Goal: Task Accomplishment & Management: Manage account settings

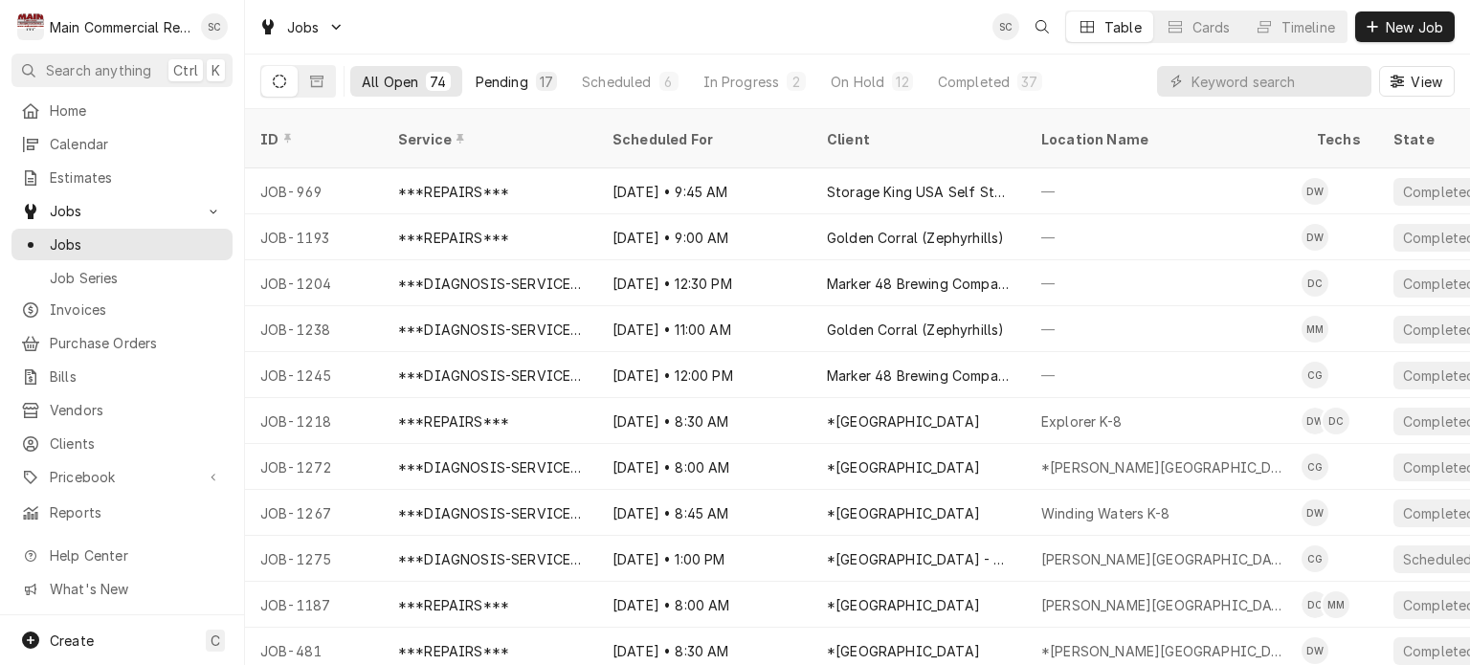
click at [540, 78] on div "17" at bounding box center [546, 82] width 13 height 20
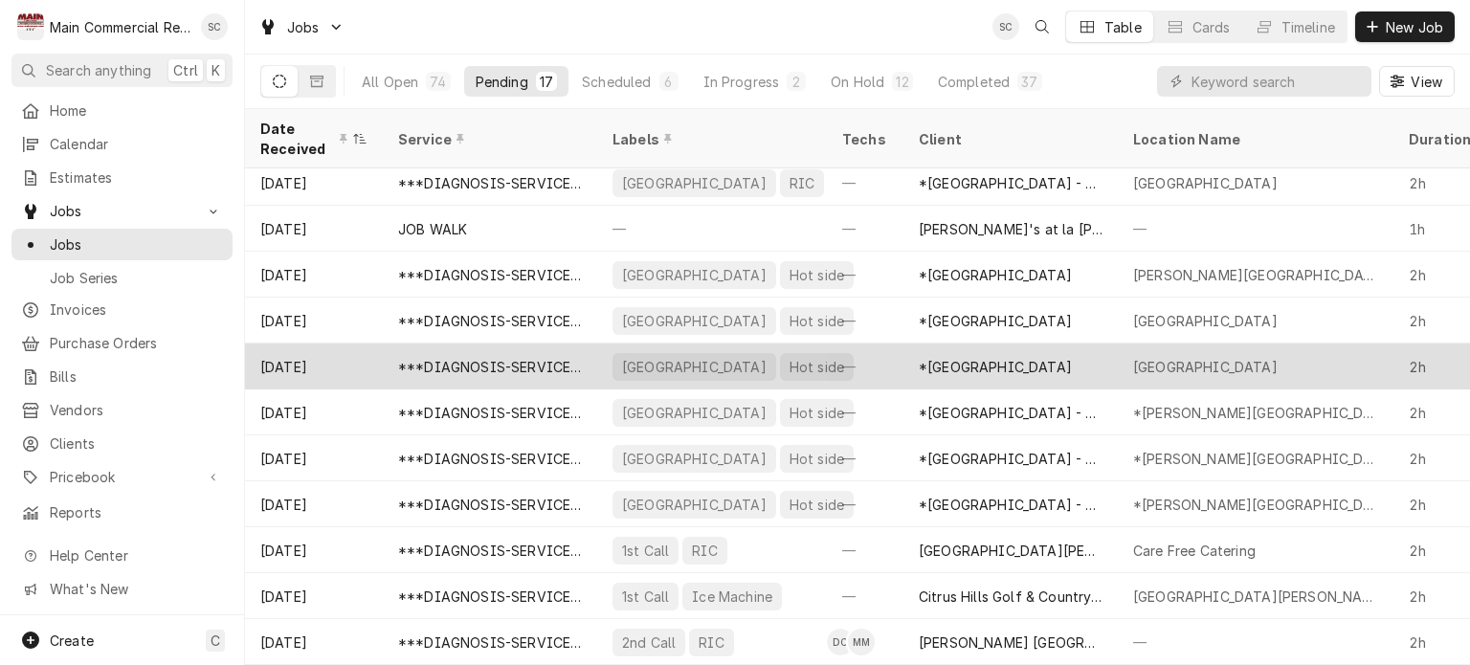
scroll to position [288, 0]
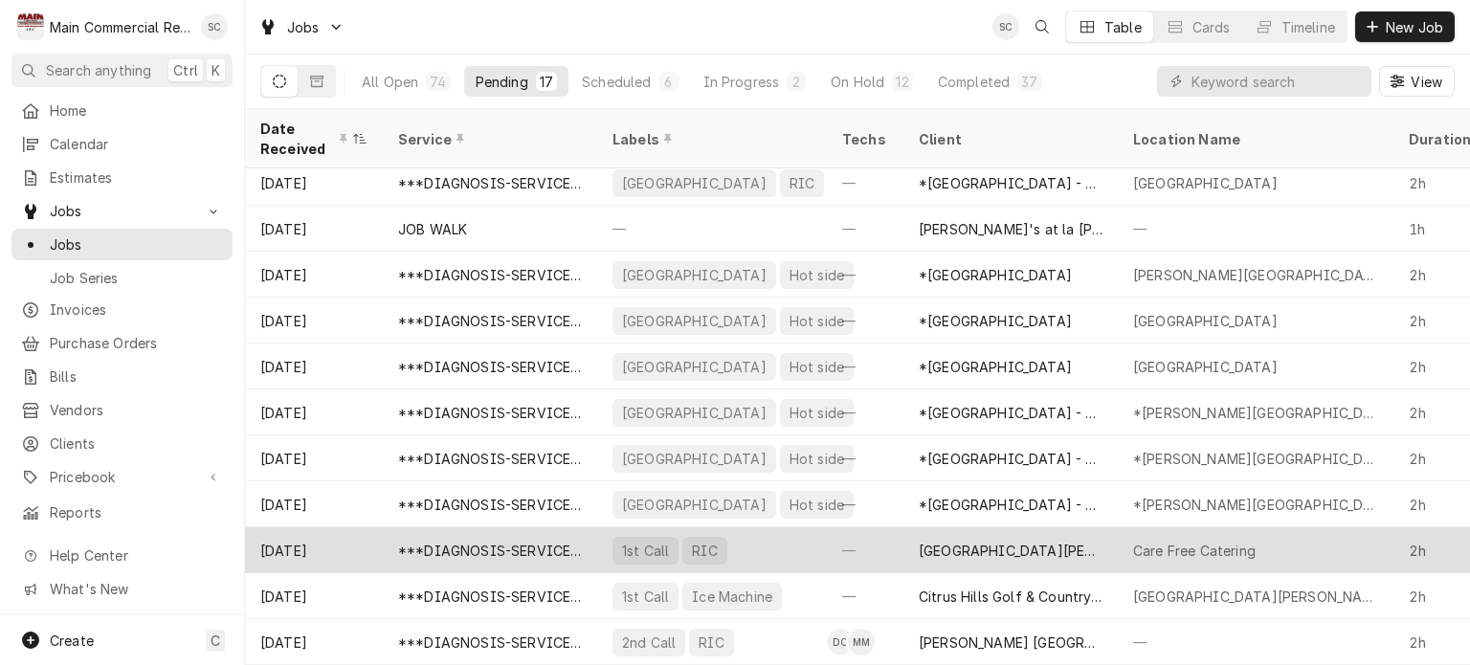
click at [760, 541] on div "1st Call RIC" at bounding box center [712, 550] width 230 height 46
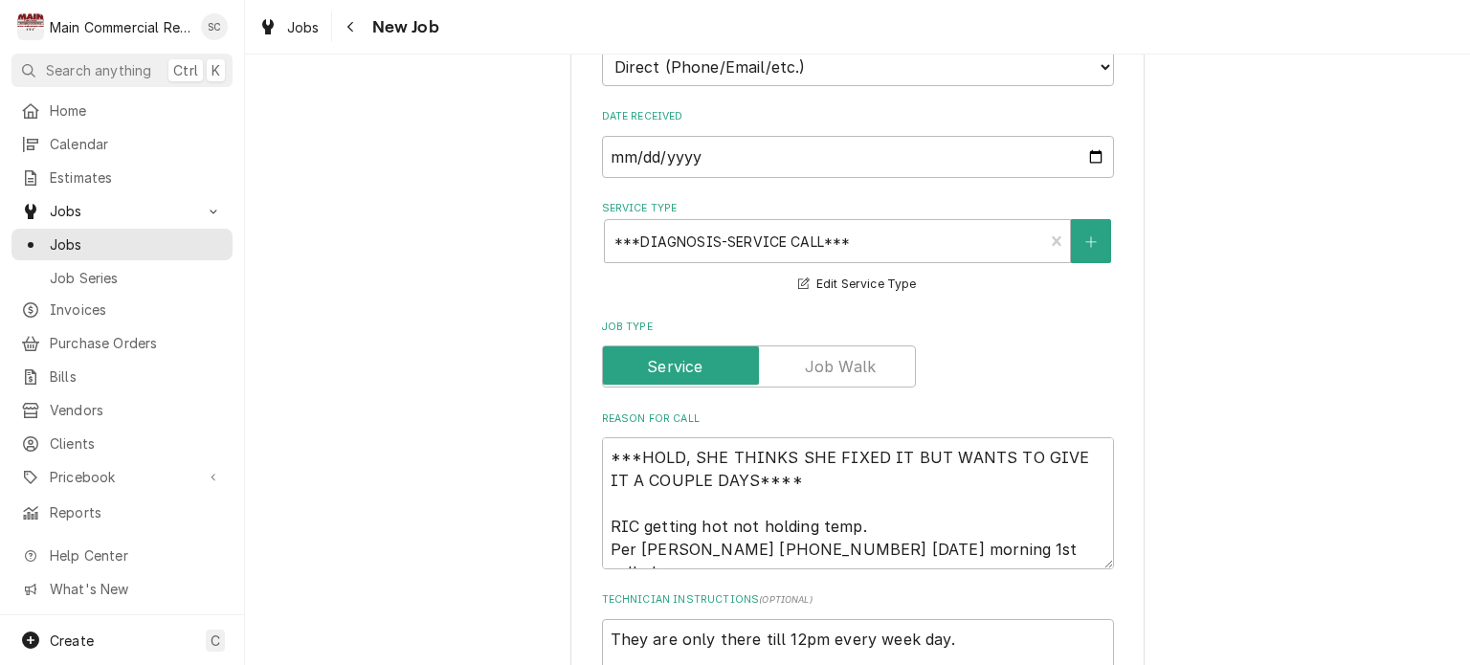
scroll to position [862, 0]
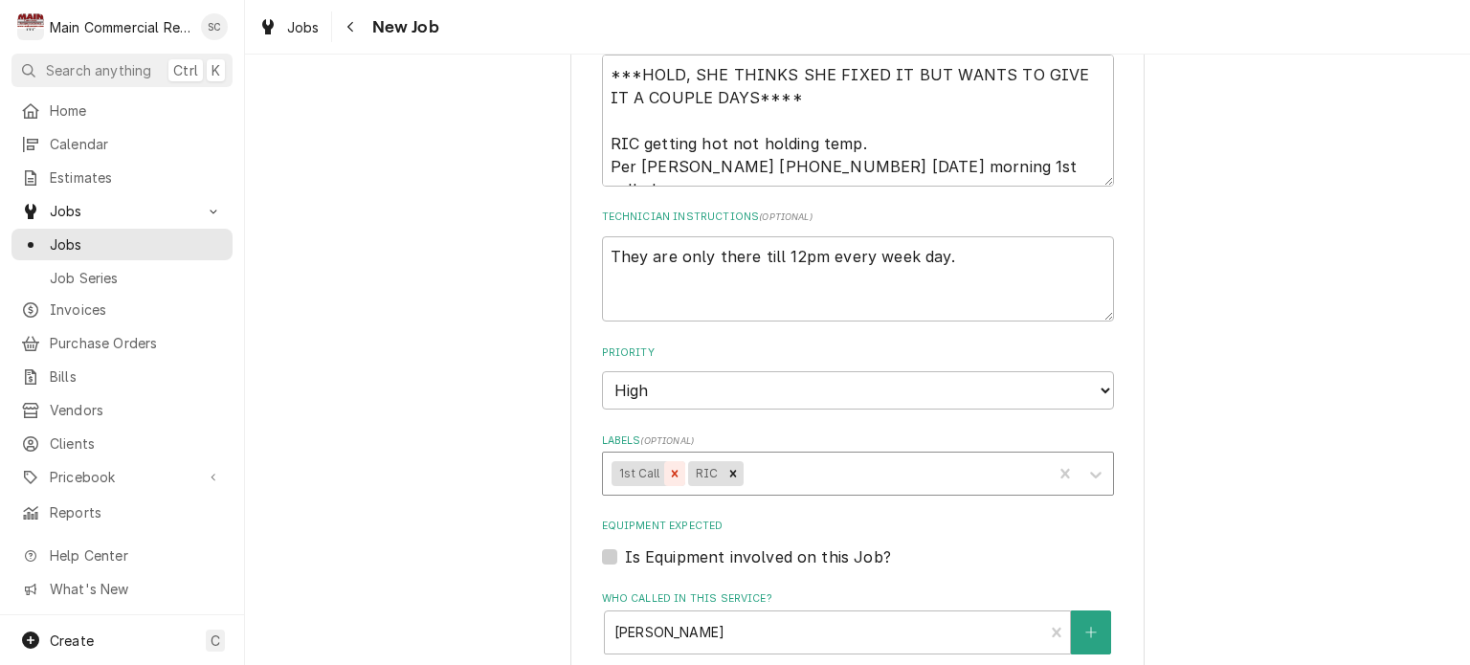
click at [668, 467] on icon "Remove 1st Call" at bounding box center [674, 473] width 13 height 13
type textarea "x"
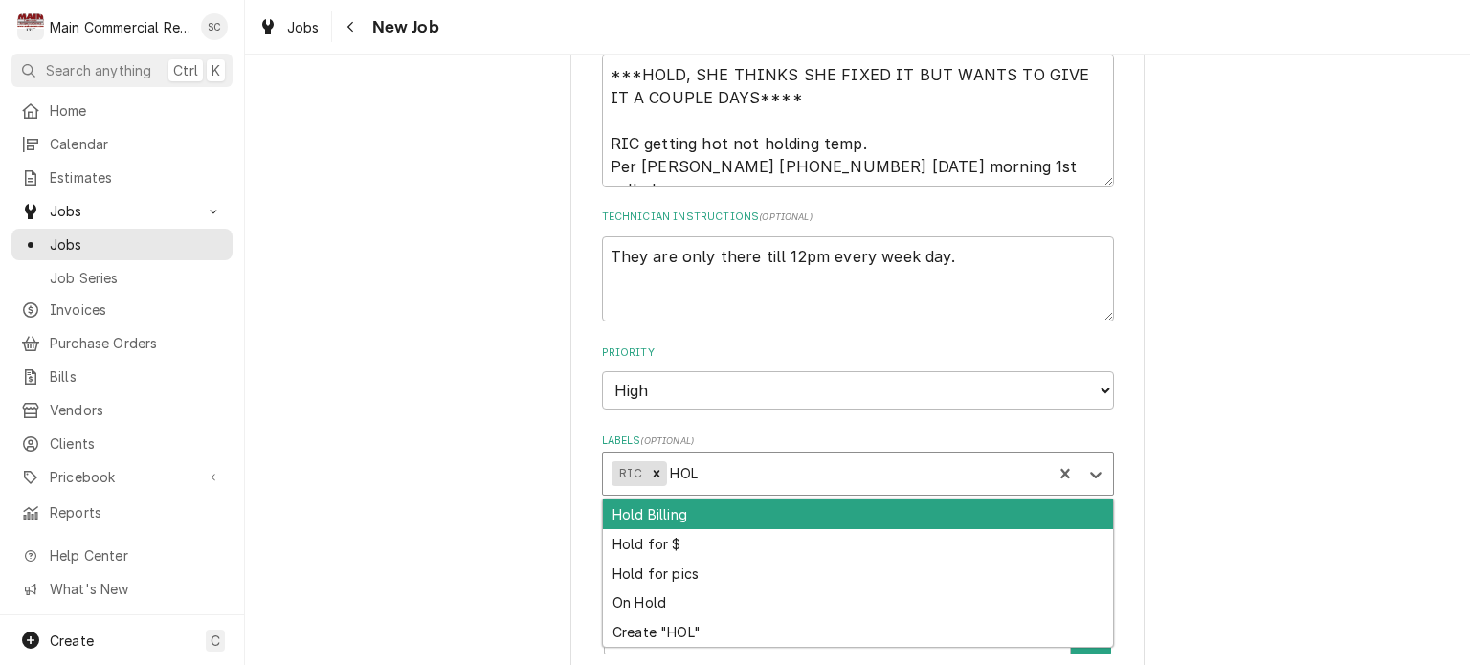
type input "HOLD"
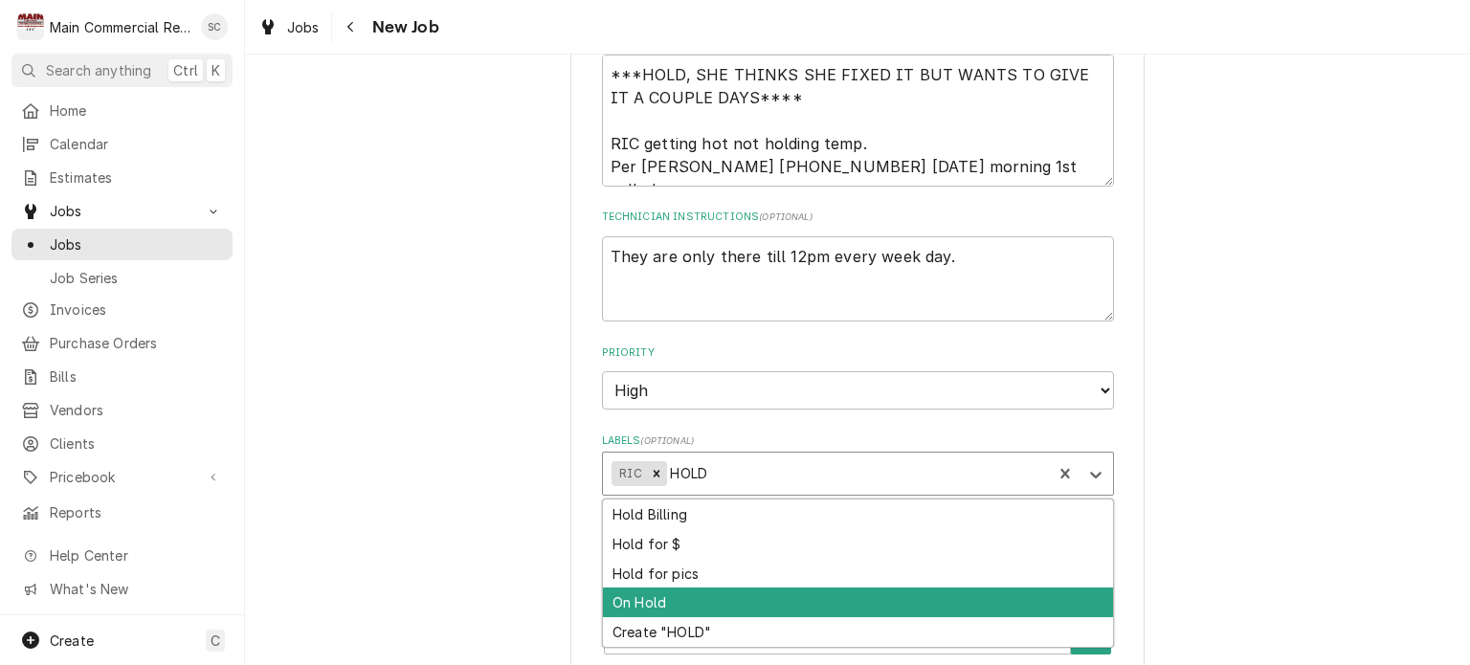
click at [624, 600] on div "On Hold" at bounding box center [858, 603] width 510 height 30
type textarea "x"
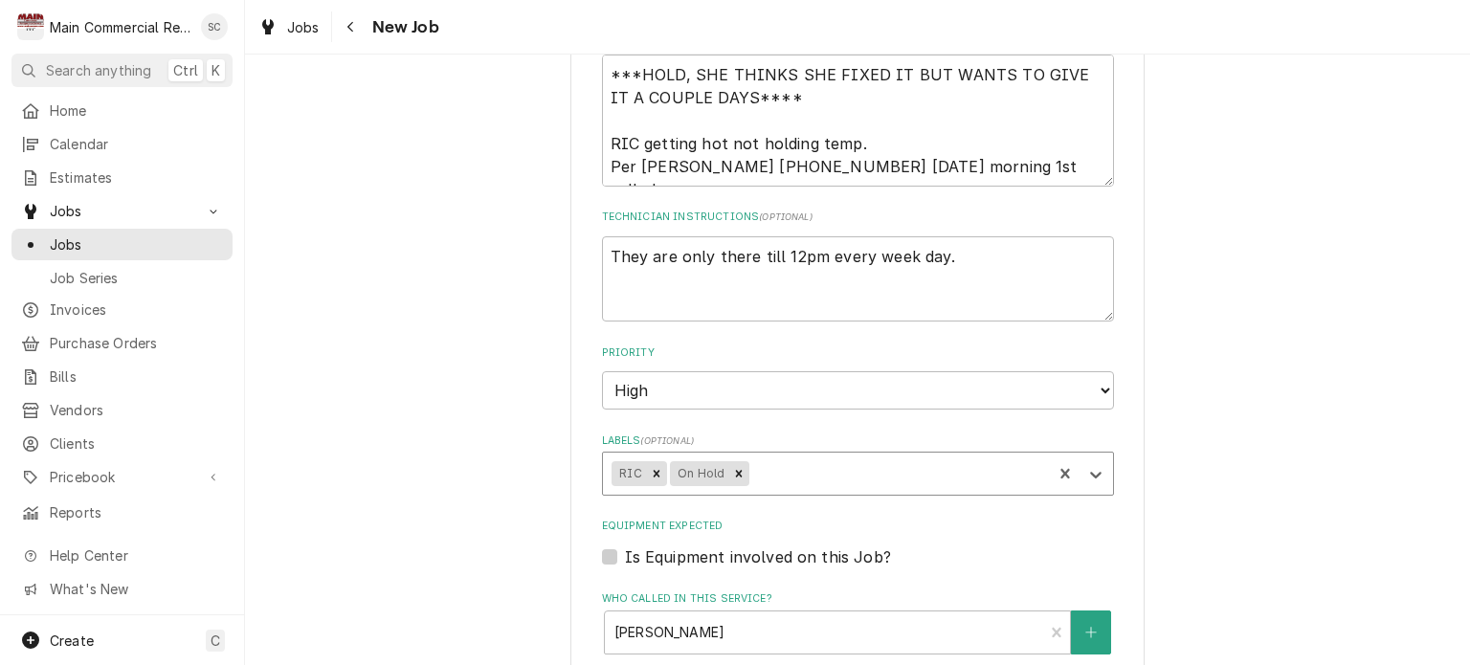
click at [1307, 495] on div "Use the fields below to edit this job: Client Details Client St. Pete Catholic …" at bounding box center [857, 262] width 1225 height 2098
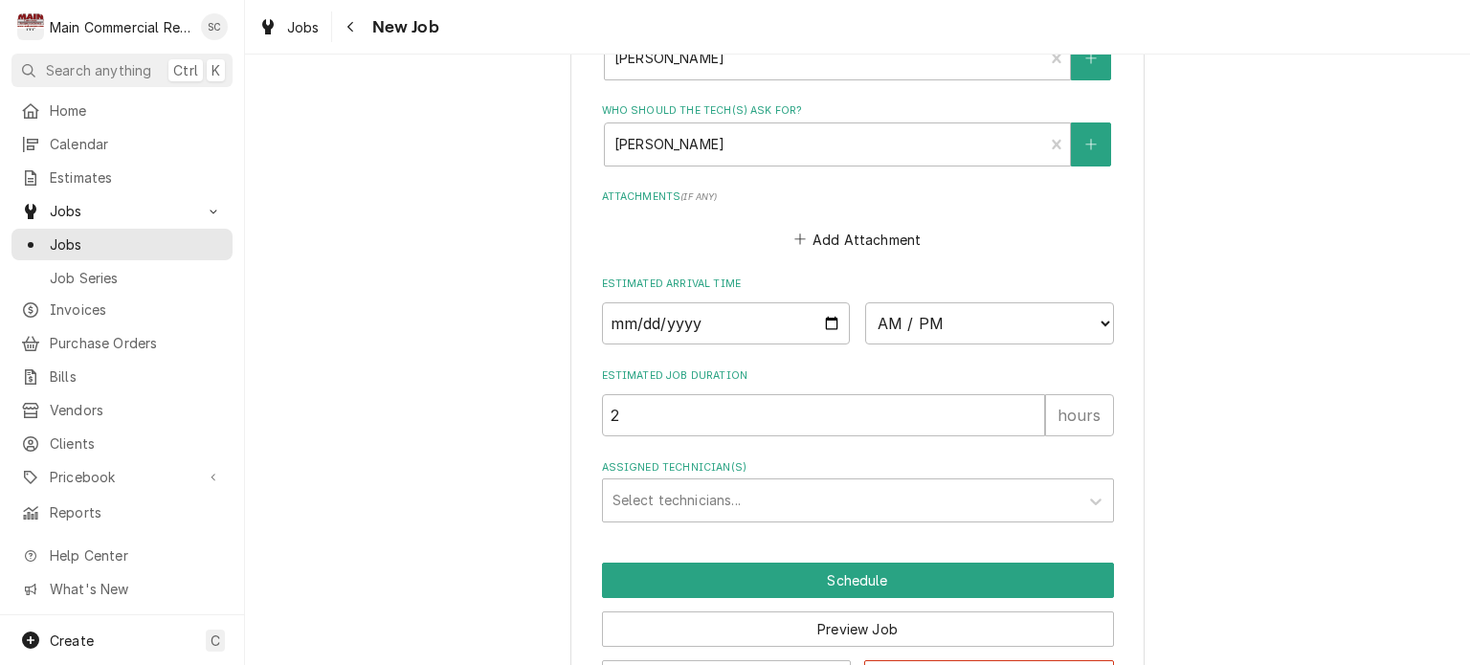
scroll to position [1500, 0]
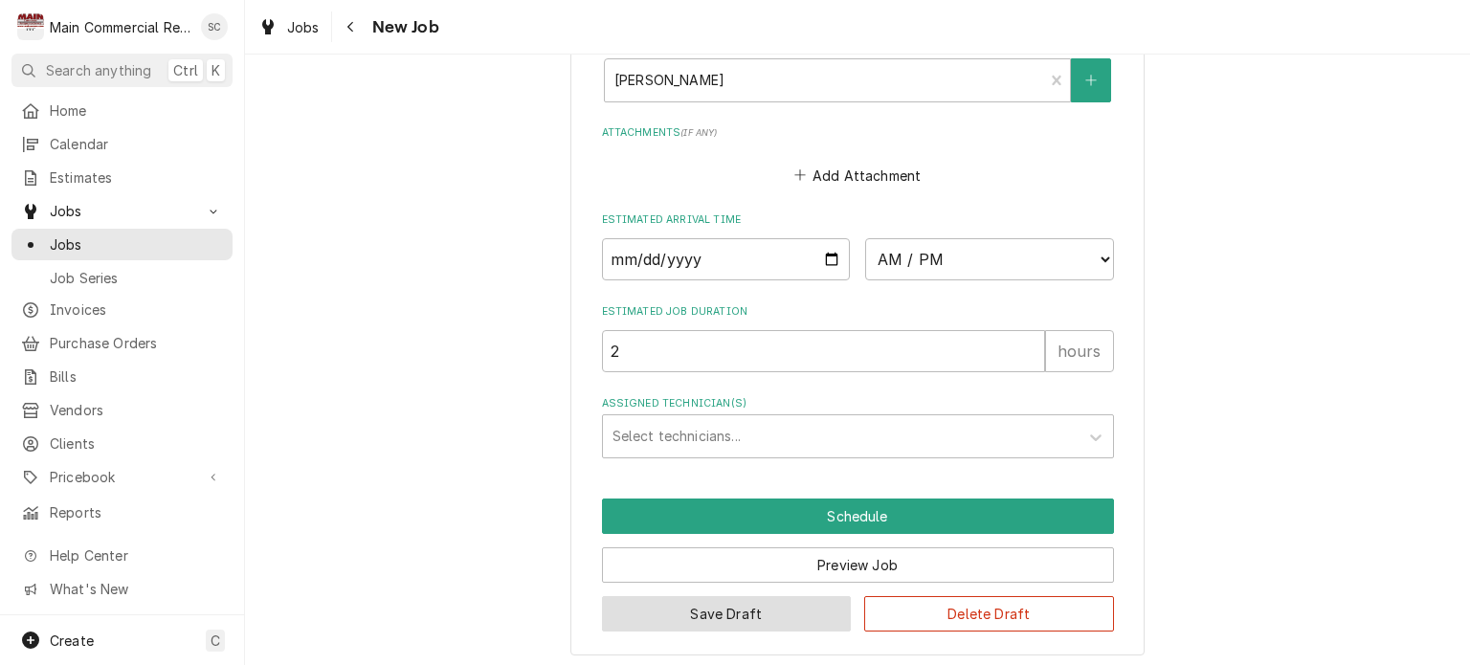
click at [794, 611] on button "Save Draft" at bounding box center [727, 613] width 250 height 35
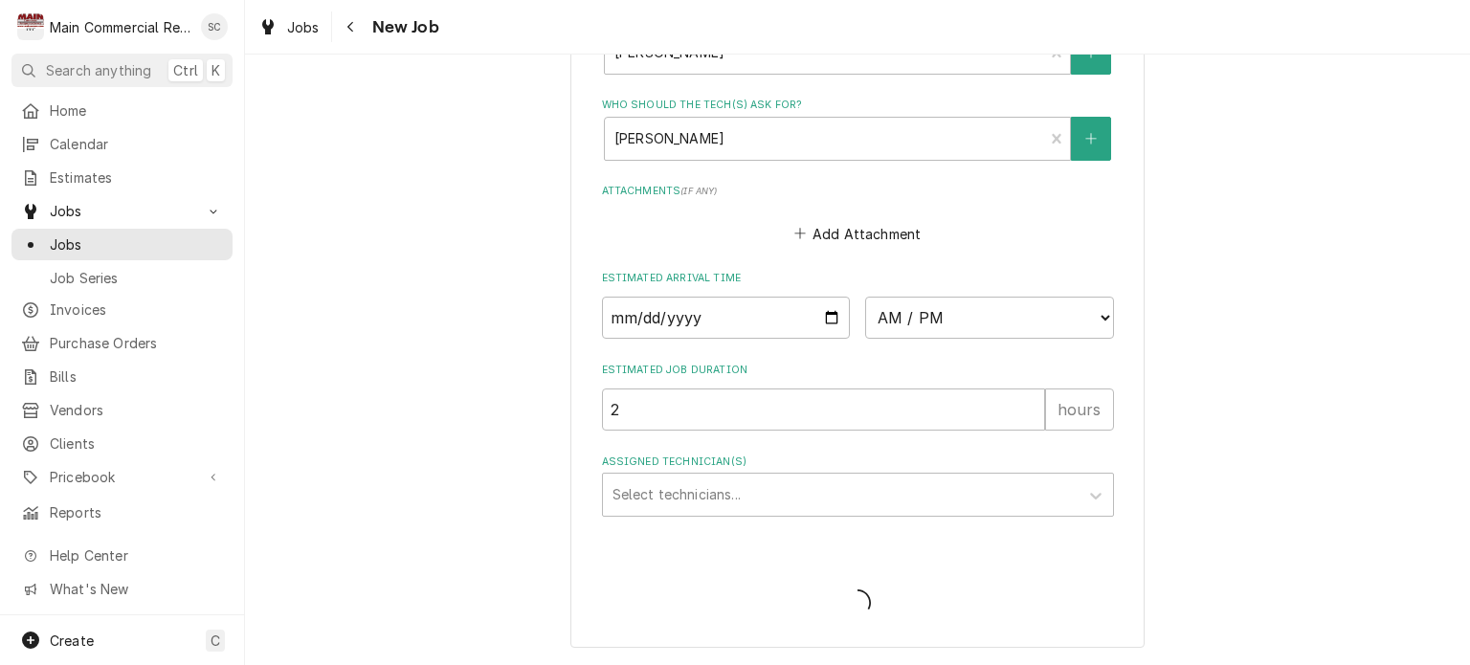
scroll to position [1435, 0]
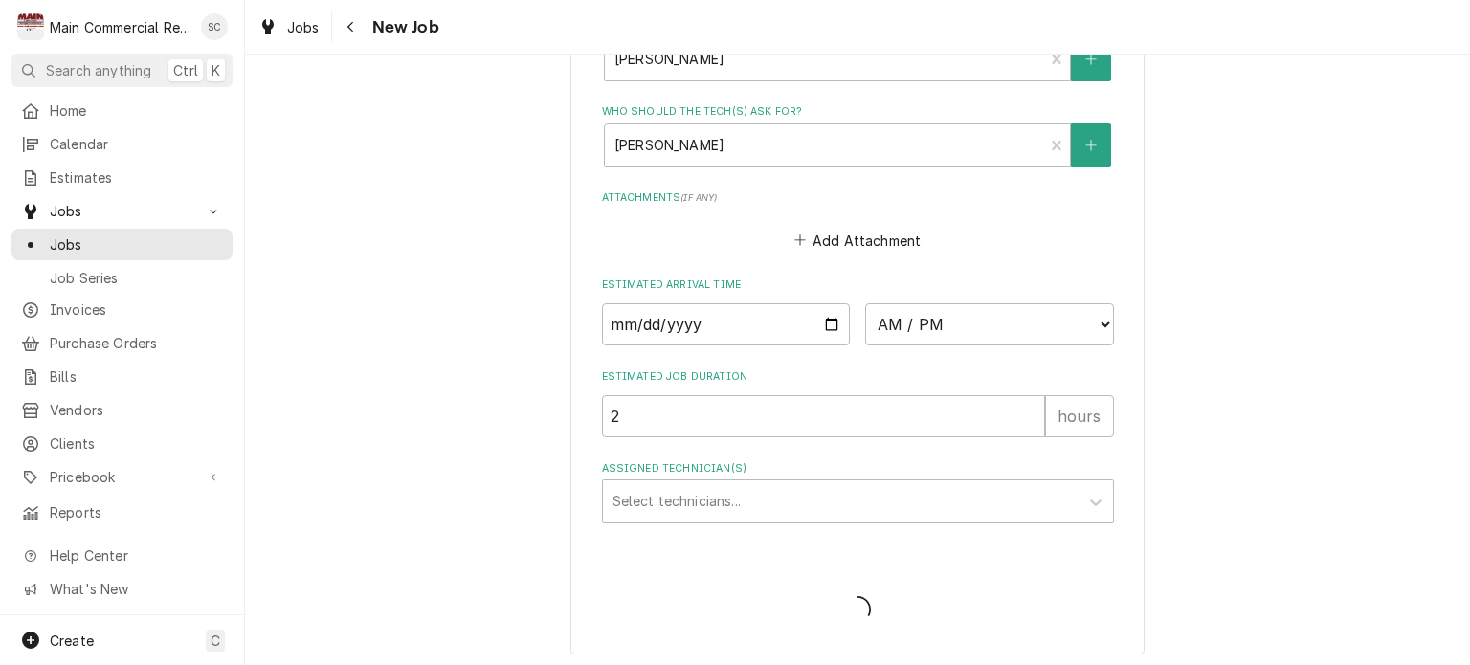
type textarea "x"
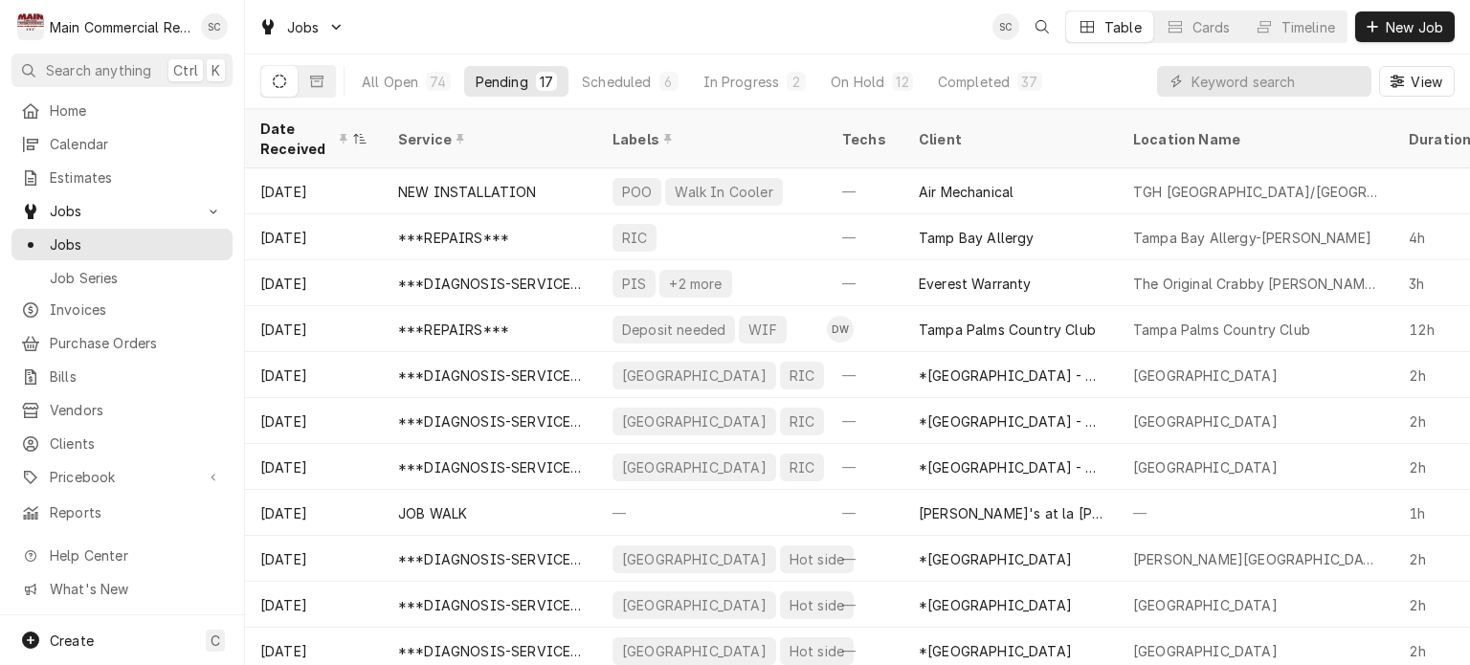
click at [921, 31] on div "Jobs SC Table Cards Timeline New Job" at bounding box center [857, 27] width 1225 height 54
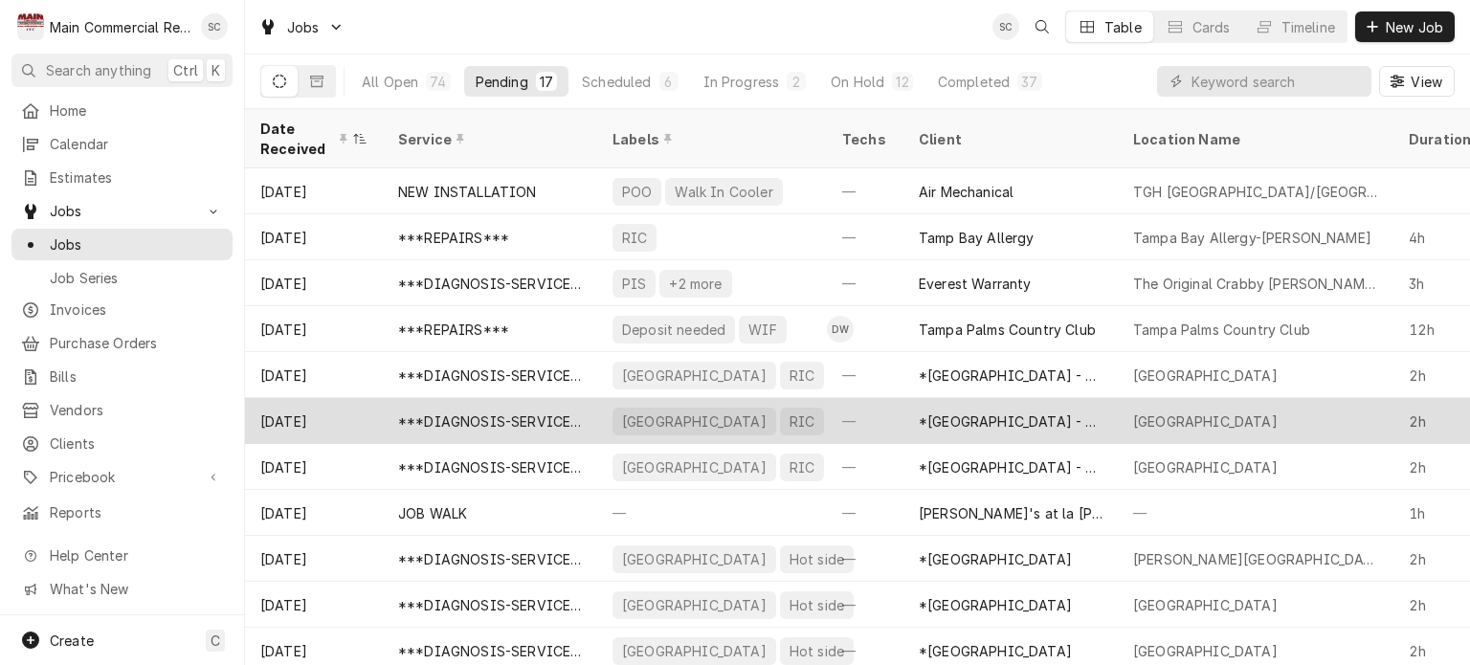
scroll to position [287, 0]
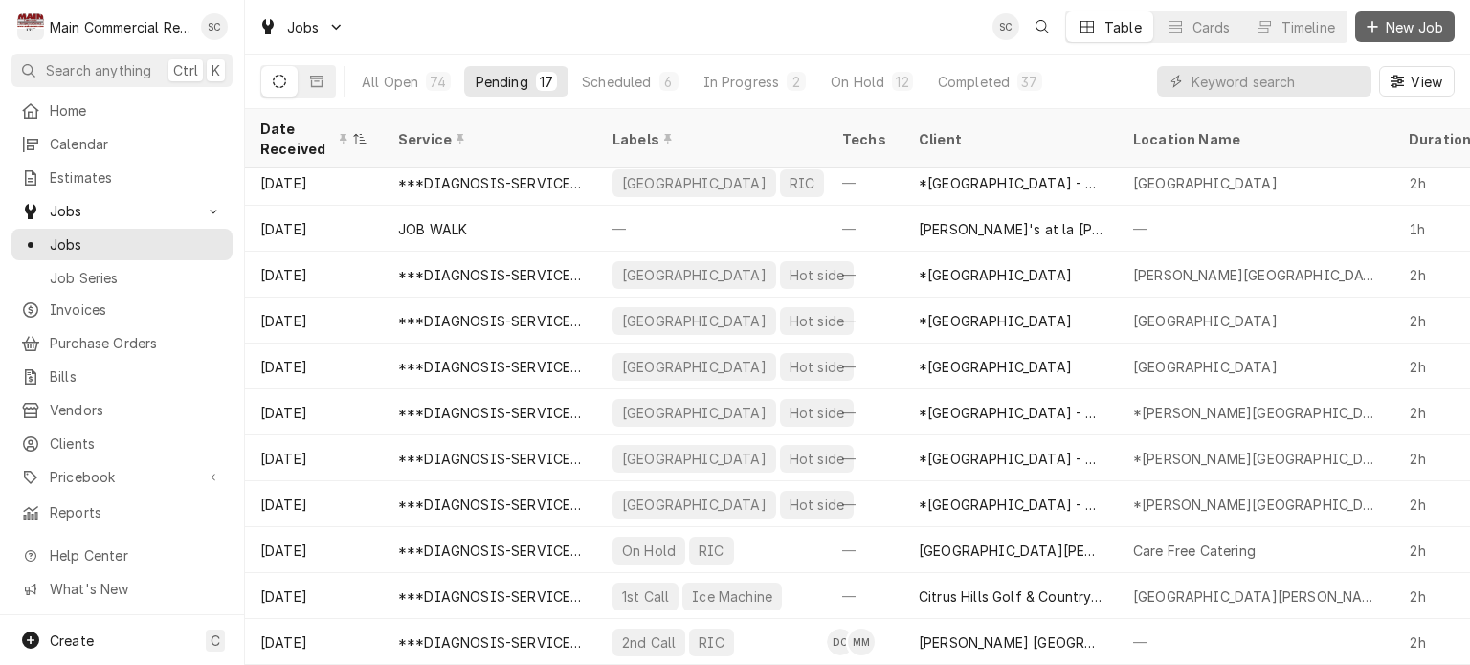
click at [1393, 24] on span "New Job" at bounding box center [1414, 27] width 65 height 20
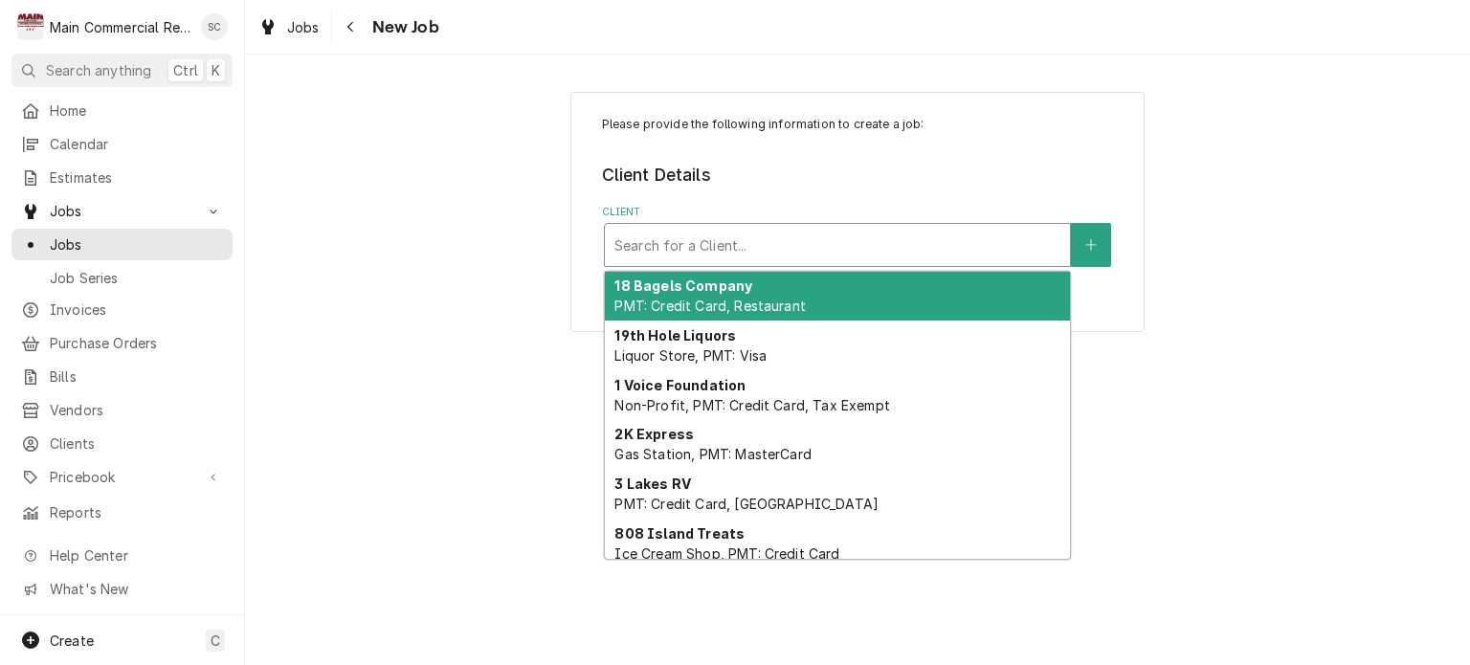
click at [823, 244] on div "Client" at bounding box center [838, 245] width 446 height 34
type input "d"
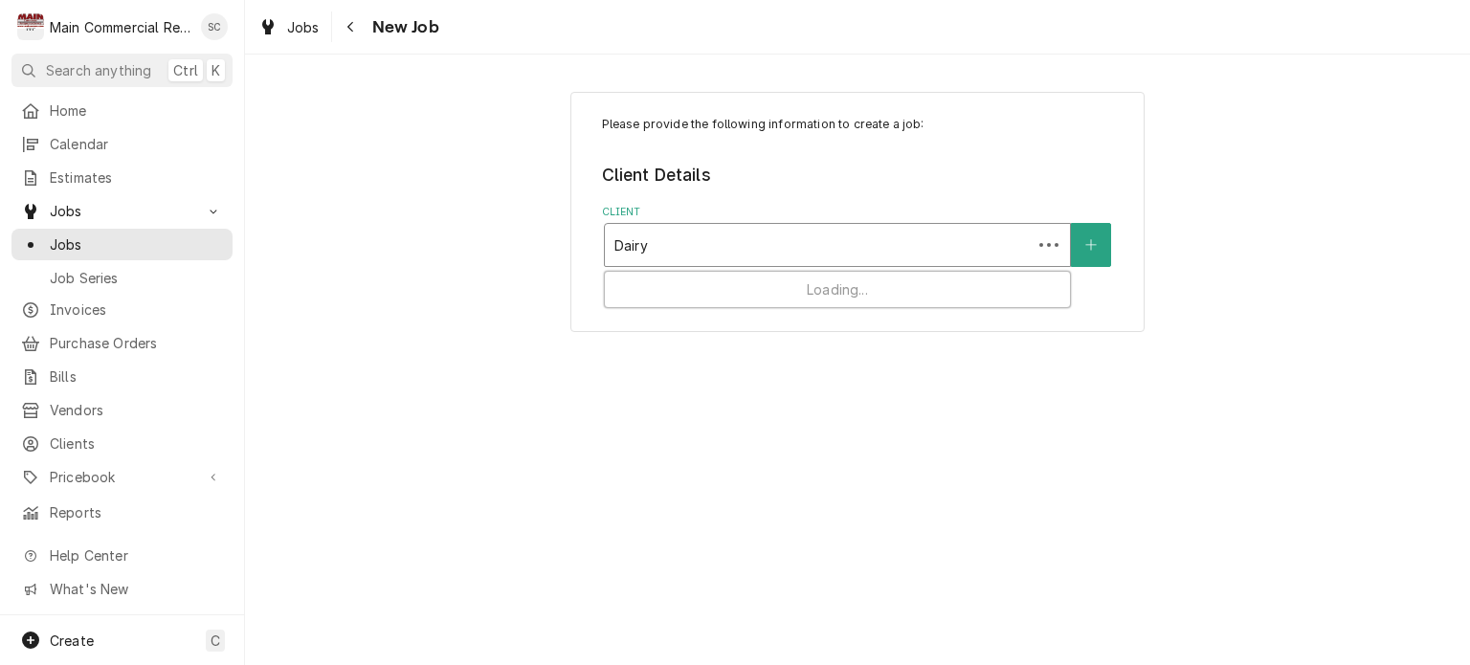
type input "Dairy"
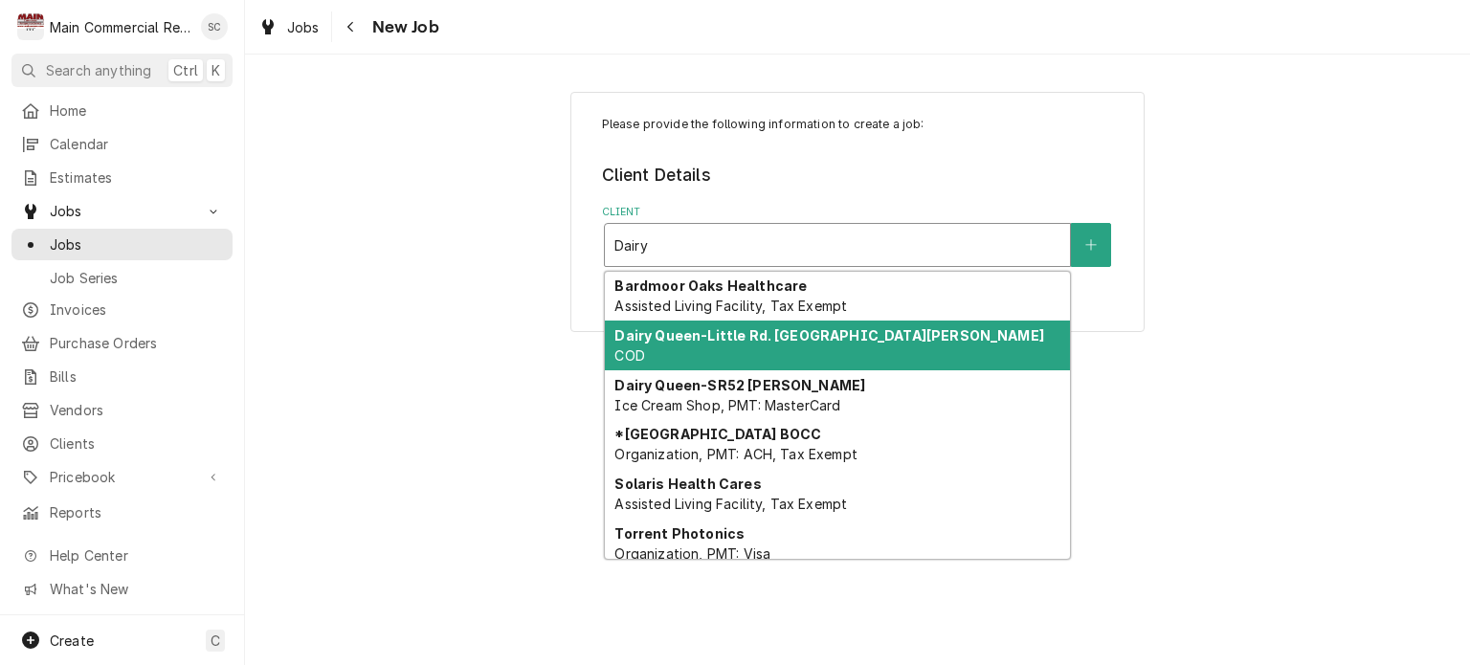
click at [823, 347] on div "Dairy Queen-Little Rd. [GEOGRAPHIC_DATA][PERSON_NAME] COD" at bounding box center [837, 346] width 465 height 50
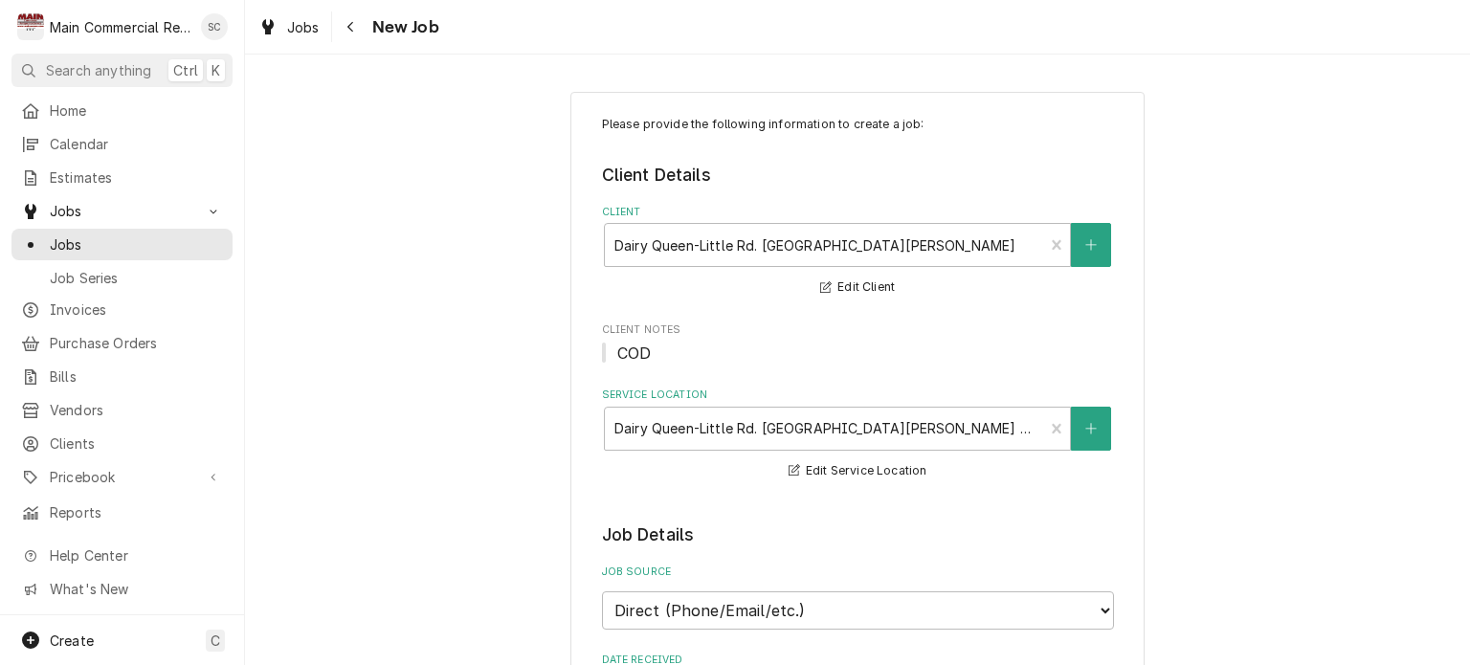
click at [1099, 334] on span "Client Notes" at bounding box center [858, 330] width 512 height 15
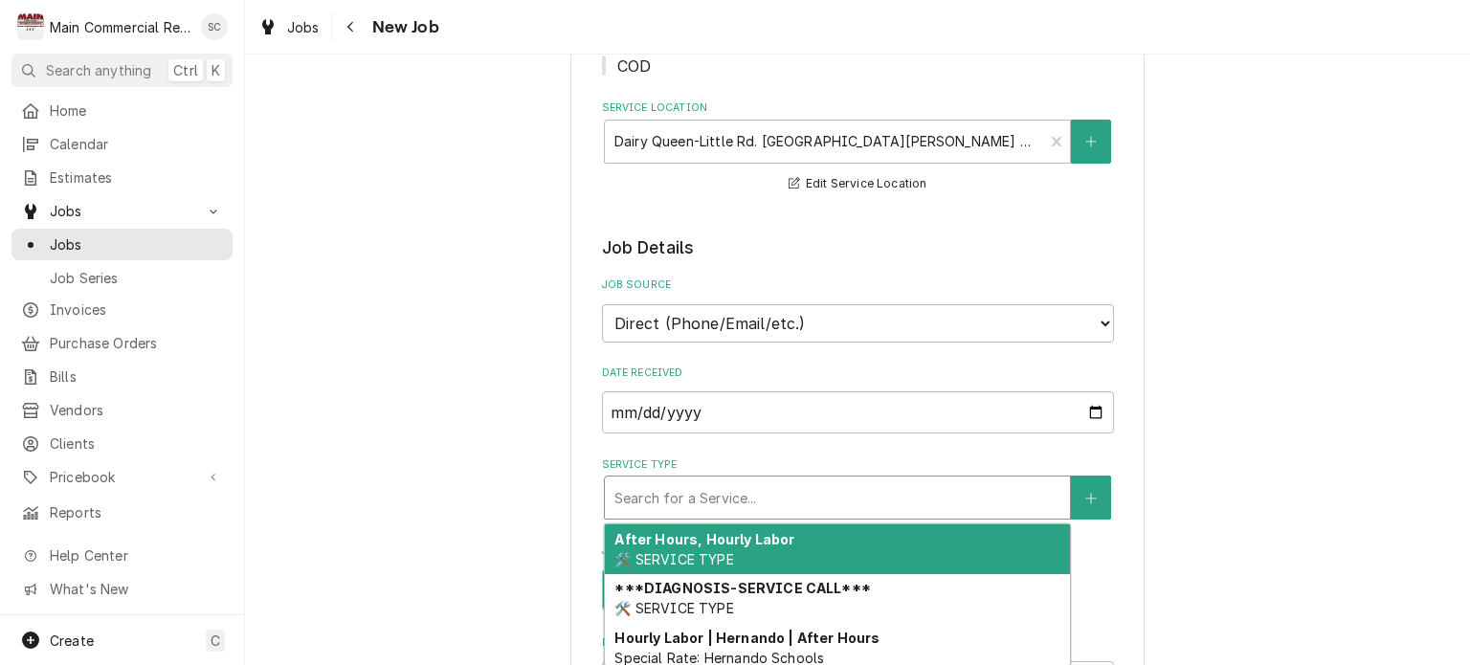
click at [917, 492] on div "Service Type" at bounding box center [838, 498] width 446 height 34
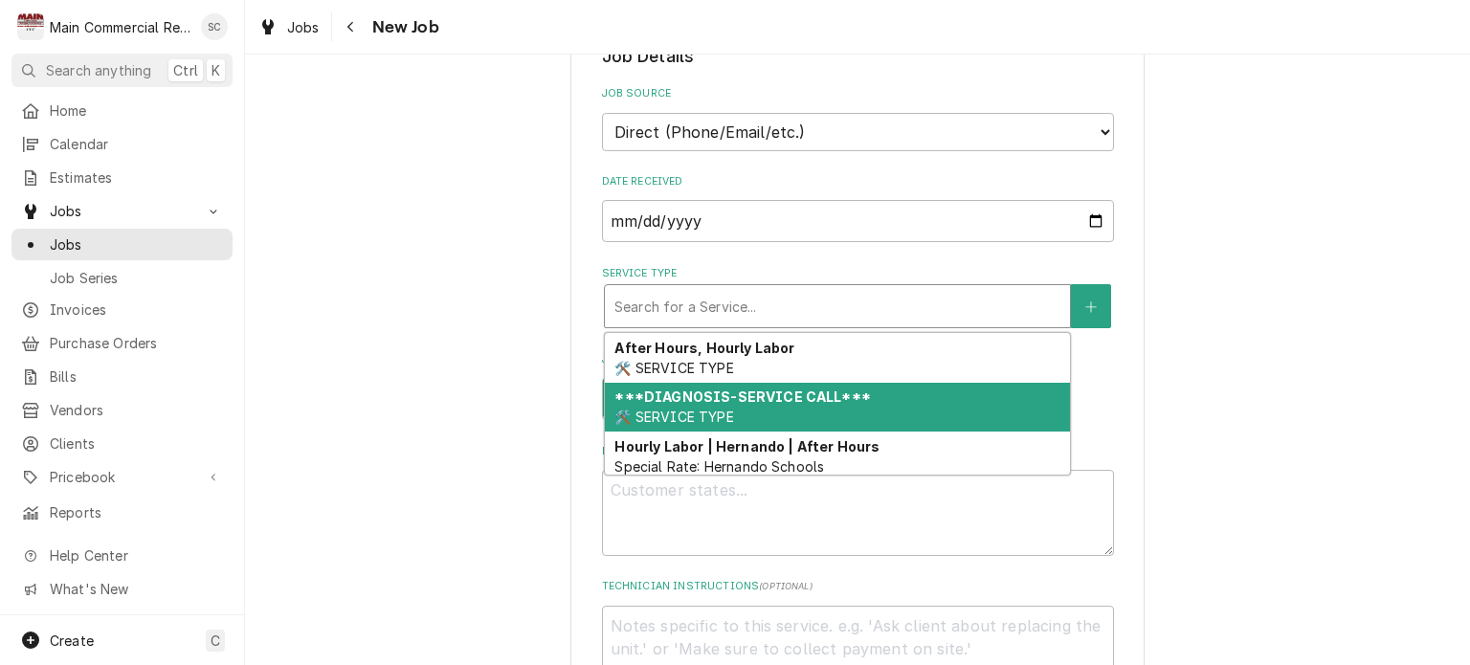
click at [865, 406] on div "***DIAGNOSIS-SERVICE CALL*** 🛠️ SERVICE TYPE" at bounding box center [837, 408] width 465 height 50
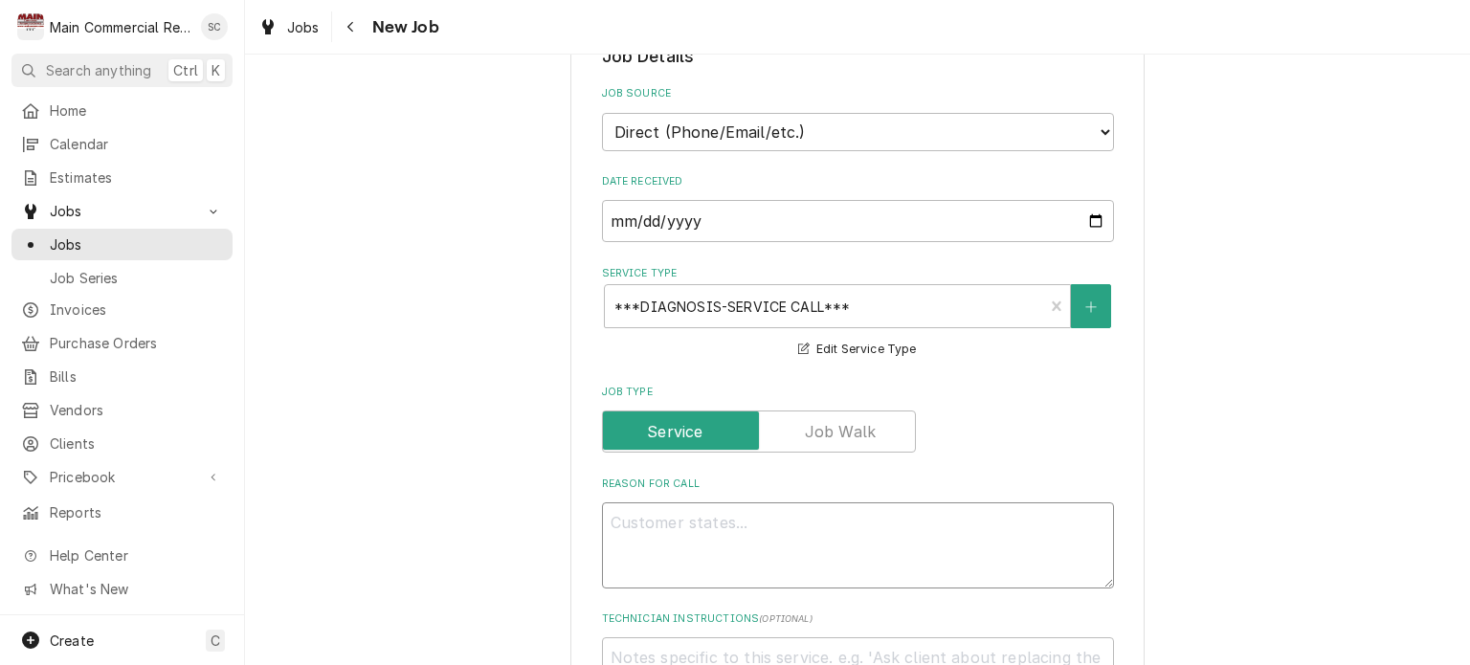
click at [862, 519] on textarea "Reason For Call" at bounding box center [858, 546] width 512 height 86
type textarea "x"
type textarea "R"
type textarea "x"
type textarea "RI"
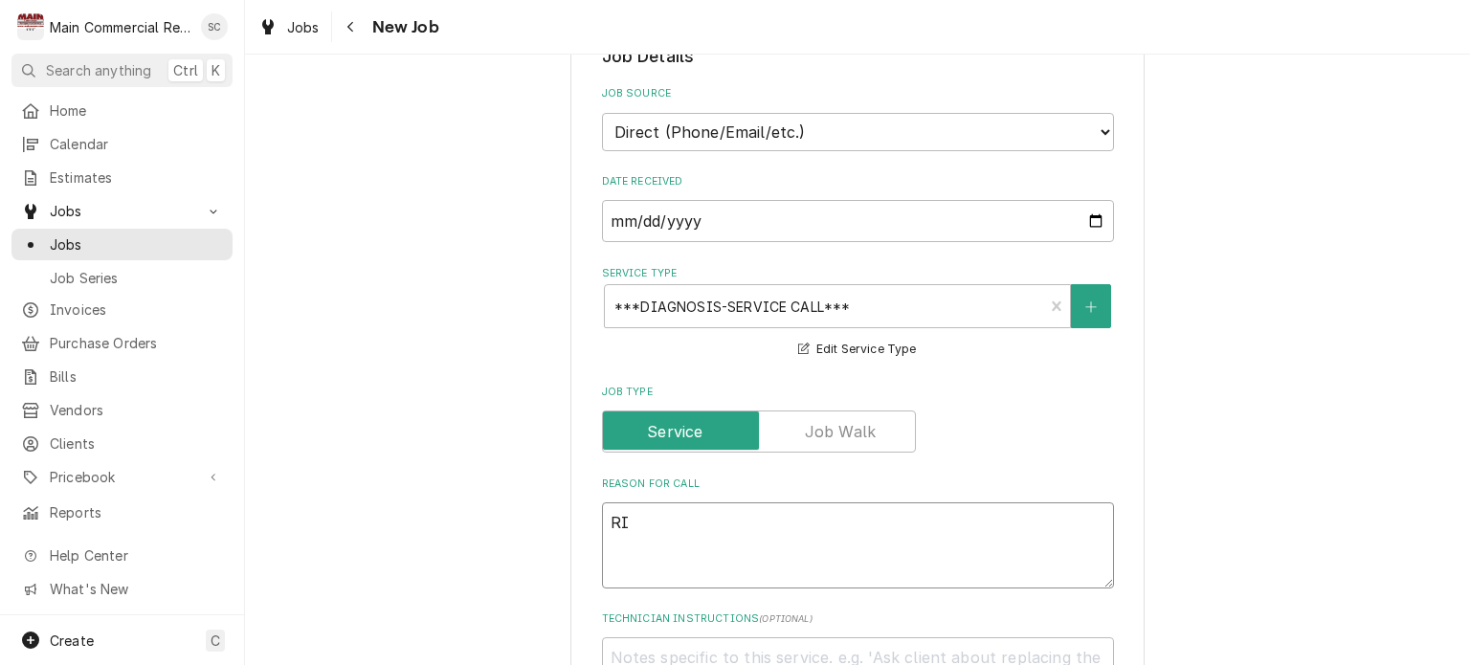
type textarea "x"
type textarea "RIF"
type textarea "x"
type textarea "RIF"
type textarea "x"
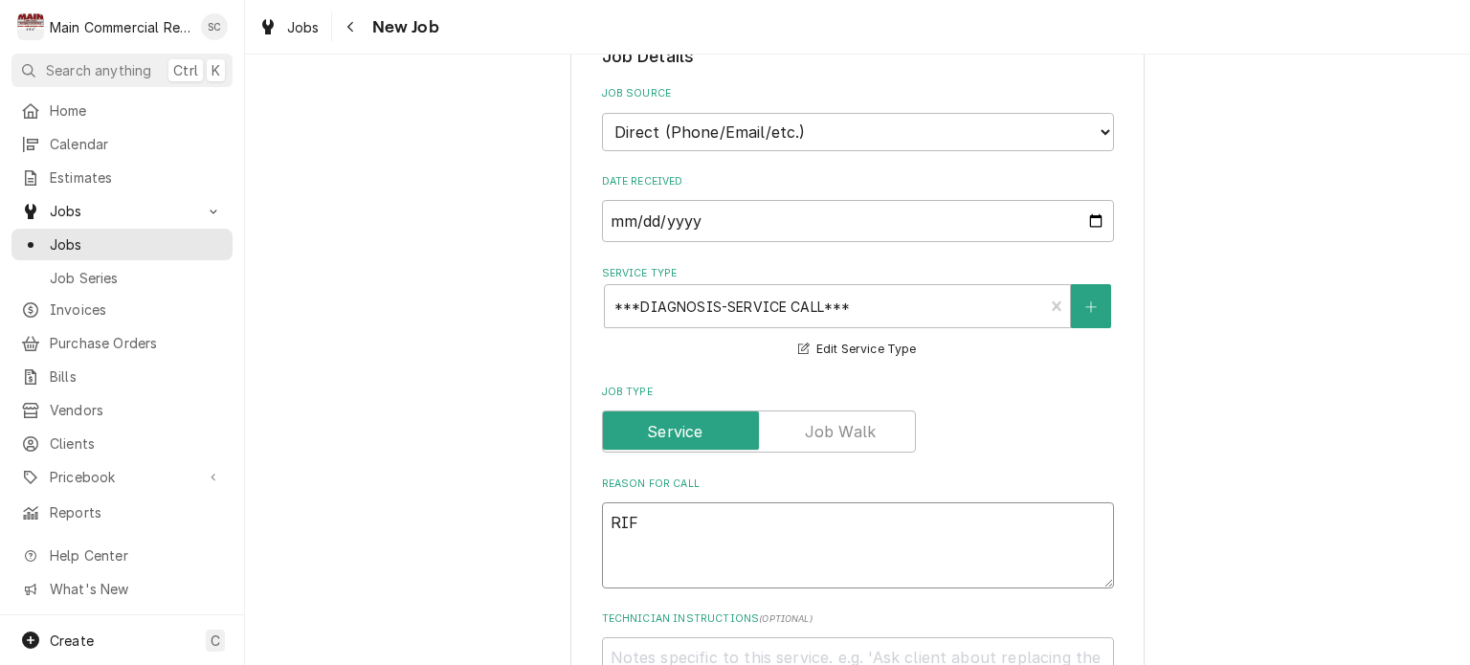
type textarea "RIF"
type textarea "x"
type textarea "RI"
type textarea "x"
type textarea "R"
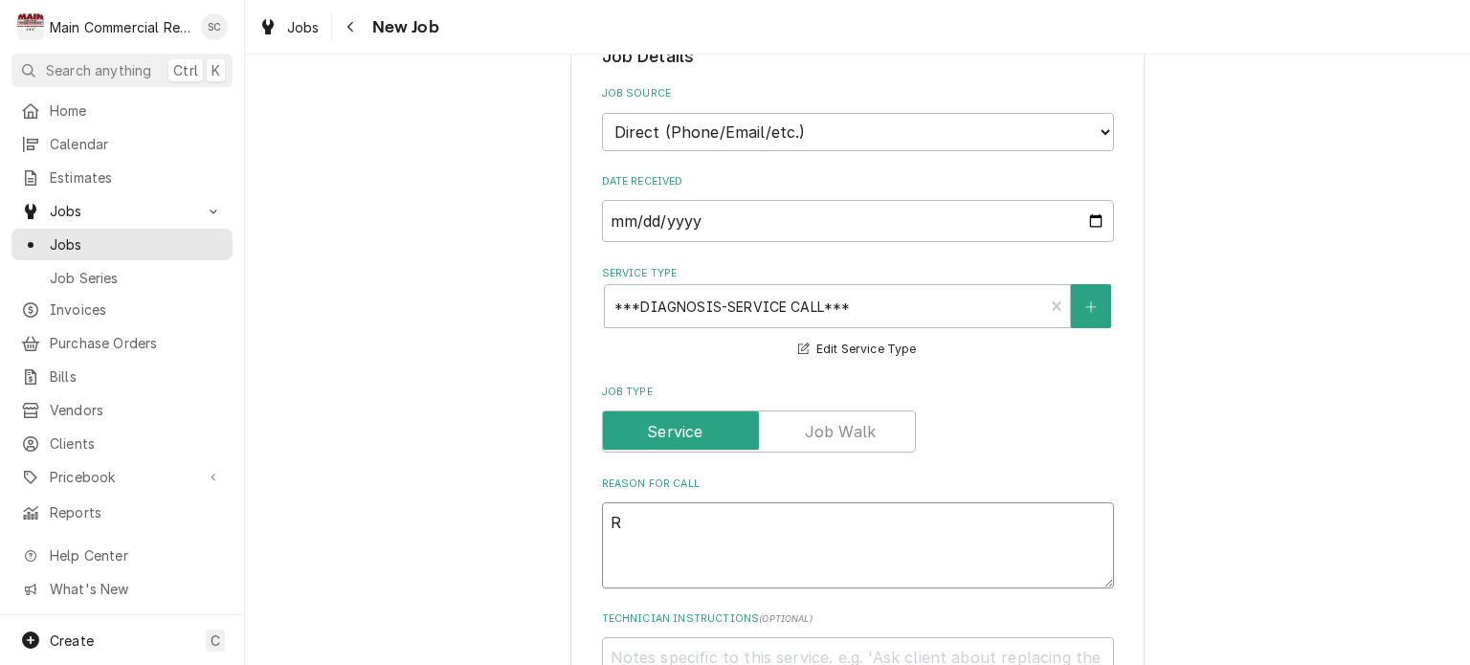
type textarea "x"
type textarea "O"
type textarea "x"
type textarea "Ol"
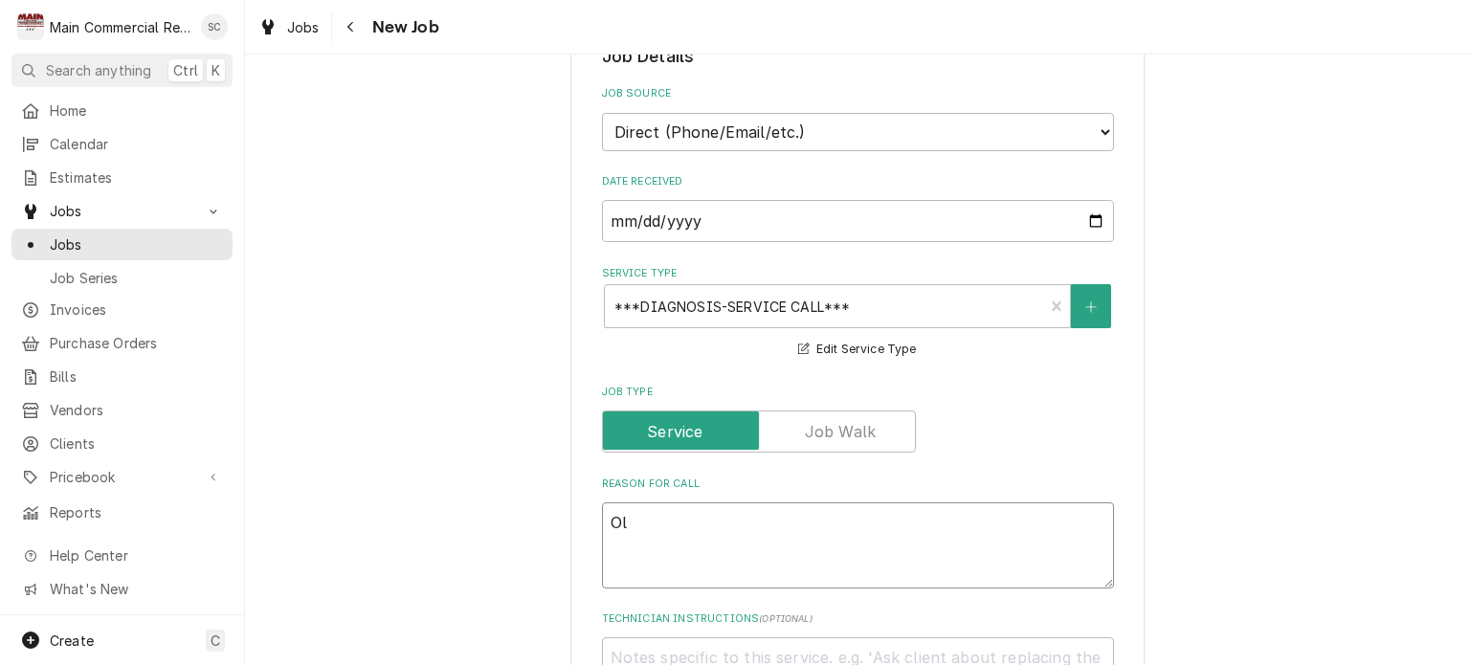
type textarea "x"
type textarea "Old"
type textarea "x"
type textarea "Old"
type textarea "x"
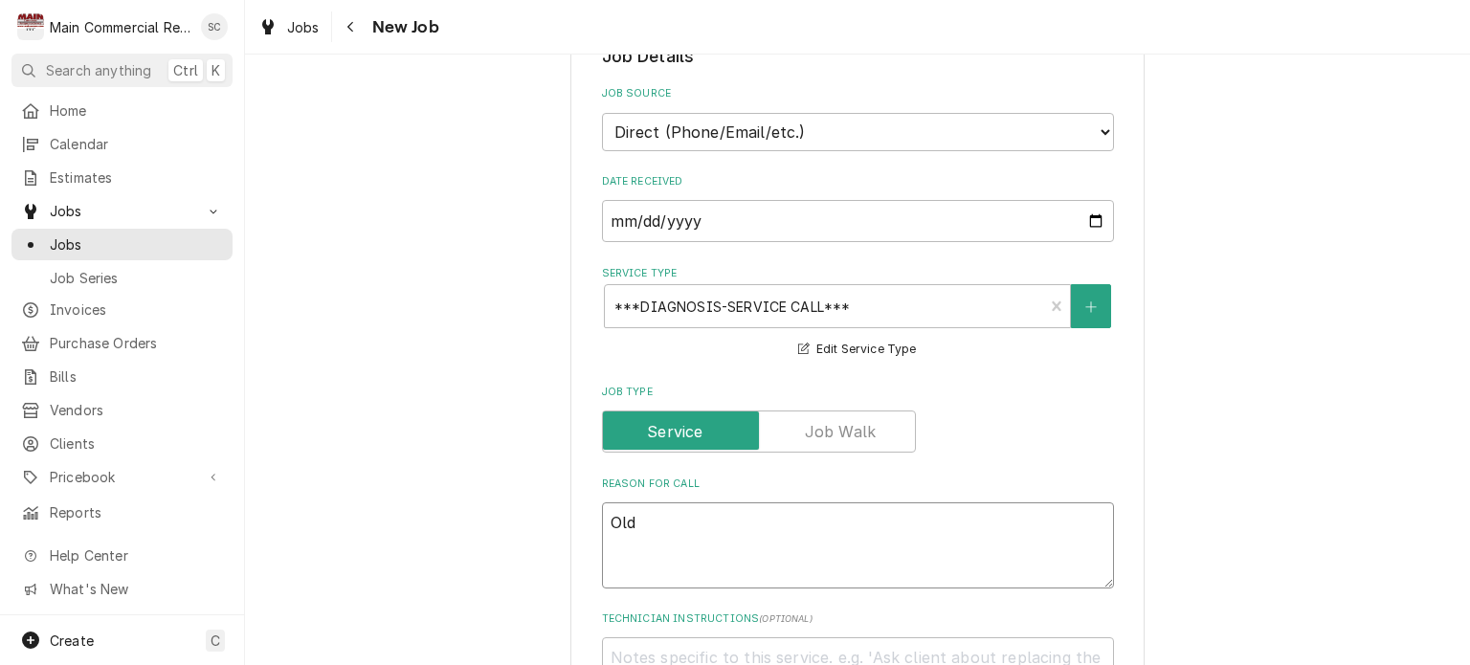
type textarea "Old R"
type textarea "x"
type textarea "Old RI"
type textarea "x"
type textarea "Old RIF"
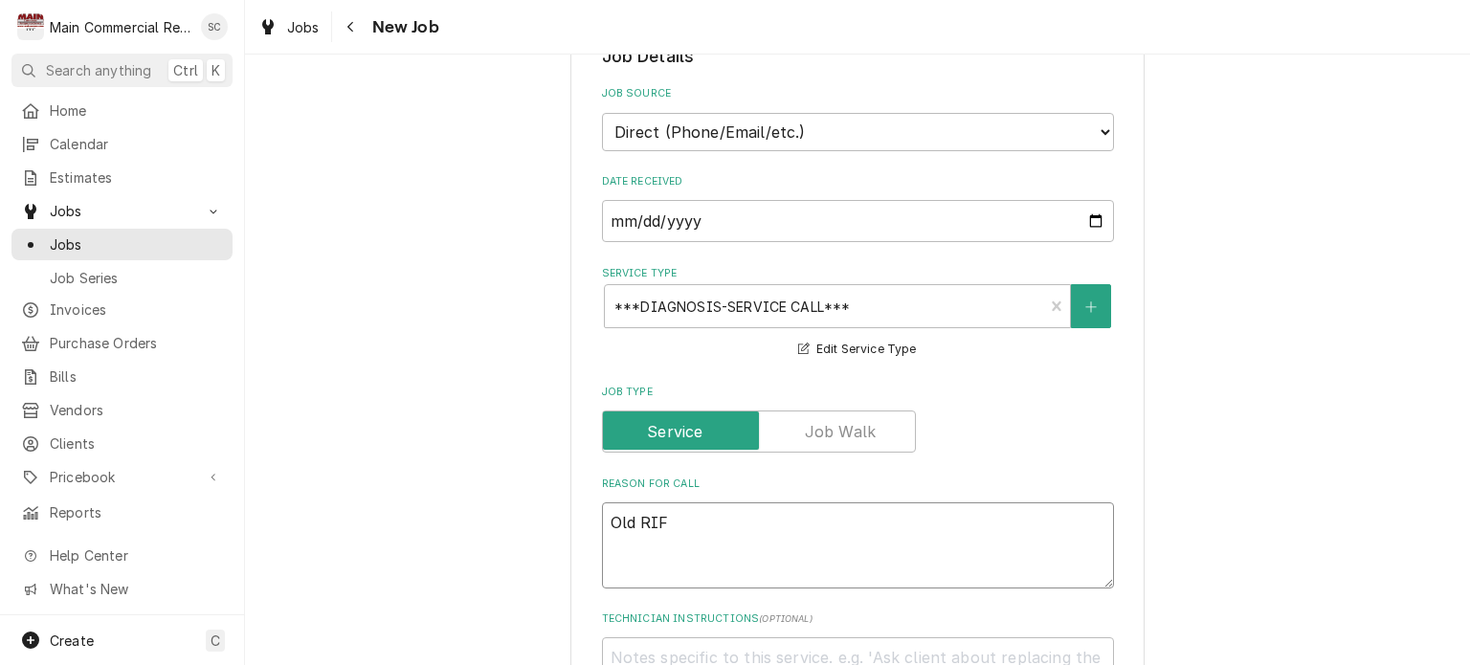
type textarea "x"
type textarea "Old RIF"
type textarea "x"
type textarea "Old RIF n"
type textarea "x"
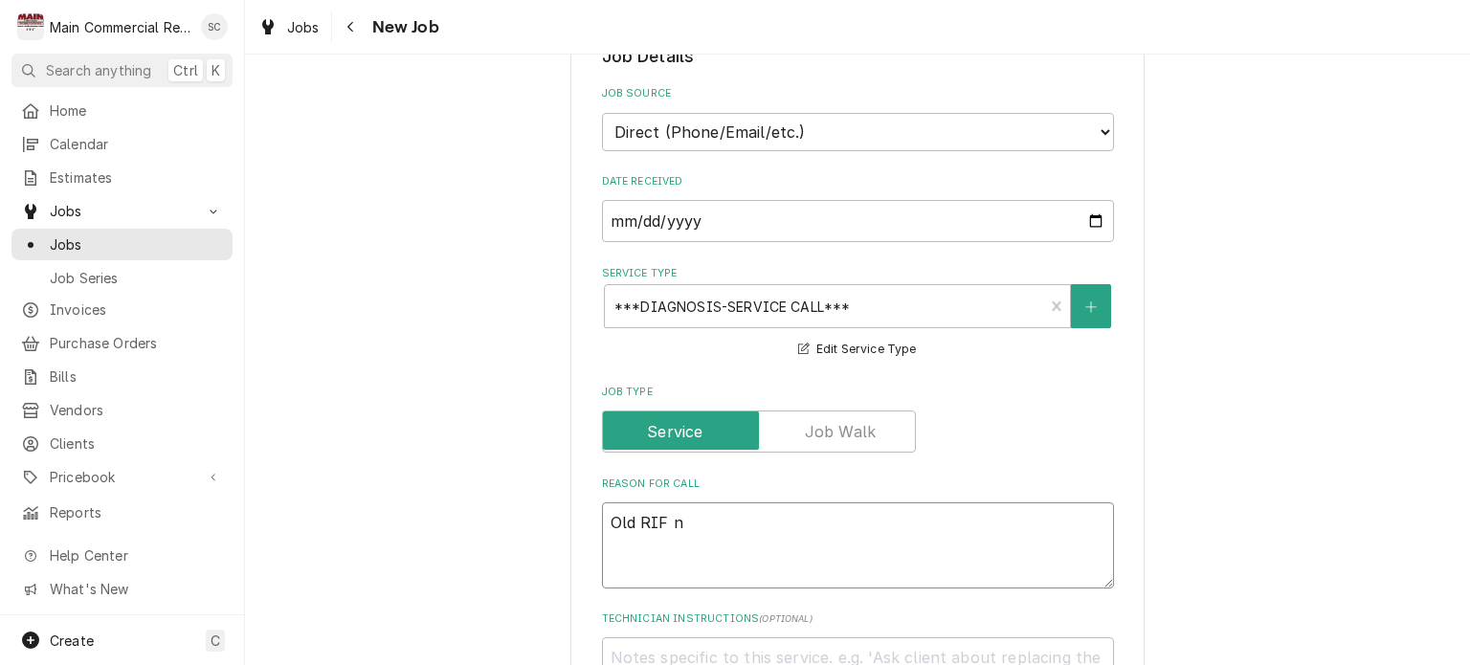
type textarea "Old RIF ne"
type textarea "x"
type textarea "Old RIF nee"
type textarea "x"
type textarea "Old RIF need"
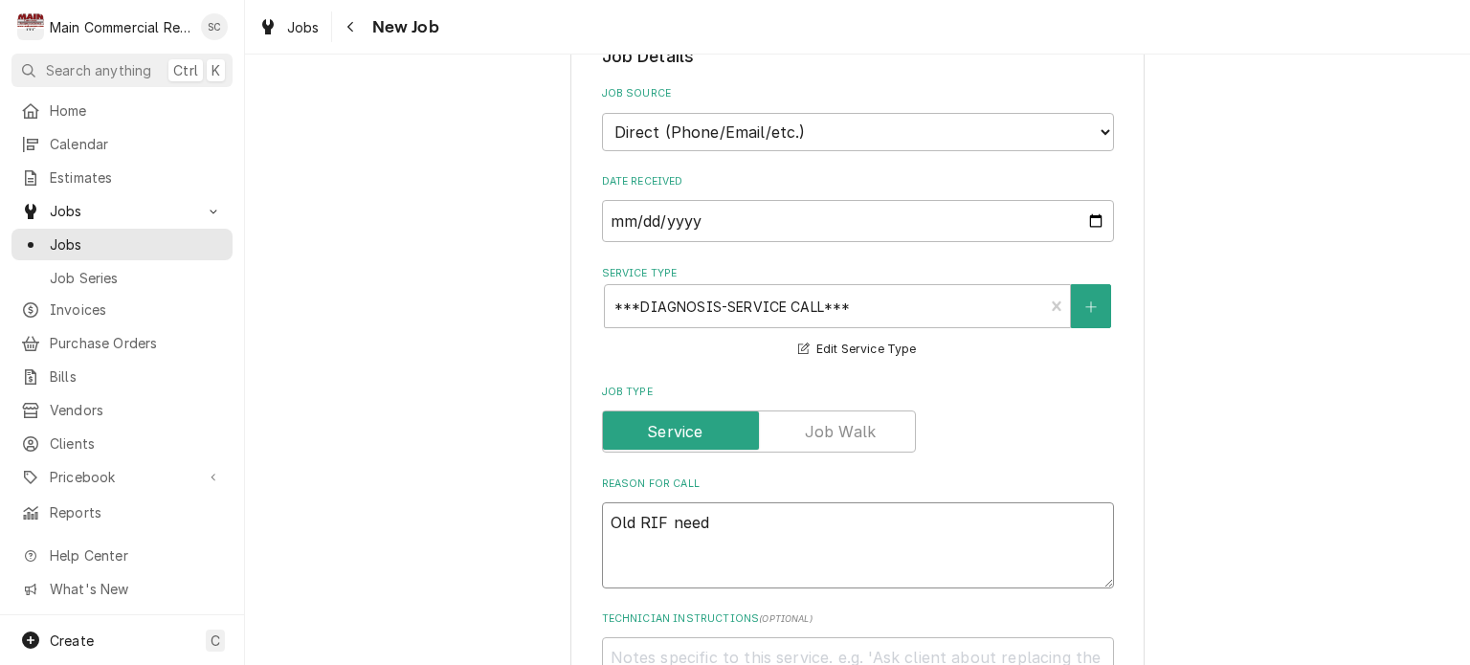
type textarea "x"
type textarea "Old RIF needs"
type textarea "x"
type textarea "Old RIF needs"
type textarea "x"
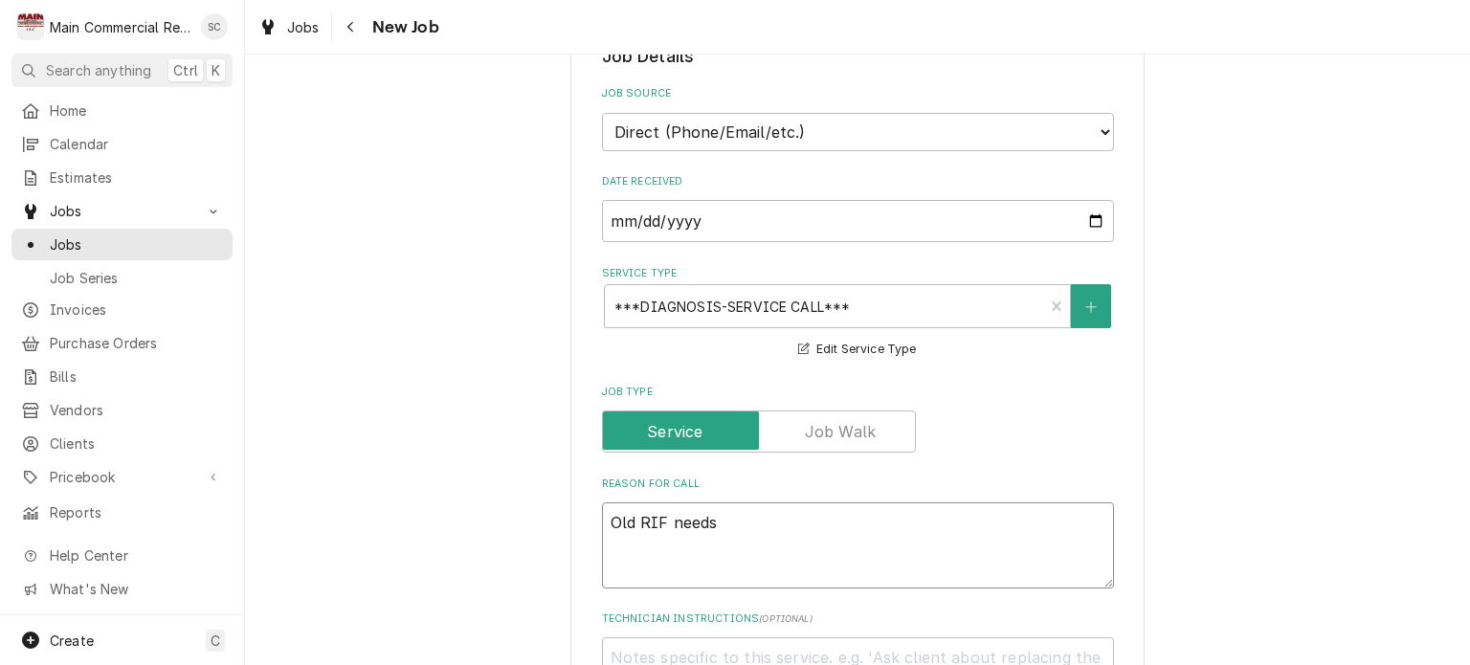
type textarea "Old RIF needs t"
type textarea "x"
type textarea "Old RIF needs th"
type textarea "x"
type textarea "Old RIF needs the"
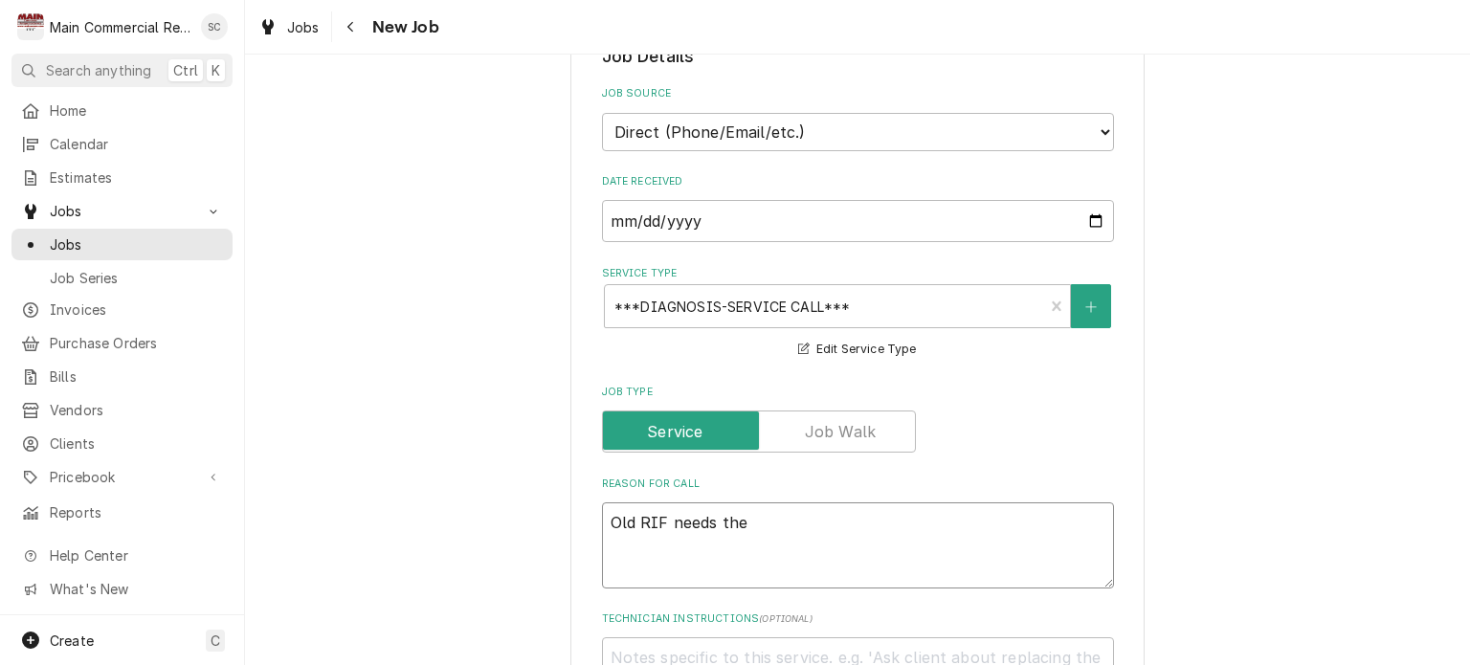
type textarea "x"
type textarea "Old RIF needs the"
type textarea "x"
type textarea "Old RIF needs the c"
type textarea "x"
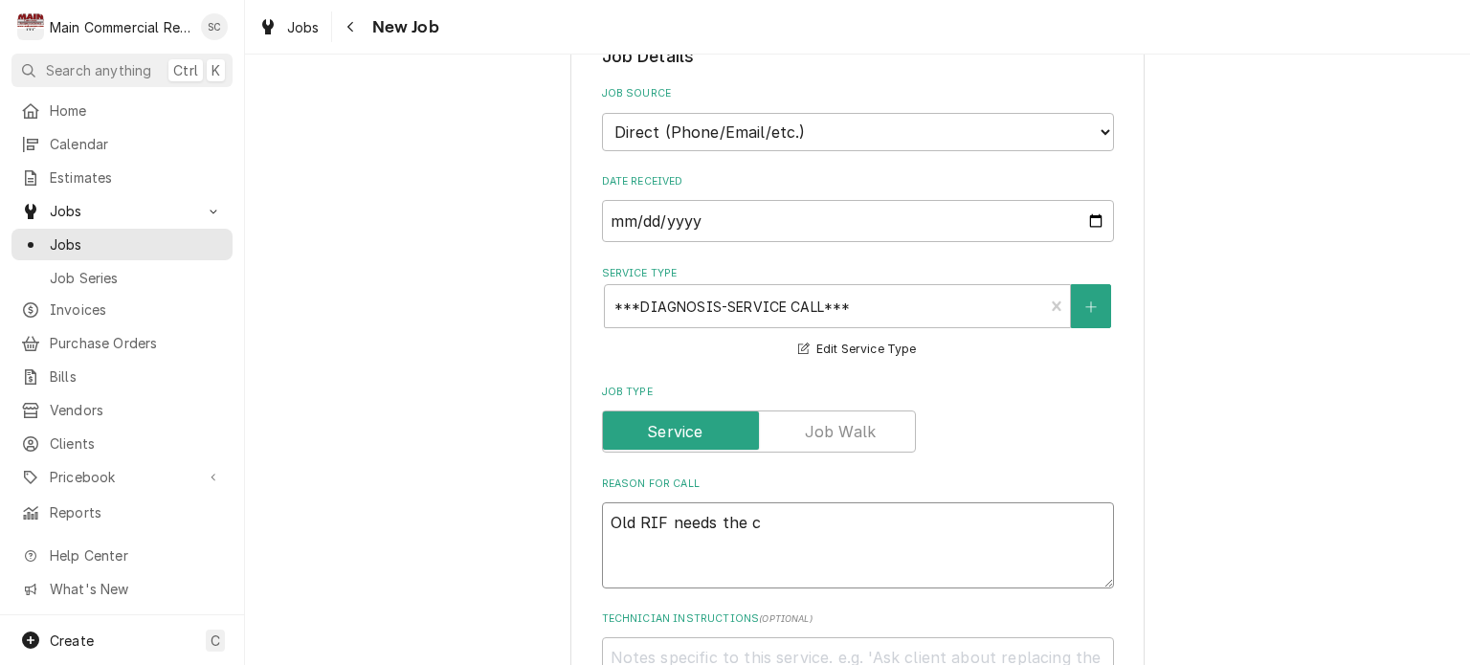
type textarea "Old RIF needs the co"
type textarea "x"
type textarea "Old RIF needs the com"
type textarea "x"
type textarea "Old RIF needs the comp"
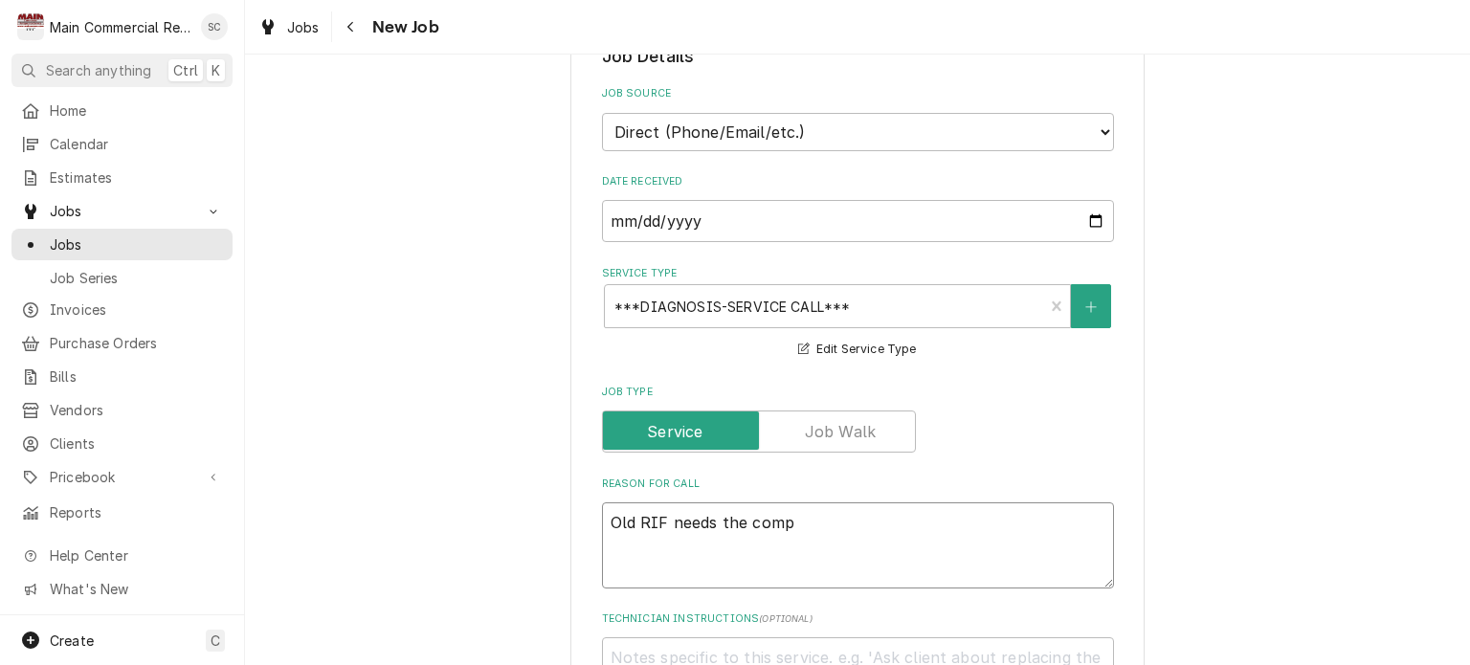
type textarea "x"
type textarea "Old RIF needs the compr"
type textarea "x"
type textarea "Old RIF needs the compre"
type textarea "x"
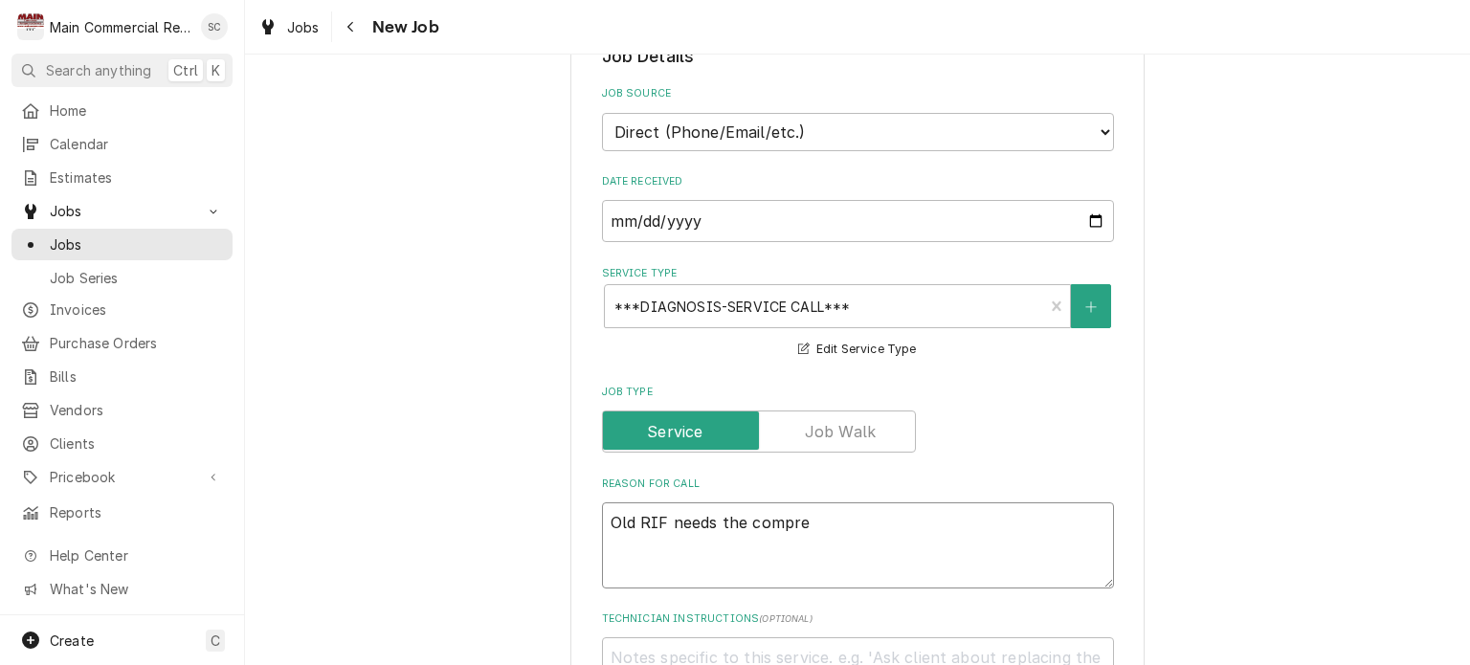
type textarea "Old RIF needs the compres"
type textarea "x"
type textarea "Old RIF needs the compress"
type textarea "x"
type textarea "Old RIF needs the compresso"
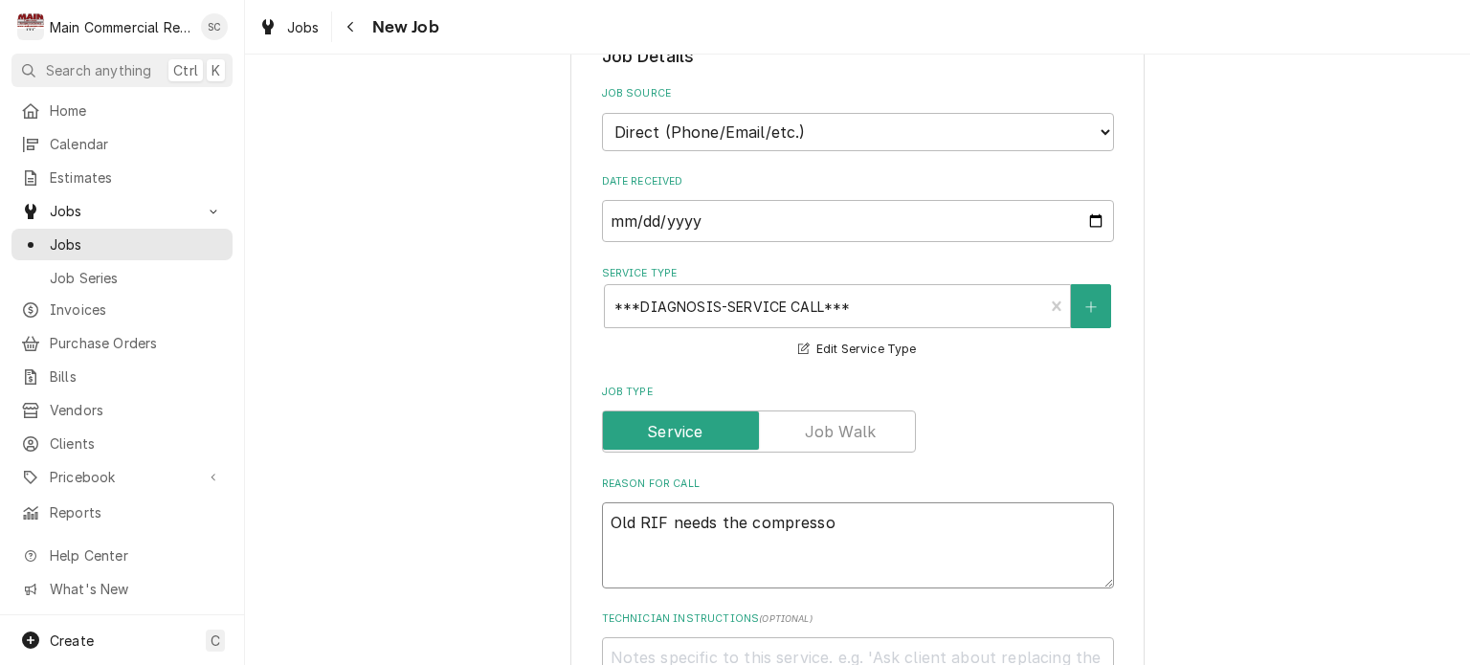
type textarea "x"
type textarea "Old RIF needs the compressor"
type textarea "x"
type textarea "Old RIF needs the compressor"
type textarea "x"
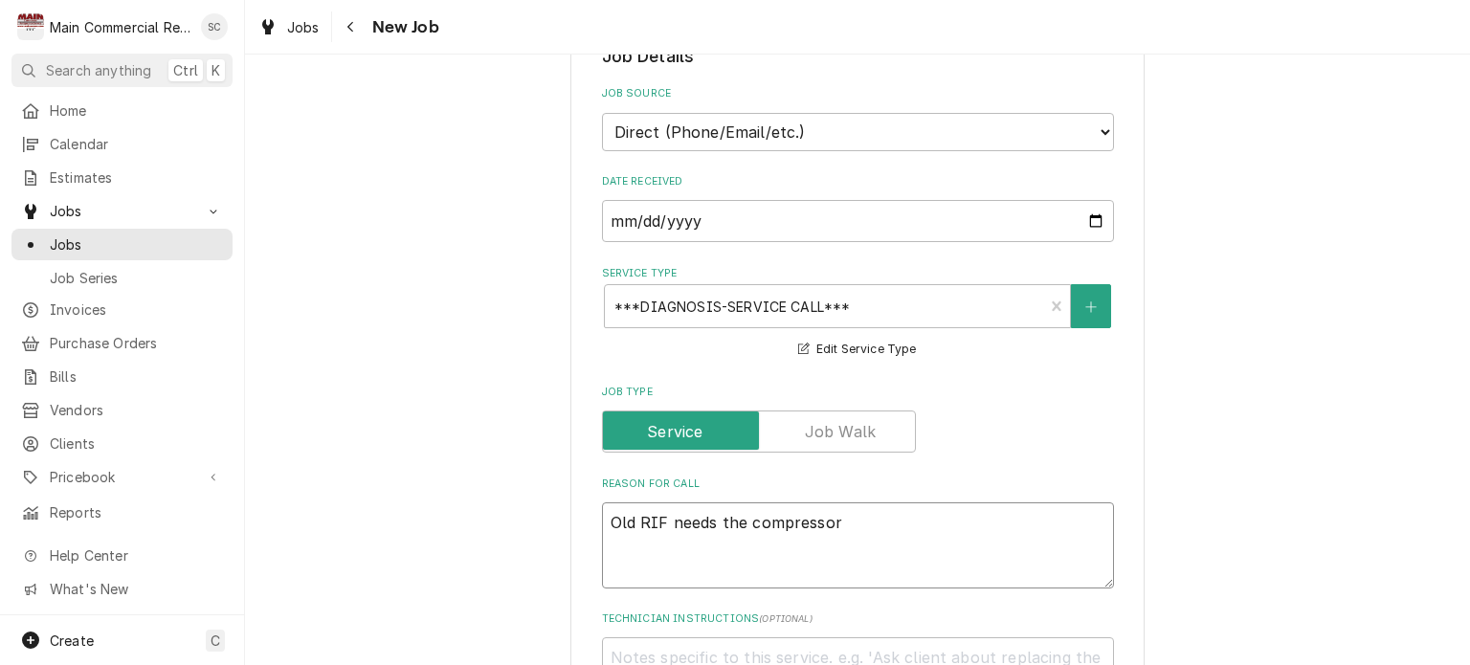
type textarea "Old RIF needs the compressor t"
type textarea "x"
type textarea "Old RIF needs the compressor ta"
type textarea "x"
type textarea "Old RIF needs the compressor tak"
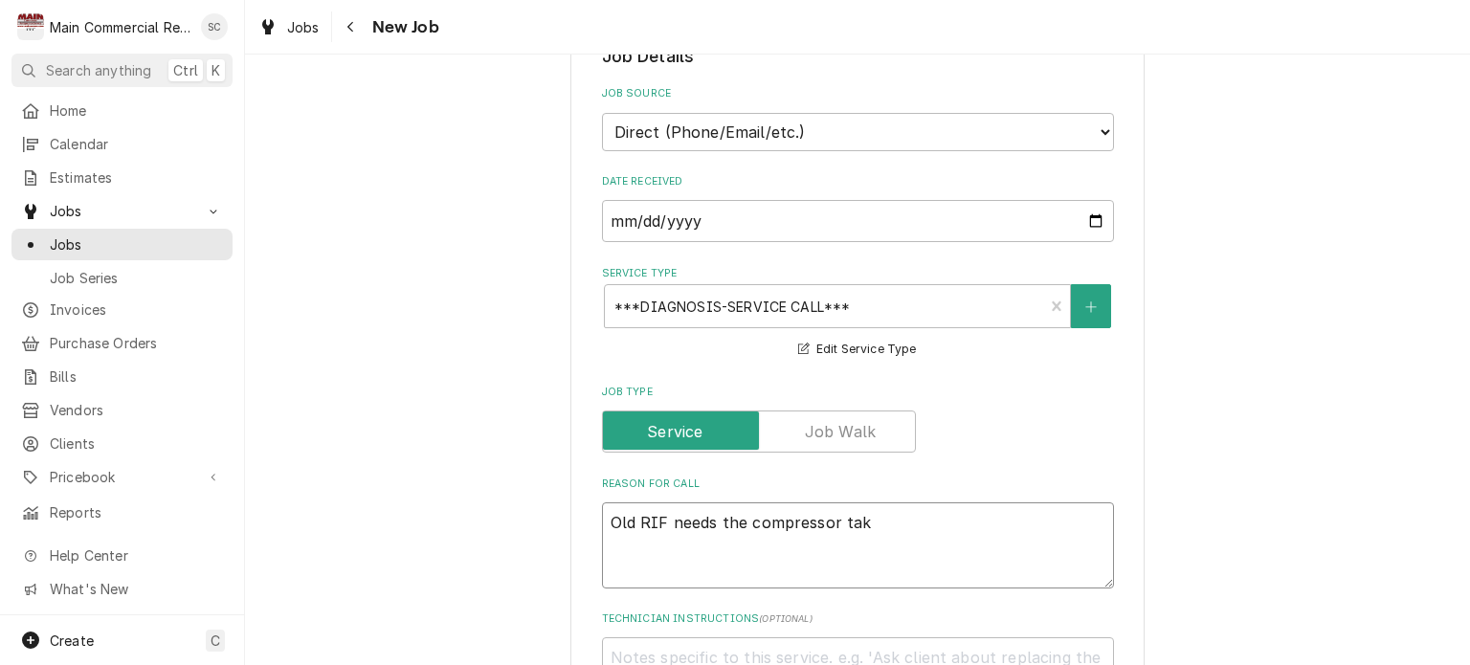
type textarea "x"
type textarea "Old RIF needs the compressor take"
type textarea "x"
type textarea "Old RIF needs the compressor taken"
type textarea "x"
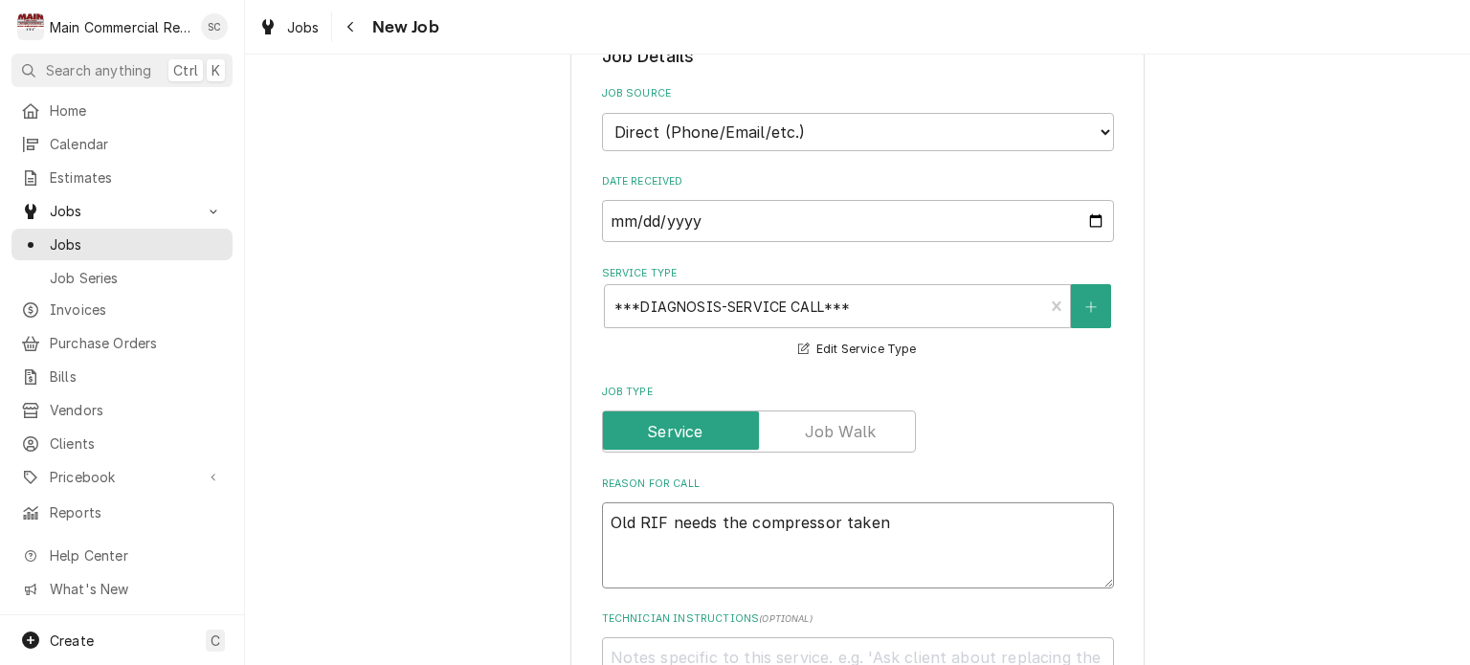
type textarea "Old RIF needs the compressor taken"
type textarea "x"
type textarea "Old RIF needs the compressor taken o"
type textarea "x"
type textarea "Old RIF needs the compressor taken ou"
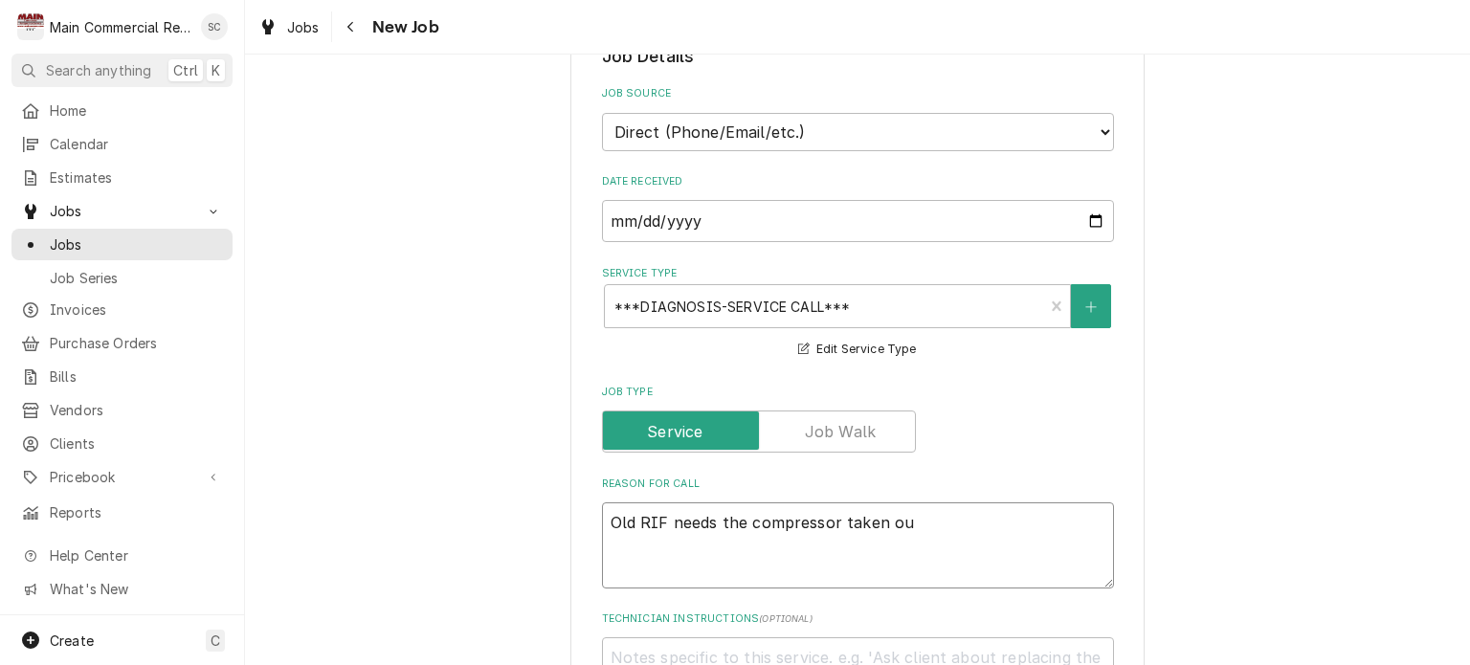
type textarea "x"
type textarea "Old RIF needs the compressor taken out"
type textarea "x"
type textarea "Old RIF needs the compressor taken out"
type textarea "x"
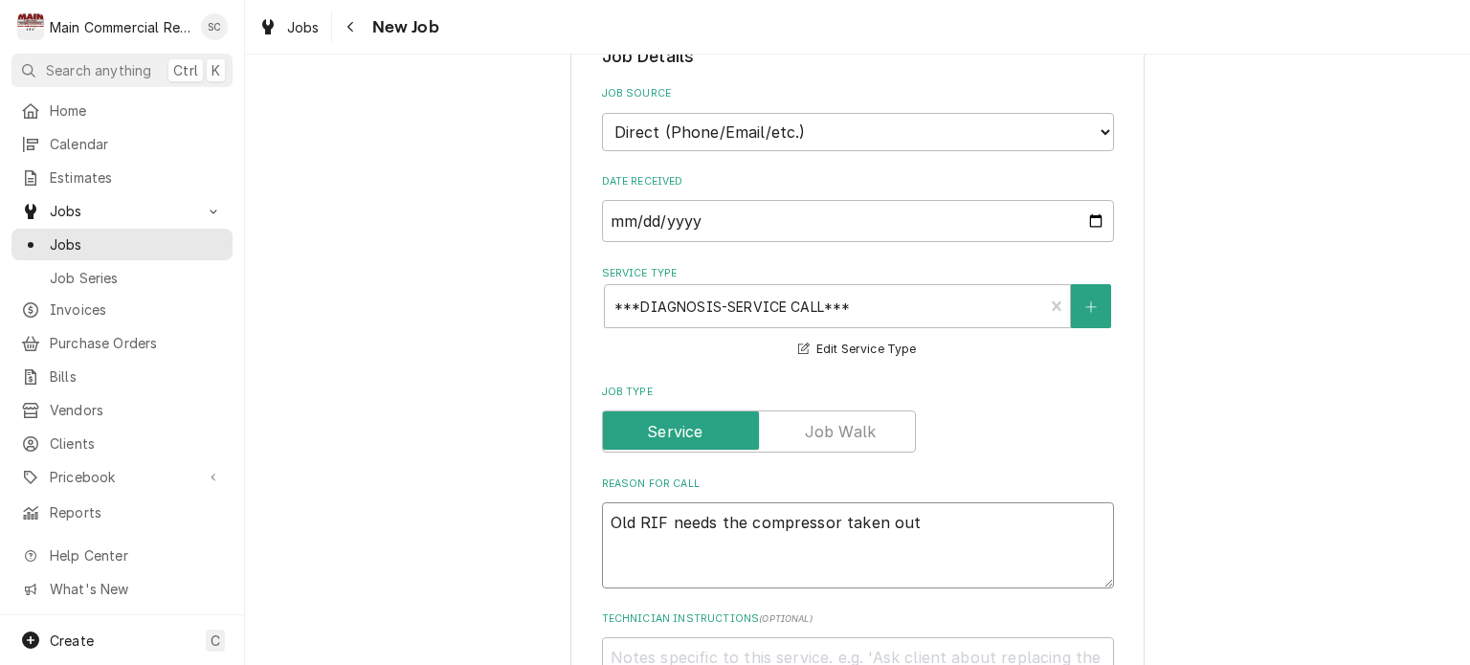
type textarea "Old RIF needs the compressor taken out a"
type textarea "x"
type textarea "Old RIF needs the compressor taken out an"
type textarea "x"
type textarea "Old RIF needs the compressor taken out and"
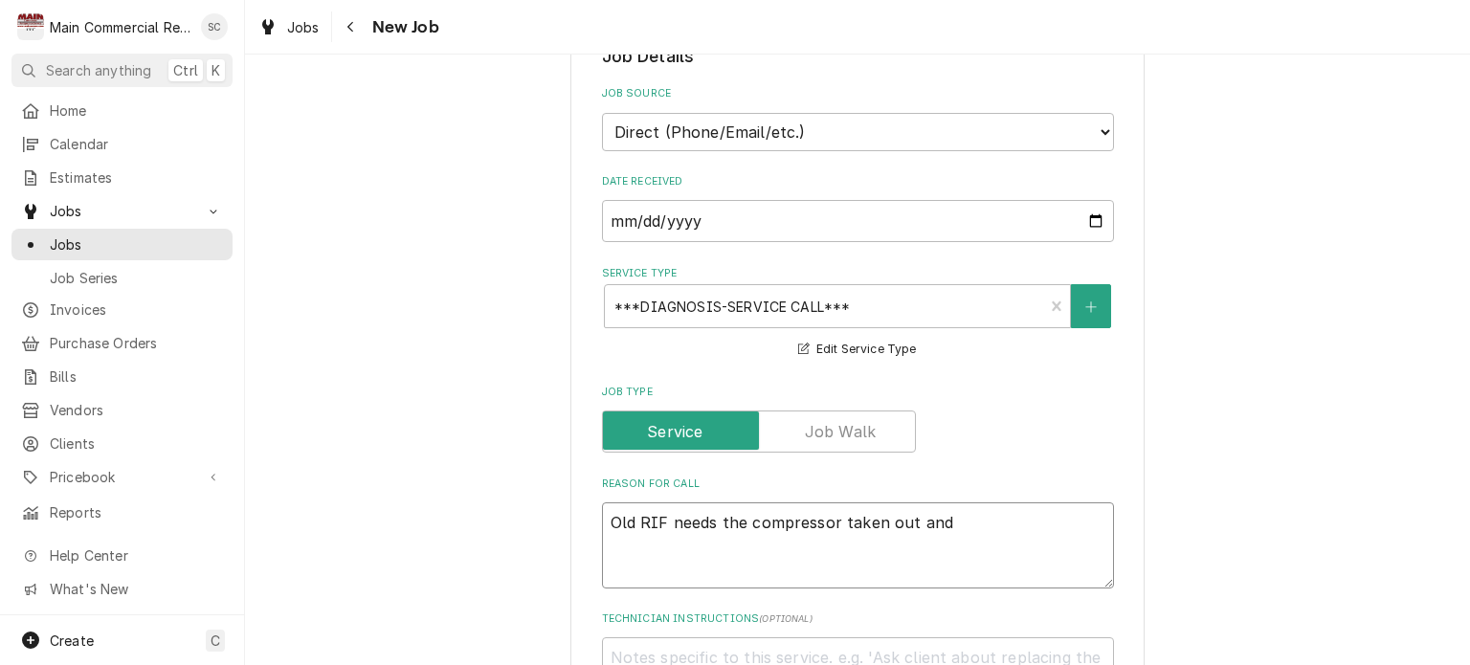
type textarea "x"
type textarea "Old RIF needs the compressor taken out and"
type textarea "x"
type textarea "Old RIF needs the compressor taken out and g"
type textarea "x"
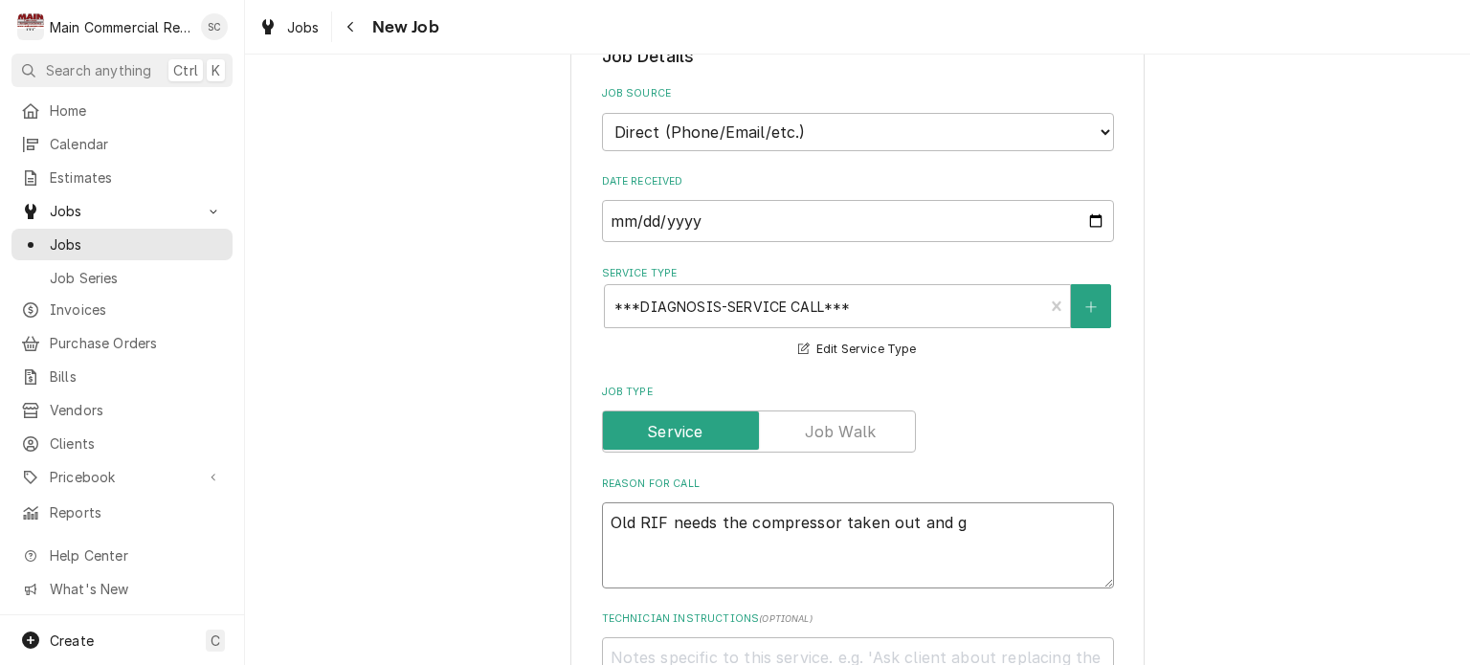
type textarea "Old RIF needs the compressor taken out and gi"
type textarea "x"
type textarea "Old RIF needs the compressor taken out and giv"
type textarea "x"
type textarea "Old RIF needs the compressor taken out and give"
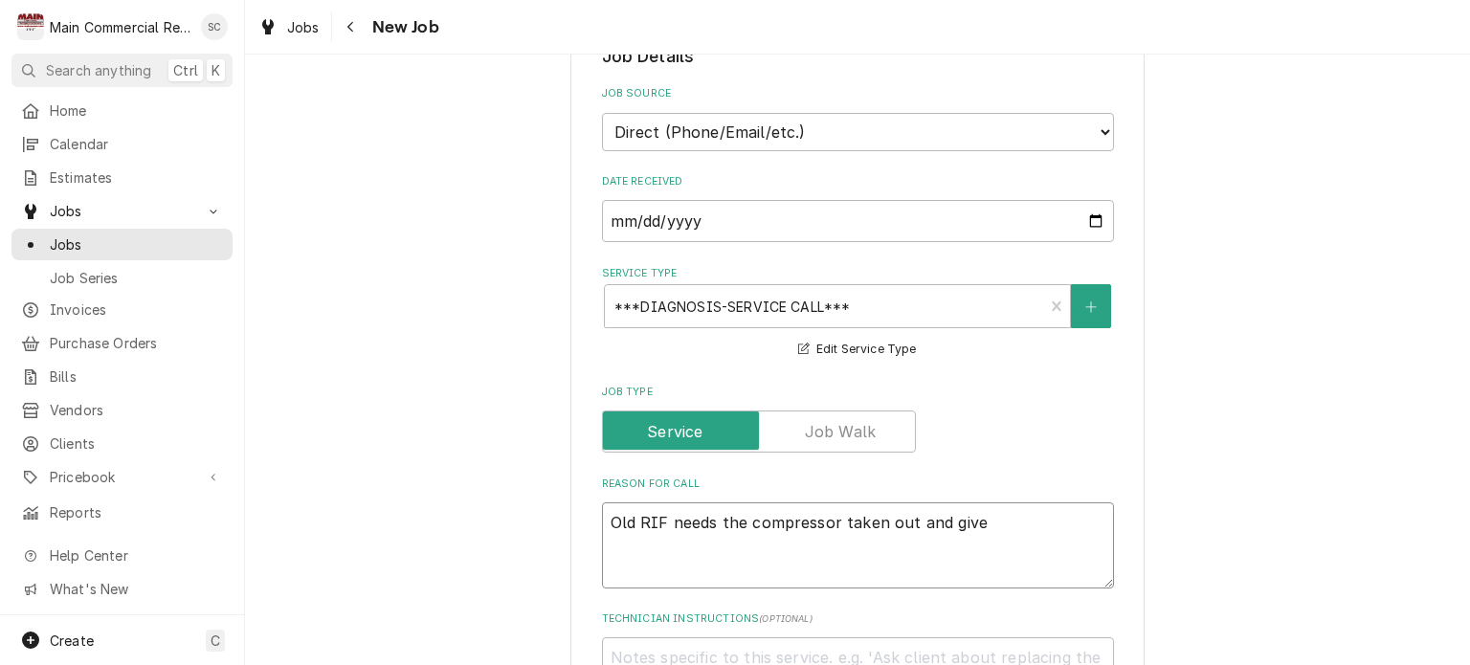
type textarea "x"
type textarea "Old RIF needs the compressor taken out and given"
type textarea "x"
type textarea "Old RIF needs the compressor taken out and given"
type textarea "x"
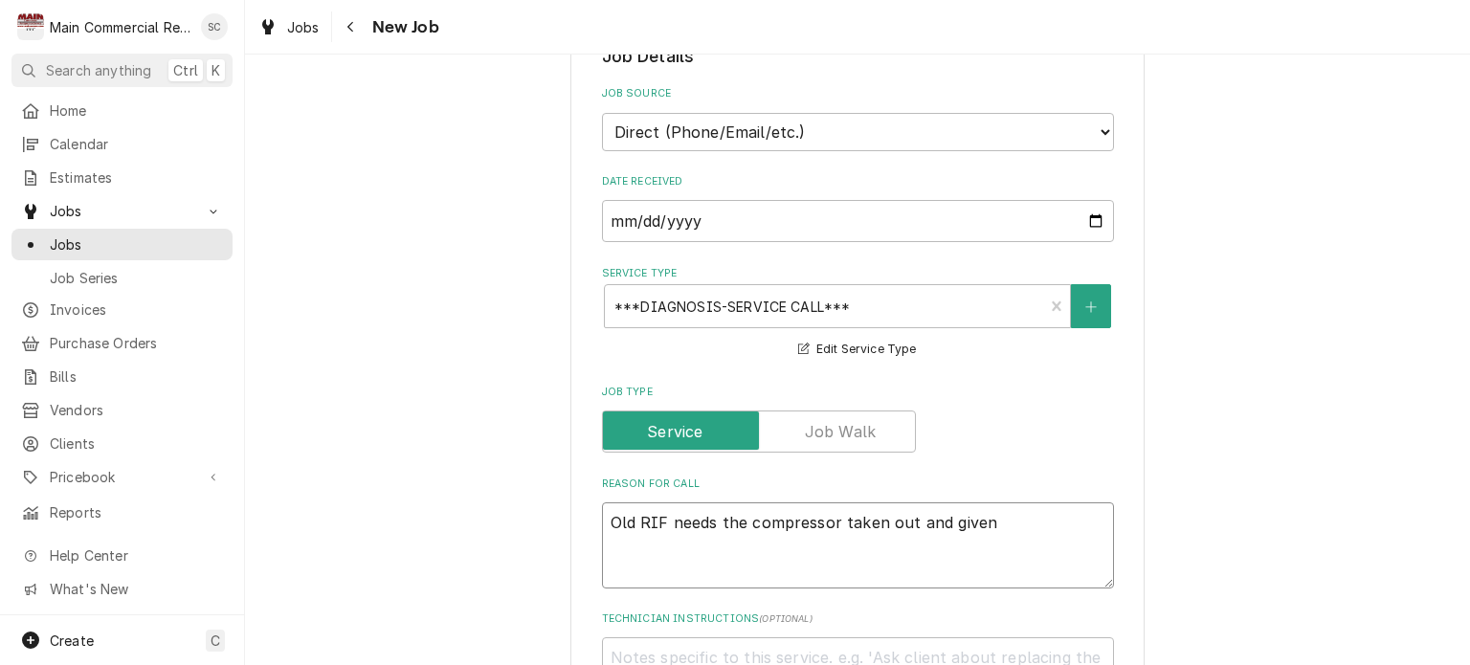
type textarea "Old RIF needs the compressor taken out and given t"
type textarea "x"
type textarea "Old RIF needs the compressor taken out and given to"
type textarea "x"
type textarea "Old RIF needs the compressor taken out and given to"
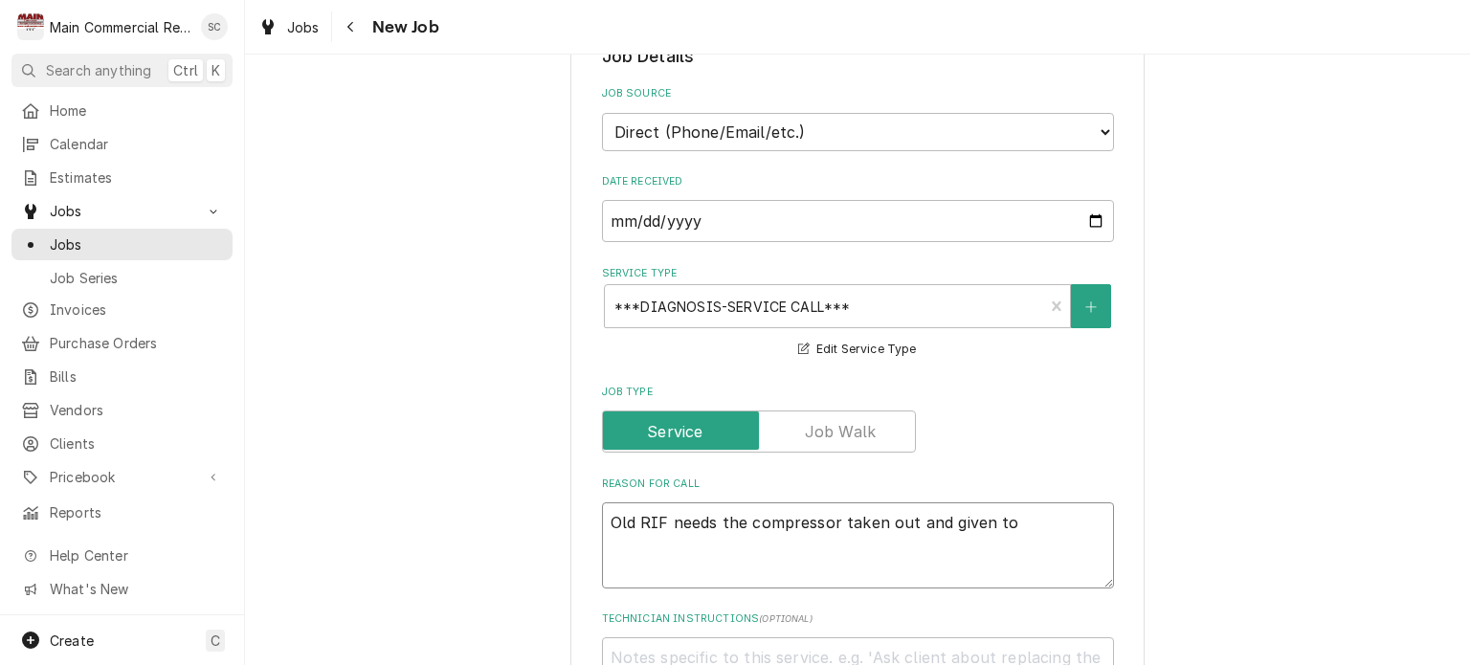
type textarea "x"
type textarea "Old RIF needs the compressor taken out and given to V"
type textarea "x"
type textarea "Old RIF needs the compressor taken out and given to Vi"
type textarea "x"
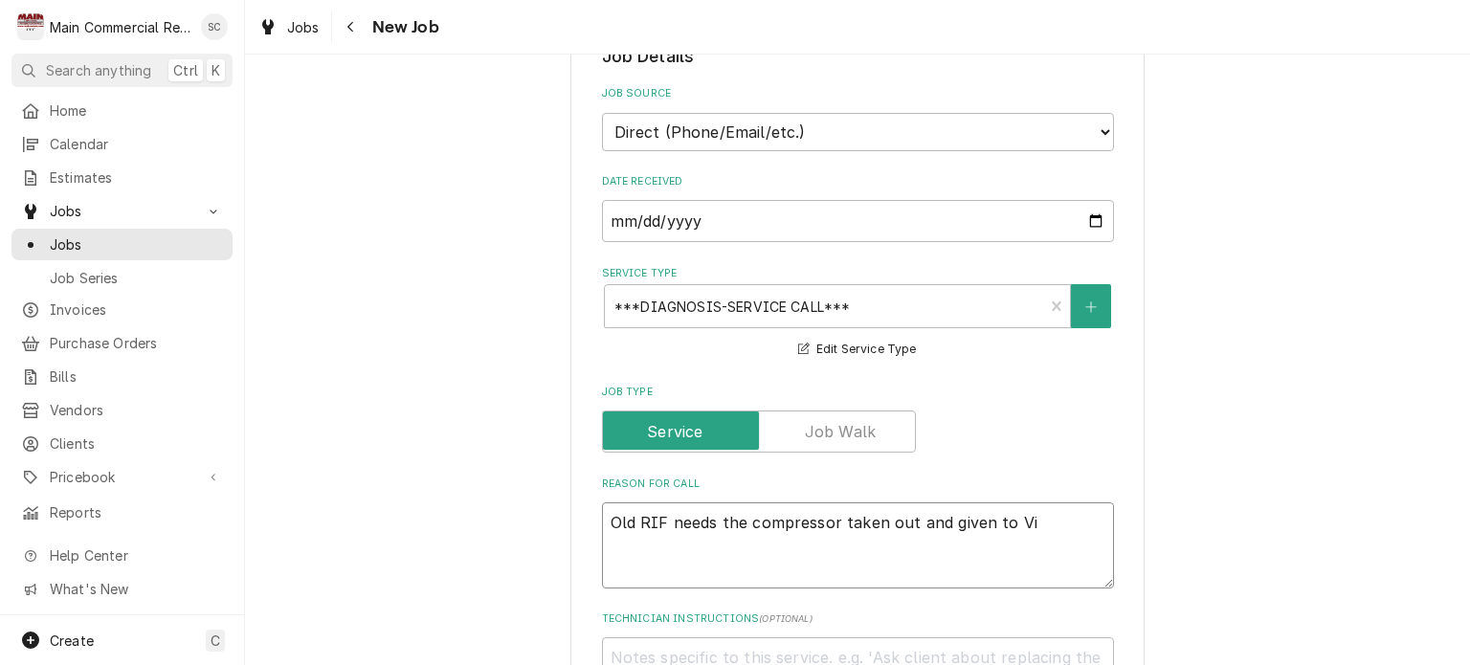
type textarea "Old RIF needs the compressor taken out and given to Vic"
type textarea "x"
type textarea "Old RIF needs the compressor taken out and given to Vick"
type textarea "x"
type textarea "Old RIF needs the compressor taken out and given to Vicky"
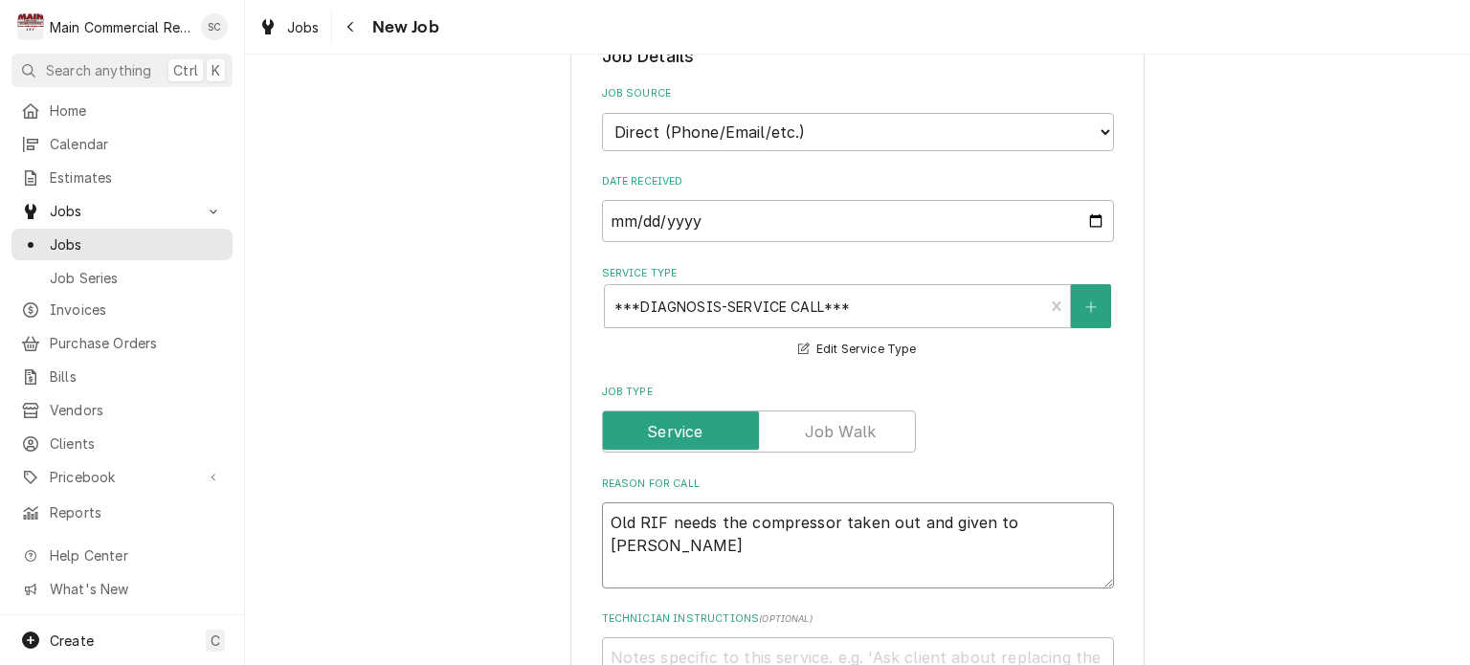
type textarea "x"
type textarea "Old RIF needs the compressor taken out and given to Vicky."
type textarea "x"
type textarea "Old RIF needs the compressor taken out and given to Vicky."
type textarea "x"
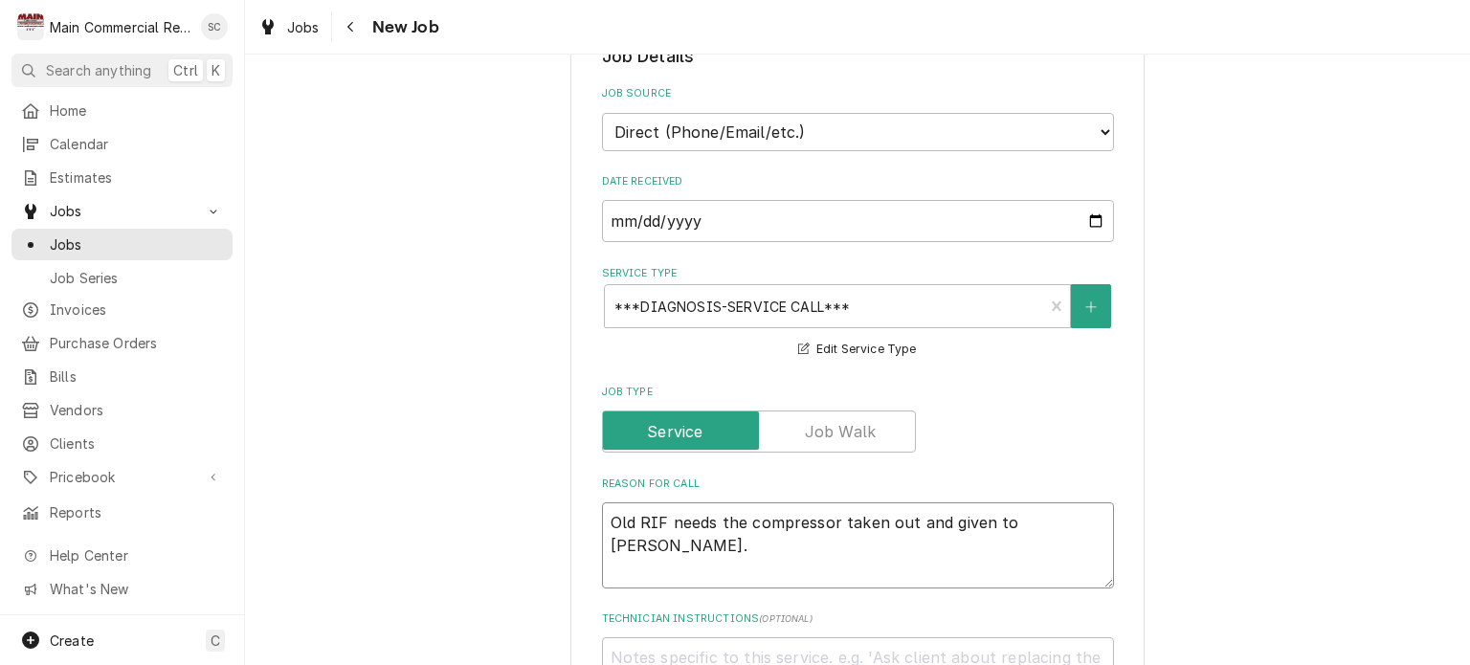
type textarea "Old RIF needs the compressor taken out and given to Vicky. P"
type textarea "x"
type textarea "Old RIF needs the compressor taken out and given to Vicky. Pe"
type textarea "x"
type textarea "Old RIF needs the compressor taken out and given to Vicky. Per"
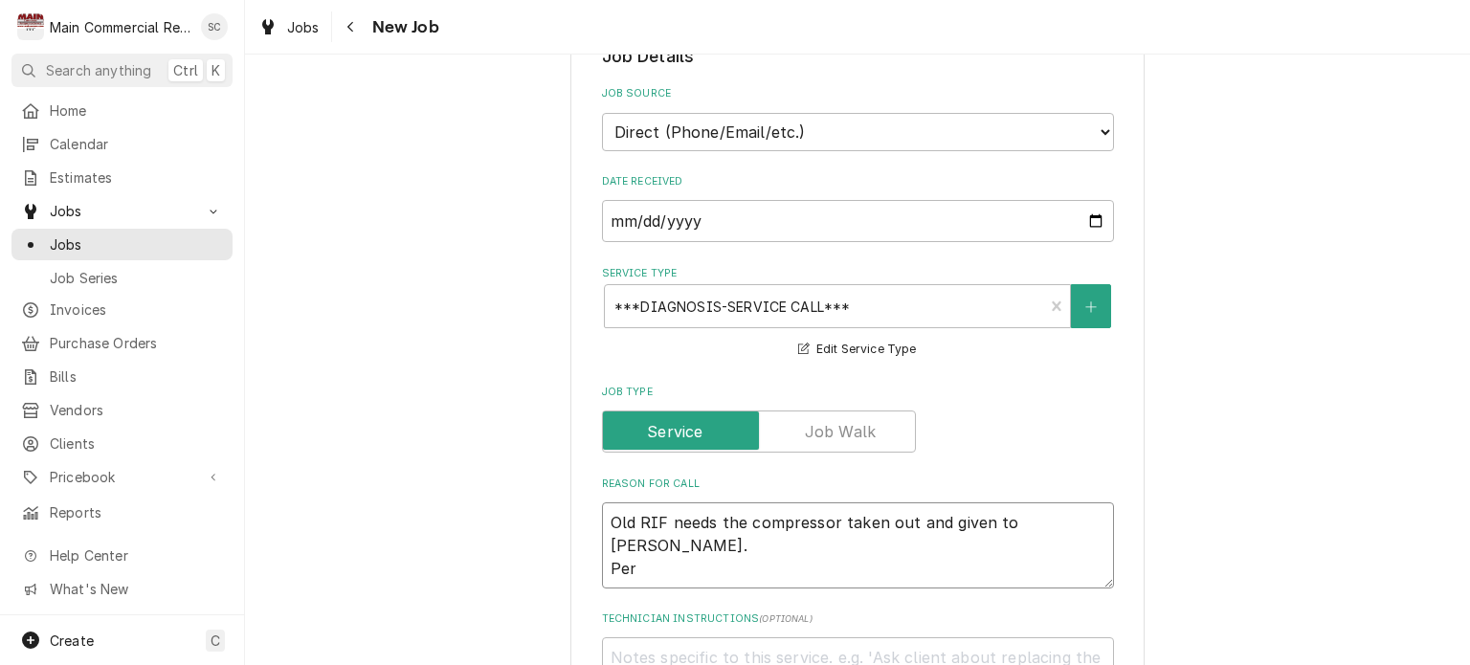
type textarea "x"
type textarea "Old RIF needs the compressor taken out and given to Vicky. Per"
type textarea "x"
type textarea "Old RIF needs the compressor taken out and given to Vicky. Per V"
type textarea "x"
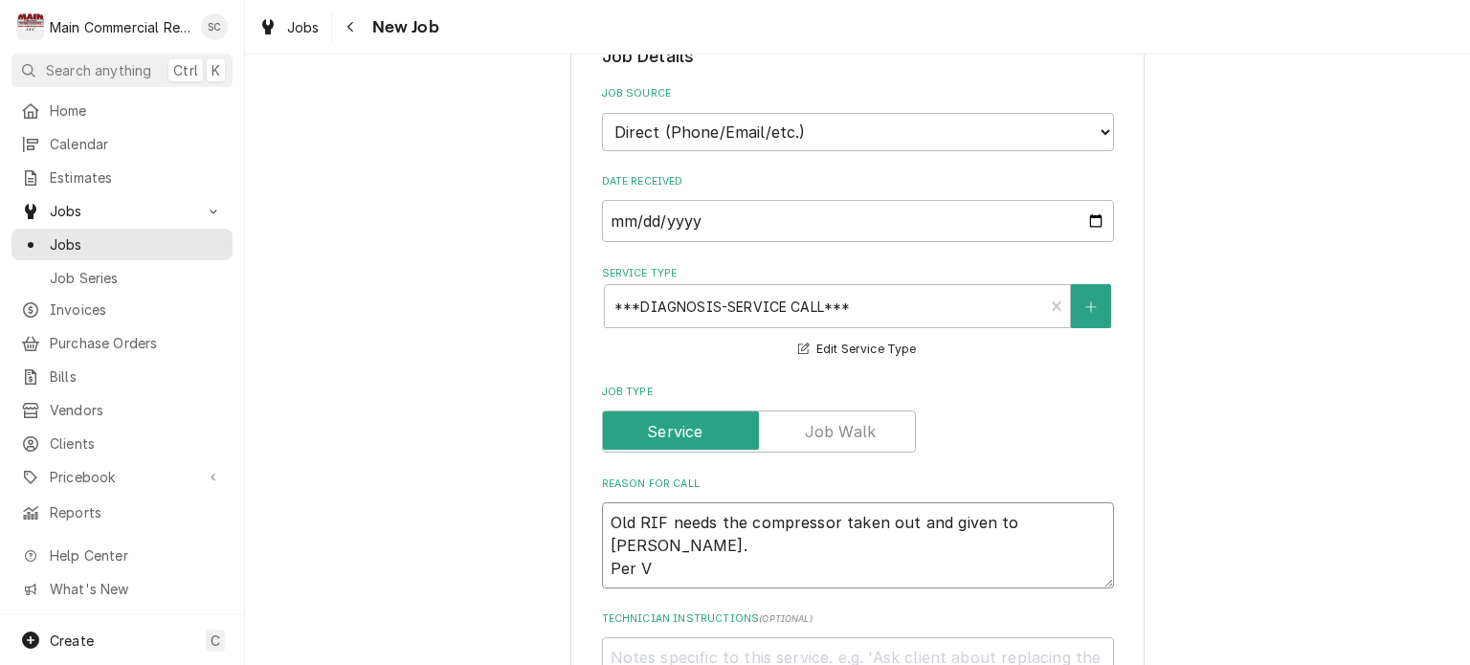
type textarea "Old RIF needs the compressor taken out and given to Vicky. Per Vi"
type textarea "x"
type textarea "Old RIF needs the compressor taken out and given to Vicky. Per Vic"
type textarea "x"
type textarea "Old RIF needs the compressor taken out and given to Vicky. Per Vick"
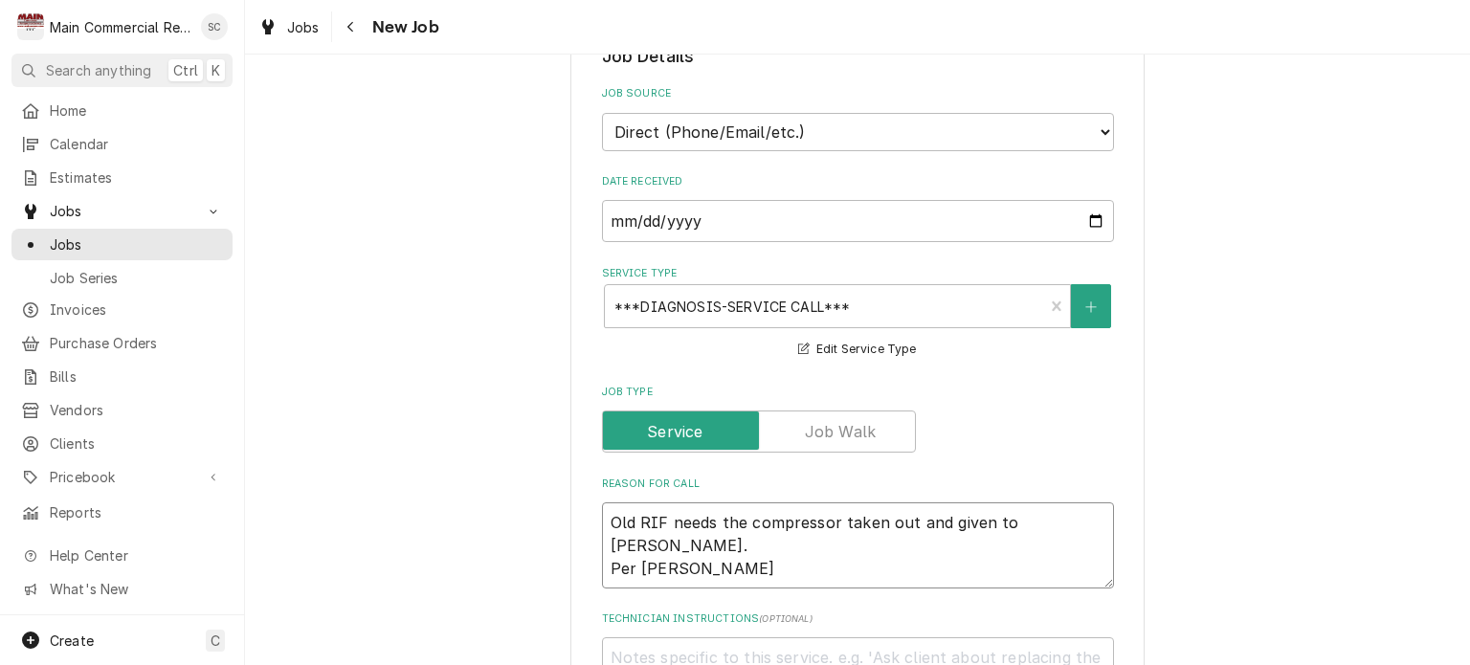
type textarea "x"
type textarea "Old RIF needs the compressor taken out and given to Vicky. Per Vicke"
type textarea "x"
type textarea "Old RIF needs the compressor taken out and given to Vicky. Per Vickey"
type textarea "x"
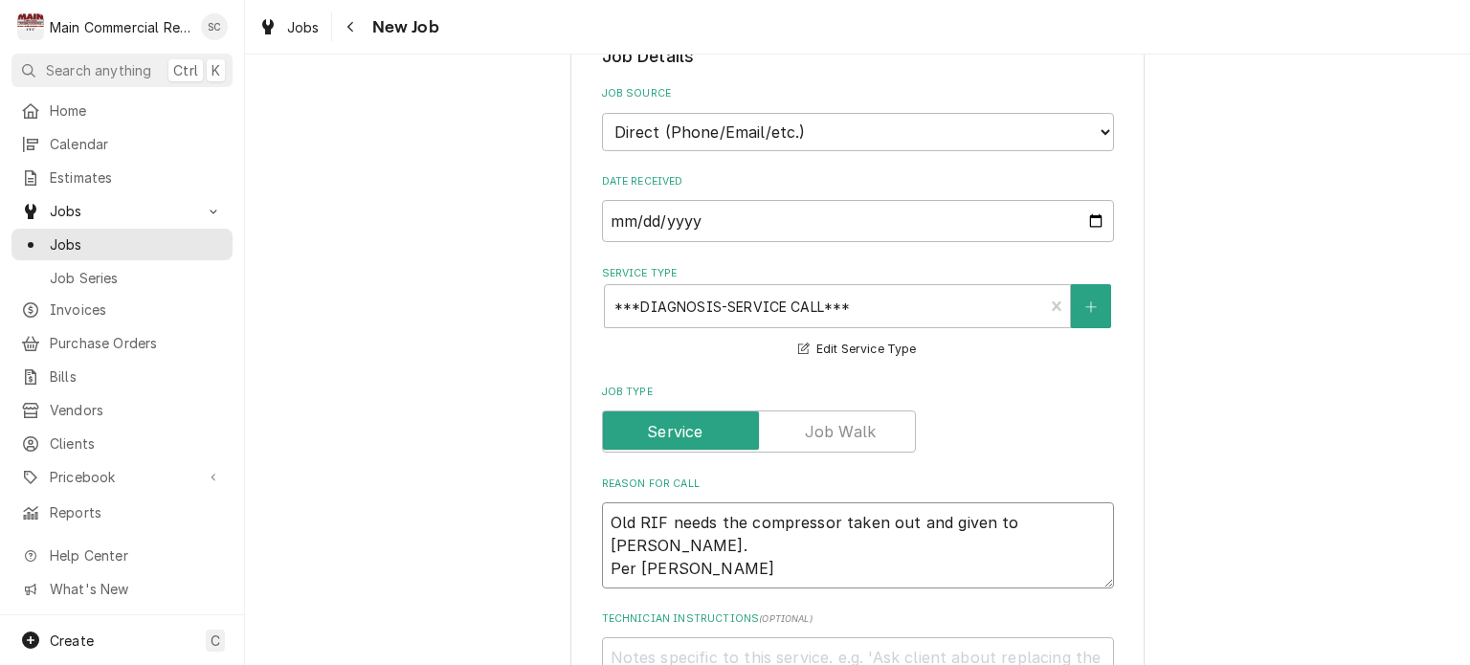
type textarea "Old RIF needs the compressor taken out and given to Vicky. Per Vickey"
type textarea "x"
type textarea "Old RIF needs the compressor taken out and given to Vicky. Per Vickey"
type textarea "x"
type textarea "Old RIF needs the compressor taken out and given to Vicky. Per Vicke"
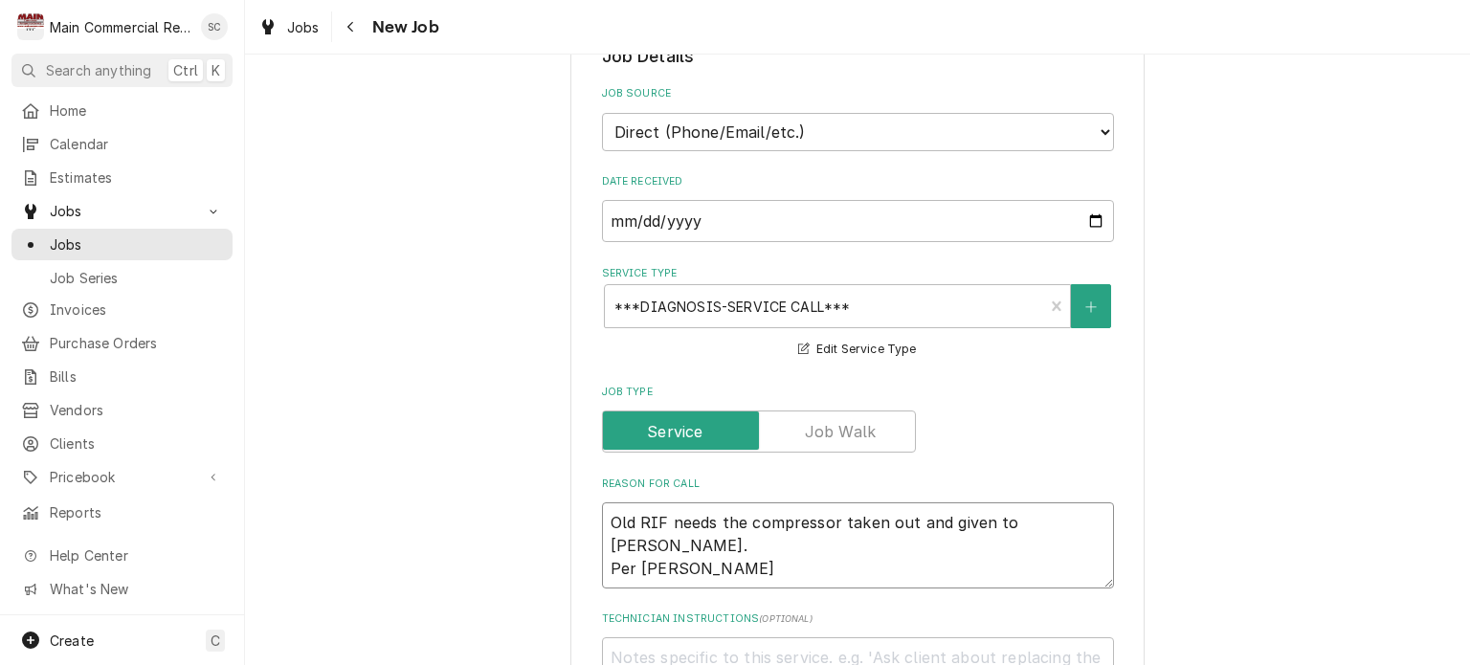
type textarea "x"
type textarea "Old RIF needs the compressor taken out and given to Vicky. Per Vickey"
type textarea "x"
type textarea "Old RIF needs the compressor taken out and given to Vicky. Per Vicke"
type textarea "x"
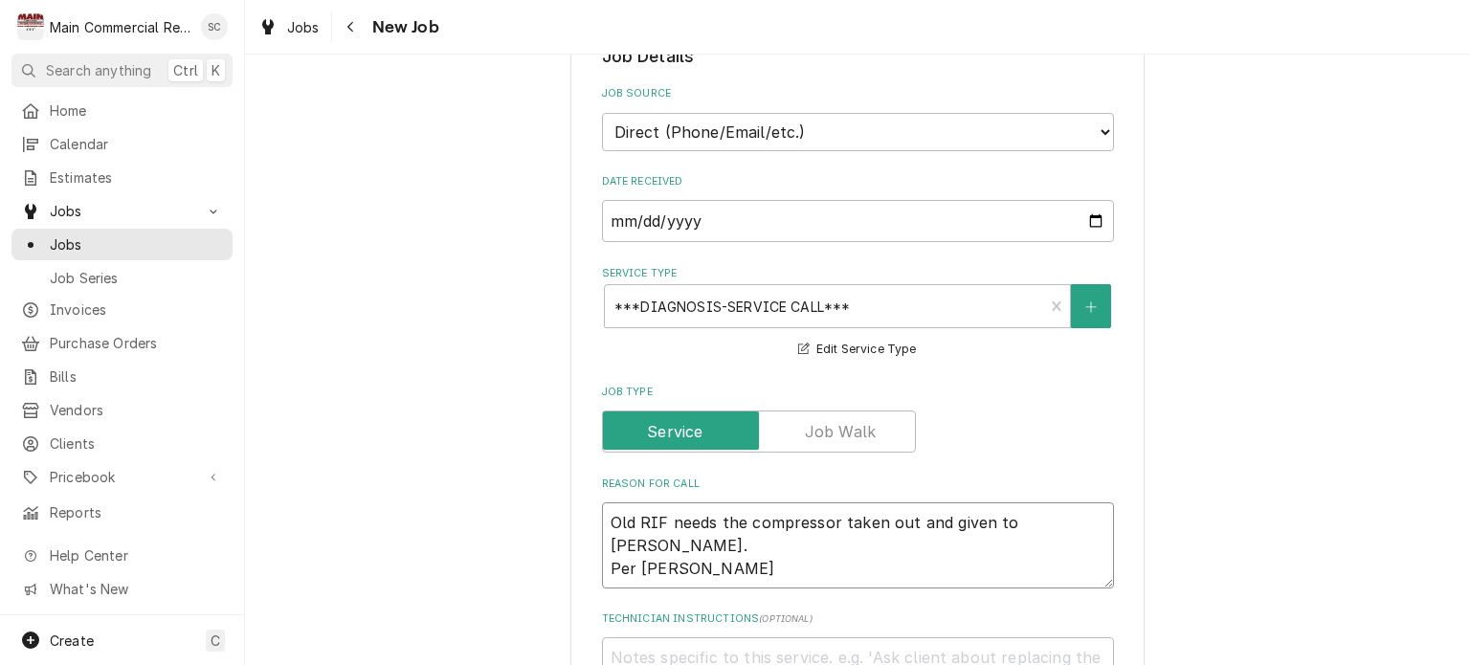
type textarea "Old RIF needs the compressor taken out and given to Vicky. Per Vick"
type textarea "x"
type textarea "Old RIF needs the compressor taken out and given to Vicky. Per Vicky"
type textarea "x"
type textarea "Old RIF needs the compressor taken out and given to Vicky. Per Vicky"
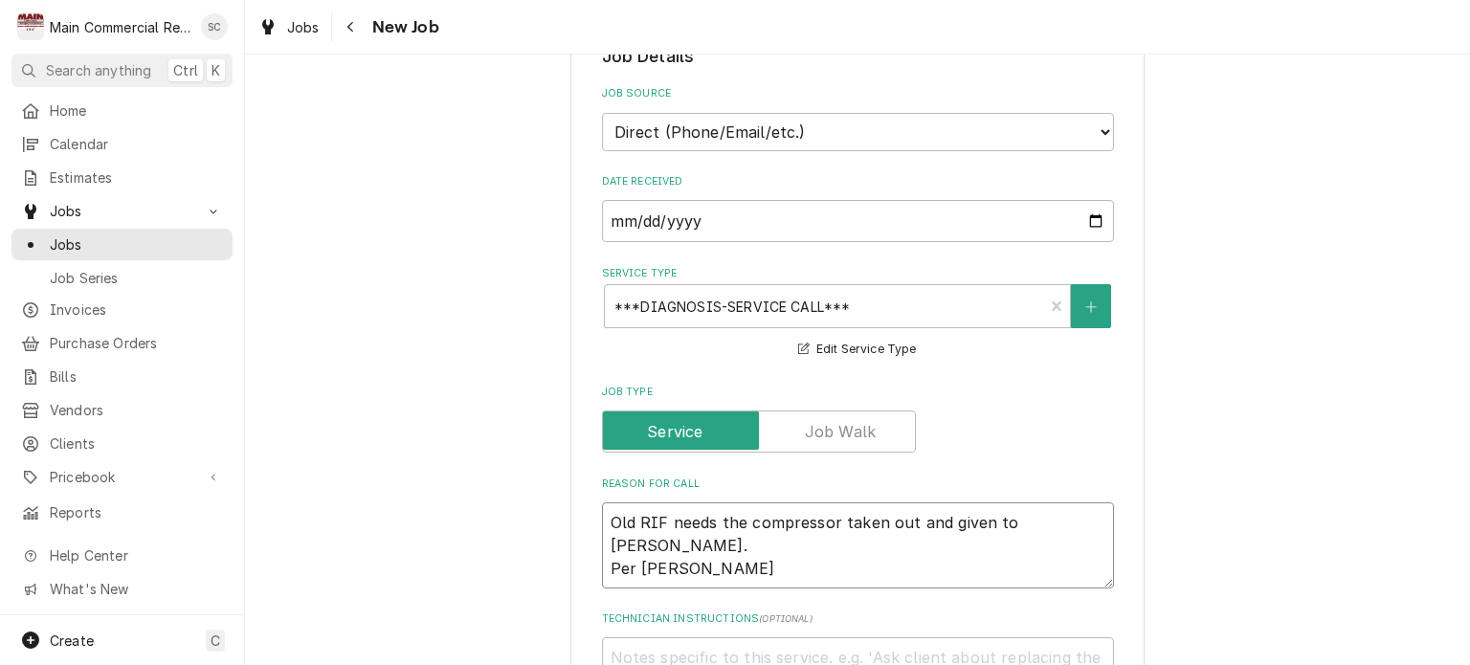
type textarea "x"
type textarea "Old RIF needs the compressor taken out and given to Vicky. Per Vicky 8"
type textarea "x"
type textarea "Old RIF needs the compressor taken out and given to Vicky. Per Vicky 81"
type textarea "x"
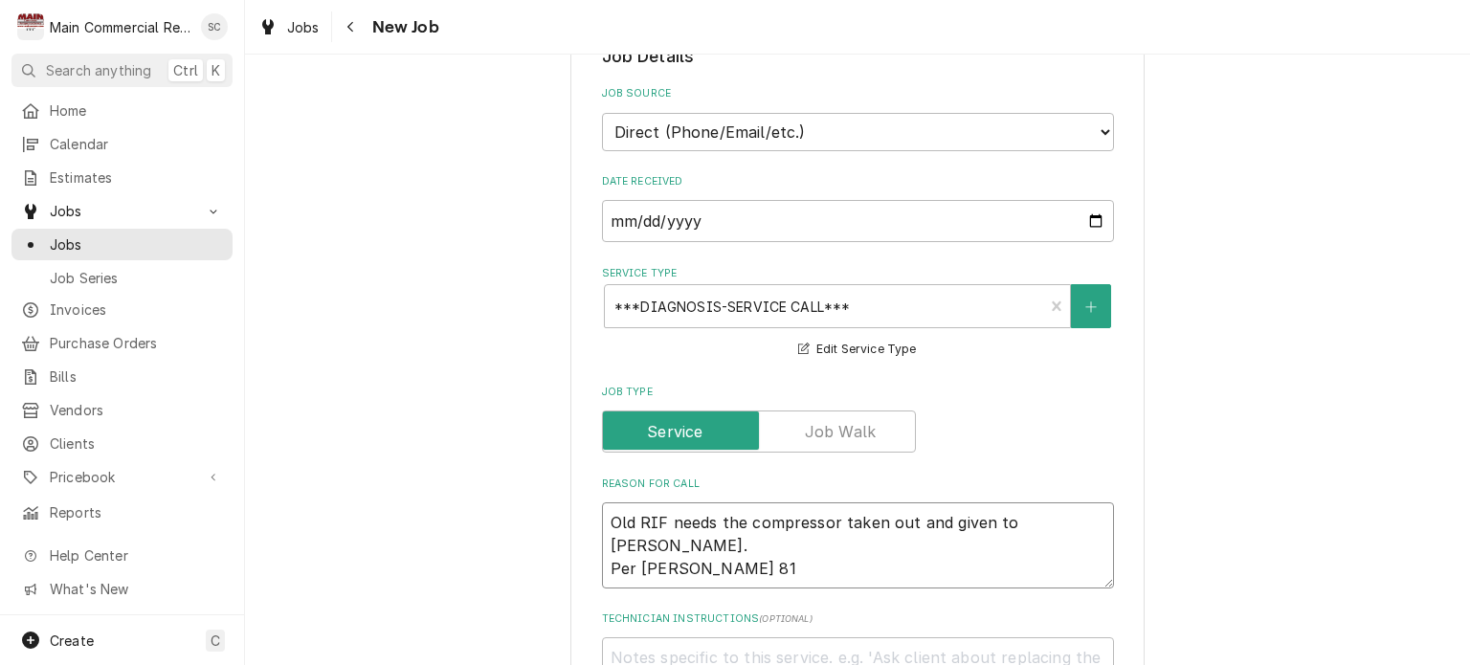
type textarea "Old RIF needs the compressor taken out and given to Vicky. Per Vicky 813"
type textarea "x"
type textarea "Old RIF needs the compressor taken out and given to Vicky. Per Vicky 813-"
type textarea "x"
type textarea "Old RIF needs the compressor taken out and given to Vicky. Per Vicky 813-2"
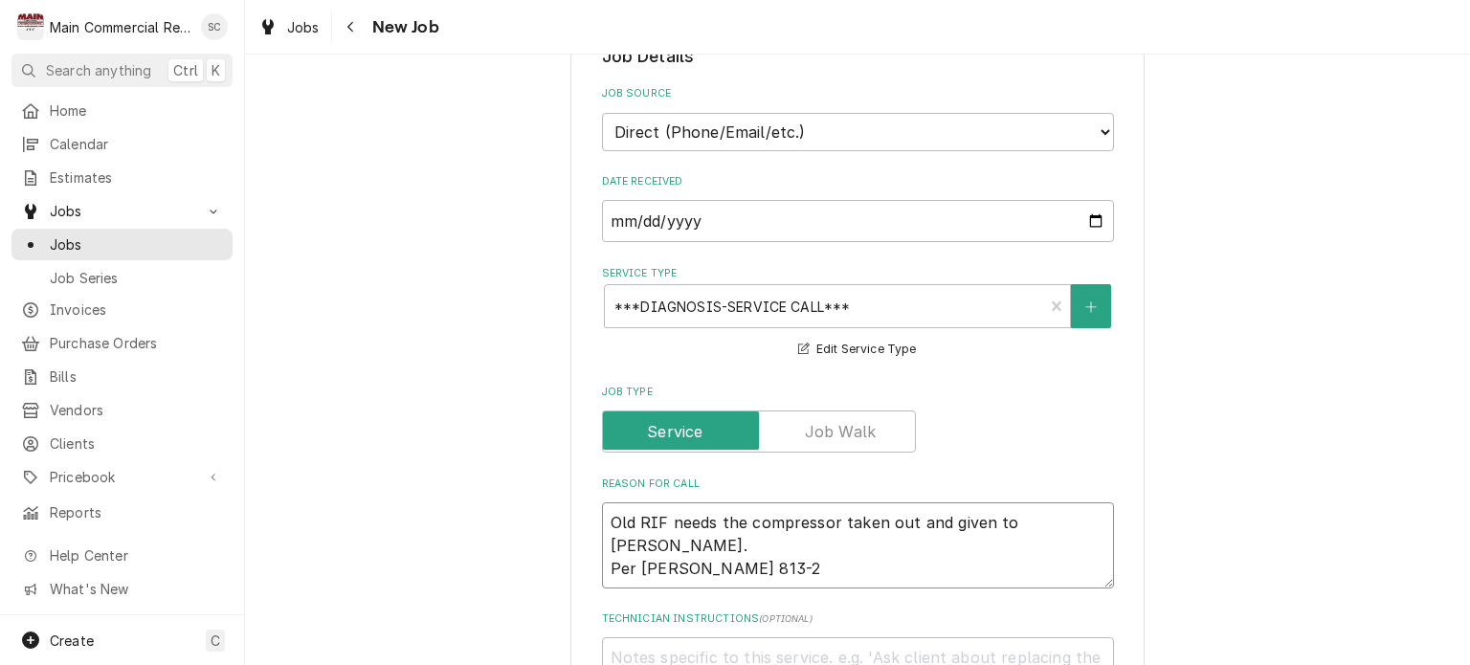
type textarea "x"
type textarea "Old RIF needs the compressor taken out and given to Vicky. Per Vicky 813-29"
type textarea "x"
type textarea "Old RIF needs the compressor taken out and given to Vicky. Per Vicky 813-293"
type textarea "x"
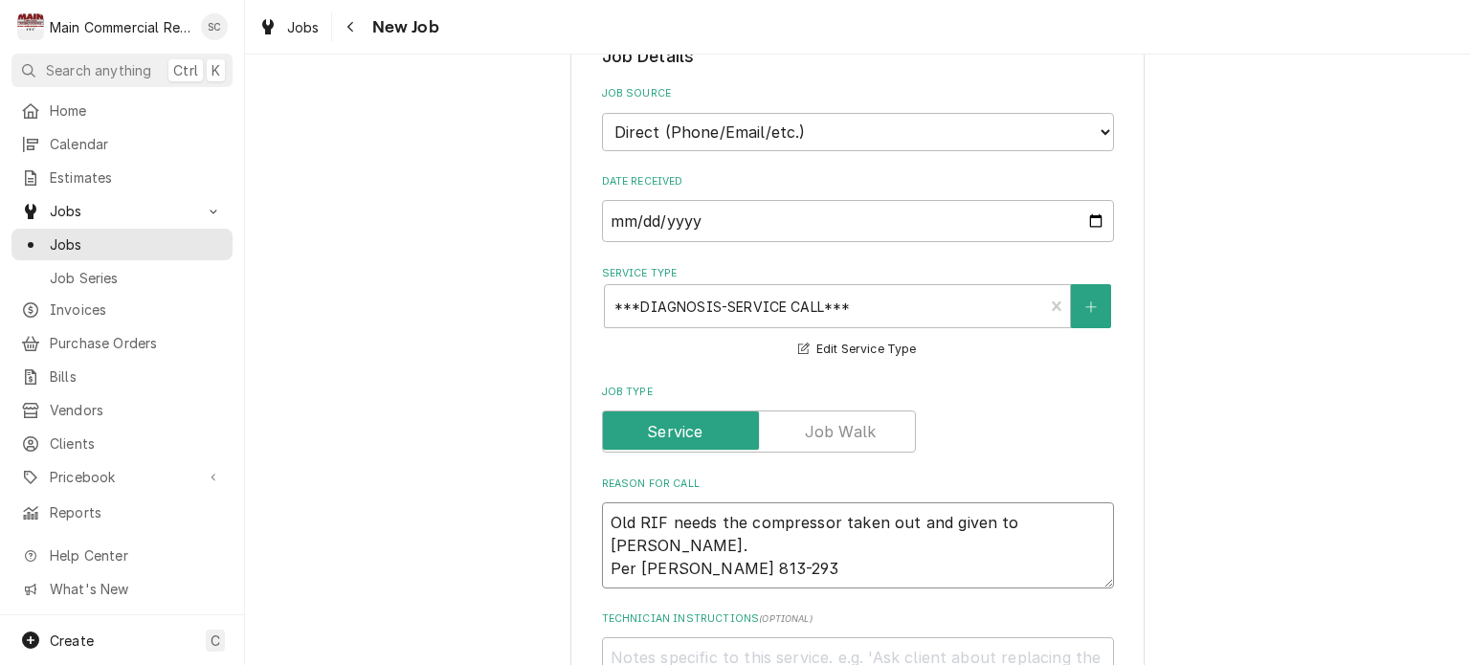
type textarea "Old RIF needs the compressor taken out and given to Vicky. Per Vicky 813-293-"
type textarea "x"
type textarea "Old RIF needs the compressor taken out and given to Vicky. Per Vicky 813-293-0"
type textarea "x"
type textarea "Old RIF needs the compressor taken out and given to Vicky. Per Vicky 813-293-00"
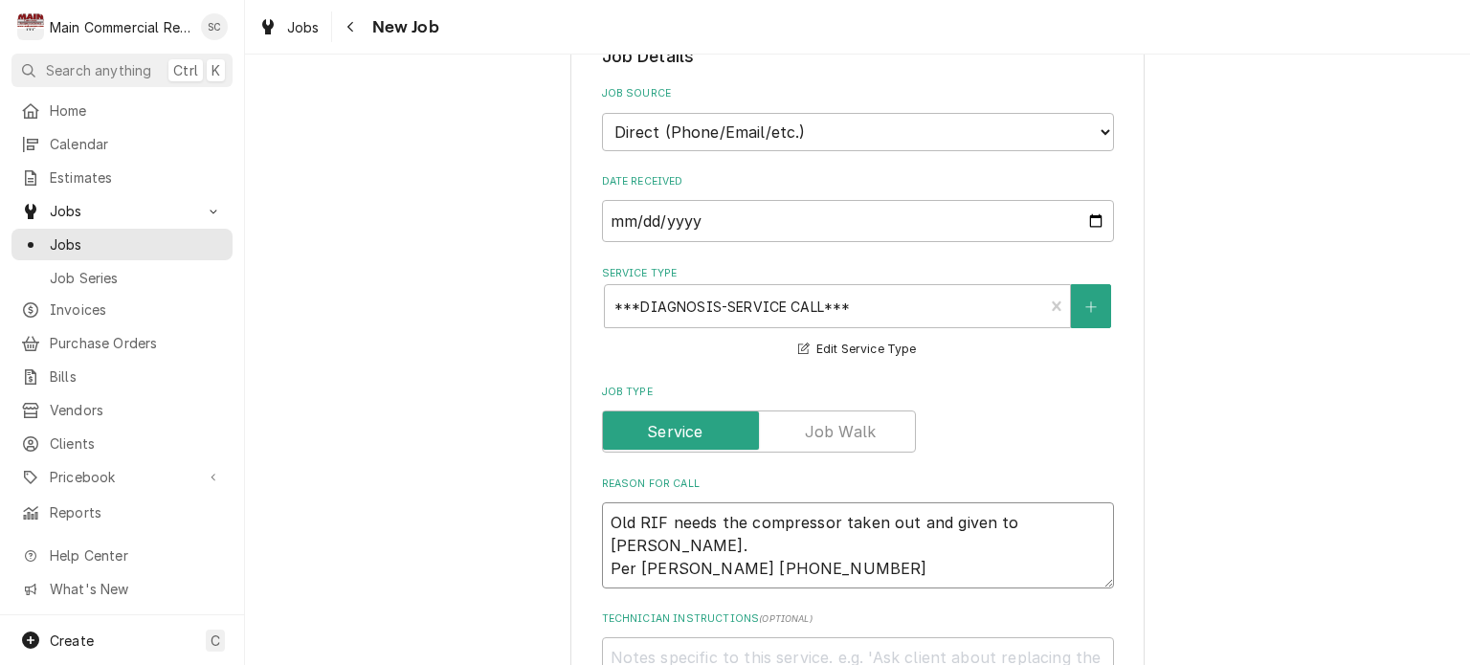
type textarea "x"
type textarea "Old RIF needs the compressor taken out and given to Vicky. Per Vicky 813-293-003"
type textarea "x"
type textarea "Old RIF needs the compressor taken out and given to Vicky. Per Vicky 813-293-00…"
type textarea "x"
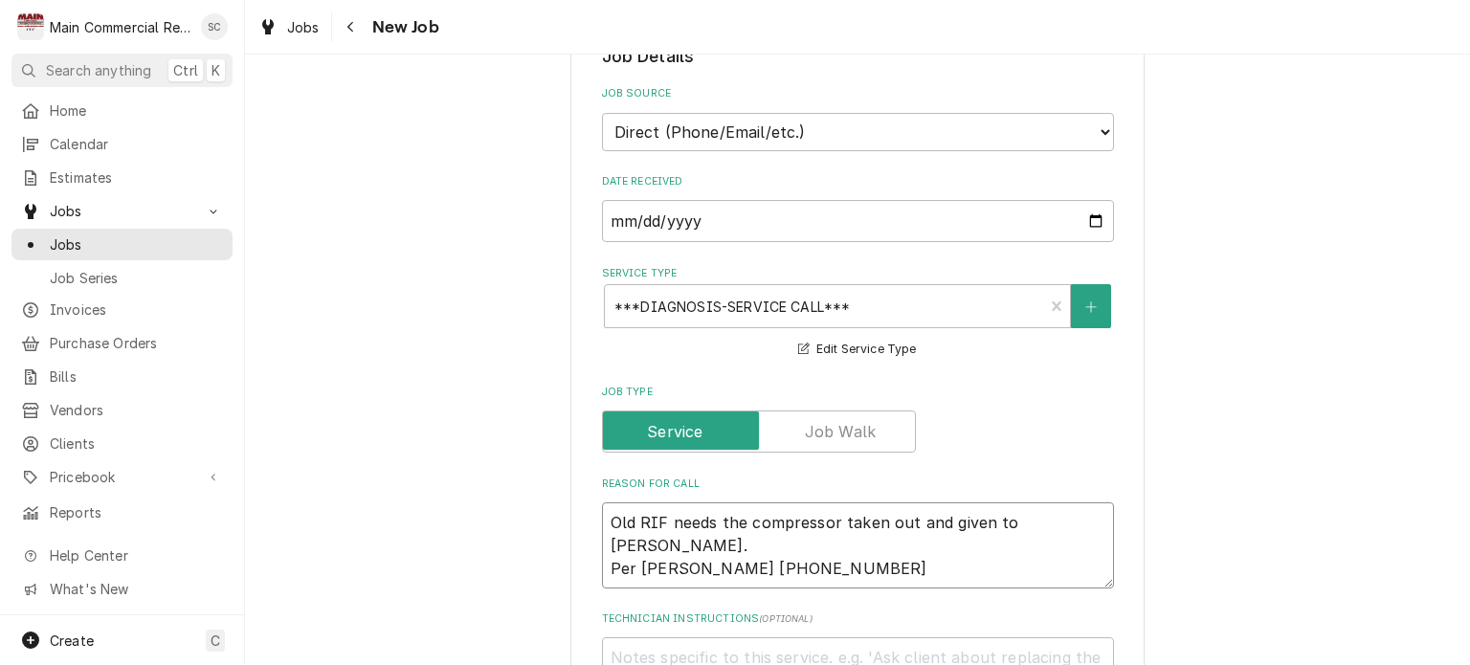
type textarea "Old RIF needs the compressor taken out and given to Vicky. Per Vicky 813-293-00…"
type textarea "x"
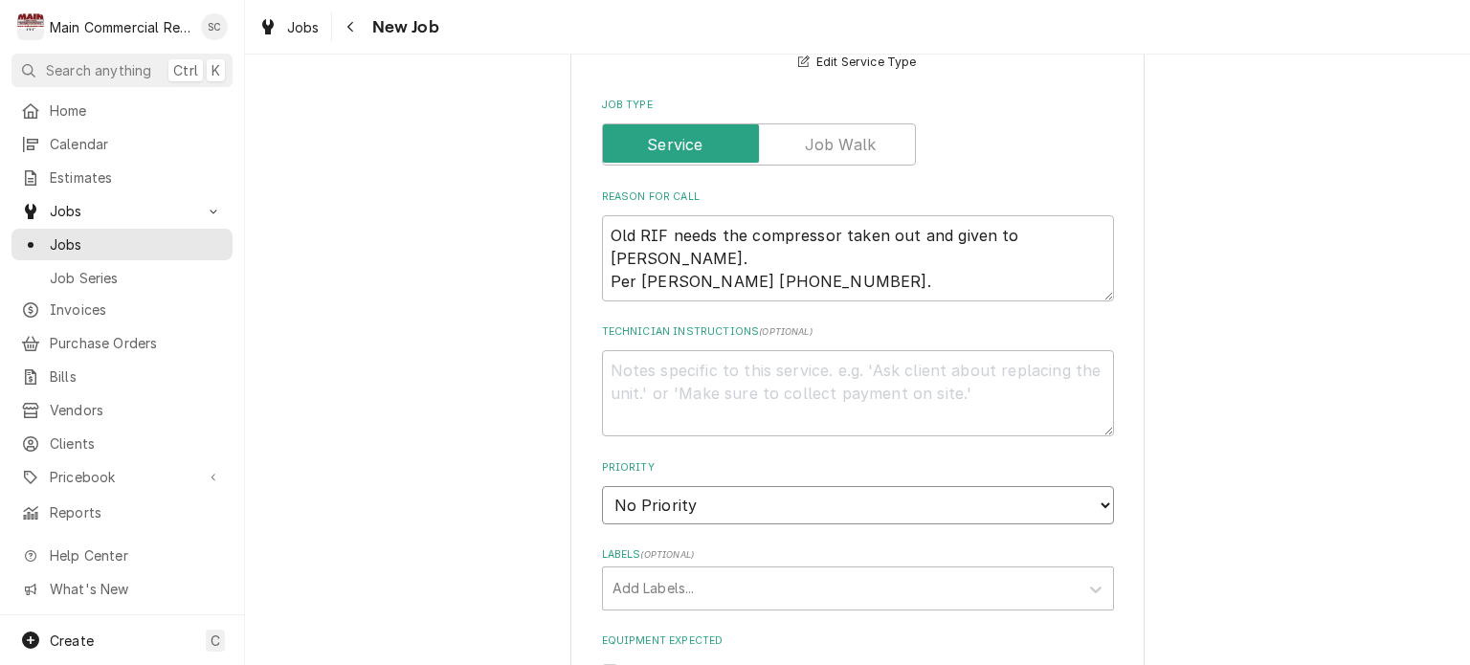
drag, startPoint x: 888, startPoint y: 493, endPoint x: 899, endPoint y: 492, distance: 10.6
click at [888, 493] on select "No Priority Urgent High Medium Low" at bounding box center [858, 505] width 512 height 38
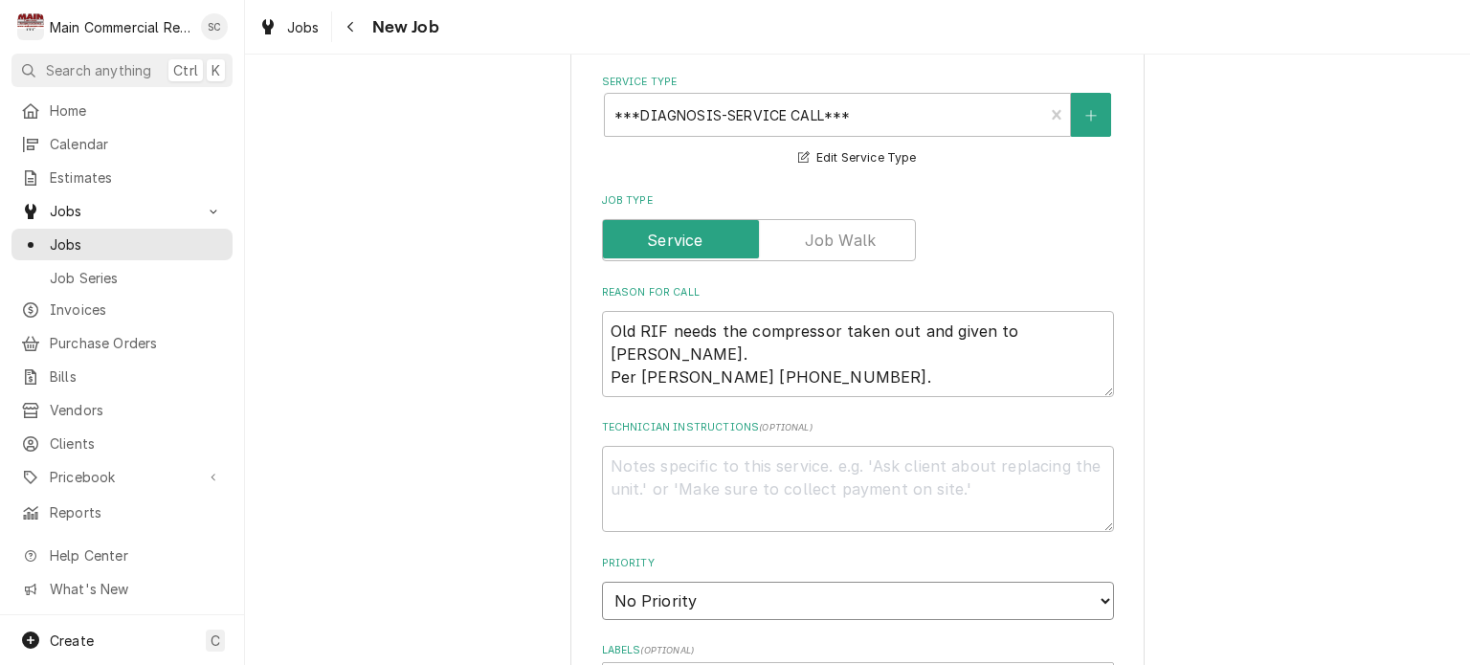
scroll to position [862, 0]
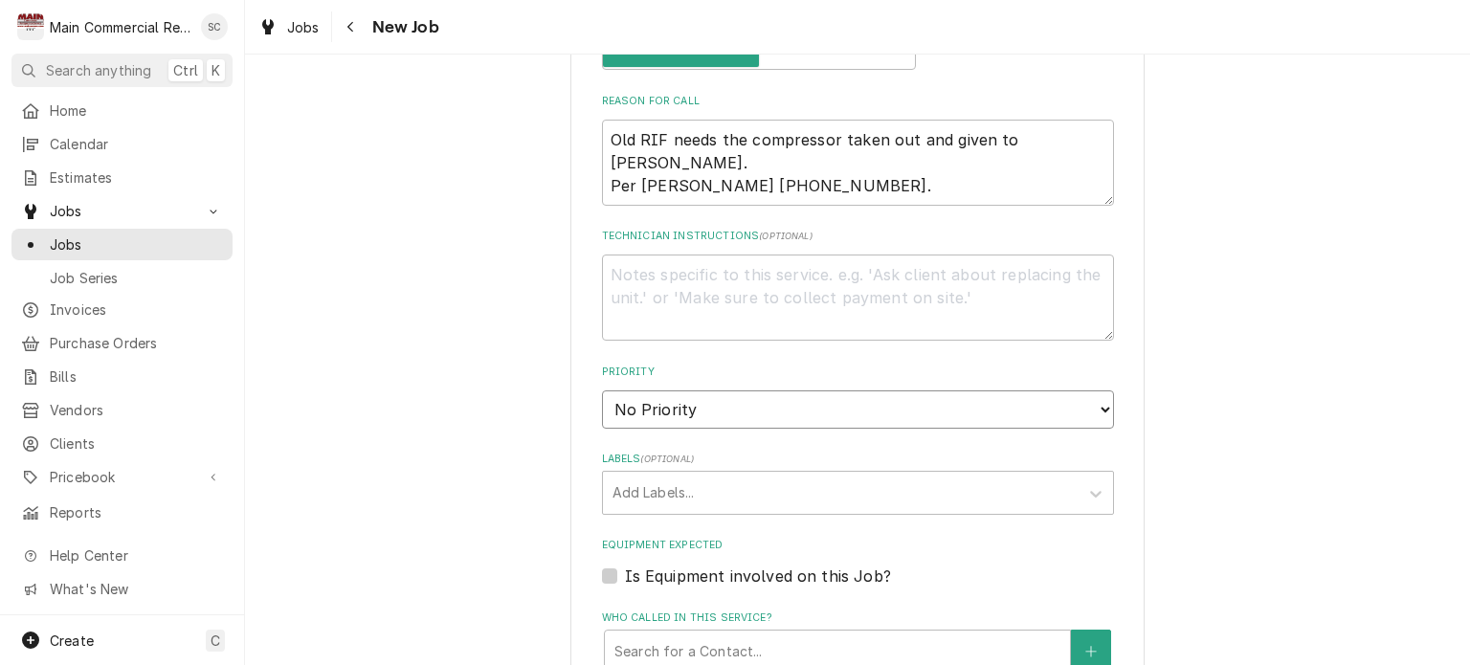
click at [739, 397] on select "No Priority Urgent High Medium Low" at bounding box center [858, 410] width 512 height 38
click at [602, 391] on select "No Priority Urgent High Medium Low" at bounding box center [858, 410] width 512 height 38
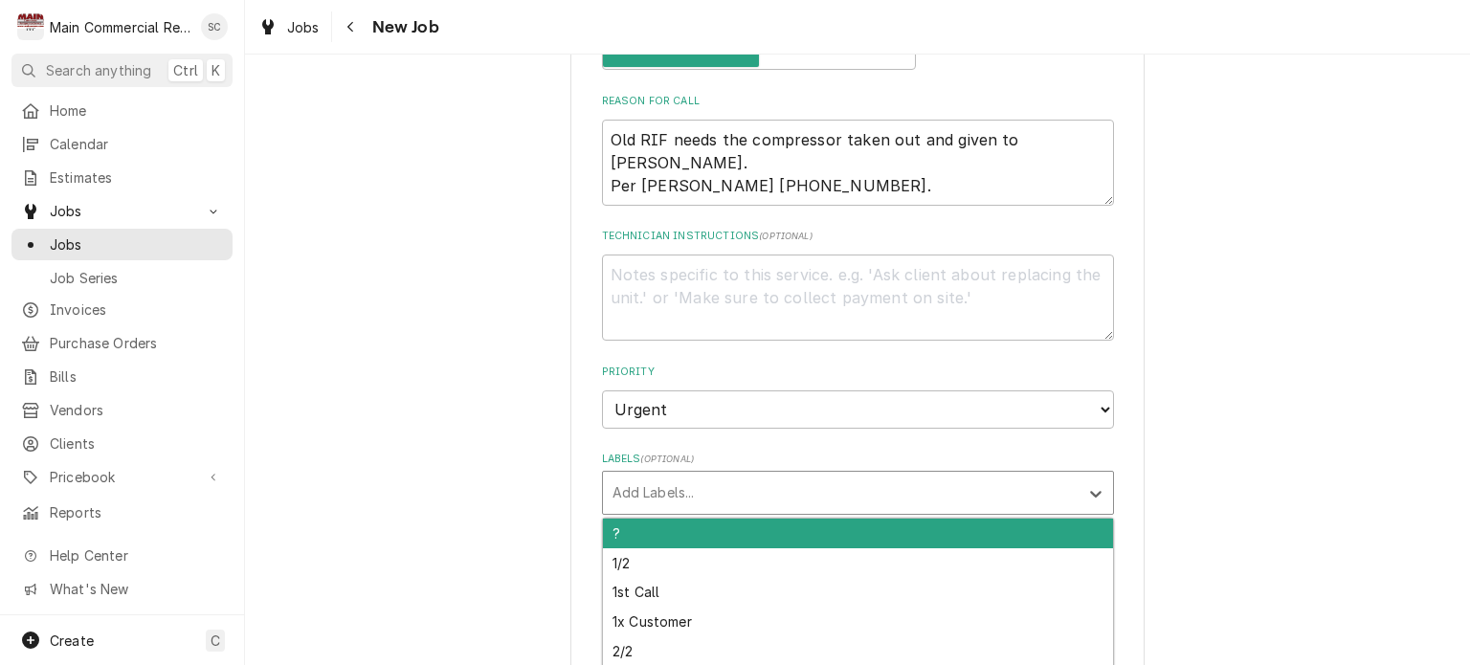
click at [722, 493] on div "Labels" at bounding box center [841, 493] width 457 height 34
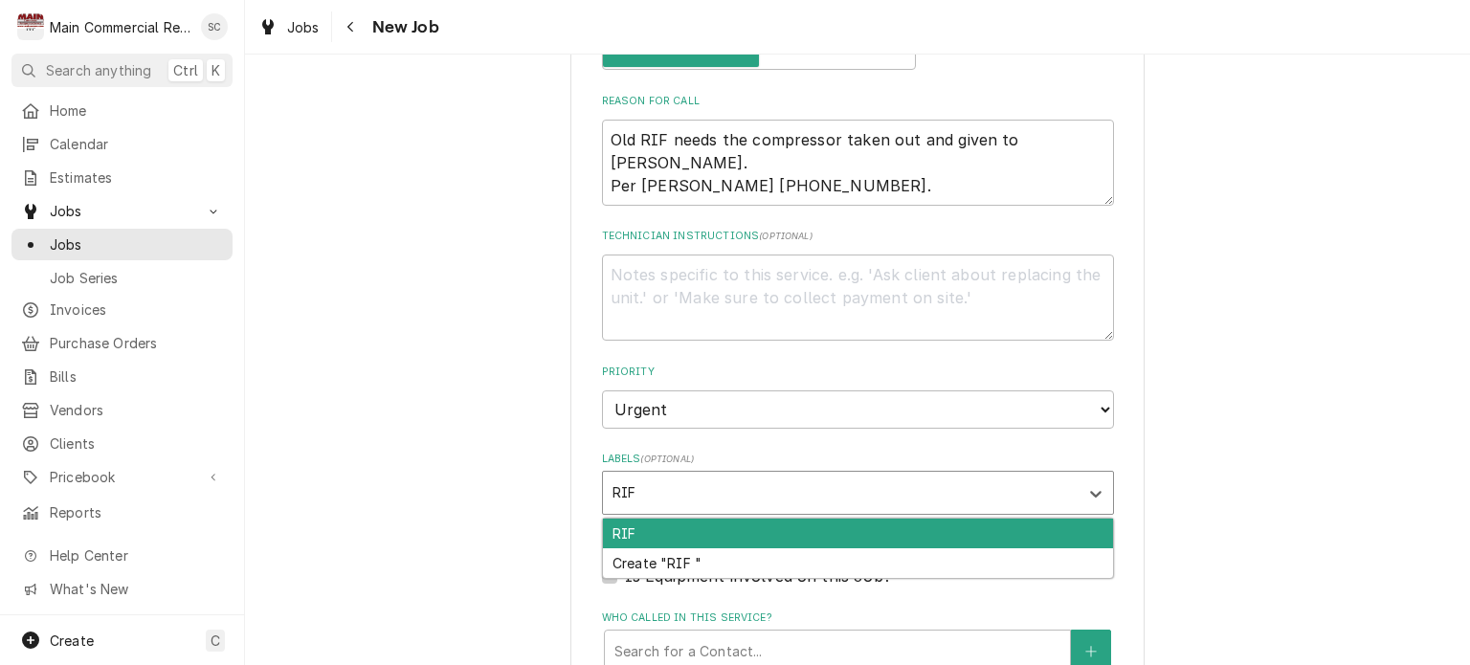
click at [670, 526] on div "RIF" at bounding box center [858, 534] width 510 height 30
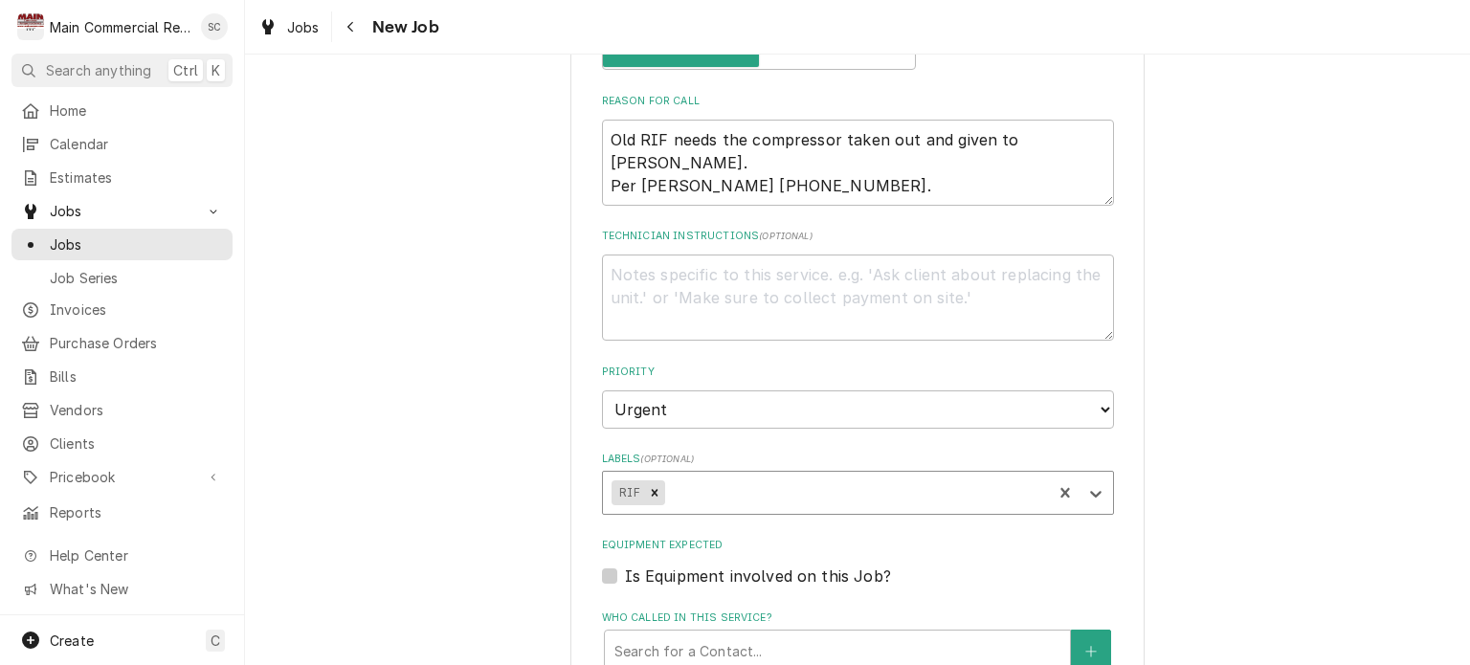
scroll to position [1340, 0]
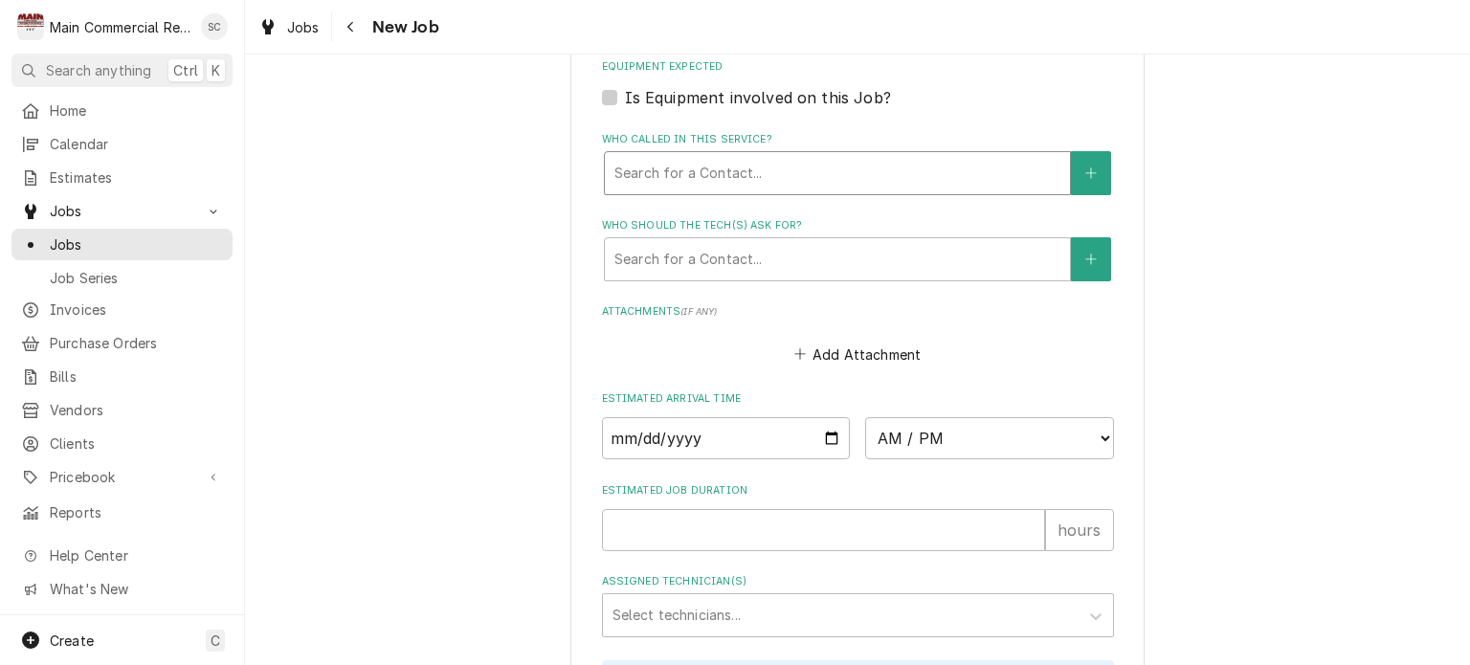
click at [925, 163] on div "Who called in this service?" at bounding box center [838, 173] width 446 height 34
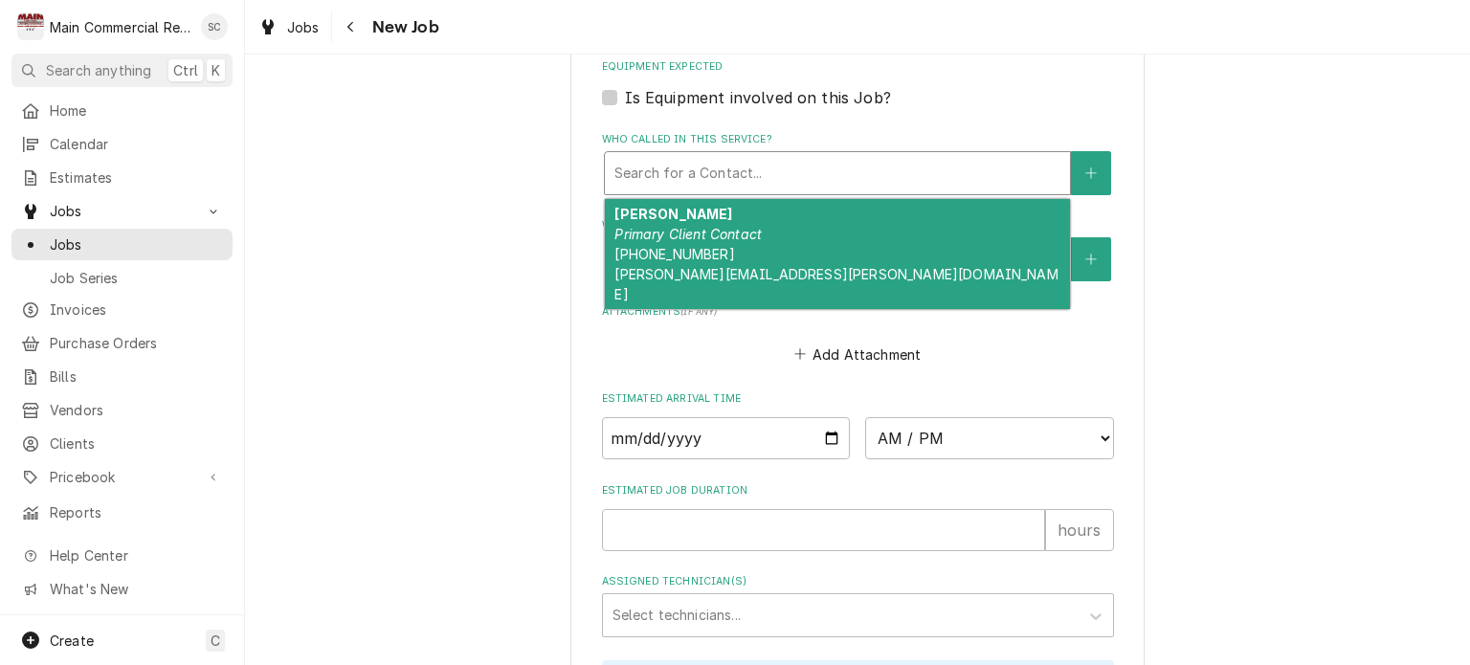
click at [777, 208] on div "Vicky Kellin Primary Client Contact (813) 293-0030 vicky.kellin@gmail.com" at bounding box center [837, 254] width 465 height 110
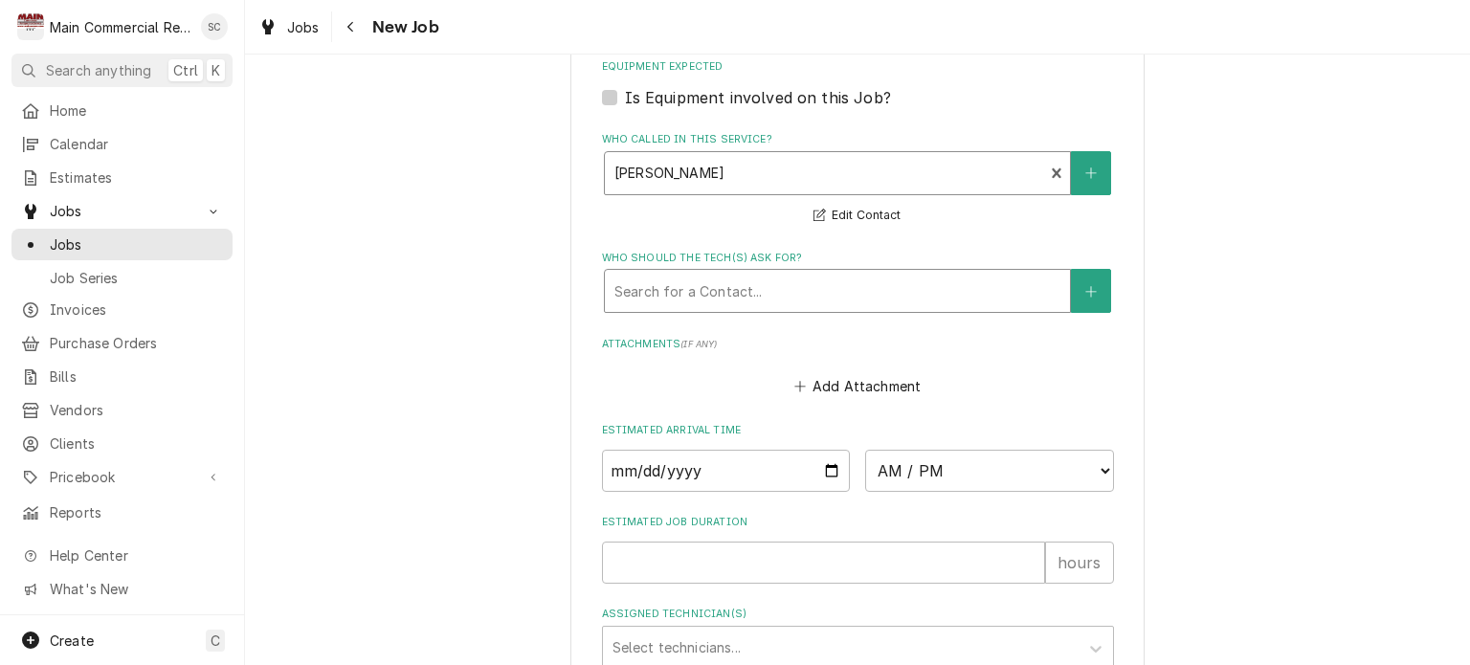
click at [846, 286] on div "Who should the tech(s) ask for?" at bounding box center [838, 291] width 446 height 34
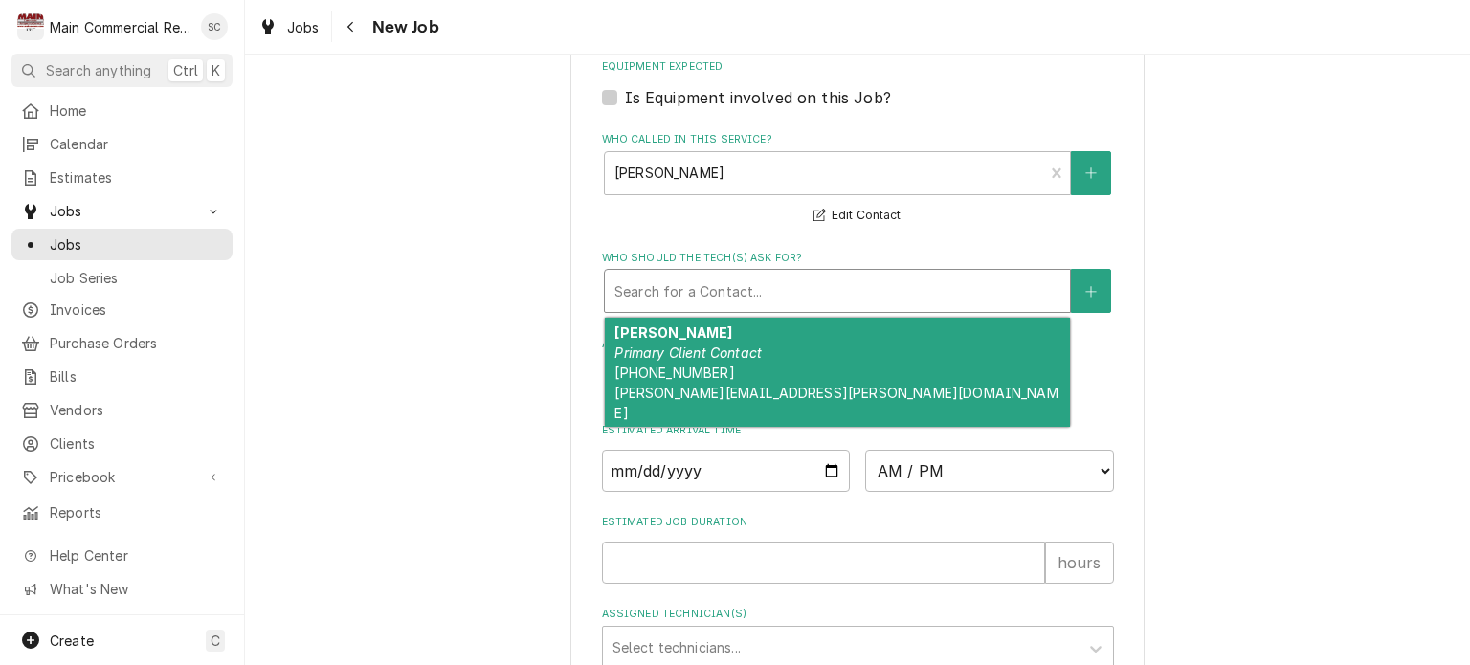
click at [796, 358] on div "Vicky Kellin Primary Client Contact (813) 293-0030 vicky.kellin@gmail.com" at bounding box center [837, 373] width 465 height 110
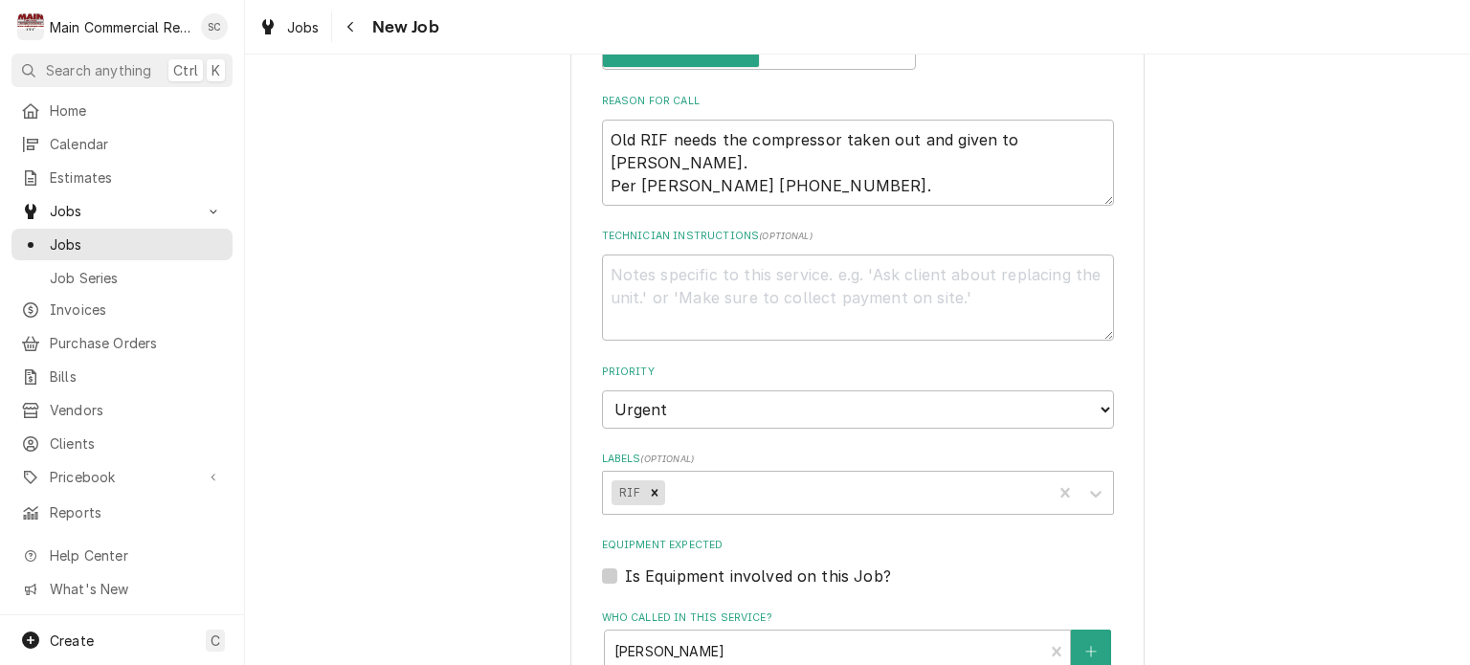
scroll to position [574, 0]
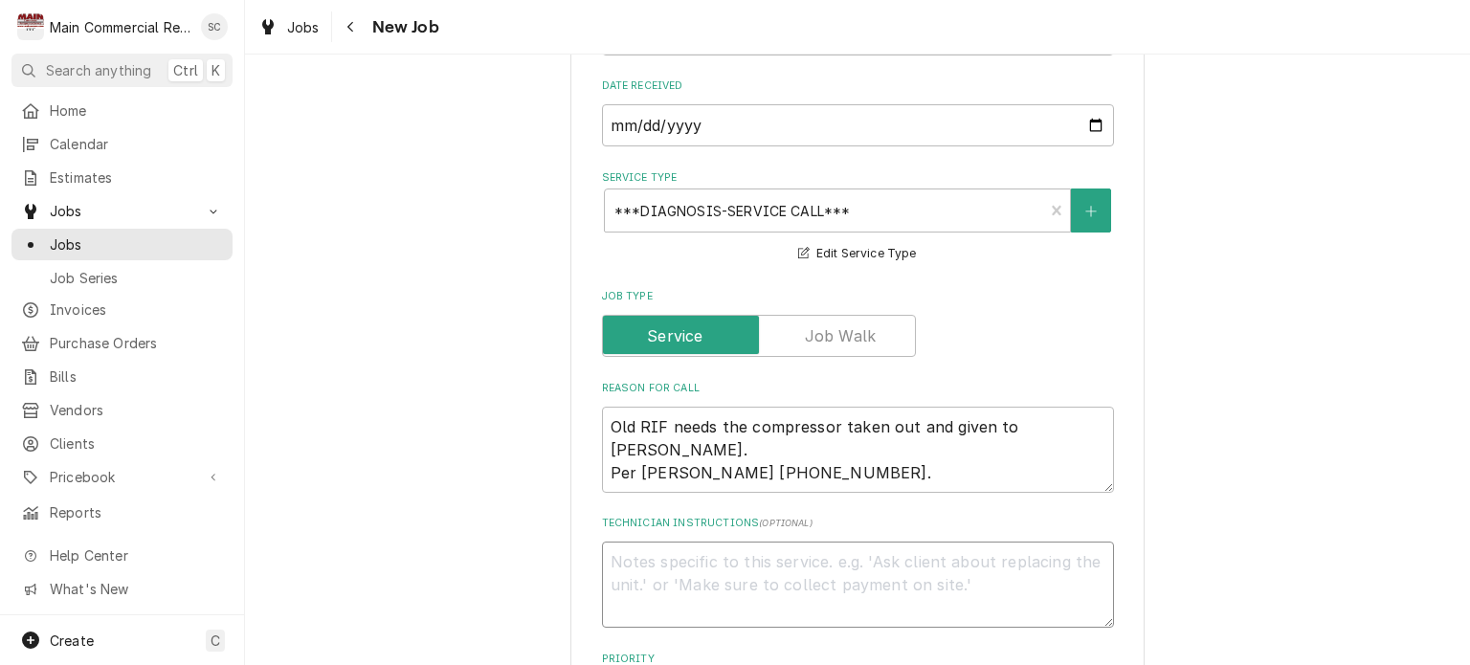
click at [712, 553] on textarea "Technician Instructions ( optional )" at bounding box center [858, 585] width 512 height 86
click at [602, 424] on textarea "Old RIF needs the compressor taken out and given to Vicky. Per Vicky 813-293-00…" at bounding box center [858, 450] width 512 height 86
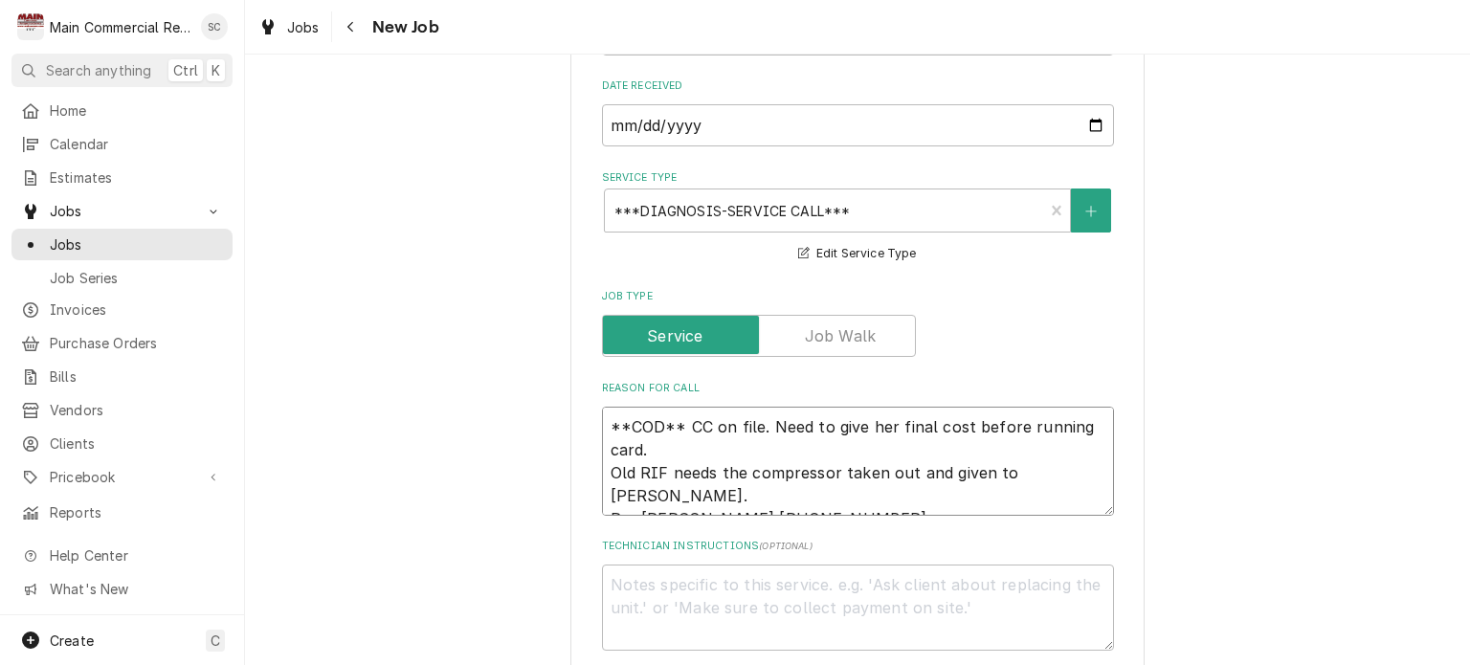
scroll to position [862, 0]
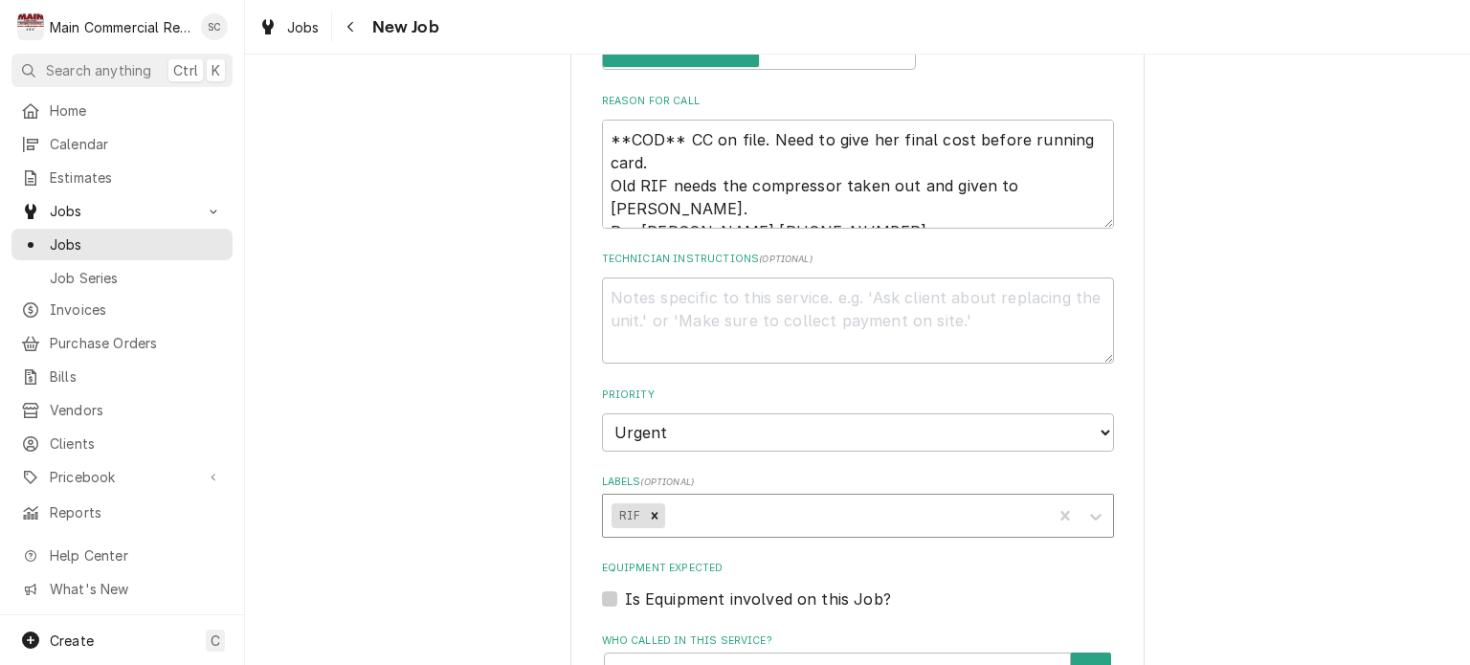
click at [720, 516] on div "Labels" at bounding box center [855, 516] width 374 height 34
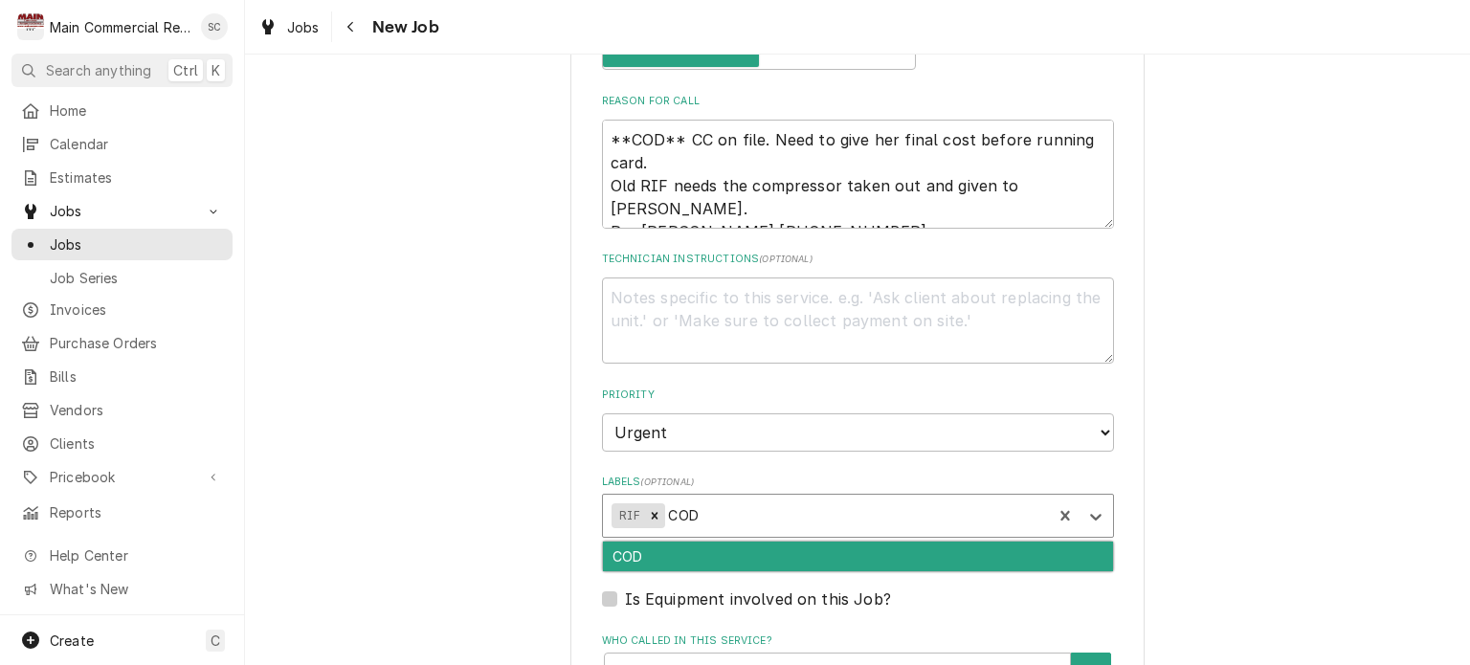
click at [723, 547] on div "COD" at bounding box center [858, 557] width 510 height 30
click at [741, 556] on div "CC on file" at bounding box center [858, 557] width 510 height 30
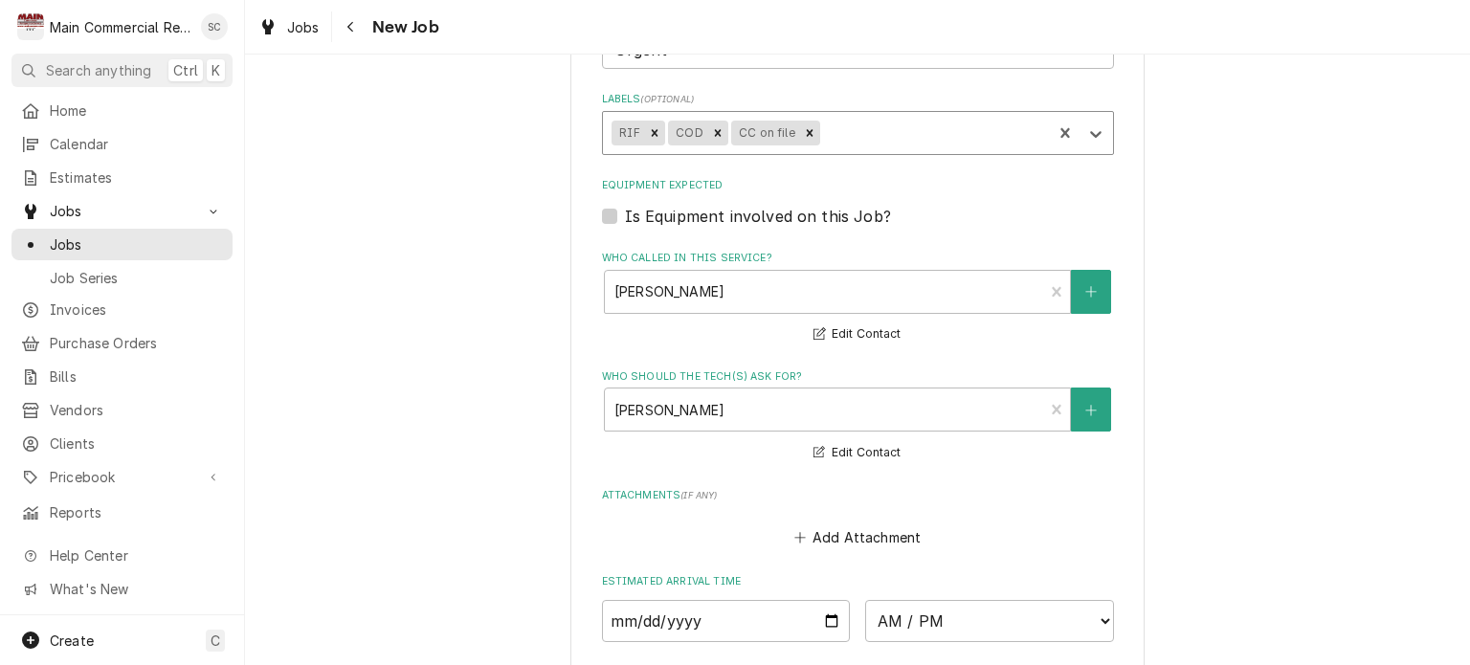
scroll to position [1532, 0]
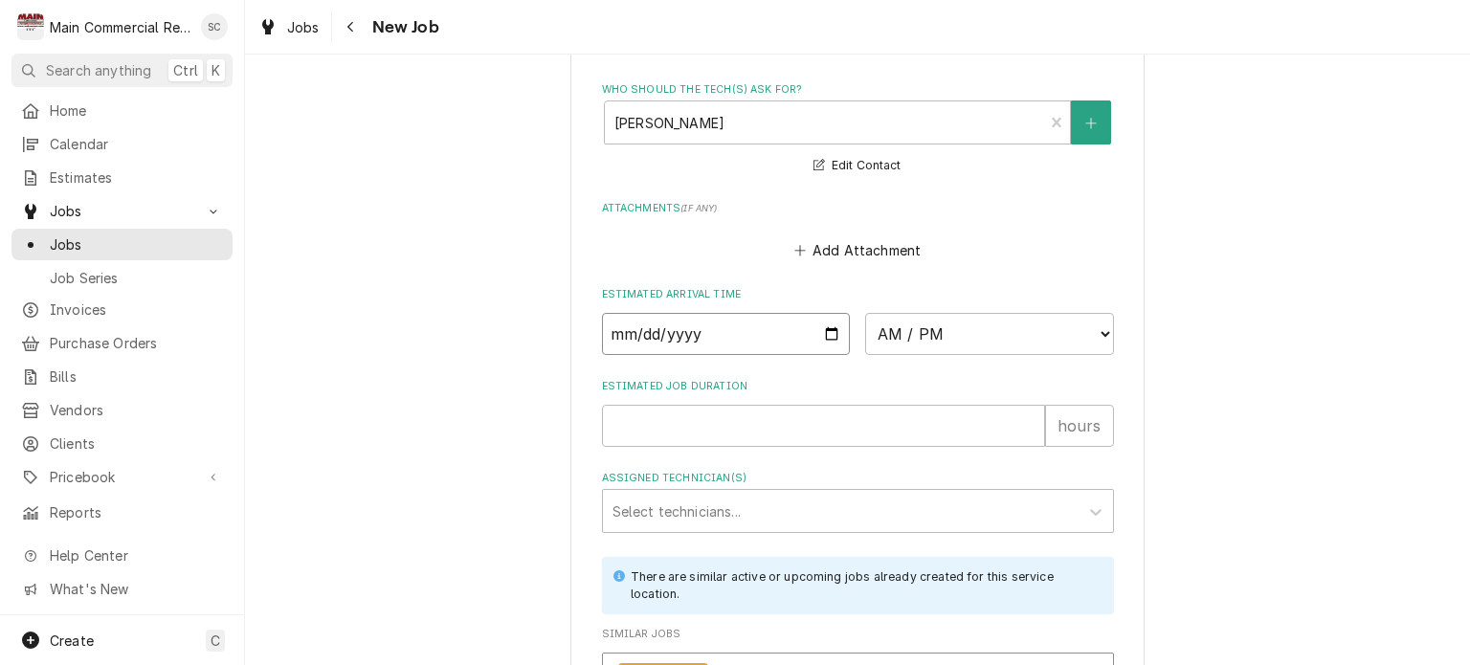
click at [823, 328] on input "Date" at bounding box center [726, 334] width 249 height 42
click at [916, 335] on select "AM / PM 6:00 AM 6:15 AM 6:30 AM 6:45 AM 7:00 AM 7:15 AM 7:30 AM 7:45 AM 8:00 AM…" at bounding box center [989, 334] width 249 height 42
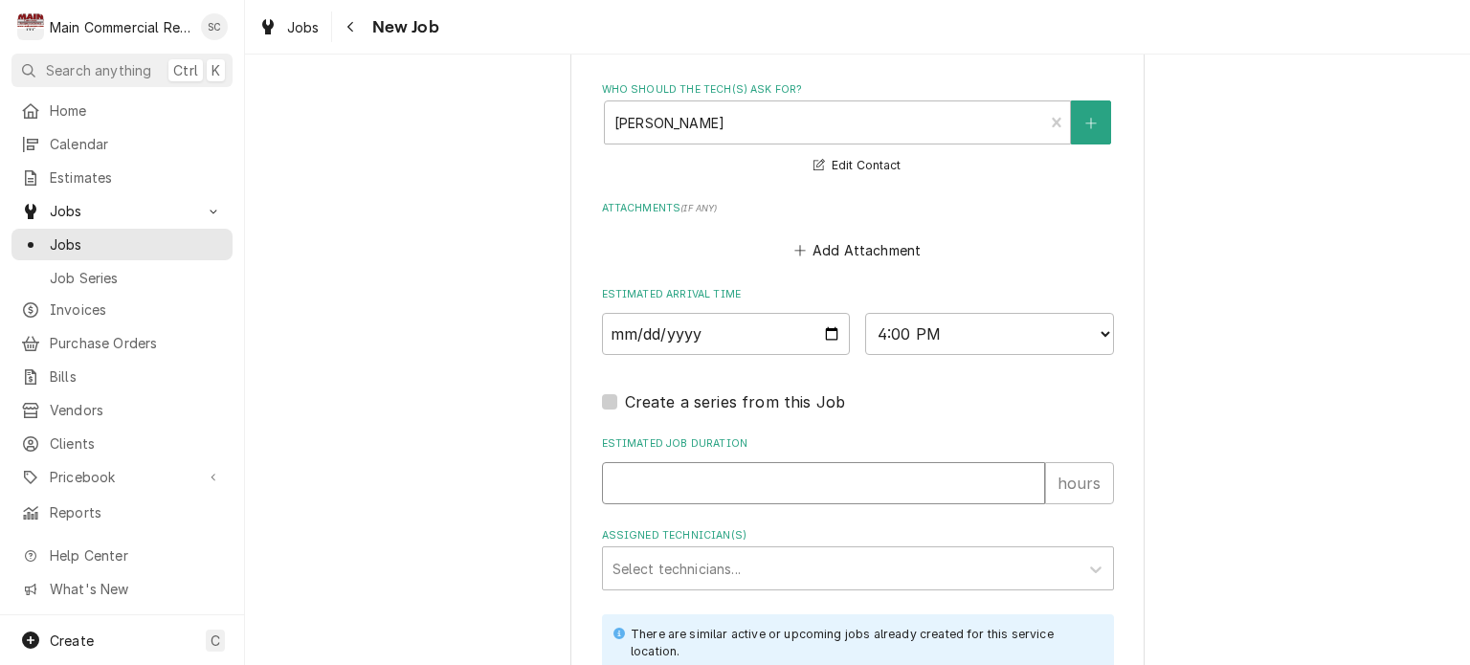
click at [775, 485] on input "Estimated Job Duration" at bounding box center [823, 483] width 443 height 42
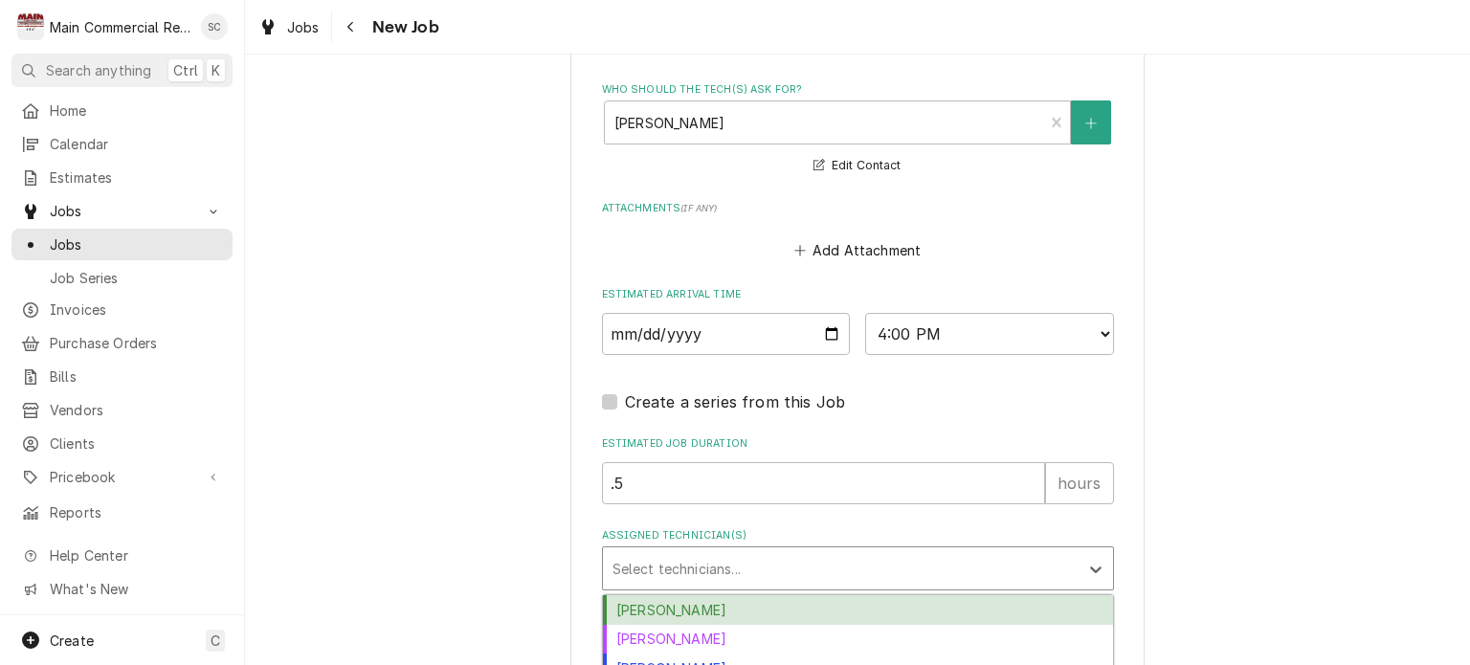
click at [792, 564] on div "Assigned Technician(s)" at bounding box center [841, 568] width 457 height 34
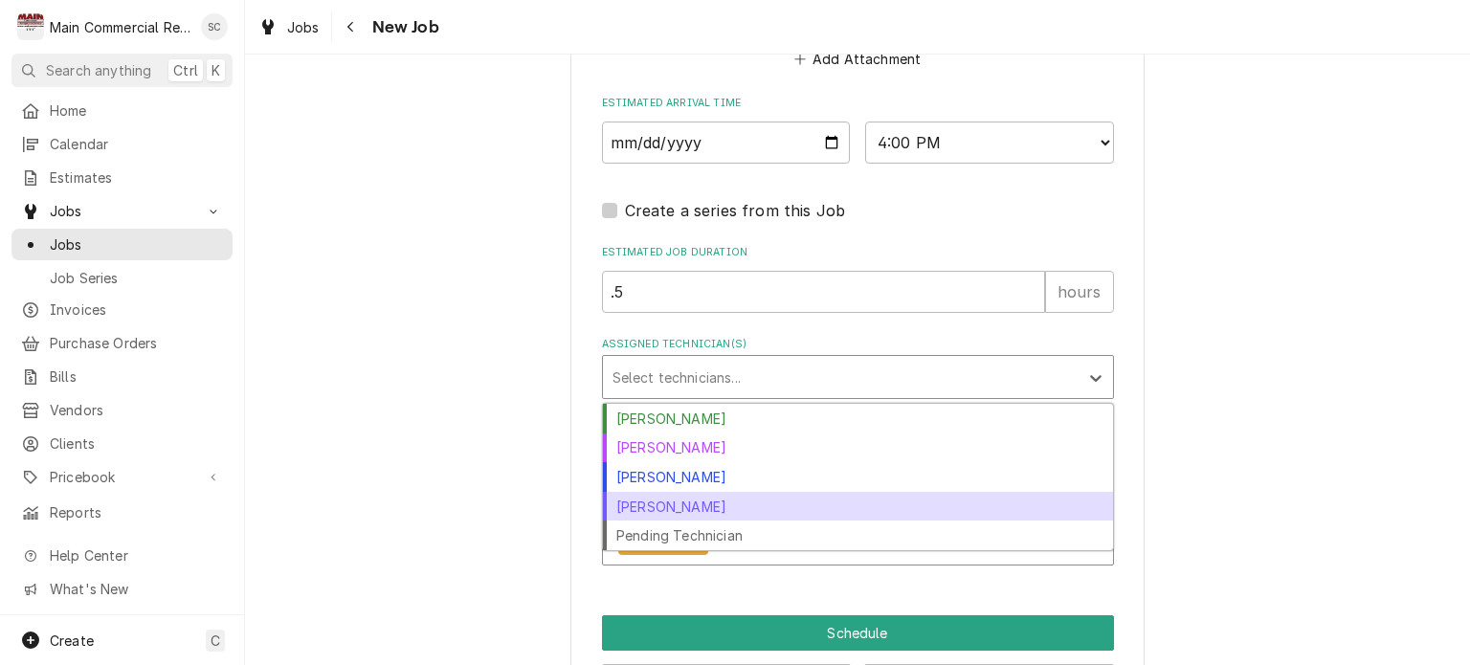
click at [707, 504] on div "[PERSON_NAME]" at bounding box center [858, 507] width 510 height 30
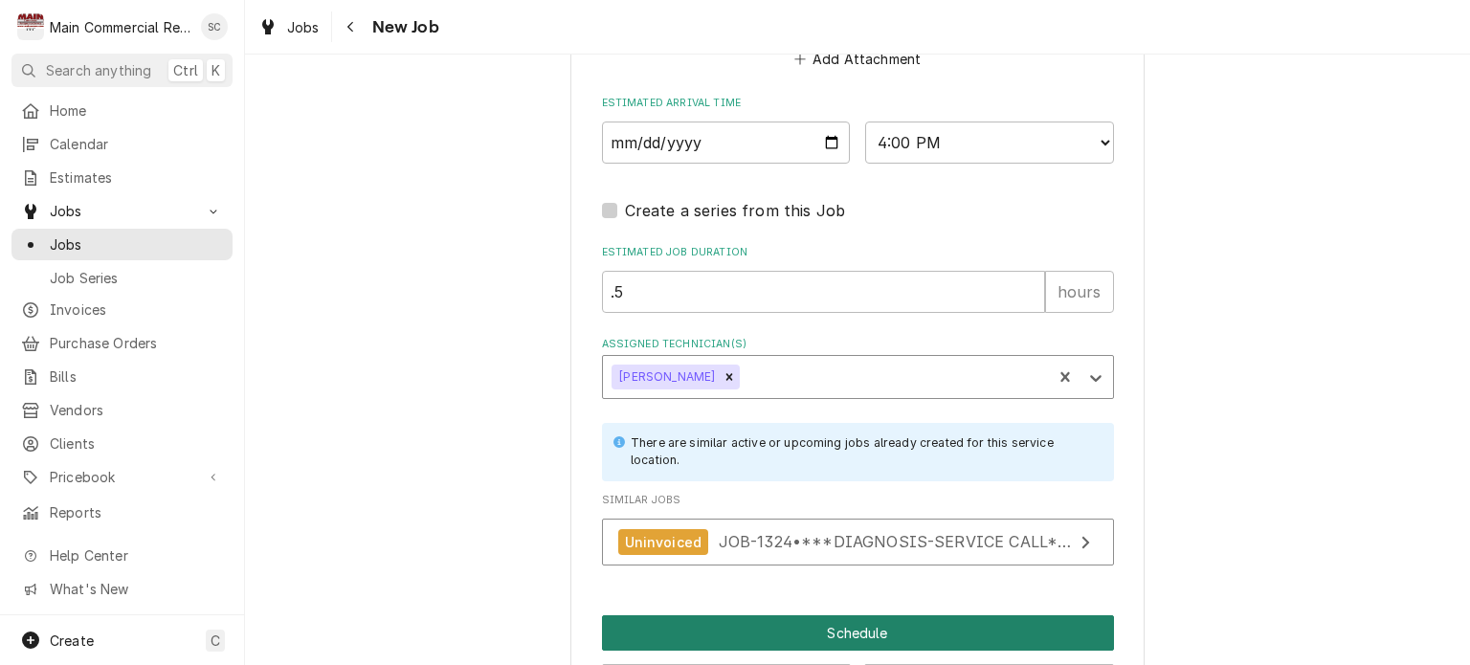
click at [894, 632] on button "Schedule" at bounding box center [858, 633] width 512 height 35
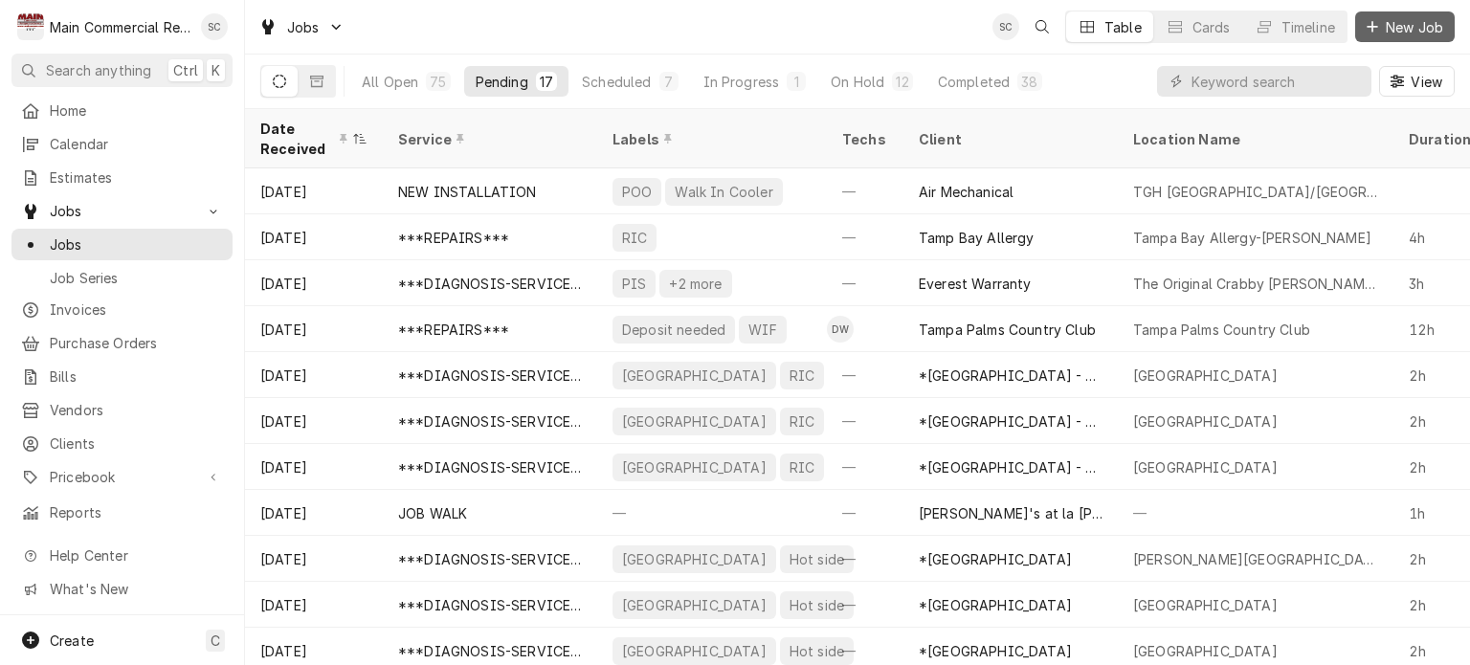
click at [1401, 34] on span "New Job" at bounding box center [1414, 27] width 65 height 20
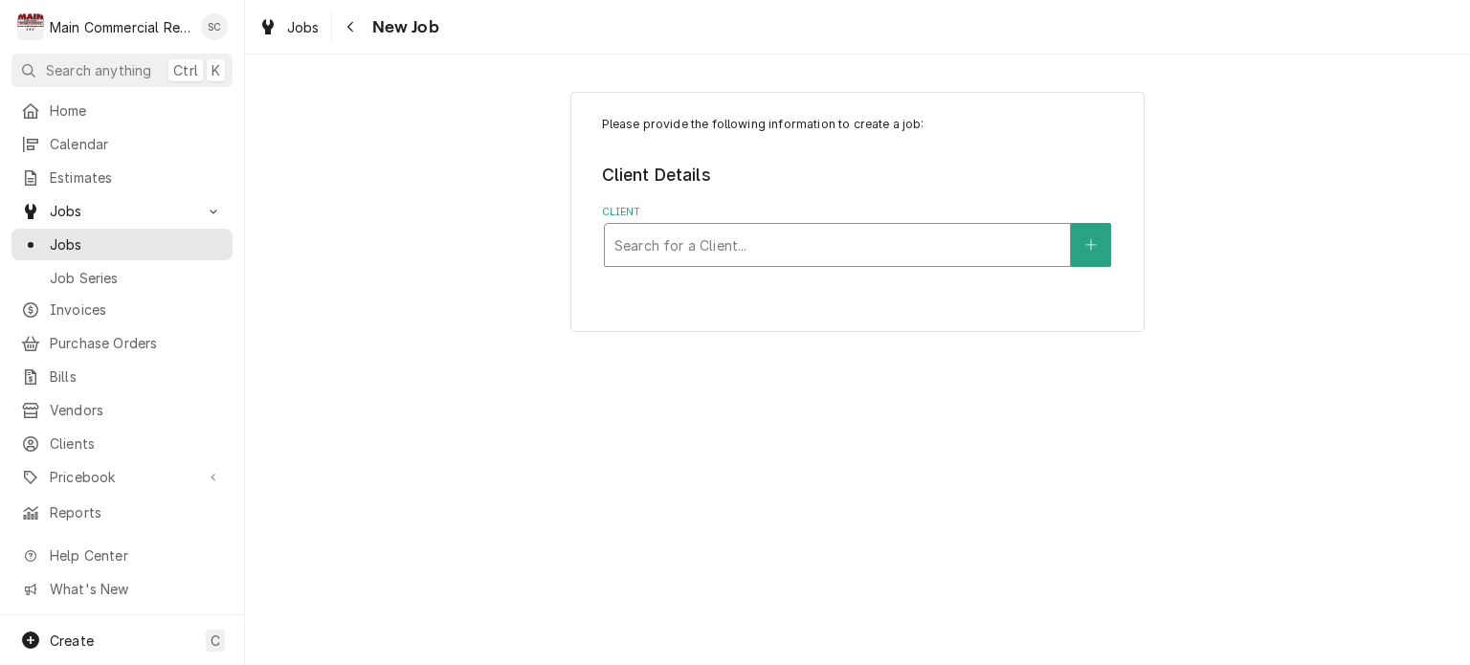
click at [882, 248] on div "Client" at bounding box center [838, 245] width 446 height 34
type input "Centre"
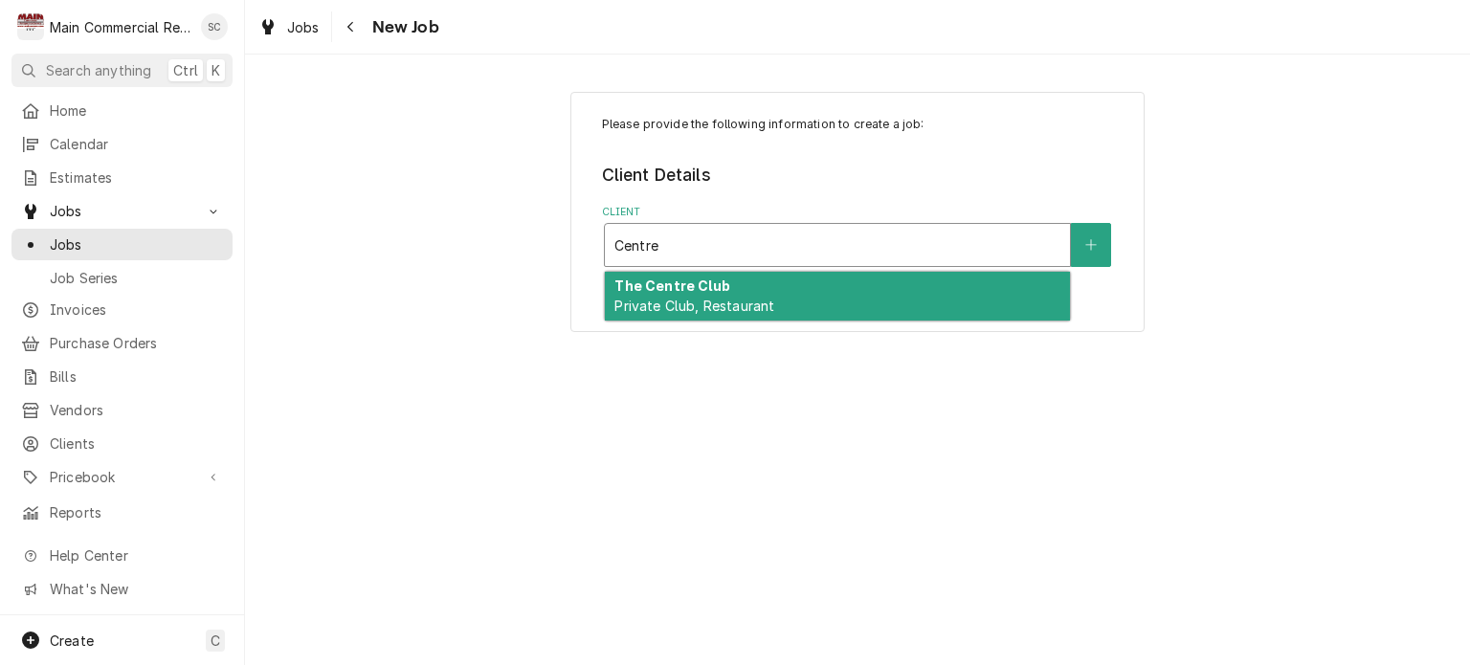
click at [922, 297] on div "The Centre Club Private Club, Restaurant" at bounding box center [837, 297] width 465 height 50
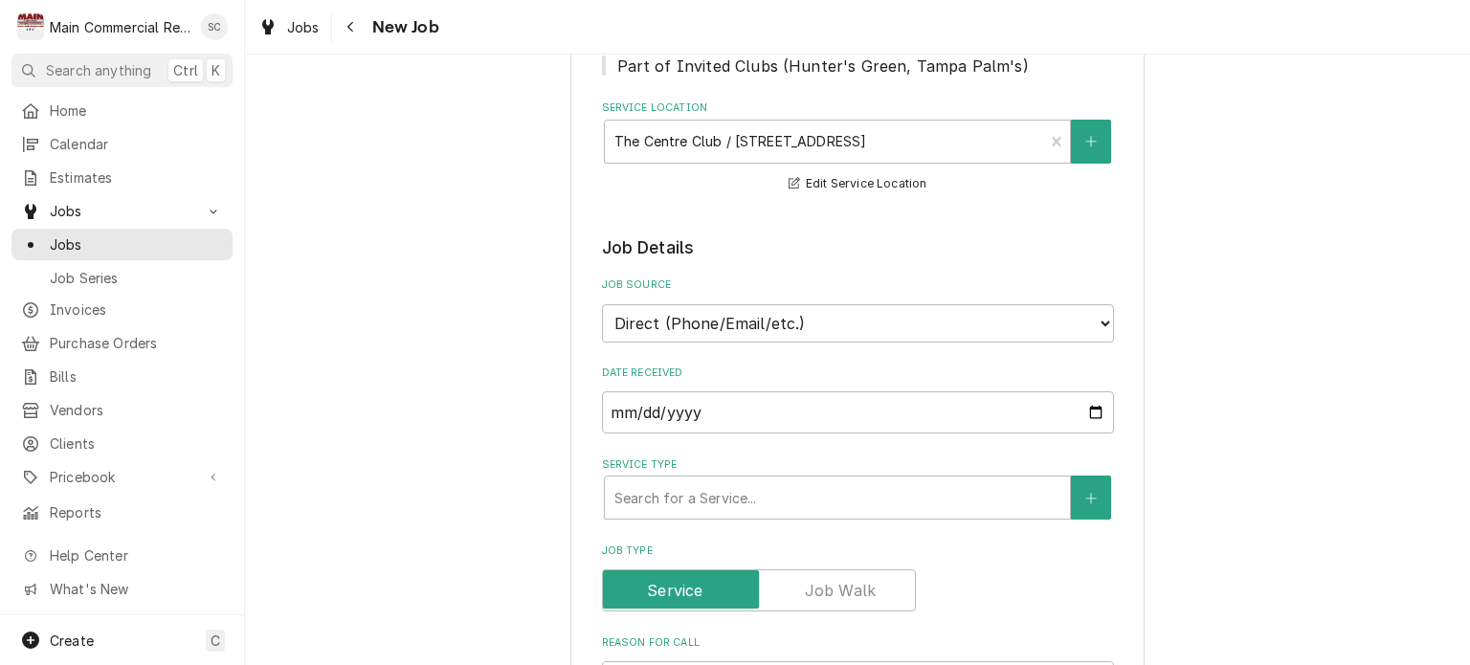
scroll to position [479, 0]
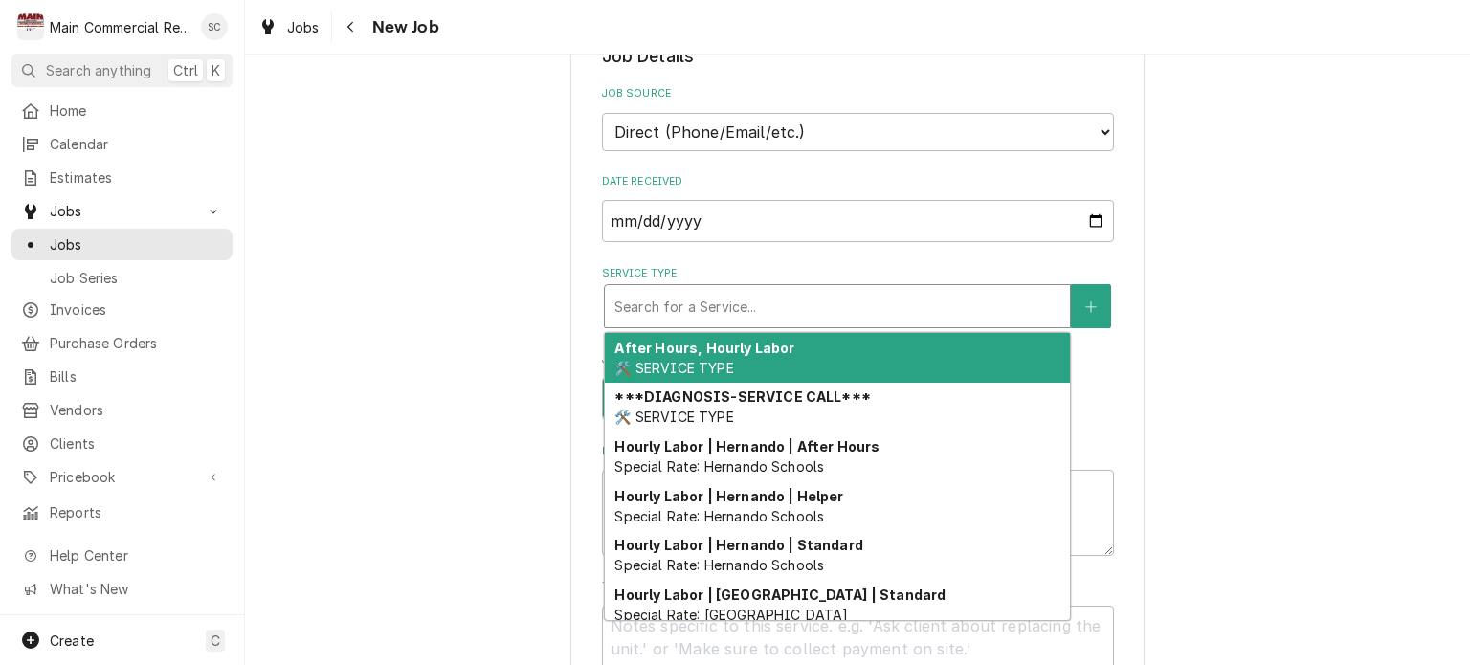
click at [795, 314] on div "Service Type" at bounding box center [838, 306] width 446 height 34
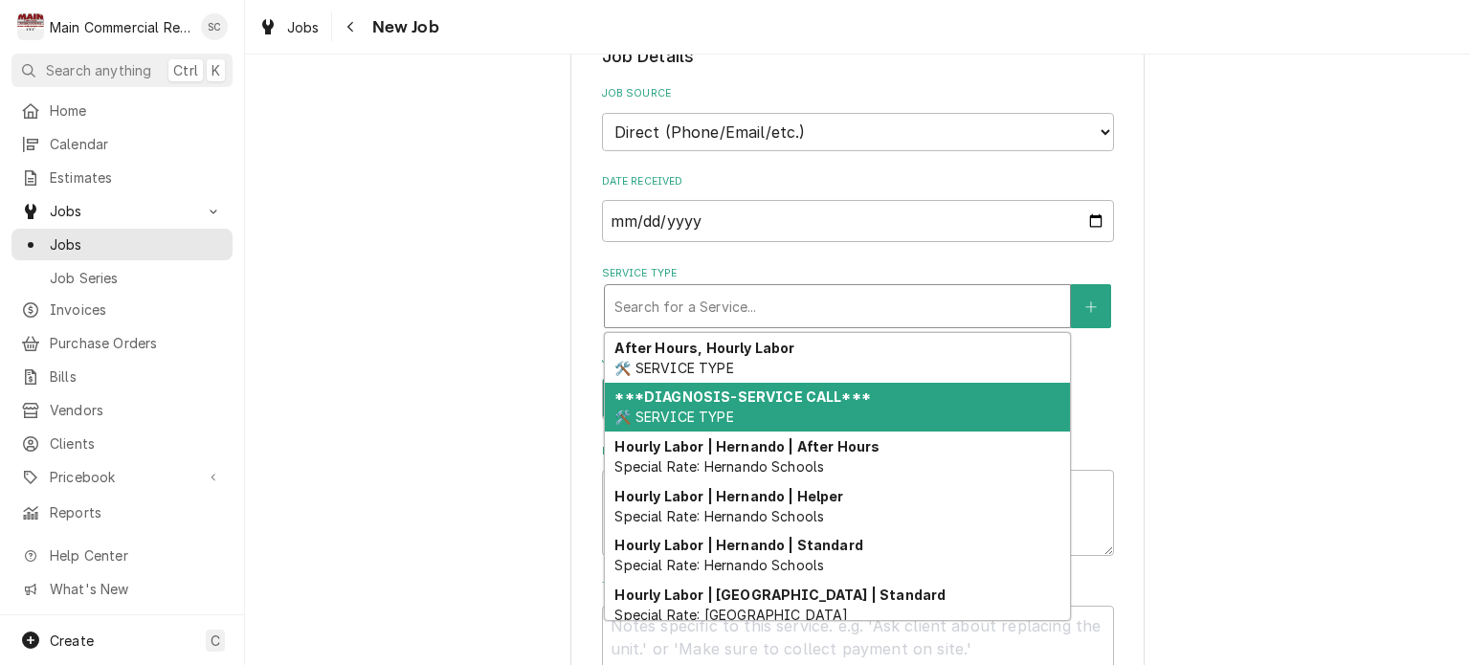
click at [768, 394] on strong "***DIAGNOSIS-SERVICE CALL***" at bounding box center [743, 397] width 256 height 16
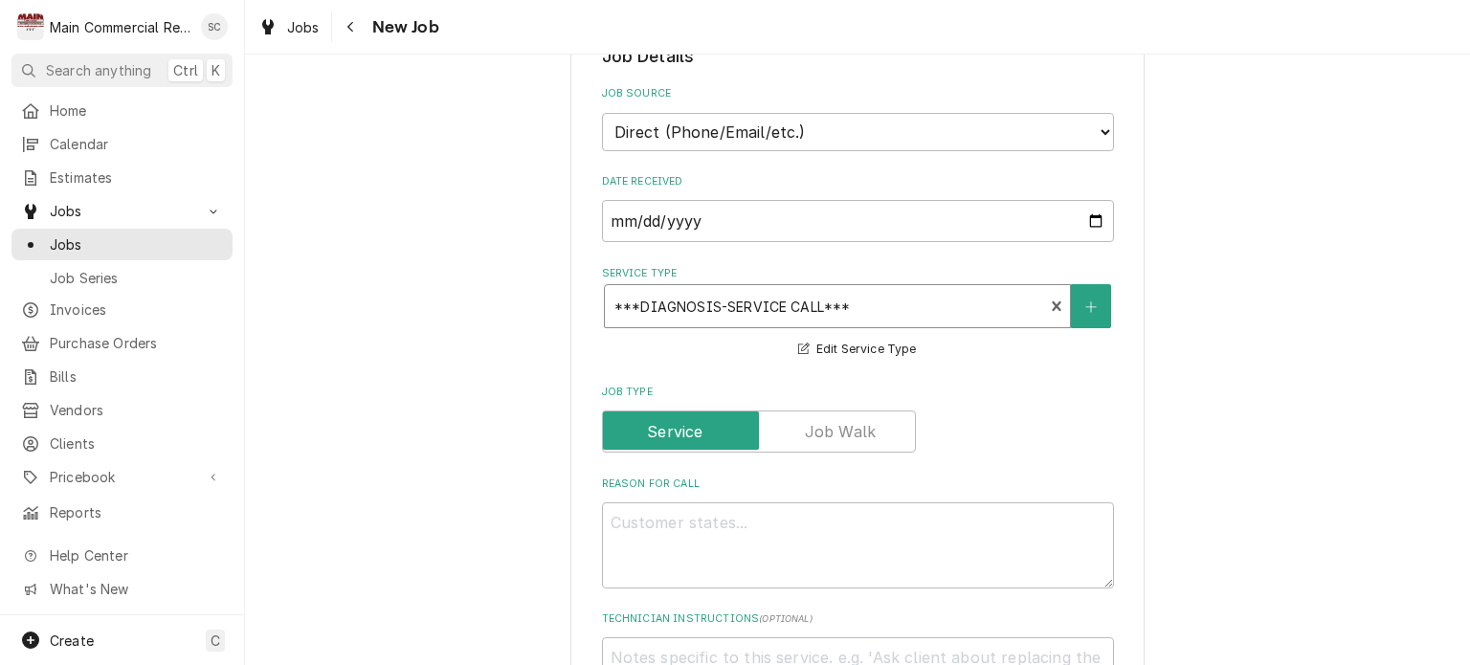
scroll to position [670, 0]
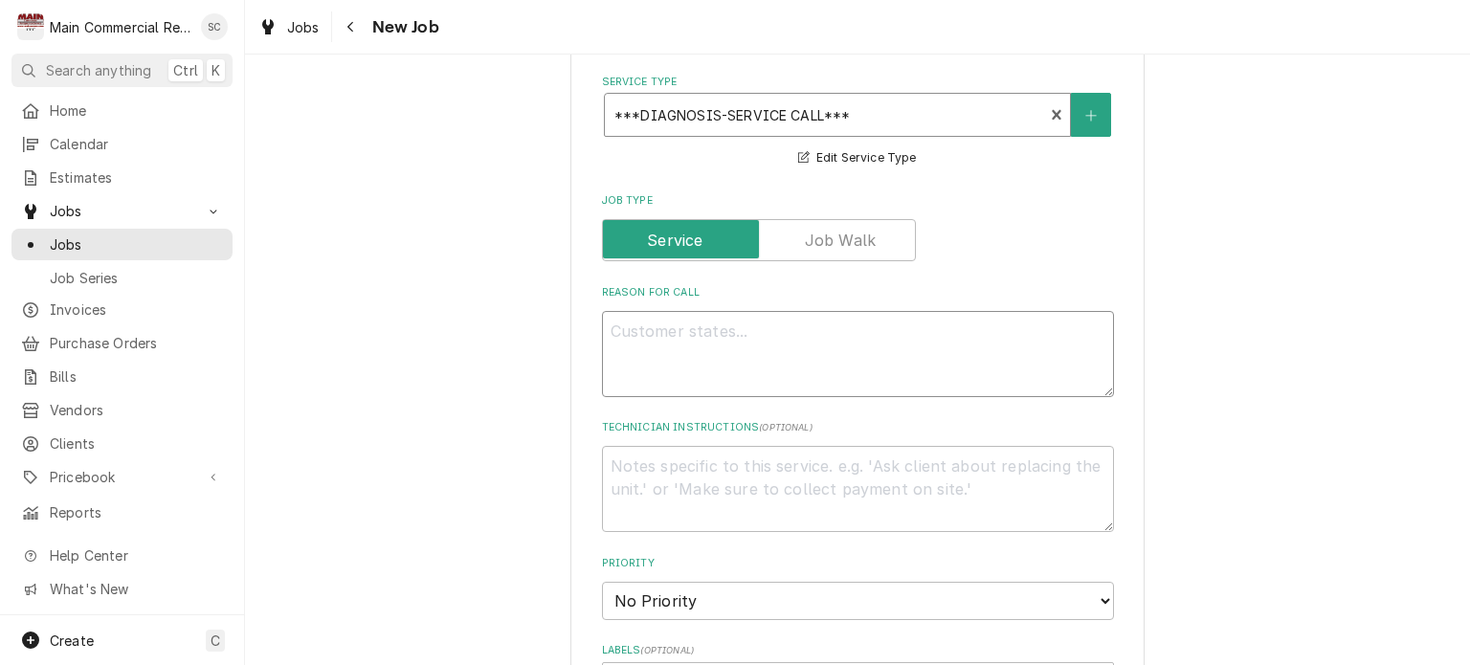
click at [782, 325] on textarea "Reason For Call" at bounding box center [858, 354] width 512 height 86
type textarea "x"
type textarea "F"
type textarea "x"
type textarea "Fi"
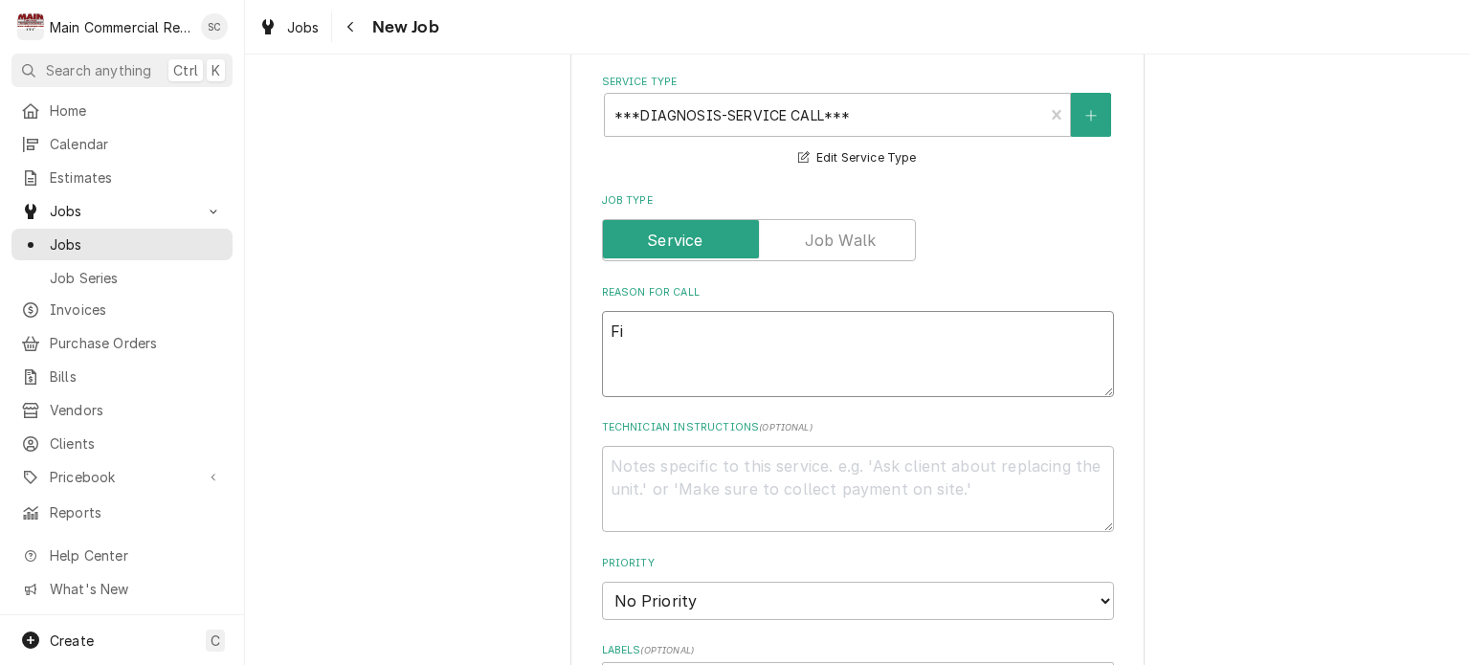
type textarea "x"
type textarea "Fir"
type textarea "x"
type textarea "Firs"
type textarea "x"
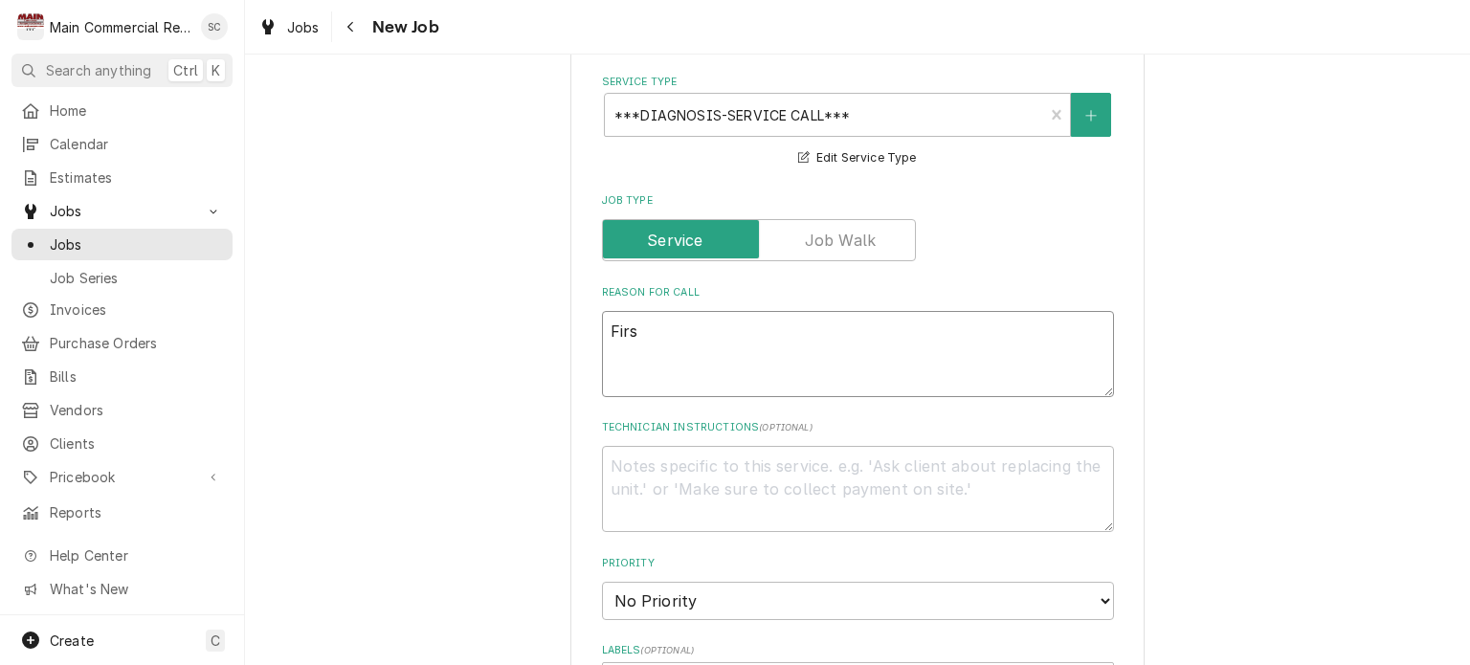
type textarea "First"
type textarea "x"
type textarea "First"
type textarea "x"
type textarea "First t"
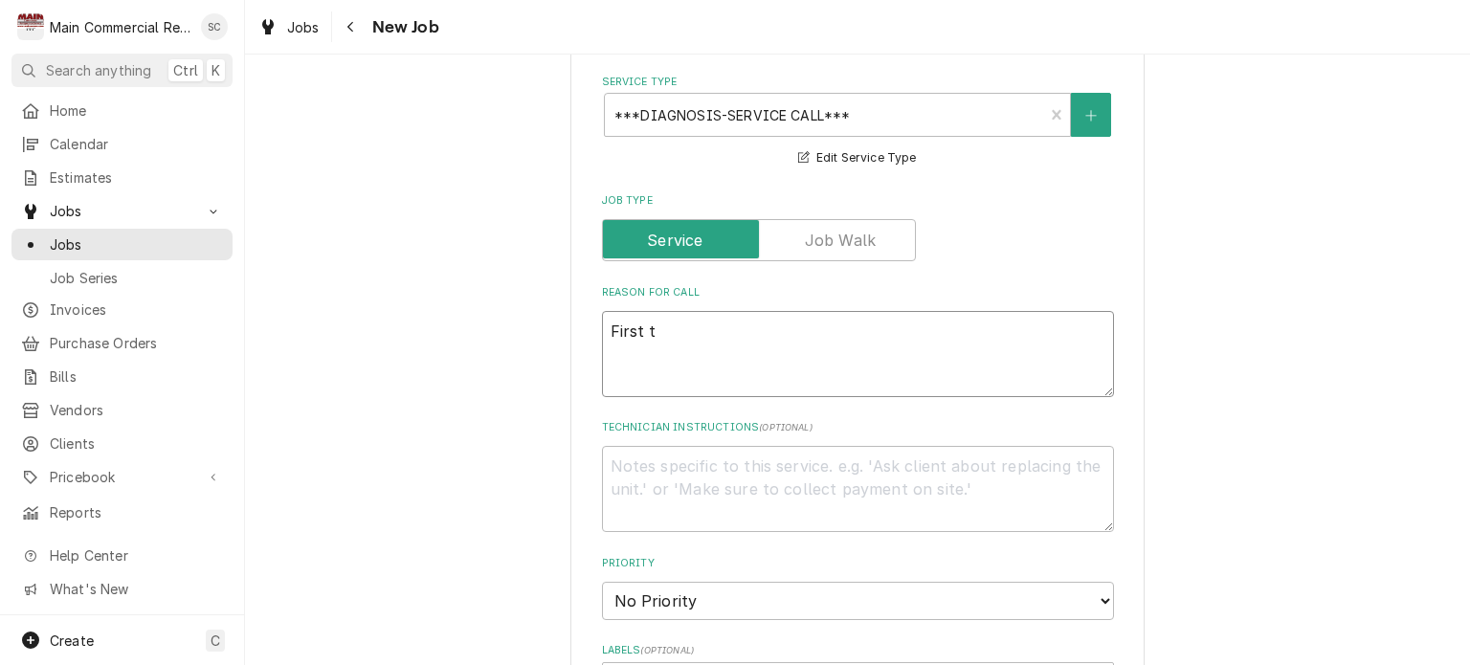
type textarea "x"
type textarea "First ti"
type textarea "x"
type textarea "First tim"
type textarea "x"
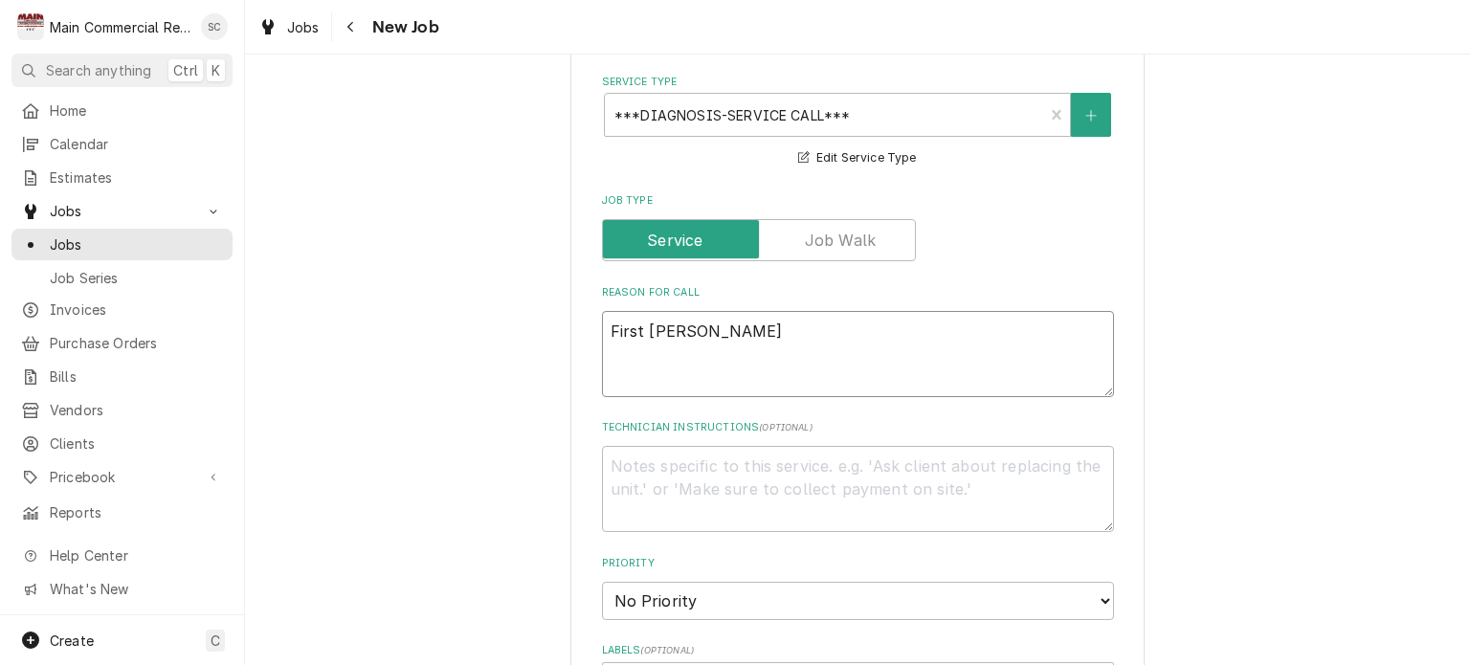
type textarea "First time"
type textarea "x"
type textarea "First time"
type textarea "x"
type textarea "First time C"
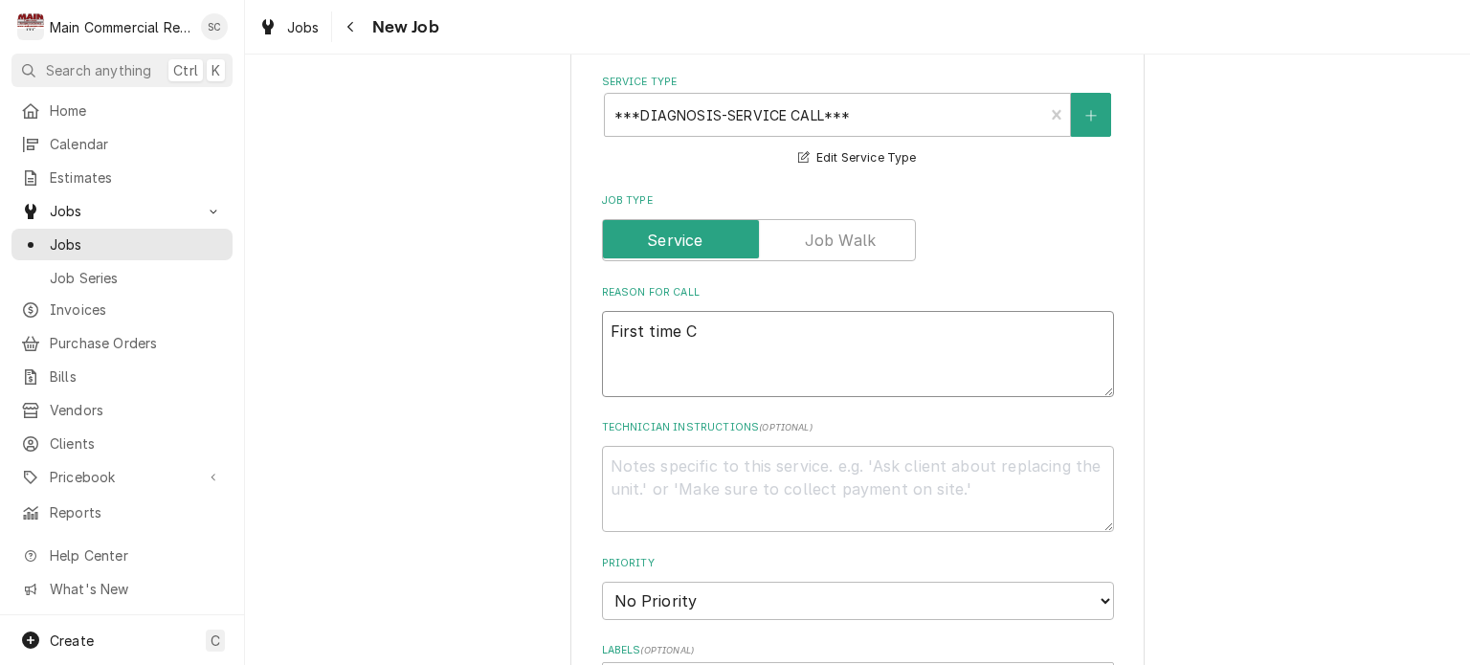
type textarea "x"
type textarea "First time"
type textarea "x"
type textarea "First time"
type textarea "x"
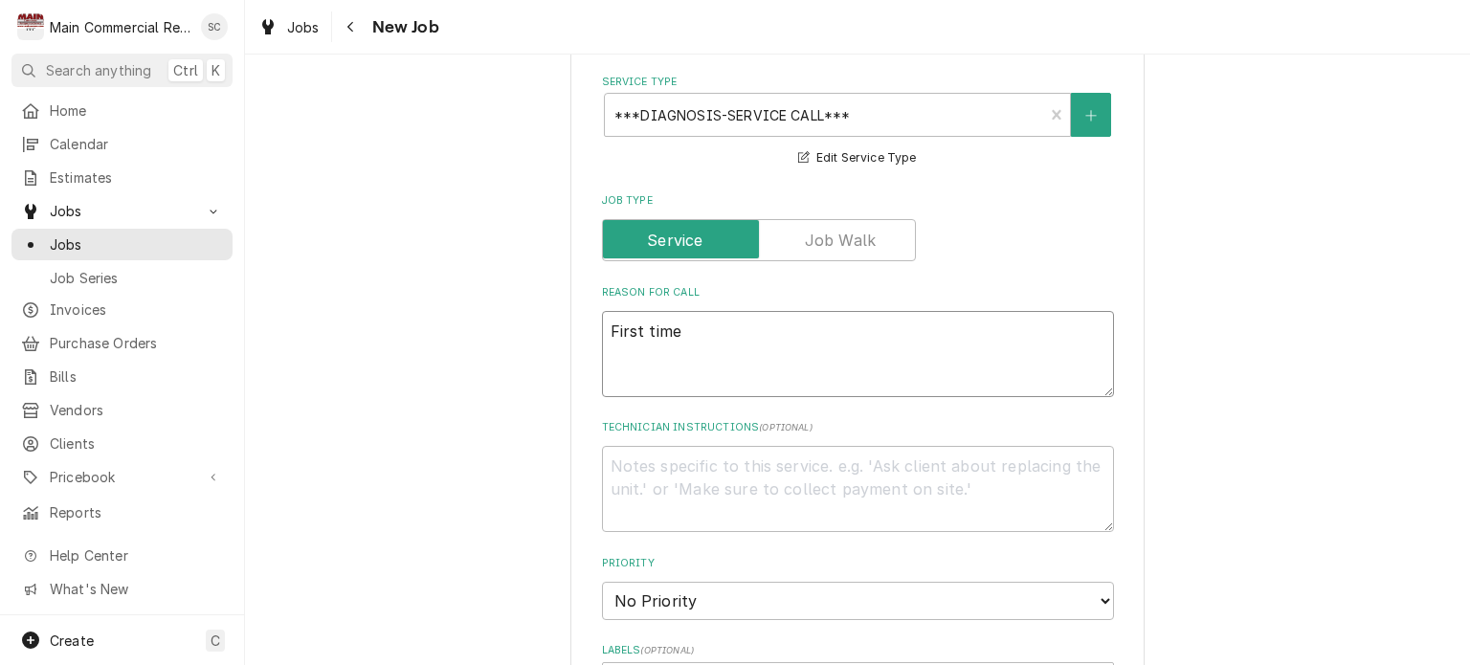
type textarea "First time"
type textarea "x"
type textarea "First time c"
type textarea "x"
type textarea "First time cu"
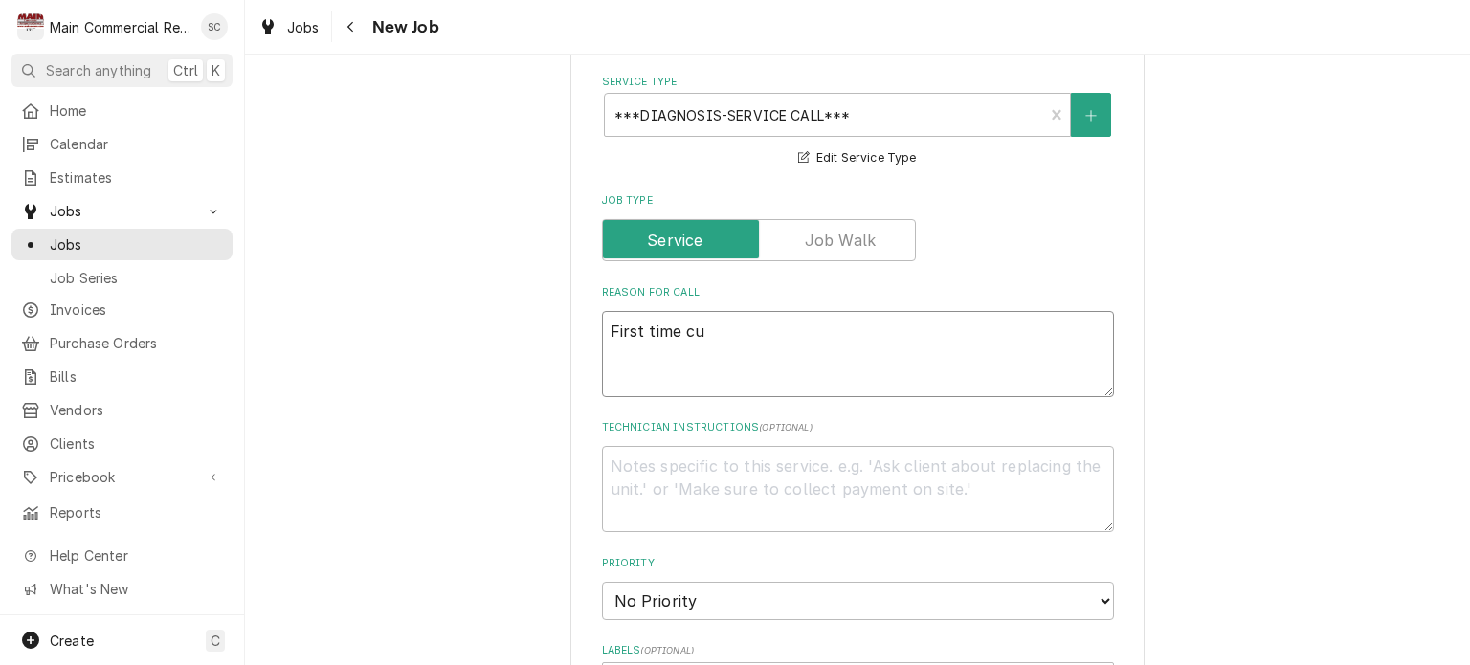
type textarea "x"
type textarea "First time cus"
type textarea "x"
type textarea "First time cust"
type textarea "x"
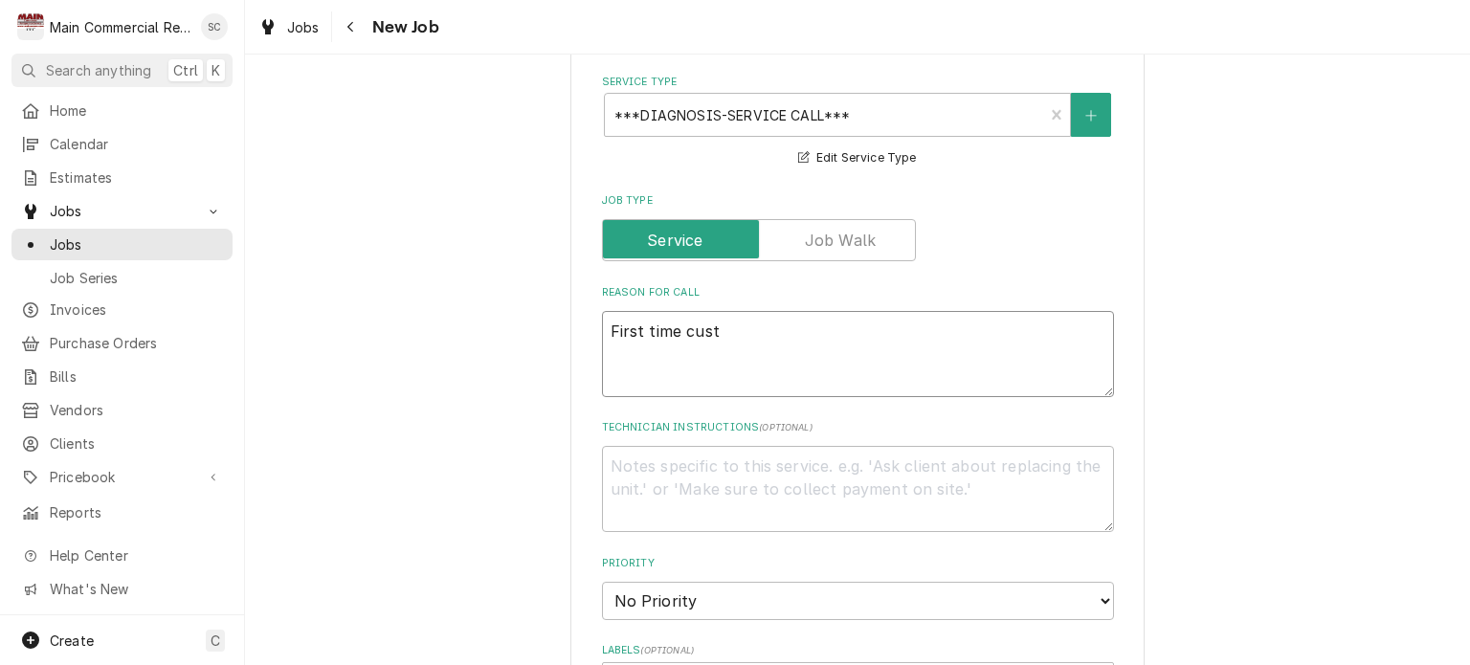
type textarea "First time custo"
type textarea "x"
type textarea "First time custom"
type textarea "x"
type textarea "First time custome"
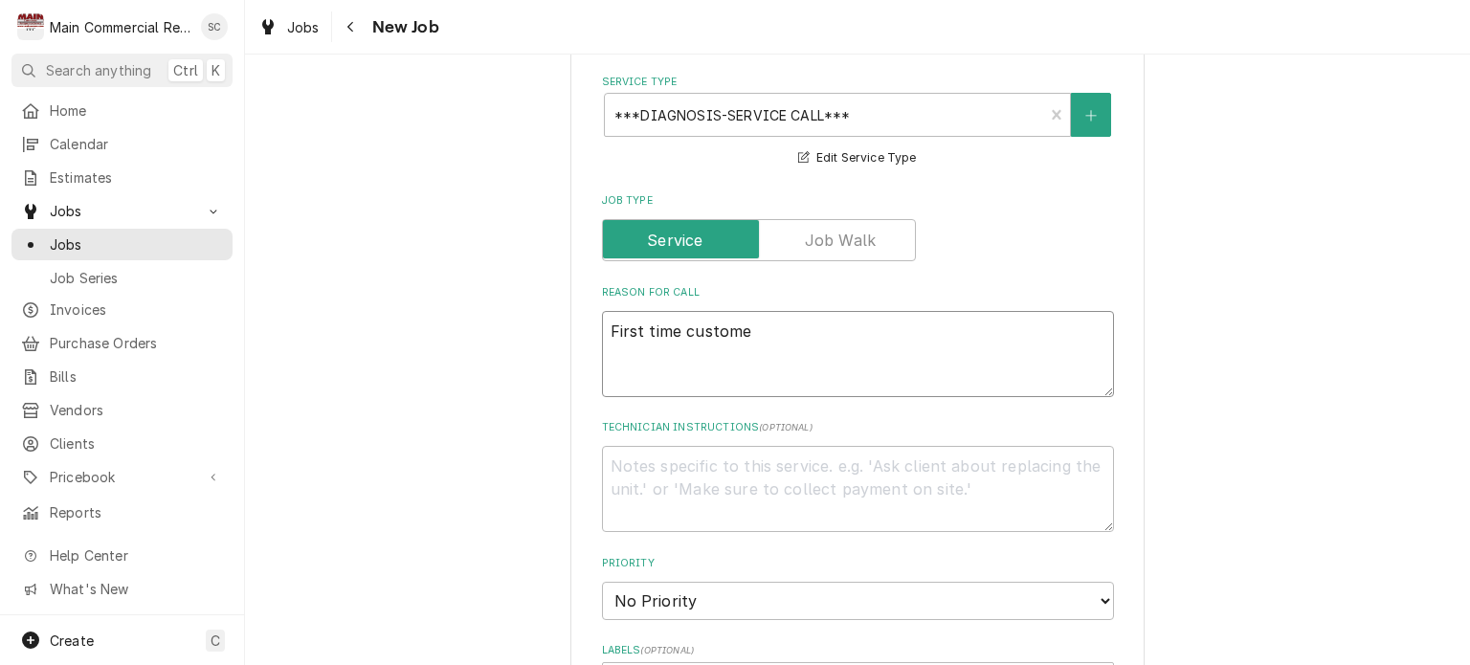
type textarea "x"
type textarea "First time customer"
type textarea "x"
type textarea "First time customer"
type textarea "x"
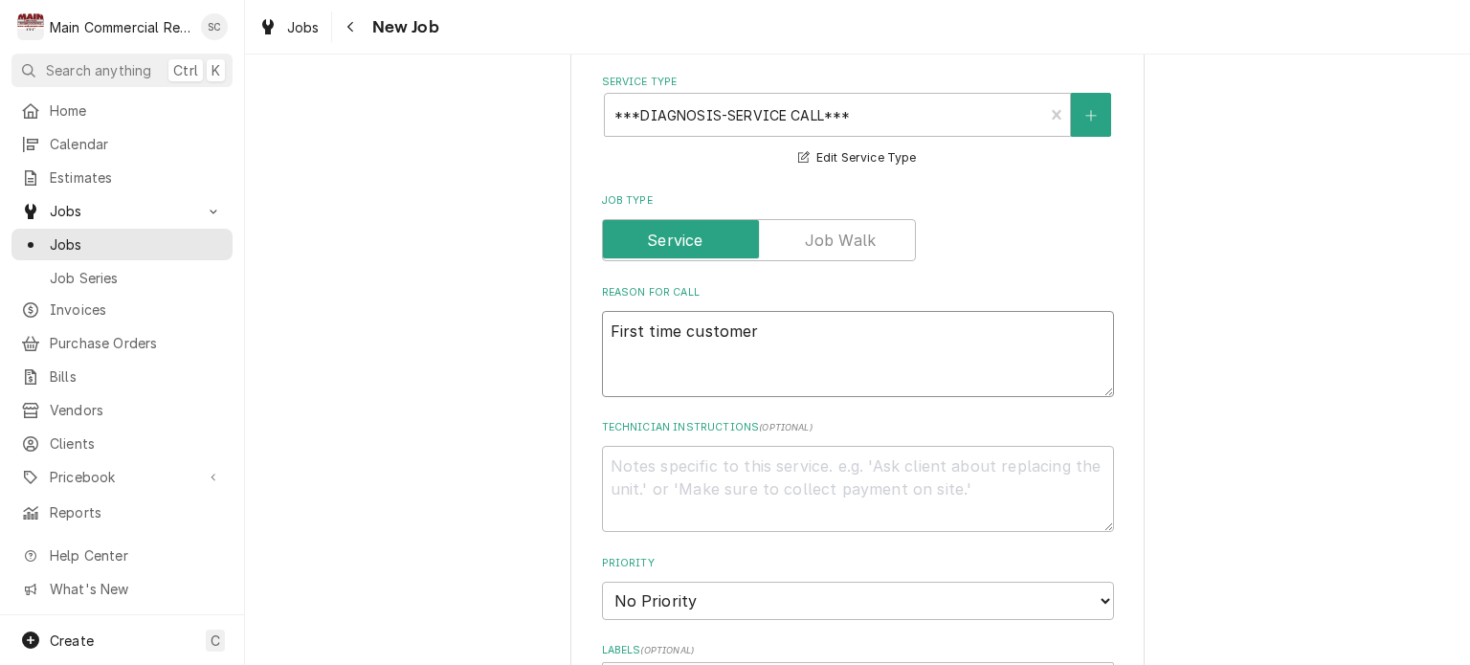
type textarea "First time customer"
type textarea "x"
type textarea "First time customer W"
type textarea "x"
type textarea "First time customer WI"
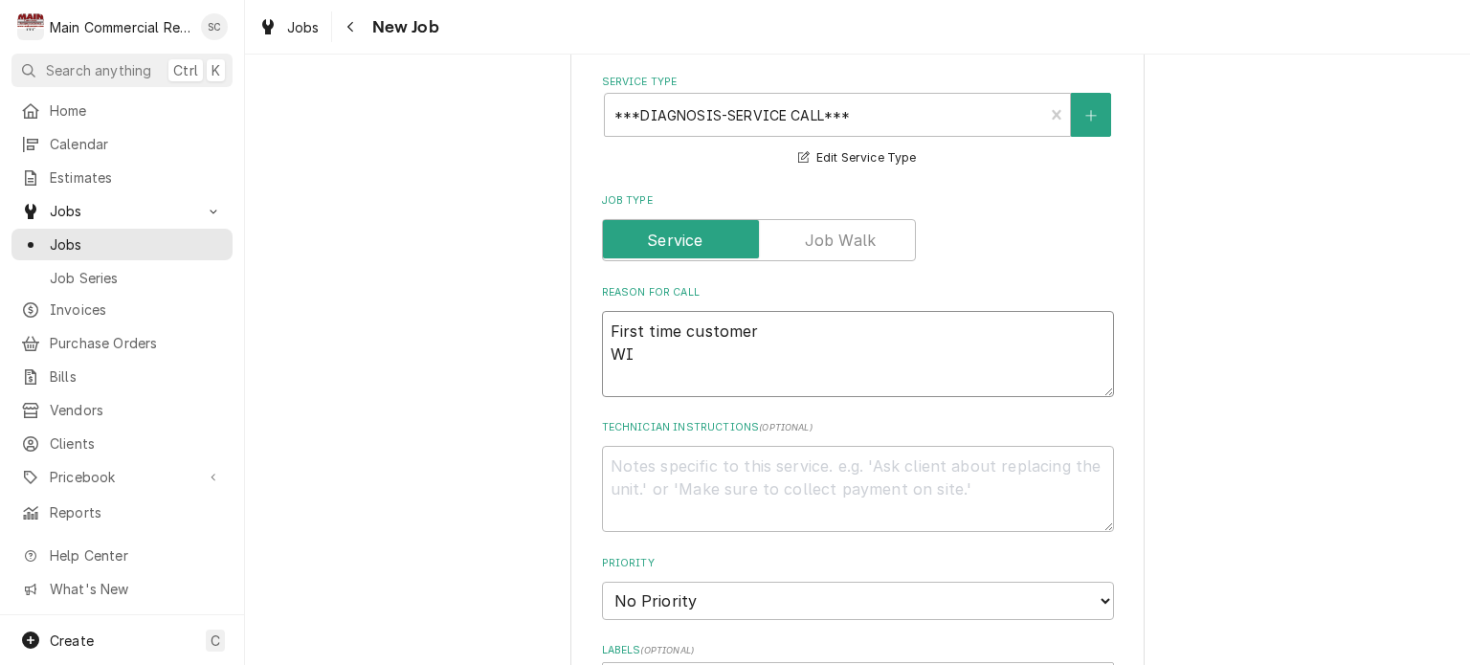
type textarea "x"
type textarea "First time customer WIC"
type textarea "x"
type textarea "First time customer WIC"
type textarea "x"
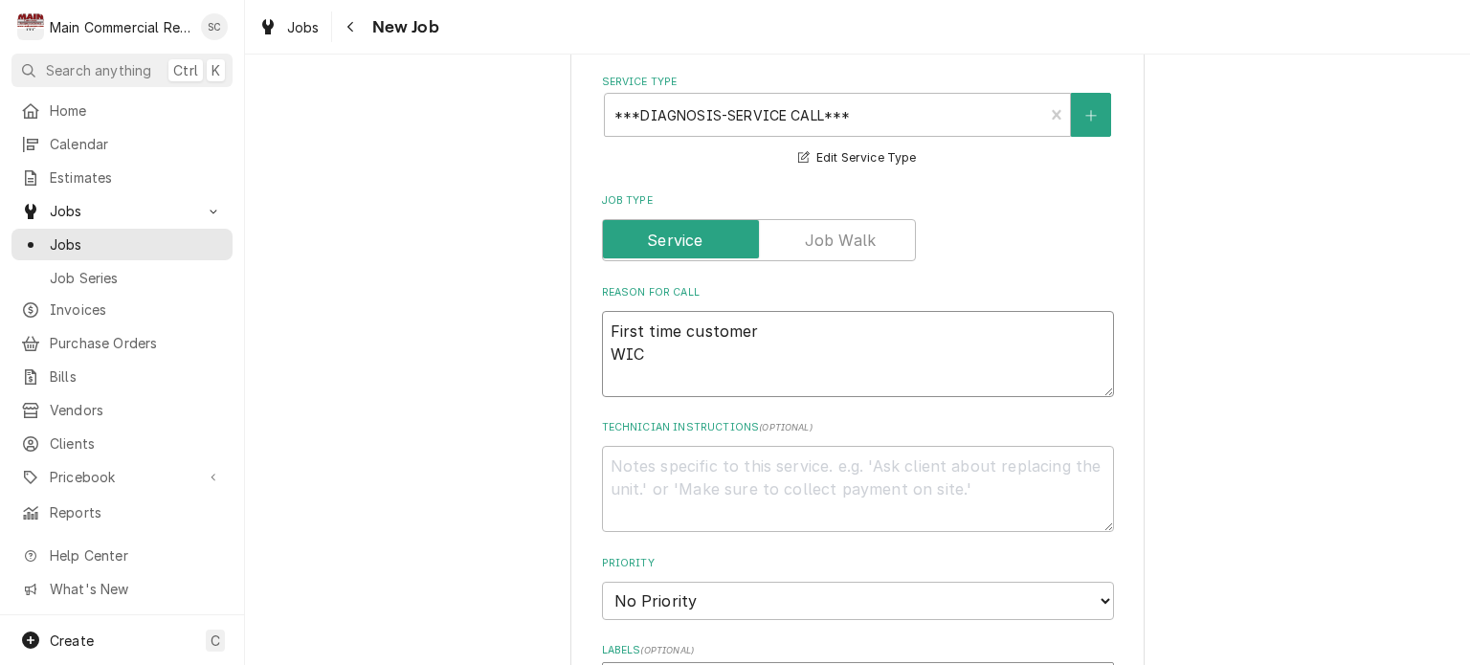
type textarea "First time customer WIC"
click at [740, 352] on textarea "First time customer WIC" at bounding box center [858, 354] width 512 height 86
type textarea "x"
type textarea "First time customer WIC h"
type textarea "x"
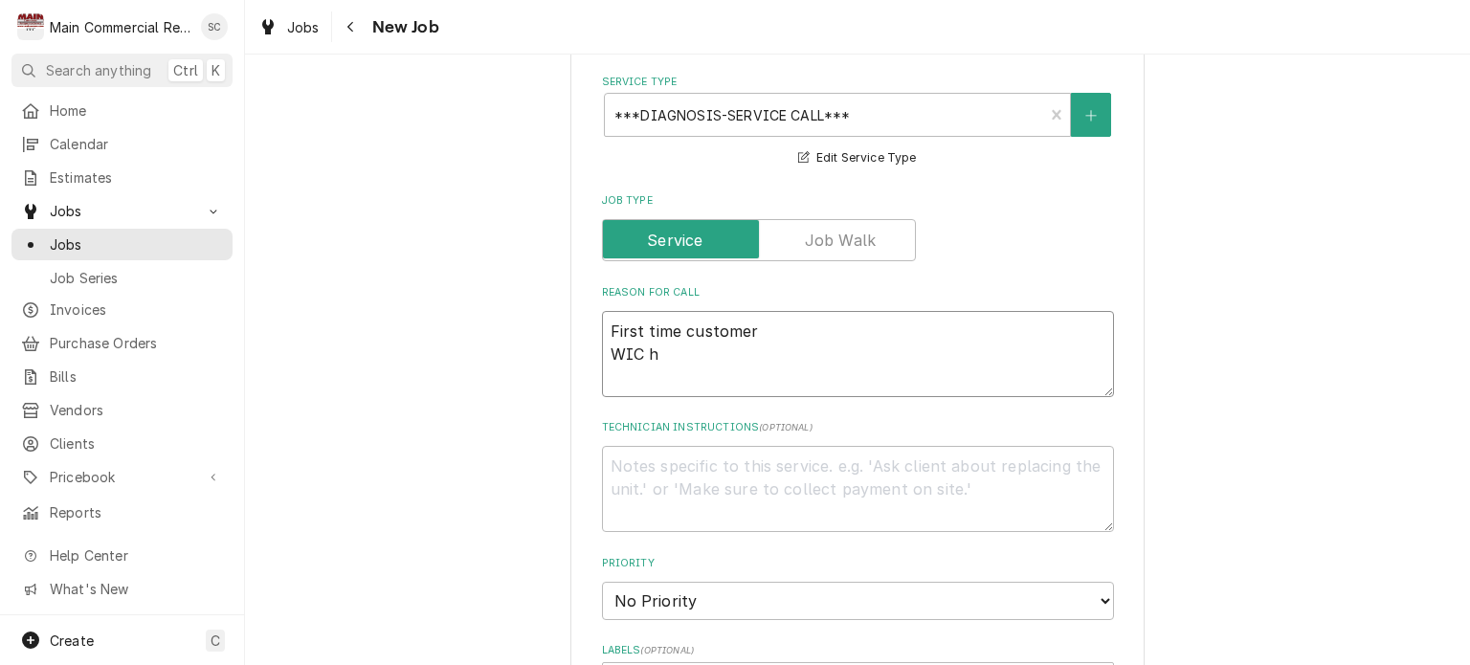
type textarea "First time customer WIC ha"
type textarea "x"
type textarea "First time customer WIC had"
type textarea "x"
type textarea "First time customer WIC had"
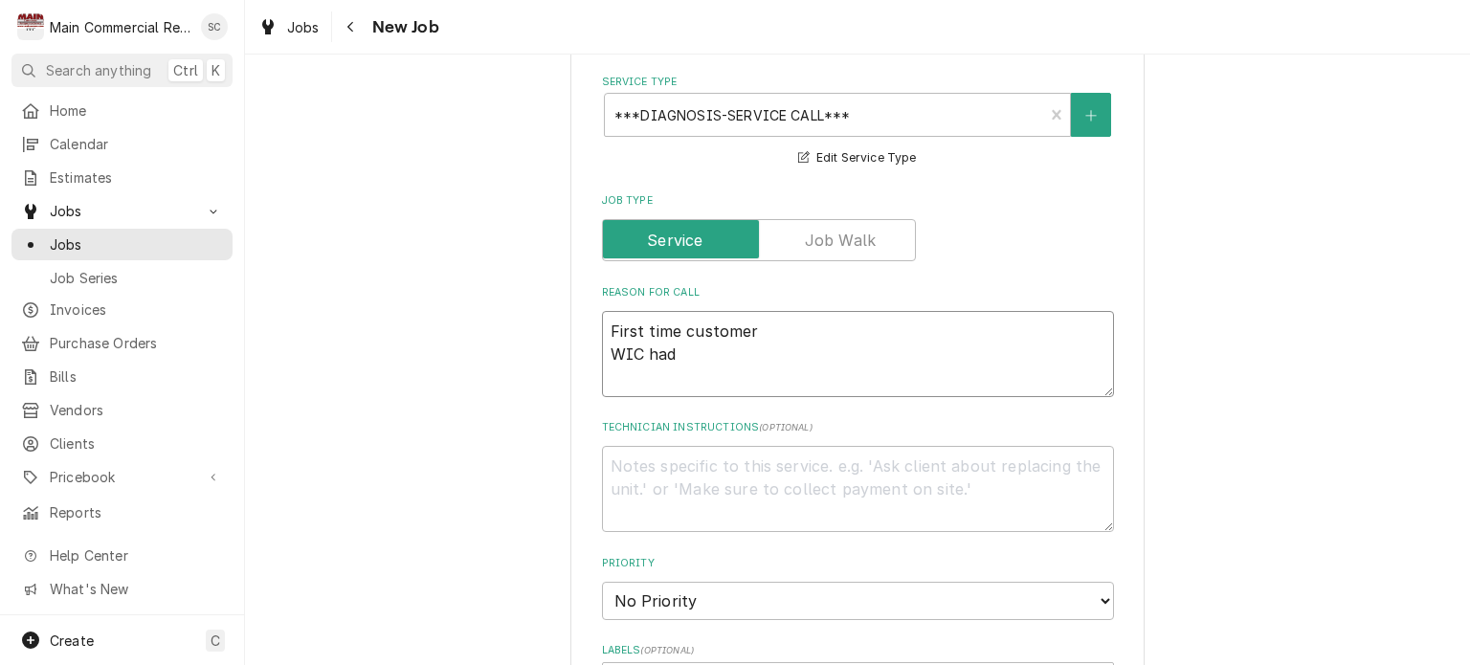
type textarea "x"
type textarea "First time customer WIC had a"
type textarea "x"
type textarea "First time customer WIC had a"
type textarea "x"
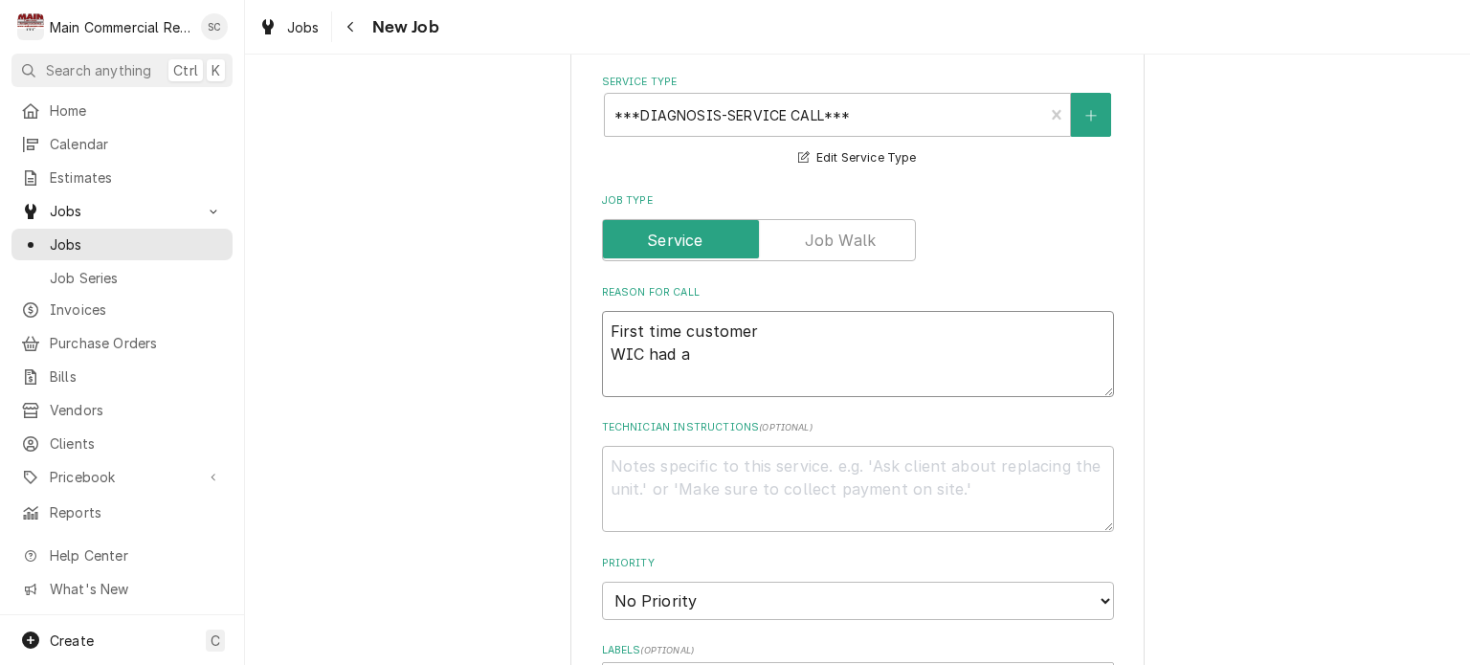
type textarea "First time customer WIC had a f"
type textarea "x"
type textarea "First time customer WIC had a fr"
type textarea "x"
type textarea "First time customer WIC had a fro"
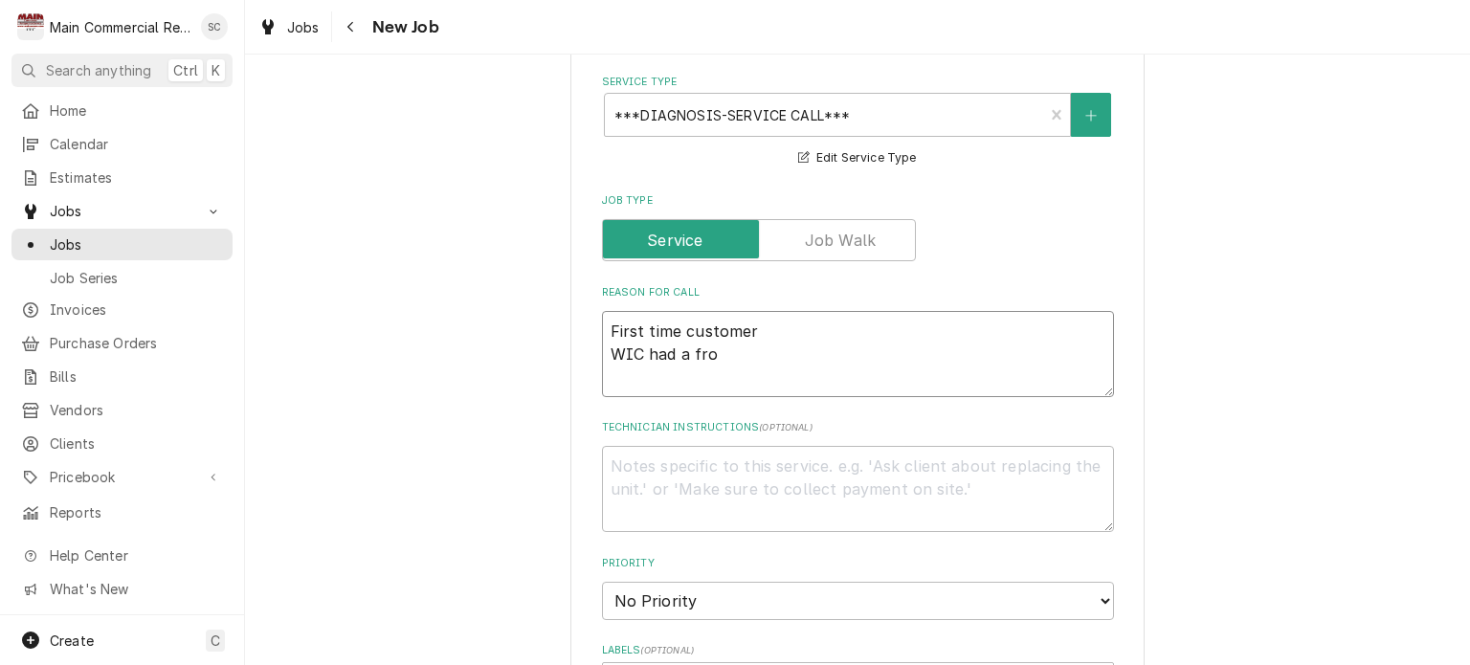
type textarea "x"
type textarea "First time customer WIC had a froz"
type textarea "x"
type textarea "First time customer WIC had a froze"
type textarea "x"
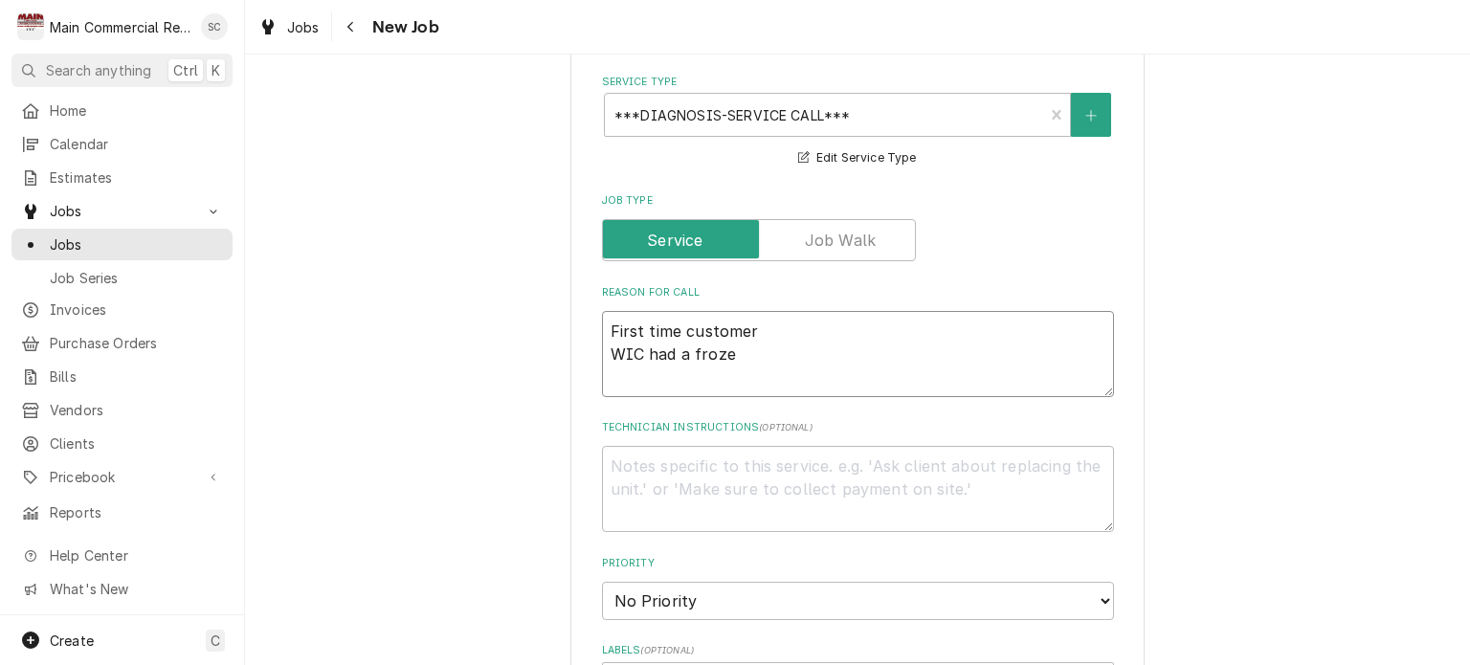
type textarea "First time customer WIC had a frozen"
type textarea "x"
type textarea "First time customer WIC had a frozen"
type textarea "x"
type textarea "First time customer WIC had a frozen e"
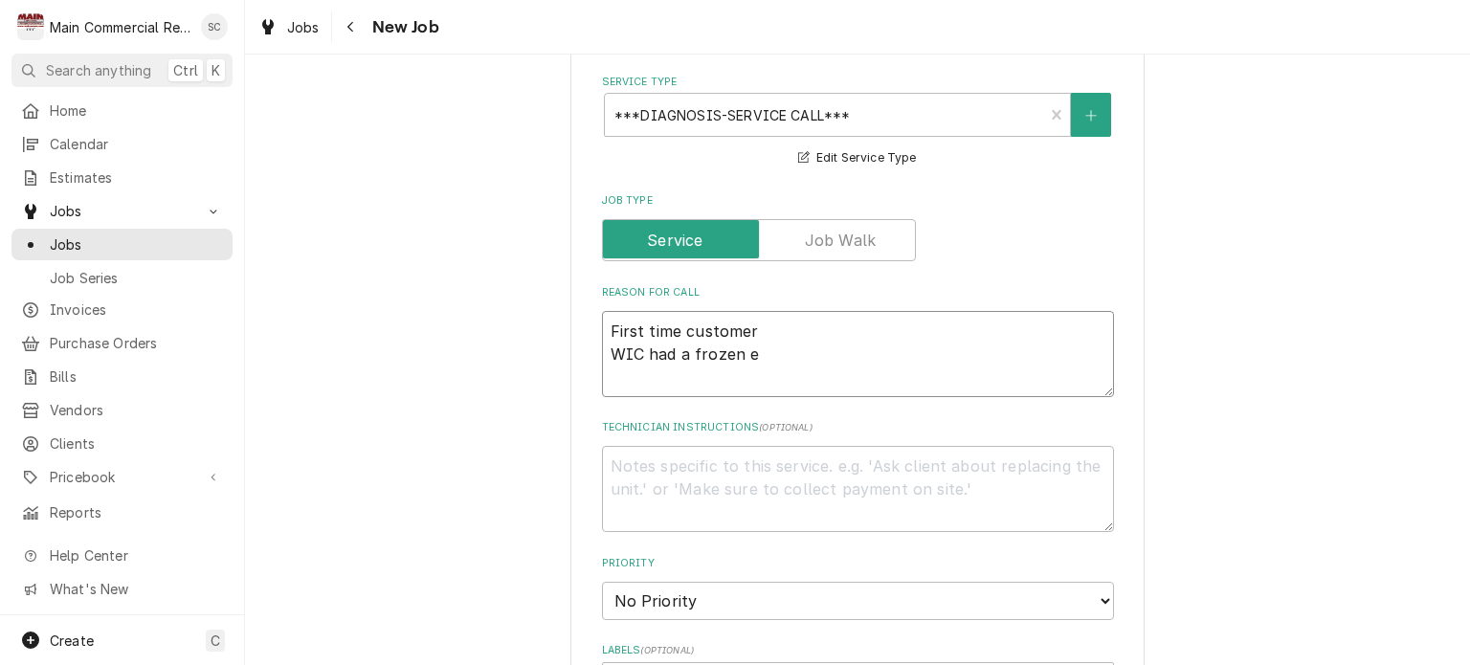
type textarea "x"
type textarea "First time customer WIC had a frozen ev"
type textarea "x"
type textarea "First time customer WIC had a frozen eva"
type textarea "x"
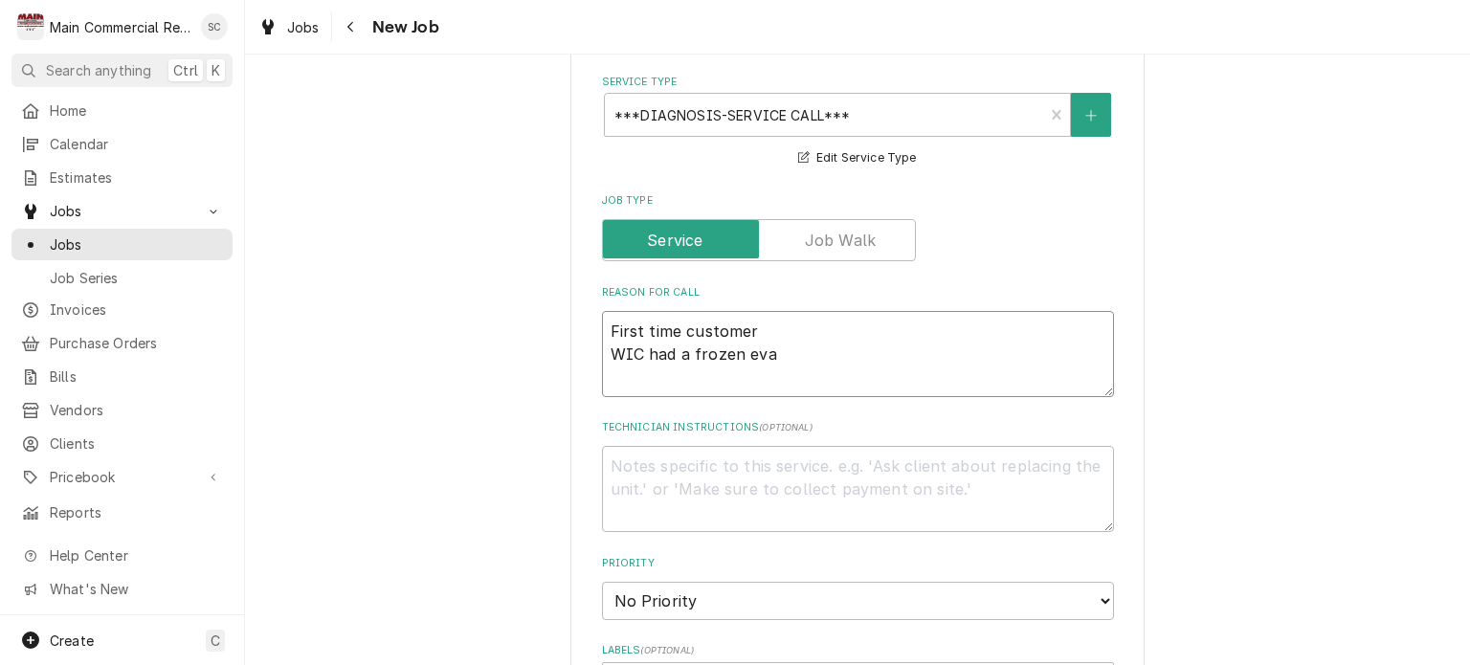
type textarea "First time customer WIC had a frozen evap"
type textarea "x"
type textarea "First time customer WIC had a frozen evap."
type textarea "x"
type textarea "First time customer WIC had a frozen evap."
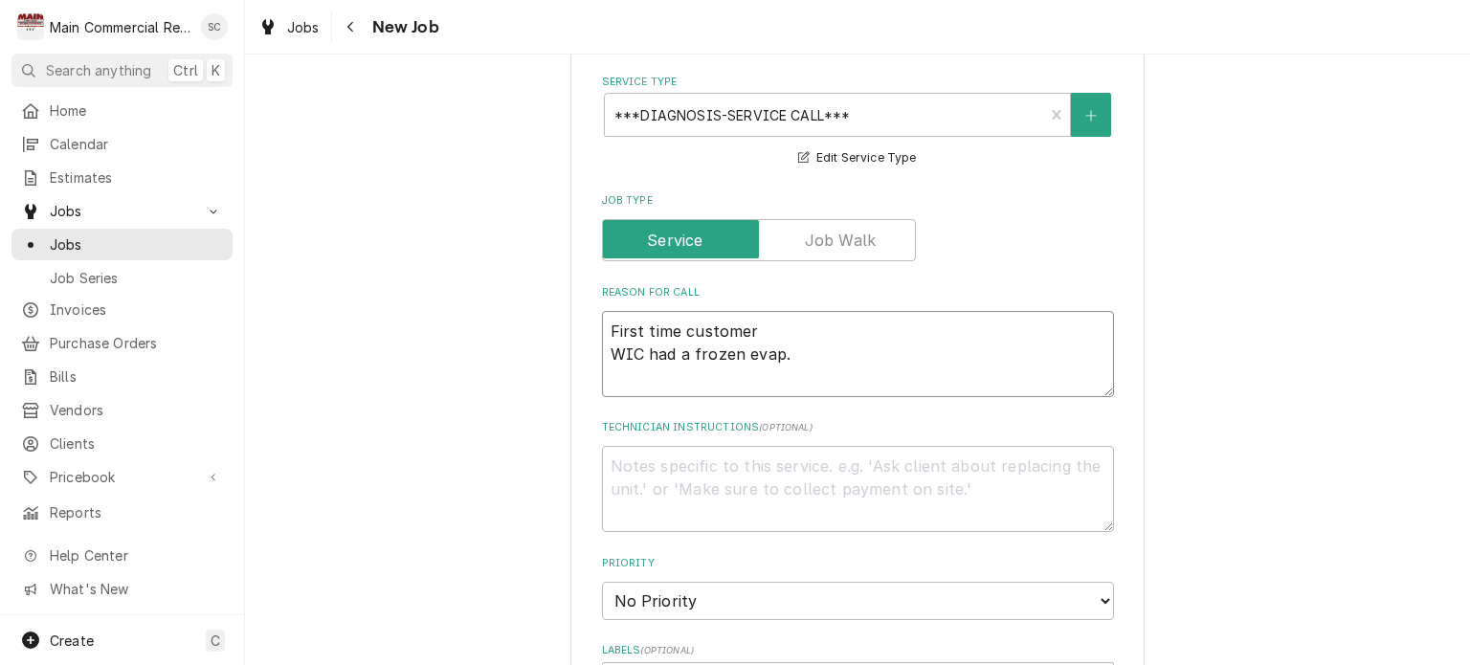
type textarea "x"
type textarea "First time customer WIC had a frozen evap. H"
type textarea "x"
type textarea "First time customer WIC had a frozen evap. He"
type textarea "x"
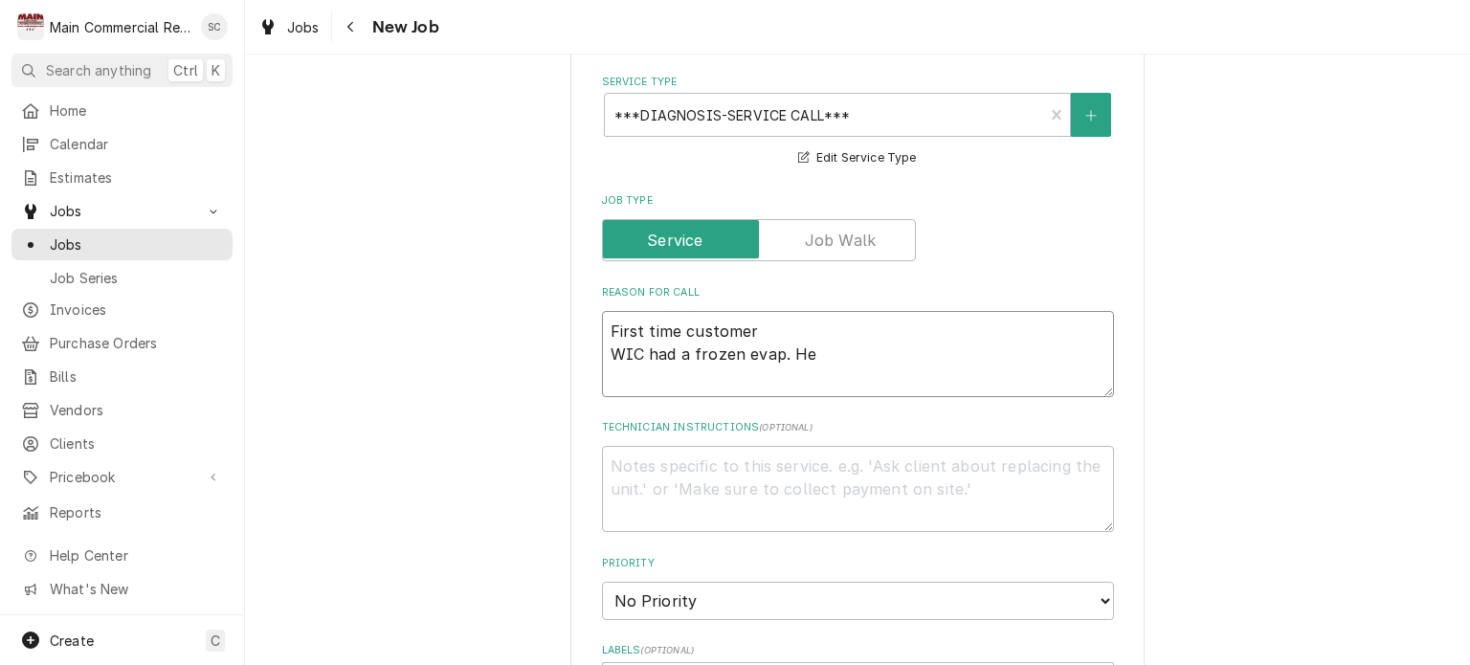
type textarea "First time customer WIC had a frozen evap. He"
type textarea "x"
type textarea "First time customer WIC had a frozen evap. He t"
type textarea "x"
type textarea "First time customer WIC had a frozen evap. He th"
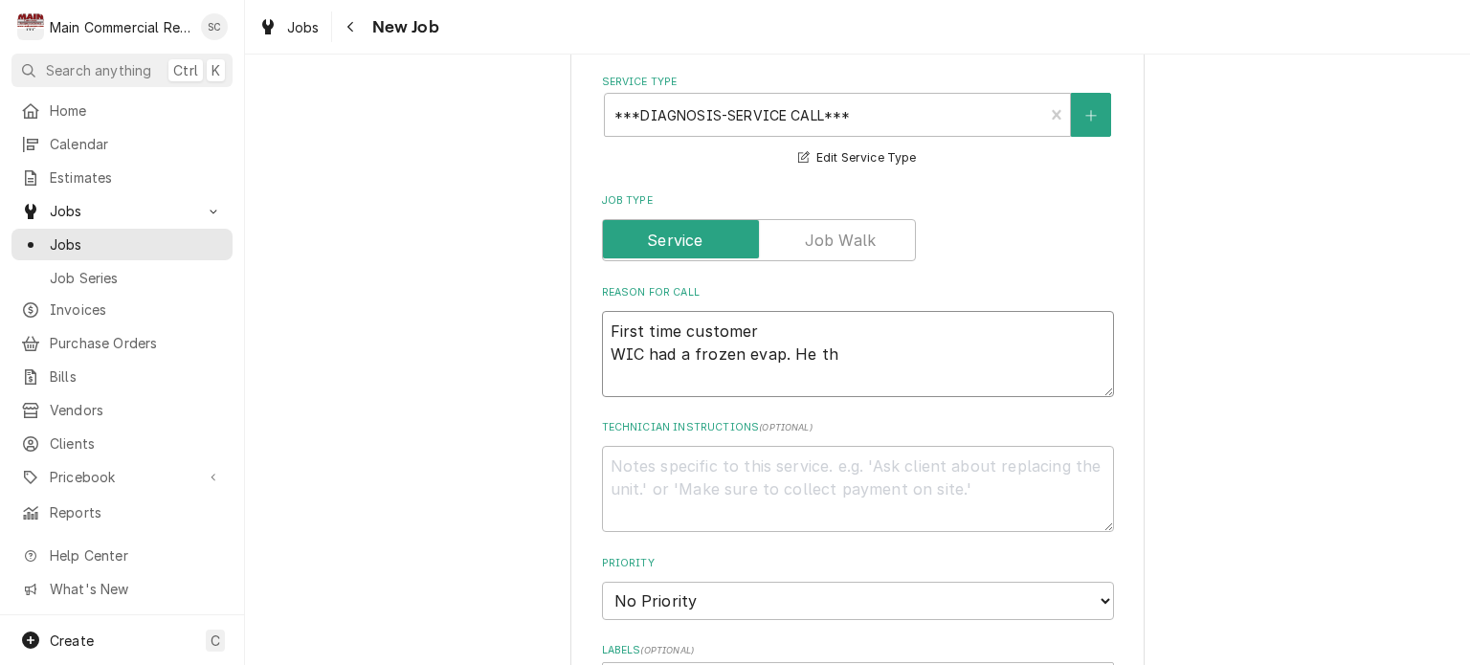
type textarea "x"
type textarea "First time customer WIC had a frozen evap. He tha"
type textarea "x"
type textarea "First time customer WIC had a frozen evap. He thaw"
type textarea "x"
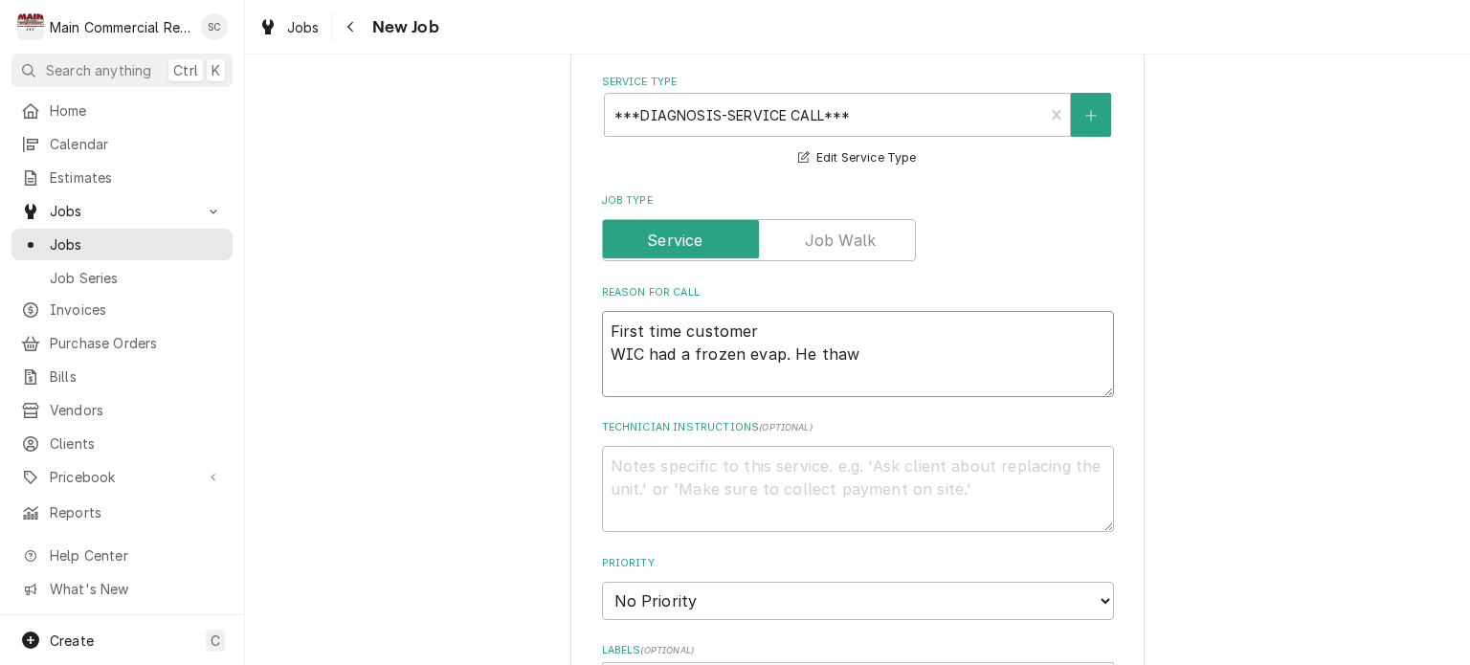
type textarea "First time customer WIC had a frozen evap. He thawe"
type textarea "x"
type textarea "First time customer WIC had a frozen evap. He thawed"
type textarea "x"
type textarea "First time customer WIC had a frozen evap. He thawed"
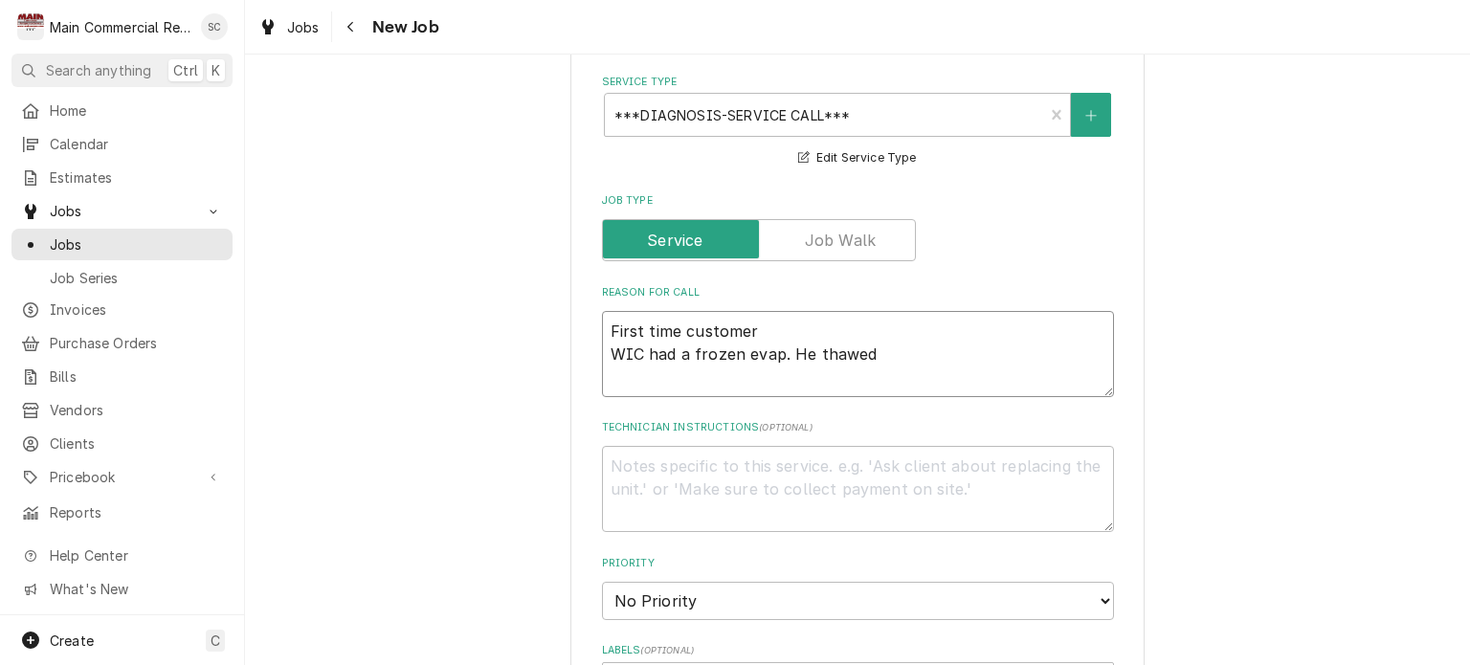
type textarea "x"
type textarea "First time customer WIC had a frozen evap. He thawed i"
type textarea "x"
type textarea "First time customer WIC had a frozen evap. He thawed it"
type textarea "x"
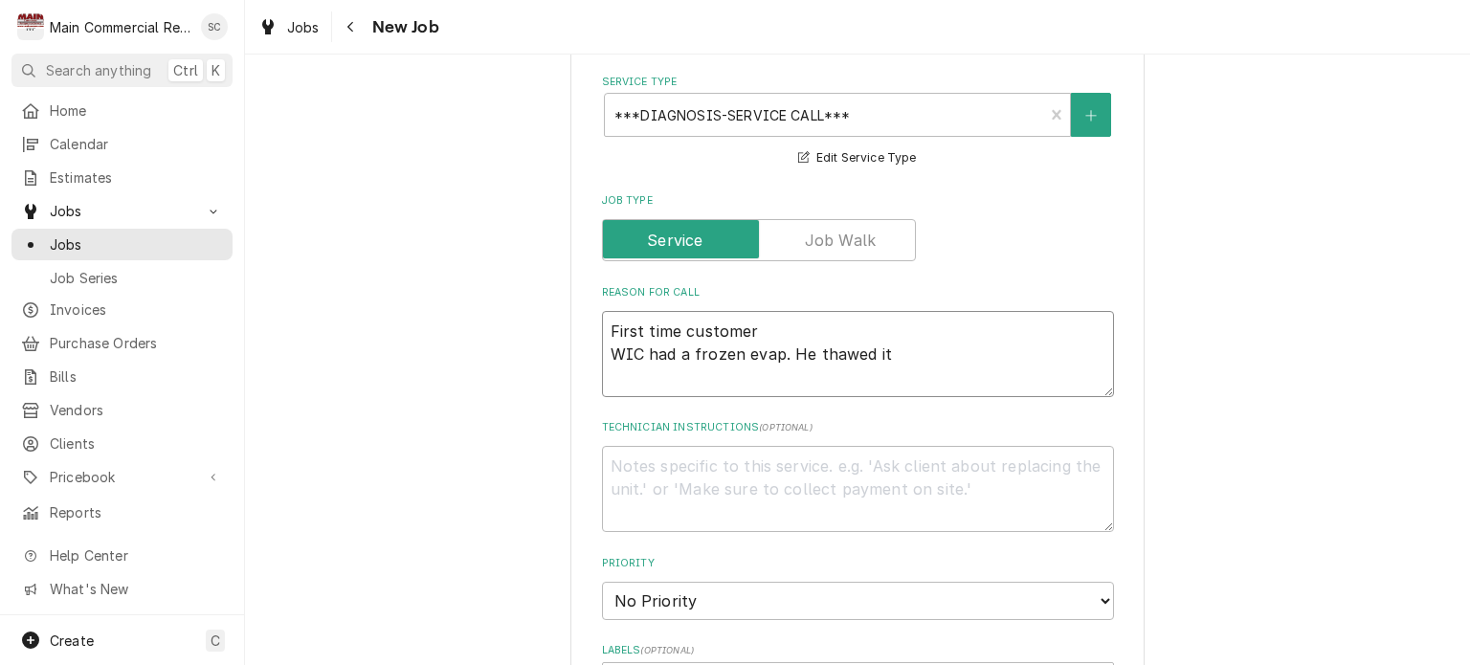
type textarea "First time customer WIC had a frozen evap. He thawed it"
type textarea "x"
type textarea "First time customer WIC had a frozen evap. He thawed it o"
type textarea "x"
type textarea "First time customer WIC had a frozen evap. He thawed it ou"
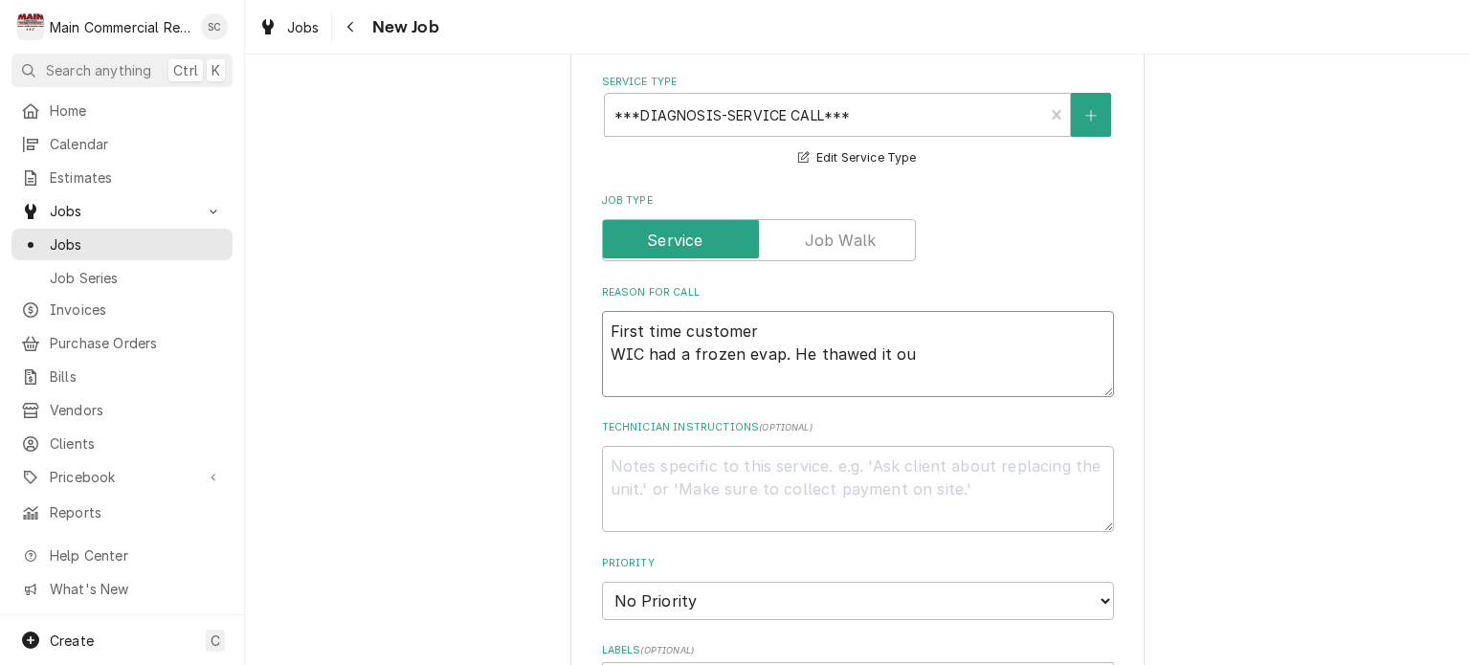
type textarea "x"
type textarea "First time customer WIC had a frozen evap. He thawed it out"
type textarea "x"
type textarea "First time customer WIC had a frozen evap. He thawed it out,"
type textarea "x"
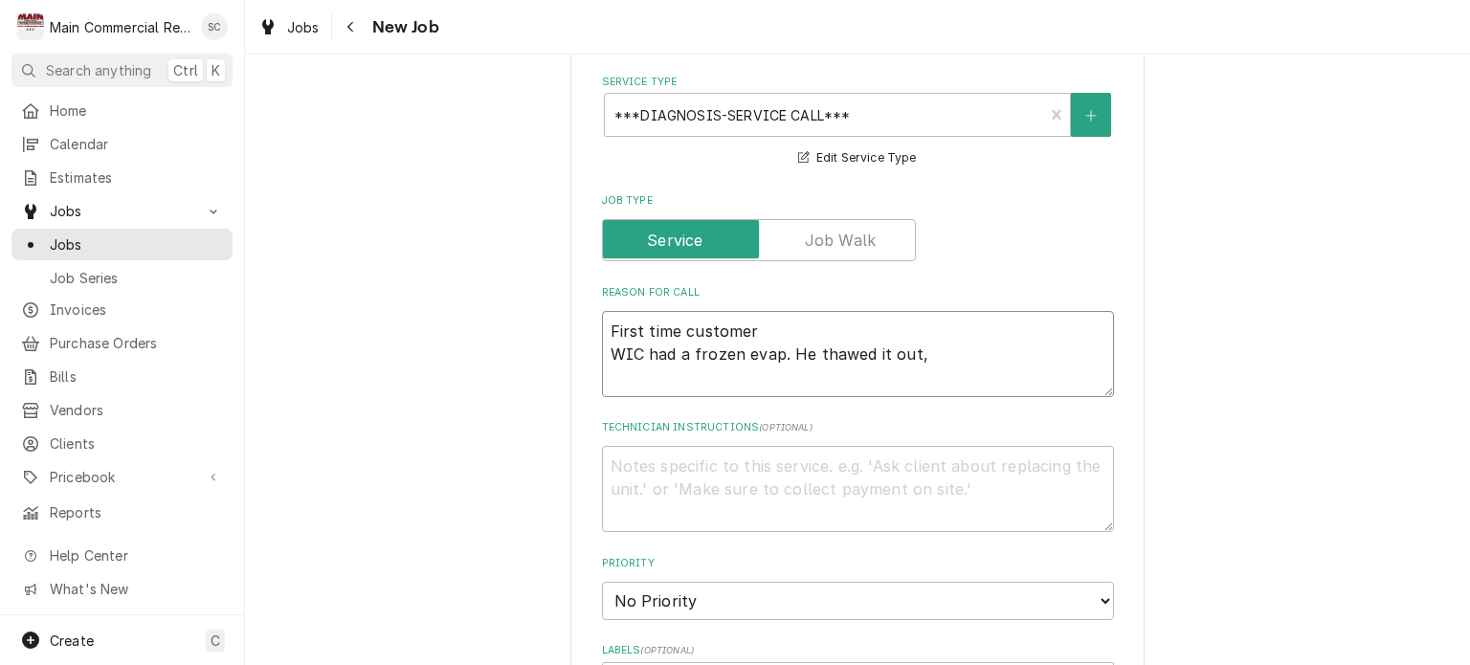
type textarea "First time customer WIC had a frozen evap. He thawed it out,"
type textarea "x"
type textarea "First time customer WIC had a frozen evap. He thawed it out, i"
type textarea "x"
type textarea "First time customer WIC had a frozen evap. He thawed it out, it"
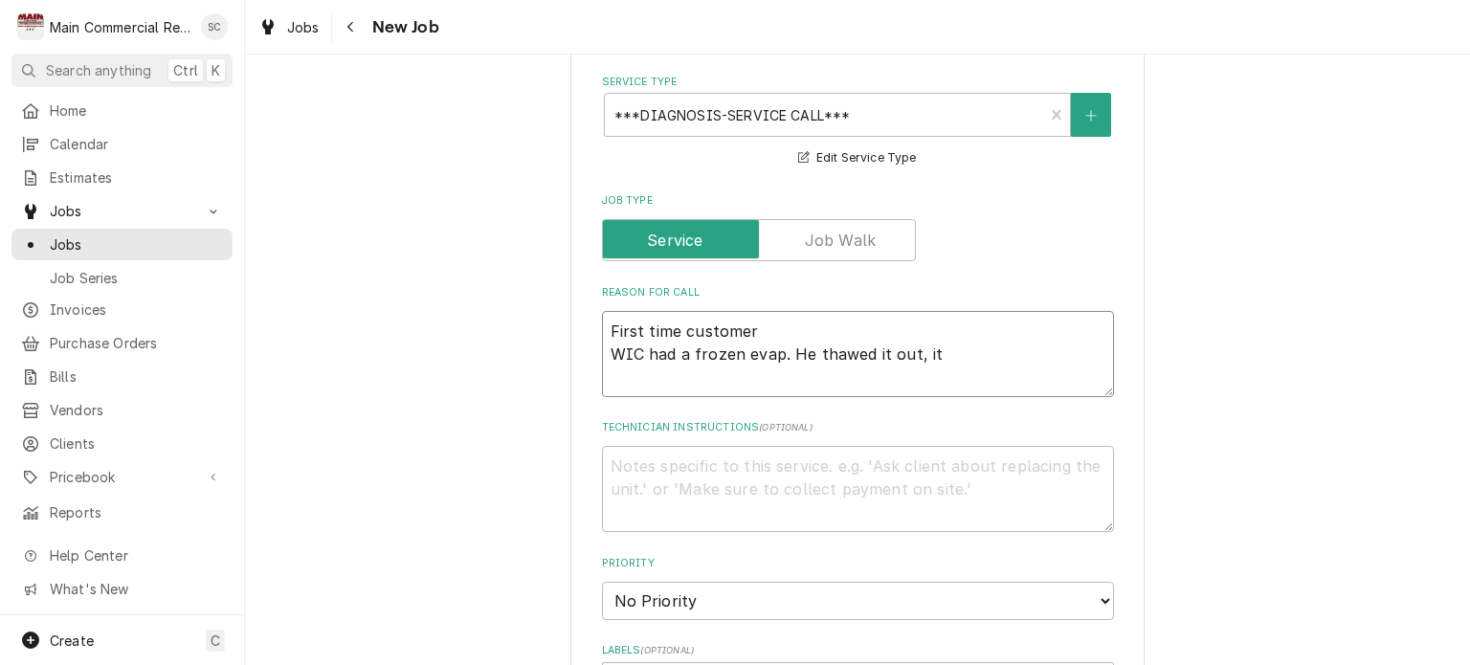
type textarea "x"
type textarea "First time customer WIC had a frozen evap. He thawed it out, its"
type textarea "x"
type textarea "First time customer WIC had a frozen evap. He thawed it out, its"
type textarea "x"
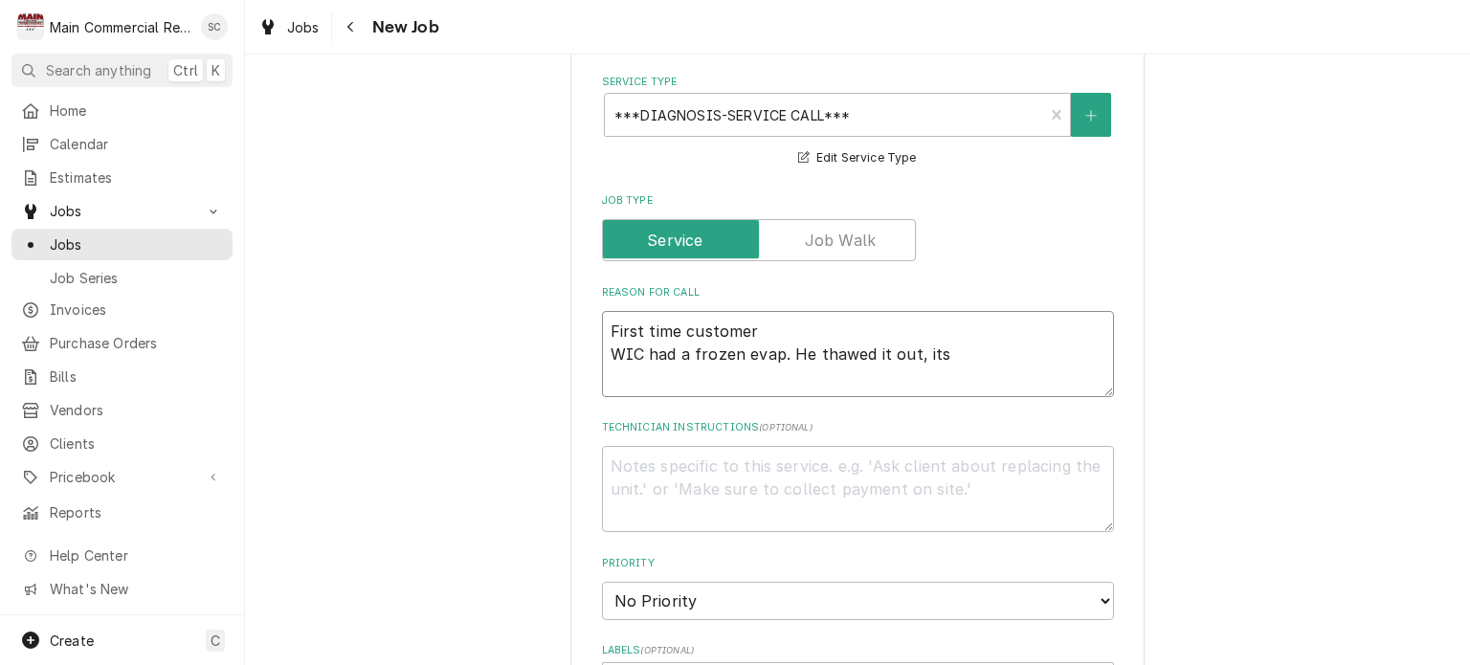
type textarea "First time customer WIC had a frozen evap. He thawed it out, its h"
type textarea "x"
type textarea "First time customer WIC had a frozen evap. He thawed it out, its ho"
type textarea "x"
type textarea "First time customer WIC had a frozen evap. He thawed it out, its hol"
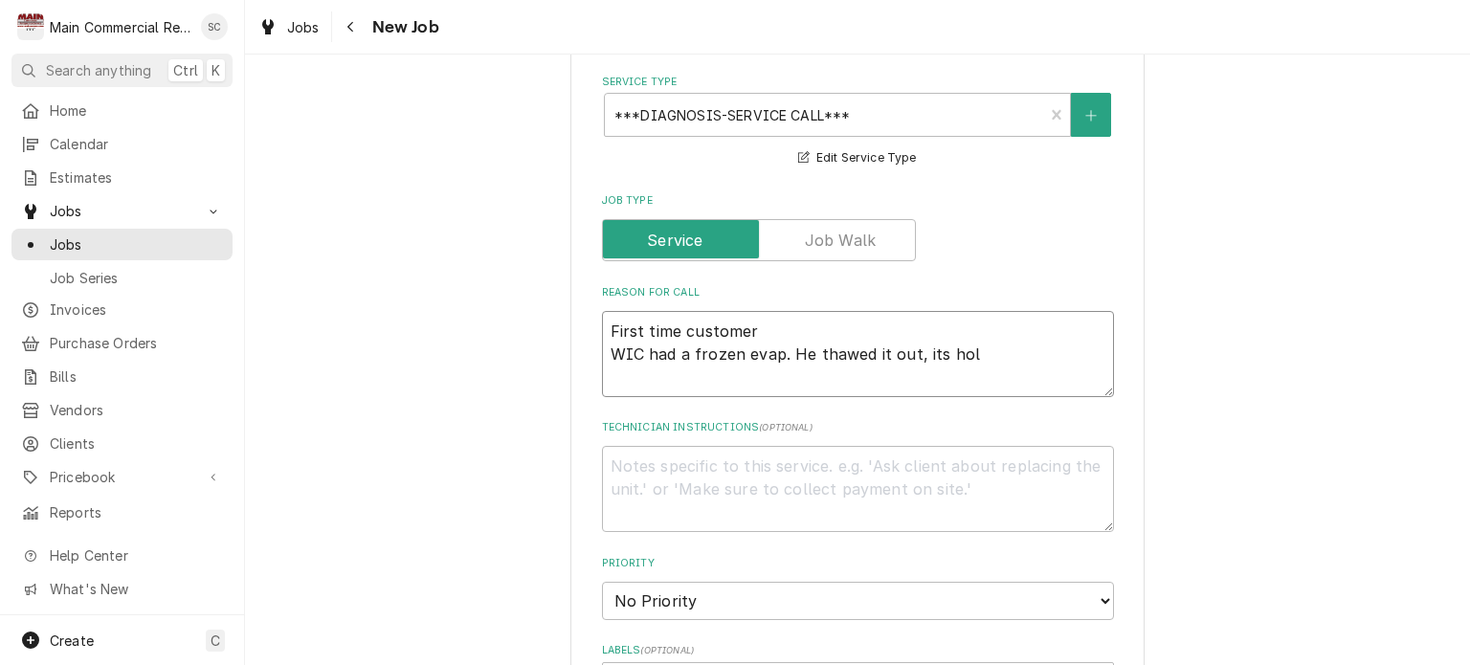
type textarea "x"
type textarea "First time customer WIC had a frozen evap. He thawed it out, its hold"
type textarea "x"
type textarea "First time customer WIC had a frozen evap. He thawed it out, its holdi"
type textarea "x"
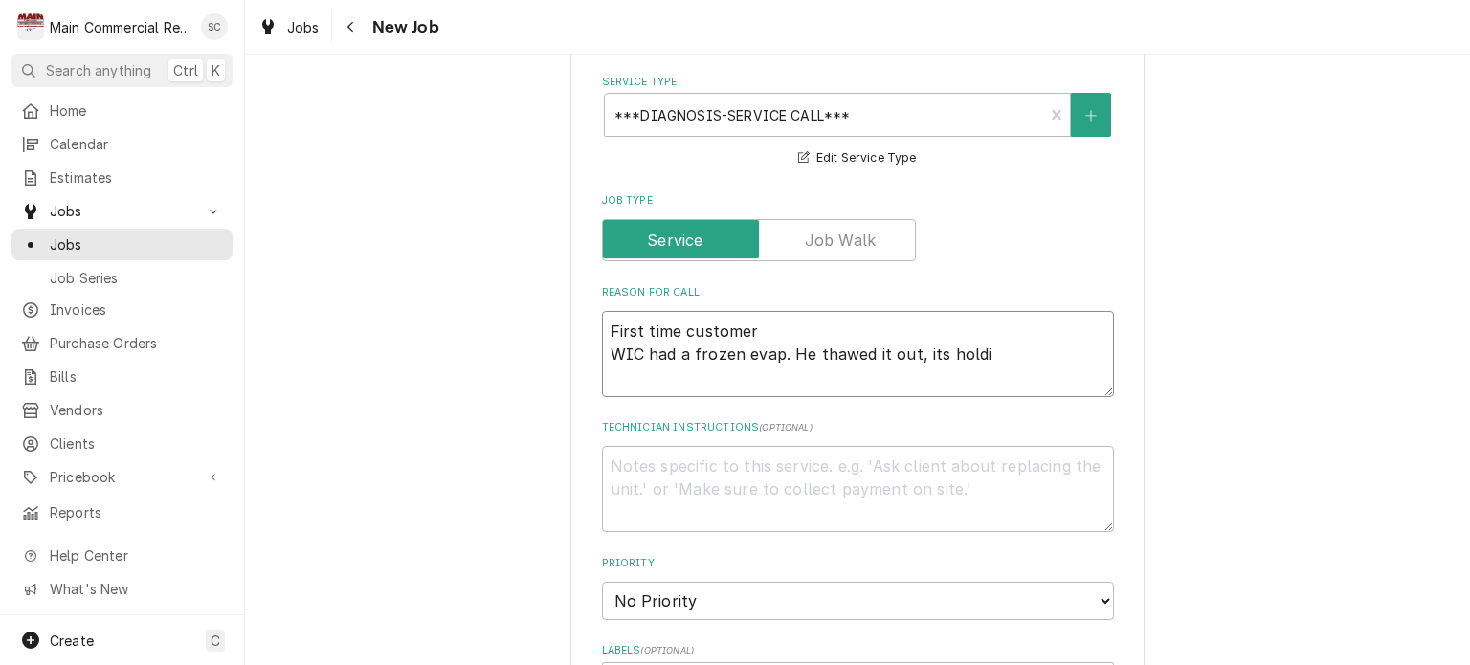
type textarea "First time customer WIC had a frozen evap. He thawed it out, its holdin"
type textarea "x"
type textarea "First time customer WIC had a frozen evap. He thawed it out, its holding"
type textarea "x"
type textarea "First time customer WIC had a frozen evap. He thawed it out, its holding"
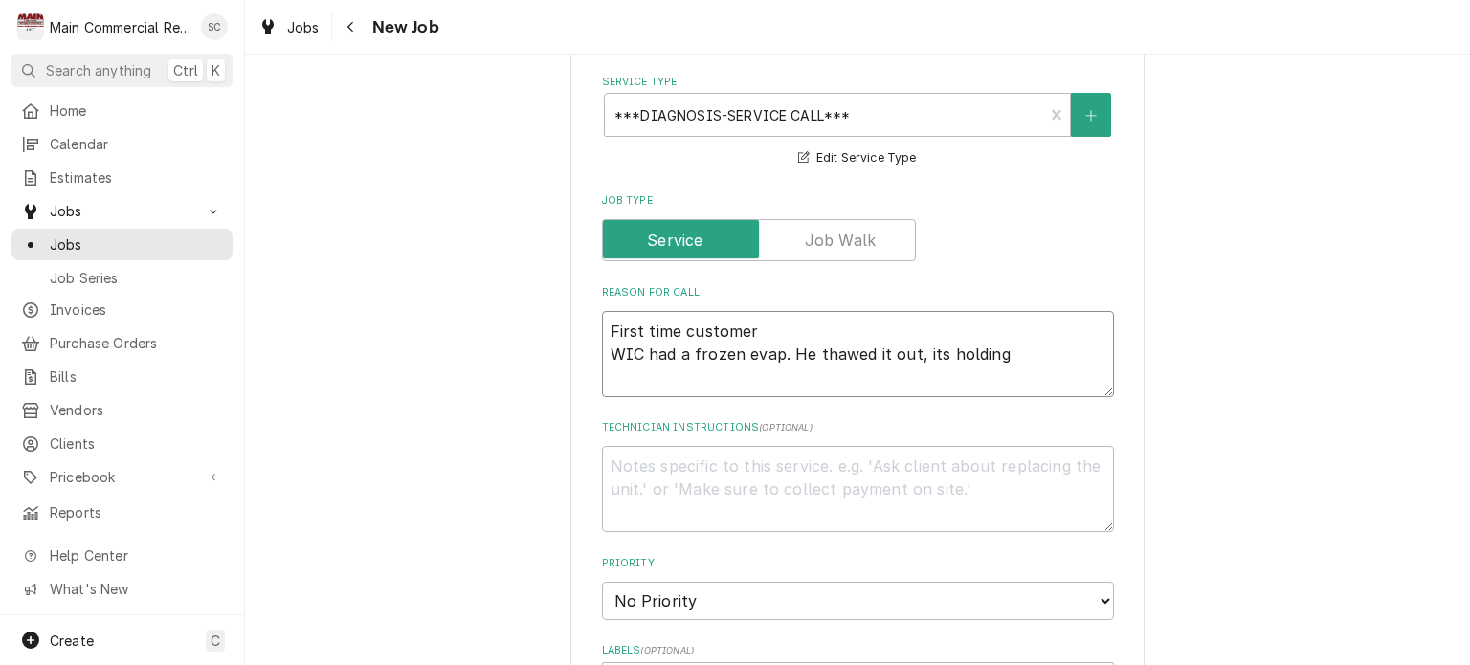
type textarea "x"
type textarea "First time customer WIC had a frozen evap. He thawed it out, its holding t"
type textarea "x"
type textarea "First time customer WIC had a frozen evap. He thawed it out, its holding te"
type textarea "x"
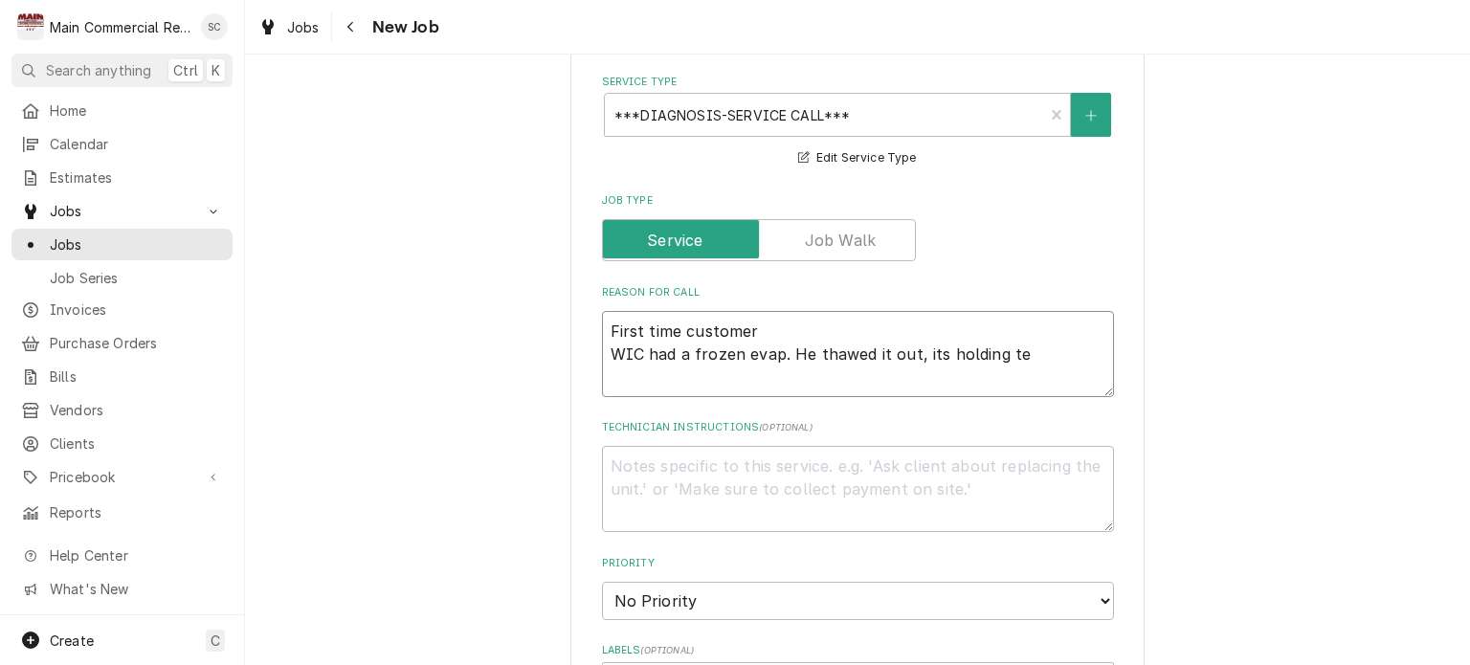
type textarea "First time customer WIC had a frozen evap. He thawed it out, its holding tem"
type textarea "x"
type textarea "First time customer WIC had a frozen evap. He thawed it out, its holding temp"
type textarea "x"
type textarea "First time customer WIC had a frozen evap. He thawed it out, its holding temp"
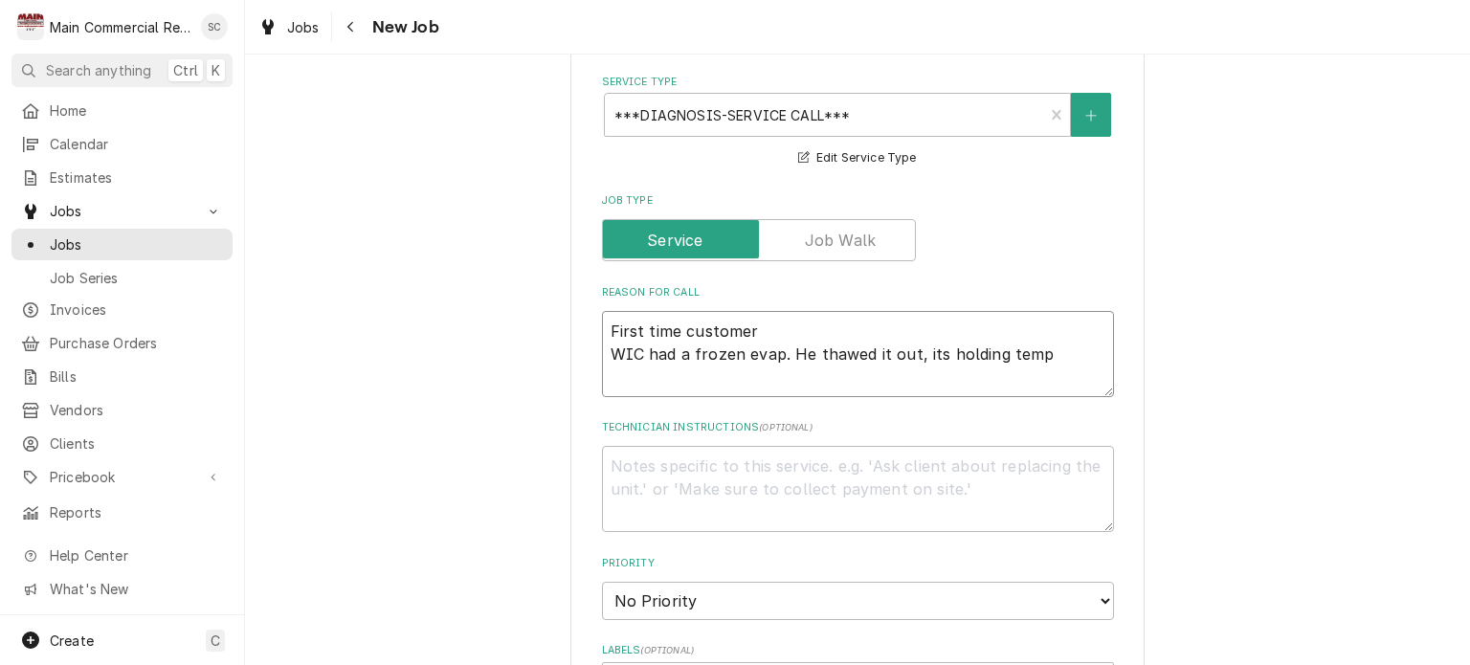
type textarea "x"
type textarea "First time customer WIC had a frozen evap. He thawed it out, its holding temp b"
type textarea "x"
type textarea "First time customer WIC had a frozen evap. He thawed it out, its holding temp bu"
type textarea "x"
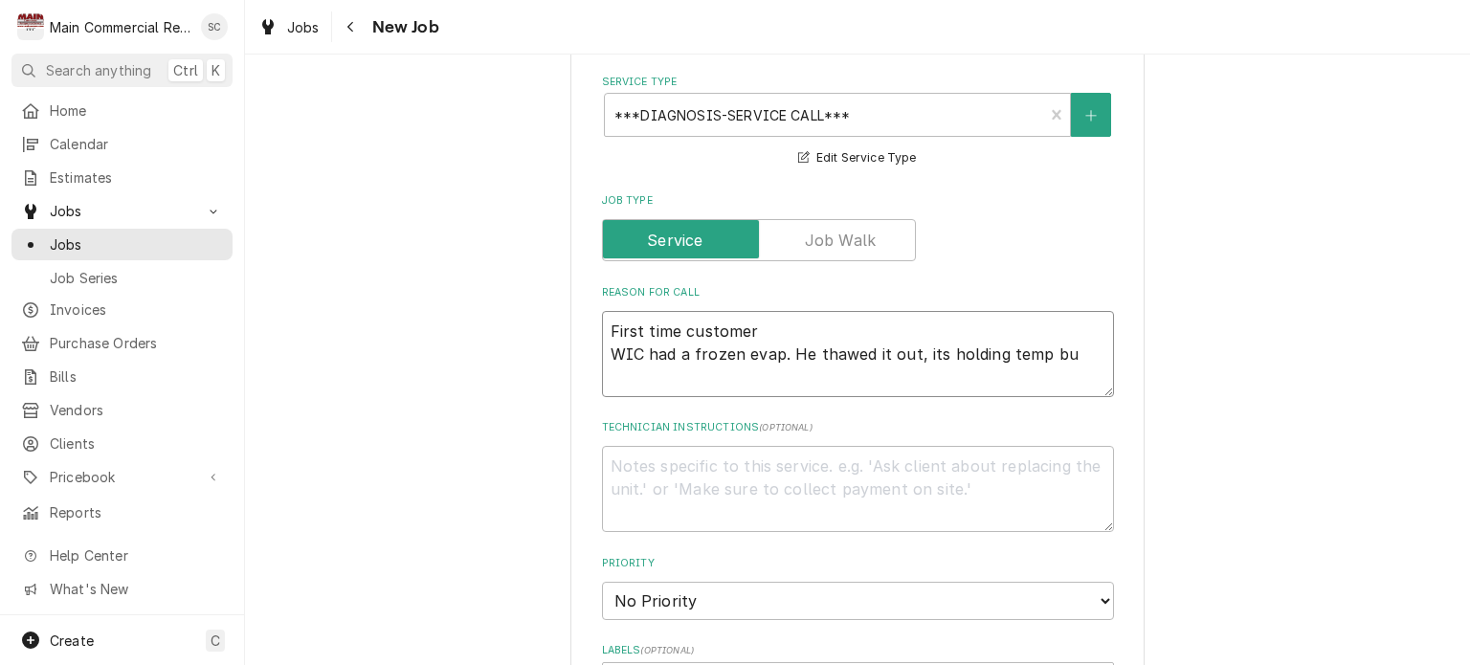
type textarea "First time customer WIC had a frozen evap. He thawed it out, its holding temp b…"
type textarea "x"
type textarea "First time customer WIC had a frozen evap. He thawed it out, its holding temp b…"
type textarea "x"
type textarea "First time customer WIC had a frozen evap. He thawed it out, its holding temp b…"
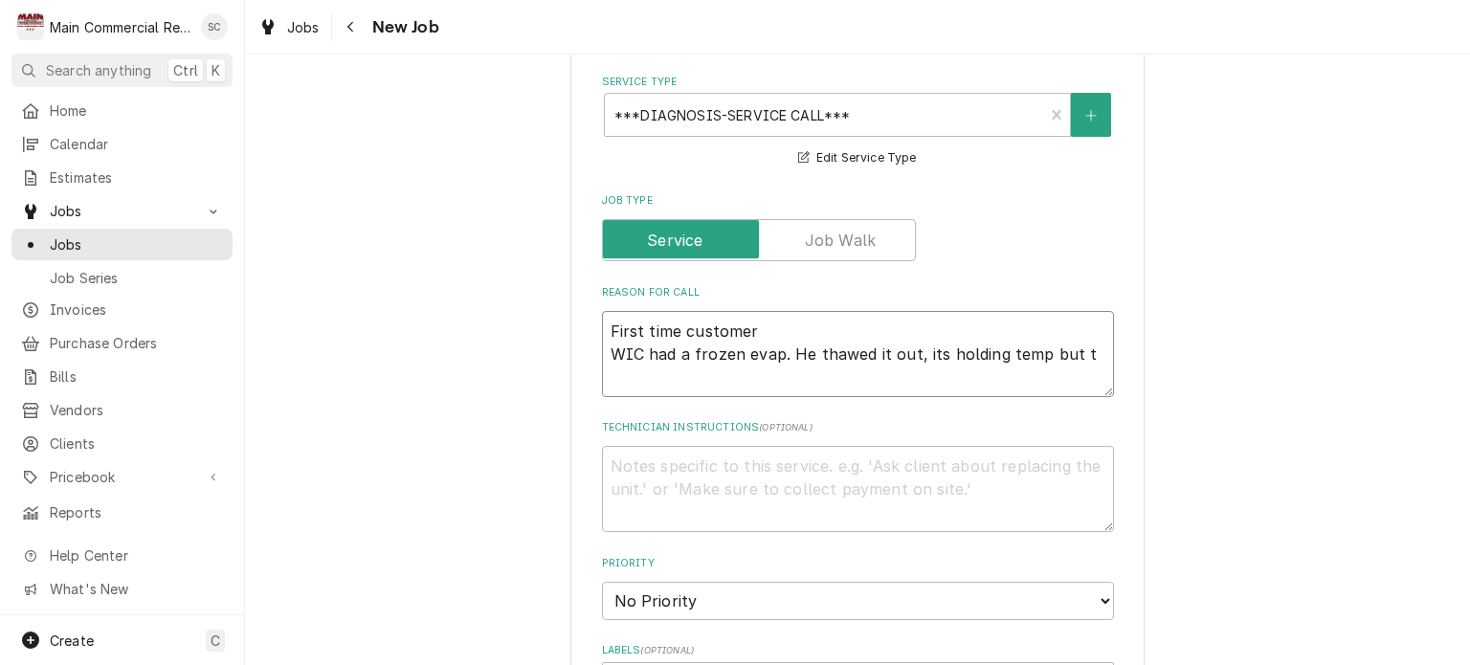
type textarea "x"
type textarea "First time customer WIC had a frozen evap. He thawed it out, its holding temp b…"
type textarea "x"
type textarea "First time customer WIC had a frozen evap. He thawed it out, its holding temp b…"
type textarea "x"
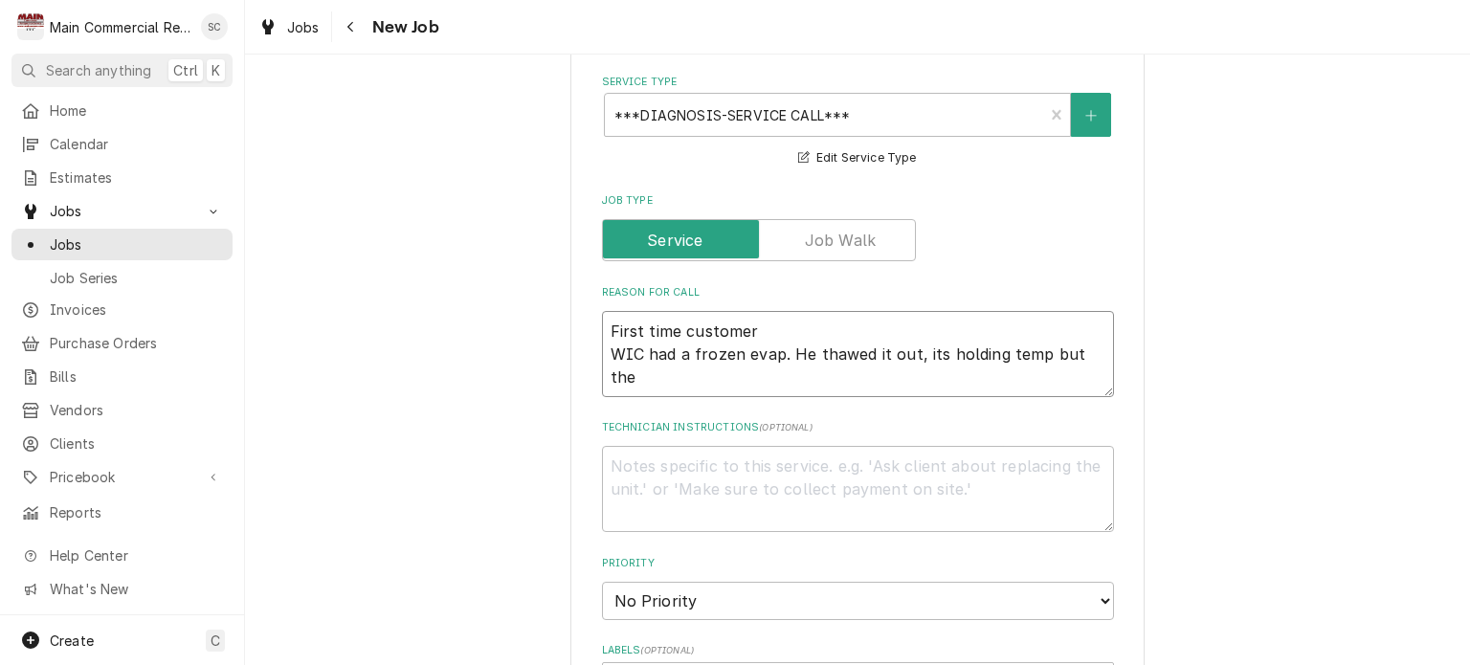
type textarea "First time customer WIC had a frozen evap. He thawed it out, its holding temp b…"
type textarea "x"
type textarea "First time customer WIC had a frozen evap. He thawed it out, its holding temp b…"
type textarea "x"
type textarea "First time customer WIC had a frozen evap. He thawed it out, its holding temp b…"
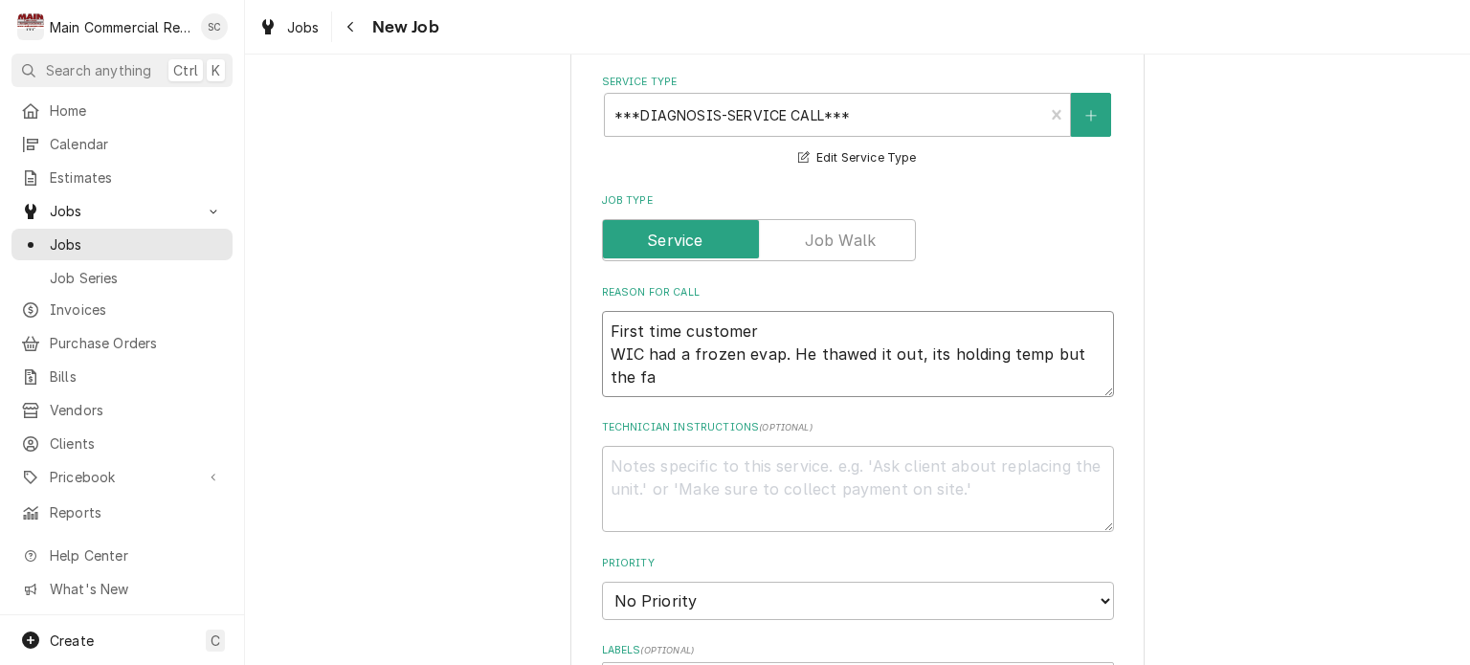
type textarea "x"
type textarea "First time customer WIC had a frozen evap. He thawed it out, its holding temp b…"
type textarea "x"
type textarea "First time customer WIC had a frozen evap. He thawed it out, its holding temp b…"
type textarea "x"
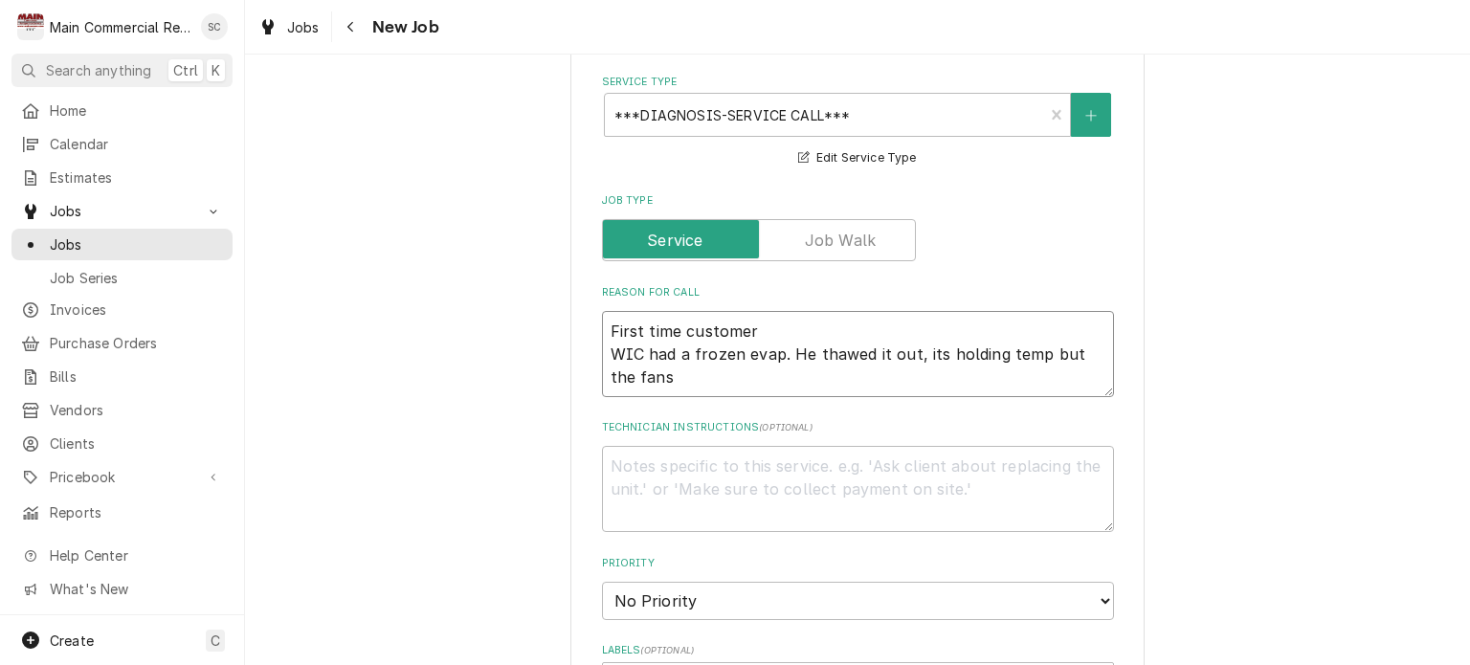
type textarea "First time customer WIC had a frozen evap. He thawed it out, its holding temp b…"
type textarea "x"
type textarea "First time customer WIC had a frozen evap. He thawed it out, its holding temp b…"
type textarea "x"
type textarea "First time customer WIC had a frozen evap. He thawed it out, its holding temp b…"
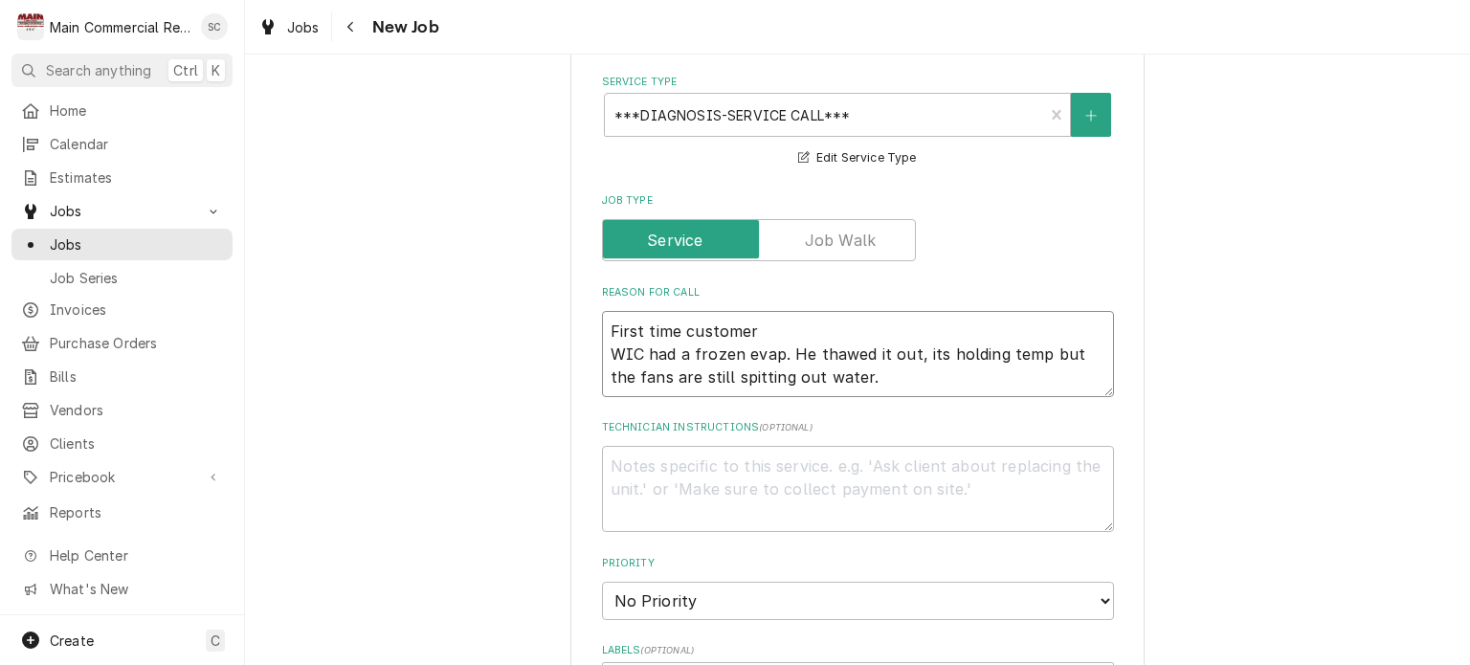
scroll to position [957, 0]
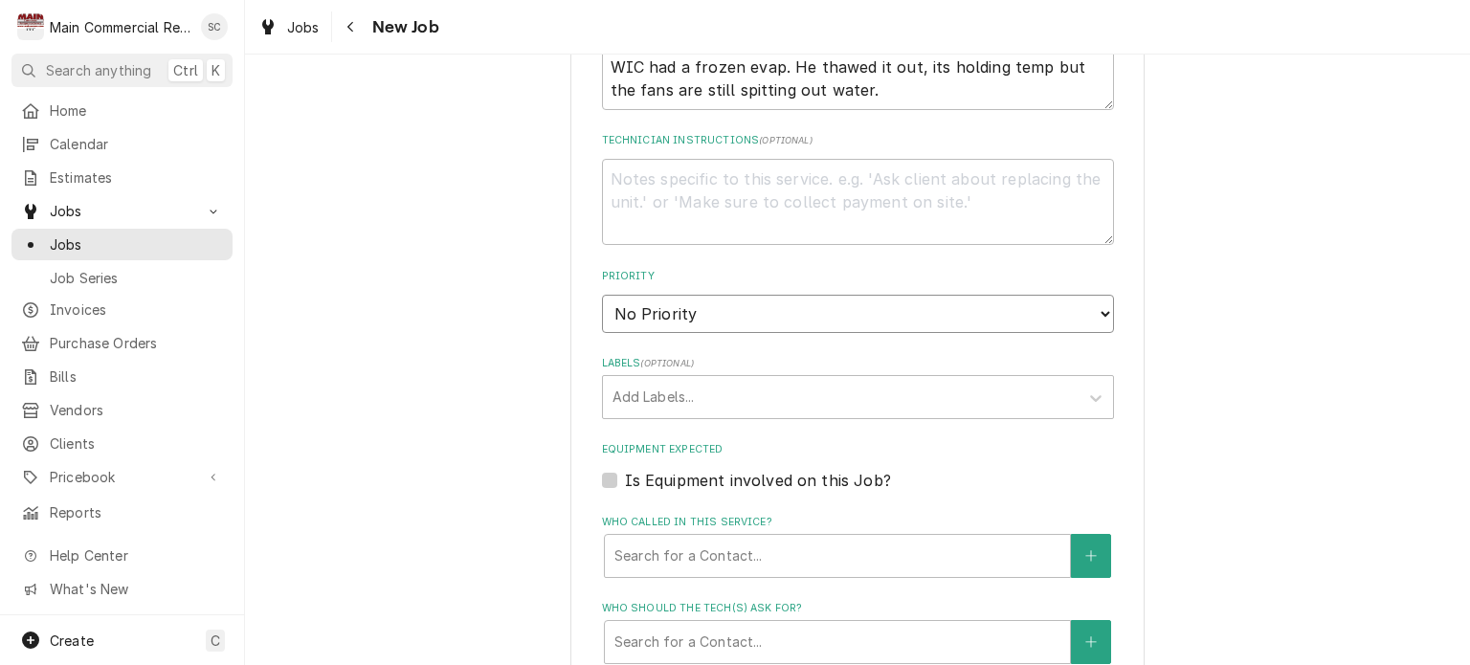
click at [808, 316] on select "No Priority Urgent High Medium Low" at bounding box center [858, 314] width 512 height 38
click at [602, 295] on select "No Priority Urgent High Medium Low" at bounding box center [858, 314] width 512 height 38
click at [777, 383] on div "Labels" at bounding box center [841, 397] width 457 height 34
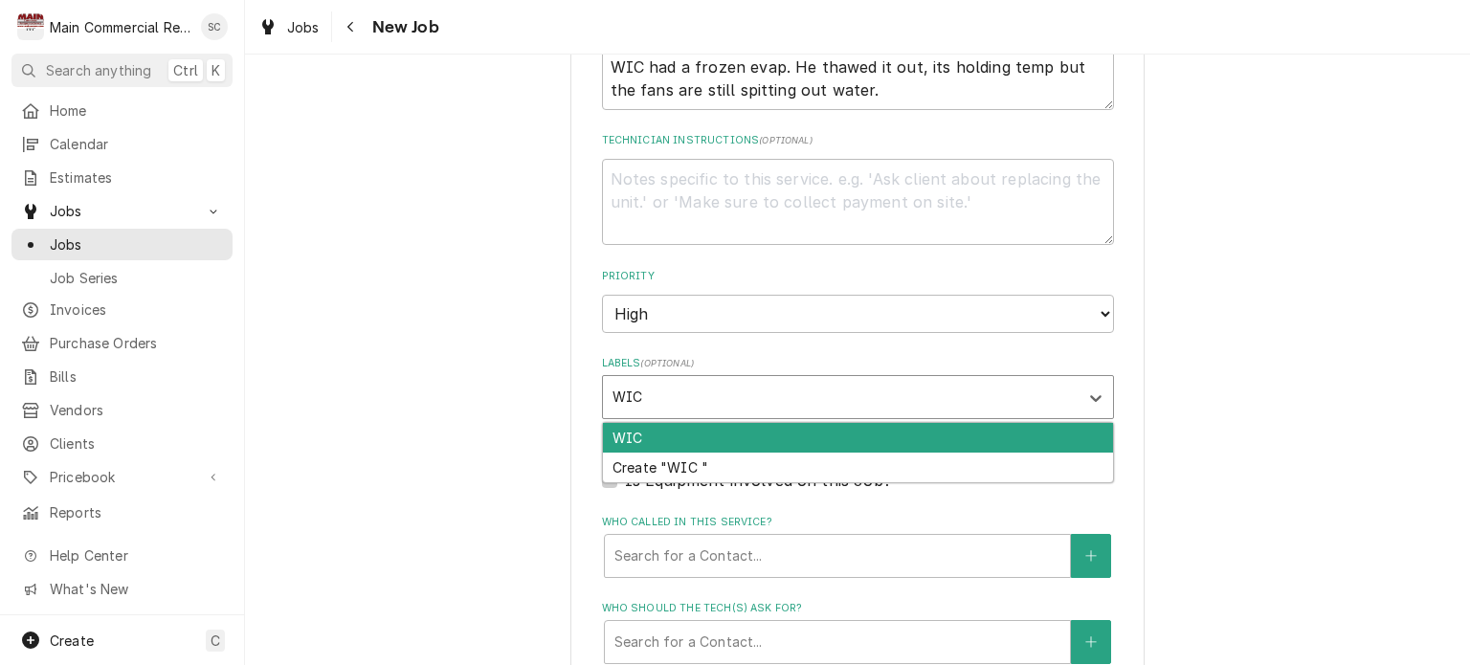
click at [803, 425] on div "WIC" at bounding box center [858, 438] width 510 height 30
click at [803, 425] on div "First Time Customer" at bounding box center [858, 438] width 510 height 30
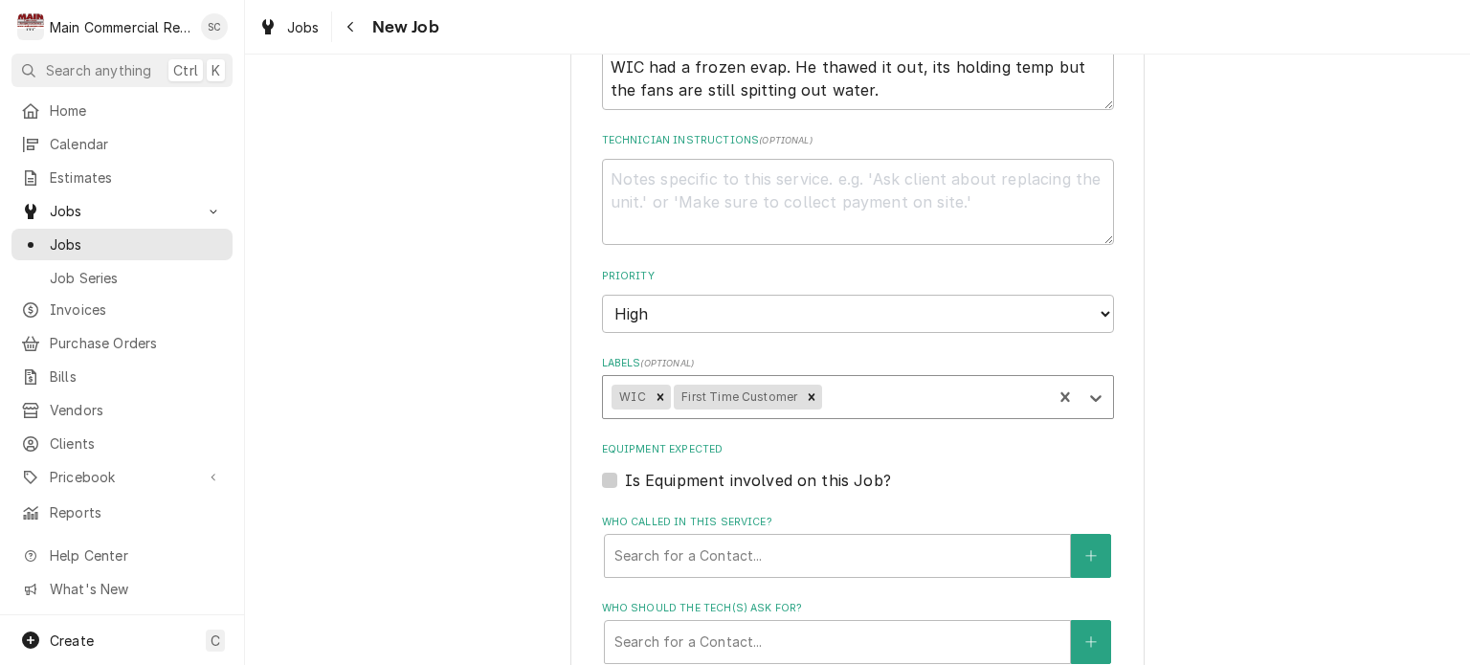
scroll to position [1244, 0]
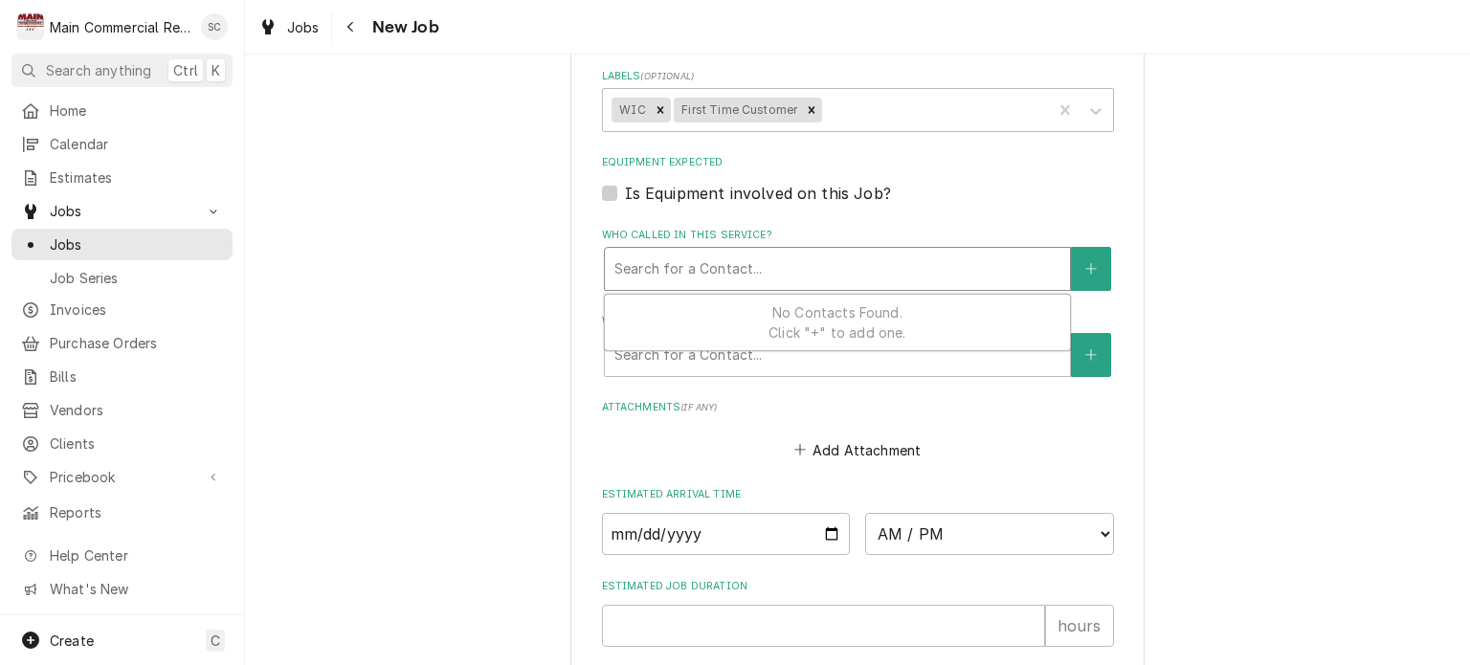
click at [705, 270] on div "Who called in this service?" at bounding box center [838, 269] width 446 height 34
click at [1086, 266] on icon "Create New Contact" at bounding box center [1091, 268] width 11 height 13
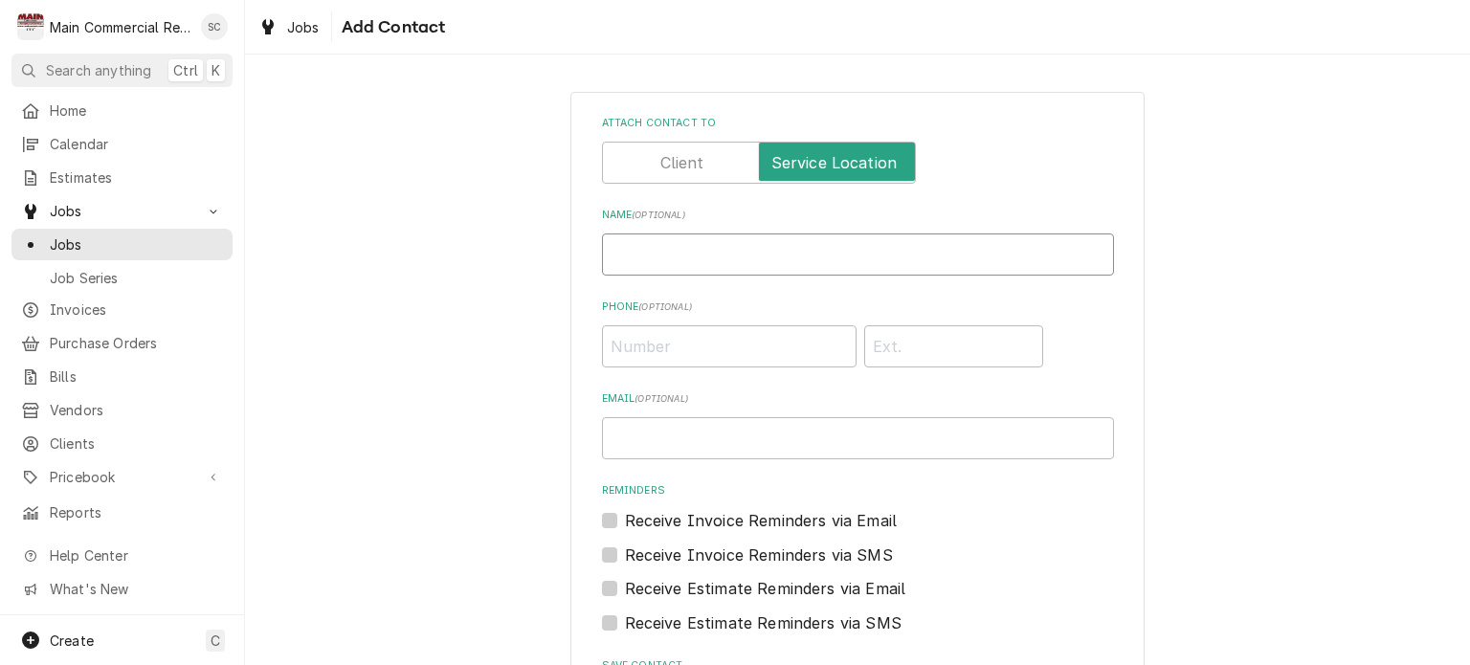
click at [829, 258] on input "Name ( optional )" at bounding box center [858, 255] width 512 height 42
drag, startPoint x: 805, startPoint y: 244, endPoint x: 684, endPoint y: 257, distance: 121.3
click at [684, 257] on input "Chef Greg 615-593-3555" at bounding box center [858, 255] width 512 height 42
paste input "(615) 593-3555"
click at [1093, 307] on label "Phone ( optional )" at bounding box center [858, 307] width 512 height 15
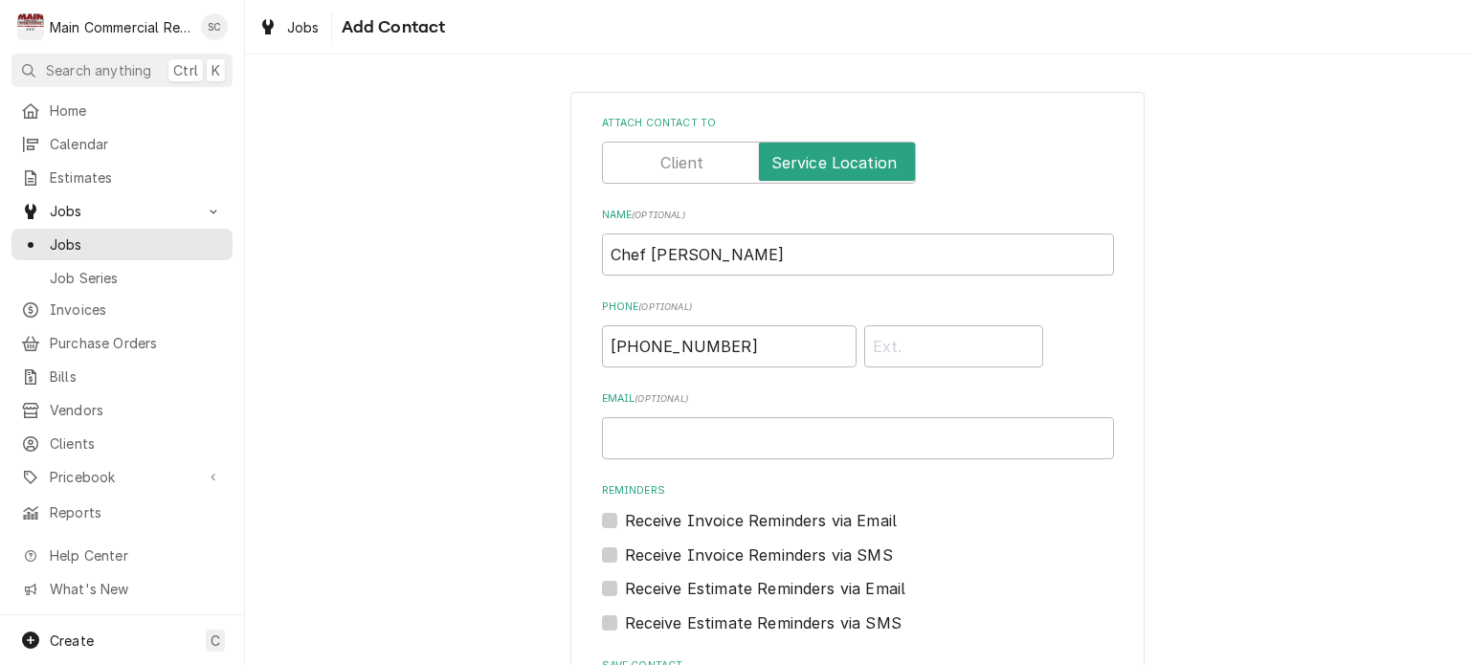
click at [857, 325] on input "(615) 593-3555" at bounding box center [729, 346] width 255 height 42
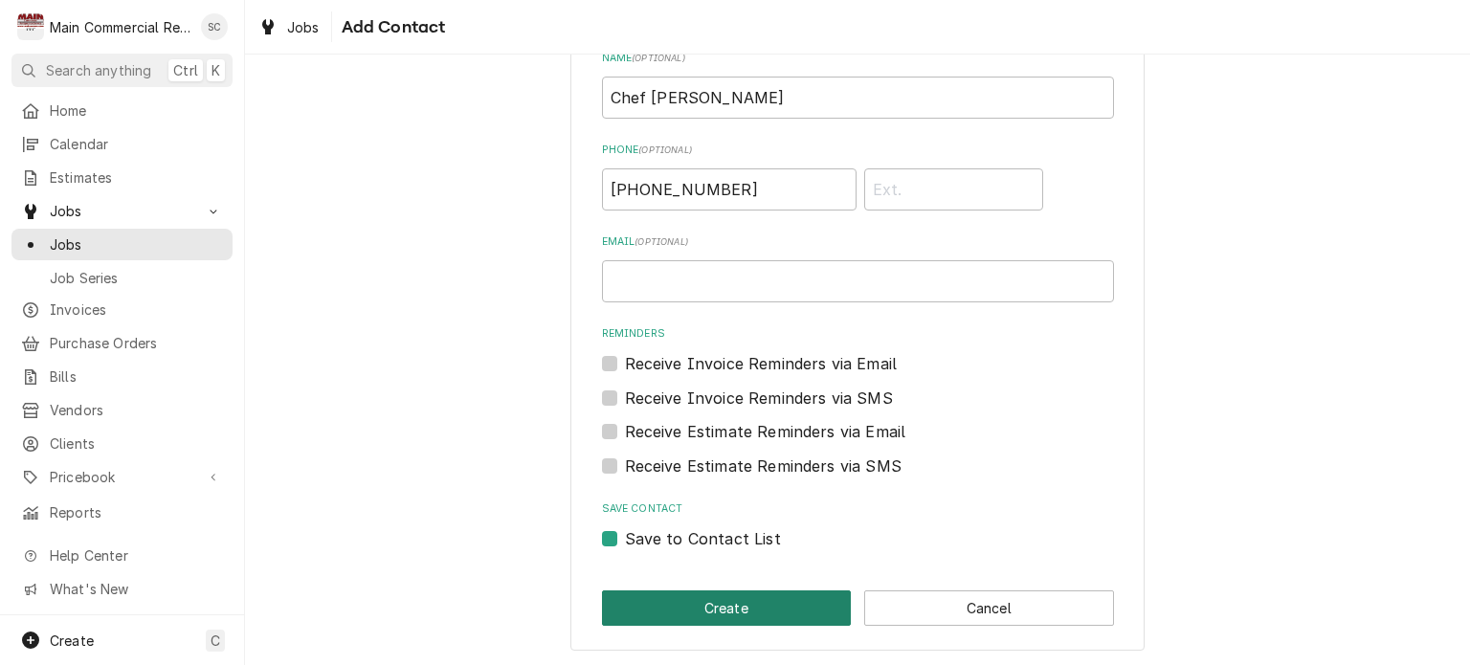
click at [781, 611] on button "Create" at bounding box center [727, 608] width 250 height 35
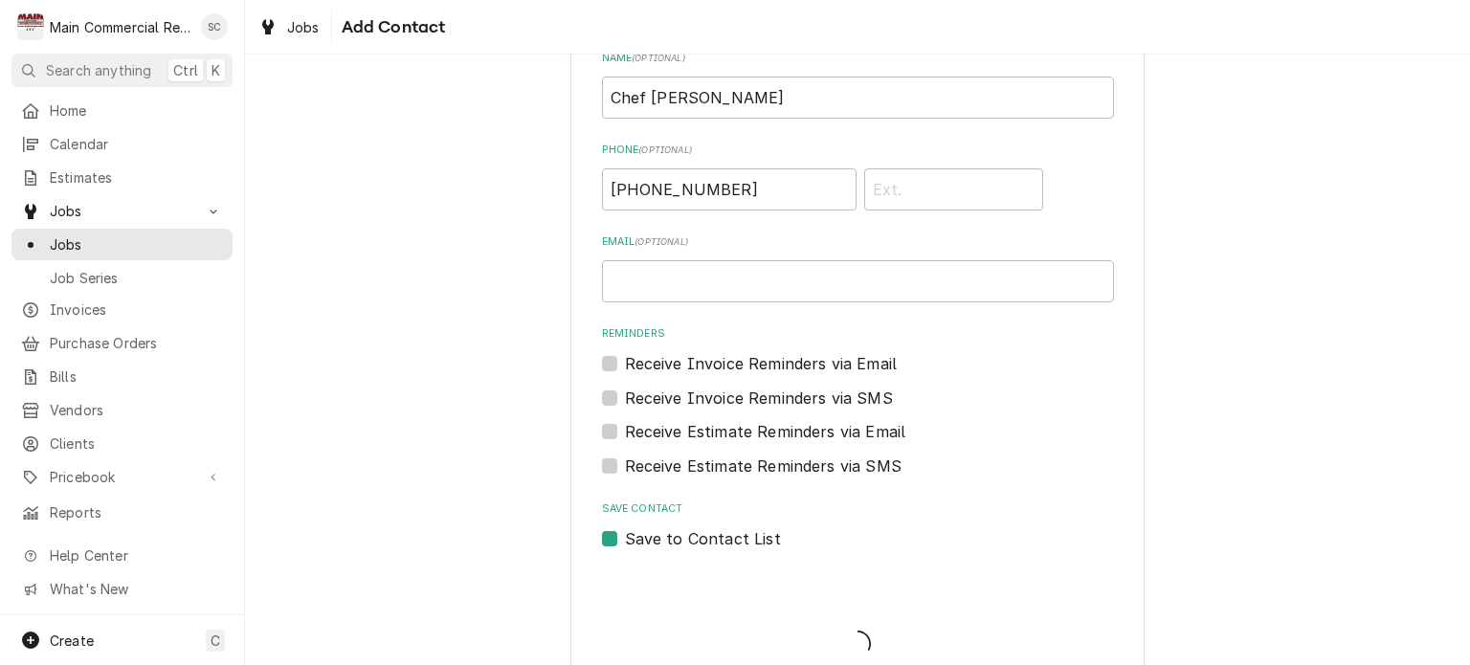
scroll to position [1244, 0]
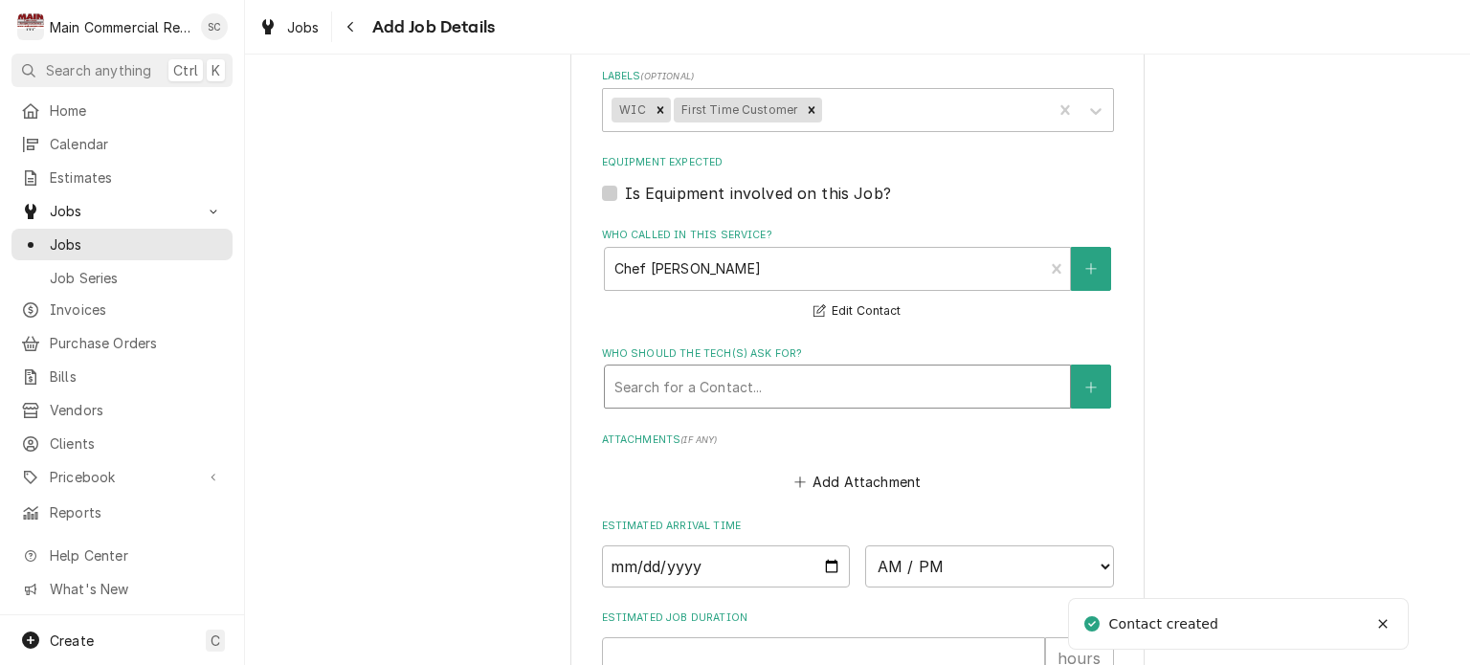
click at [781, 382] on div "Who should the tech(s) ask for?" at bounding box center [838, 386] width 446 height 34
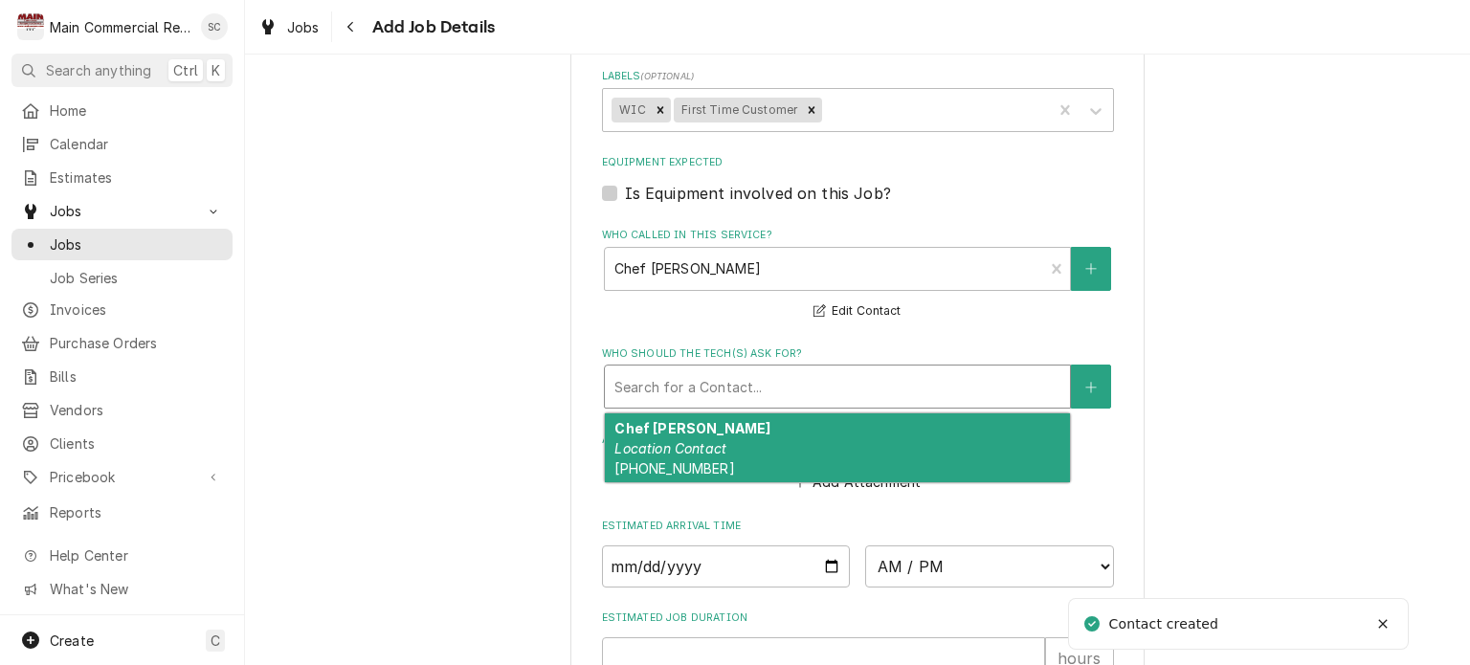
click at [740, 439] on div "Chef Greg Location Contact (615) 593-3555" at bounding box center [837, 449] width 465 height 70
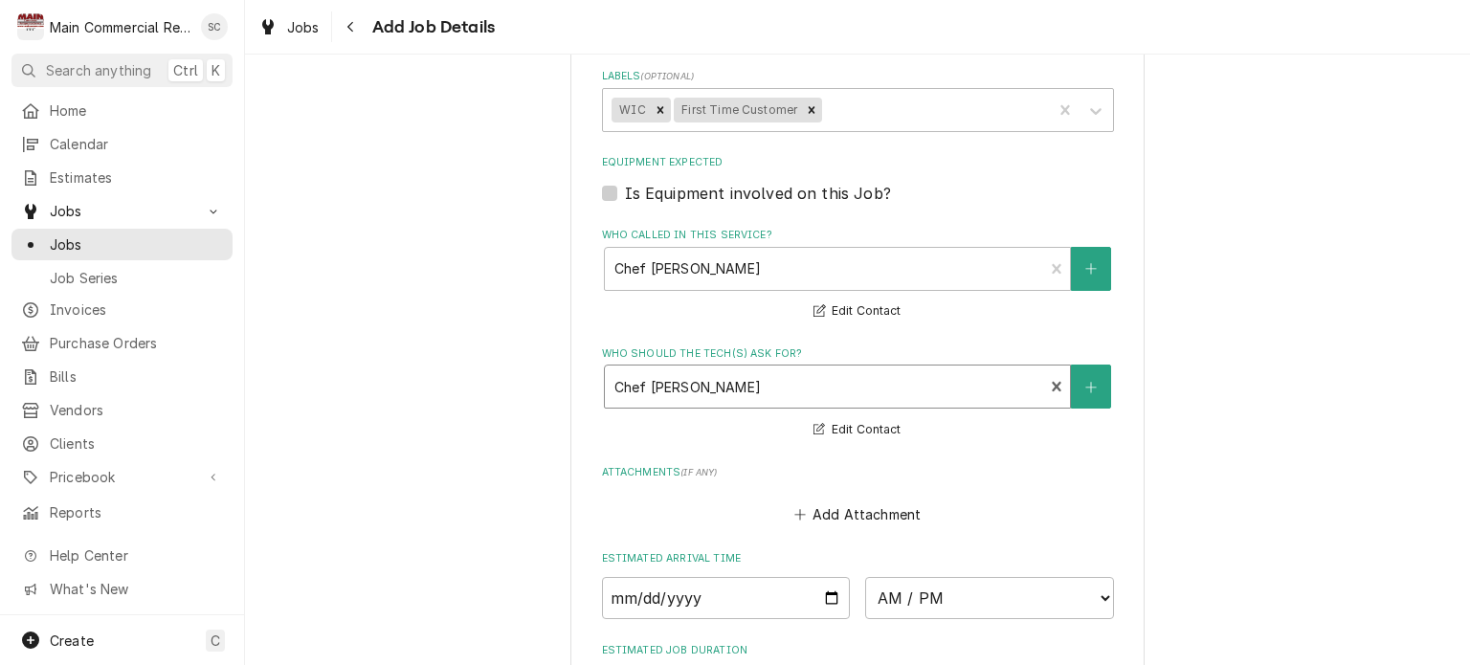
scroll to position [1532, 0]
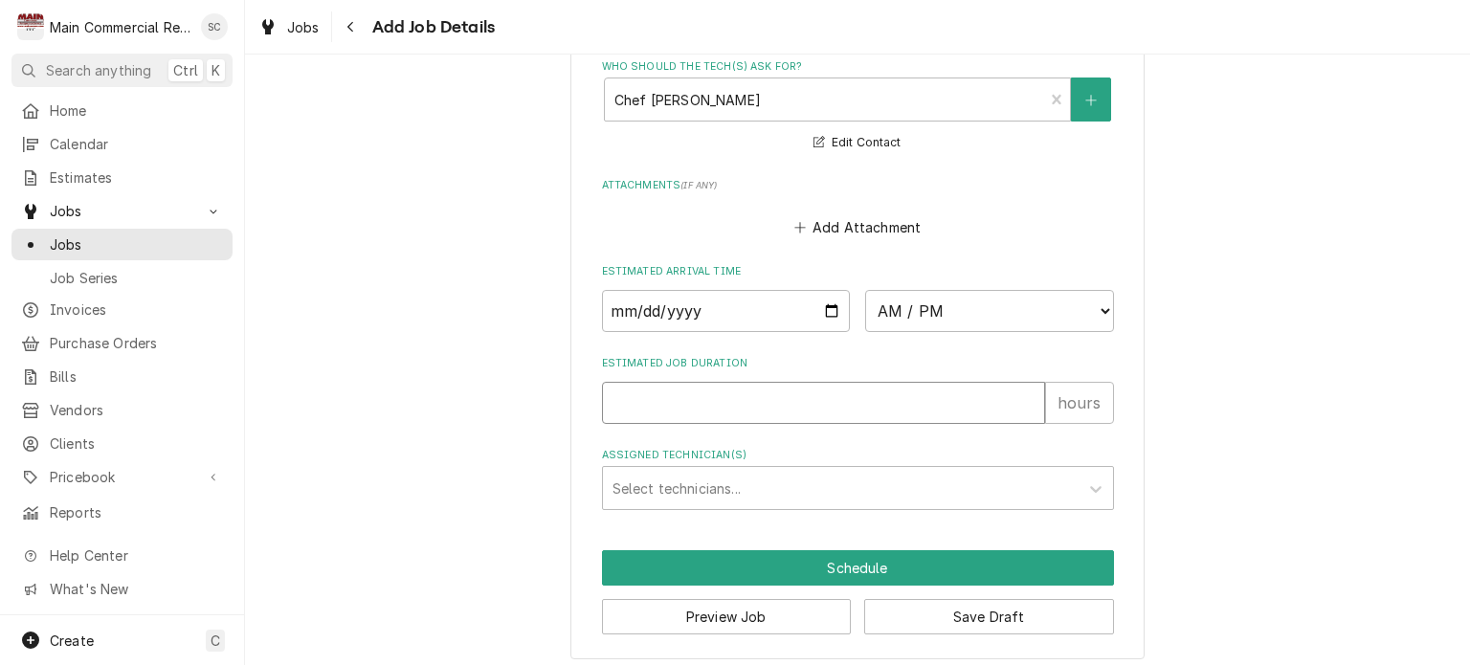
click at [771, 390] on input "Estimated Job Duration" at bounding box center [823, 403] width 443 height 42
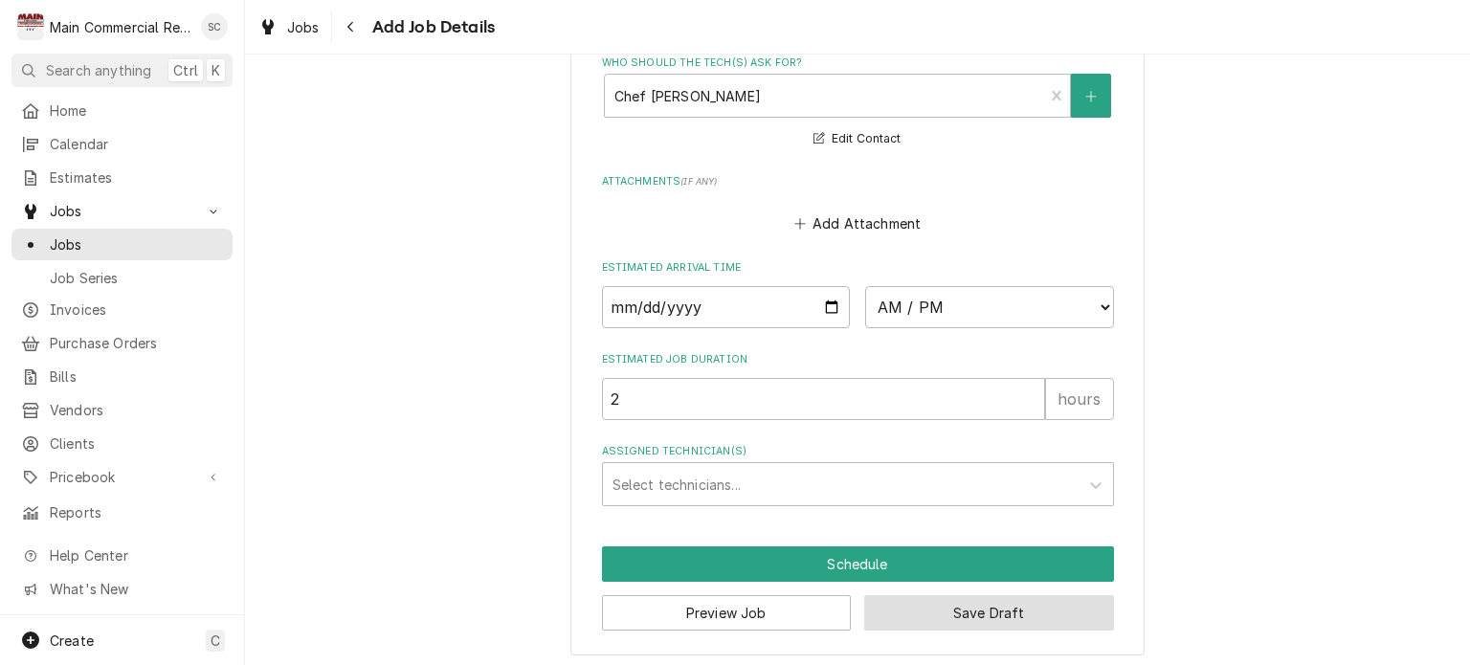
click at [947, 602] on button "Save Draft" at bounding box center [989, 612] width 250 height 35
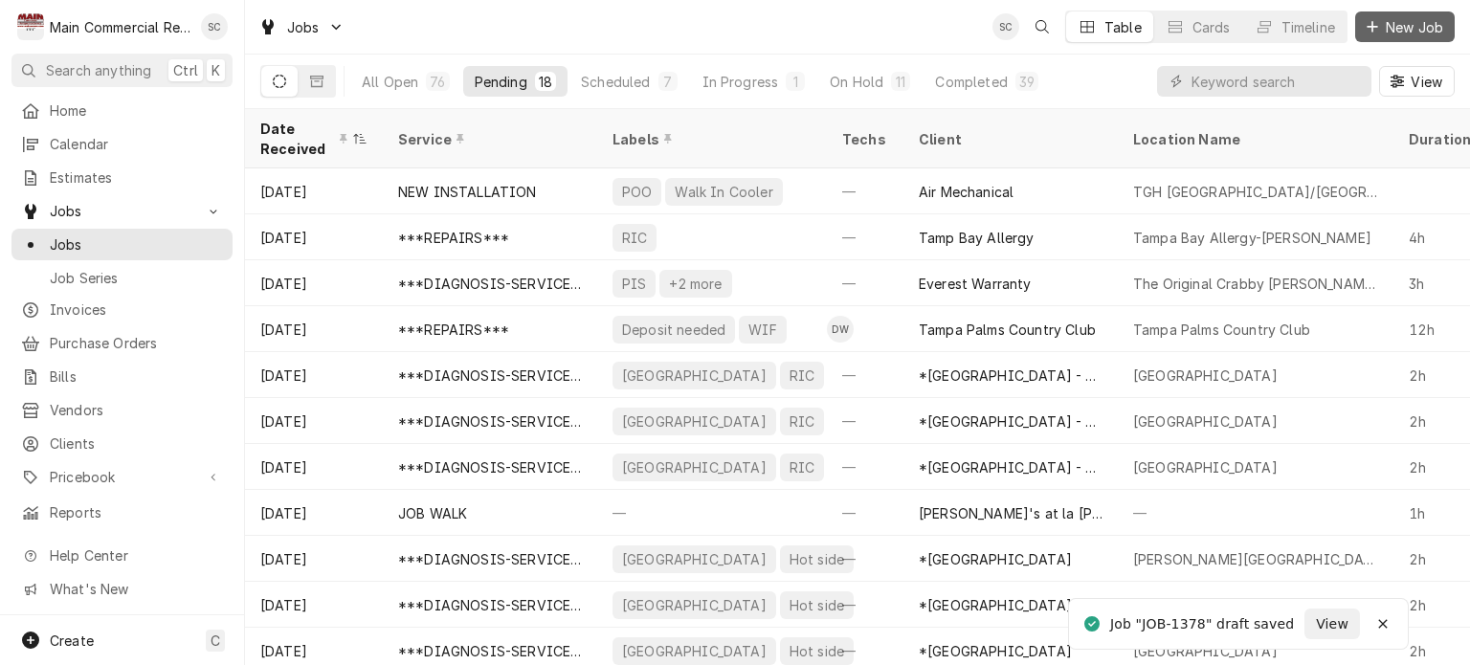
click at [1436, 26] on span "New Job" at bounding box center [1414, 27] width 65 height 20
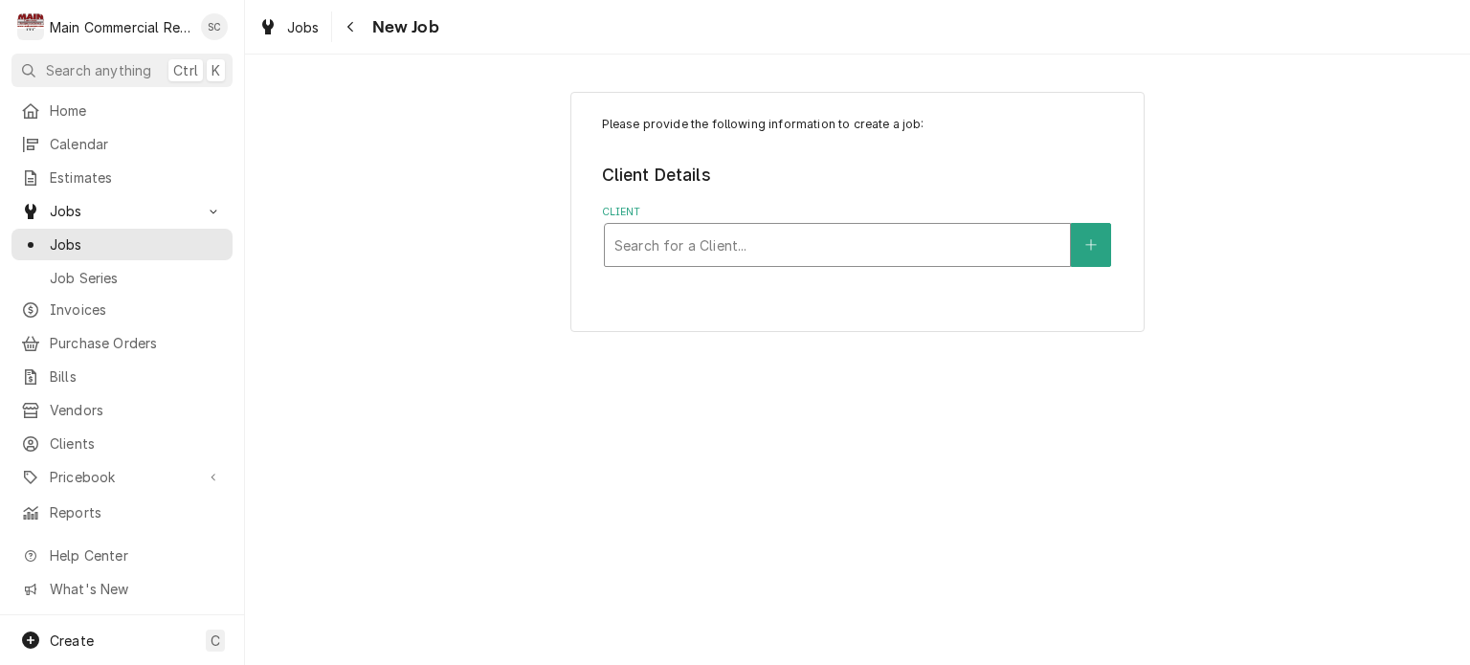
click at [816, 244] on div "Client" at bounding box center [838, 245] width 446 height 34
type input "centre"
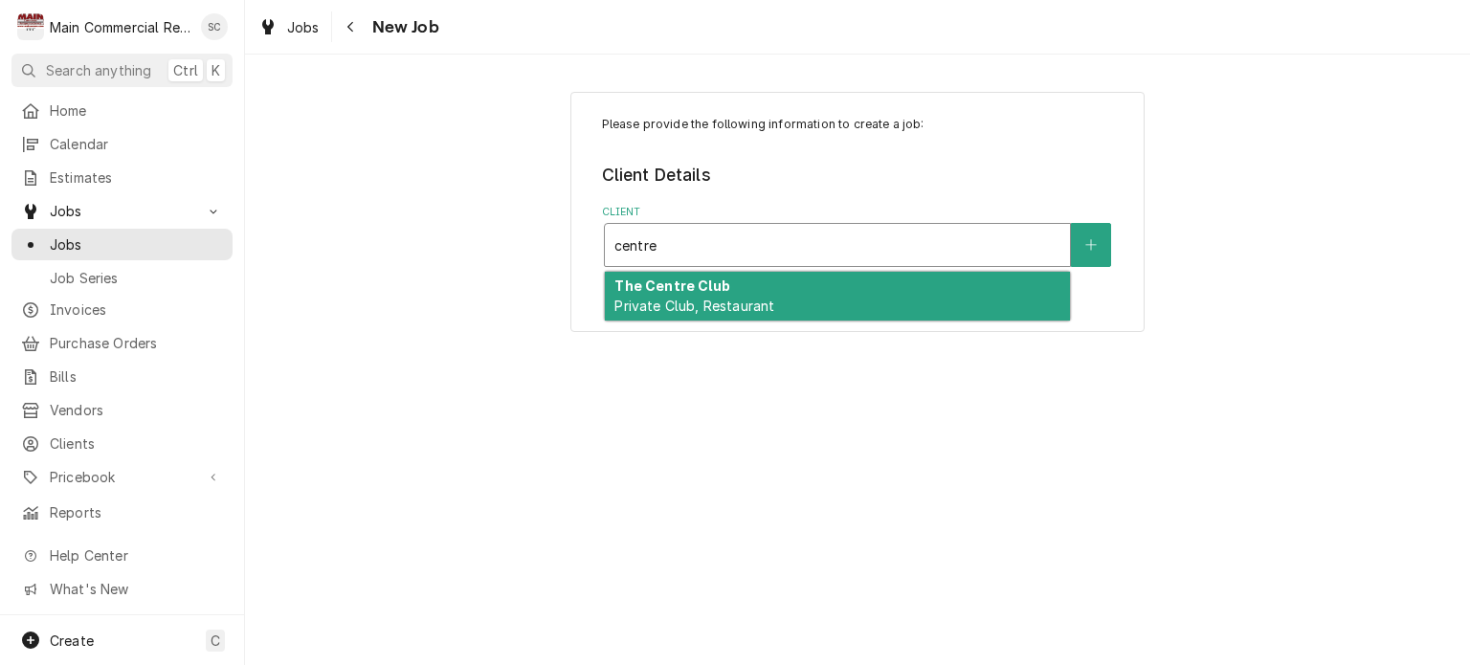
click at [808, 295] on div "The Centre Club Private Club, Restaurant" at bounding box center [837, 297] width 465 height 50
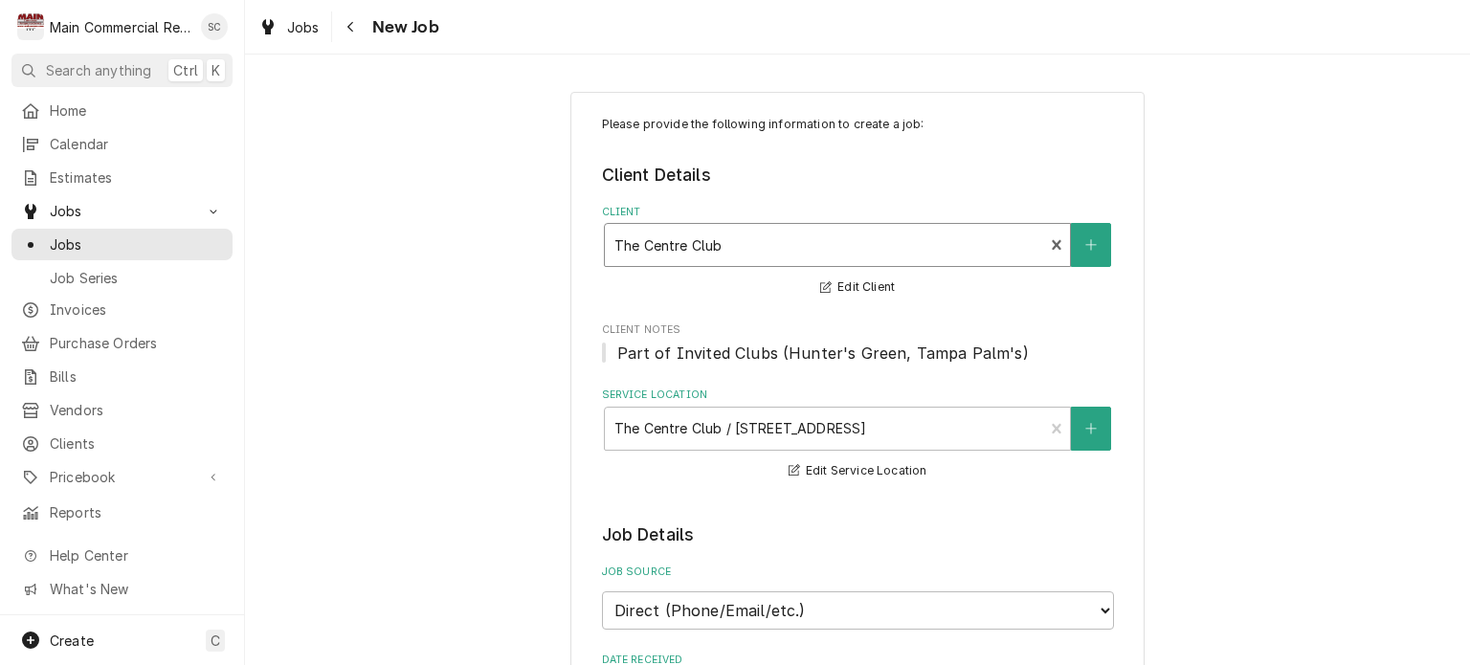
scroll to position [287, 0]
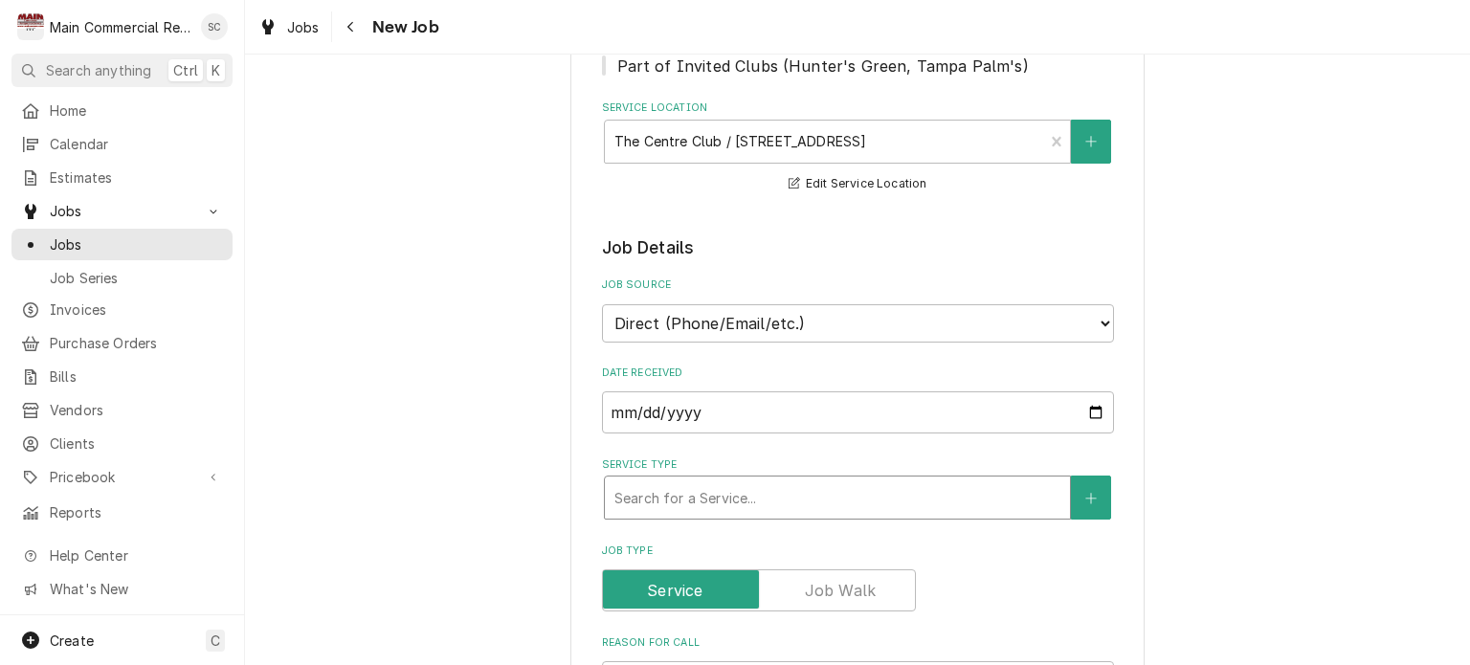
click at [766, 489] on div "Service Type" at bounding box center [838, 498] width 446 height 34
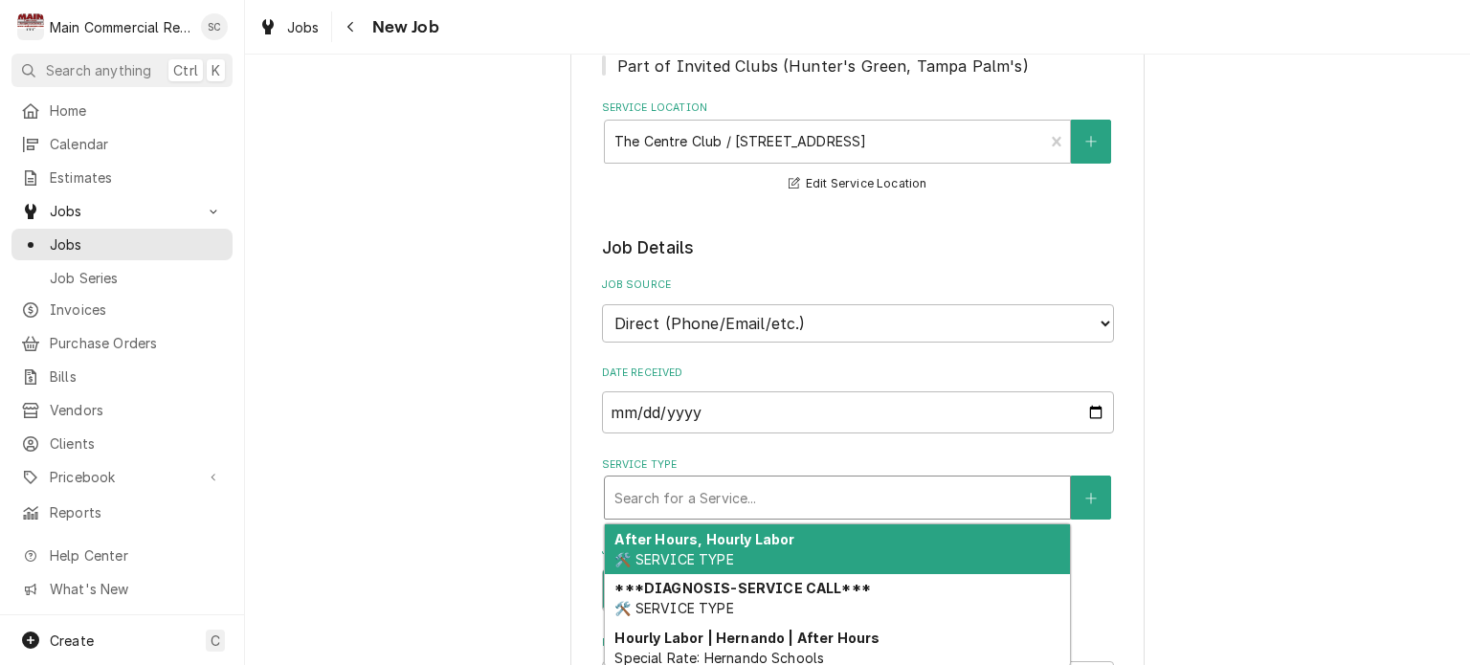
scroll to position [479, 0]
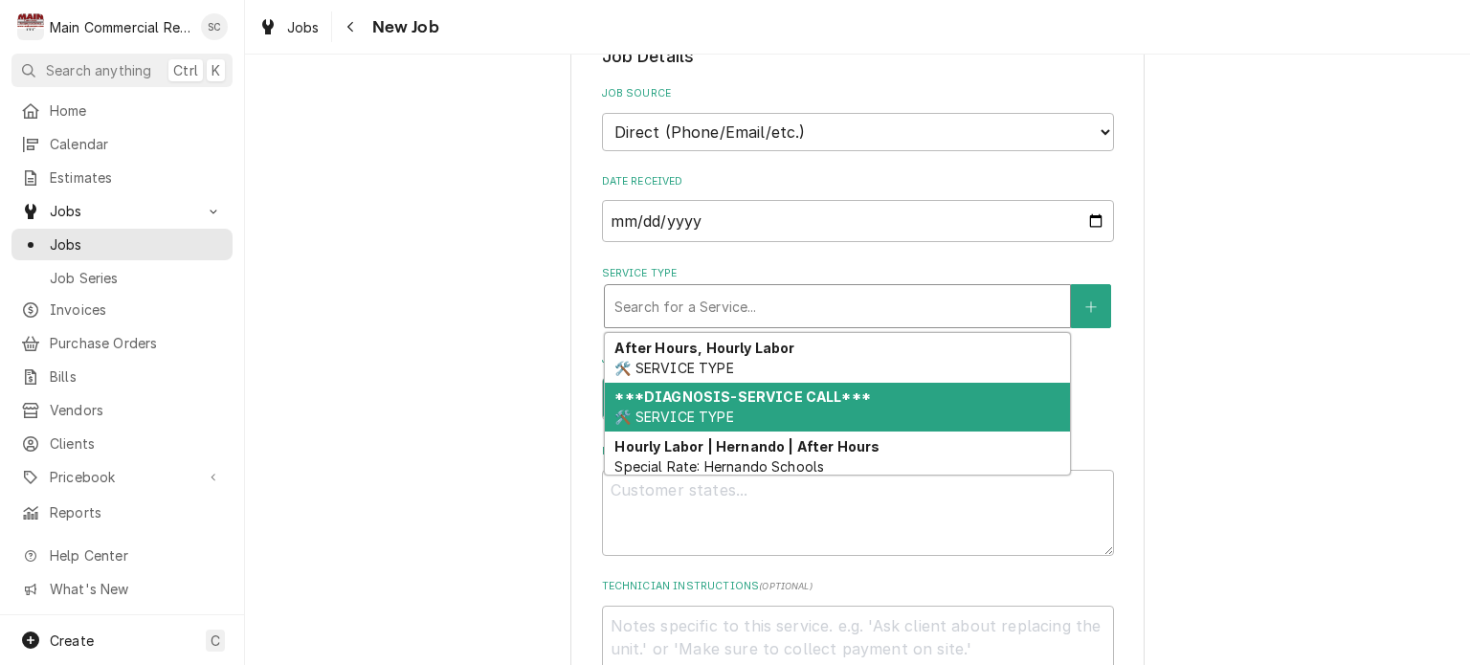
click at [789, 402] on div "***DIAGNOSIS-SERVICE CALL*** 🛠️ SERVICE TYPE" at bounding box center [837, 408] width 465 height 50
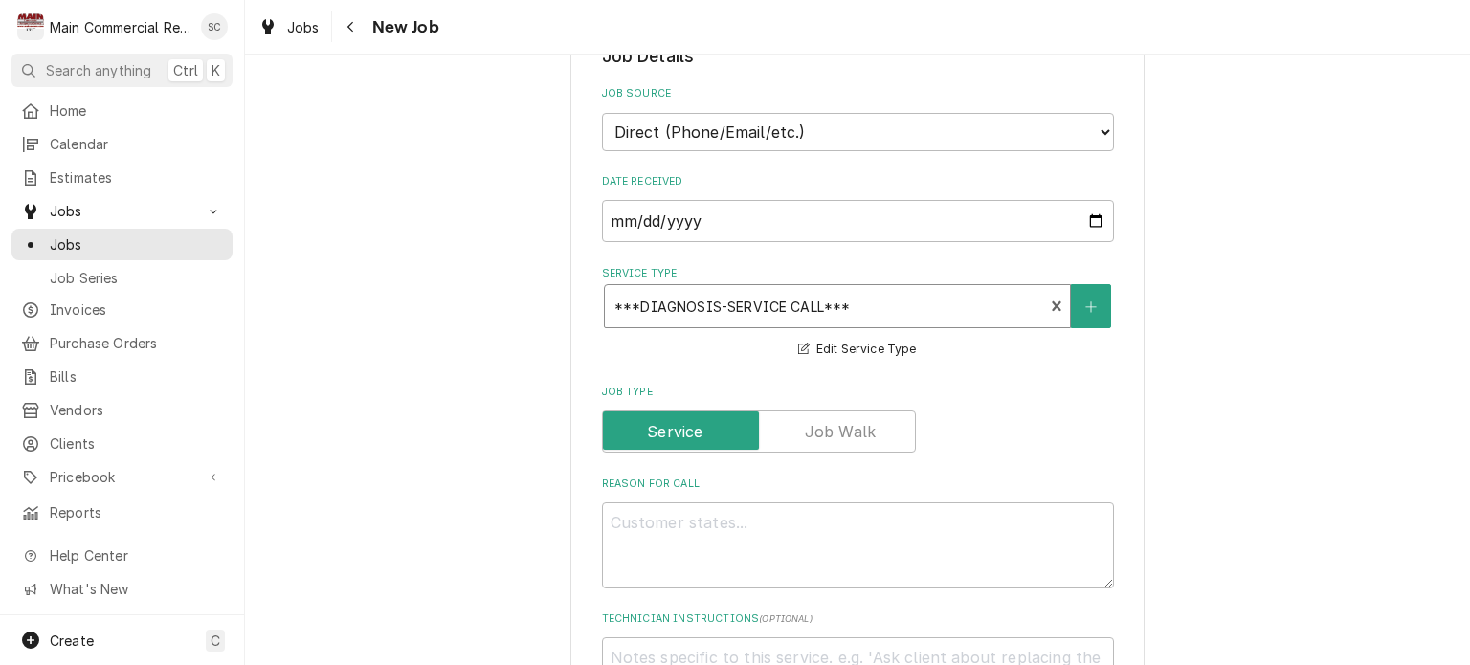
scroll to position [670, 0]
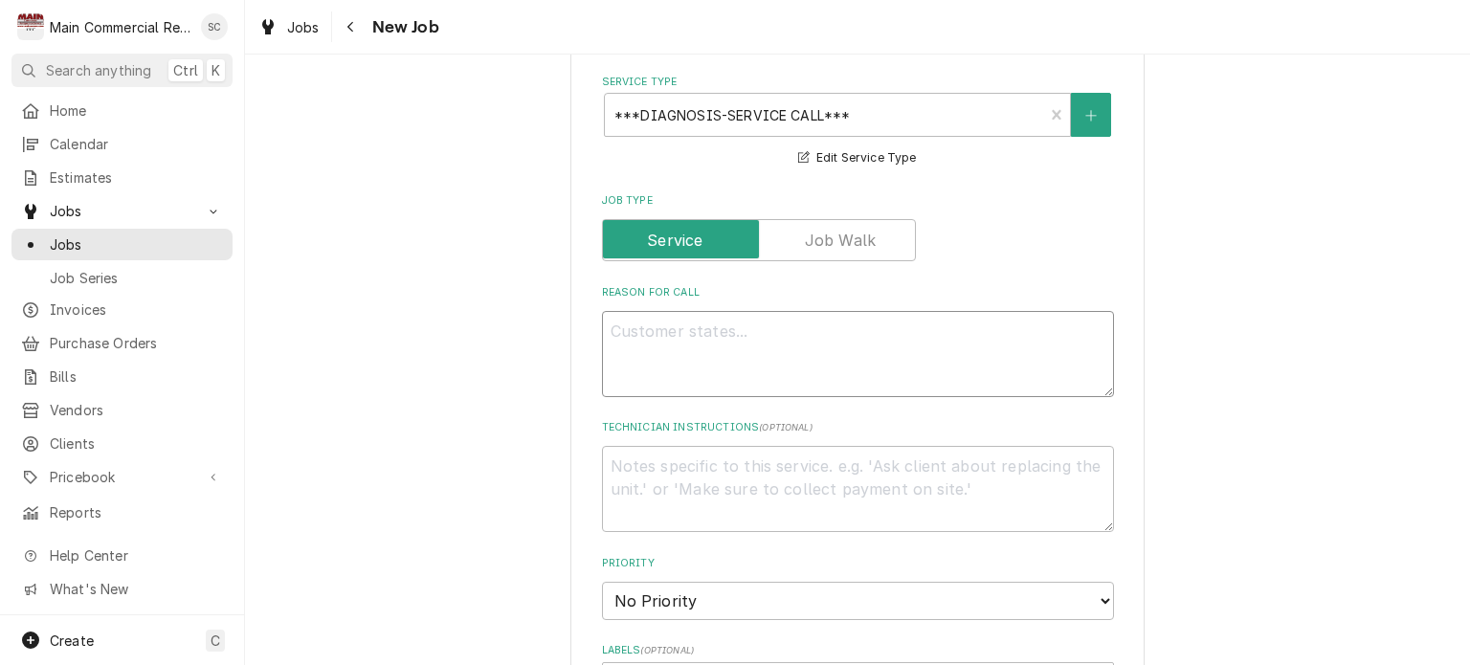
click at [789, 329] on textarea "Reason For Call" at bounding box center [858, 354] width 512 height 86
type textarea "x"
type textarea "F"
type textarea "x"
type textarea "Fi"
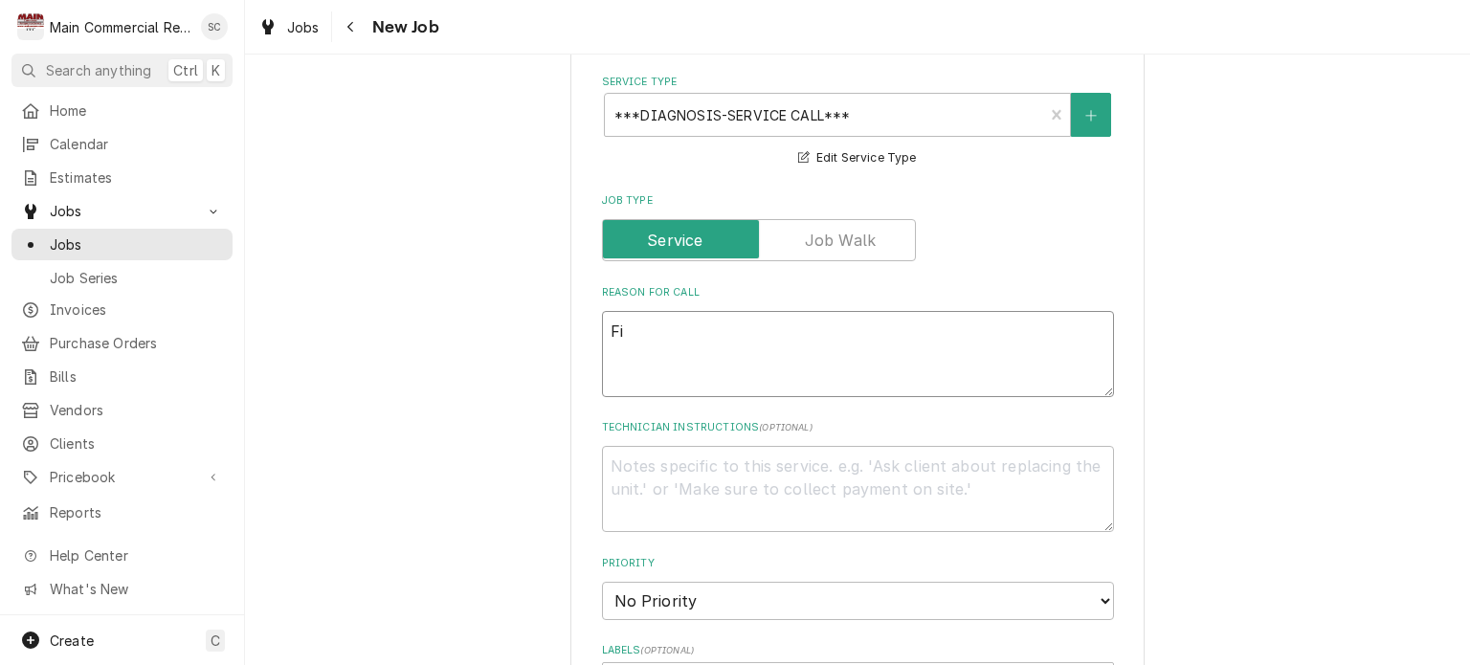
type textarea "x"
type textarea "Fir"
type textarea "x"
type textarea "Firs"
type textarea "x"
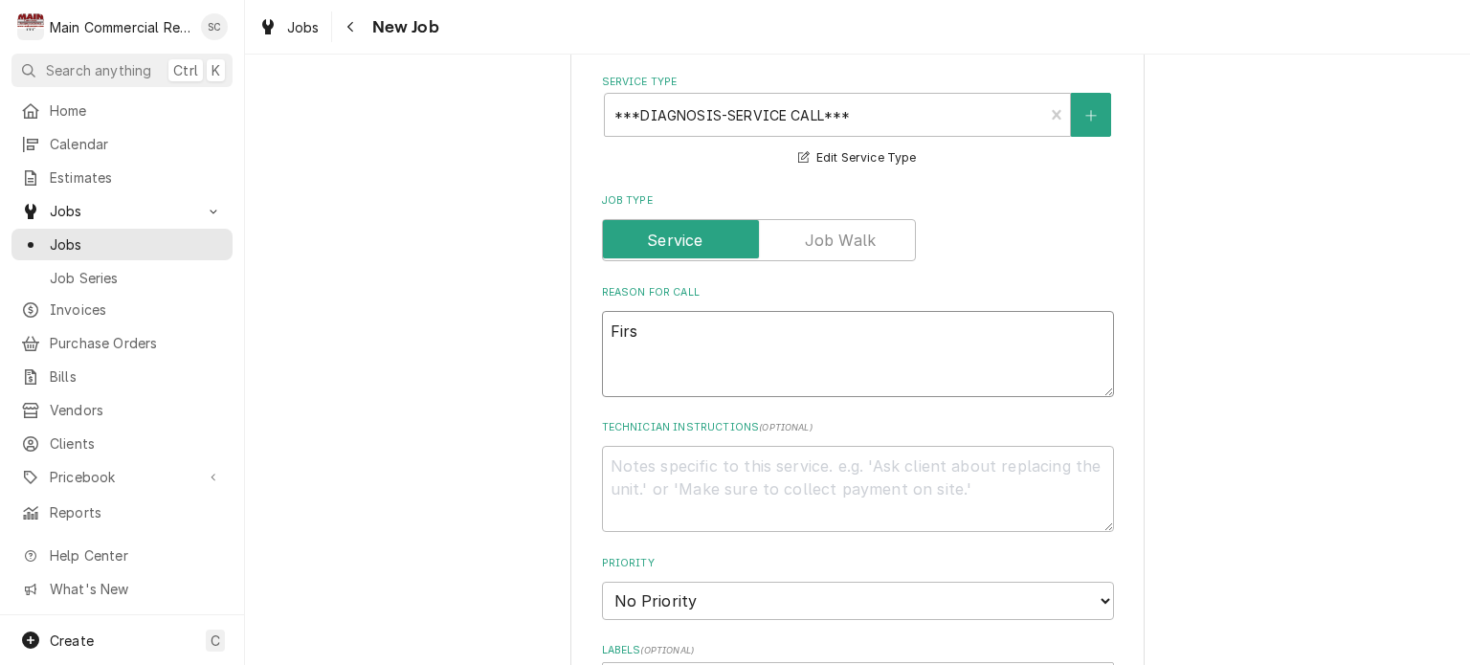
type textarea "First"
type textarea "x"
type textarea "First"
type textarea "x"
type textarea "First t"
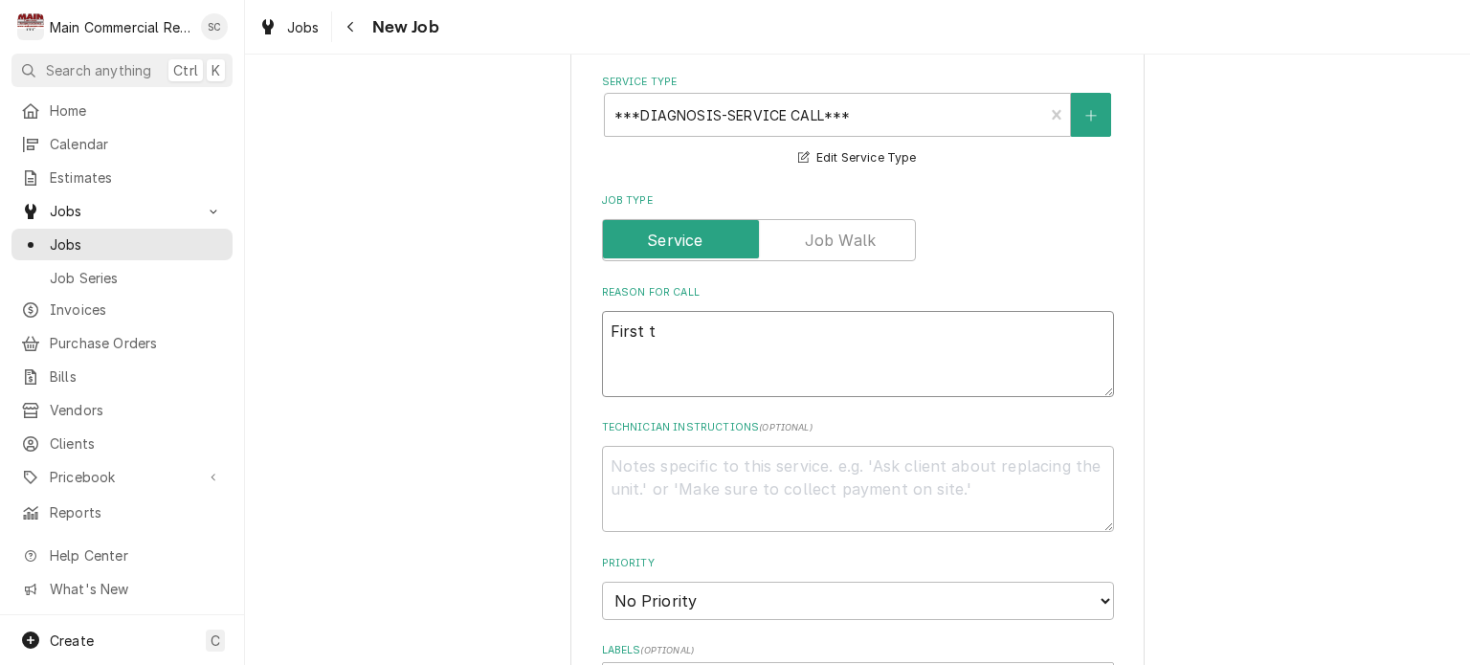
type textarea "x"
type textarea "First ti"
type textarea "x"
type textarea "First tie"
type textarea "x"
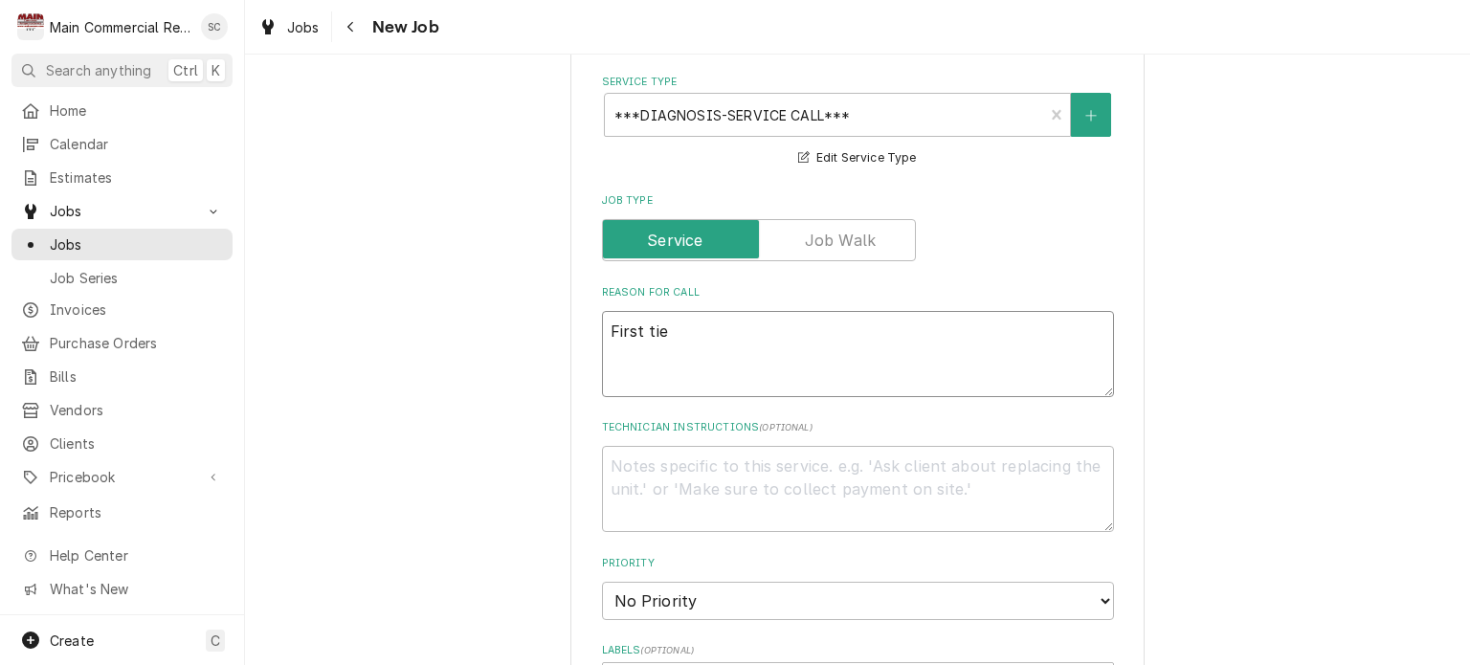
type textarea "First tiem"
type textarea "x"
type textarea "First tiem"
type textarea "x"
type textarea "First tiem"
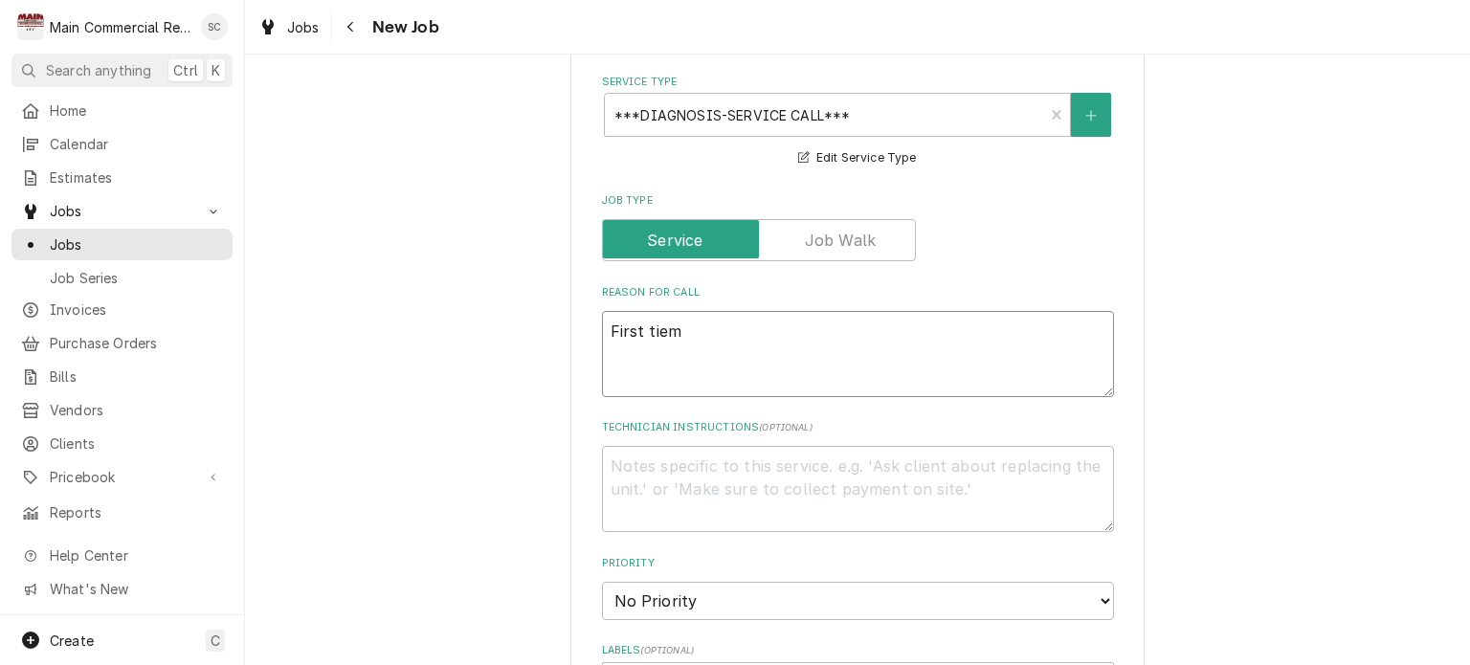
type textarea "x"
type textarea "First tie"
type textarea "x"
type textarea "First ti"
type textarea "x"
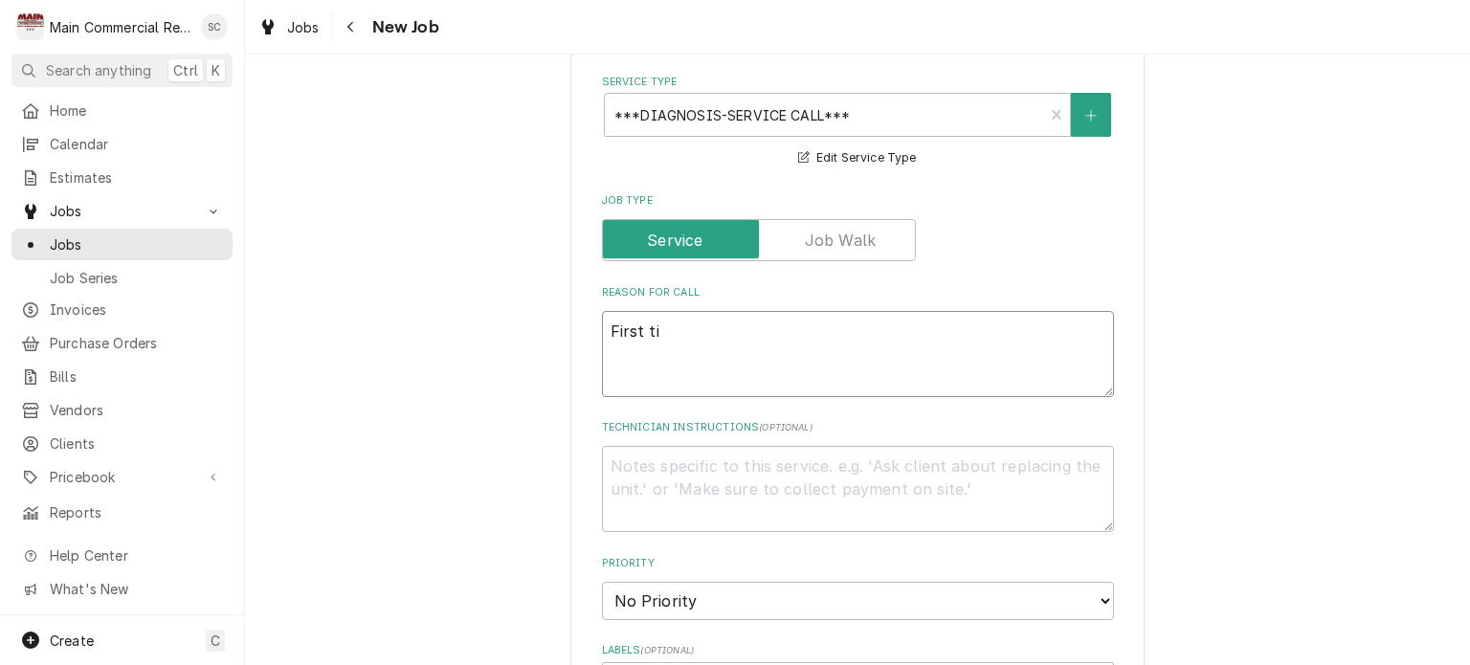
type textarea "First tim"
type textarea "x"
type textarea "First time"
type textarea "x"
type textarea "First time"
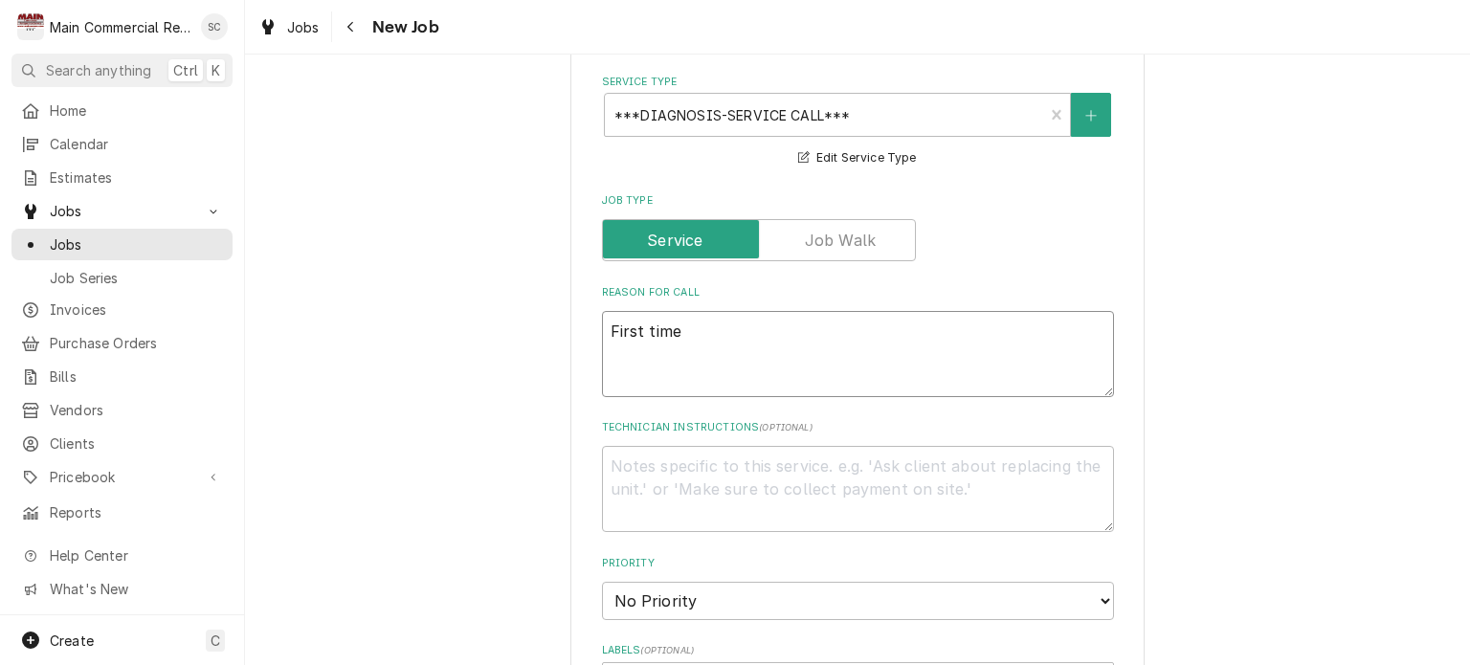
type textarea "x"
type textarea "First time c"
type textarea "x"
type textarea "First time cu"
type textarea "x"
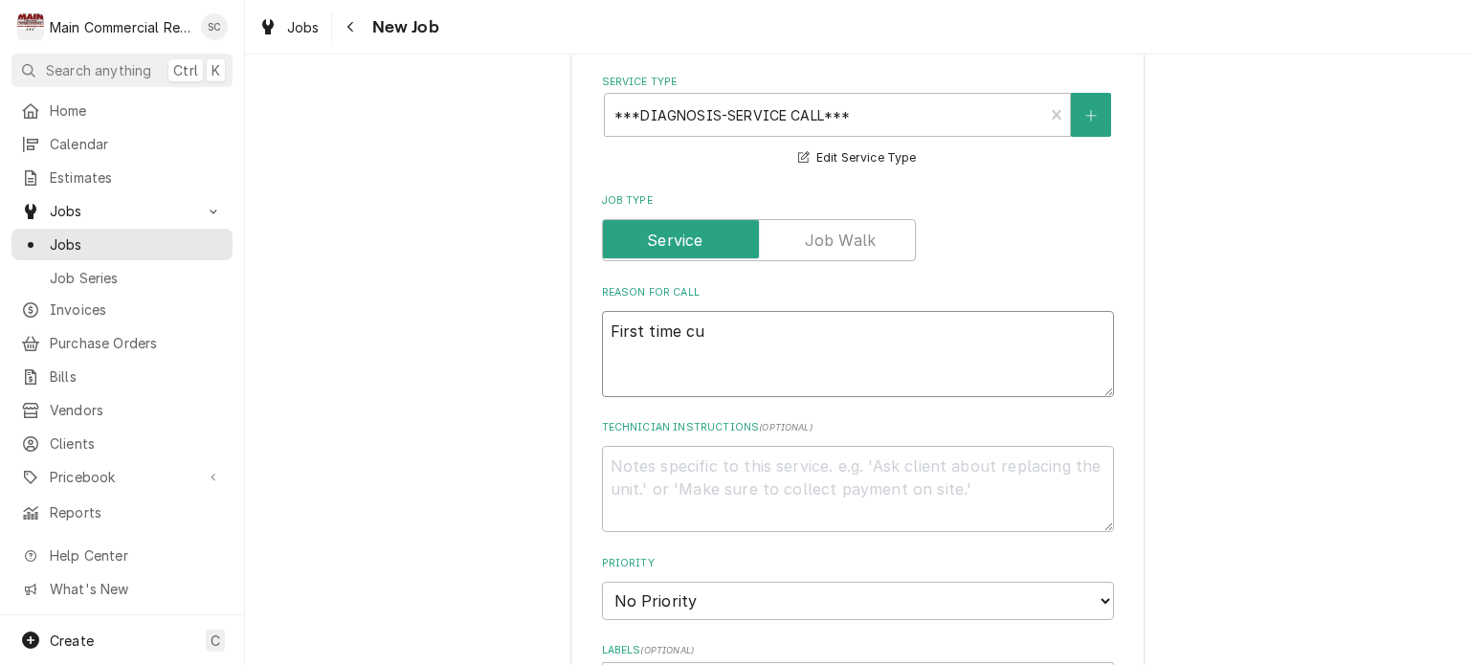
type textarea "First time cus"
type textarea "x"
type textarea "First time cust"
type textarea "x"
type textarea "First time custo"
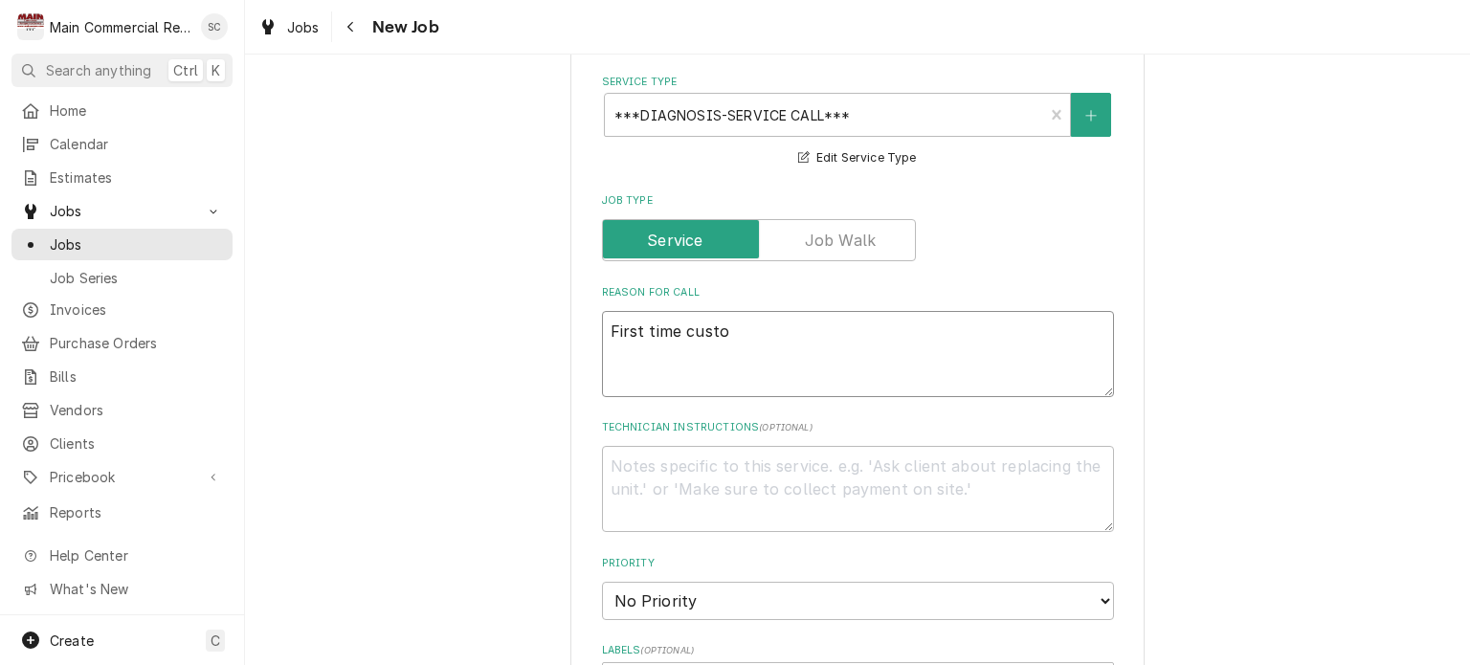
type textarea "x"
type textarea "First time custom"
type textarea "x"
type textarea "First time custome"
type textarea "x"
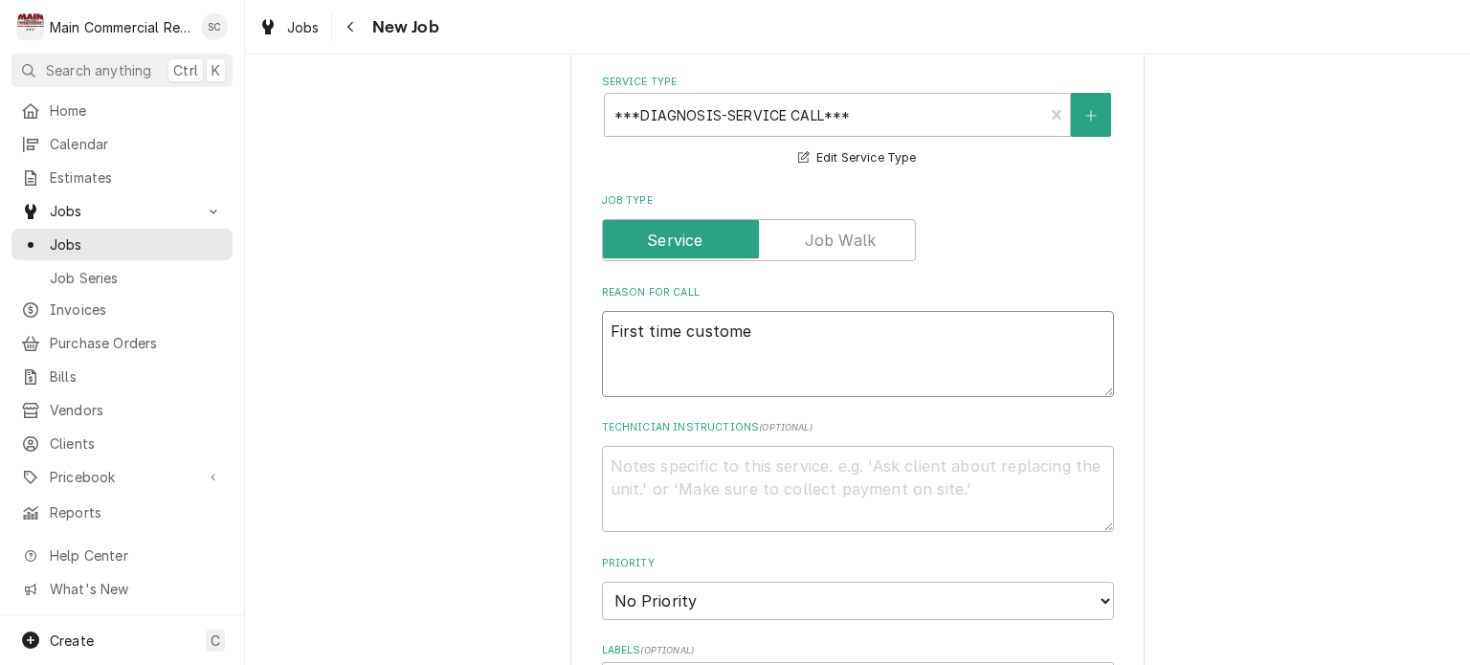
type textarea "First time customer"
type textarea "x"
type textarea "First time customer"
type textarea "x"
type textarea "First time customer"
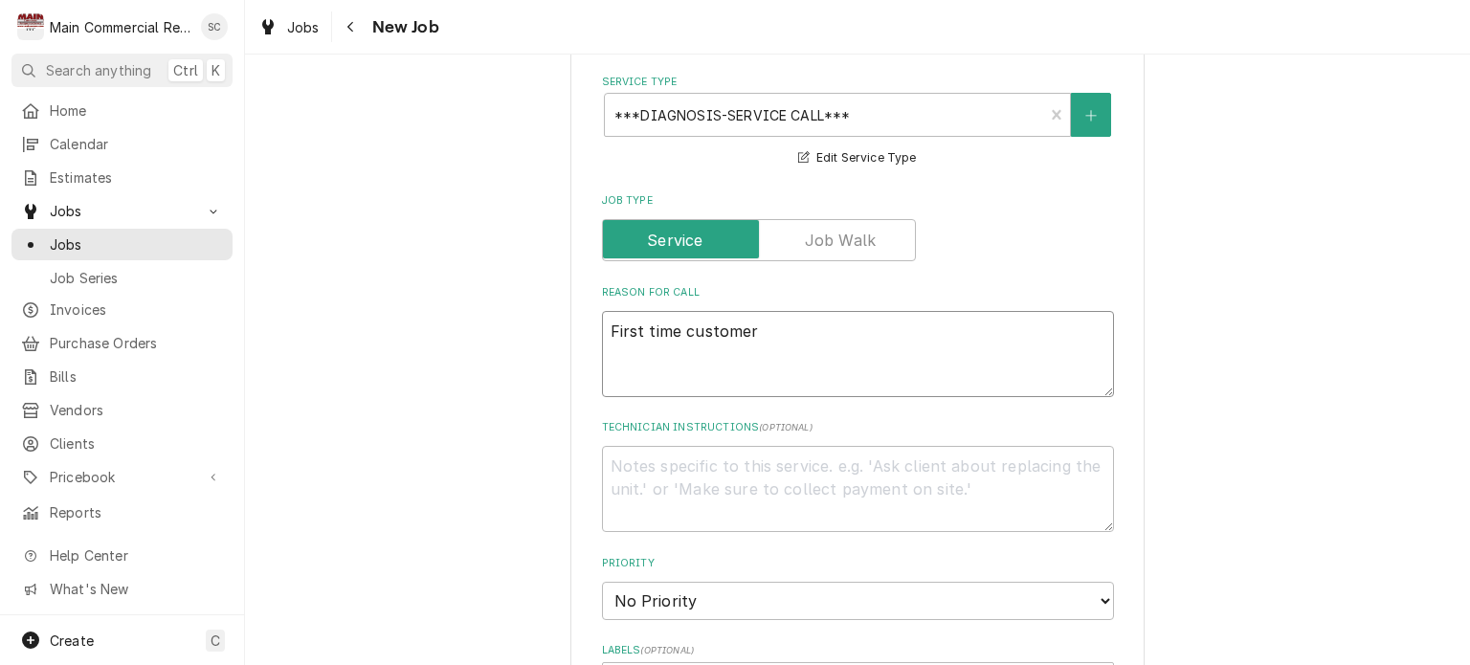
type textarea "x"
type textarea "First time customer W"
type textarea "x"
type textarea "First time customer WI"
type textarea "x"
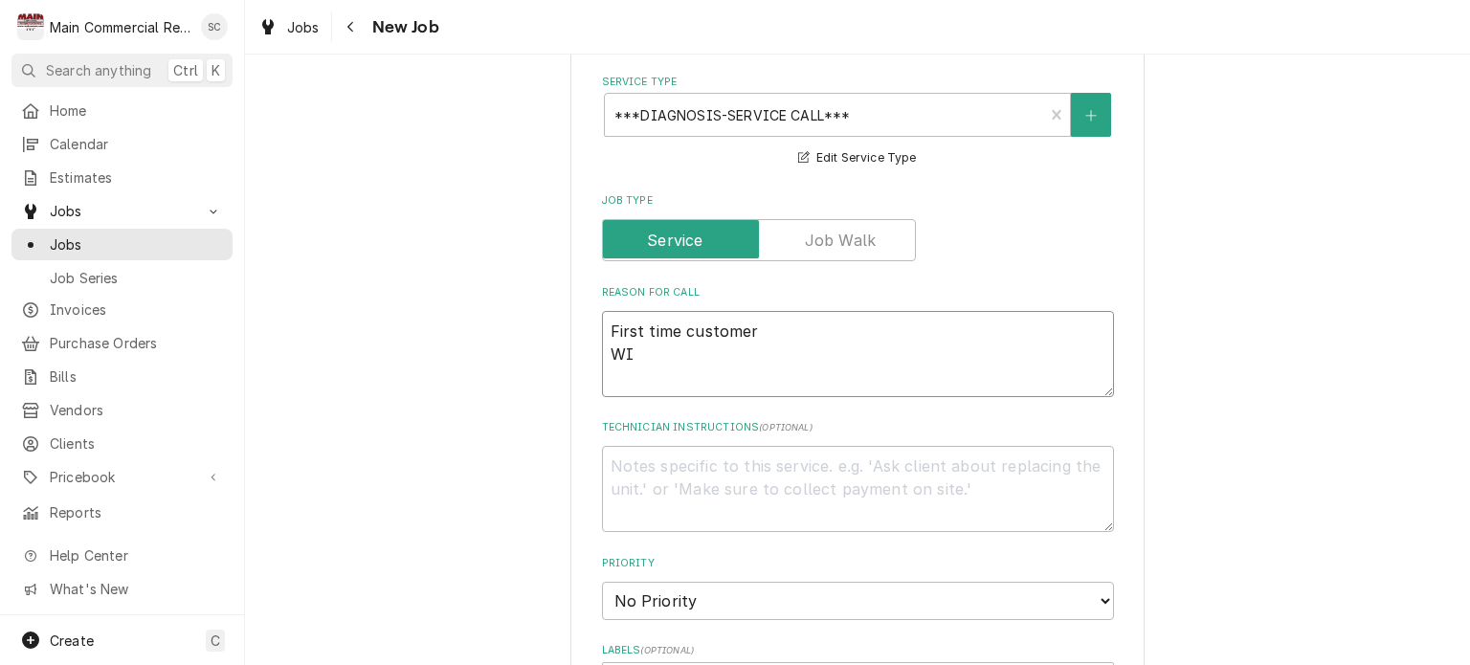
type textarea "First time customer WIF"
type textarea "x"
type textarea "First time customer WIF"
type textarea "x"
type textarea "First time customer WIF d"
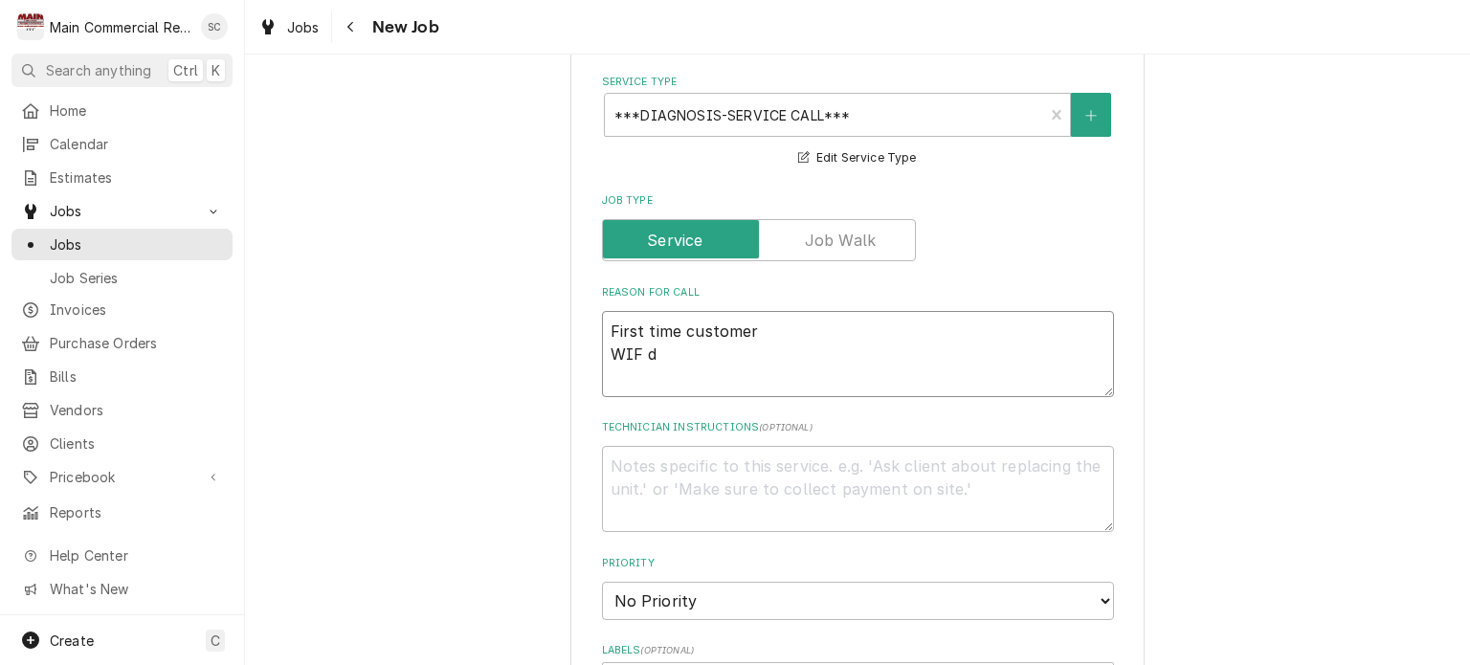
type textarea "x"
type textarea "First time customer WIF do"
type textarea "x"
type textarea "First time customer WIF doe"
type textarea "x"
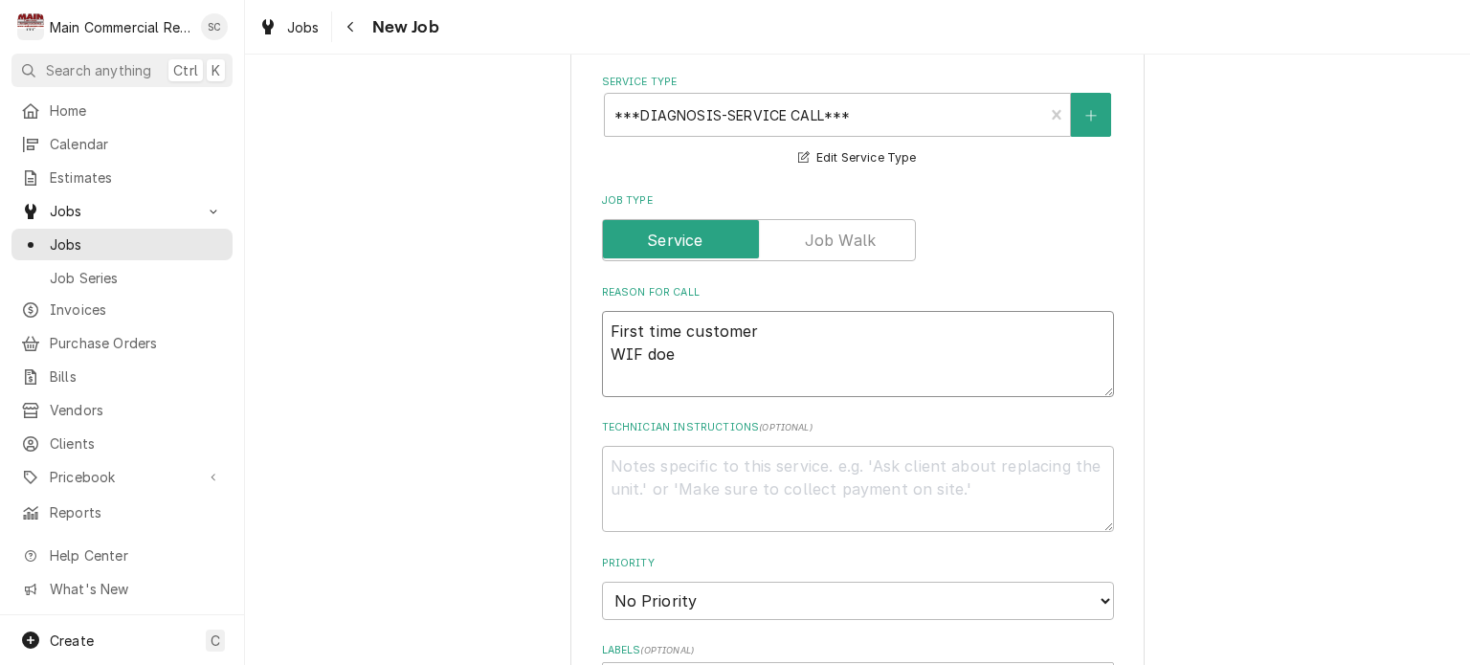
type textarea "First time customer WIF does"
type textarea "x"
type textarea "First time customer WIF doesn"
type textarea "x"
type textarea "First time customer WIF doesnt"
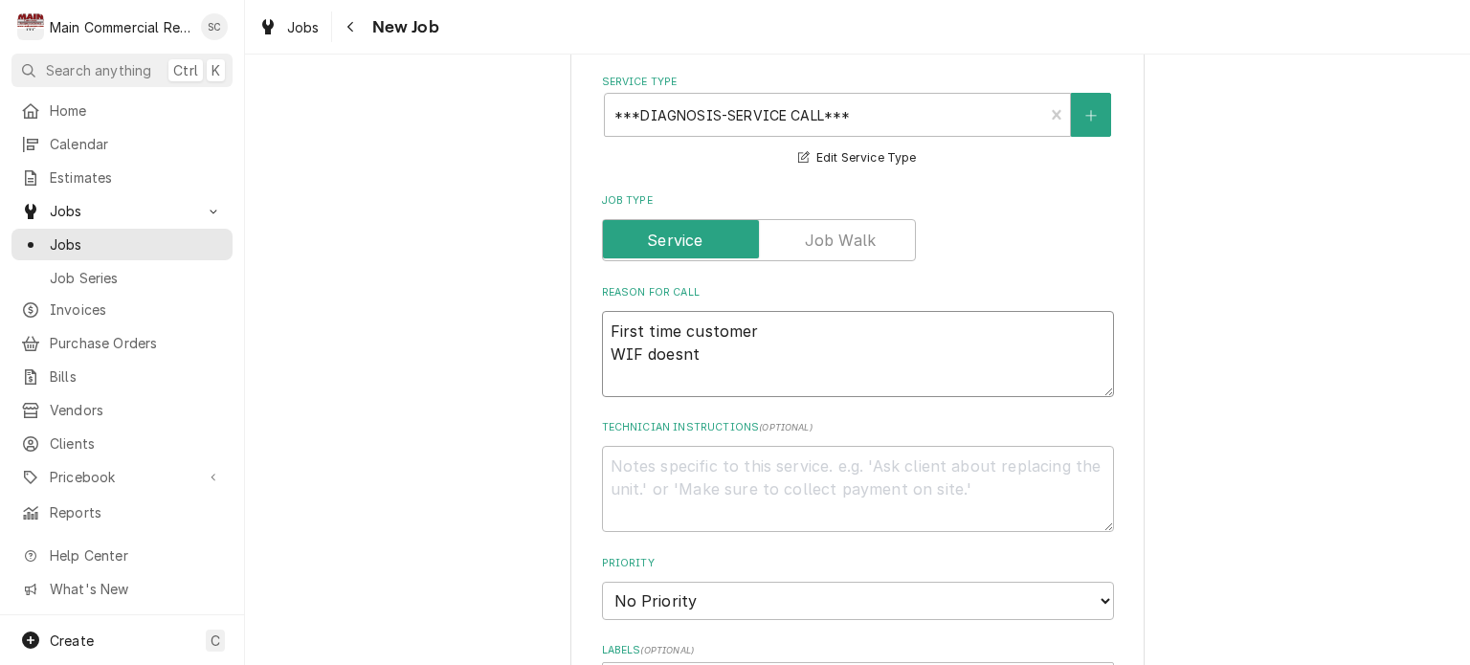
type textarea "x"
type textarea "First time customer WIF doesn"
type textarea "x"
type textarea "First time customer WIF doesn'"
type textarea "x"
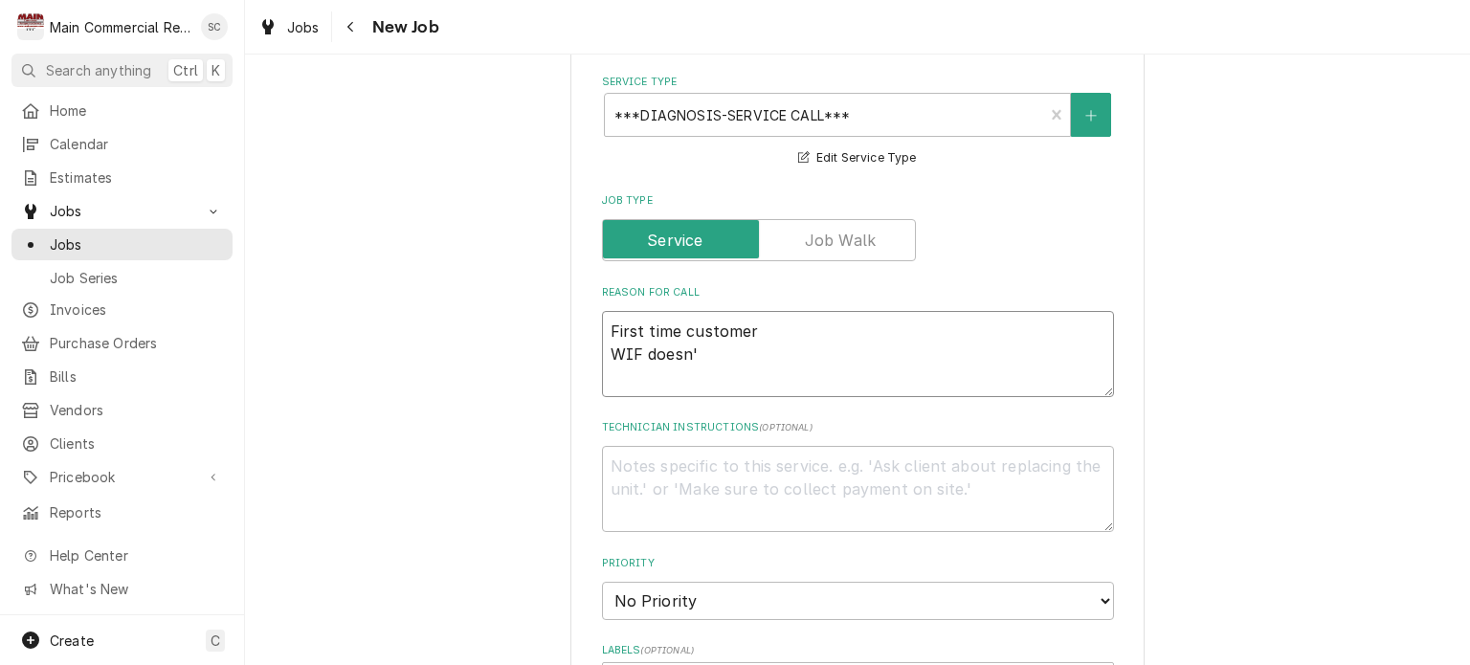
type textarea "First time customer WIF doesn't"
type textarea "x"
type textarea "First time customer WIF doesn't"
type textarea "x"
type textarea "First time customer WIF doesn't h"
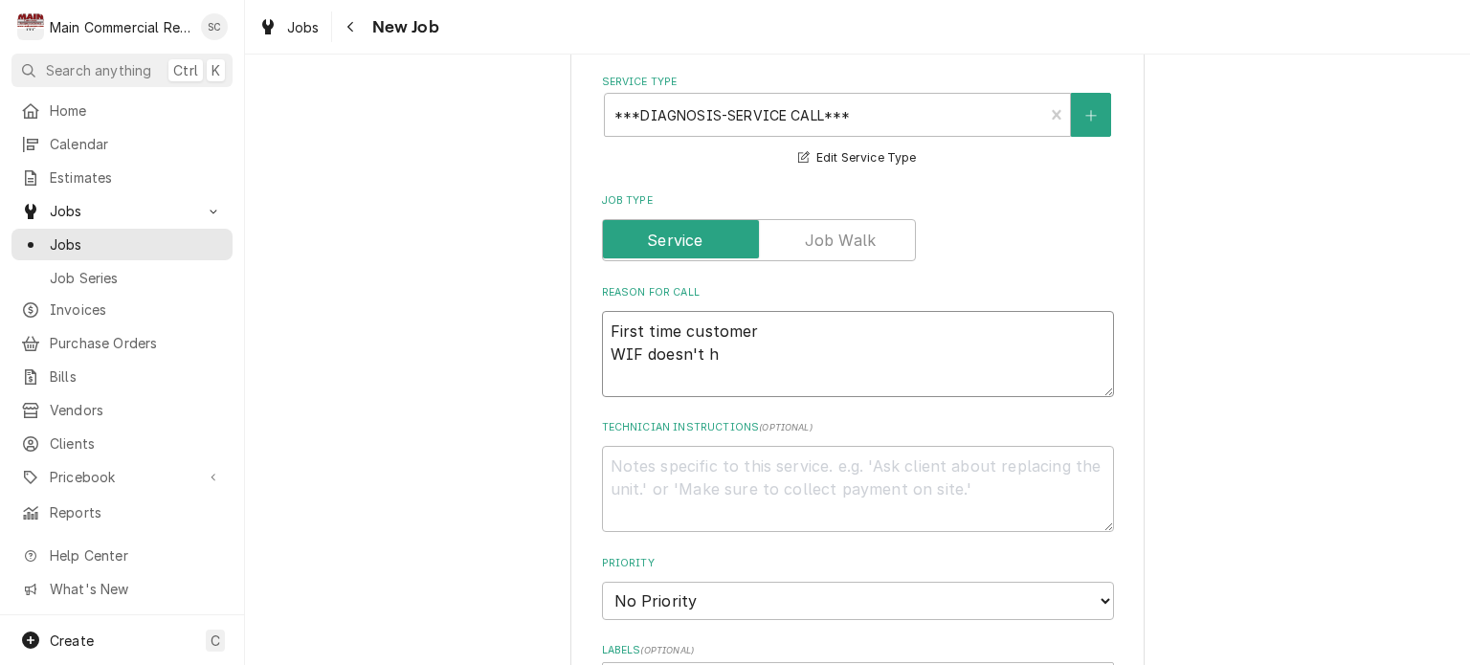
type textarea "x"
type textarea "First time customer WIF doesn't ho"
type textarea "x"
type textarea "First time customer WIF doesn't hol"
type textarea "x"
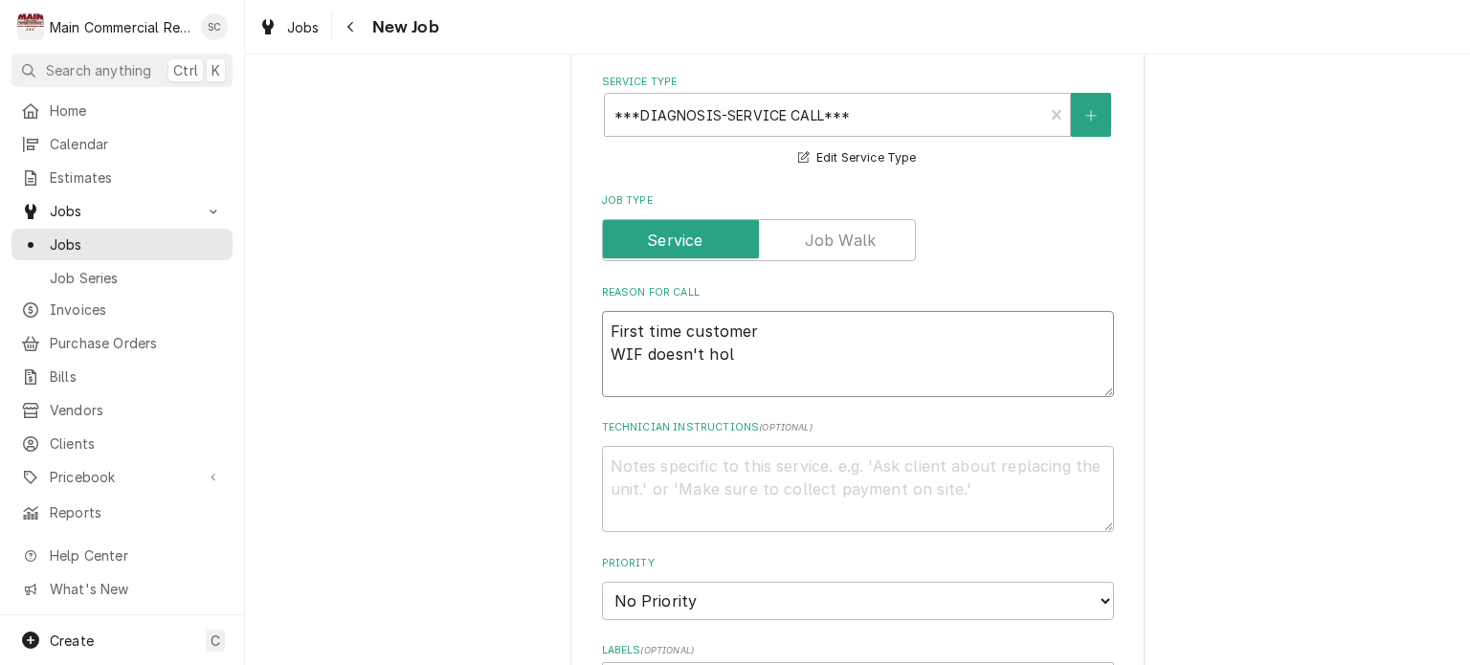
type textarea "First time customer WIF doesn't hold"
type textarea "x"
type textarea "First time customer WIF doesn't hold"
type textarea "x"
type textarea "First time customer WIF doesn't hold t"
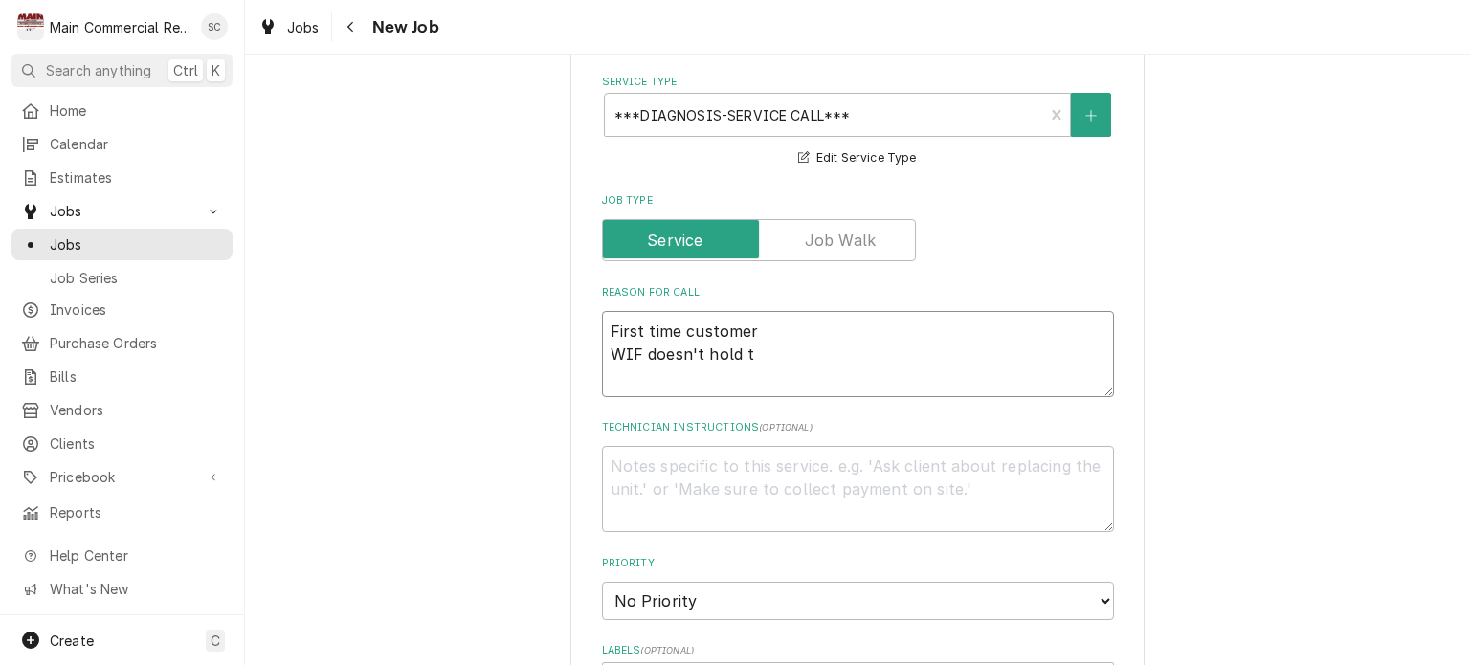
type textarea "x"
type textarea "First time customer WIF doesn't hold te"
type textarea "x"
type textarea "First time customer WIF doesn't hold tem"
type textarea "x"
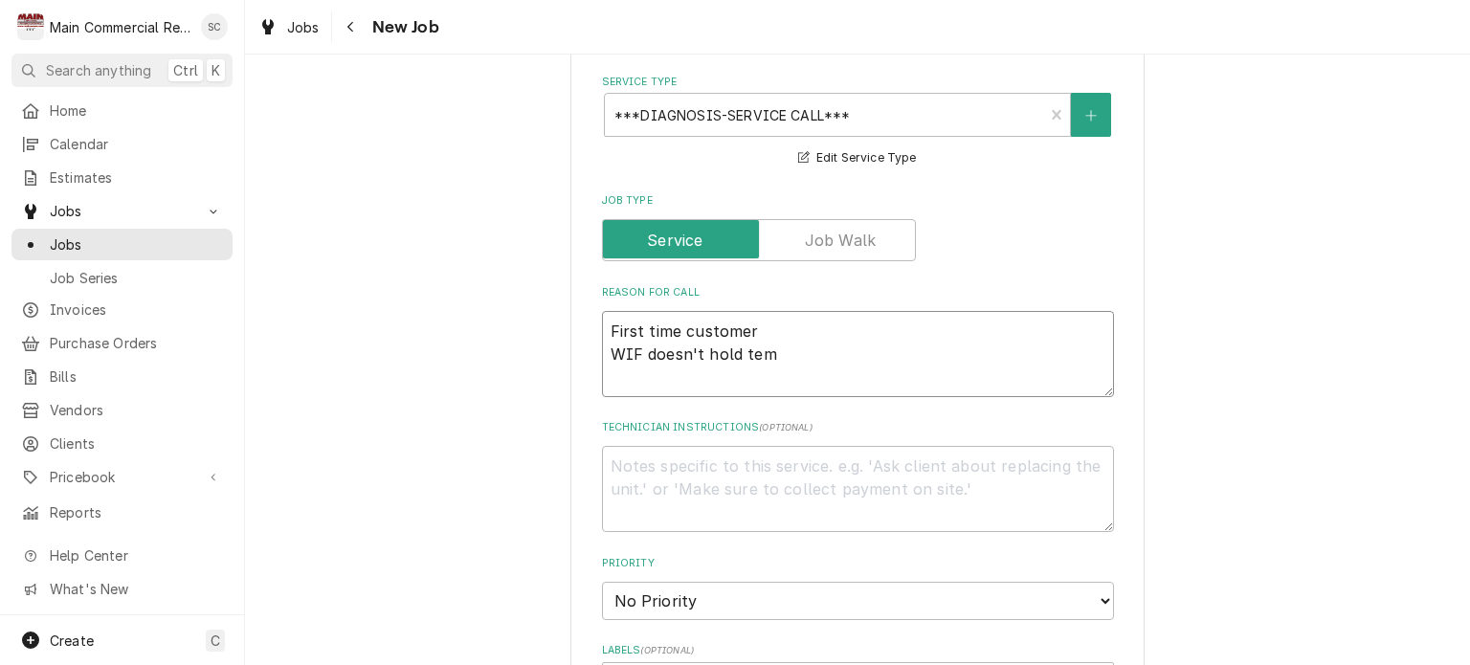
type textarea "First time customer WIF doesn't hold temp"
type textarea "x"
type textarea "First time customer WIF doesn't hold temp."
type textarea "x"
type textarea "First time customer WIF doesn't hold temp."
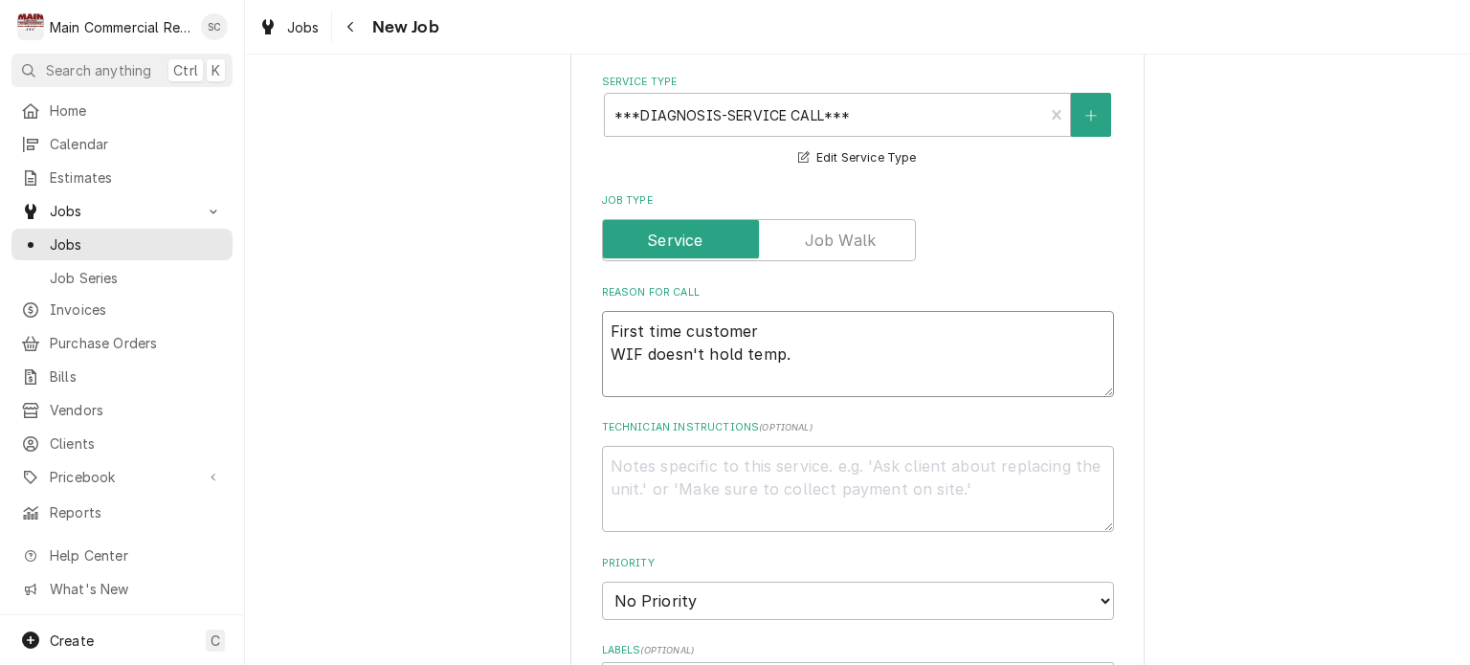
type textarea "x"
type textarea "First time customer WIF doesn't hold temp. I"
type textarea "x"
type textarea "First time customer WIF doesn't hold temp. It"
type textarea "x"
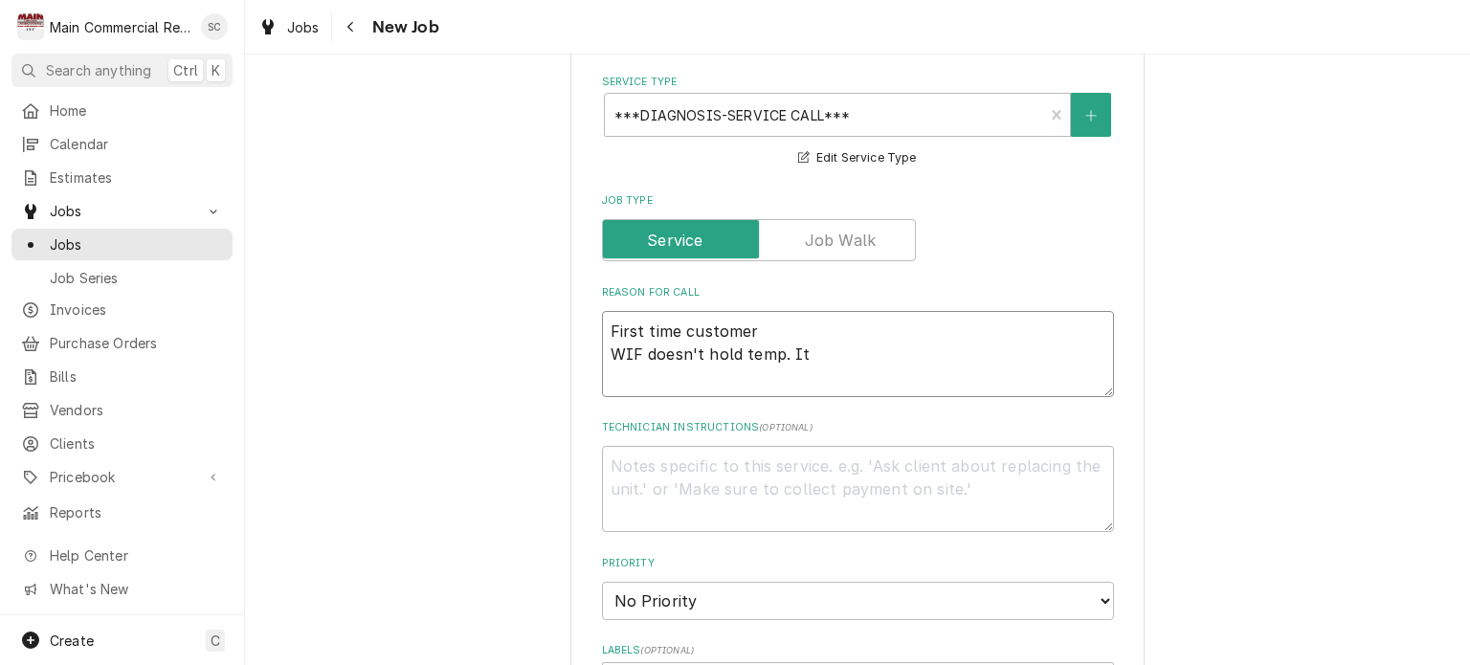
type textarea "First time customer WIF doesn't hold temp. It"
type textarea "x"
type textarea "First time customer WIF doesn't hold temp. It s"
type textarea "x"
type textarea "First time customer WIF doesn't hold temp. It si"
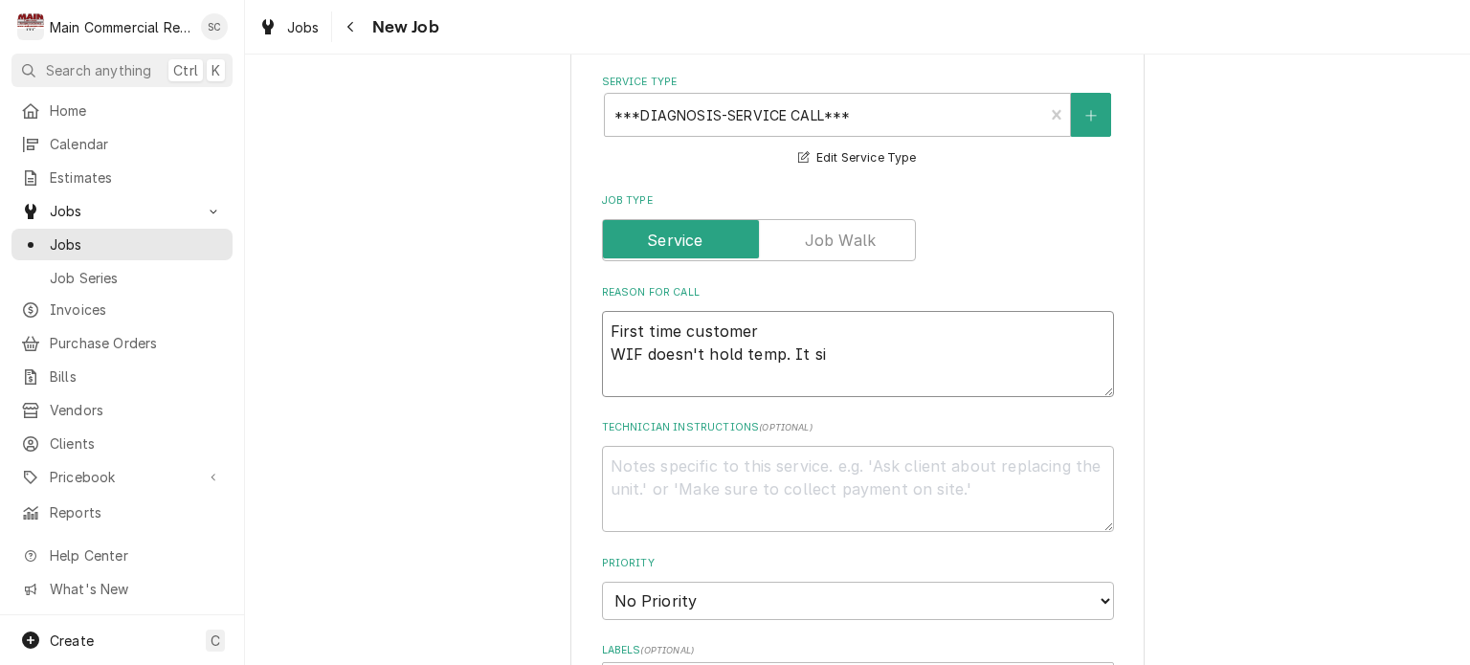
type textarea "x"
type textarea "First time customer WIF doesn't hold temp. It sit"
type textarea "x"
type textarea "First time customer WIF doesn't hold temp. It sits"
type textarea "x"
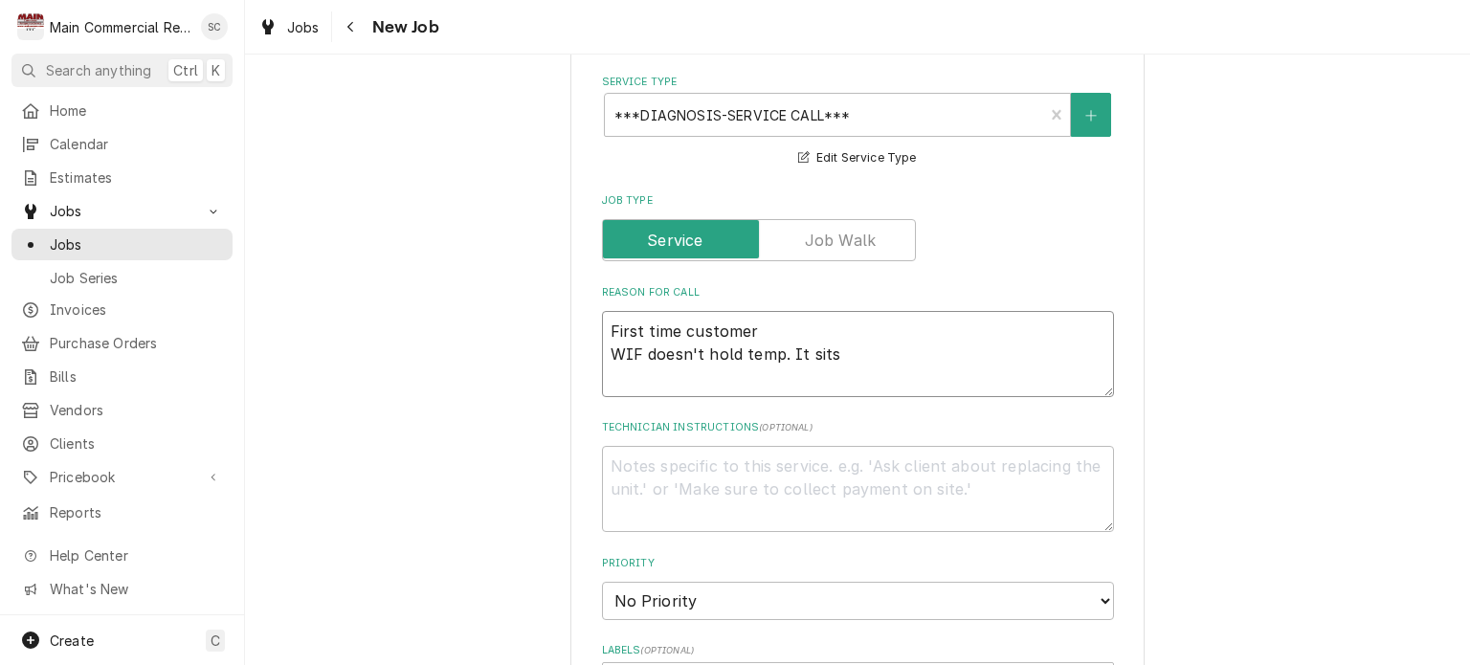
type textarea "First time customer WIF doesn't hold temp. It sits"
type textarea "x"
type textarea "First time customer WIF doesn't hold temp. It sits b"
type textarea "x"
type textarea "First time customer WIF doesn't hold temp. It sits be"
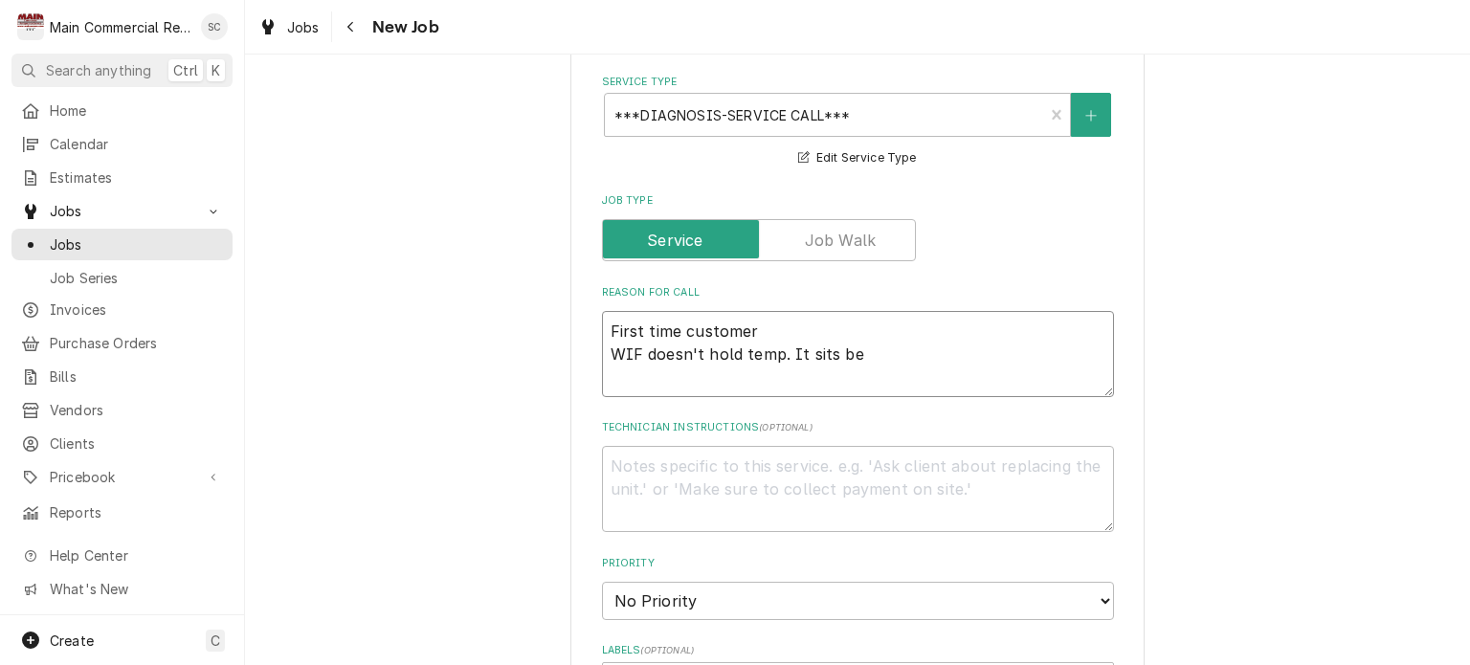
type textarea "x"
type textarea "First time customer WIF doesn't hold temp. It sits bet"
type textarea "x"
type textarea "First time customer WIF doesn't hold temp. It sits betw"
type textarea "x"
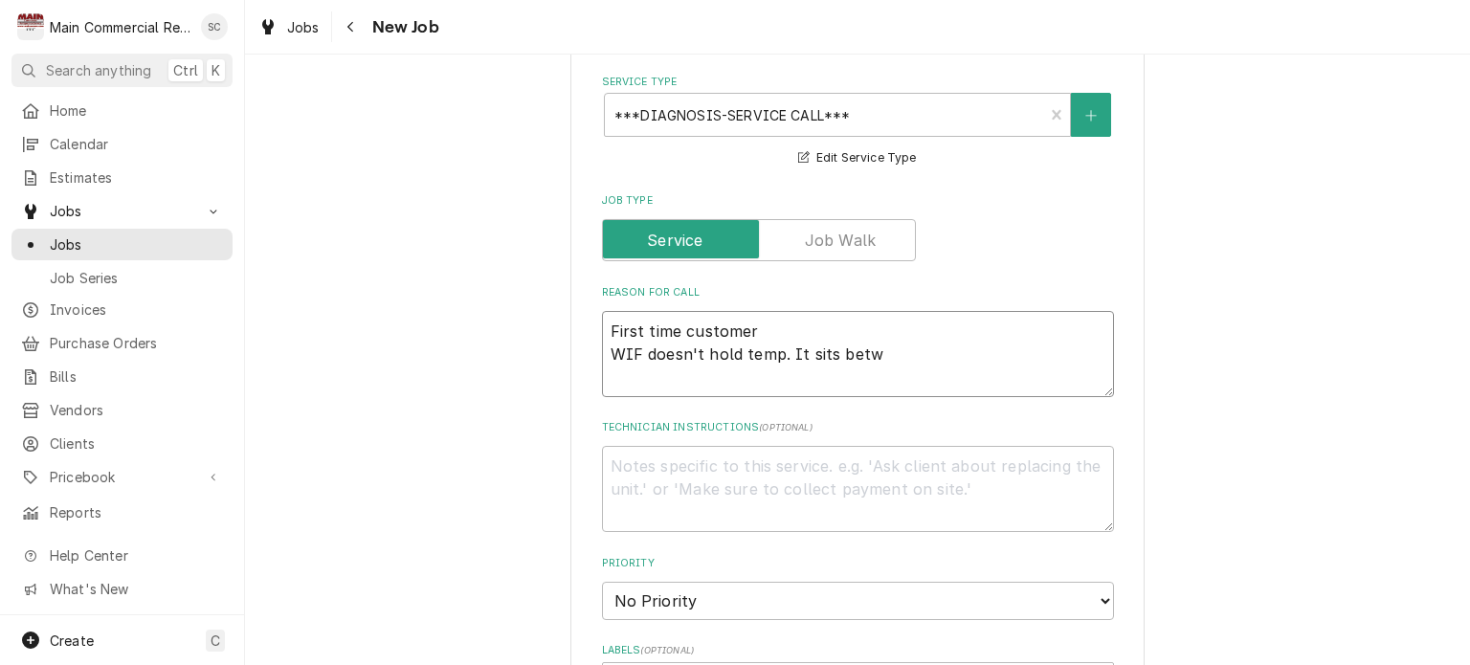
type textarea "First time customer WIF doesn't hold temp. It sits betwe"
type textarea "x"
type textarea "First time customer WIF doesn't hold temp. It sits betwee"
type textarea "x"
type textarea "First time customer WIF doesn't hold temp. It sits between"
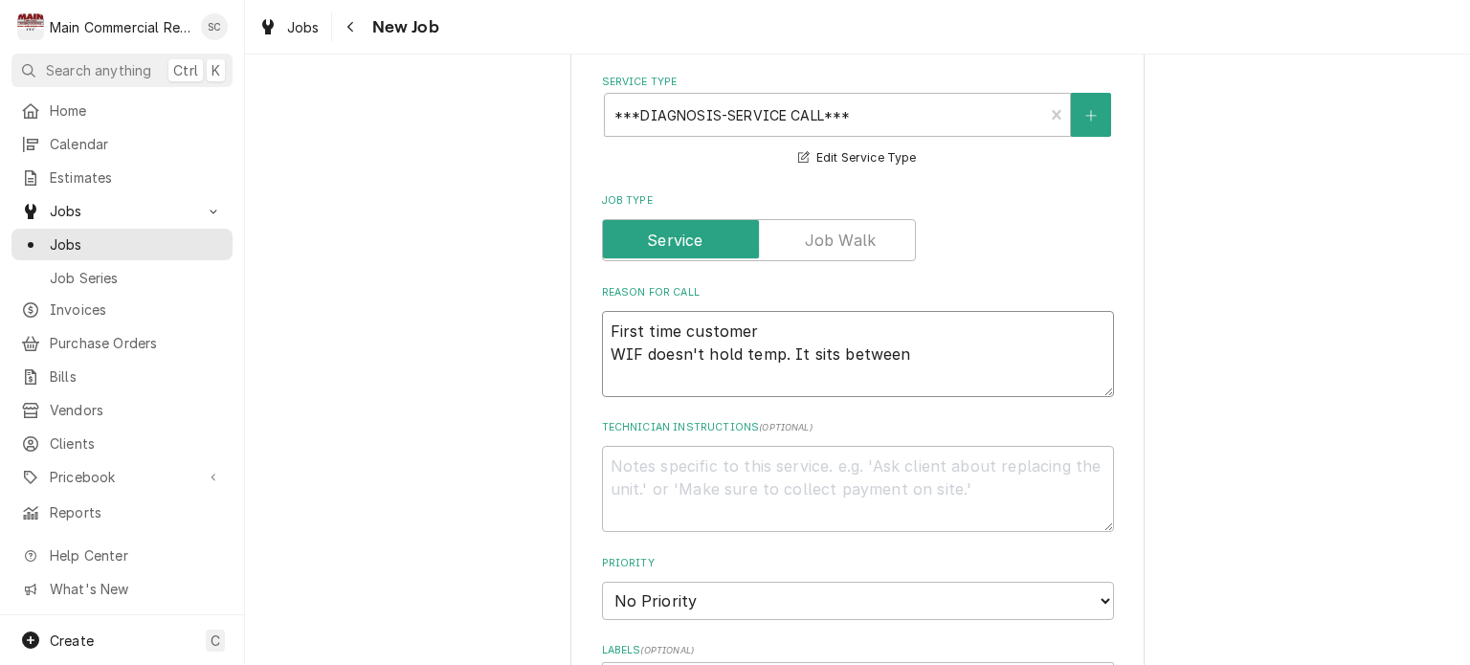
type textarea "x"
type textarea "First time customer WIF doesn't hold temp. It sits between"
type textarea "x"
type textarea "First time customer WIF doesn't hold temp. It sits between 2"
type textarea "x"
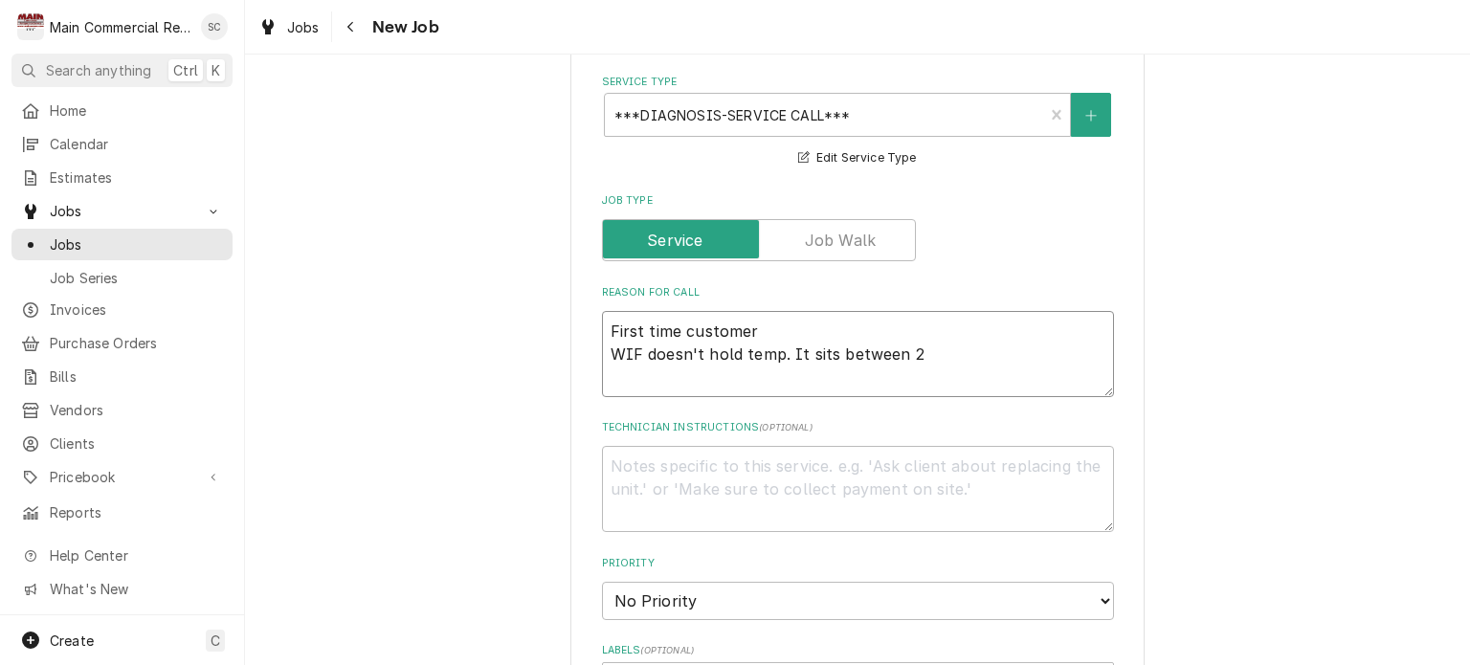
type textarea "First time customer WIF doesn't hold temp. It sits between 25"
type textarea "x"
type textarea "First time customer WIF doesn't hold temp. It sits between 25-"
type textarea "x"
type textarea "First time customer WIF doesn't hold temp. It sits between 25-3"
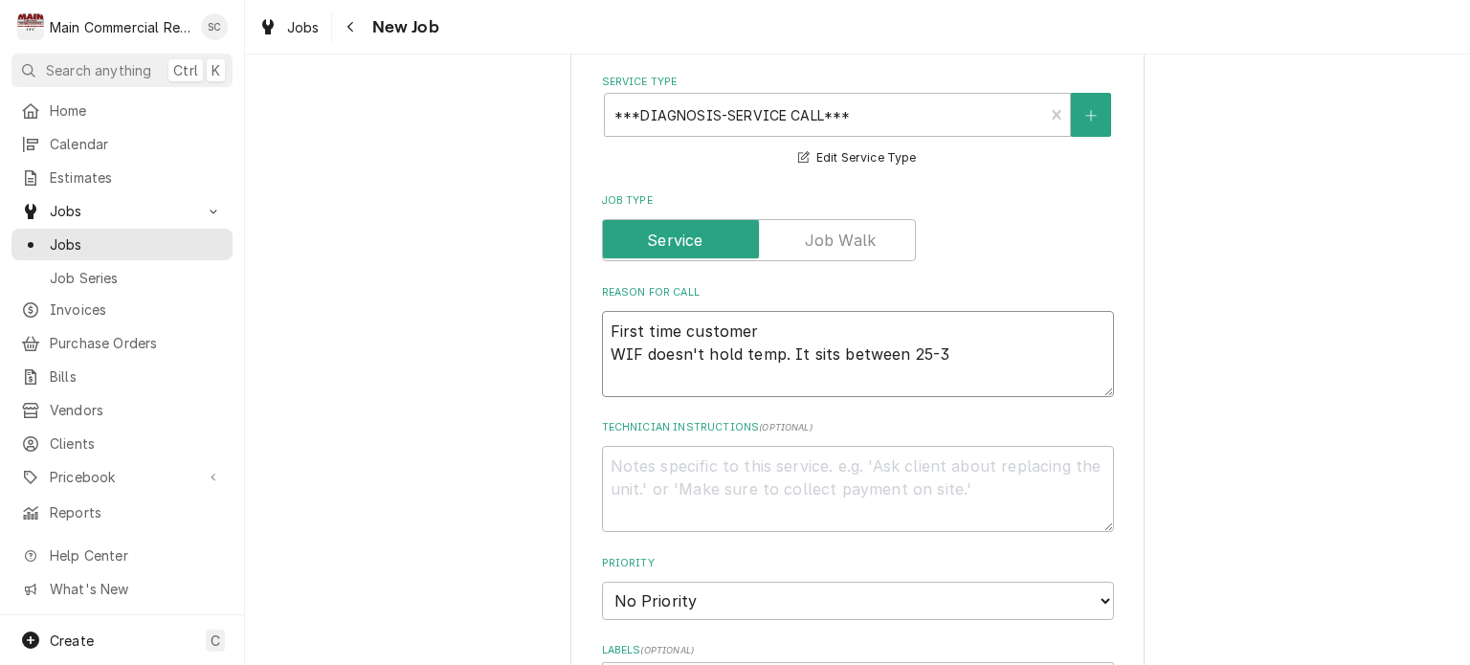
type textarea "x"
type textarea "First time customer WIF doesn't hold temp. It sits between 25-32"
type textarea "x"
type textarea "First time customer WIF doesn't hold temp. It sits between 25-32"
type textarea "x"
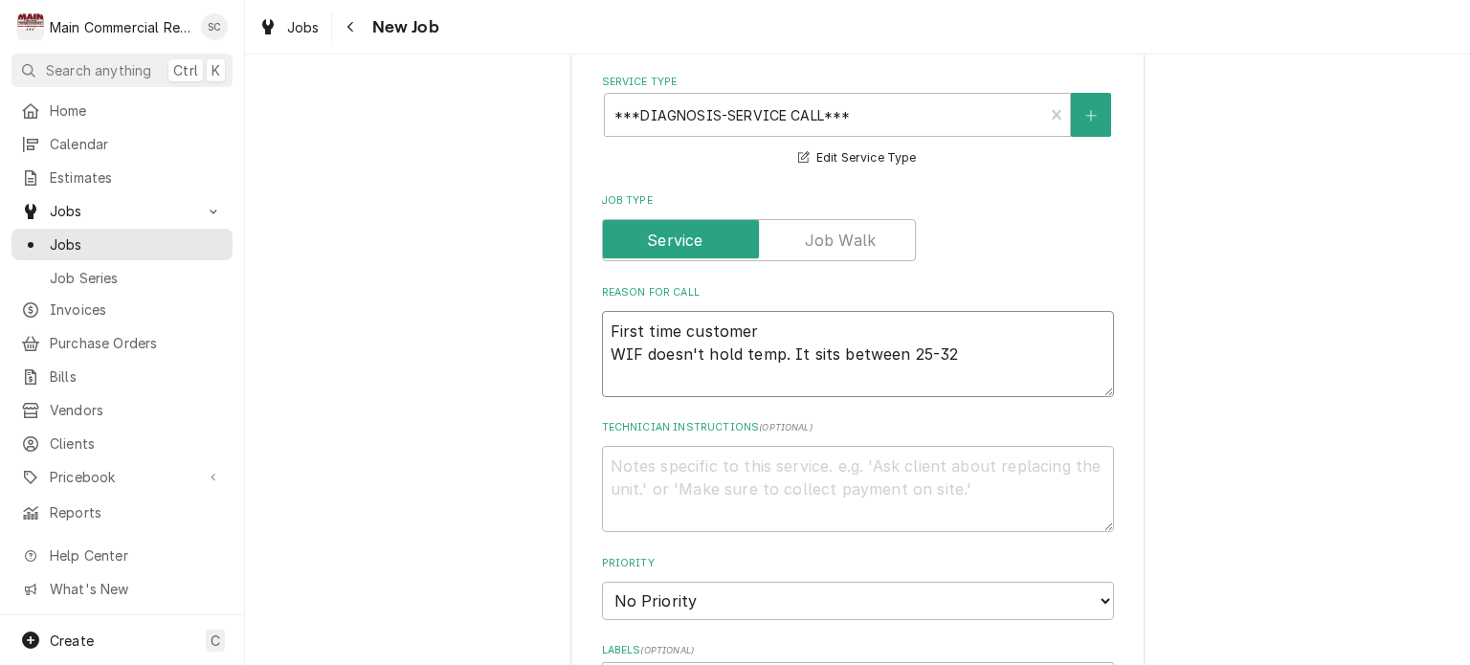
type textarea "First time customer WIF doesn't hold temp. It sits between 25-32 d"
type textarea "x"
type textarea "First time customer WIF doesn't hold temp. It sits between 25-32 de"
type textarea "x"
type textarea "First time customer WIF doesn't hold temp. It sits between 25-32 deg"
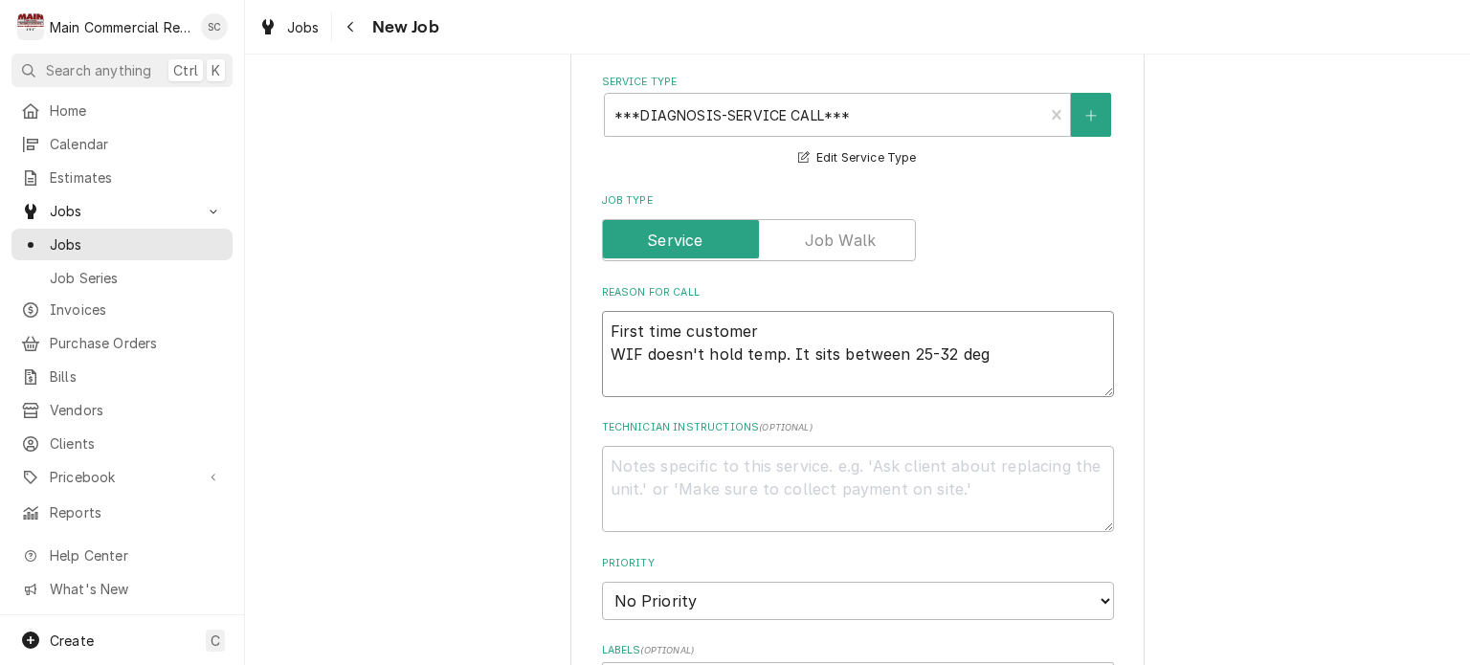
type textarea "x"
type textarea "First time customer WIF doesn't hold temp. It sits between 25-32 degr"
type textarea "x"
type textarea "First time customer WIF doesn't hold temp. It sits between 25-32 degre"
type textarea "x"
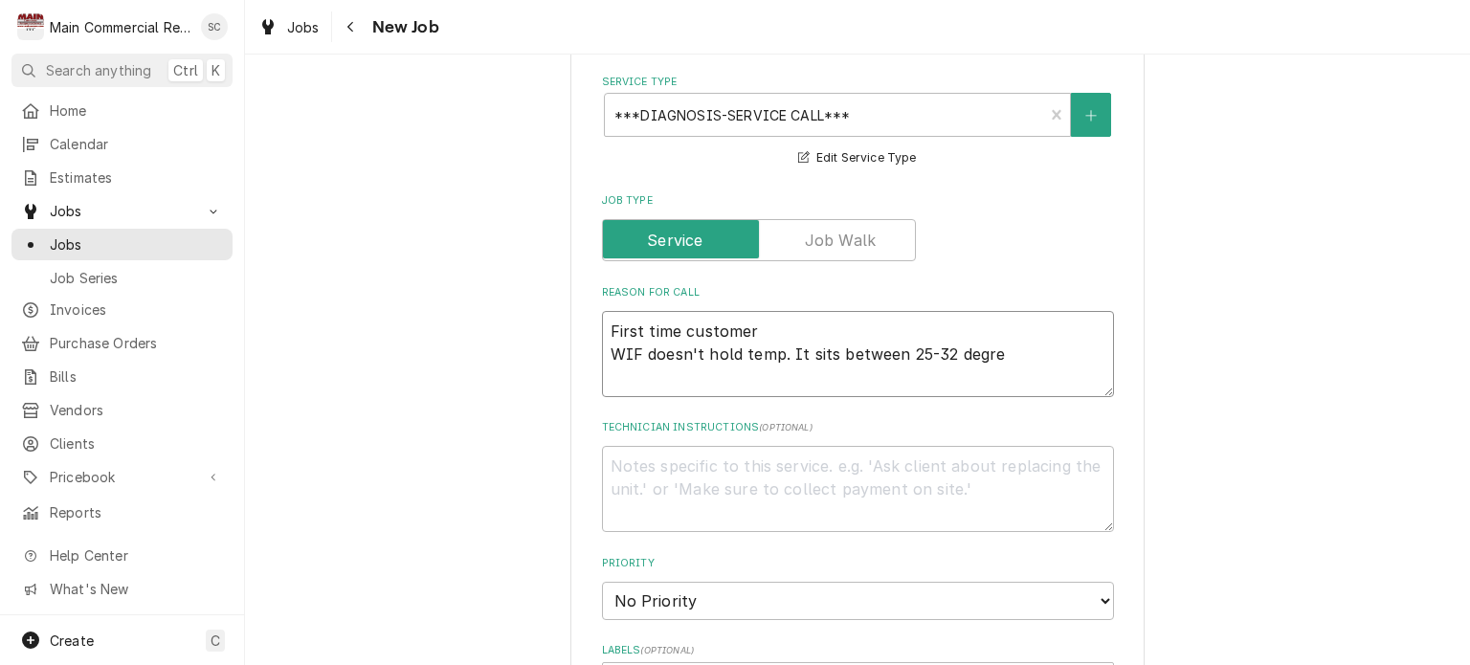
type textarea "First time customer WIF doesn't hold temp. It sits between 25-32 degree"
type textarea "x"
type textarea "First time customer WIF doesn't hold temp. It sits between 25-32 degrees"
type textarea "x"
type textarea "First time customer WIF doesn't hold temp. It sits between 25-32 degrees."
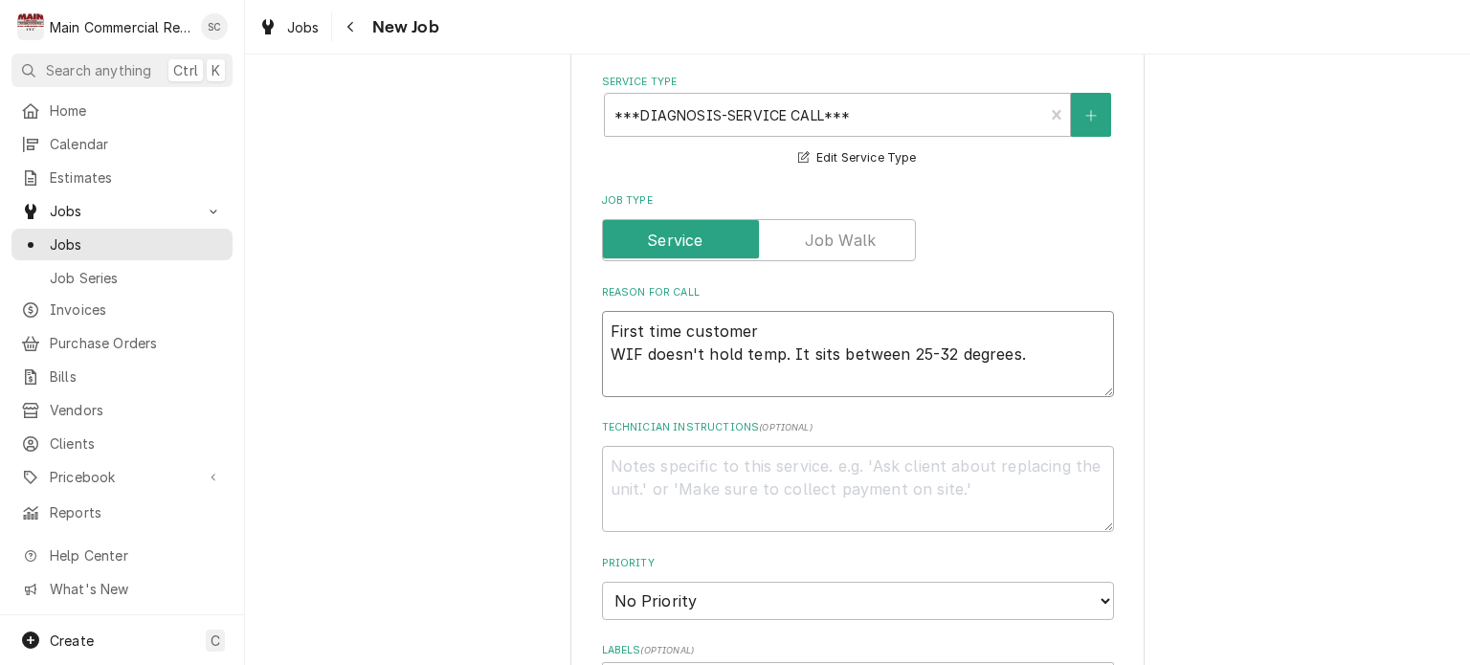
type textarea "x"
type textarea "First time customer WIF doesn't hold temp. It sits between 25-32 degrees."
type textarea "x"
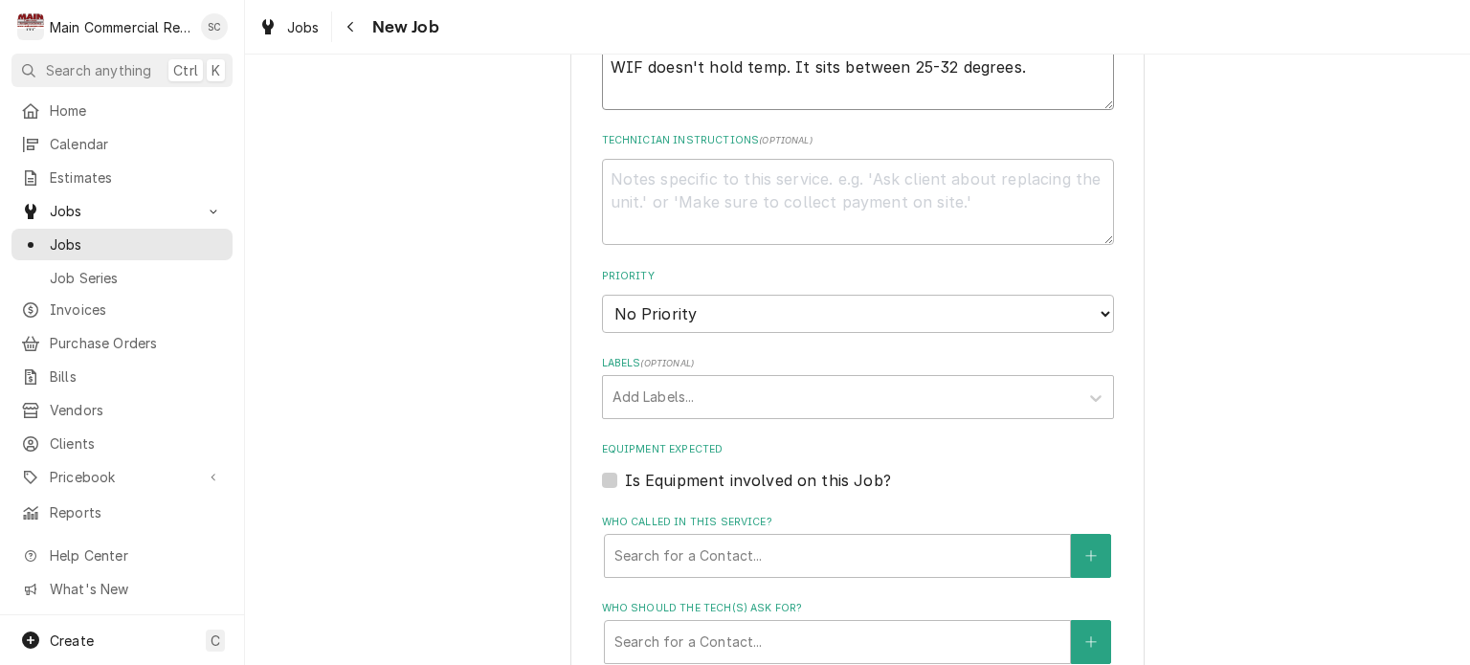
type textarea "First time customer WIF doesn't hold temp. It sits between 25-32 degrees."
click at [748, 307] on select "No Priority Urgent High Medium Low" at bounding box center [858, 314] width 512 height 38
select select "2"
click at [602, 295] on select "No Priority Urgent High Medium Low" at bounding box center [858, 314] width 512 height 38
type textarea "x"
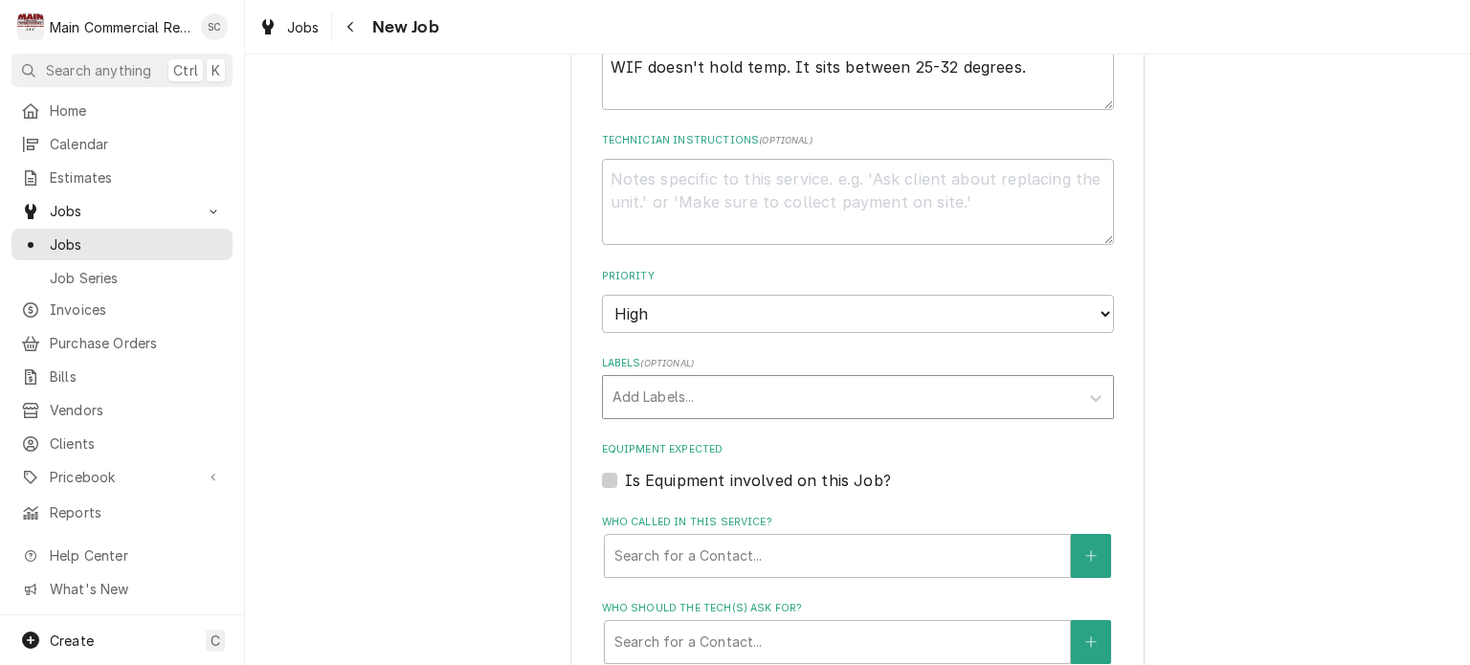
click at [743, 392] on div "Labels" at bounding box center [841, 397] width 457 height 34
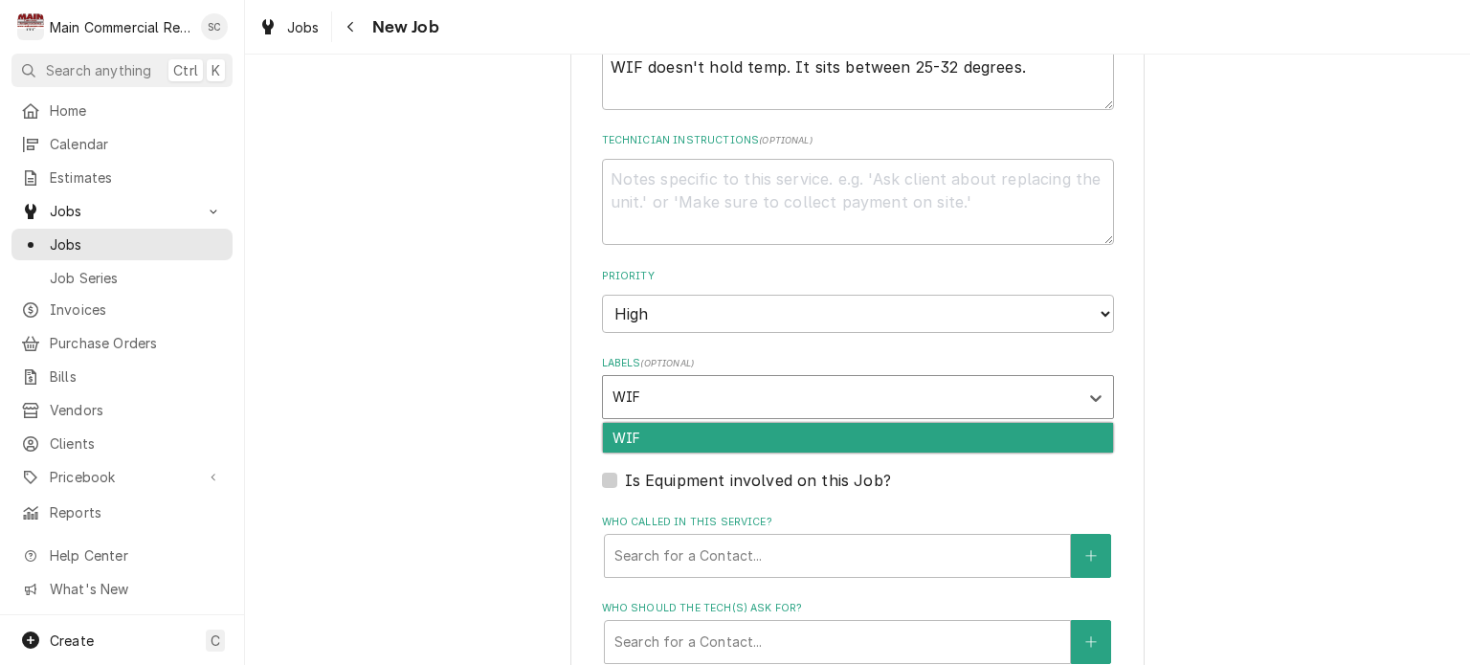
type input "WIF"
click at [747, 435] on div "WIF" at bounding box center [858, 438] width 510 height 30
type textarea "x"
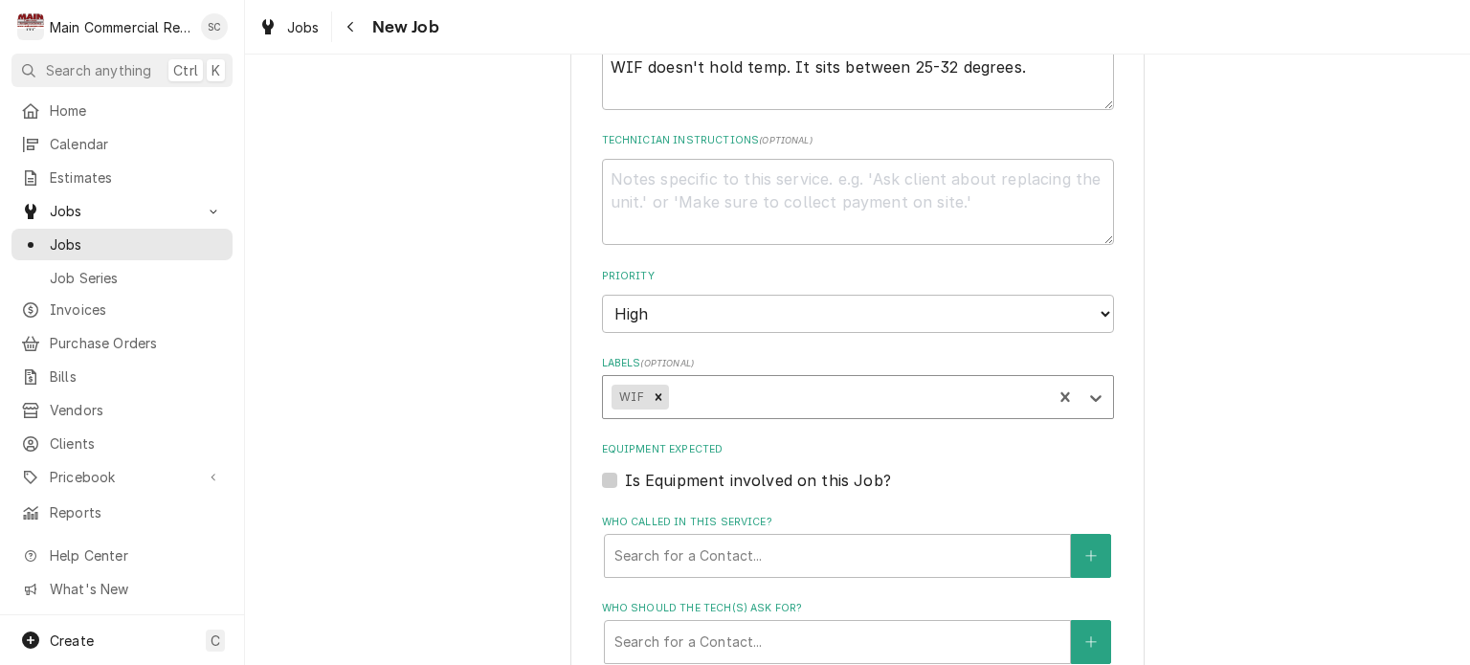
type textarea "x"
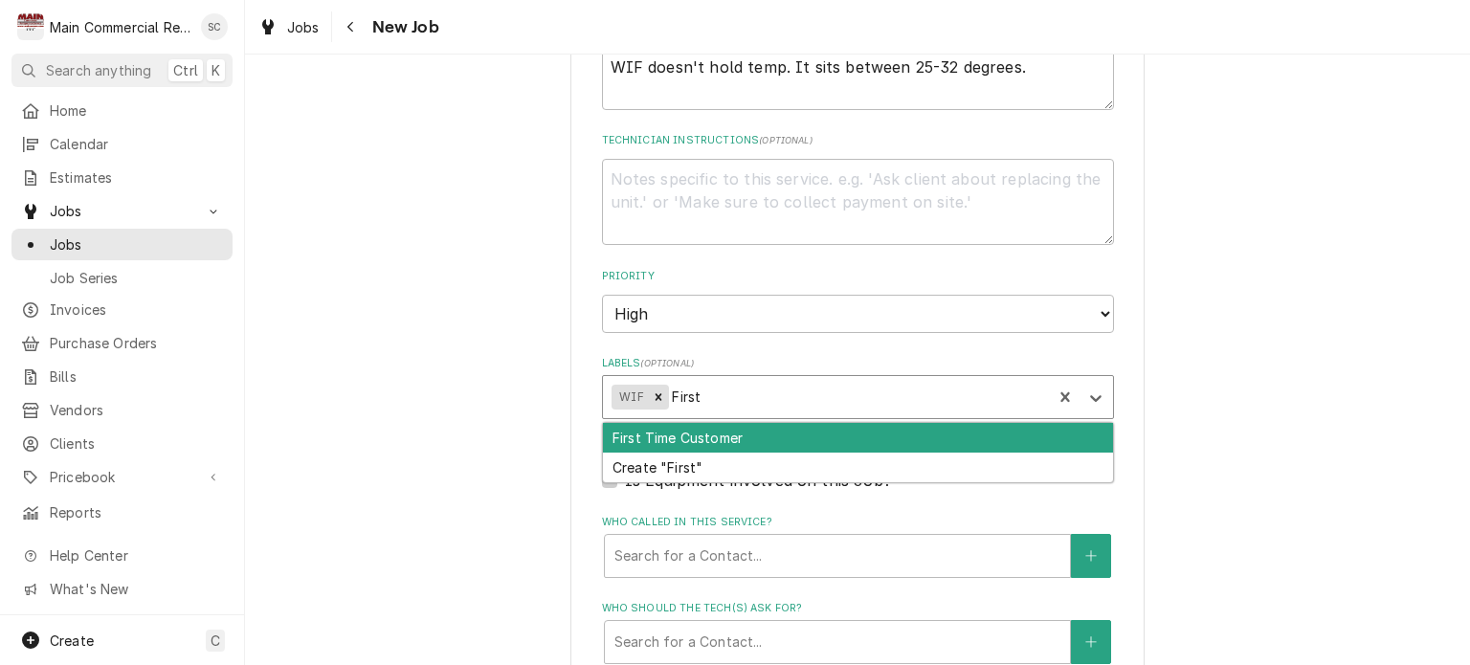
type input "First"
click at [747, 434] on div "First Time Customer" at bounding box center [858, 438] width 510 height 30
type textarea "x"
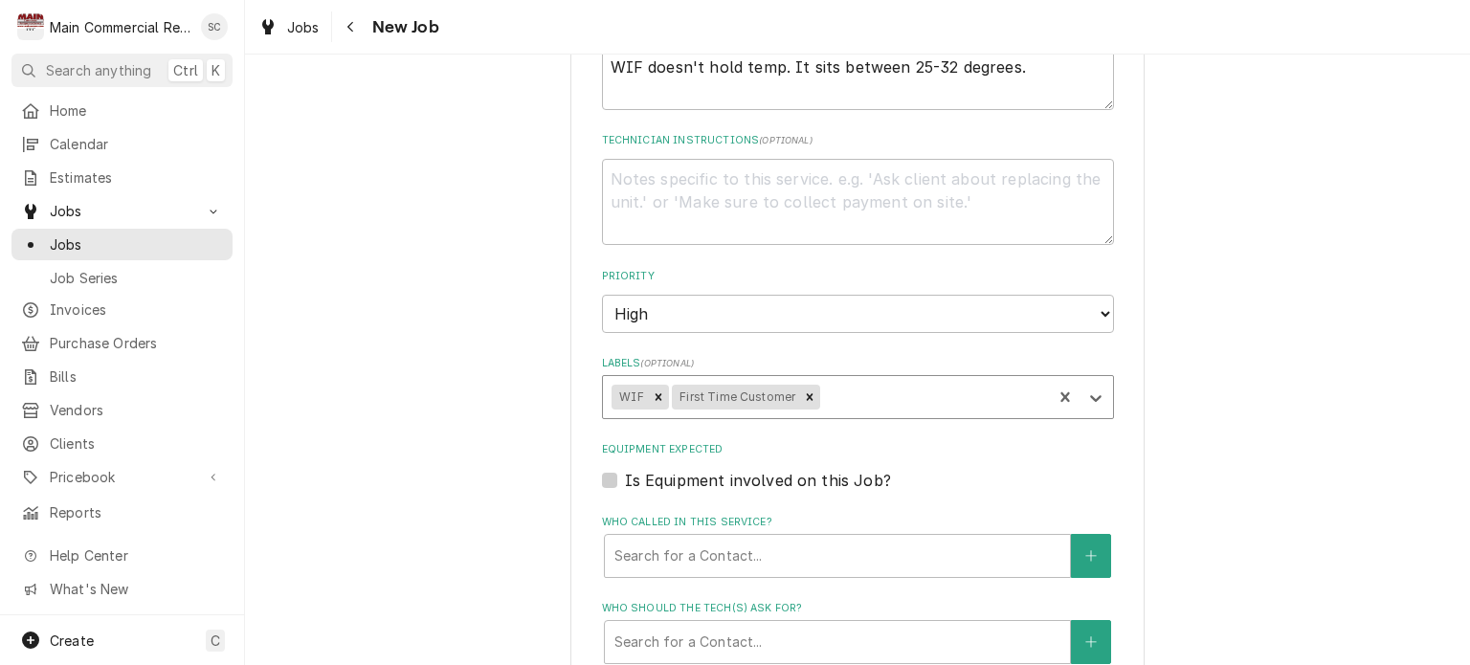
scroll to position [1244, 0]
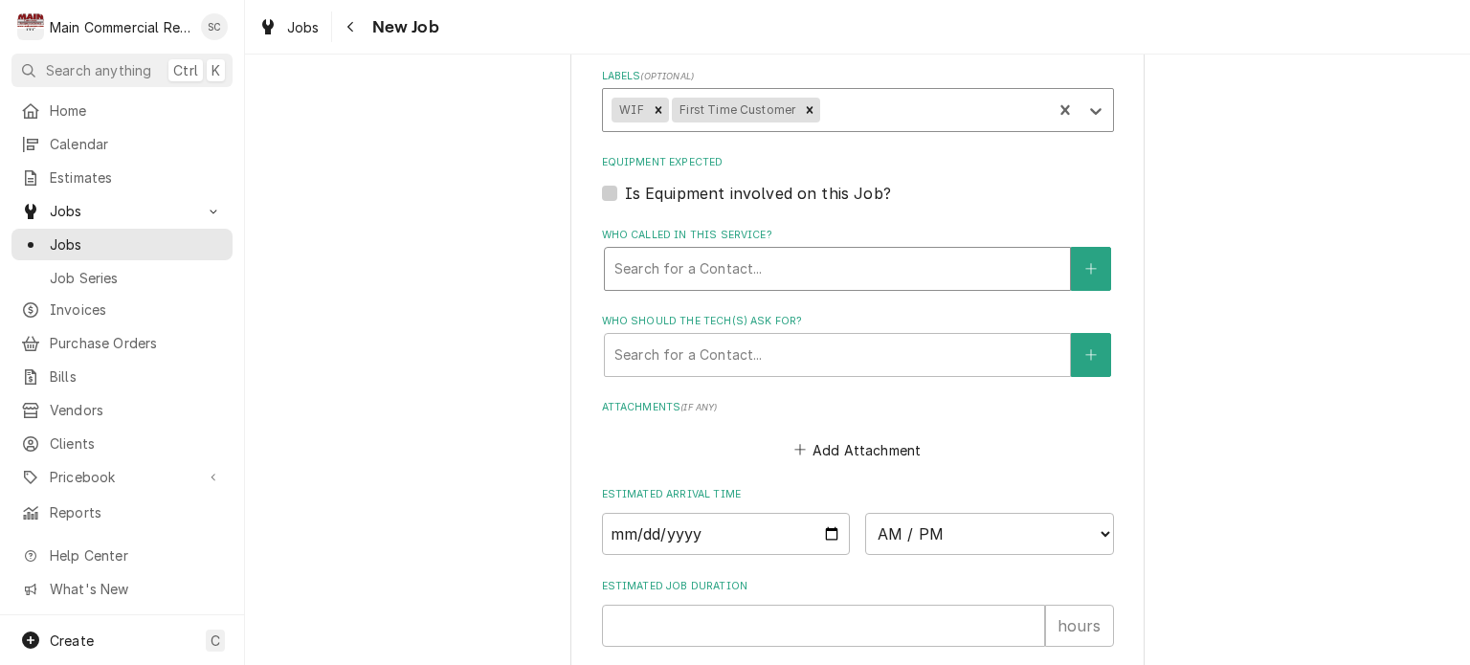
click at [738, 262] on div "Who called in this service?" at bounding box center [838, 269] width 446 height 34
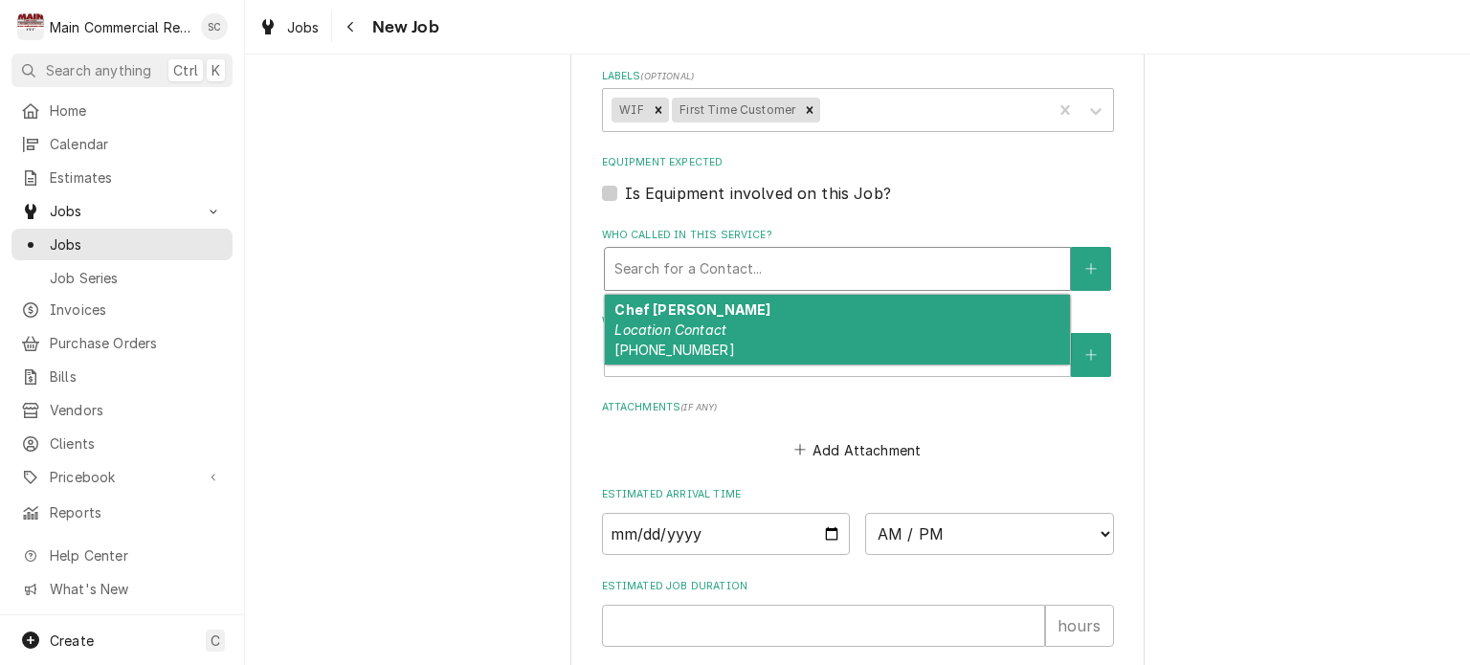
click at [734, 314] on div "Chef Greg Location Contact (615) 593-3555" at bounding box center [837, 330] width 465 height 70
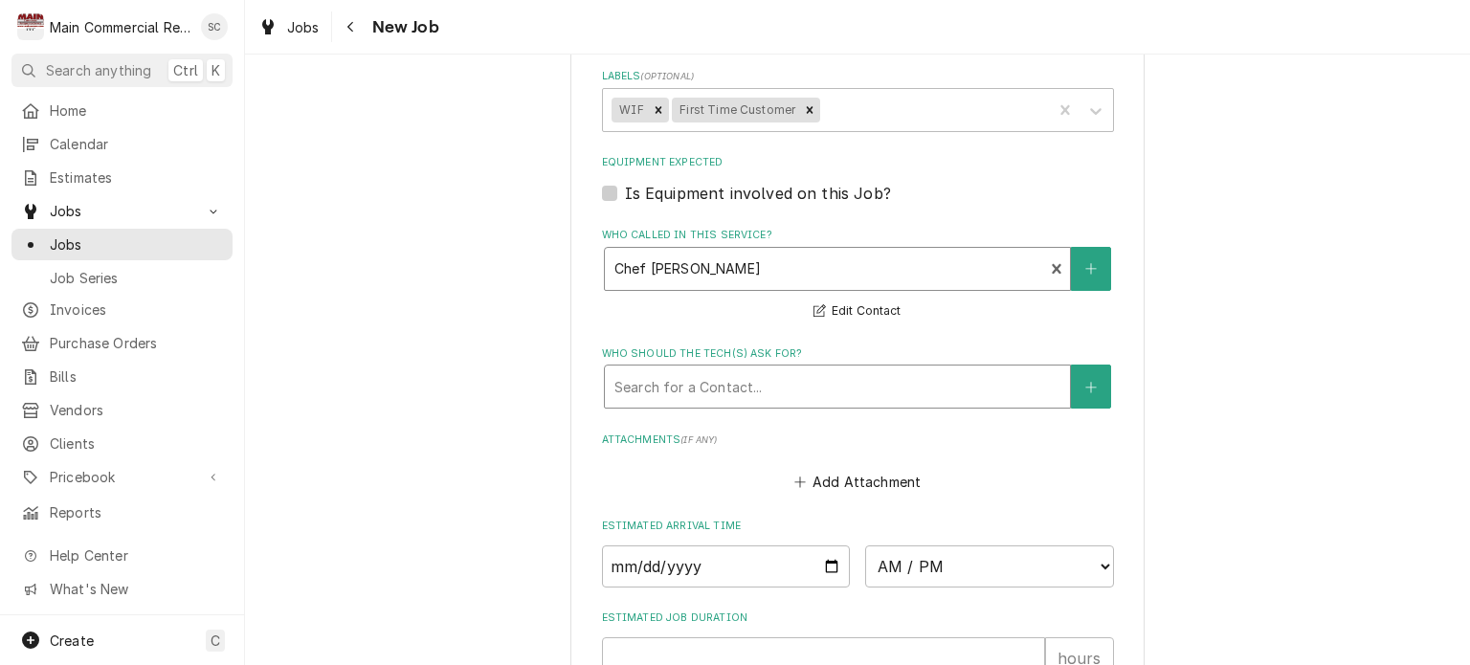
click at [735, 371] on div "Who should the tech(s) ask for?" at bounding box center [838, 386] width 446 height 34
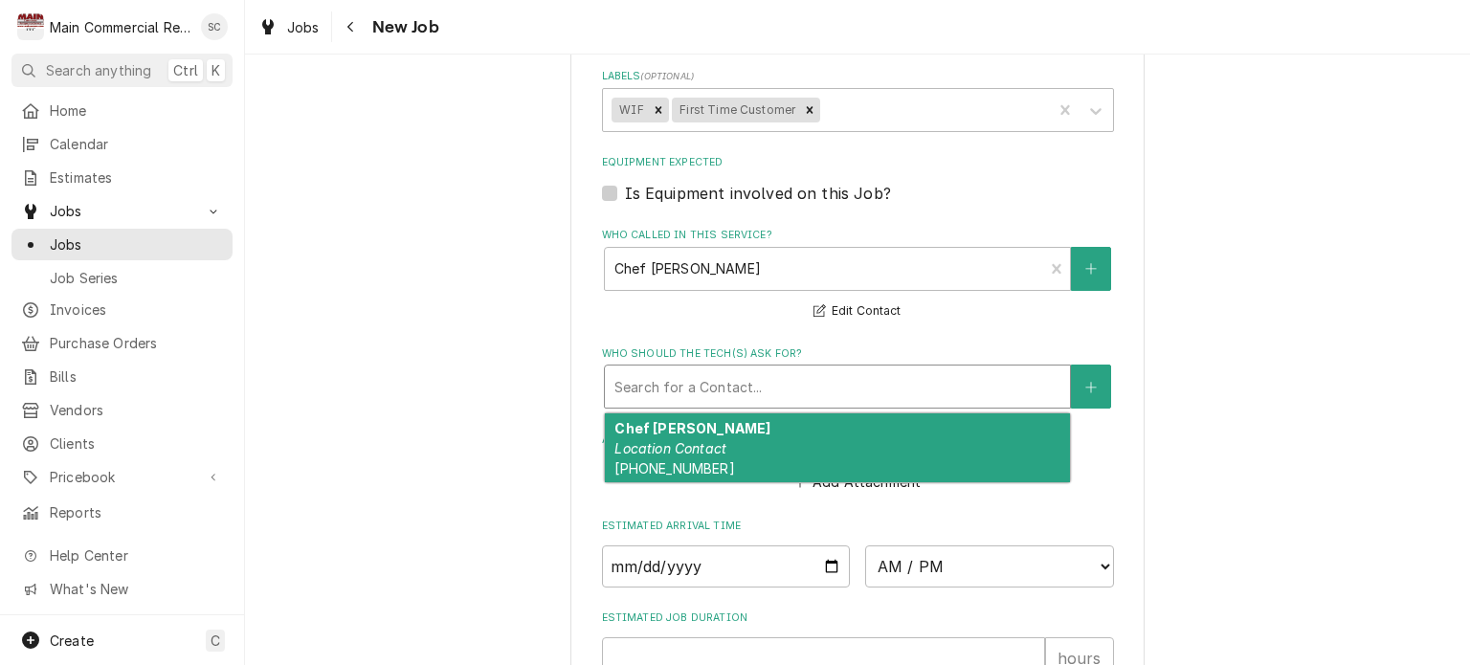
click at [729, 430] on div "Chef Greg Location Contact (615) 593-3555" at bounding box center [837, 449] width 465 height 70
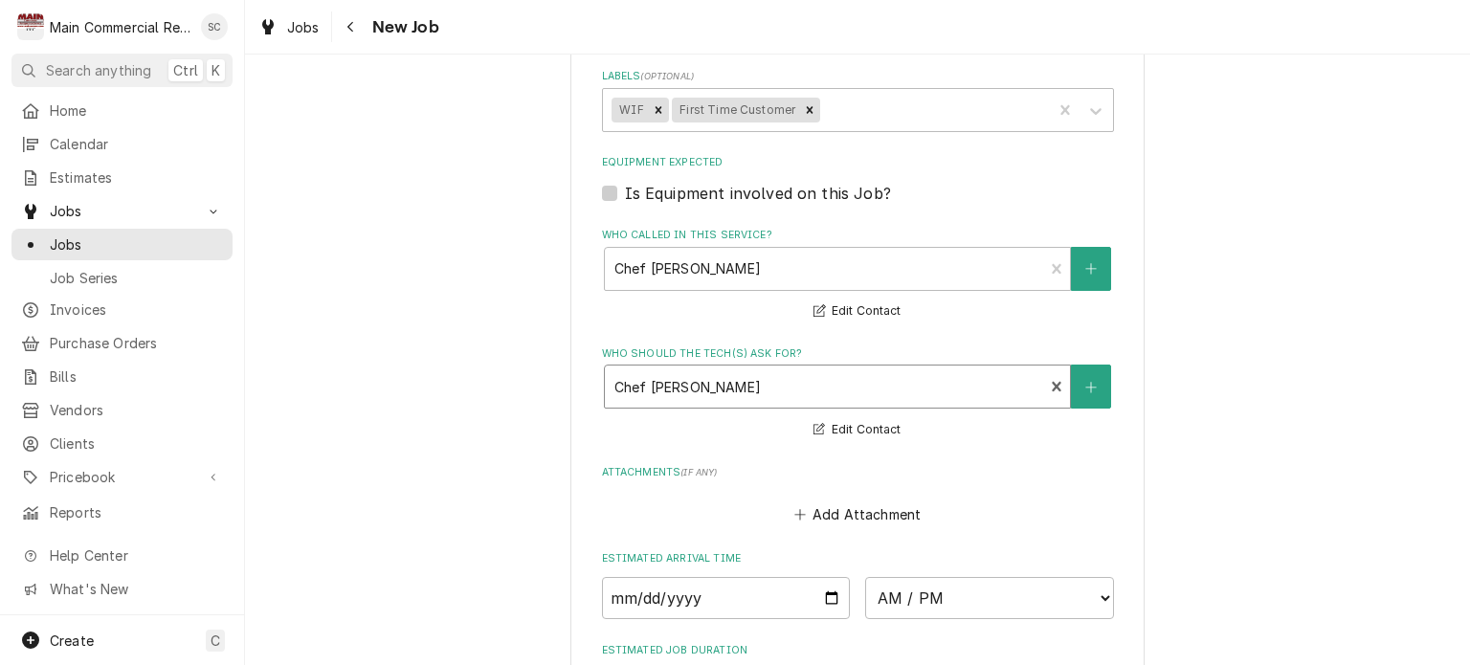
scroll to position [1627, 0]
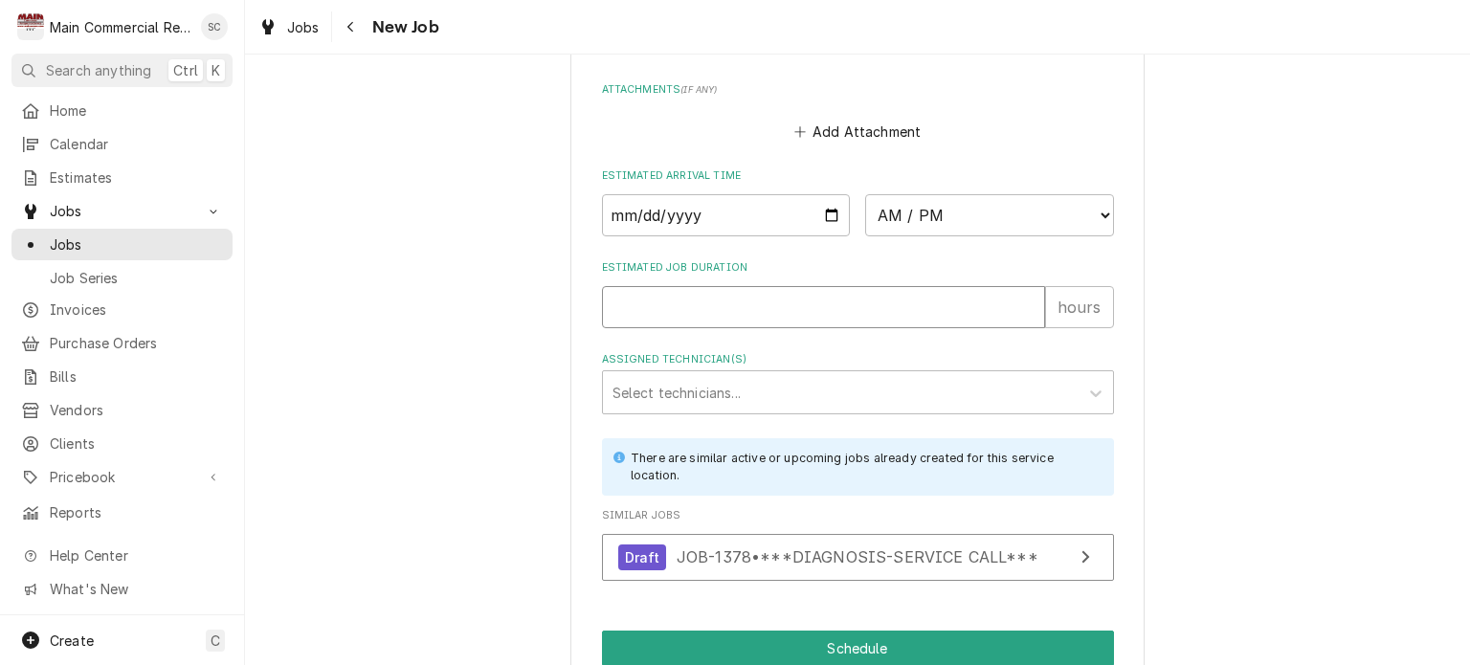
click at [722, 298] on input "Estimated Job Duration" at bounding box center [823, 307] width 443 height 42
type textarea "x"
type input "2"
type textarea "x"
type input "2"
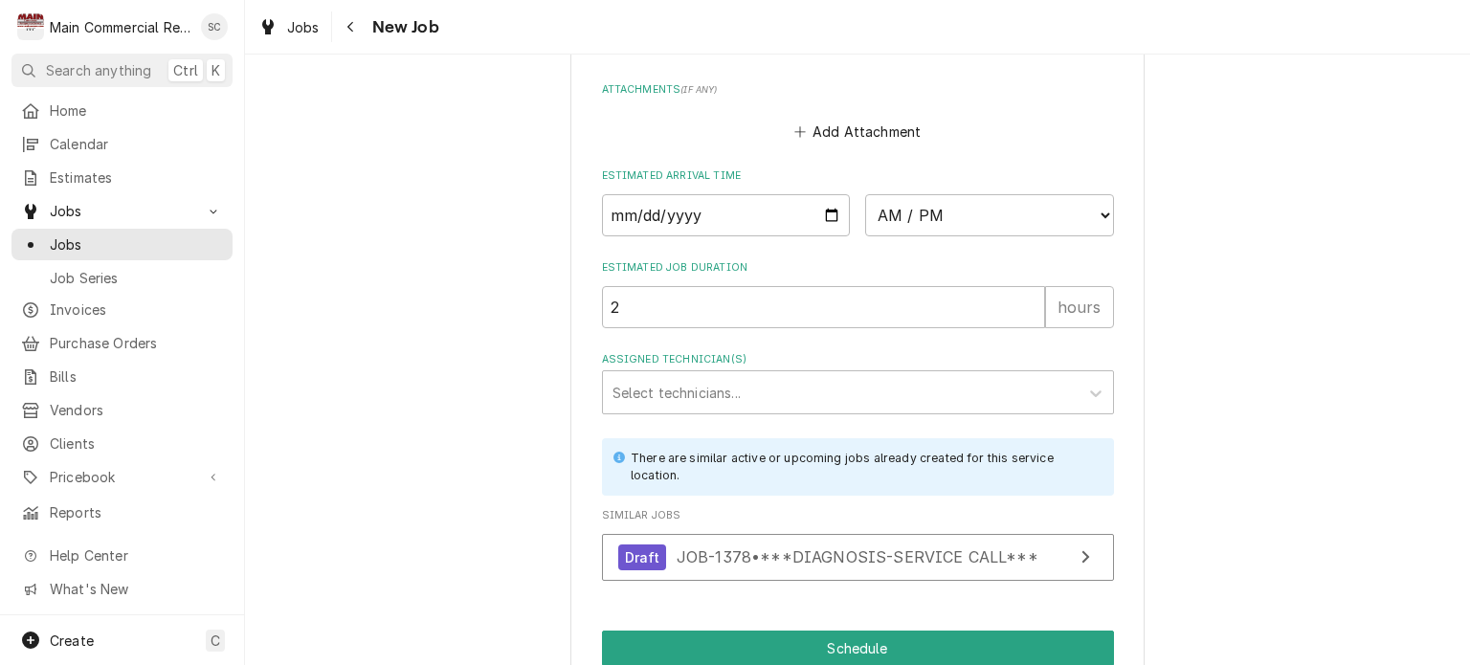
scroll to position [1711, 0]
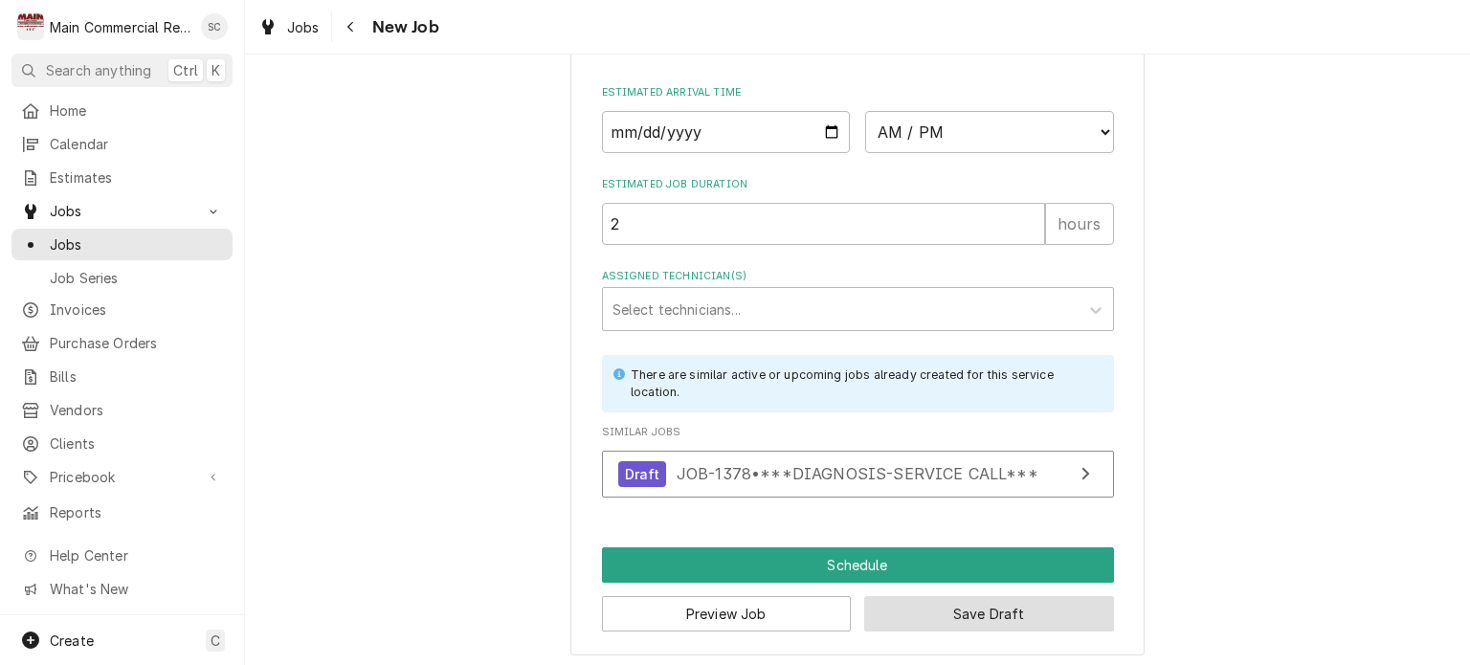
click at [995, 604] on button "Save Draft" at bounding box center [989, 613] width 250 height 35
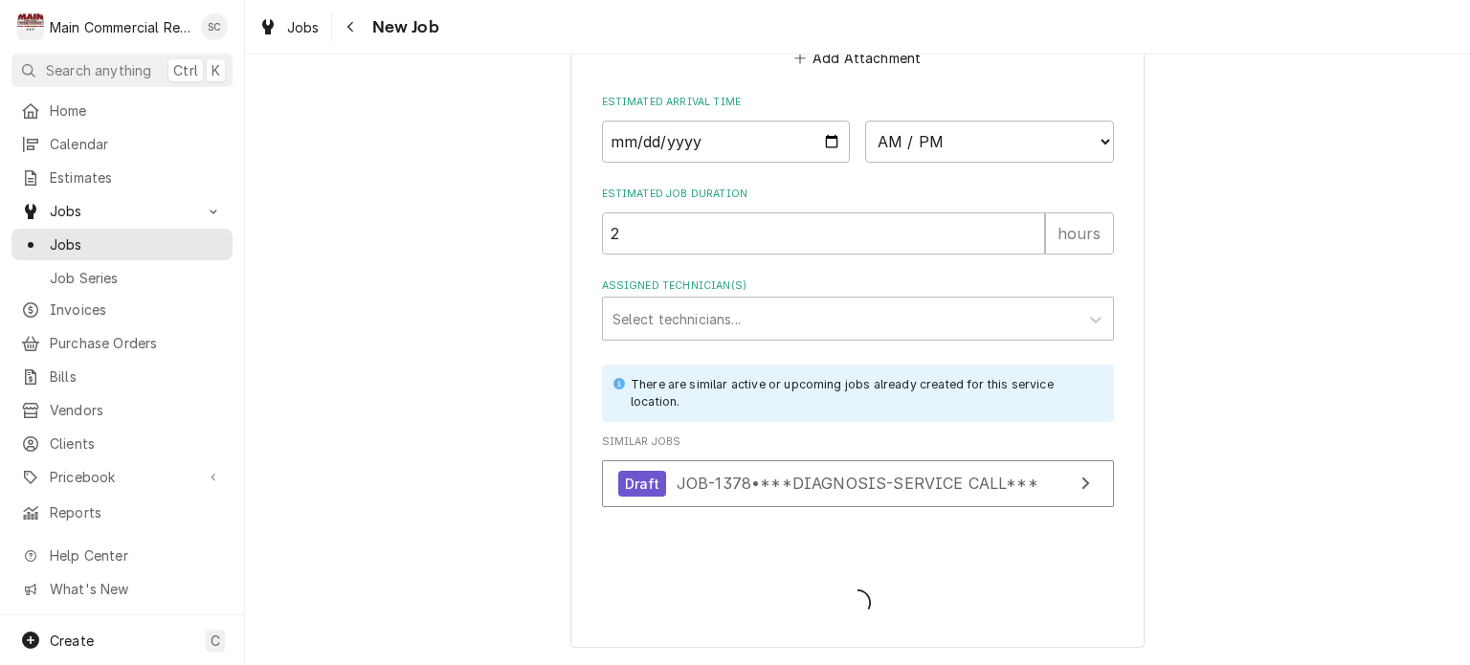
scroll to position [1693, 0]
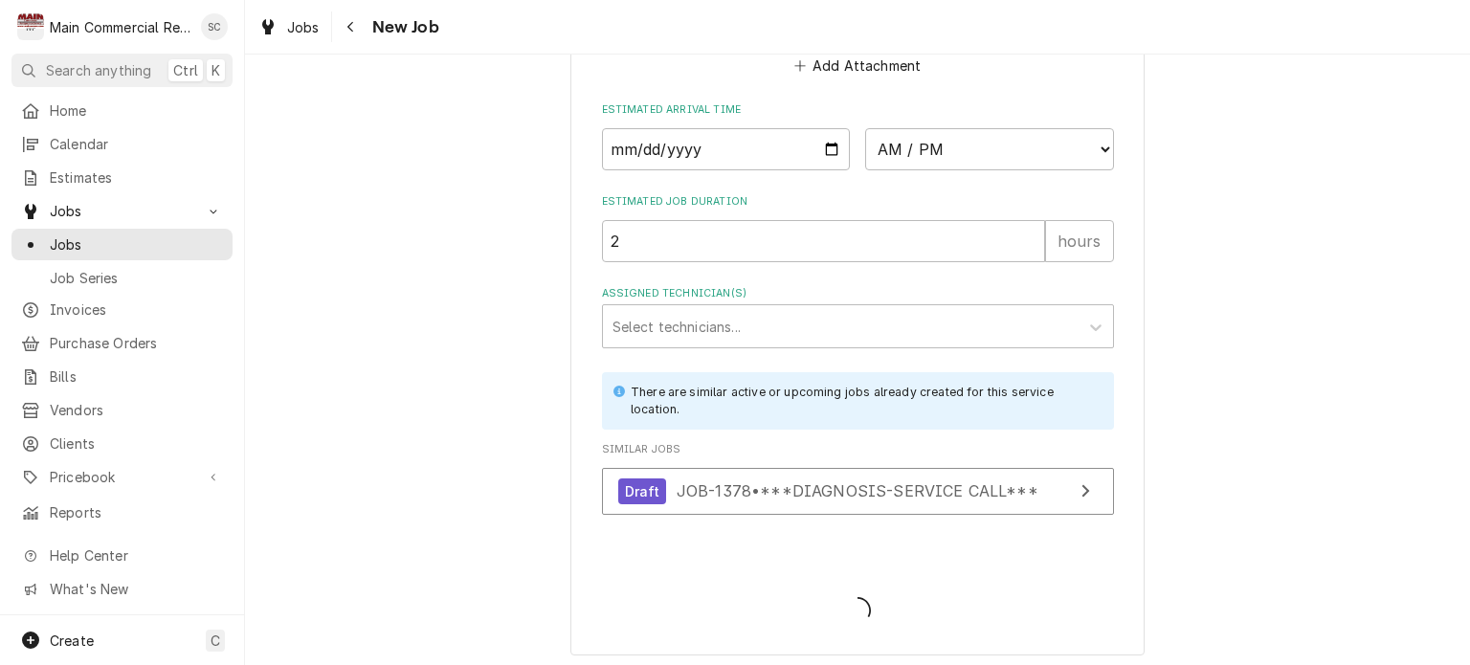
type textarea "x"
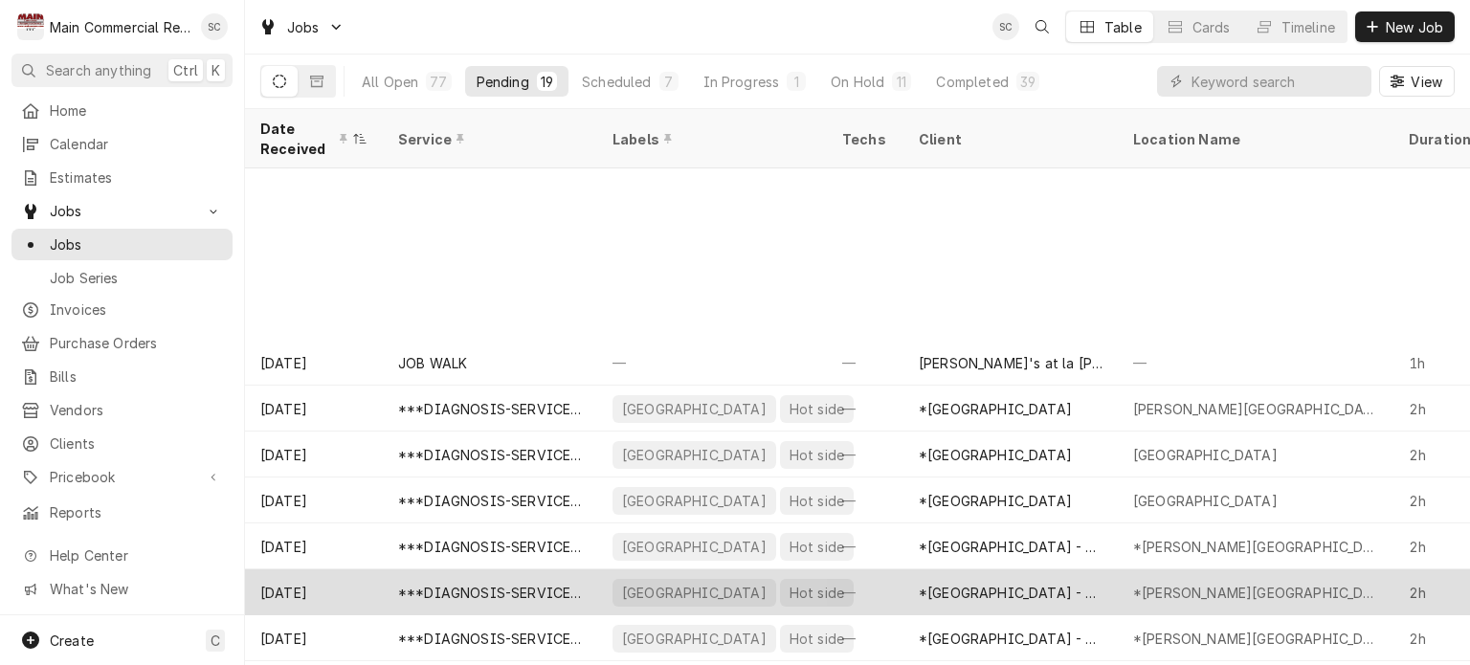
scroll to position [380, 0]
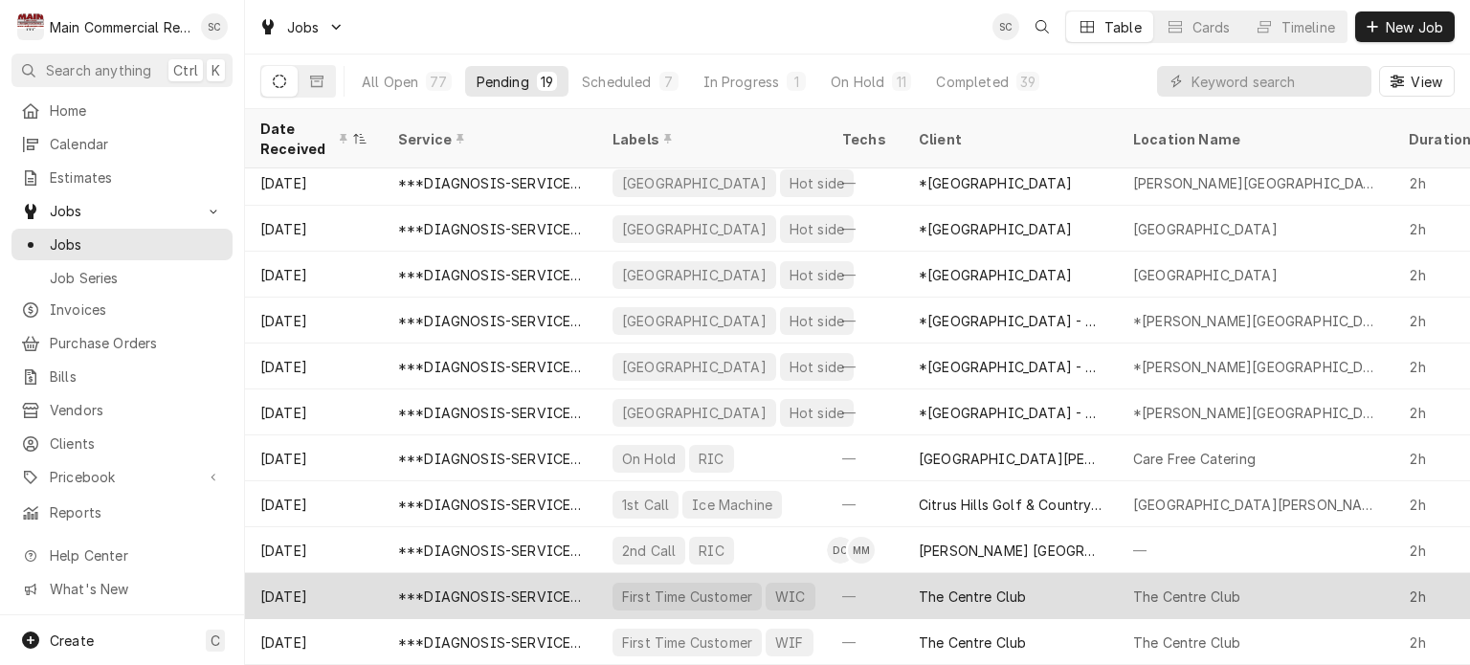
click at [900, 581] on div "—" at bounding box center [865, 596] width 77 height 46
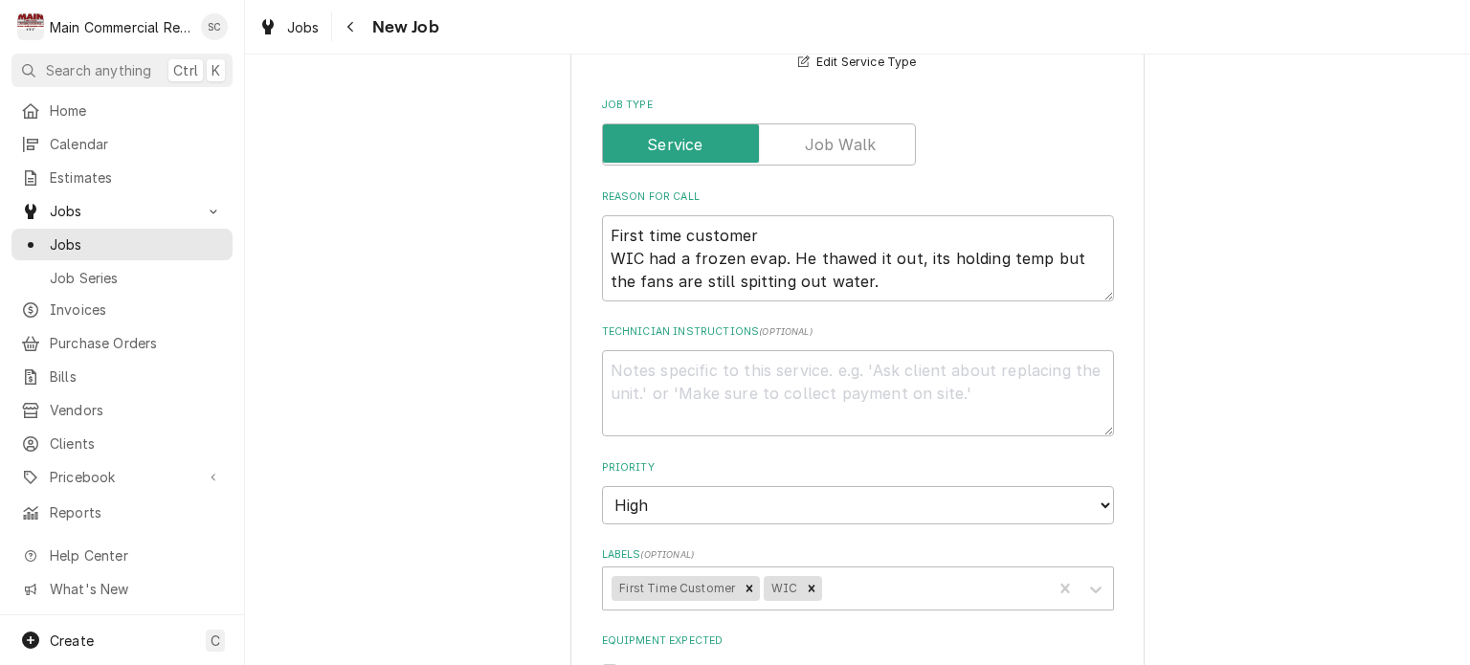
scroll to position [1053, 0]
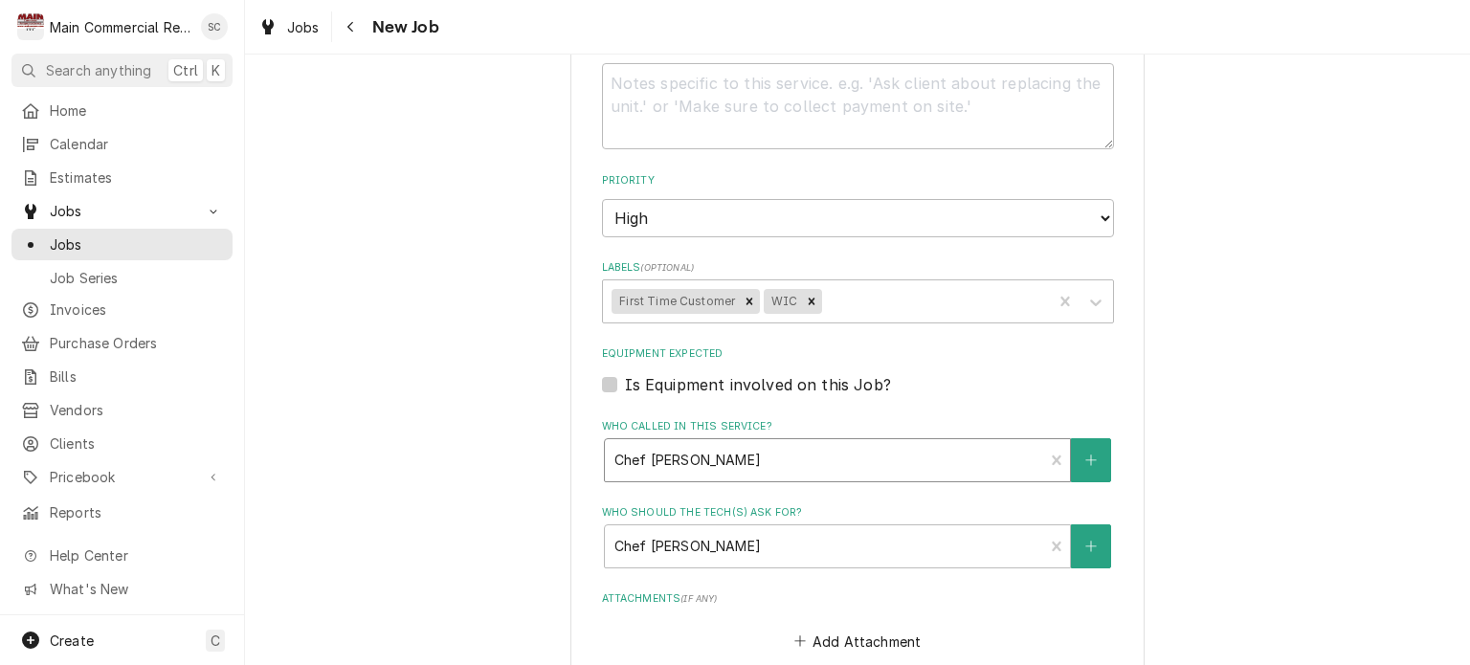
click at [988, 453] on div "Who called in this service?" at bounding box center [825, 460] width 420 height 34
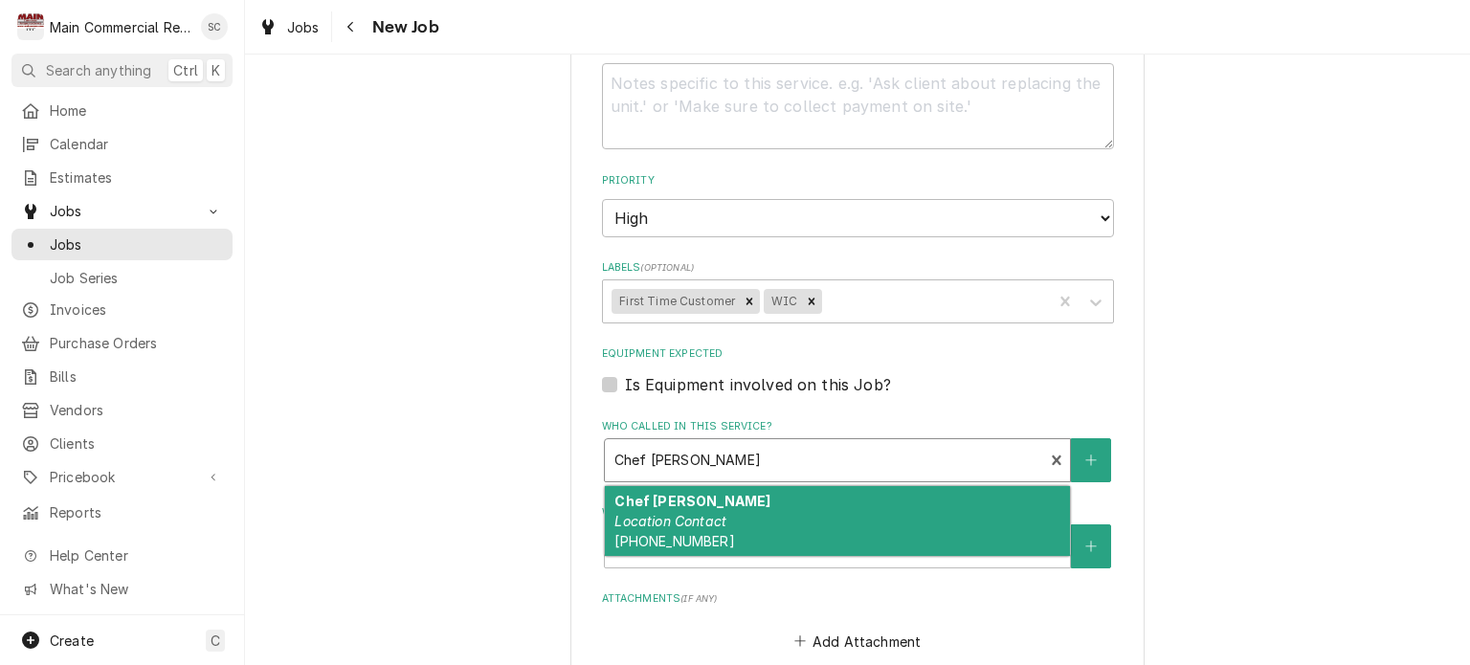
click at [836, 515] on div "Chef [PERSON_NAME] Location Contact [PHONE_NUMBER]" at bounding box center [837, 521] width 465 height 70
type textarea "x"
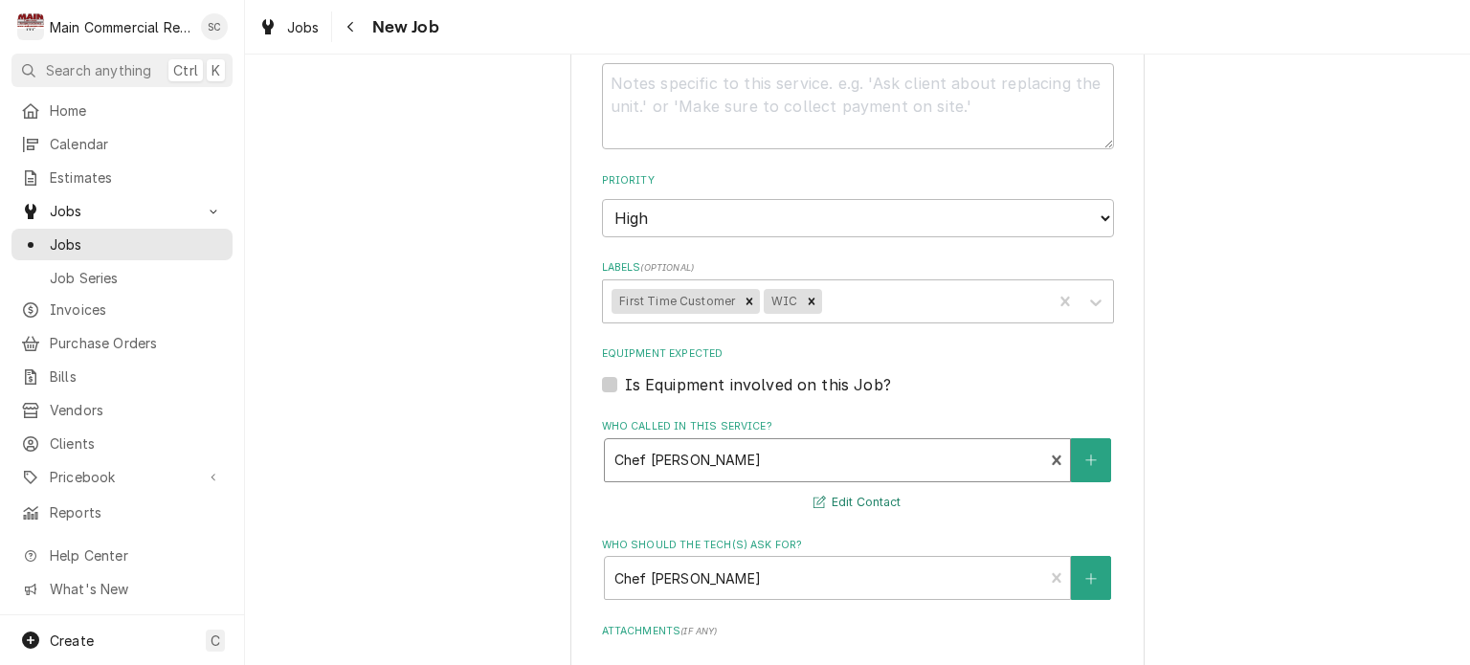
click at [860, 493] on button "Edit Contact" at bounding box center [857, 503] width 93 height 24
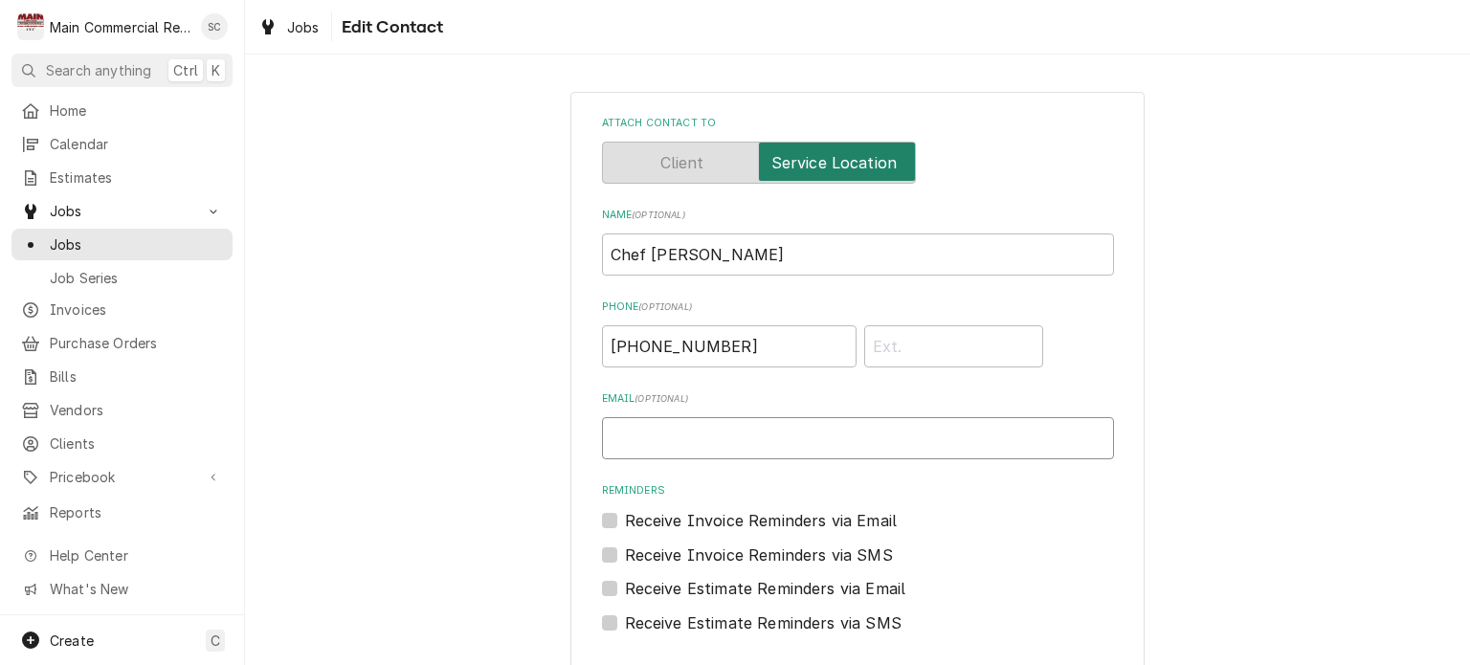
click at [804, 439] on input "Email ( optional )" at bounding box center [858, 438] width 512 height 42
type input "[PERSON_NAME][EMAIL_ADDRESS][PERSON_NAME][DOMAIN_NAME]"
click at [738, 257] on input "Chef [PERSON_NAME]" at bounding box center [858, 255] width 512 height 42
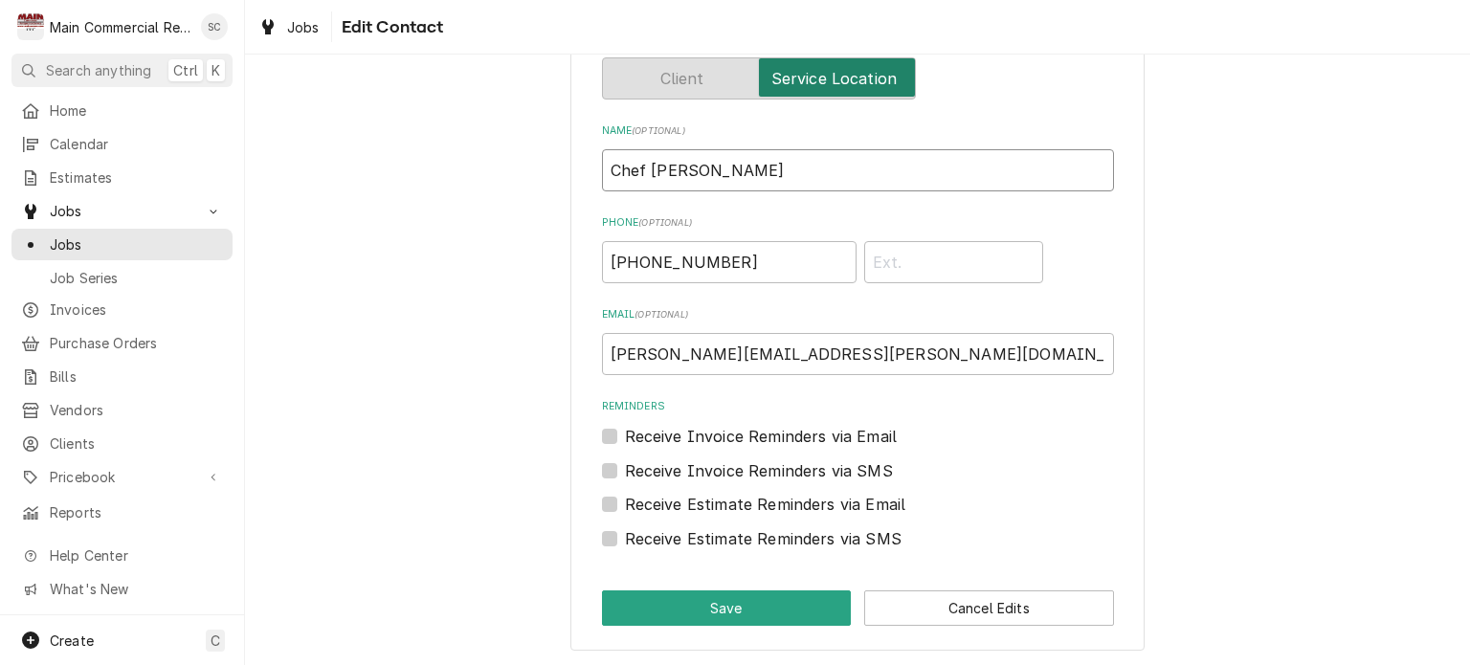
type input "Chef [PERSON_NAME]"
click at [750, 624] on div "Attach contact to Name ( optional ) Chef [PERSON_NAME] Phone ( optional ) [PHON…" at bounding box center [858, 329] width 574 height 643
click at [750, 604] on button "Save" at bounding box center [727, 608] width 250 height 35
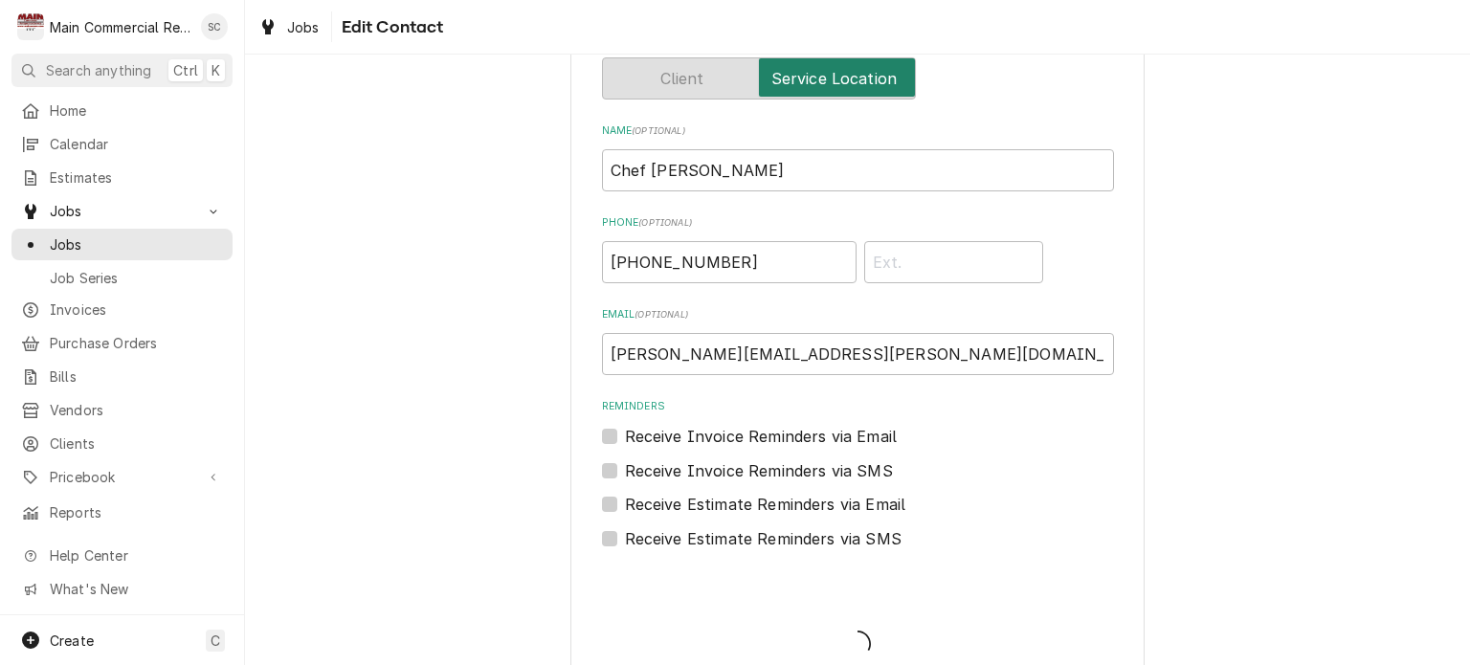
scroll to position [1053, 0]
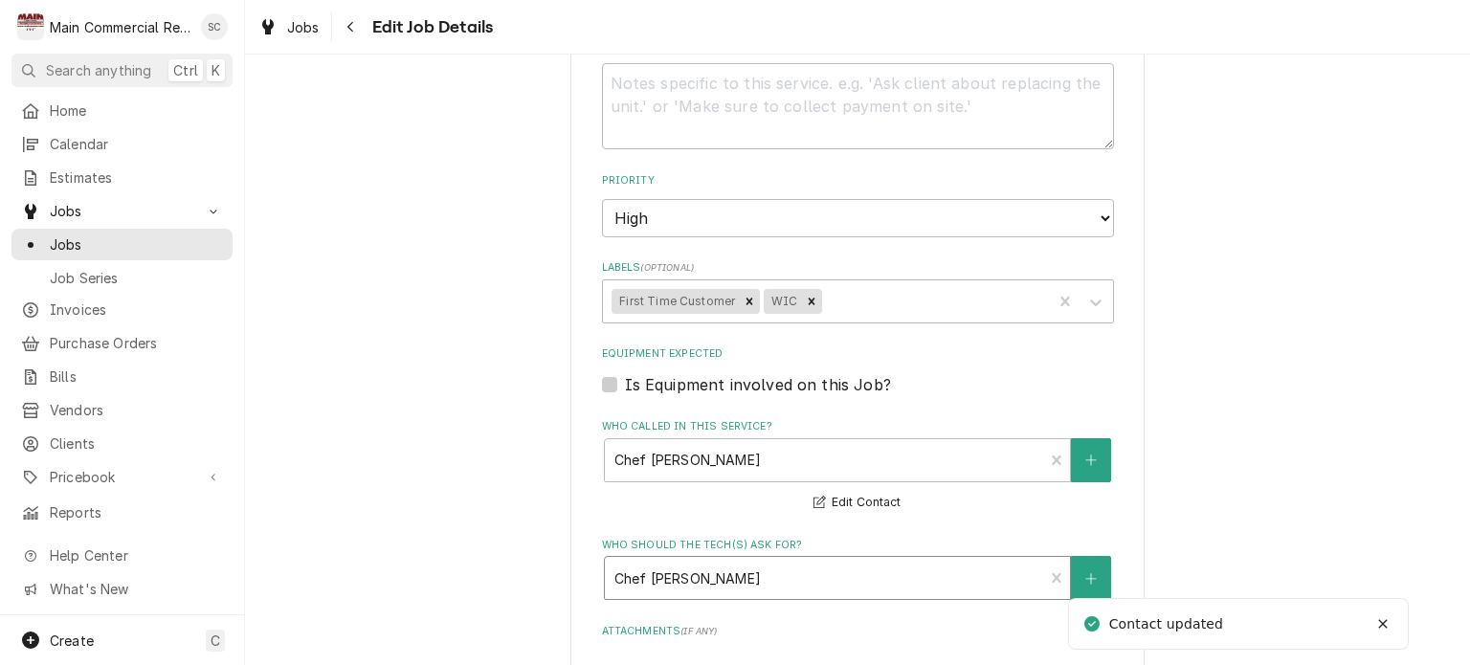
click at [800, 566] on div "Who should the tech(s) ask for?" at bounding box center [825, 578] width 420 height 34
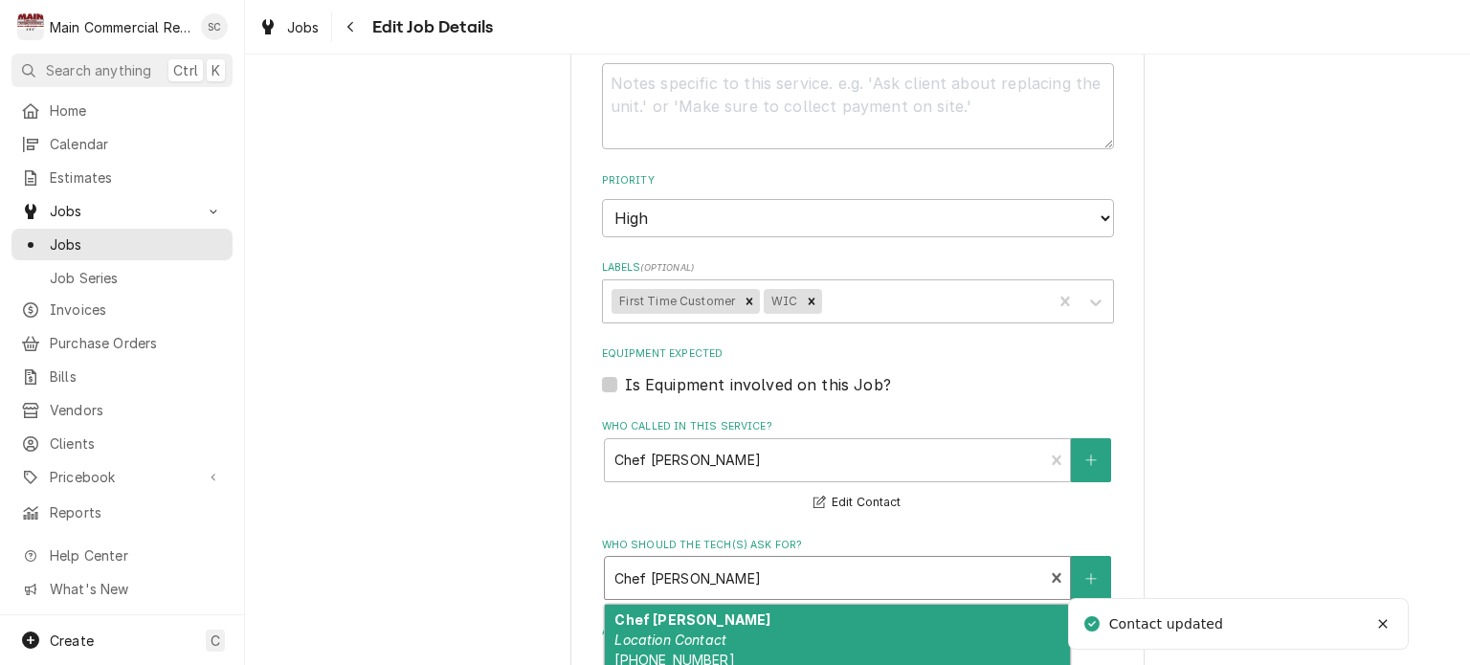
scroll to position [1436, 0]
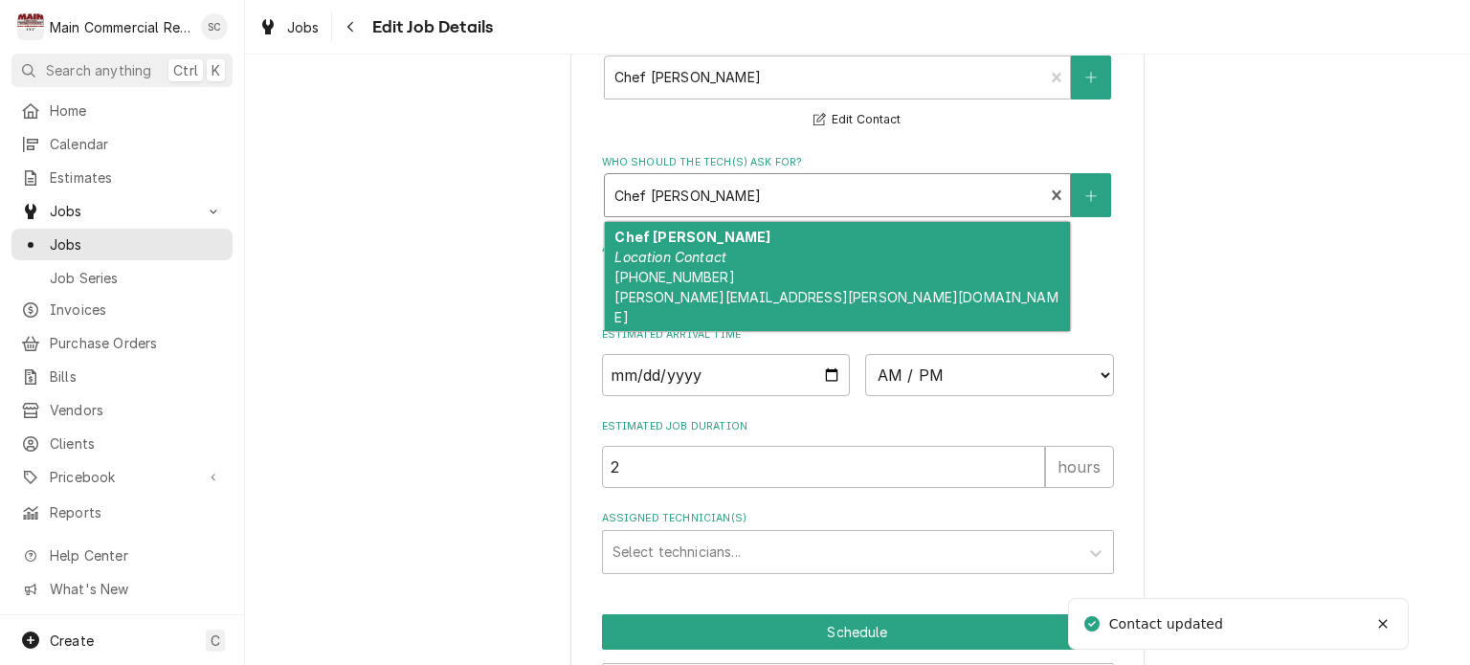
click at [762, 255] on div "Chef [PERSON_NAME] Location Contact [PHONE_NUMBER] [PERSON_NAME][EMAIL_ADDRESS]…" at bounding box center [837, 277] width 465 height 110
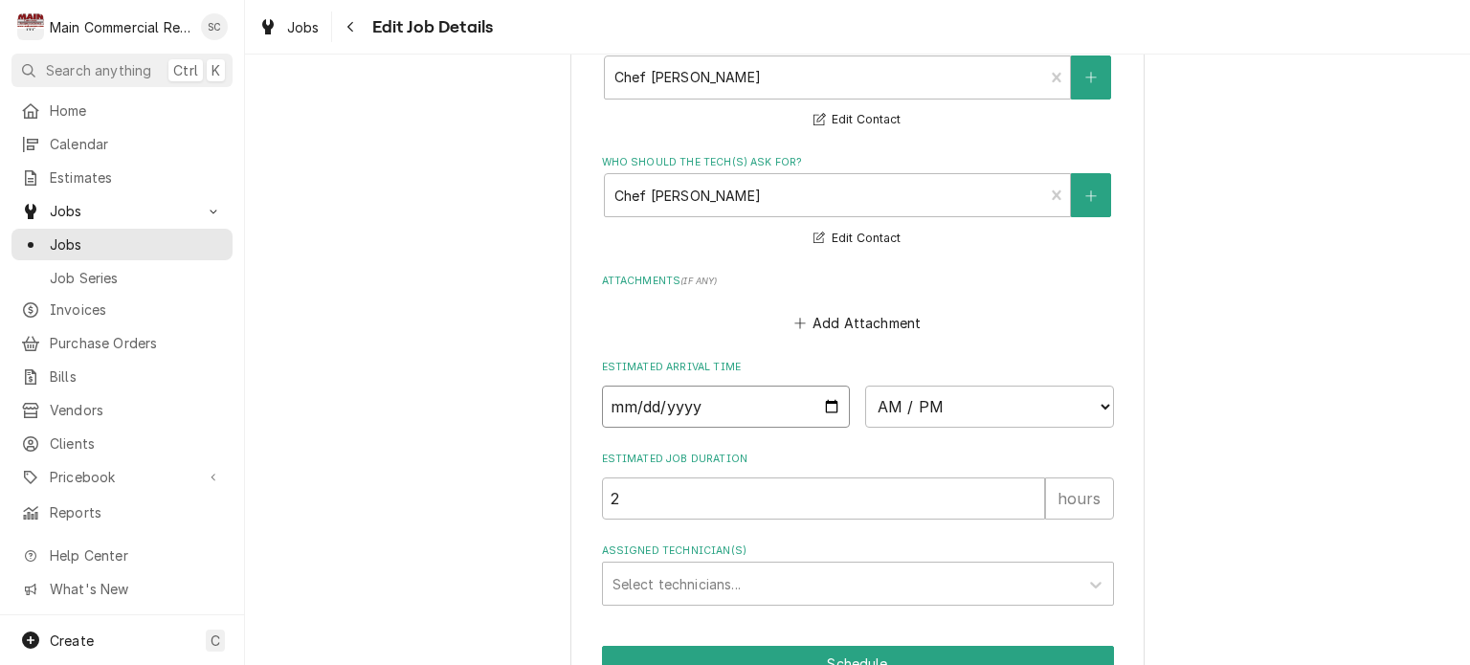
click at [824, 398] on input "Date" at bounding box center [726, 407] width 249 height 42
type textarea "x"
type input "[DATE]"
type textarea "x"
click at [903, 393] on select "AM / PM 6:00 AM 6:15 AM 6:30 AM 6:45 AM 7:00 AM 7:15 AM 7:30 AM 7:45 AM 8:00 AM…" at bounding box center [989, 407] width 249 height 42
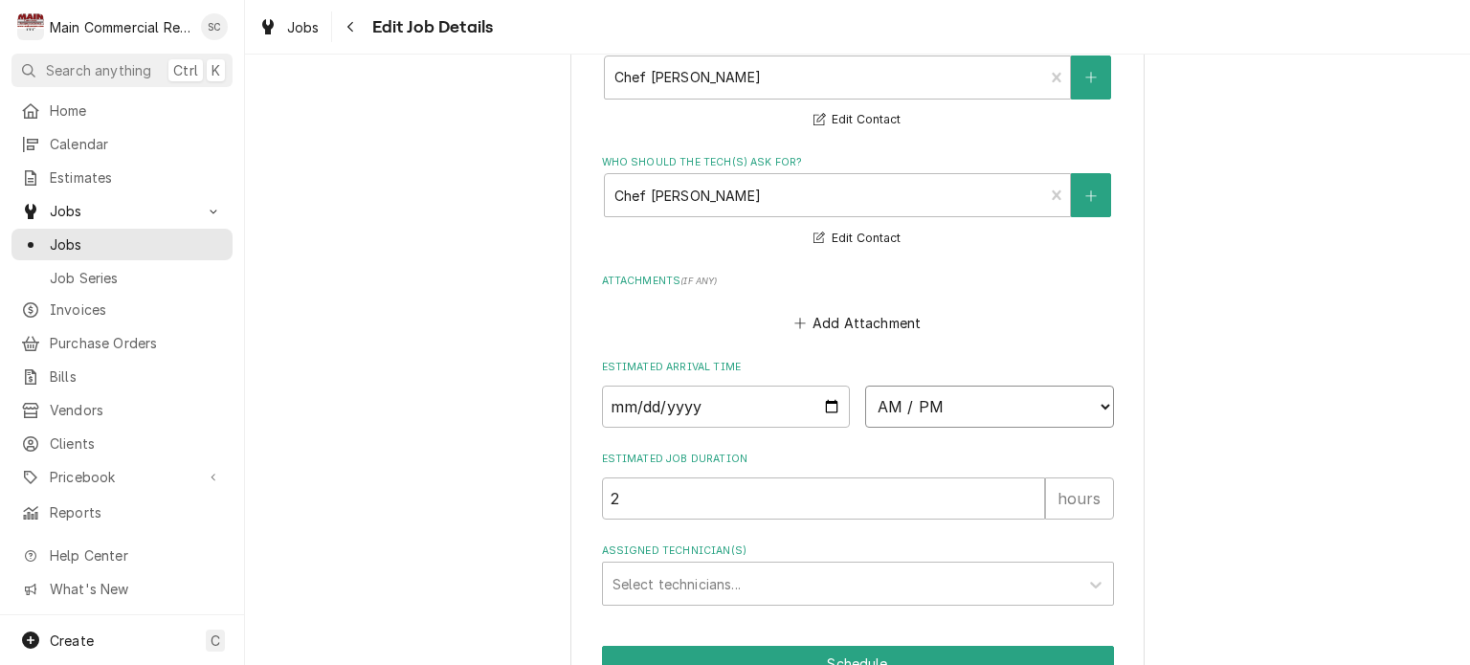
select select "08:00:00"
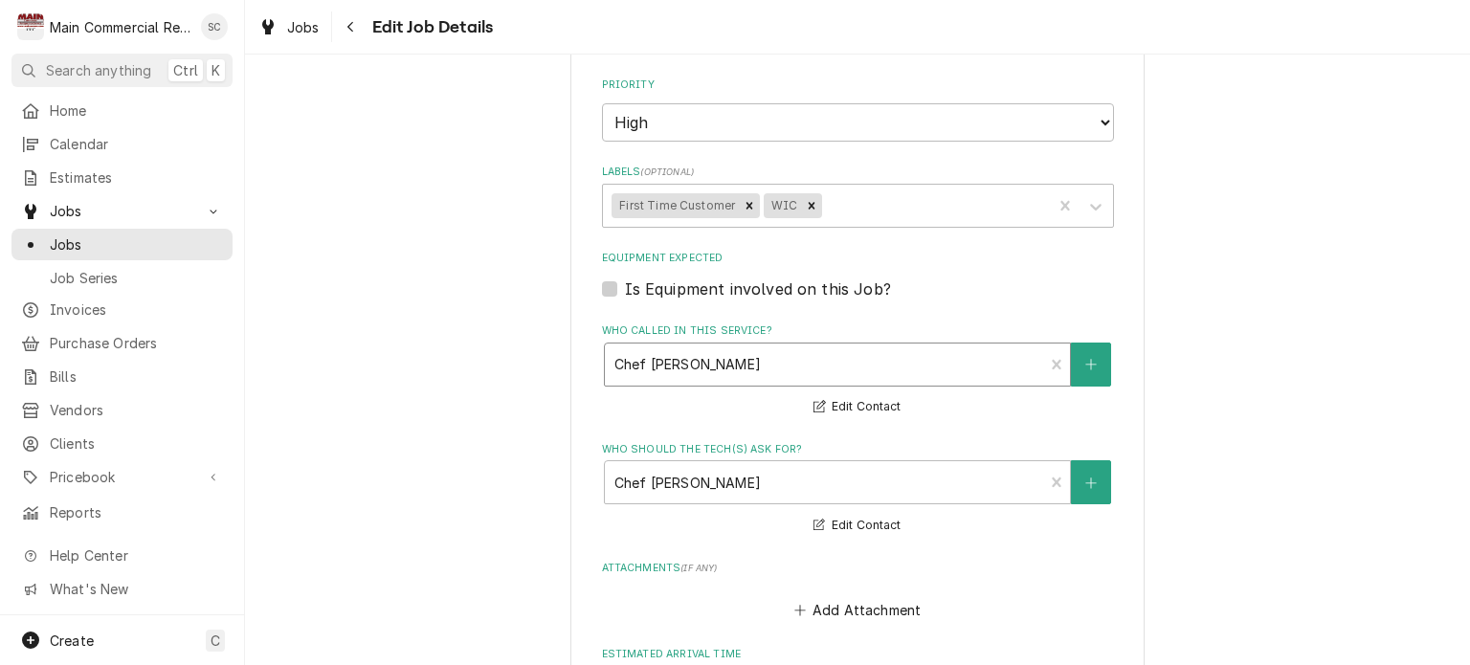
scroll to position [862, 0]
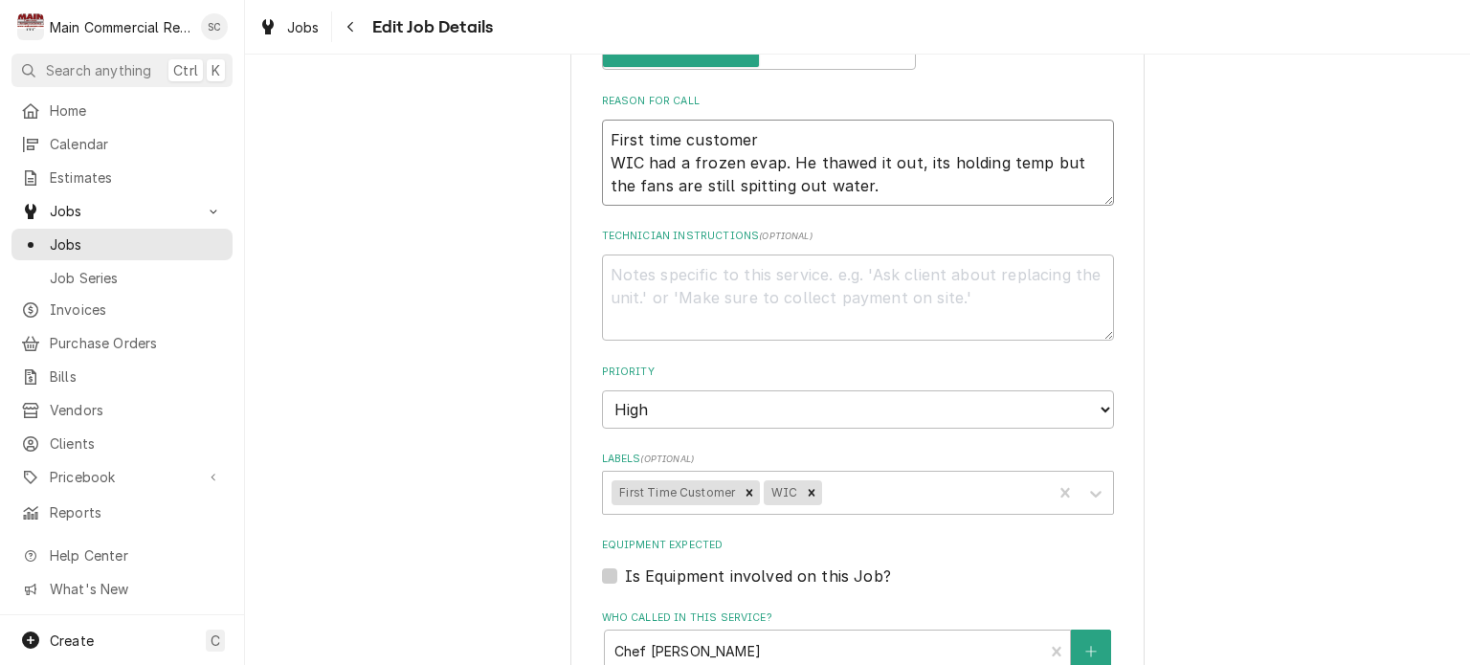
click at [785, 145] on textarea "First time customer WIC had a frozen evap. He thawed it out, its holding temp b…" at bounding box center [858, 163] width 512 height 86
type textarea "x"
type textarea "First time customer WIC had a frozen evap. He thawed it out, its holding temp b…"
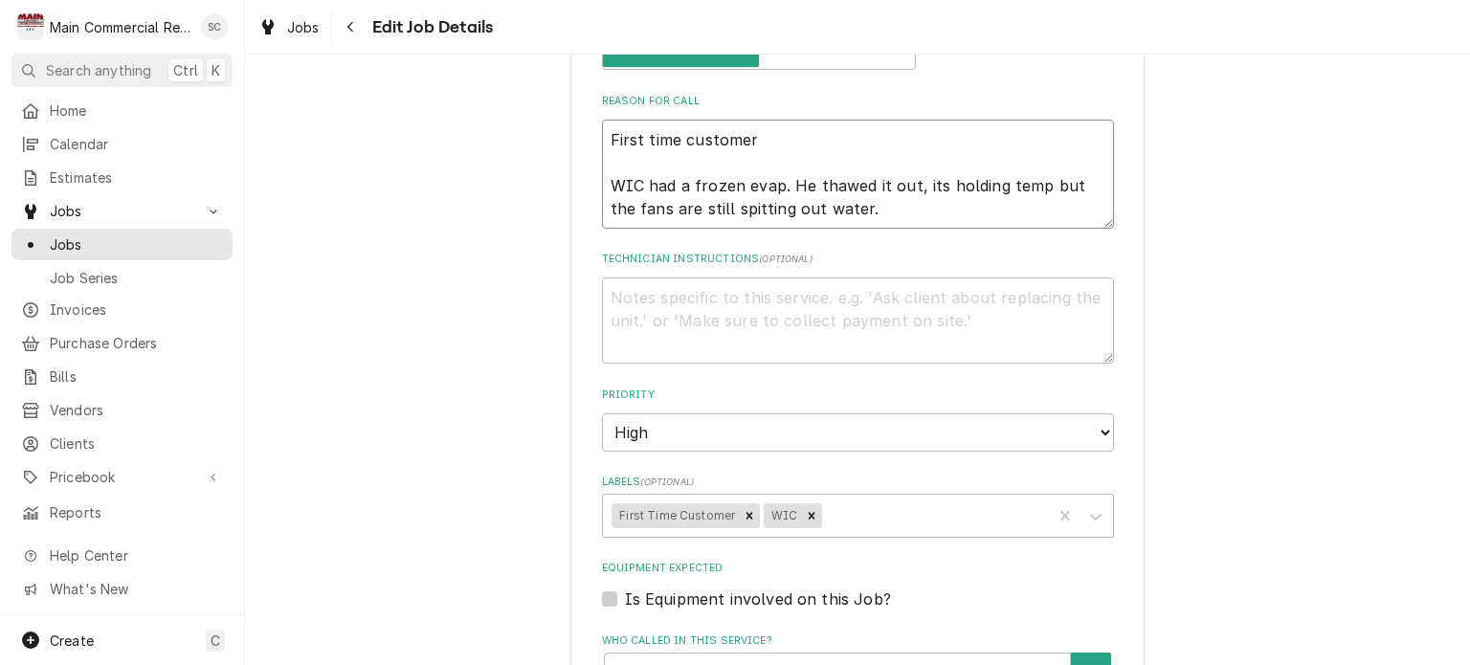
type textarea "x"
type textarea "First time customer * WIC had a frozen evap. He thawed it out, its holding temp…"
type textarea "x"
type textarea "First time customer *a WIC had a frozen evap. He thawed it out, its holding tem…"
type textarea "x"
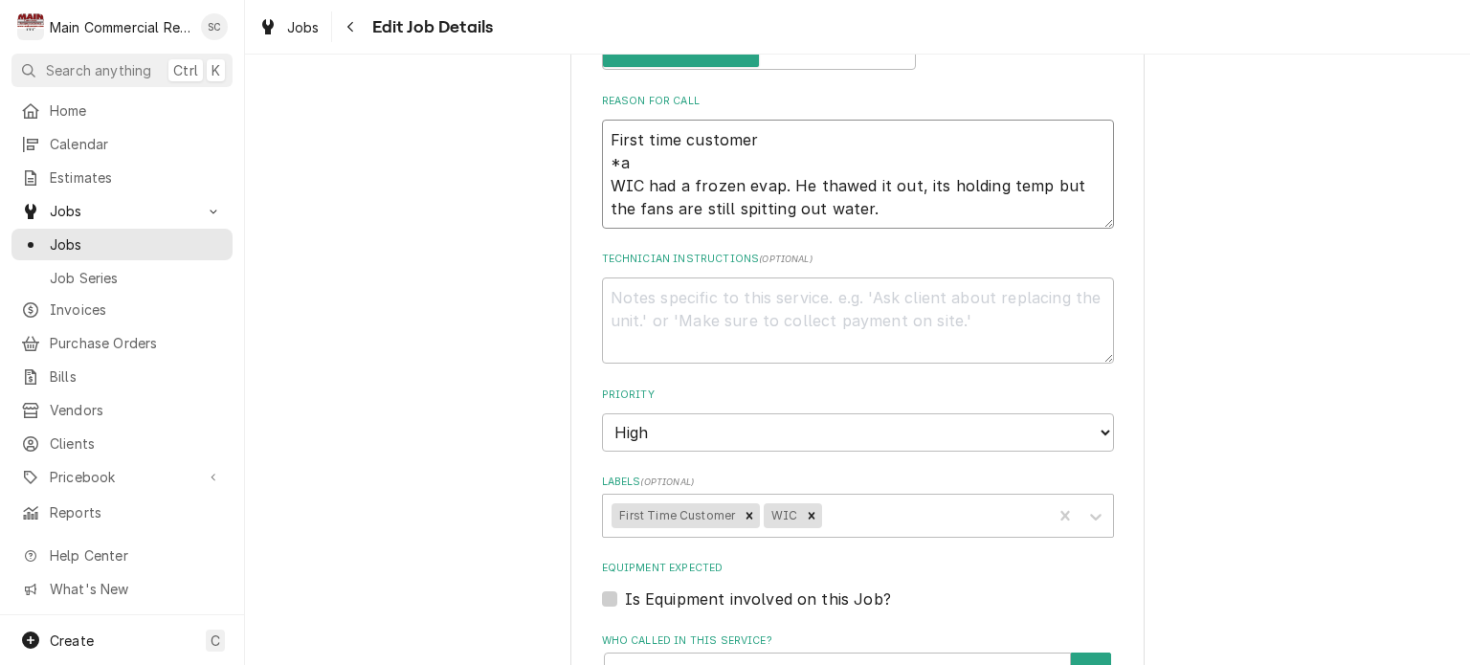
type textarea "First time customer *am WIC had a frozen evap. He thawed it out, its holding te…"
type textarea "x"
type textarea "First time customer *am WIC had a frozen evap. He thawed it out, its holding te…"
type textarea "x"
type textarea "First time customer *am s WIC had a frozen evap. He thawed it out, its holding …"
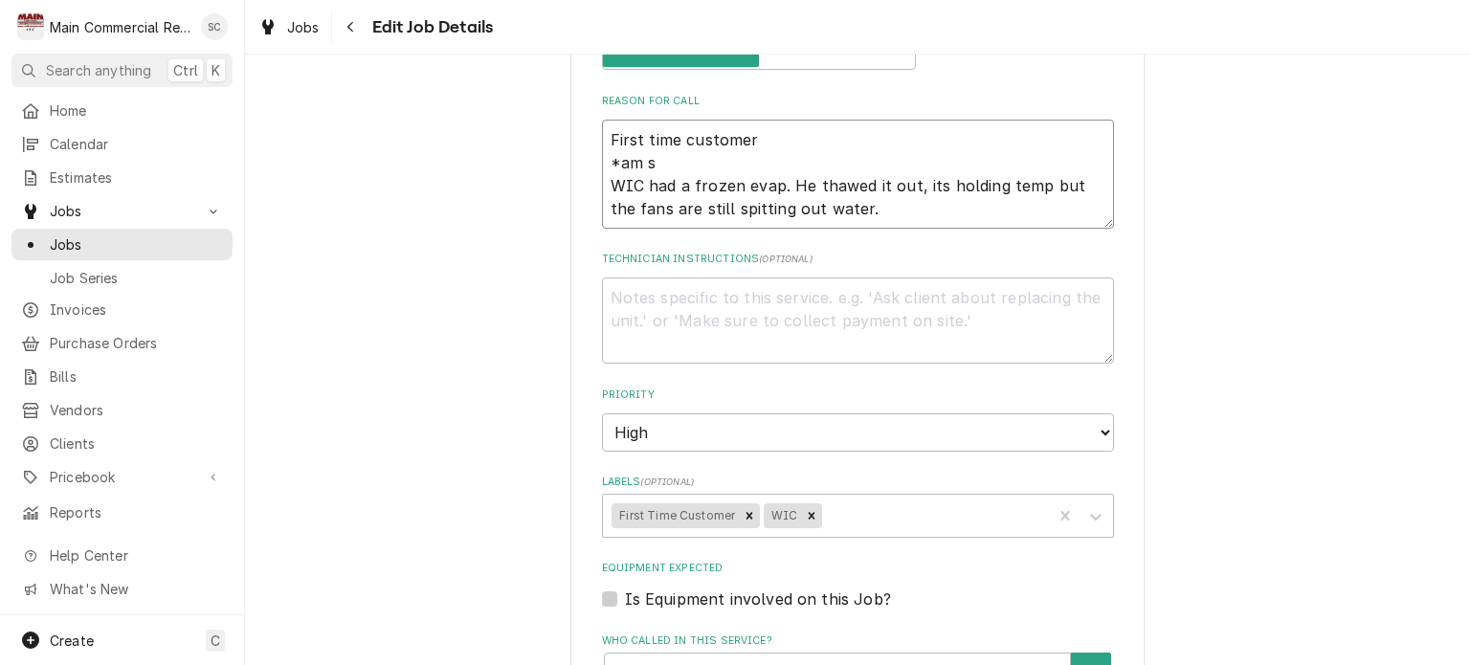
type textarea "x"
type textarea "First time customer *am sh WIC had a frozen evap. He thawed it out, its holding…"
type textarea "x"
type textarea "First time customer *am sha WIC had a frozen evap. He thawed it out, its holdin…"
type textarea "x"
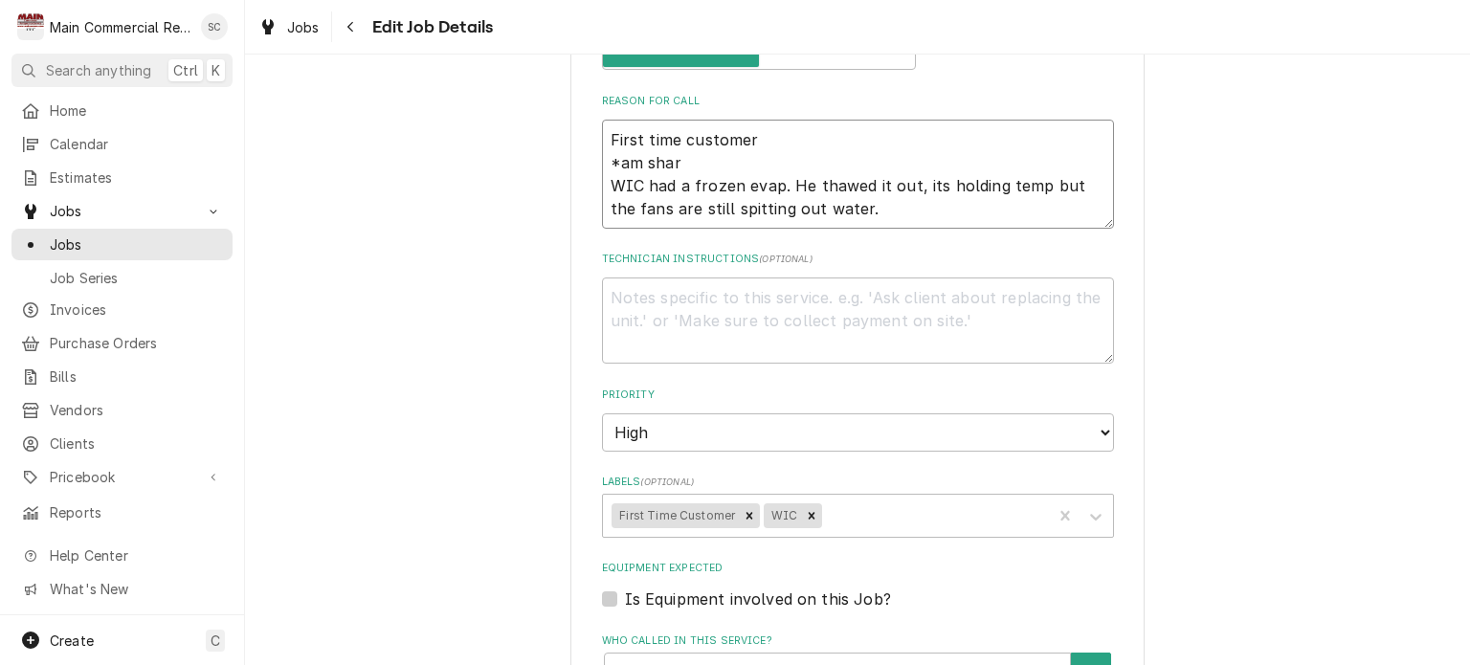
type textarea "First time customer *am sharp WIC had a frozen evap. He thawed it out, its hold…"
type textarea "x"
type textarea "First time customer *am shar WIC had a frozen evap. He thawed it out, its holdi…"
type textarea "x"
type textarea "First time customer *am sha WIC had a frozen evap. He thawed it out, its holdin…"
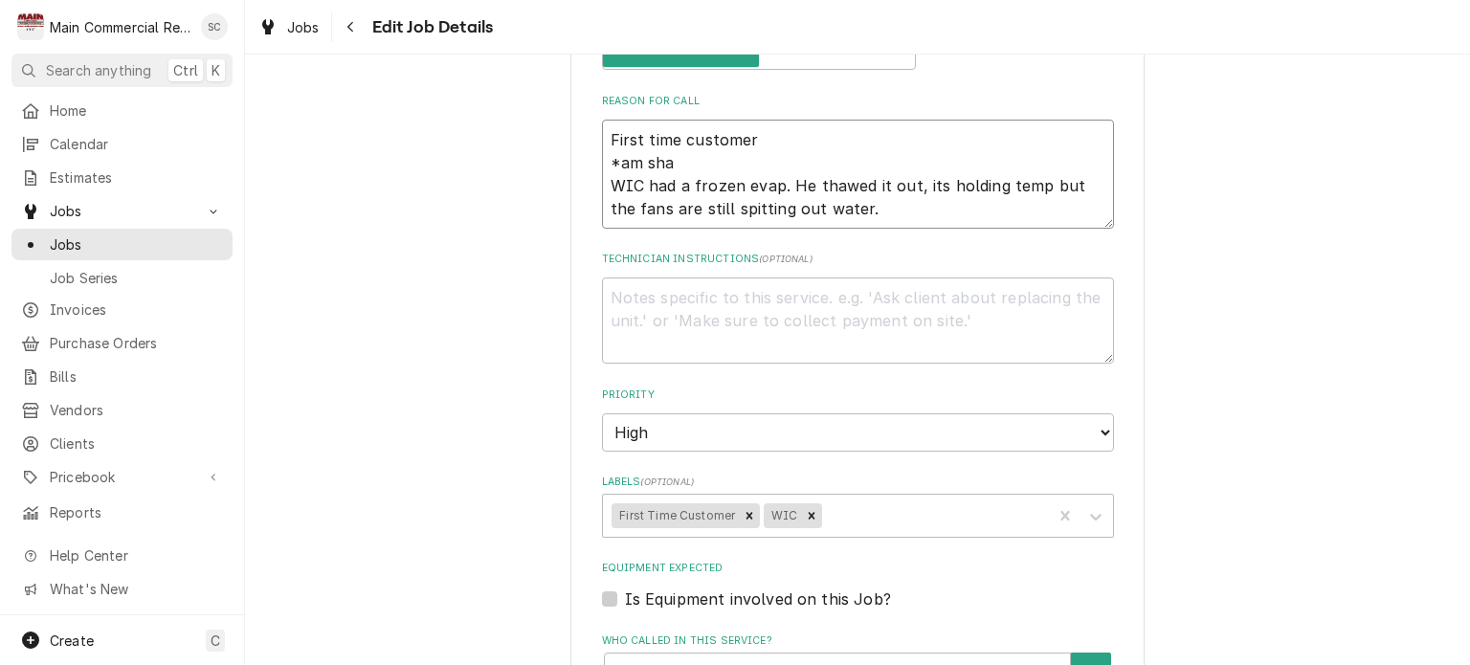
type textarea "x"
type textarea "First time customer *am sh WIC had a frozen evap. He thawed it out, its holding…"
type textarea "x"
type textarea "First time customer *am s WIC had a frozen evap. He thawed it out, its holding …"
type textarea "x"
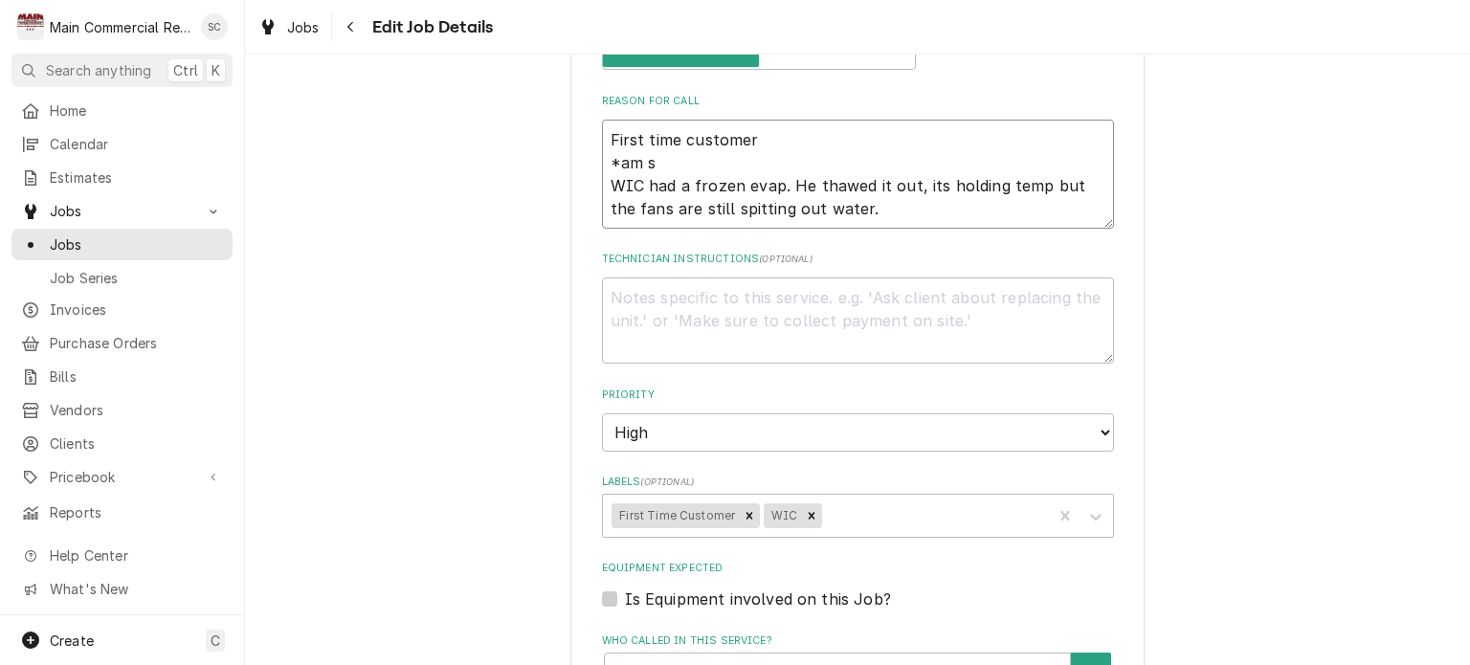
type textarea "First time customer *am WIC had a frozen evap. He thawed it out, its holding te…"
type textarea "x"
type textarea "First time customer *am WIC had a frozen evap. He thawed it out, its holding te…"
type textarea "x"
type textarea "First time customer *a WIC had a frozen evap. He thawed it out, its holding tem…"
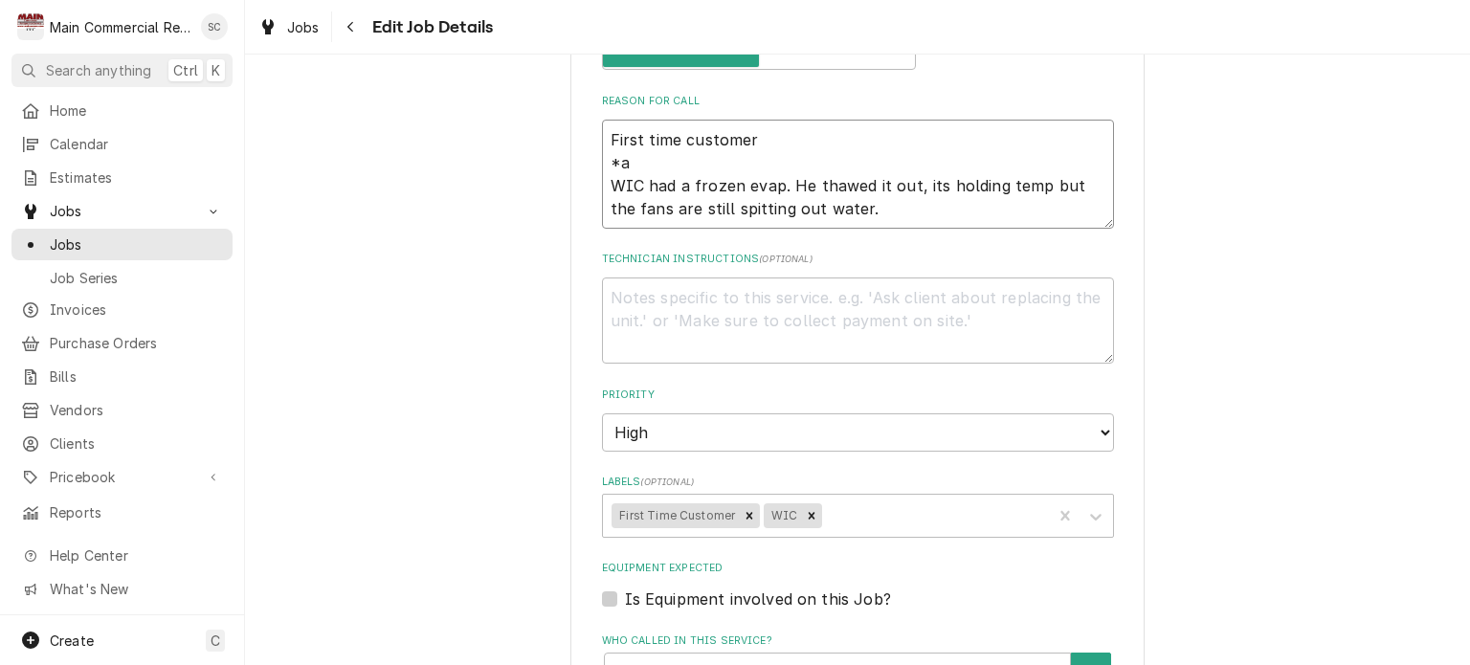
type textarea "x"
type textarea "First time customer * WIC had a frozen evap. He thawed it out, its holding temp…"
type textarea "x"
type textarea "First time customer WIC had a frozen evap. He thawed it out, its holding temp b…"
type textarea "x"
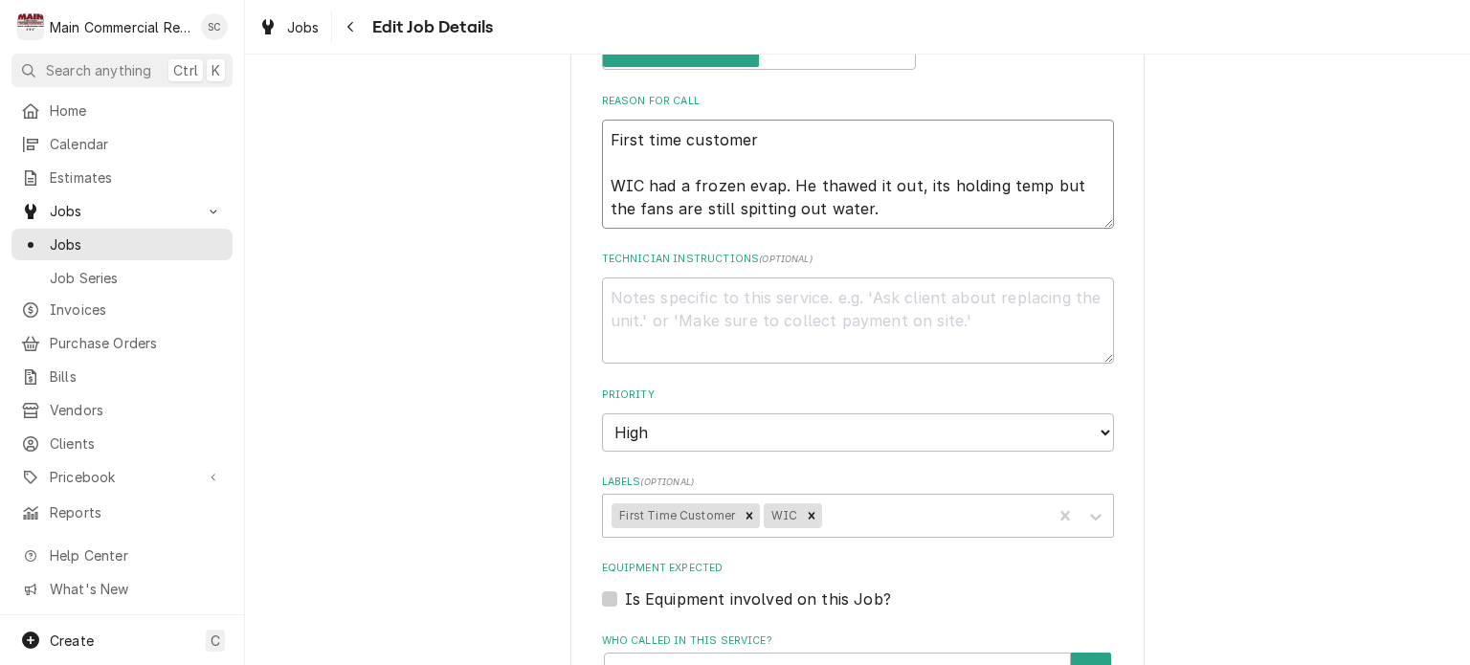
type textarea "First time customer 8 WIC had a frozen evap. He thawed it out, its holding temp…"
type textarea "x"
type textarea "First time customer WIC had a frozen evap. He thawed it out, its holding temp b…"
type textarea "x"
type textarea "First time customer WIC had a frozen evap. He thawed it out, its holding temp b…"
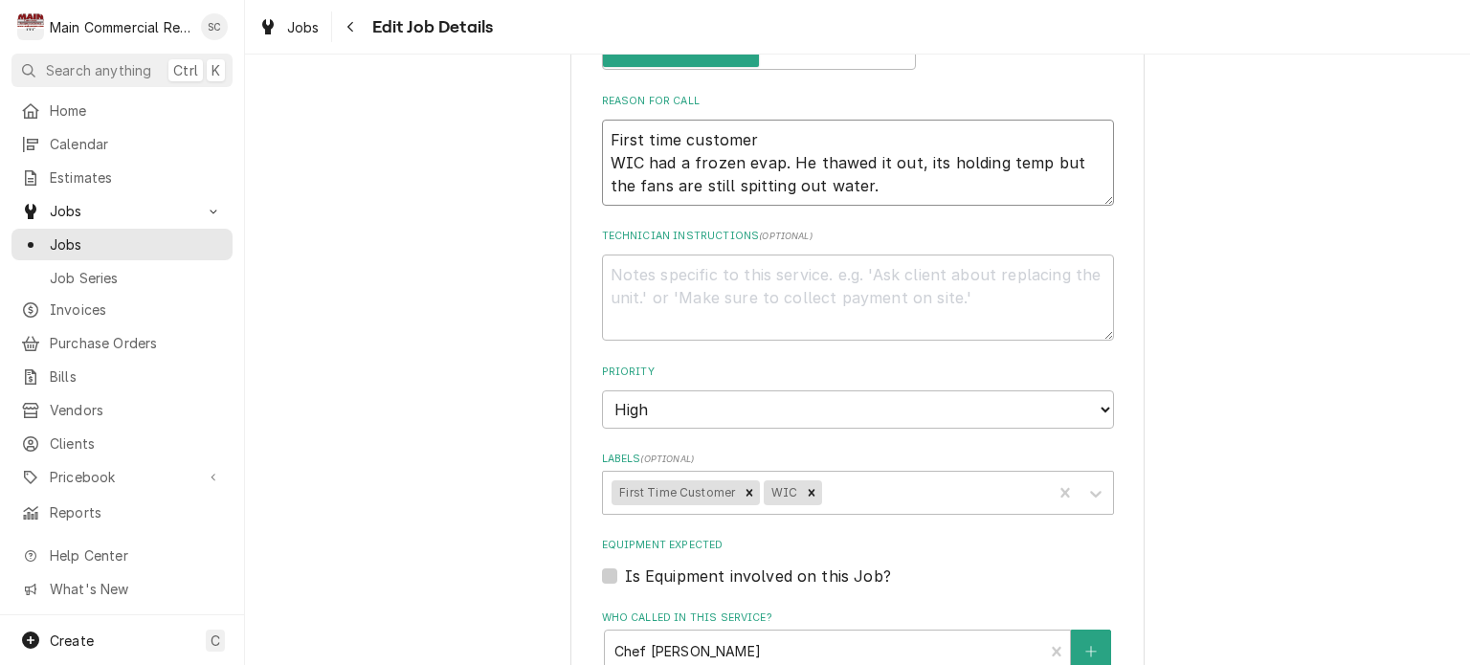
type textarea "x"
type textarea "First time customer WIC had a frozen evap. He thawed it out, its holding temp b…"
click at [602, 130] on textarea "First time customer WIC had a frozen evap. He thawed it out, its holding temp b…" at bounding box center [858, 163] width 512 height 86
type textarea "x"
type textarea "First time customer WIC had a frozen evap. He thawed it out, its holding temp b…"
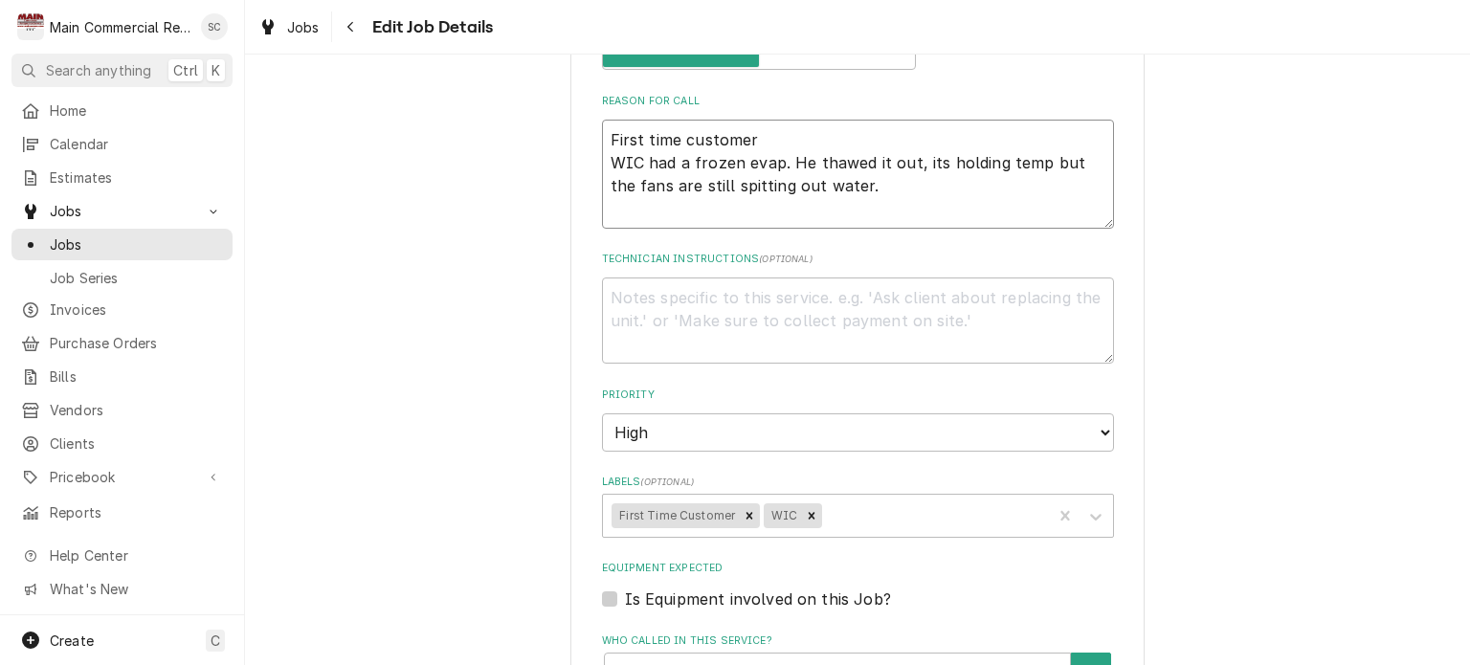
type textarea "x"
type textarea "8 First time customer WIC had a frozen evap. He thawed it out, its holding temp…"
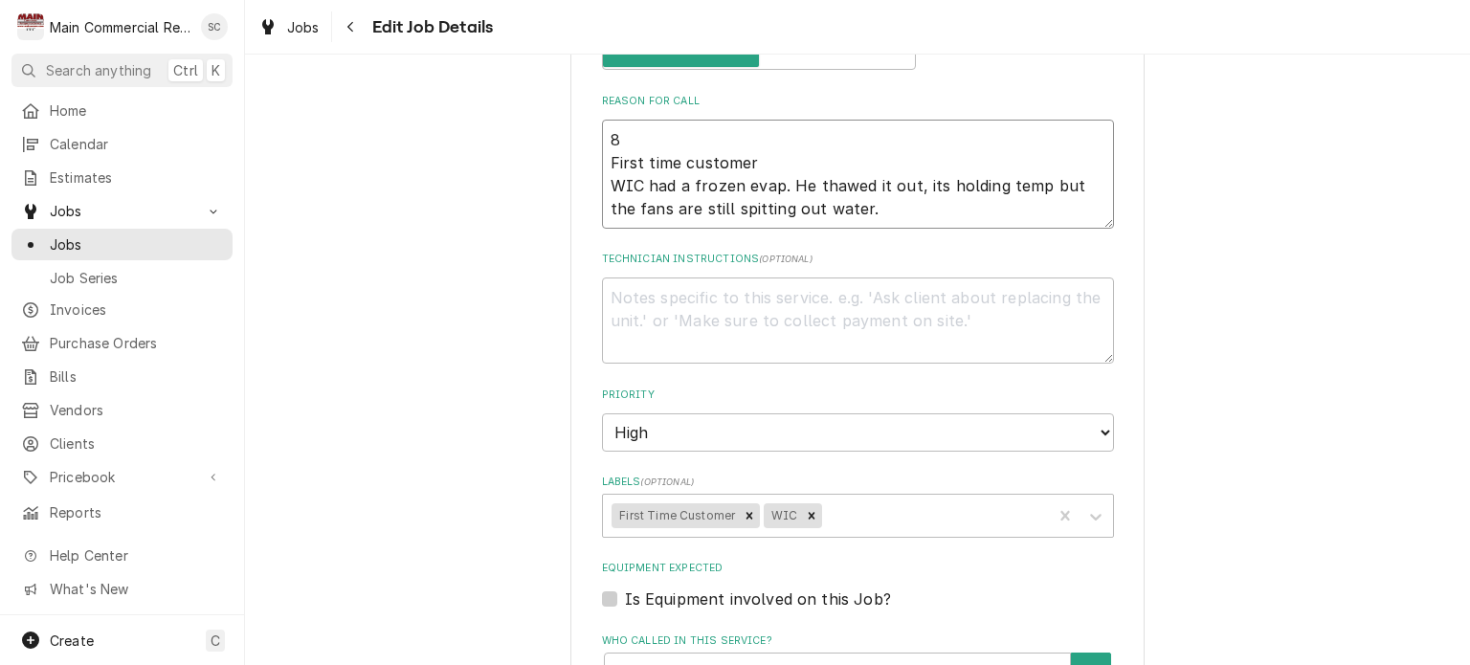
type textarea "x"
type textarea "8a First time customer WIC had a frozen evap. He thawed it out, its holding tem…"
type textarea "x"
type textarea "8am First time customer WIC had a frozen evap. He thawed it out, its holding te…"
type textarea "x"
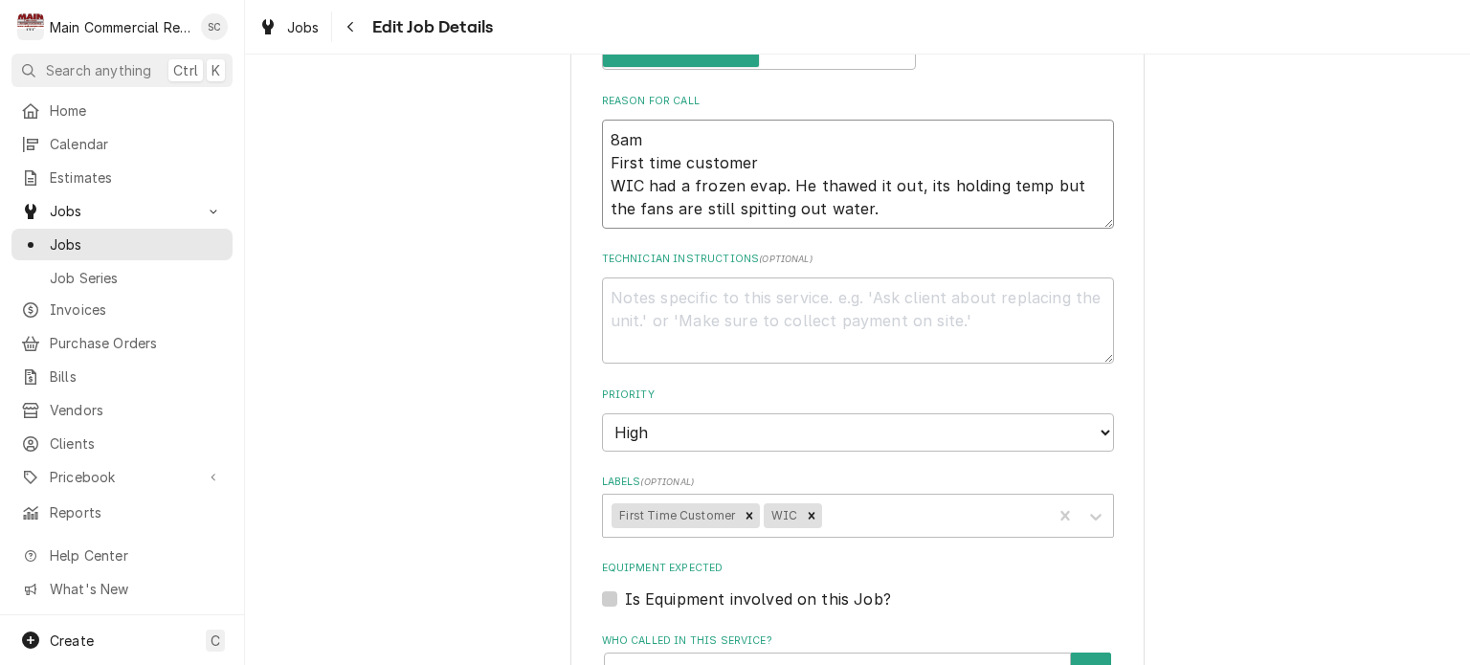
type textarea "8am First time customer WIC had a frozen evap. He thawed it out, its holding te…"
type textarea "x"
type textarea "8am s First time customer WIC had a frozen evap. He thawed it out, its holding …"
type textarea "x"
type textarea "8am s= First time customer WIC had a frozen evap. He thawed it out, its holding…"
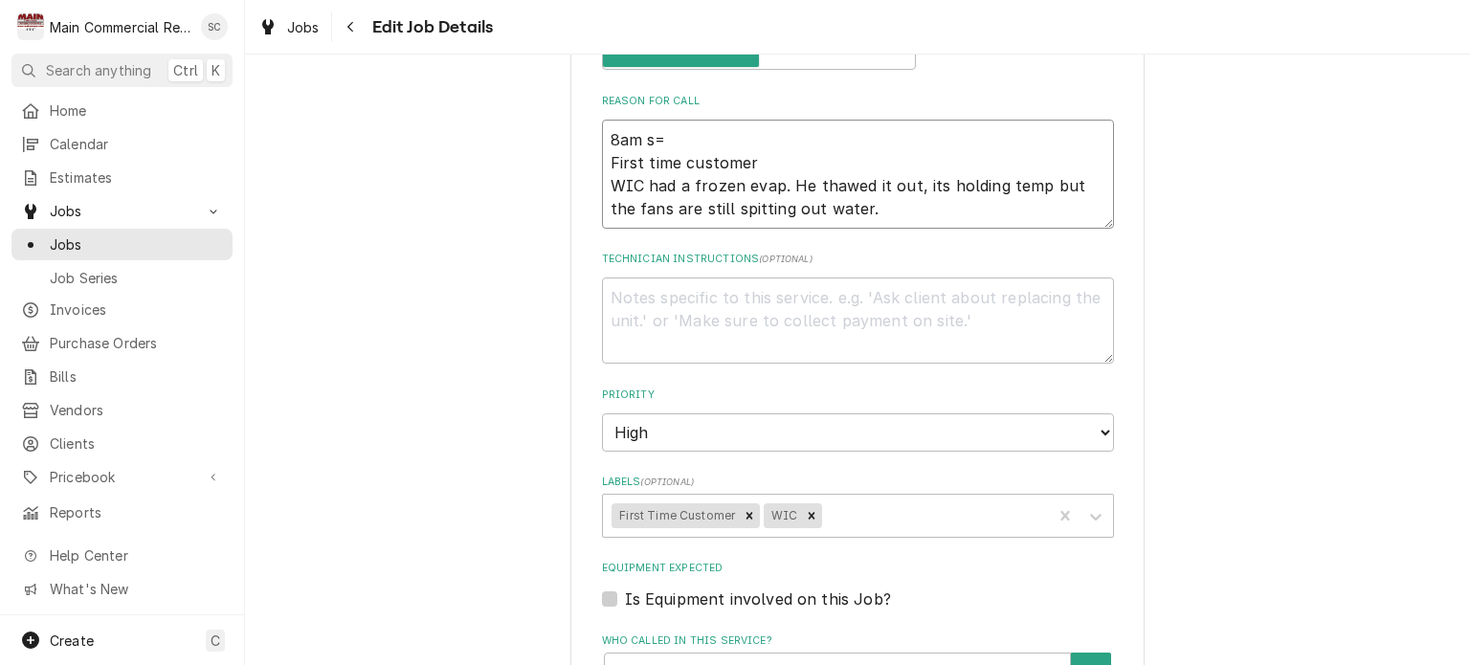
type textarea "x"
type textarea "8am s First time customer WIC had a frozen evap. He thawed it out, its holding …"
type textarea "x"
type textarea "8am First time customer WIC had a frozen evap. He thawed it out, its holding te…"
type textarea "x"
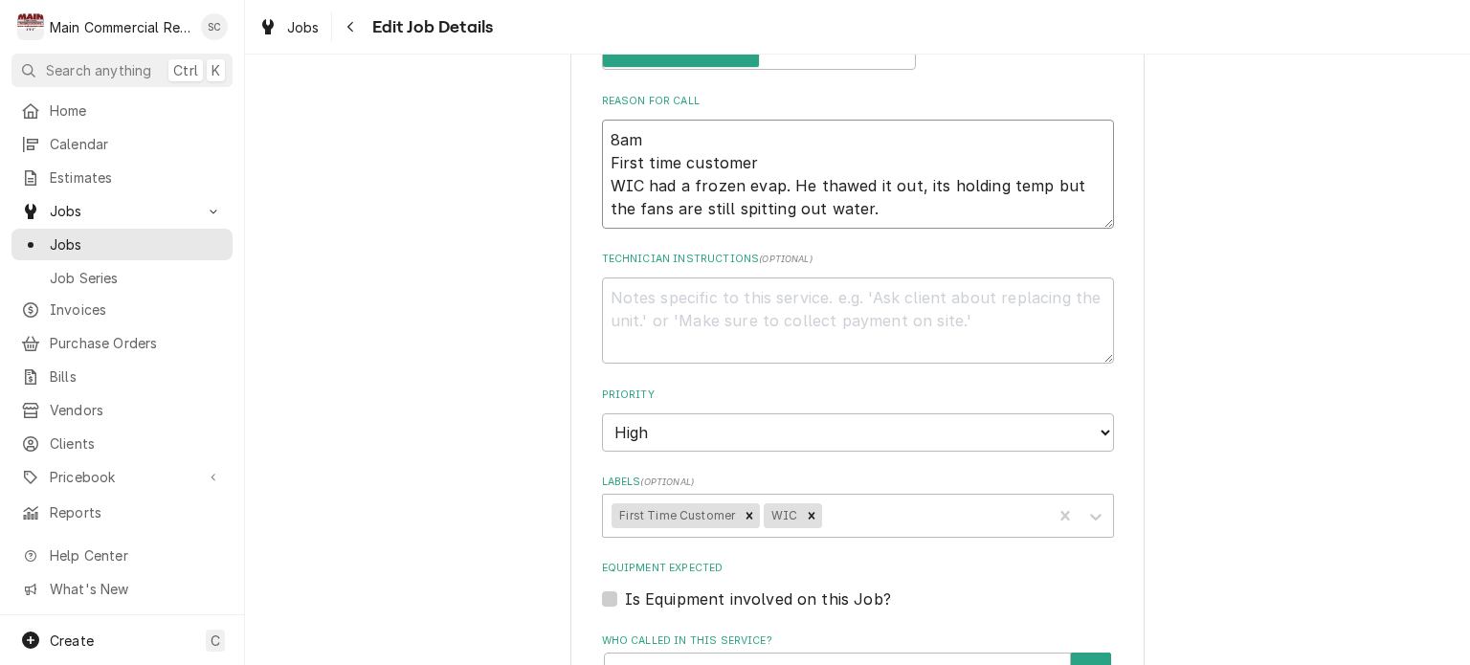
type textarea "8am S First time customer WIC had a frozen evap. He thawed it out, its holding …"
type textarea "x"
type textarea "8am Sh First time customer WIC had a frozen evap. He thawed it out, its holding…"
type textarea "x"
type textarea "8am Shar First time customer WIC had a frozen evap. He thawed it out, its holdi…"
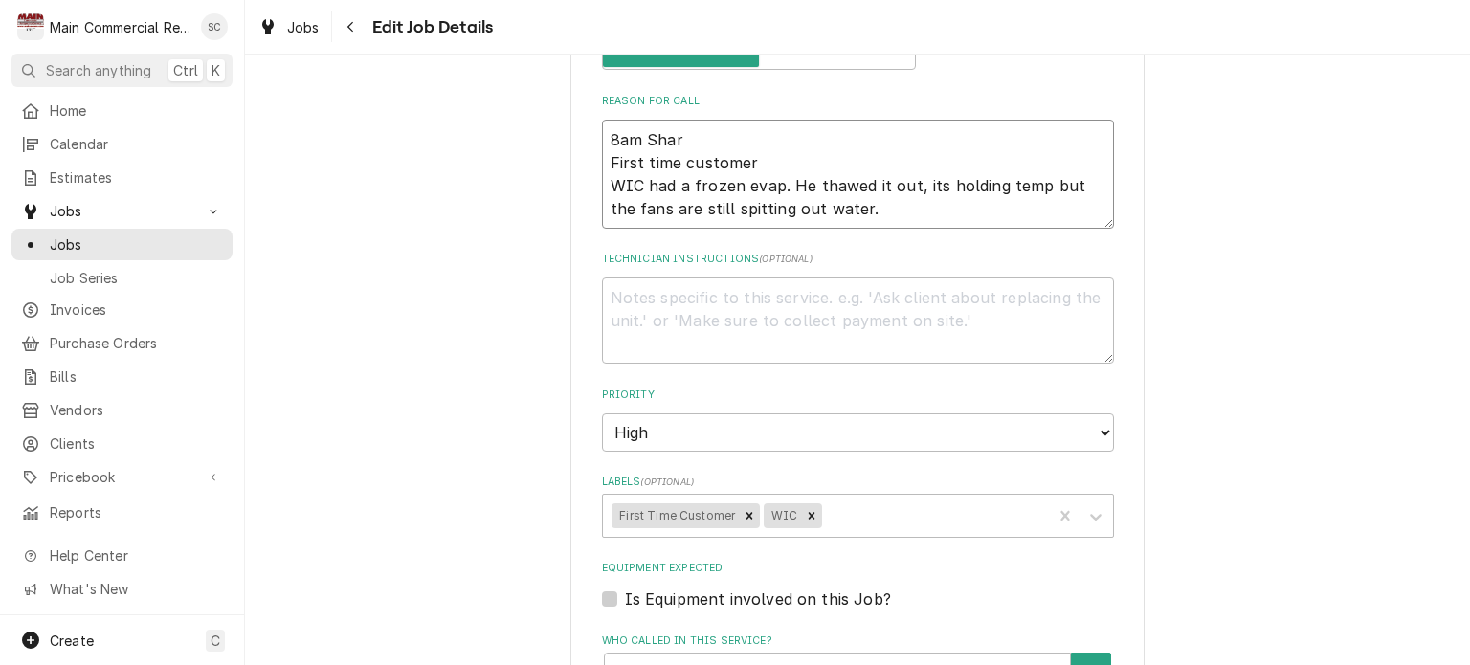
type textarea "x"
type textarea "8am Sharp First time customer WIC had a frozen evap. He thawed it out, its hold…"
type textarea "x"
type textarea "8am Sharp First time customer WIC had a frozen evap. He thawed it out, its hold…"
type textarea "x"
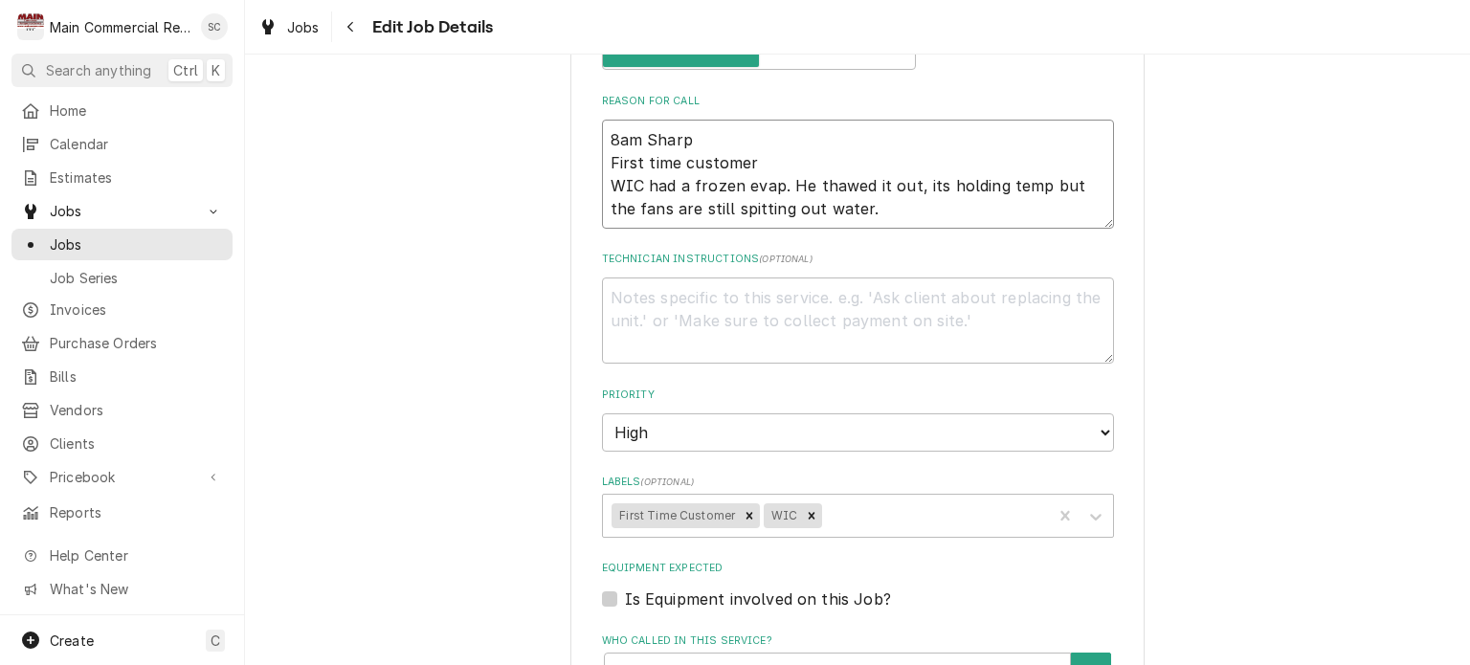
type textarea "8am Sharp First time customer WIC had a frozen evap. He thawed it out, its hold…"
click at [788, 296] on textarea "Technician Instructions ( optional )" at bounding box center [858, 321] width 512 height 86
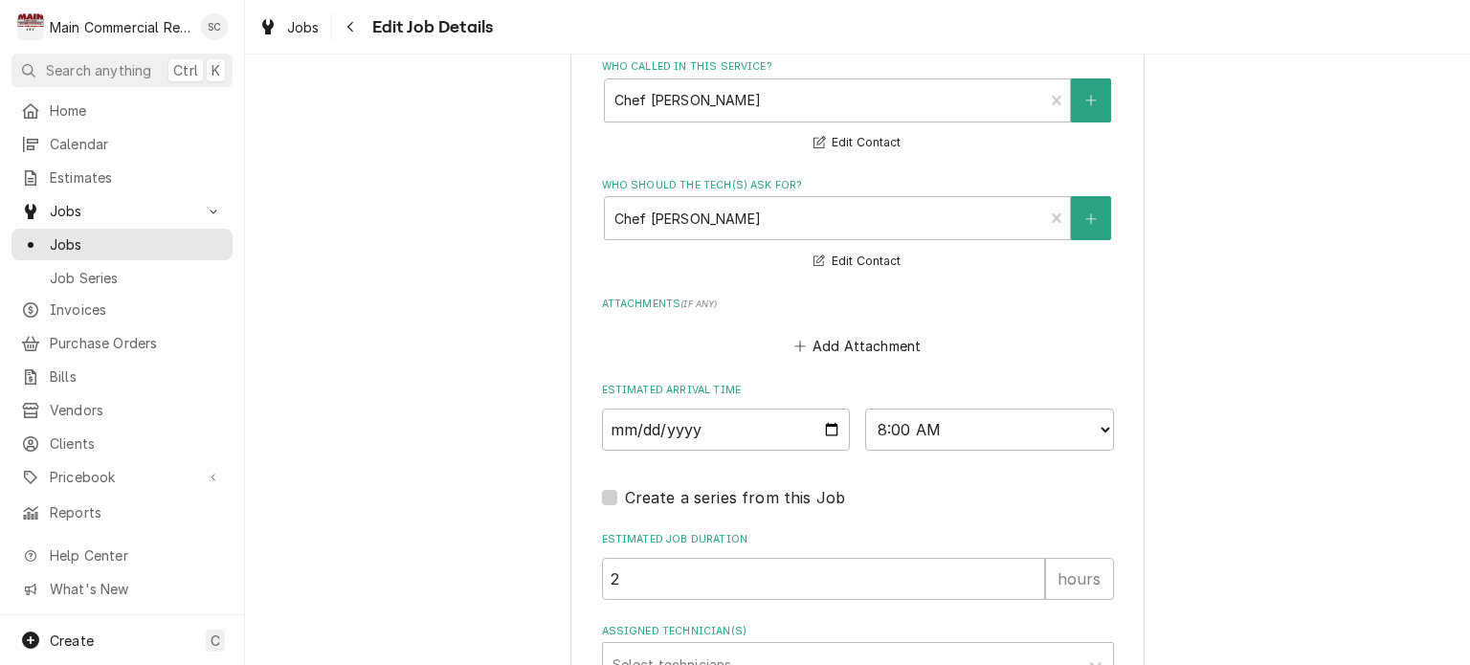
scroll to position [1664, 0]
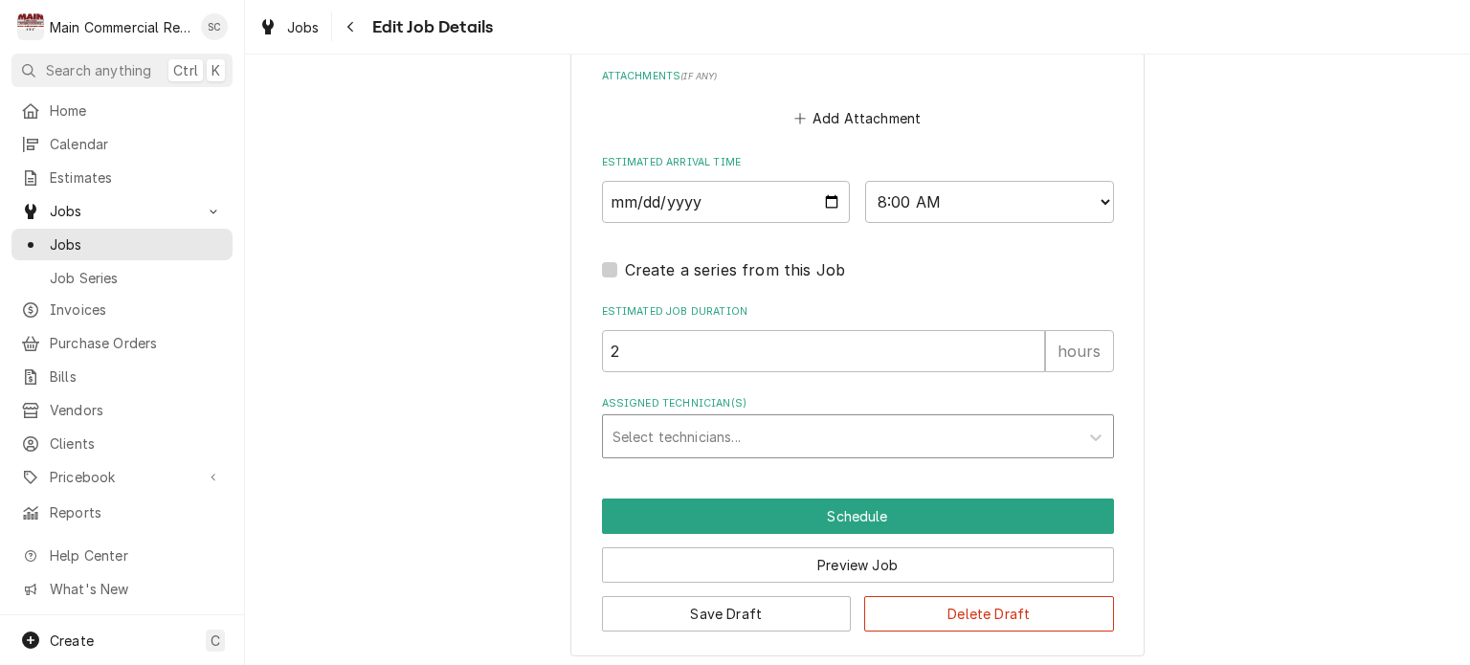
click at [871, 444] on div "Assigned Technician(s)" at bounding box center [841, 436] width 457 height 34
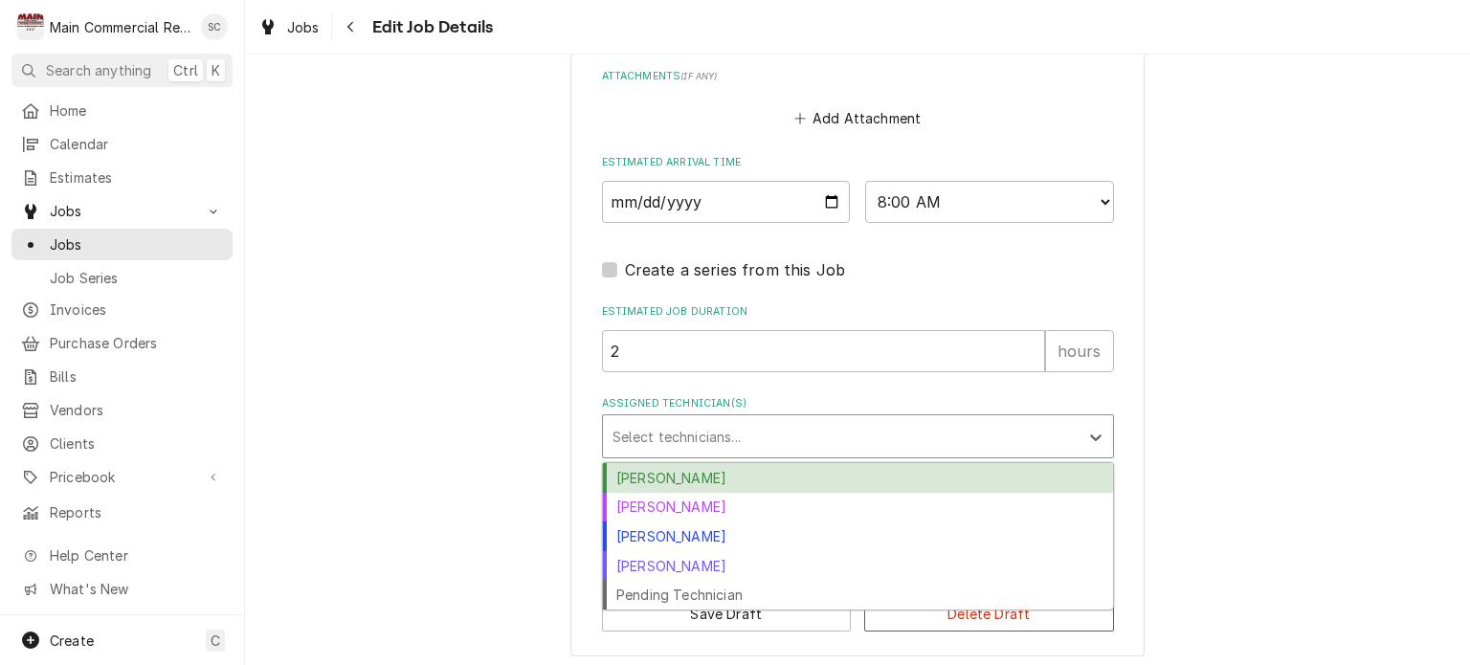
click at [824, 477] on div "[PERSON_NAME]" at bounding box center [858, 478] width 510 height 30
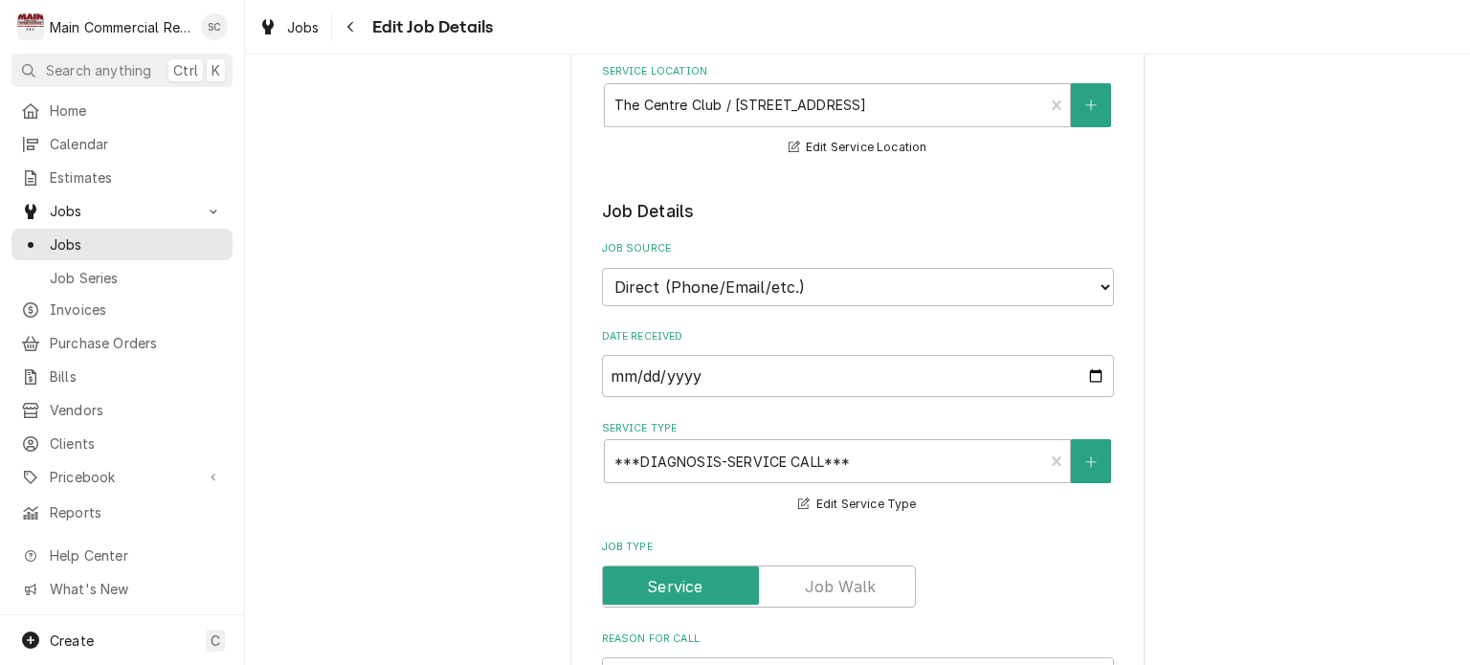
scroll to position [706, 0]
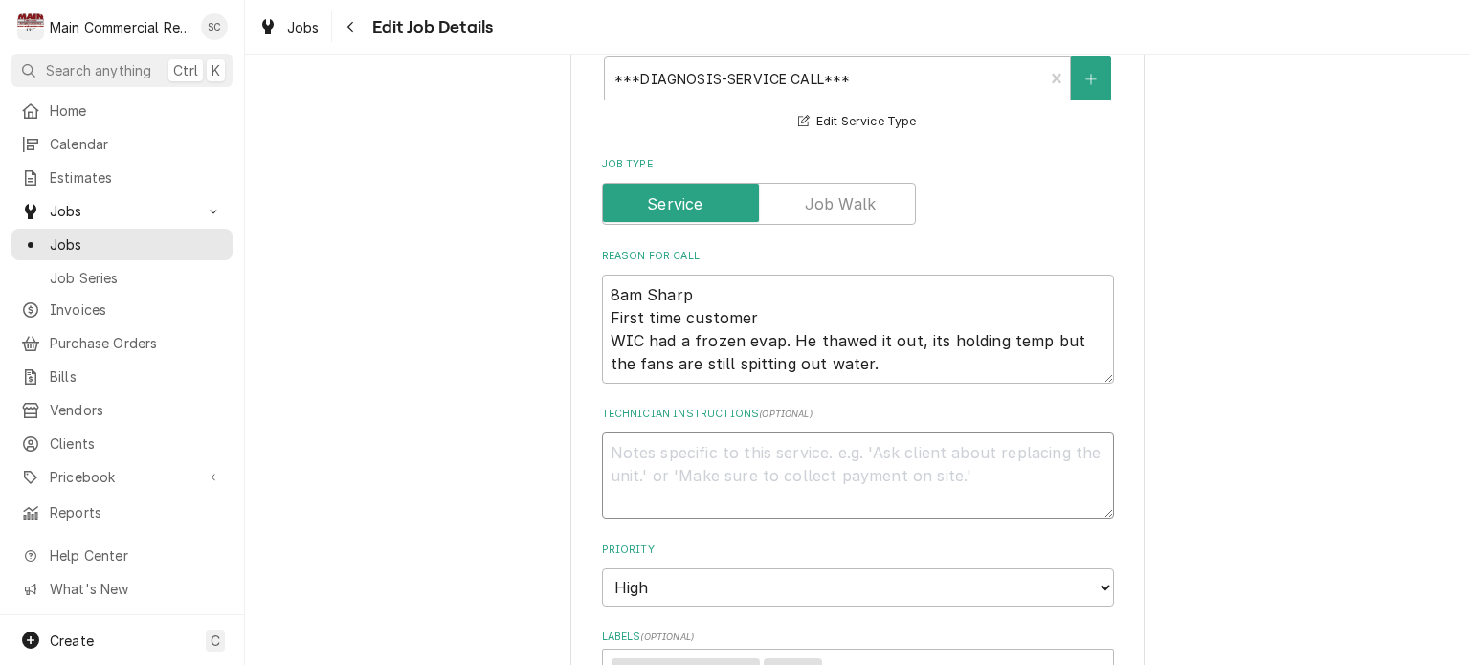
click at [811, 441] on textarea "Technician Instructions ( optional )" at bounding box center [858, 476] width 512 height 86
click at [764, 291] on textarea "8am Sharp First time customer WIC had a frozen evap. He thawed it out, its hold…" at bounding box center [858, 329] width 512 height 109
click at [823, 448] on textarea "Technician Instructions ( optional )" at bounding box center [858, 476] width 512 height 86
type textarea "x"
type textarea "N"
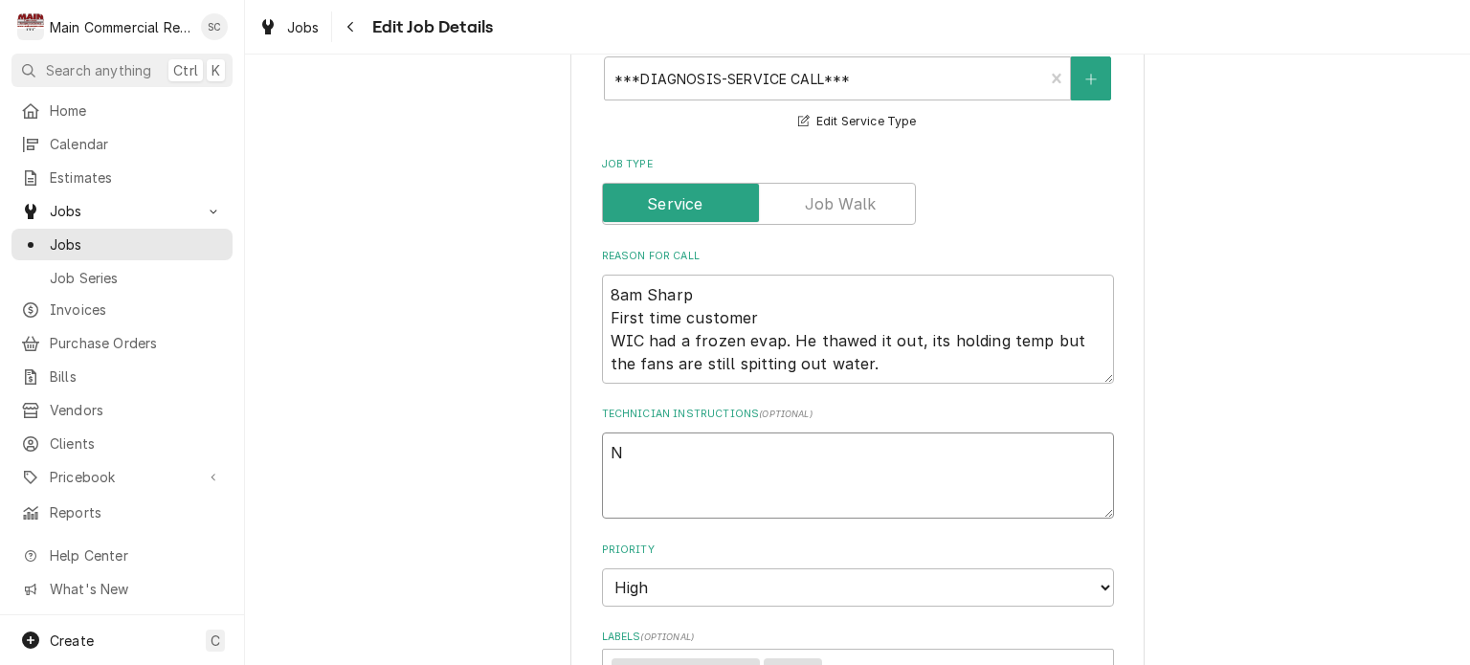
type textarea "x"
type textarea "Ne"
type textarea "x"
type textarea "Nee"
type textarea "x"
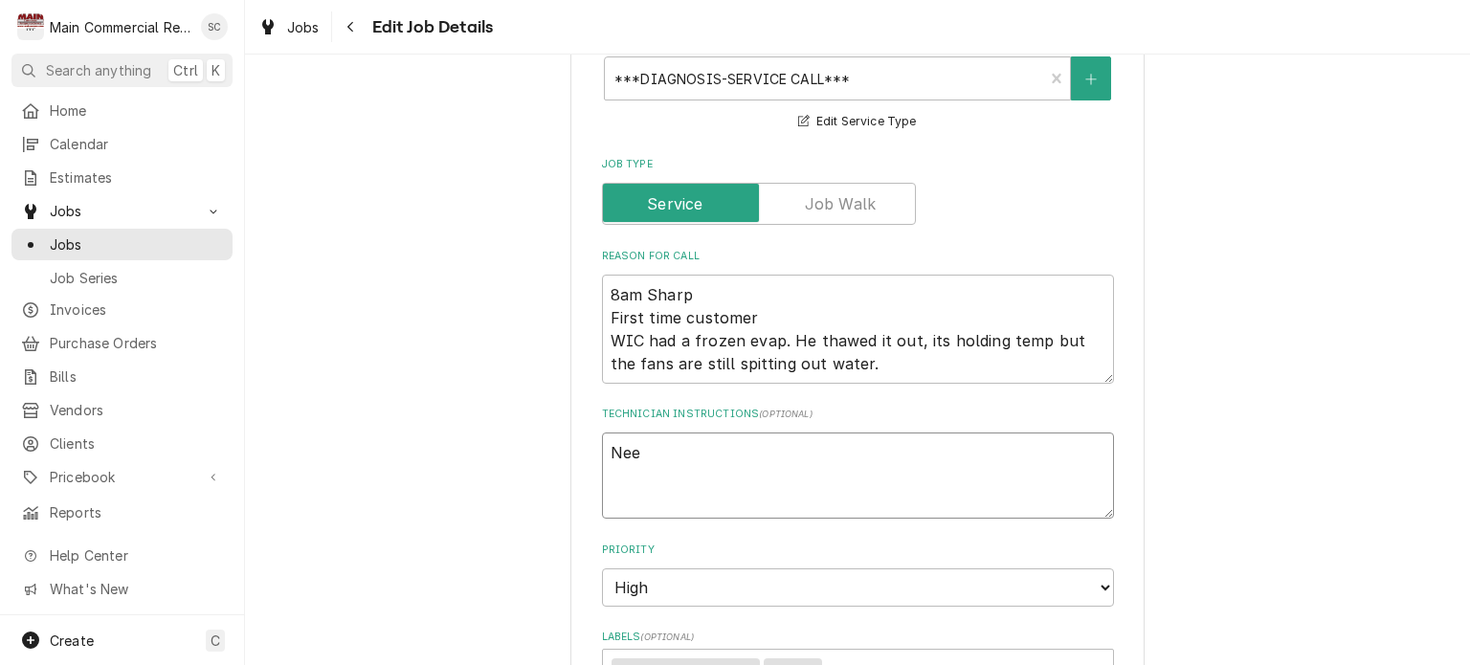
type textarea "Need"
type textarea "x"
type textarea "Need"
type textarea "x"
type textarea "Need t"
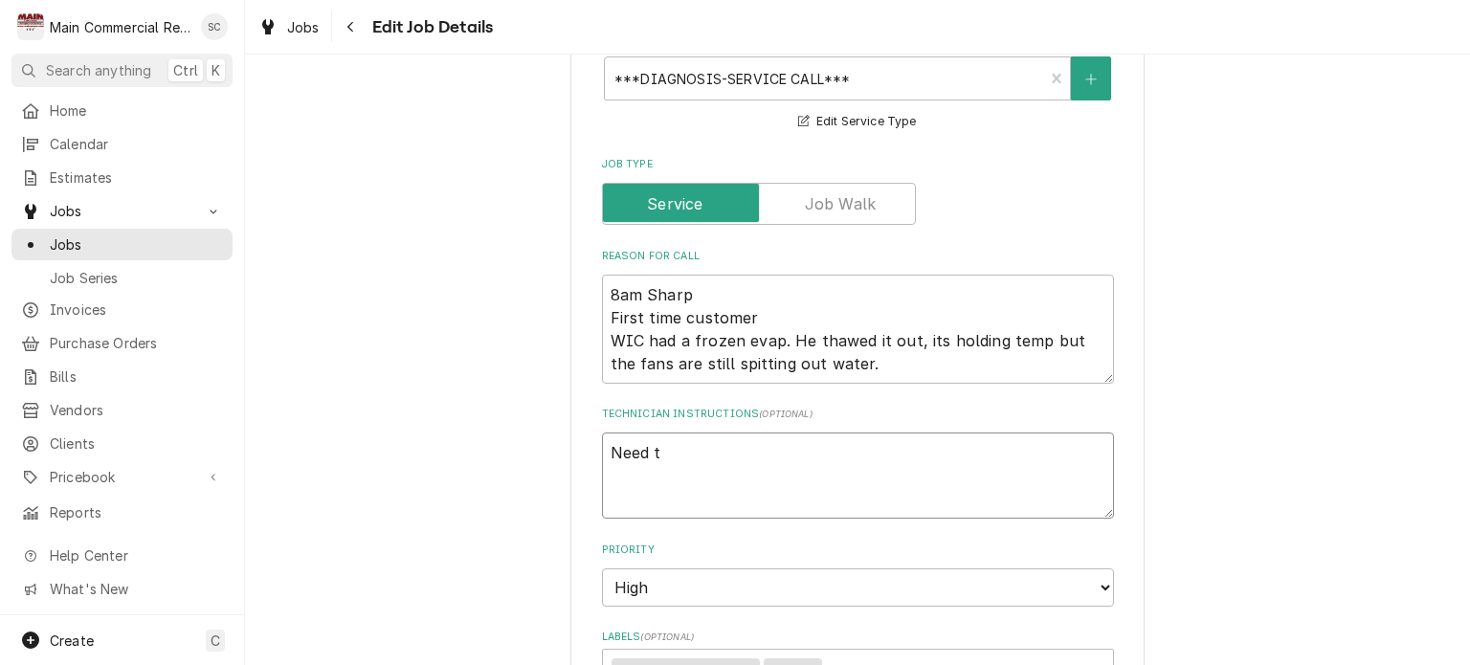
type textarea "x"
type textarea "Need to"
type textarea "x"
type textarea "Need to"
type textarea "x"
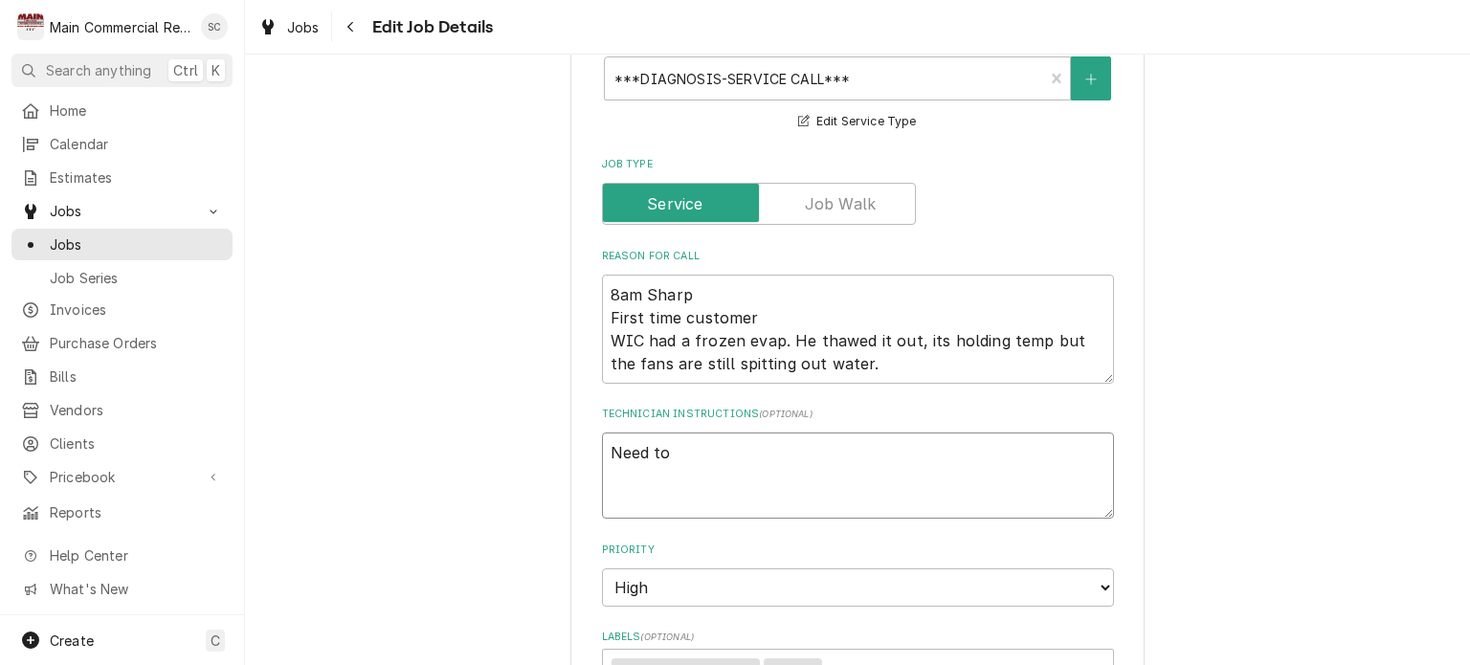
type textarea "Need to g"
type textarea "x"
type textarea "Need to go"
type textarea "x"
type textarea "Need to go t"
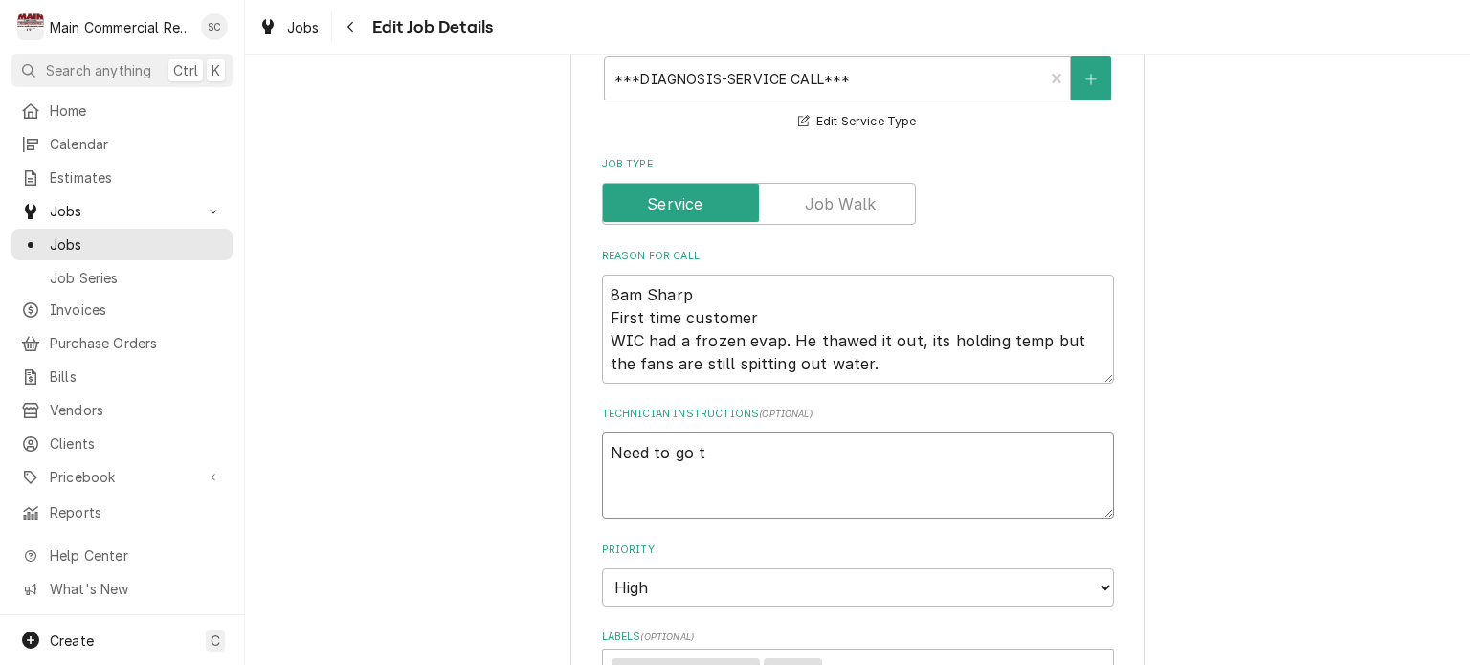
type textarea "x"
type textarea "Need to go to"
type textarea "x"
type textarea "Need to go to t"
type textarea "x"
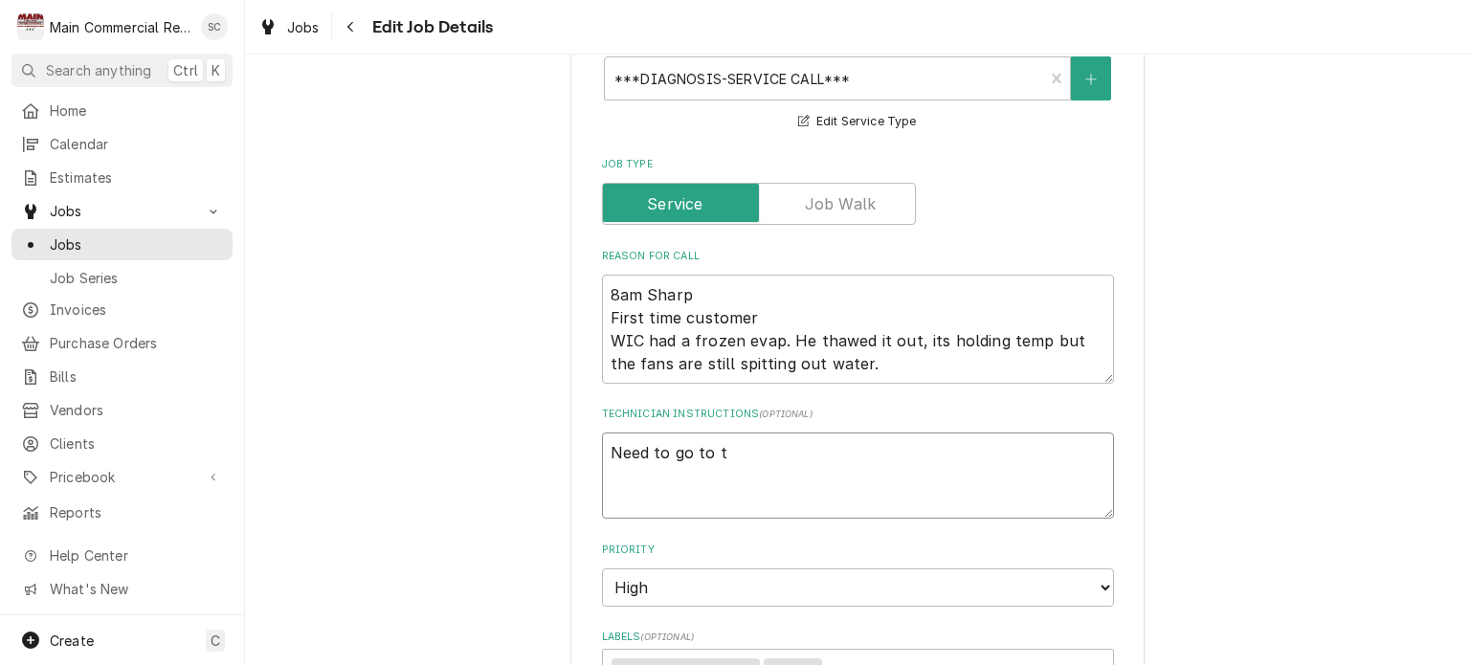
type textarea "Need to go to th"
type textarea "x"
type textarea "Need to go to the"
type textarea "x"
type textarea "Need to go to the"
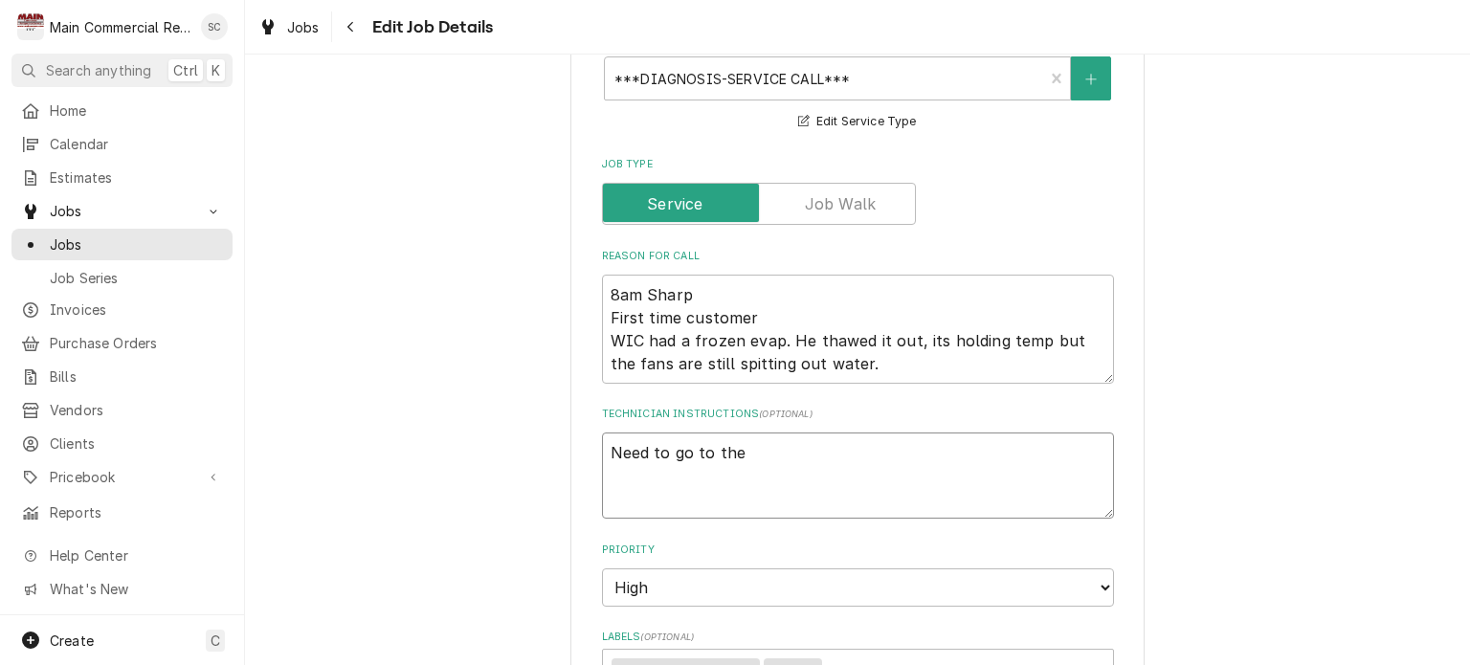
type textarea "x"
type textarea "Need to go to the 8"
type textarea "x"
type textarea "Need to go to the 8t"
type textarea "x"
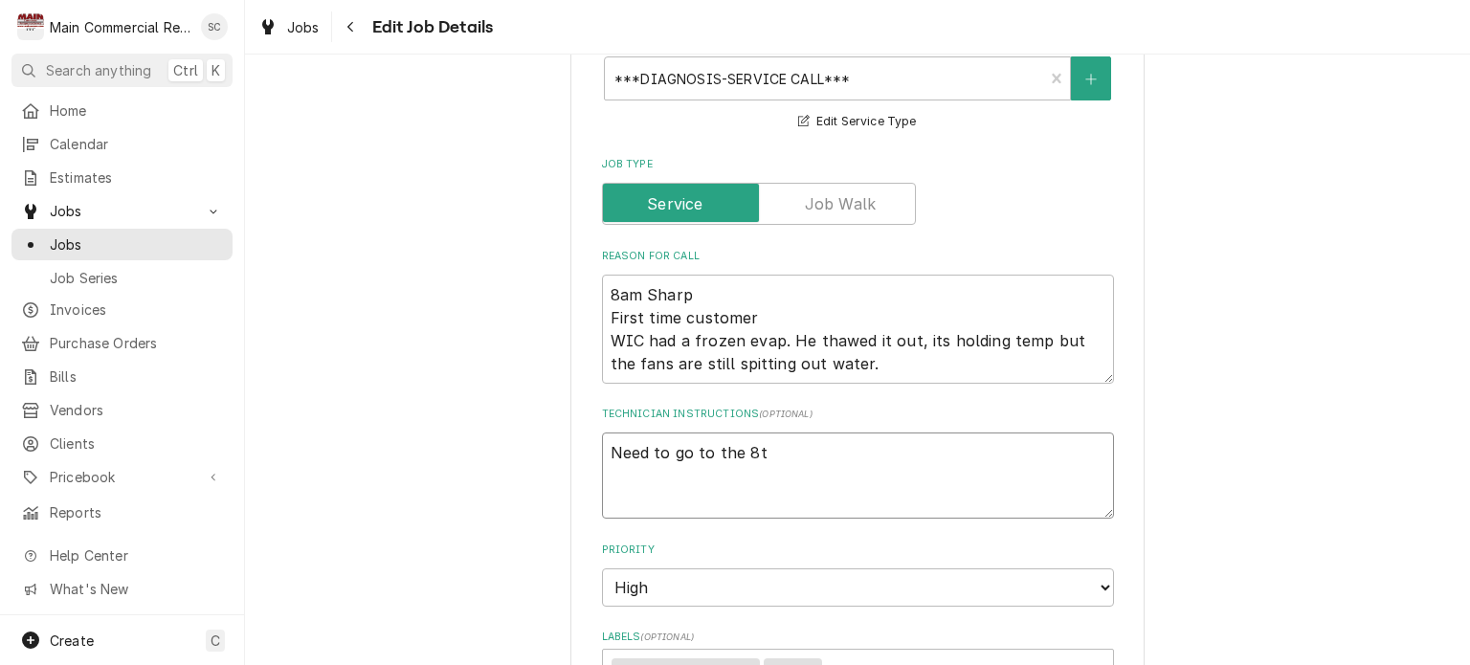
type textarea "Need to go to the 8th"
type textarea "x"
type textarea "Need to go to the 8th"
type textarea "x"
type textarea "Need to go to the 8th f"
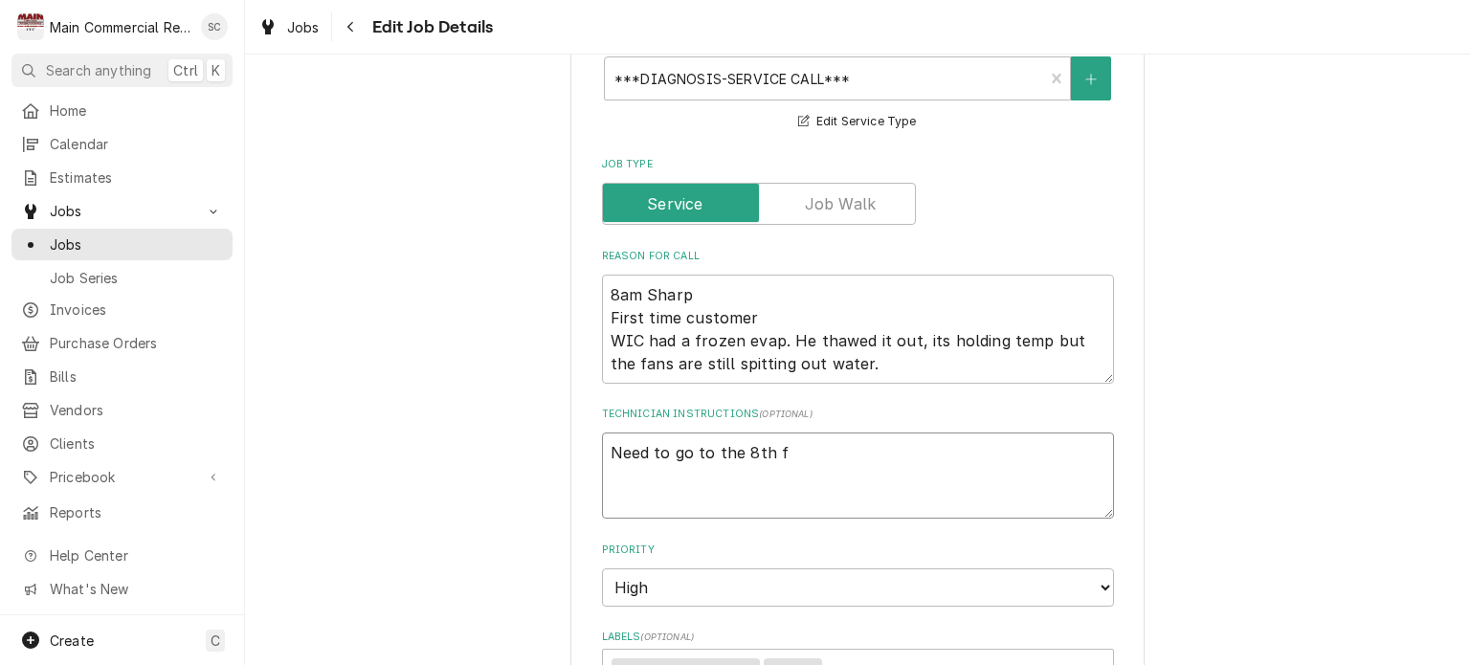
type textarea "x"
type textarea "Need to go to the 8th"
type textarea "x"
type textarea "Need to go to the 8th F"
type textarea "x"
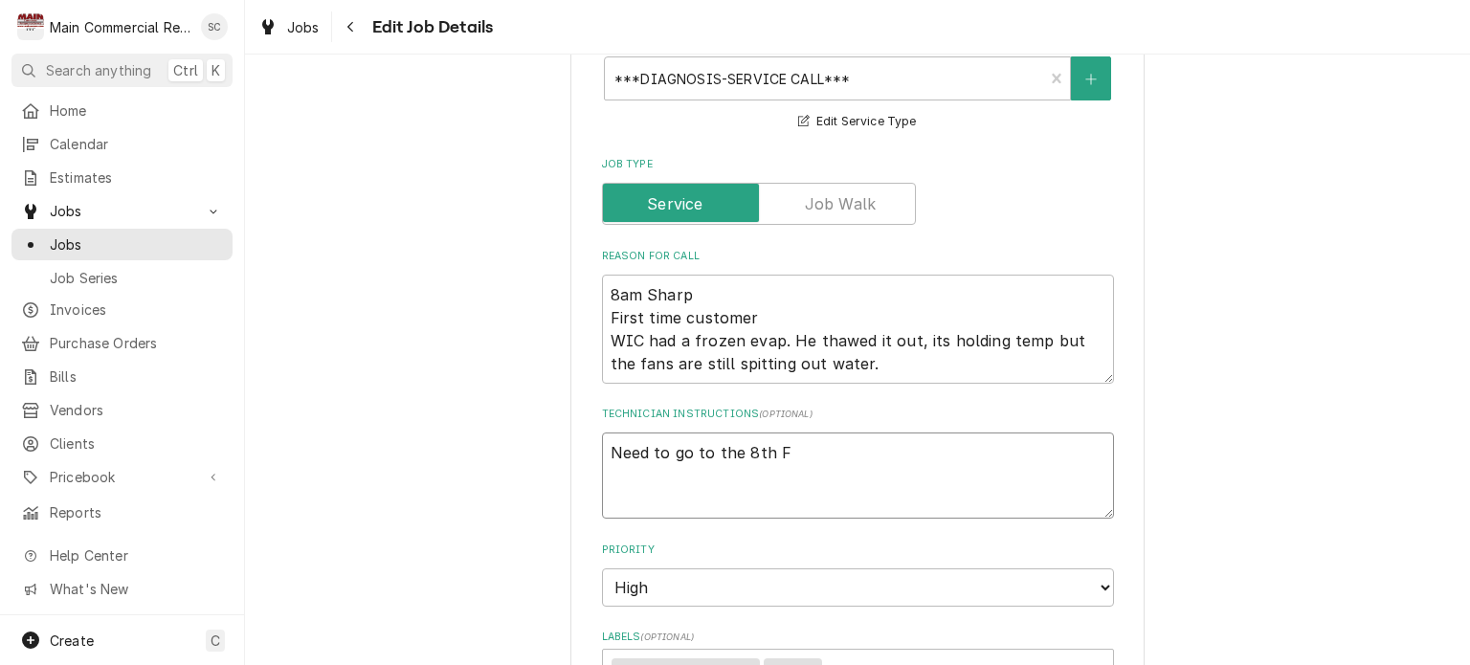
type textarea "Need to go to the 8th Fl"
type textarea "x"
type textarea "Need to go to the 8th Flo"
type textarea "x"
type textarea "Need to go to the 8th Floo"
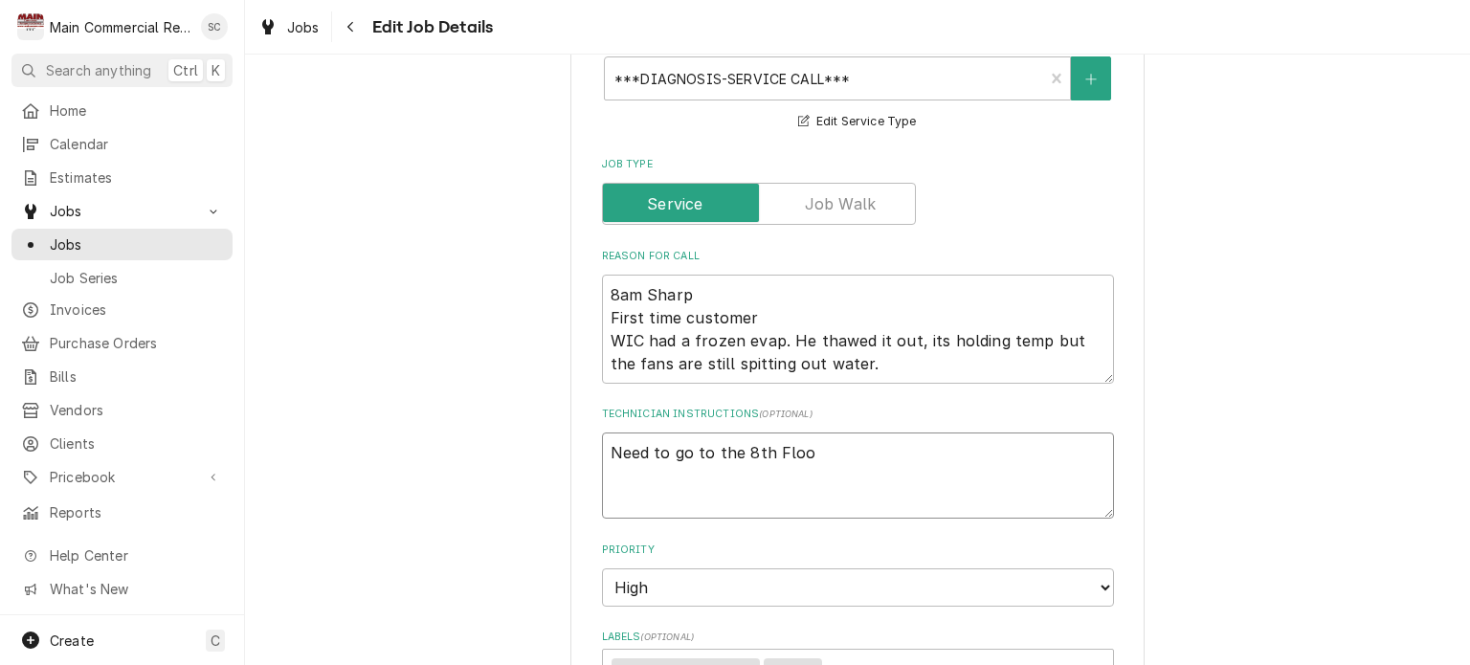
type textarea "x"
type textarea "Need to go to the 8th Floor"
type textarea "x"
type textarea "Need to go to the 8th Floor"
type textarea "x"
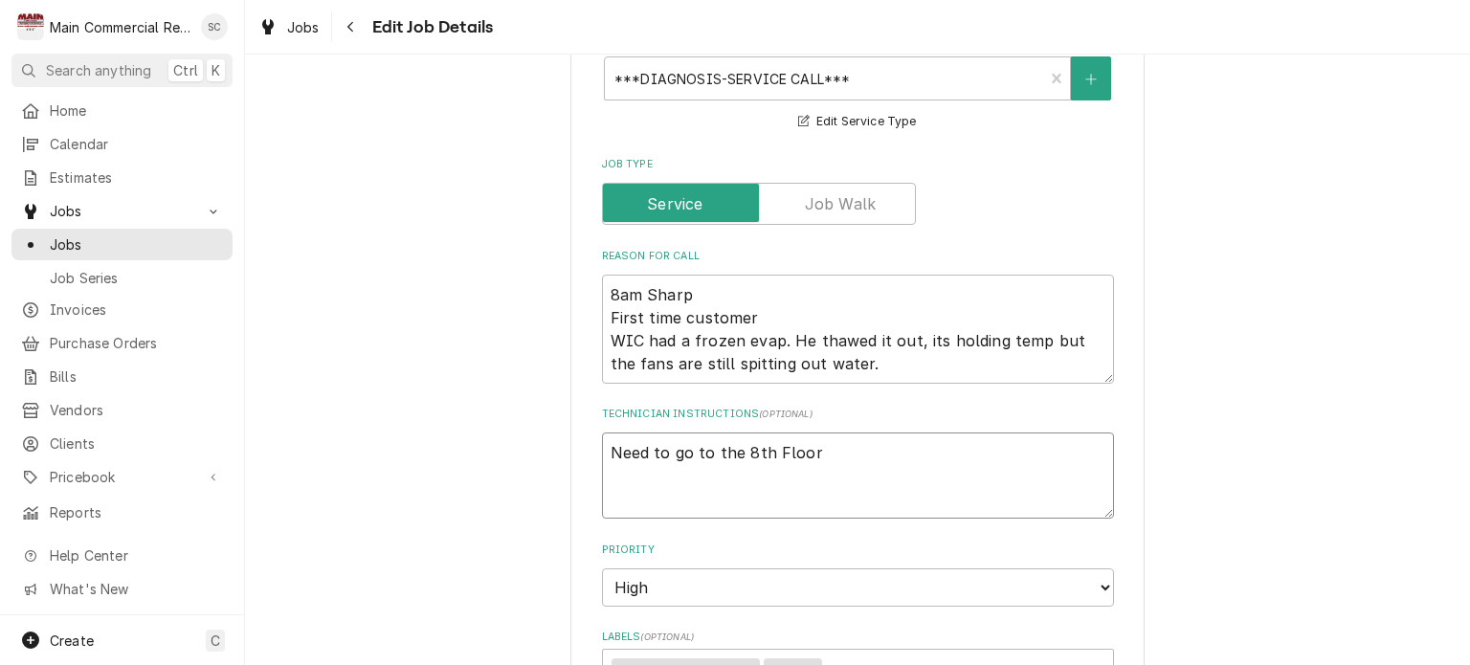
type textarea "Need to go to the 8th Floor"
type textarea "x"
type textarea "Need to go to the 8th Floor."
type textarea "x"
type textarea "Need to go to the 8th Floor."
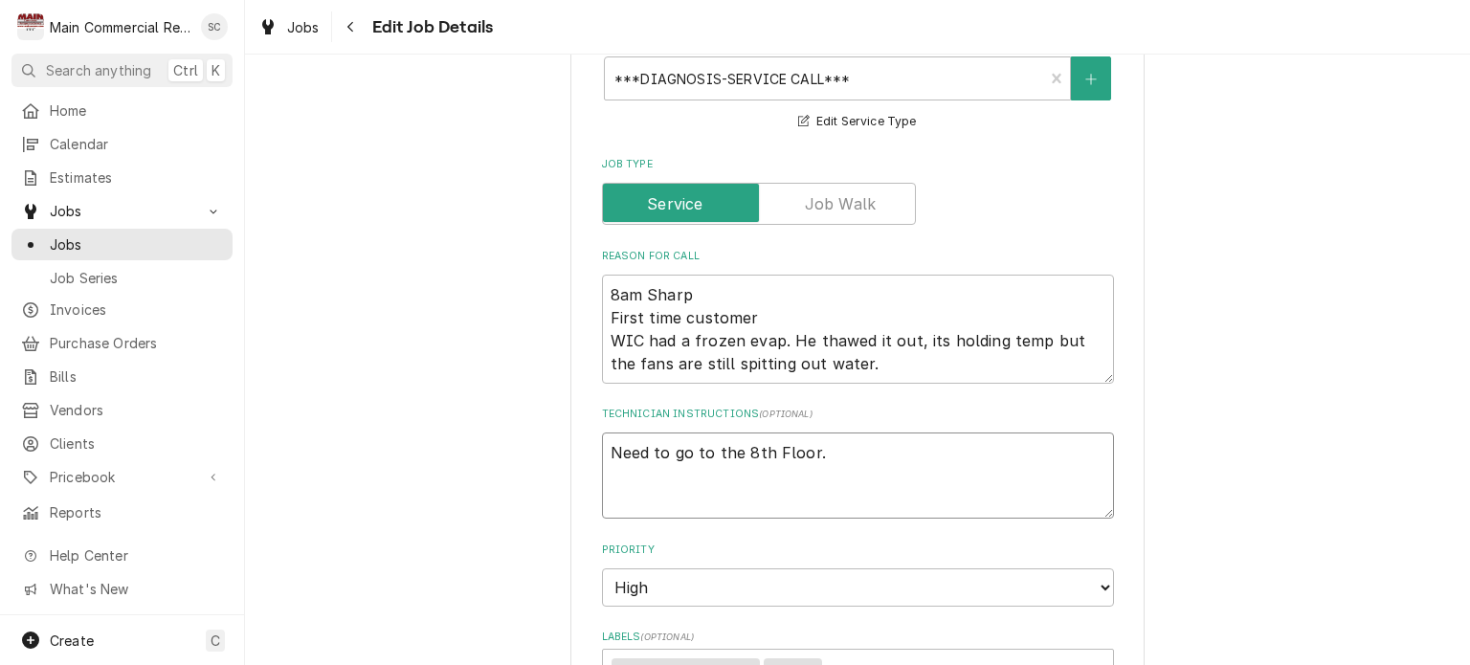
click at [602, 451] on textarea "Need to go to the 8th Floor." at bounding box center [858, 476] width 512 height 86
type textarea "x"
type textarea "Need to go to the 8th Floor."
type textarea "x"
type textarea "C Need to go to the 8th Floor."
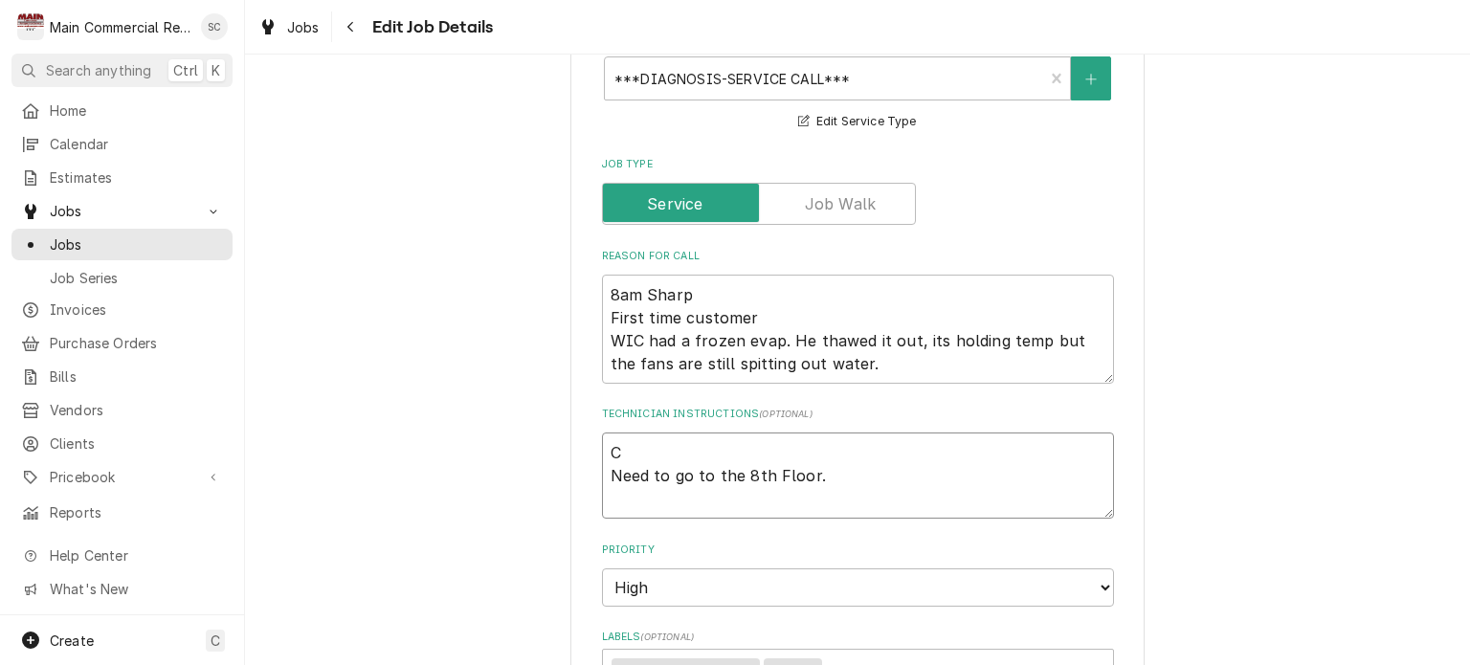
type textarea "x"
type textarea "Ca Need to go to the 8th Floor."
type textarea "x"
type textarea "Cal Need to go to the 8th Floor."
type textarea "x"
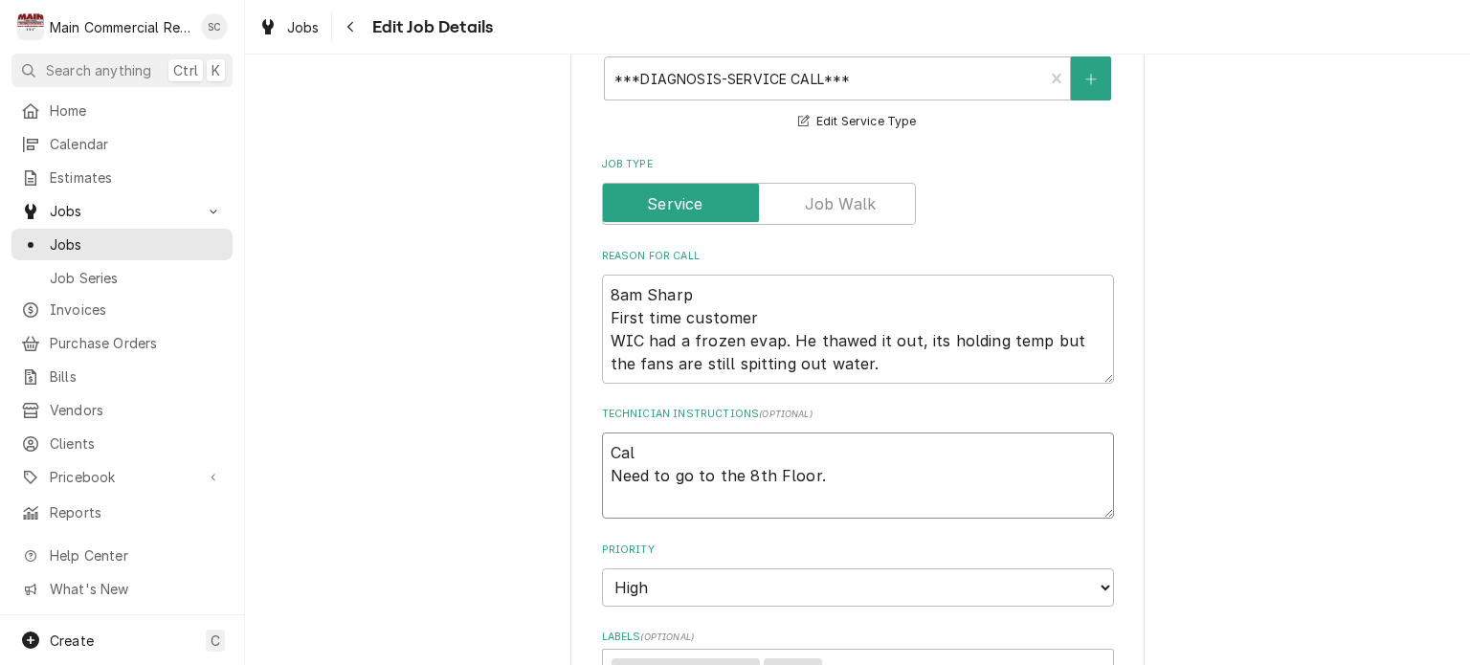
type textarea "Call Need to go to the 8th Floor."
type textarea "x"
type textarea "Call Need to go to the 8th Floor."
type textarea "x"
type textarea "Call t Need to go to the 8th Floor."
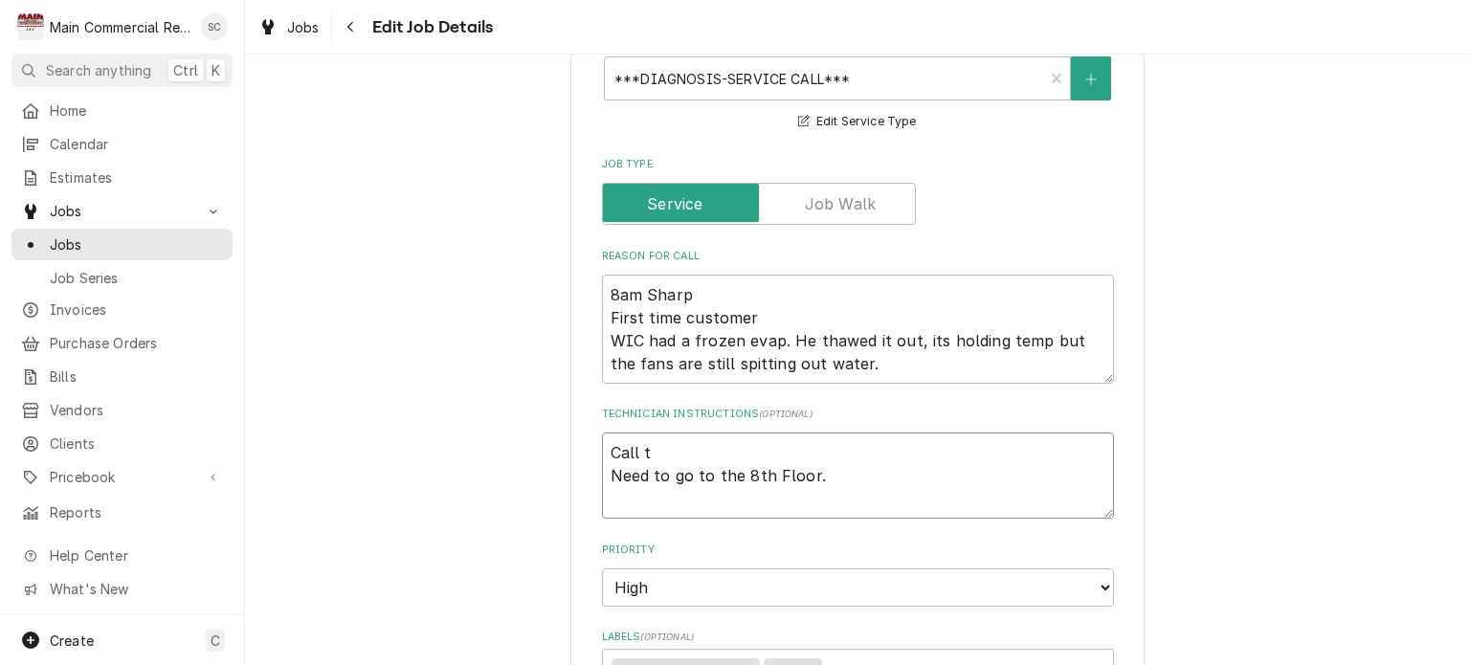
type textarea "x"
type textarea "Call th Need to go to the 8th Floor."
type textarea "x"
type textarea "Call the Need to go to the 8th Floor."
type textarea "x"
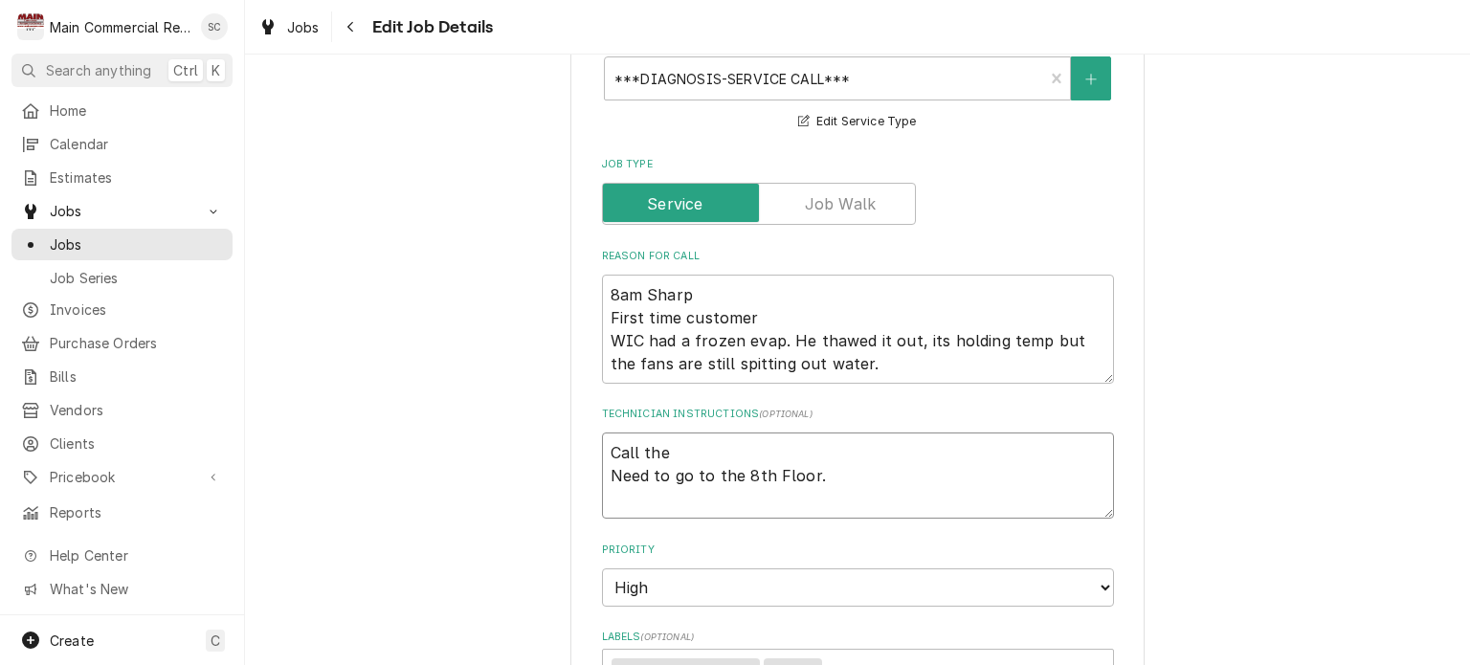
type textarea "Call the Need to go to the 8th Floor."
type textarea "x"
type textarea "Call the C Need to go to the 8th Floor."
type textarea "x"
type textarea "Call the Ch Need to go to the 8th Floor."
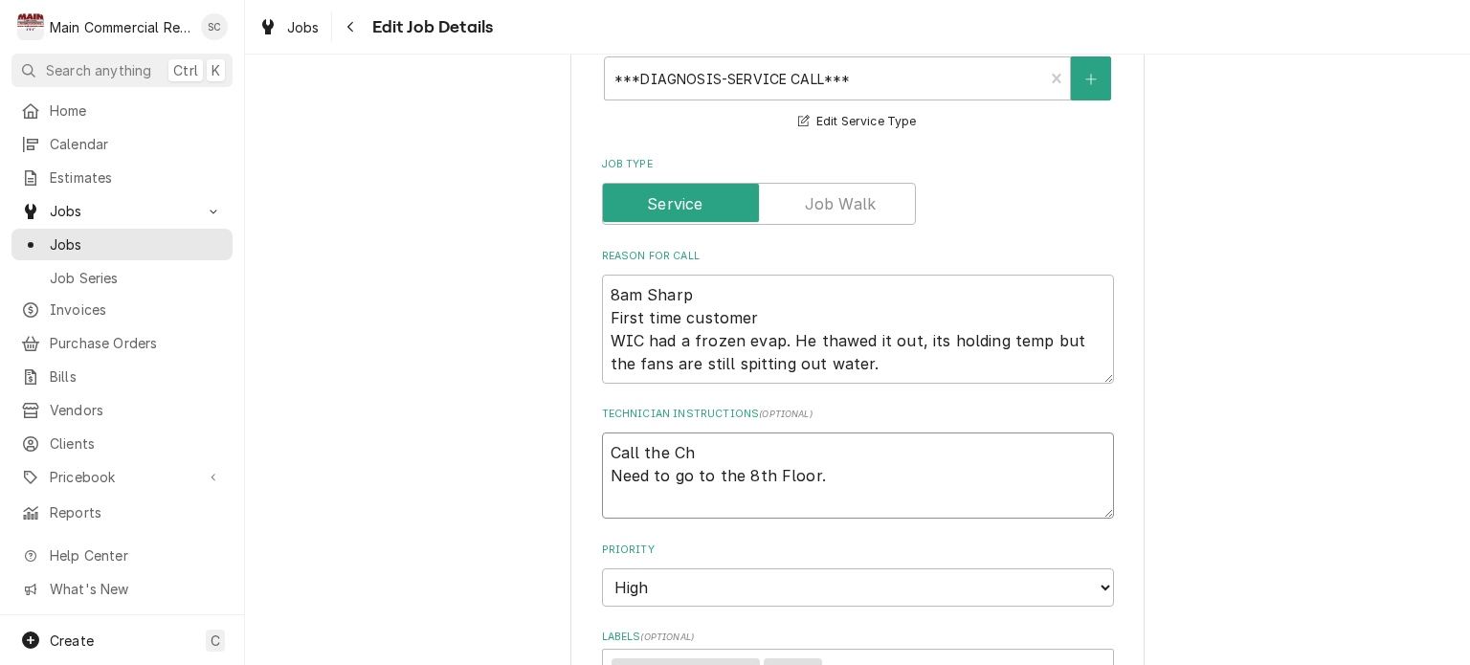
type textarea "x"
type textarea "Call the Che Need to go to the 8th Floor."
type textarea "x"
type textarea "Call the Chef Need to go to the 8th Floor."
type textarea "x"
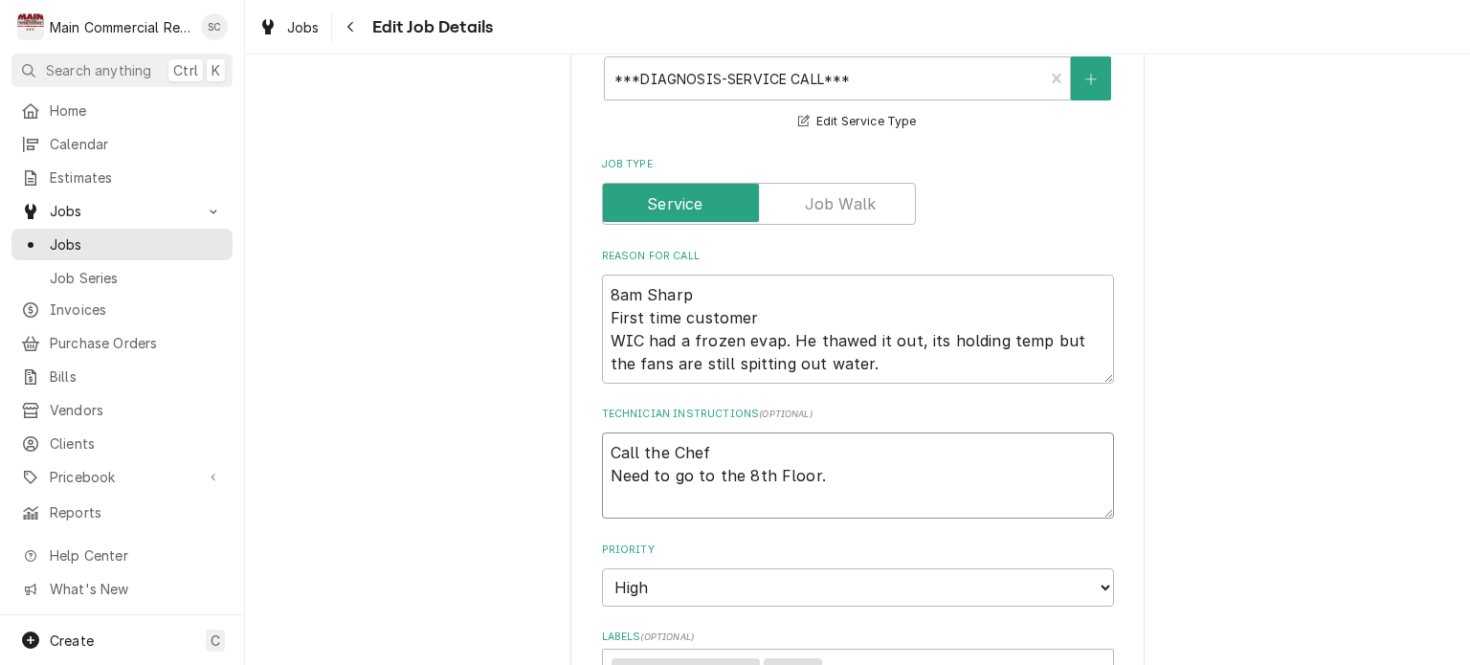
type textarea "Call the Chef Need to go to the 8th Floor."
type textarea "x"
type textarea "Call the Chef wh Need to go to the 8th Floor."
type textarea "x"
type textarea "Call the Chef whe Need to go to the 8th Floor."
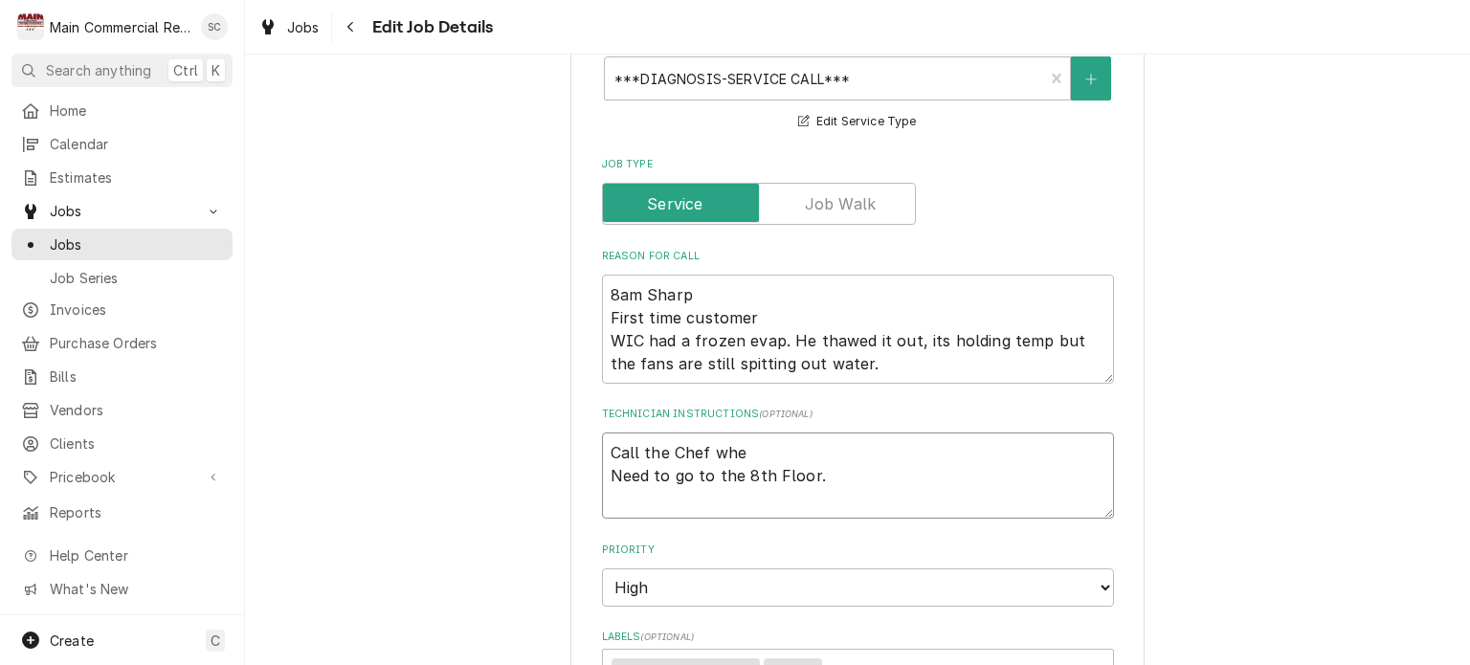
type textarea "x"
type textarea "Call the Chef when Need to go to the 8th Floor."
type textarea "x"
type textarea "Call the Chef when Need to go to the 8th Floor."
type textarea "x"
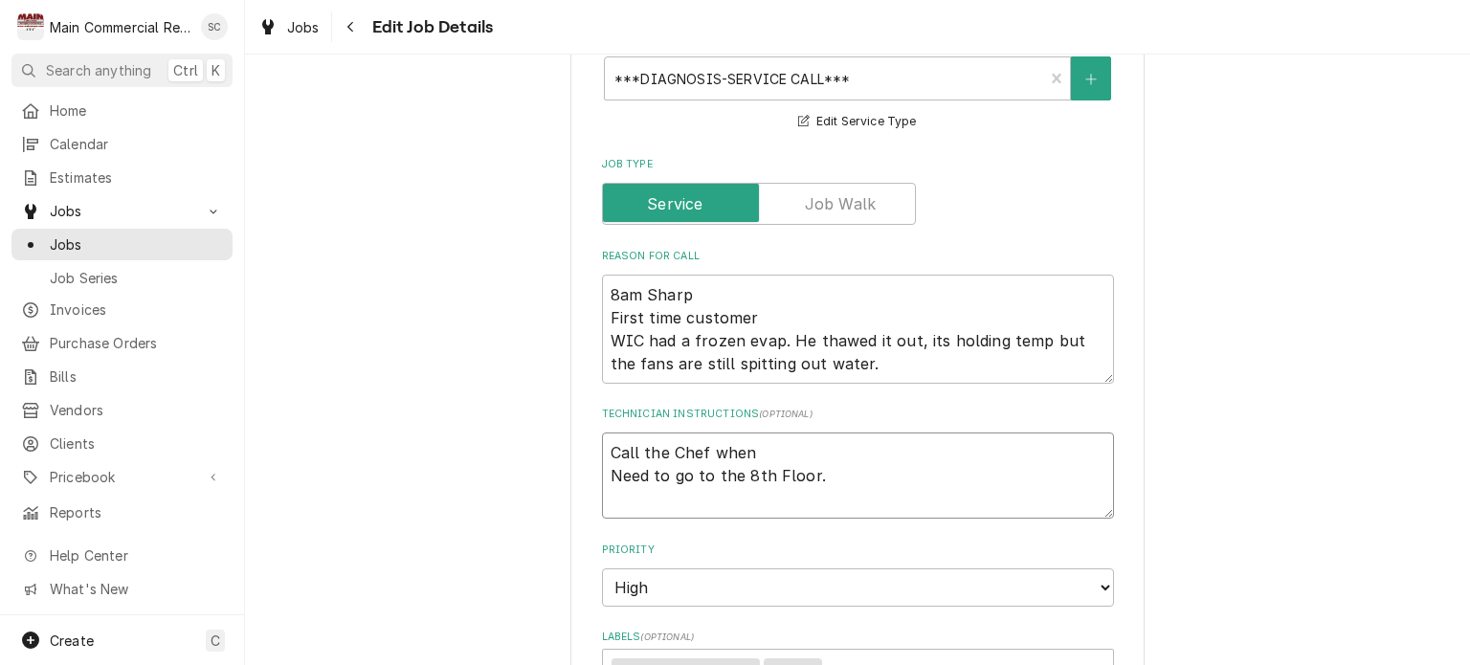
type textarea "Call the Chef when y Need to go to the 8th Floor."
type textarea "x"
type textarea "Call the Chef when yho Need to go to the 8th Floor."
type textarea "x"
type textarea "Call the Chef when yho u Need to go to the 8th Floor."
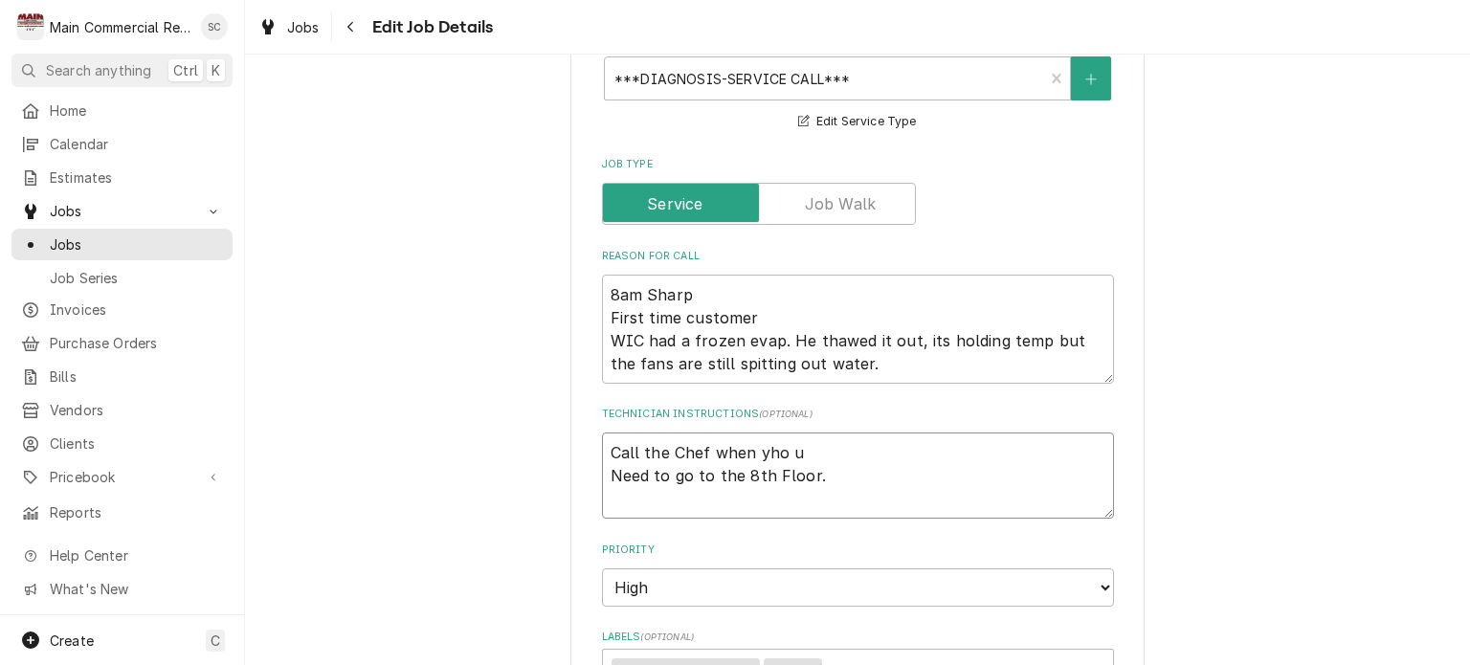
type textarea "x"
type textarea "Call the Chef when yho uar Need to go to the 8th Floor."
type textarea "x"
type textarea "Call the Chef when yho uarr Need to go to the 8th Floor."
type textarea "x"
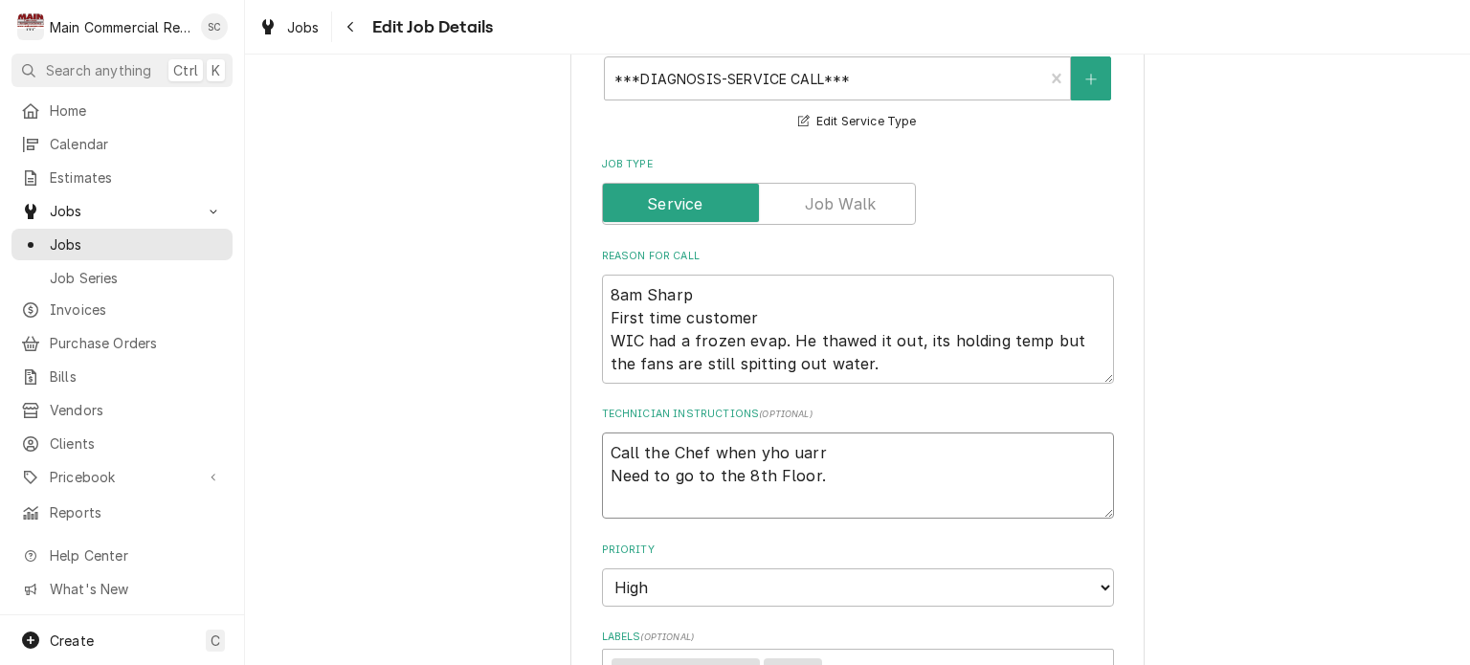
type textarea "Call the Chef when yho uar Need to go to the 8th Floor."
type textarea "x"
type textarea "Call the Chef when yho ua Need to go to the 8th Floor."
type textarea "x"
type textarea "Call the Chef when yho u Need to go to the 8th Floor."
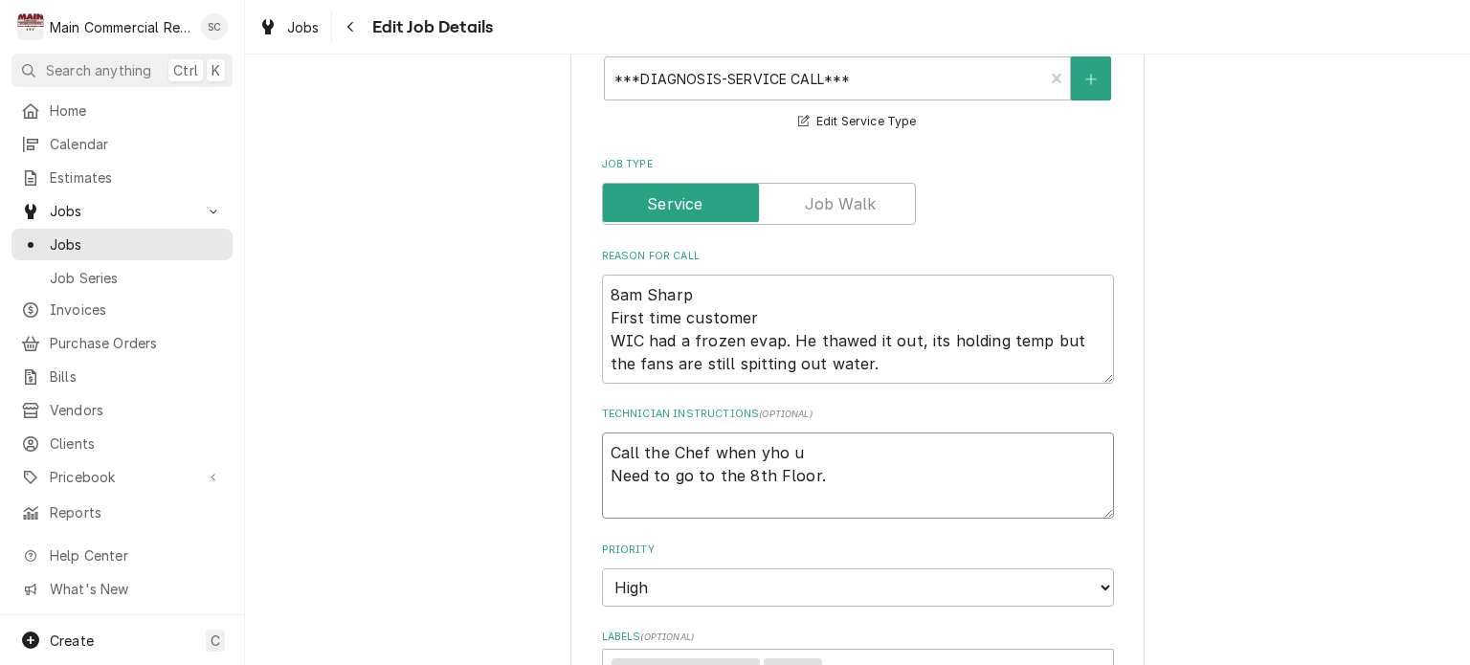
type textarea "x"
type textarea "Call the Chef when yho Need to go to the 8th Floor."
type textarea "x"
click at [823, 478] on textarea "Call the Chef when you arrive. Need to go to the 8th Floor." at bounding box center [858, 476] width 512 height 86
click at [602, 471] on textarea "Call the Chef when you arrive. Need to go to the 8th Floor." at bounding box center [858, 476] width 512 height 86
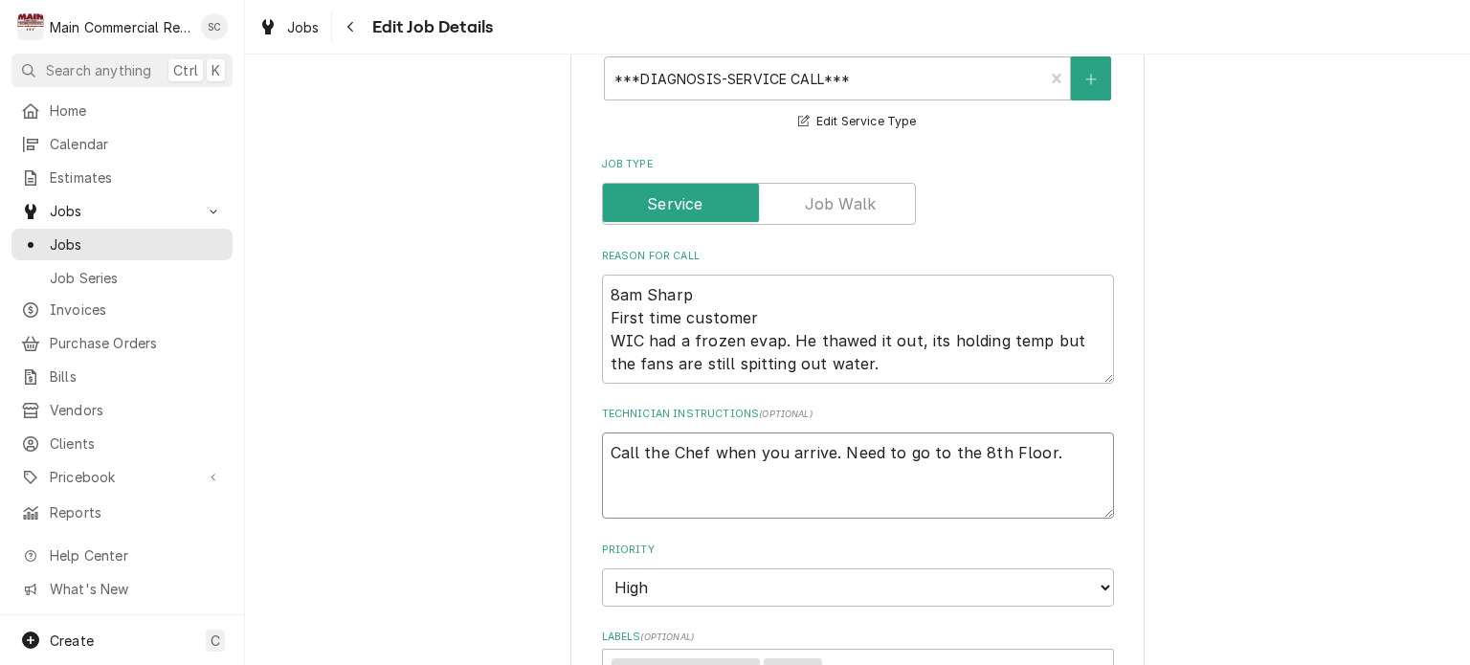
click at [1050, 438] on textarea "Call the Chef when you arrive. Need to go to the 8th Floor." at bounding box center [858, 476] width 512 height 86
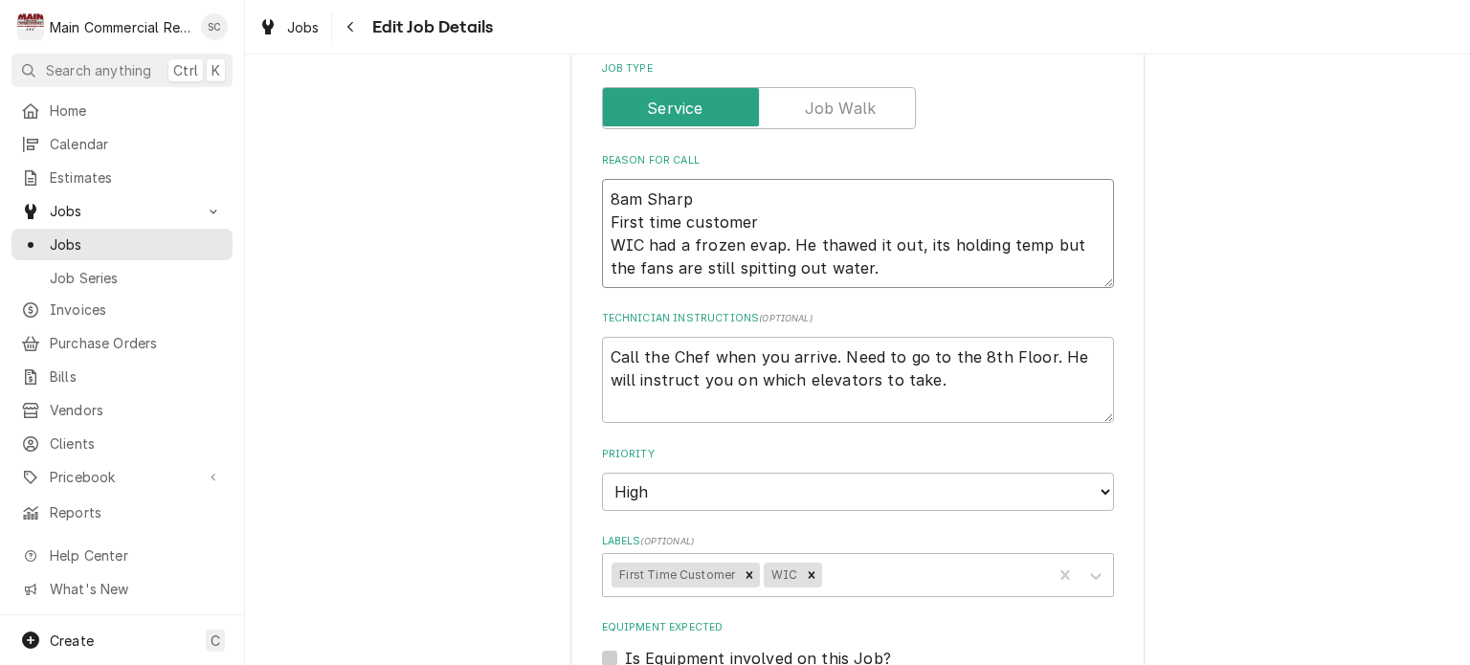
click at [834, 267] on textarea "8am Sharp First time customer WIC had a frozen evap. He thawed it out, its hold…" at bounding box center [858, 233] width 512 height 109
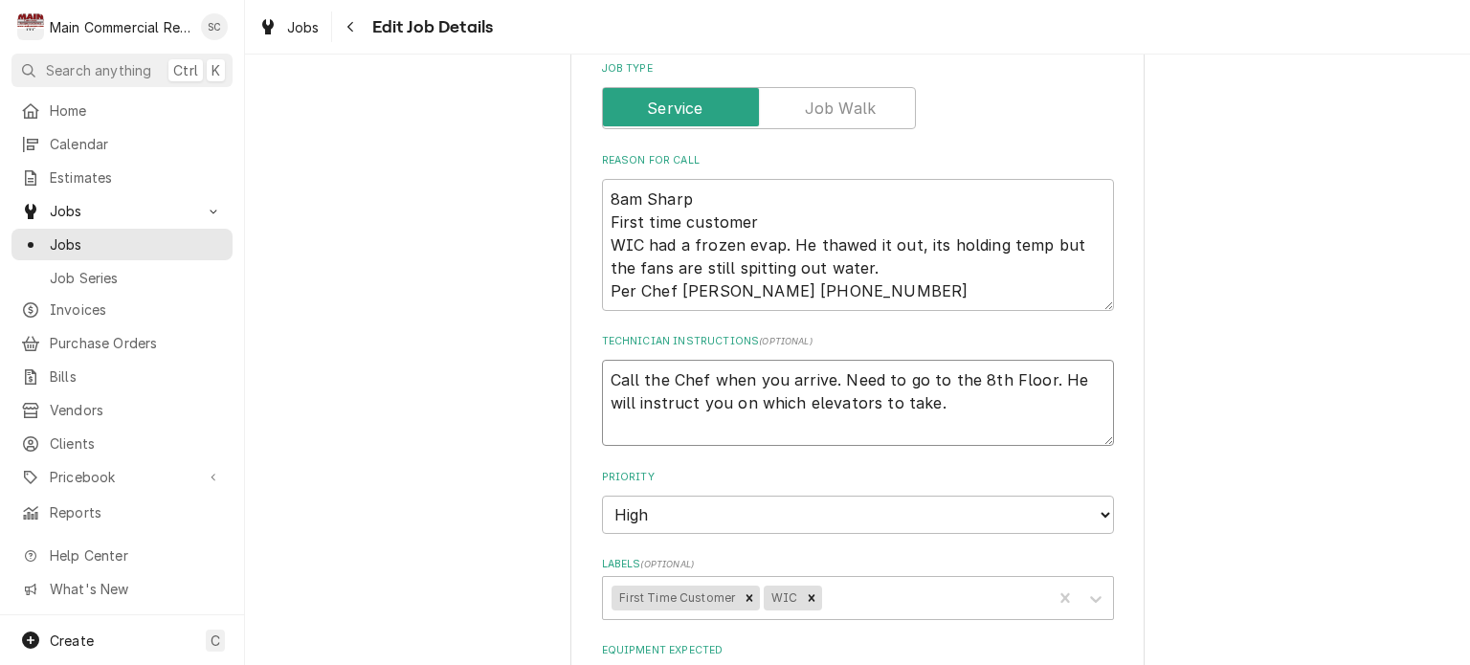
click at [1044, 413] on textarea "Call the Chef when you arrive. Need to go to the 8th Floor. He will instruct yo…" at bounding box center [858, 403] width 512 height 86
drag, startPoint x: 910, startPoint y: 400, endPoint x: 604, endPoint y: 386, distance: 306.7
click at [603, 384] on textarea "Call the Chef when you arrive. Need to go to the 8th Floor. He will instruct yo…" at bounding box center [858, 403] width 512 height 86
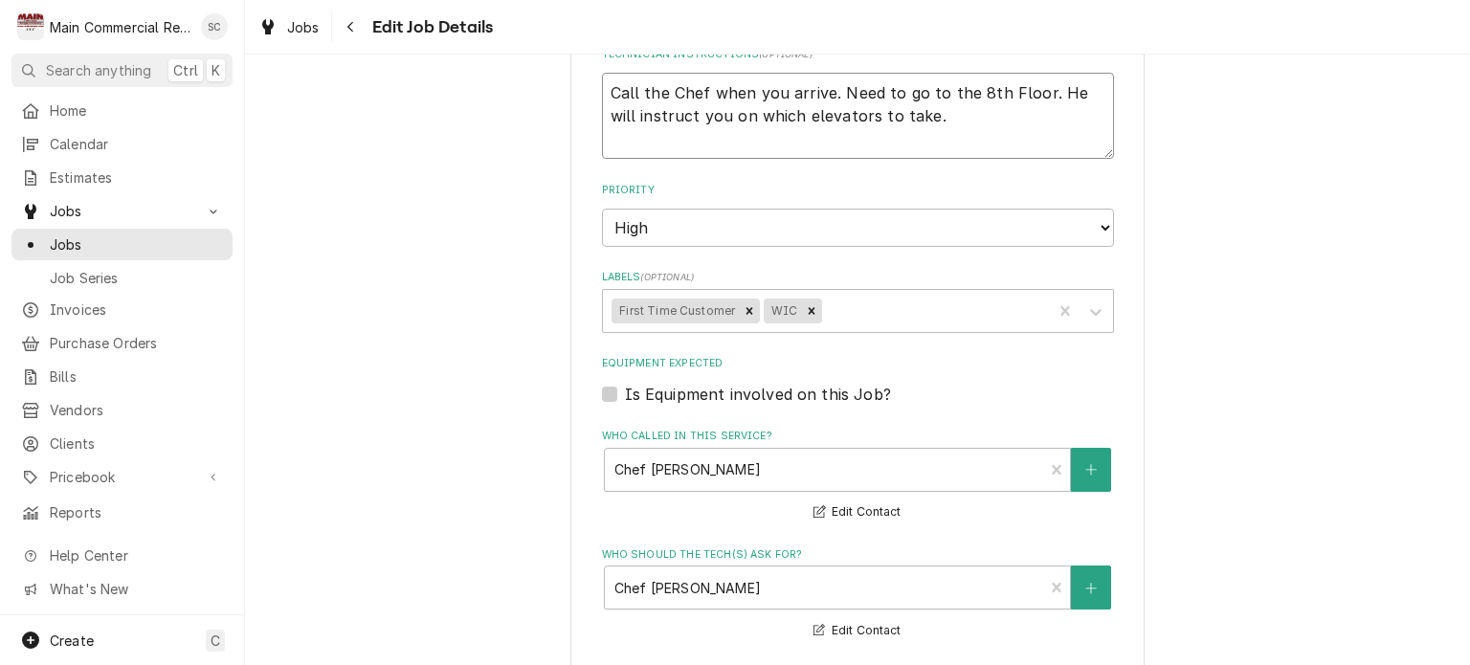
scroll to position [1185, 0]
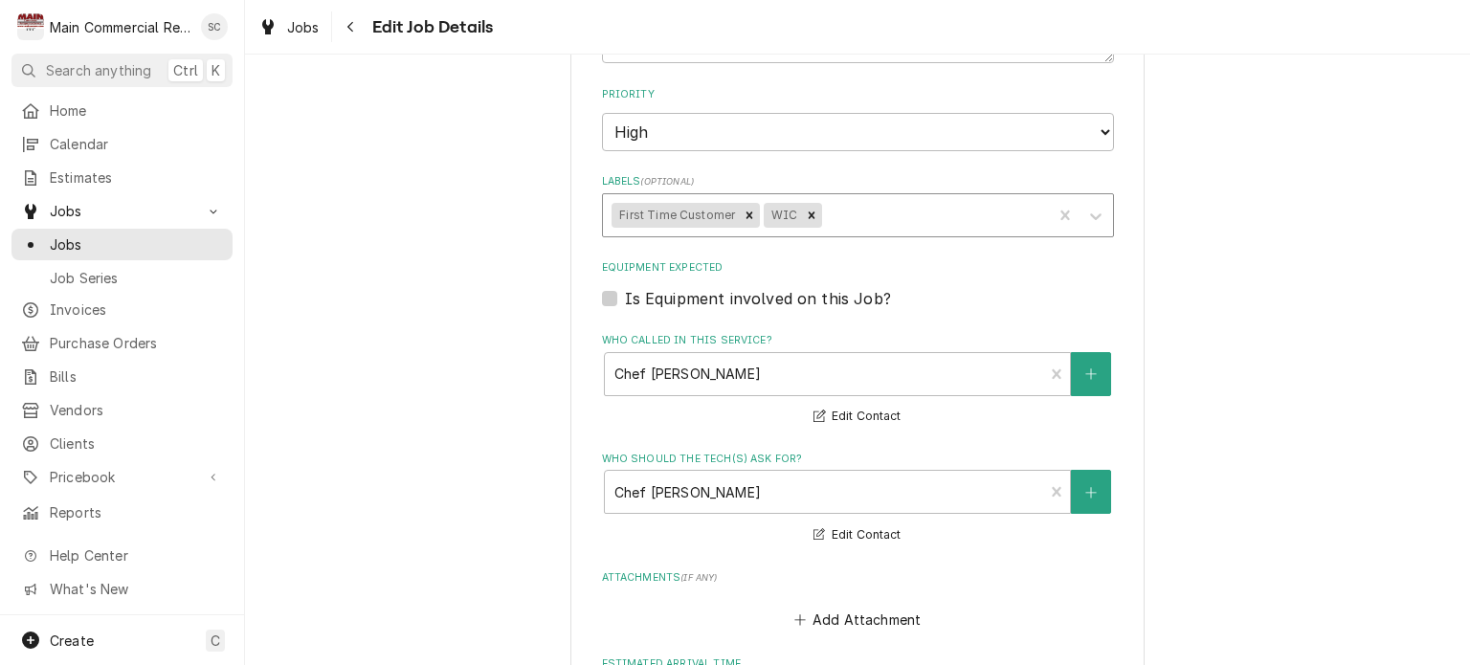
click at [946, 215] on div "Labels" at bounding box center [934, 215] width 216 height 34
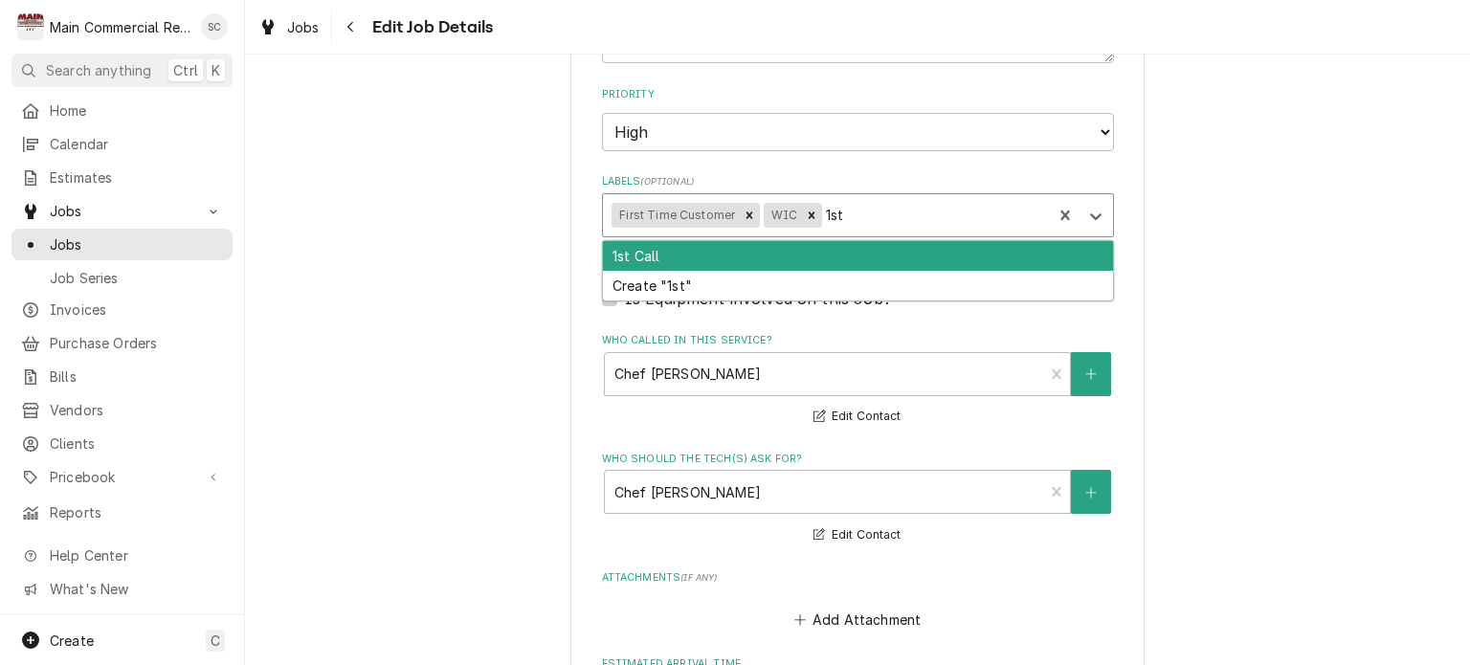
click at [942, 249] on div "1st Call" at bounding box center [858, 256] width 510 height 30
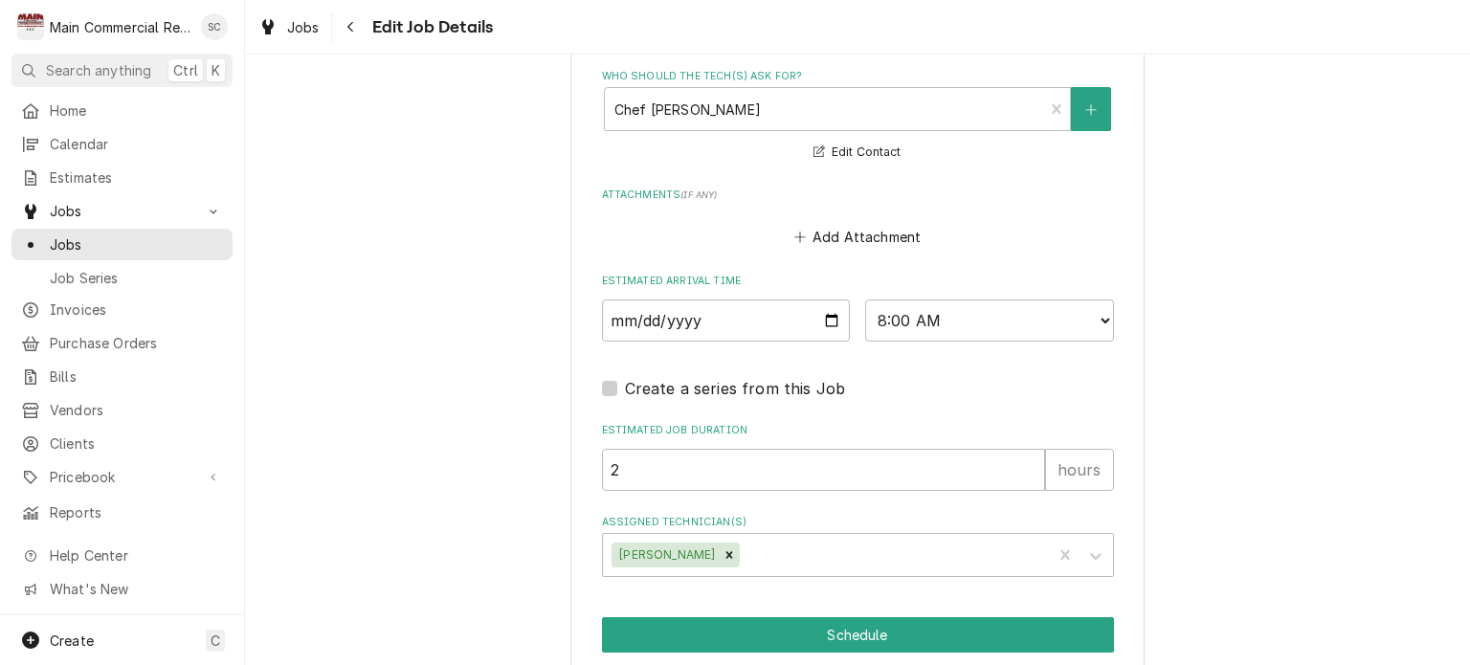
scroll to position [1687, 0]
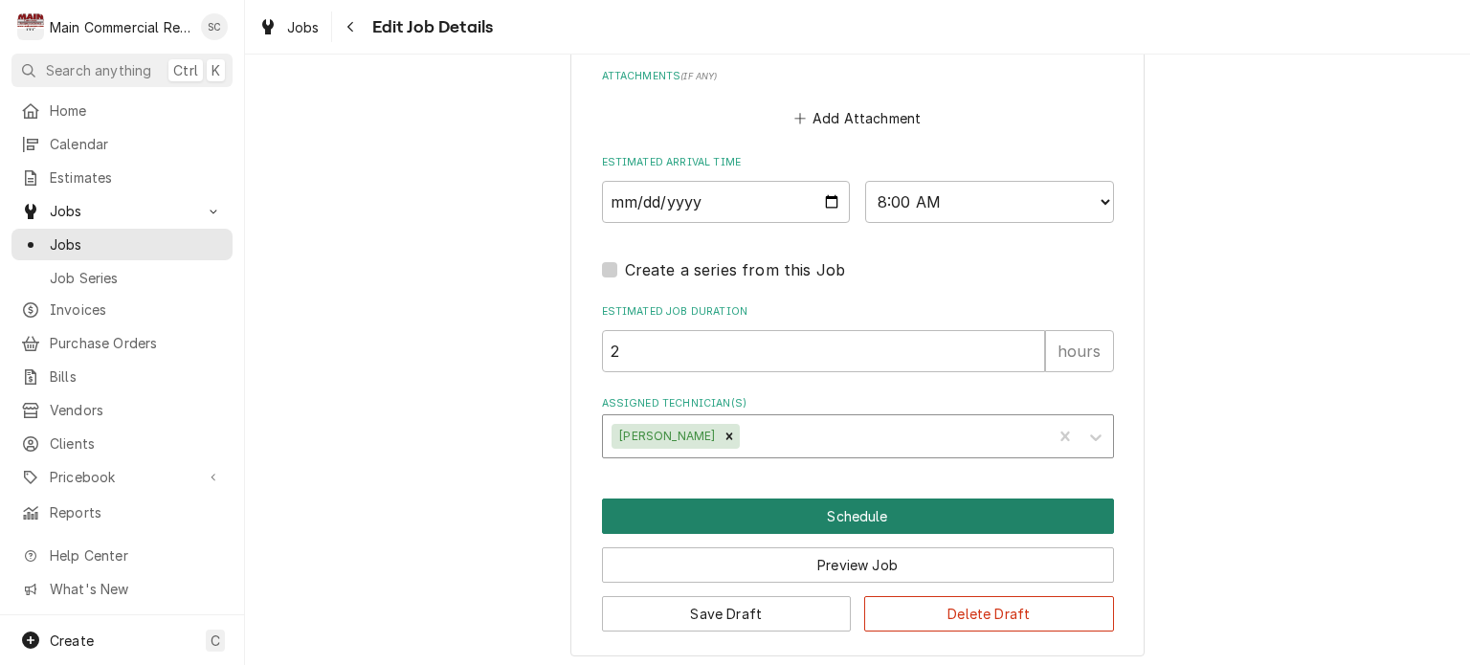
click at [853, 513] on button "Schedule" at bounding box center [858, 516] width 512 height 35
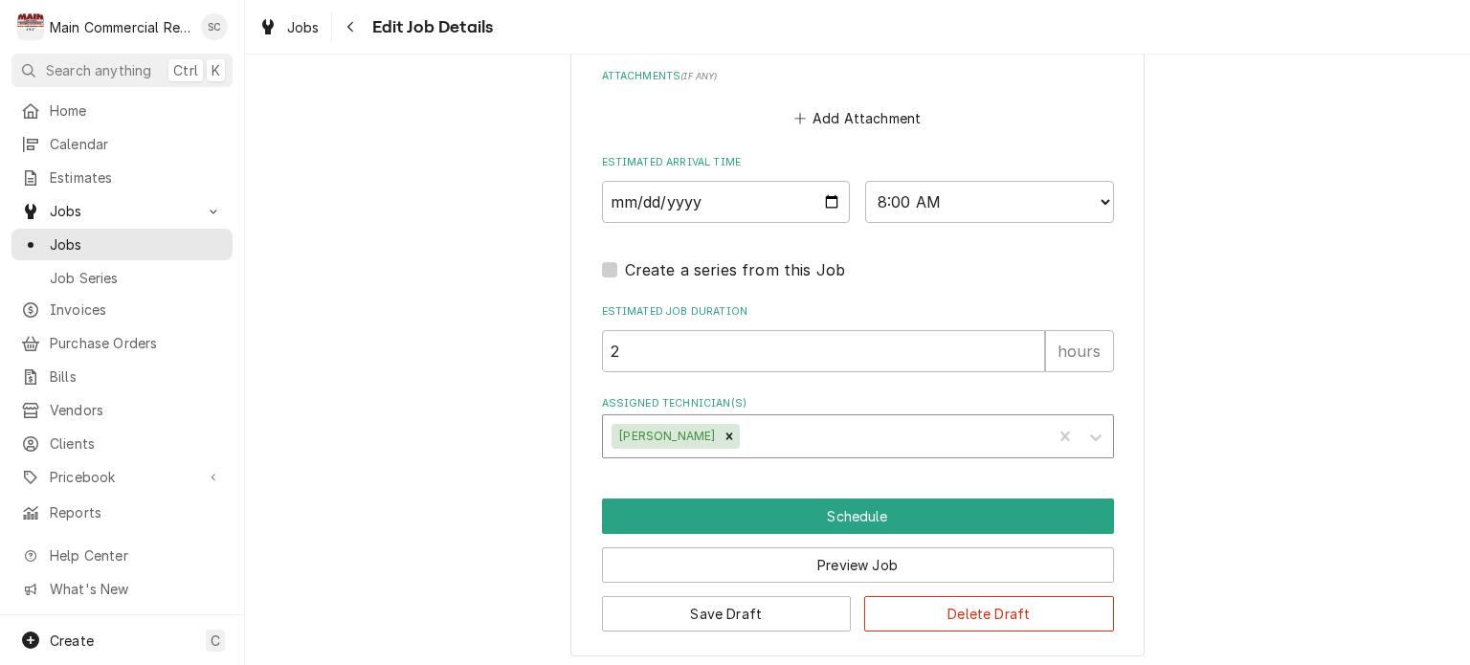
scroll to position [1622, 0]
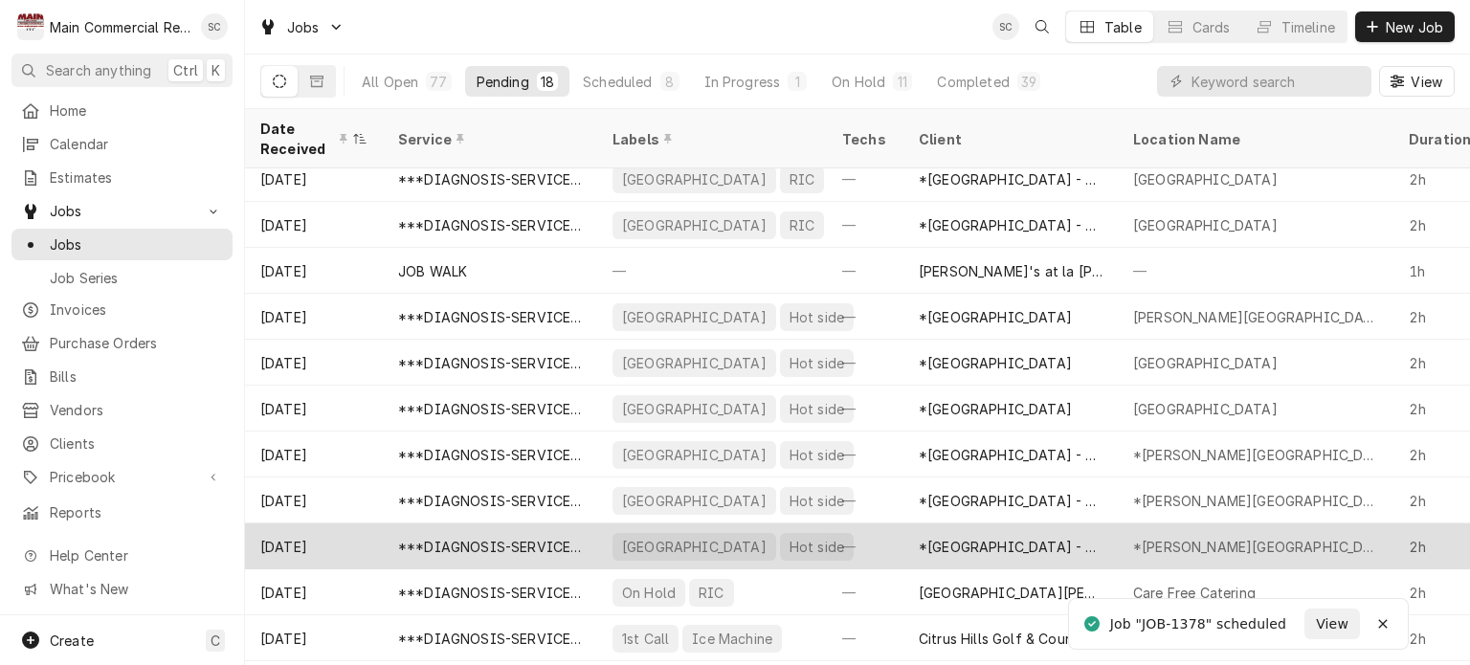
scroll to position [334, 0]
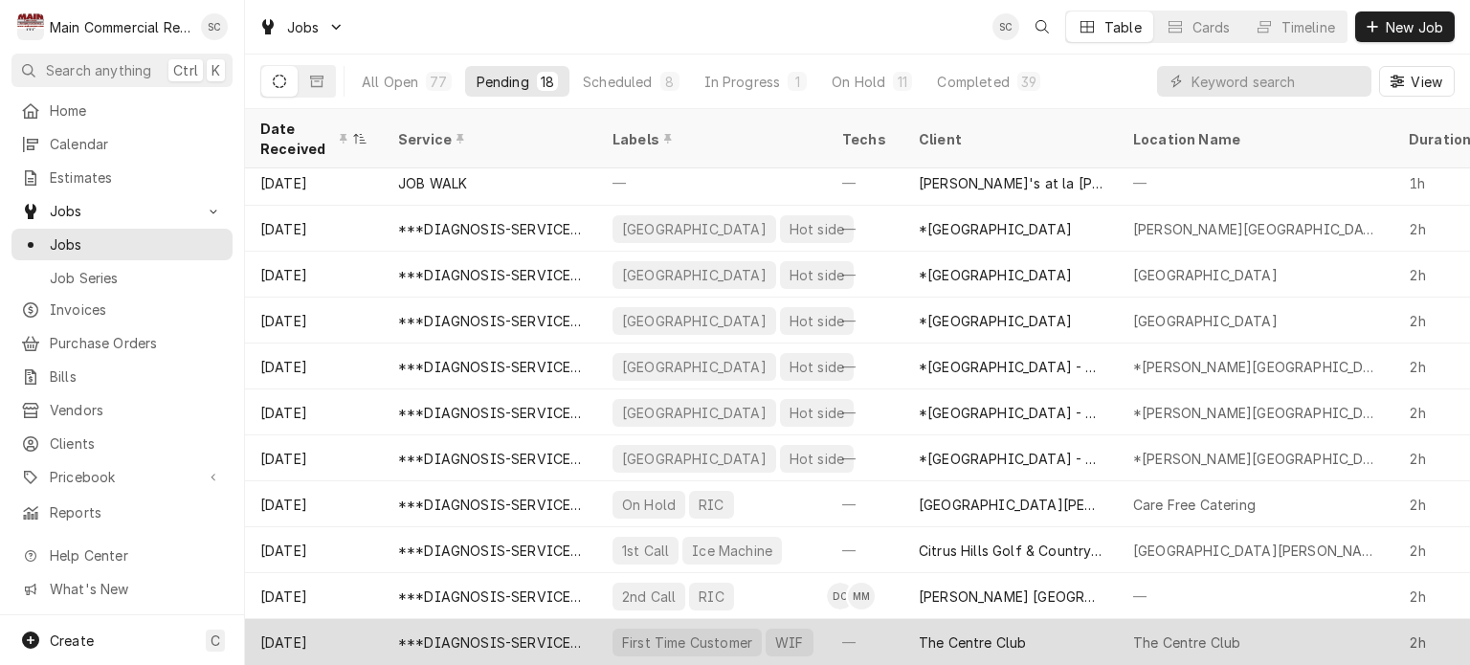
click at [1000, 633] on div "The Centre Club" at bounding box center [972, 643] width 107 height 20
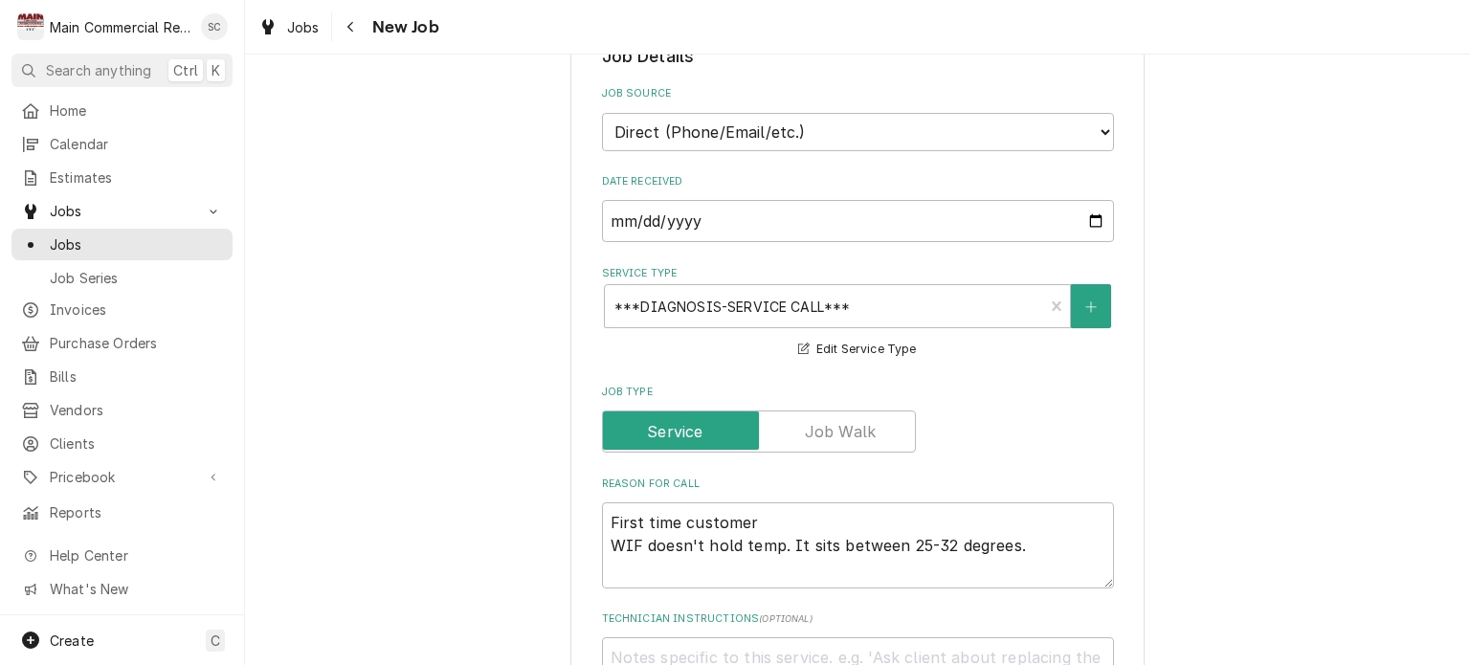
scroll to position [766, 0]
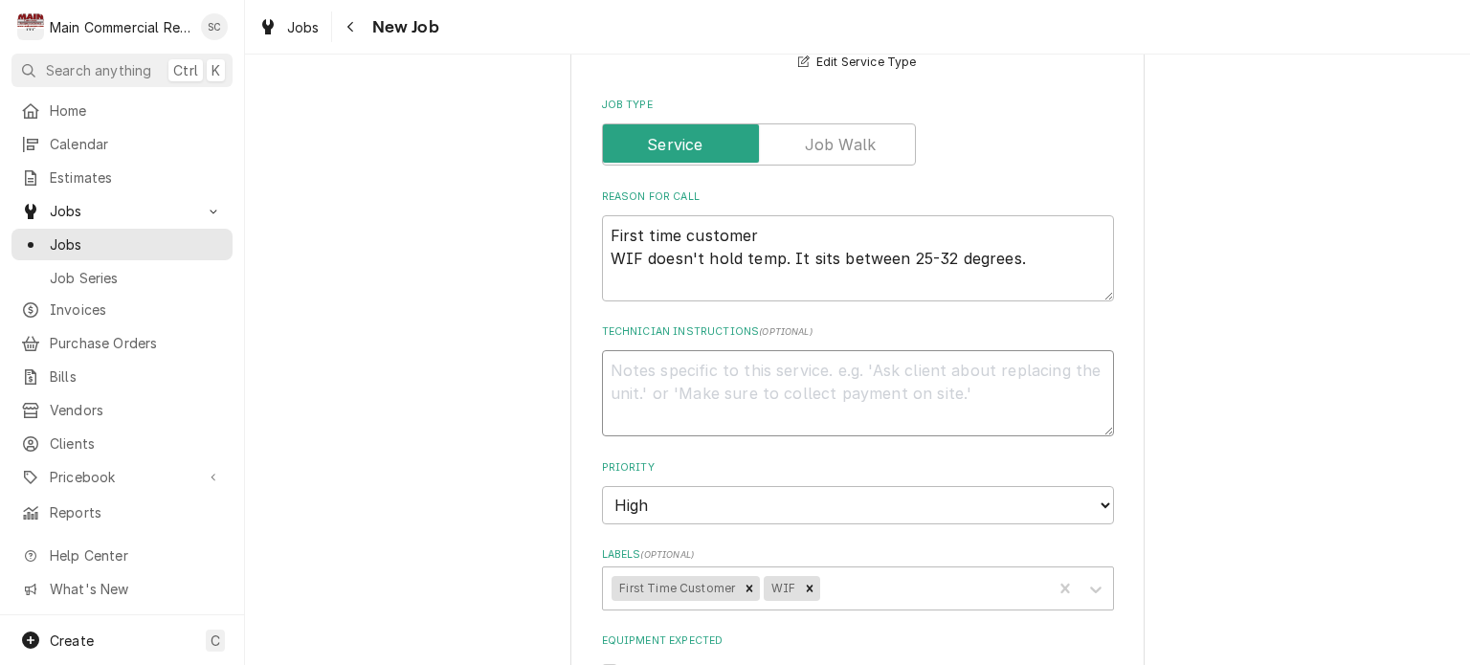
click at [826, 363] on textarea "Technician Instructions ( optional )" at bounding box center [858, 393] width 512 height 86
paste textarea "Call the Chef when you arrive. Need to go to the 8th Floor. He will instruct yo…"
type textarea "x"
type textarea "Call the Chef when you arrive. Need to go to the 8th Floor. He will instruct yo…"
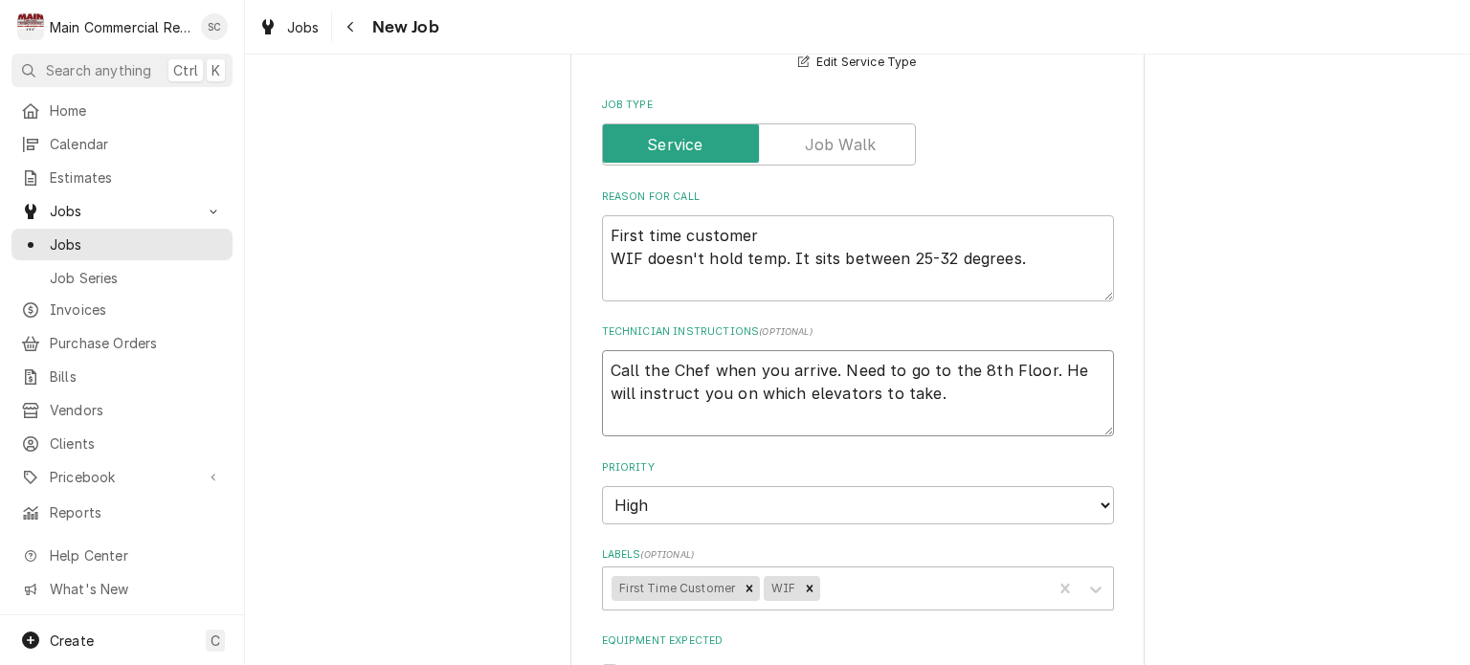
type textarea "x"
type textarea "Call the Chef when you arrive. Need to go to the 8th Floor. He will instruct yo…"
click at [1018, 256] on textarea "First time customer WIF doesn't hold temp. It sits between 25-32 degrees." at bounding box center [858, 258] width 512 height 86
type textarea "x"
type textarea "First time customer WIF doesn't hold temp. It sits between 25-32 degrees."
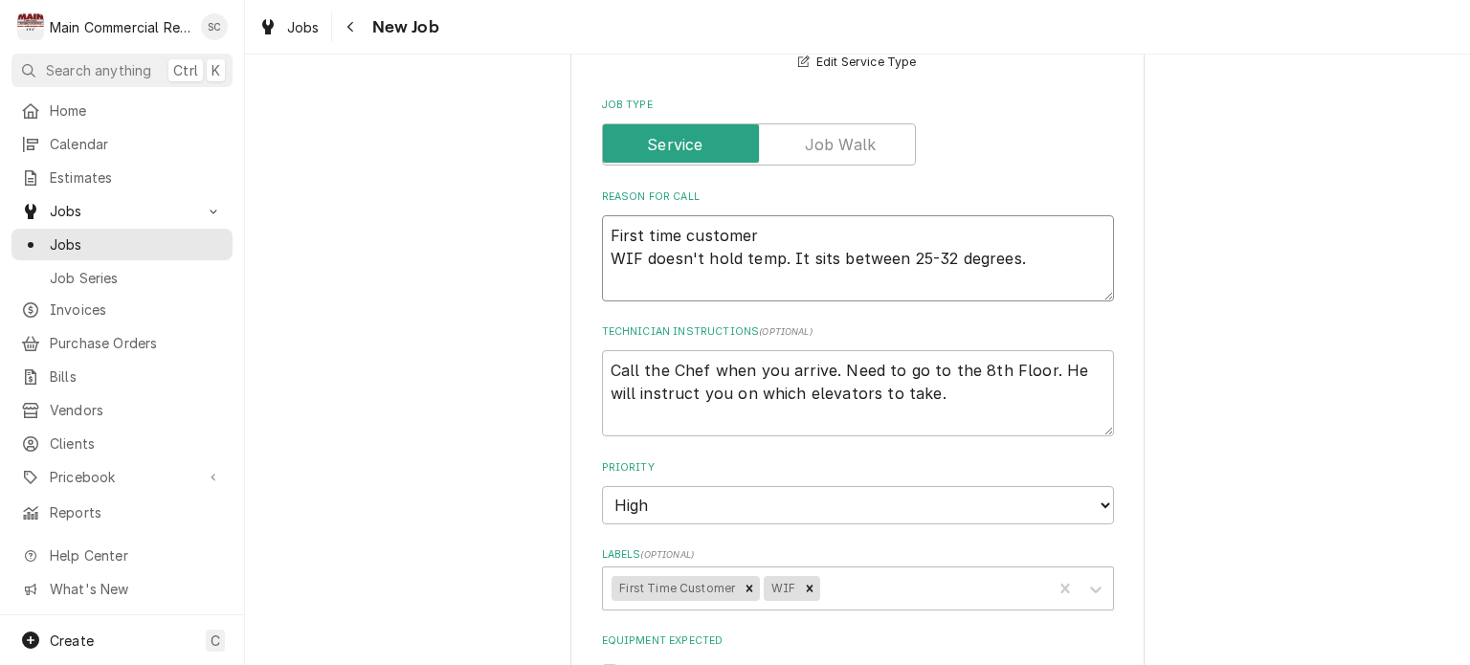
type textarea "x"
type textarea "First time customer WIF doesn't hold temp. It sits between 25-32 degrees. P"
type textarea "x"
type textarea "First time customer WIF doesn't hold temp. It sits between 25-32 degrees. Pe"
type textarea "x"
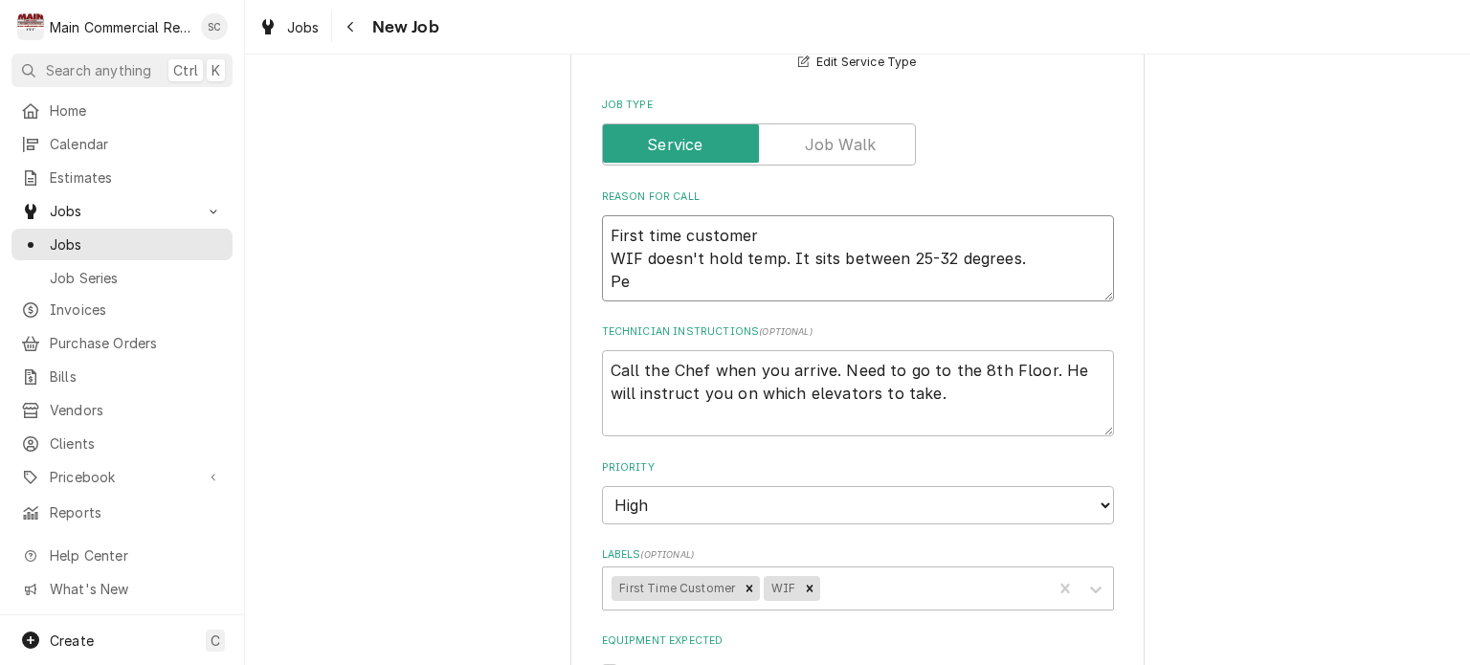
type textarea "First time customer WIF doesn't hold temp. It sits between 25-32 degrees. Per"
type textarea "x"
type textarea "First time customer WIF doesn't hold temp. It sits between 25-32 degrees. Per"
type textarea "x"
type textarea "First time customer WIF doesn't hold temp. It sits between 25-32 degrees. Per C"
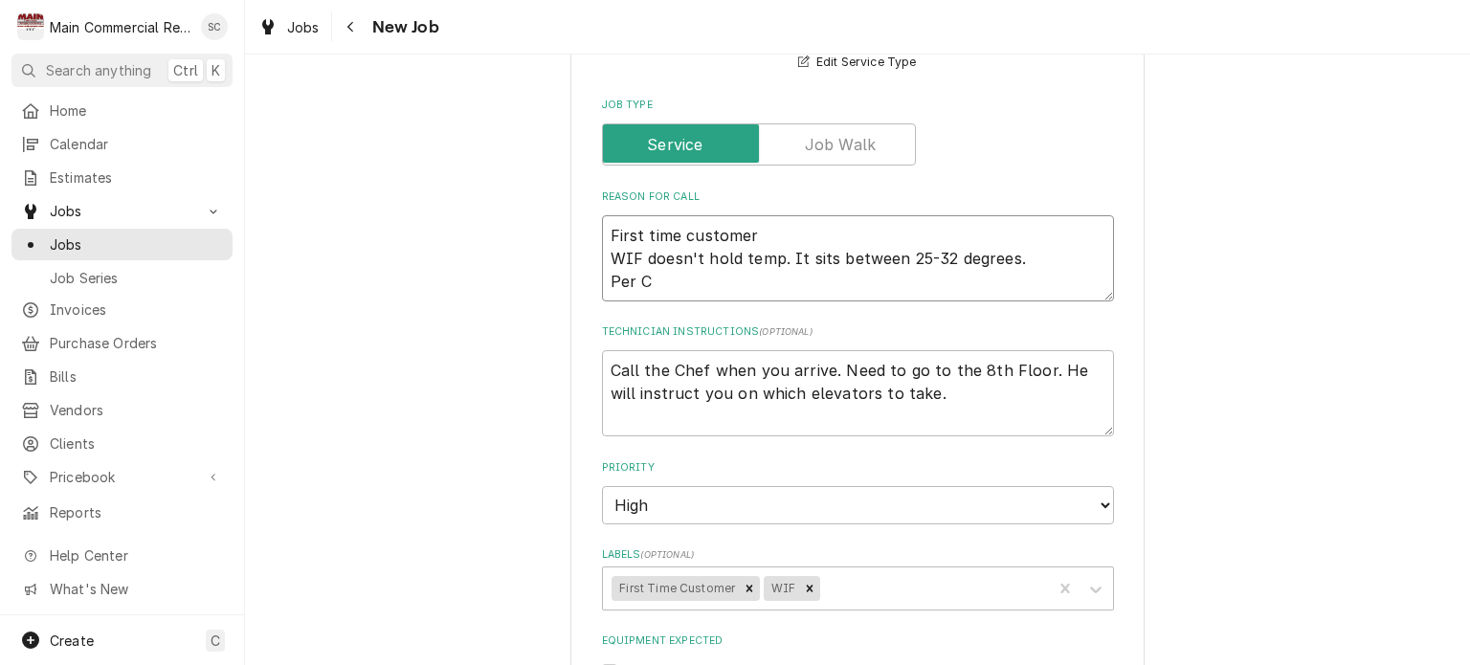
type textarea "x"
type textarea "First time customer WIF doesn't hold temp. It sits between 25-32 degrees. Per Ch"
type textarea "x"
type textarea "First time customer WIF doesn't hold temp. It sits between 25-32 degrees. Per C…"
type textarea "x"
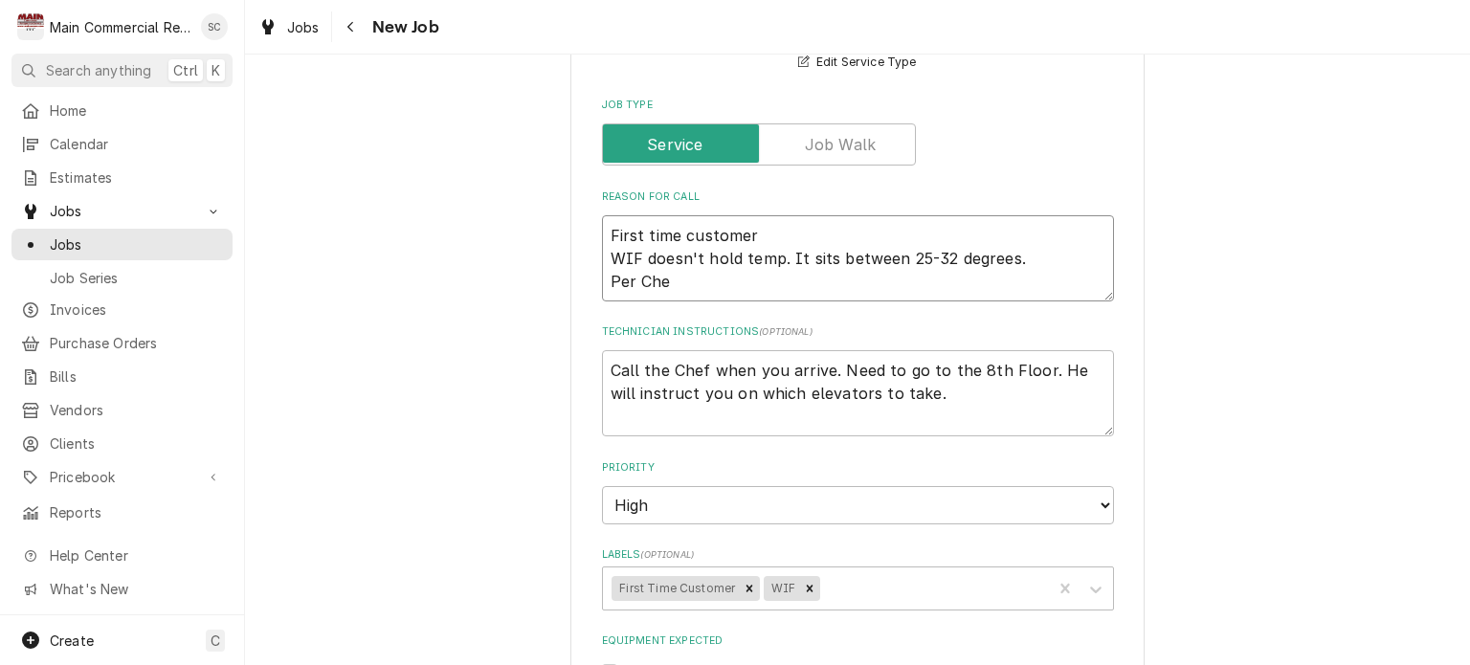
type textarea "First time customer WIF doesn't hold temp. It sits between 25-32 degrees. Per C…"
type textarea "x"
type textarea "First time customer WIF doesn't hold temp. It sits between 25-32 degrees. Per C…"
type textarea "x"
type textarea "First time customer WIF doesn't hold temp. It sits between 25-32 degrees. Per C…"
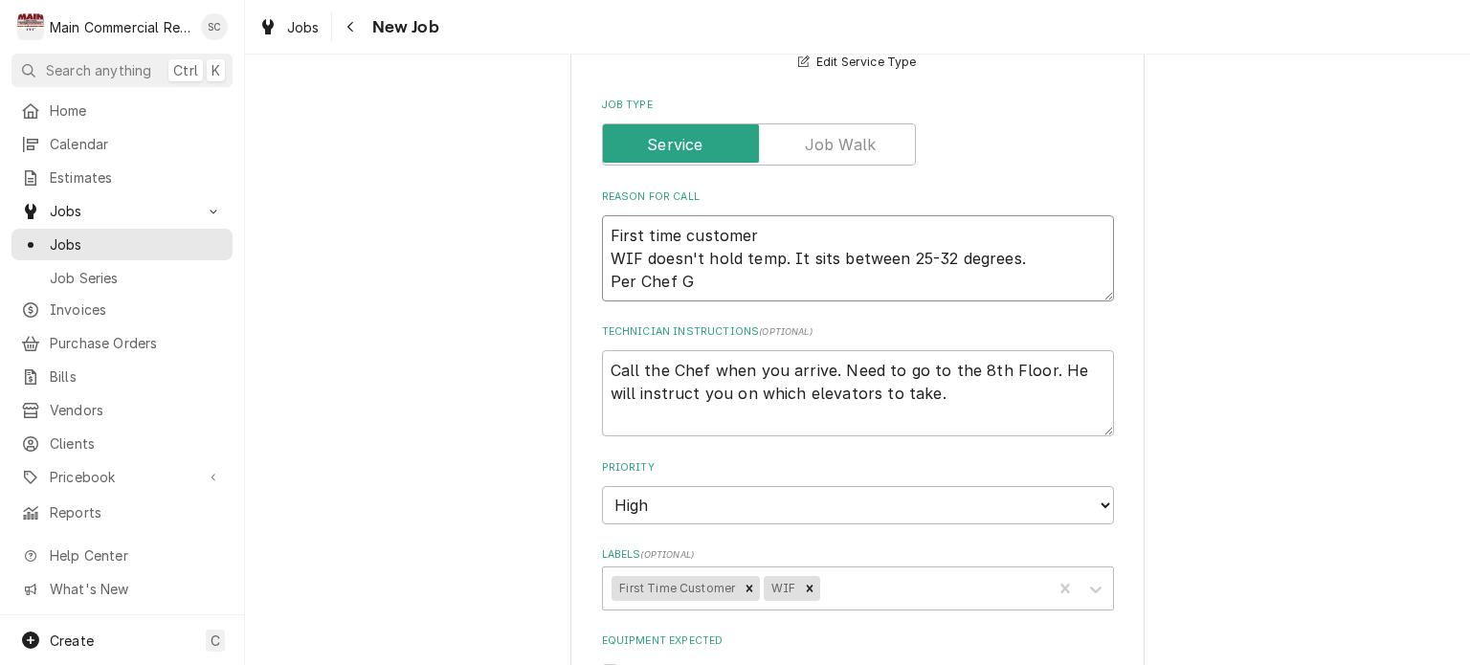
type textarea "x"
type textarea "First time customer WIF doesn't hold temp. It sits between 25-32 degrees. Per C…"
type textarea "x"
type textarea "First time customer WIF doesn't hold temp. It sits between 25-32 degrees. Per C…"
type textarea "x"
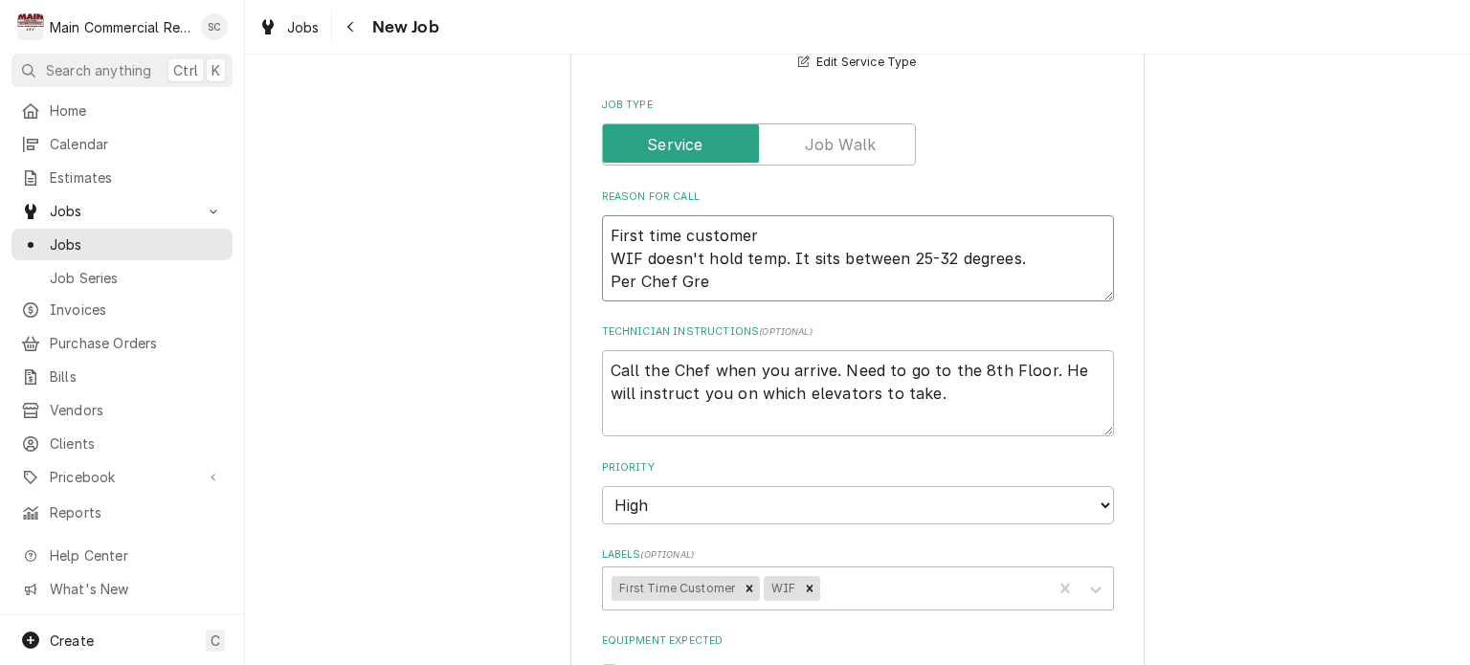
type textarea "First time customer WIF doesn't hold temp. It sits between 25-32 degrees. Per C…"
type textarea "x"
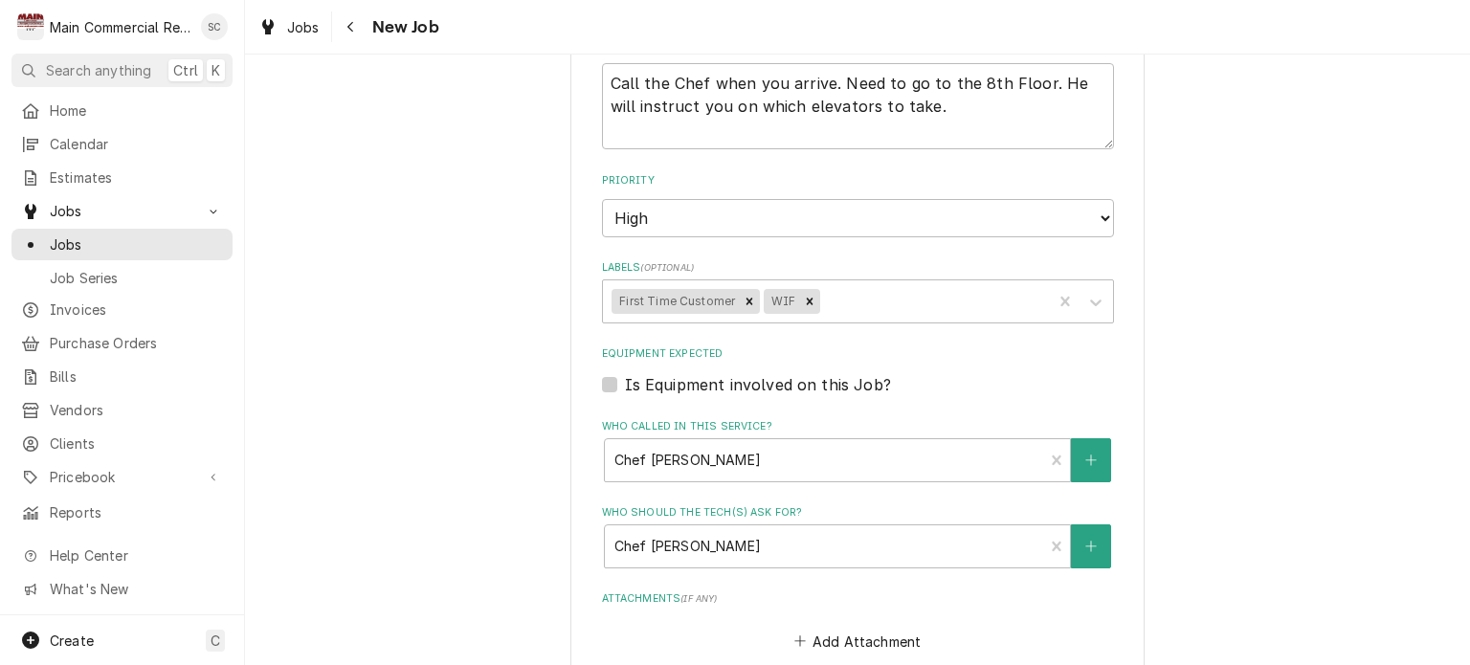
scroll to position [1340, 0]
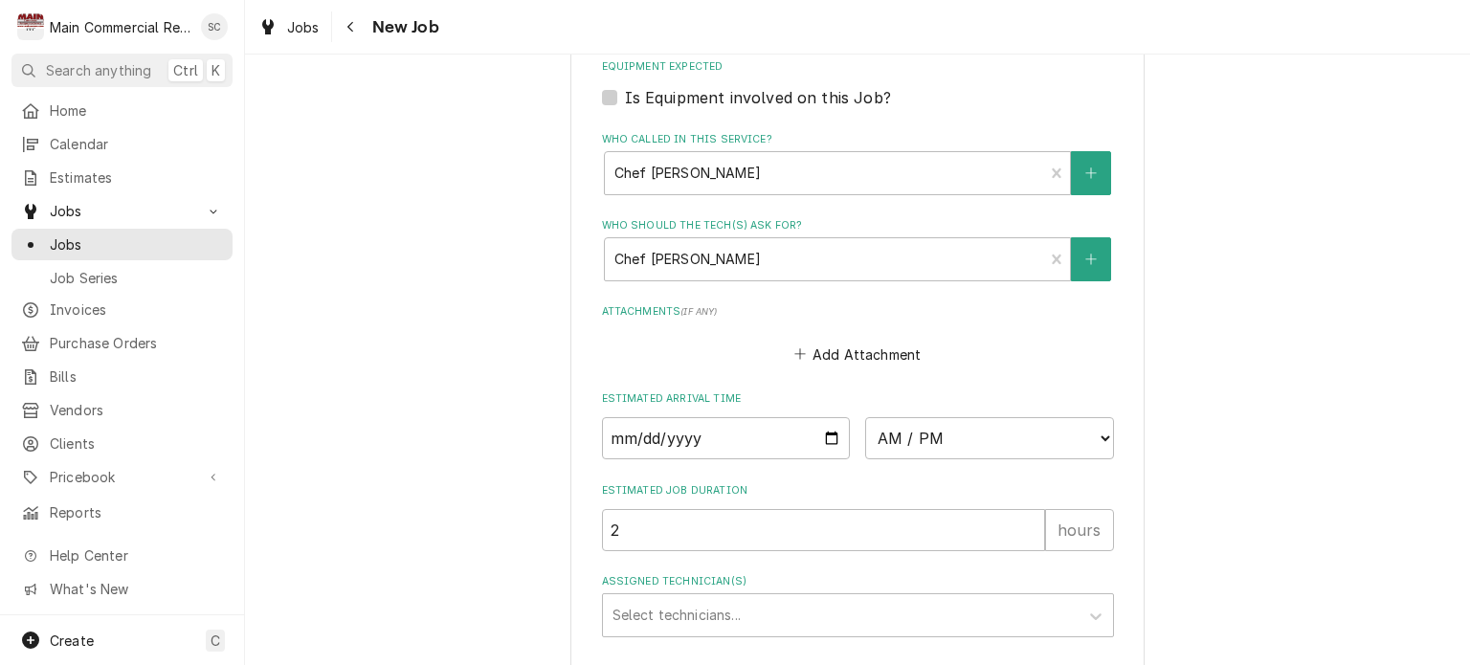
type textarea "First time customer WIF doesn't hold temp. It sits between 25-32 degrees. Per C…"
click at [819, 434] on input "Date" at bounding box center [726, 438] width 249 height 42
type textarea "x"
type input "2025-09-09"
type textarea "x"
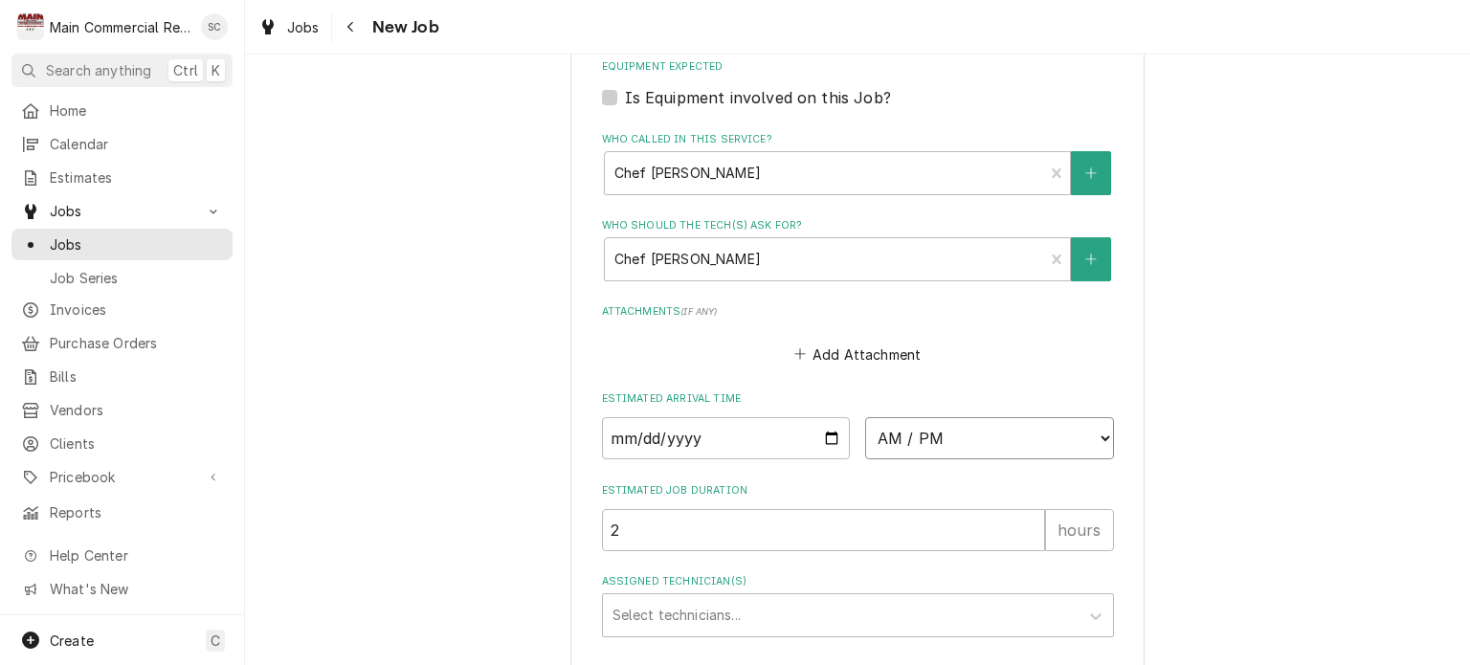
click at [952, 428] on select "AM / PM 6:00 AM 6:15 AM 6:30 AM 6:45 AM 7:00 AM 7:15 AM 7:30 AM 7:45 AM 8:00 AM…" at bounding box center [989, 438] width 249 height 42
select select "10:00:00"
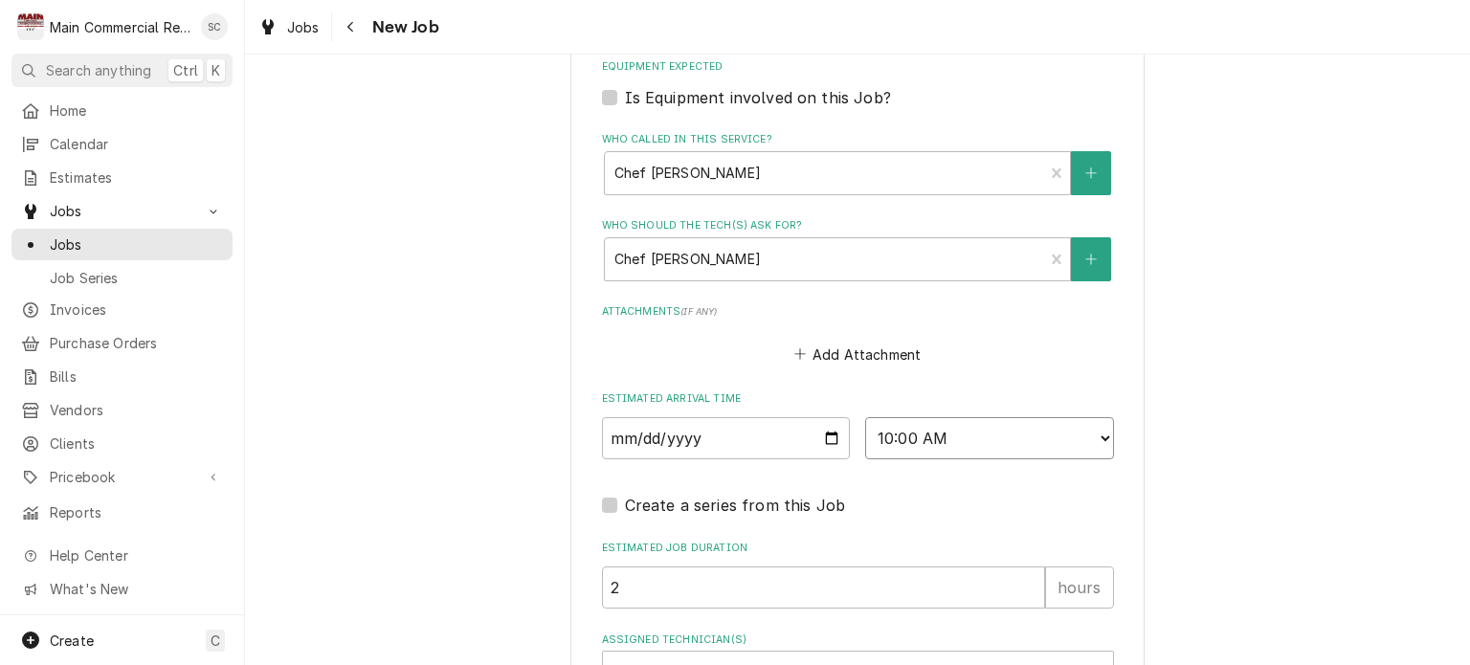
scroll to position [1577, 0]
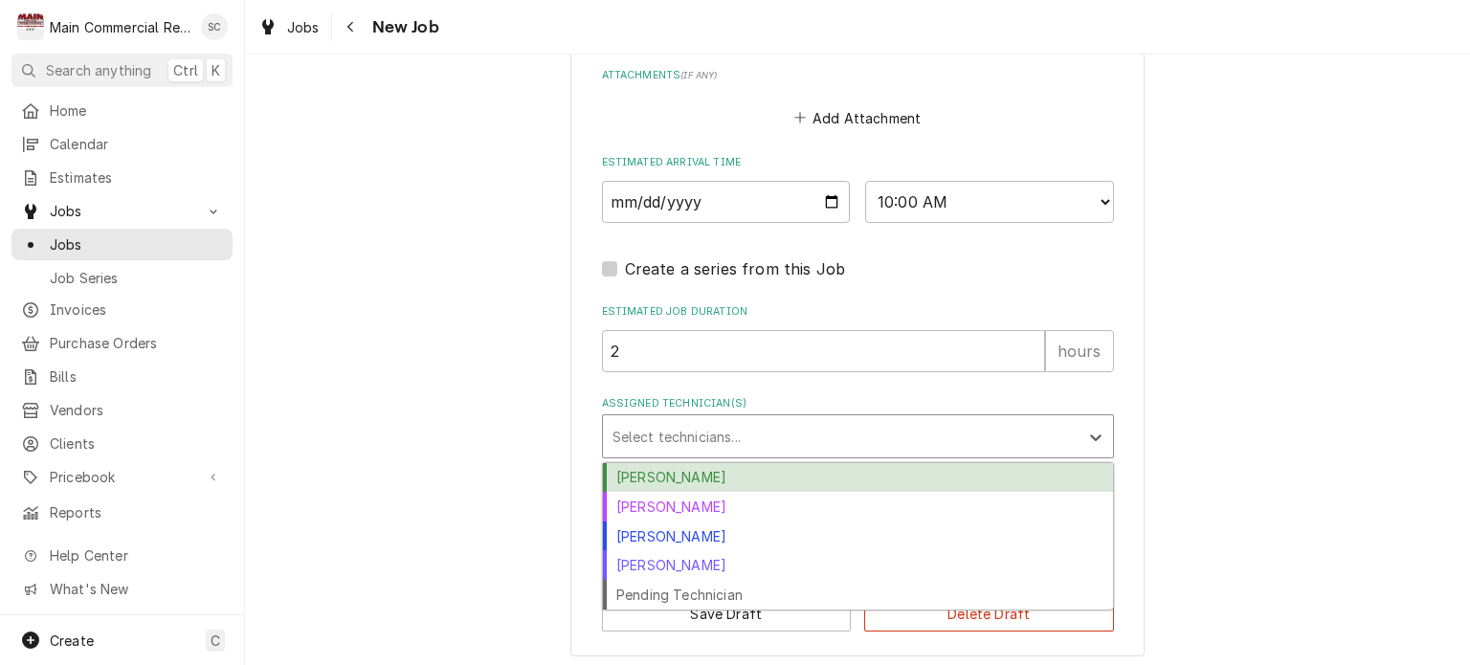
click at [765, 428] on div "Assigned Technician(s)" at bounding box center [841, 436] width 457 height 34
click at [727, 477] on div "Caleb Gorton" at bounding box center [858, 478] width 510 height 30
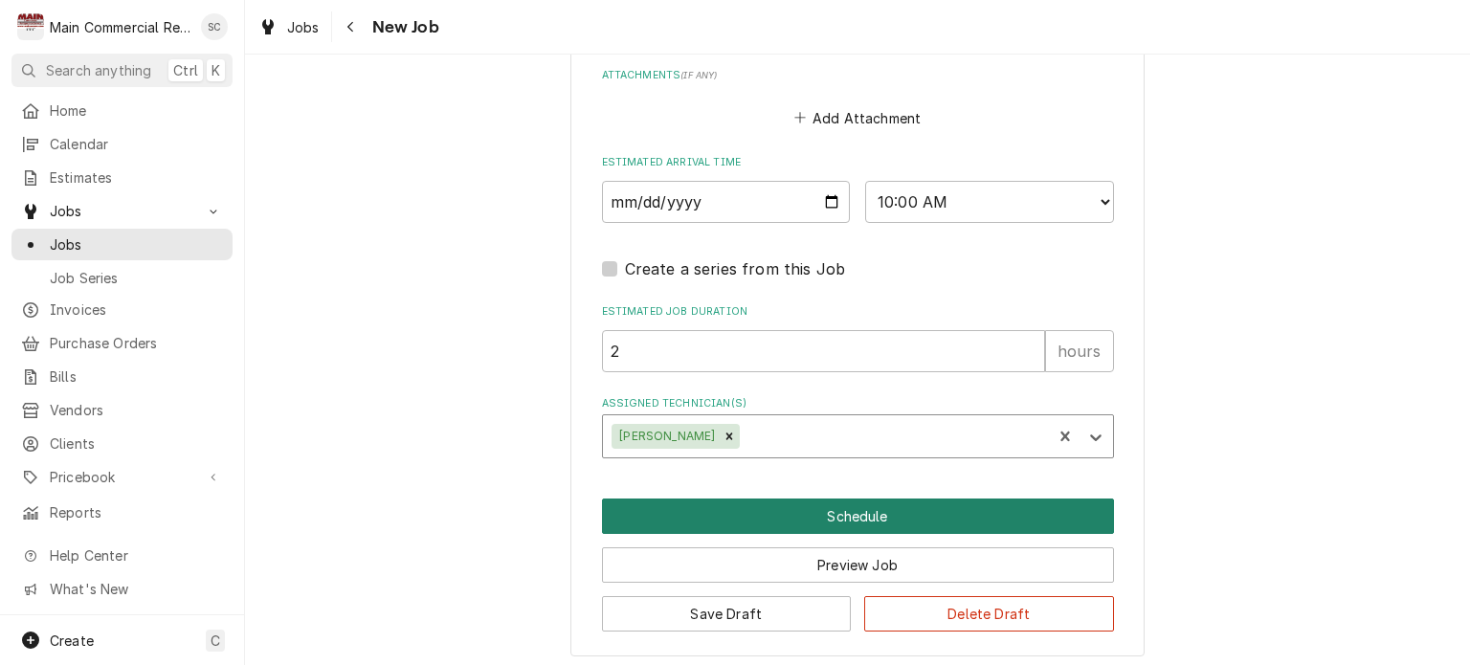
click at [871, 514] on button "Schedule" at bounding box center [858, 516] width 512 height 35
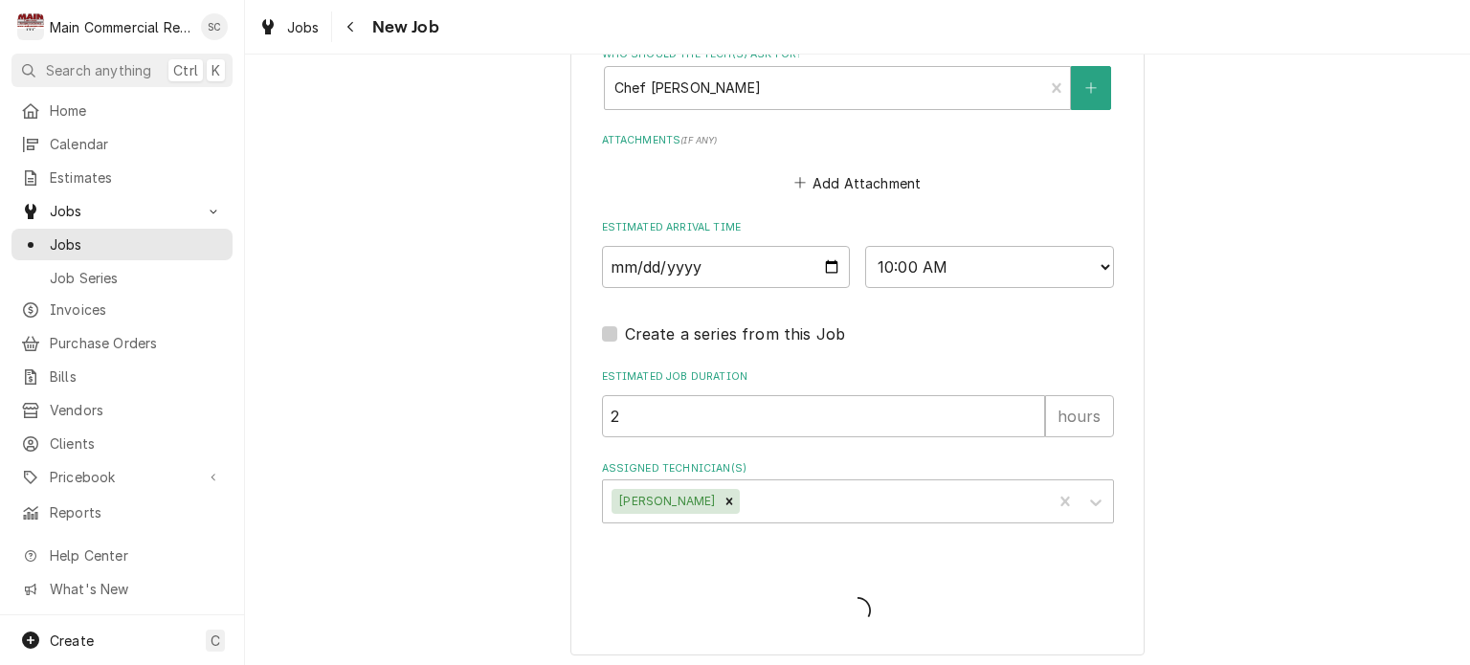
type textarea "x"
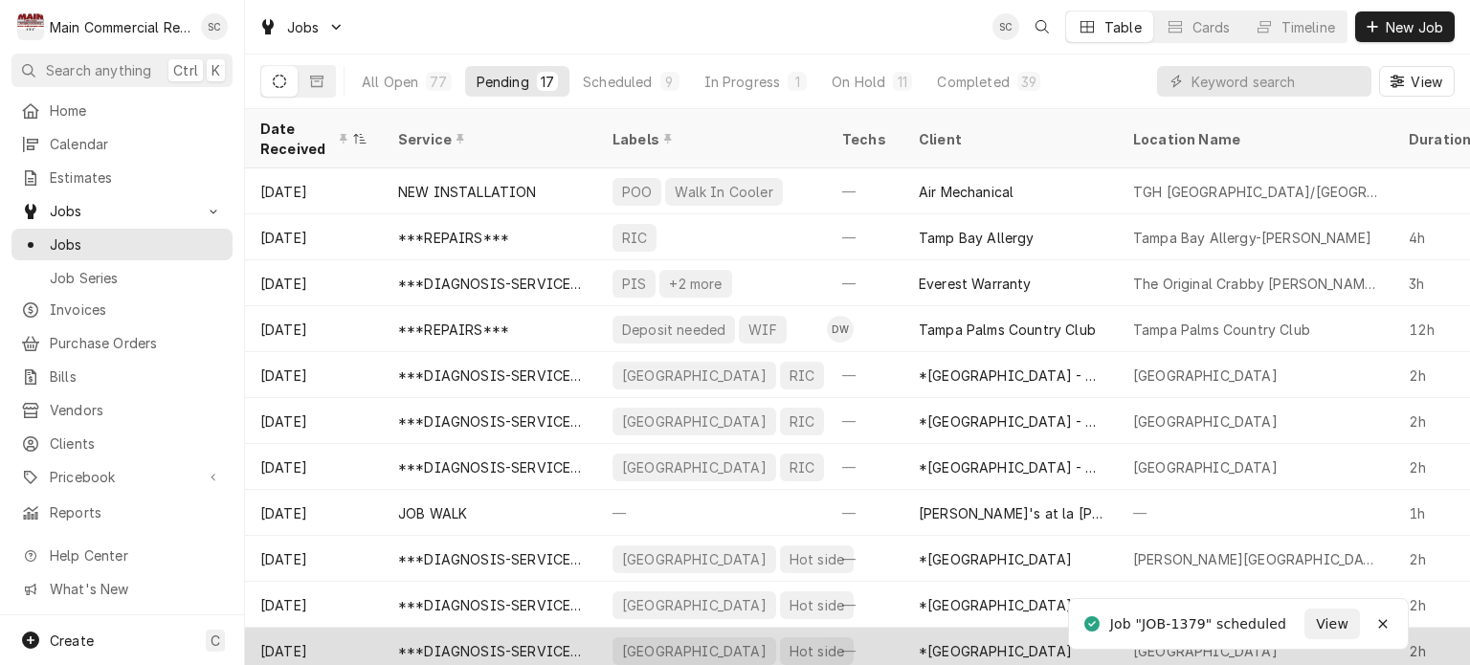
scroll to position [288, 0]
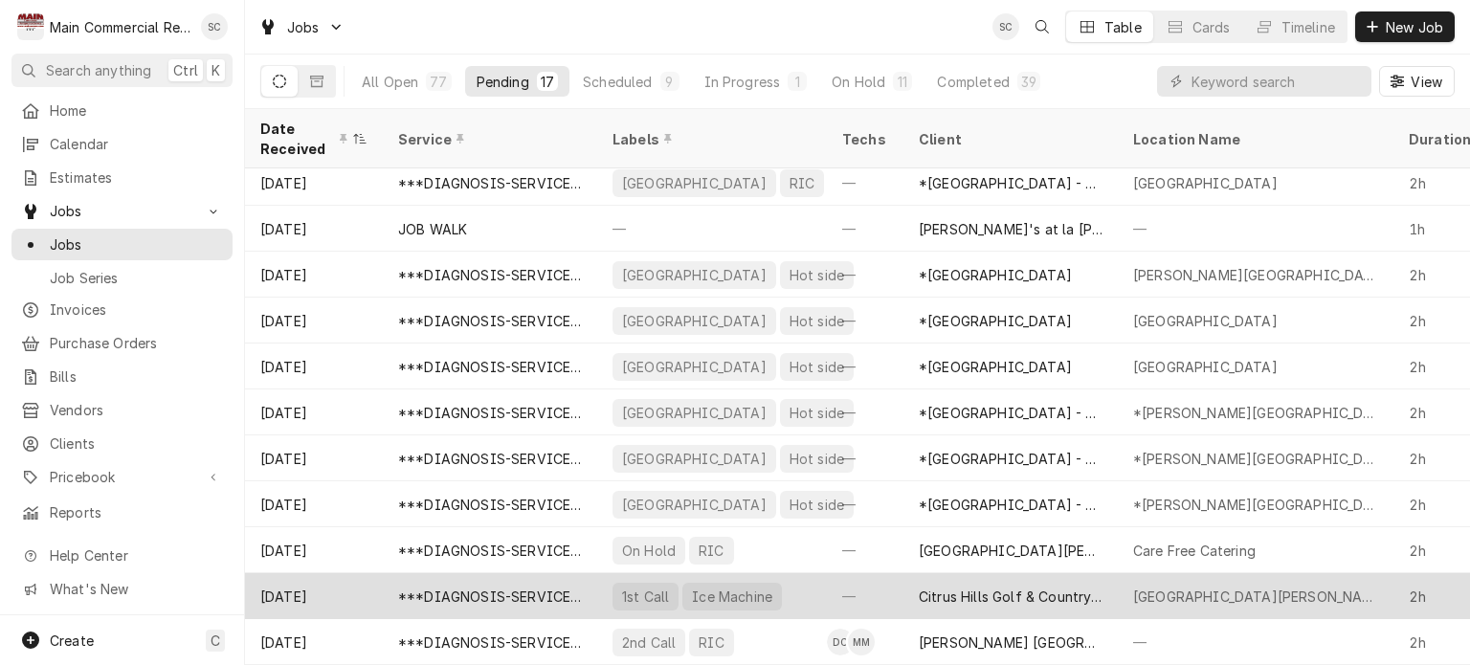
click at [1003, 587] on div "Citrus Hills Golf & Country Club" at bounding box center [1011, 597] width 184 height 20
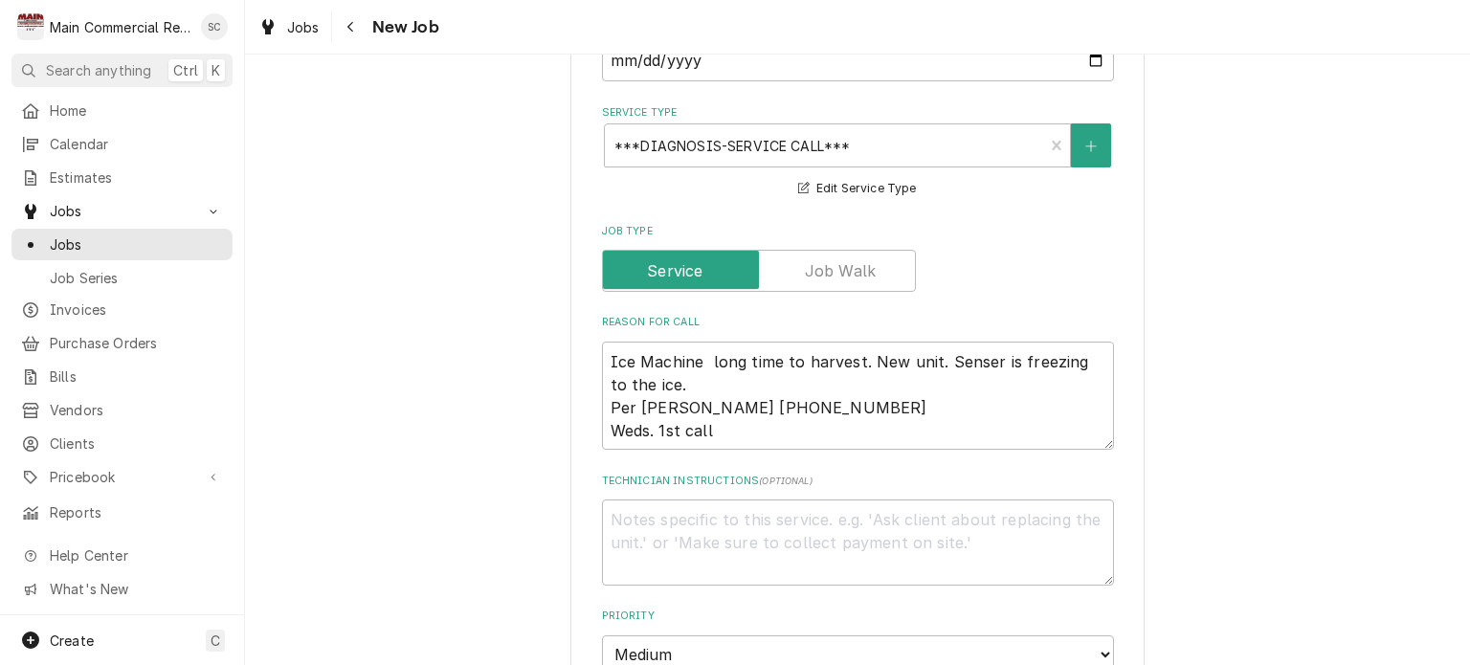
scroll to position [1149, 0]
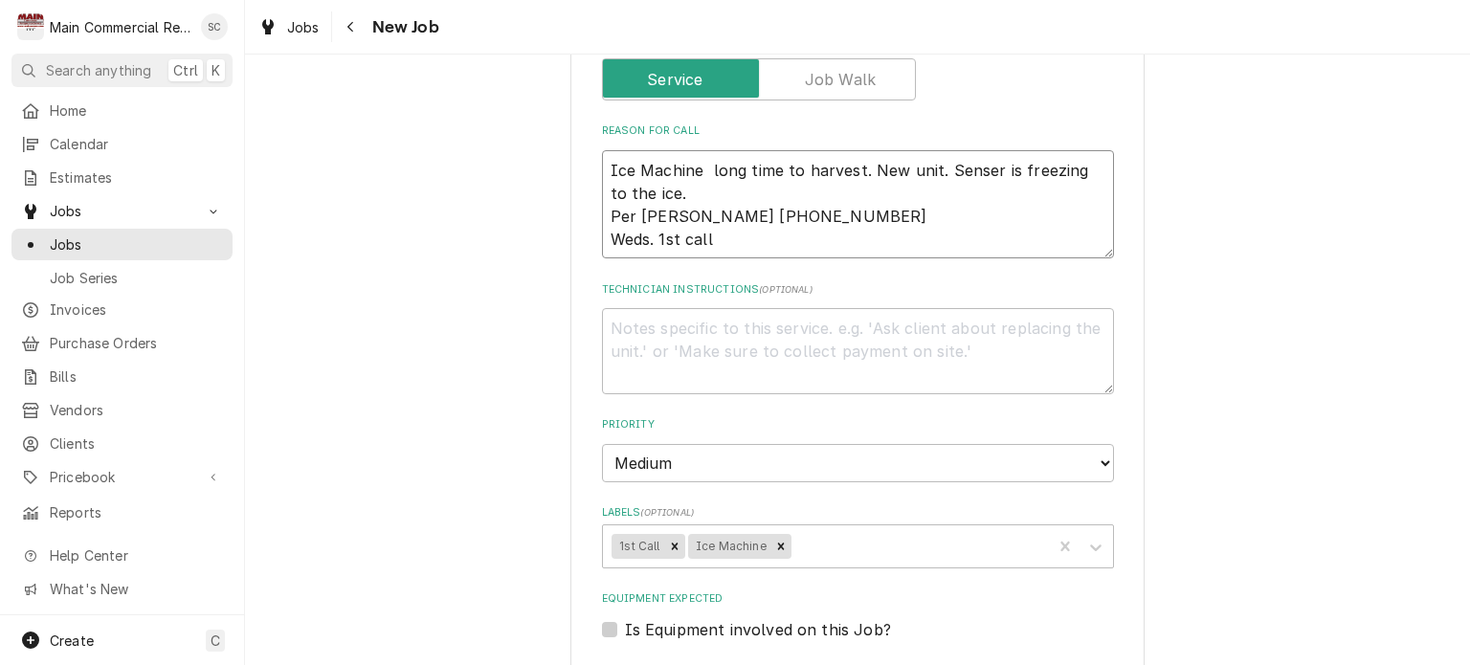
drag, startPoint x: 747, startPoint y: 192, endPoint x: 578, endPoint y: 189, distance: 168.5
click at [578, 189] on div "Use the fields below to edit this job: Client Details Client [GEOGRAPHIC_DATA] …" at bounding box center [858, 184] width 574 height 2482
type textarea "x"
type textarea "Ice Machine long time to harvest. New unit. Senser is freezing to the ice. [PER…"
type textarea "x"
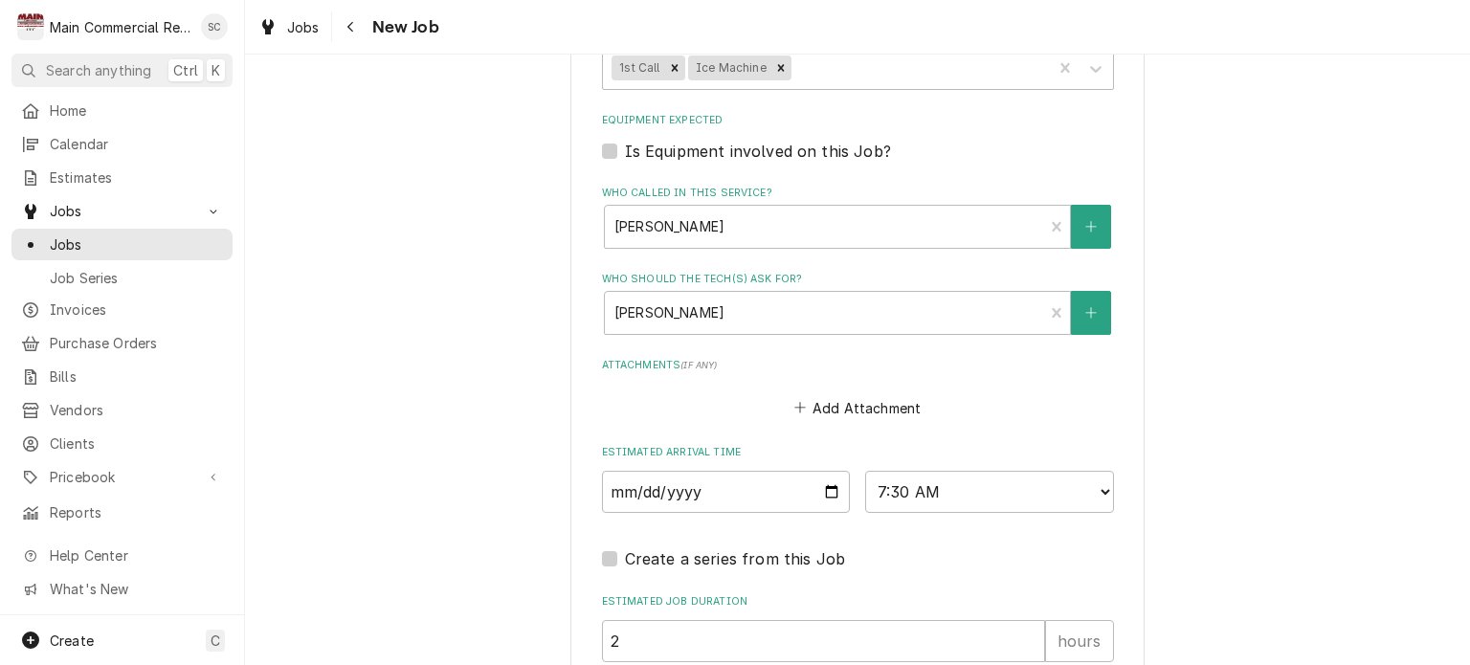
scroll to position [1819, 0]
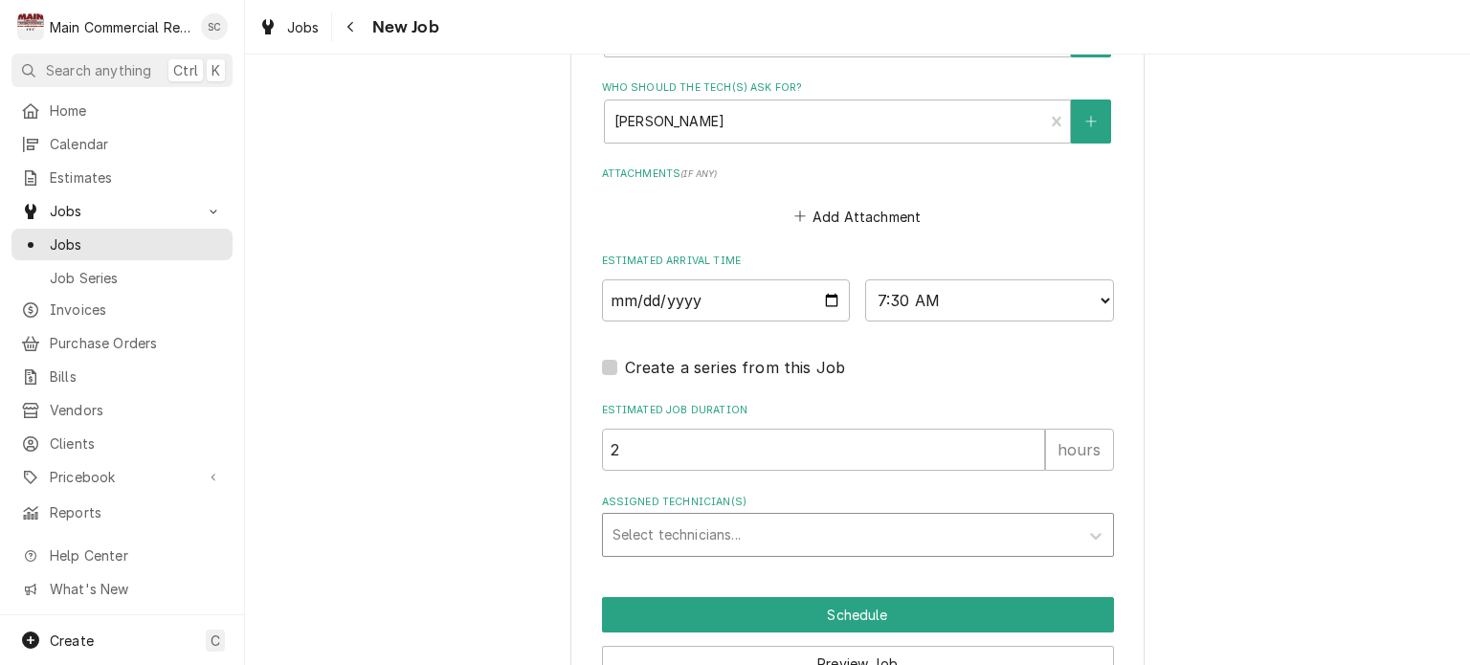
type textarea "Ice Machine long time to harvest. New unit. Senser is freezing to the ice. [PER…"
click at [928, 518] on div "Assigned Technician(s)" at bounding box center [841, 535] width 457 height 34
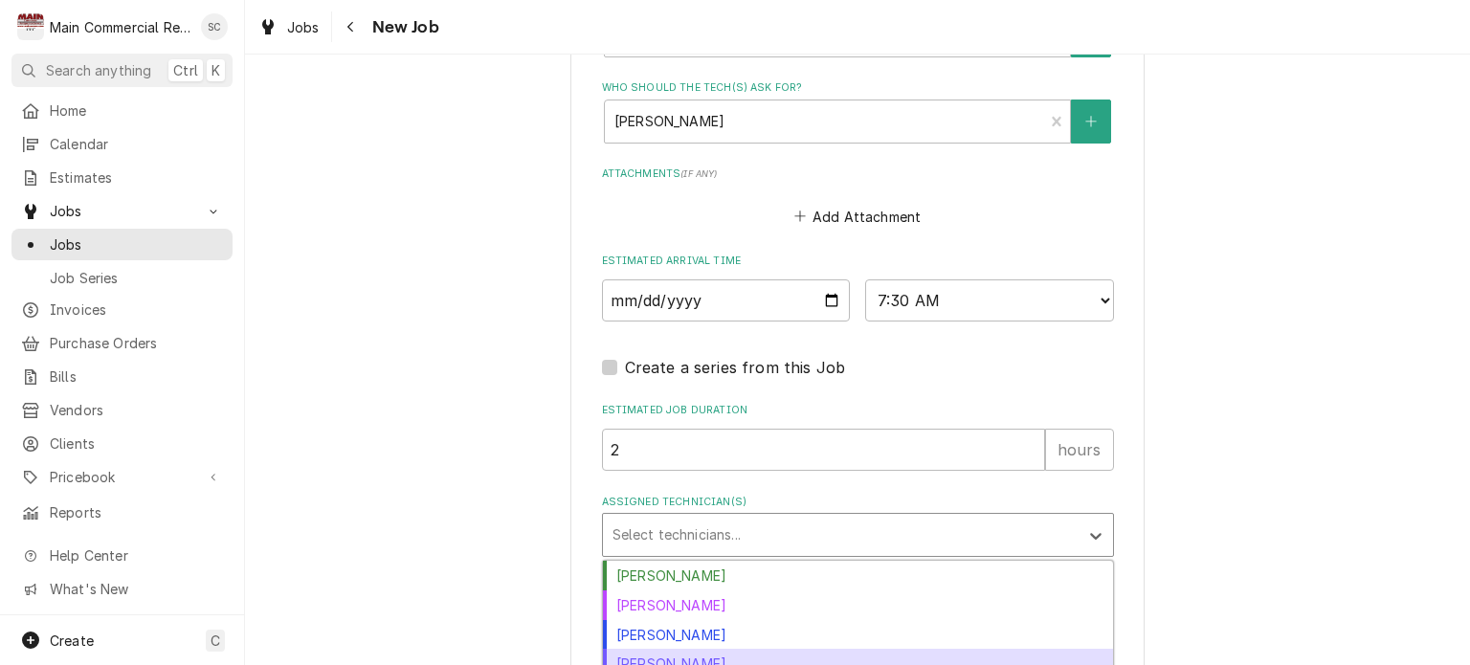
click at [704, 649] on div "[PERSON_NAME]" at bounding box center [858, 664] width 510 height 30
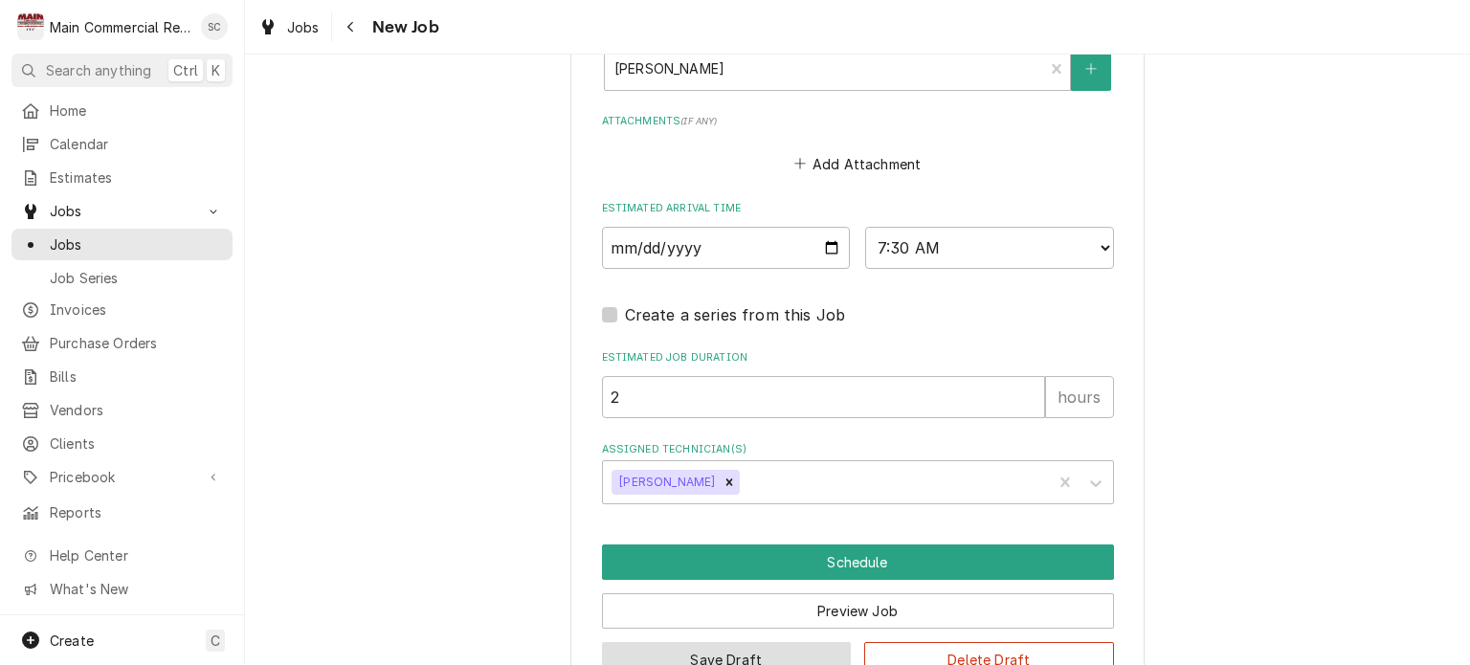
click at [805, 642] on button "Save Draft" at bounding box center [727, 659] width 250 height 35
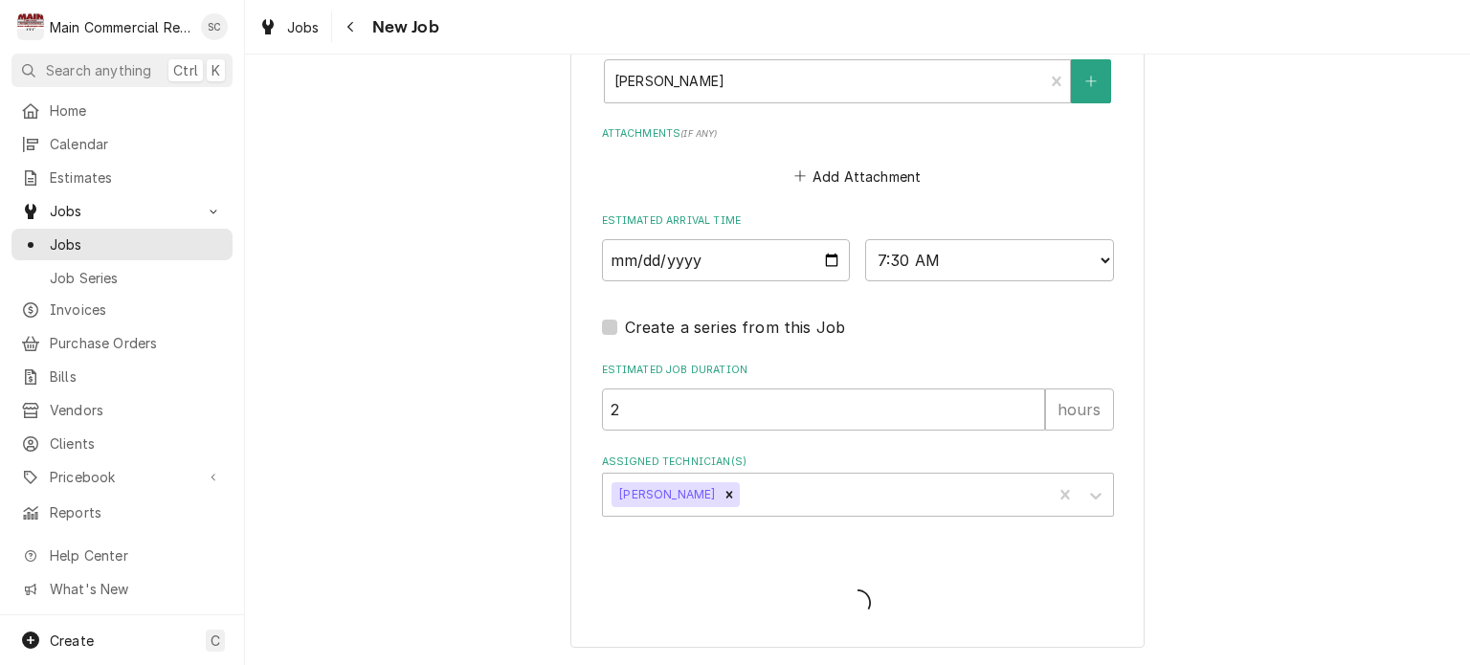
scroll to position [1806, 0]
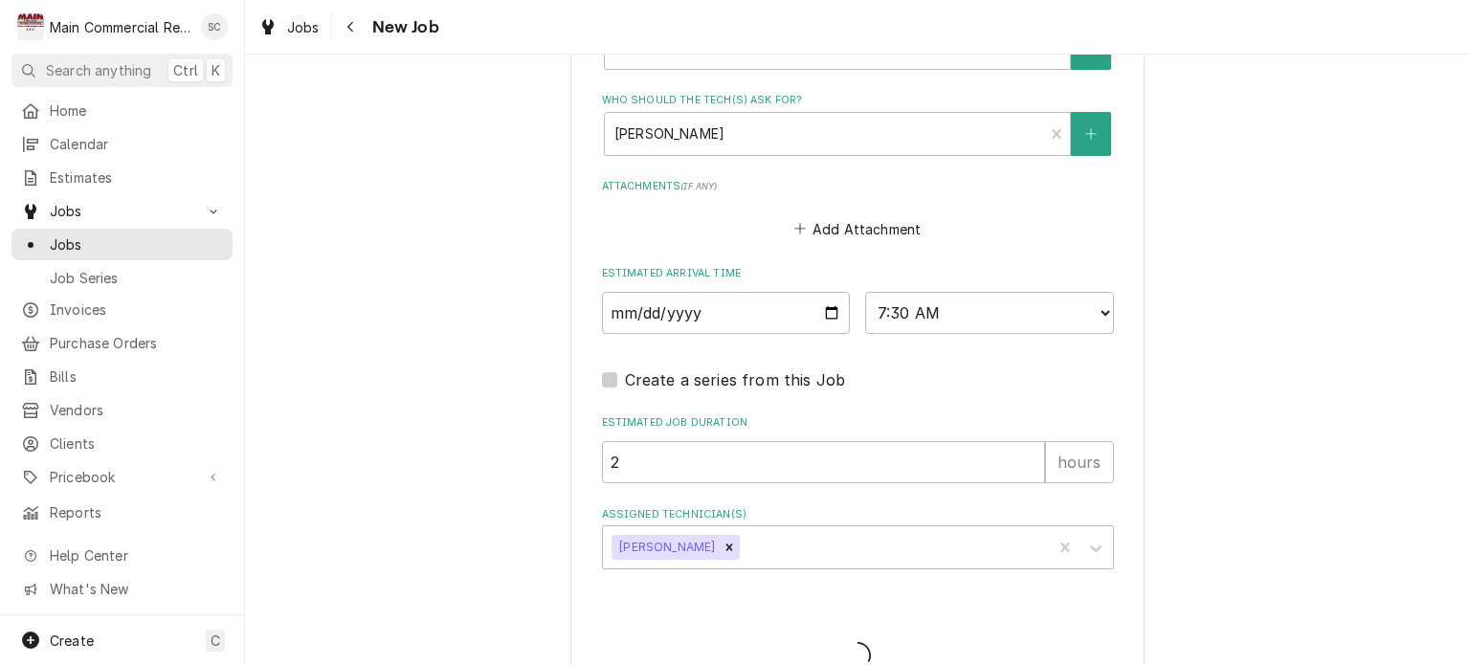
type textarea "x"
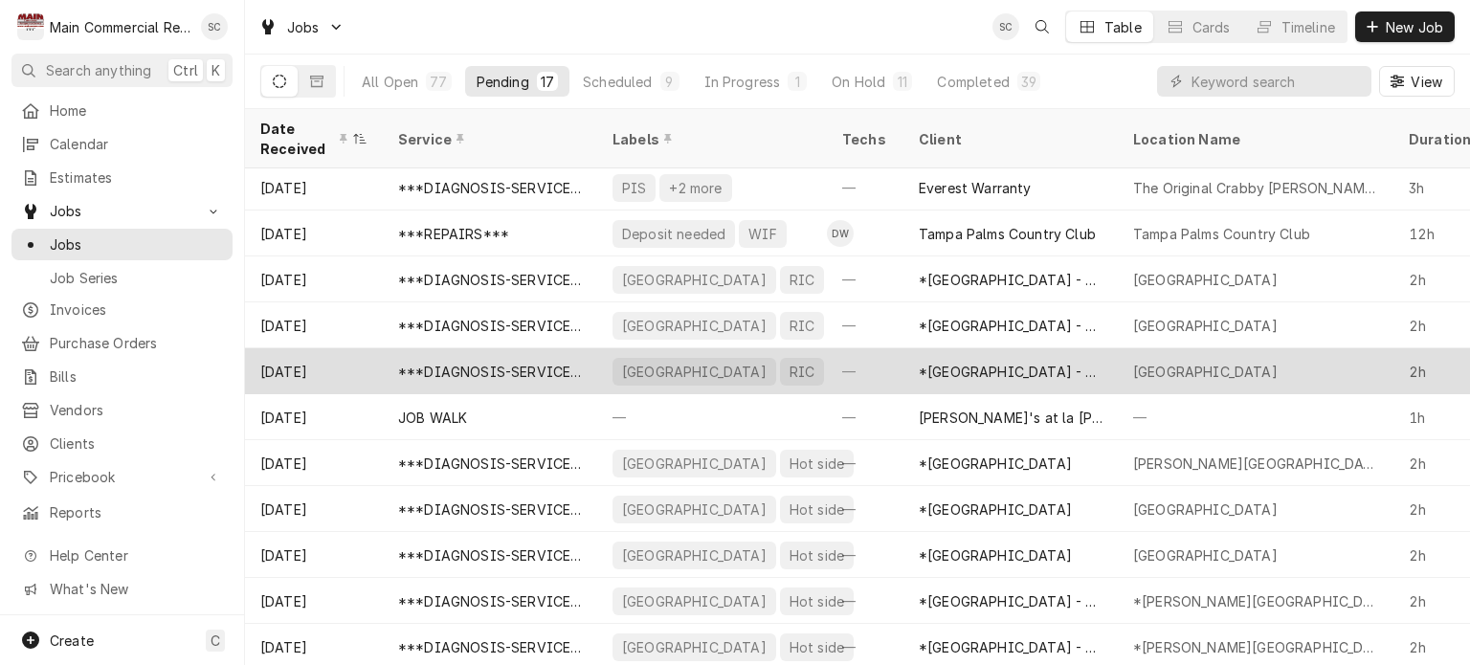
scroll to position [191, 0]
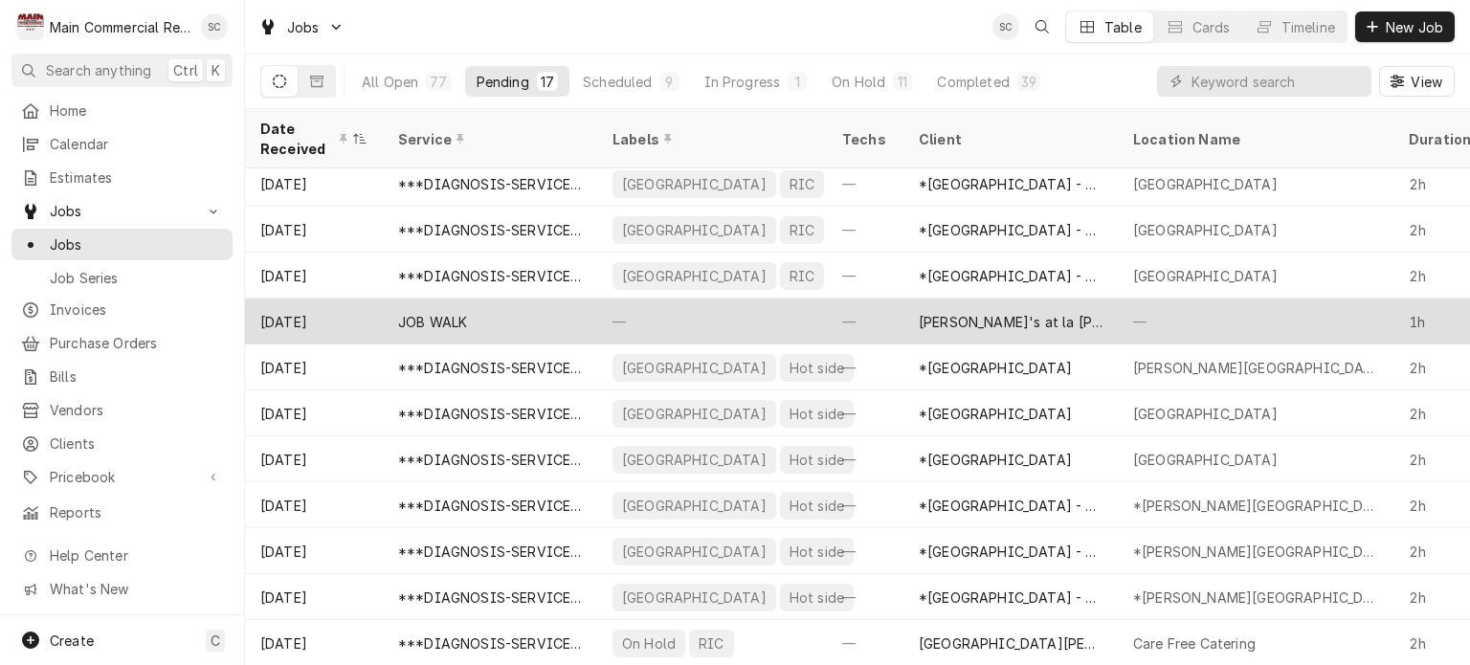
click at [1093, 321] on div "[PERSON_NAME]'s at la [PERSON_NAME]" at bounding box center [1011, 322] width 214 height 46
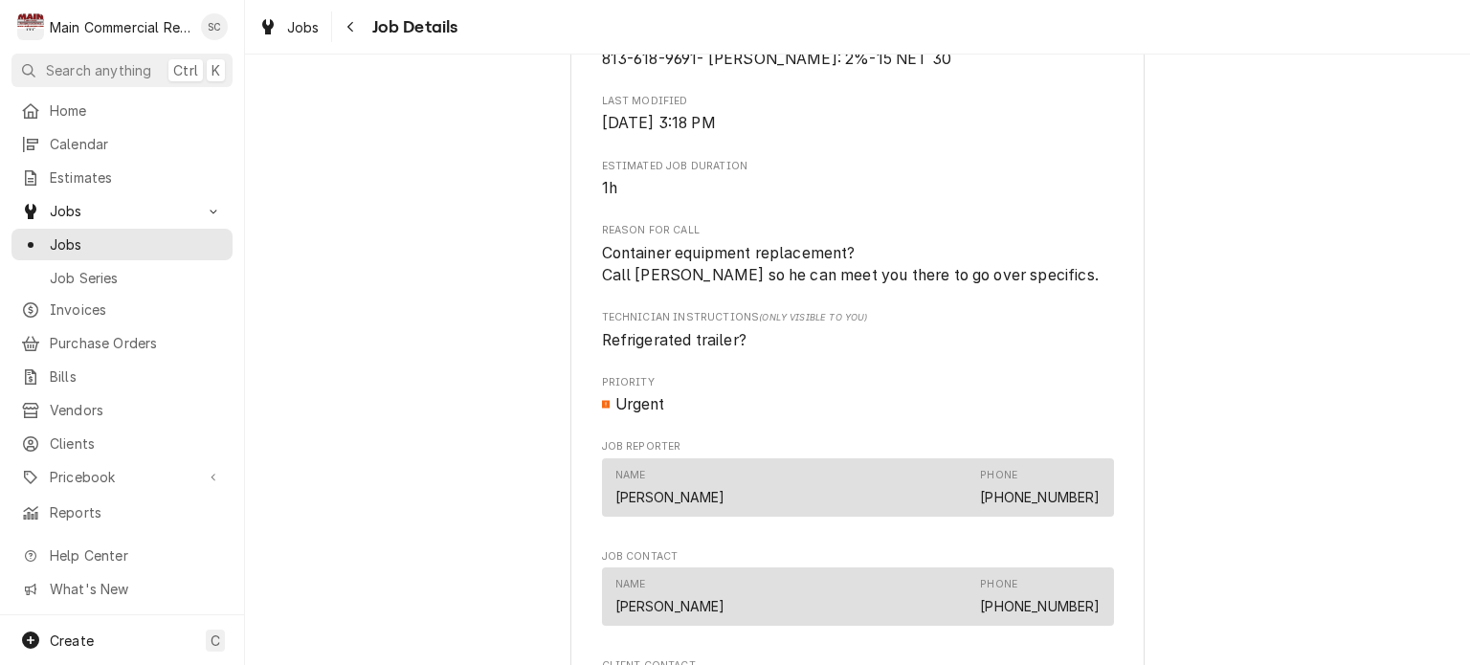
scroll to position [1140, 0]
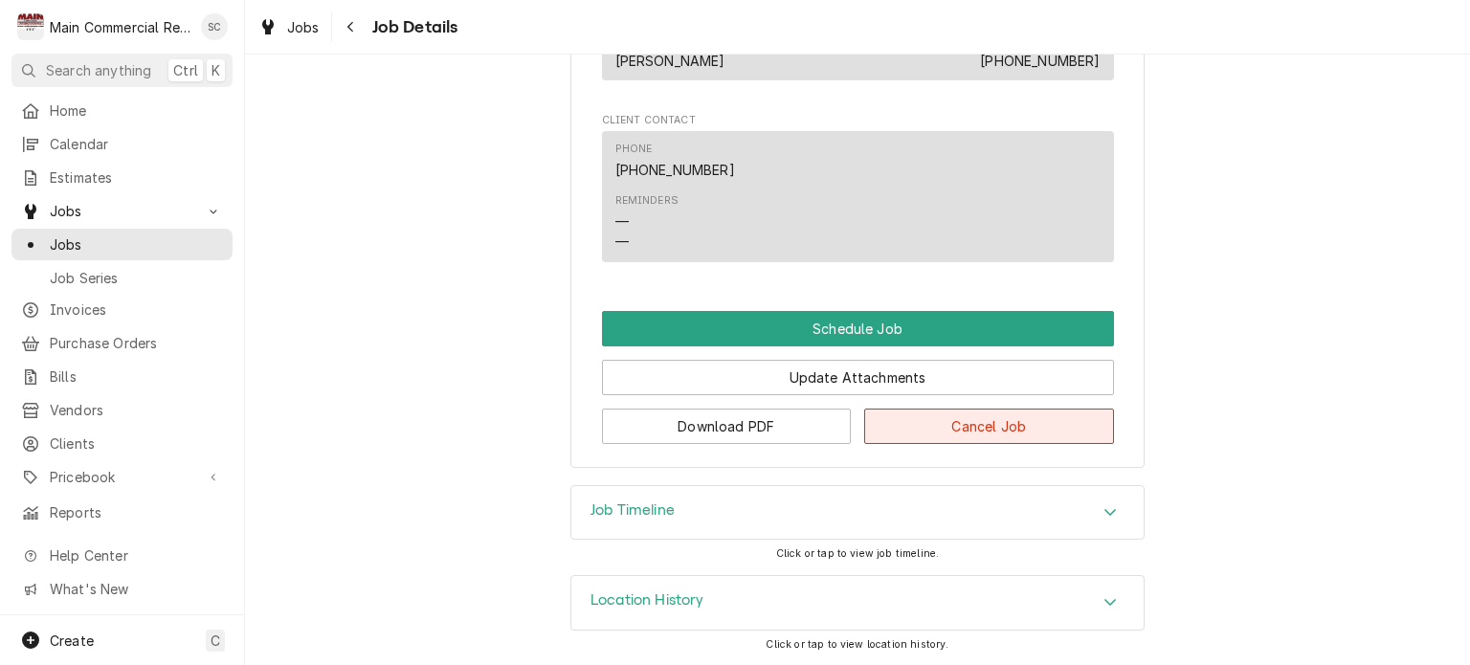
click at [970, 424] on button "Cancel Job" at bounding box center [989, 426] width 250 height 35
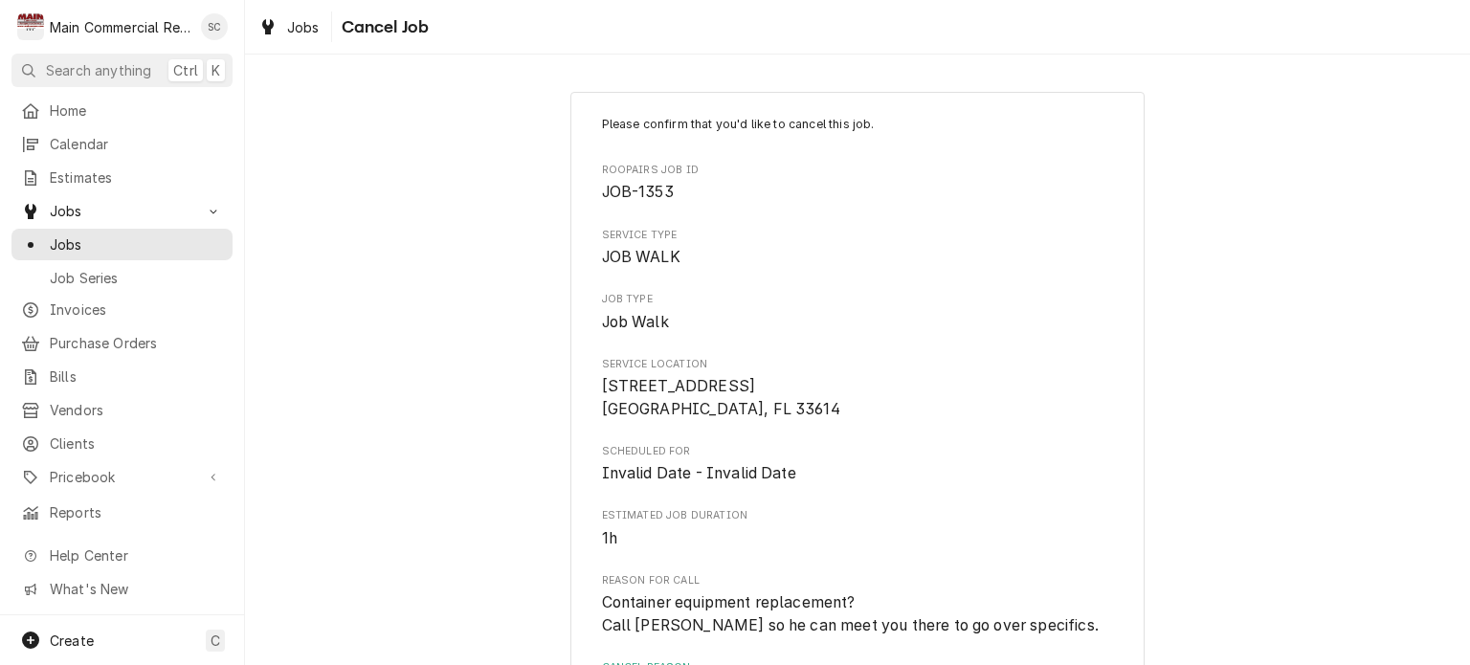
scroll to position [222, 0]
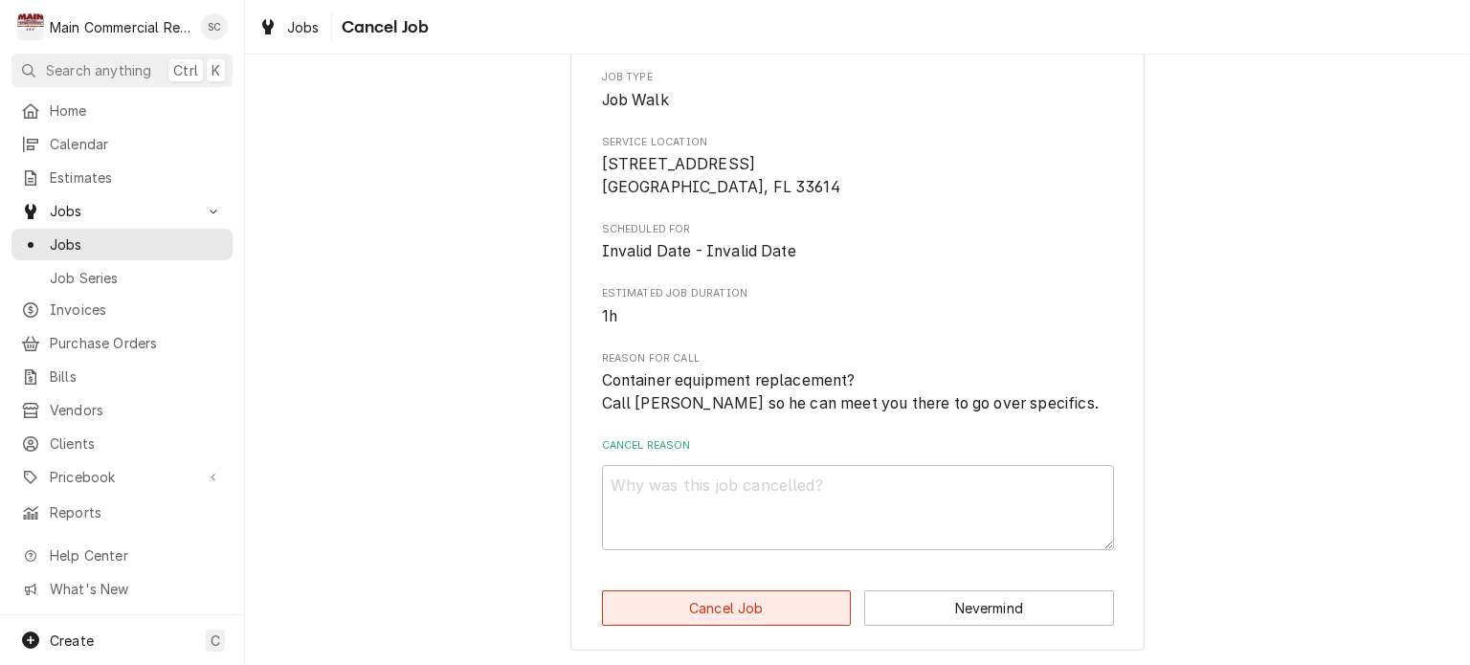
click at [788, 611] on button "Cancel Job" at bounding box center [727, 608] width 250 height 35
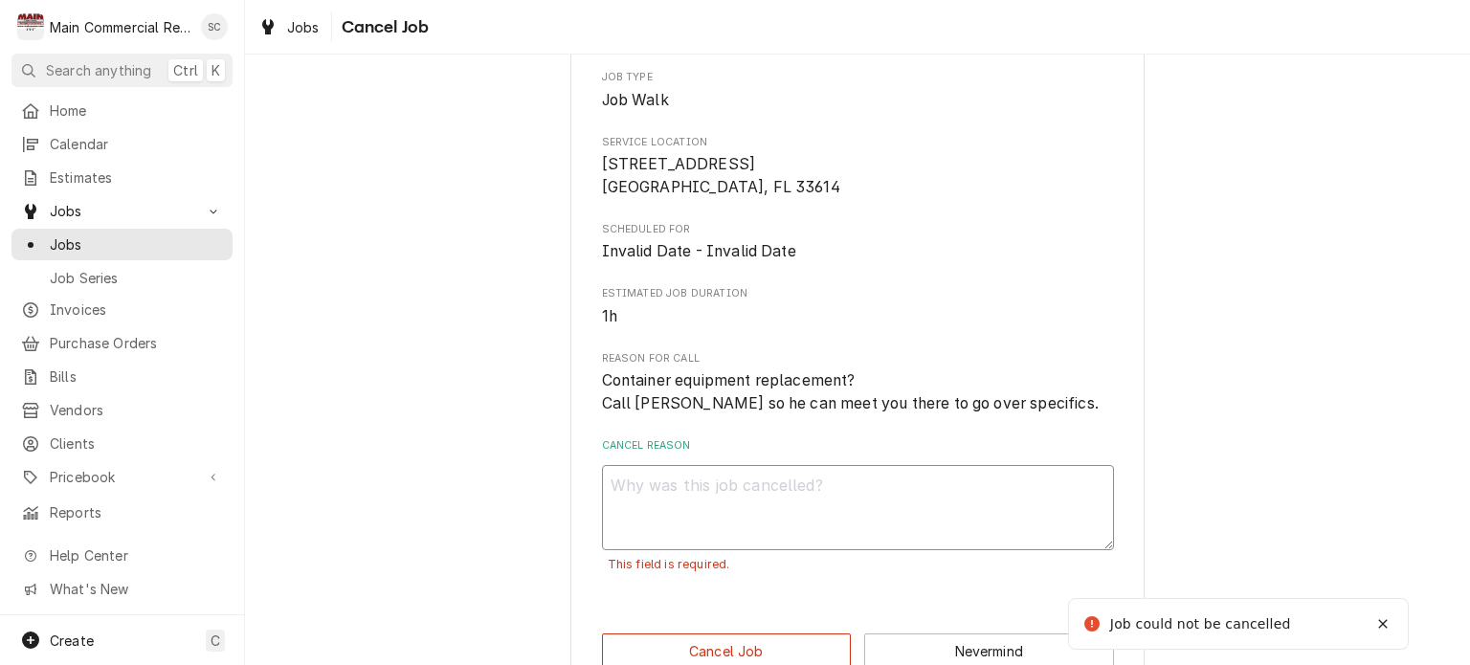
click at [770, 478] on textarea "Cancel Reason" at bounding box center [858, 508] width 512 height 86
type textarea "x"
type textarea "S"
type textarea "x"
type textarea "Sc"
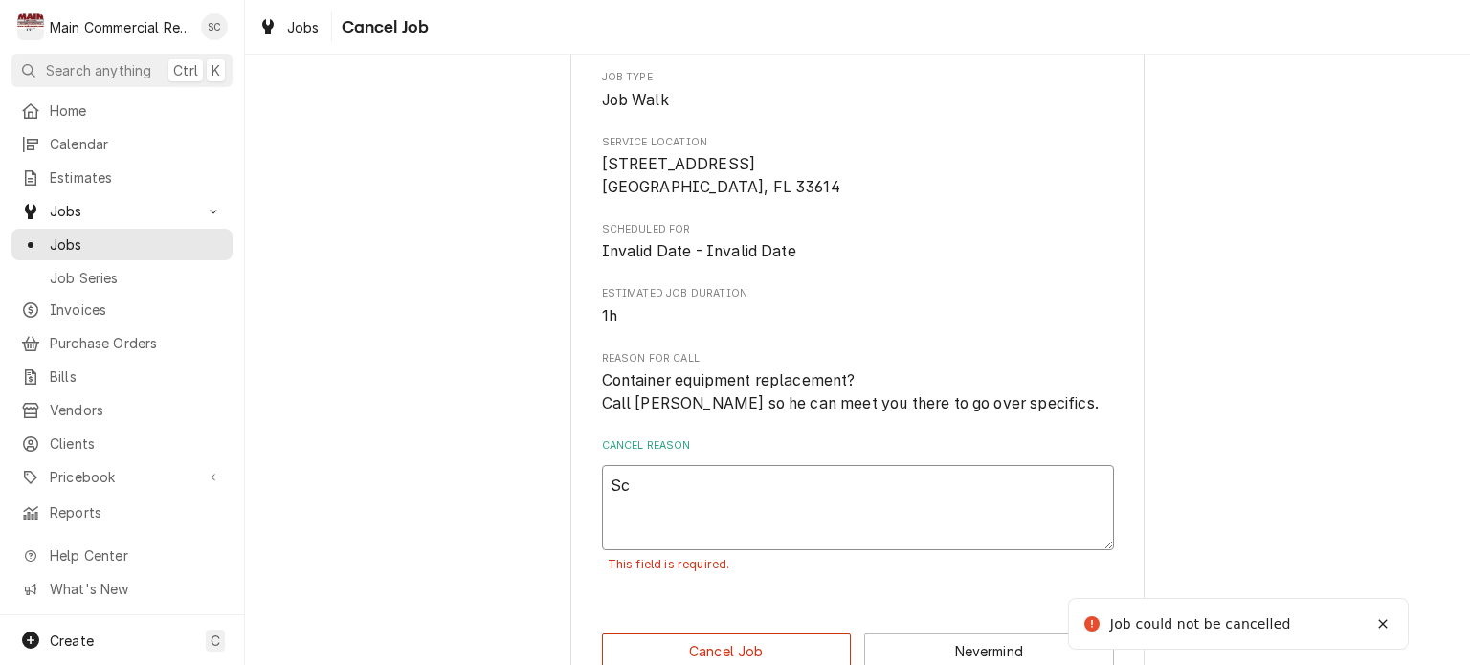
type textarea "x"
type textarea "Sco"
type textarea "x"
type textarea "Scot"
type textarea "x"
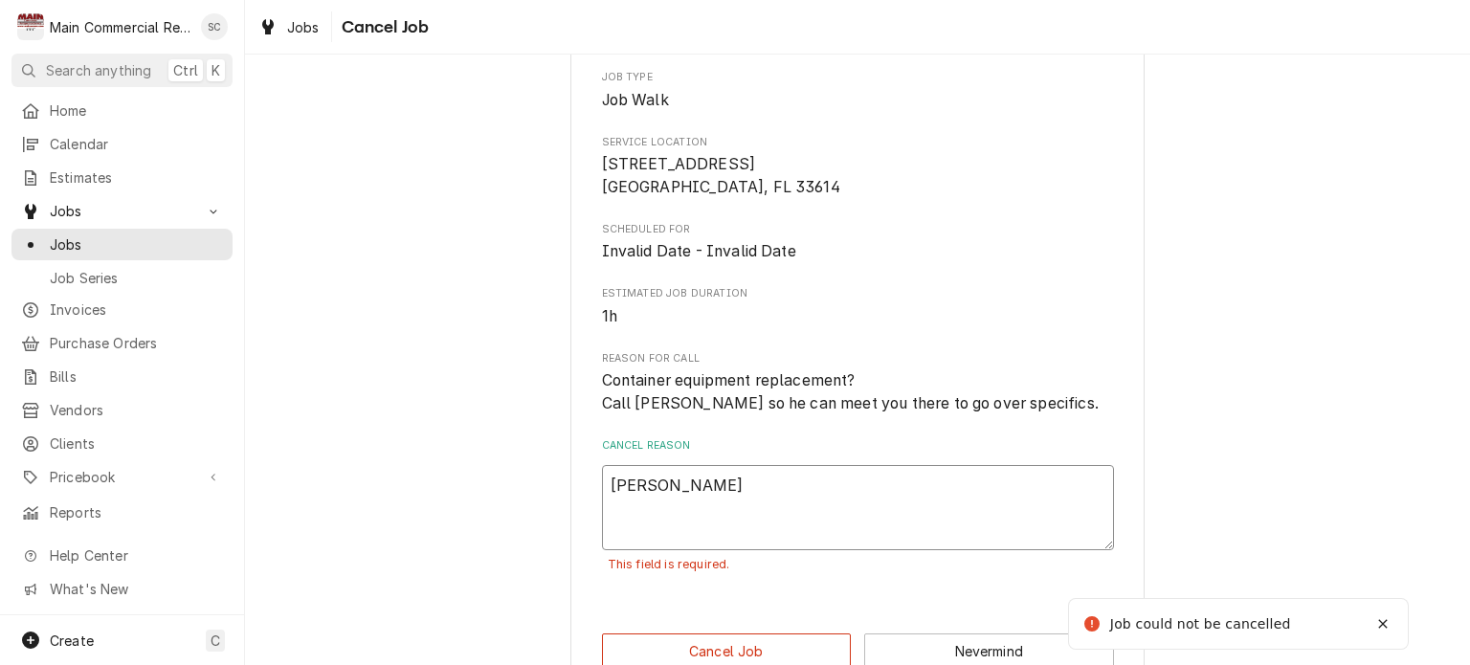
type textarea "Scott"
type textarea "x"
type textarea "Scott"
type textarea "x"
type textarea "Scott r"
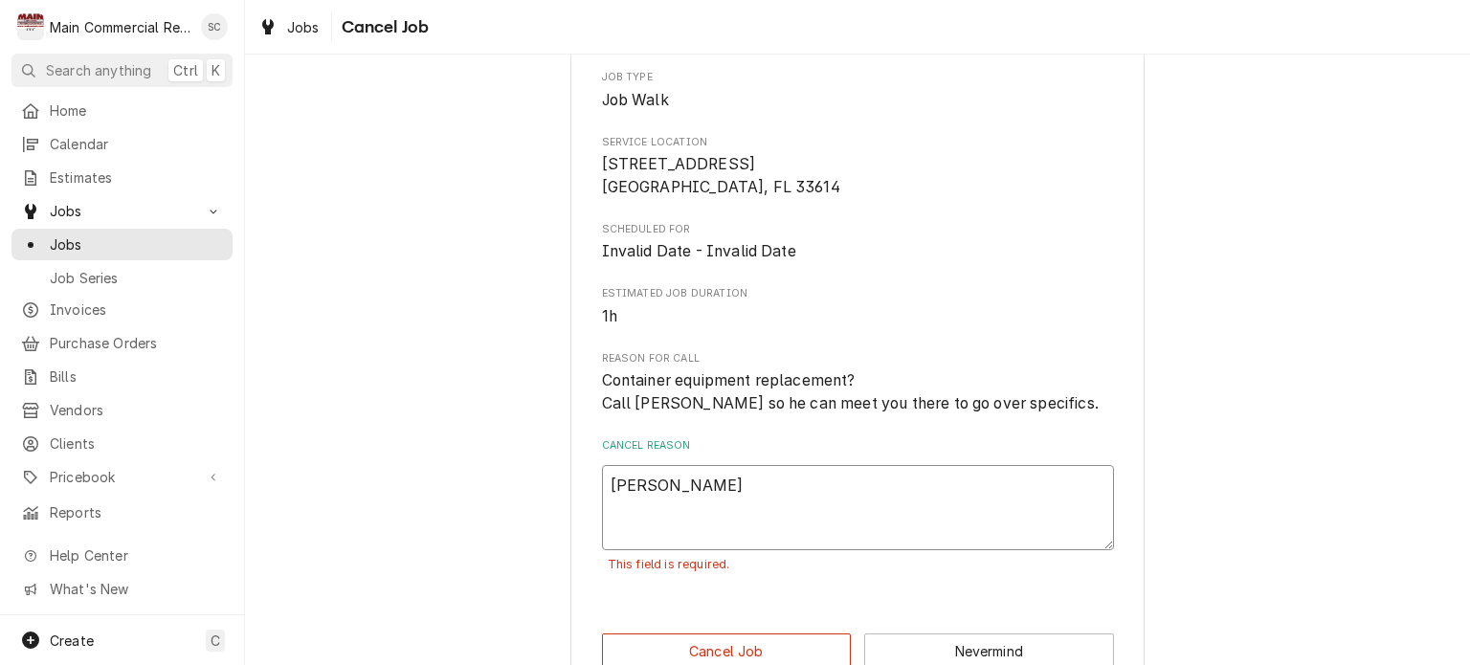
type textarea "x"
type textarea "Scott ra"
type textarea "x"
type textarea "Scott ran"
type textarea "x"
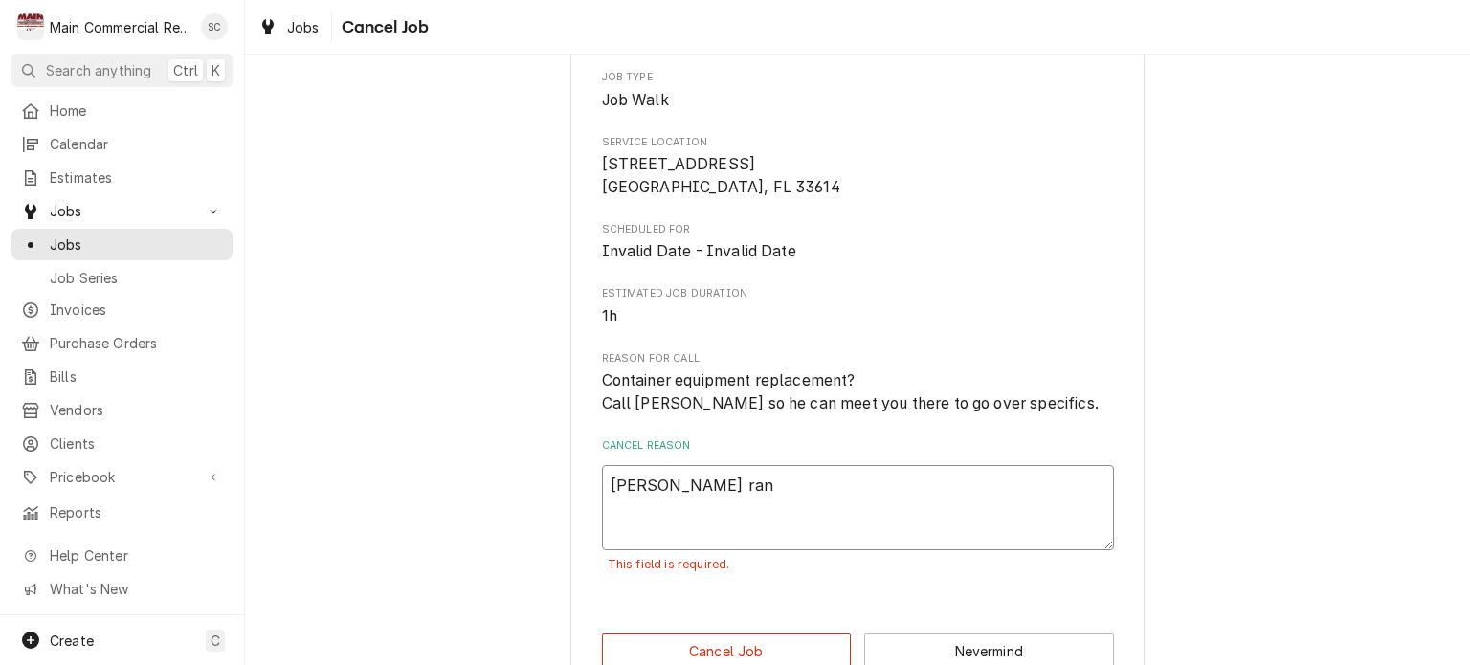
type textarea "Scott ran"
type textarea "x"
type textarea "Scott ran t"
type textarea "x"
type textarea "Scott ran th"
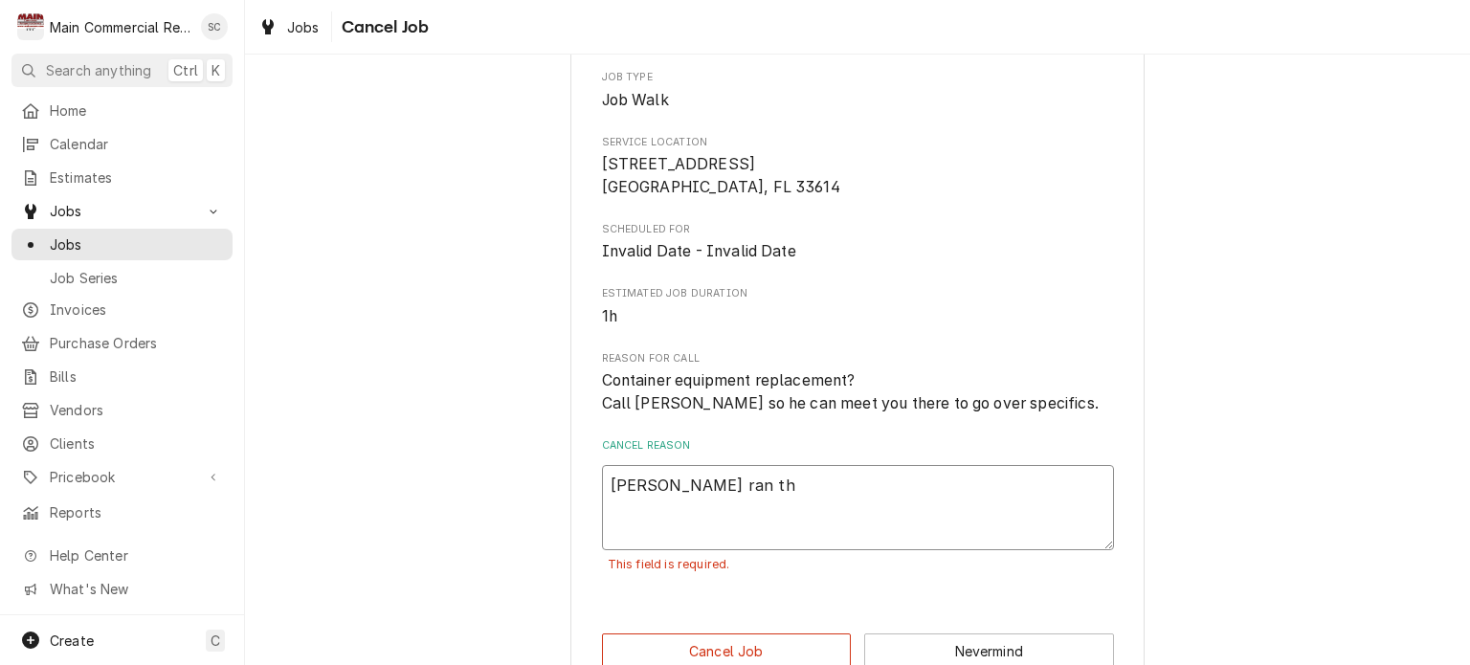
type textarea "x"
type textarea "Scott ran thi"
type textarea "x"
type textarea "Scott ran this"
type textarea "x"
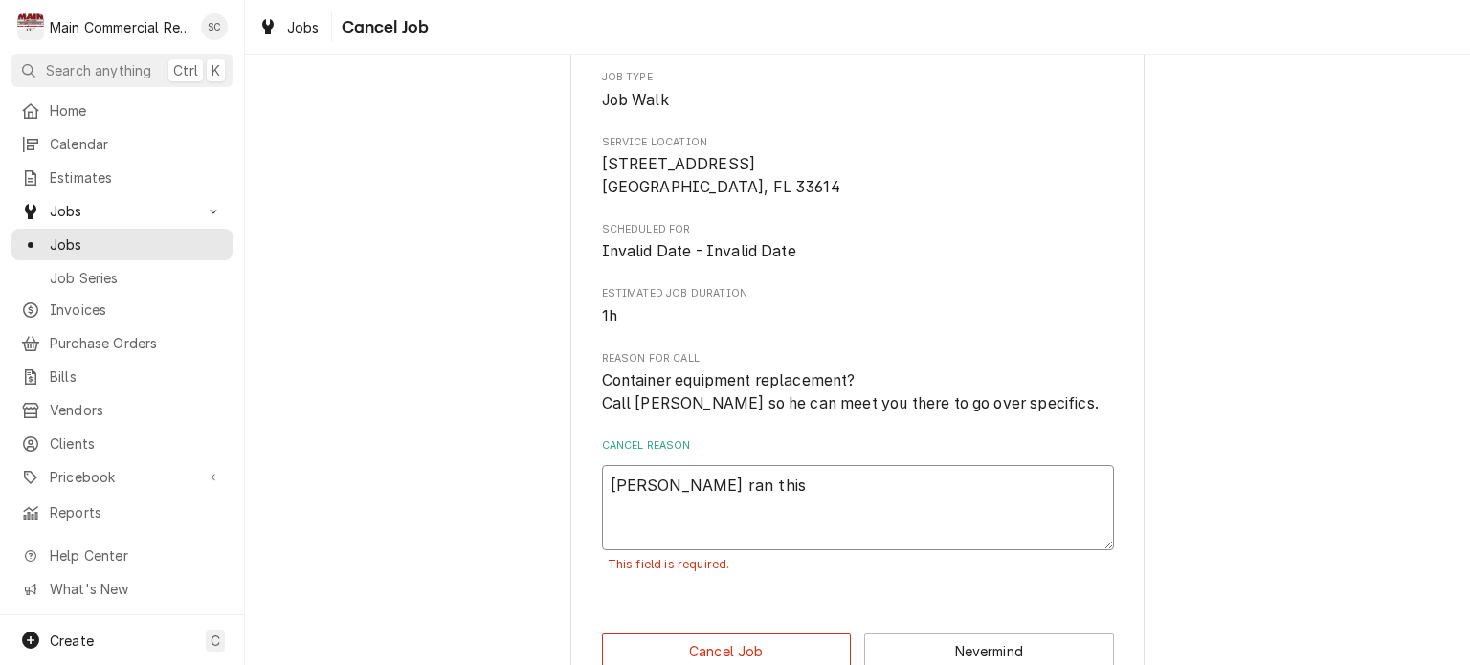
type textarea "Scott ran this."
type textarea "x"
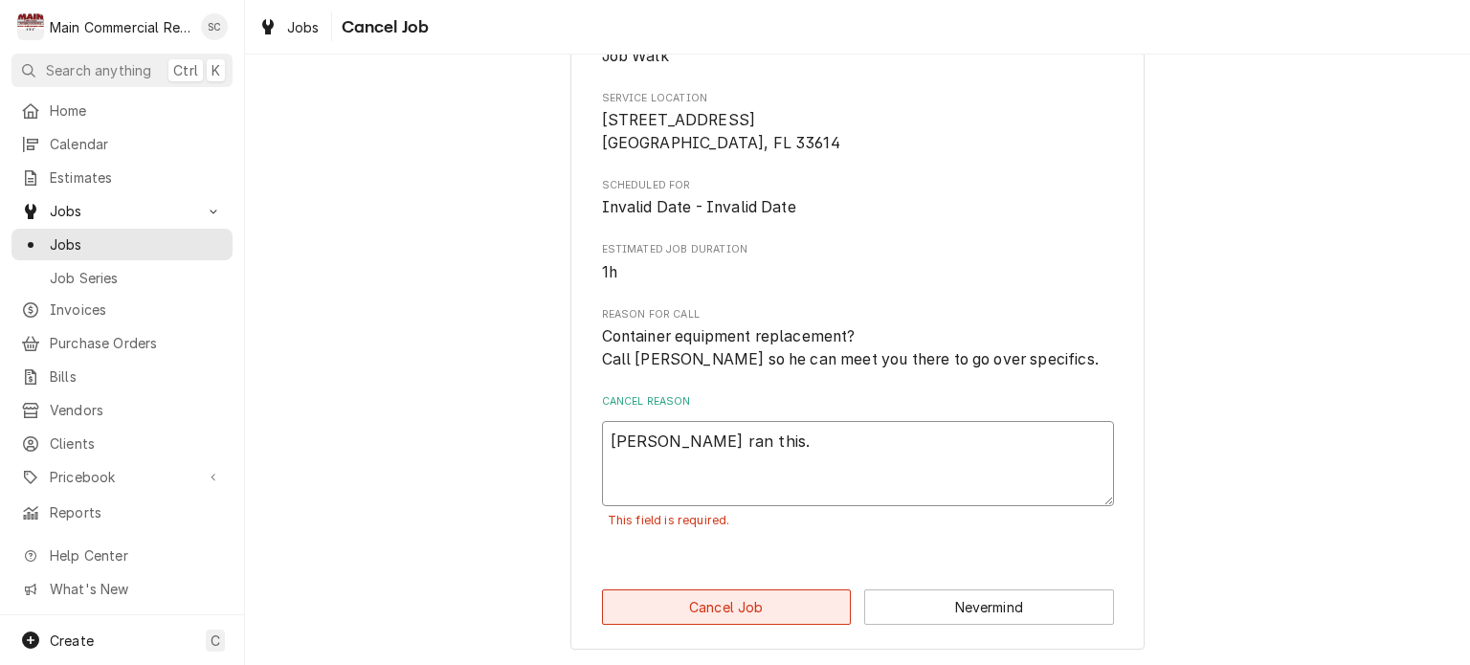
type textarea "Scott ran this."
click at [727, 608] on button "Cancel Job" at bounding box center [727, 607] width 250 height 35
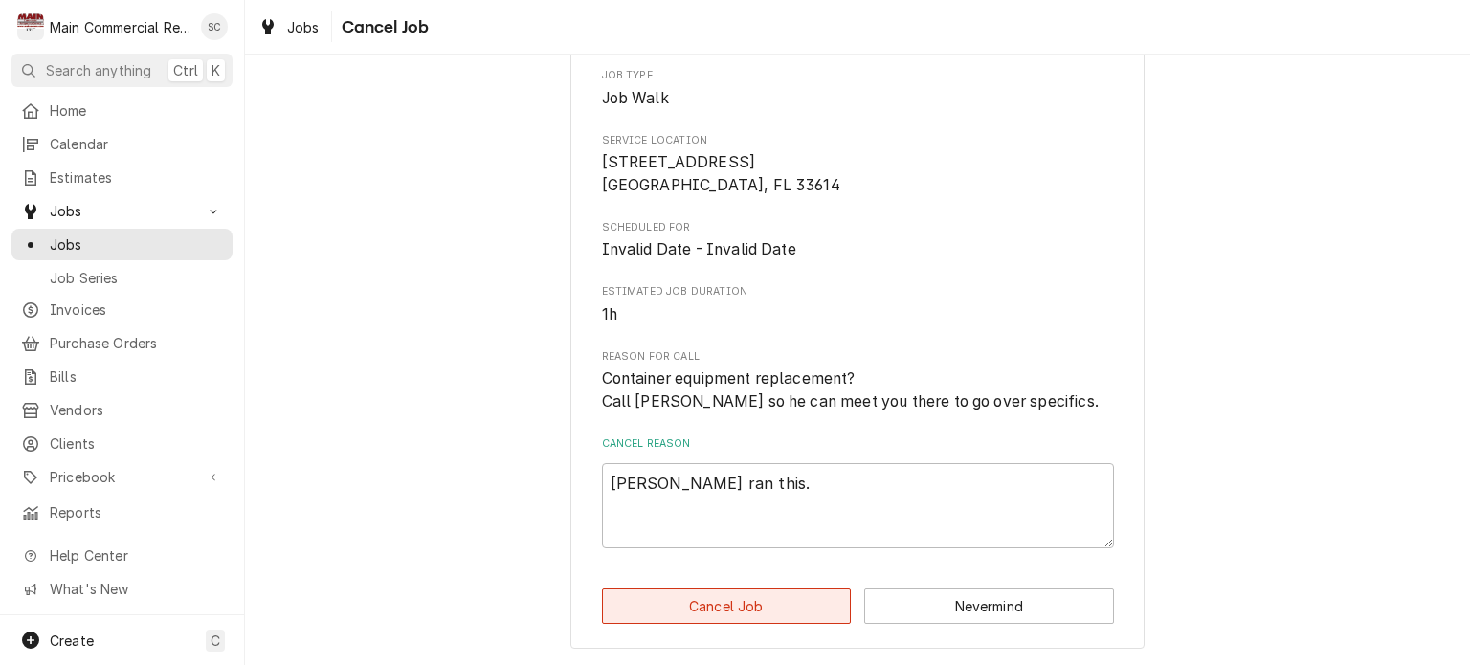
scroll to position [222, 0]
type textarea "x"
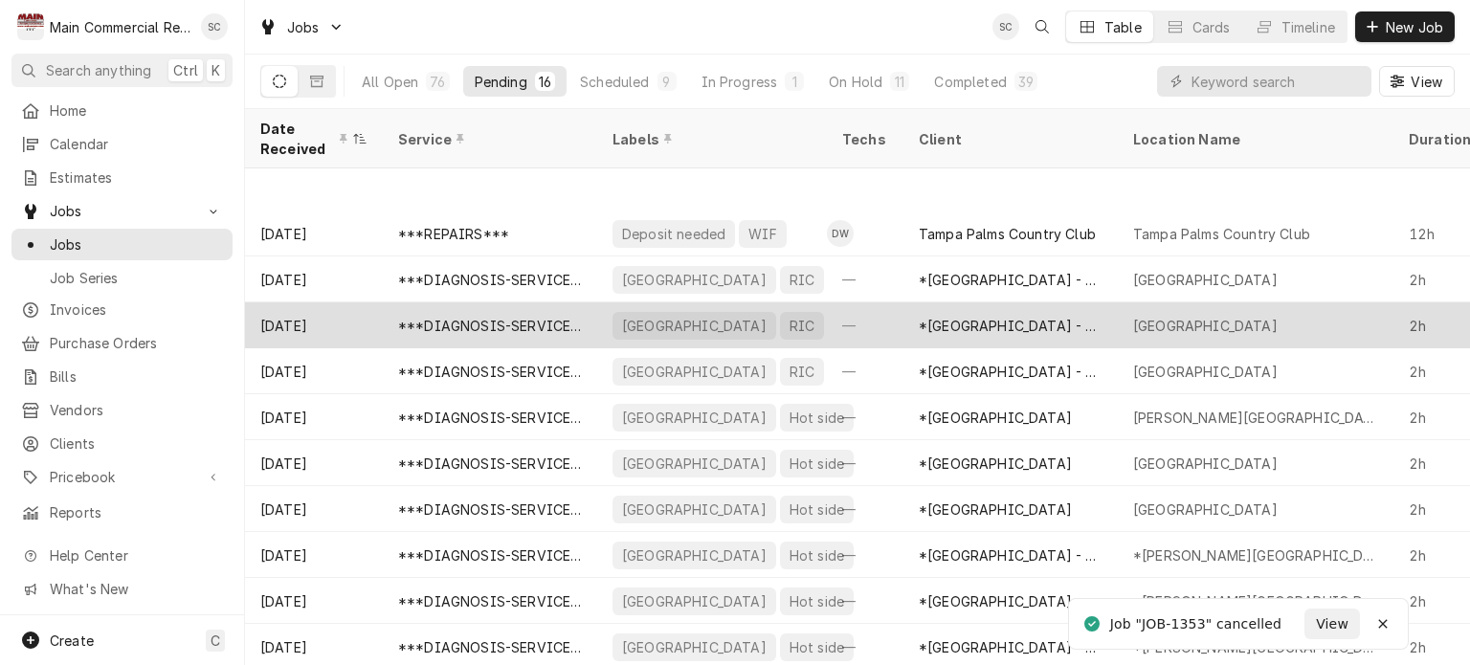
scroll to position [191, 0]
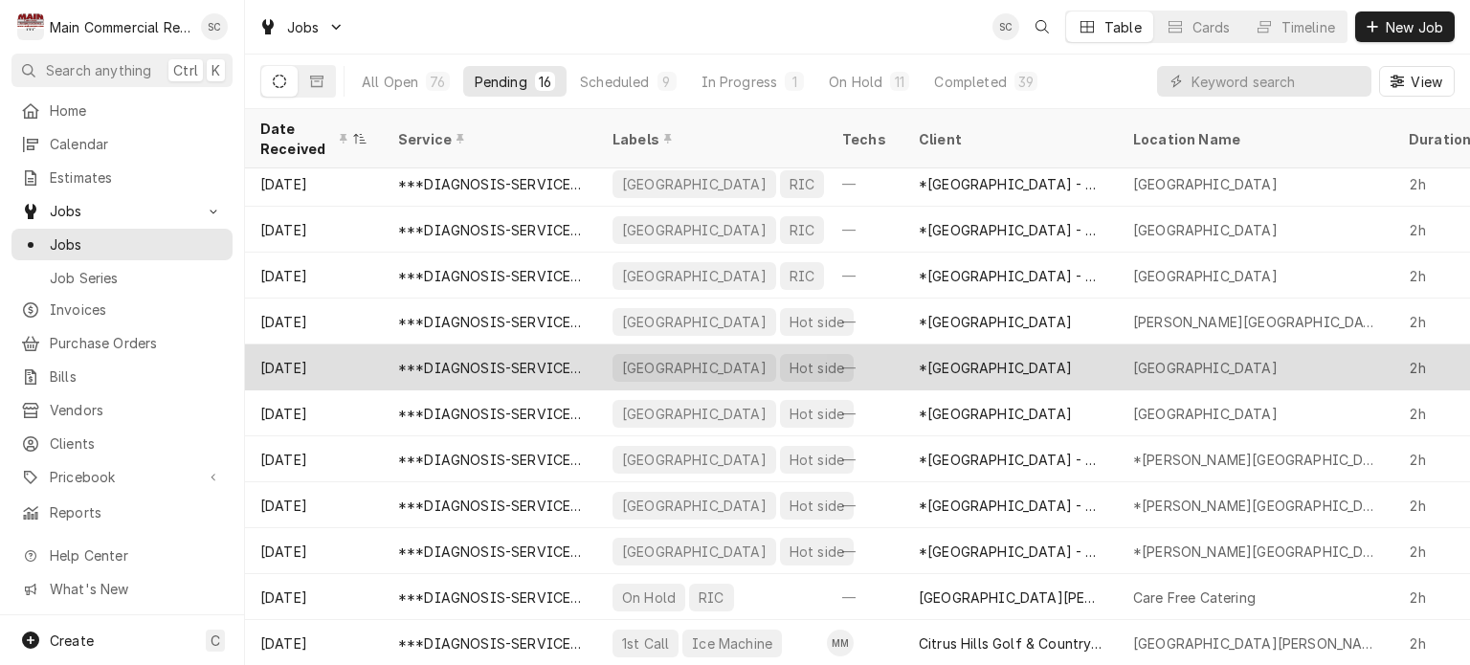
click at [1030, 359] on div "*[GEOGRAPHIC_DATA]" at bounding box center [995, 368] width 153 height 20
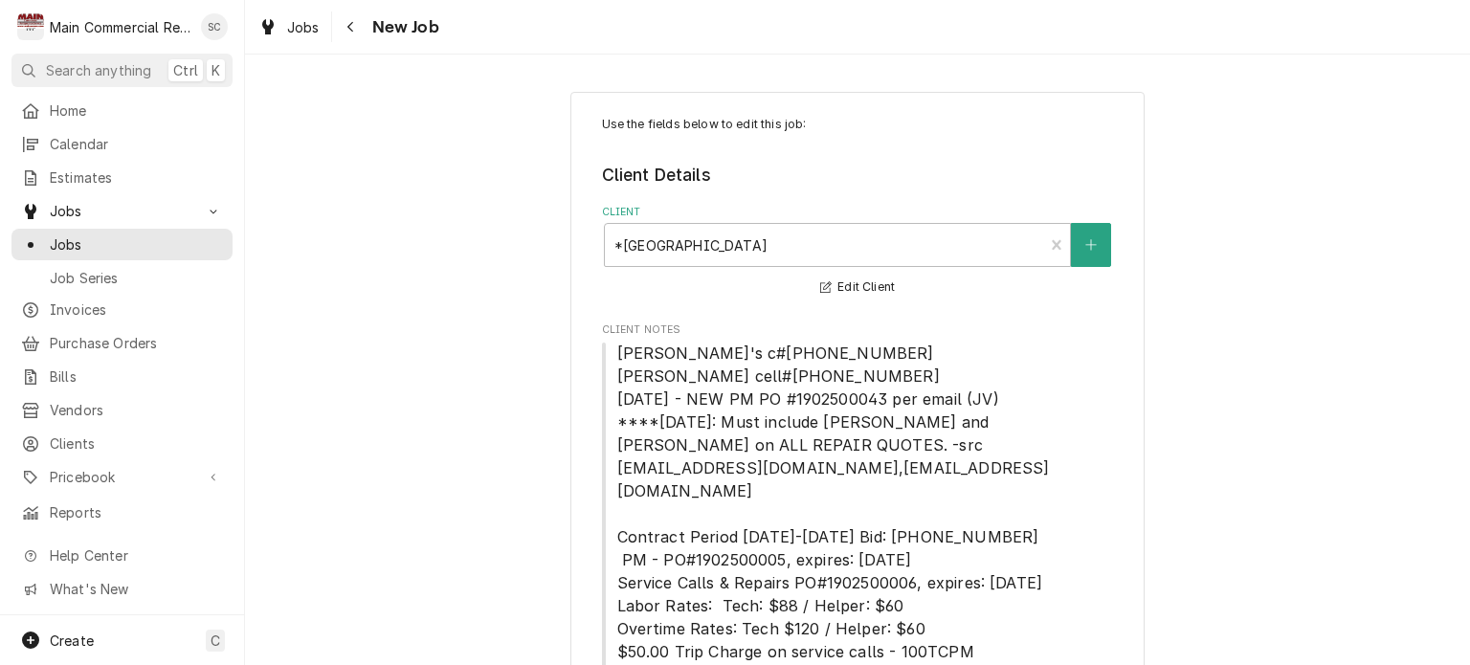
type textarea "x"
click at [297, 31] on span "Jobs" at bounding box center [303, 27] width 33 height 20
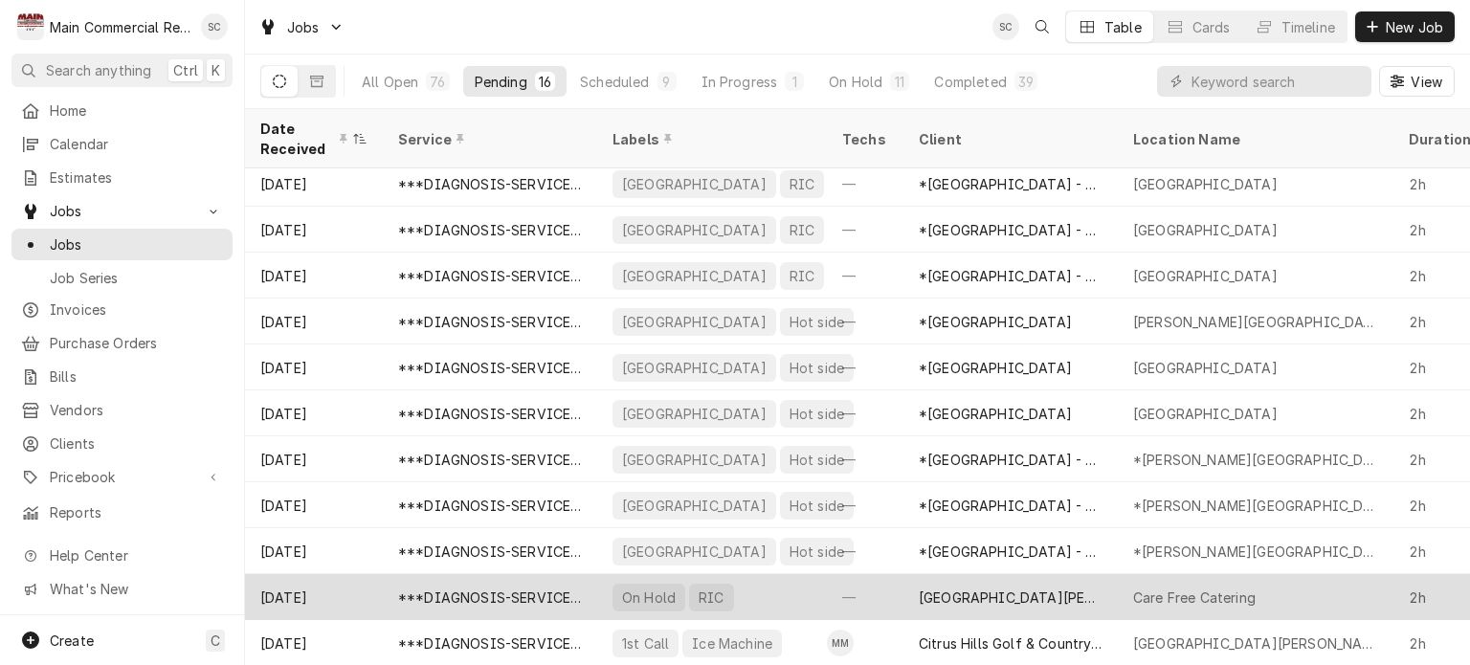
scroll to position [242, 0]
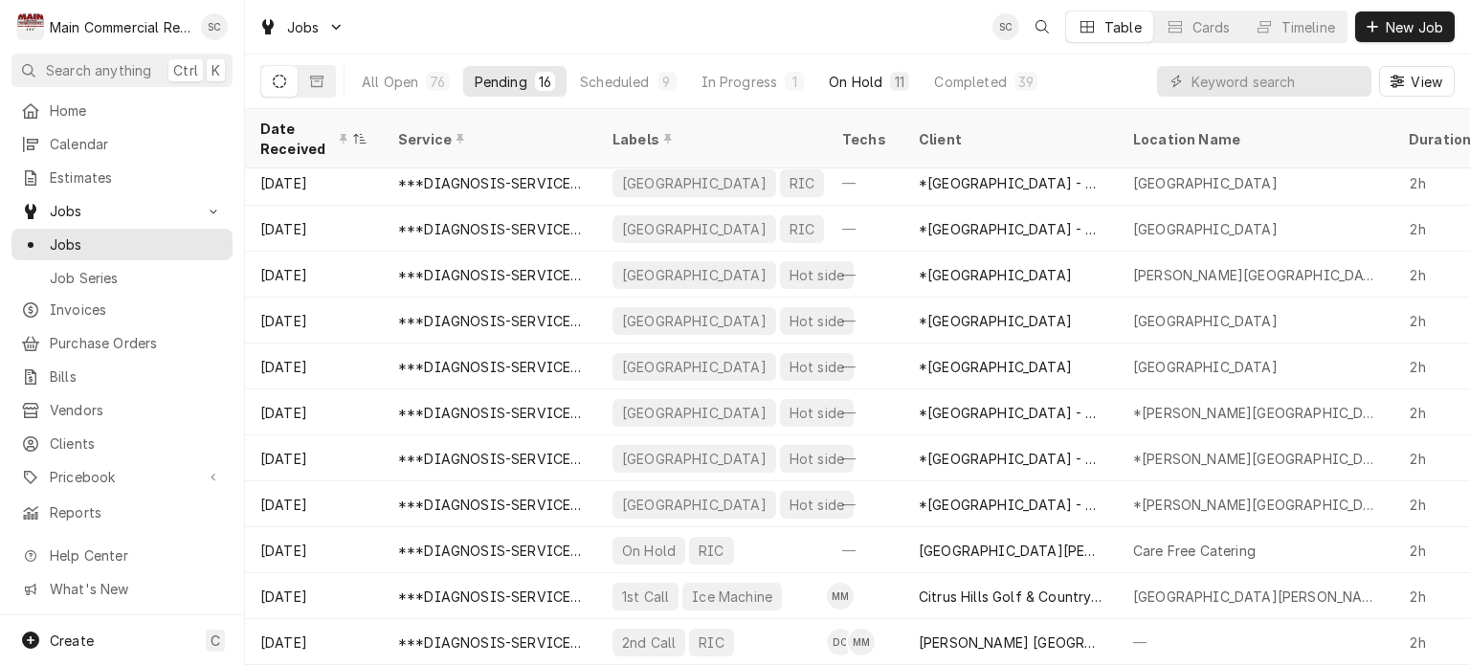
click at [880, 78] on button "On Hold 11" at bounding box center [868, 81] width 103 height 31
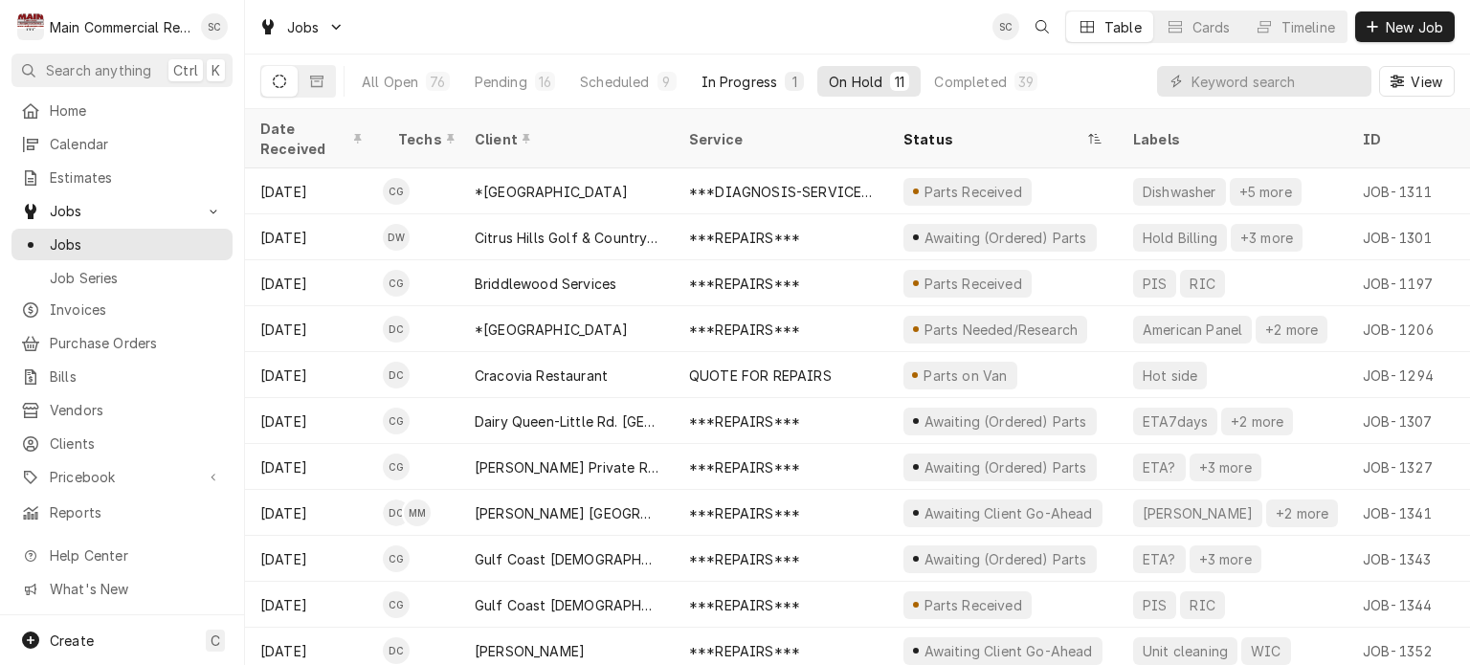
click at [743, 85] on div "In Progress" at bounding box center [740, 82] width 77 height 20
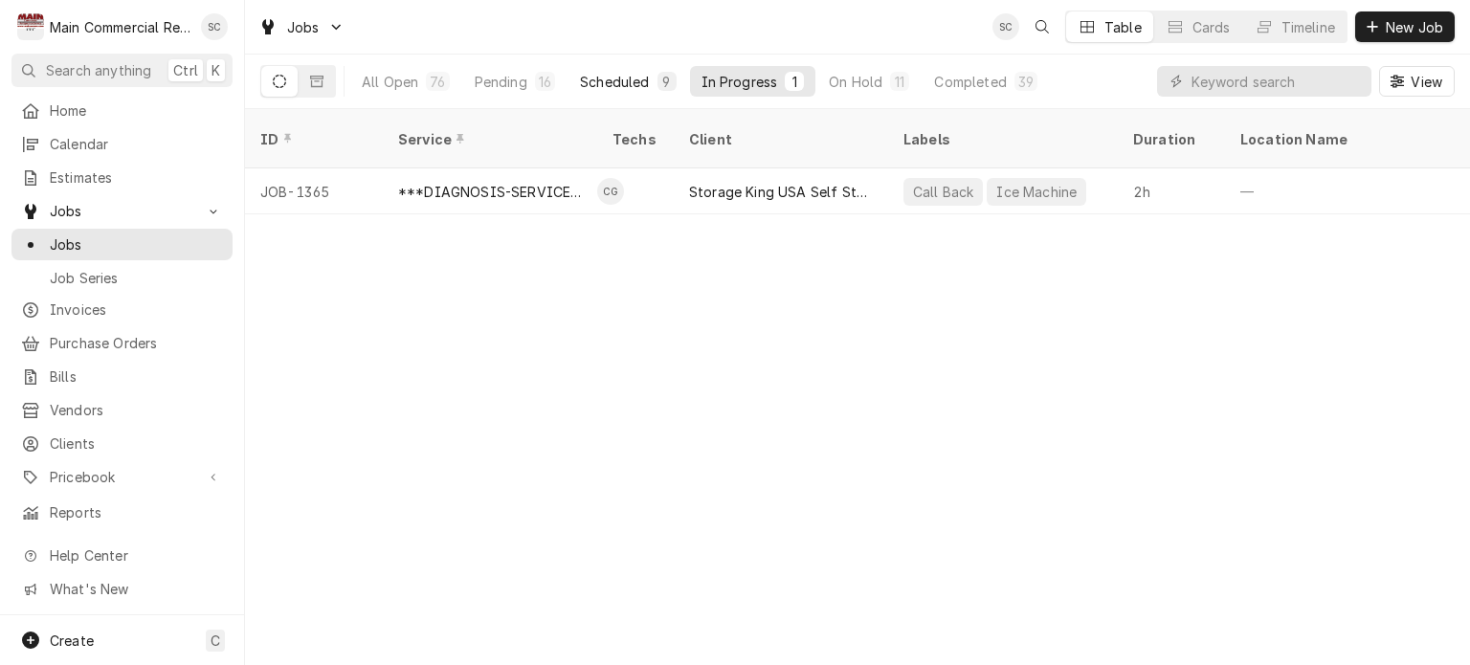
click at [661, 83] on div "9" at bounding box center [666, 82] width 11 height 20
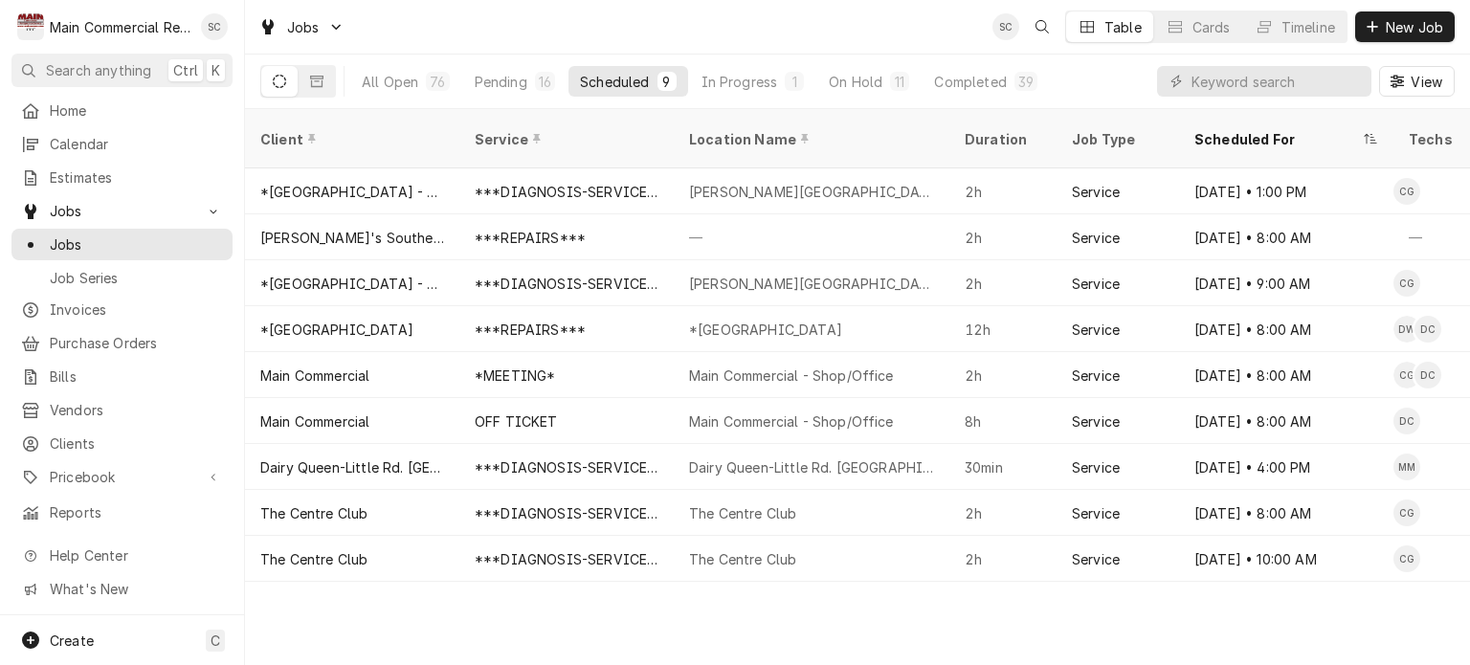
click at [950, 630] on div "Client Service Location Name Duration Job Type Scheduled For Techs Status Label…" at bounding box center [857, 387] width 1225 height 556
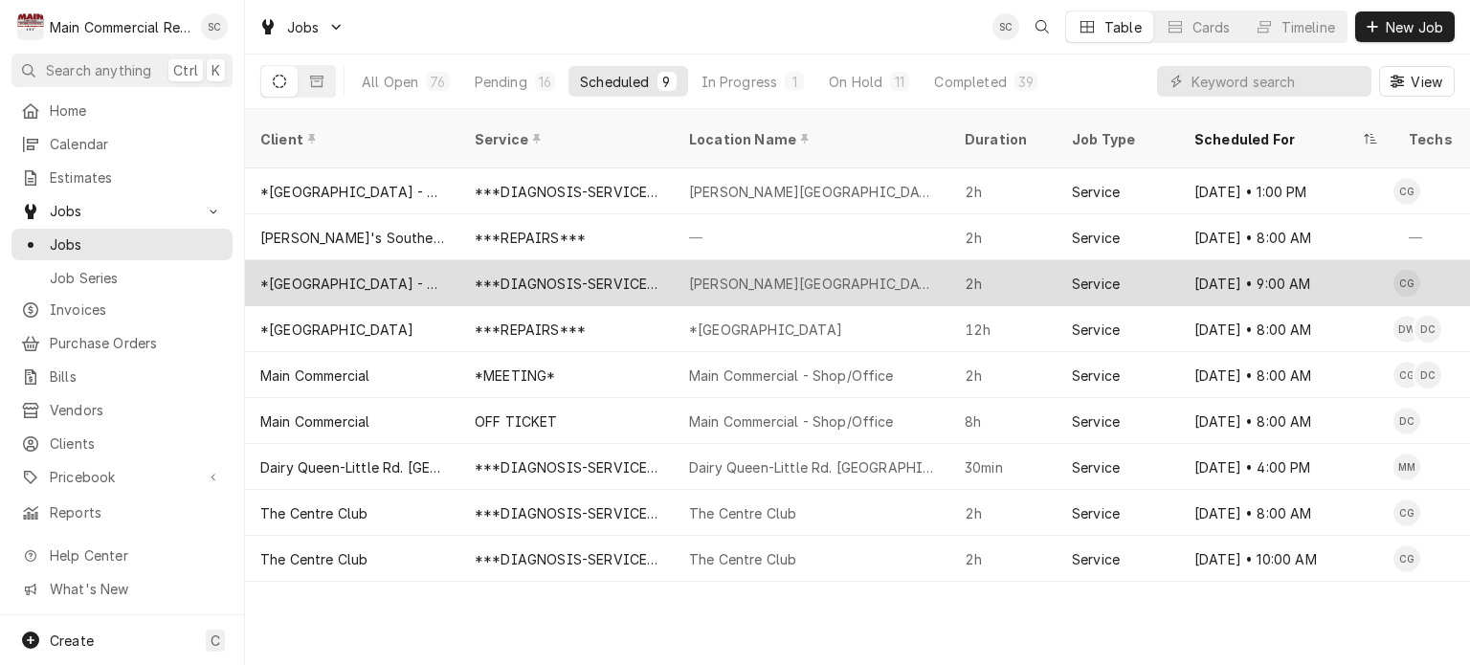
click at [816, 274] on div "[PERSON_NAME][GEOGRAPHIC_DATA]" at bounding box center [811, 284] width 245 height 20
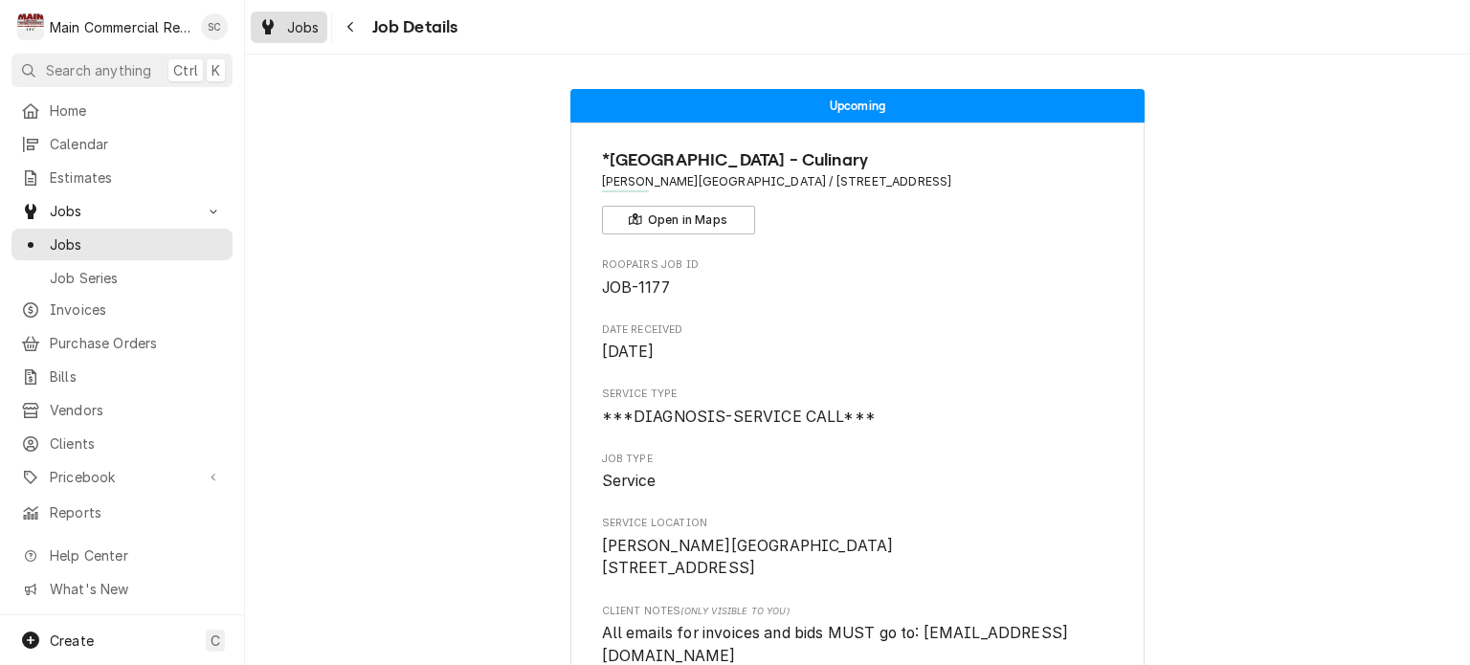
click at [300, 34] on span "Jobs" at bounding box center [303, 27] width 33 height 20
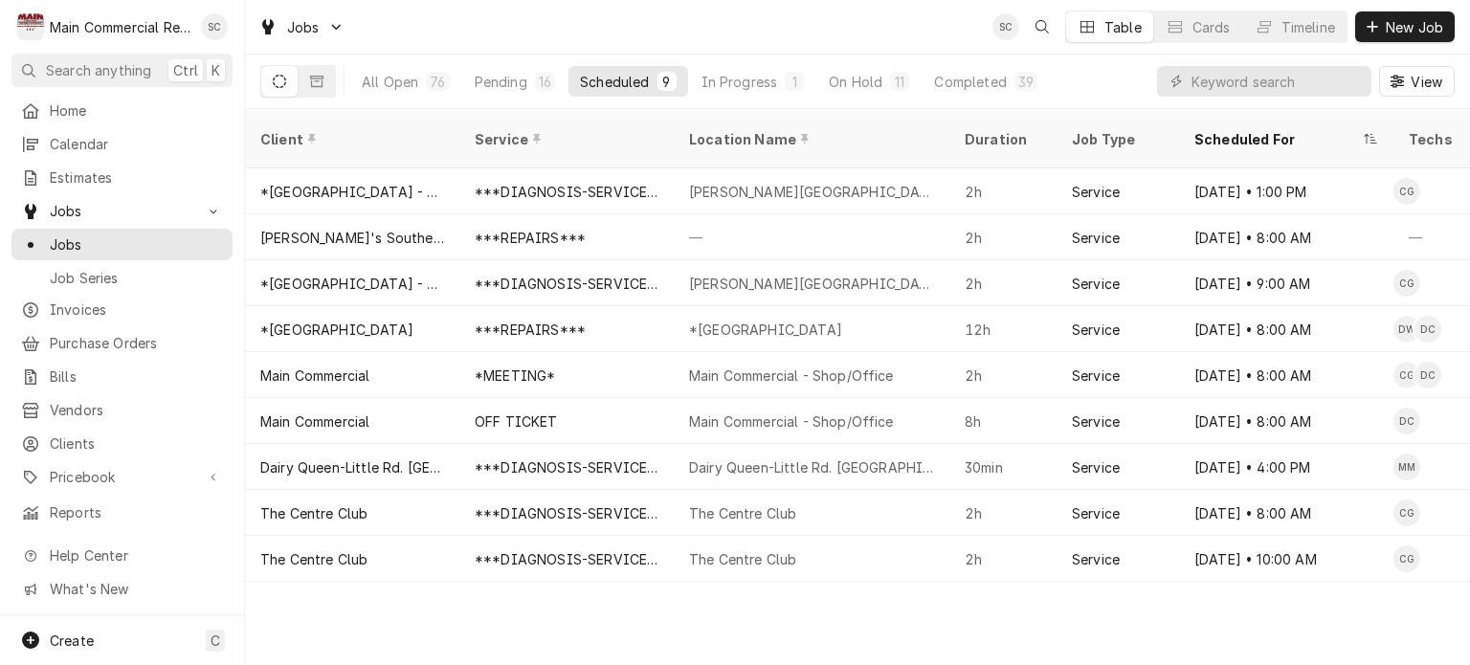
click at [833, 623] on div "Client Service Location Name Duration Job Type Scheduled For Techs Status Label…" at bounding box center [857, 387] width 1225 height 556
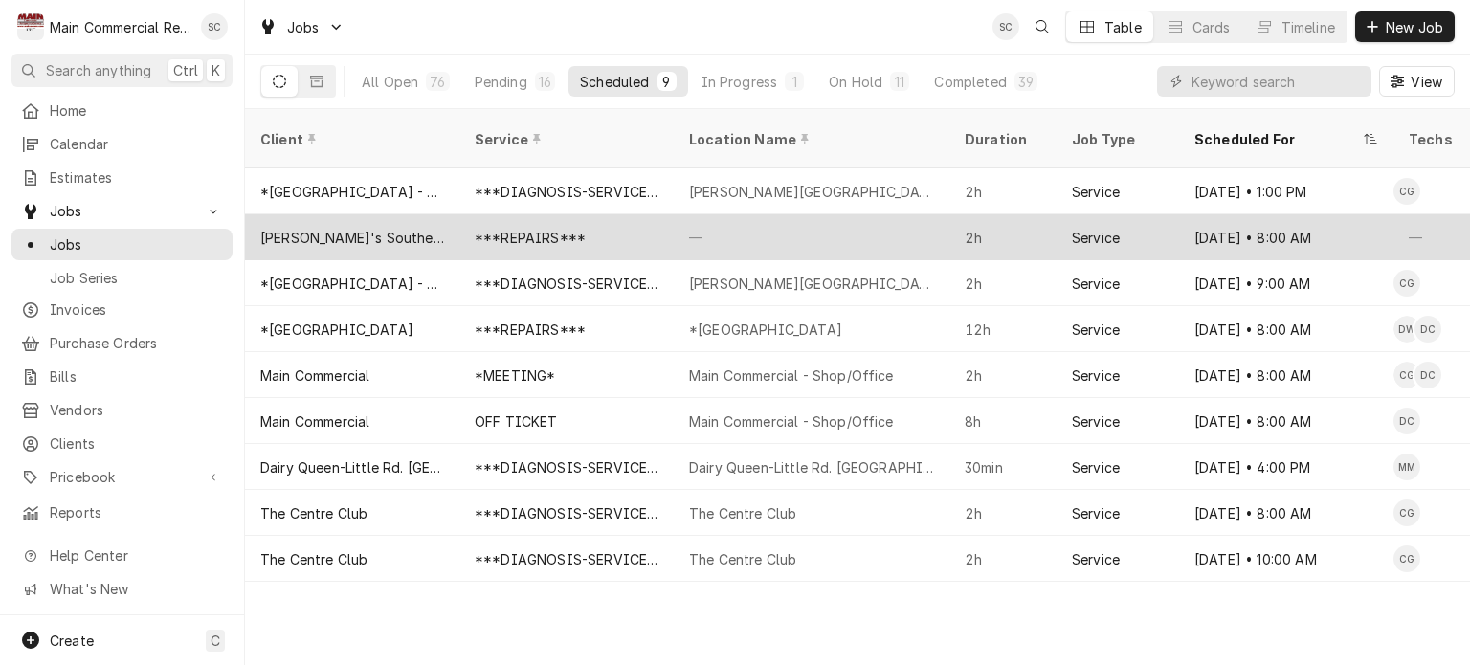
click at [798, 222] on div "—" at bounding box center [812, 237] width 276 height 46
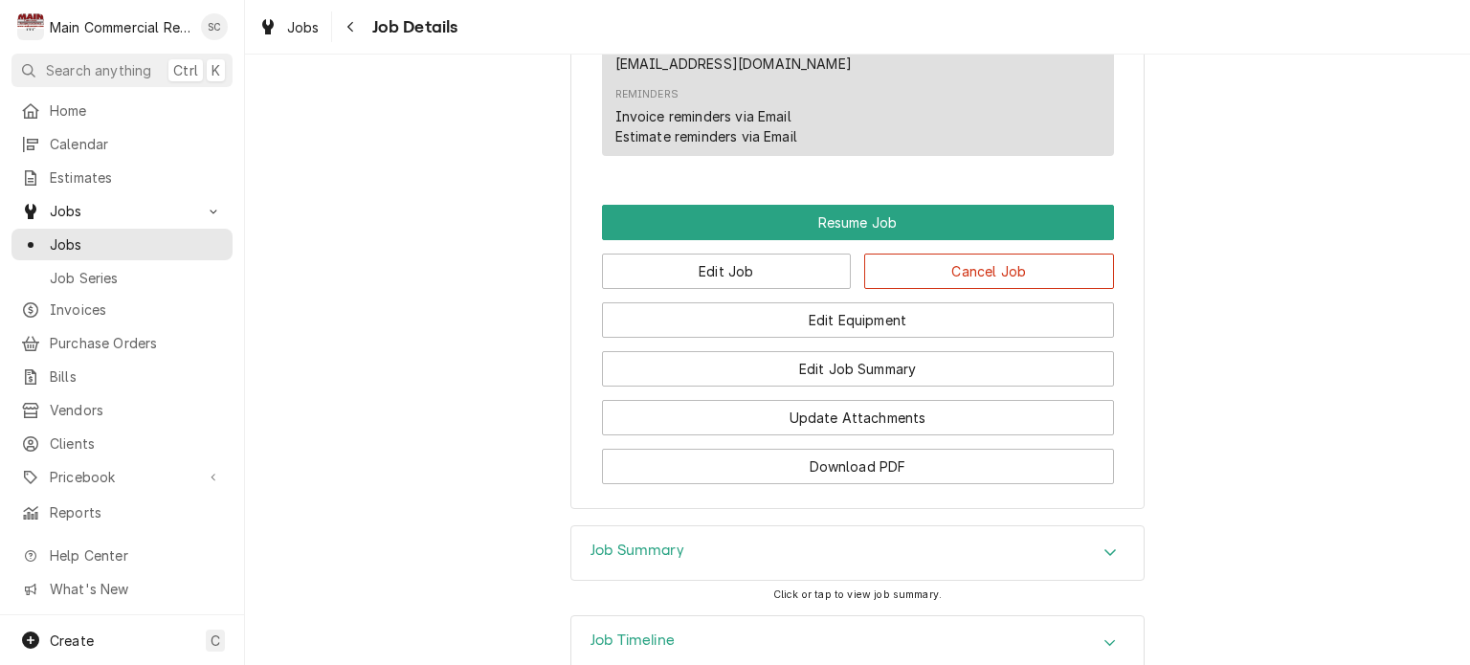
scroll to position [2872, 0]
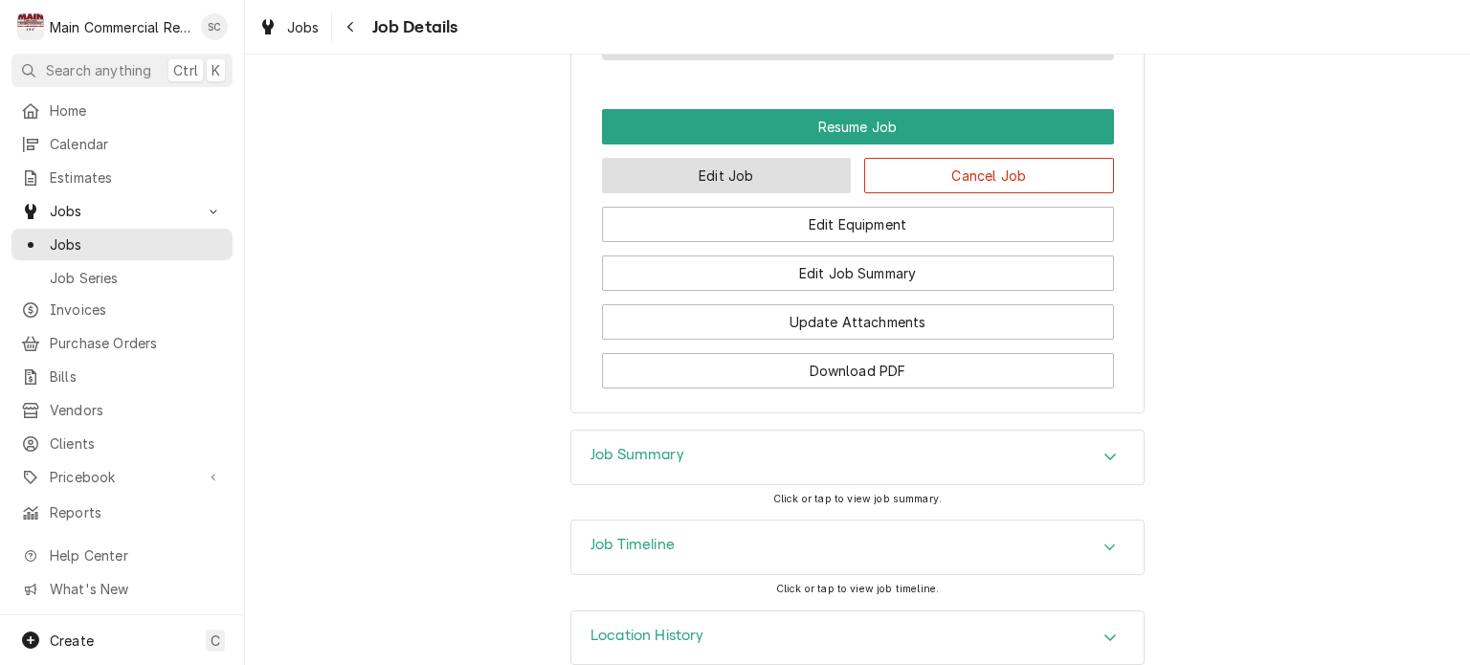
click at [766, 182] on button "Edit Job" at bounding box center [727, 175] width 250 height 35
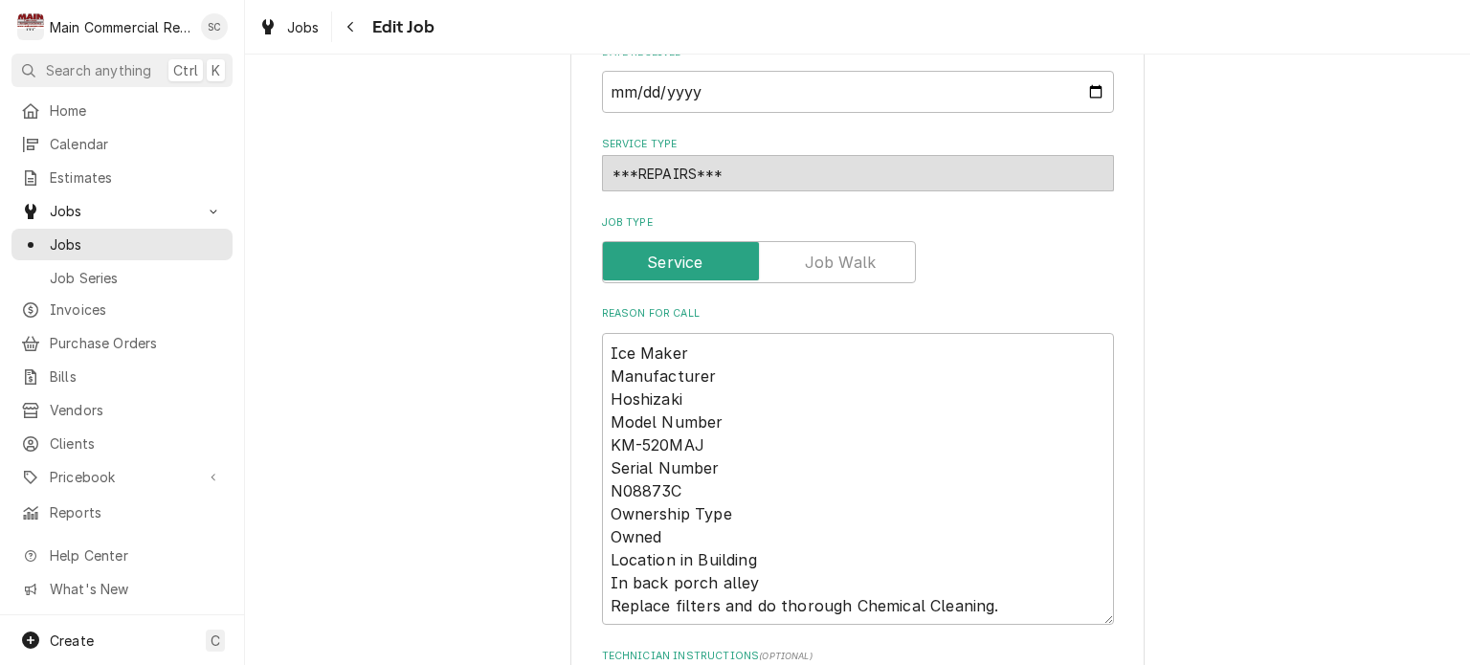
type textarea "x"
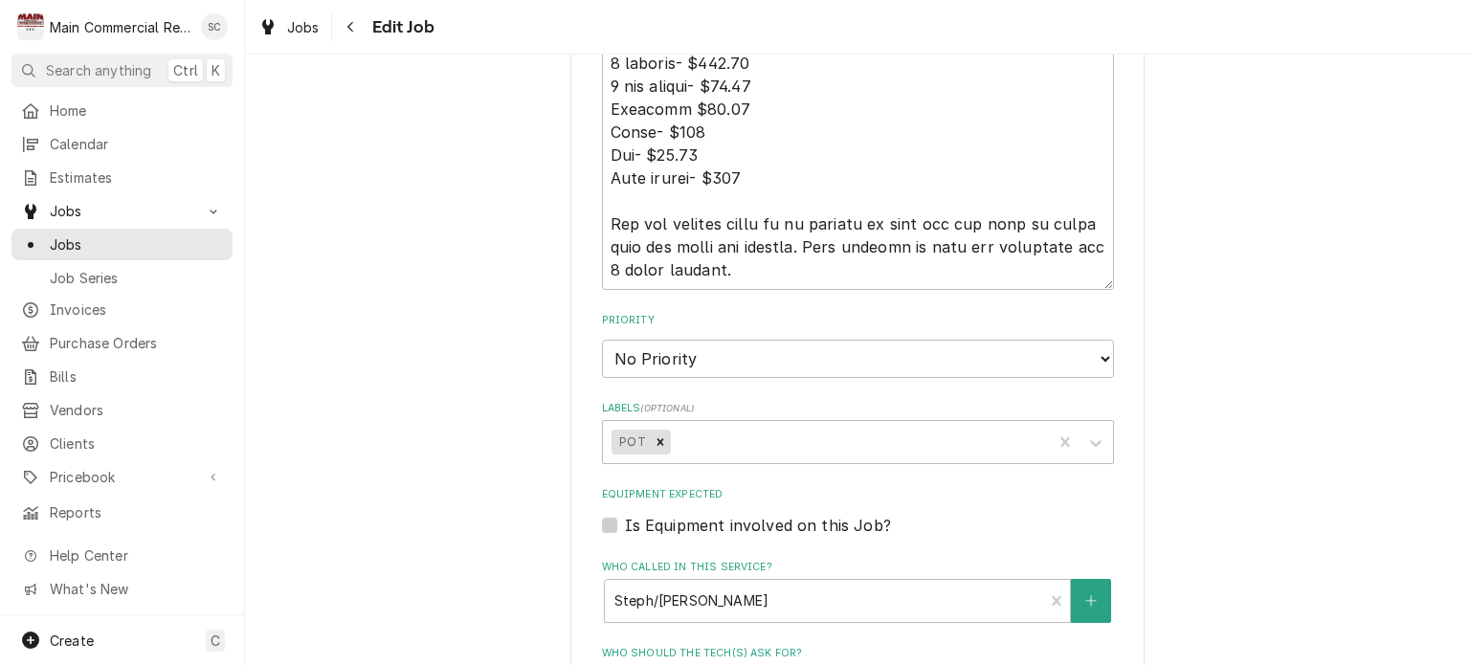
scroll to position [2489, 0]
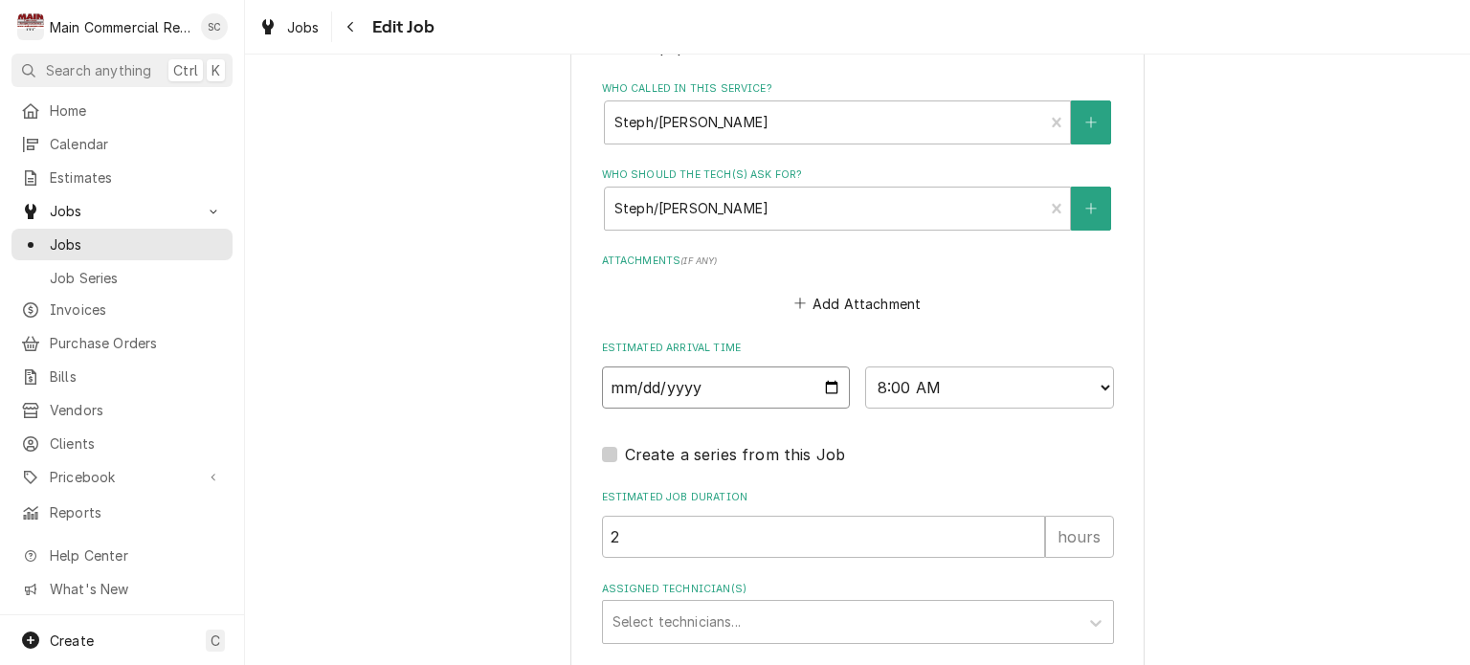
click at [823, 381] on input "[DATE]" at bounding box center [726, 388] width 249 height 42
type input "[DATE]"
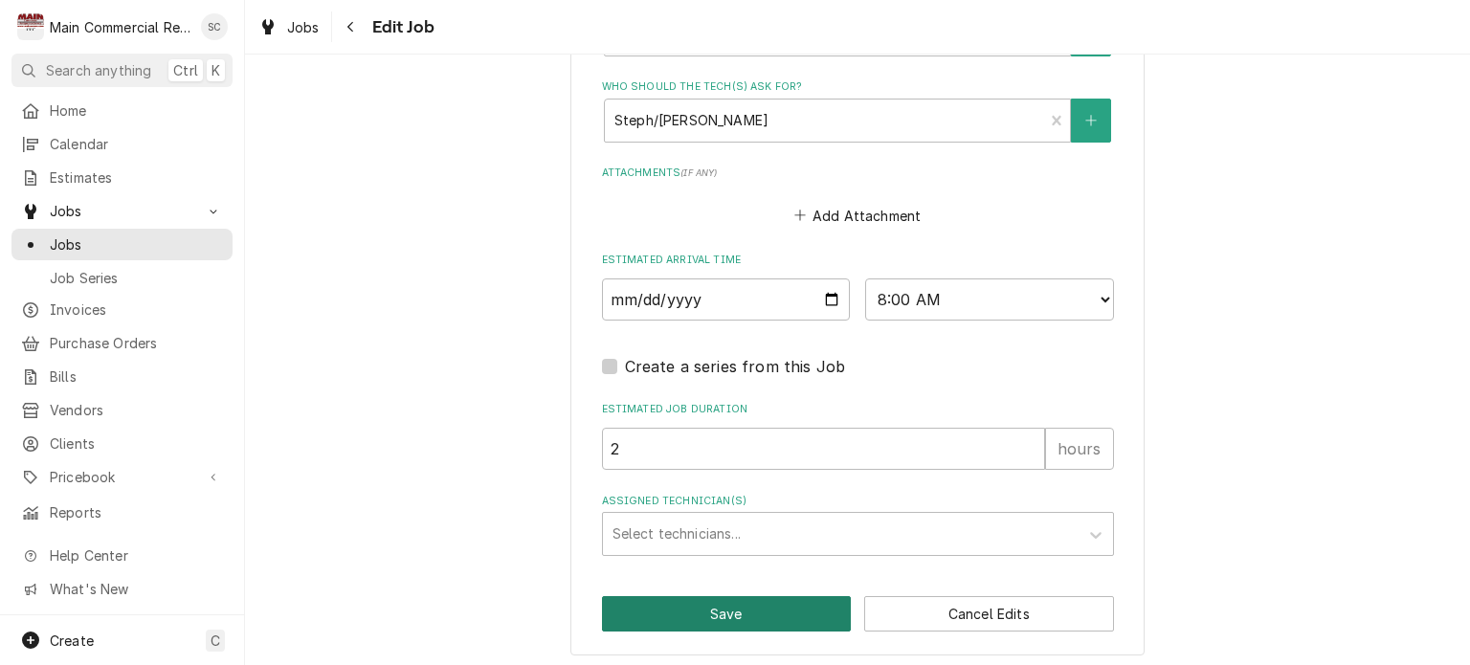
click at [758, 615] on button "Save" at bounding box center [727, 613] width 250 height 35
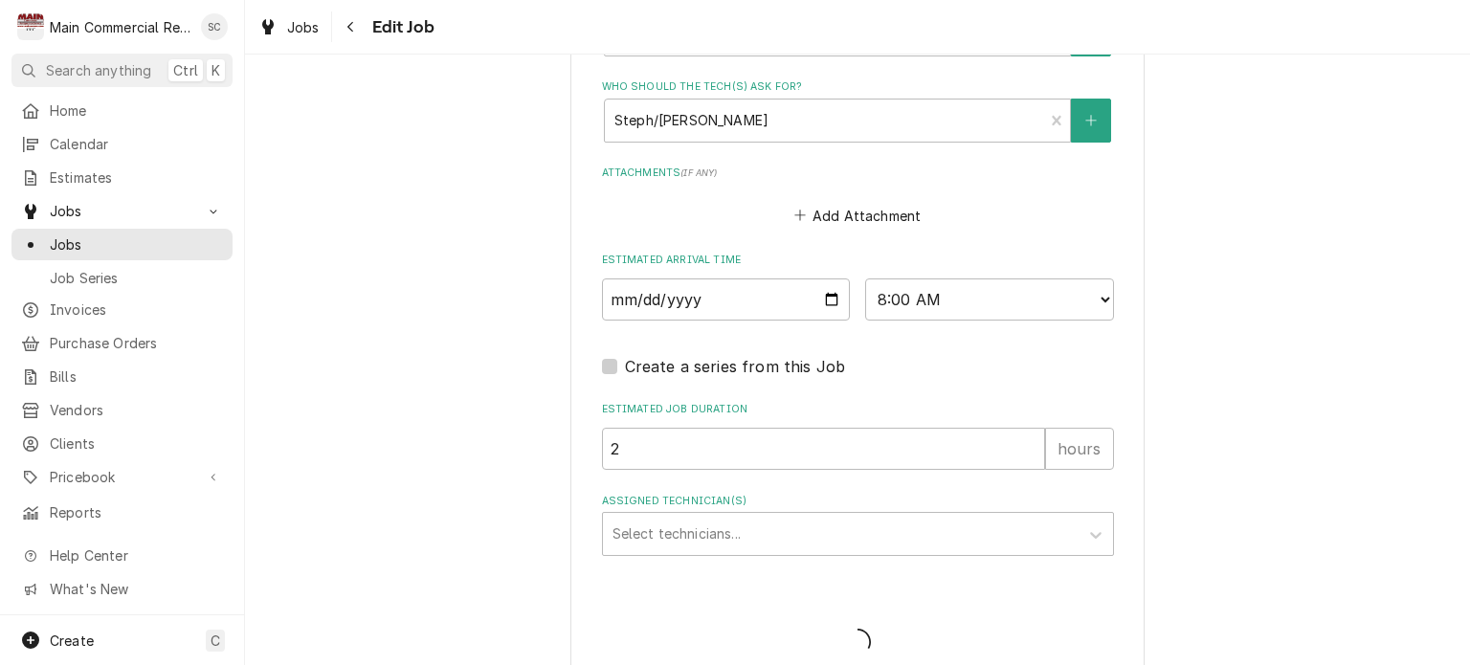
type textarea "x"
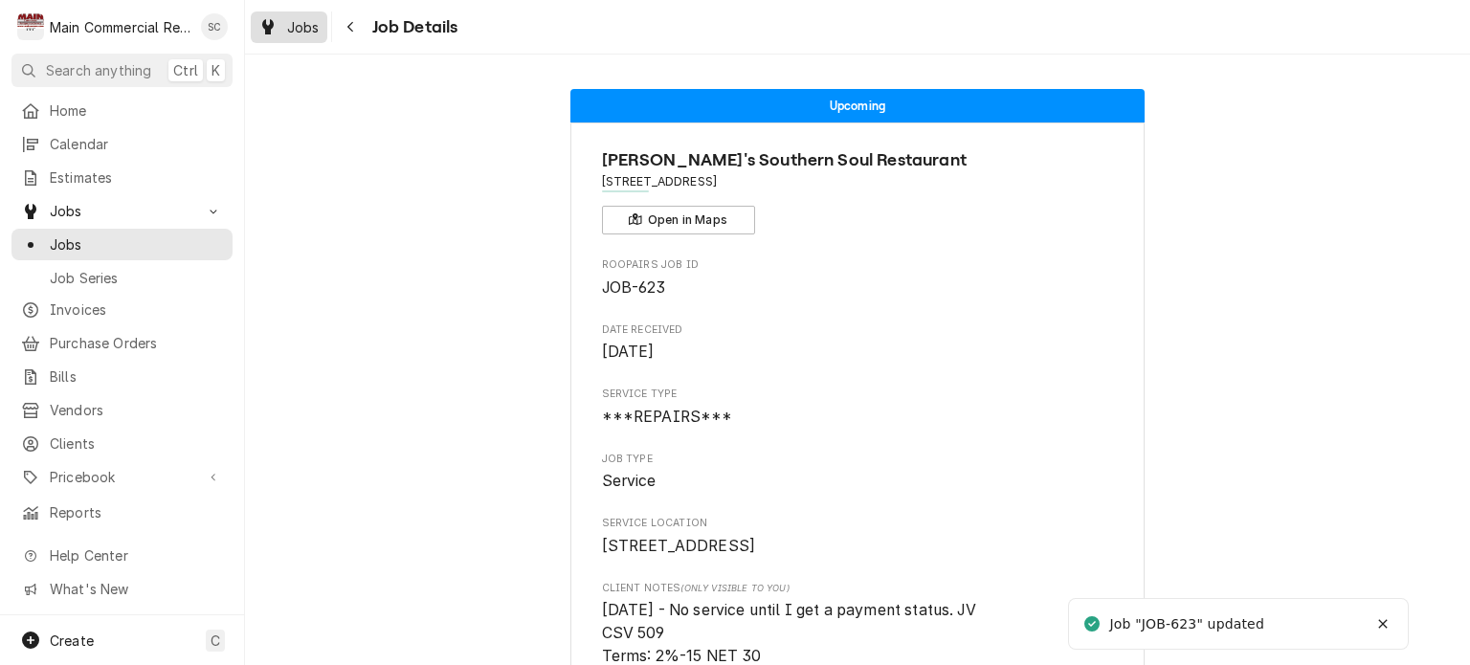
click at [297, 34] on span "Jobs" at bounding box center [303, 27] width 33 height 20
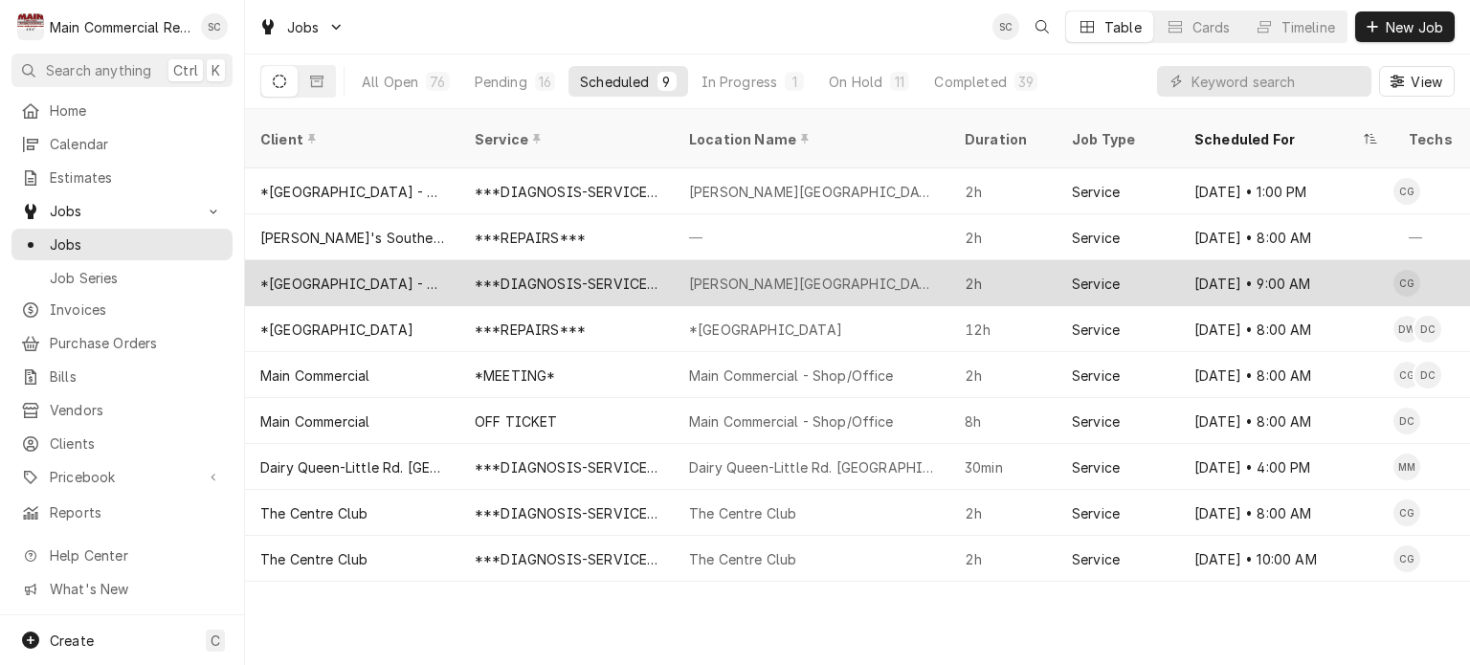
click at [792, 274] on div "[PERSON_NAME][GEOGRAPHIC_DATA]" at bounding box center [811, 284] width 245 height 20
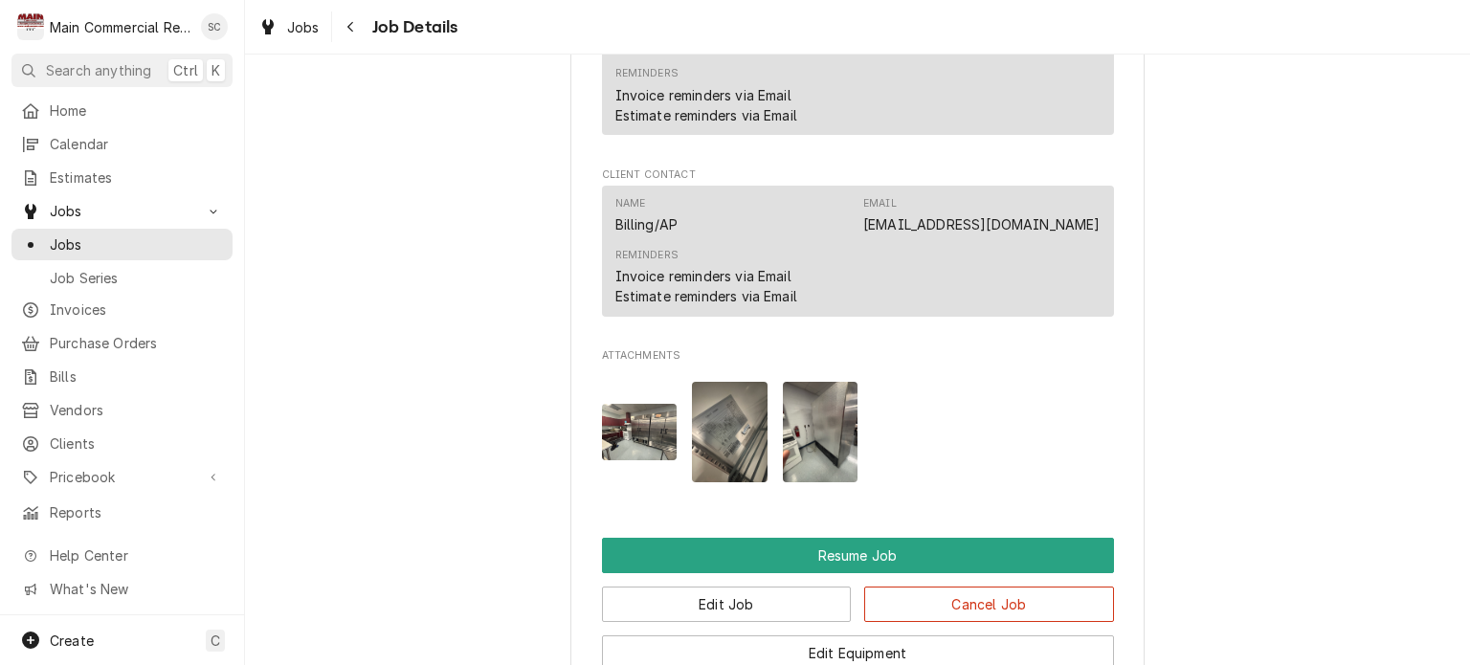
scroll to position [2489, 0]
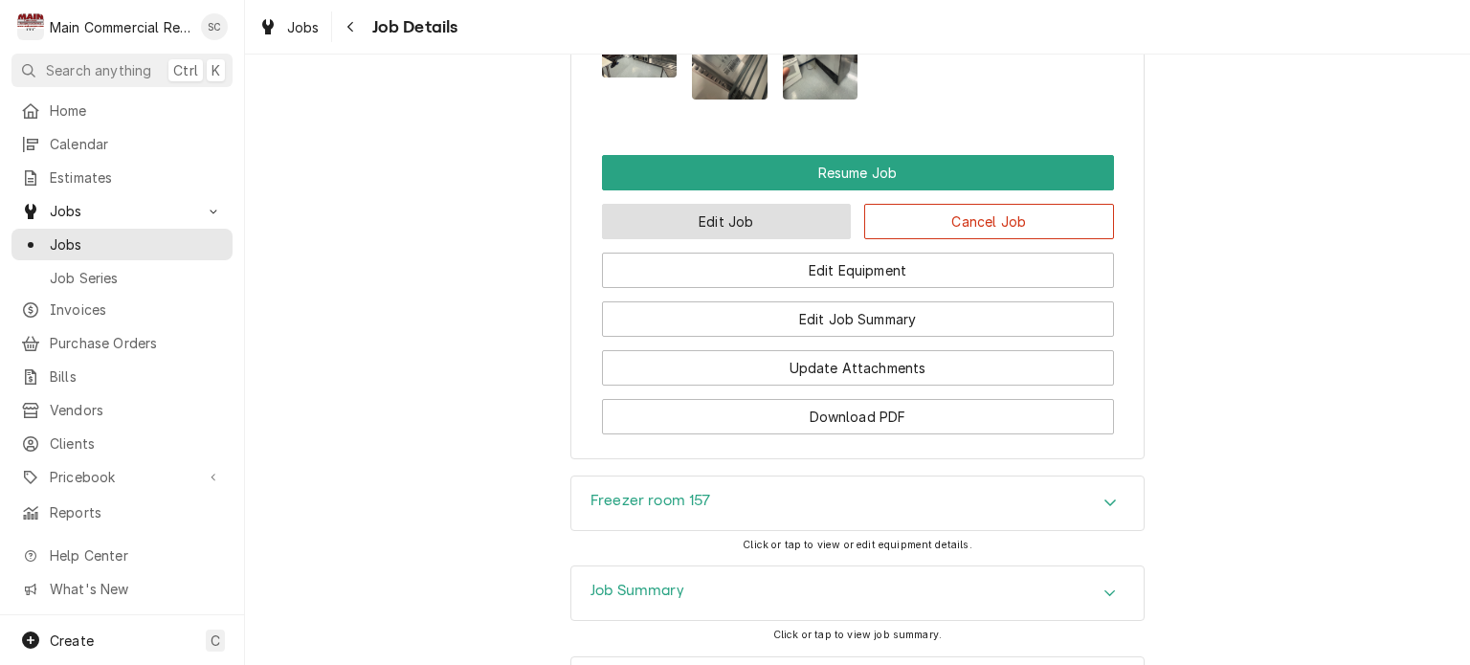
click at [760, 239] on button "Edit Job" at bounding box center [727, 221] width 250 height 35
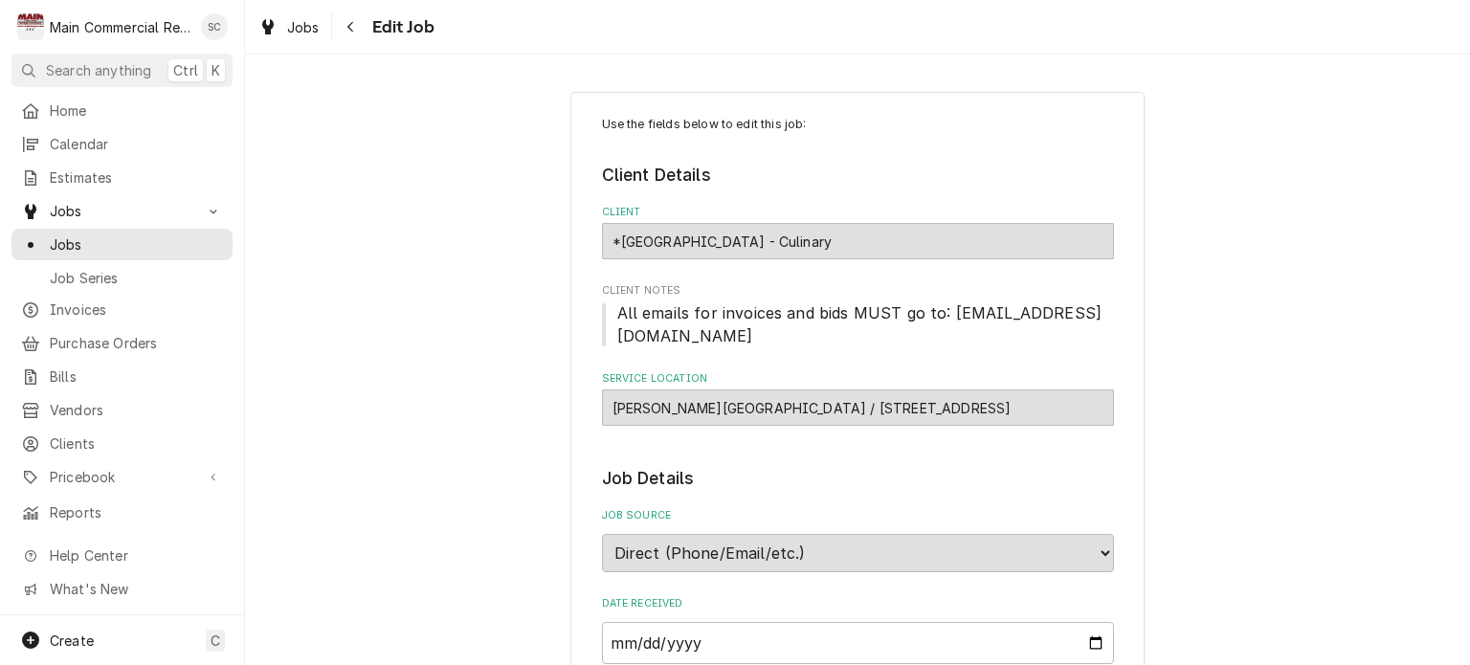
type textarea "x"
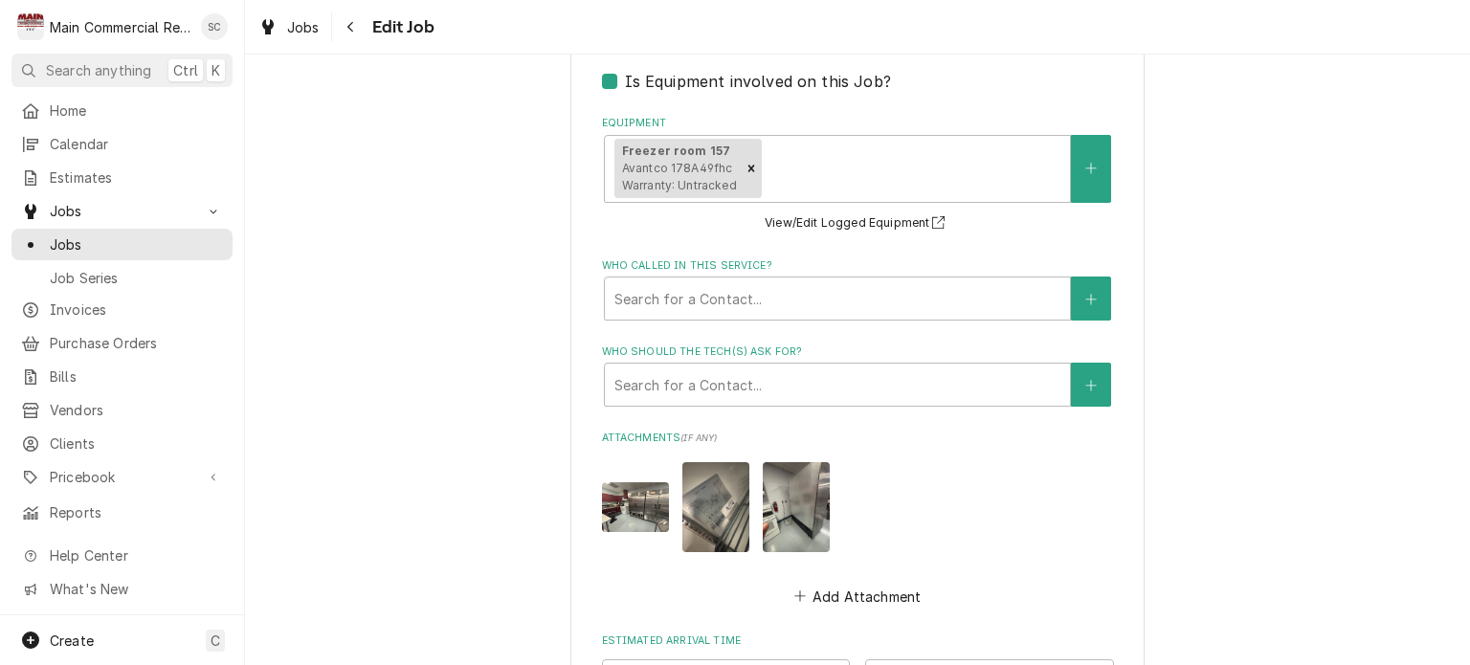
scroll to position [2008, 0]
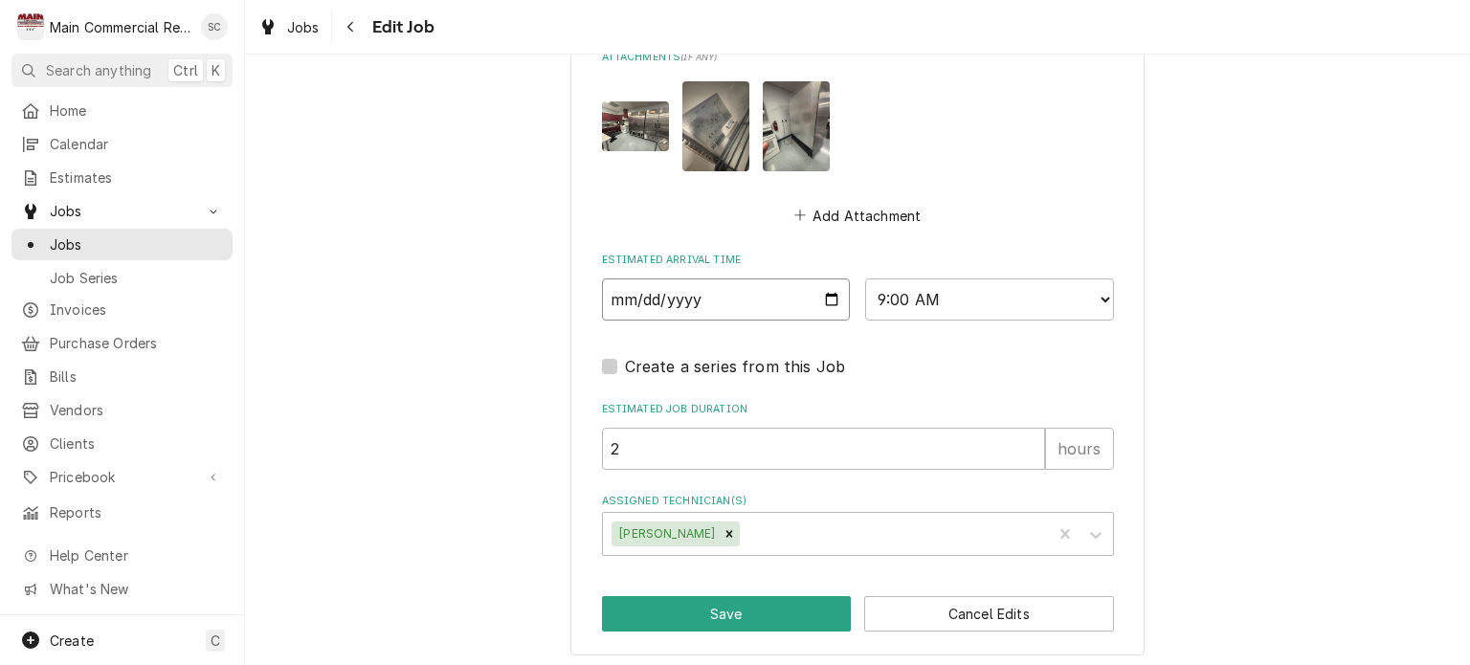
click at [824, 296] on input "2025-09-09" at bounding box center [726, 300] width 249 height 42
type input "2025-09-10"
click at [793, 613] on button "Save" at bounding box center [727, 613] width 250 height 35
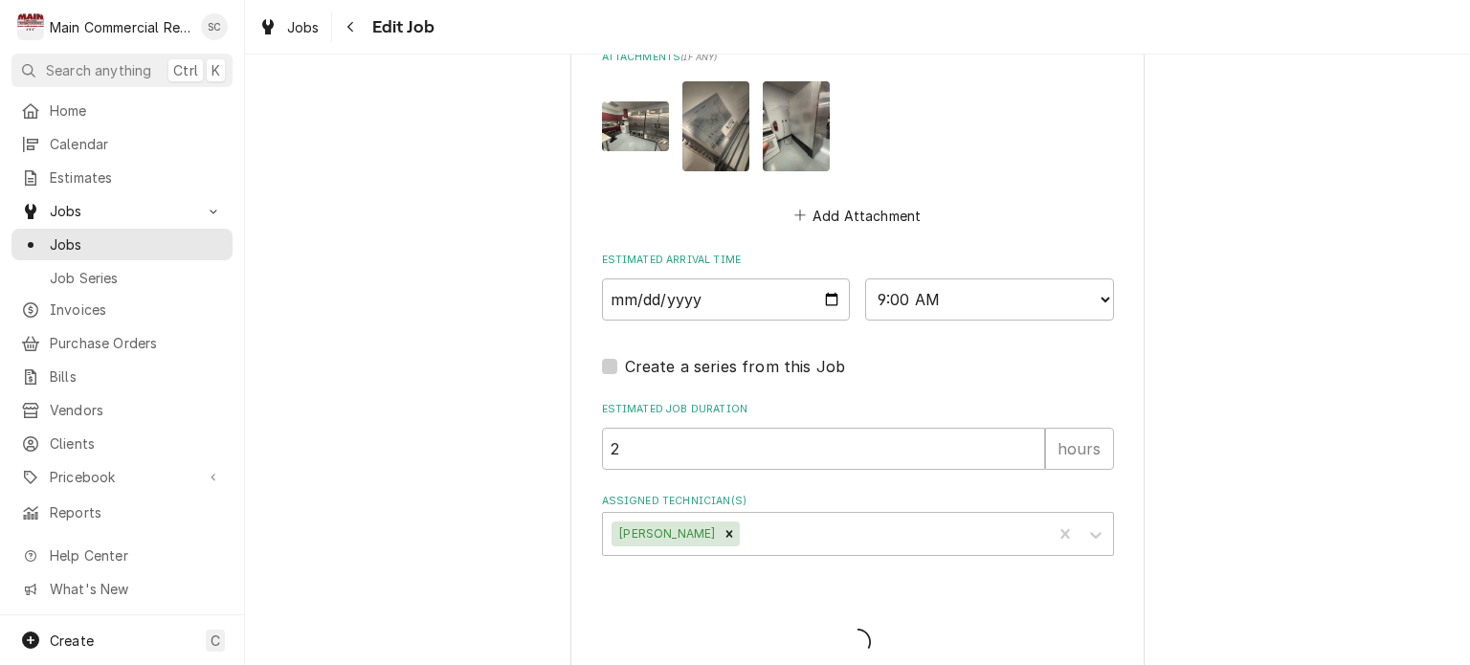
type textarea "x"
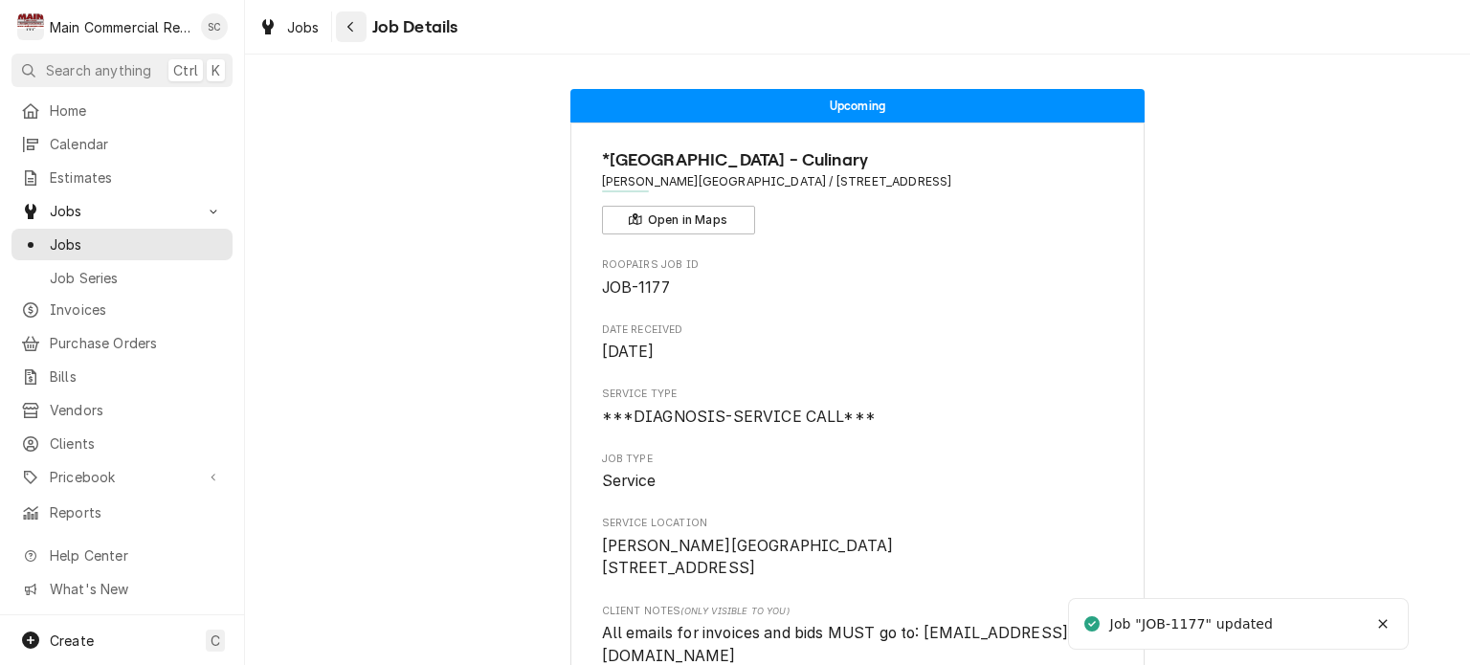
click at [352, 29] on icon "Navigate back" at bounding box center [351, 26] width 9 height 13
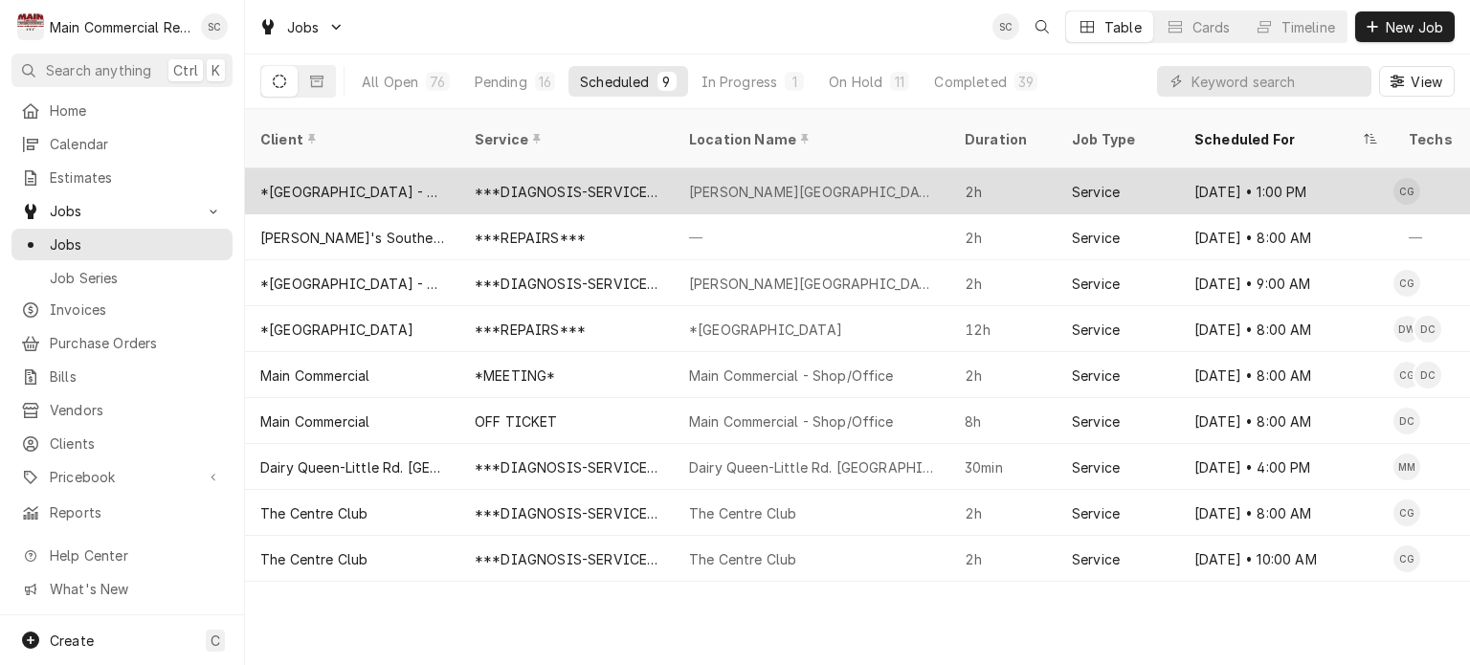
click at [718, 182] on div "[PERSON_NAME][GEOGRAPHIC_DATA]" at bounding box center [811, 192] width 245 height 20
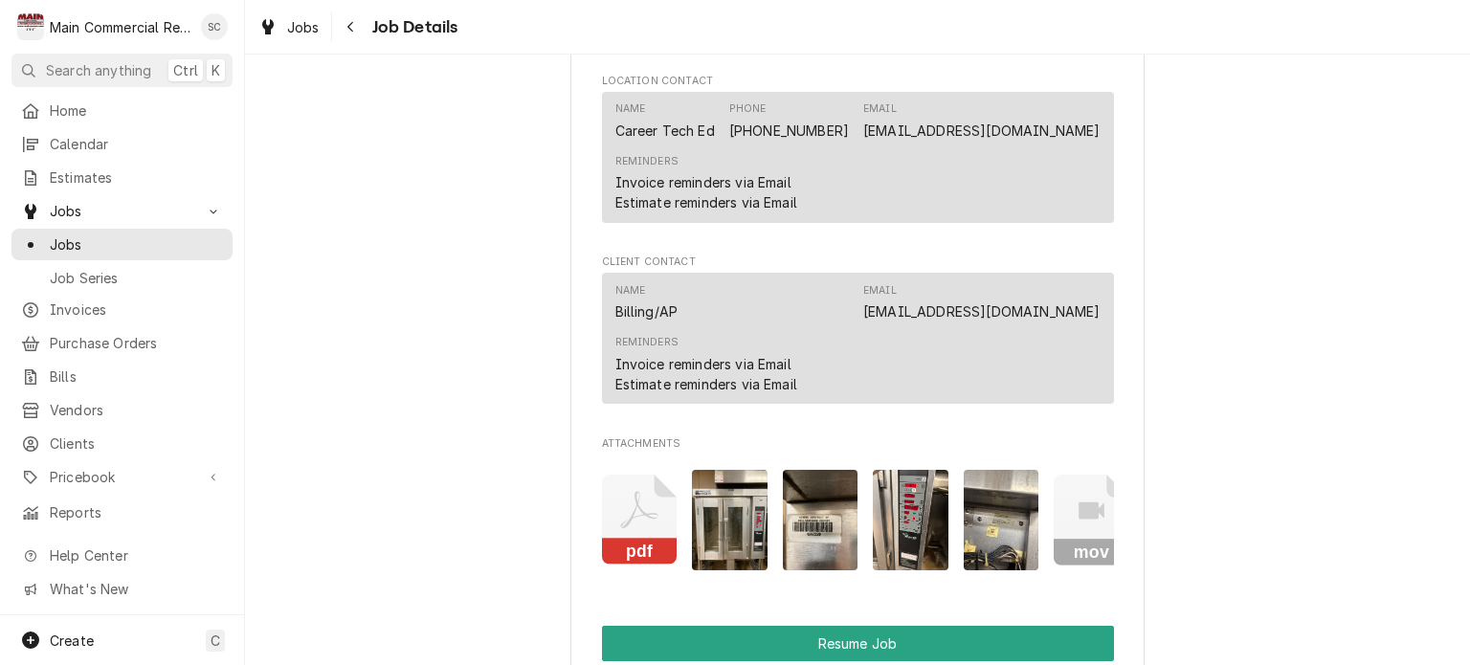
scroll to position [2297, 0]
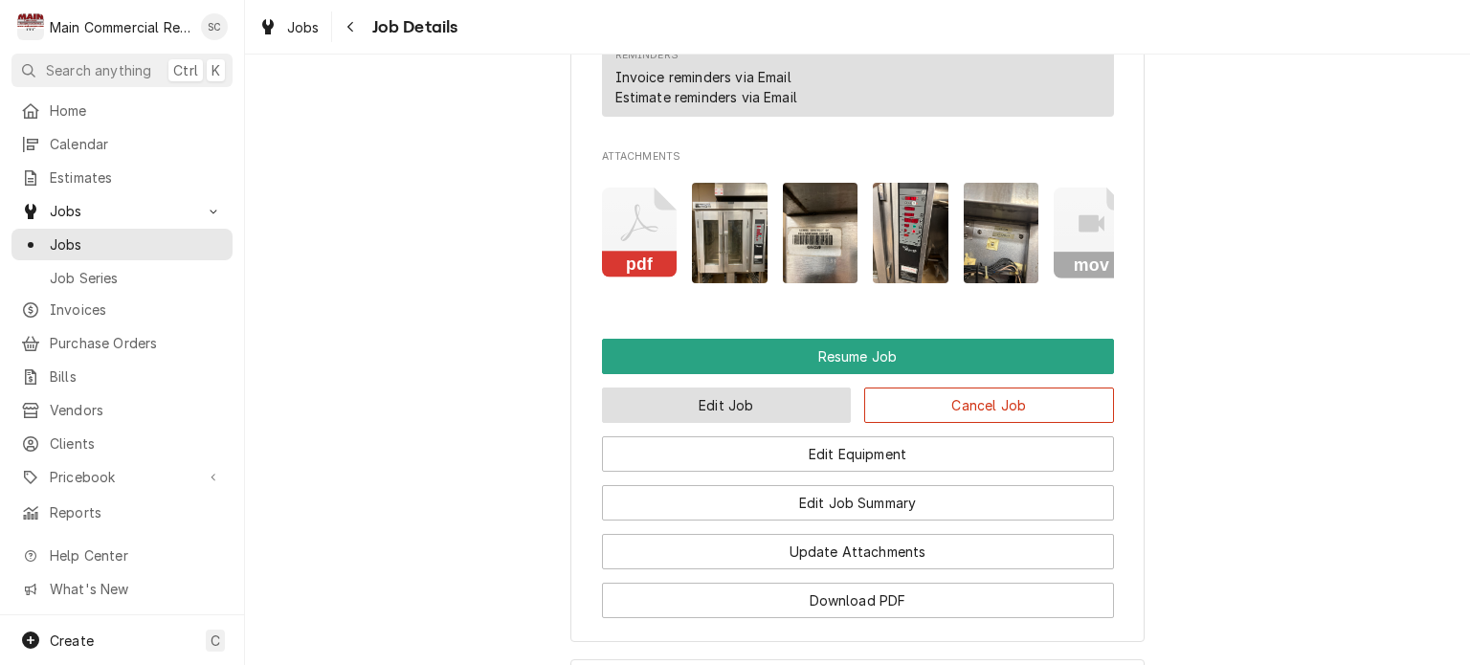
click at [773, 402] on button "Edit Job" at bounding box center [727, 405] width 250 height 35
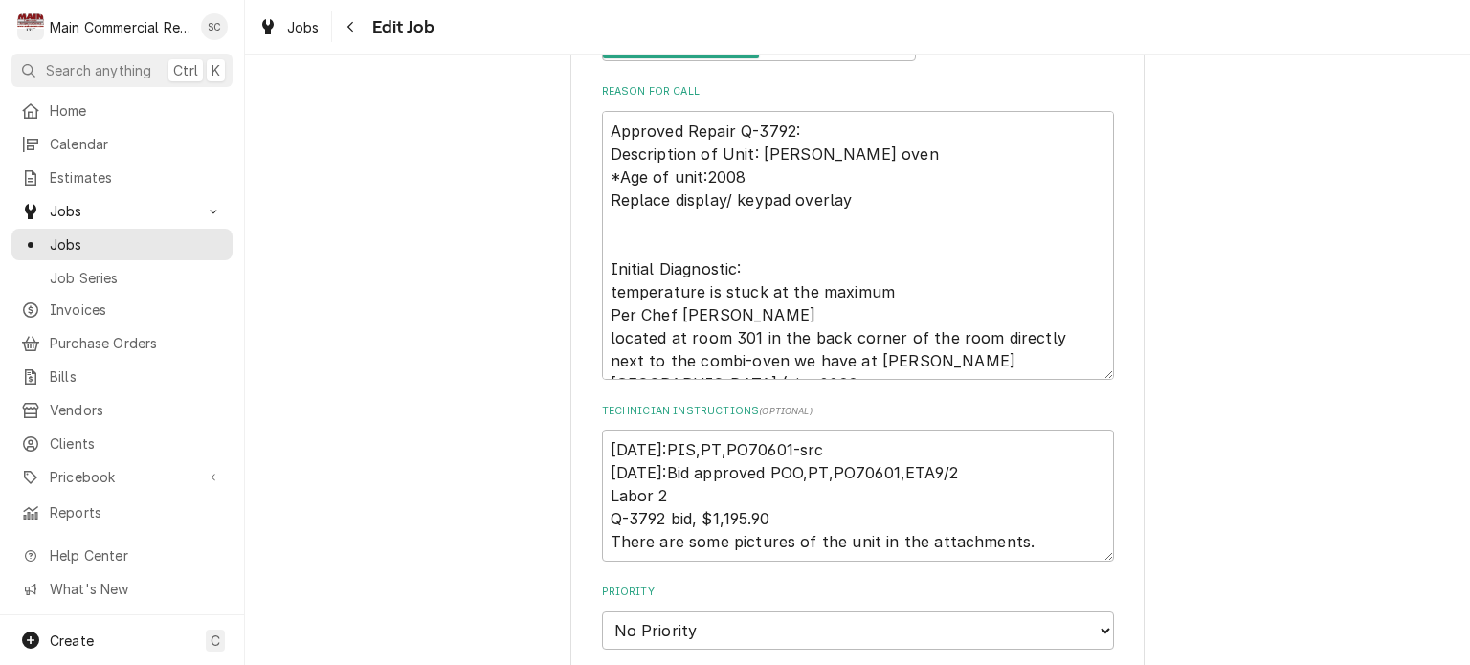
scroll to position [1149, 0]
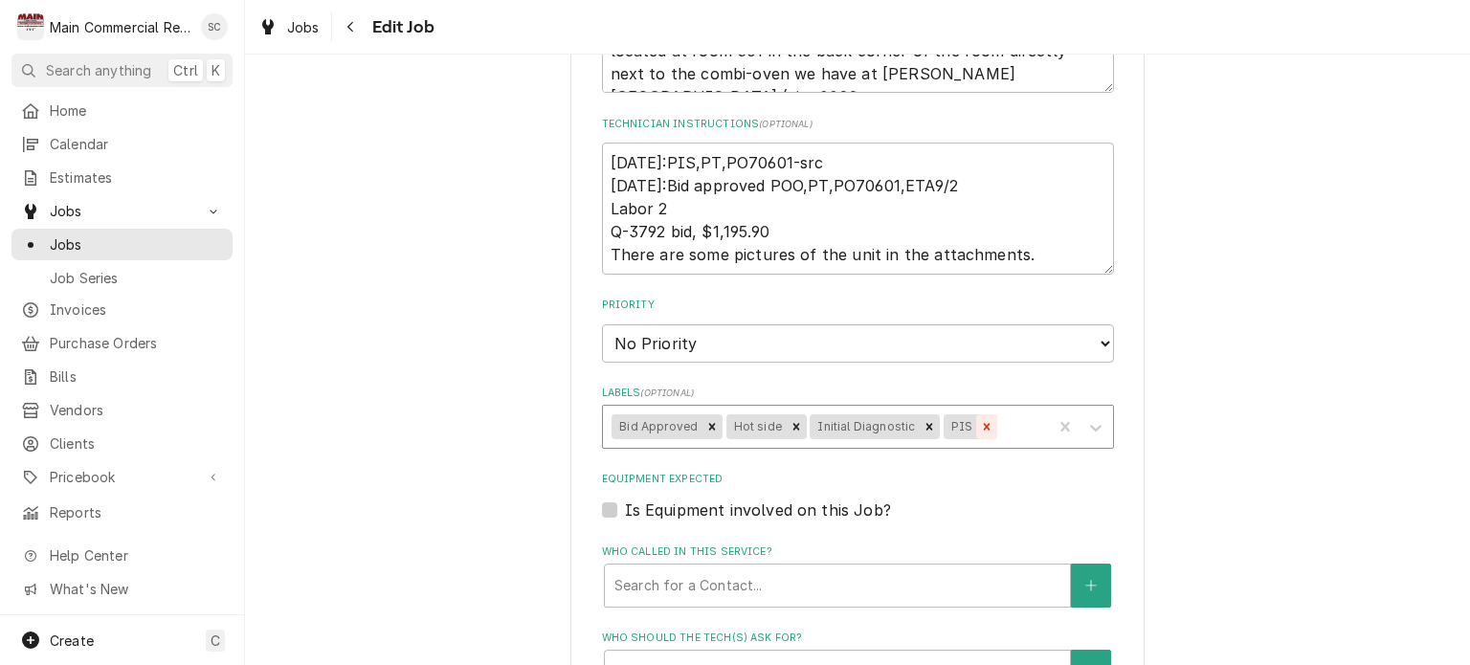
click at [980, 420] on icon "Remove PIS" at bounding box center [986, 426] width 13 height 13
type textarea "x"
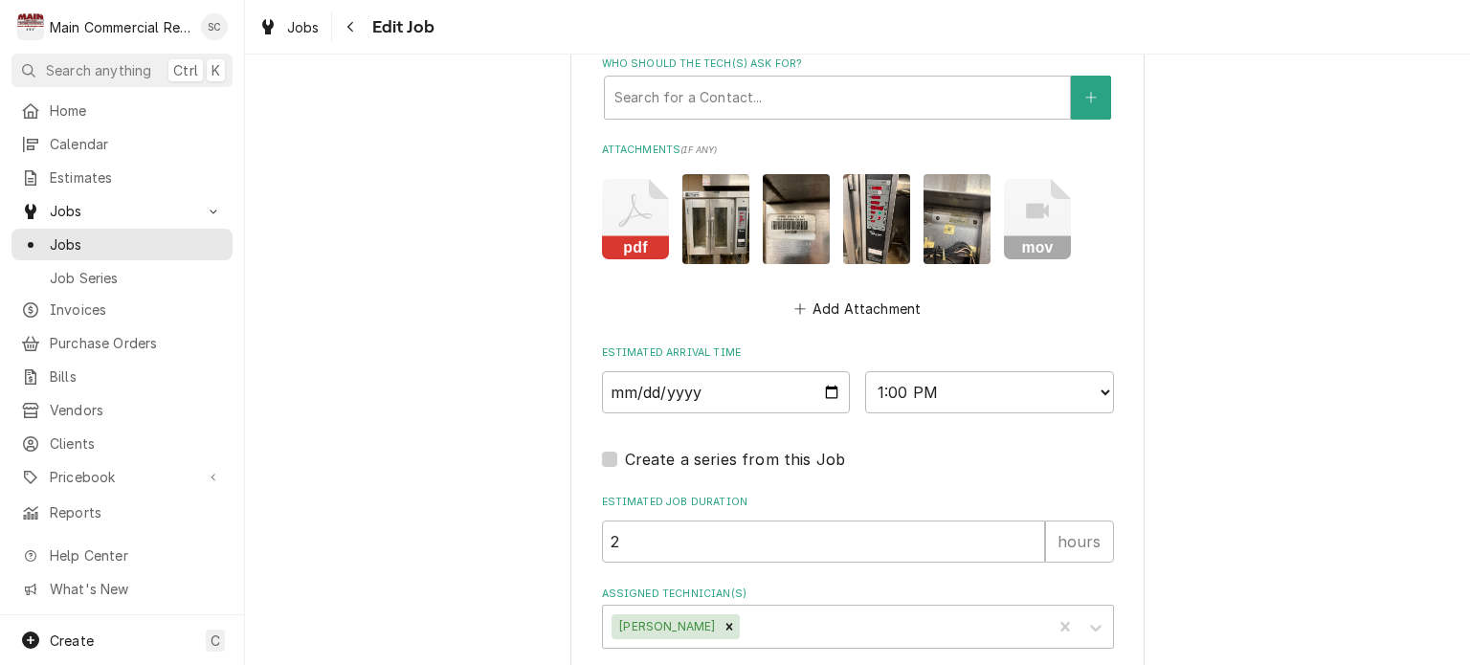
scroll to position [1817, 0]
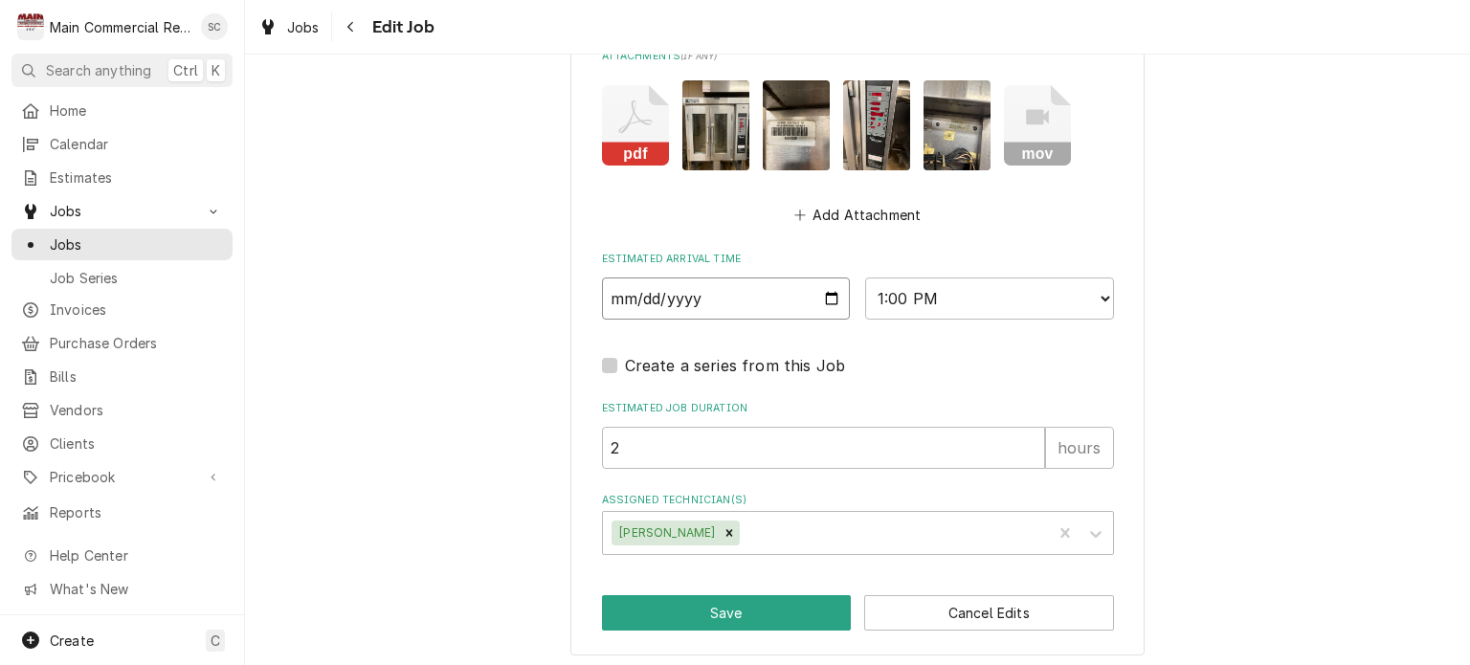
click at [825, 289] on input "2025-09-09" at bounding box center [726, 299] width 249 height 42
type input "2025-09-10"
click at [712, 600] on button "Save" at bounding box center [727, 612] width 250 height 35
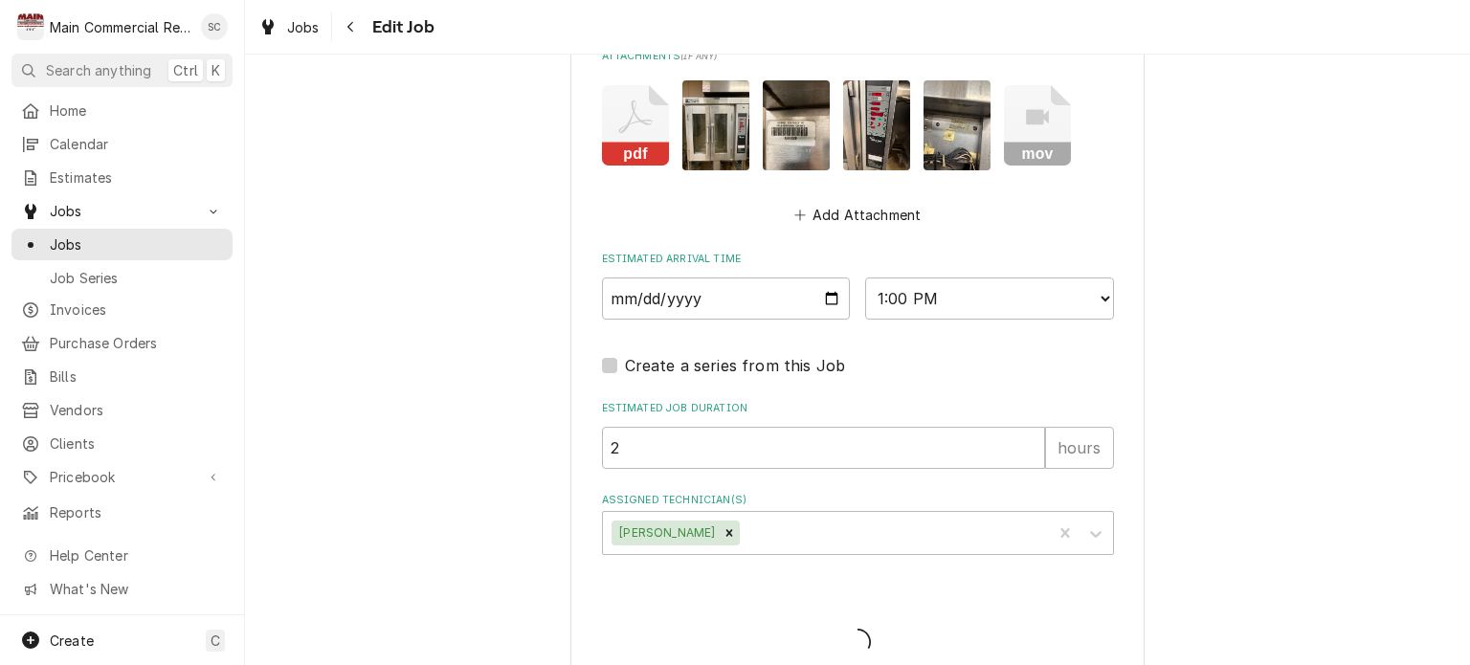
type textarea "x"
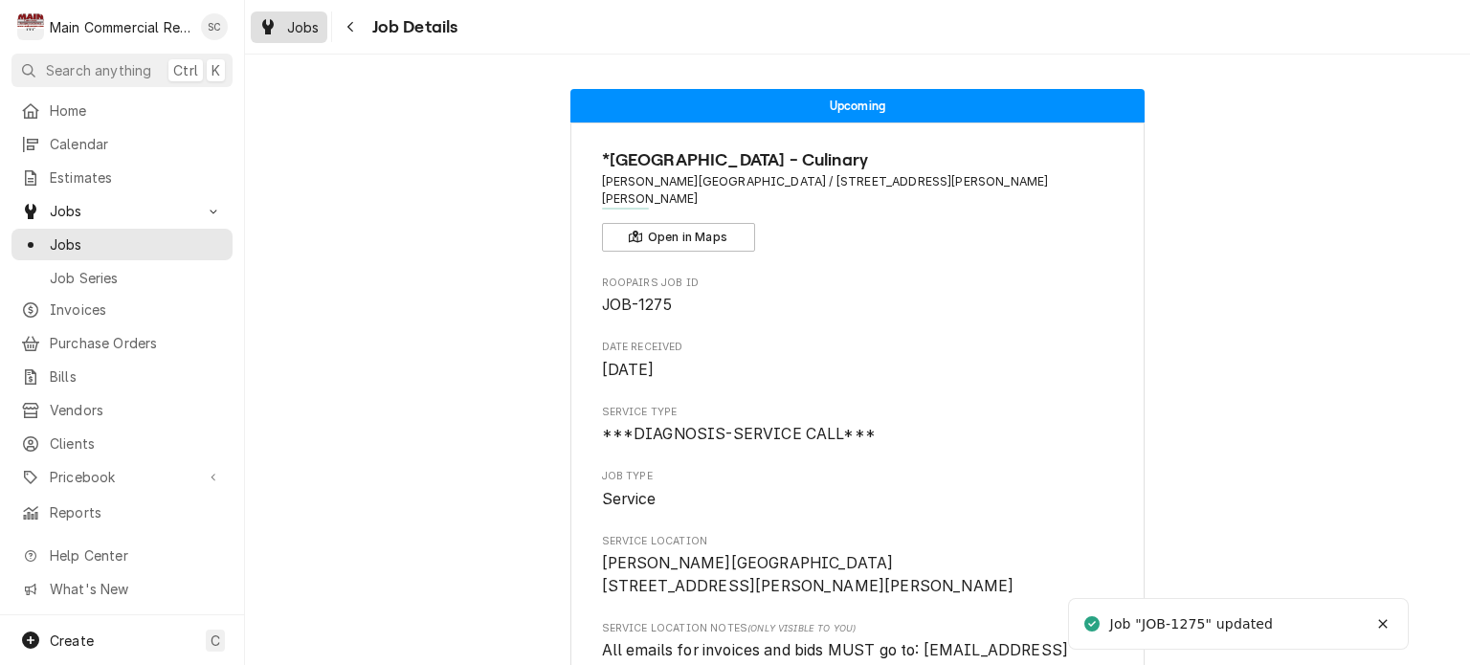
click at [308, 33] on span "Jobs" at bounding box center [303, 27] width 33 height 20
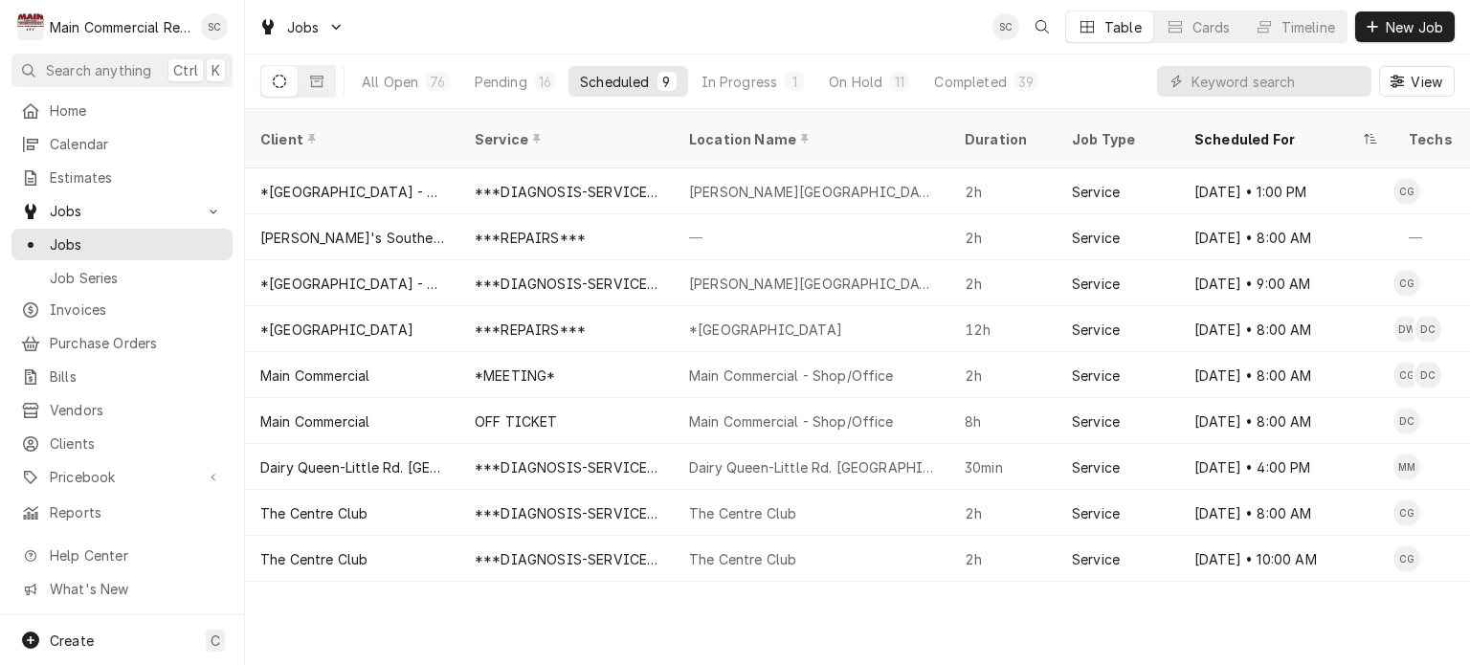
click at [899, 604] on div "Client Service Location Name Duration Job Type Scheduled For Techs Status Label…" at bounding box center [857, 387] width 1225 height 556
click at [896, 598] on div "Client Service Location Name Duration Job Type Scheduled For Techs Status Label…" at bounding box center [857, 387] width 1225 height 556
click at [789, 618] on div "Client Service Location Name Duration Job Type Scheduled For Techs Status Label…" at bounding box center [857, 387] width 1225 height 556
click at [495, 79] on div "Pending" at bounding box center [501, 82] width 53 height 20
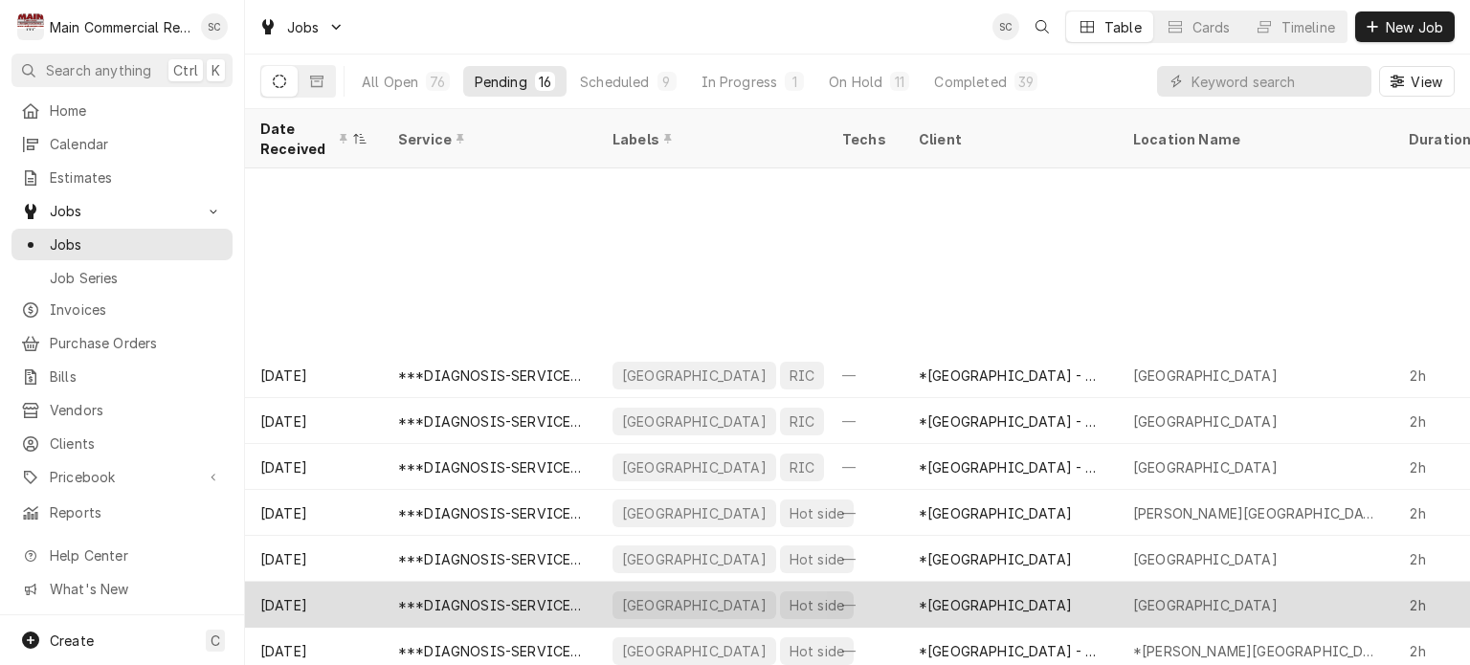
scroll to position [242, 0]
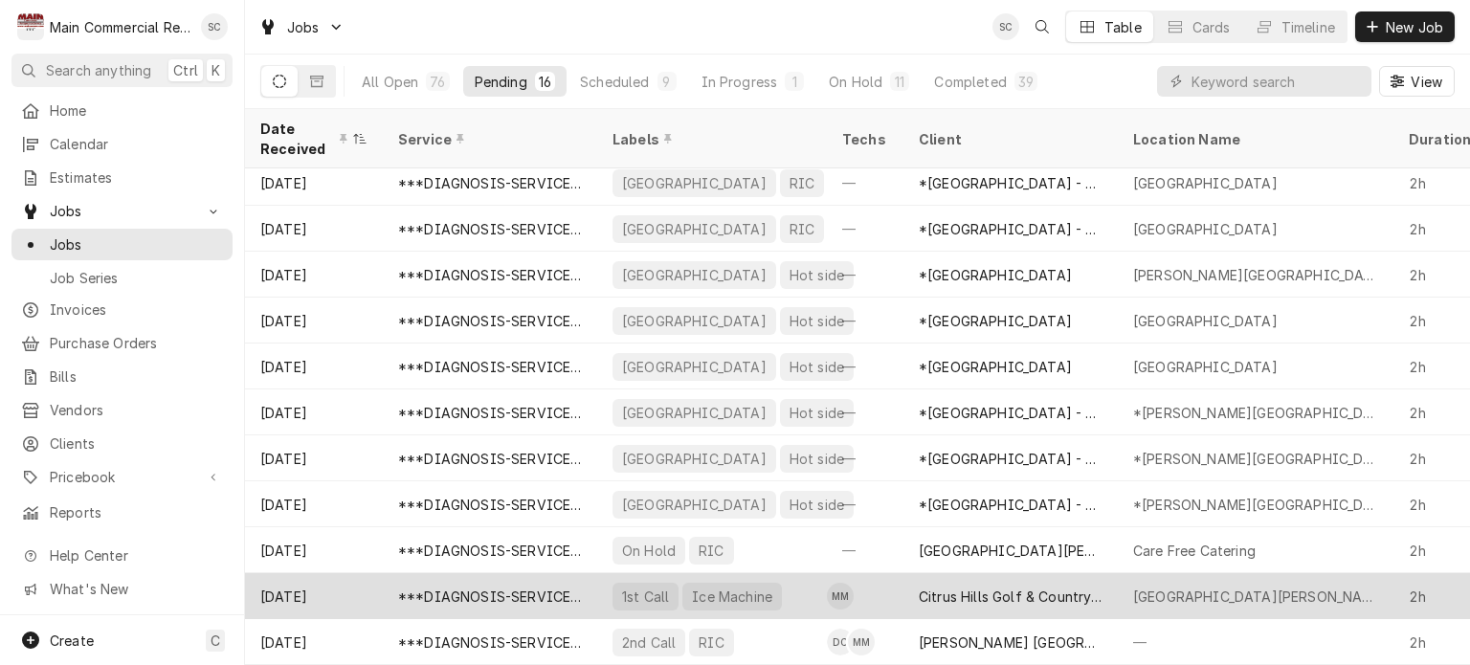
click at [1018, 593] on div "Citrus Hills Golf & Country Club" at bounding box center [1011, 596] width 214 height 46
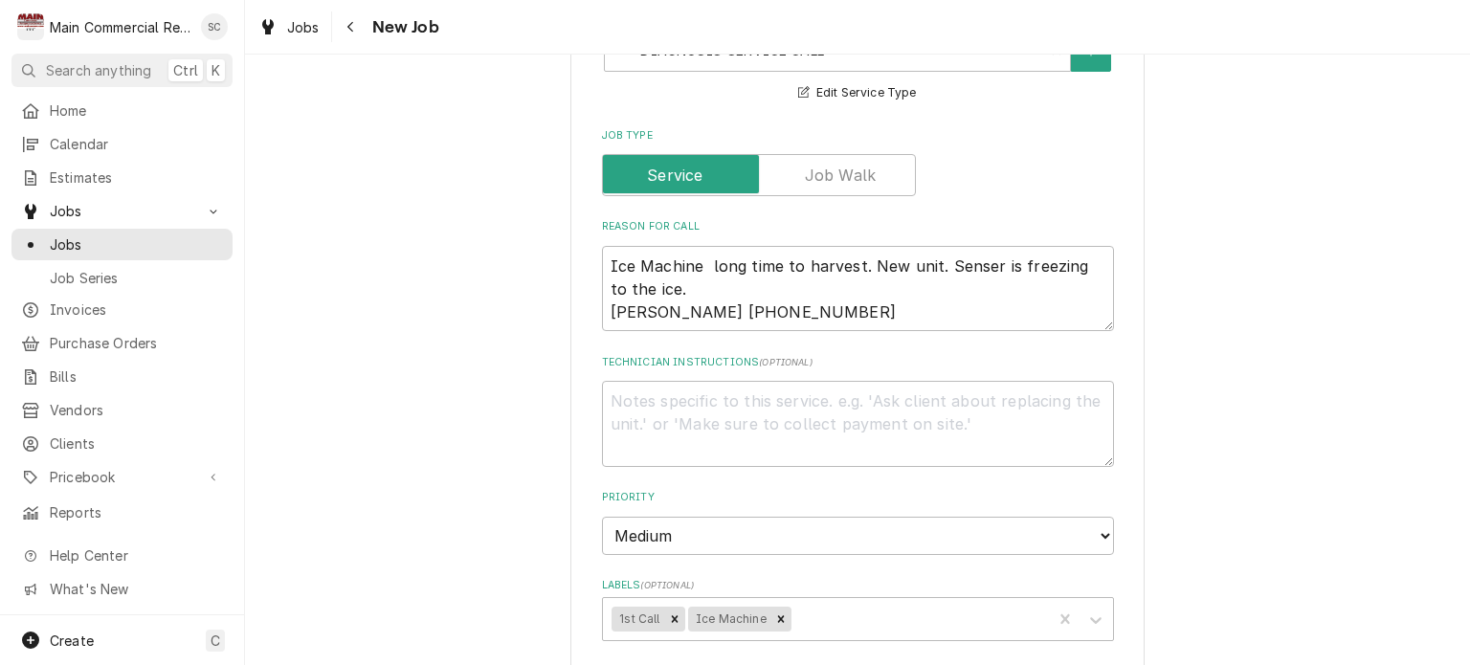
scroll to position [1149, 0]
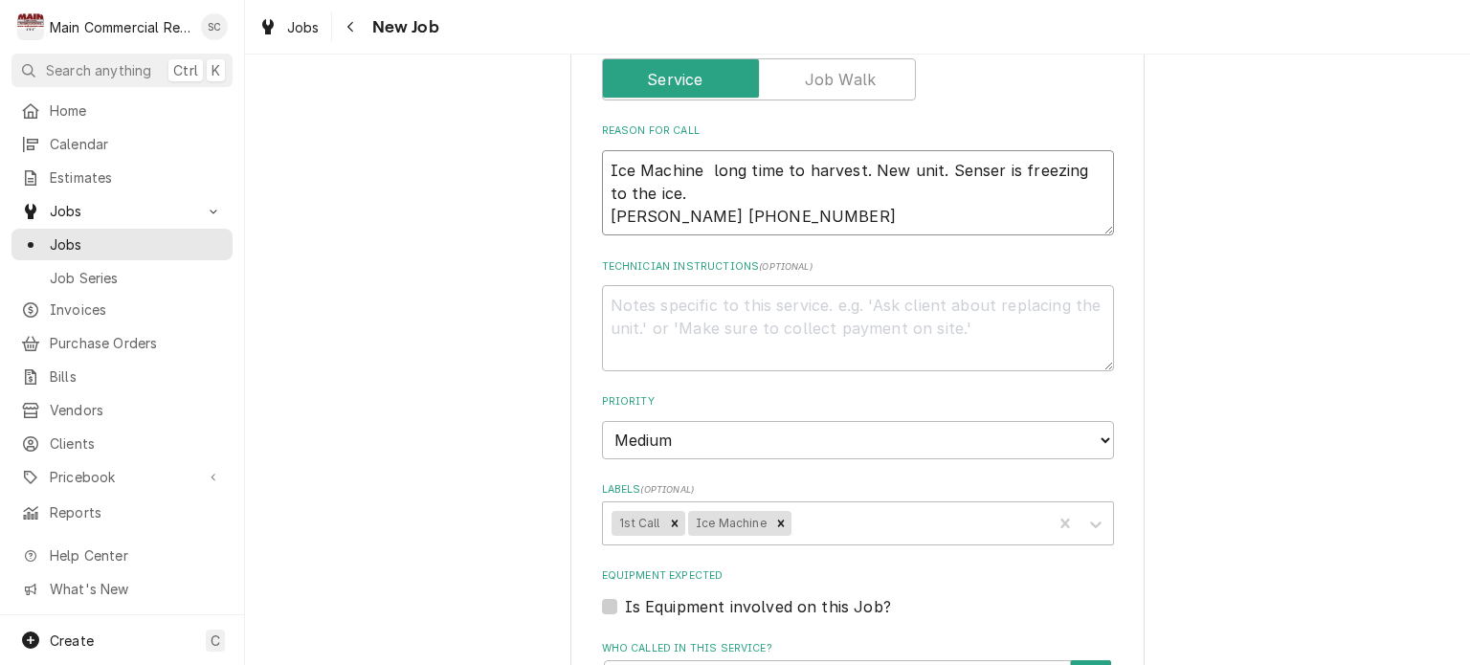
click at [812, 165] on textarea "Ice Machine long time to harvest. New unit. Senser is freezing to the ice. [PER…" at bounding box center [858, 193] width 512 height 86
type textarea "x"
type textarea "Ice Machine long time to harvest. New unit. Senser is freezing to the ice. [PER…"
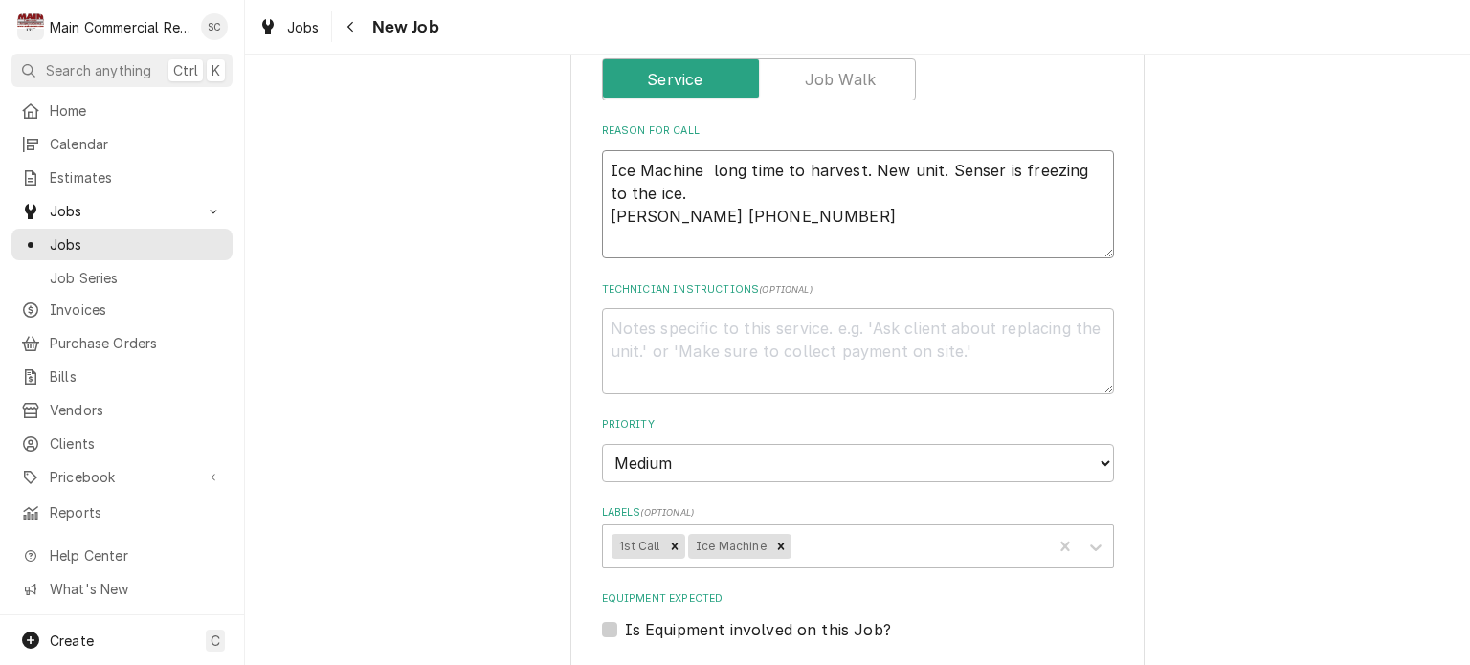
type textarea "x"
type textarea "Ice Machine long time to harvest. New unit. Senser is freezing to the ice. Per …"
type textarea "x"
type textarea "Ice Machine long time to harvest. New unit. Senser is freezing to the ice. Per …"
type textarea "x"
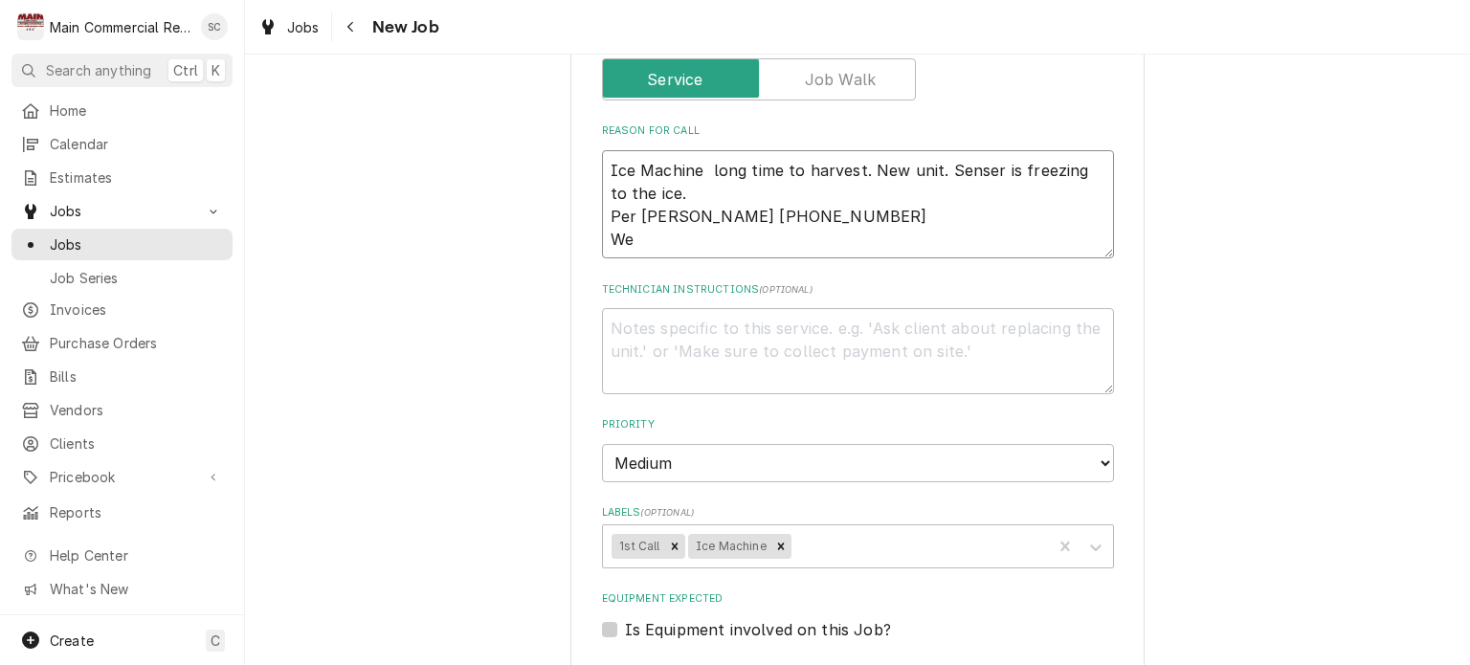
type textarea "Ice Machine long time to harvest. New unit. Senser is freezing to the ice. Per …"
type textarea "x"
type textarea "Ice Machine long time to harvest. New unit. Senser is freezing to the ice. Per …"
type textarea "x"
type textarea "Ice Machine long time to harvest. New unit. Senser is freezing to the ice. Per …"
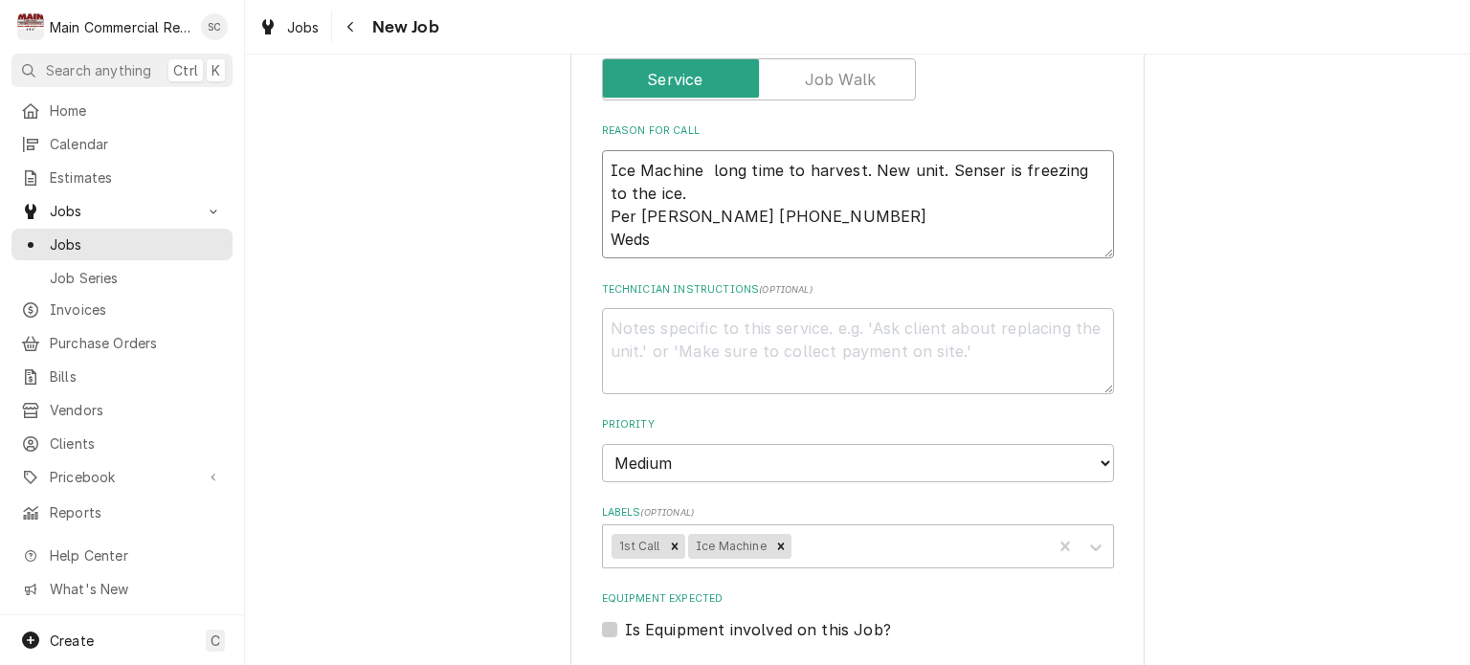
type textarea "x"
type textarea "Ice Machine long time to harvest. New unit. Senser is freezing to the ice. Per …"
type textarea "x"
type textarea "Ice Machine long time to harvest. New unit. Senser is freezing to the ice. Per …"
type textarea "x"
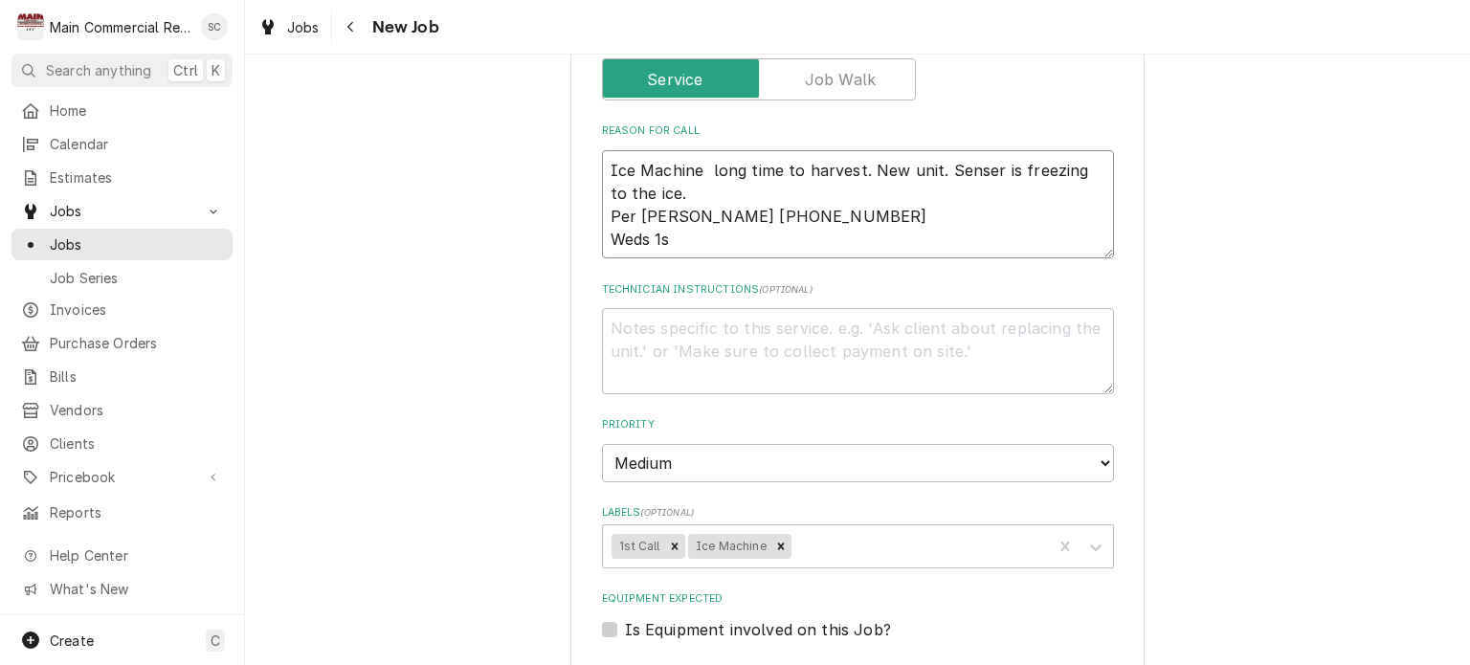
type textarea "Ice Machine long time to harvest. New unit. Senser is freezing to the ice. Per …"
type textarea "x"
type textarea "Ice Machine long time to harvest. New unit. Senser is freezing to the ice. Per …"
type textarea "x"
type textarea "Ice Machine long time to harvest. New unit. Senser is freezing to the ice. Per …"
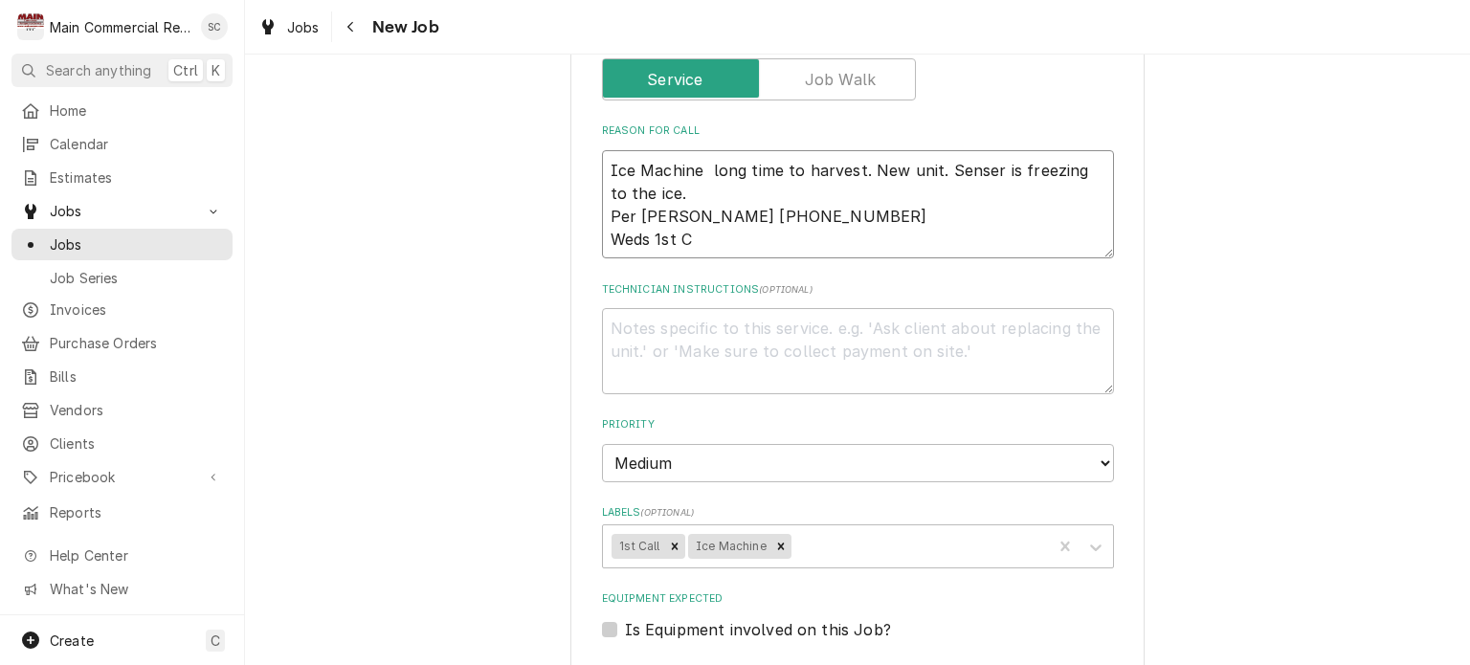
type textarea "x"
type textarea "Ice Machine long time to harvest. New unit. Senser is freezing to the ice. Per …"
type textarea "x"
type textarea "Ice Machine long time to harvest. New unit. Senser is freezing to the ice. Per …"
type textarea "x"
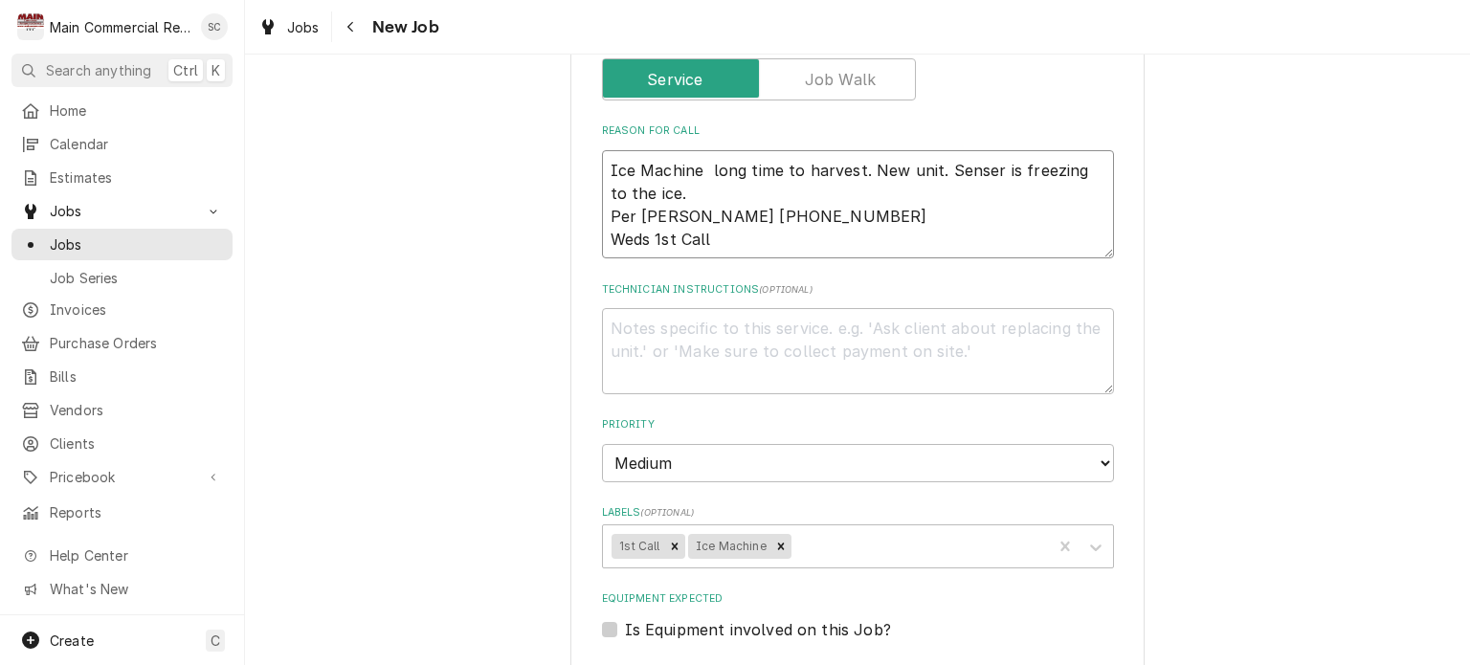
type textarea "Ice Machine long time to harvest. New unit. Senser is freezing to the ice. Per …"
type textarea "x"
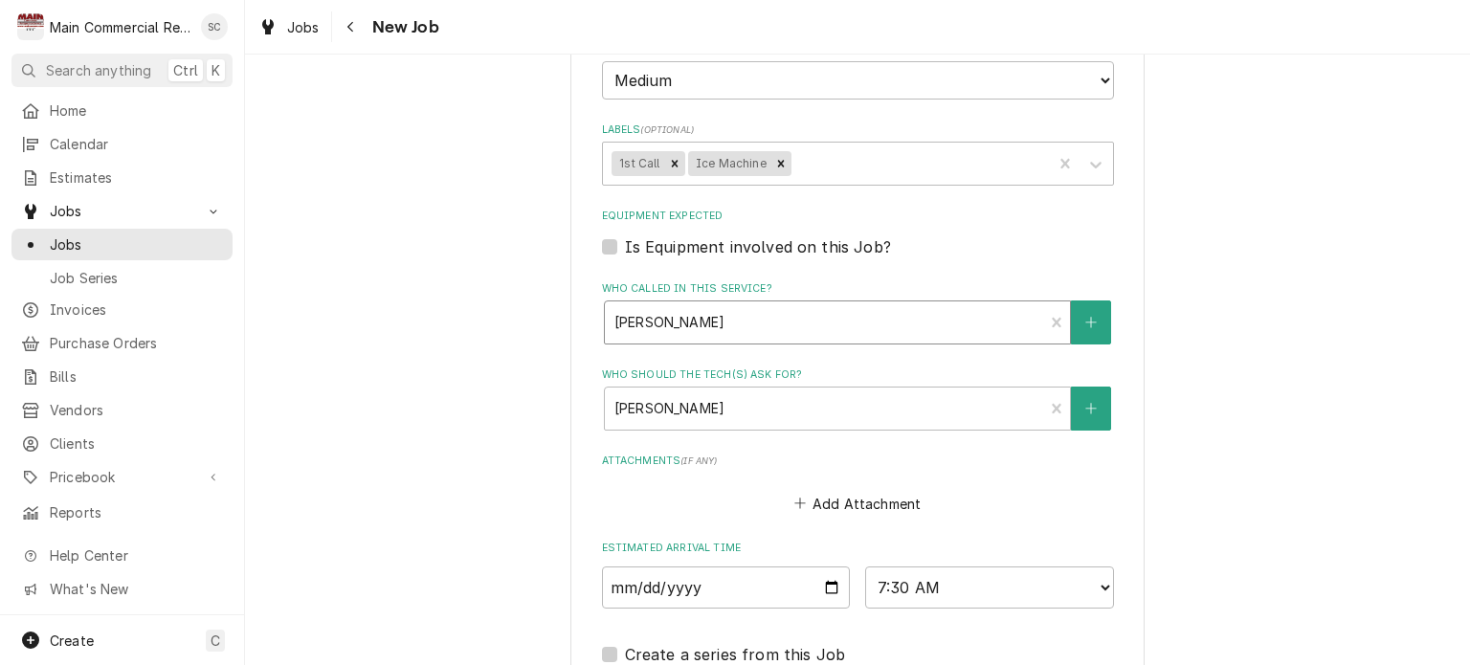
scroll to position [1627, 0]
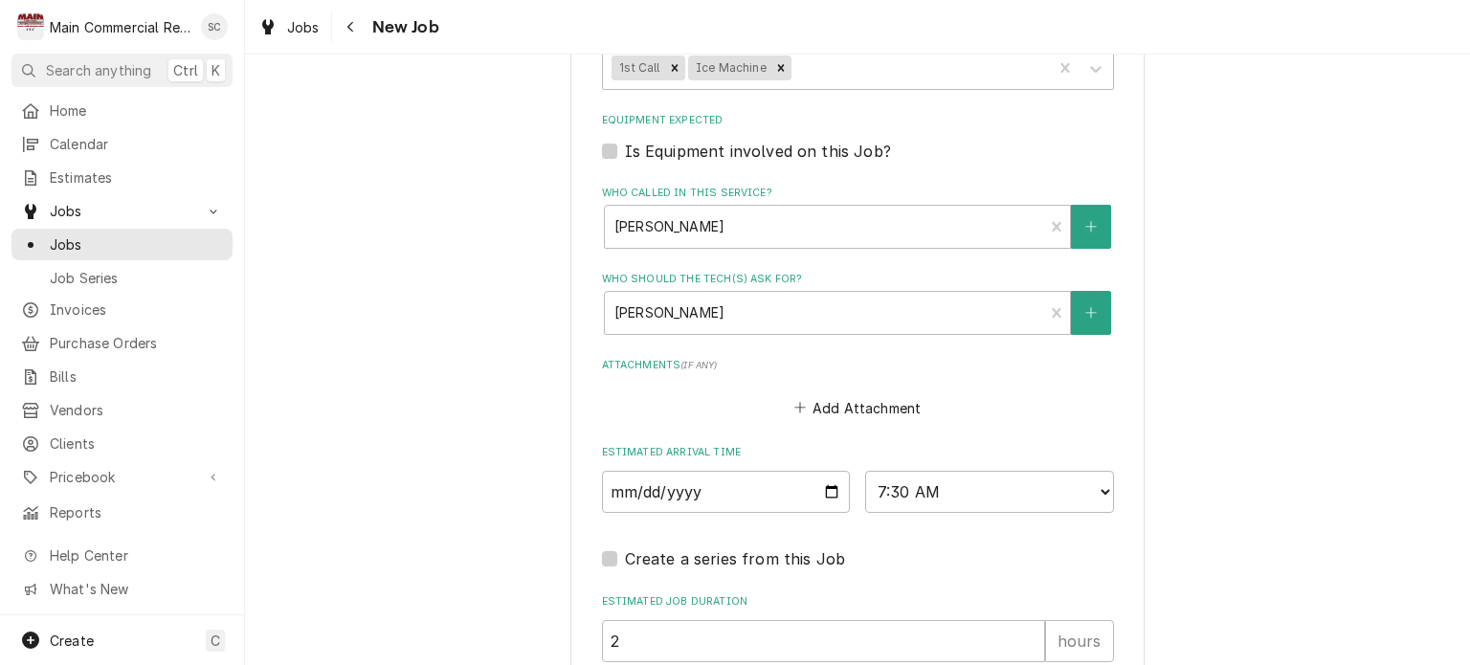
type textarea "Ice Machine long time to harvest. New unit. Senser is freezing to the ice. Per …"
click at [969, 536] on div "Create a series from this Job" at bounding box center [858, 553] width 512 height 34
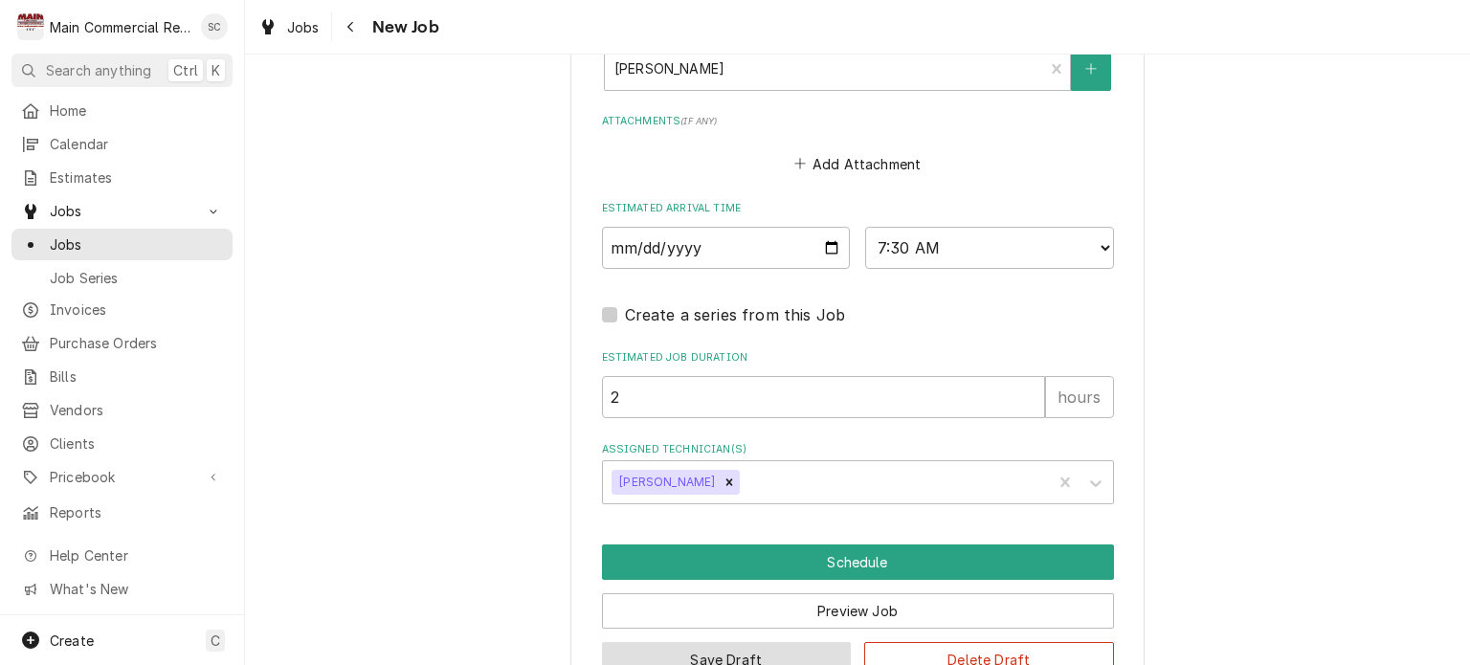
click at [739, 642] on button "Save Draft" at bounding box center [727, 659] width 250 height 35
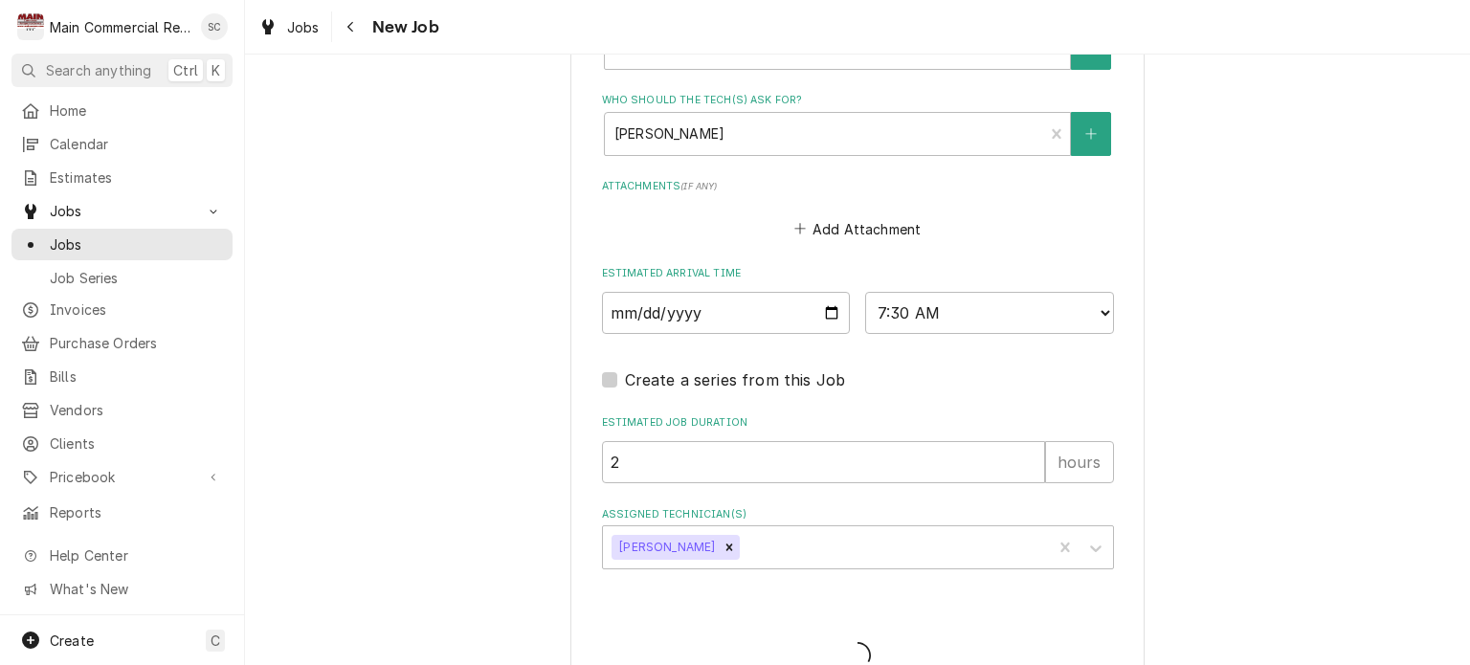
type textarea "x"
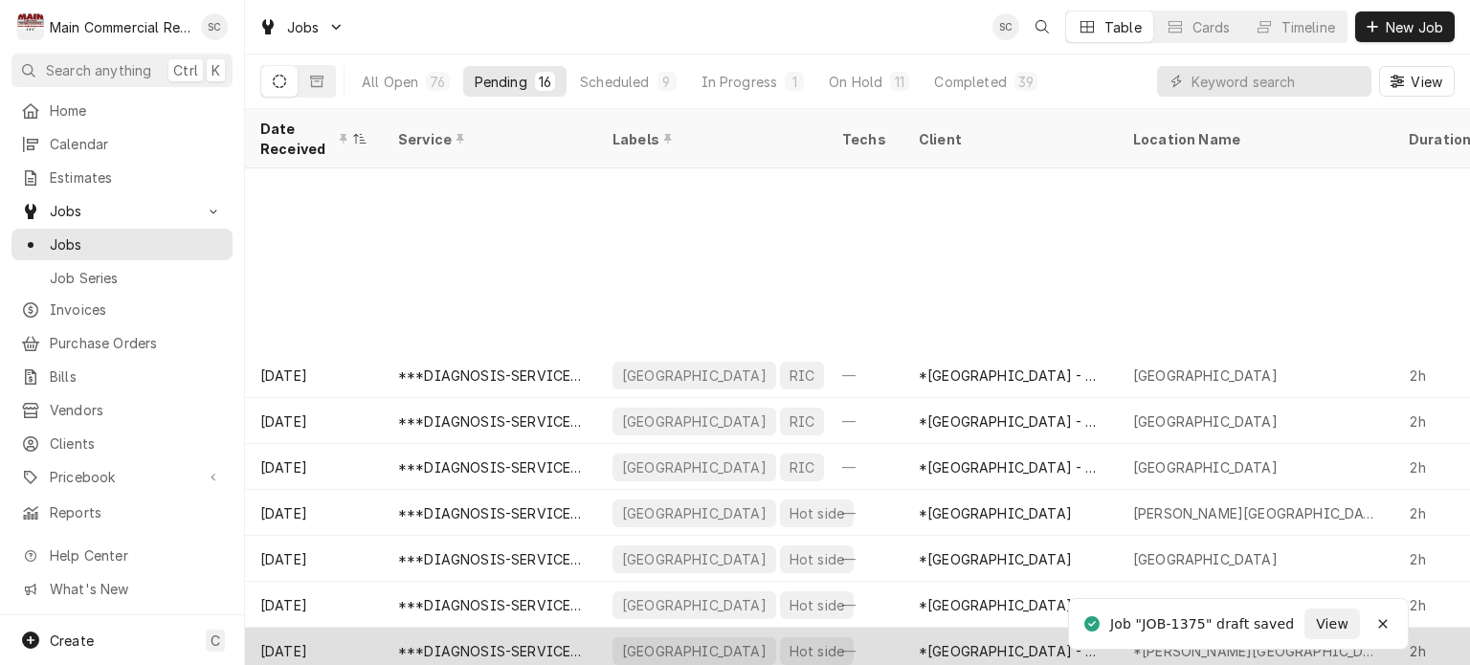
scroll to position [242, 0]
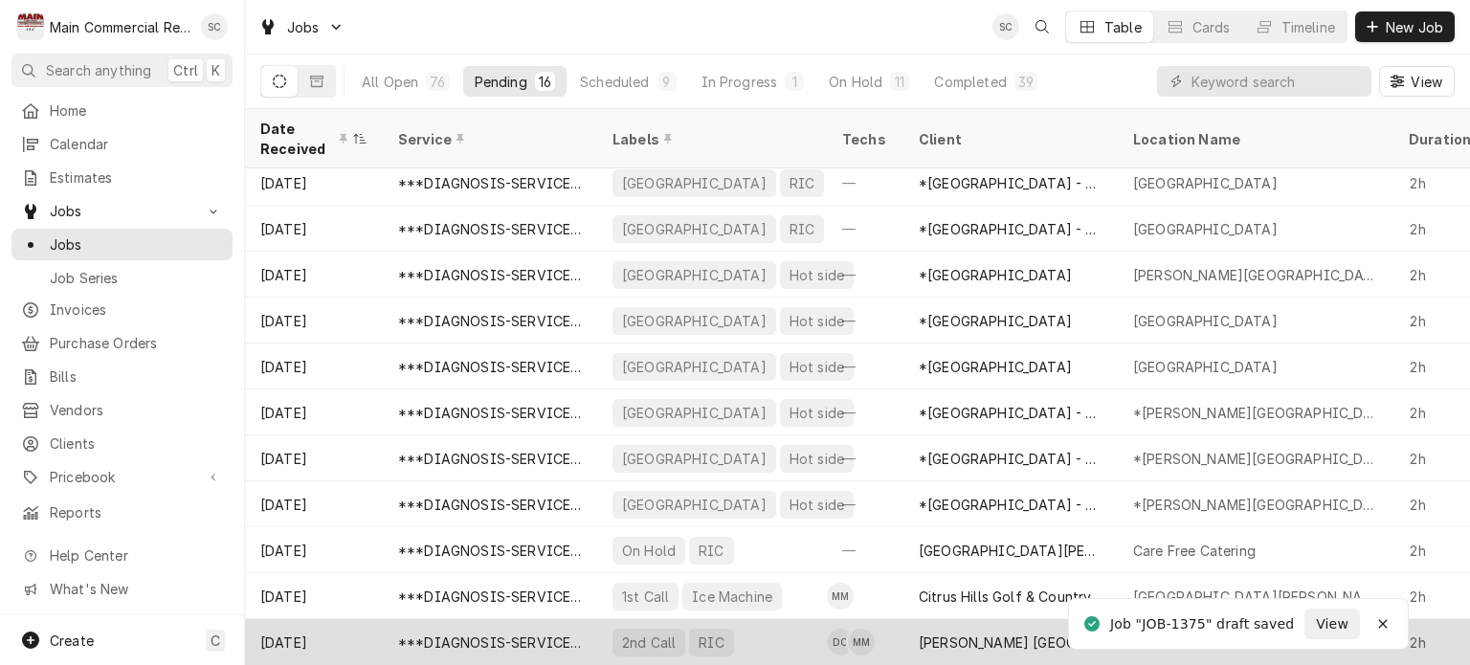
click at [980, 633] on div "Mease Dunedin Hospital" at bounding box center [1011, 643] width 184 height 20
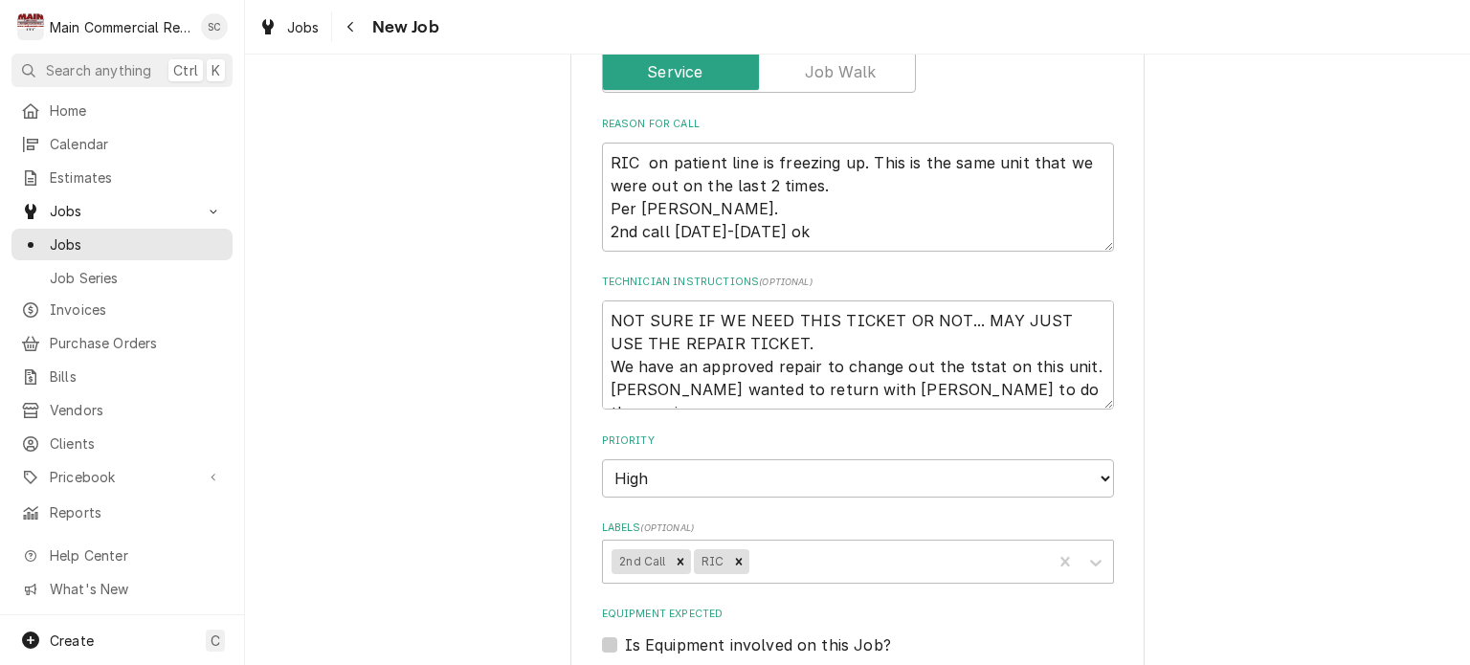
scroll to position [957, 0]
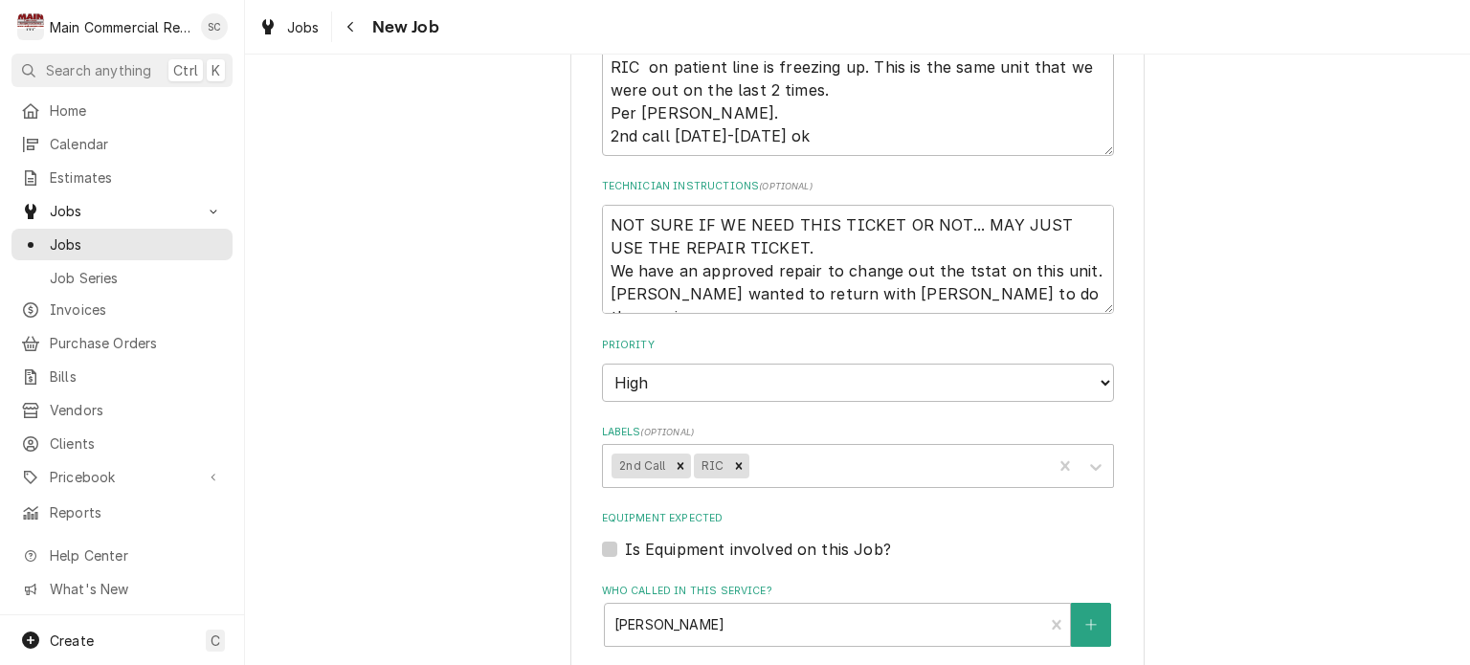
click at [1233, 328] on div "Use the fields below to edit this job: Client Details Client [PERSON_NAME] [GEO…" at bounding box center [857, 239] width 1225 height 2244
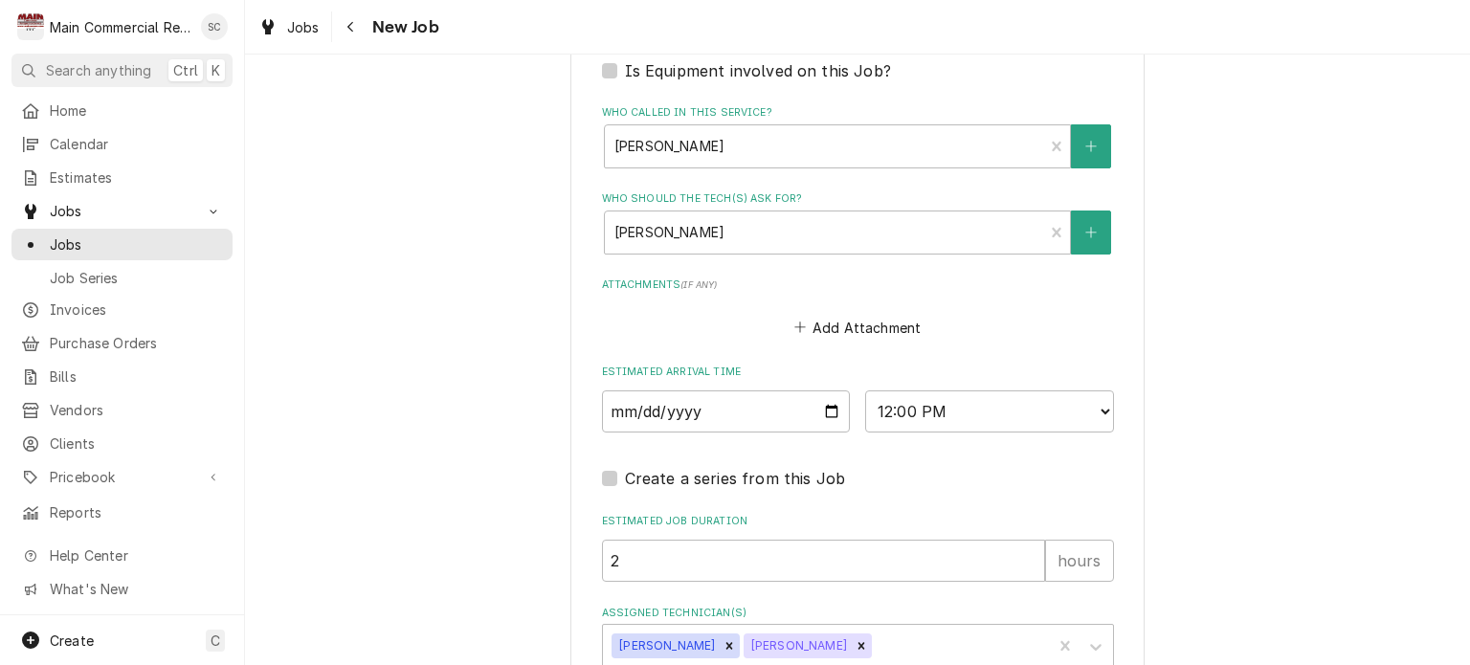
scroll to position [1645, 0]
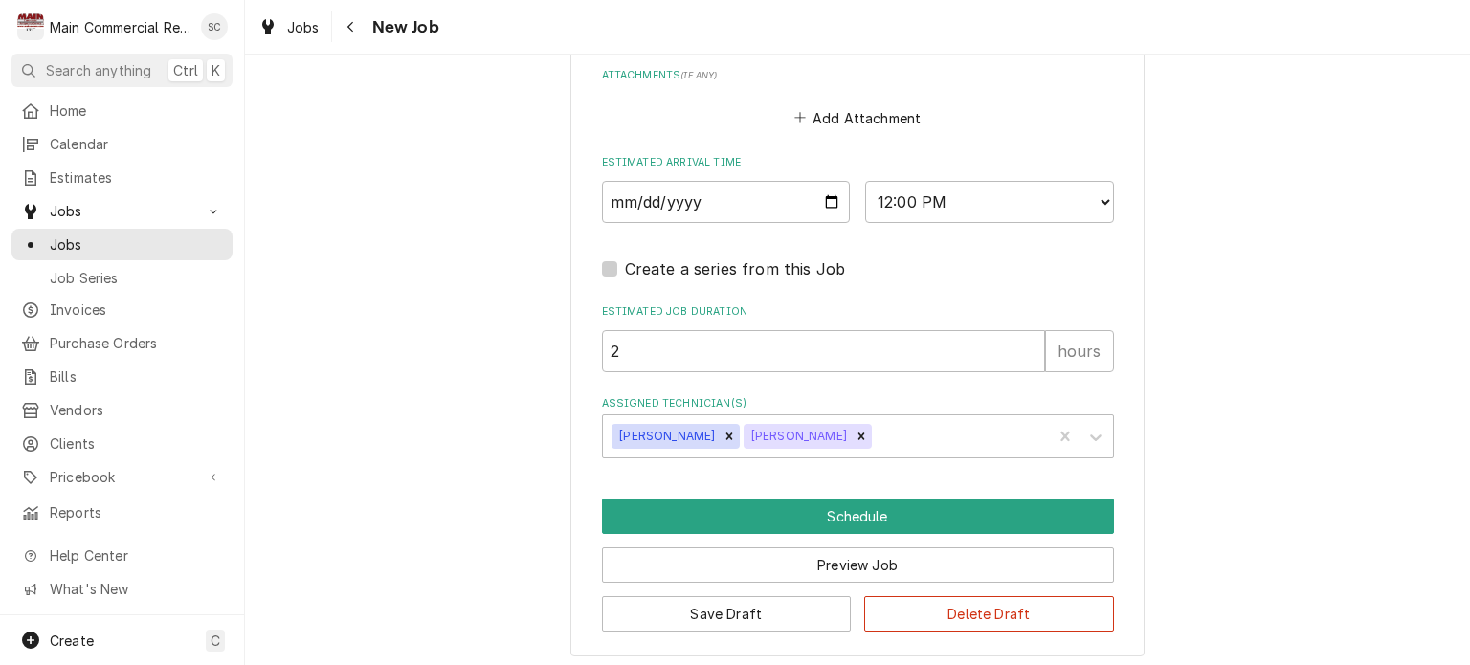
click at [796, 612] on button "Save Draft" at bounding box center [727, 613] width 250 height 35
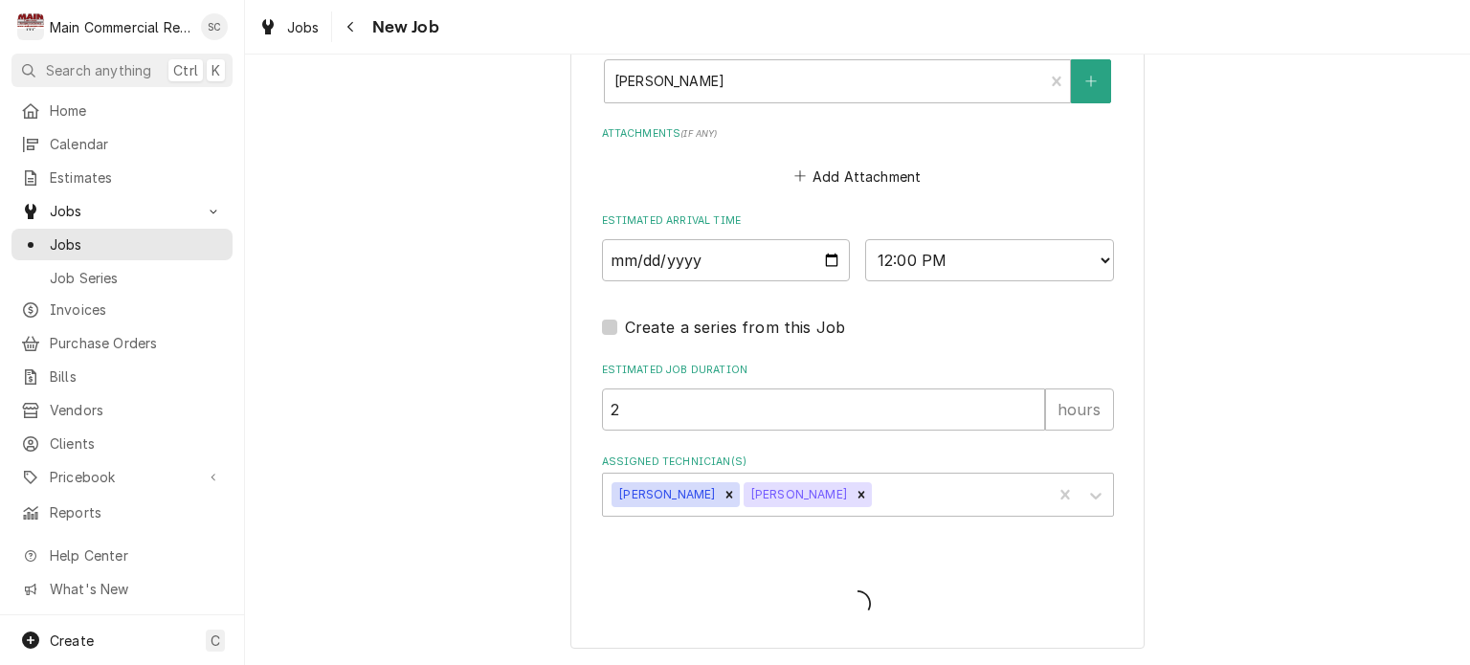
scroll to position [1580, 0]
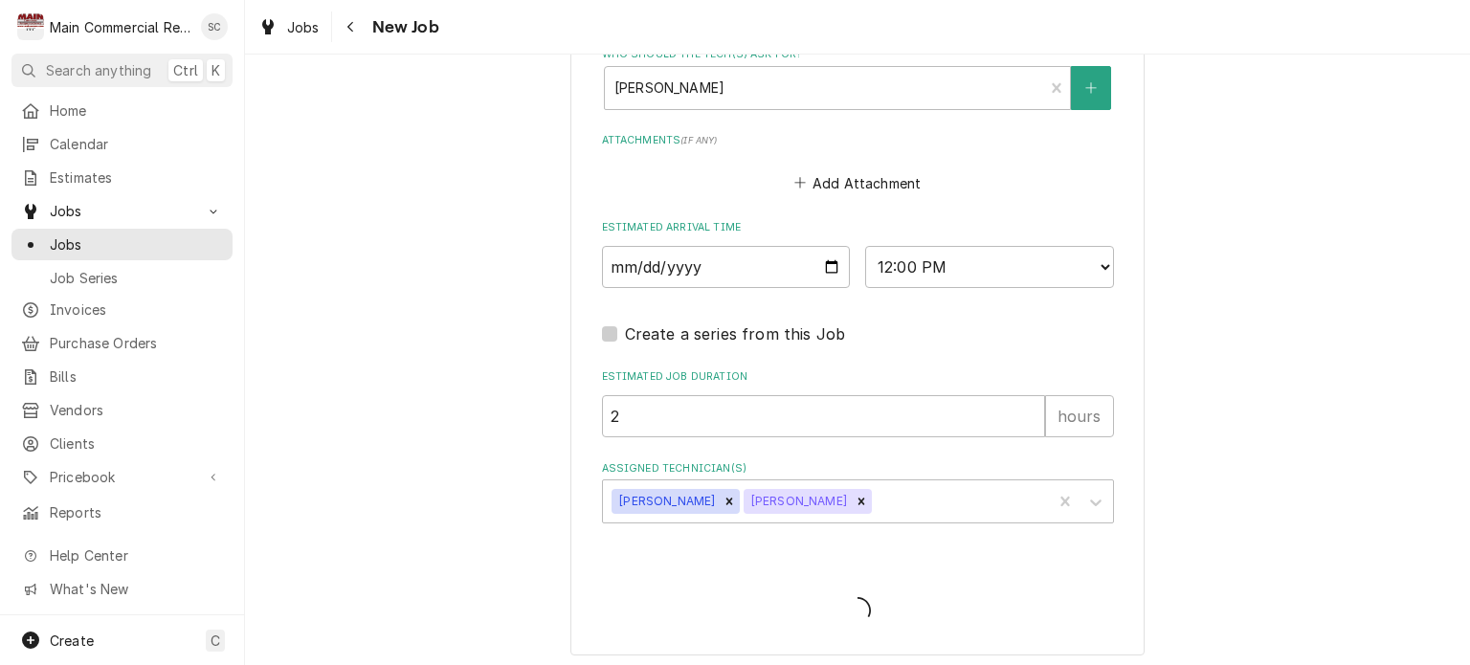
type textarea "x"
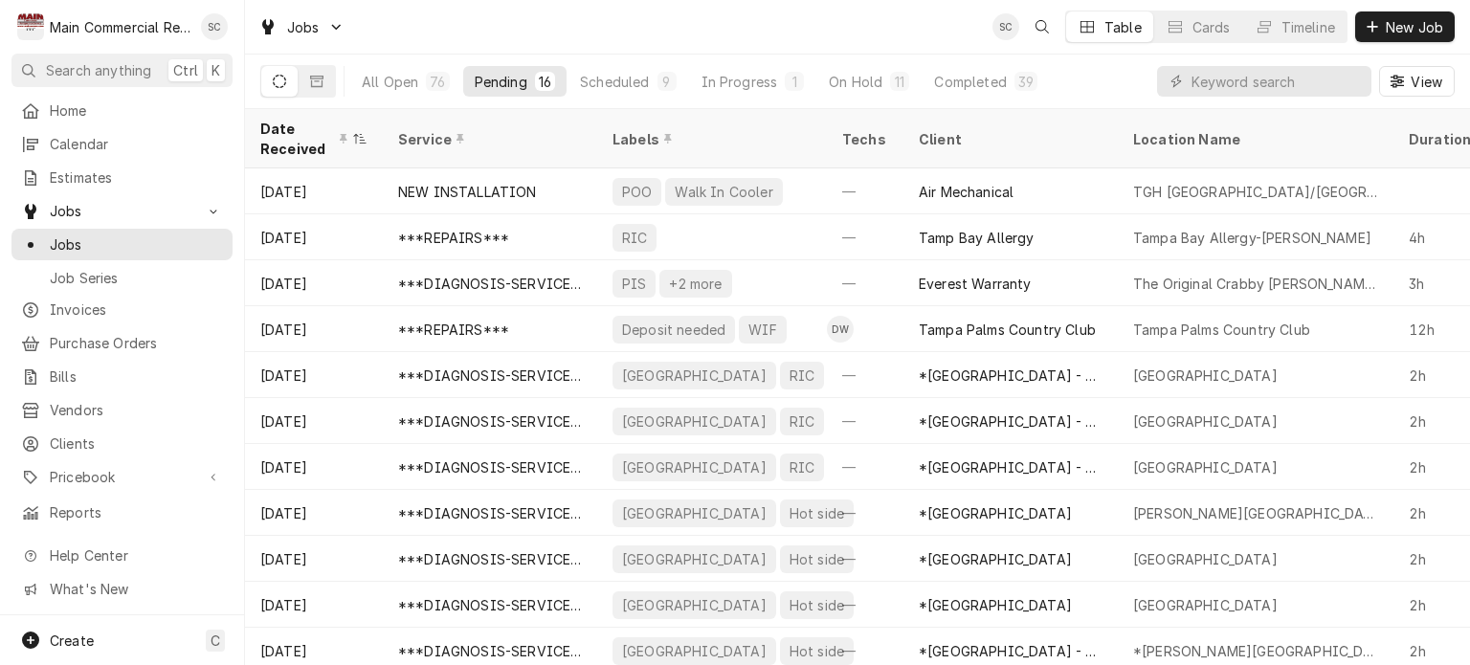
click at [909, 30] on div "Jobs SC Table Cards Timeline New Job" at bounding box center [857, 27] width 1225 height 54
click at [721, 31] on div "Jobs SC Table Cards Timeline New Job" at bounding box center [857, 27] width 1225 height 54
click at [1398, 30] on span "New Job" at bounding box center [1414, 27] width 65 height 20
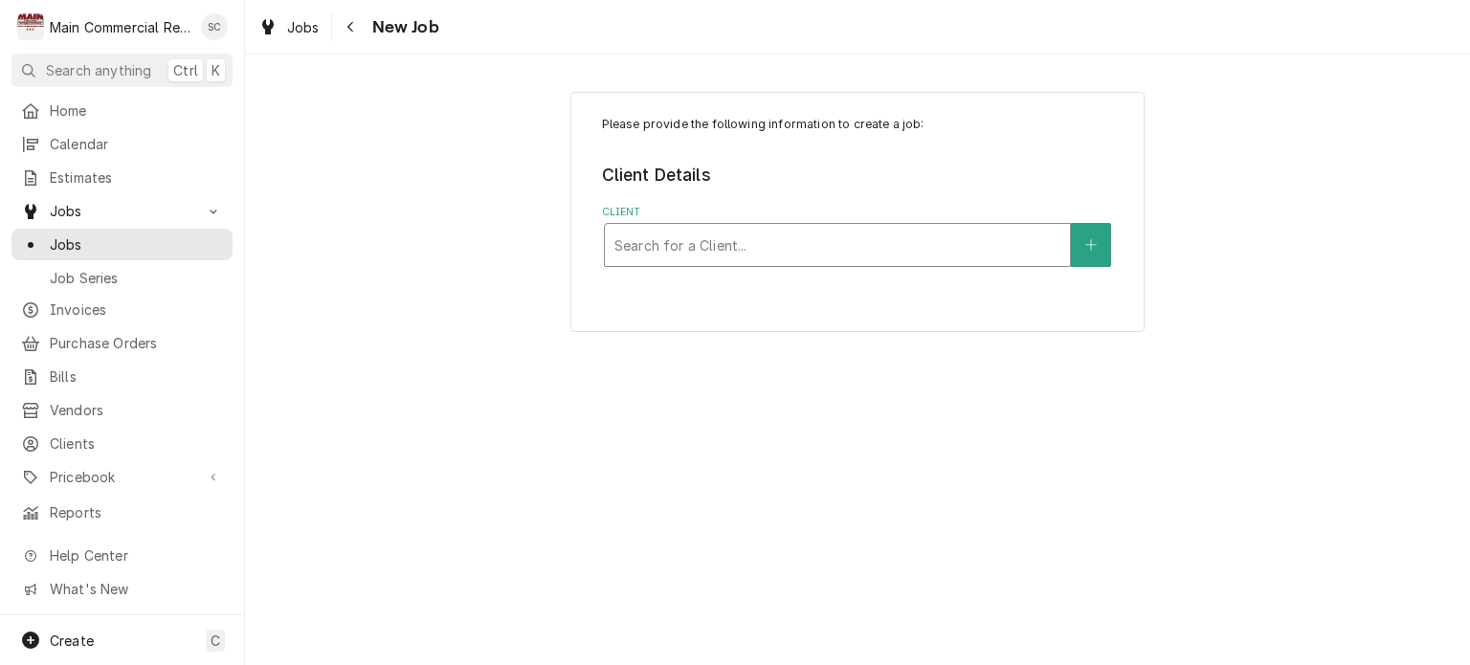
click at [831, 244] on div "Client" at bounding box center [838, 245] width 446 height 34
type input "Lakeside"
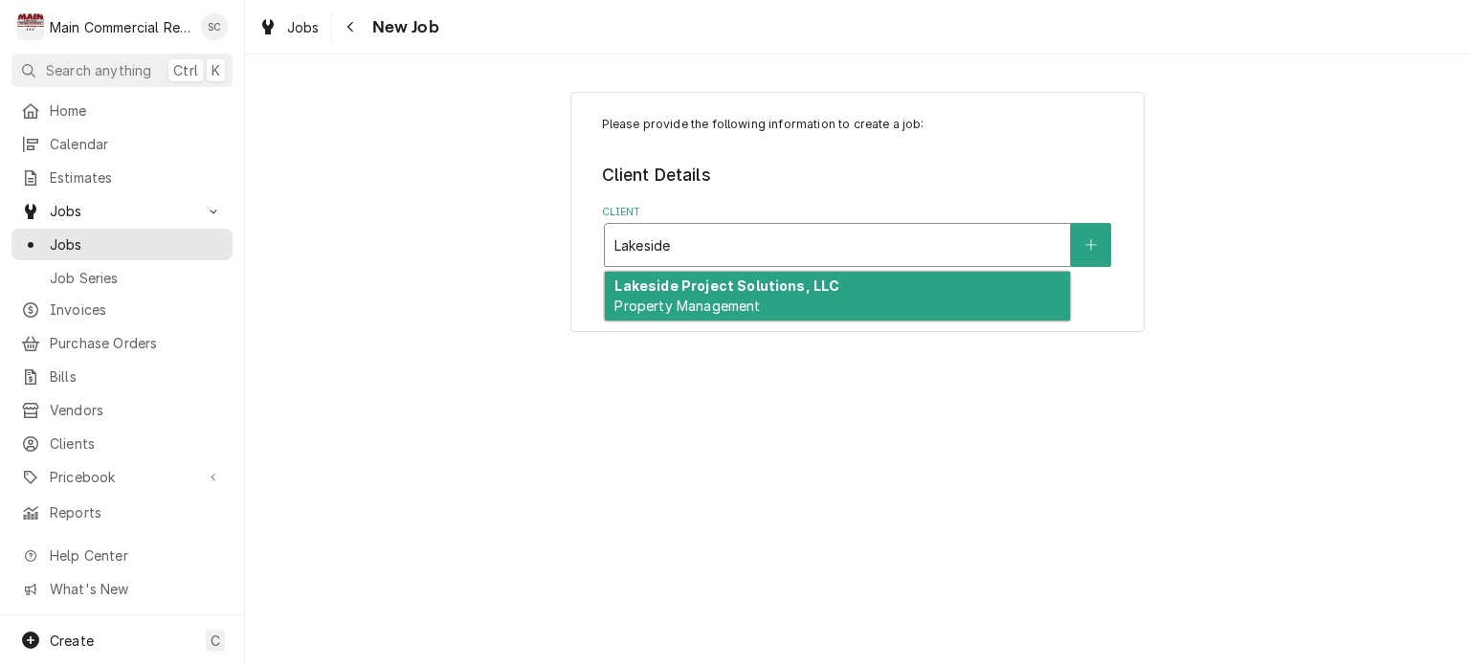
click at [819, 309] on div "Lakeside Project Solutions, LLC Property Management" at bounding box center [837, 297] width 465 height 50
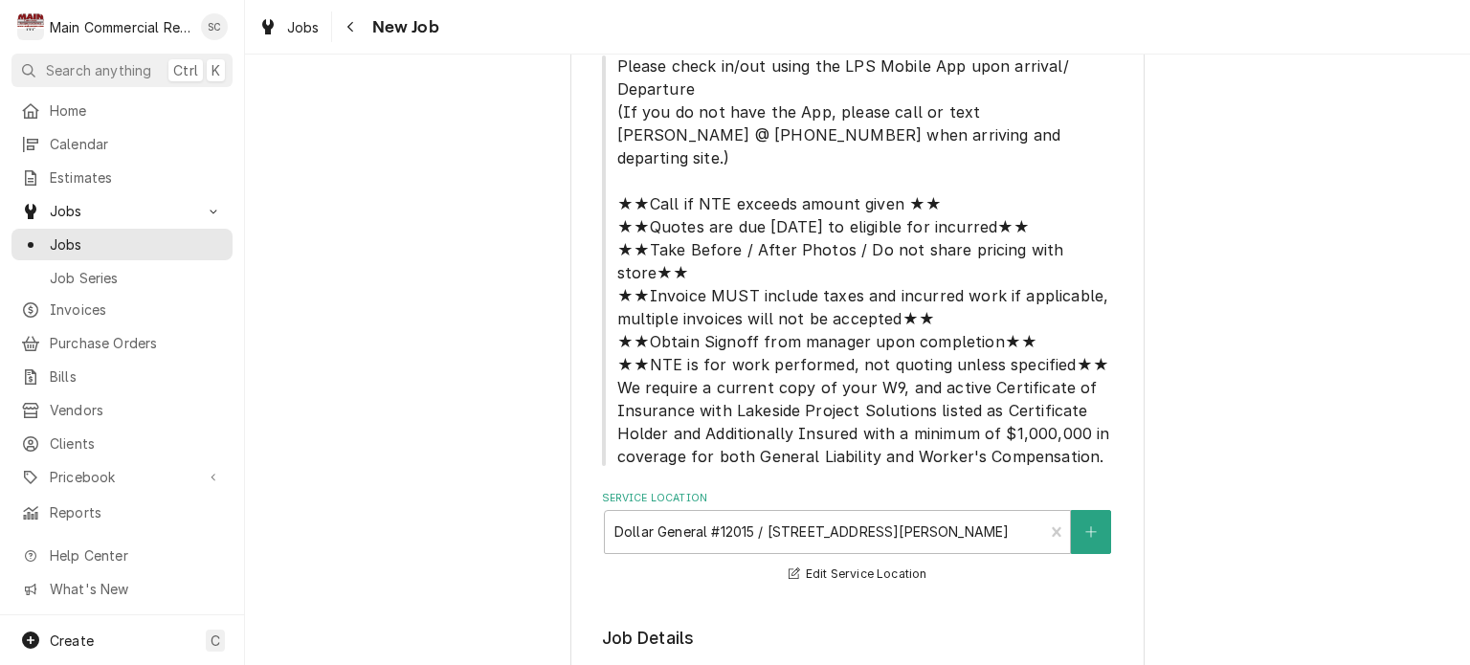
scroll to position [479, 0]
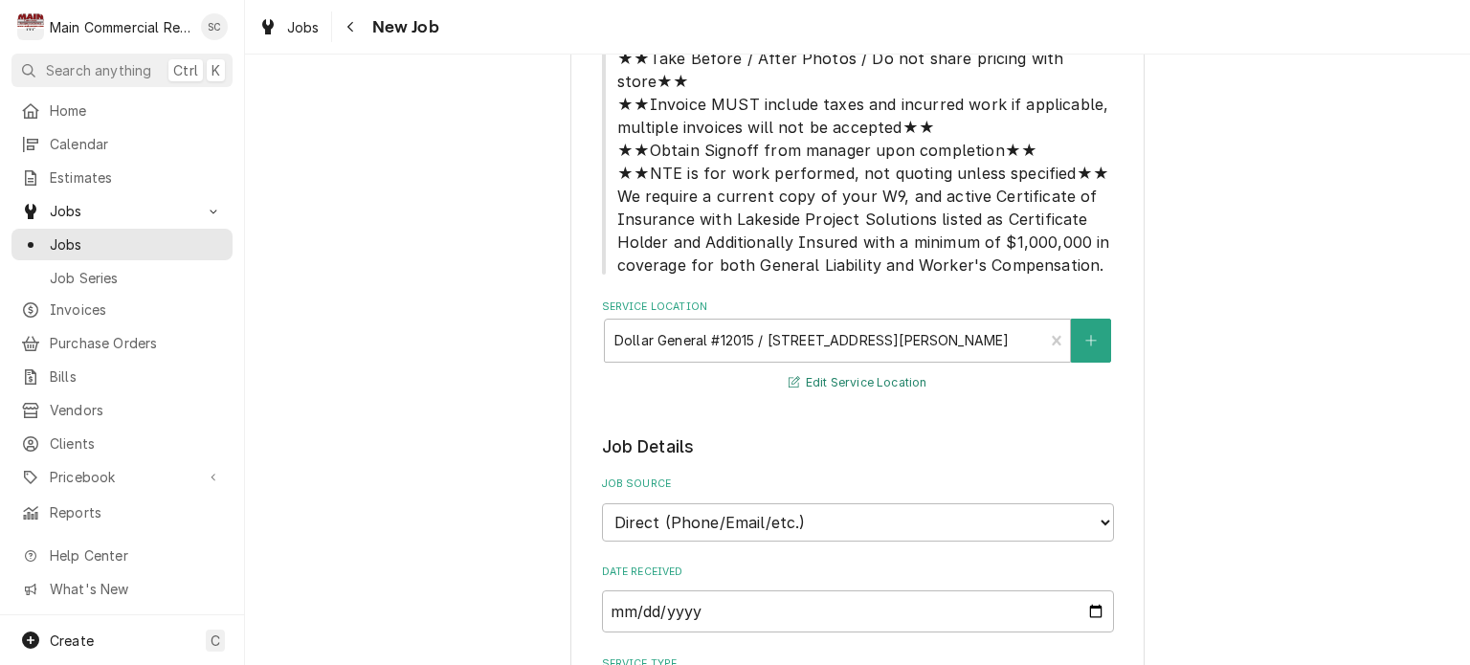
click at [869, 371] on button "Edit Service Location" at bounding box center [858, 383] width 145 height 24
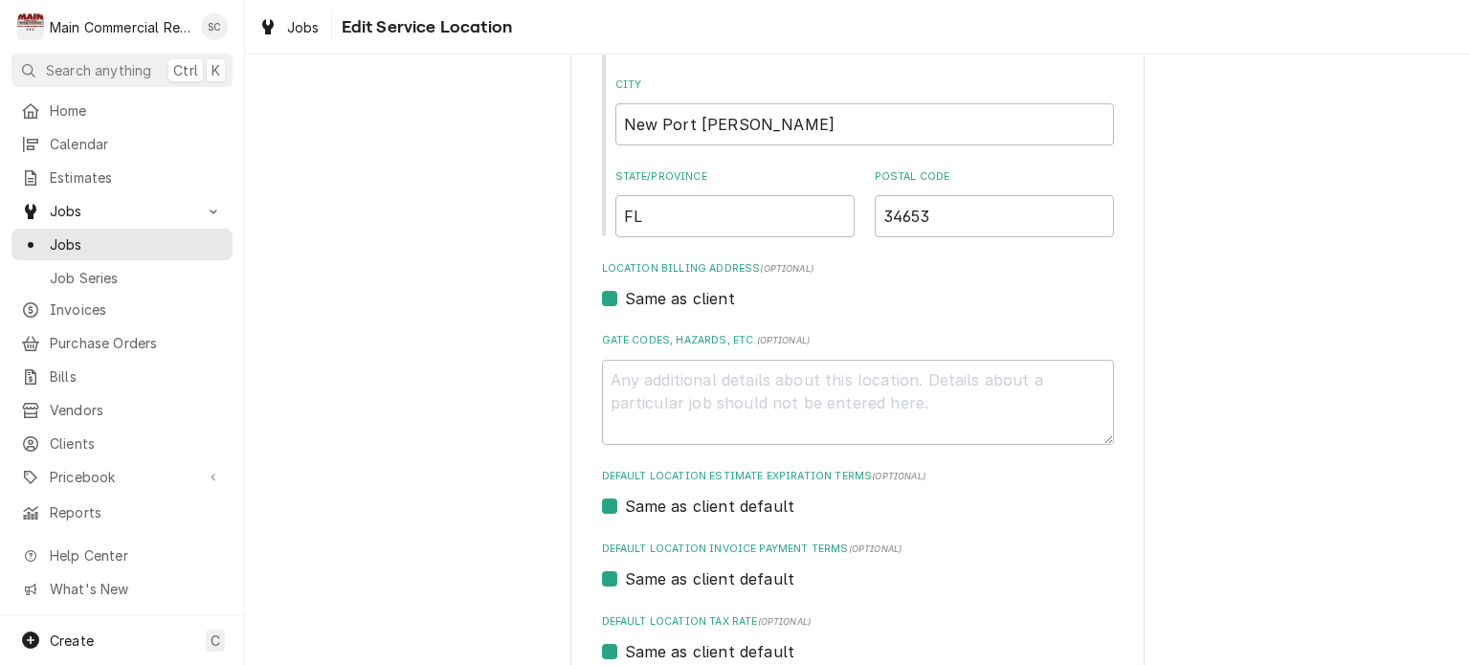
scroll to position [583, 0]
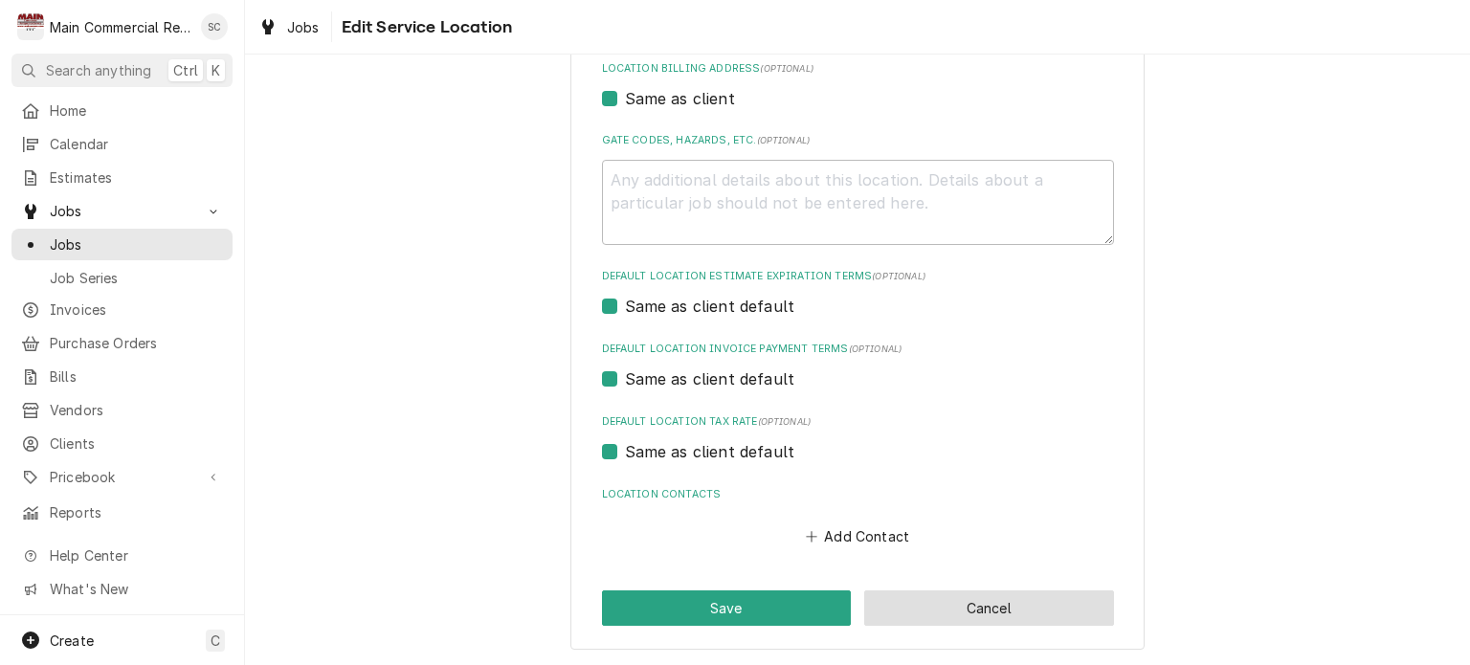
click at [1008, 612] on button "Cancel" at bounding box center [989, 608] width 250 height 35
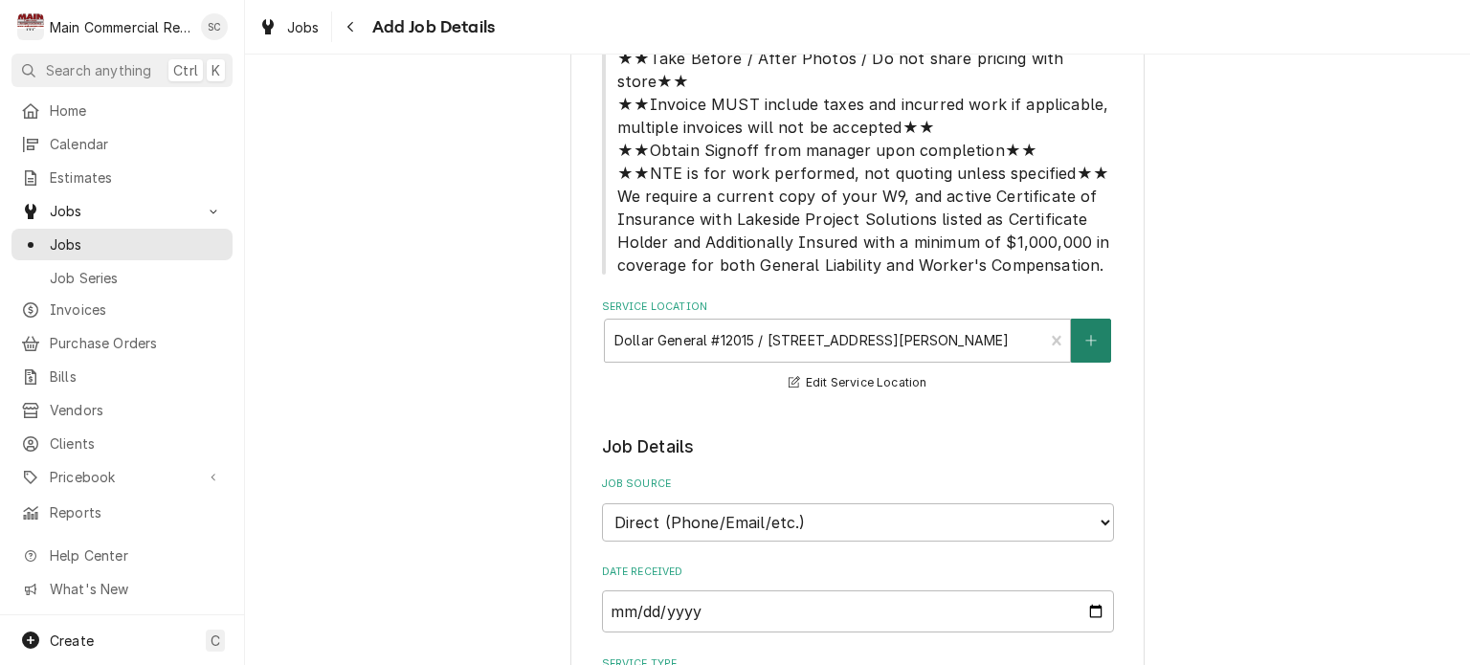
click at [1076, 319] on button "Service Location" at bounding box center [1091, 341] width 40 height 44
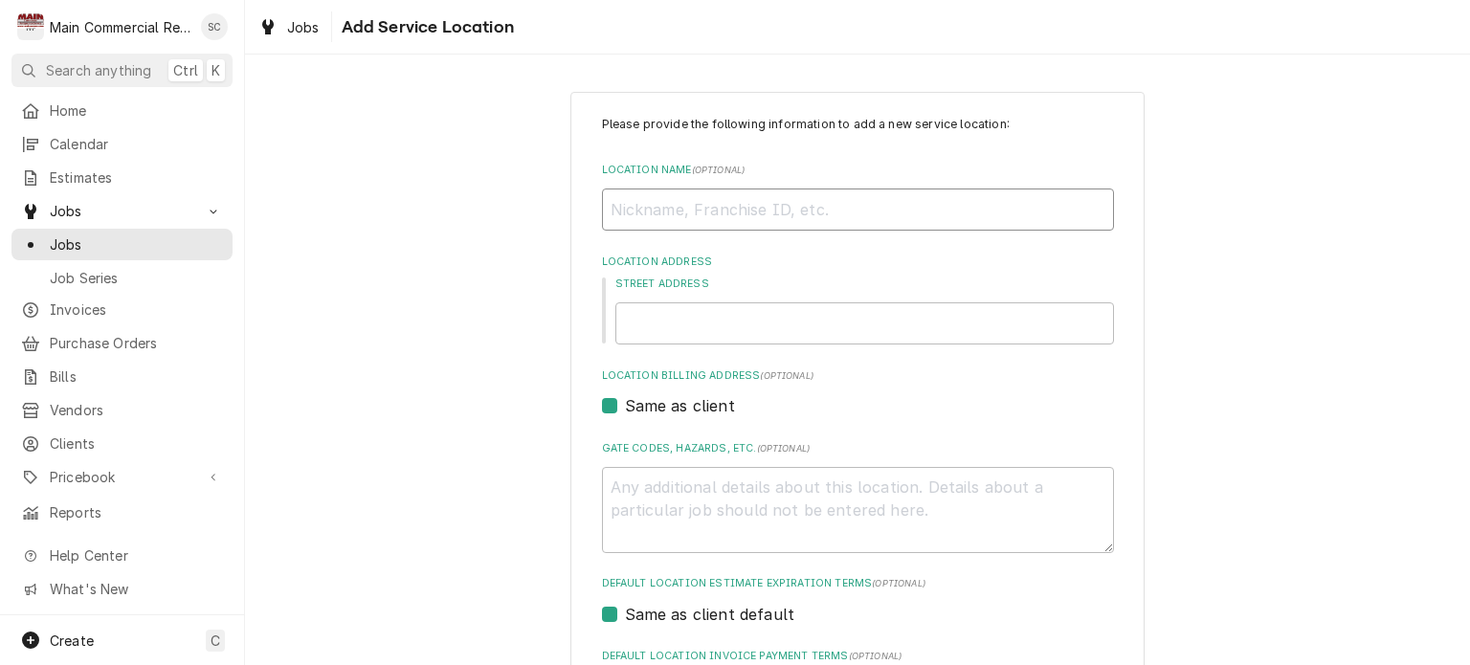
click at [708, 210] on input "Location Name ( optional )" at bounding box center [858, 210] width 512 height 42
type textarea "x"
type input "F"
type textarea "x"
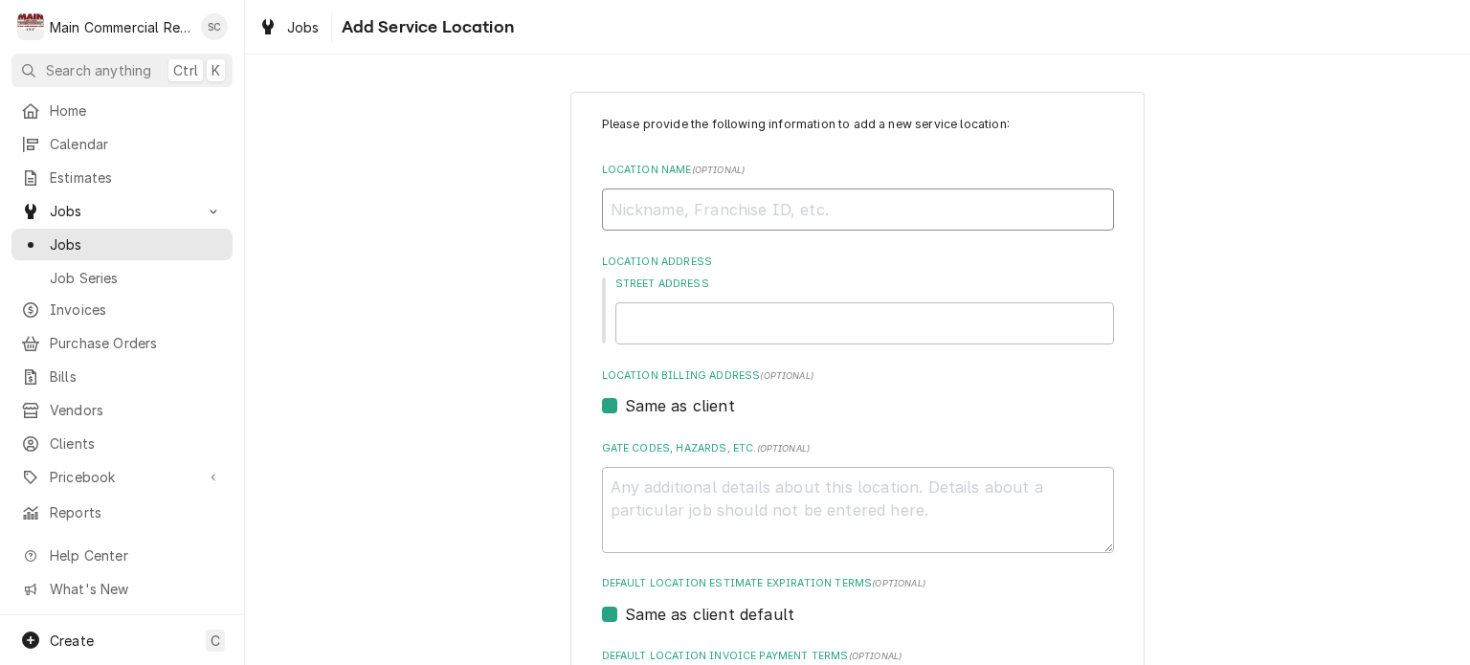
type input "P"
type textarea "x"
type input "Pl"
type textarea "x"
type input "Pla"
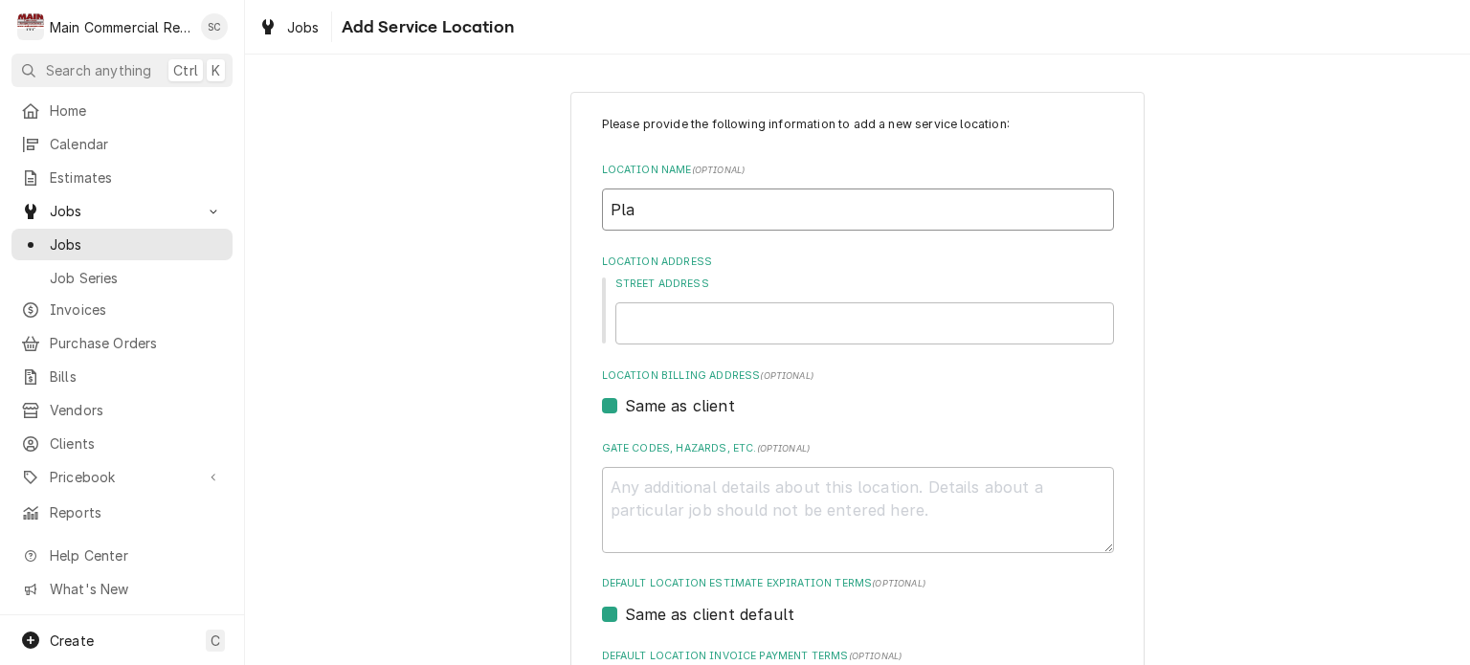
type textarea "x"
type input "Plan"
type textarea "x"
type input "Plane"
type textarea "x"
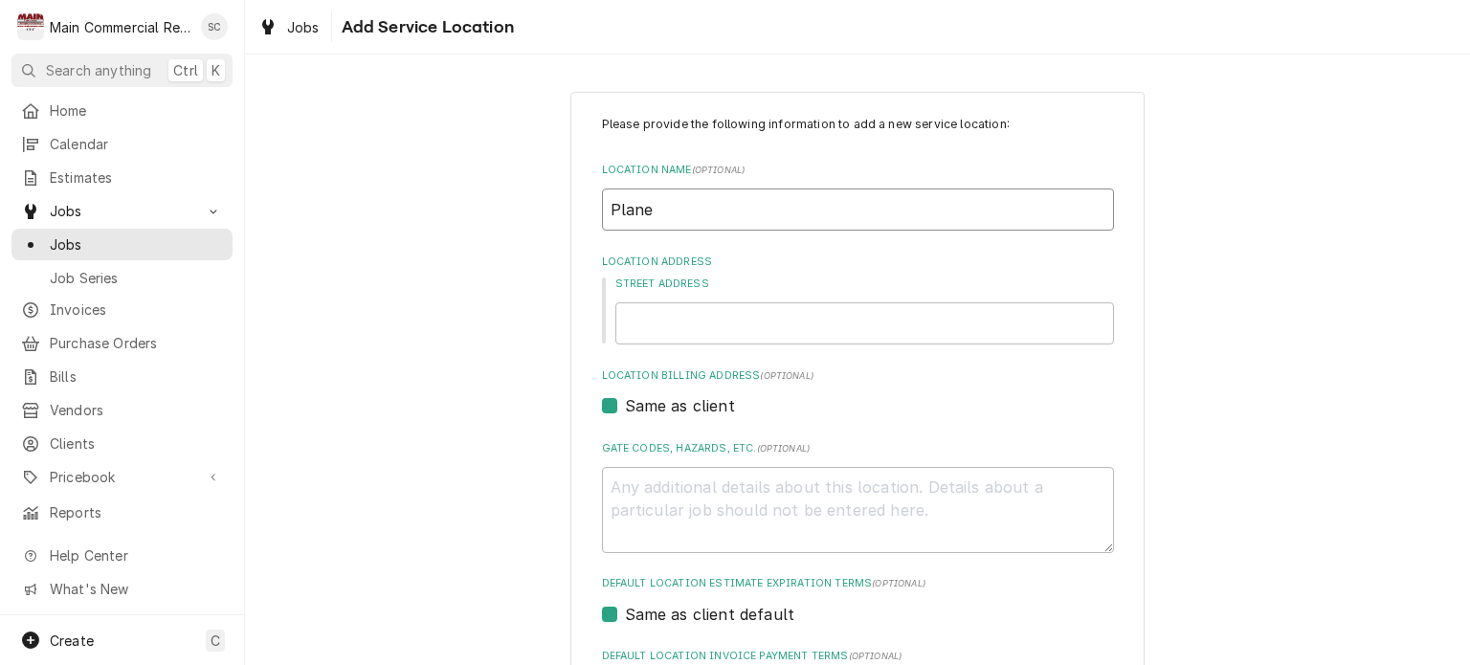
type input "Planet"
type textarea "x"
type input "Planet"
type textarea "x"
type input "Planet F"
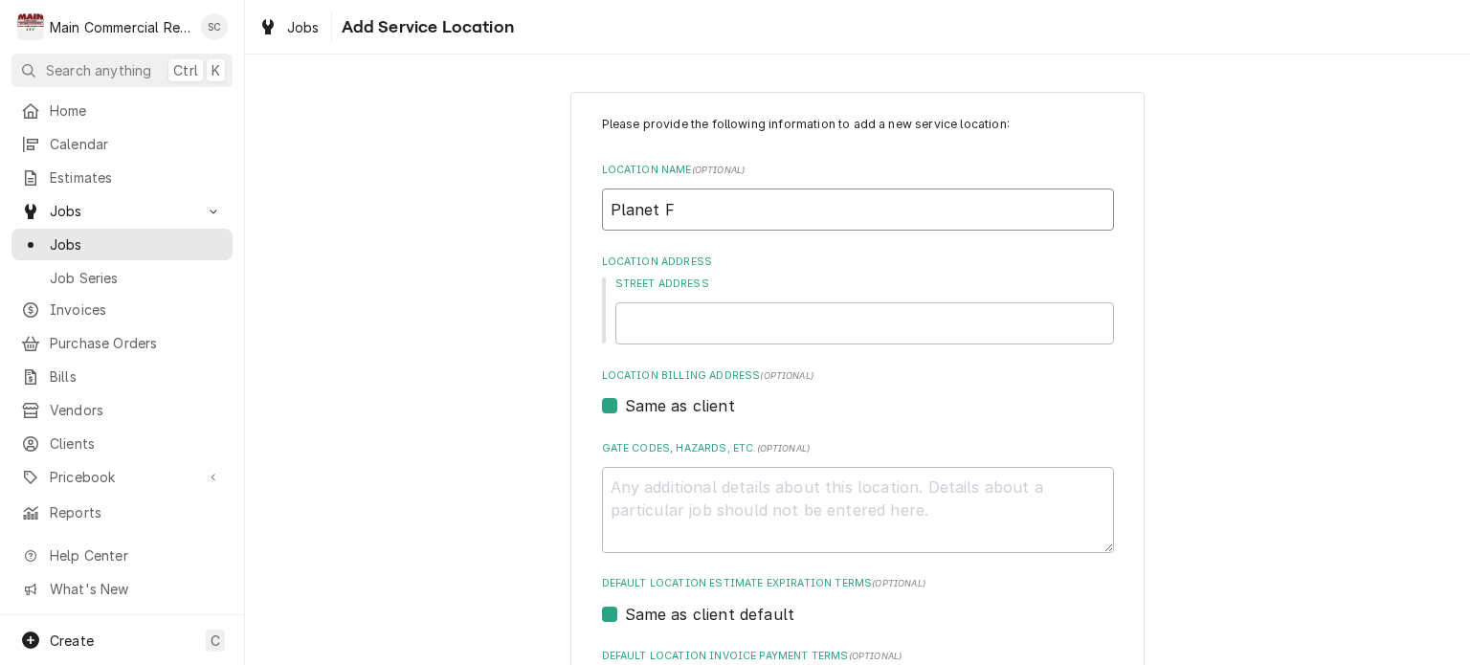
type textarea "x"
type input "Planet Fi"
type textarea "x"
type input "Planet Fit"
type textarea "x"
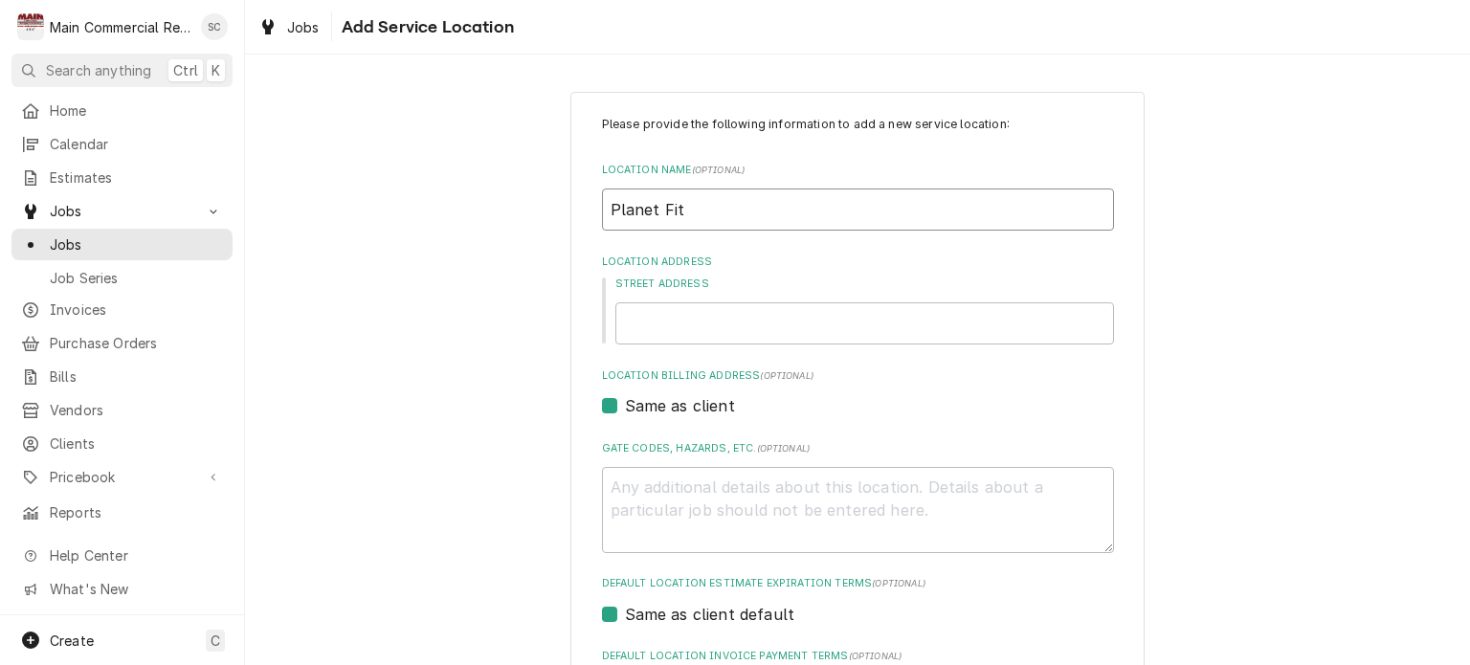
type input "Planet Fitn"
type textarea "x"
type input "Planet Fitne"
type textarea "x"
type input "Planet Fitnes"
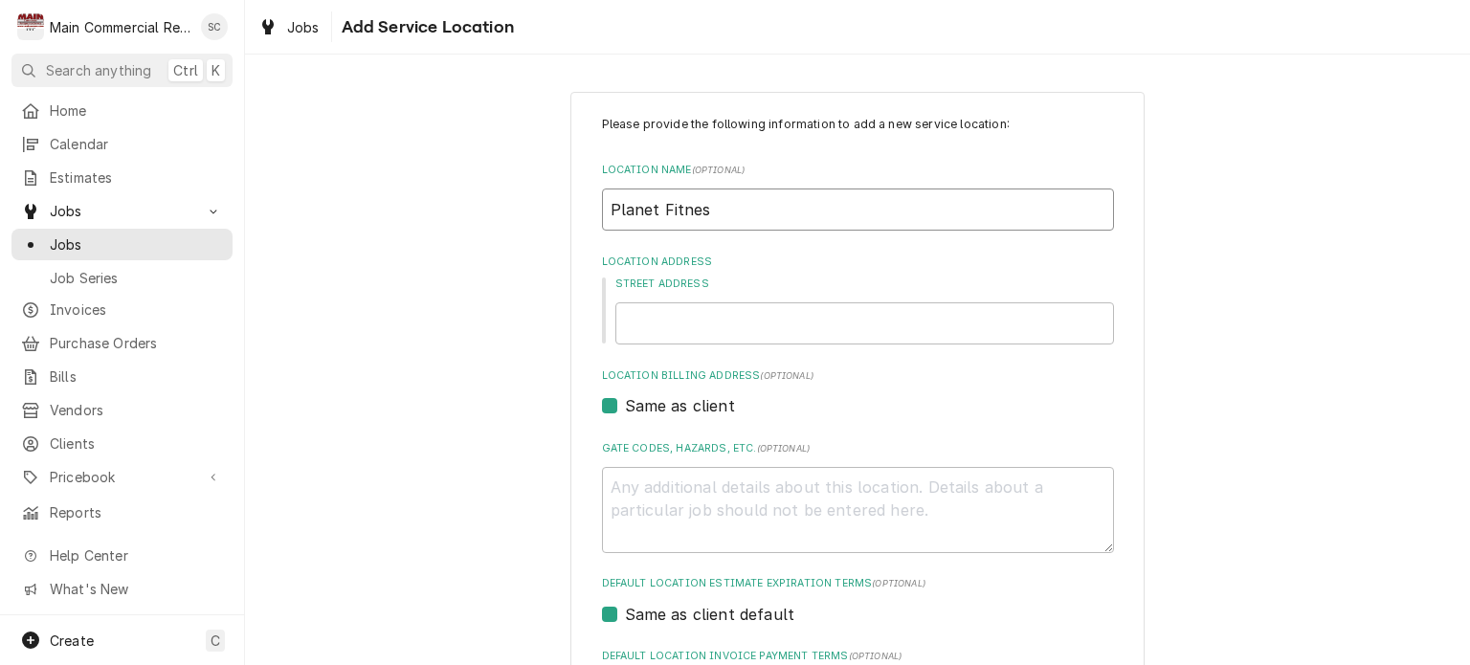
type textarea "x"
type input "Planet Fitness"
type textarea "x"
type input "Planet Fitness"
type textarea "x"
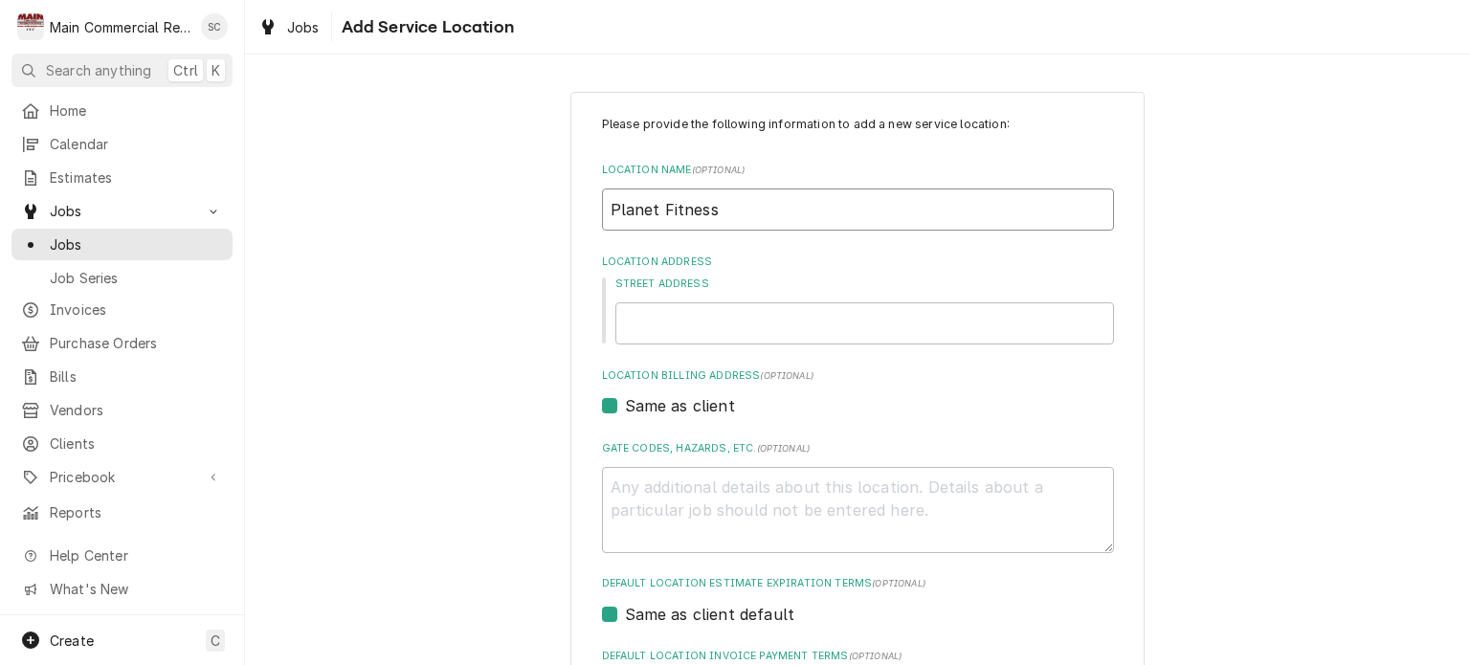
type input "Planet Fitness"
type textarea "x"
type input "Planet Fitness-"
type textarea "x"
type input "Planet Fitness-B"
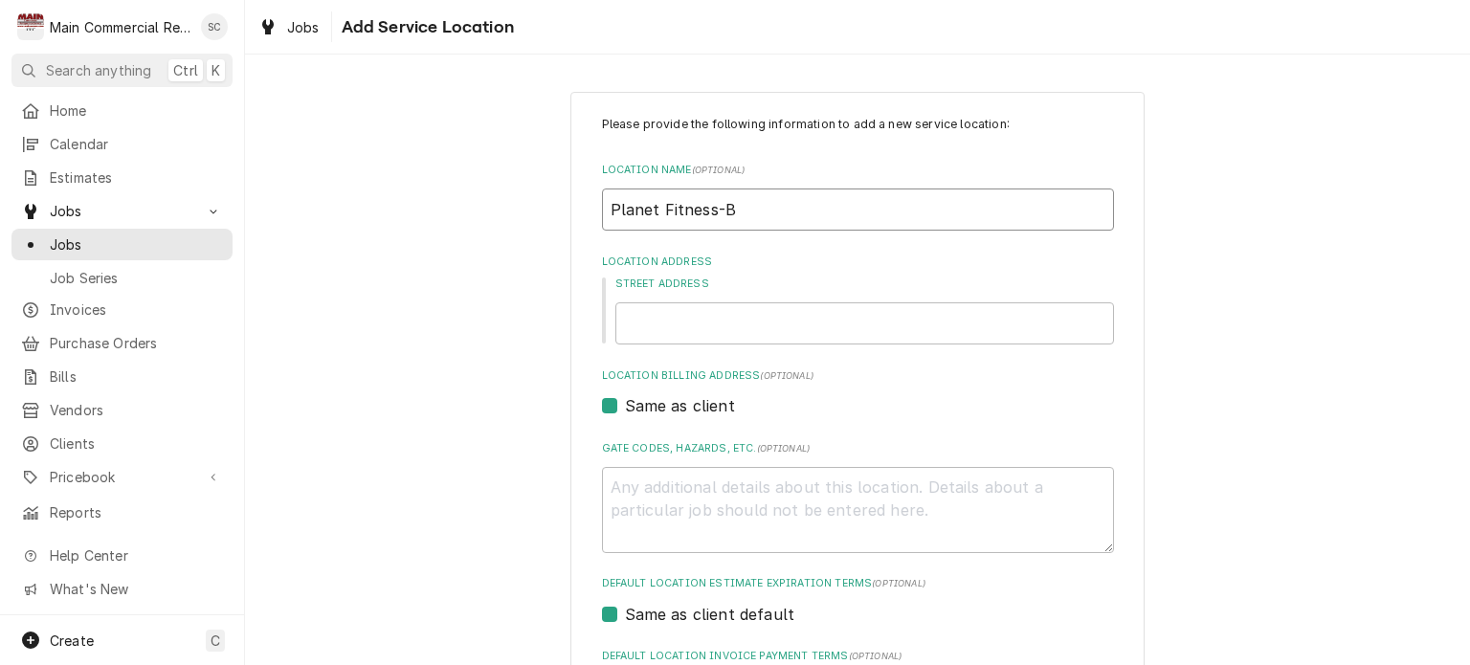
type textarea "x"
type input "Planet Fitness-Ba"
type textarea "x"
type input "Planet Fitness-Bay"
type textarea "x"
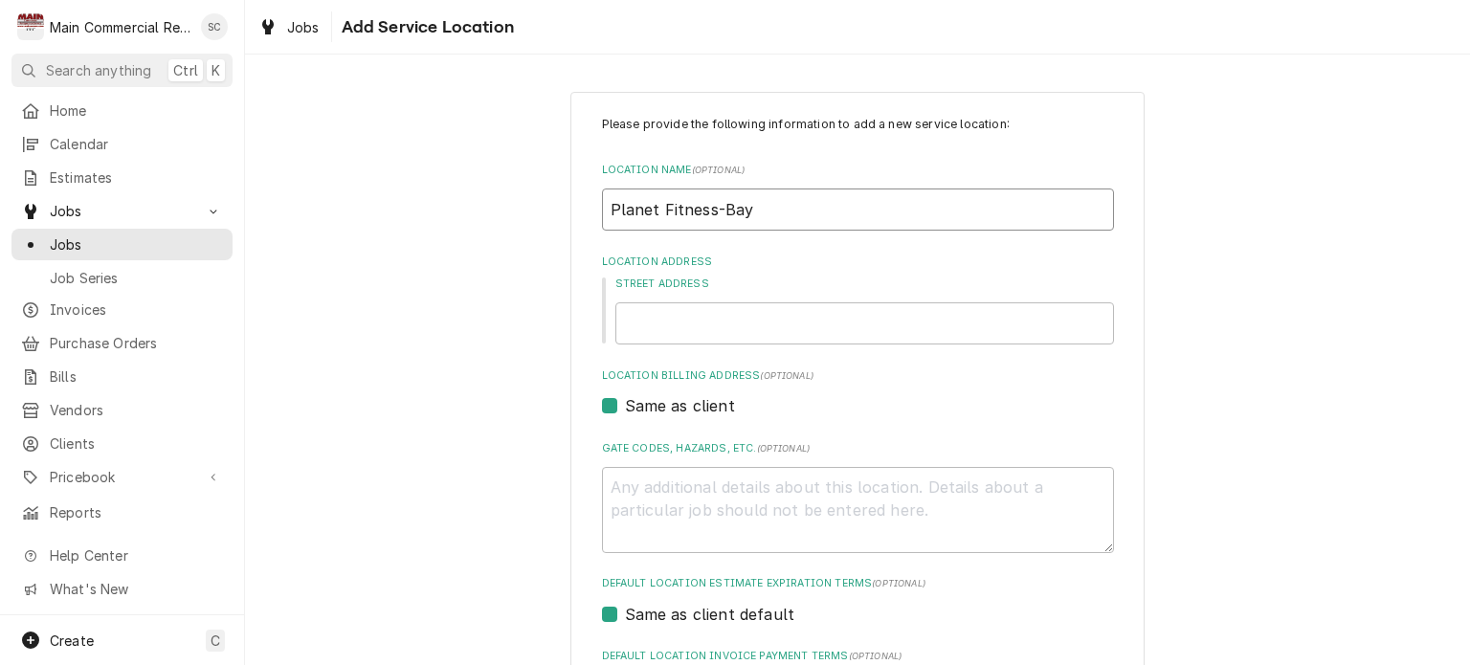
type input "Planet Fitness-Bayo"
type textarea "x"
type input "Planet Fitness-Bayon"
type textarea "x"
type input "Planet Fitness-Bayont"
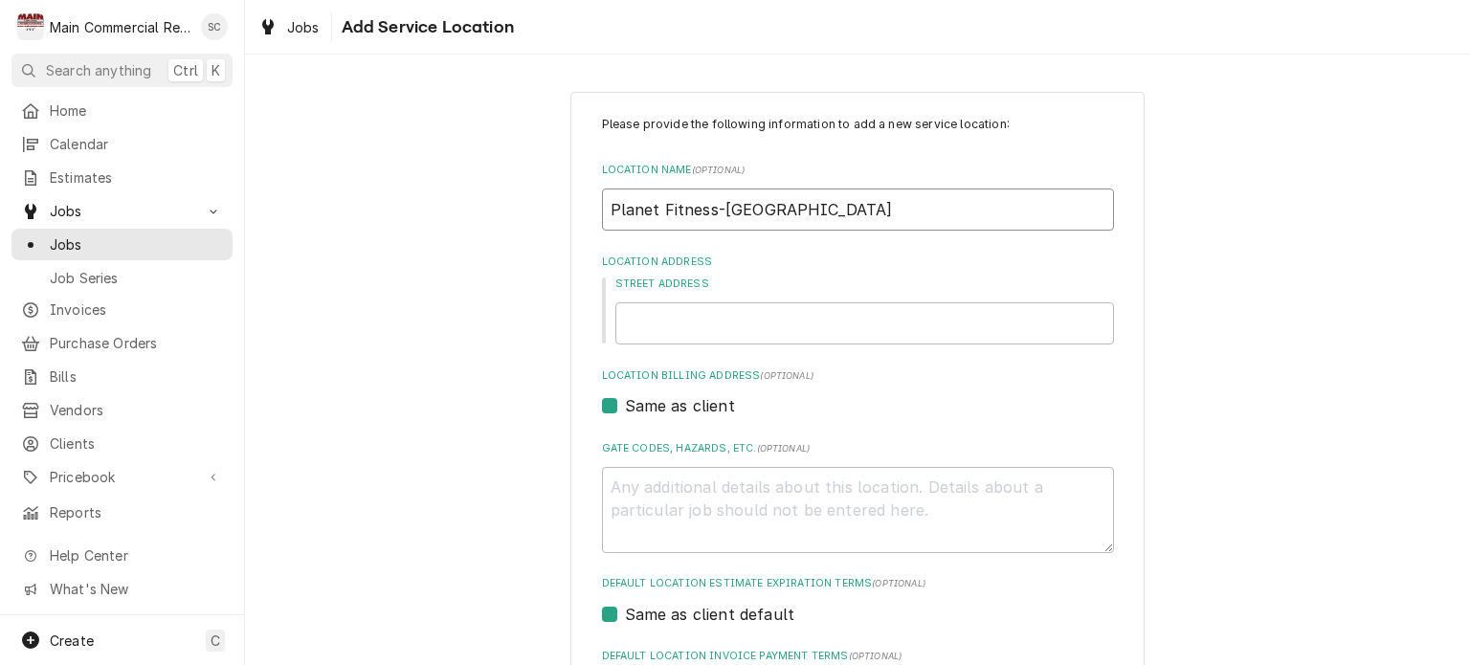
type textarea "x"
type input "Planet Fitness-Bayonte"
type textarea "x"
type input "Planet Fitness-Bayont"
type textarea "x"
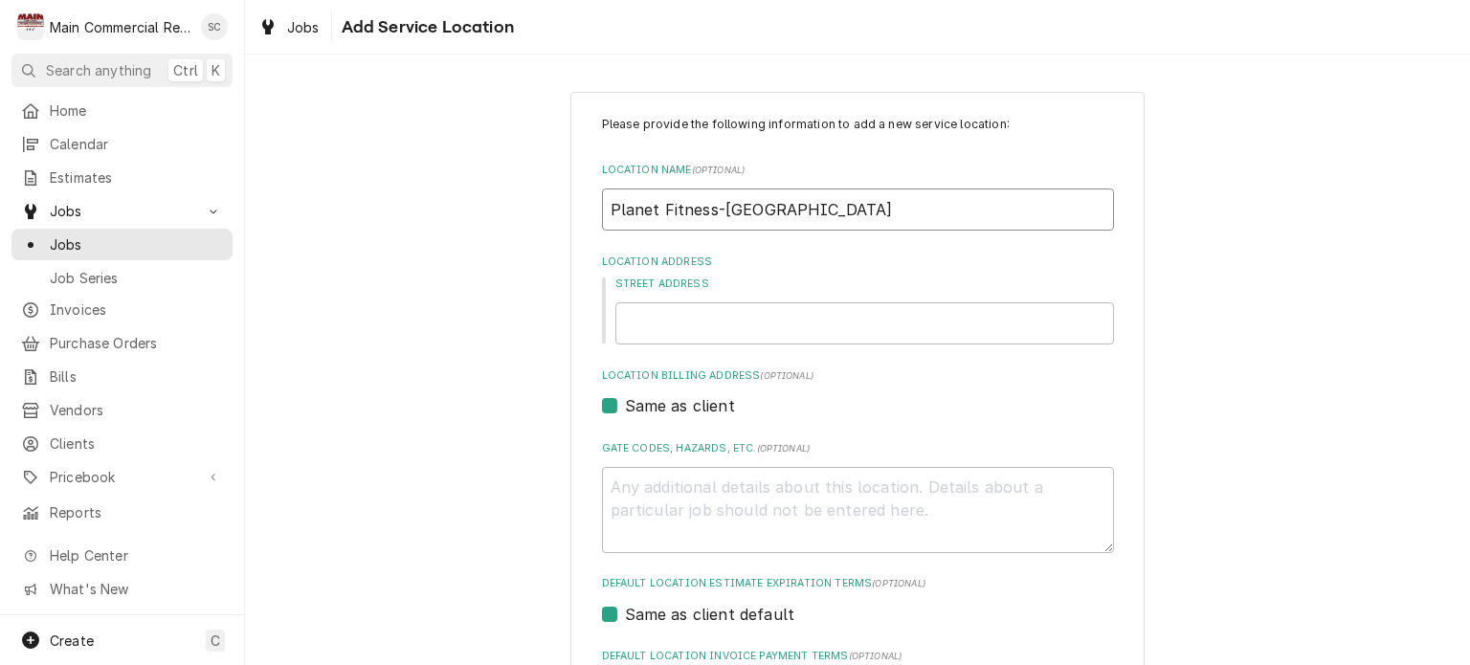
type input "Planet Fitness-Bayon"
type textarea "x"
type input "Planet Fitness-Bayone"
type textarea "x"
type input "Planet Fitness-Bayonet"
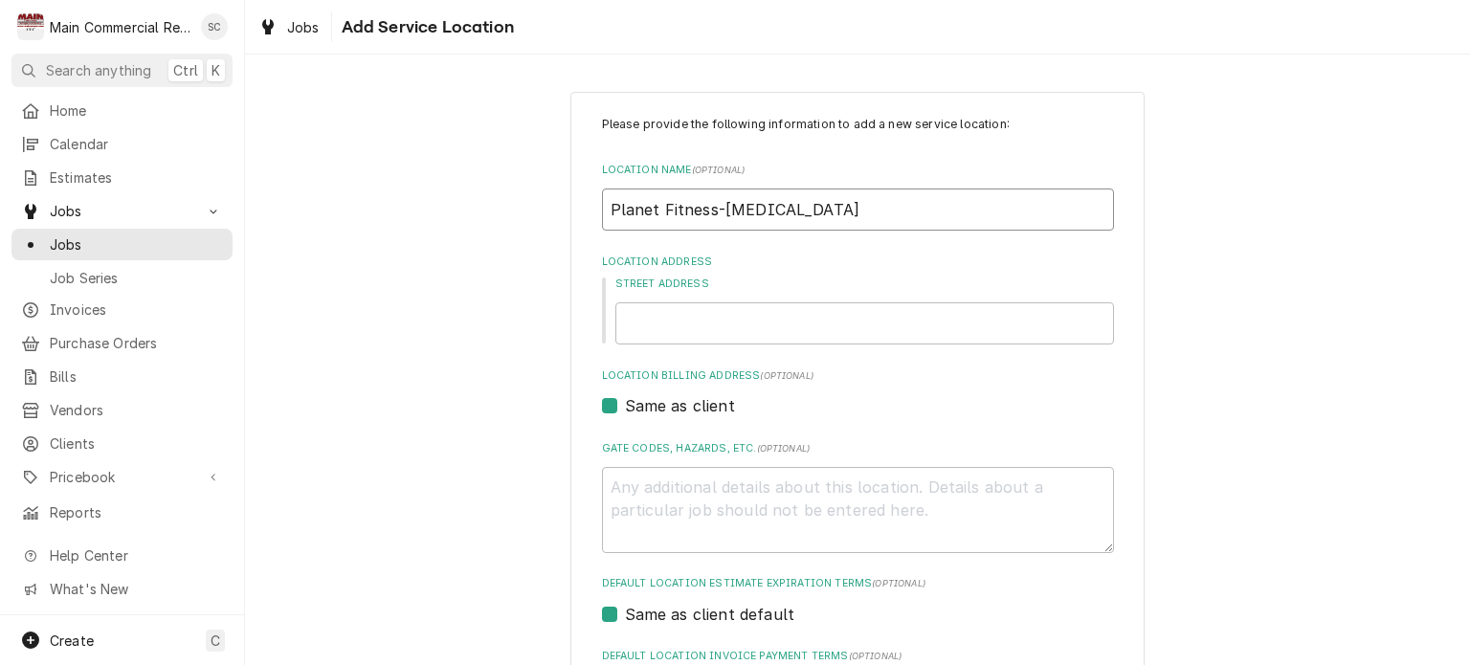
type textarea "x"
type input "Planet Fitness-Bayonet"
type textarea "x"
type input "Planet Fitness-Bayonet P"
type textarea "x"
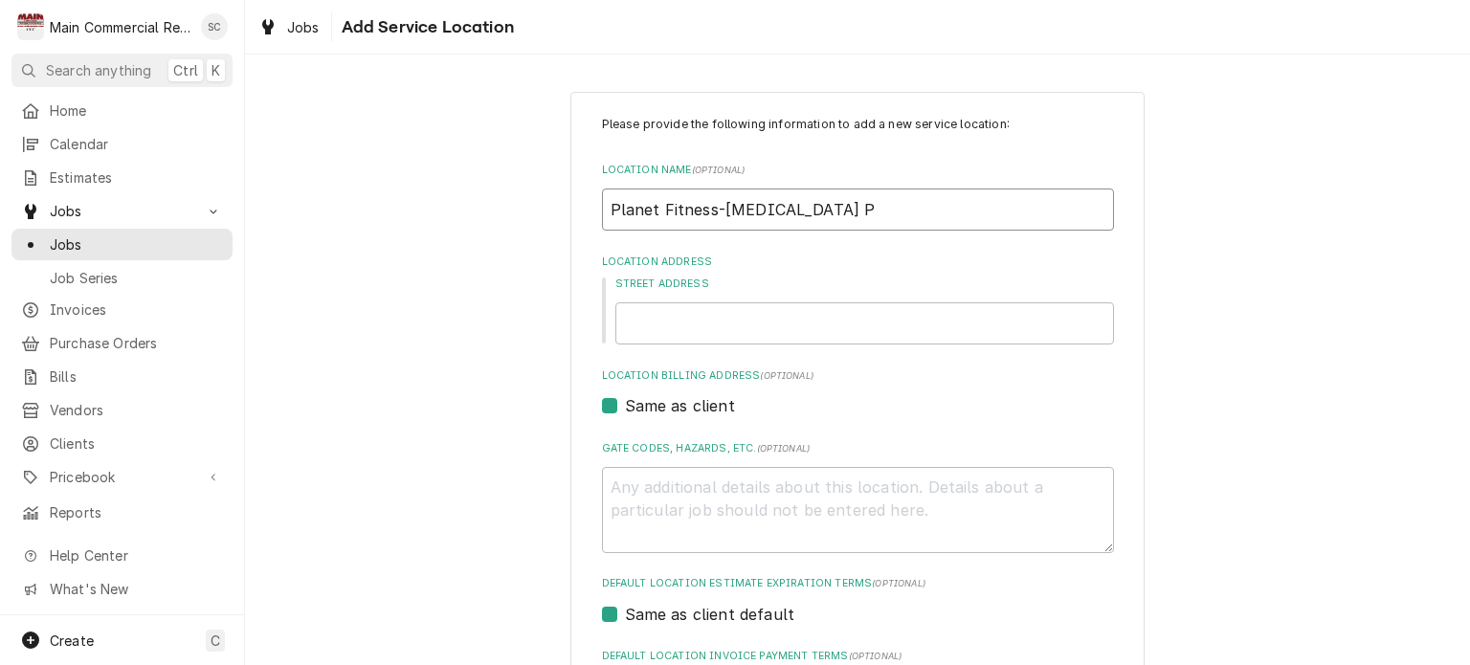
type input "Planet Fitness-Bayonet Po"
type textarea "x"
type input "Planet Fitness-Bayonet Poi"
type textarea "x"
type input "Planet Fitness-Bayonet Poin"
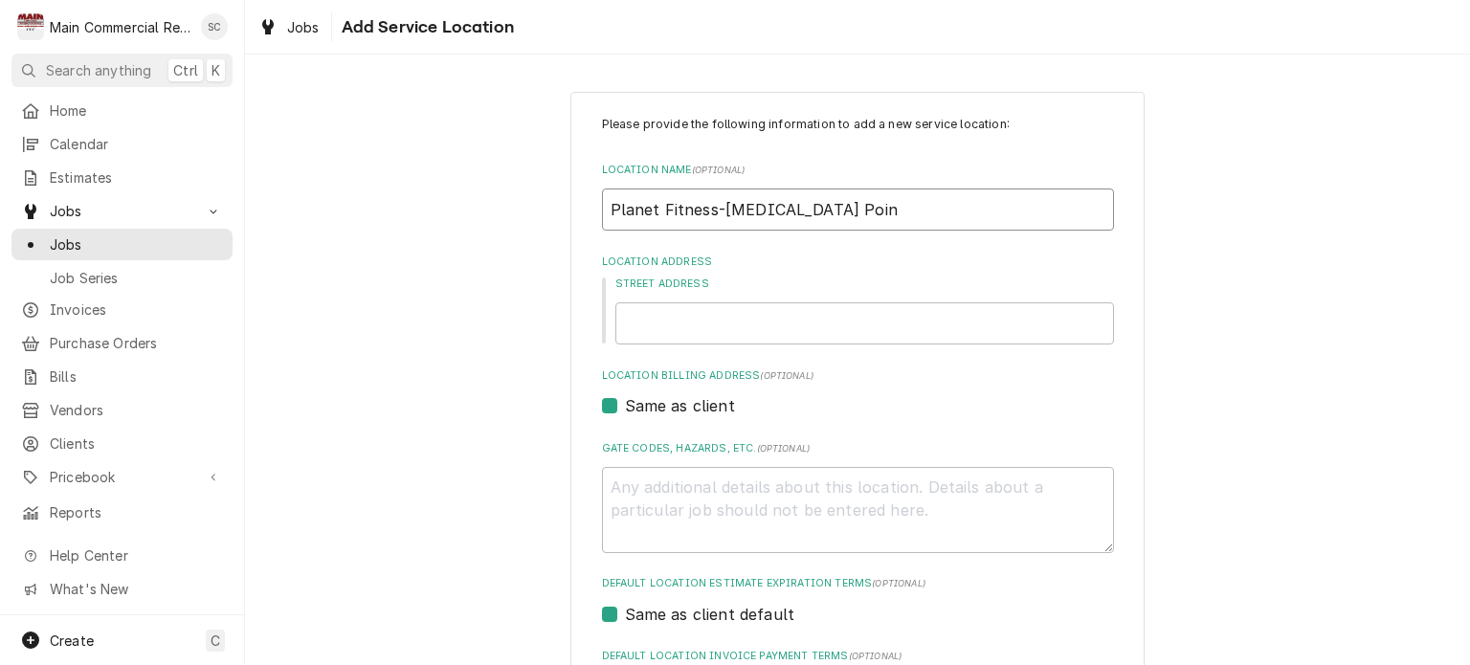
type textarea "x"
type input "Planet Fitness-Bayonet Point"
type textarea "x"
type input "Planet Fitness-Bayonet Point"
type textarea "x"
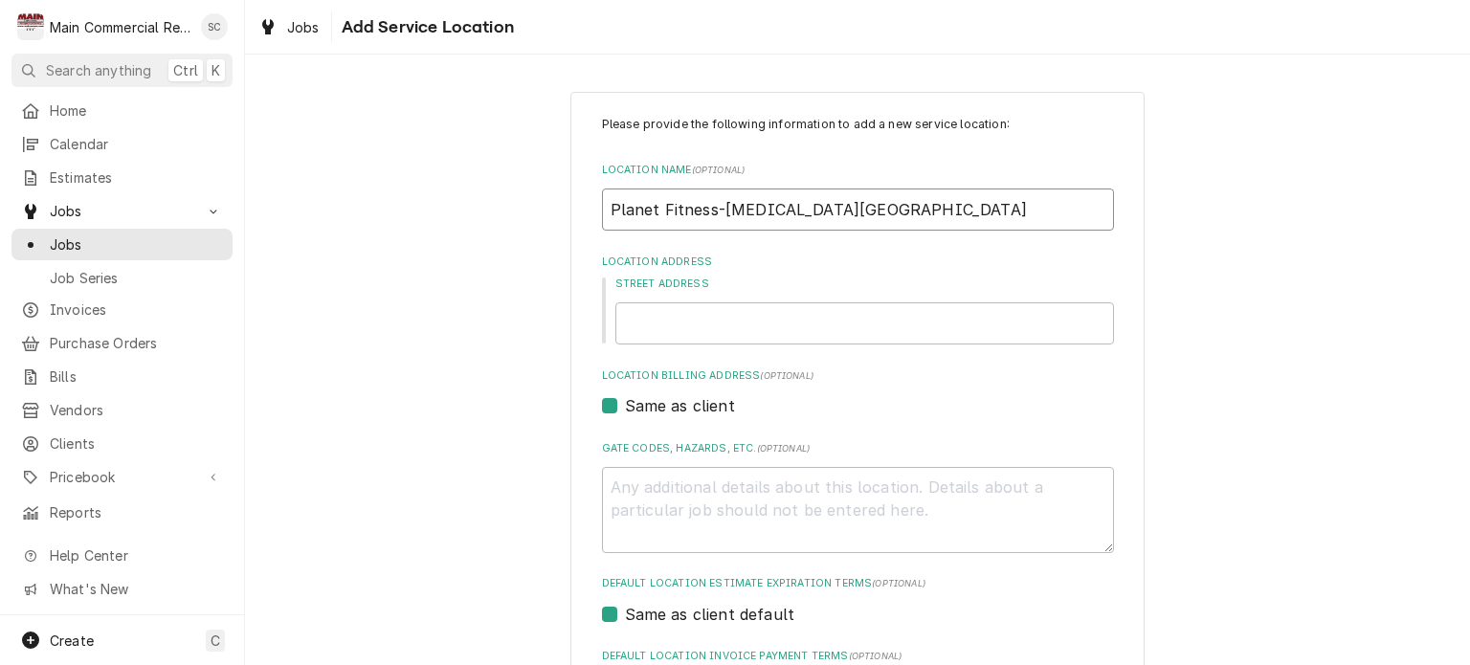
type input "Planet Fitness-Bayonet Point"
click at [685, 328] on input "Street Address" at bounding box center [865, 323] width 499 height 42
type textarea "x"
type input "1"
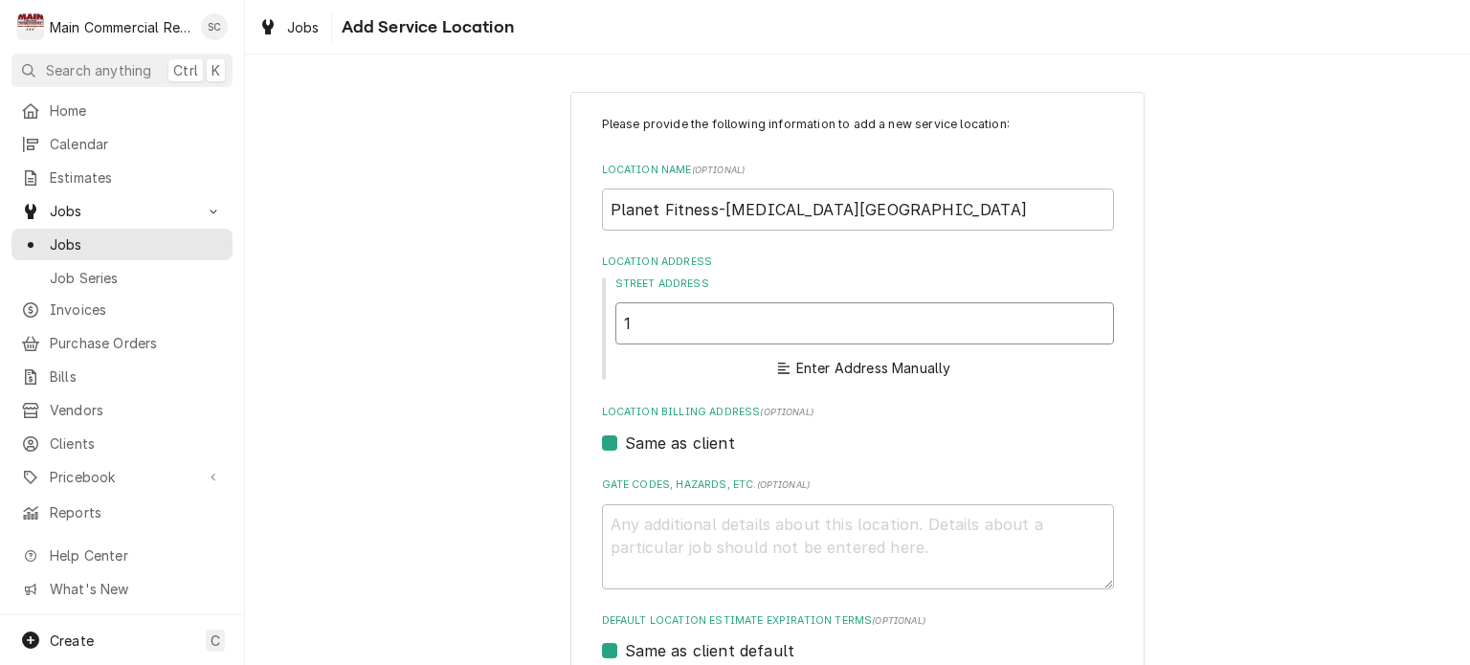
type textarea "x"
type input "12"
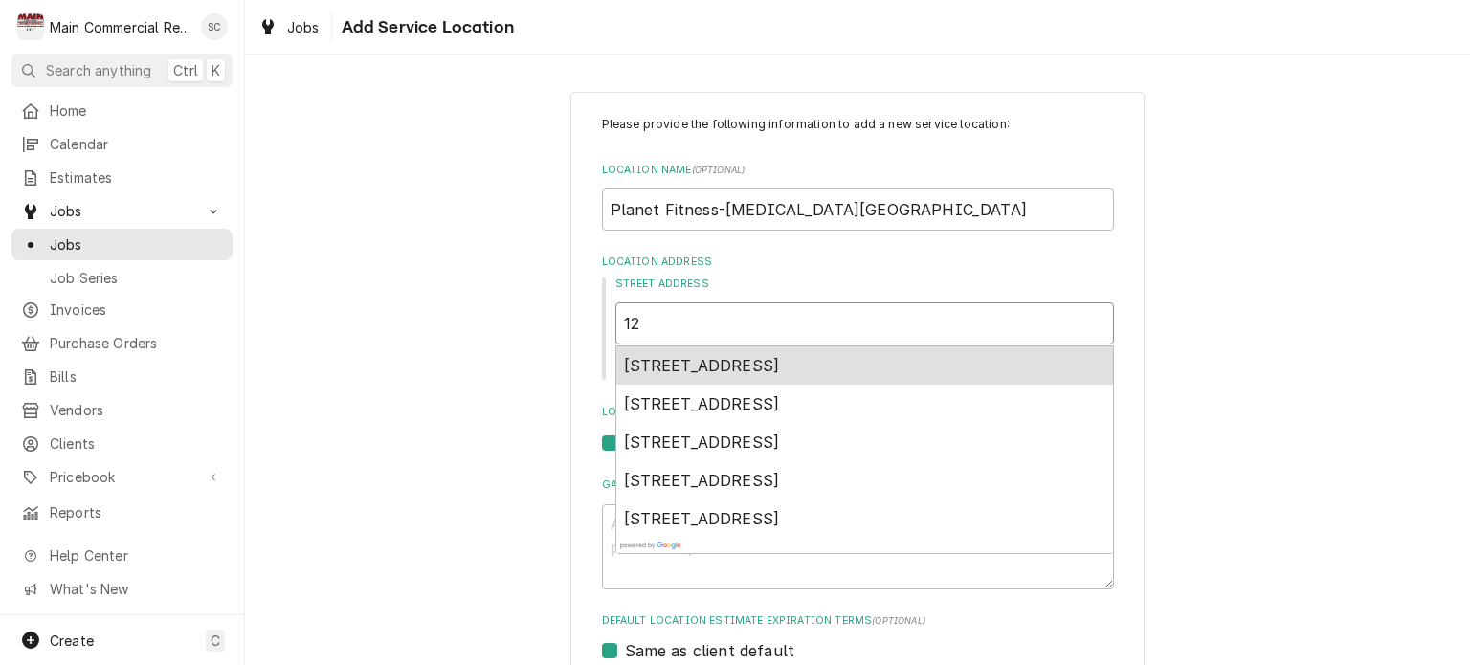
type textarea "x"
type input "122"
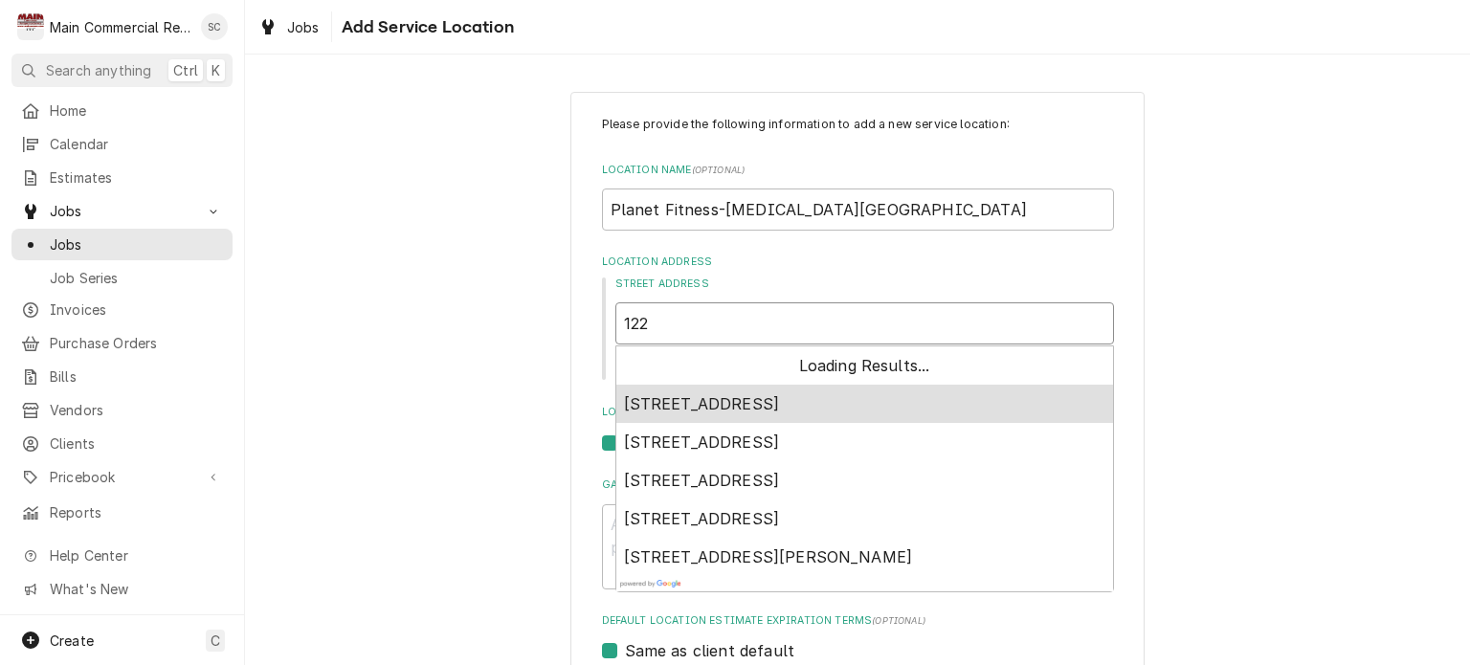
type textarea "x"
type input "1222"
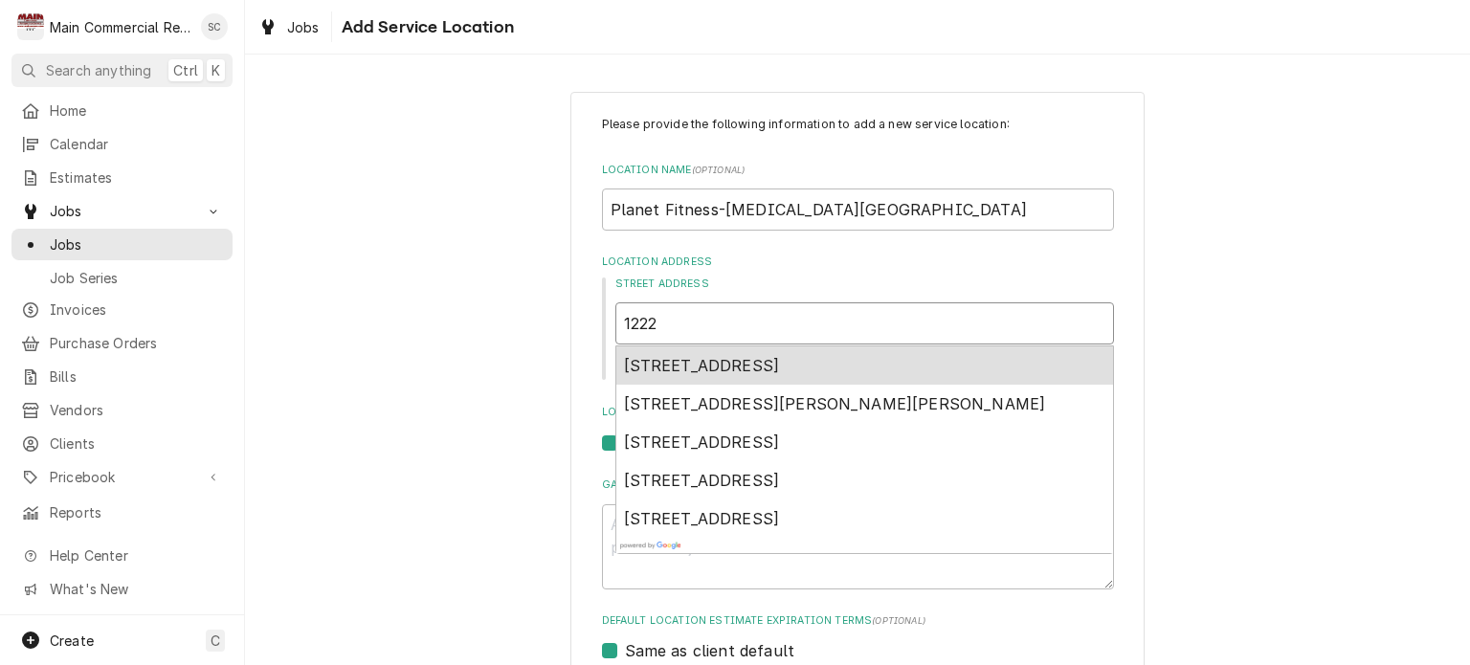
type textarea "x"
type input "12225"
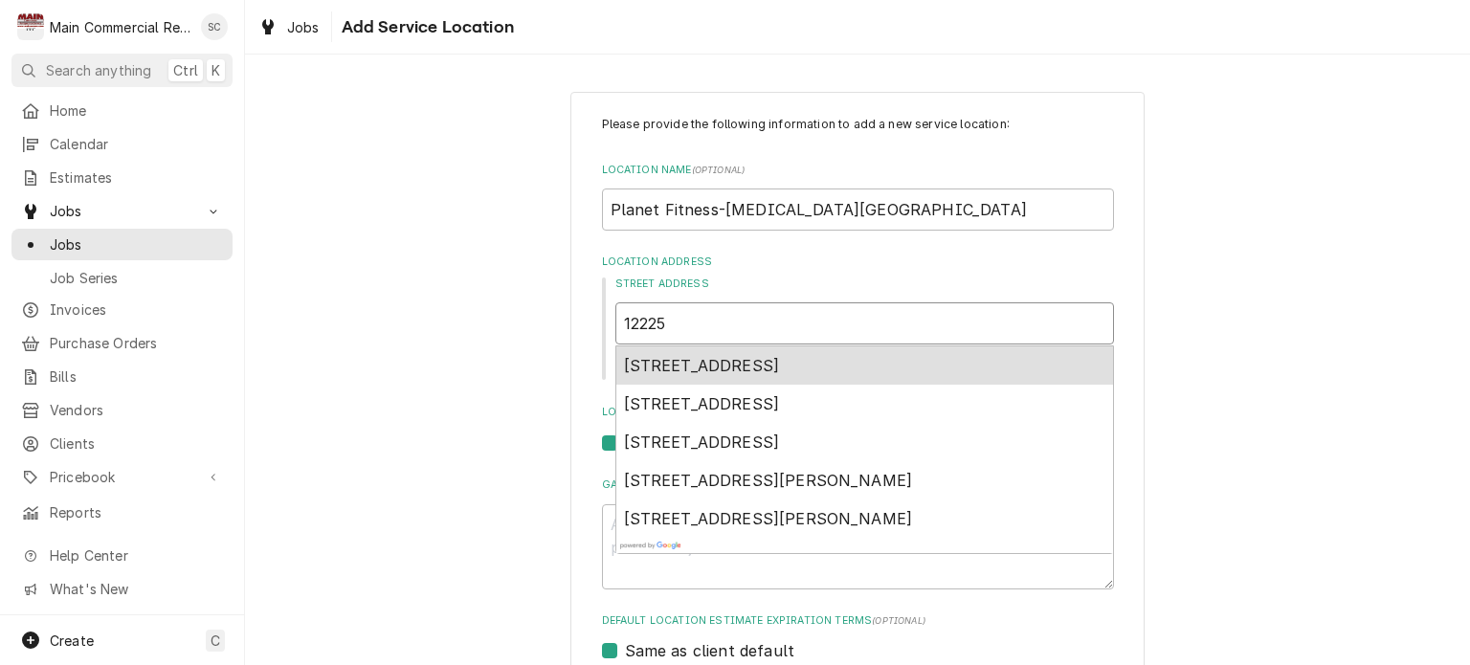
type textarea "x"
type input "12225"
type textarea "x"
type input "12225 U"
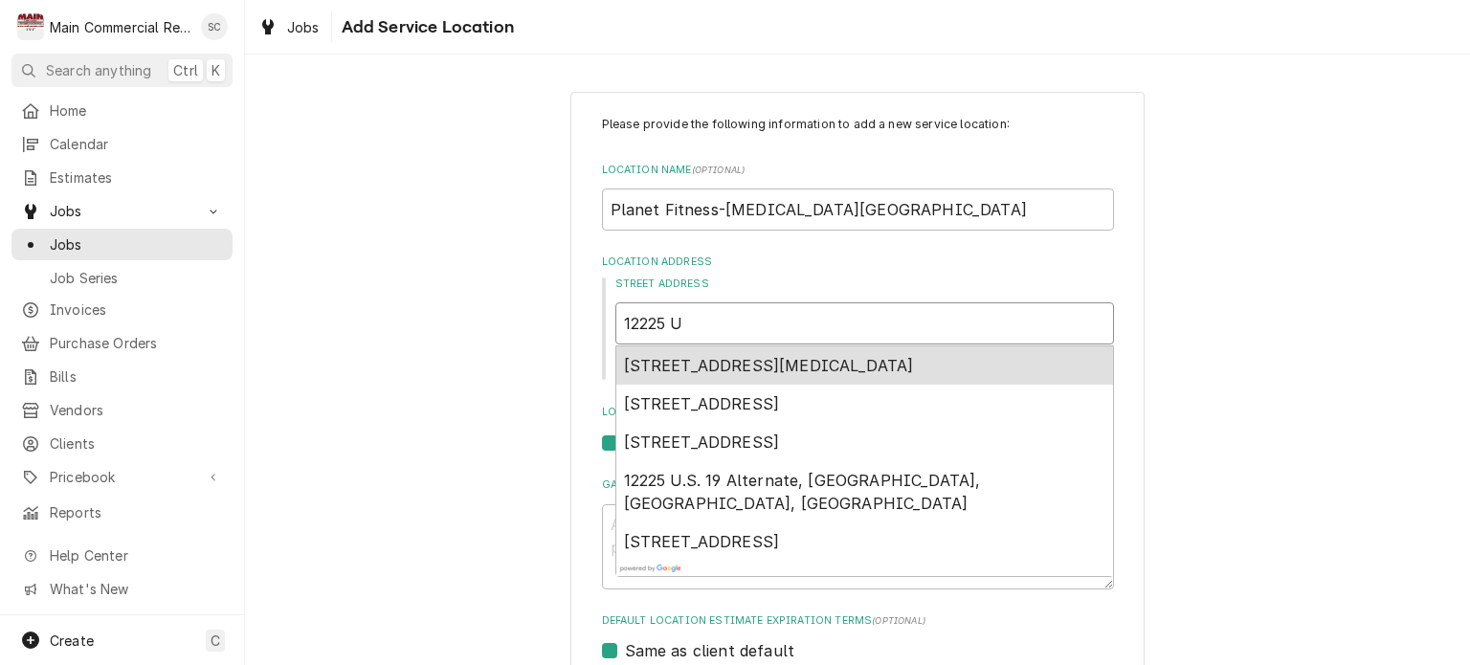
type textarea "x"
type input "12225 US"
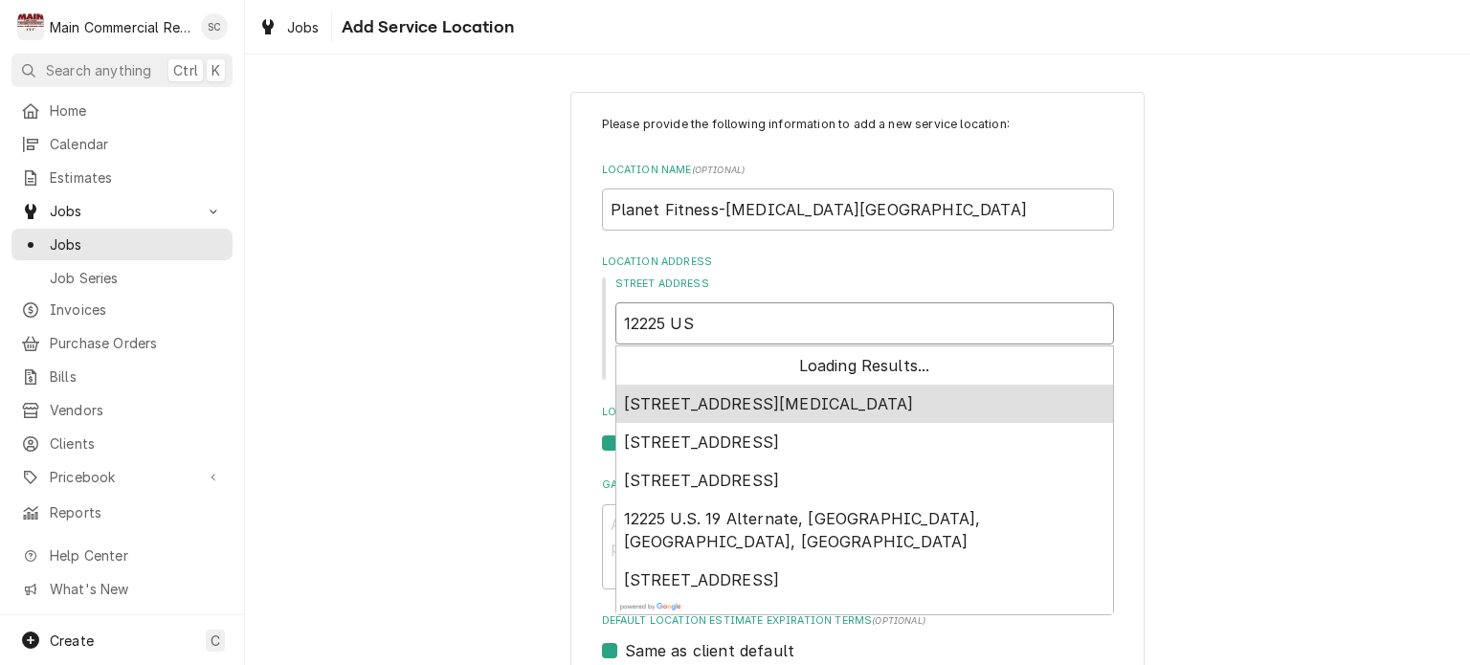
type textarea "x"
type input "12225 US-"
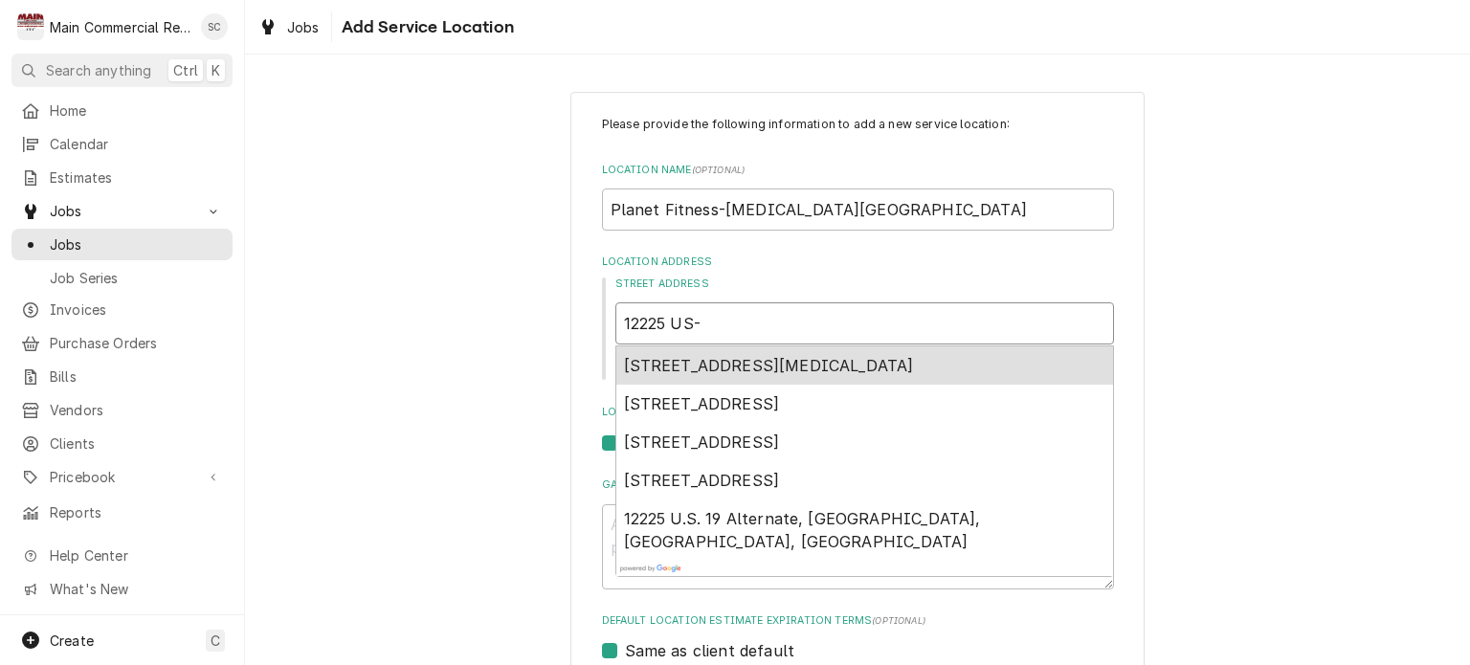
click at [700, 370] on span "12225 U.S. 19, Bayonet Point, FL, USA" at bounding box center [769, 365] width 290 height 19
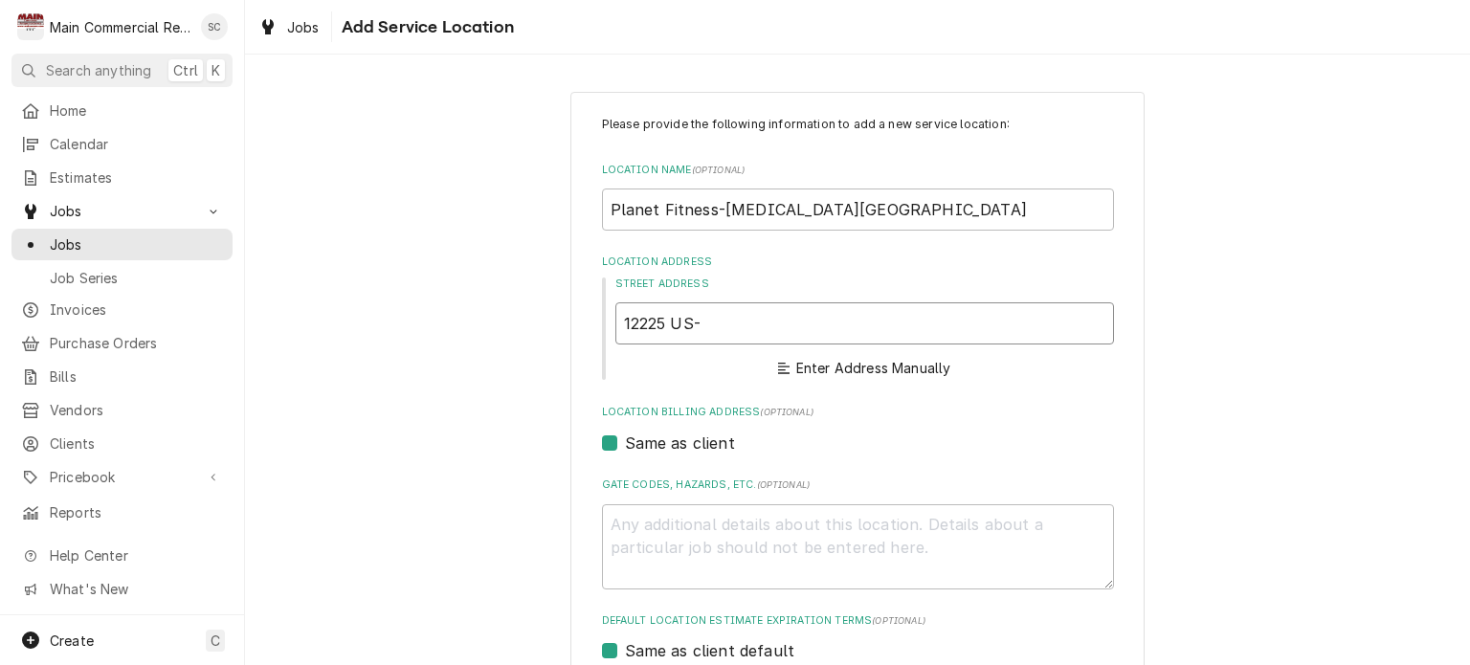
type textarea "x"
type input "12225 US-19"
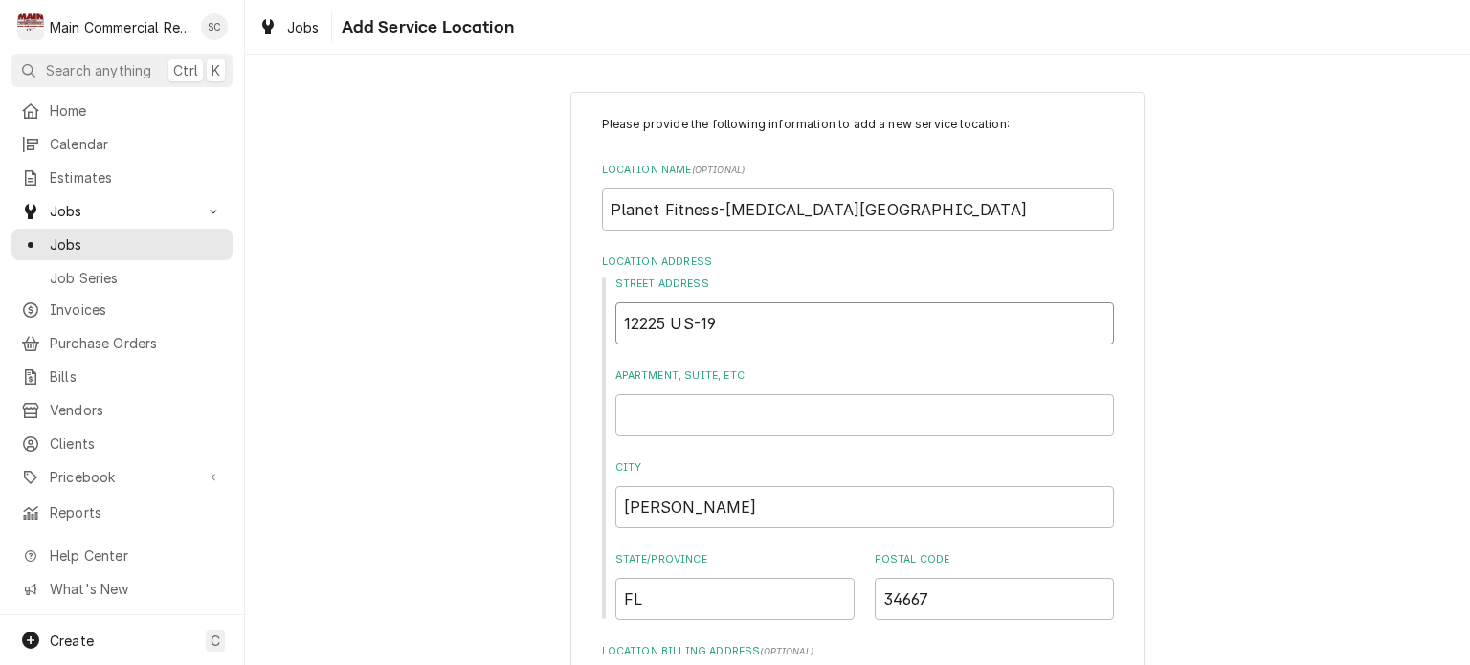
type textarea "x"
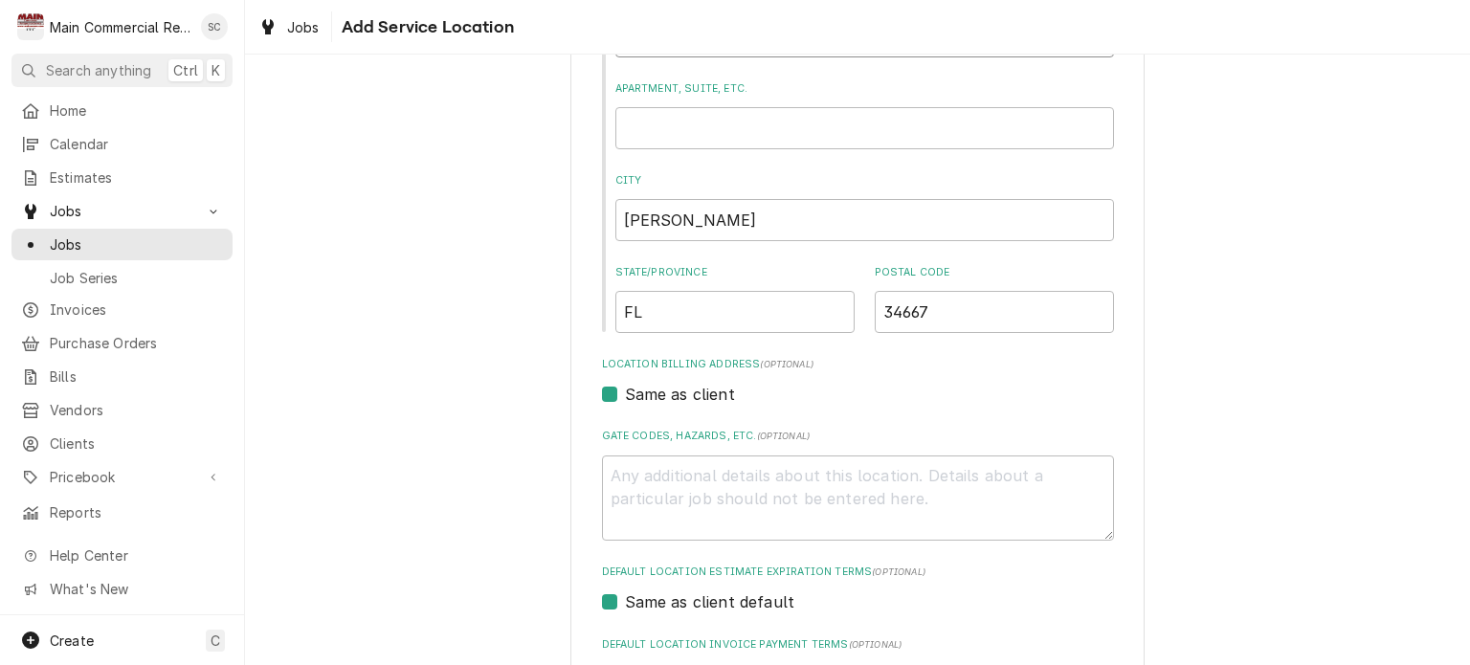
type input "12225 US-19"
click at [773, 478] on textarea "Gate Codes, Hazards, etc. ( optional )" at bounding box center [858, 499] width 512 height 86
click at [675, 475] on textarea "Gate Codes, Hazards, etc. ( optional )" at bounding box center [858, 499] width 512 height 86
paste textarea "Located in: Point Plaza Address: 12225 US-19, Bayonet Point, FL 34667 Phone: (7…"
type textarea "x"
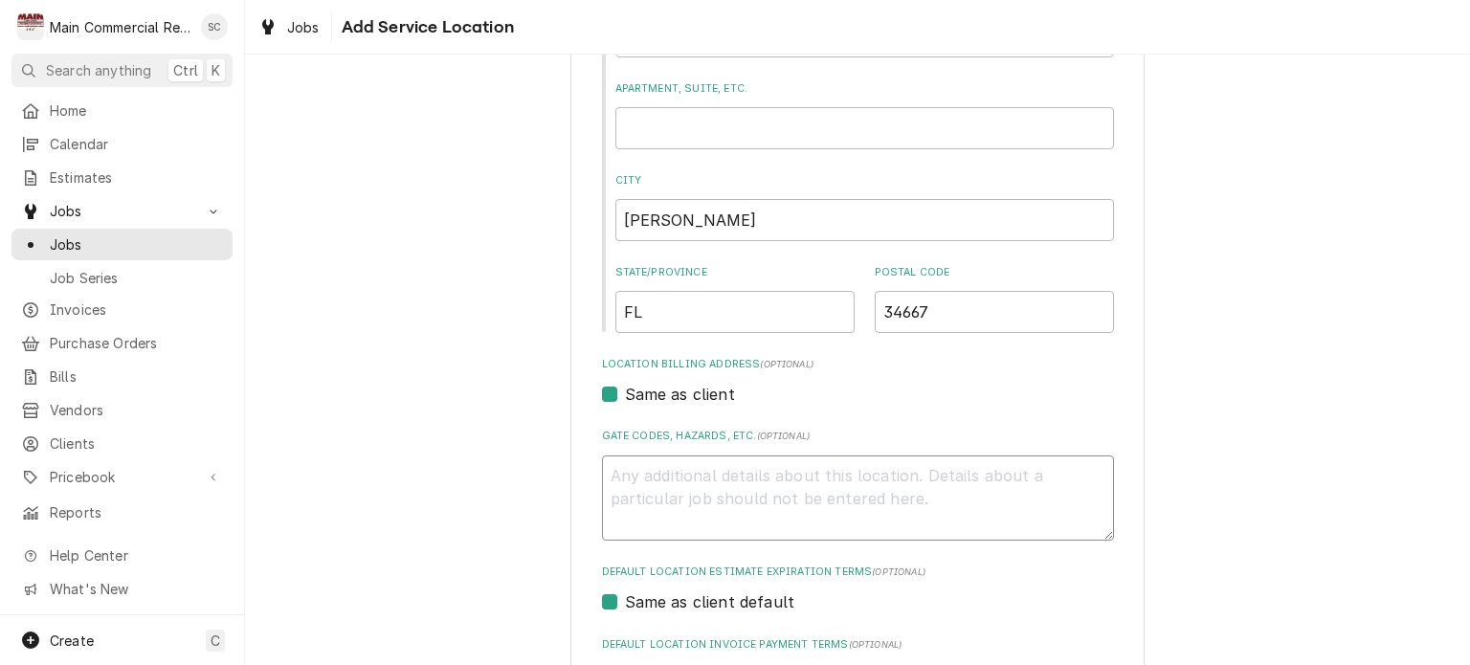
type textarea "Located in: Point Plaza Address: 12225 US-19, Bayonet Point, FL 34667 Phone: (7…"
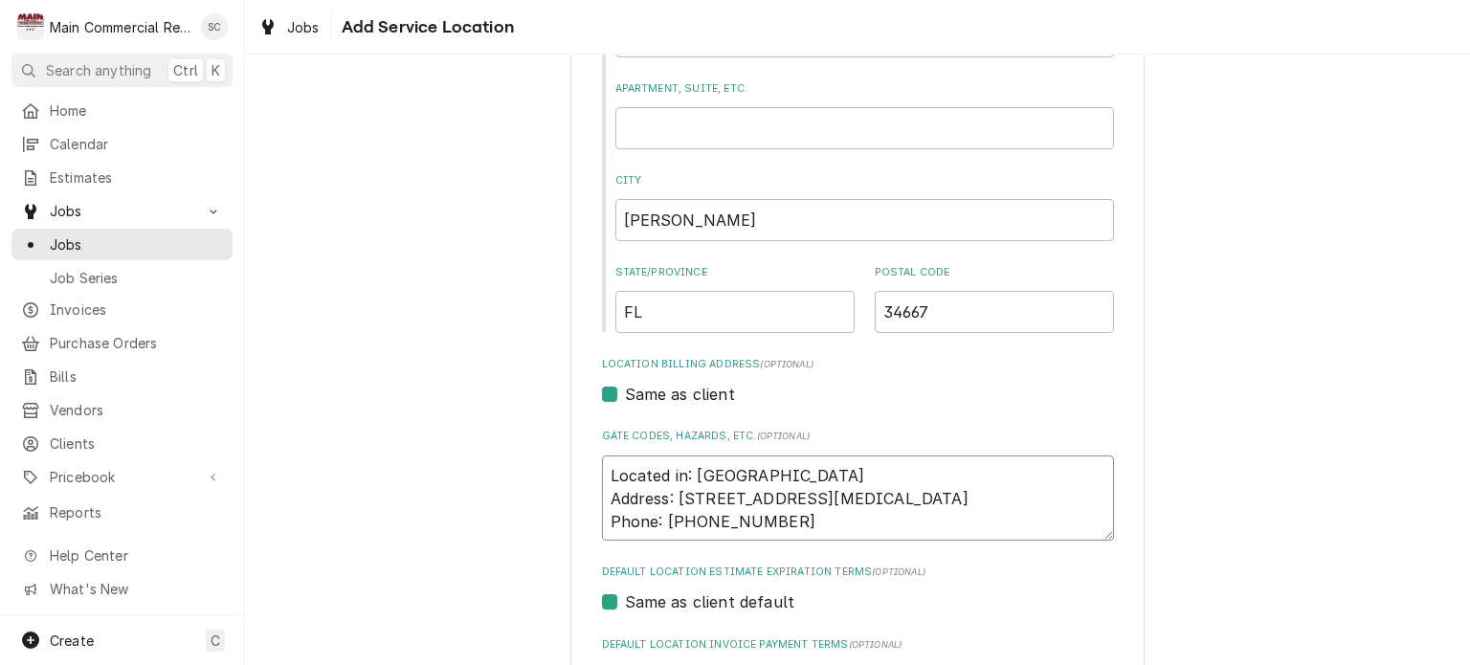
type textarea "x"
type textarea "Located in: Point Plaza Address: 12225 US-19, Bayonet Point, FL 34667 Phone: (7…"
click at [1008, 397] on div "Same as client" at bounding box center [858, 394] width 512 height 23
drag, startPoint x: 999, startPoint y: 494, endPoint x: 593, endPoint y: 490, distance: 406.8
click at [593, 490] on div "Please provide the following information to add a new service location: Locatio…" at bounding box center [858, 376] width 574 height 1142
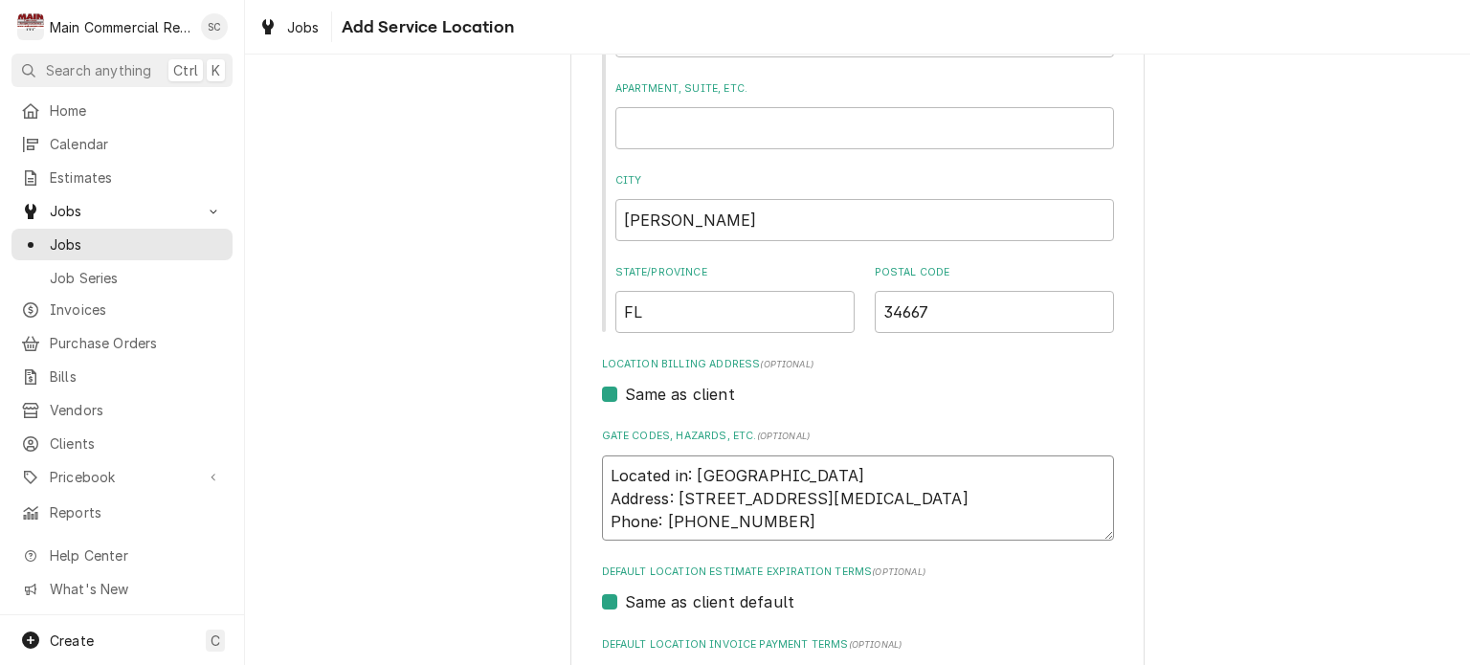
type textarea "x"
type textarea "Located in: Point Plaza Phone: (727) 378-7940"
type textarea "x"
type textarea "Located in: Point Plaza Phone: (727) 378-7940"
click at [841, 494] on textarea "Located in: Point Plaza Phone: (727) 378-7940" at bounding box center [858, 499] width 512 height 86
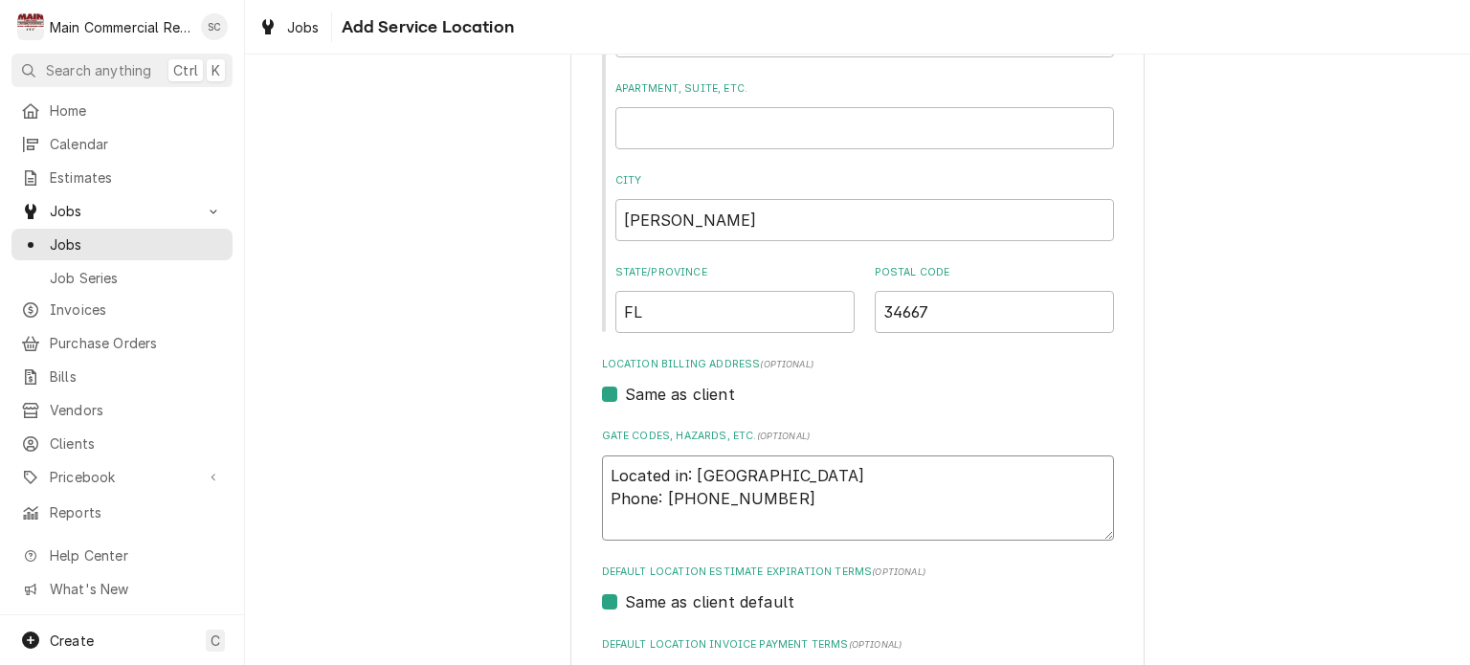
type textarea "x"
type textarea "Located in: Point Plaza Phone: (727) 378-7940"
type textarea "x"
type textarea "Located in: Point Plaza Phone: (727) 378-7940 O"
type textarea "x"
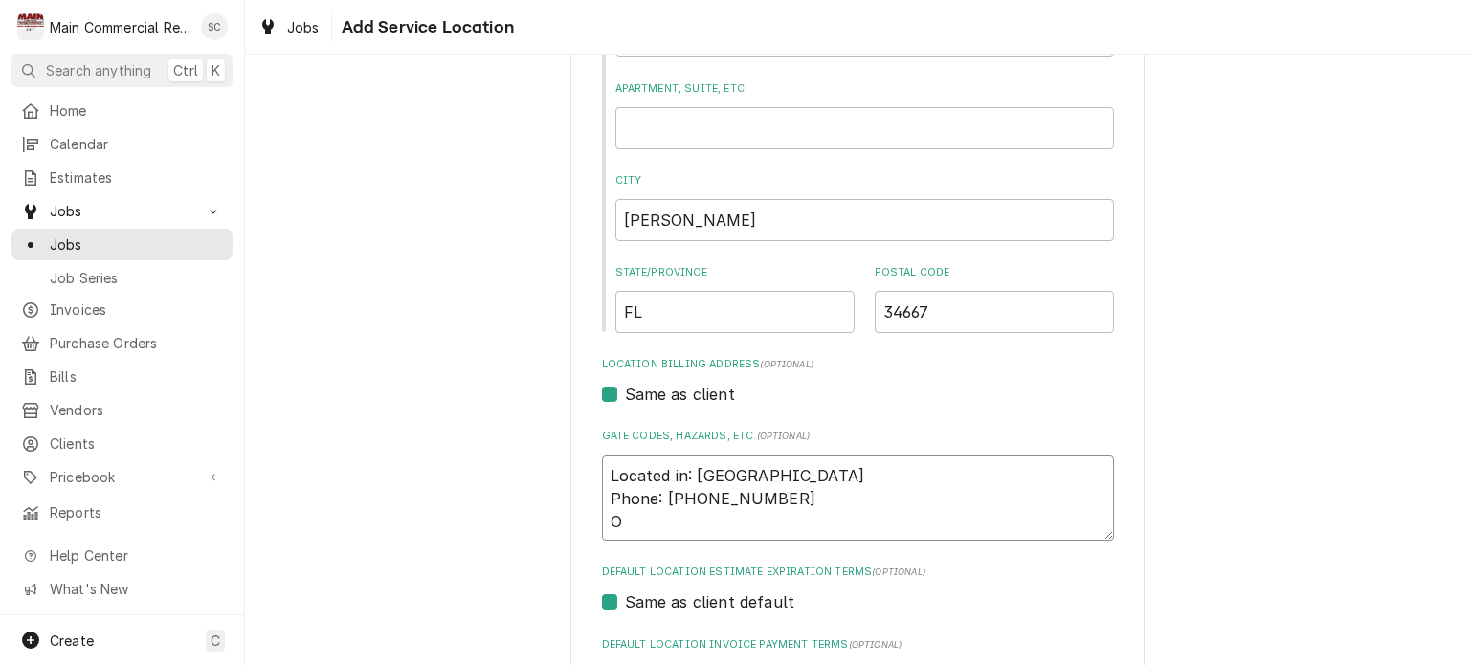
type textarea "Located in: Point Plaza Phone: (727) 378-7940 Op"
type textarea "x"
type textarea "Located in: Point Plaza Phone: (727) 378-7940 Ope"
type textarea "x"
type textarea "Located in: Point Plaza Phone: (727) 378-7940 Open"
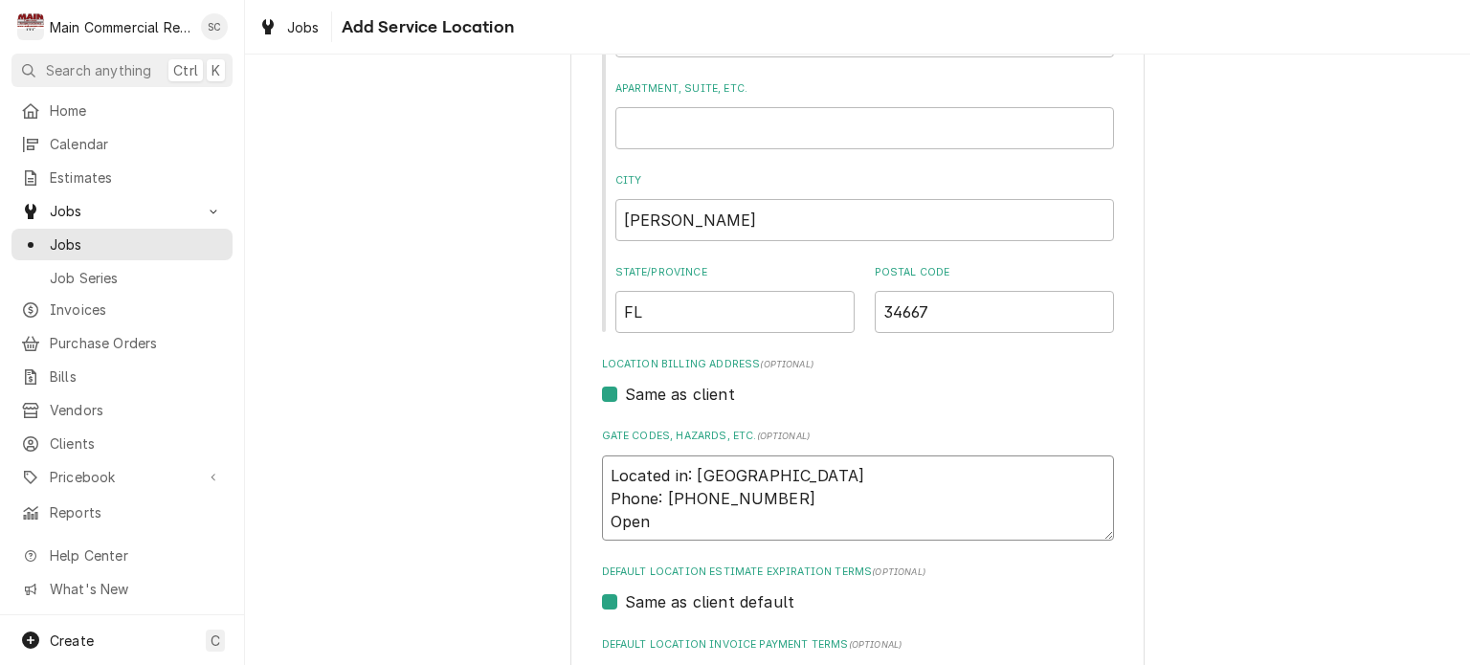
type textarea "x"
type textarea "Located in: Point Plaza Phone: (727) 378-7940 Open"
type textarea "x"
type textarea "Located in: Point Plaza Phone: (727) 378-7940 Open 2"
type textarea "x"
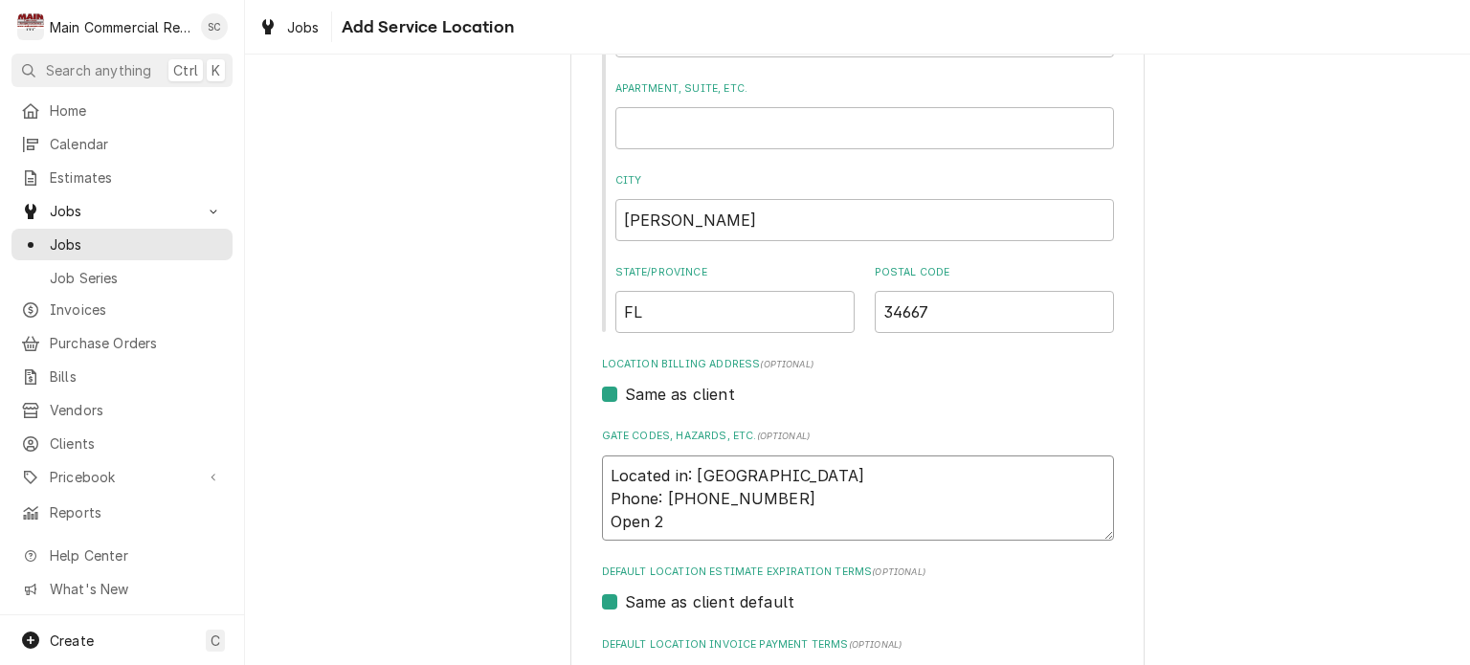
type textarea "Located in: Point Plaza Phone: (727) 378-7940 Open 24"
type textarea "x"
type textarea "Located in: Point Plaza Phone: (727) 378-7940 Open 24h"
type textarea "x"
type textarea "Located in: Point Plaza Phone: (727) 378-7940 Open 24hr"
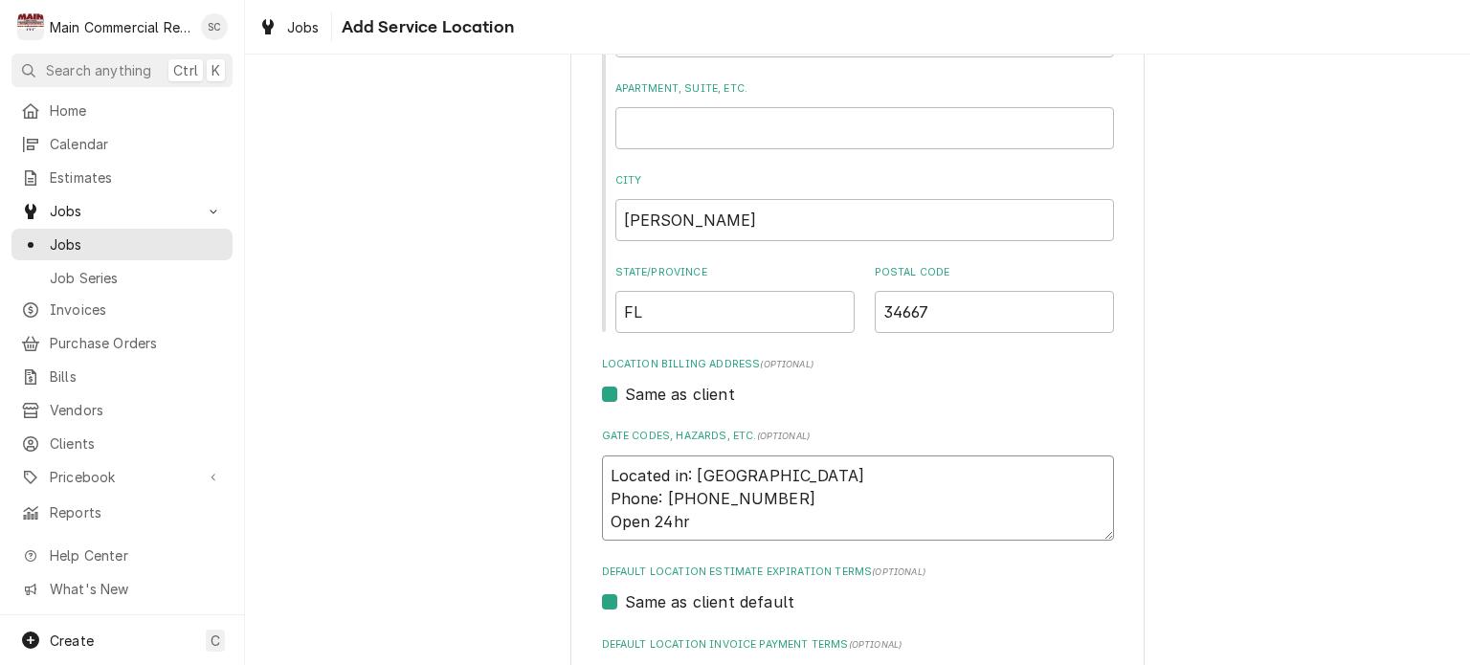
type textarea "x"
type textarea "Located in: Point Plaza Phone: (727) 378-7940 Open 24hrs"
type textarea "x"
type textarea "Located in: Point Plaza Phone: (727) 378-7940 Open 24hrs."
type textarea "x"
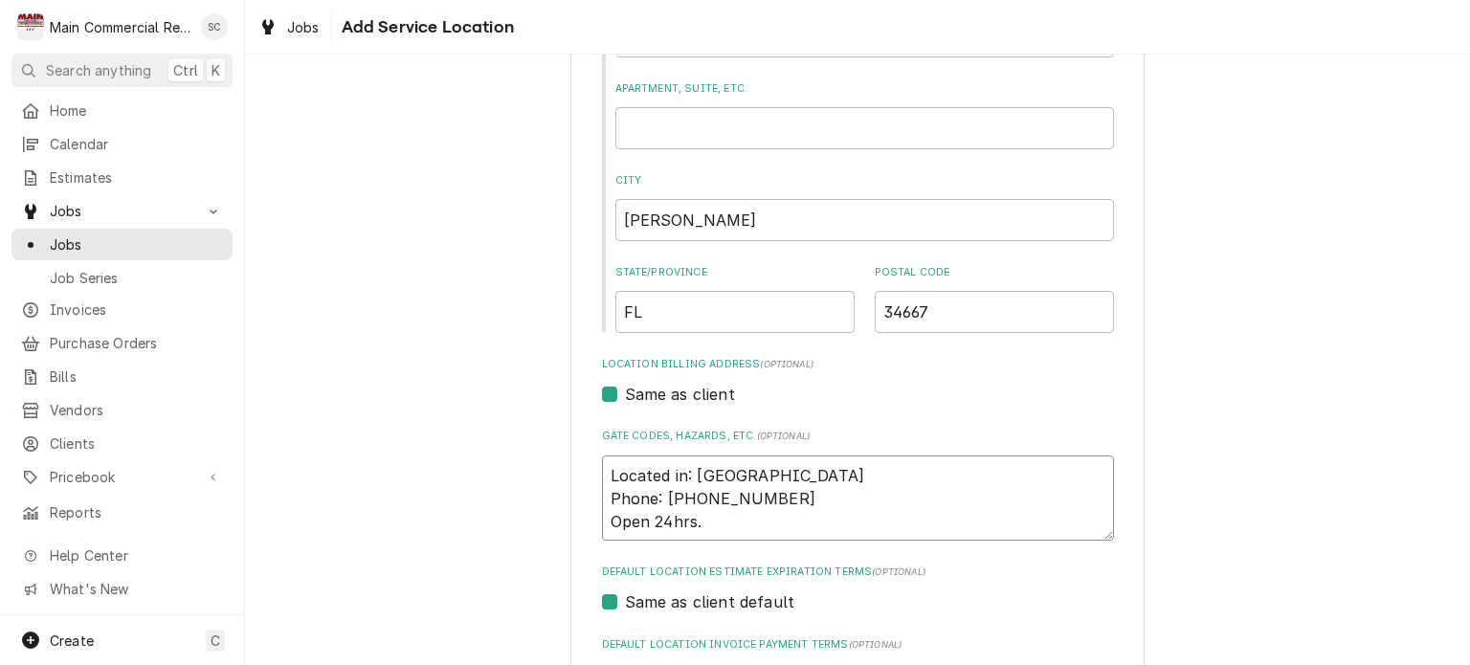
type textarea "Located in: Point Plaza Phone: (727) 378-7940 Open 24hrs."
type textarea "x"
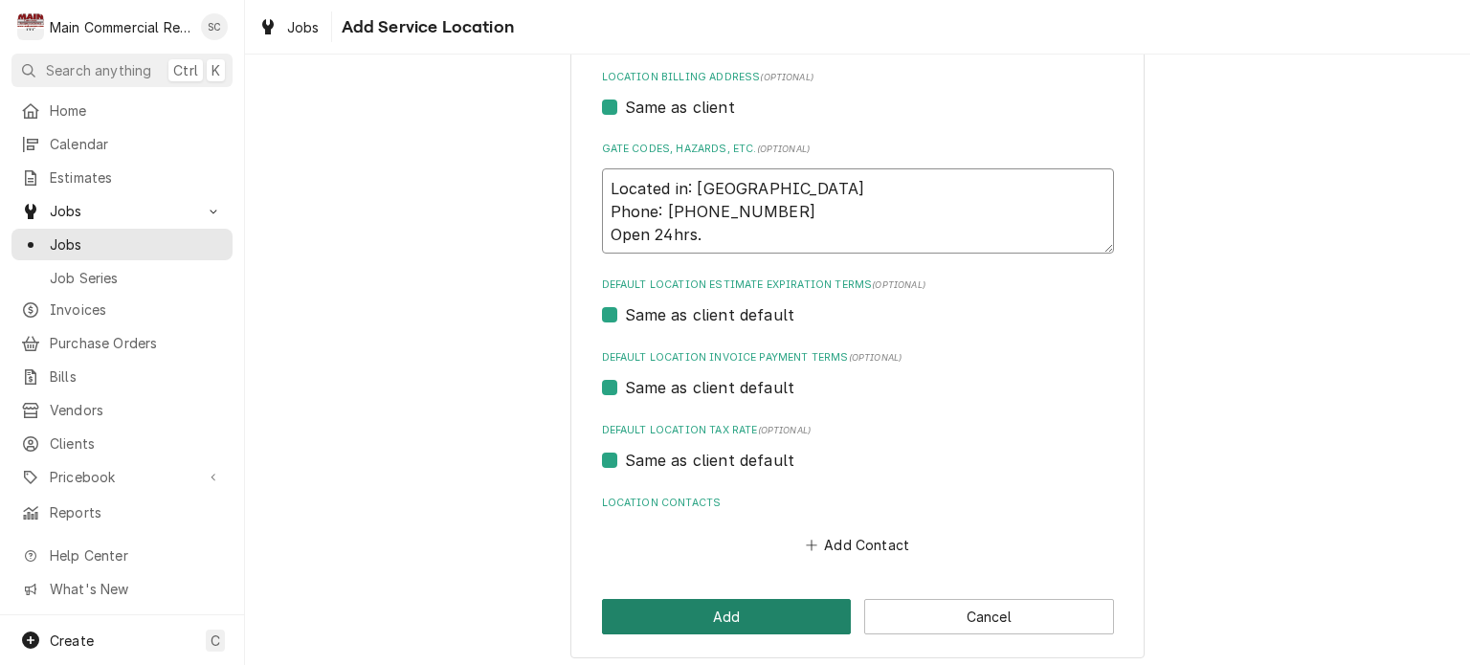
type textarea "Located in: Point Plaza Phone: (727) 378-7940 Open 24hrs."
click at [712, 623] on button "Add" at bounding box center [727, 616] width 250 height 35
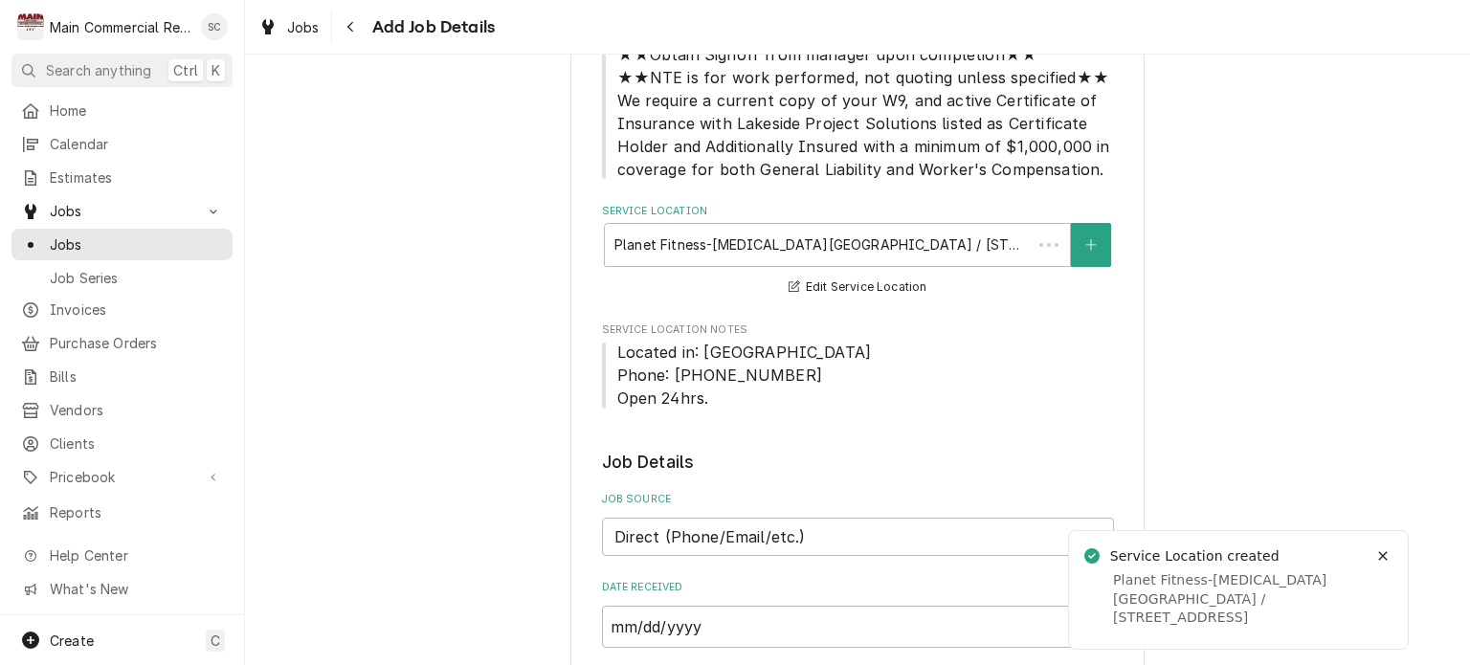
scroll to position [479, 0]
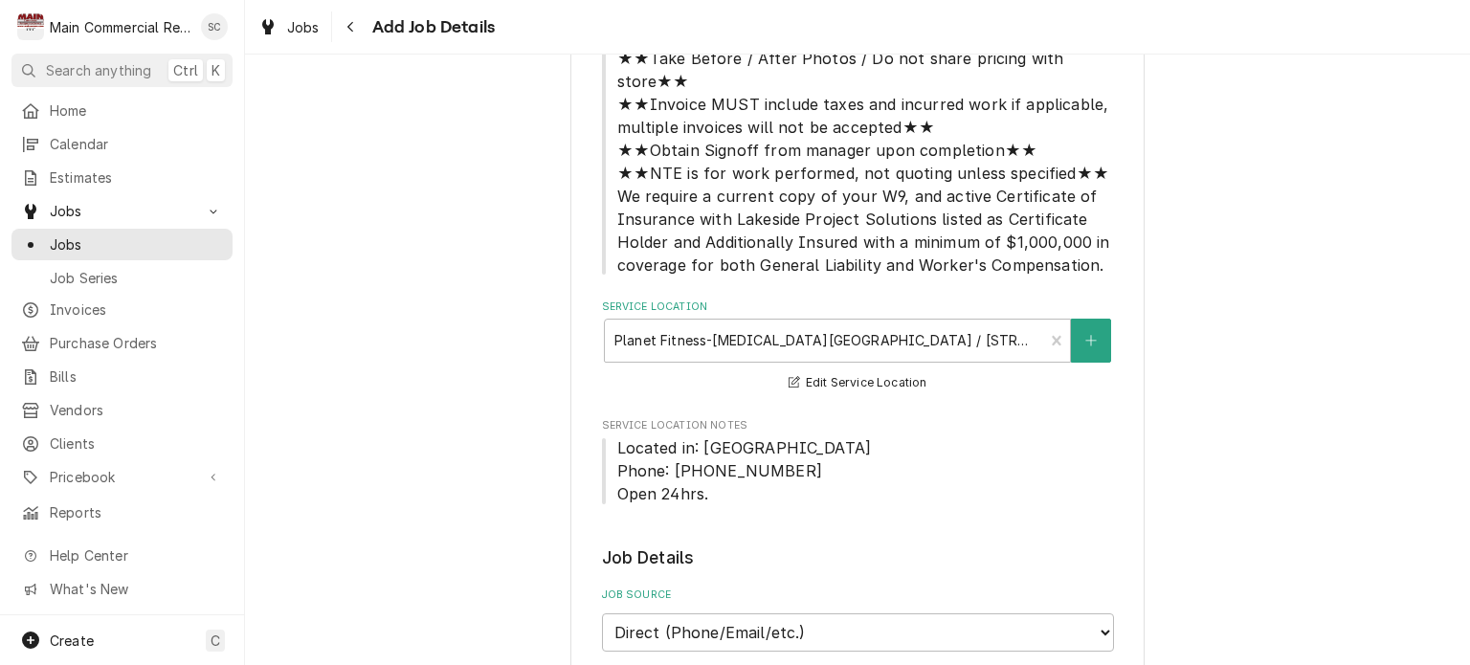
click at [950, 441] on span "Located in: Point Plaza Phone: (727) 378-7940 Open 24hrs." at bounding box center [858, 470] width 512 height 69
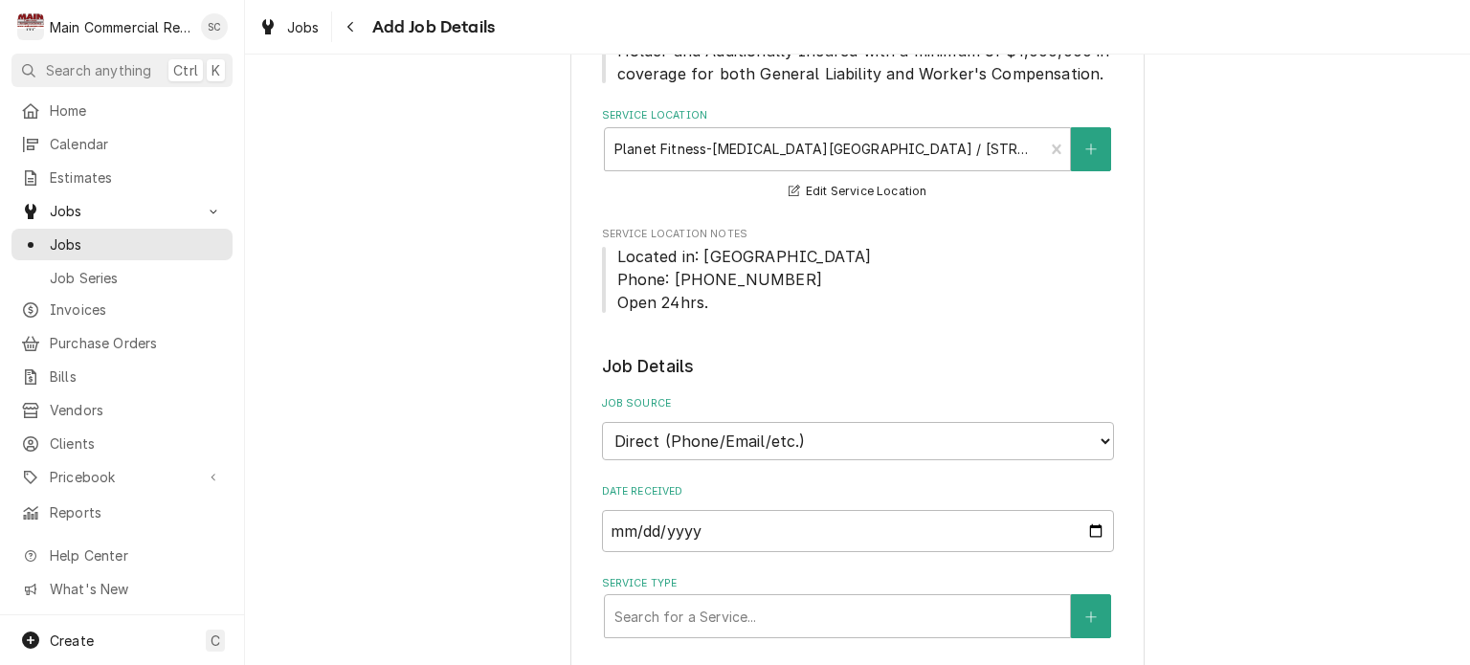
scroll to position [766, 0]
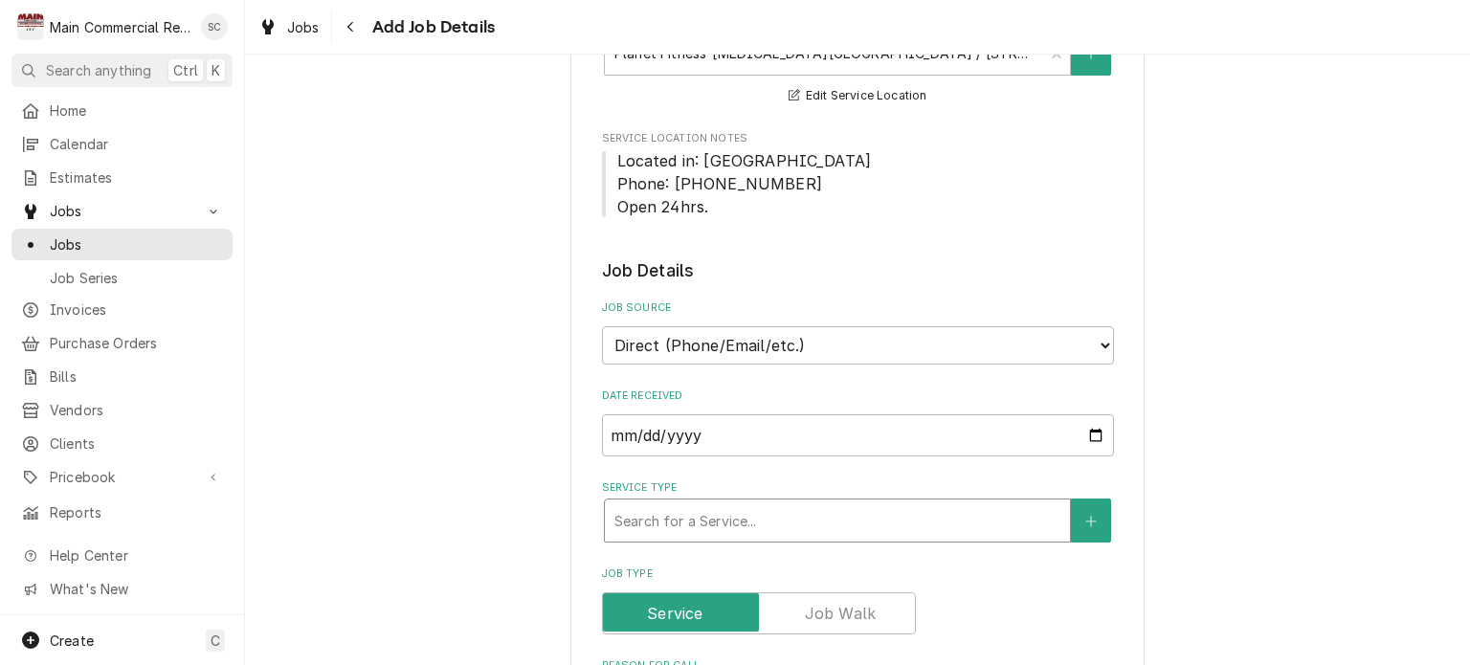
click at [809, 504] on div "Service Type" at bounding box center [838, 521] width 446 height 34
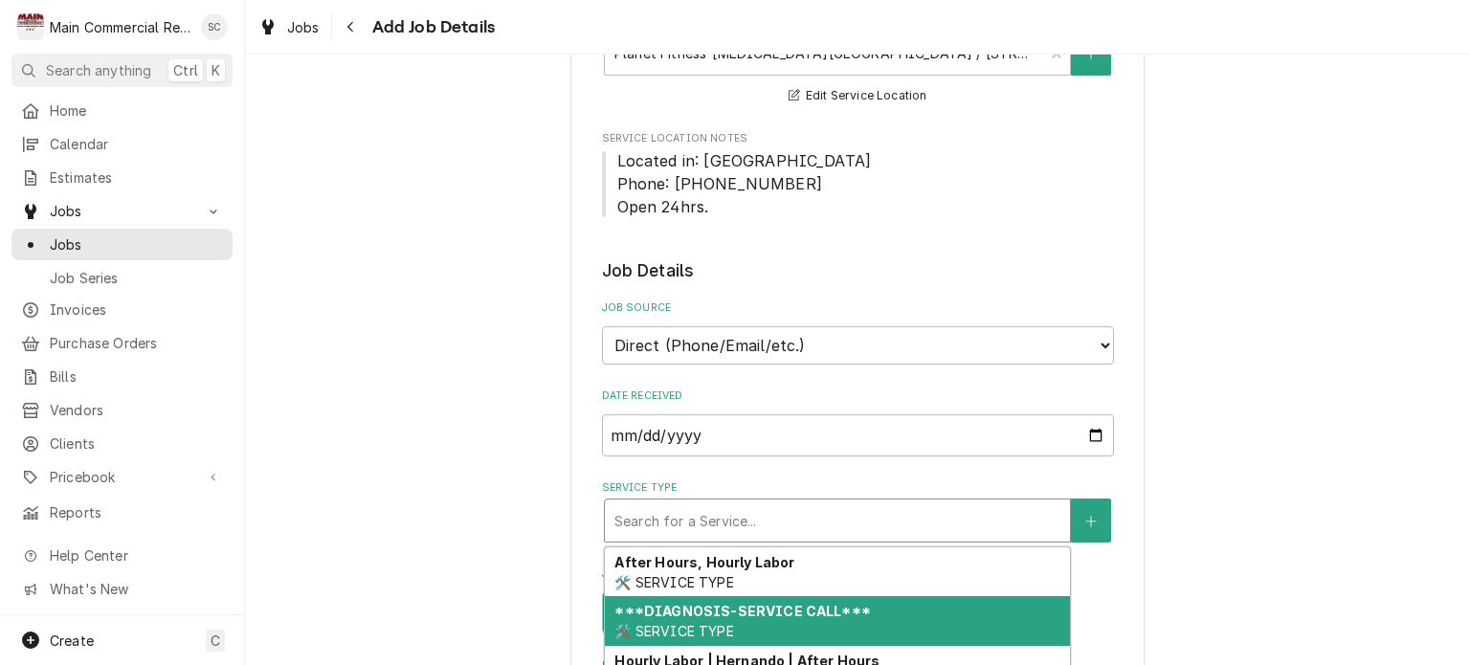
click at [758, 604] on div "***DIAGNOSIS-SERVICE CALL*** 🛠️ SERVICE TYPE" at bounding box center [837, 621] width 465 height 50
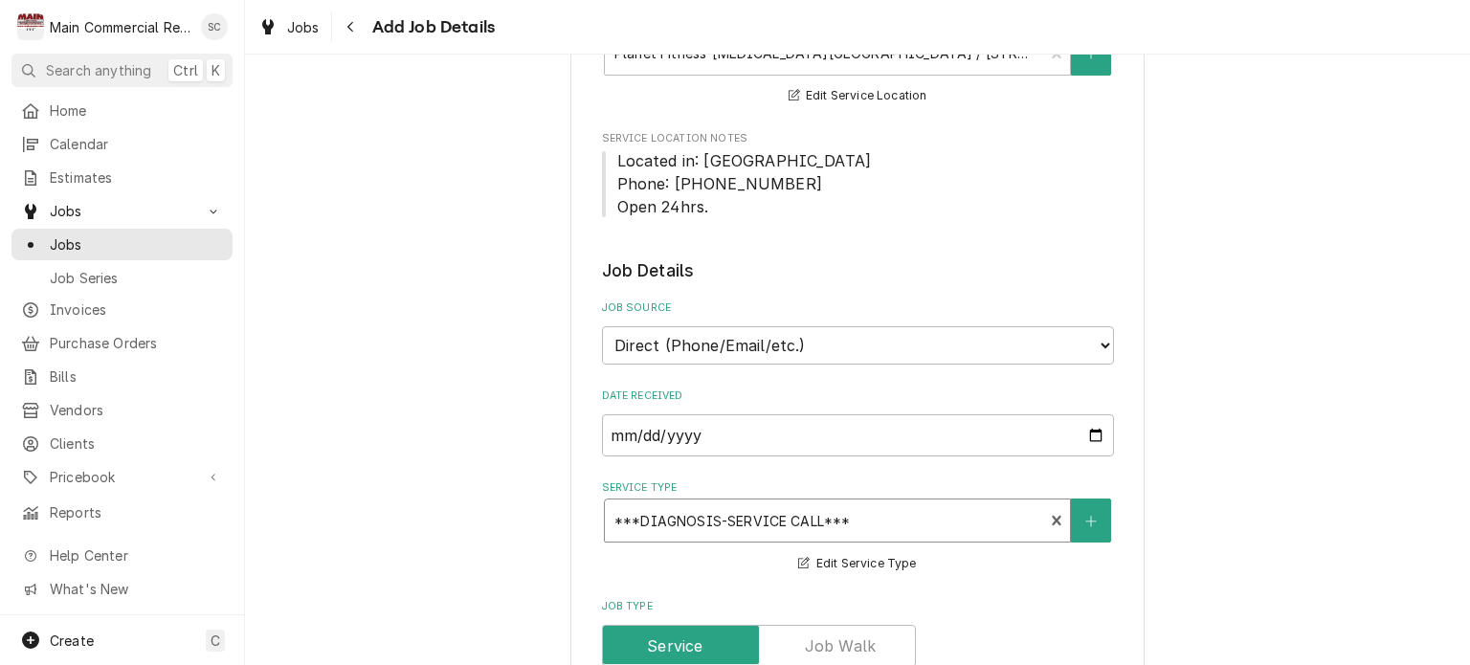
scroll to position [1149, 0]
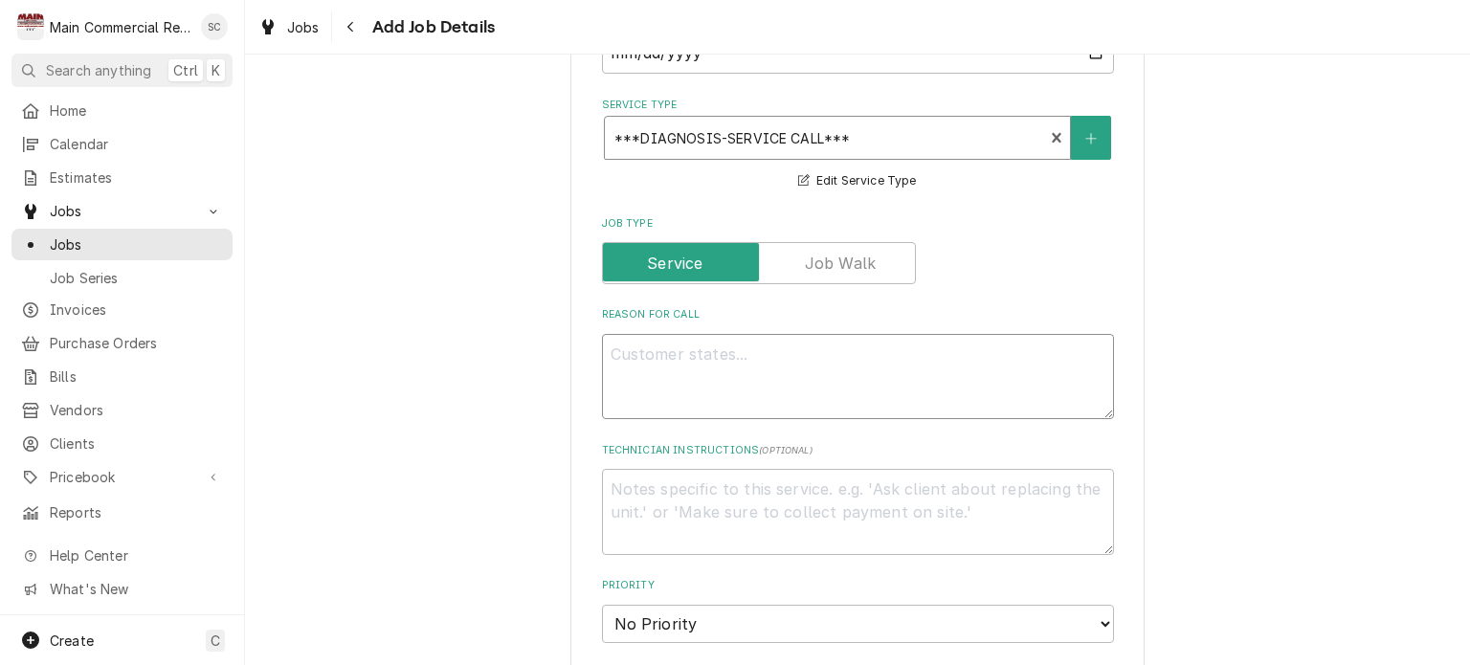
click at [811, 336] on textarea "Reason For Call" at bounding box center [858, 377] width 512 height 86
type textarea "x"
type textarea "R"
type textarea "x"
type textarea "RI"
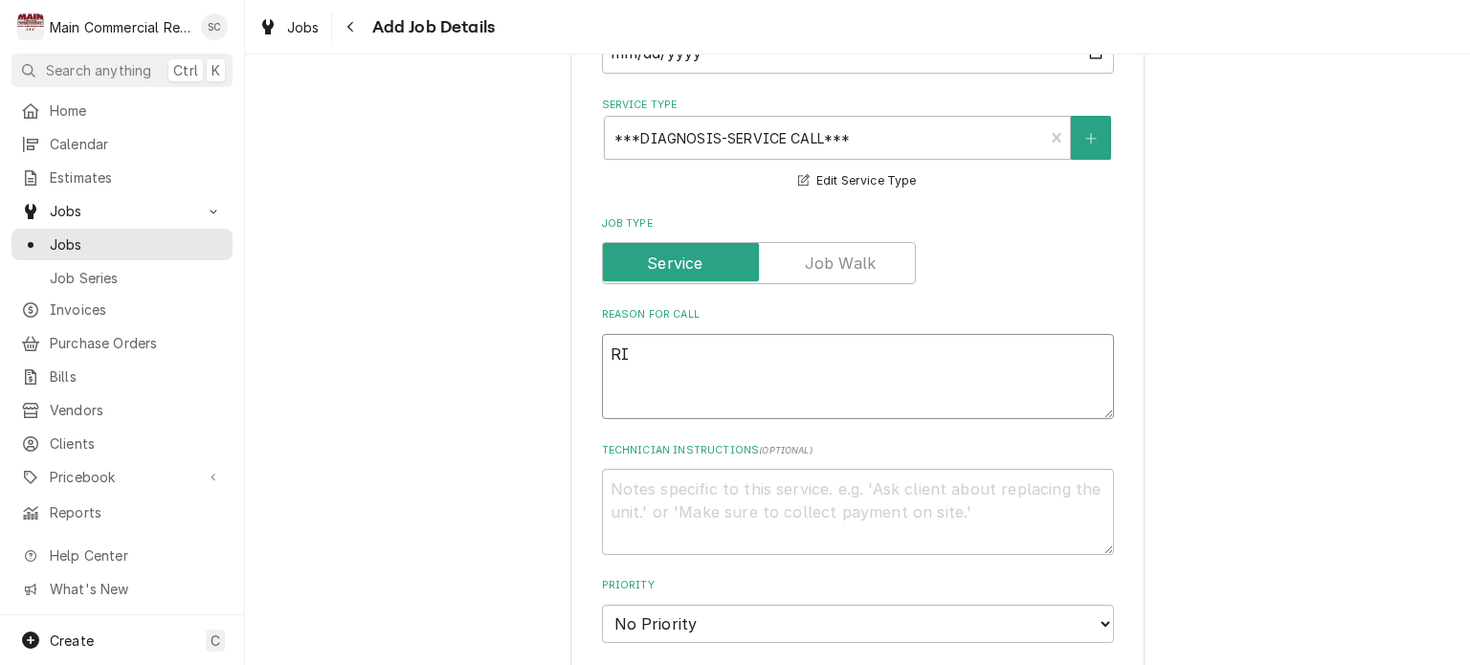
type textarea "x"
type textarea "RIC"
type textarea "x"
type textarea "RIC"
type textarea "x"
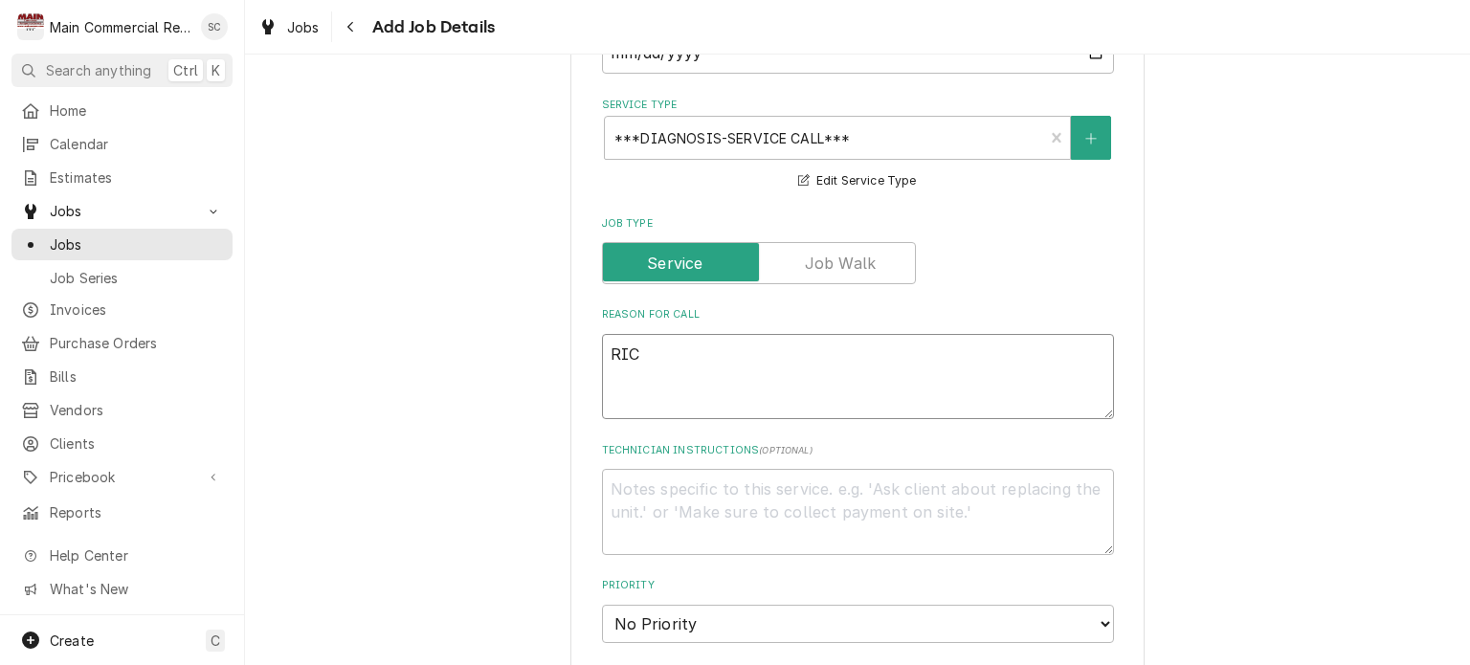
type textarea "RIC /"
type textarea "x"
type textarea "RIC /v"
type textarea "x"
type textarea "RIC /"
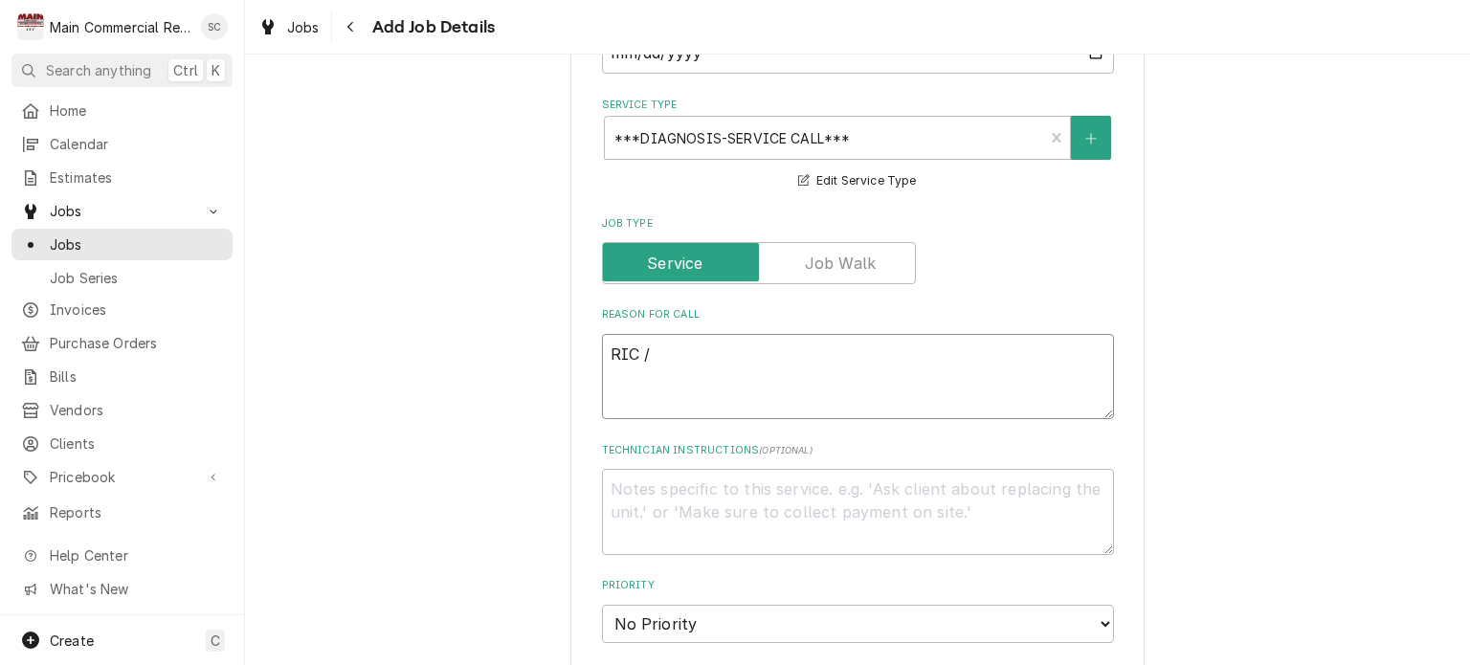
type textarea "x"
type textarea "RIC /b"
type textarea "x"
type textarea "RIC /be"
type textarea "x"
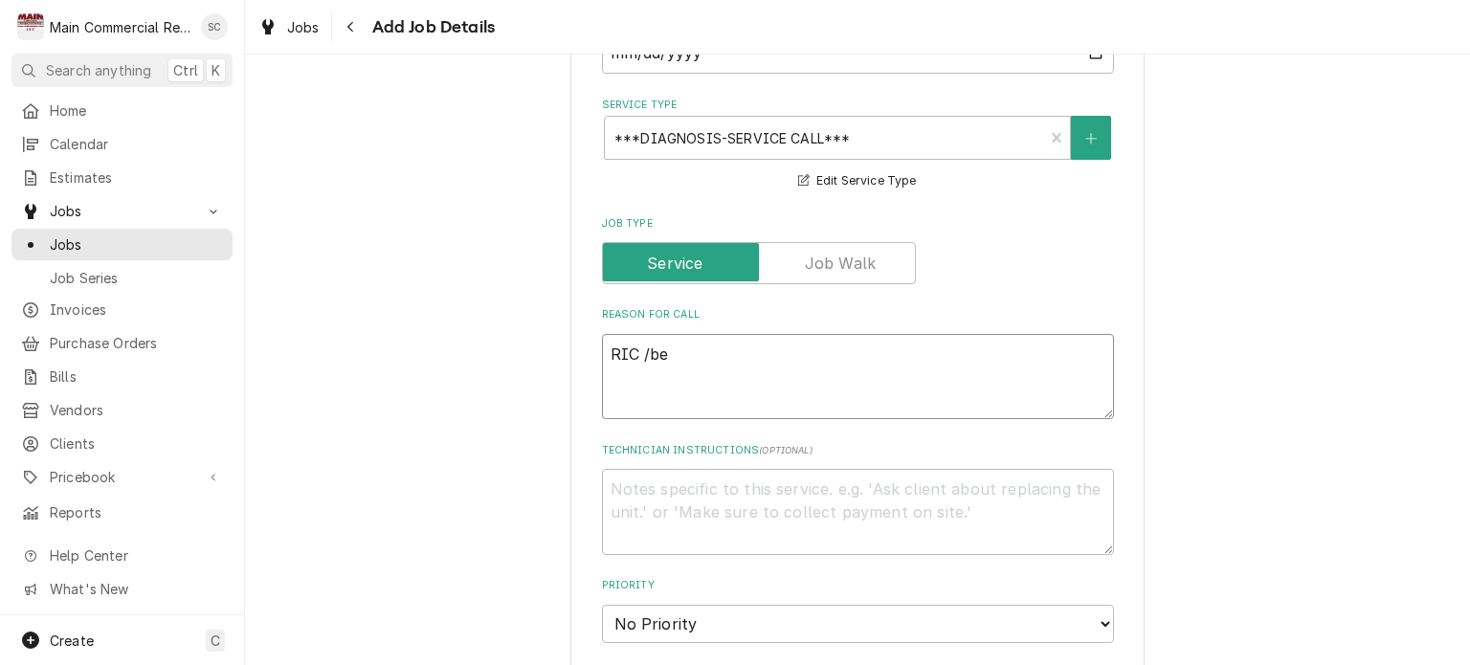
type textarea "RIC /b"
type textarea "x"
type textarea "RIC /"
type textarea "x"
type textarea "RIC /B"
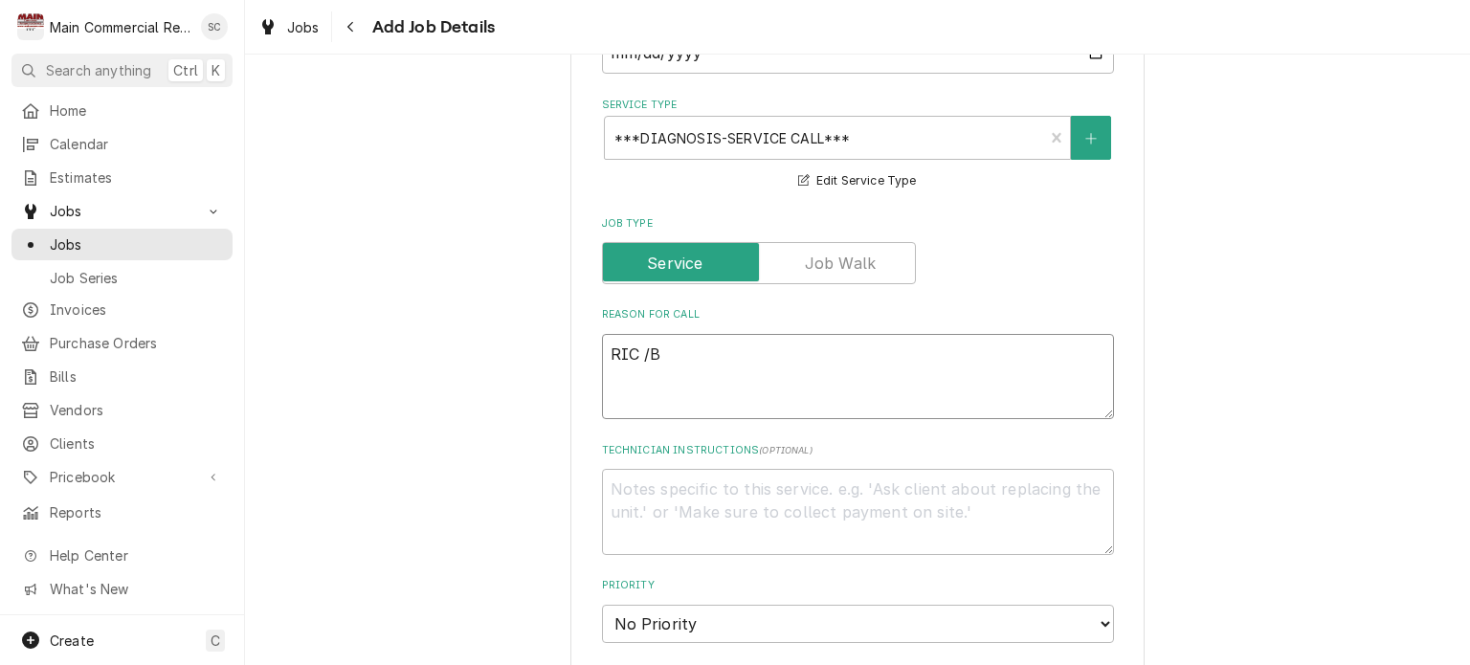
type textarea "x"
type textarea "RIC /Be"
type textarea "x"
type textarea "RIC /Bev"
type textarea "x"
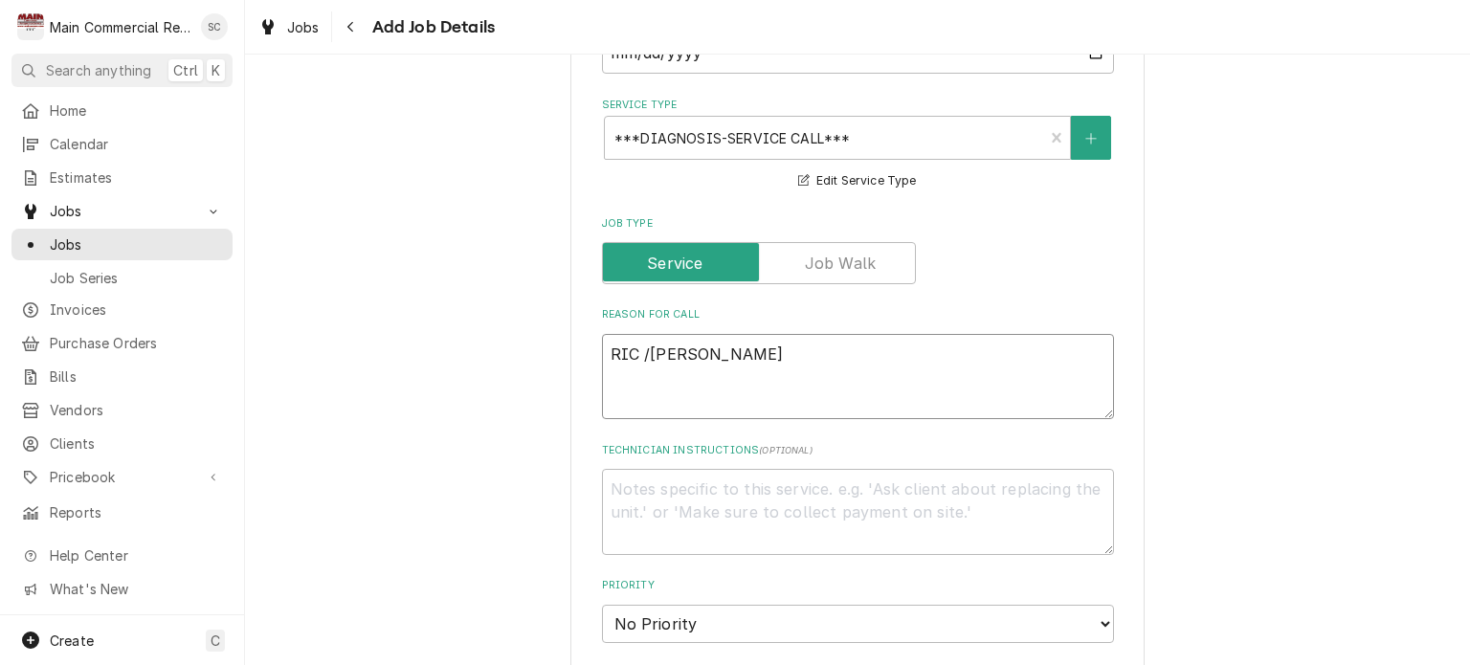
type textarea "RIC /Beve"
type textarea "x"
type textarea "RIC /Bever"
type textarea "x"
type textarea "RIC /Bevera"
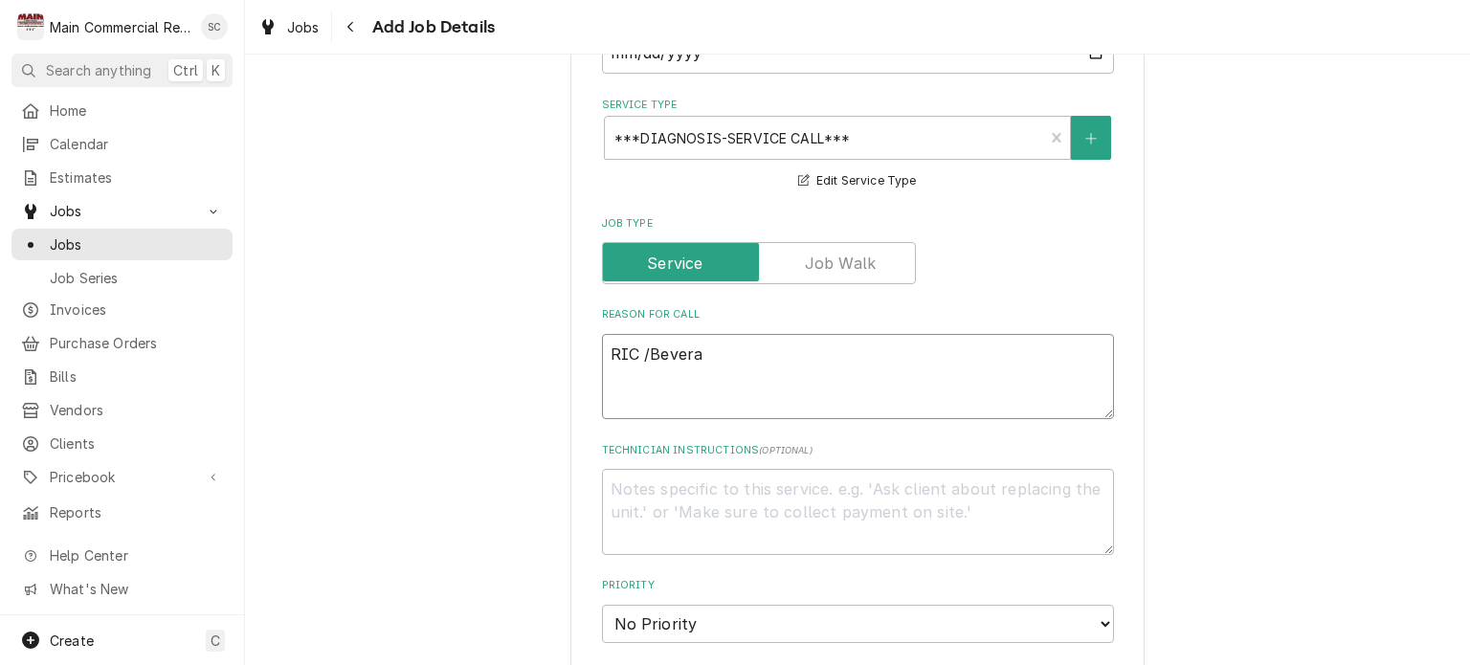
type textarea "x"
type textarea "RIC /Beverag"
type textarea "x"
type textarea "RIC /Bevera"
type textarea "x"
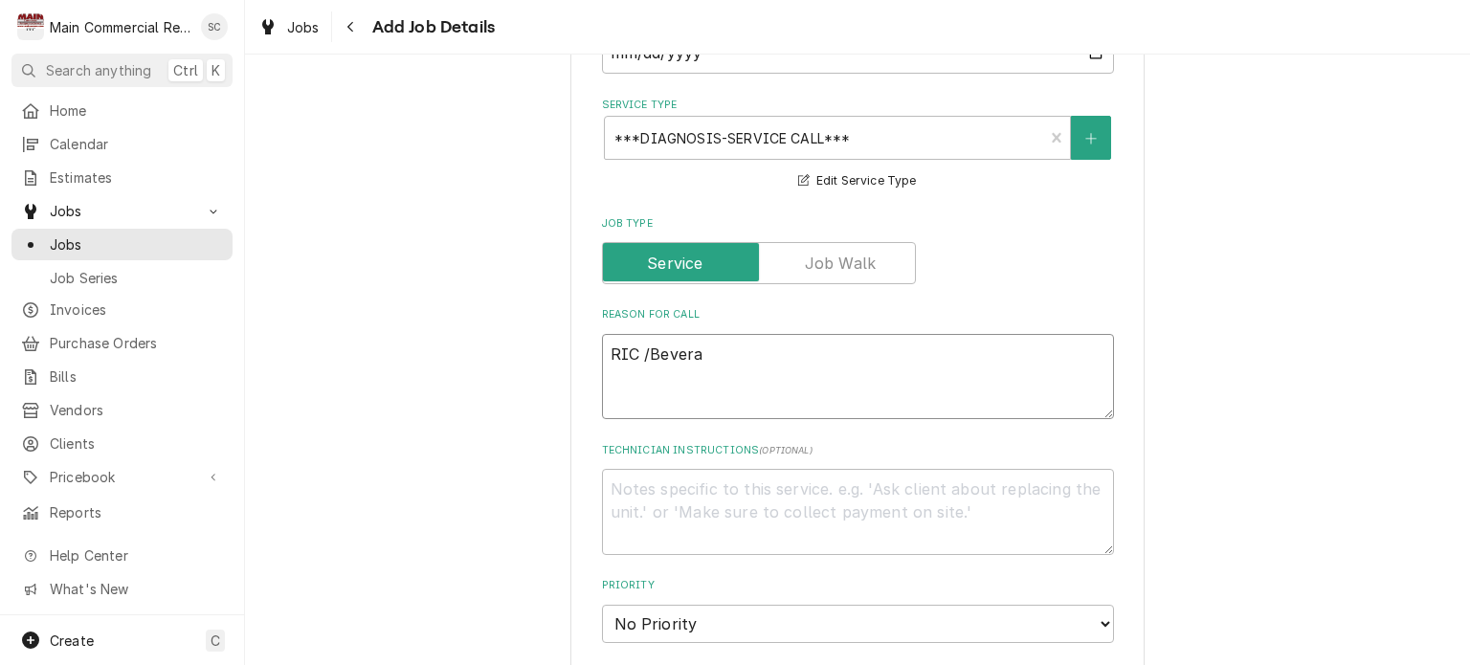
type textarea "RIC /Bever"
type textarea "x"
type textarea "RIC /Beve"
type textarea "x"
type textarea "RIC /Bev"
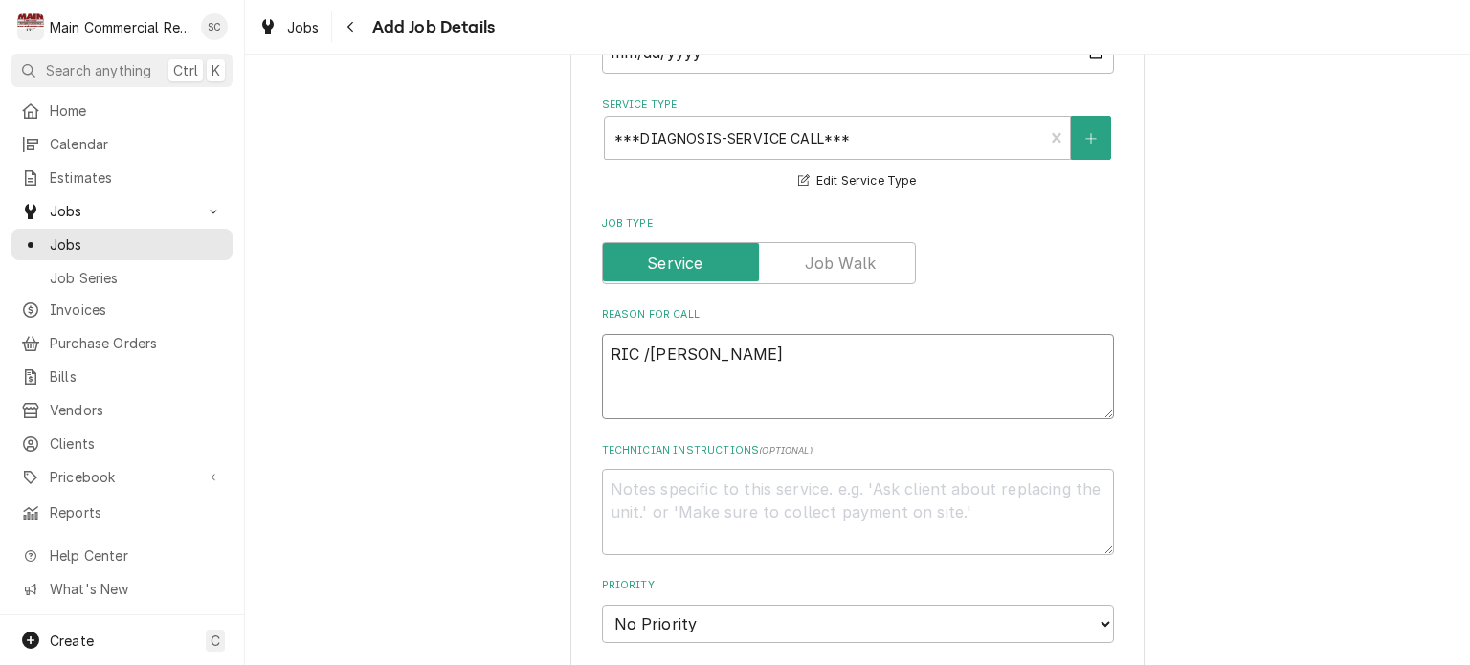
type textarea "x"
type textarea "RIC /Be"
type textarea "x"
type textarea "RIC /B"
type textarea "x"
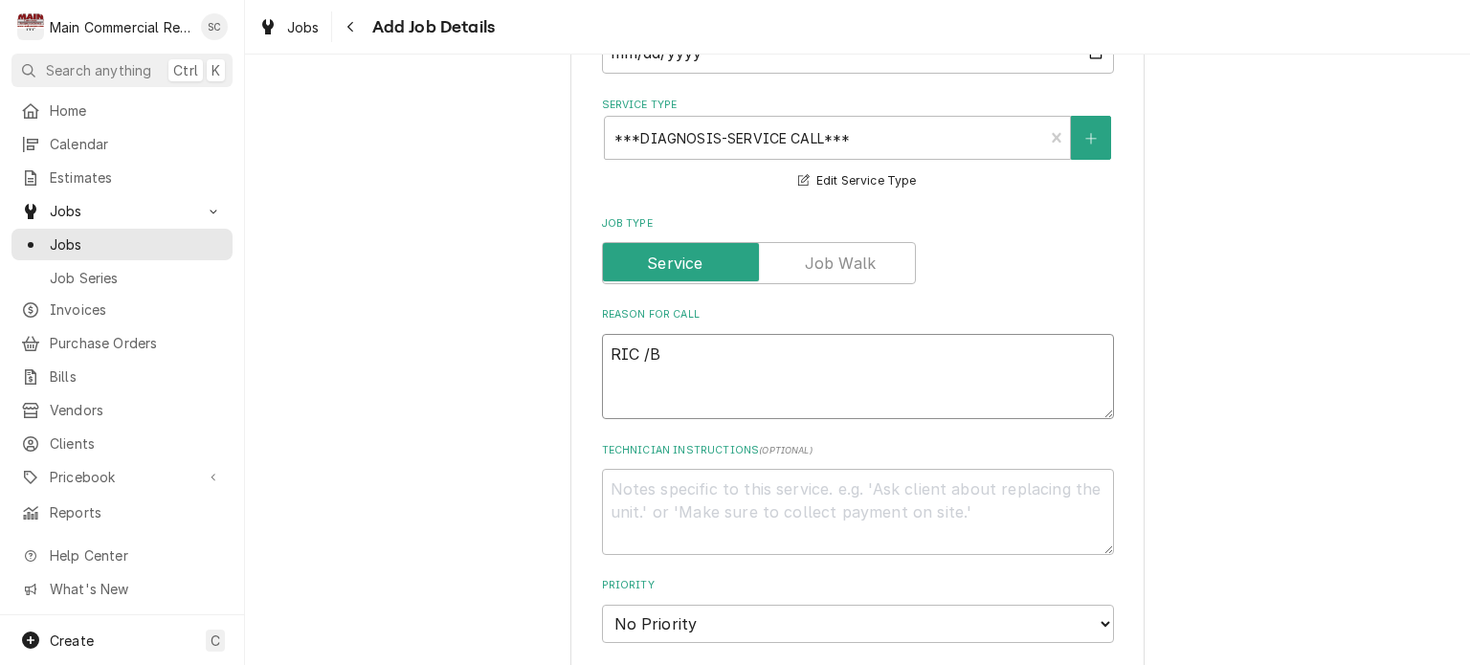
type textarea "RIC /"
type textarea "x"
type textarea "RIC"
type textarea "x"
type textarea "RIC"
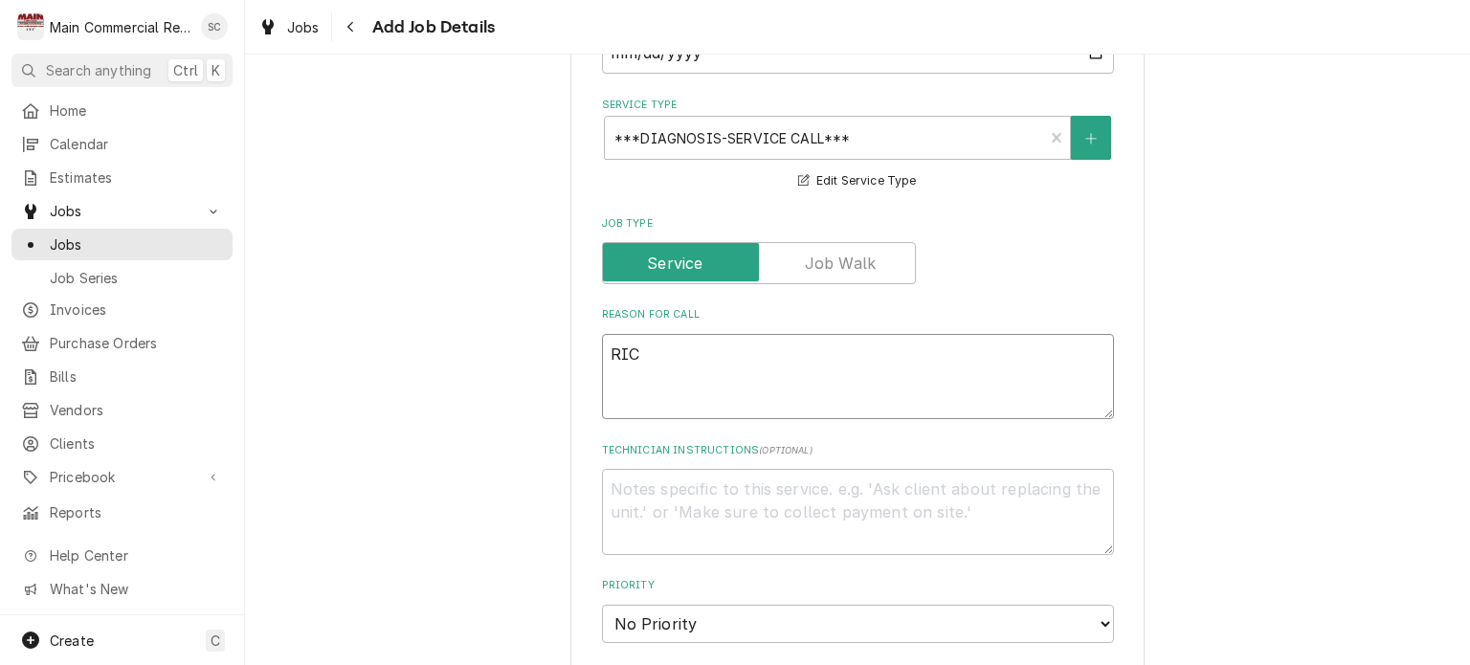
type textarea "x"
type textarea "RIC/"
type textarea "x"
type textarea "RIC/B"
type textarea "x"
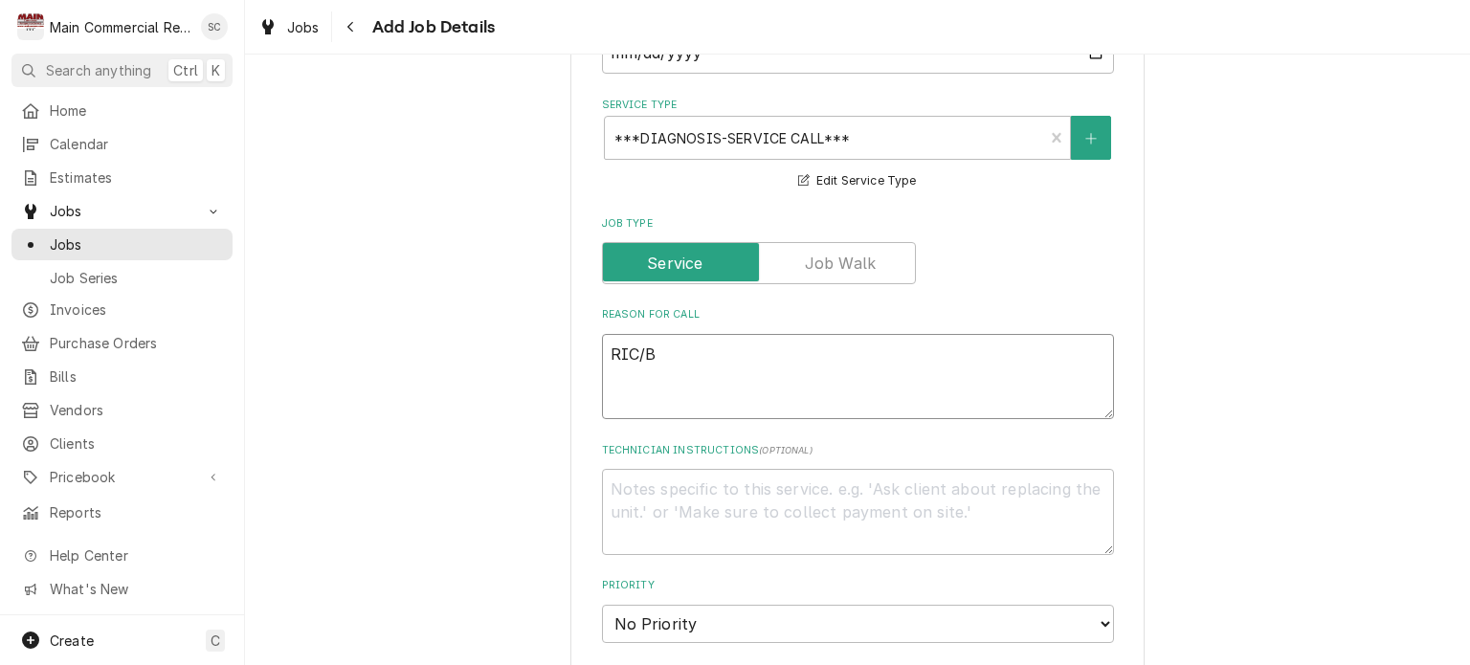
type textarea "RIC/Be"
type textarea "x"
type textarea "RIC/Bev"
type textarea "x"
type textarea "RIC/Beve"
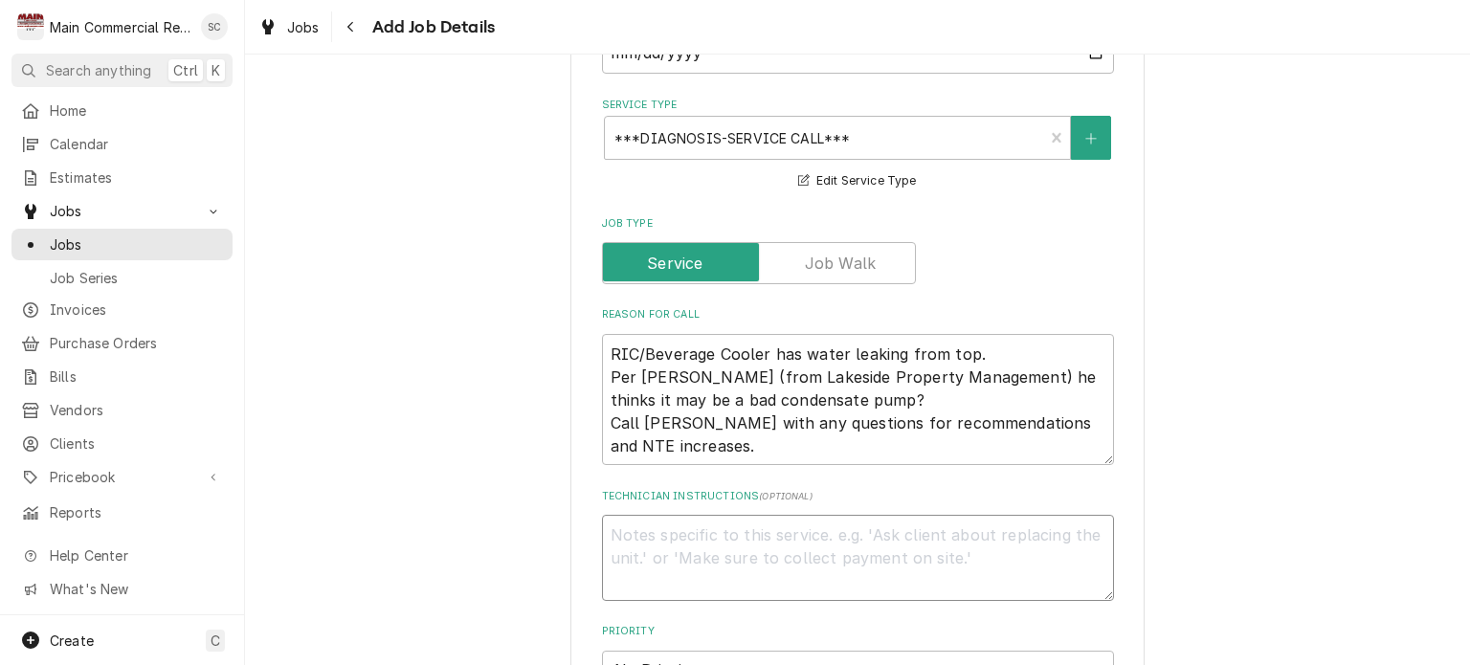
click at [839, 515] on textarea "Technician Instructions ( optional )" at bounding box center [858, 558] width 512 height 86
click at [602, 334] on textarea "RIC/Beverage Cooler has water leaking from top. Per Jared (from Lakeside Proper…" at bounding box center [858, 400] width 512 height 132
click at [997, 515] on textarea "NTE: Labor 2hrs for diagnostic a 1 trip charge =$300" at bounding box center [858, 558] width 512 height 86
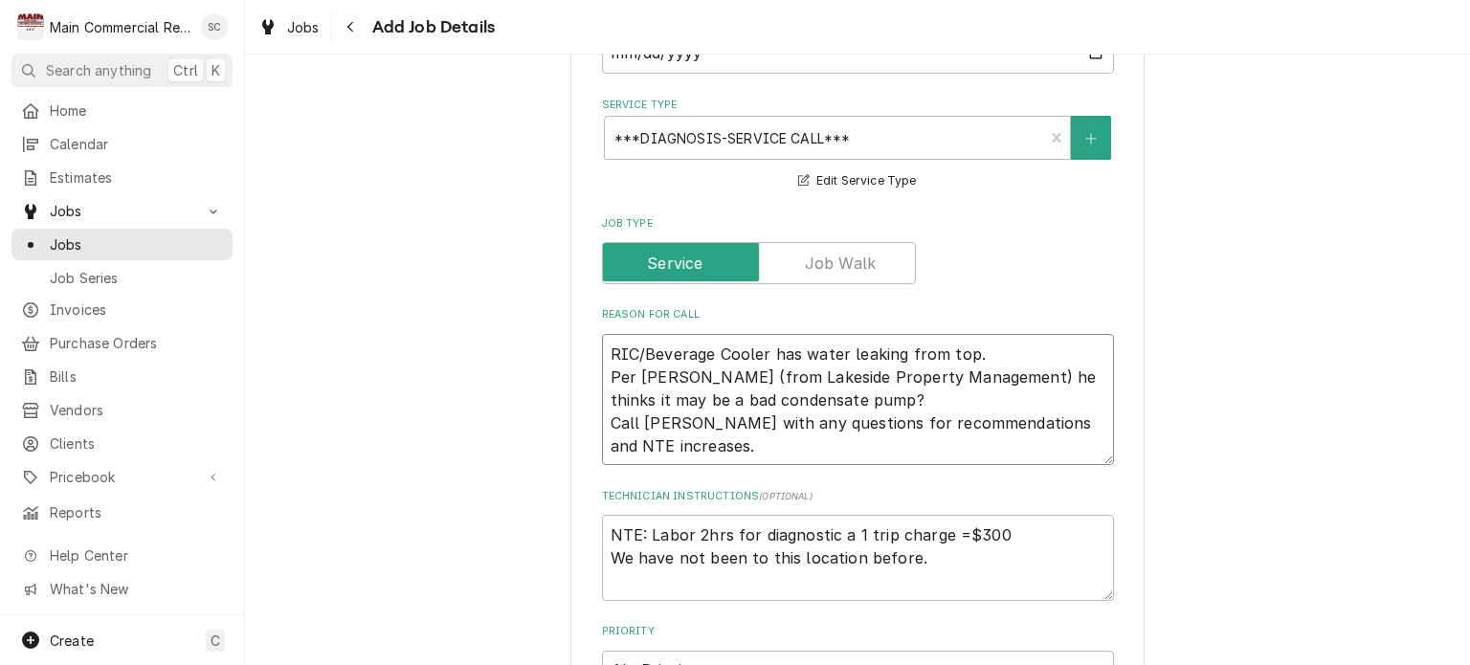
click at [602, 334] on textarea "RIC/Beverage Cooler has water leaking from top. Per Jared (from Lakeside Proper…" at bounding box center [858, 400] width 512 height 132
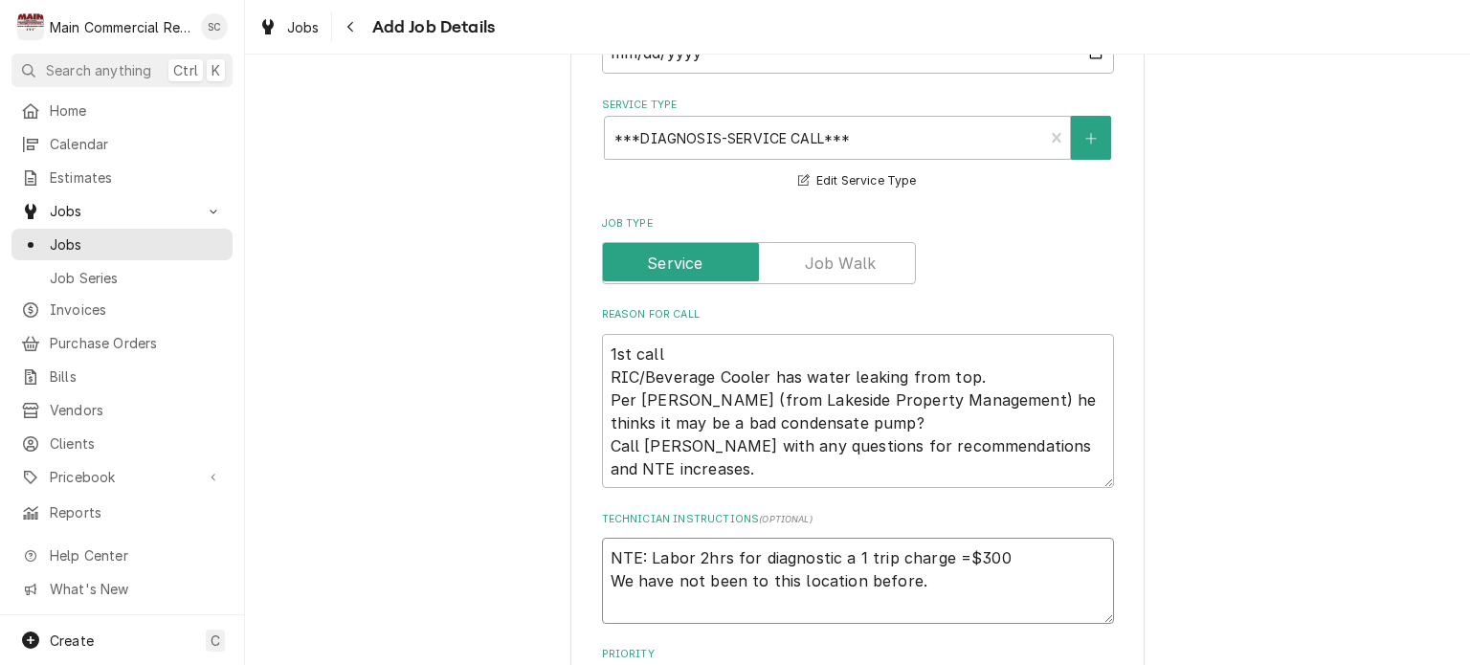
click at [920, 560] on textarea "NTE: Labor 2hrs for diagnostic a 1 trip charge =$300 We have not been to this l…" at bounding box center [858, 581] width 512 height 86
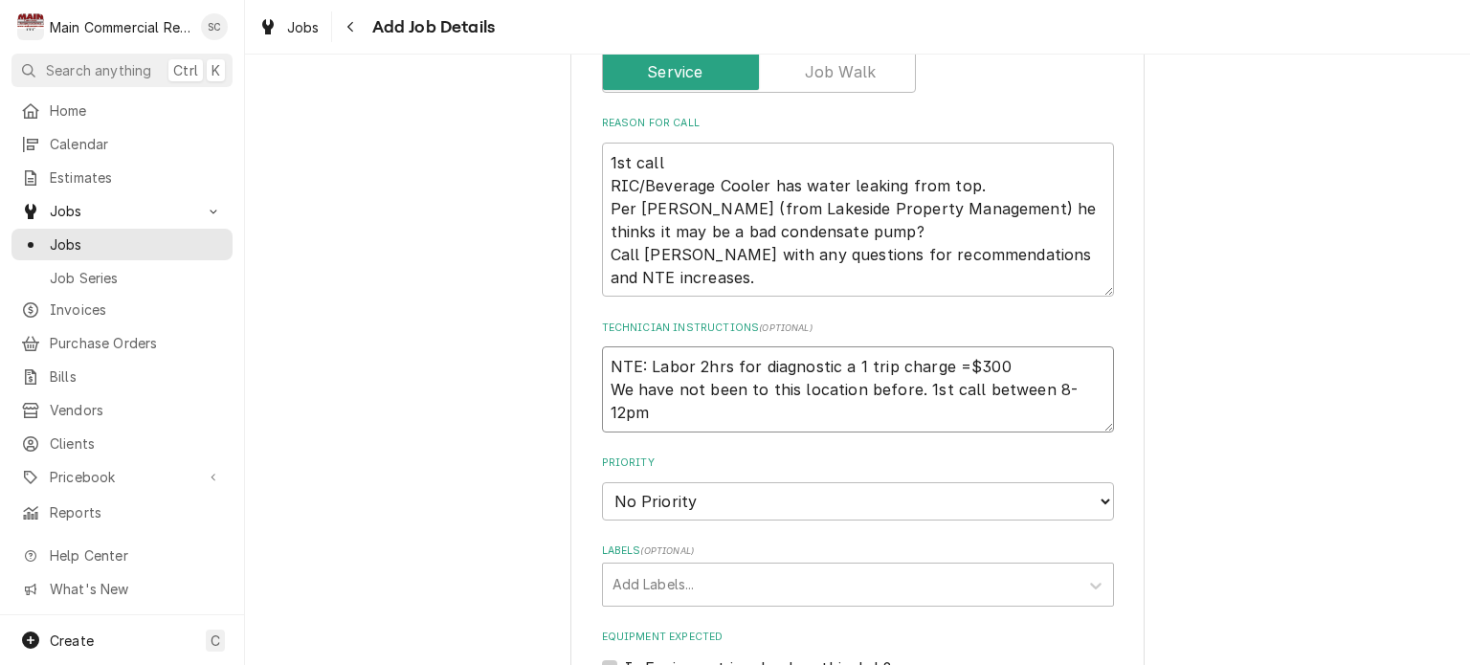
scroll to position [1532, 0]
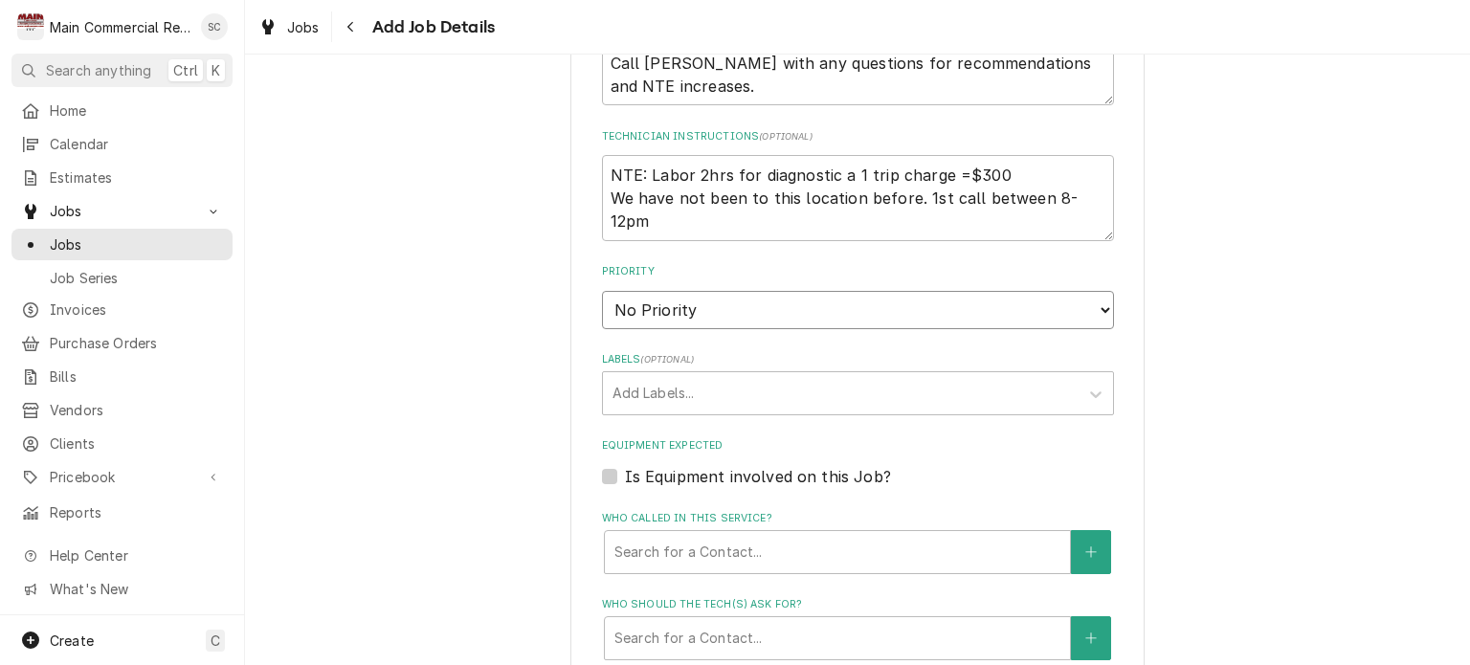
click at [683, 292] on select "No Priority Urgent High Medium Low" at bounding box center [858, 310] width 512 height 38
click at [602, 291] on select "No Priority Urgent High Medium Low" at bounding box center [858, 310] width 512 height 38
click at [690, 376] on div "Labels" at bounding box center [841, 393] width 457 height 34
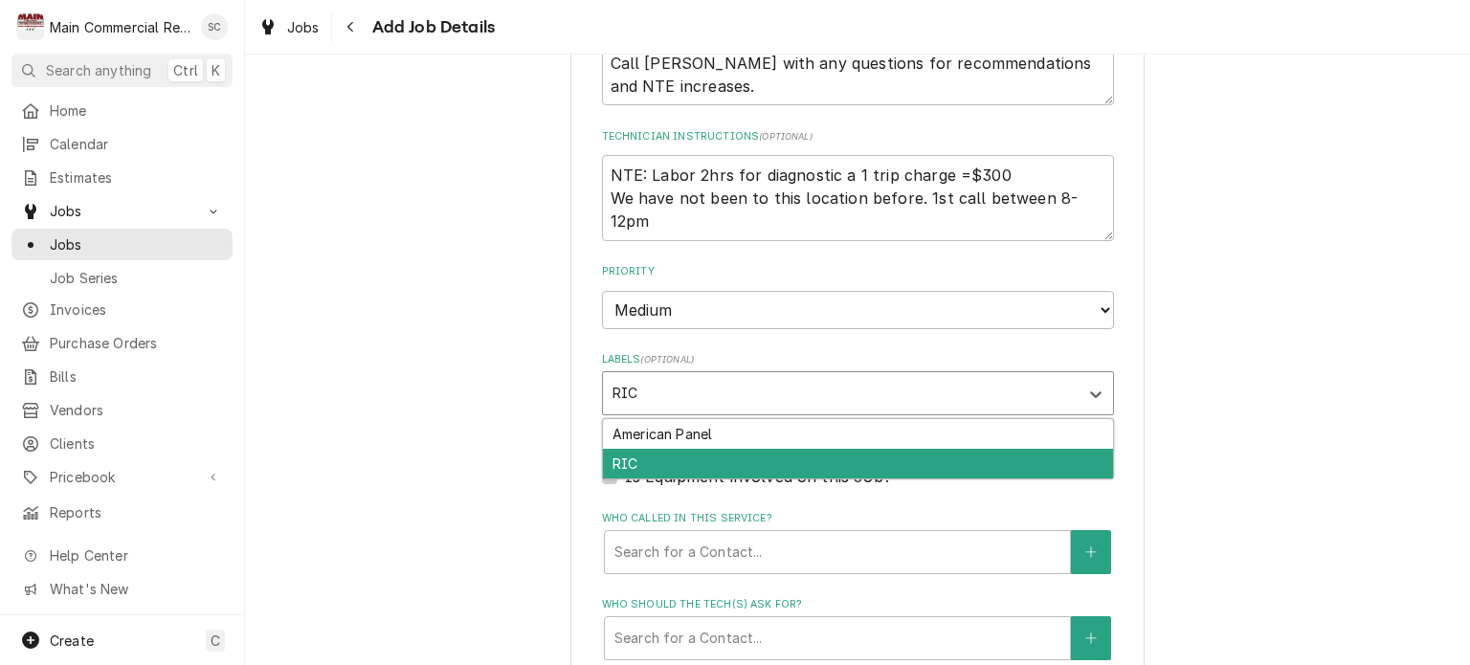
click at [661, 449] on div "RIC" at bounding box center [858, 464] width 510 height 30
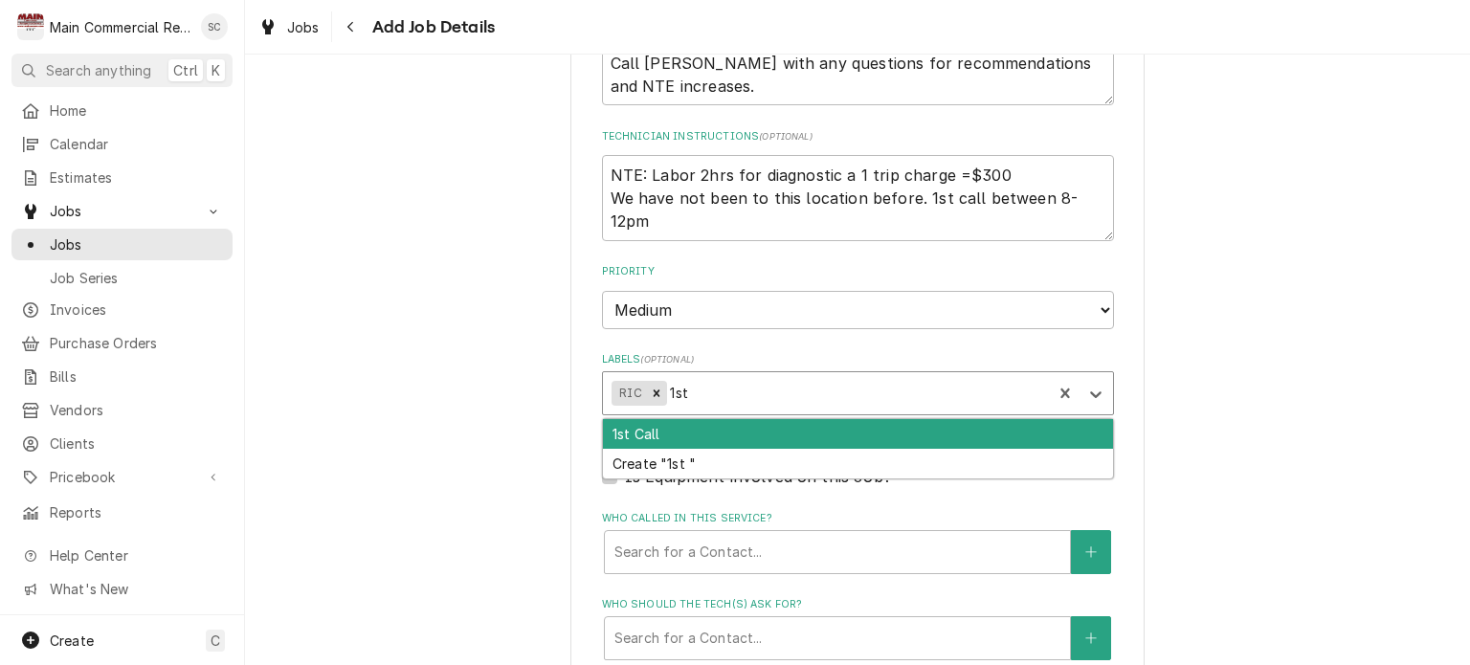
click at [704, 419] on div "1st Call" at bounding box center [858, 434] width 510 height 30
click at [730, 419] on div "Create "8am-12pm"" at bounding box center [858, 434] width 510 height 30
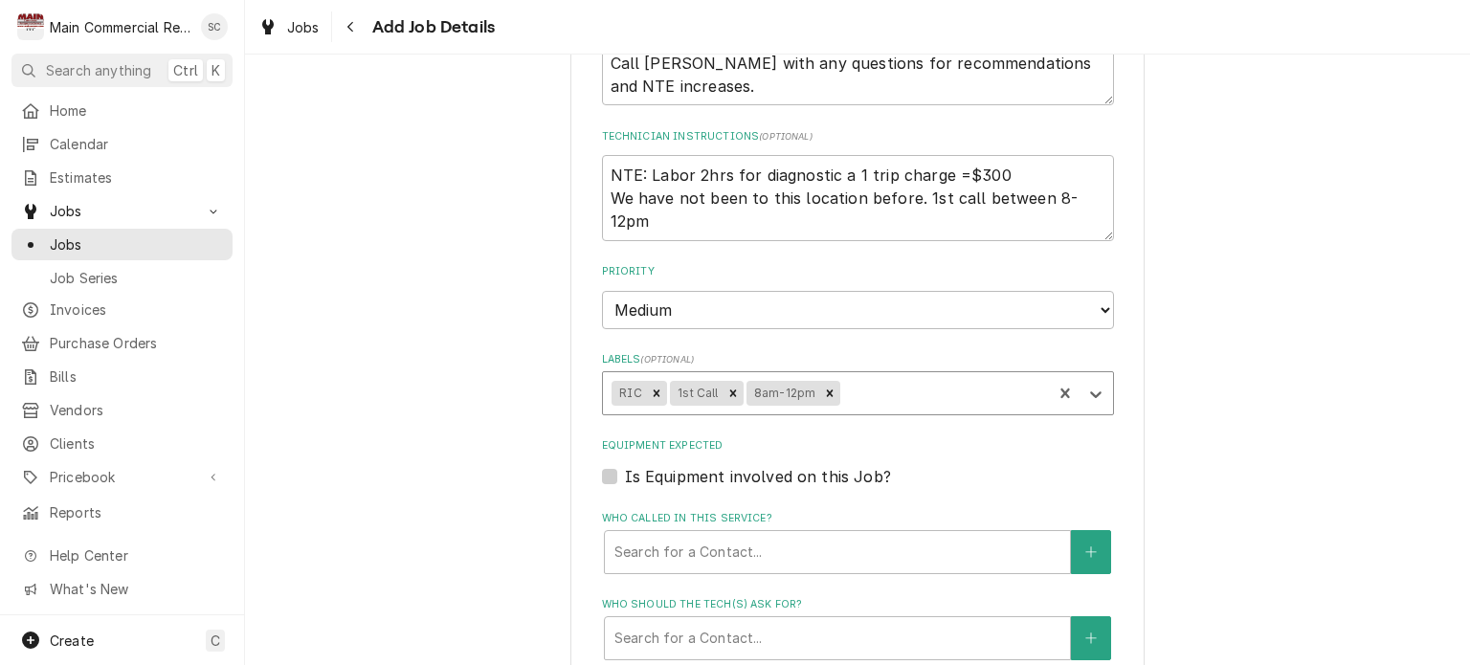
scroll to position [1819, 0]
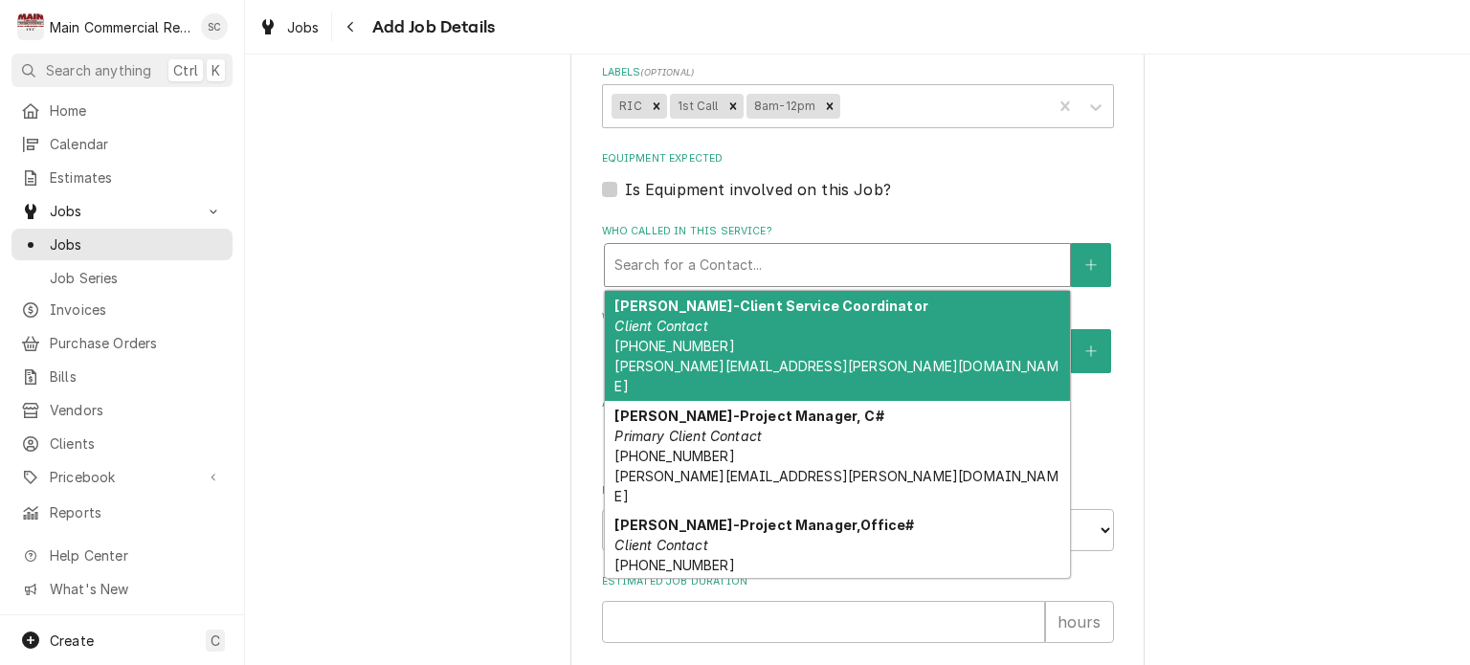
click at [746, 248] on div "Who called in this service?" at bounding box center [838, 265] width 446 height 34
click at [1086, 258] on icon "Create New Contact" at bounding box center [1091, 264] width 11 height 13
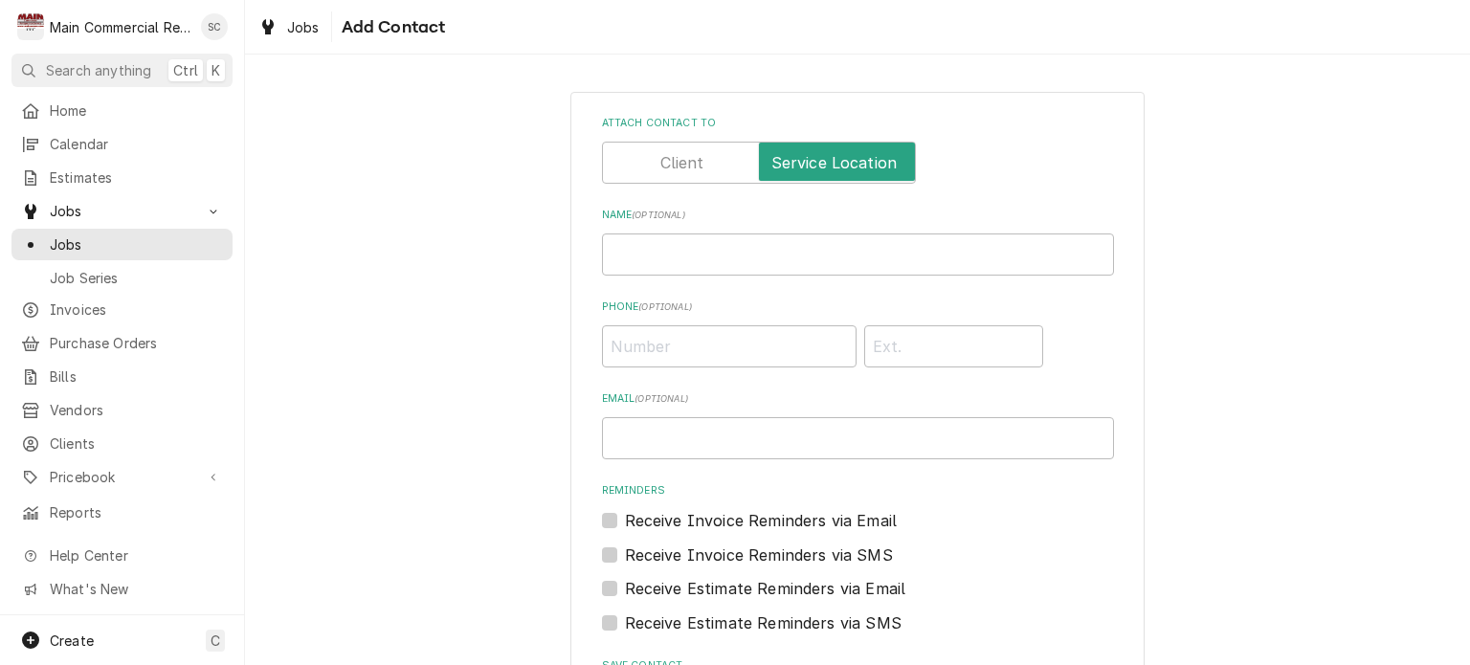
click at [693, 171] on label "Attach contact to" at bounding box center [759, 163] width 314 height 42
click at [693, 171] on input "Attach contact to" at bounding box center [759, 163] width 297 height 42
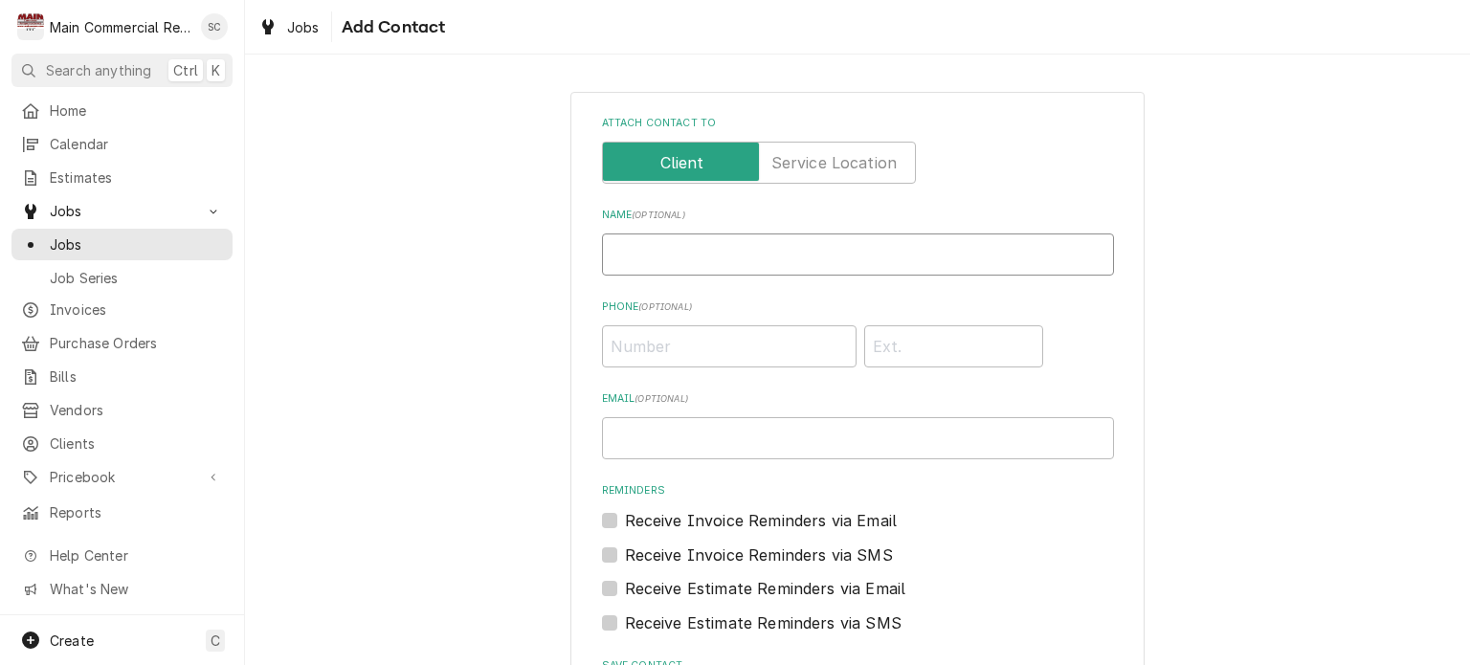
click at [727, 259] on input "Name ( optional )" at bounding box center [858, 255] width 512 height 42
click at [699, 341] on input "Phone ( optional )" at bounding box center [729, 346] width 255 height 42
click at [880, 354] on input "Phone" at bounding box center [953, 346] width 179 height 42
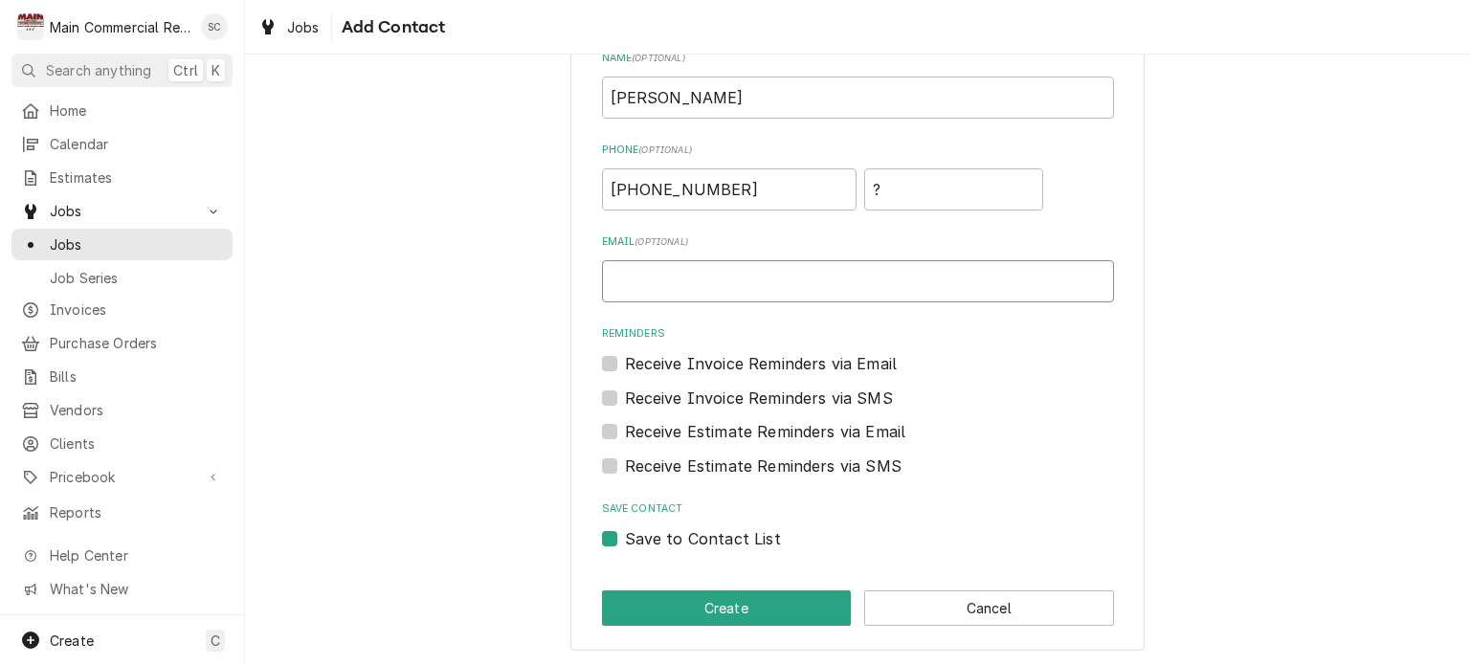
click at [783, 289] on input "Email ( optional )" at bounding box center [858, 281] width 512 height 42
click at [788, 612] on button "Create" at bounding box center [727, 608] width 250 height 35
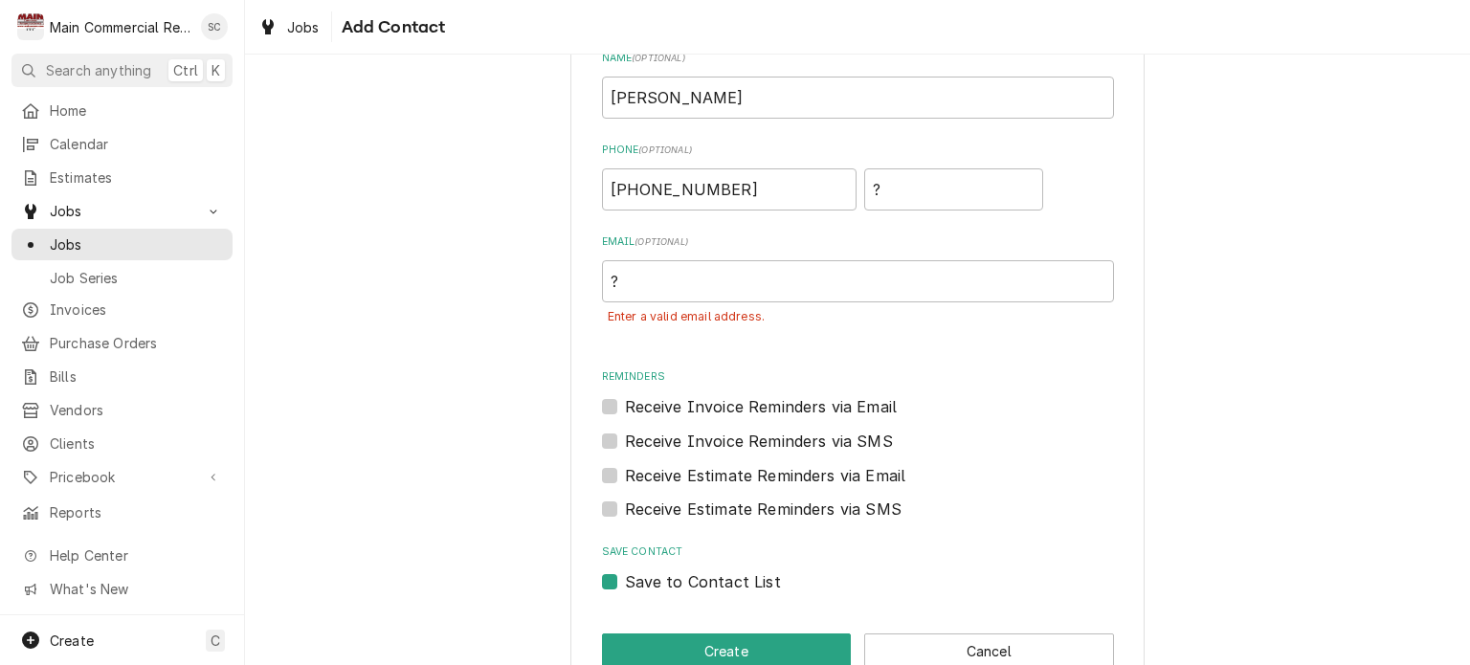
scroll to position [196, 0]
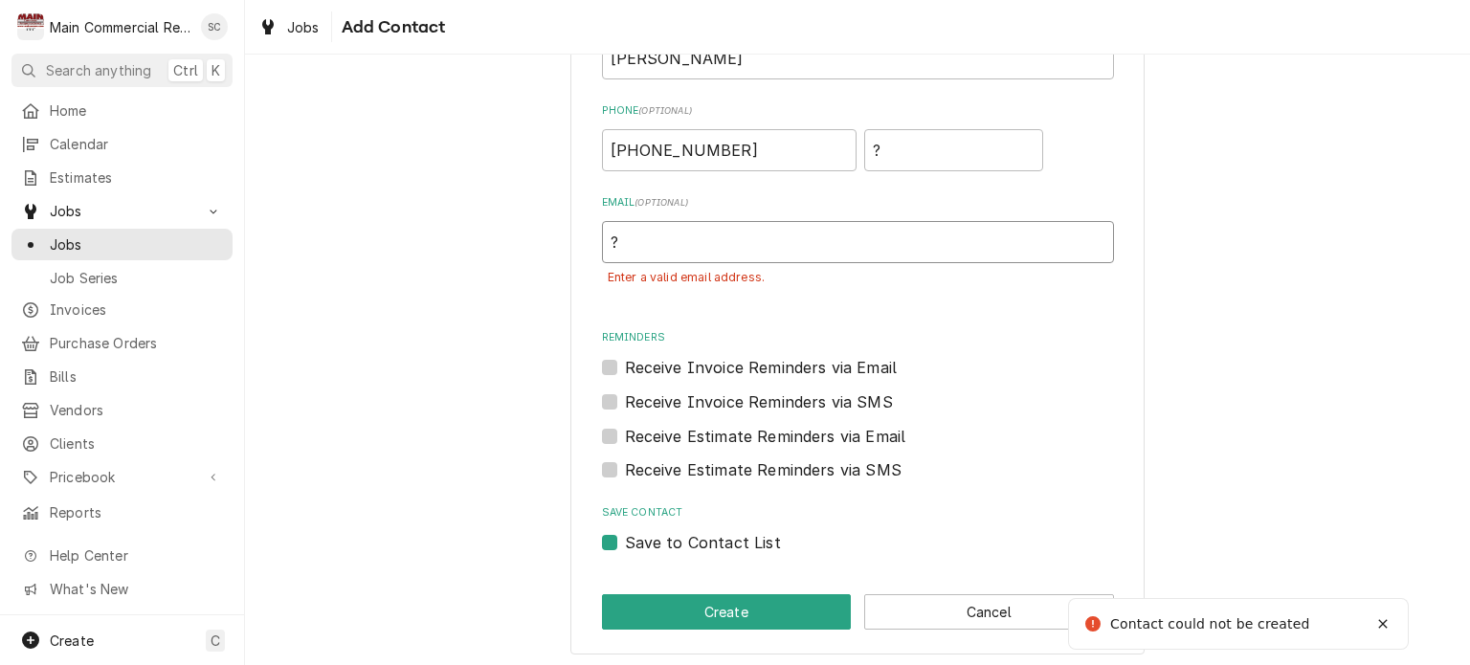
drag, startPoint x: 606, startPoint y: 242, endPoint x: 551, endPoint y: 231, distance: 55.8
click at [548, 235] on div "Attach contact to Name ( optional ) Jared Phone ( optional ) (704) 729-7163 ? E…" at bounding box center [857, 274] width 1225 height 793
click at [754, 607] on button "Create" at bounding box center [727, 611] width 250 height 35
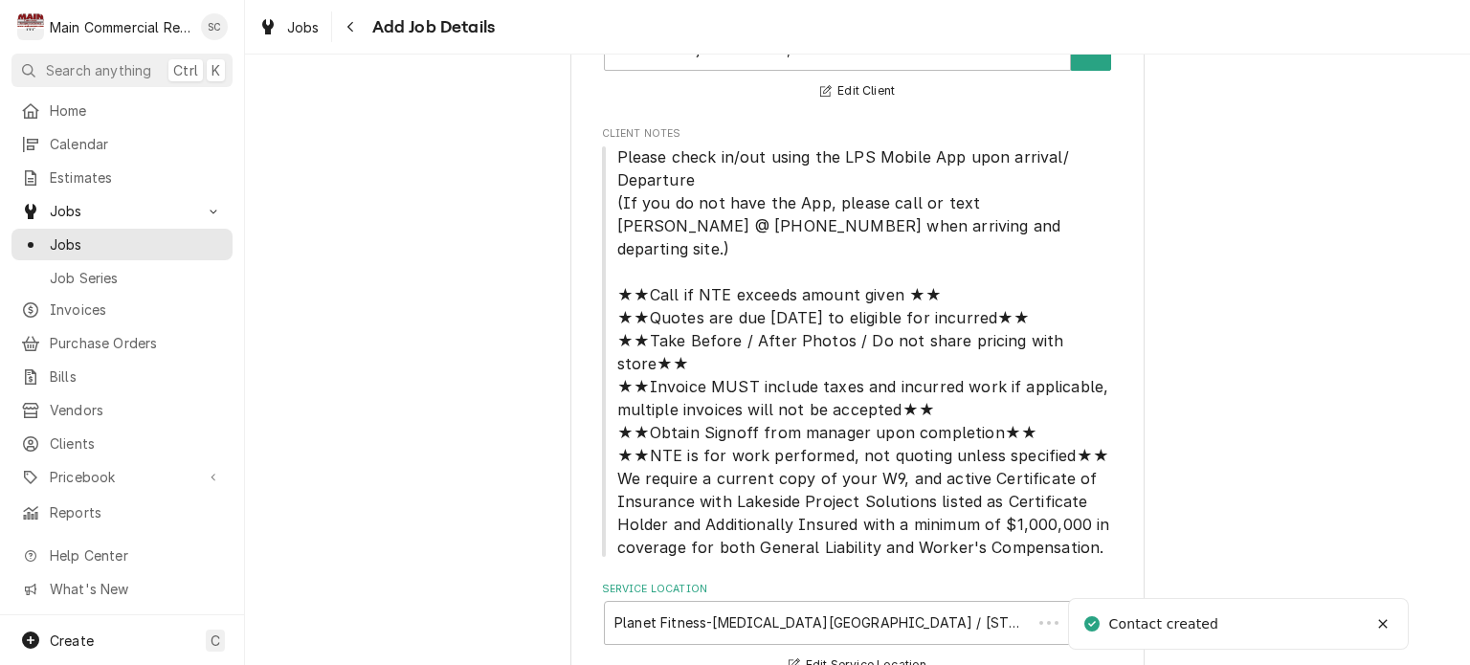
scroll to position [1819, 0]
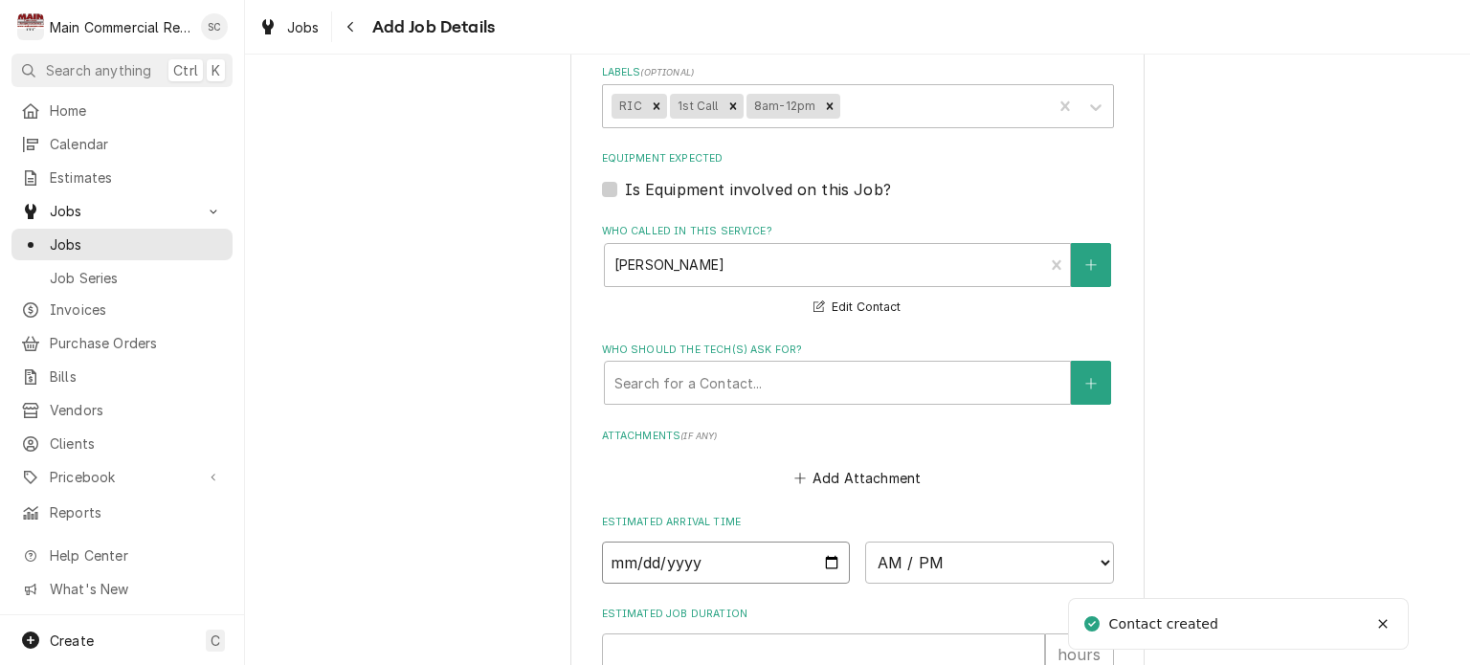
click at [823, 542] on input "Date" at bounding box center [726, 563] width 249 height 42
click at [912, 542] on select "AM / PM 6:00 AM 6:15 AM 6:30 AM 6:45 AM 7:00 AM 7:15 AM 7:30 AM 7:45 AM 8:00 AM…" at bounding box center [989, 563] width 249 height 42
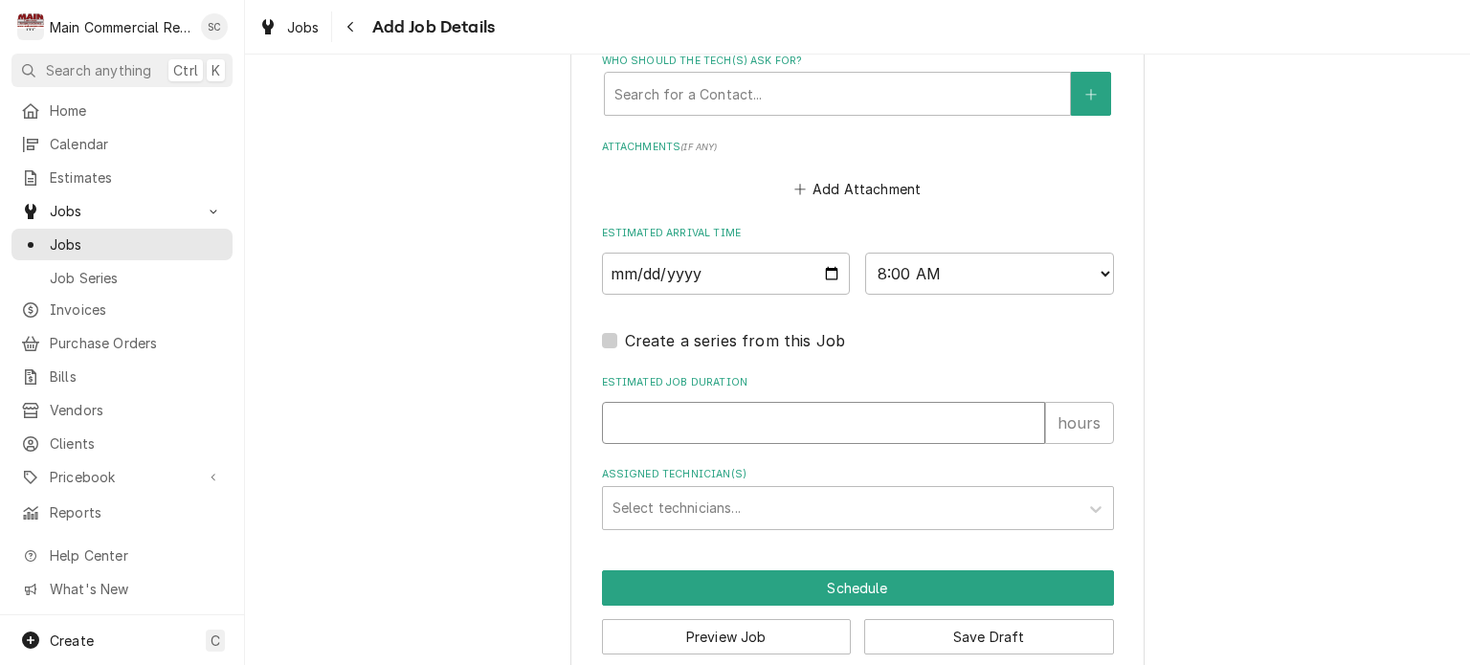
click at [708, 402] on input "Estimated Job Duration" at bounding box center [823, 423] width 443 height 42
click at [752, 491] on div "Assigned Technician(s)" at bounding box center [841, 508] width 457 height 34
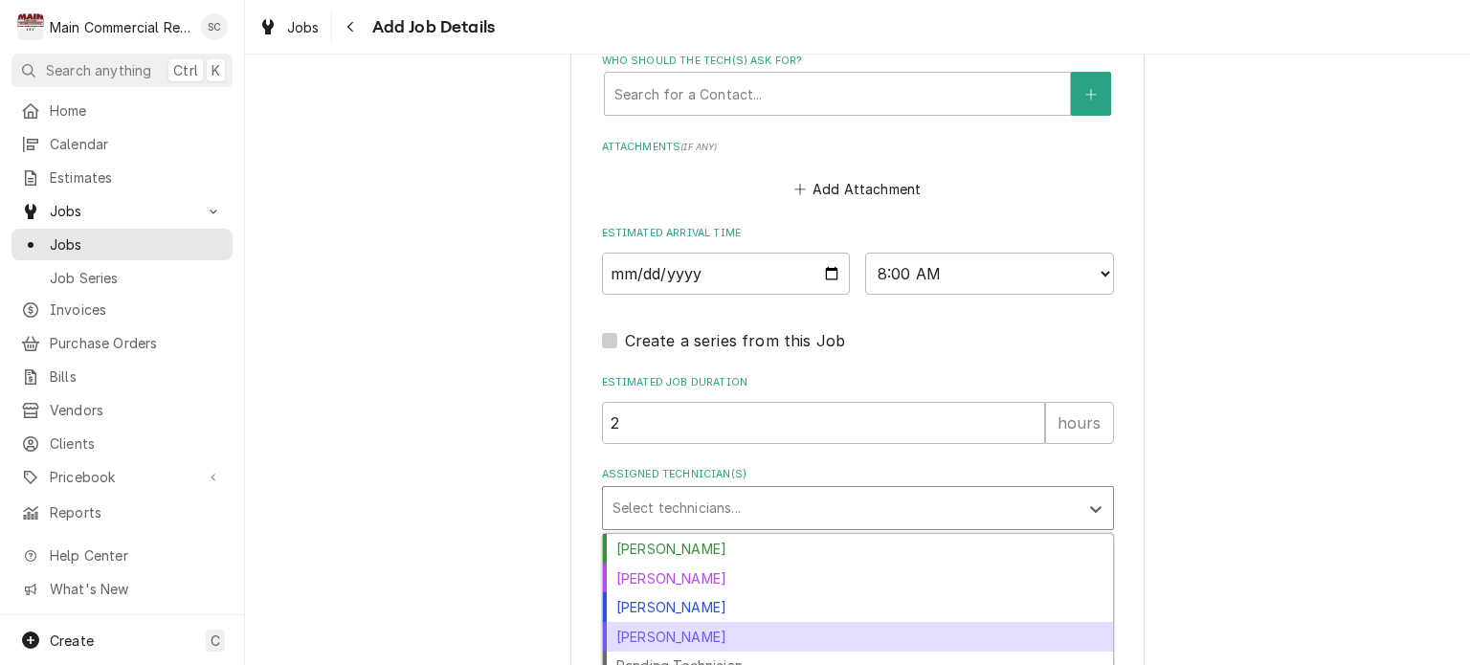
click at [718, 622] on div "Mike Marchese" at bounding box center [858, 637] width 510 height 30
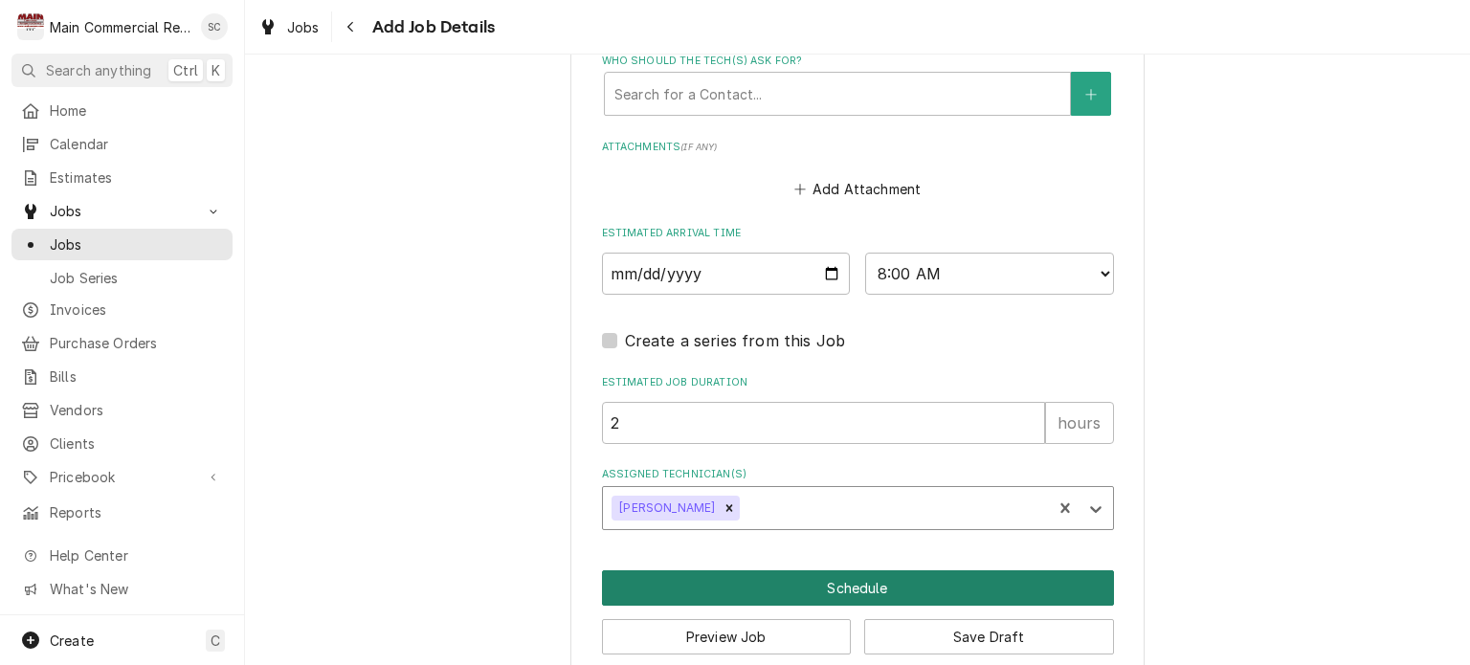
click at [900, 571] on button "Schedule" at bounding box center [858, 588] width 512 height 35
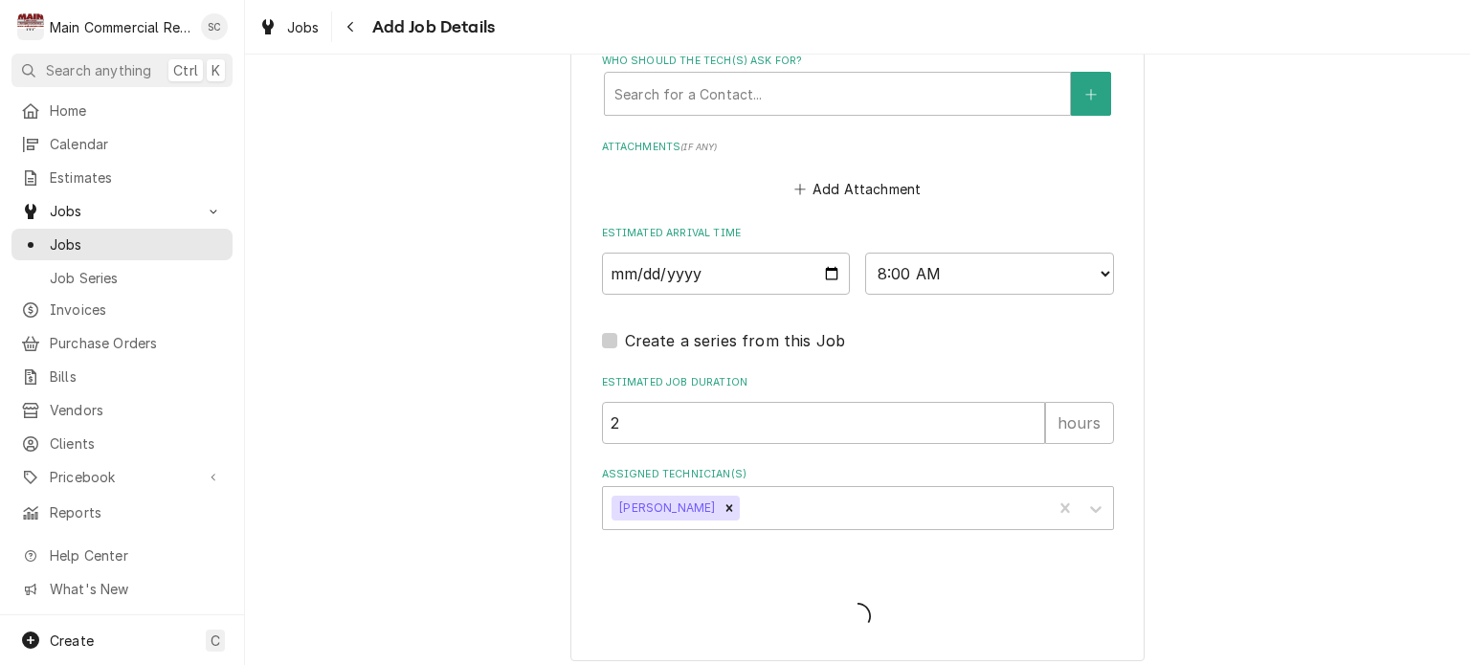
scroll to position [2091, 0]
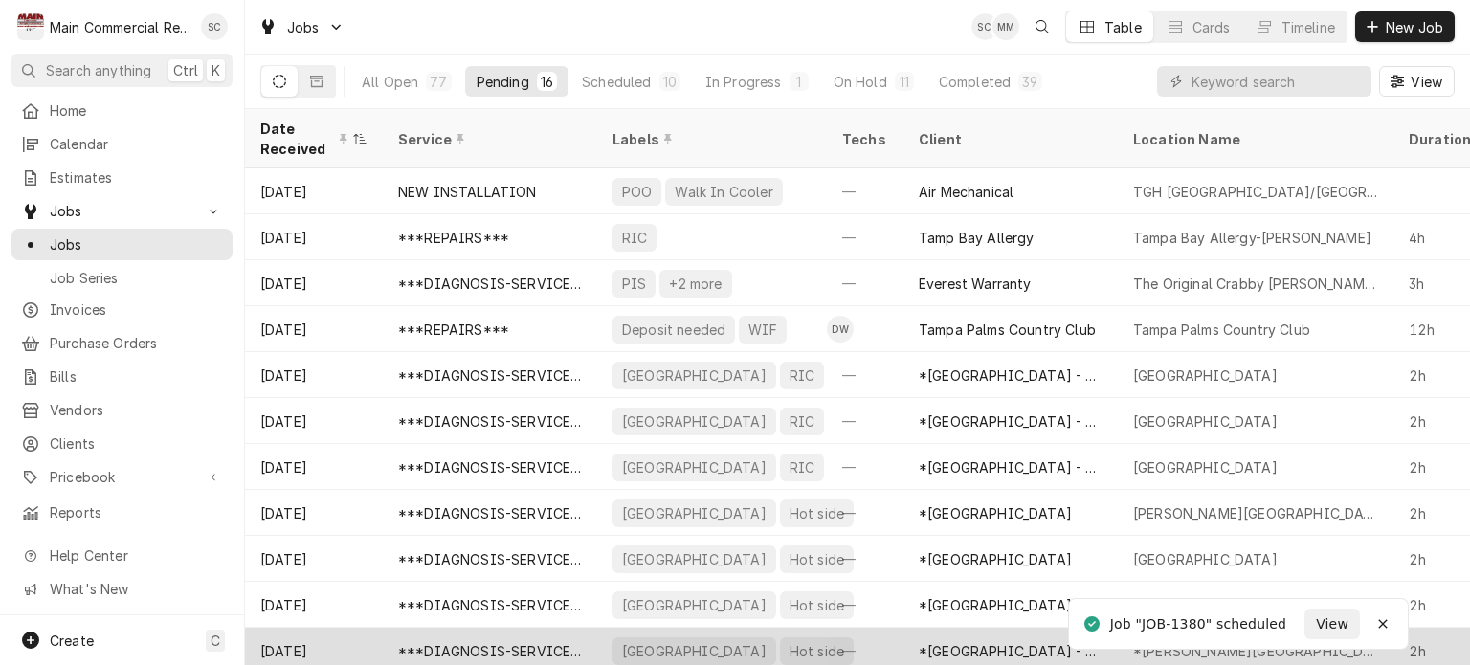
scroll to position [242, 0]
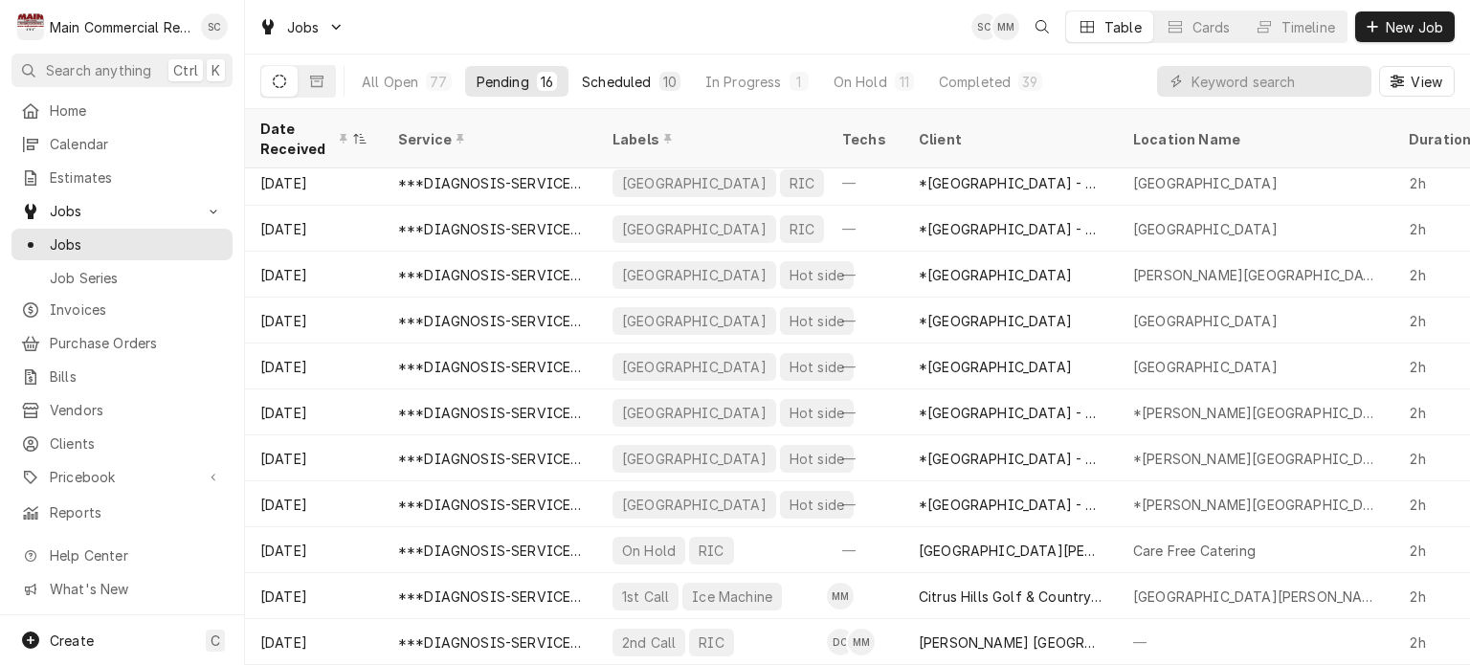
click at [625, 77] on div "Scheduled" at bounding box center [616, 82] width 69 height 20
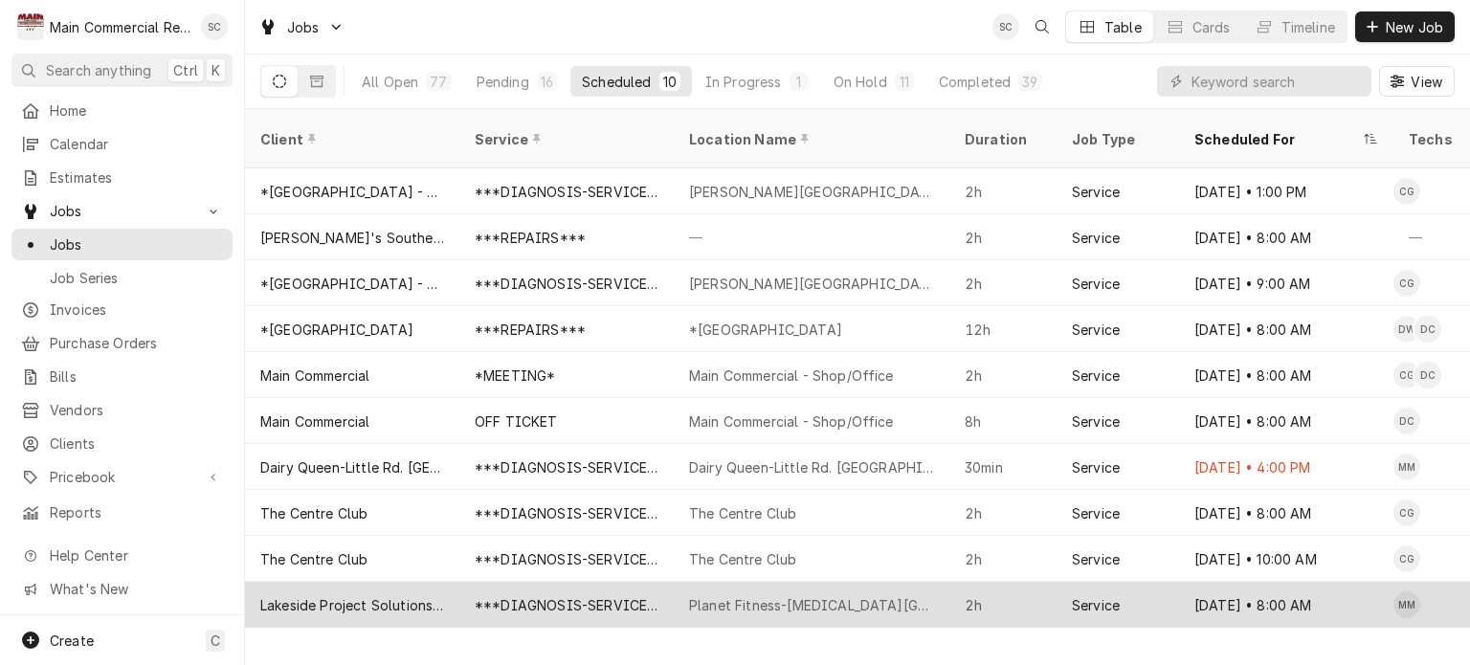
click at [837, 595] on div "Planet Fitness-[MEDICAL_DATA][GEOGRAPHIC_DATA]" at bounding box center [811, 605] width 245 height 20
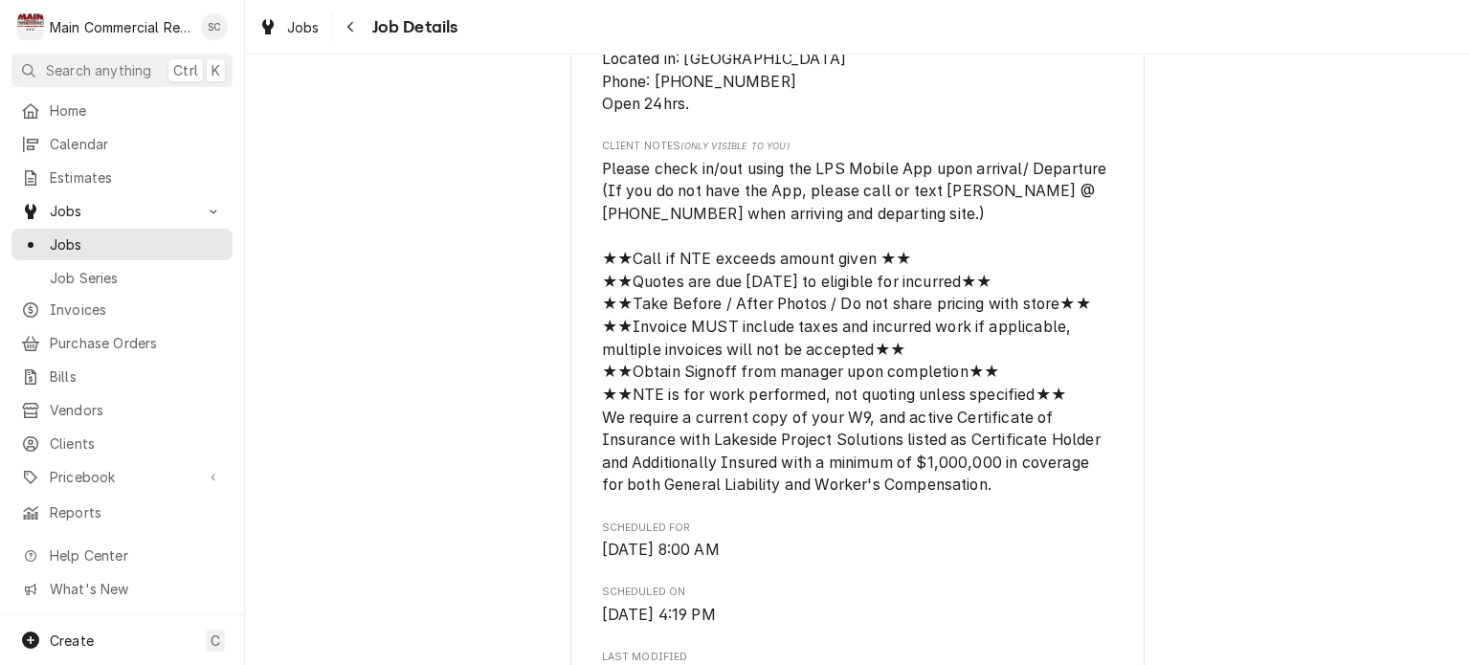
scroll to position [383, 0]
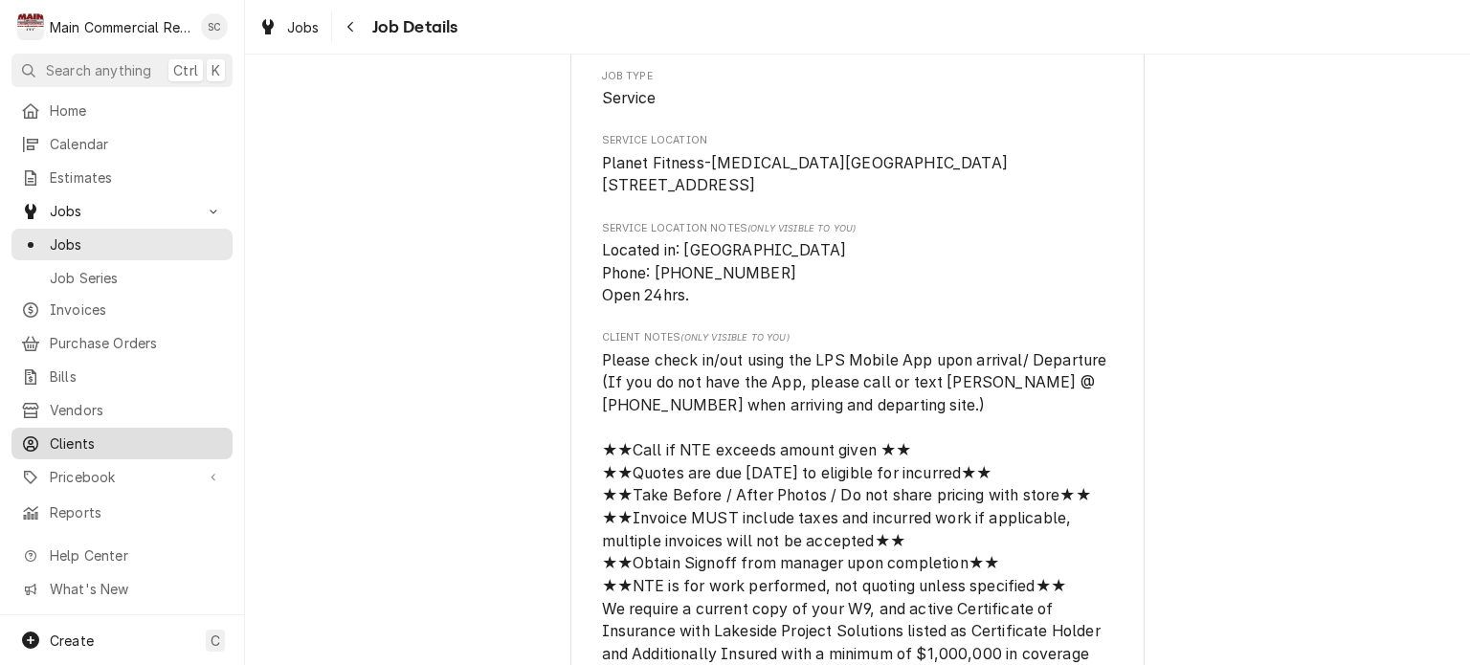
click at [84, 434] on span "Clients" at bounding box center [136, 444] width 173 height 20
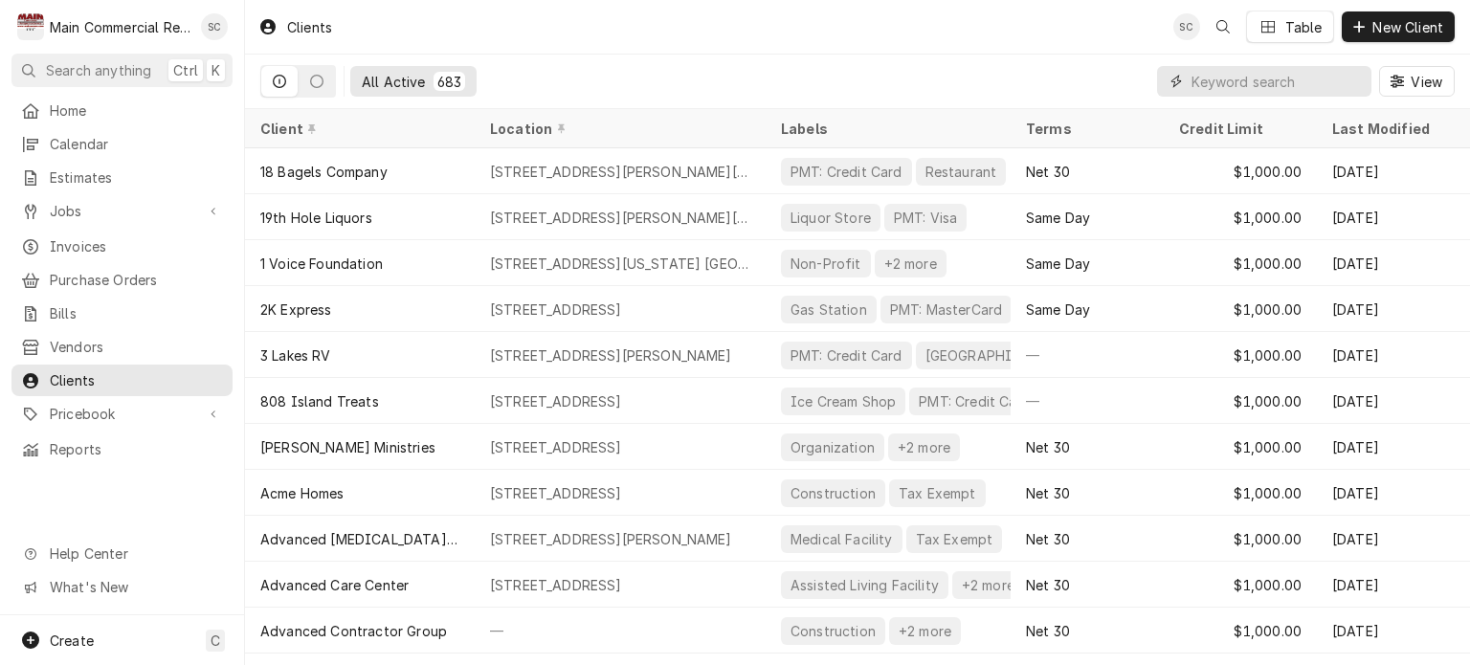
click at [1297, 85] on input "Dynamic Content Wrapper" at bounding box center [1277, 81] width 170 height 31
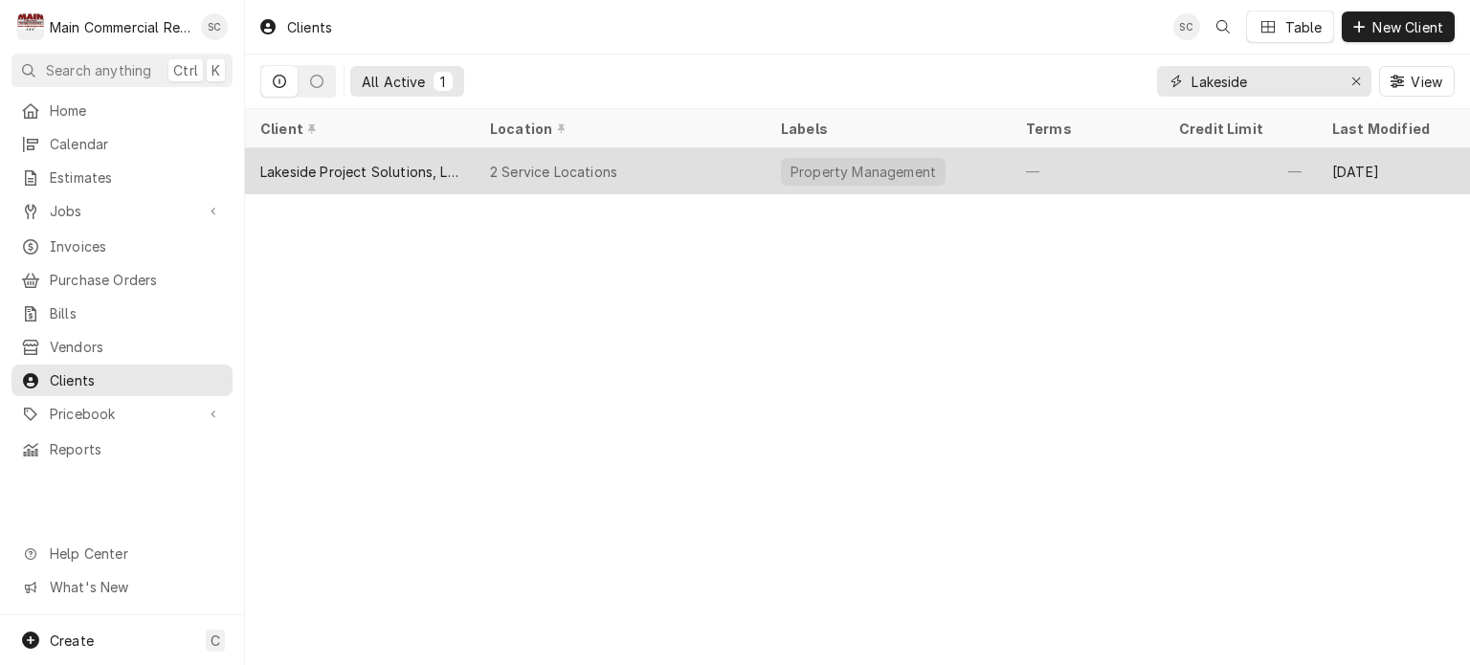
type input "Lakeside"
click at [497, 175] on div "2 Service Locations" at bounding box center [620, 171] width 291 height 46
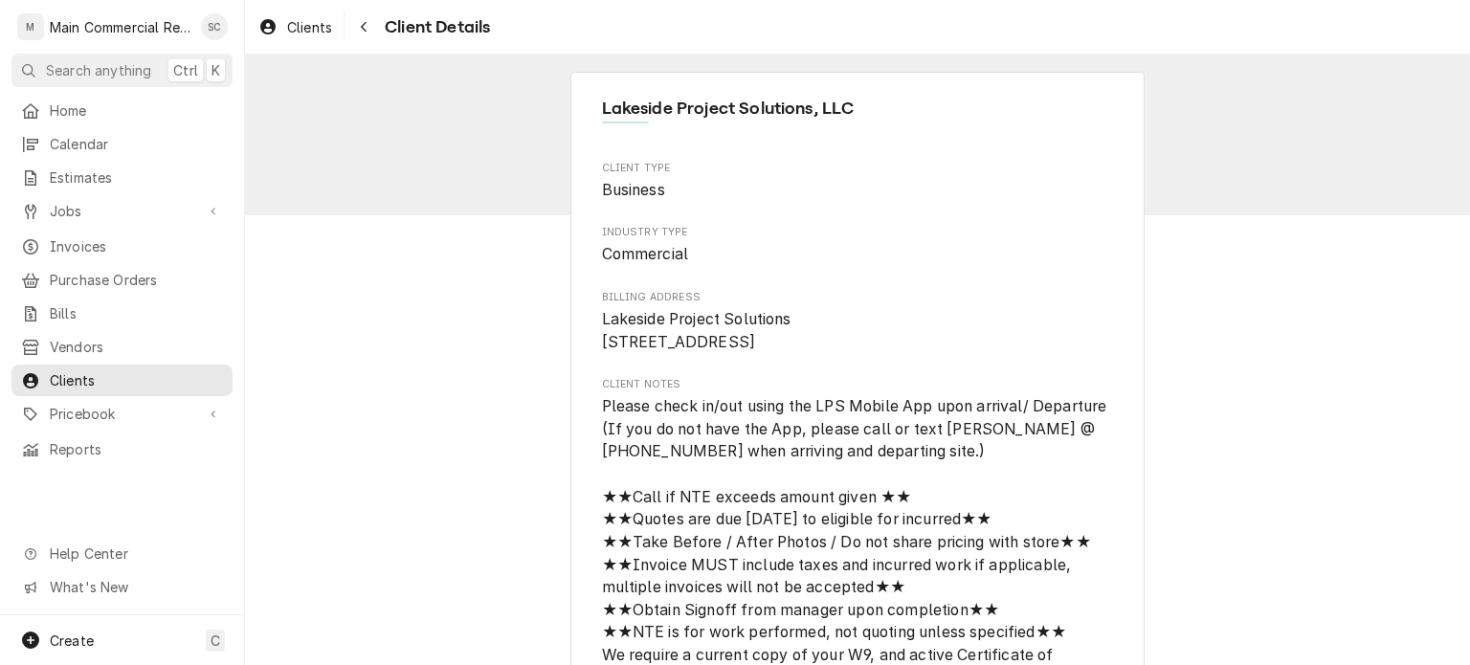
scroll to position [191, 0]
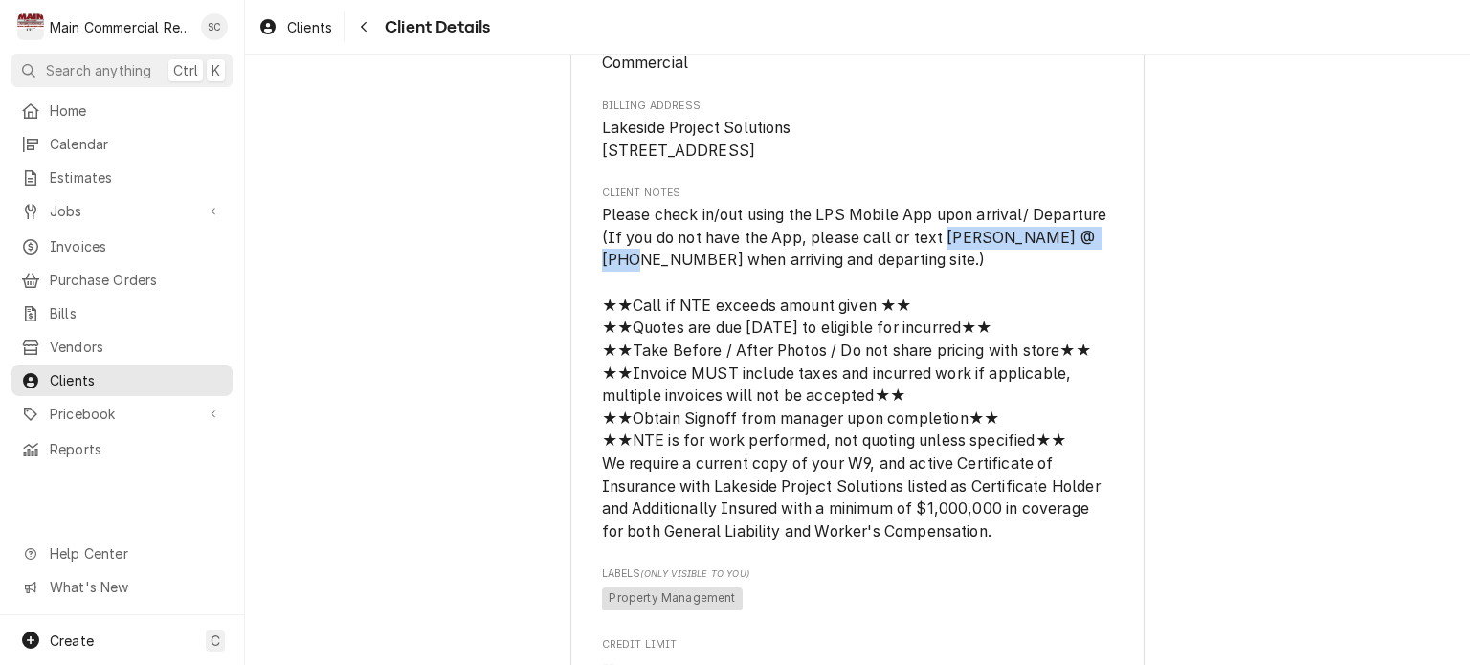
drag, startPoint x: 936, startPoint y: 259, endPoint x: 1099, endPoint y: 265, distance: 162.8
click at [1099, 265] on span "Please check in/out using the LPS Mobile App upon arrival/ Departure (If you do…" at bounding box center [858, 373] width 512 height 339
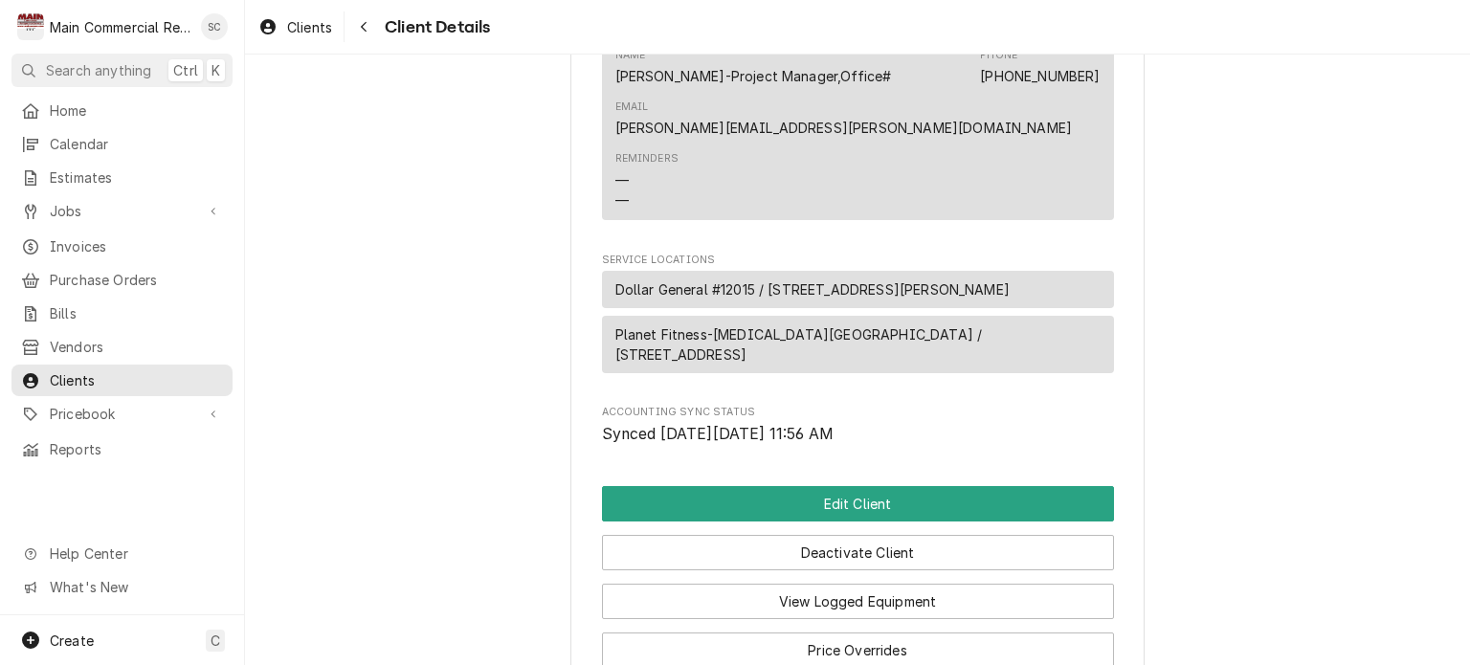
scroll to position [1760, 0]
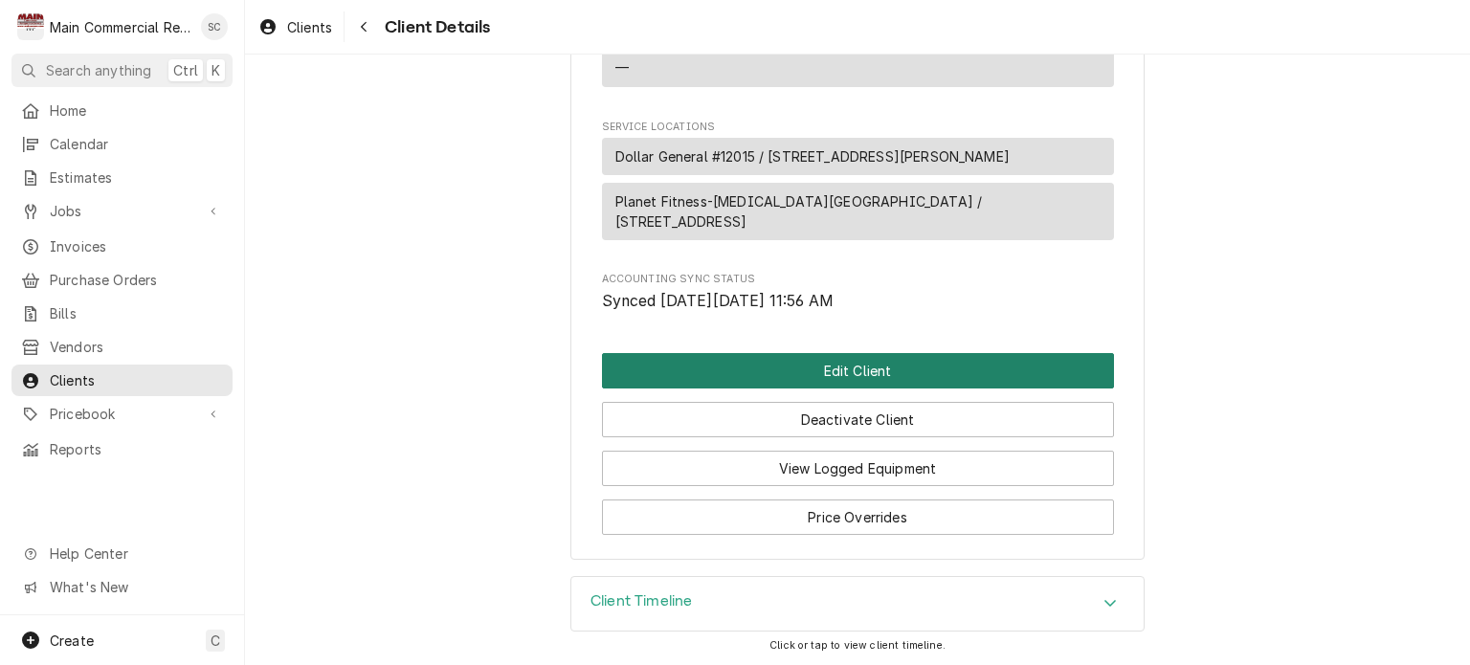
click at [900, 376] on button "Edit Client" at bounding box center [858, 370] width 512 height 35
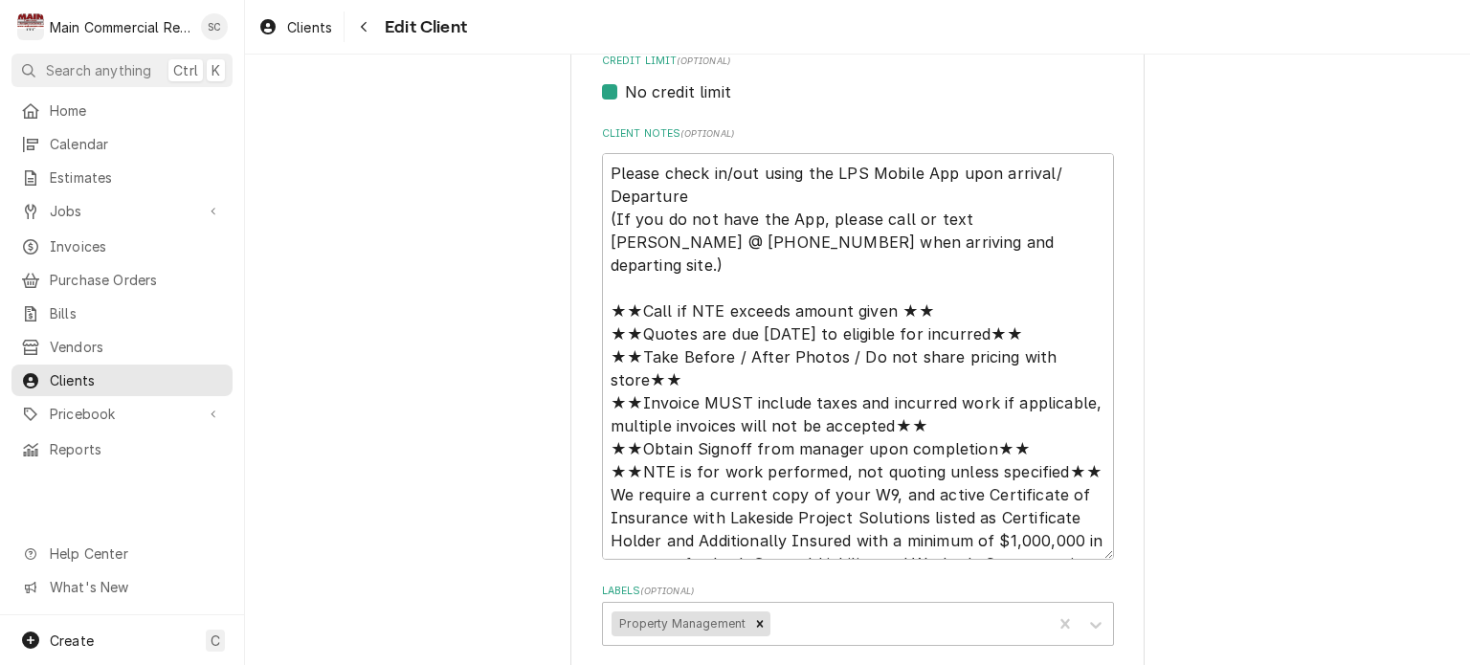
scroll to position [957, 0]
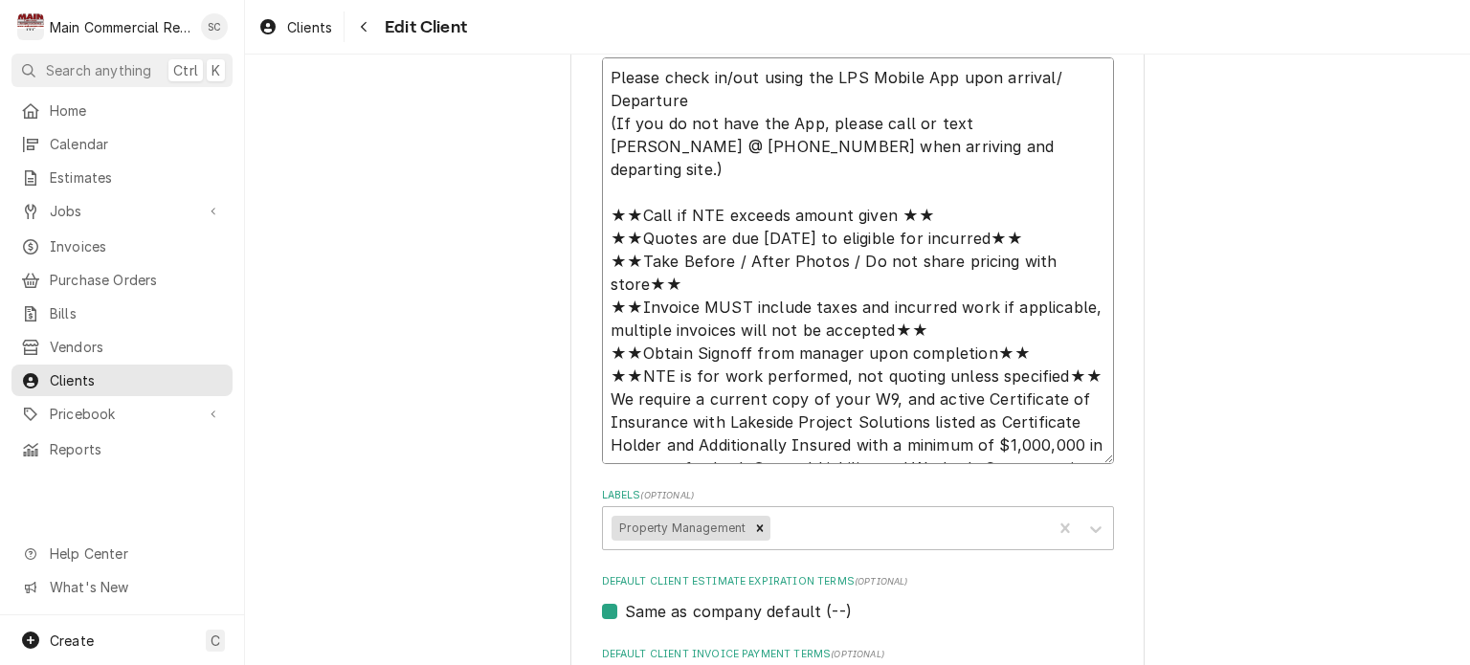
drag, startPoint x: 955, startPoint y: 118, endPoint x: 636, endPoint y: 151, distance: 321.5
click at [636, 151] on textarea "Please check in/out using the LPS Mobile App upon arrival/ Departure (If you do…" at bounding box center [858, 261] width 512 height 408
type textarea "x"
type textarea "Please check in/out using the LPS Mobile App upon arrival/ Departure (If you do…"
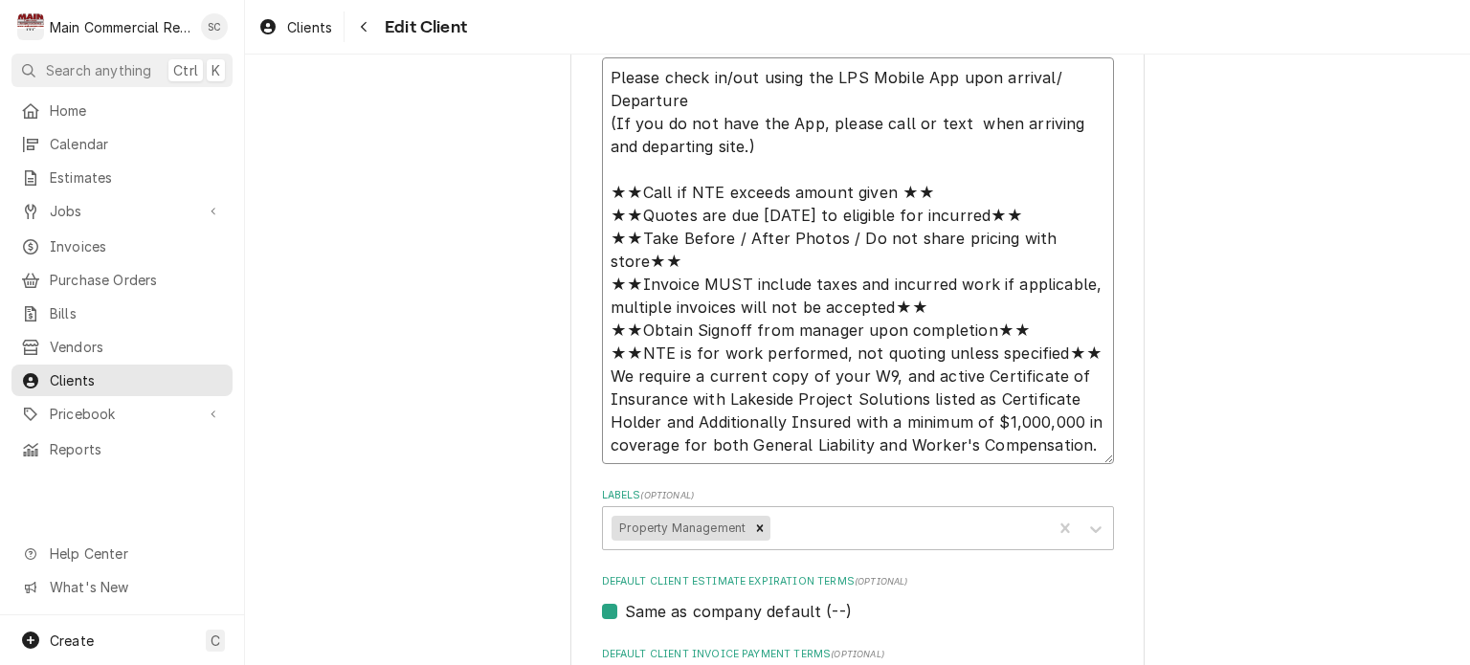
type textarea "x"
type textarea "Please check in/out using the LPS Mobile App upon arrival/ Departure (If you do…"
type textarea "x"
type textarea "Please check in/out using the LPS Mobile App upon arrival/ Departure (If you do…"
type textarea "x"
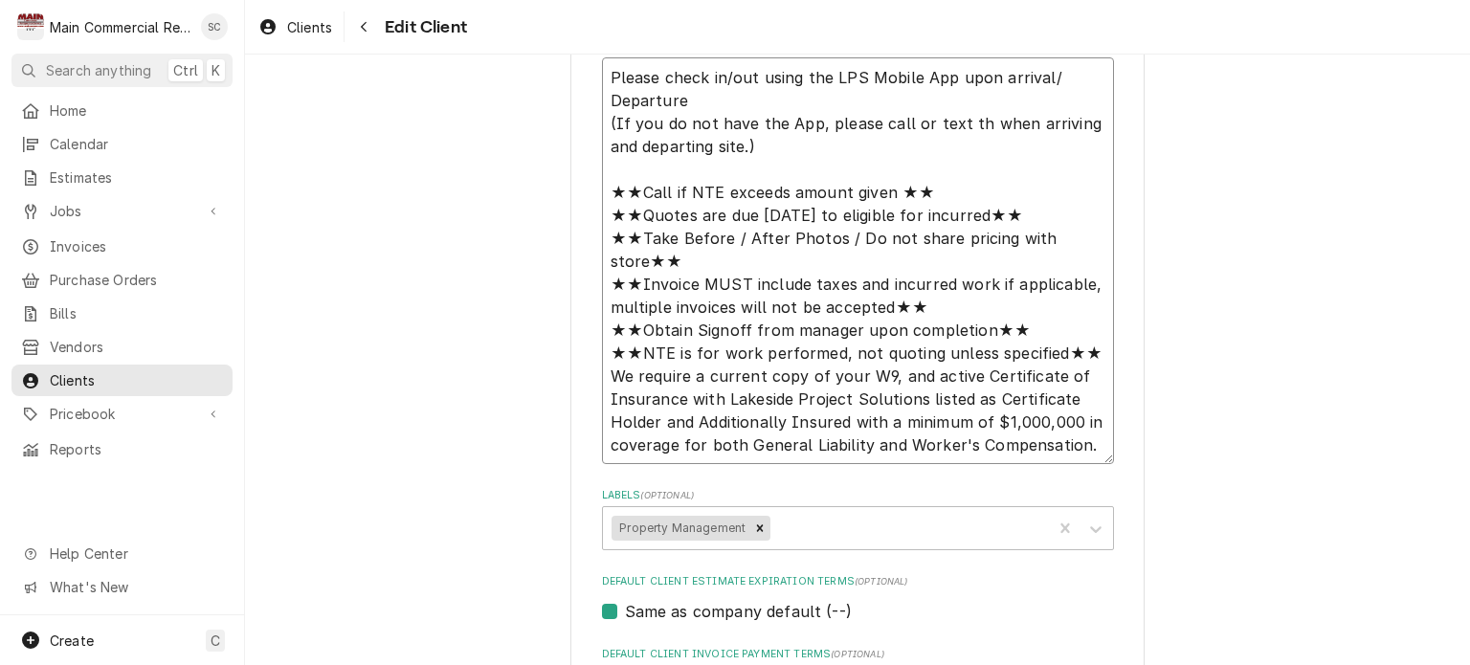
type textarea "Please check in/out using the LPS Mobile App upon arrival/ Departure (If you do…"
type textarea "x"
type textarea "Please check in/out using the LPS Mobile App upon arrival/ Departure (If you do…"
type textarea "x"
type textarea "Please check in/out using the LPS Mobile App upon arrival/ Departure (If you do…"
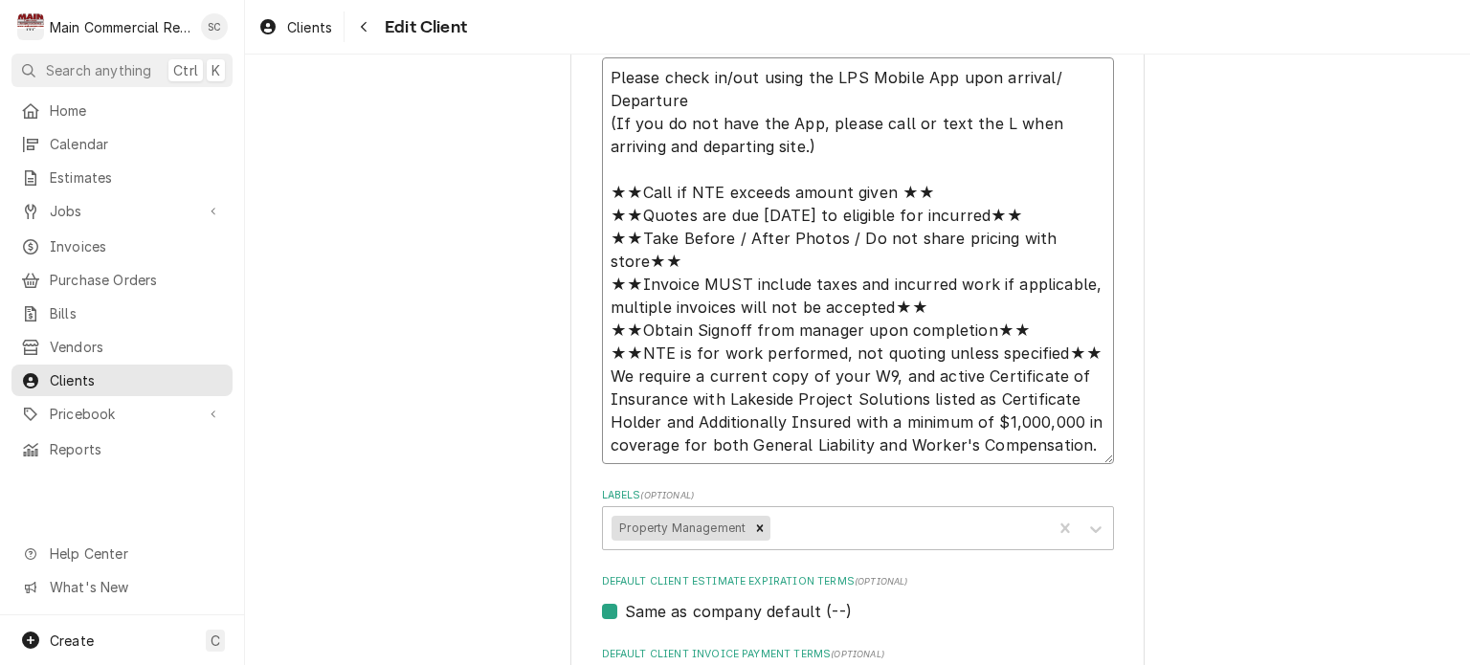
type textarea "x"
type textarea "Please check in/out using the LPS Mobile App upon arrival/ Departure (If you do…"
type textarea "x"
type textarea "Please check in/out using the LPS Mobile App upon arrival/ Departure (If you do…"
type textarea "x"
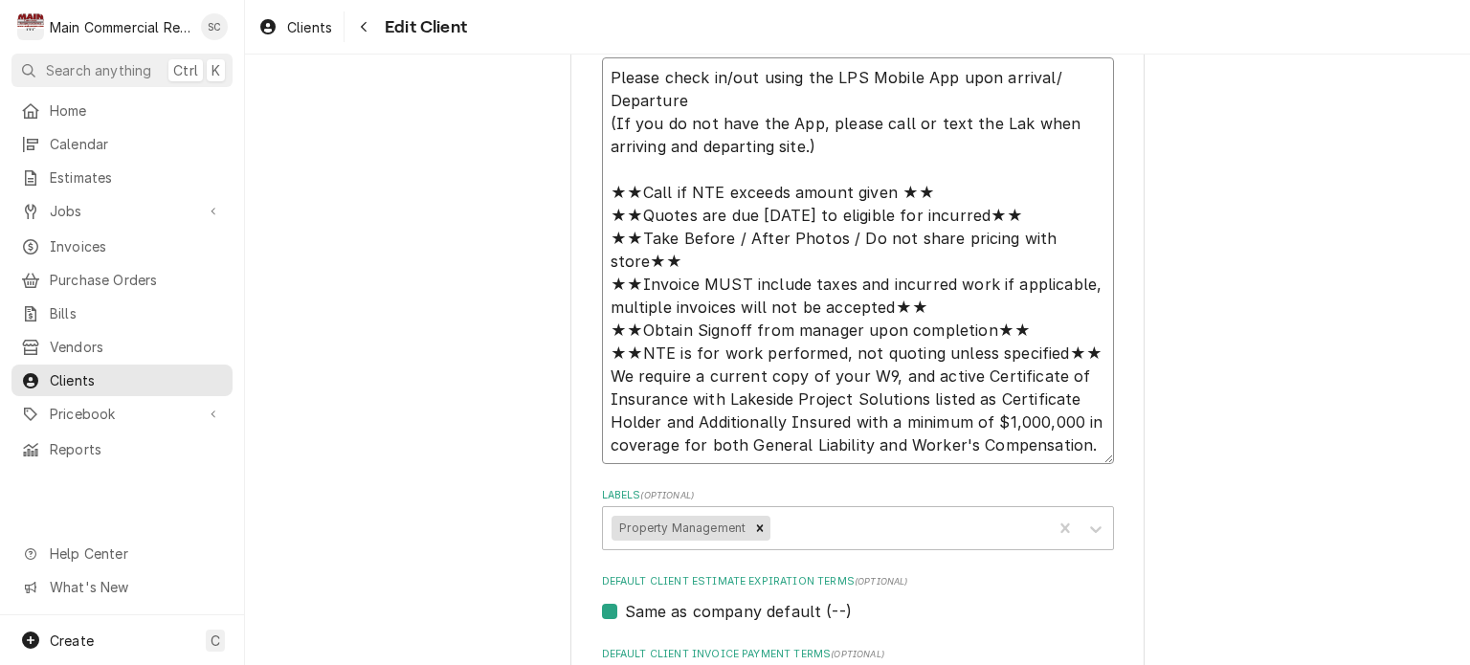
type textarea "Please check in/out using the LPS Mobile App upon arrival/ Departure (If you do…"
type textarea "x"
type textarea "Please check in/out using the LPS Mobile App upon arrival/ Departure (If you do…"
type textarea "x"
type textarea "Please check in/out using the LPS Mobile App upon arrival/ Departure (If you do…"
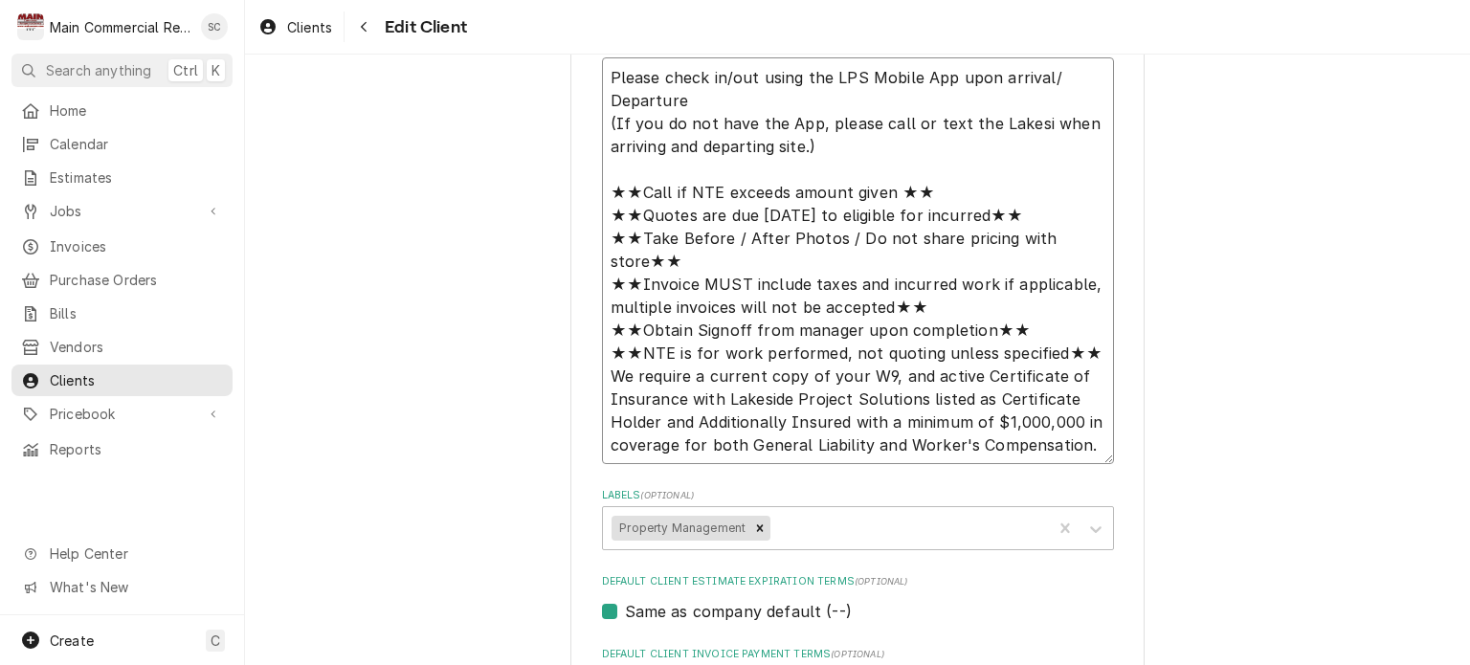
type textarea "x"
type textarea "Please check in/out using the LPS Mobile App upon arrival/ Departure (If you do…"
type textarea "x"
type textarea "Please check in/out using the LPS Mobile App upon arrival/ Departure (If you do…"
type textarea "x"
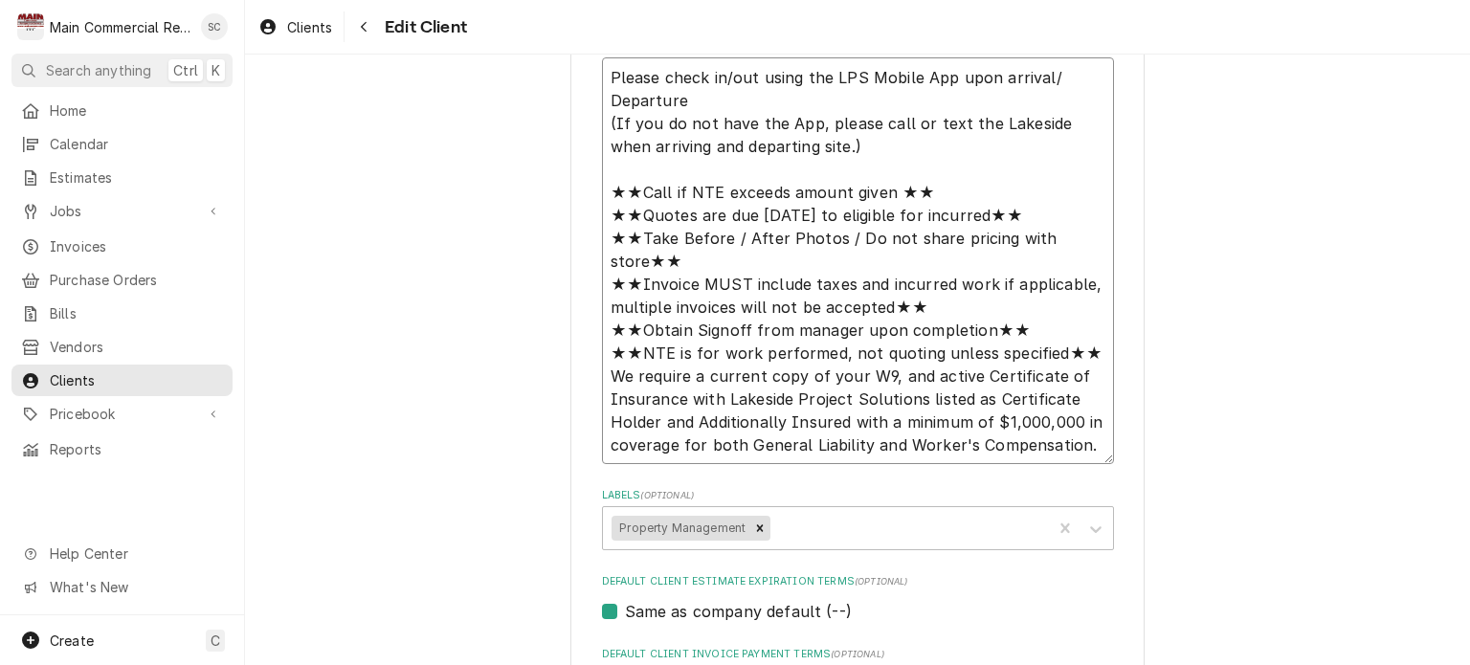
type textarea "Please check in/out using the LPS Mobile App upon arrival/ Departure (If you do…"
type textarea "x"
type textarea "Please check in/out using the LPS Mobile App upon arrival/ Departure (If you do…"
type textarea "x"
type textarea "Please check in/out using the LPS Mobile App upon arrival/ Departure (If you do…"
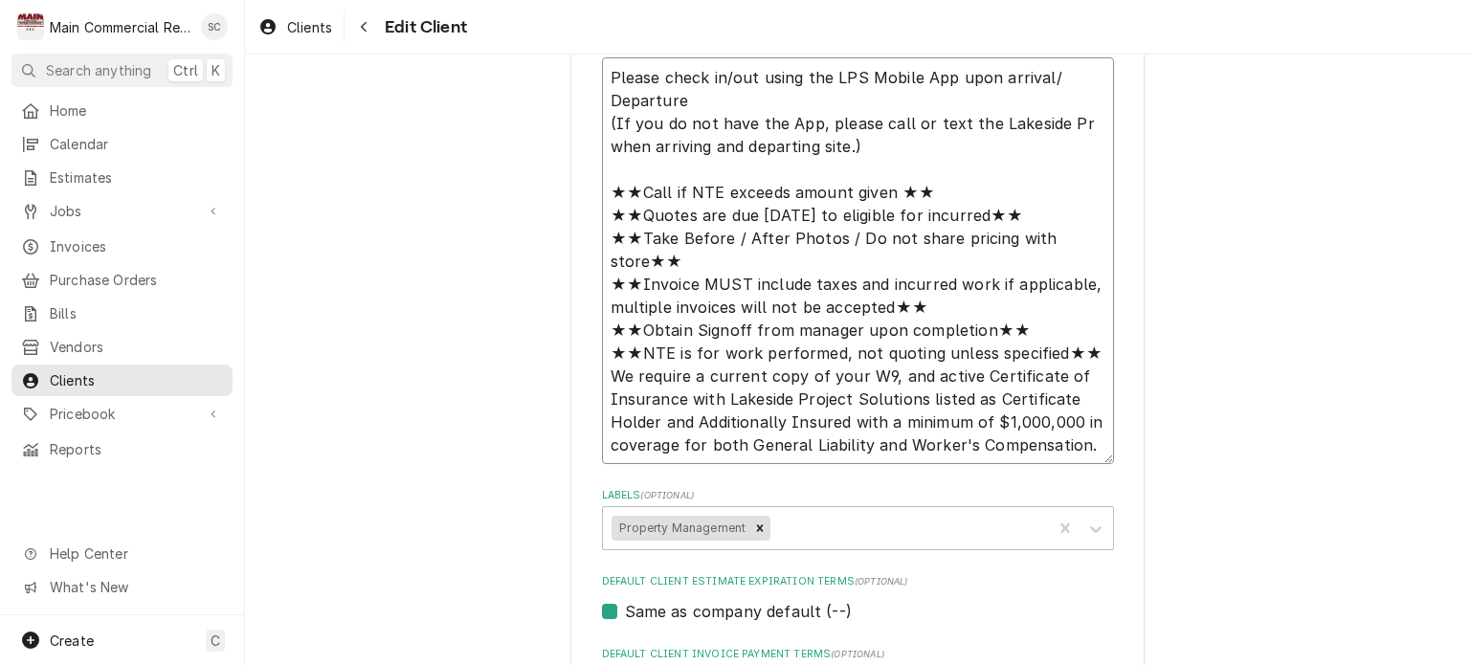
type textarea "x"
type textarea "Please check in/out using the LPS Mobile App upon arrival/ Departure (If you do…"
type textarea "x"
type textarea "Please check in/out using the LPS Mobile App upon arrival/ Departure (If you do…"
type textarea "x"
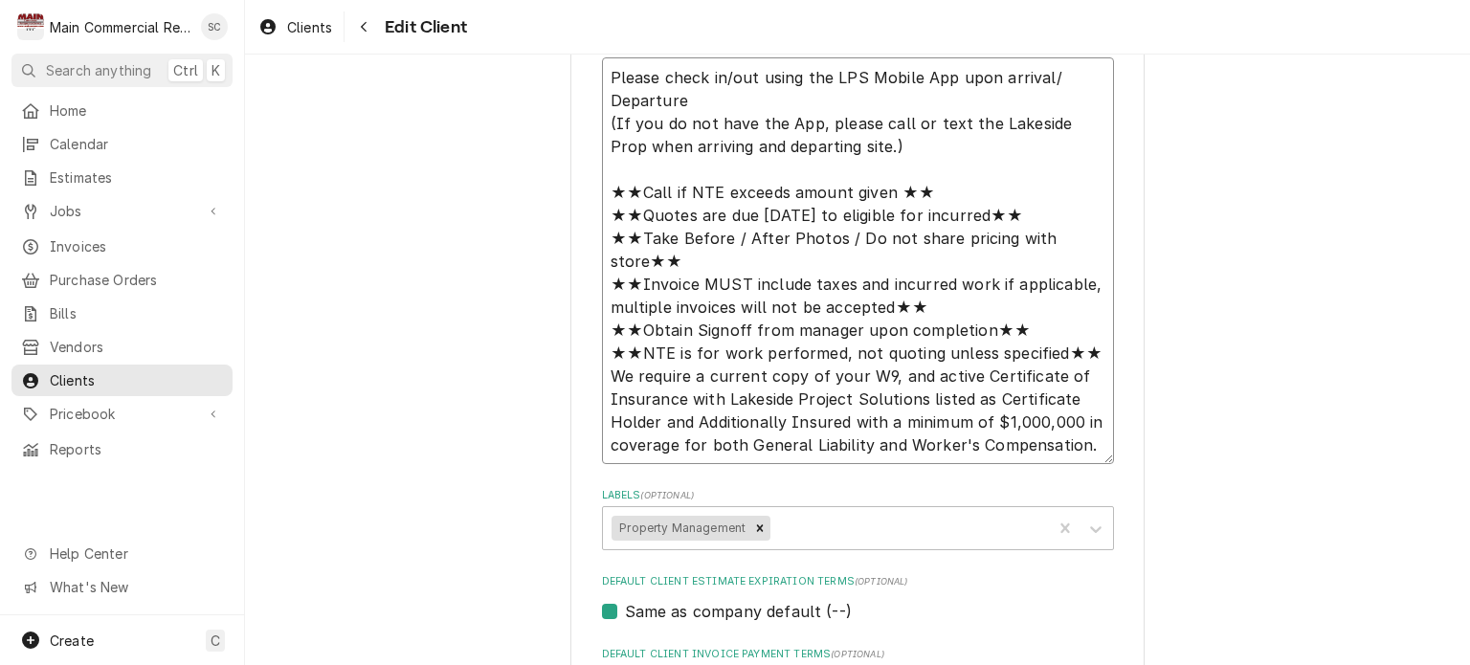
type textarea "Please check in/out using the LPS Mobile App upon arrival/ Departure (If you do…"
type textarea "x"
type textarea "Please check in/out using the LPS Mobile App upon arrival/ Departure (If you do…"
type textarea "x"
type textarea "Please check in/out using the LPS Mobile App upon arrival/ Departure (If you do…"
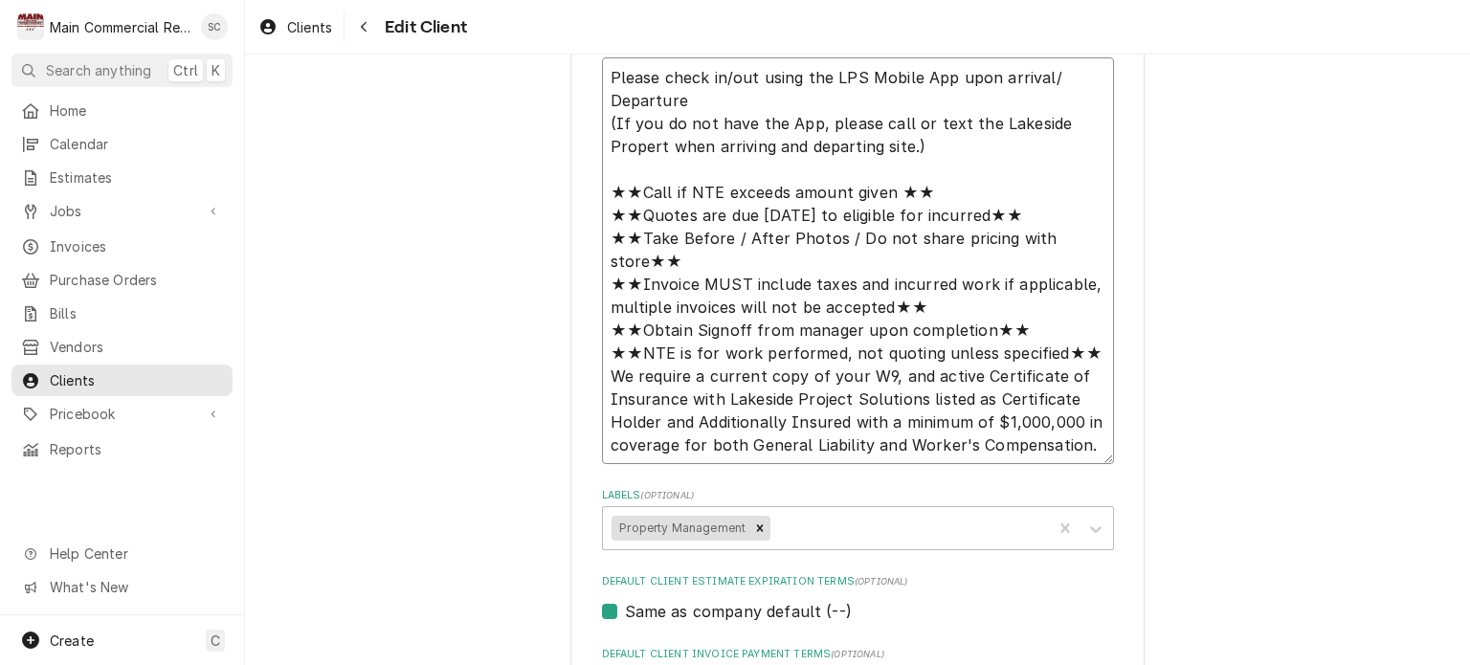
type textarea "x"
type textarea "Please check in/out using the LPS Mobile App upon arrival/ Departure (If you do…"
type textarea "x"
type textarea "Please check in/out using the LPS Mobile App upon arrival/ Departure (If you do…"
type textarea "x"
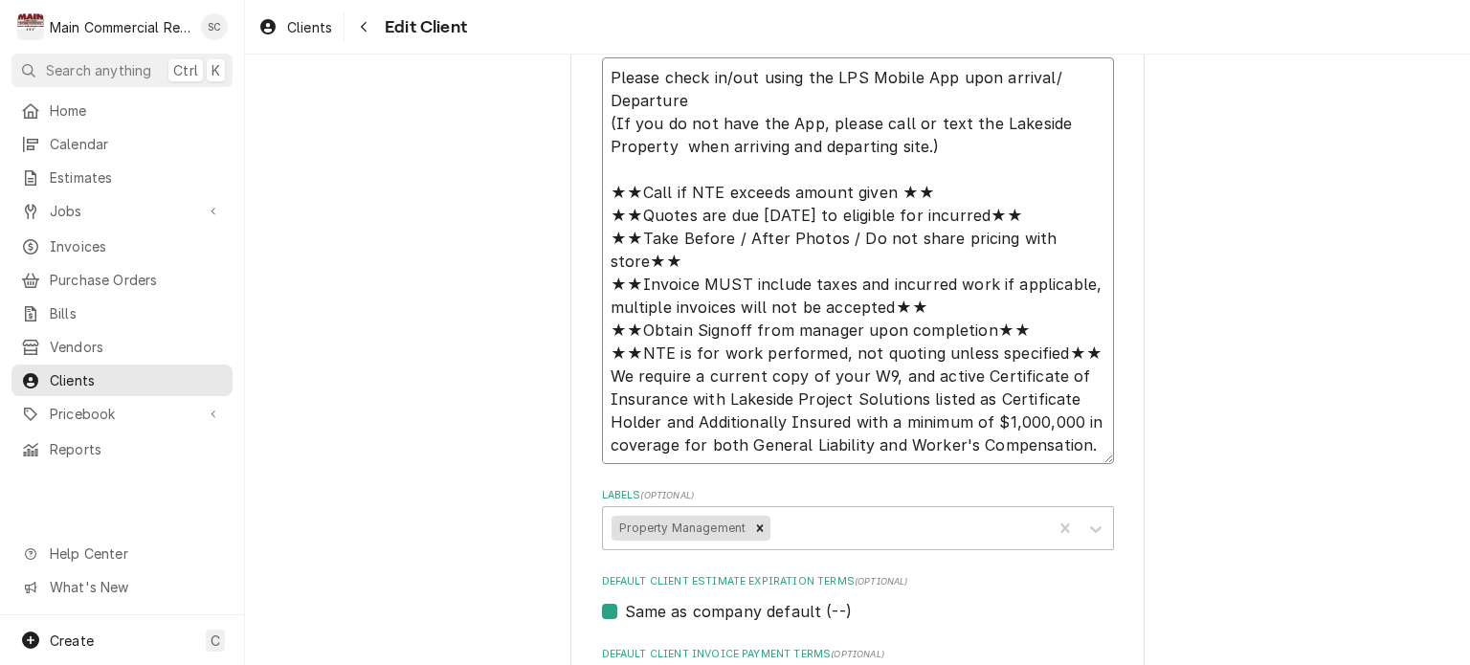
type textarea "Please check in/out using the LPS Mobile App upon arrival/ Departure (If you do…"
type textarea "x"
type textarea "Please check in/out using the LPS Mobile App upon arrival/ Departure (If you do…"
type textarea "x"
type textarea "Please check in/out using the LPS Mobile App upon arrival/ Departure (If you do…"
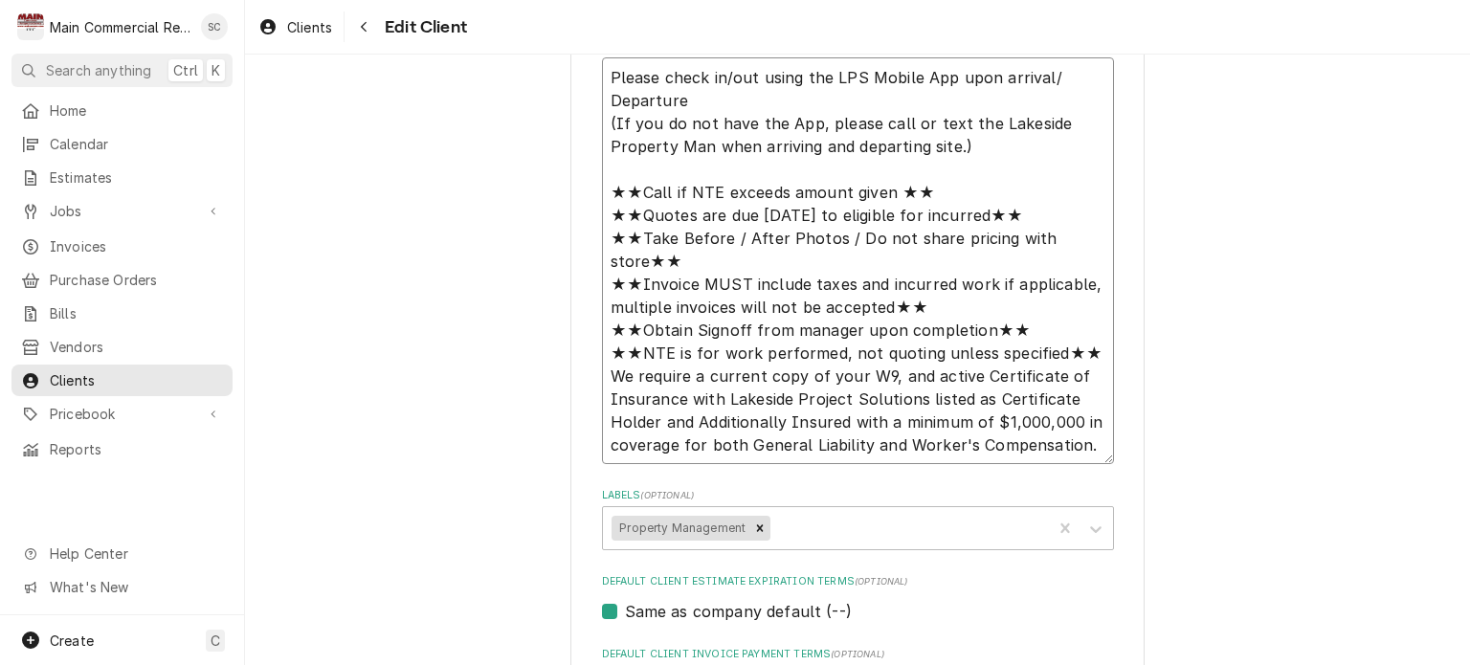
type textarea "x"
type textarea "Please check in/out using the LPS Mobile App upon arrival/ Departure (If you do…"
type textarea "x"
type textarea "Please check in/out using the LPS Mobile App upon arrival/ Departure (If you do…"
type textarea "x"
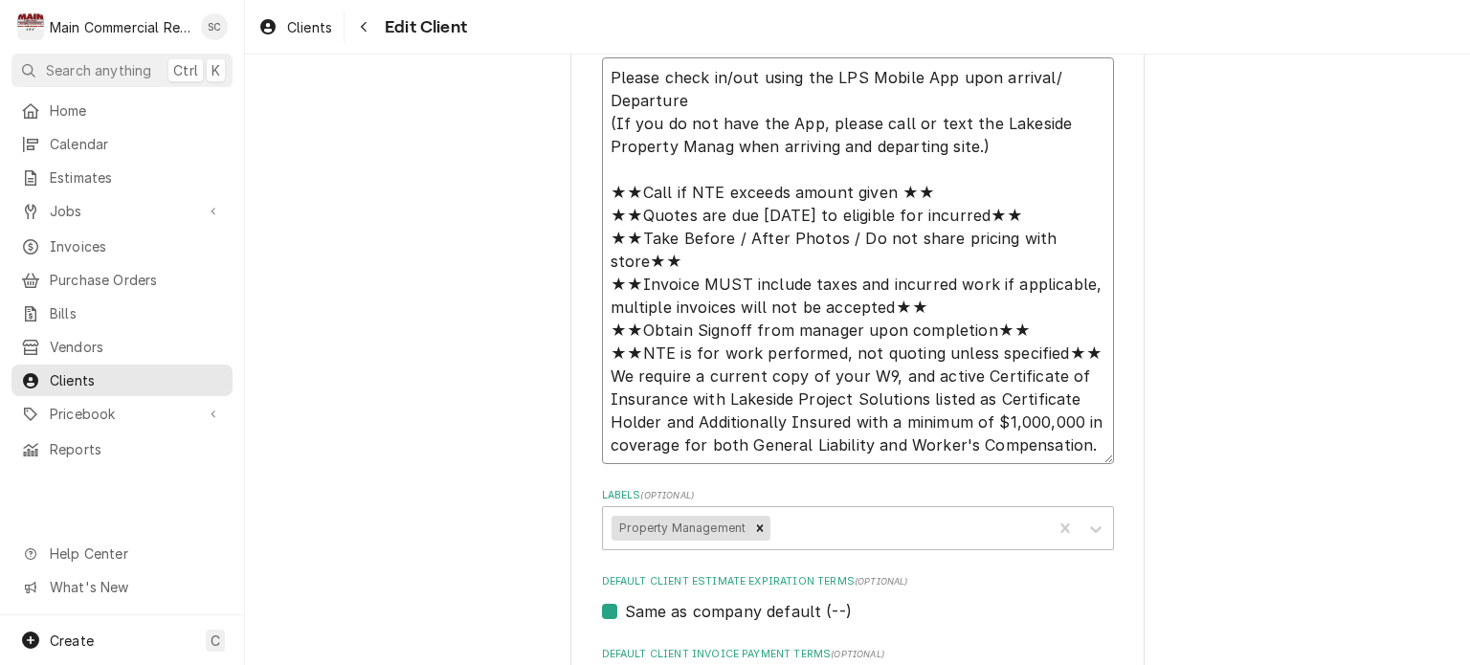
type textarea "Please check in/out using the LPS Mobile App upon arrival/ Departure (If you do…"
type textarea "x"
type textarea "Please check in/out using the LPS Mobile App upon arrival/ Departure (If you do…"
type textarea "x"
type textarea "Please check in/out using the LPS Mobile App upon arrival/ Departure (If you do…"
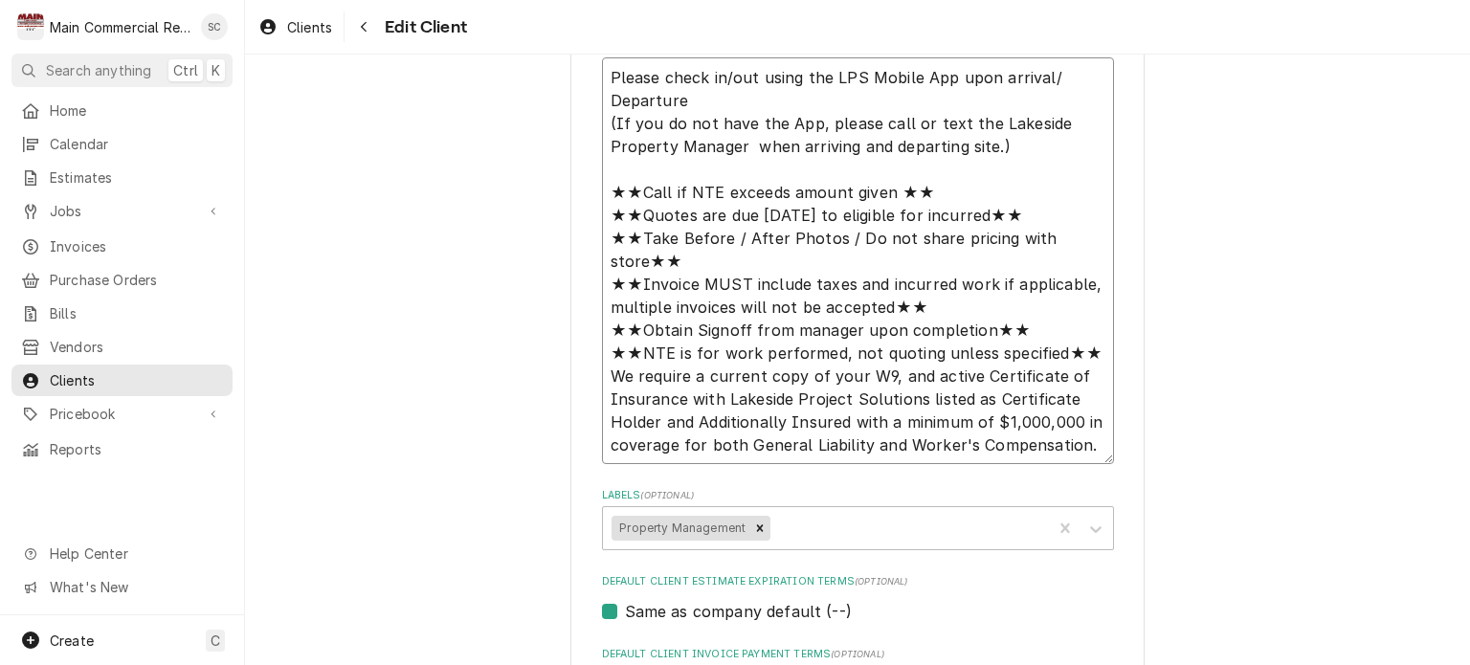
type textarea "x"
type textarea "Please check in/out using the LPS Mobile App upon arrival/ Departure (If you do…"
type textarea "x"
type textarea "Please check in/out using the LPS Mobile App upon arrival/ Departure (If you do…"
type textarea "x"
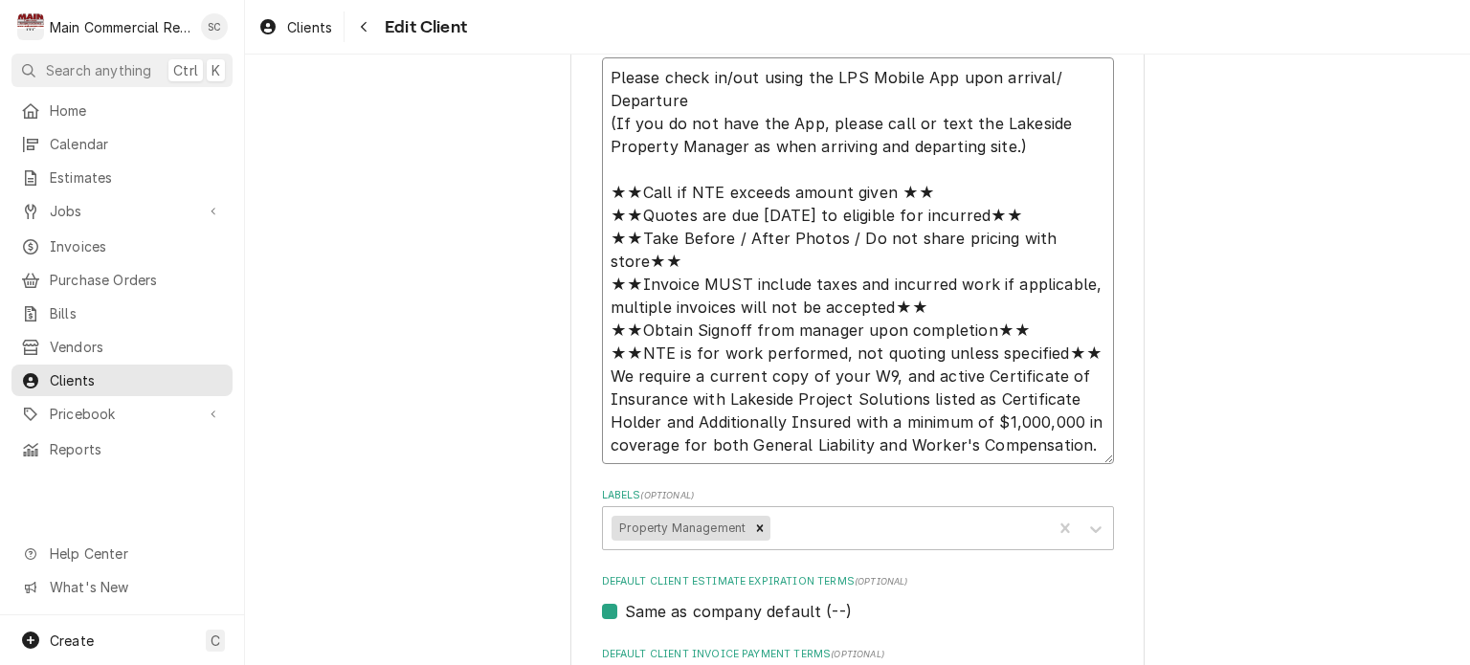
type textarea "Please check in/out using the LPS Mobile App upon arrival/ Departure (If you do…"
type textarea "x"
type textarea "Please check in/out using the LPS Mobile App upon arrival/ Departure (If you do…"
type textarea "x"
type textarea "Please check in/out using the LPS Mobile App upon arrival/ Departure (If you do…"
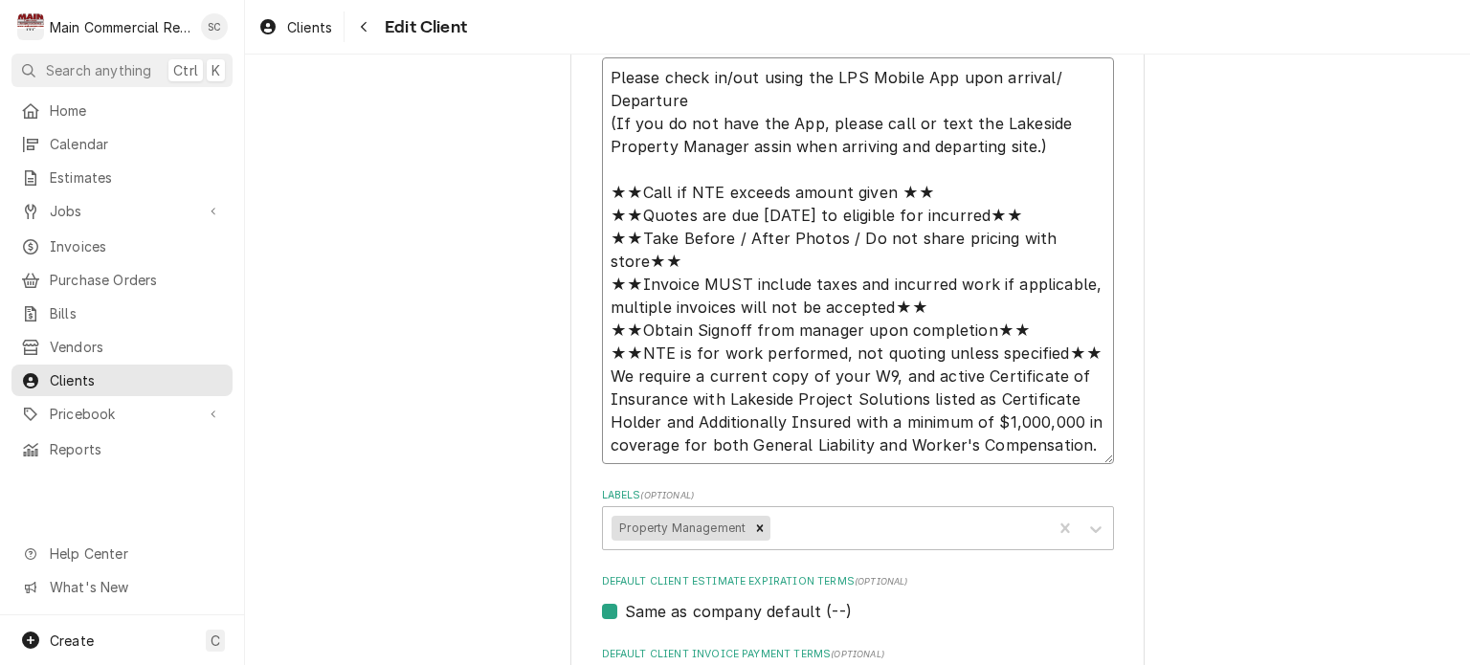
type textarea "x"
type textarea "Please check in/out using the LPS Mobile App upon arrival/ Departure (If you do…"
type textarea "x"
type textarea "Please check in/out using the LPS Mobile App upon arrival/ Departure (If you do…"
type textarea "x"
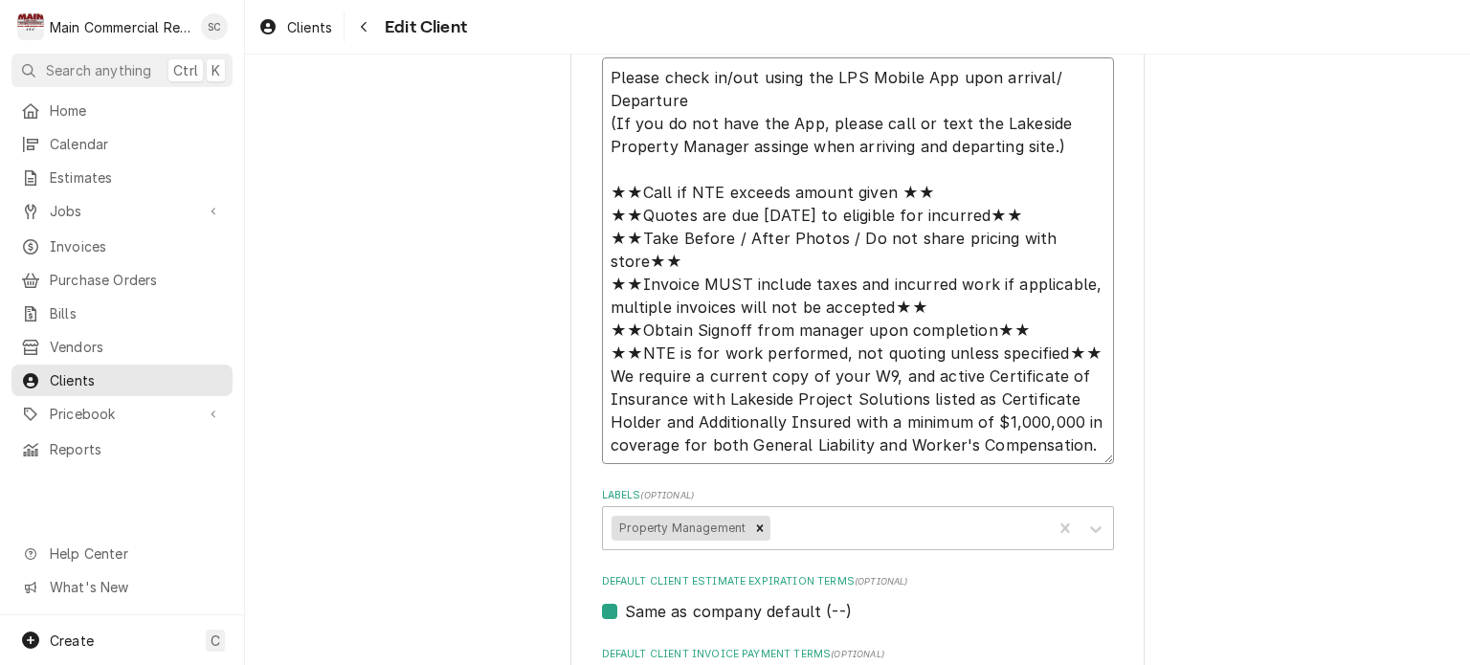
type textarea "Please check in/out using the LPS Mobile App upon arrival/ Departure (If you do…"
type textarea "x"
type textarea "Please check in/out using the LPS Mobile App upon arrival/ Departure (If you do…"
type textarea "x"
type textarea "Please check in/out using the LPS Mobile App upon arrival/ Departure (If you do…"
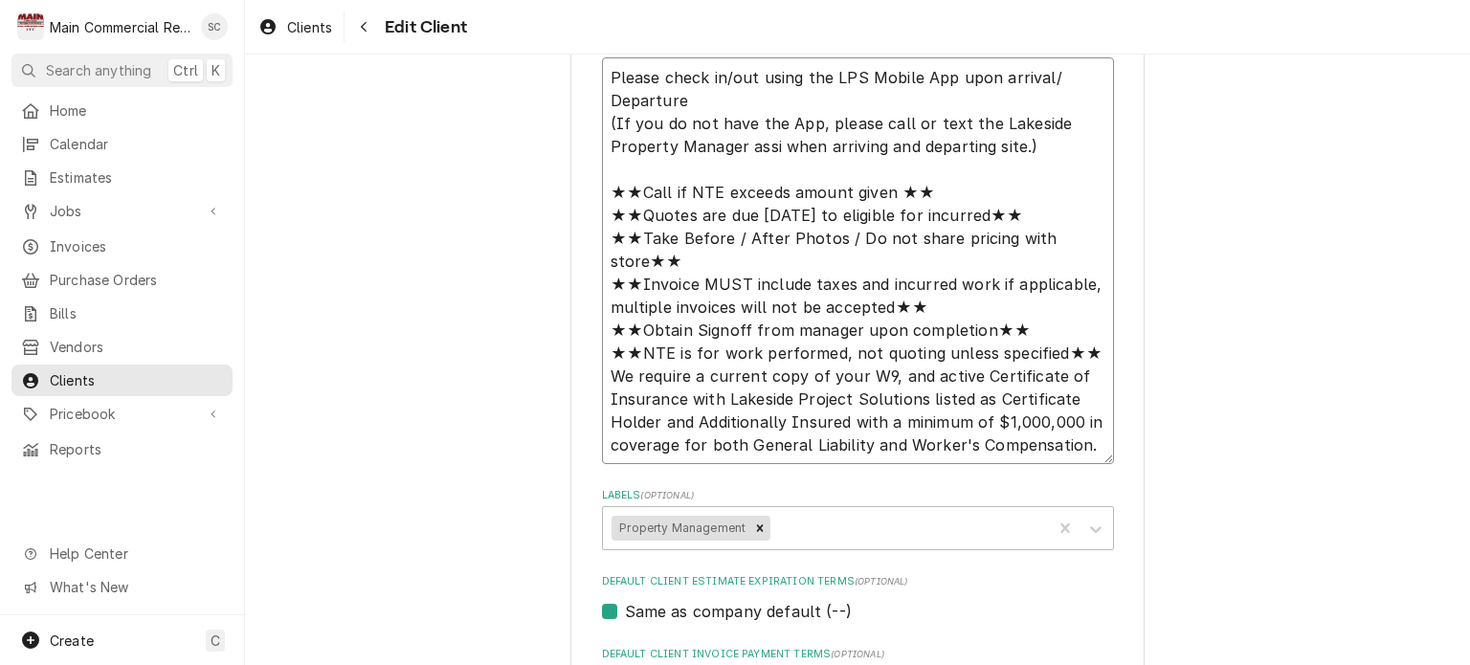
type textarea "x"
type textarea "Please check in/out using the LPS Mobile App upon arrival/ Departure (If you do…"
type textarea "x"
type textarea "Please check in/out using the LPS Mobile App upon arrival/ Departure (If you do…"
type textarea "x"
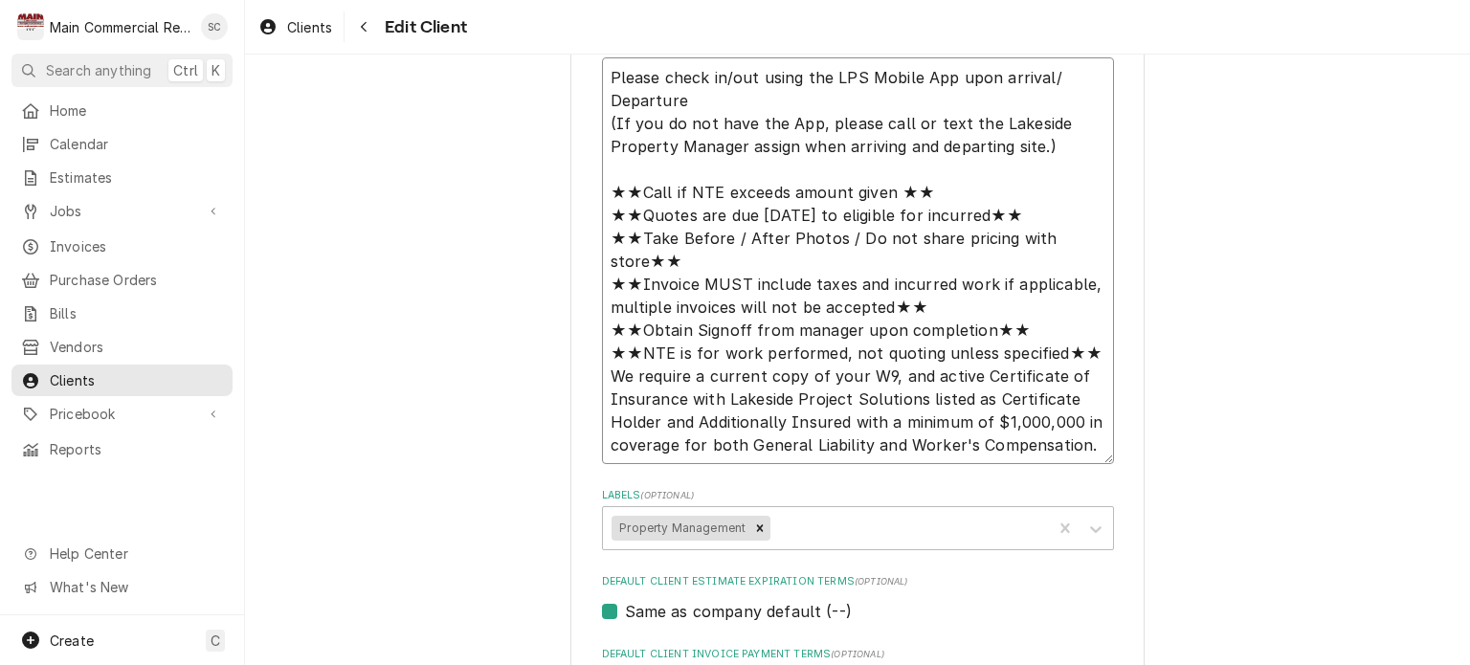
type textarea "Please check in/out using the LPS Mobile App upon arrival/ Departure (If you do…"
type textarea "x"
type textarea "Please check in/out using the LPS Mobile App upon arrival/ Departure (If you do…"
type textarea "x"
type textarea "Please check in/out using the LPS Mobile App upon arrival/ Departure (If you do…"
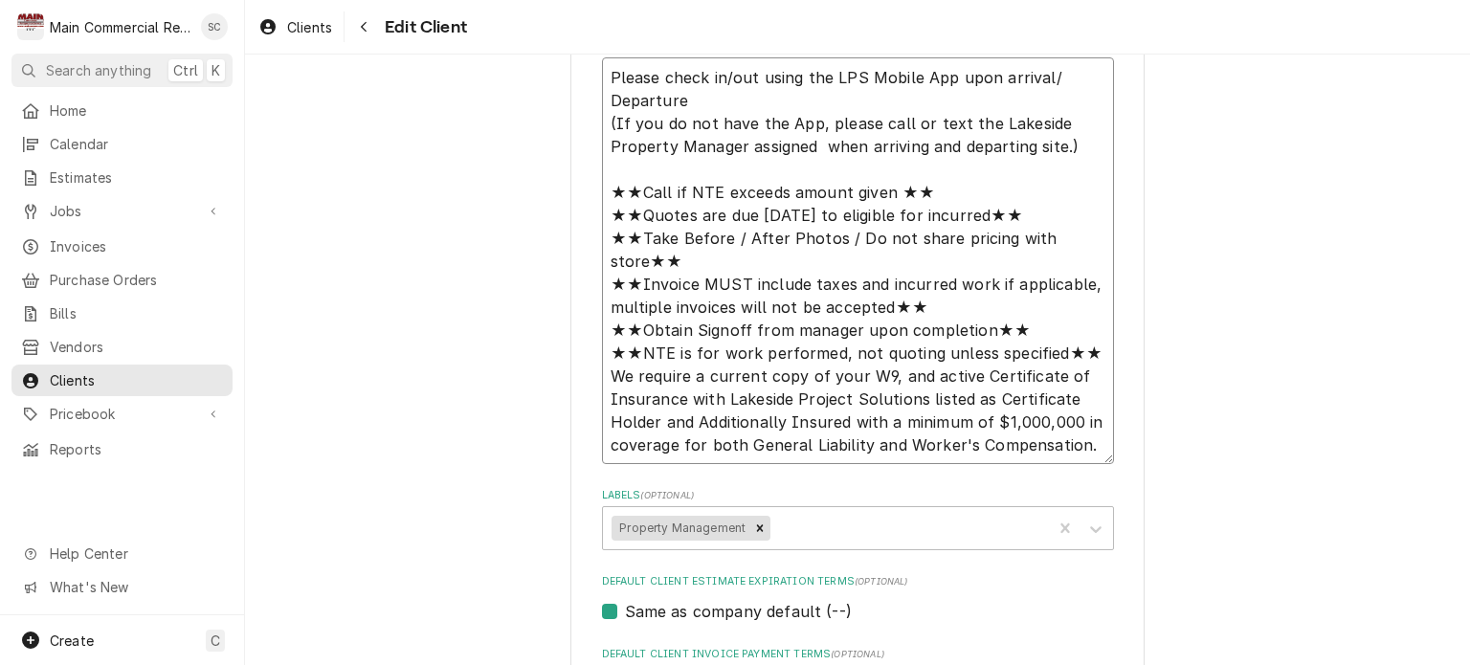
type textarea "x"
type textarea "Please check in/out using the LPS Mobile App upon arrival/ Departure (If you do…"
type textarea "x"
type textarea "Please check in/out using the LPS Mobile App upon arrival/ Departure (If you do…"
type textarea "x"
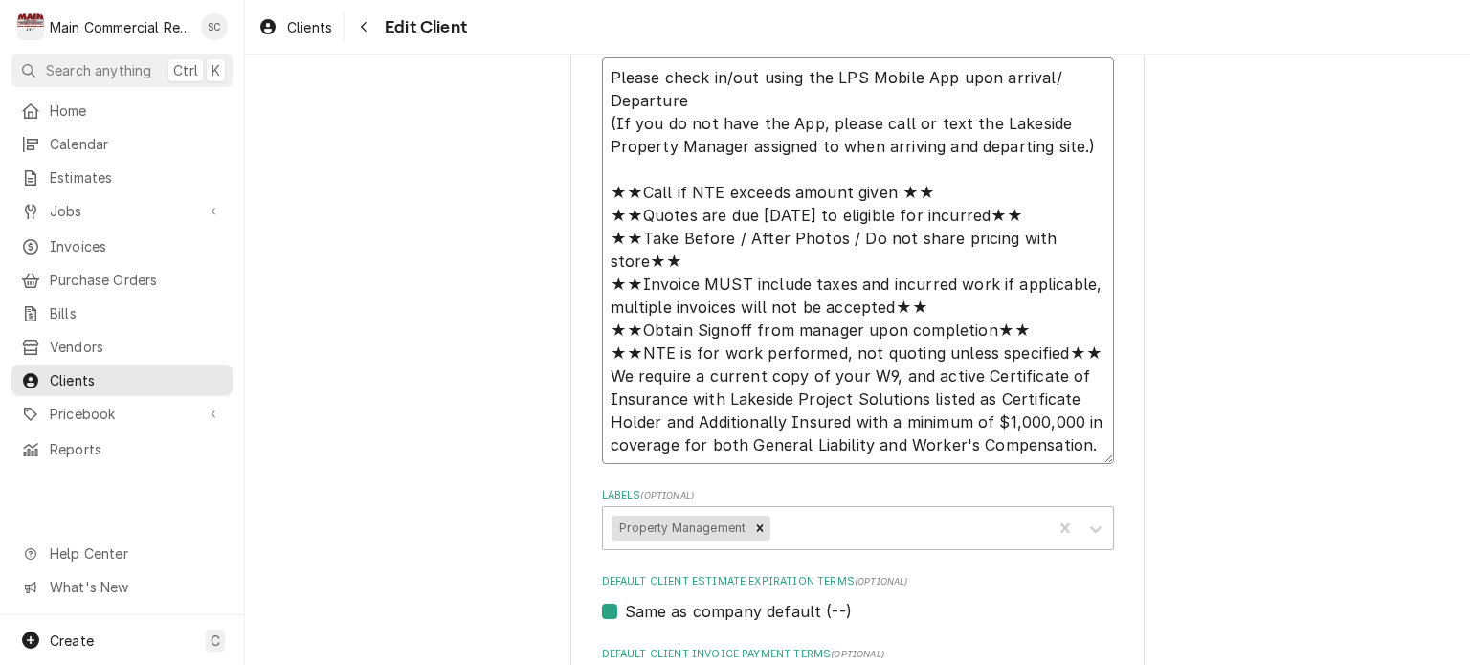
type textarea "Please check in/out using the LPS Mobile App upon arrival/ Departure (If you do…"
type textarea "x"
type textarea "Please check in/out using the LPS Mobile App upon arrival/ Departure (If you do…"
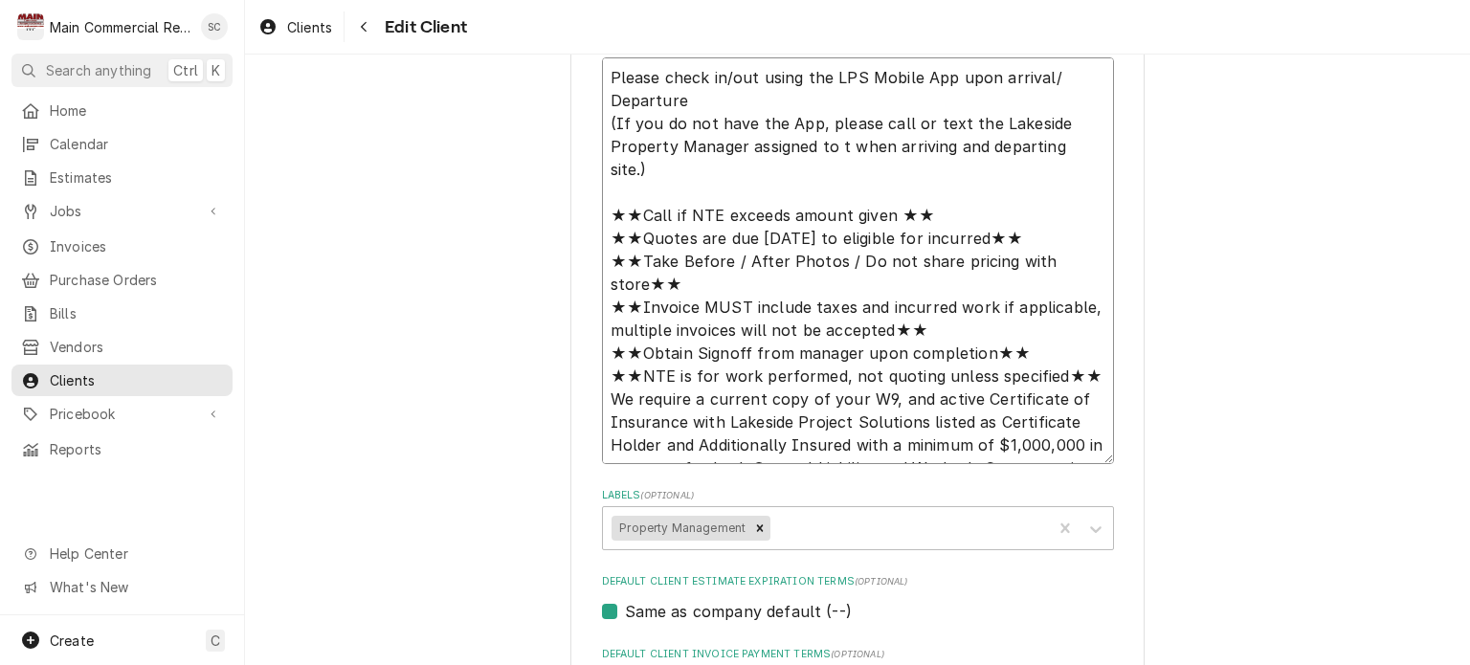
type textarea "x"
type textarea "Please check in/out using the LPS Mobile App upon arrival/ Departure (If you do…"
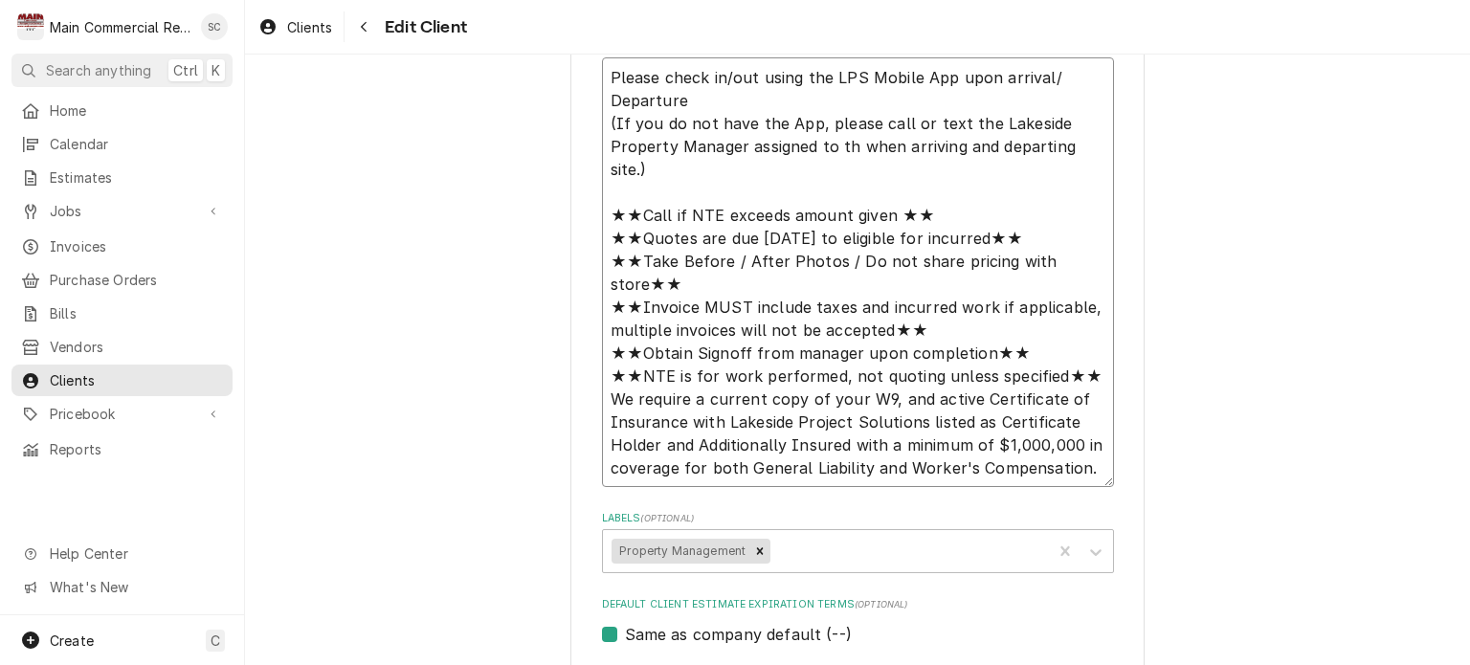
type textarea "x"
type textarea "Please check in/out using the LPS Mobile App upon arrival/ Departure (If you do…"
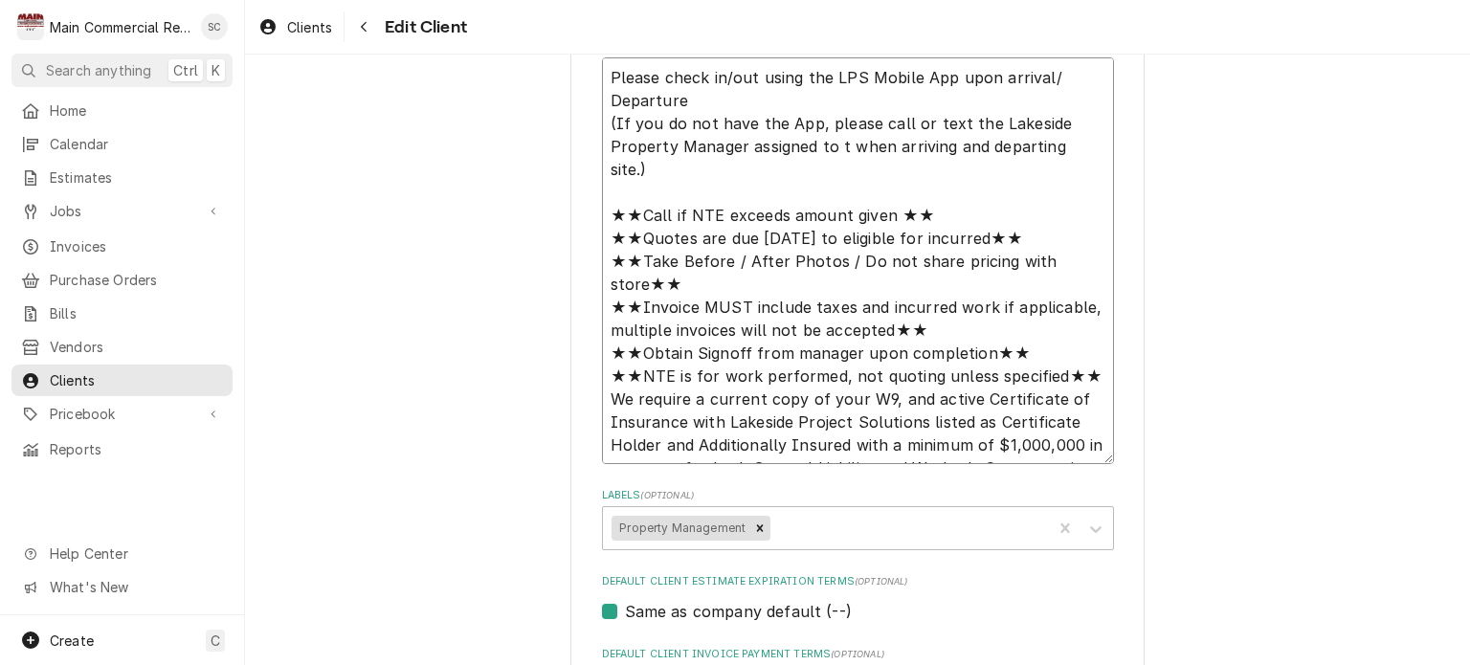
type textarea "x"
type textarea "Please check in/out using the LPS Mobile App upon arrival/ Departure (If you do…"
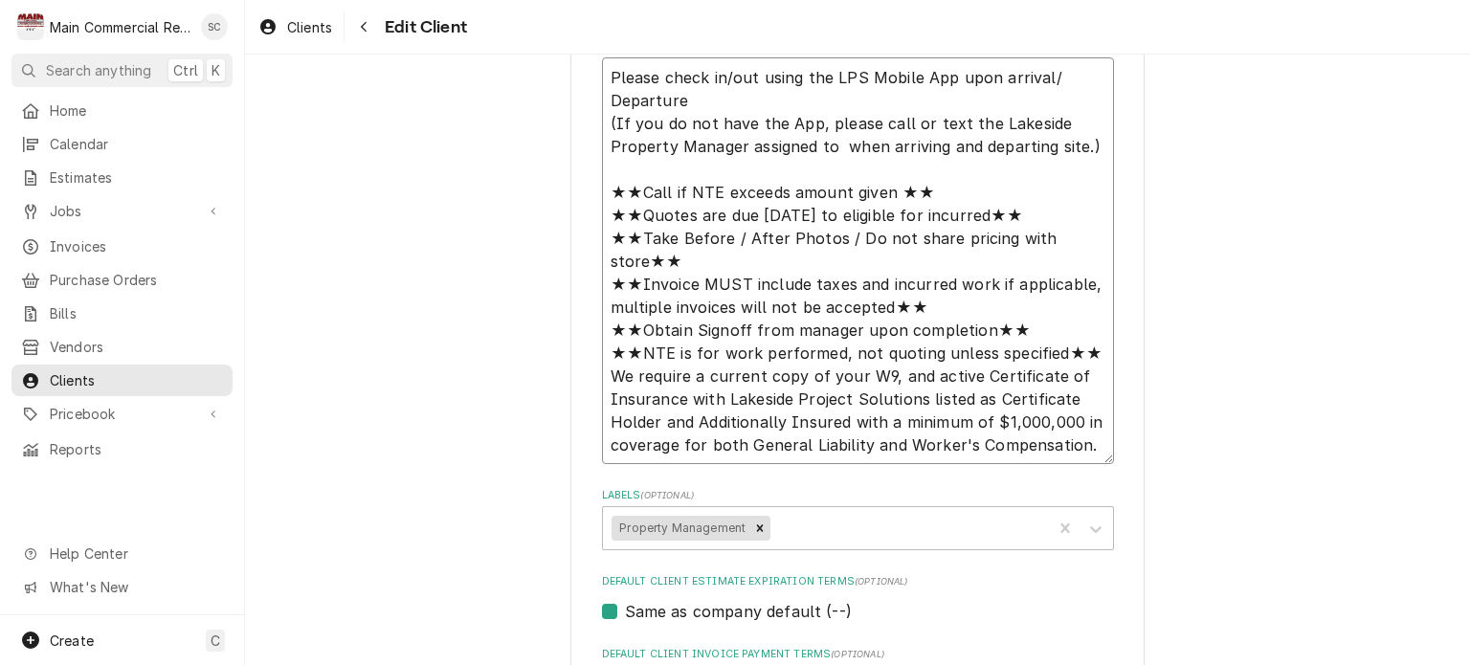
type textarea "x"
type textarea "Please check in/out using the LPS Mobile App upon arrival/ Departure (If you do…"
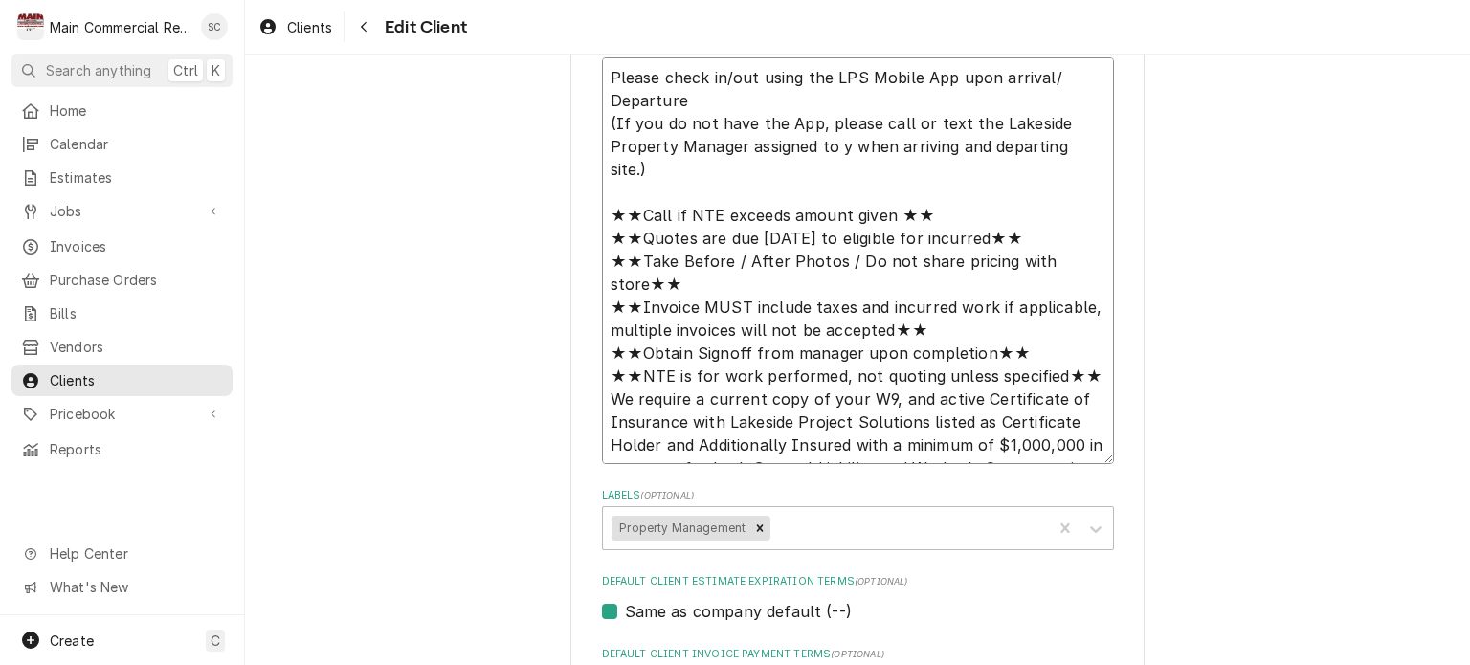
type textarea "x"
type textarea "Please check in/out using the LPS Mobile App upon arrival/ Departure (If you do…"
type textarea "x"
type textarea "Please check in/out using the LPS Mobile App upon arrival/ Departure (If you do…"
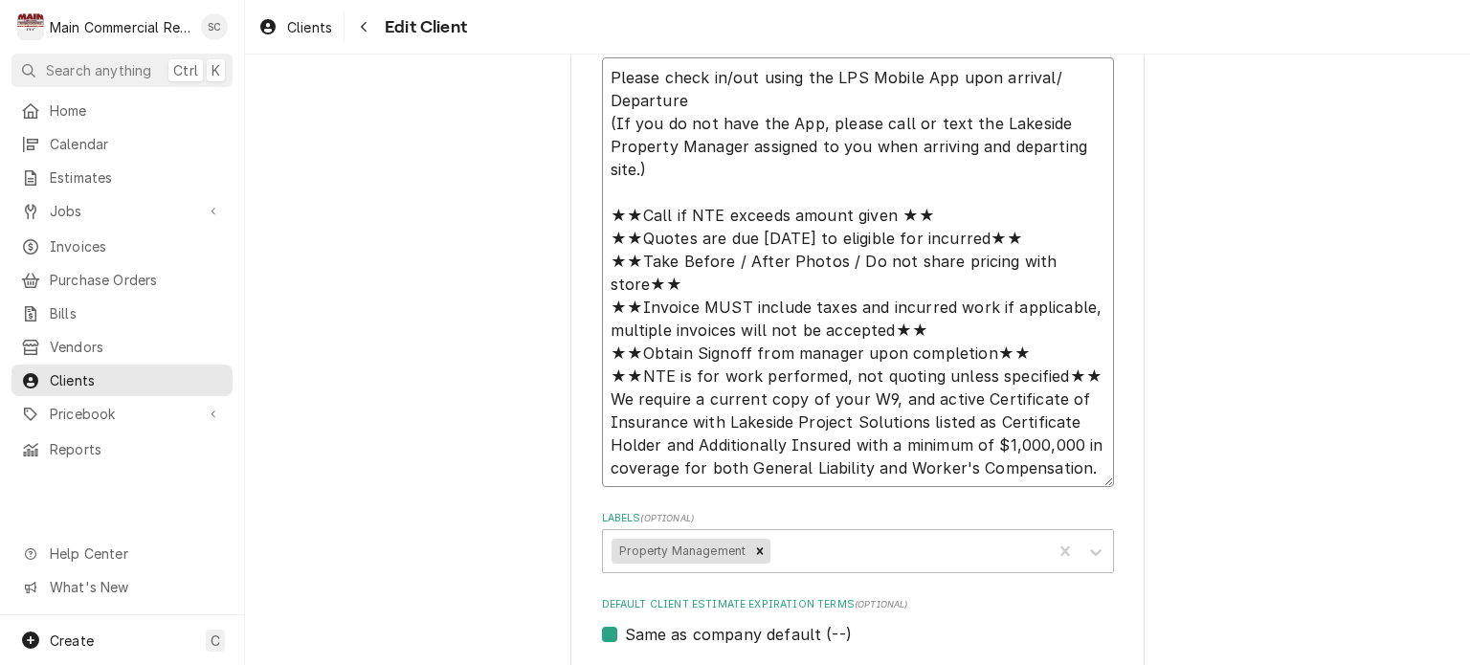
type textarea "x"
type textarea "Please check in/out using the LPS Mobile App upon arrival/ Departure (If you do…"
type textarea "x"
type textarea "Please check in/out using the LPS Mobile App upon arrival/ Departure (If you do…"
type textarea "x"
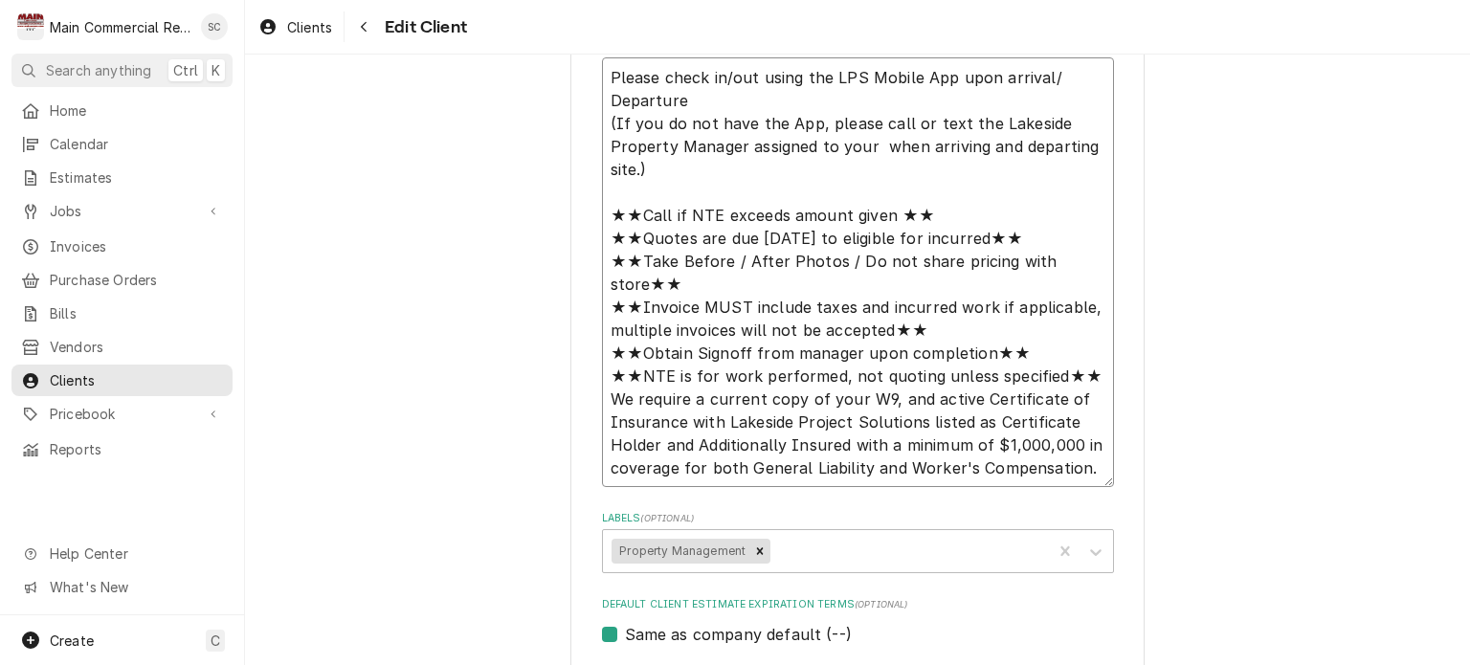
type textarea "Please check in/out using the LPS Mobile App upon arrival/ Departure (If you do…"
type textarea "x"
type textarea "Please check in/out using the LPS Mobile App upon arrival/ Departure (If you do…"
type textarea "x"
type textarea "Please check in/out using the LPS Mobile App upon arrival/ Departure (If you do…"
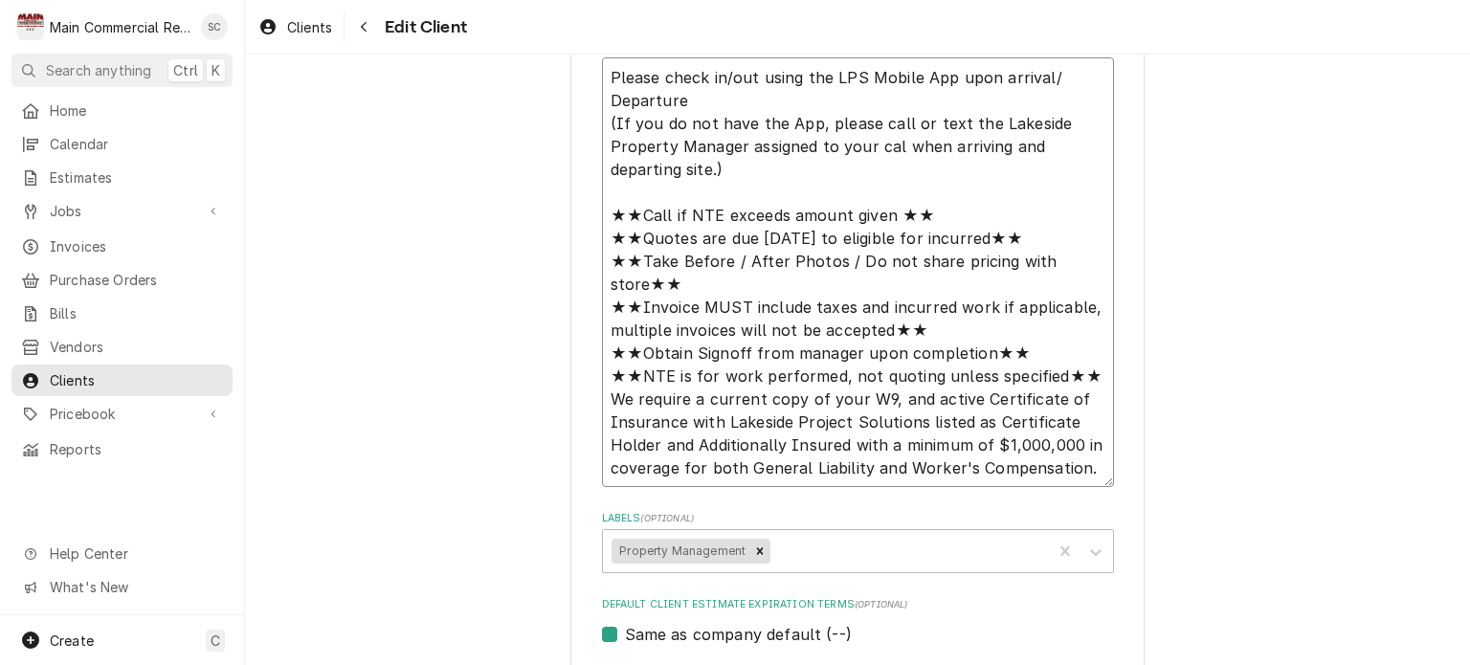
type textarea "x"
type textarea "Please check in/out using the LPS Mobile App upon arrival/ Departure (If you do…"
type textarea "x"
type textarea "Please check in/out using the LPS Mobile App upon arrival/ Departure (If you do…"
type textarea "x"
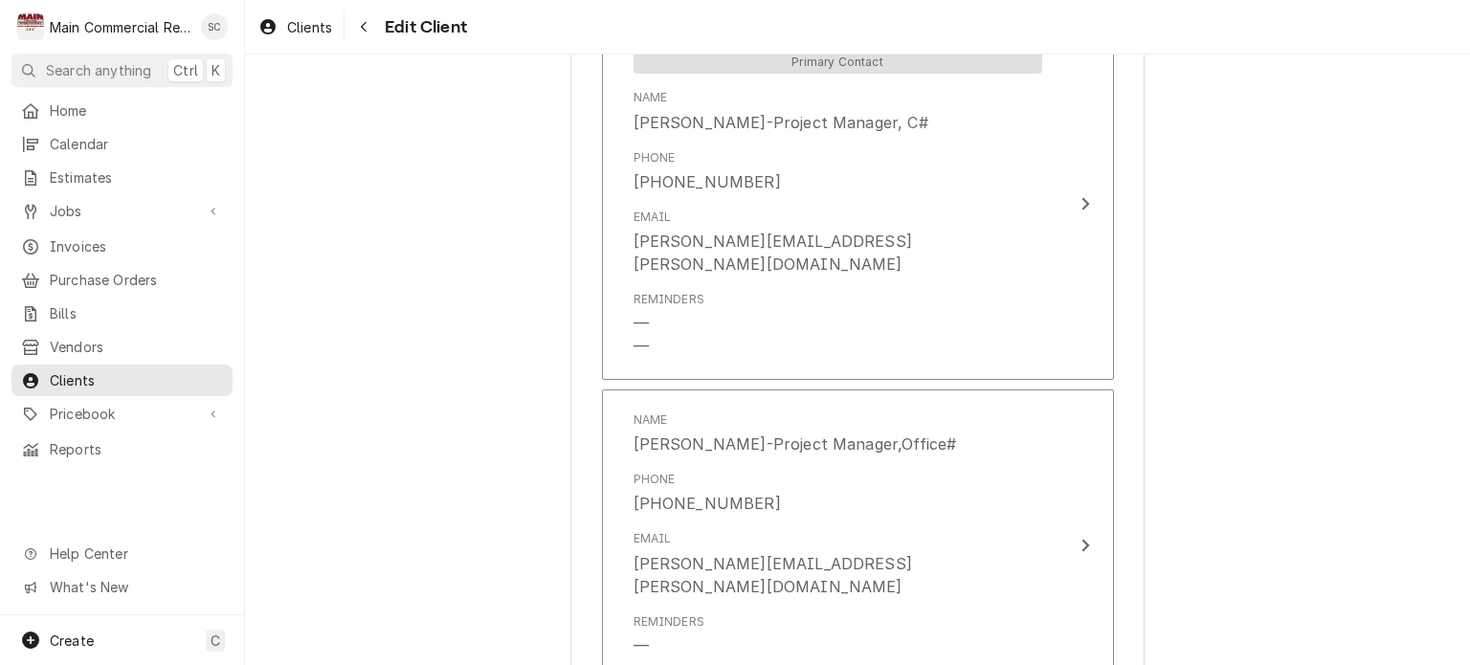
scroll to position [2713, 0]
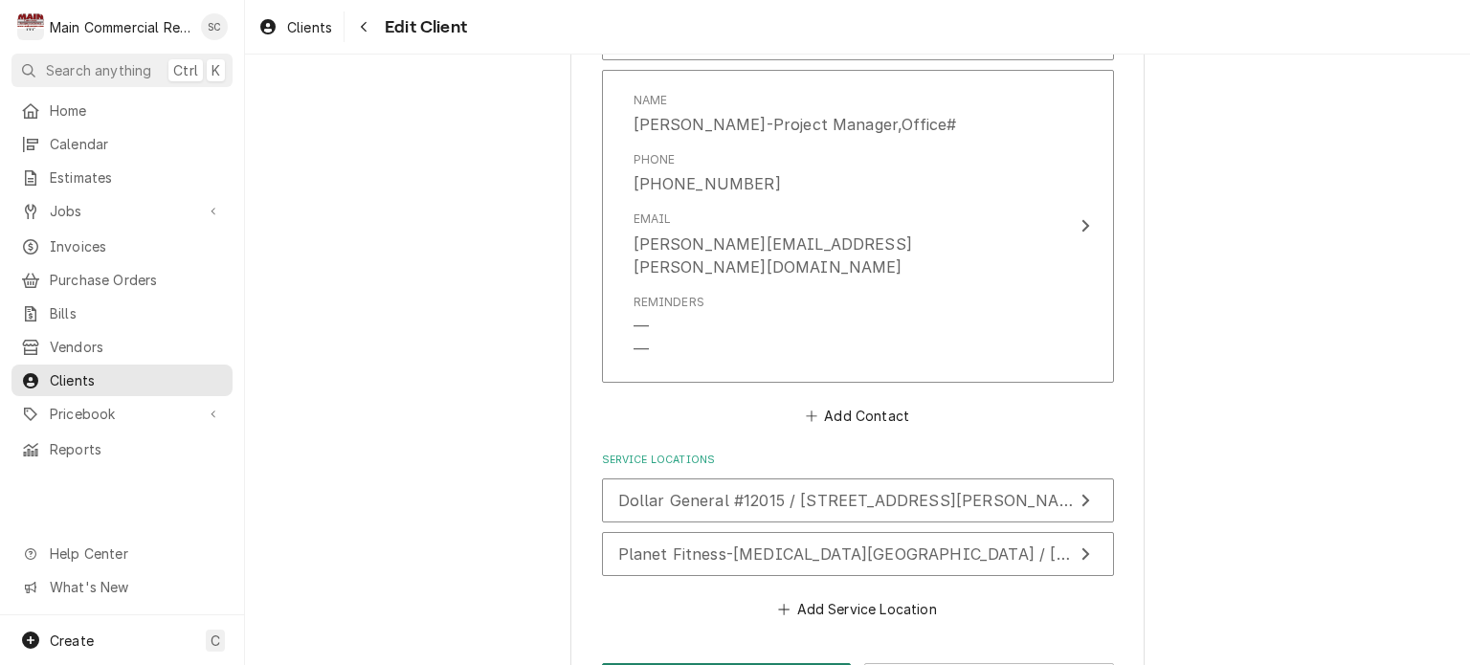
type textarea "Please check in/out using the LPS Mobile App upon arrival/ Departure (If you do…"
type textarea "x"
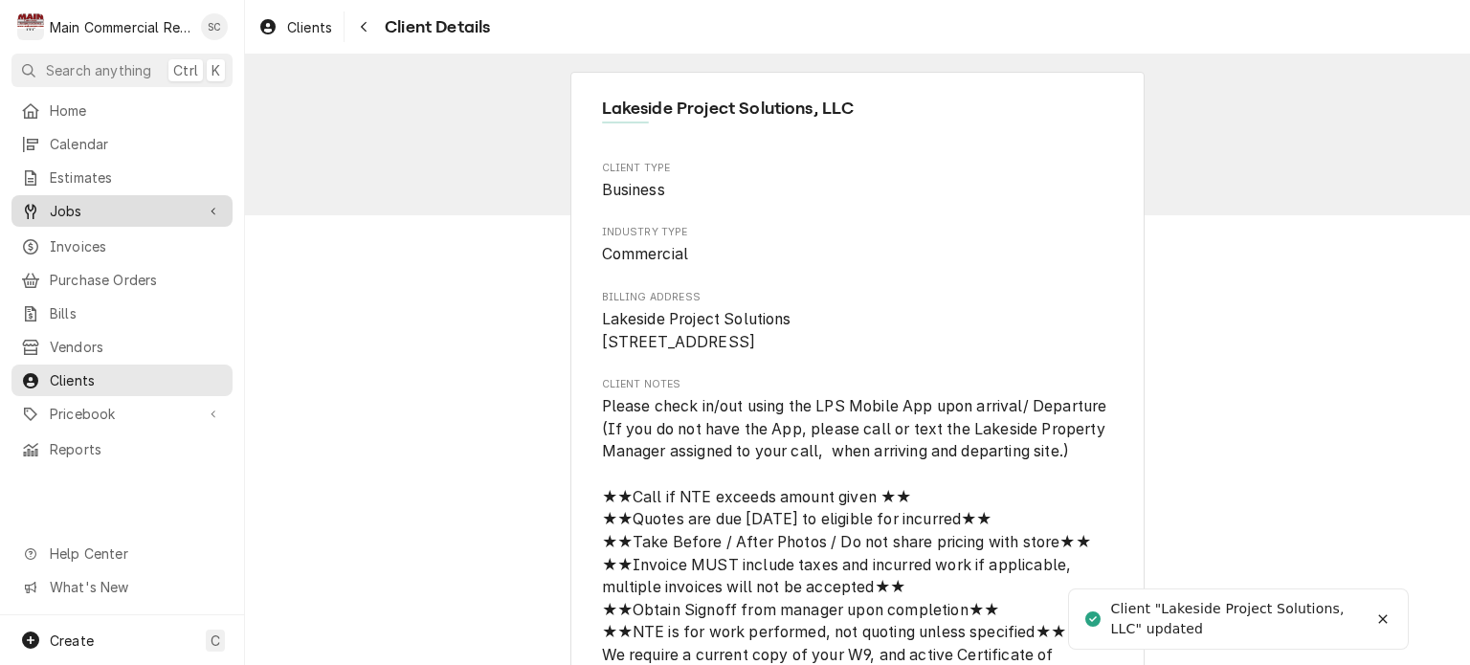
click at [87, 210] on span "Jobs" at bounding box center [122, 211] width 145 height 20
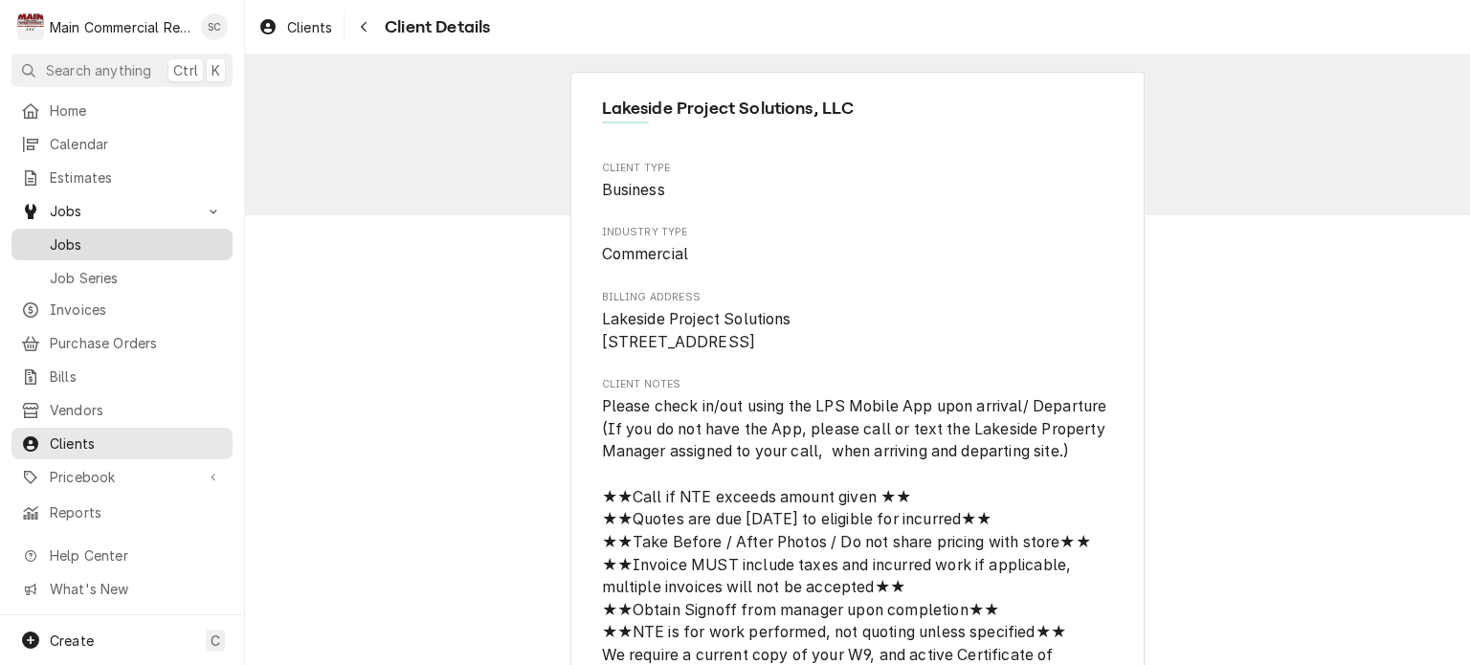
click at [91, 242] on span "Jobs" at bounding box center [136, 245] width 173 height 20
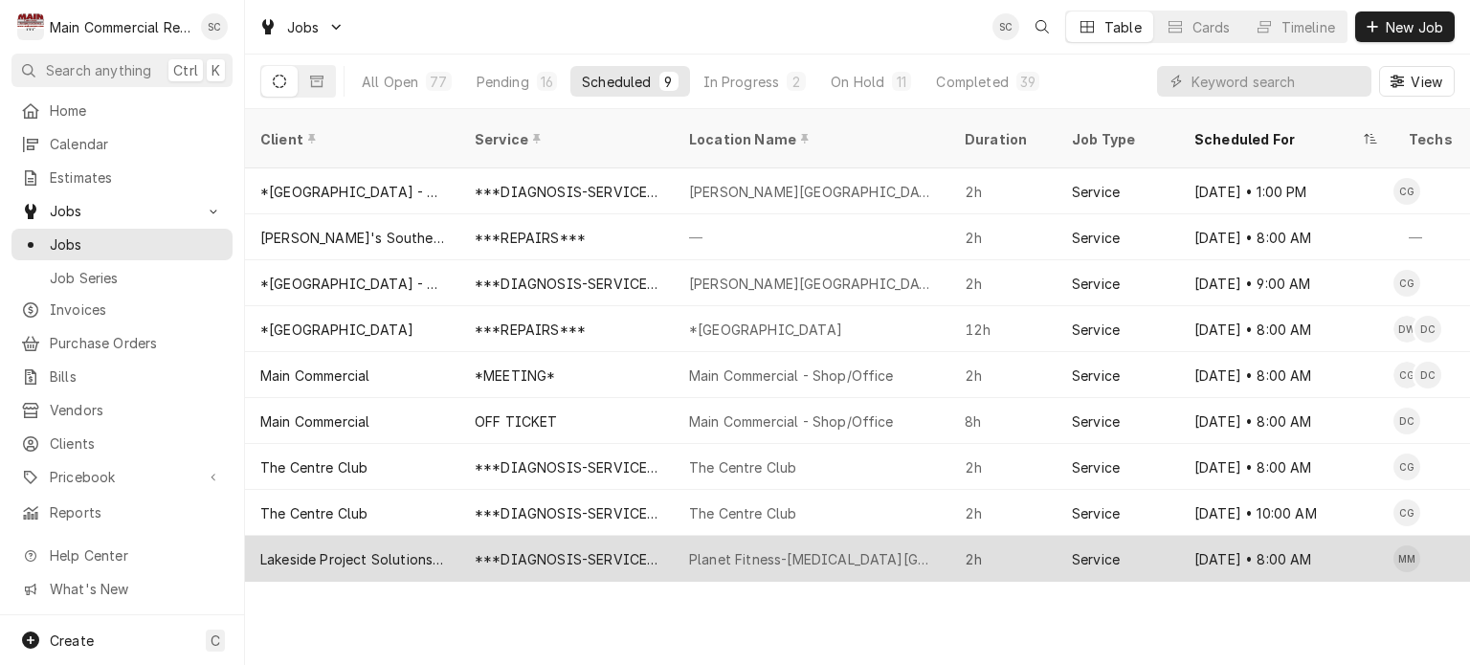
click at [816, 549] on div "Planet Fitness-[MEDICAL_DATA][GEOGRAPHIC_DATA]" at bounding box center [811, 559] width 245 height 20
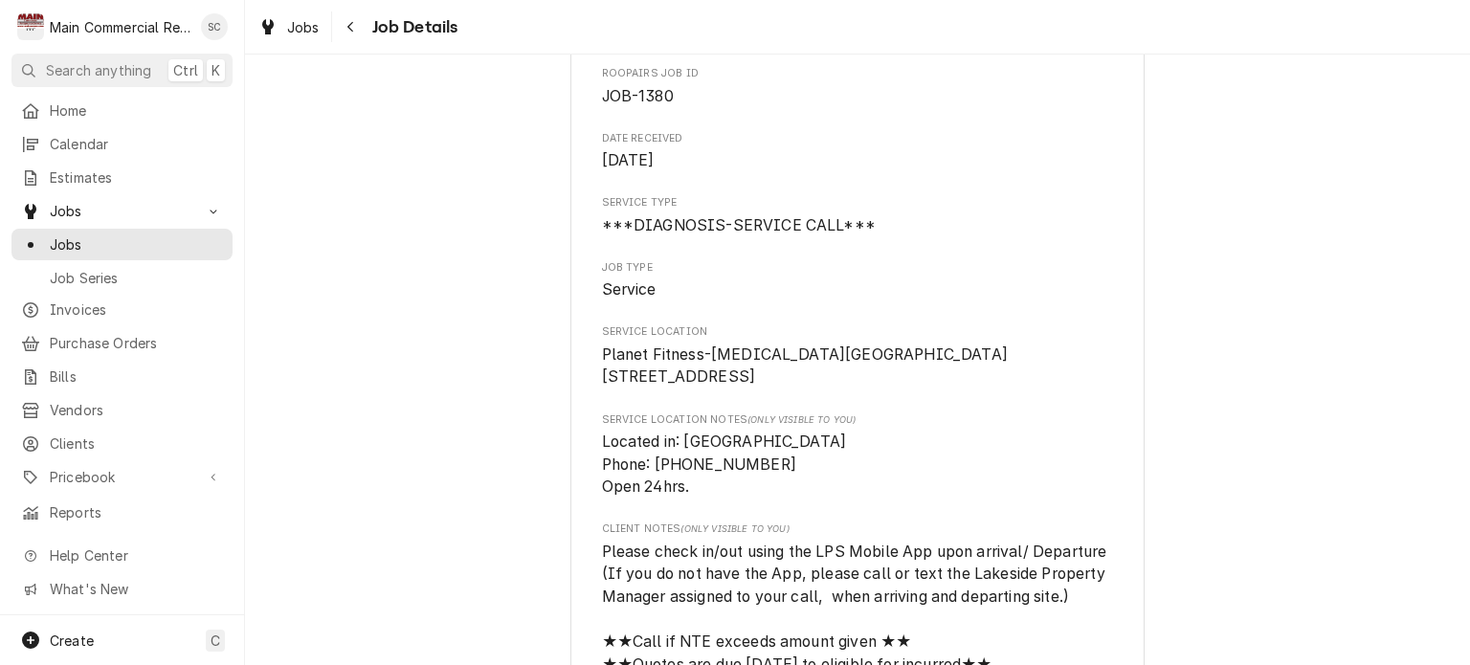
scroll to position [96, 0]
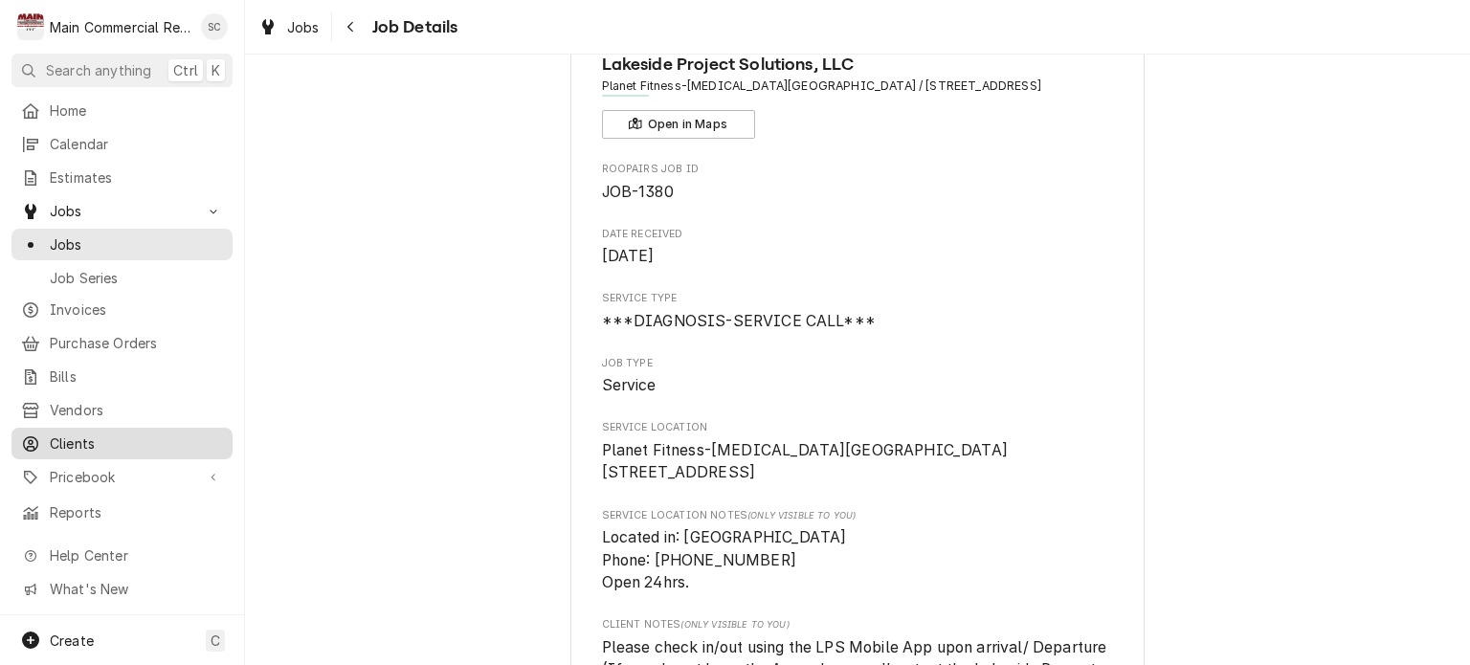
click at [101, 434] on span "Clients" at bounding box center [136, 444] width 173 height 20
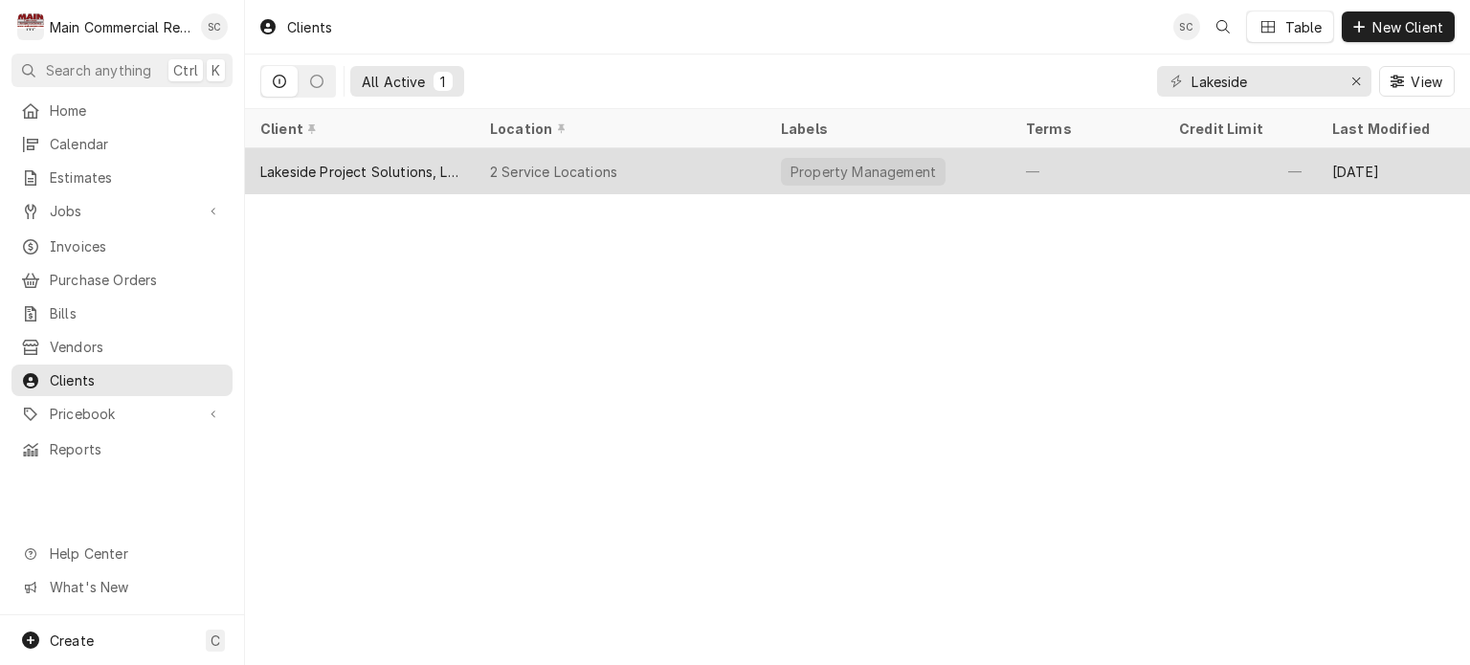
click at [910, 173] on div "Property Management" at bounding box center [863, 172] width 165 height 28
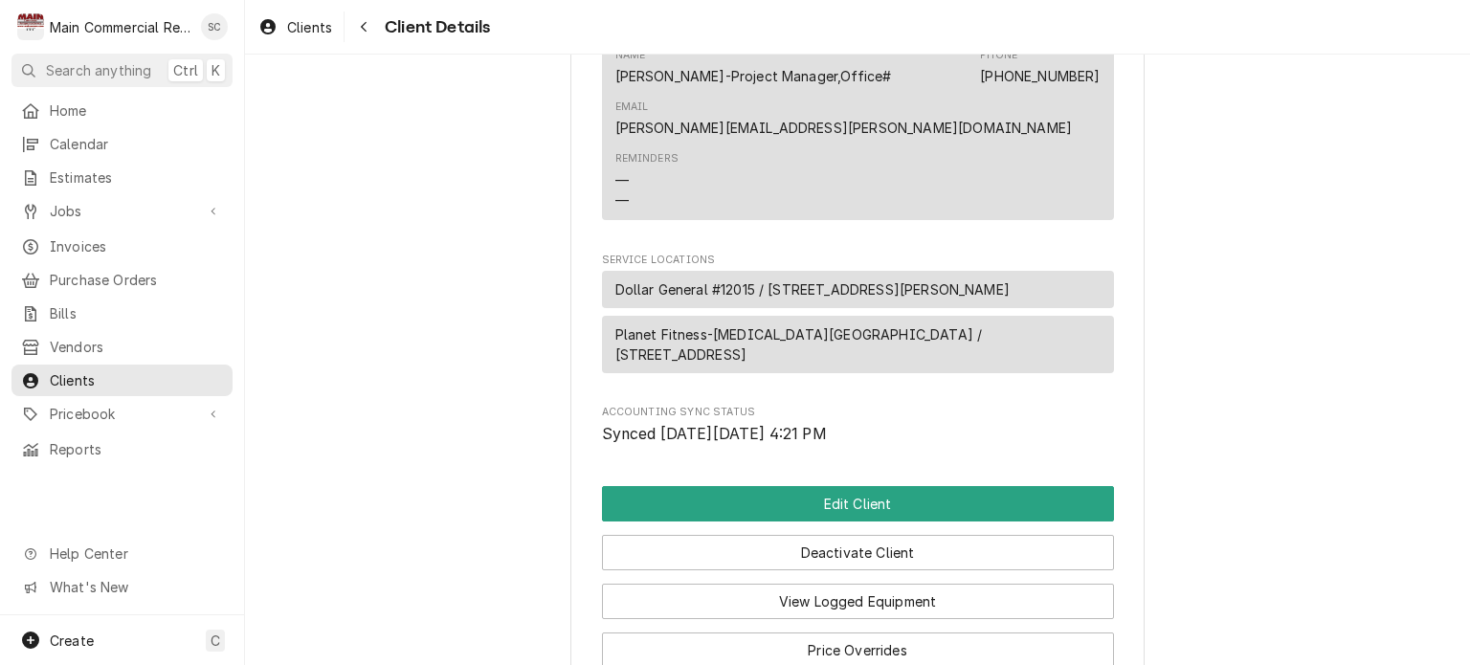
scroll to position [1760, 0]
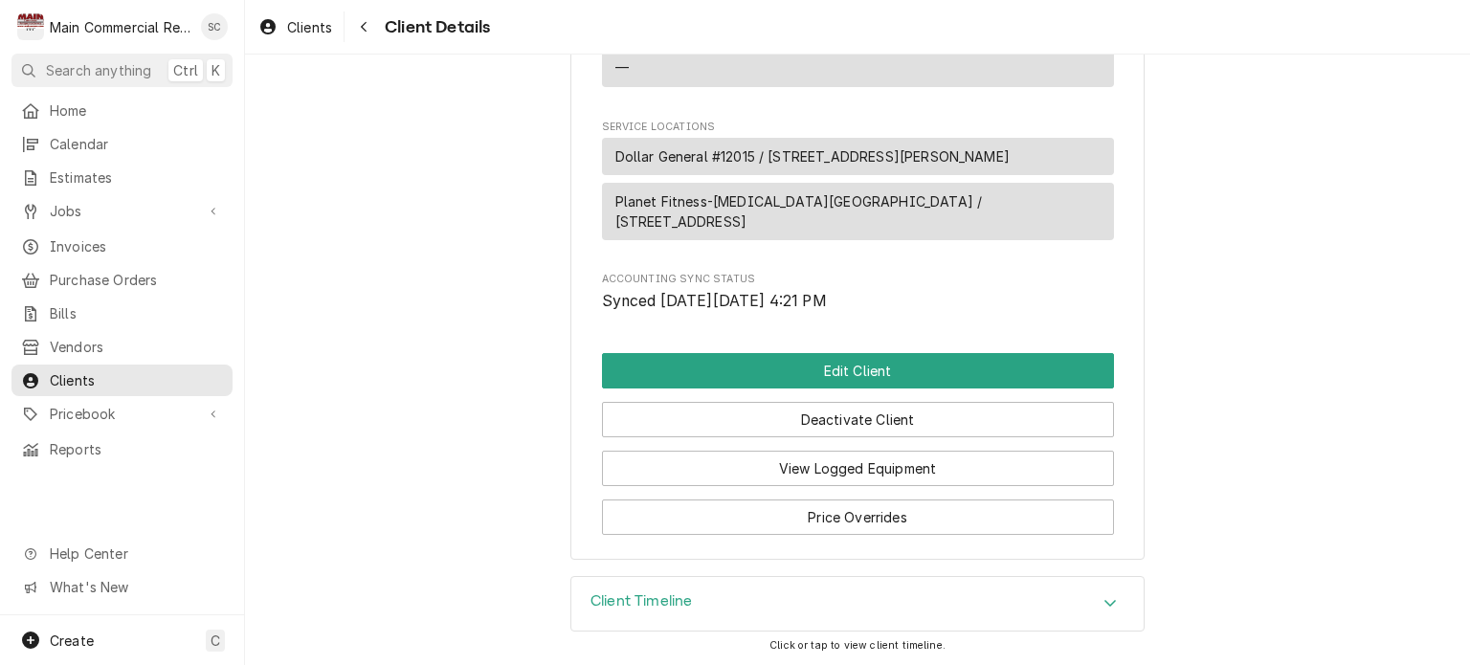
click at [795, 223] on span "Planet Fitness-[MEDICAL_DATA][GEOGRAPHIC_DATA] / [STREET_ADDRESS]" at bounding box center [858, 211] width 485 height 40
click at [643, 227] on span "Planet Fitness-Bayonet Point / 12225 US-19, Hudson, FL 34667" at bounding box center [858, 211] width 485 height 40
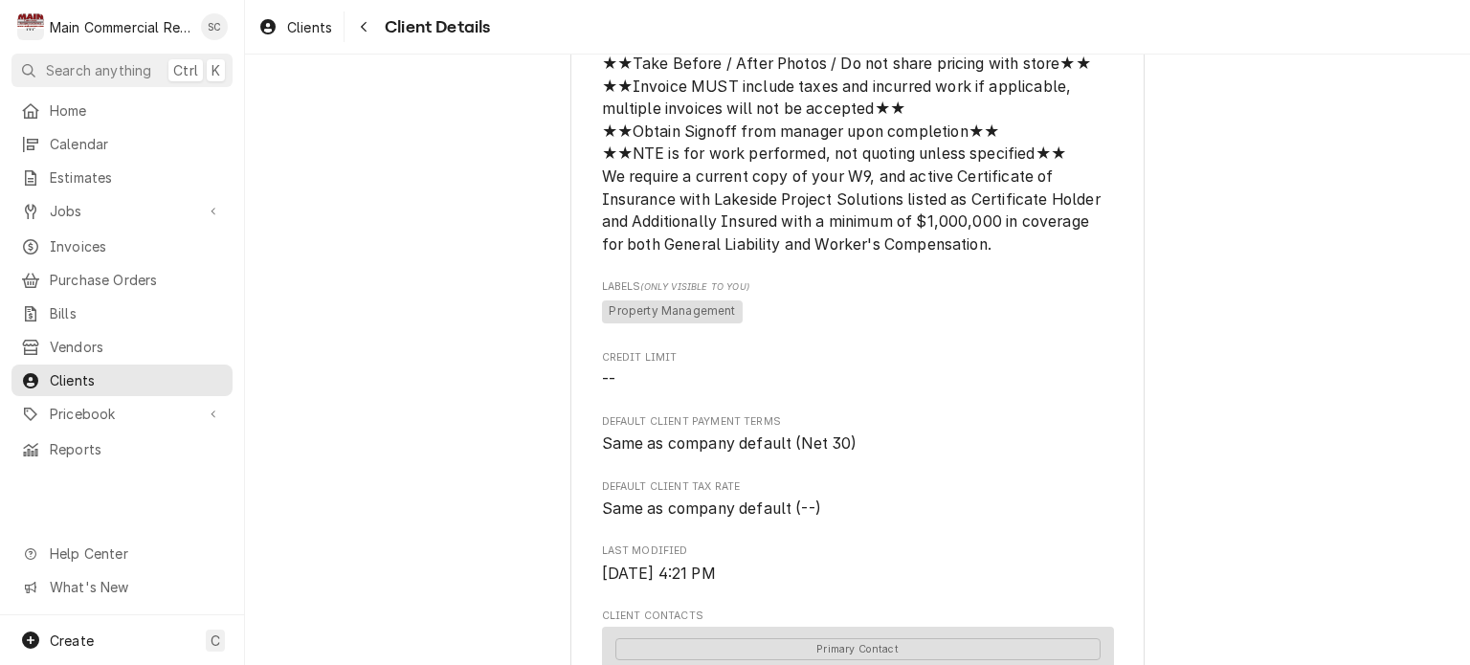
scroll to position [766, 0]
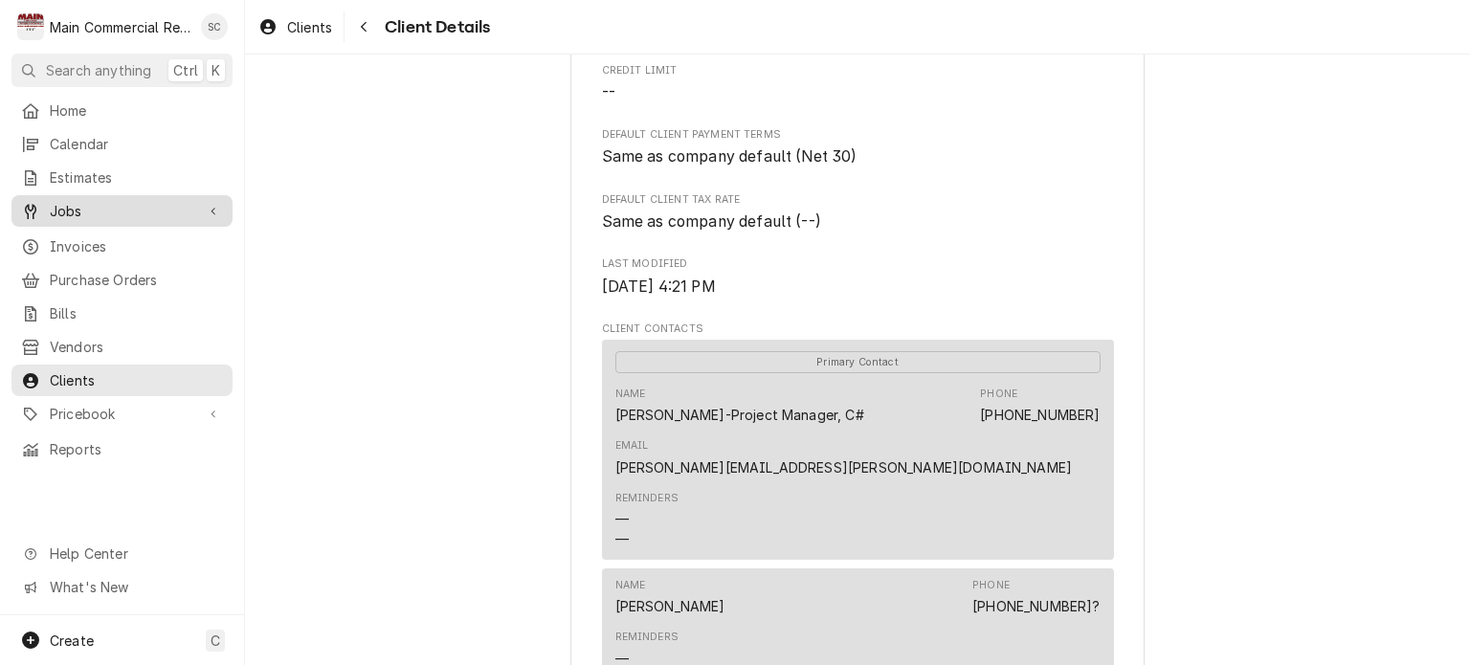
click at [181, 211] on span "Jobs" at bounding box center [122, 211] width 145 height 20
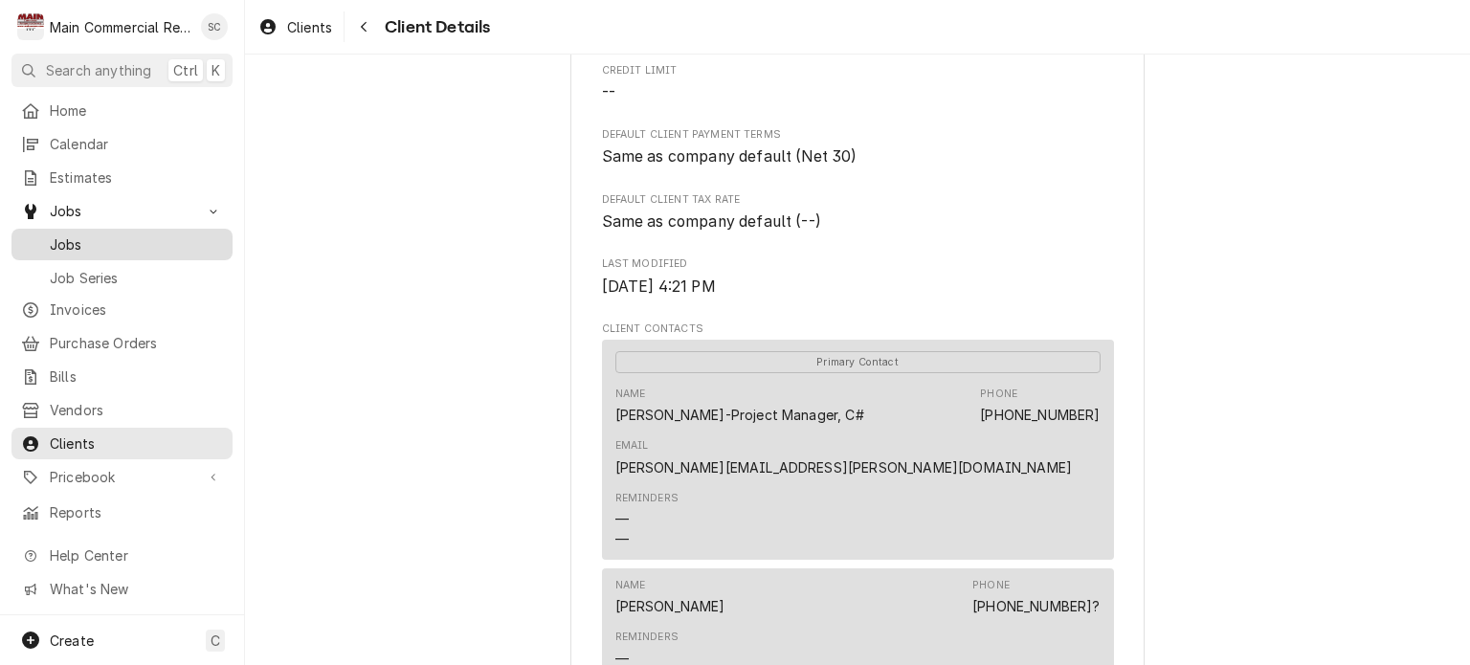
click at [126, 239] on span "Jobs" at bounding box center [136, 245] width 173 height 20
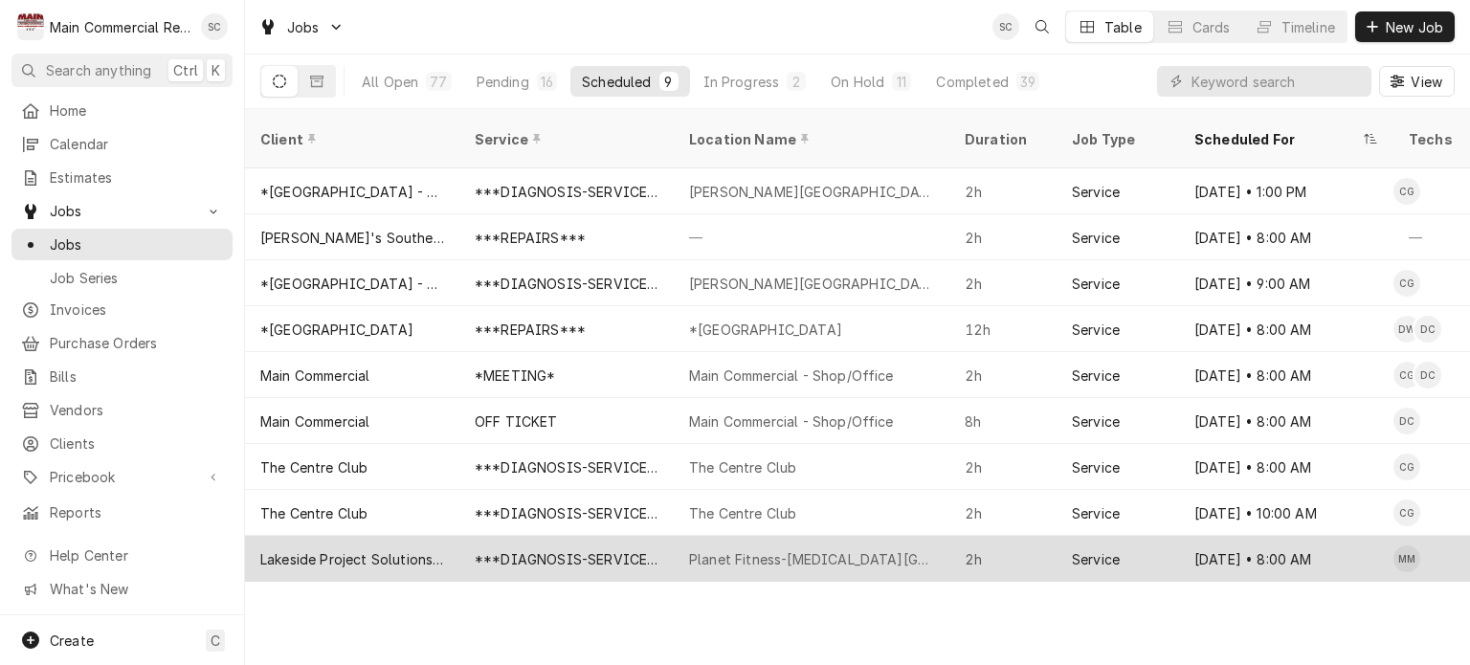
click at [837, 549] on div "Planet Fitness-[MEDICAL_DATA][GEOGRAPHIC_DATA]" at bounding box center [811, 559] width 245 height 20
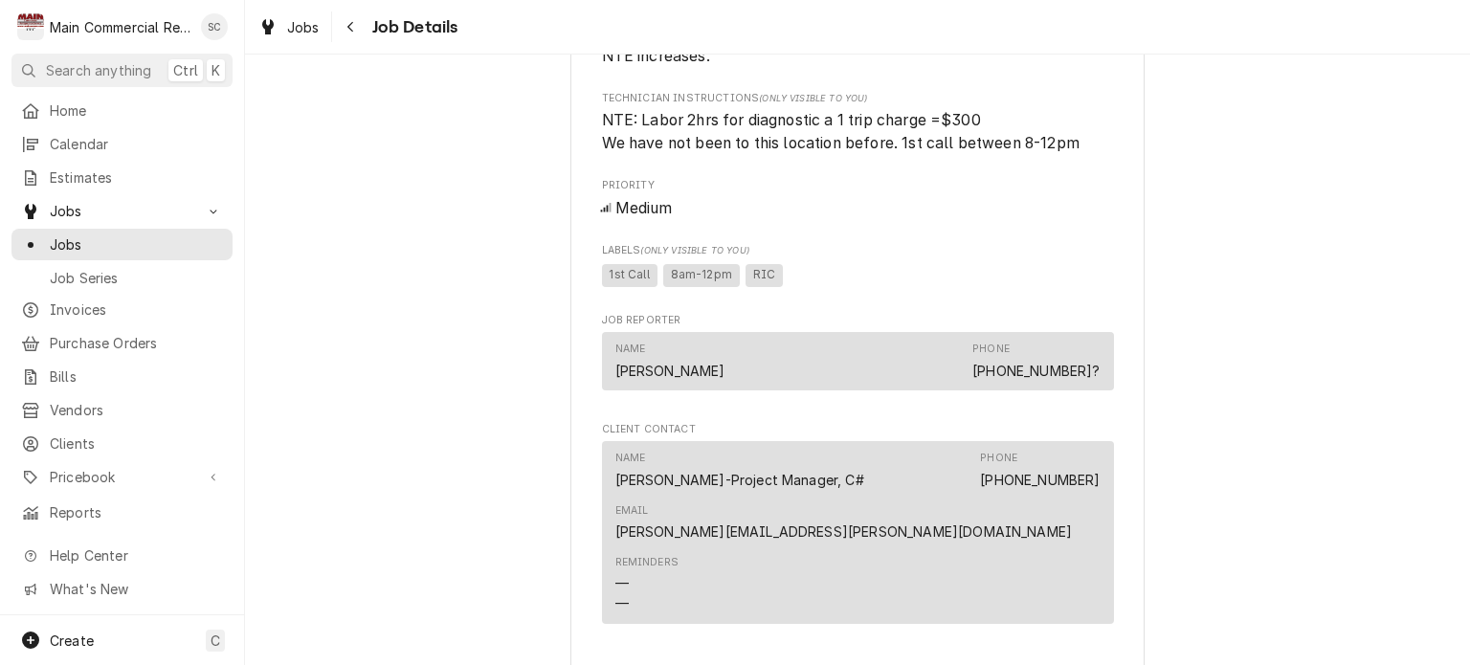
scroll to position [1888, 0]
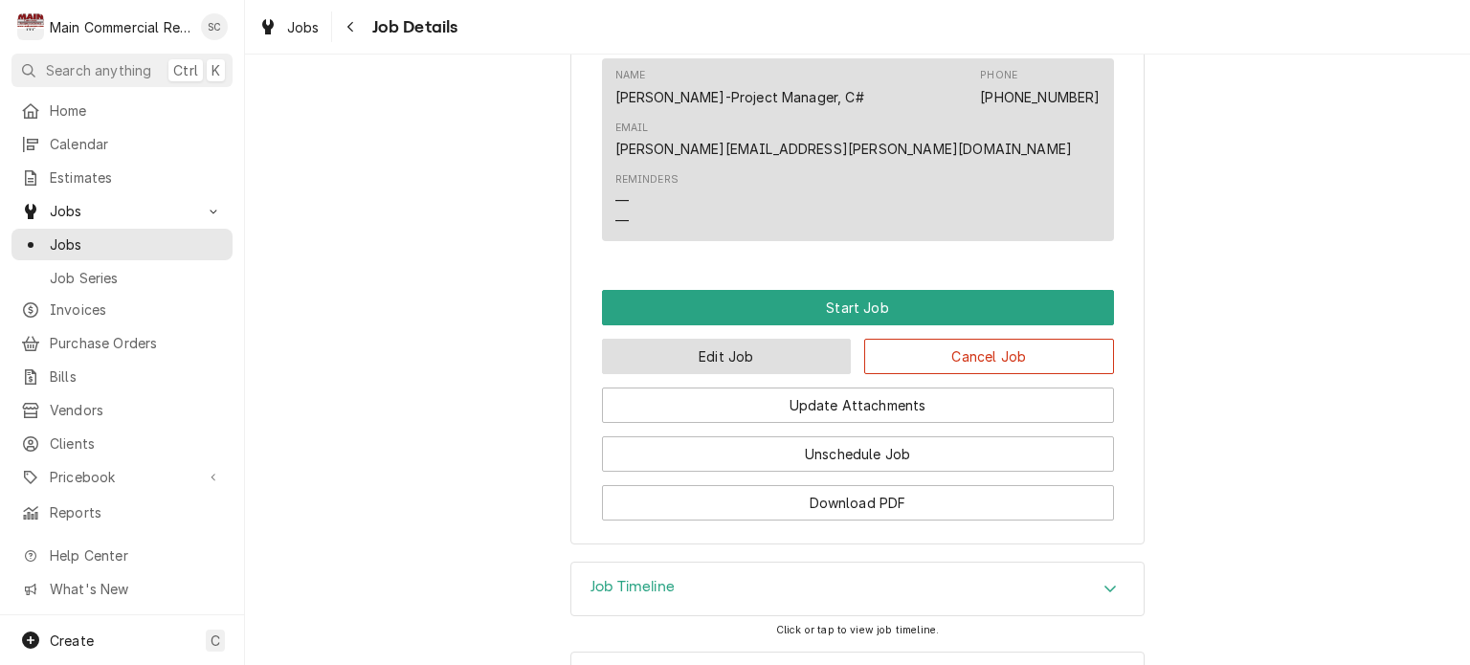
click at [735, 374] on button "Edit Job" at bounding box center [727, 356] width 250 height 35
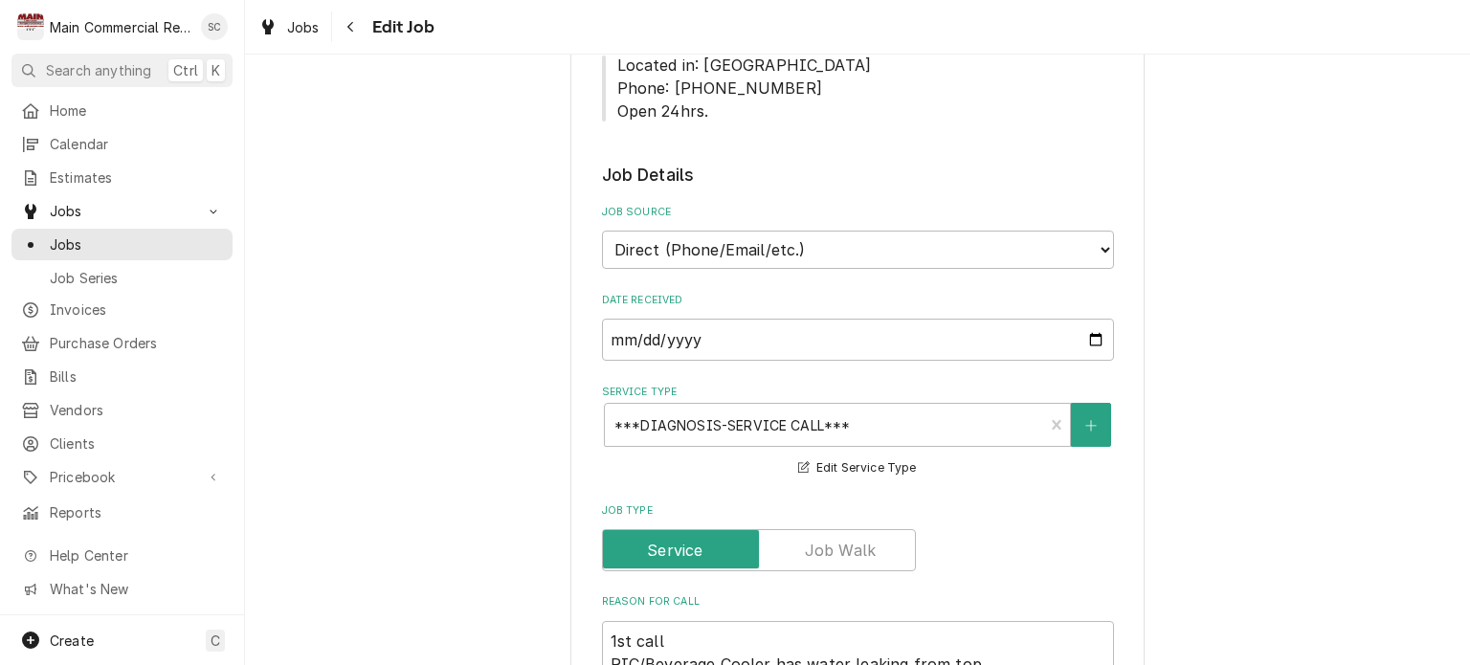
scroll to position [574, 0]
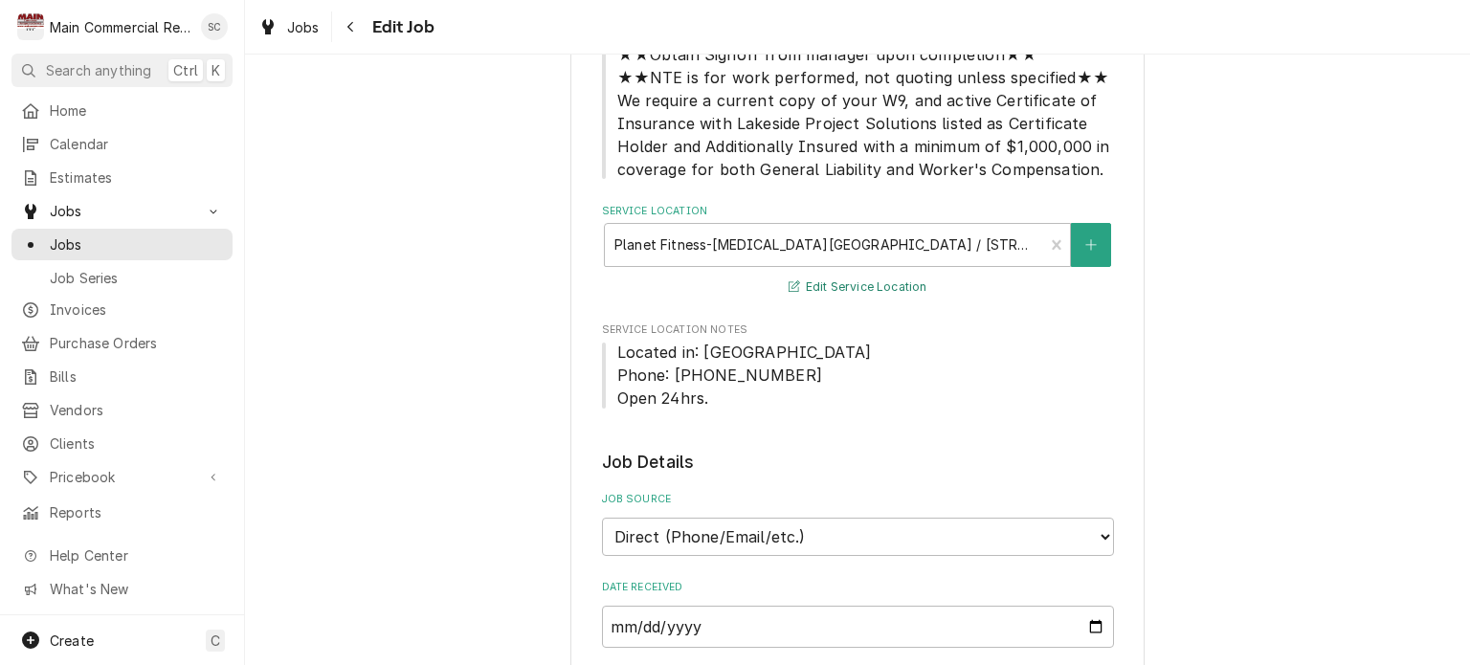
click at [887, 285] on button "Edit Service Location" at bounding box center [858, 288] width 145 height 24
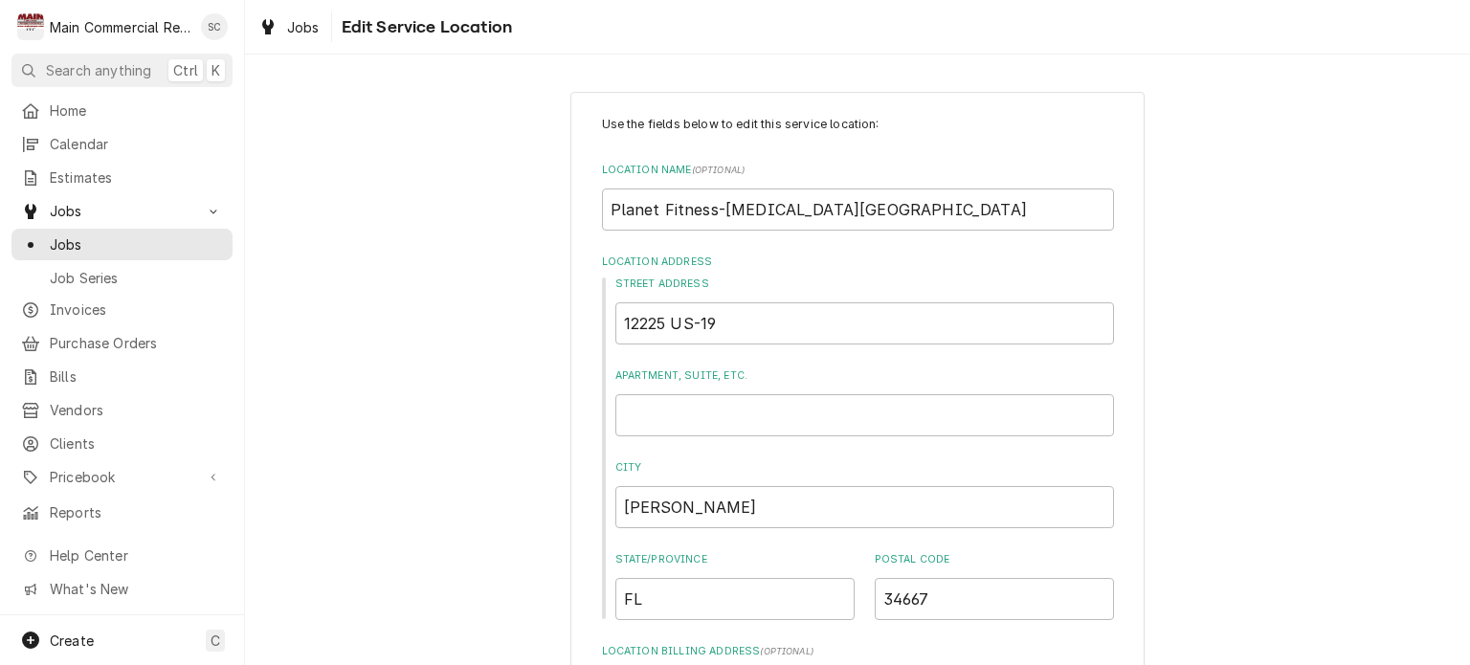
scroll to position [479, 0]
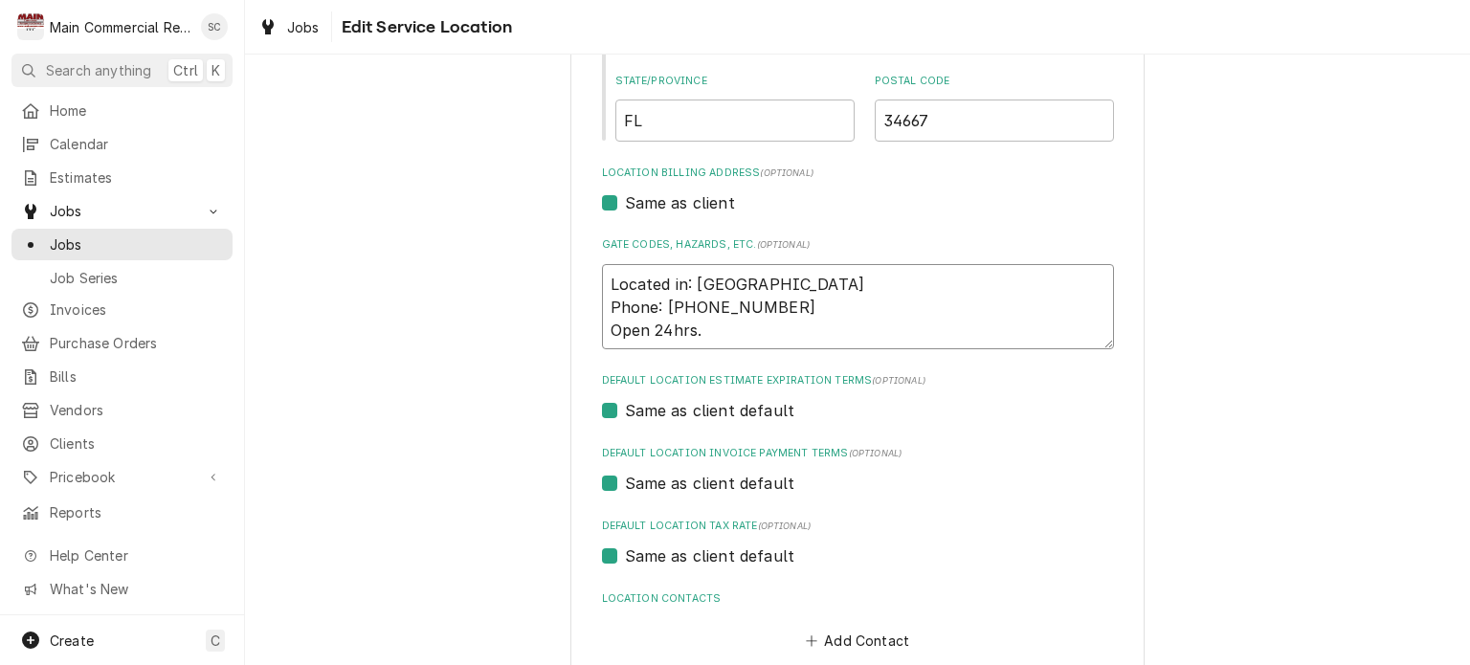
click at [808, 302] on textarea "Located in: Point Plaza Phone: (727) 378-7940 Open 24hrs." at bounding box center [858, 307] width 512 height 86
click at [602, 304] on textarea "Located in: Point Plaza Phone: (727) 378-7940 Open 24hrs." at bounding box center [858, 307] width 512 height 86
type textarea "x"
type textarea "Located in: Point Plaza PPhone: (727) 378-7940 Open 24hrs."
type textarea "x"
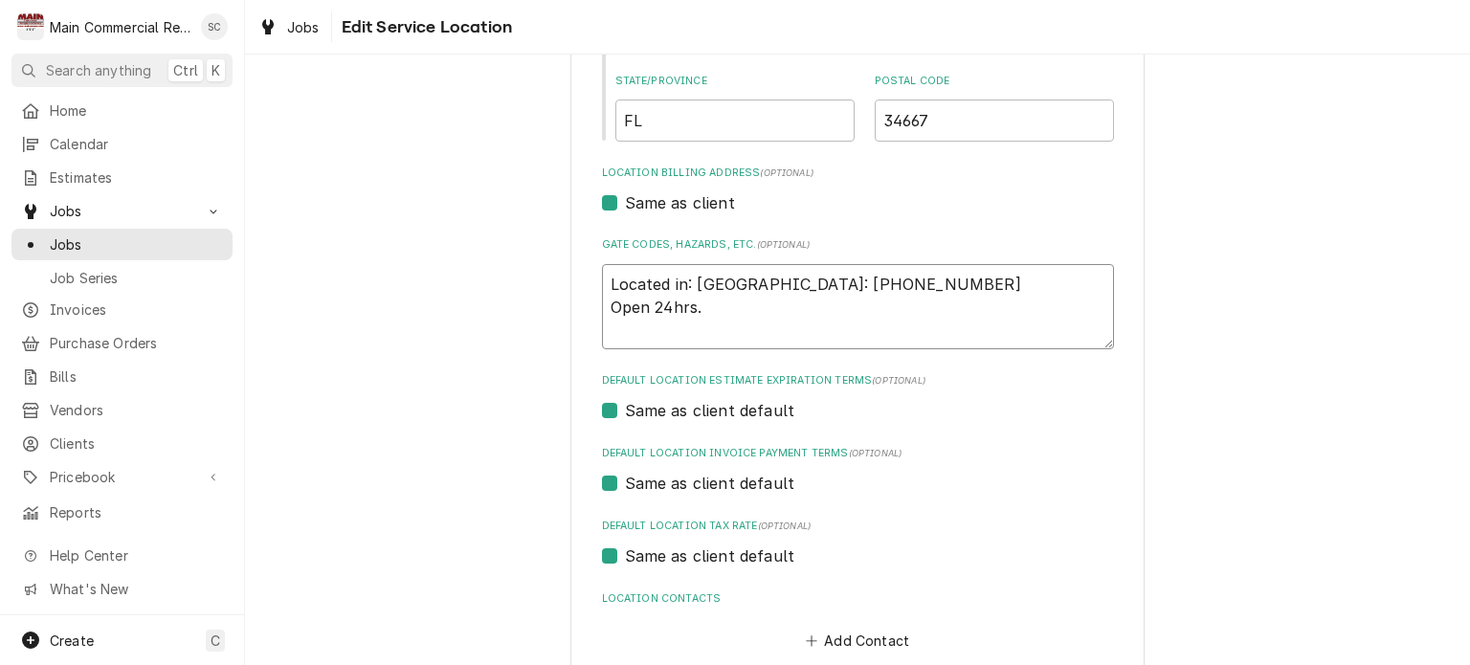
type textarea "Located in: Point Plaza PlPhone: (727) 378-7940 Open 24hrs."
type textarea "x"
type textarea "Located in: Point Plaza PlaPhone: (727) 378-7940 Open 24hrs."
type textarea "x"
type textarea "Located in: Point Plaza PlanPhone: (727) 378-7940 Open 24hrs."
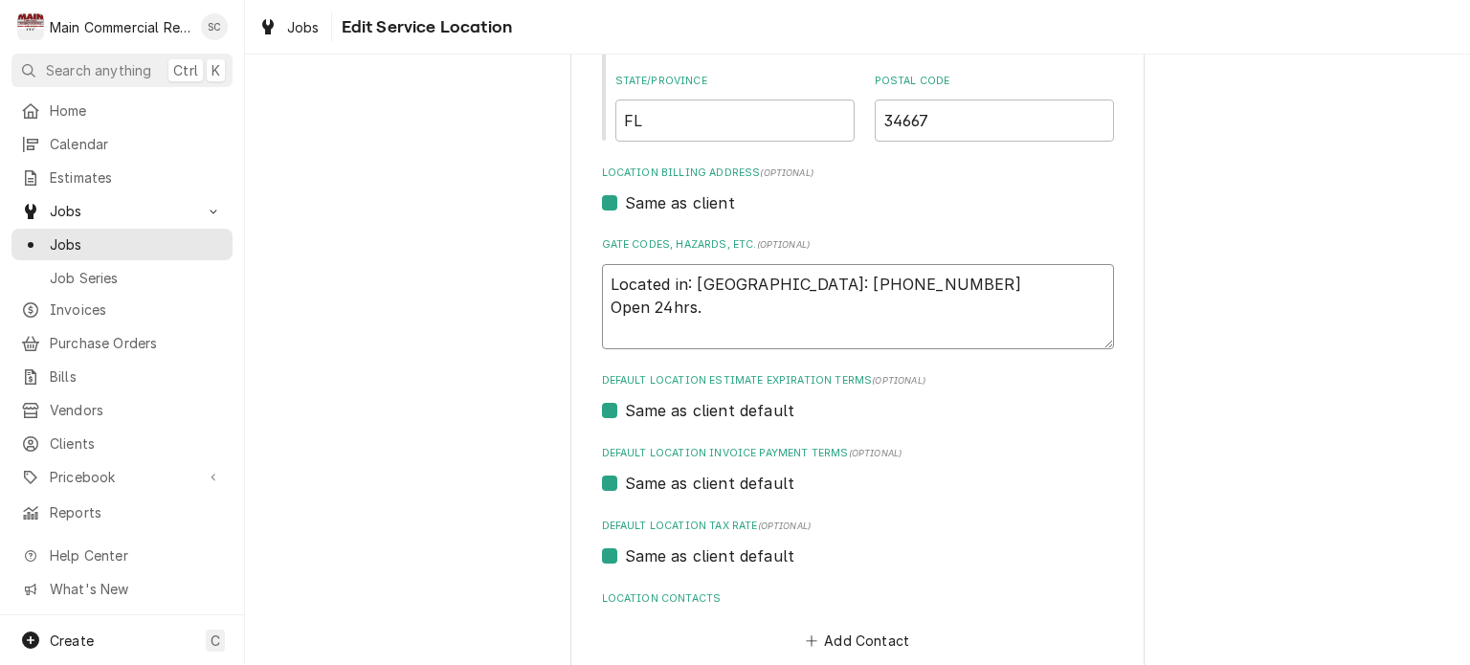
type textarea "x"
type textarea "Located in: Point Plaza PlanePhone: (727) 378-7940 Open 24hrs."
type textarea "x"
type textarea "Located in: Point Plaza PlanetPhone: (727) 378-7940 Open 24hrs."
type textarea "x"
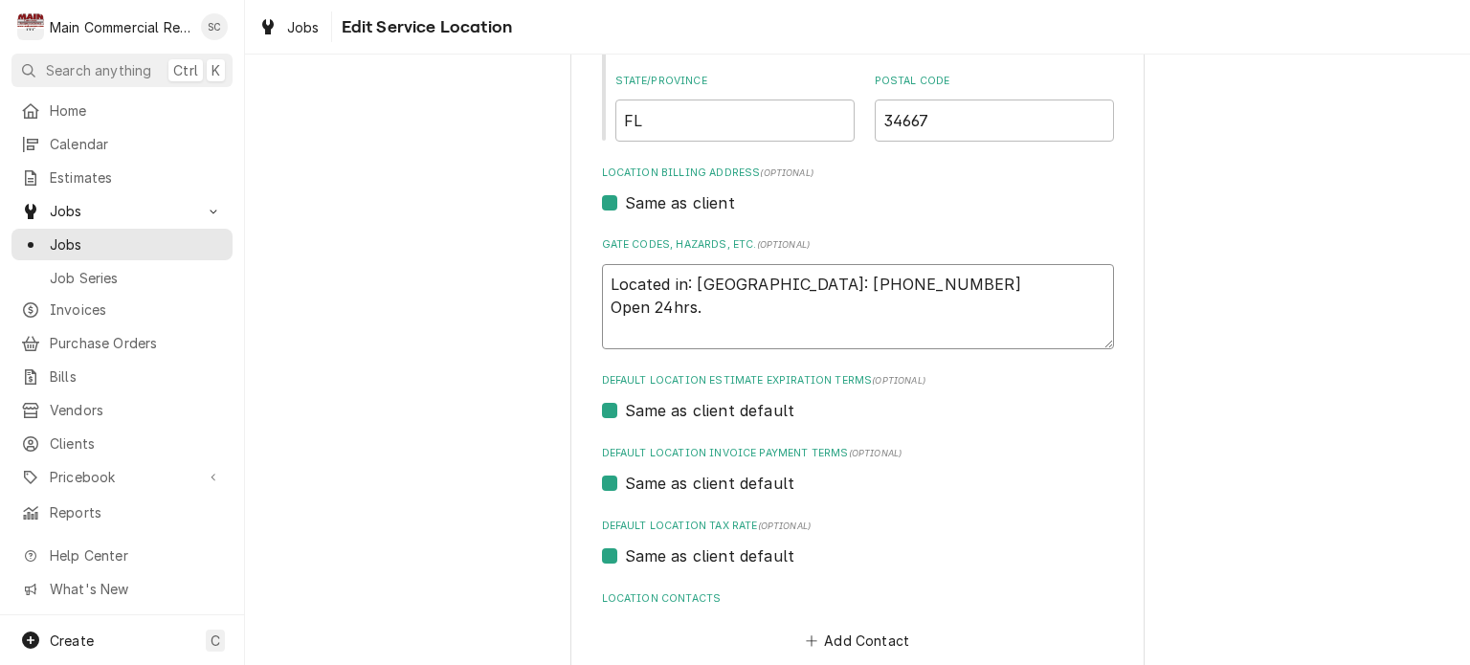
type textarea "Located in: Point Plaza Planet Phone: (727) 378-7940 Open 24hrs."
type textarea "x"
type textarea "Located in: Point Plaza Planet FPhone: (727) 378-7940 Open 24hrs."
type textarea "x"
type textarea "Located in: Point Plaza Planet FiPhone: (727) 378-7940 Open 24hrs."
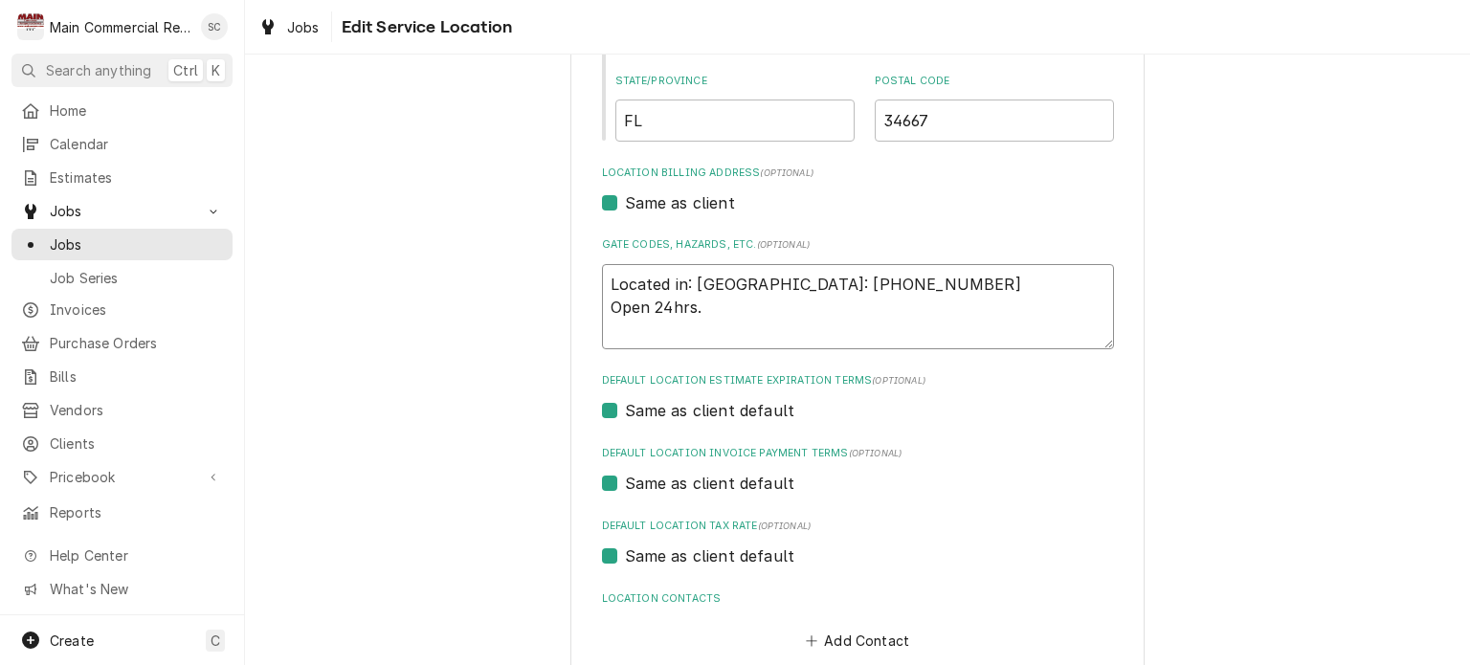
type textarea "x"
type textarea "Located in: Point Plaza Planet FitPhone: (727) 378-7940 Open 24hrs."
type textarea "x"
type textarea "Located in: Point Plaza Planet FitnPhone: (727) 378-7940 Open 24hrs."
type textarea "x"
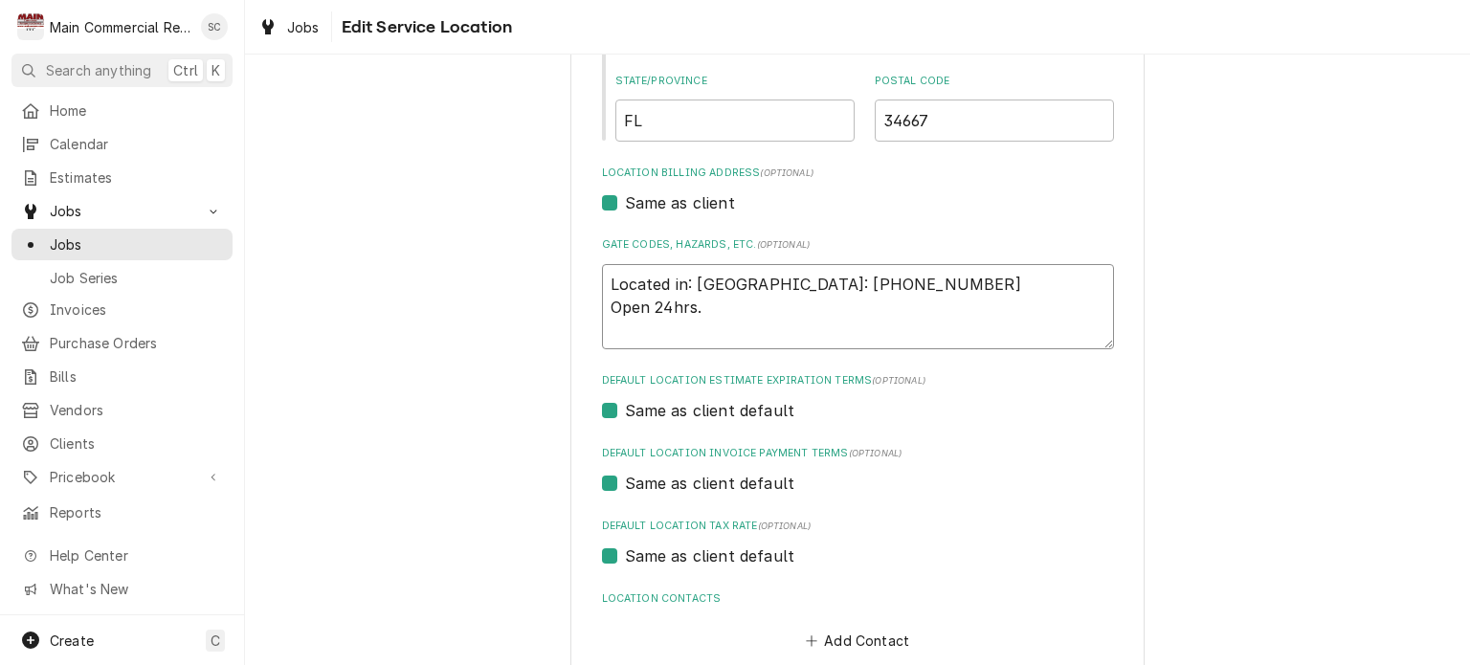
type textarea "Located in: Point Plaza Planet FitnePhone: (727) 378-7940 Open 24hrs."
type textarea "x"
type textarea "Located in: Point Plaza Planet FitnesPhone: (727) 378-7940 Open 24hrs."
type textarea "x"
type textarea "Located in: Point Plaza Planet FitnessPhone: (727) 378-7940 Open 24hrs."
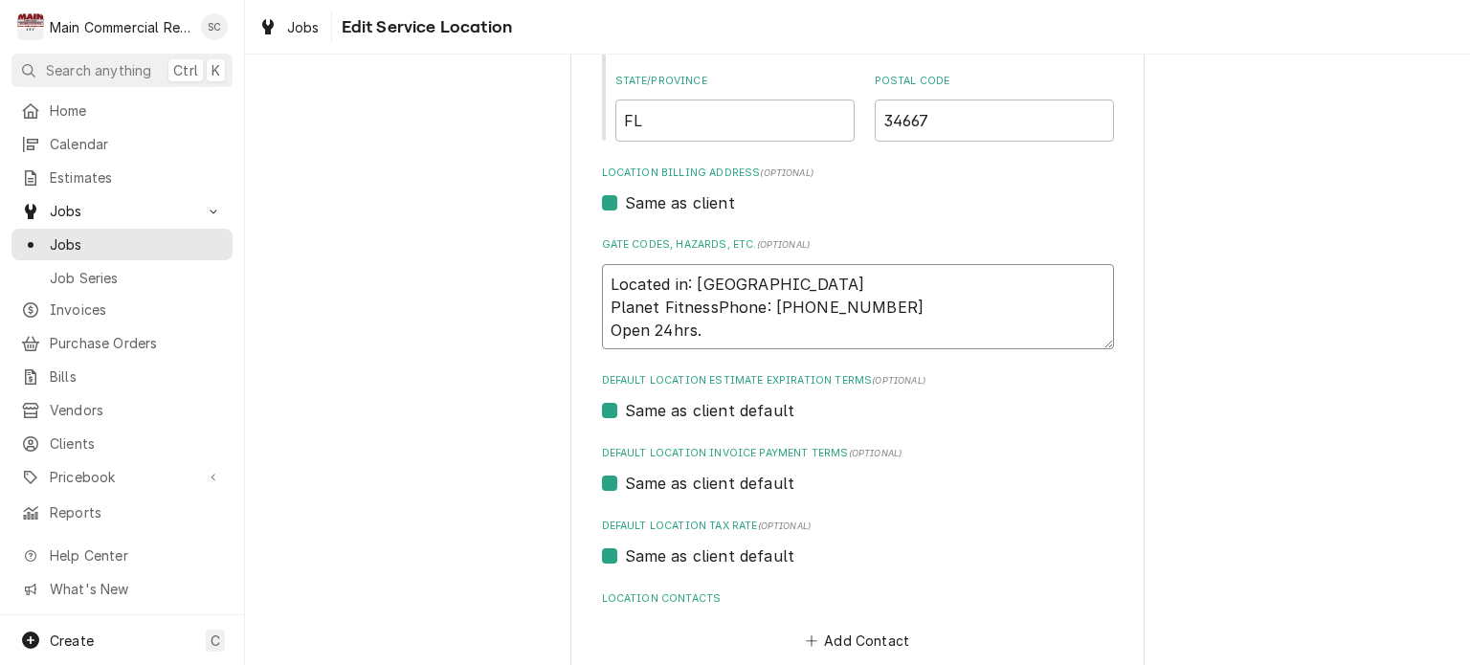
type textarea "x"
type textarea "Located in: Point Plaza Planet Fitness Phone: (727) 378-7940 Open 24hrs."
type textarea "x"
type textarea "Located in: Point Plaza Planet Fitness LPhone: (727) 378-7940 Open 24hrs."
type textarea "x"
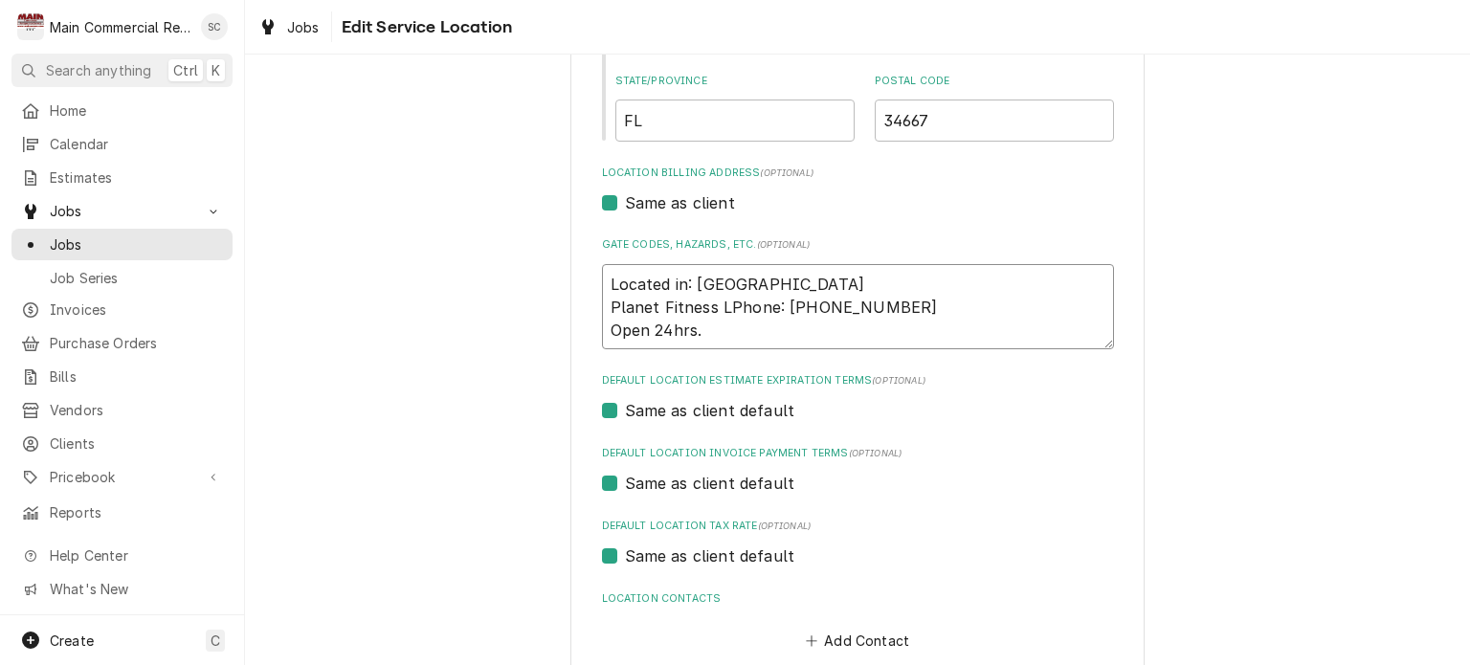
type textarea "Located in: Point Plaza Planet Fitness LoPhone: (727) 378-7940 Open 24hrs."
type textarea "x"
type textarea "Located in: Point Plaza Planet Fitness LocPhone: (727) 378-7940 Open 24hrs."
type textarea "x"
type textarea "Located in: Point Plaza Planet Fitness LocaPhone: (727) 378-7940 Open 24hrs."
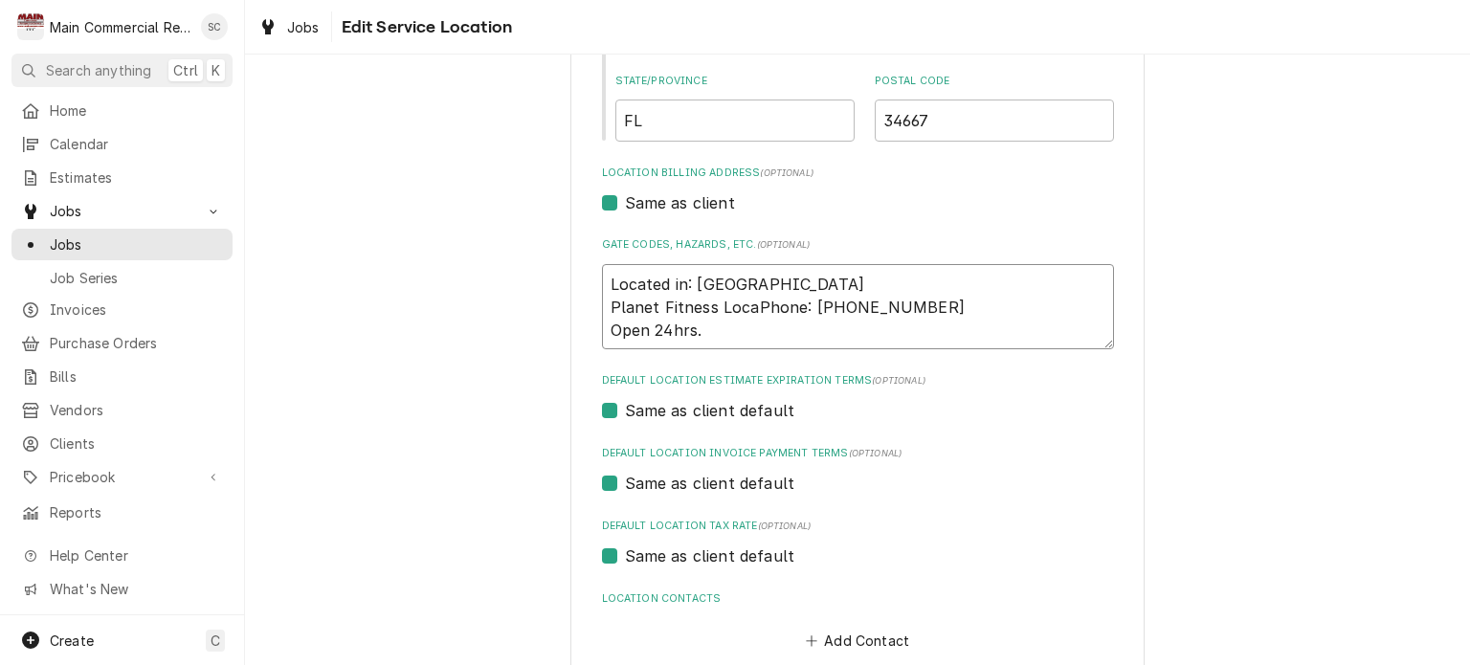
type textarea "x"
type textarea "Located in: Point Plaza Planet Fitness LocatPhone: (727) 378-7940 Open 24hrs."
type textarea "x"
type textarea "Located in: Point Plaza Planet Fitness LocaPhone: (727) 378-7940 Open 24hrs."
type textarea "x"
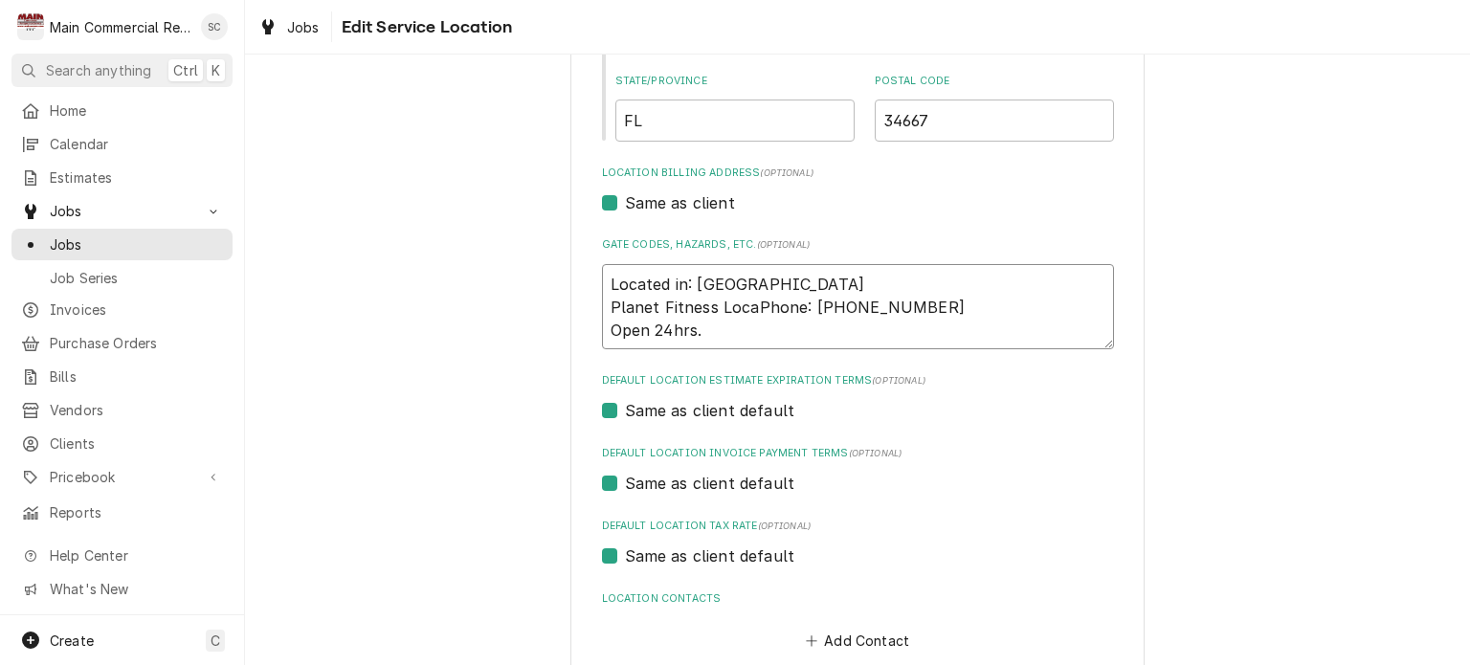
type textarea "Located in: Point Plaza Planet Fitness LocPhone: (727) 378-7940 Open 24hrs."
type textarea "x"
type textarea "Located in: Point Plaza Planet Fitness LoPhone: (727) 378-7940 Open 24hrs."
type textarea "x"
type textarea "Located in: Point Plaza Planet Fitness LPhone: (727) 378-7940 Open 24hrs."
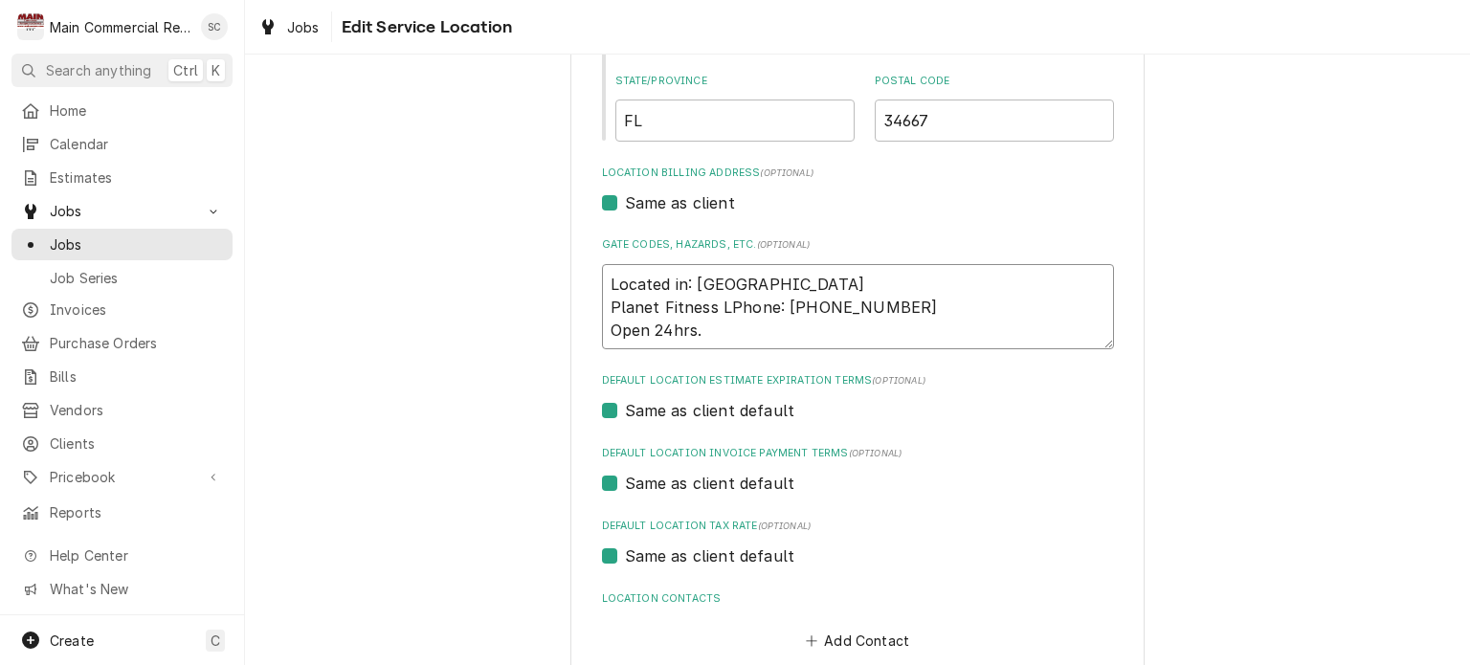
type textarea "x"
type textarea "Located in: Point Plaza Planet Fitness Phone: (727) 378-7940 Open 24hrs."
type textarea "x"
type textarea "Located in: Point Plaza Planet Fitness SPhone: (727) 378-7940 Open 24hrs."
type textarea "x"
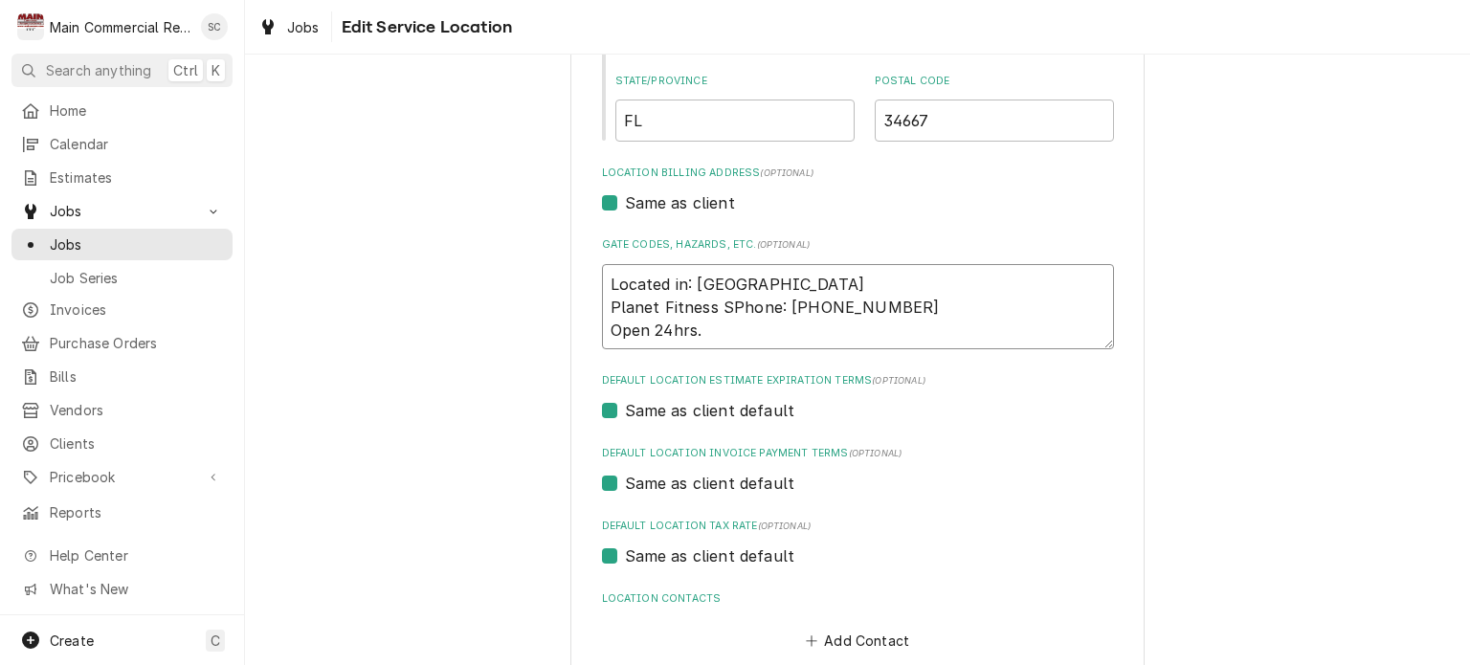
type textarea "Located in: Point Plaza Planet Fitness SiPhone: (727) 378-7940 Open 24hrs."
type textarea "x"
type textarea "Located in: Point Plaza Planet Fitness SitPhone: (727) 378-7940 Open 24hrs."
type textarea "x"
type textarea "Located in: Point Plaza Planet Fitness SitePhone: (727) 378-7940 Open 24hrs."
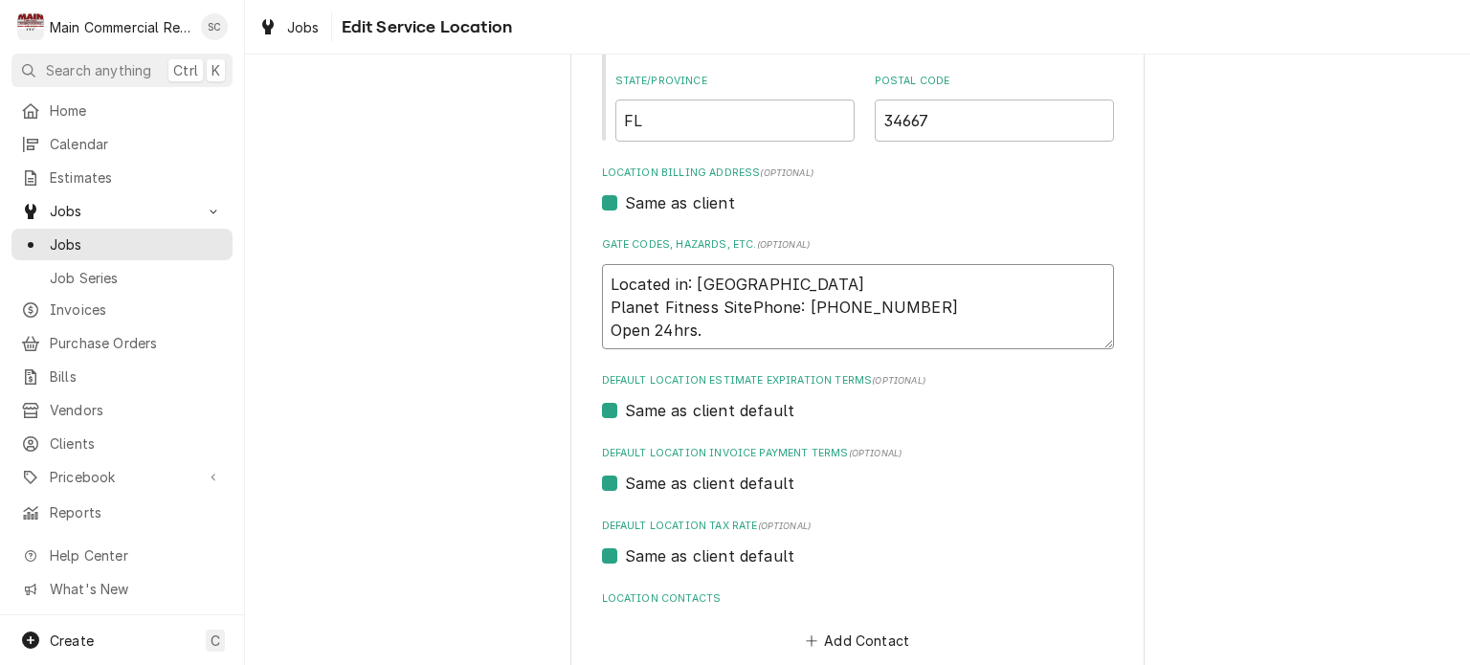
type textarea "x"
type textarea "Located in: Point Plaza Planet Fitness Site Phone: (727) 378-7940 Open 24hrs."
type textarea "x"
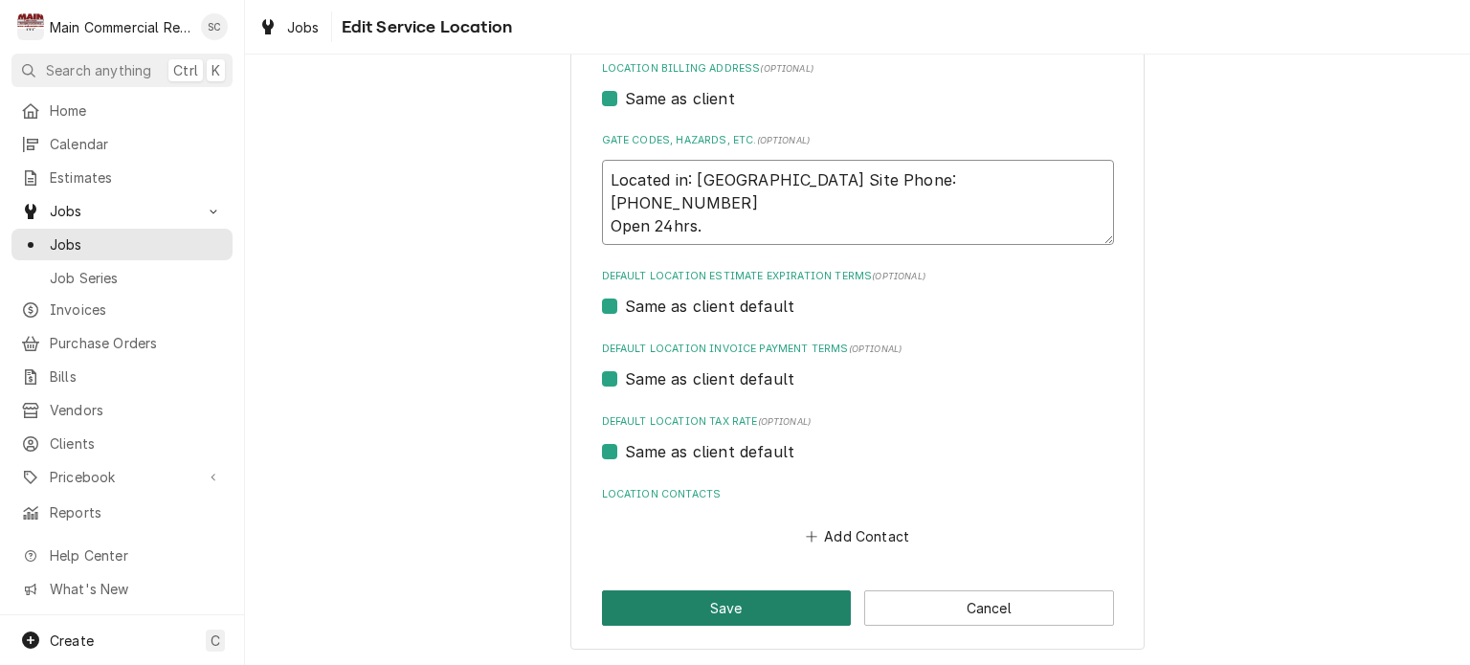
type textarea "Located in: Point Plaza Planet Fitness Site Phone: (727) 378-7940 Open 24hrs."
click at [756, 606] on button "Save" at bounding box center [727, 608] width 250 height 35
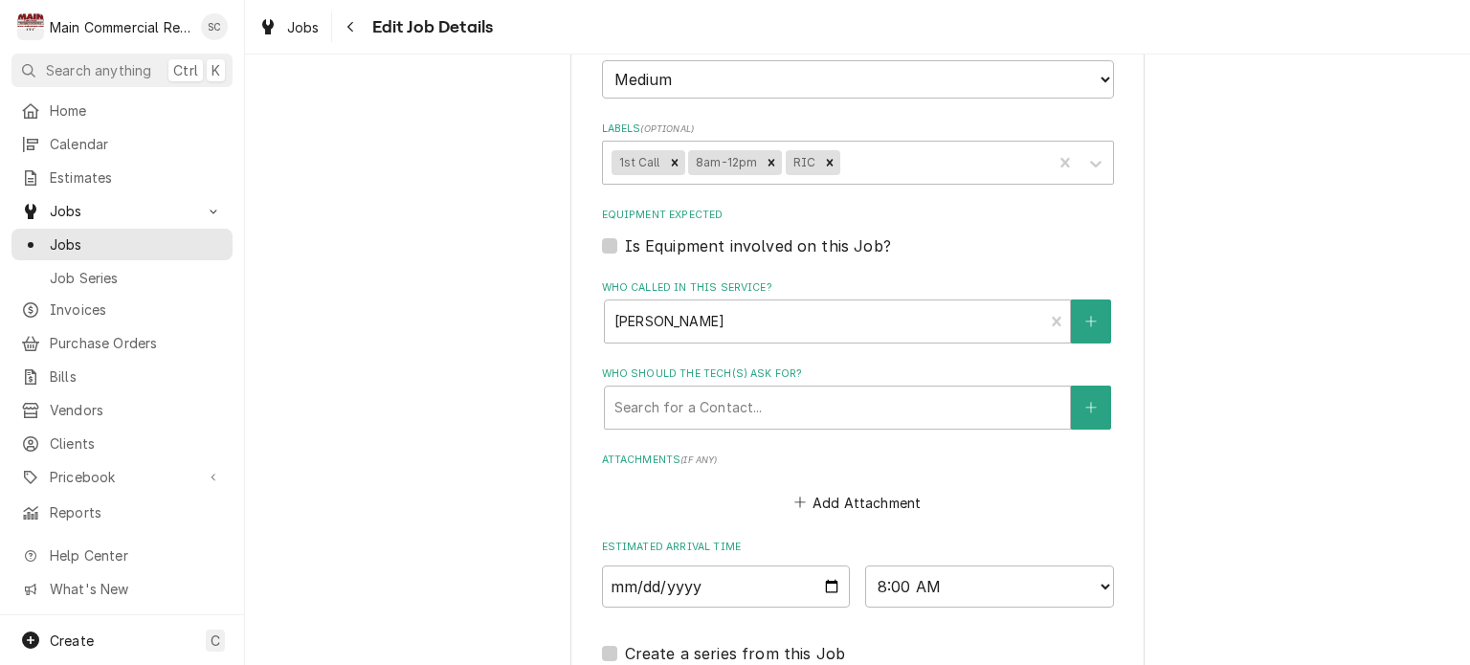
scroll to position [2049, 0]
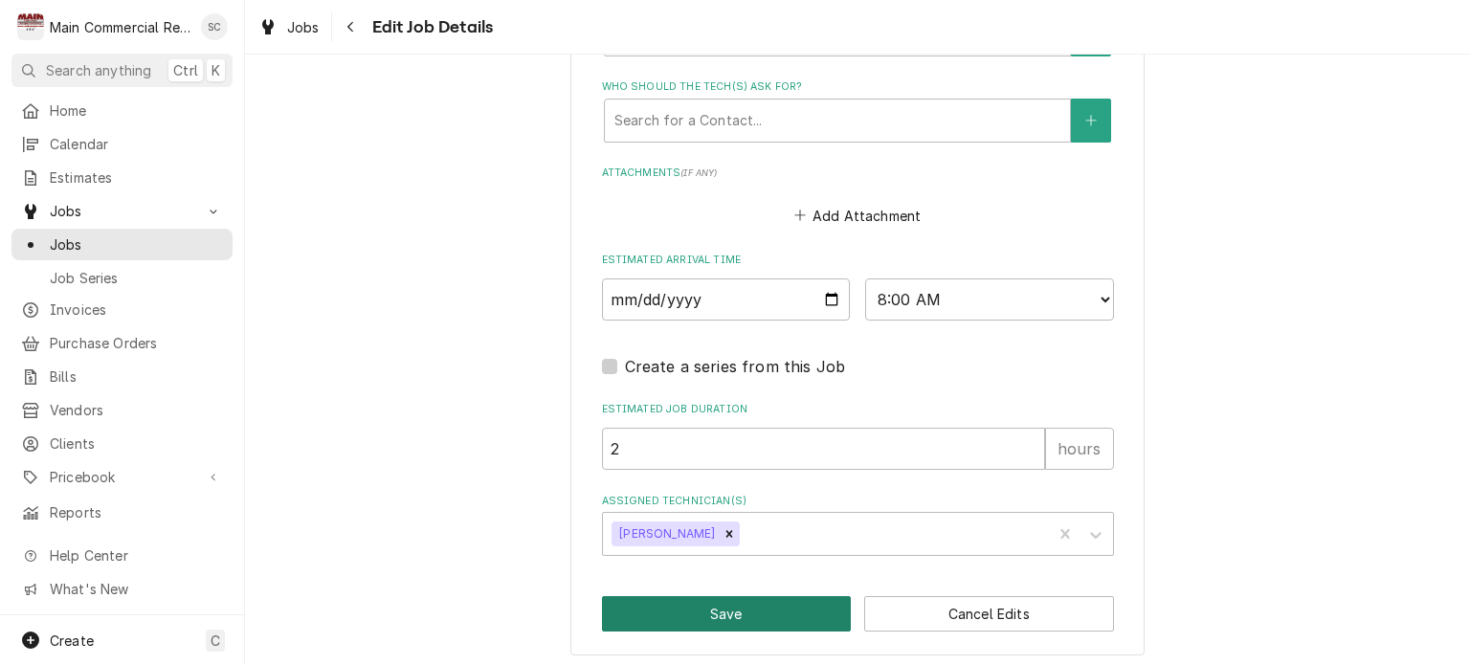
click at [766, 596] on button "Save" at bounding box center [727, 613] width 250 height 35
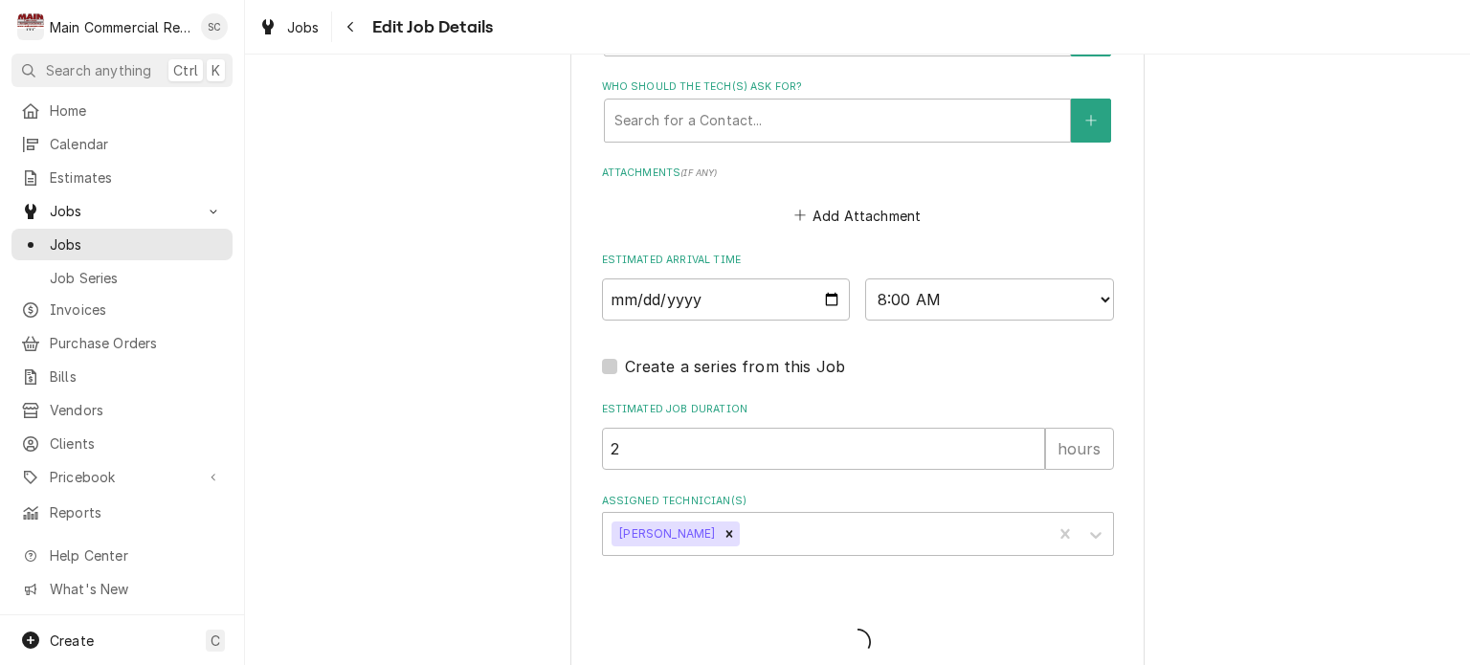
type textarea "x"
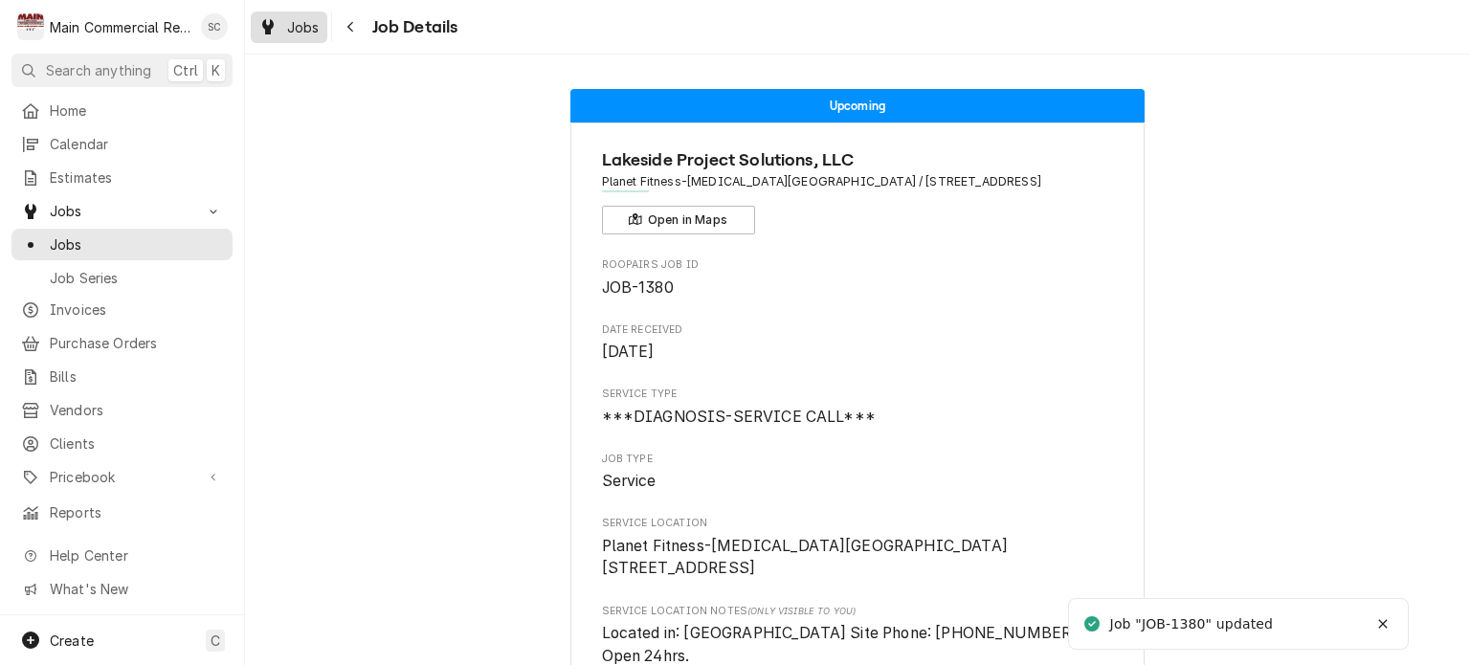
click at [310, 27] on span "Jobs" at bounding box center [303, 27] width 33 height 20
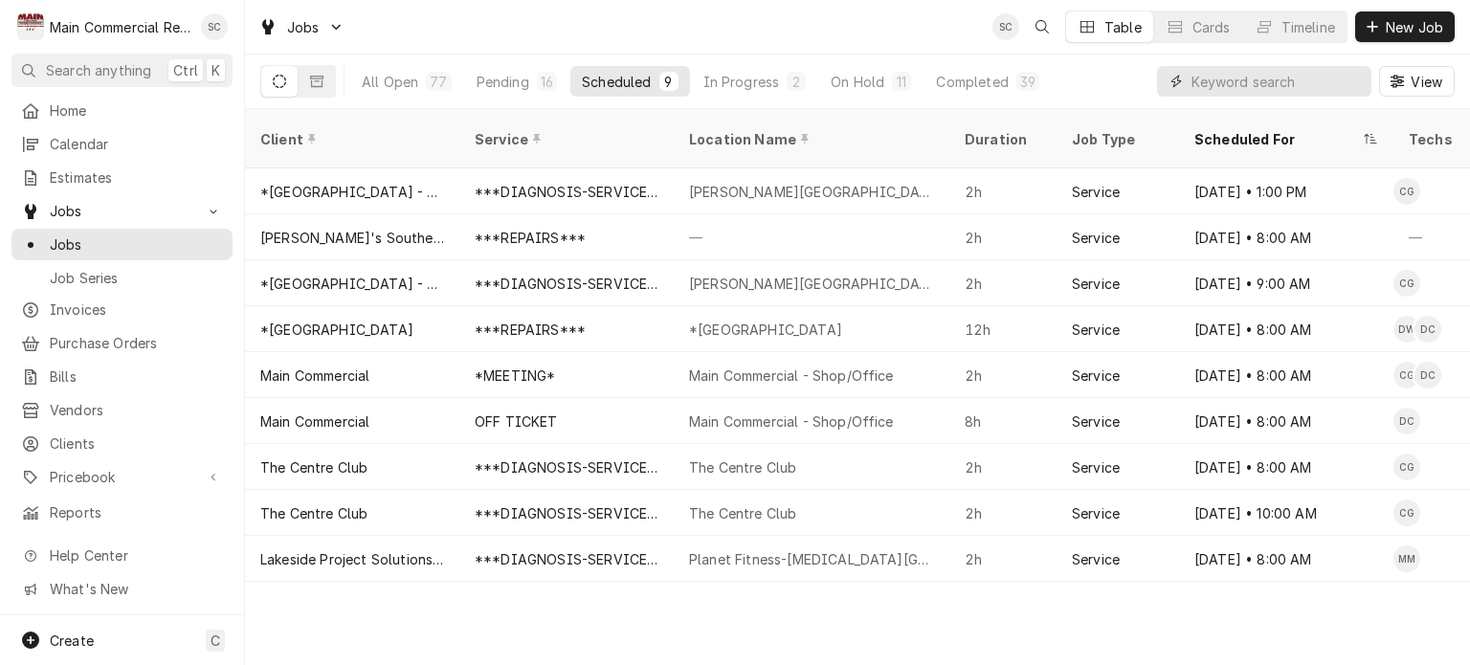
click at [1271, 86] on input "Dynamic Content Wrapper" at bounding box center [1277, 81] width 170 height 31
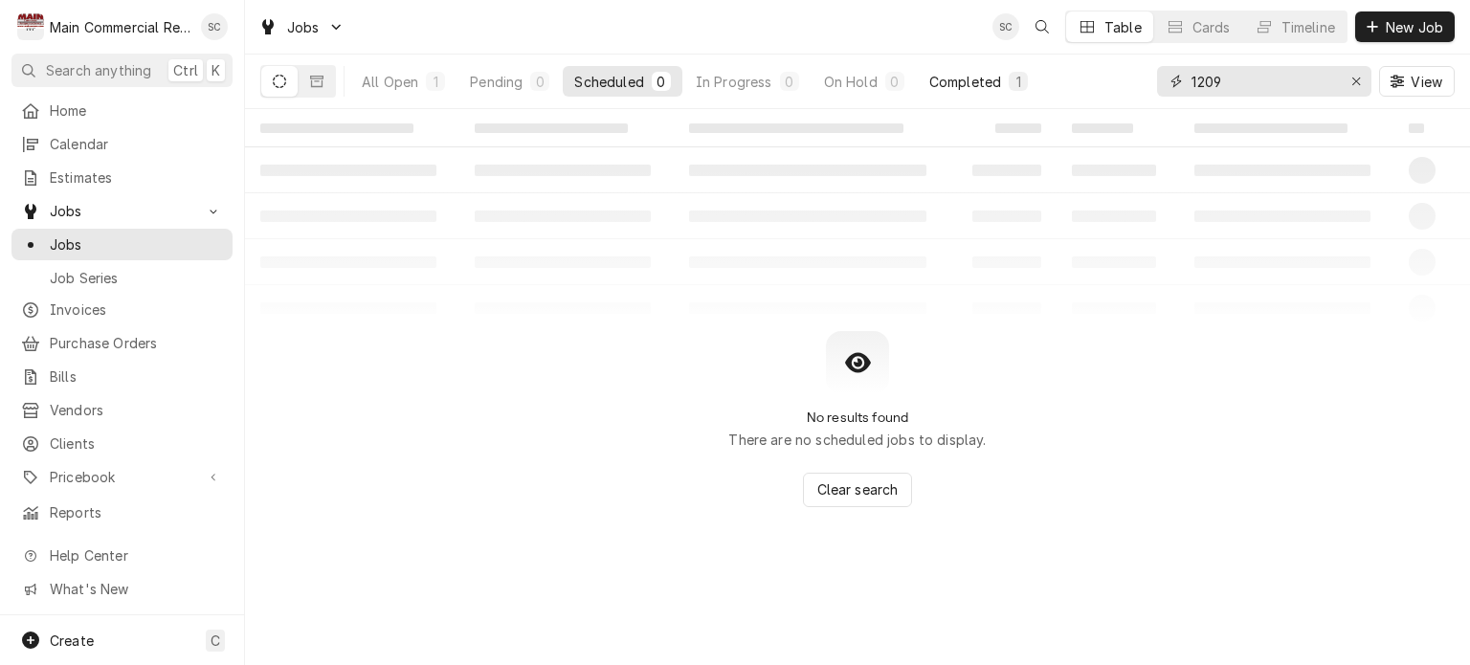
type input "1209"
click at [951, 87] on div "Completed" at bounding box center [965, 82] width 72 height 20
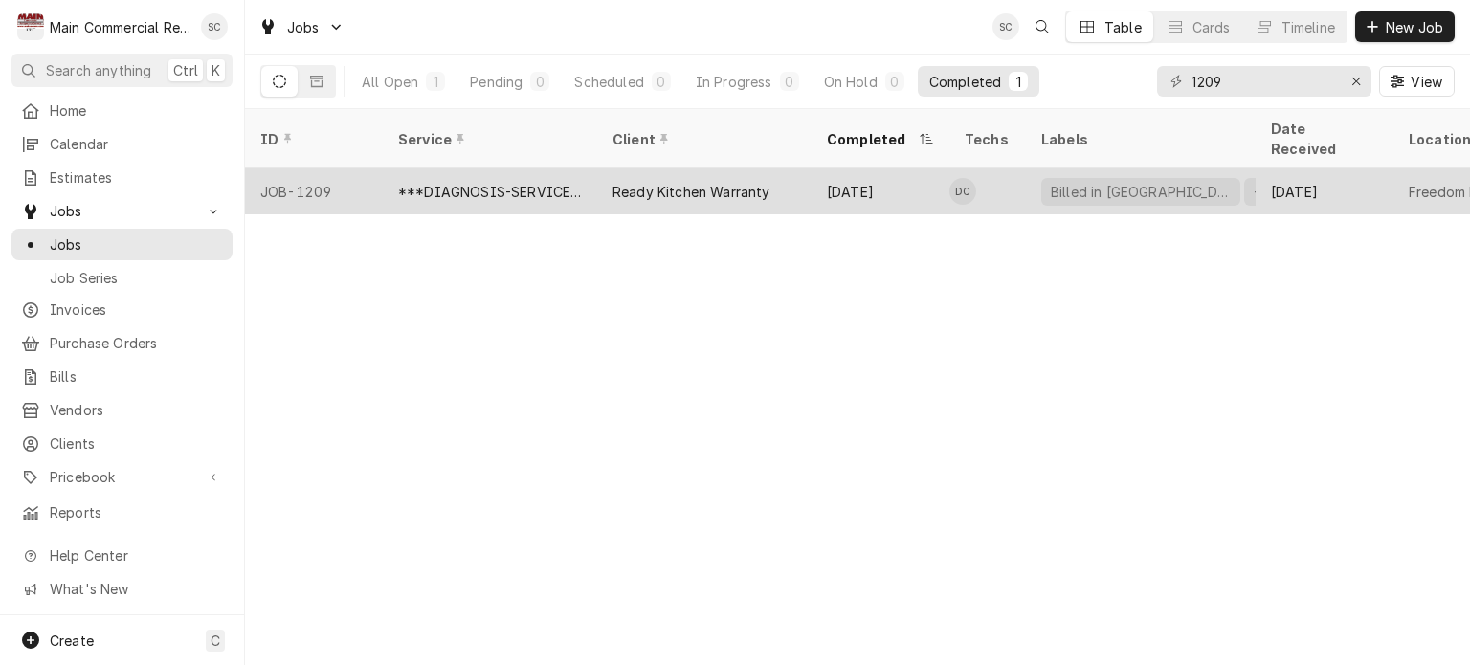
click at [762, 182] on div "Ready Kitchen Warranty" at bounding box center [692, 192] width 158 height 20
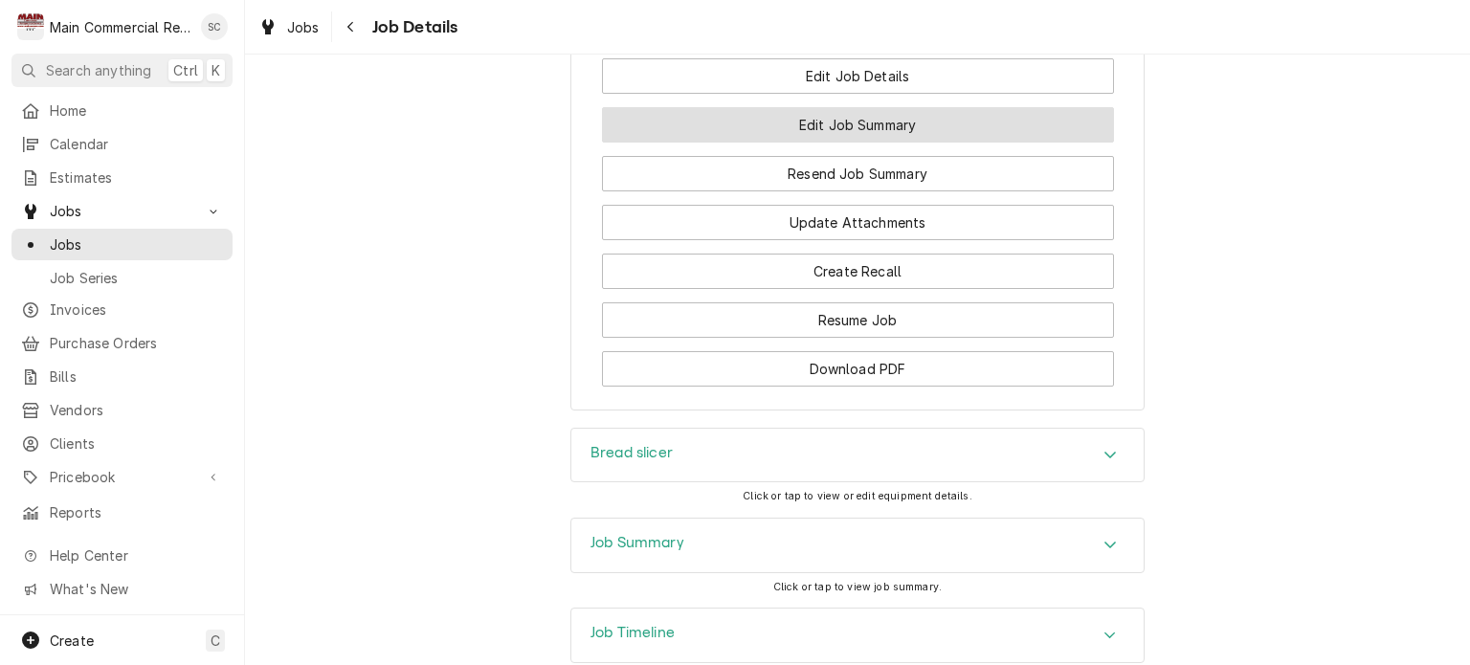
scroll to position [3144, 0]
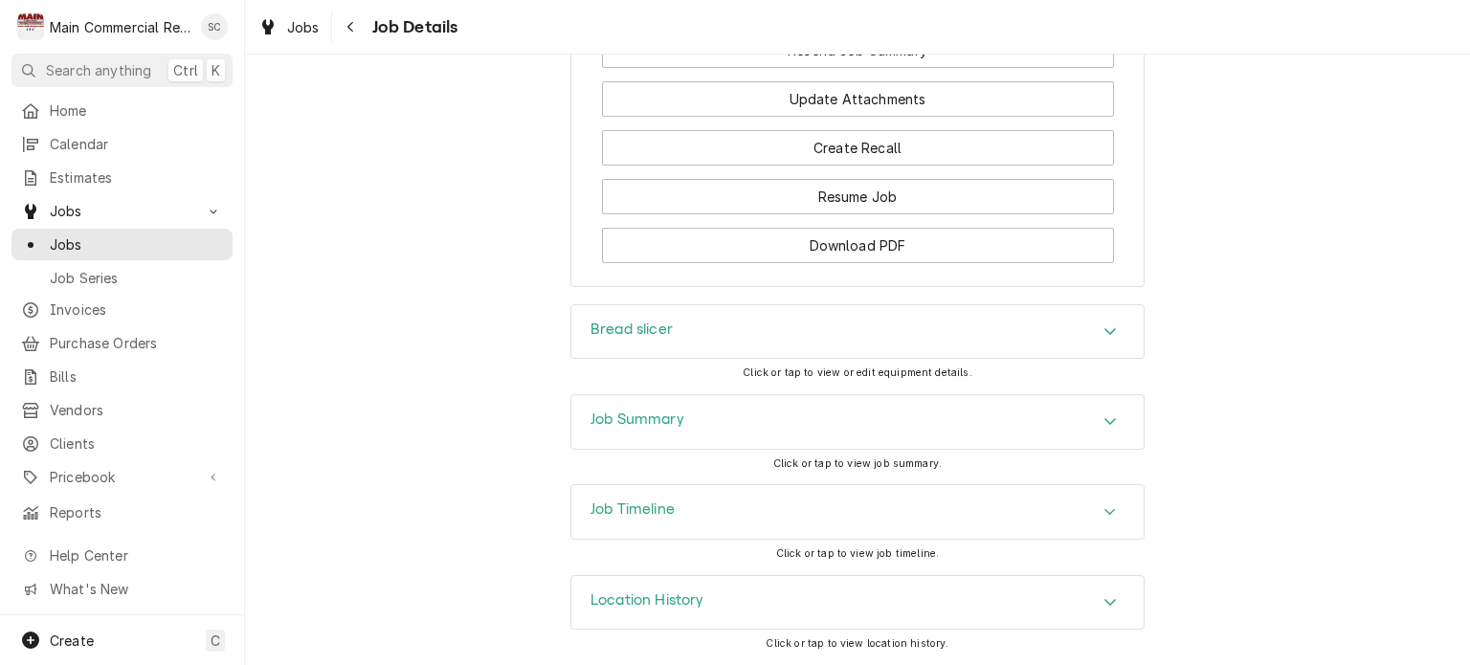
click at [1104, 422] on icon "Accordion Header" at bounding box center [1110, 421] width 13 height 15
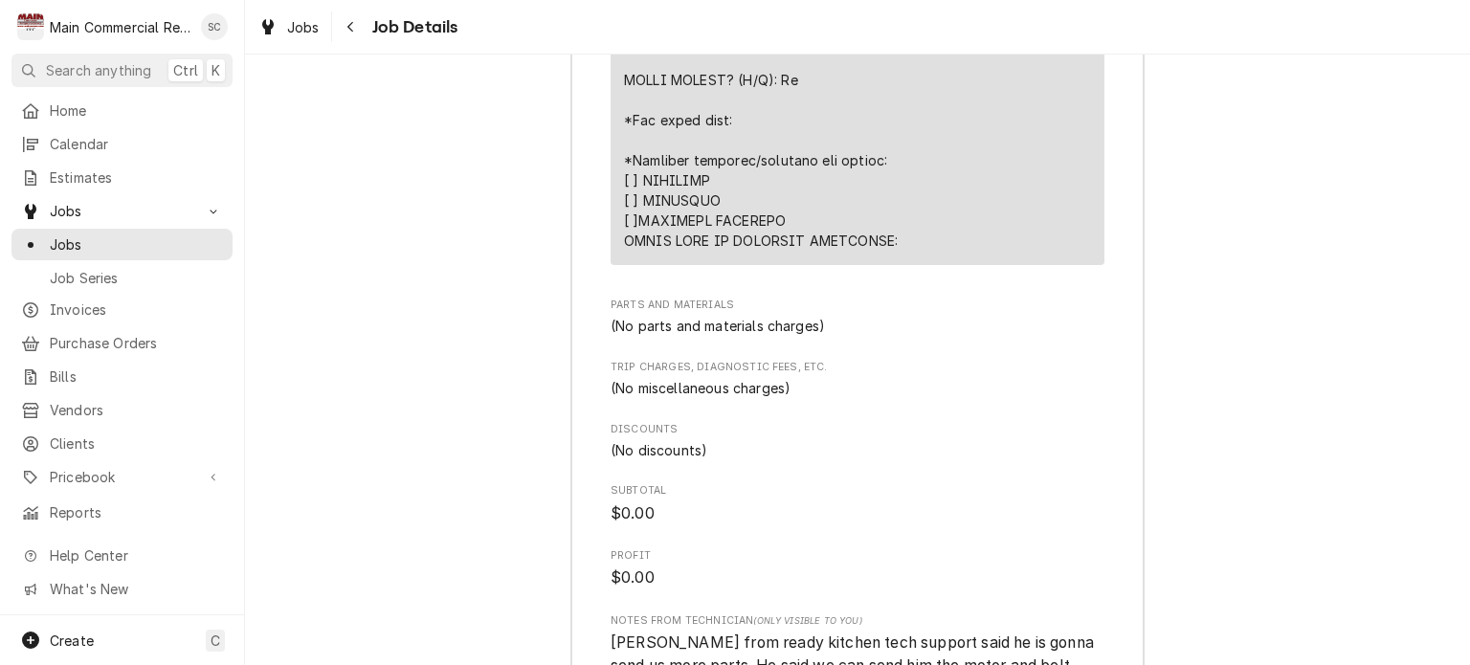
scroll to position [5824, 0]
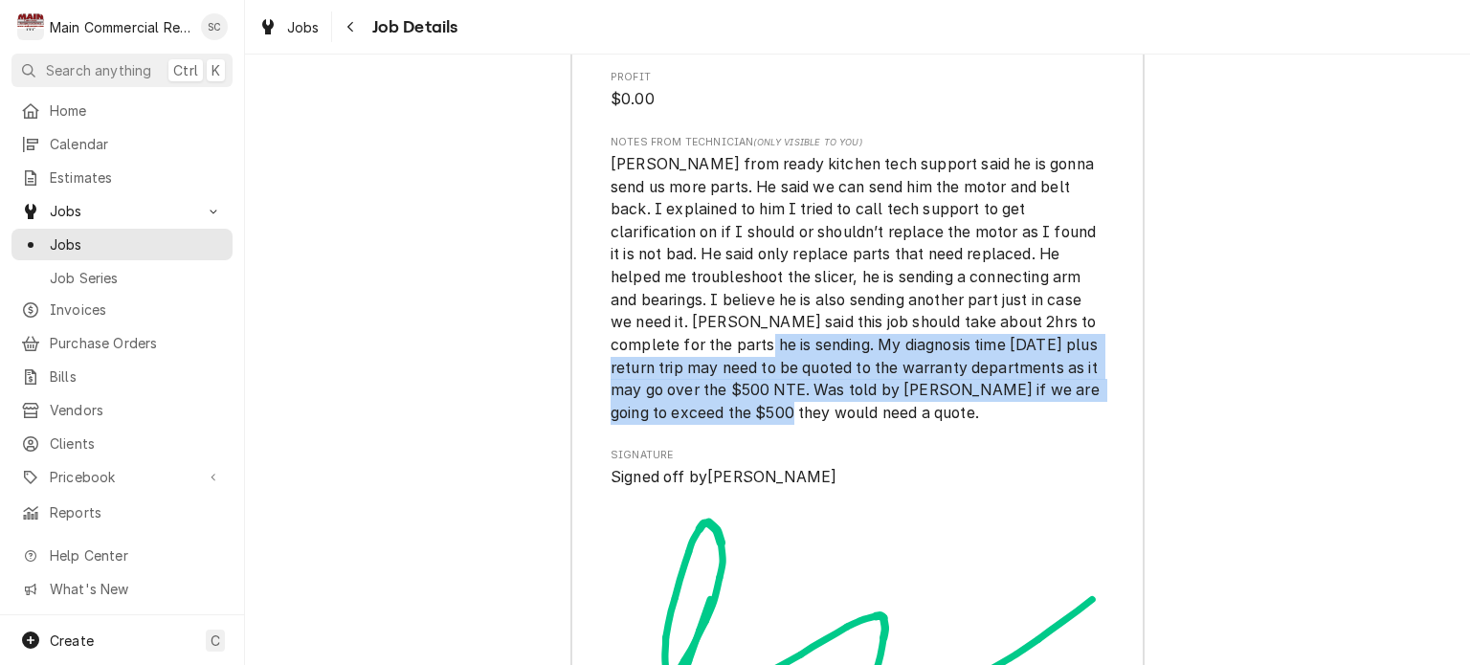
drag, startPoint x: 829, startPoint y: 469, endPoint x: 779, endPoint y: 398, distance: 86.6
click at [779, 398] on span "[PERSON_NAME] from ready kitchen tech support said he is gonna send us more par…" at bounding box center [857, 288] width 493 height 267
copy span "My diagnosis time [DATE] plus return trip may need to be quoted to the warranty…"
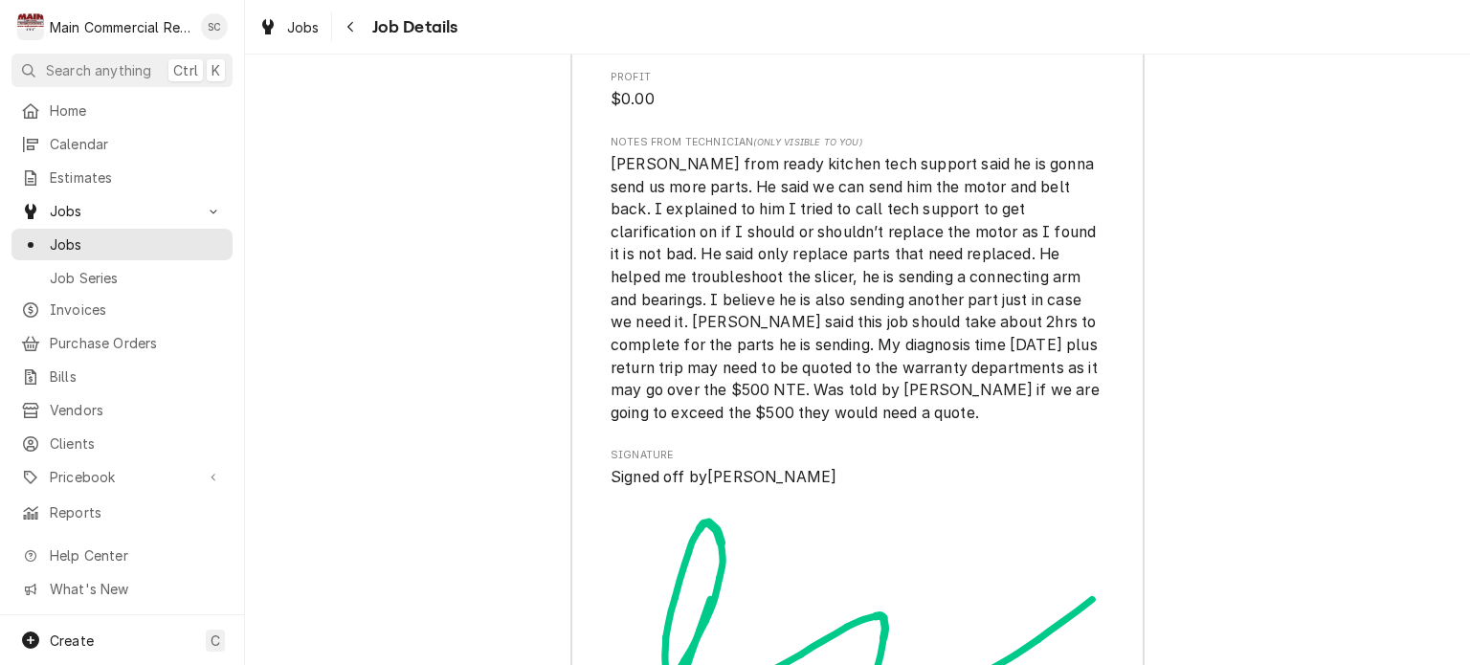
click at [951, 463] on span "Signature" at bounding box center [858, 455] width 494 height 15
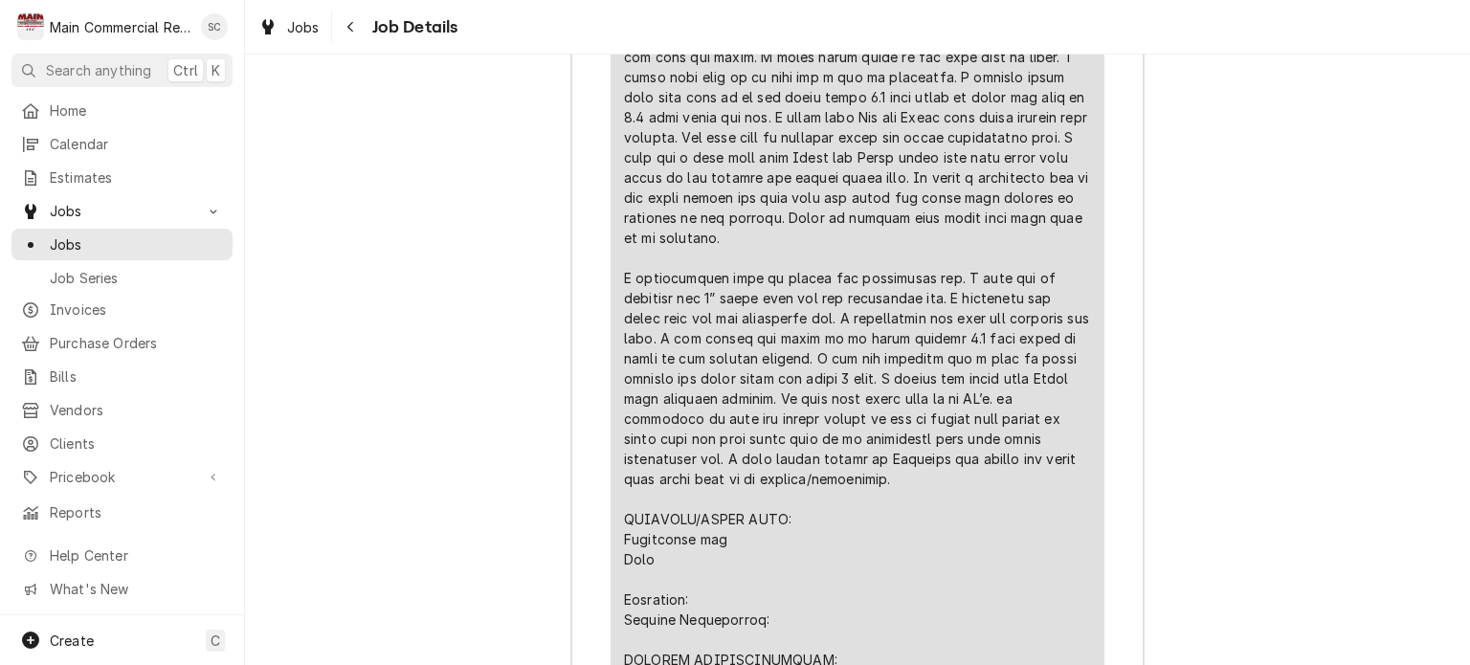
scroll to position [4005, 0]
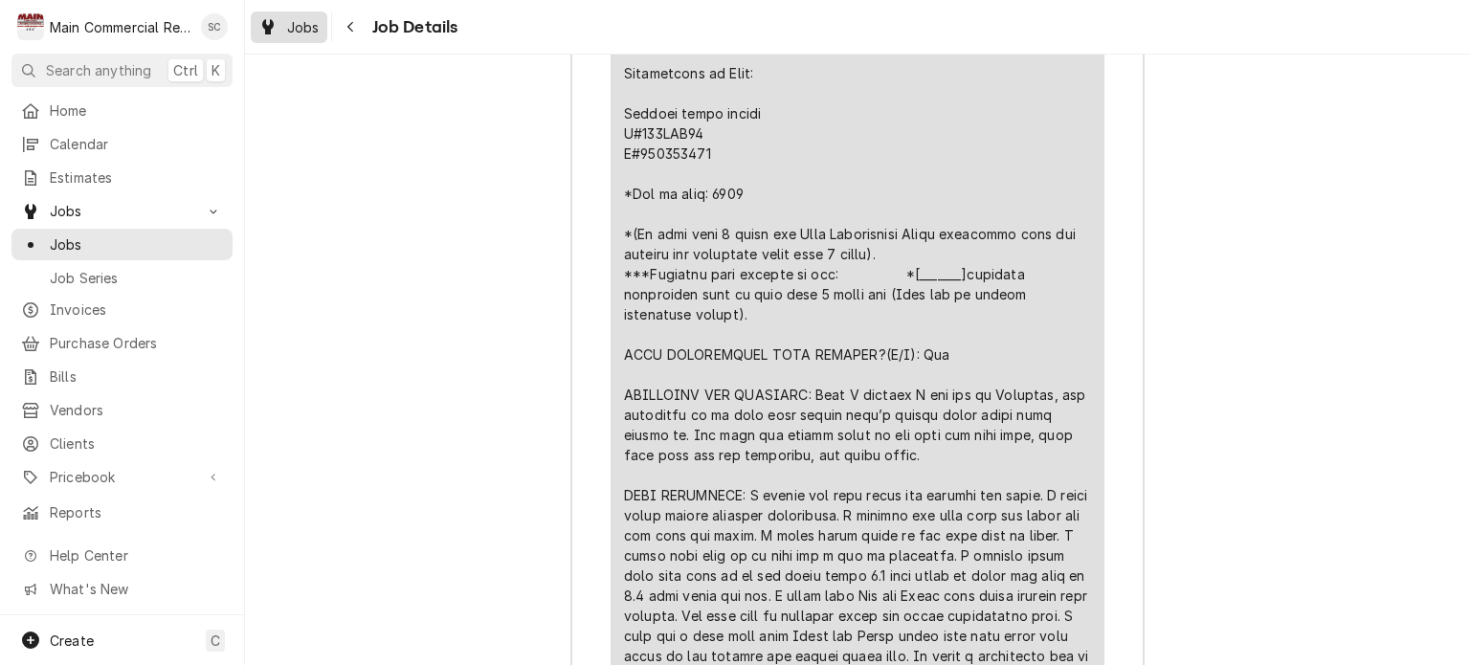
click at [311, 22] on span "Jobs" at bounding box center [303, 27] width 33 height 20
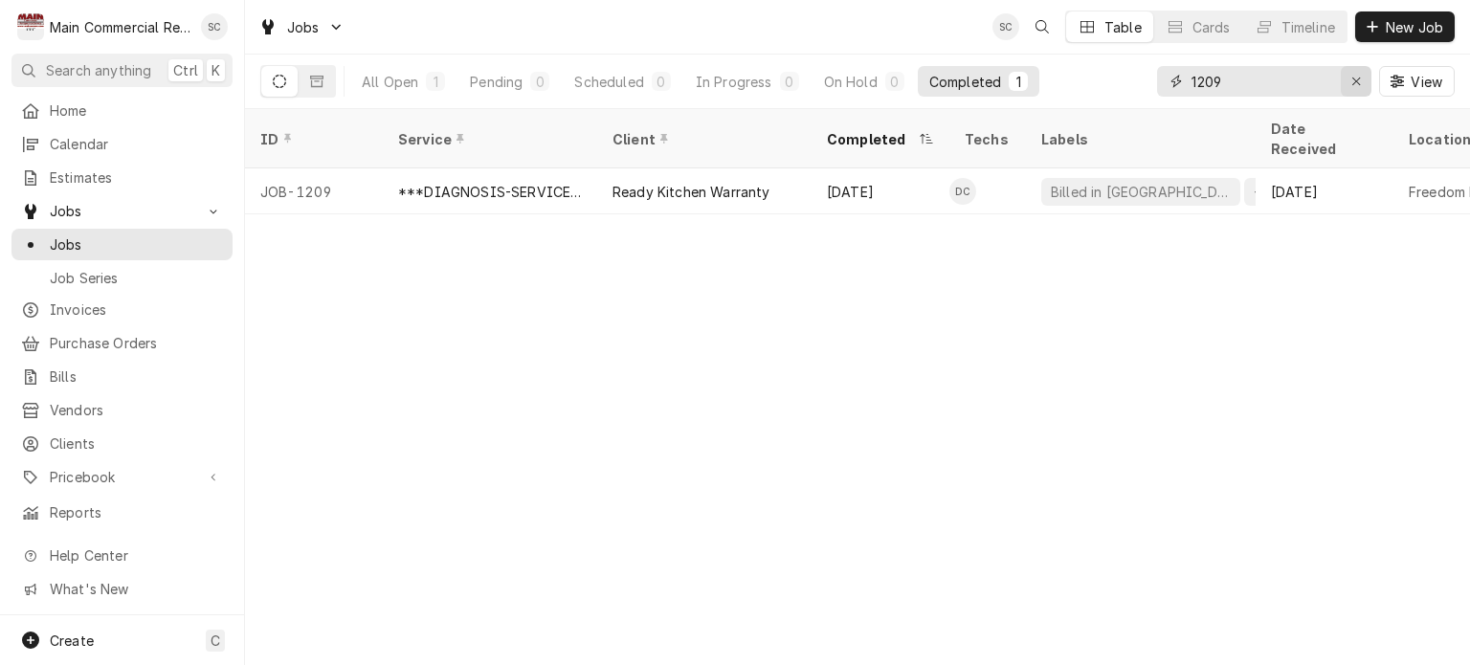
click at [1358, 79] on icon "Erase input" at bounding box center [1357, 81] width 11 height 13
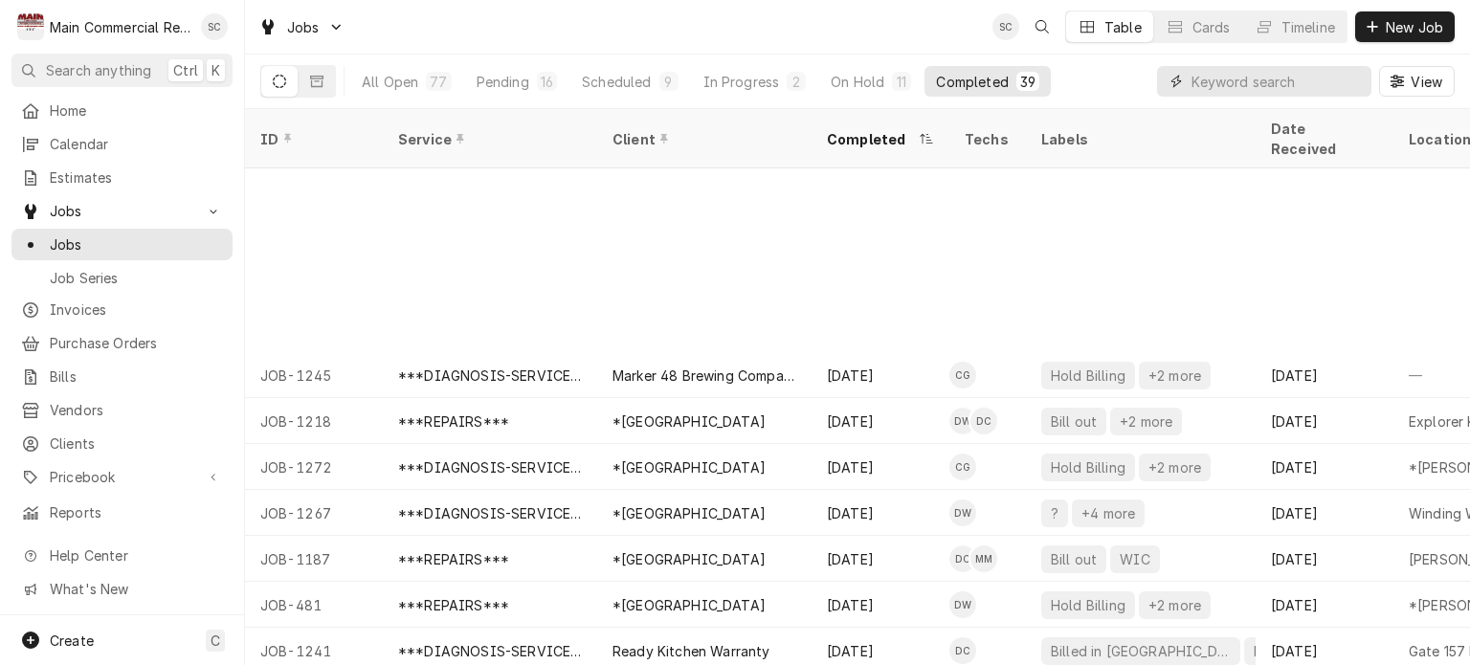
scroll to position [230, 0]
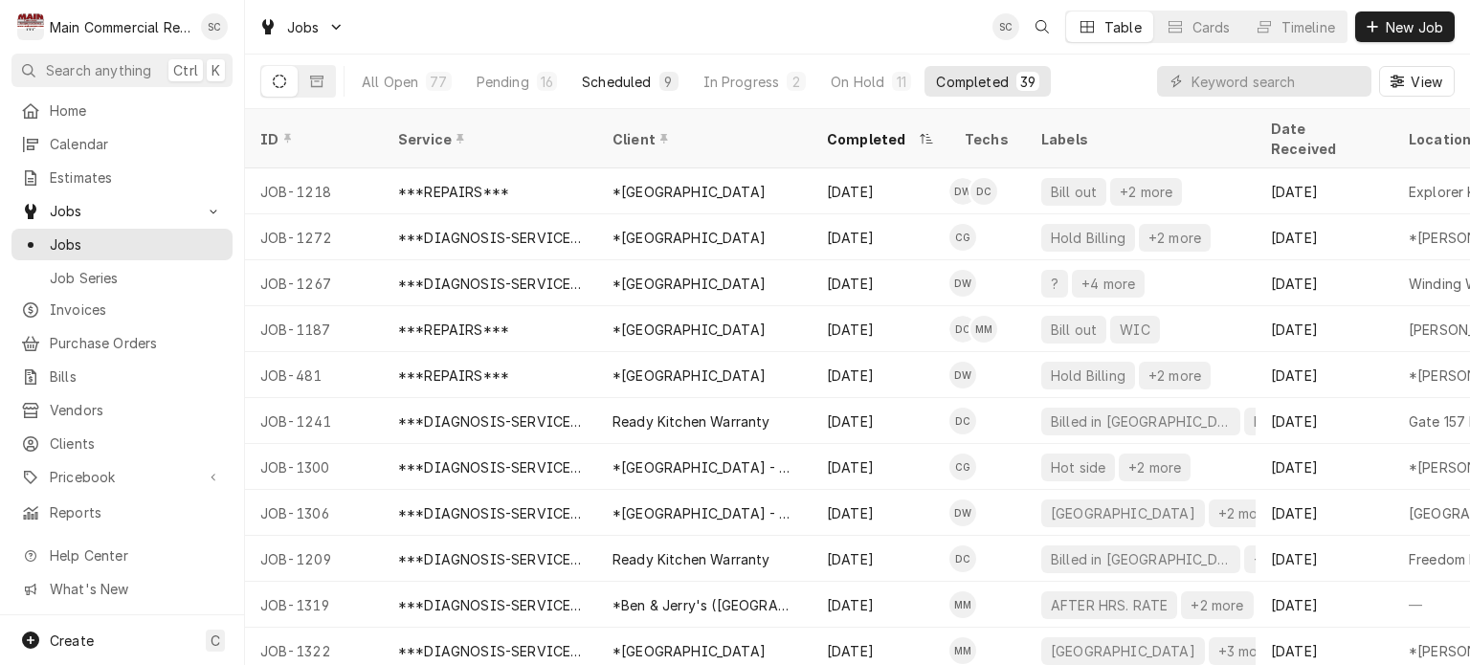
click at [582, 77] on div "Scheduled" at bounding box center [616, 82] width 69 height 20
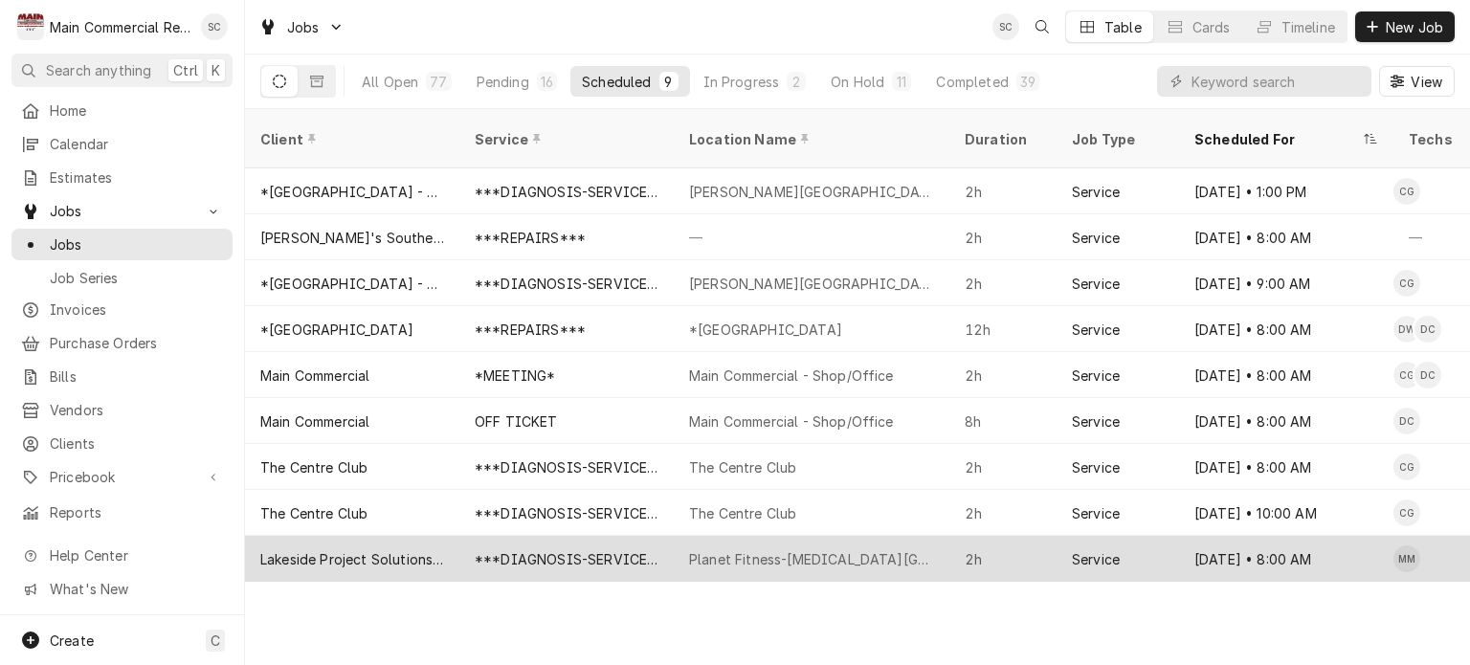
click at [773, 549] on div "Planet Fitness-Bayonet Point" at bounding box center [812, 559] width 276 height 46
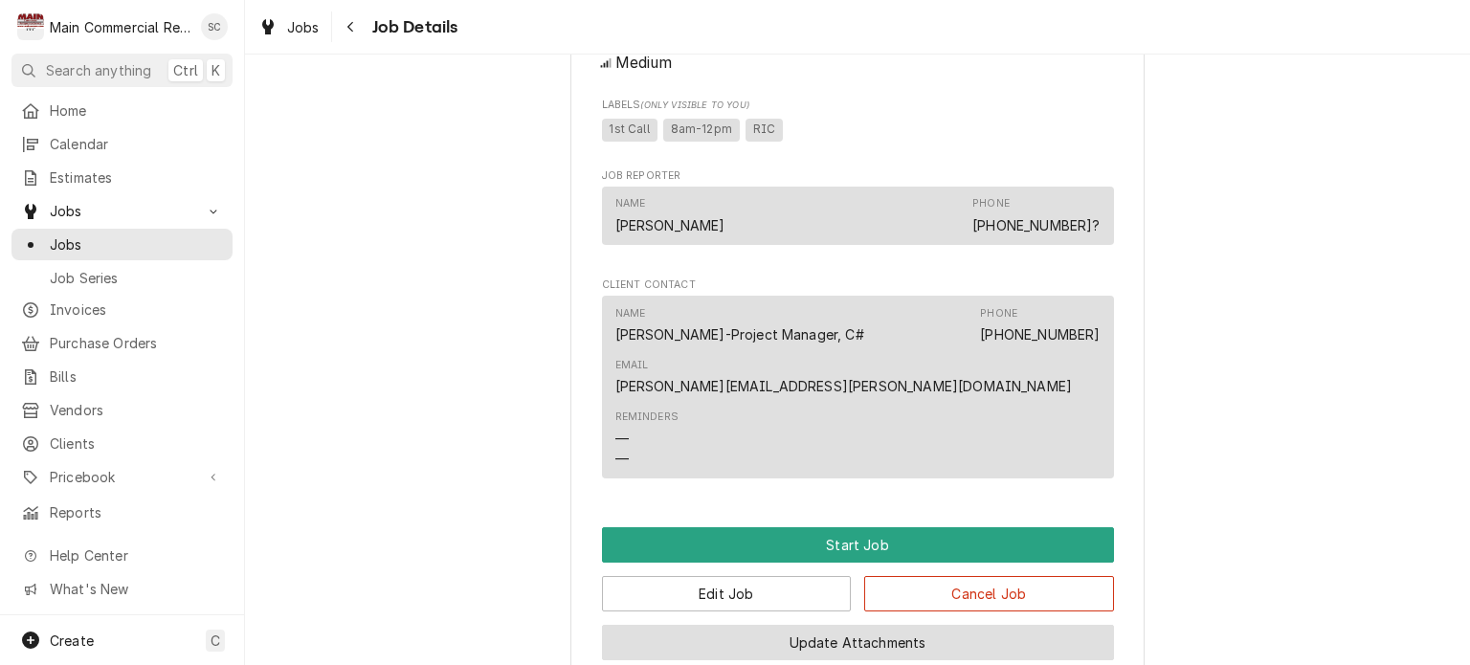
scroll to position [1983, 0]
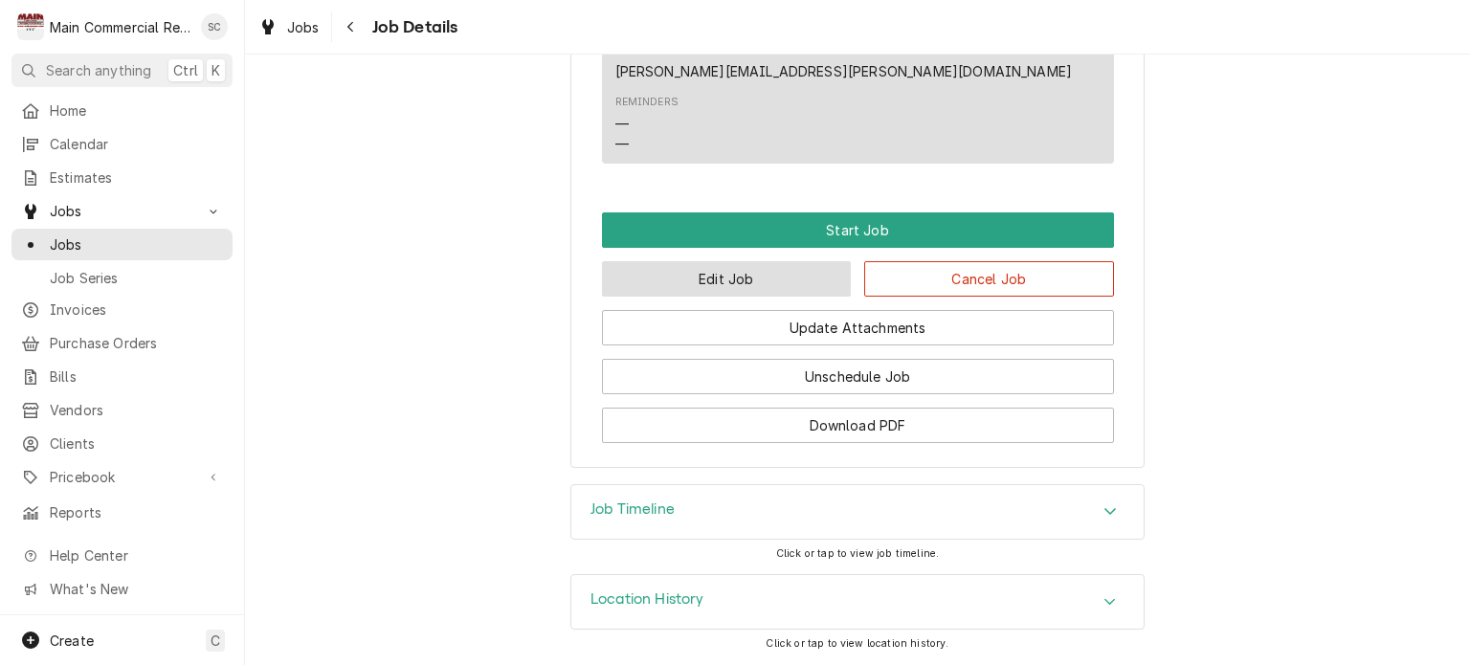
click at [773, 280] on button "Edit Job" at bounding box center [727, 278] width 250 height 35
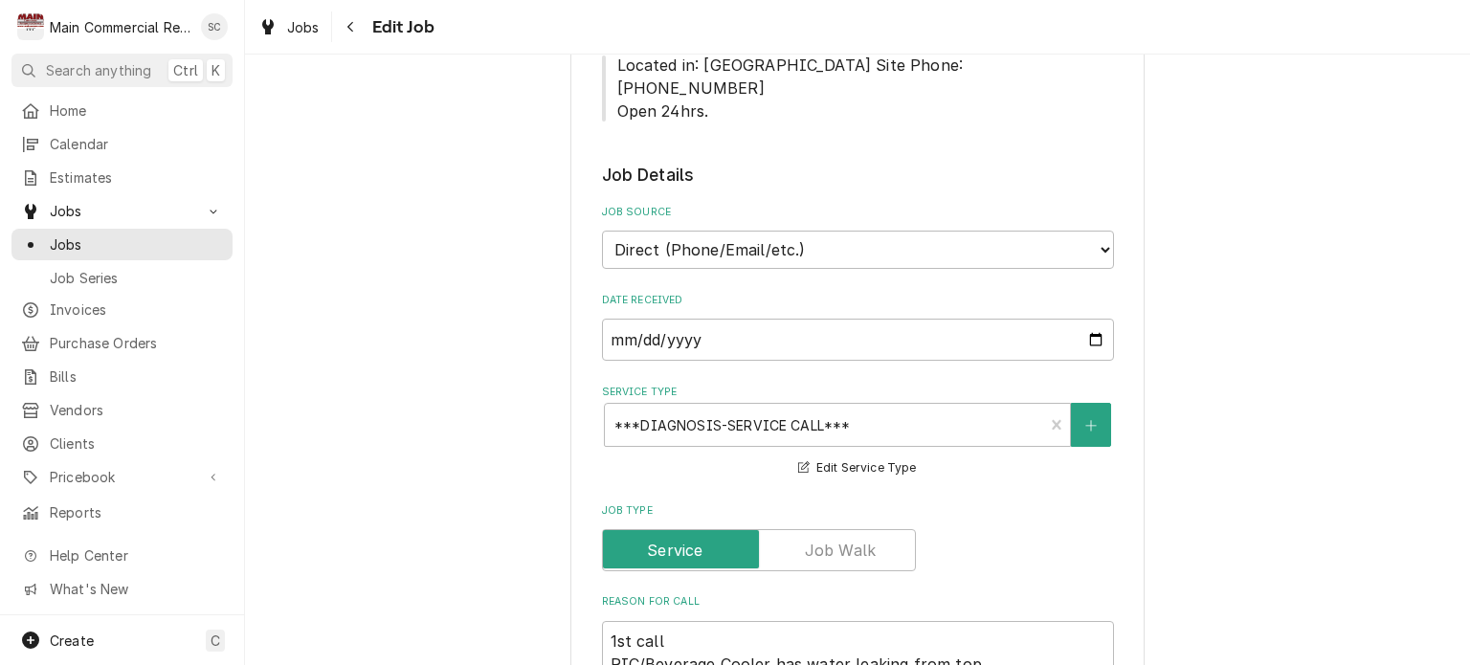
scroll to position [1244, 0]
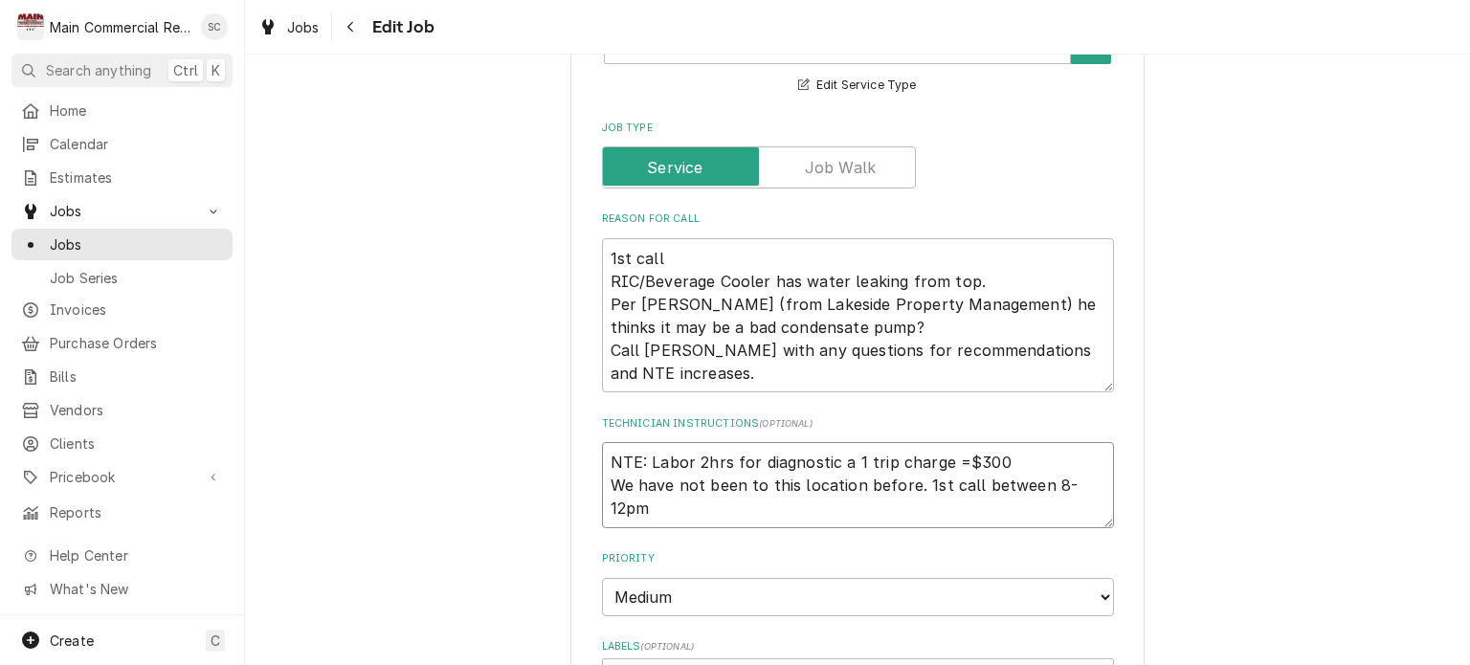
click at [1094, 481] on textarea "NTE: Labor 2hrs for diagnostic a 1 trip charge =$300 We have not been to this l…" at bounding box center [858, 485] width 512 height 86
type textarea "x"
type textarea "NTE: Labor 2hrs for diagnostic a 1 trip charge =$300 We have not been to this l…"
paste textarea "WO#175818"
type textarea "x"
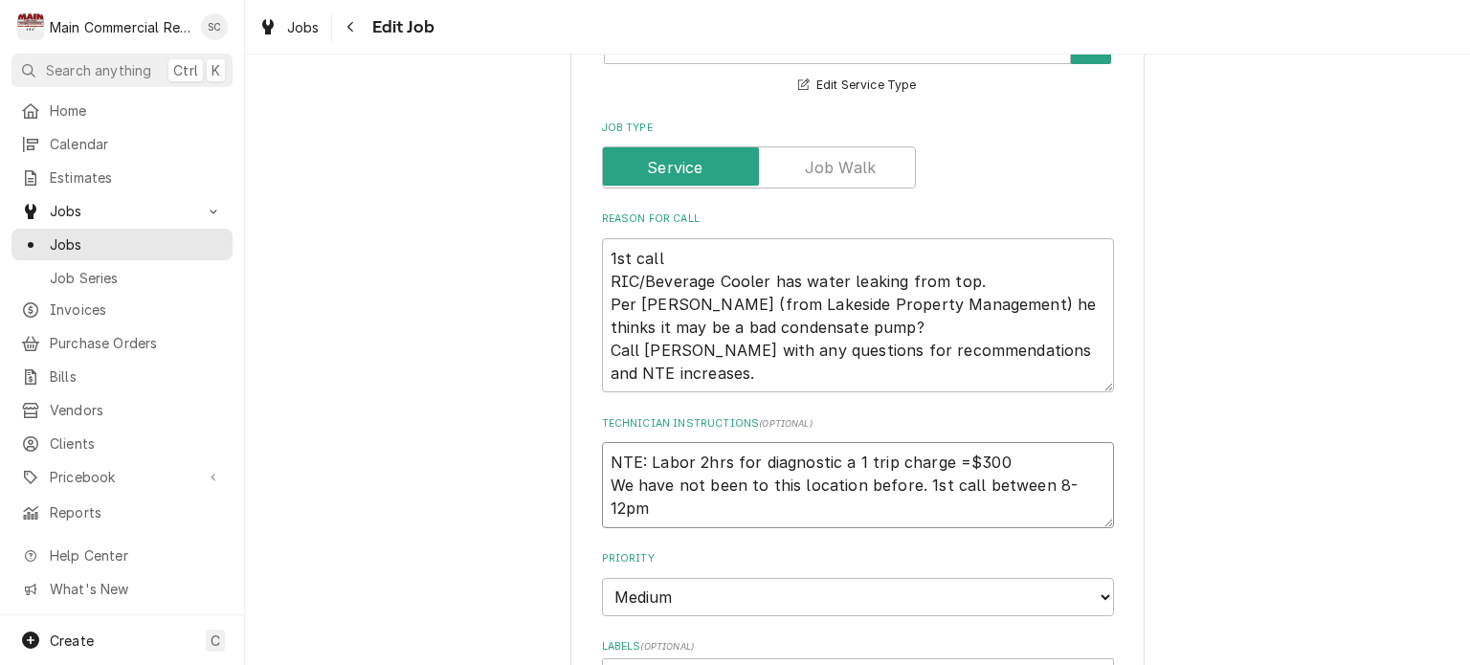
type textarea "NTE: Labor 2hrs for diagnostic a 1 trip charge =$300 We have not been to this l…"
type textarea "x"
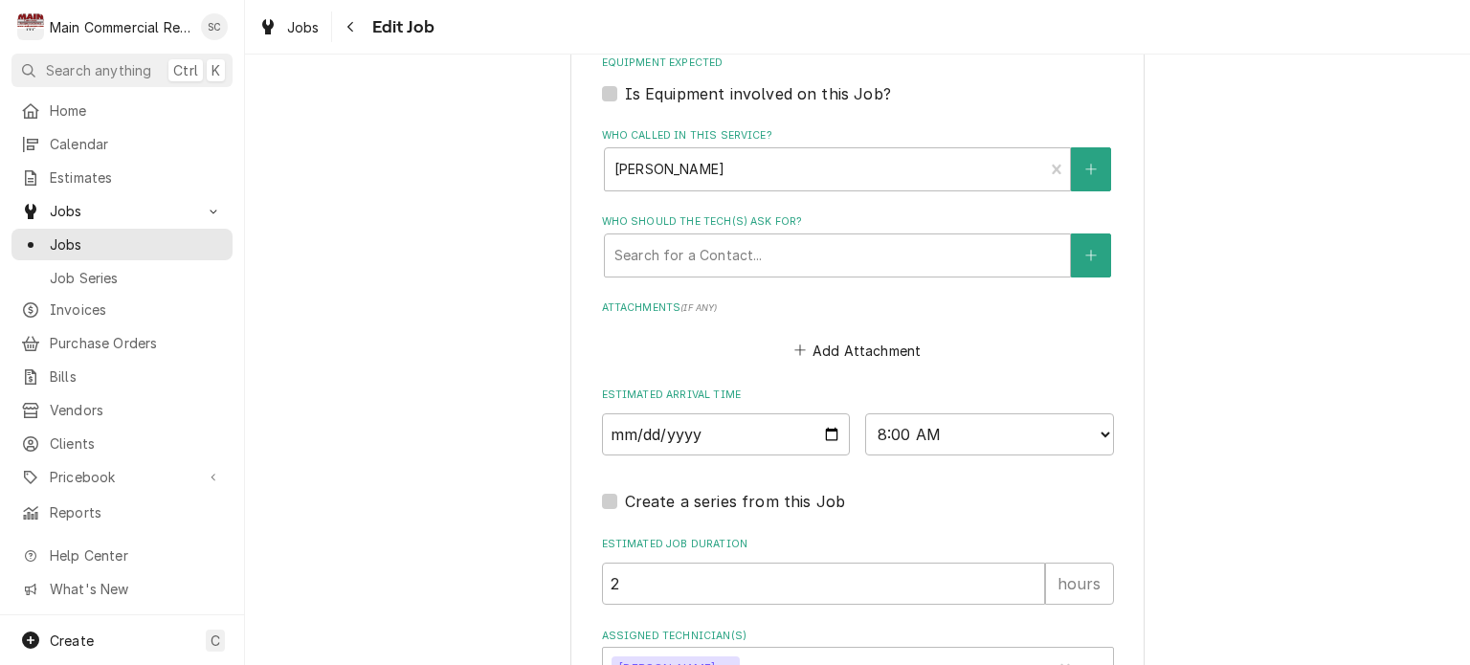
scroll to position [2049, 0]
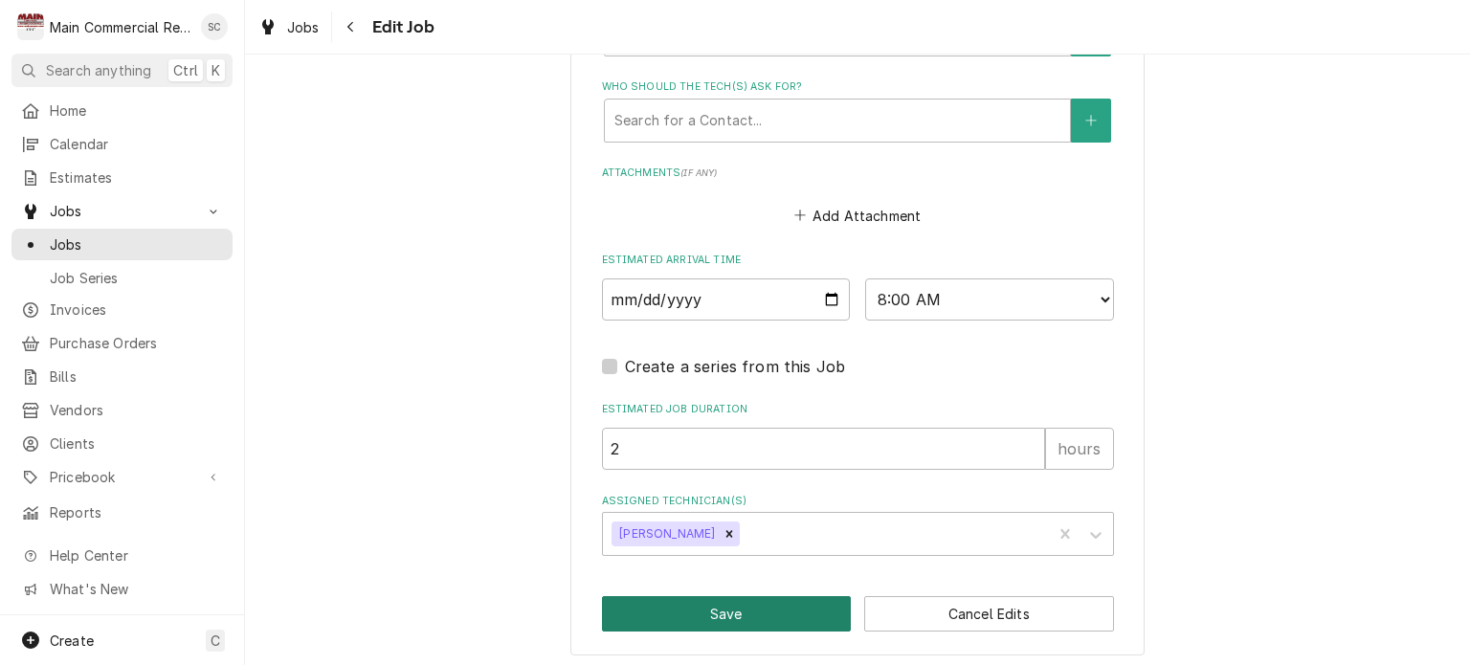
type textarea "NTE: Labor 2hrs for diagnostic a 1 trip charge =$300 We have not been to this l…"
click at [788, 608] on button "Save" at bounding box center [727, 613] width 250 height 35
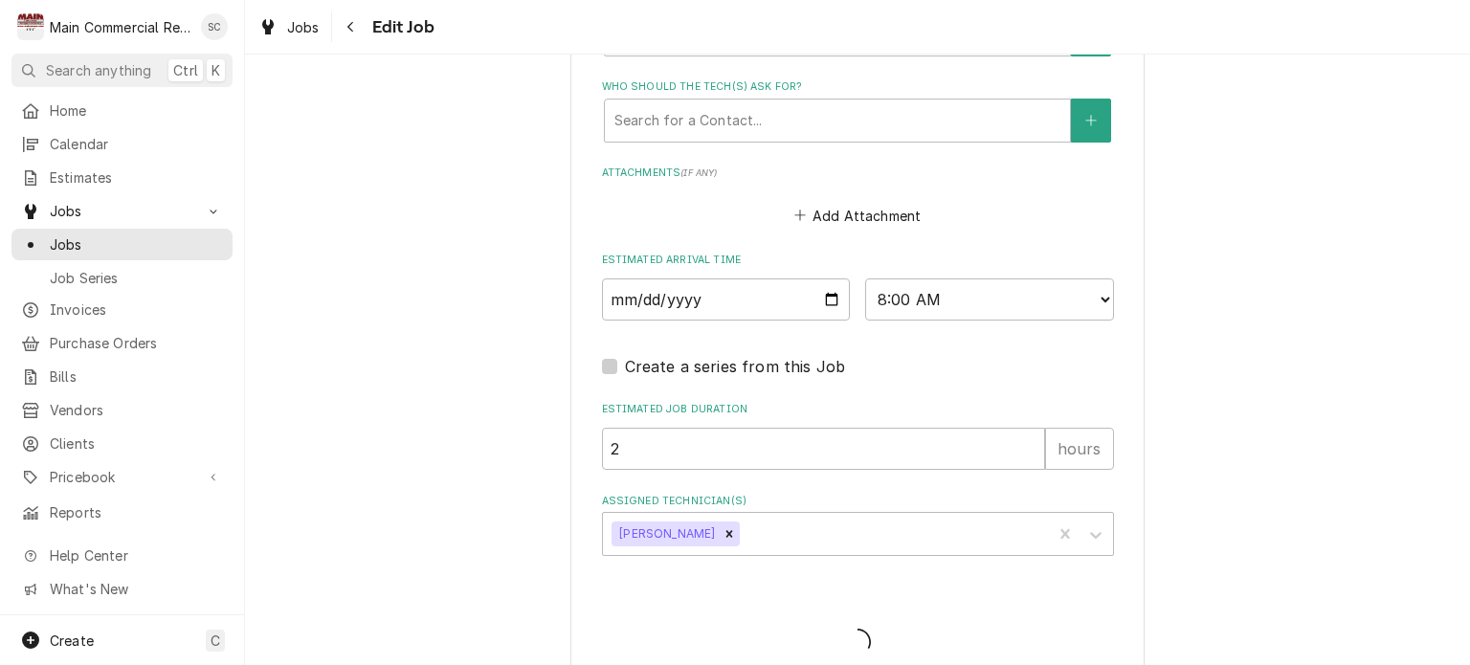
type textarea "x"
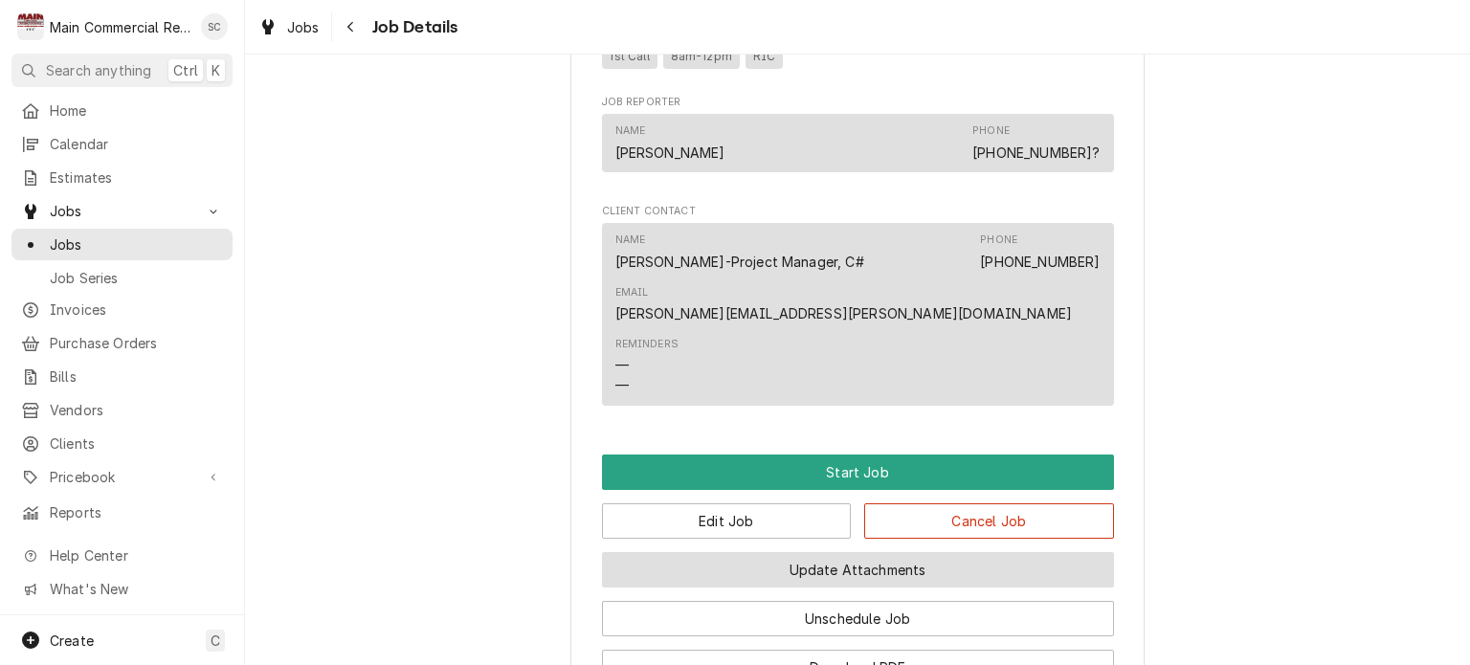
scroll to position [2006, 0]
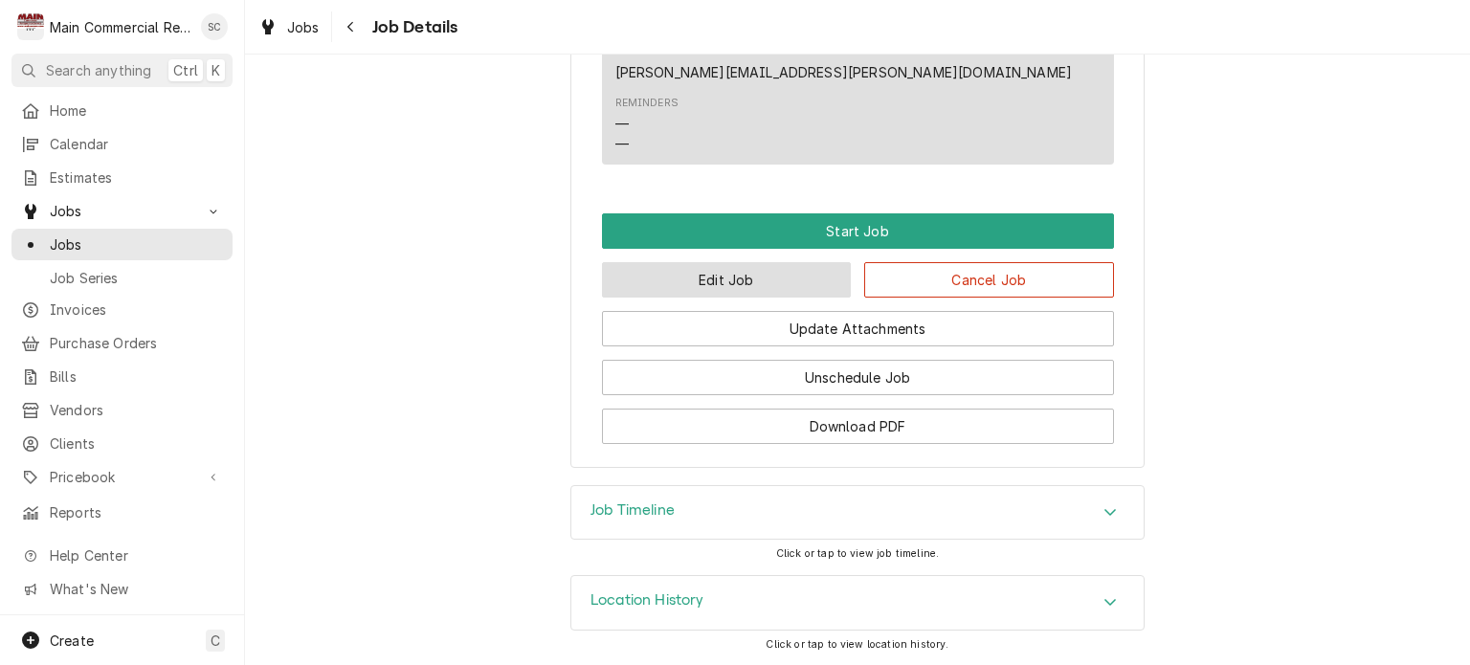
click at [757, 291] on button "Edit Job" at bounding box center [727, 279] width 250 height 35
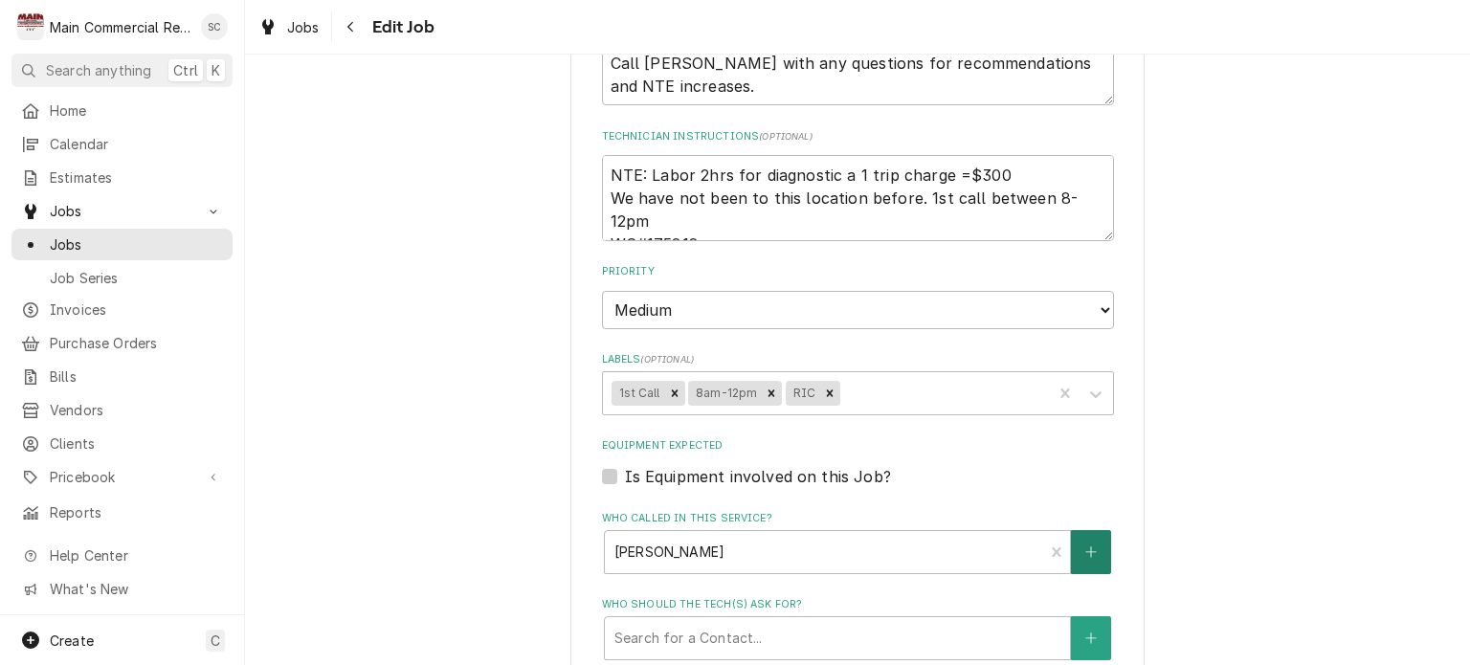
scroll to position [1819, 0]
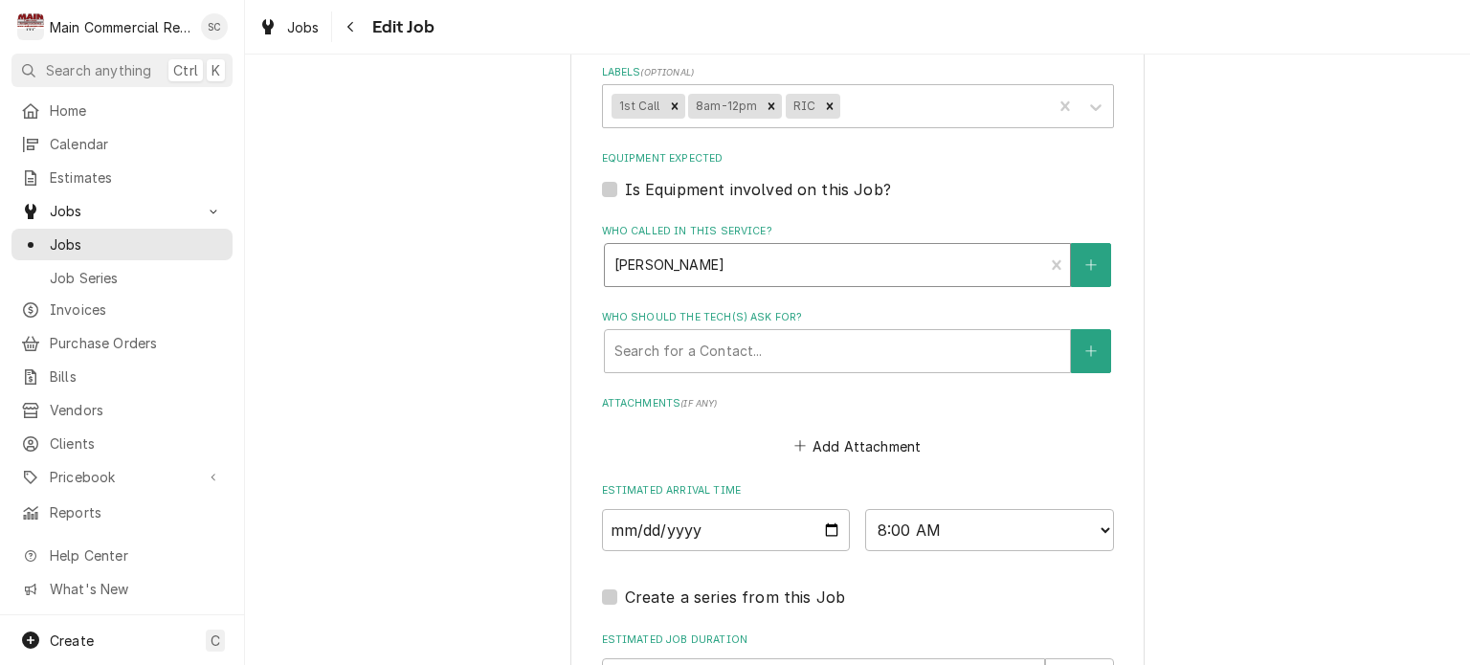
click at [898, 254] on div "Who called in this service?" at bounding box center [825, 265] width 420 height 34
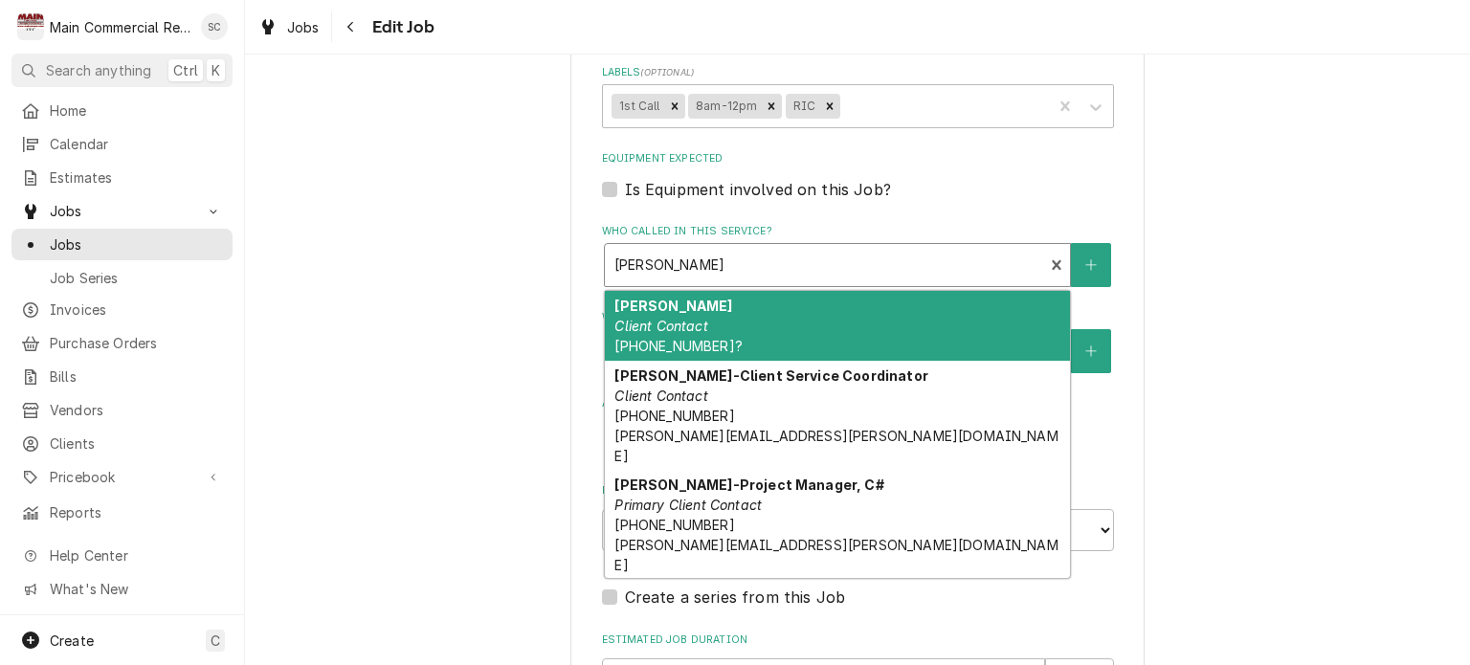
click at [791, 308] on div "[PERSON_NAME] Client Contact [PHONE_NUMBER]?" at bounding box center [837, 326] width 465 height 70
type textarea "x"
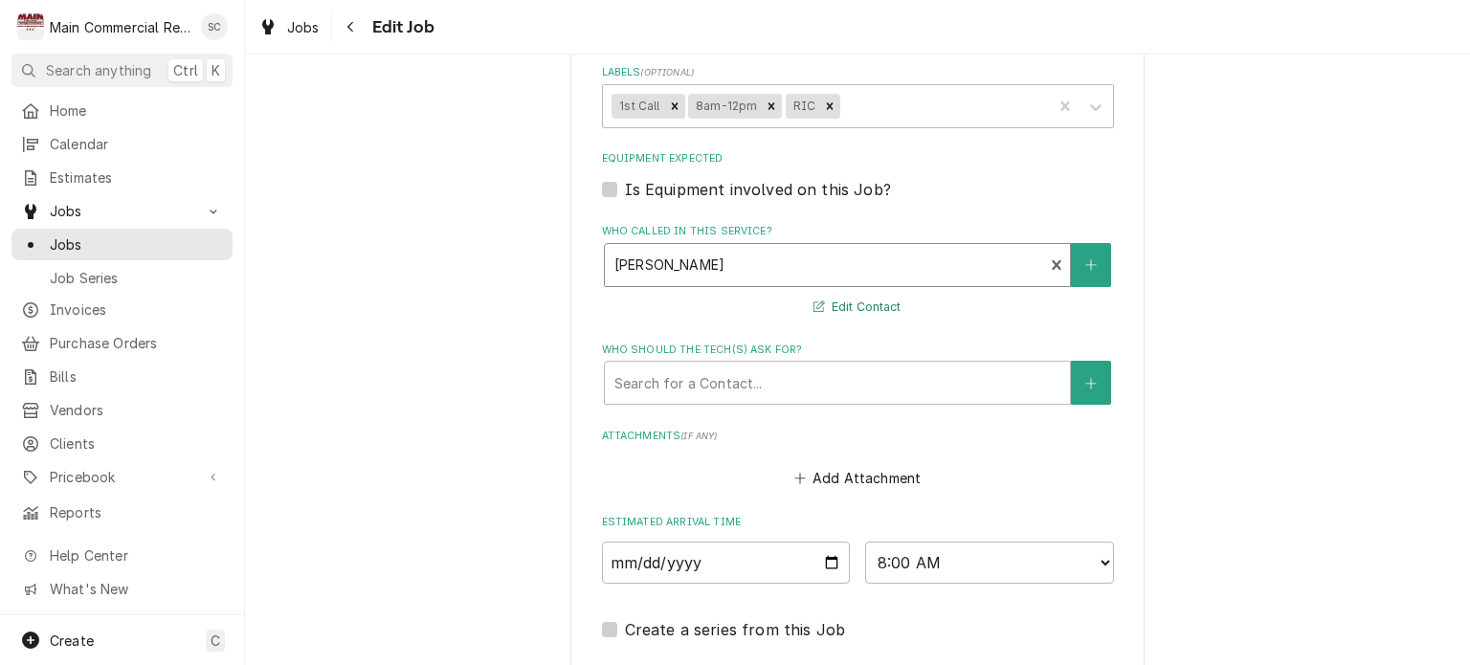
click at [854, 304] on button "Edit Contact" at bounding box center [857, 308] width 93 height 24
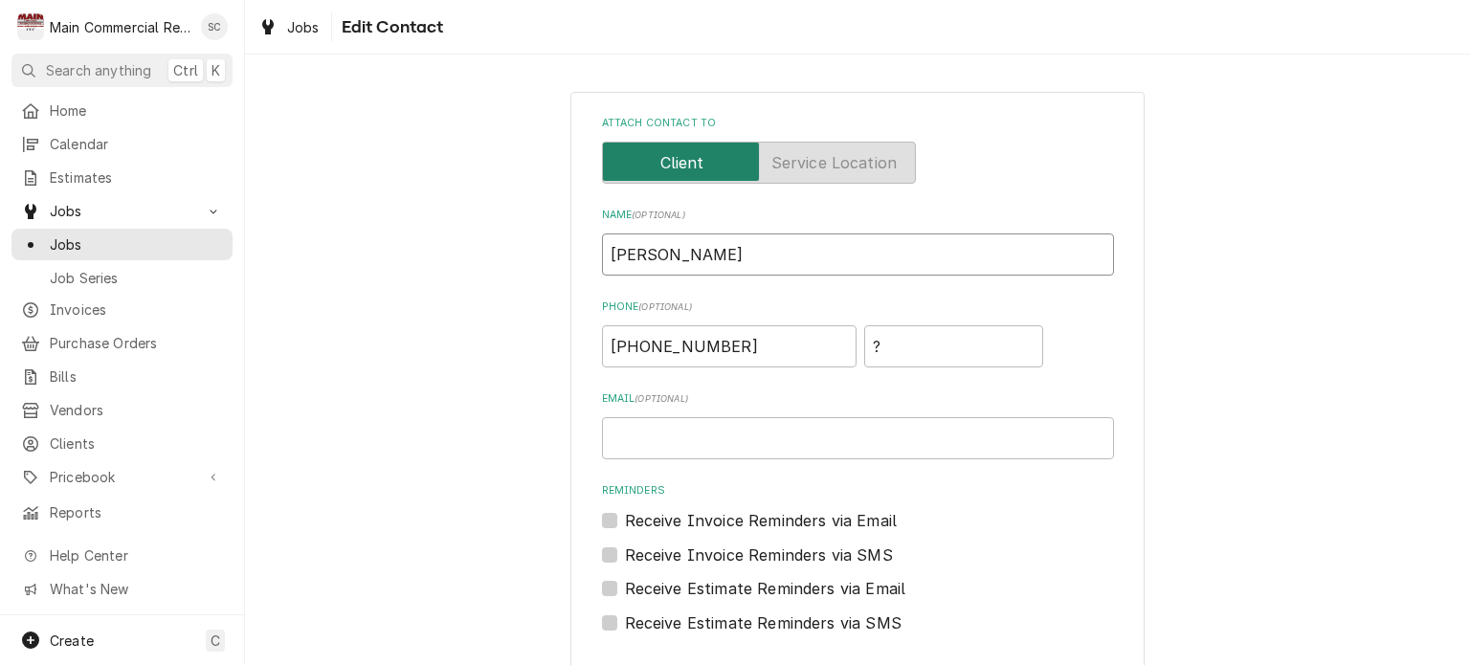
click at [829, 266] on input "[PERSON_NAME]" at bounding box center [858, 255] width 512 height 42
type input "[PERSON_NAME]"
click at [697, 437] on input "Email ( optional )" at bounding box center [858, 438] width 512 height 42
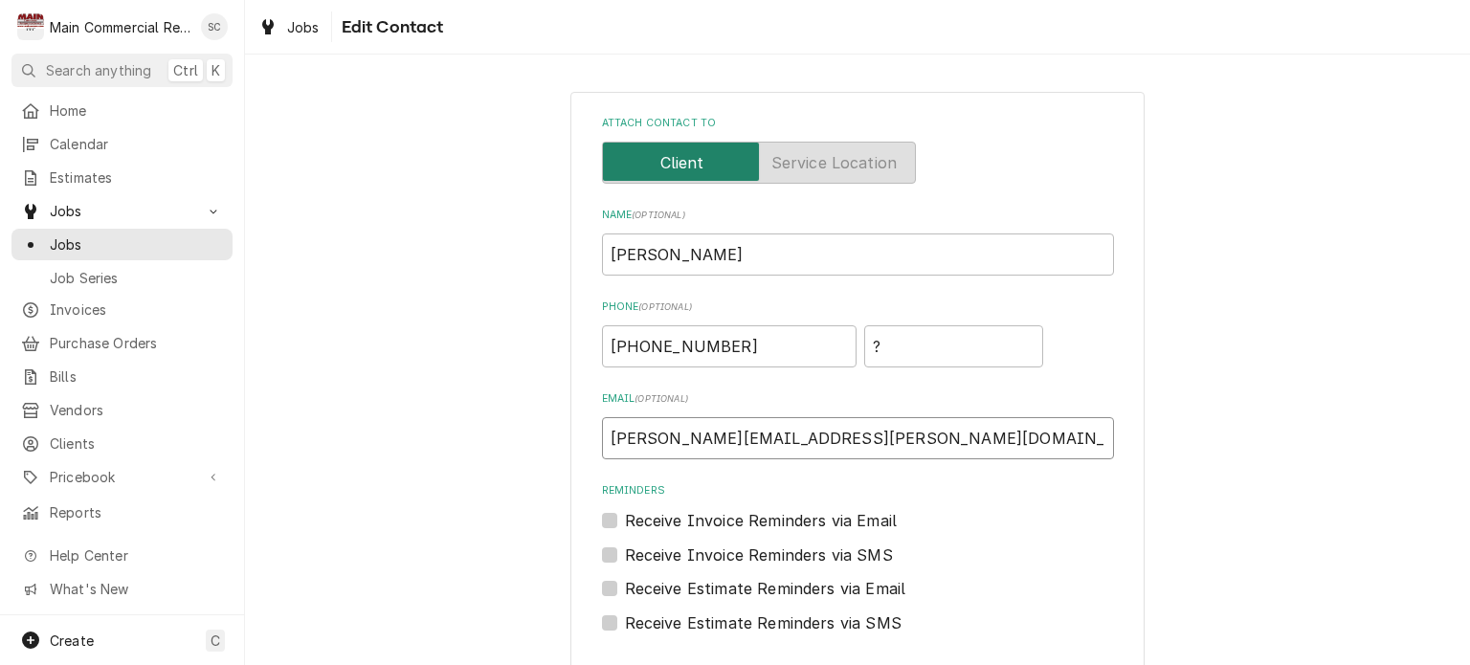
type input "[PERSON_NAME][EMAIL_ADDRESS][PERSON_NAME][DOMAIN_NAME]"
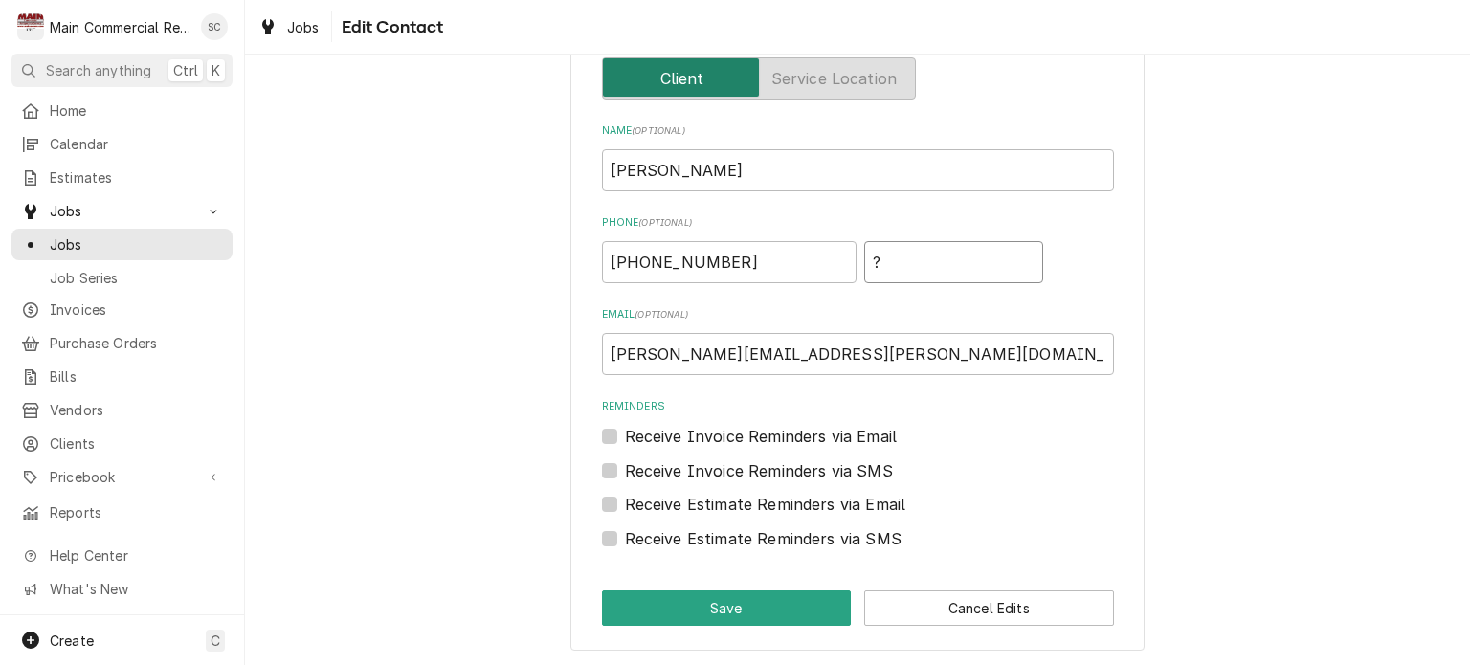
drag, startPoint x: 873, startPoint y: 269, endPoint x: 831, endPoint y: 258, distance: 43.4
click at [864, 258] on input "?" at bounding box center [953, 262] width 179 height 42
click at [763, 610] on button "Save" at bounding box center [727, 608] width 250 height 35
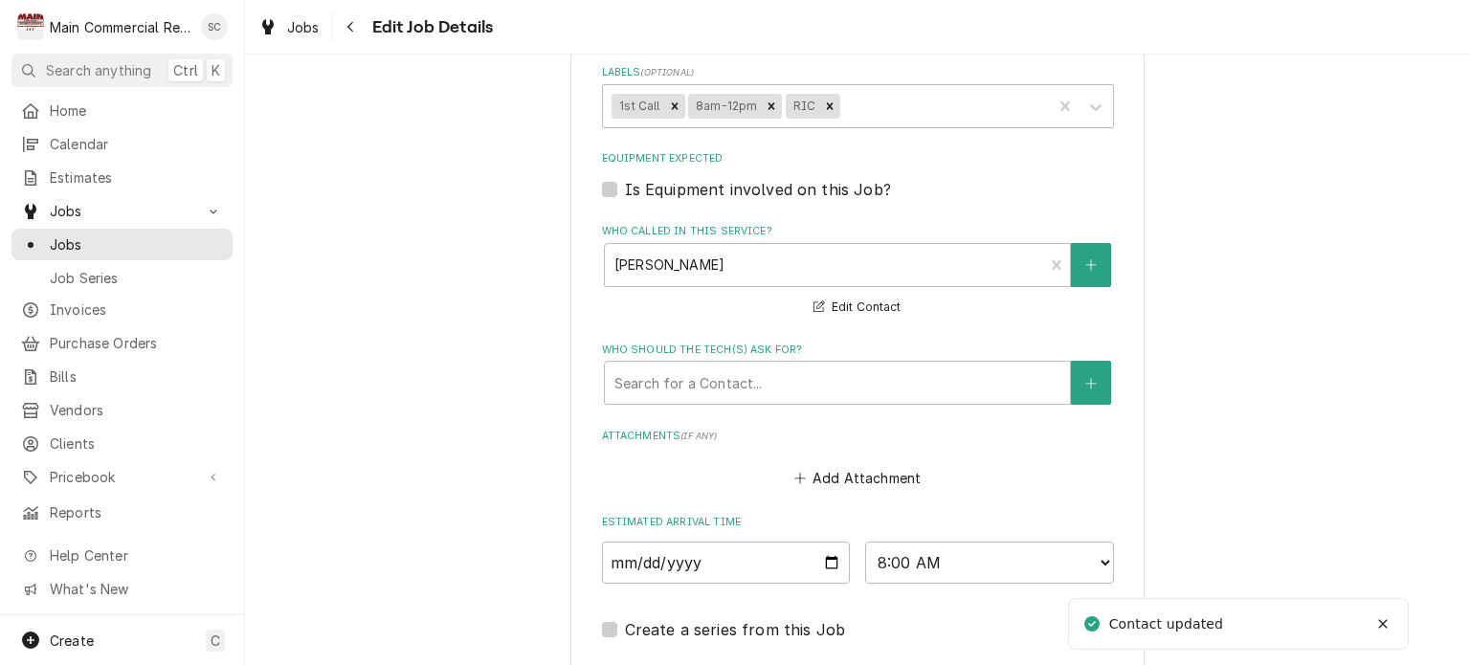
scroll to position [2082, 0]
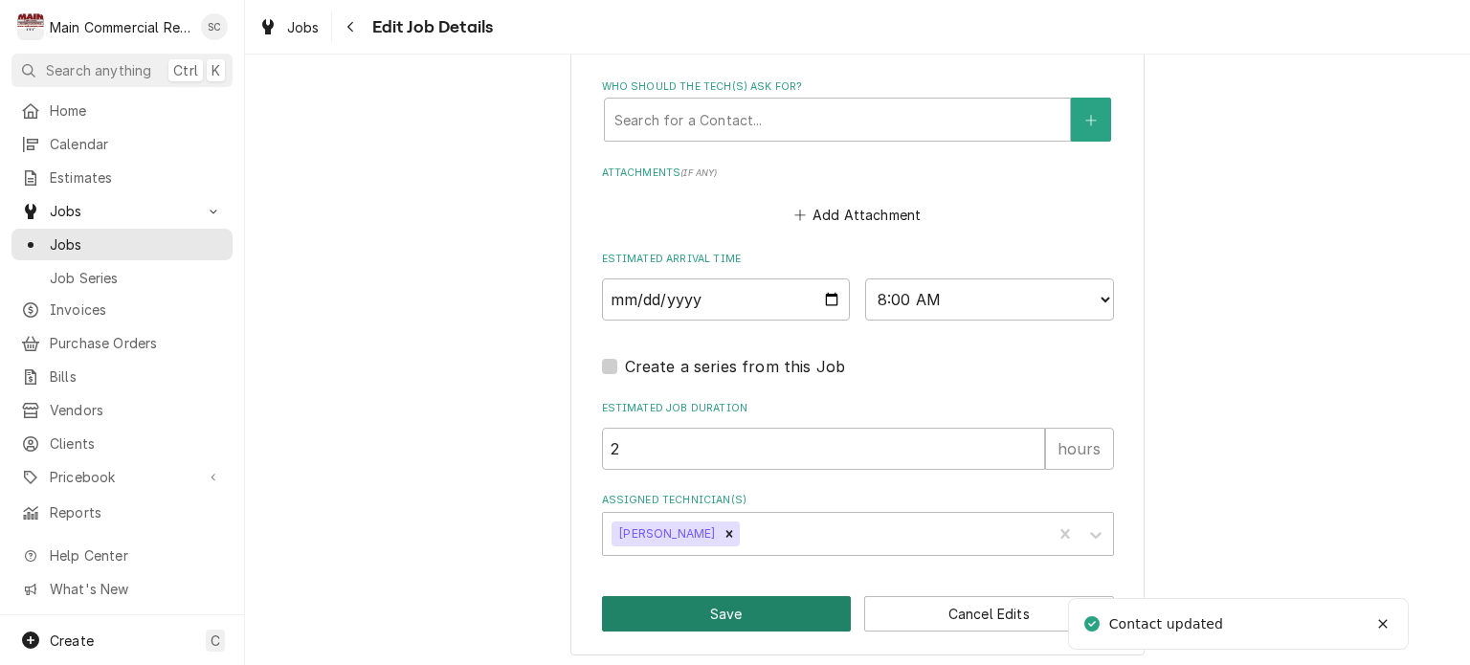
click at [754, 607] on button "Save" at bounding box center [727, 613] width 250 height 35
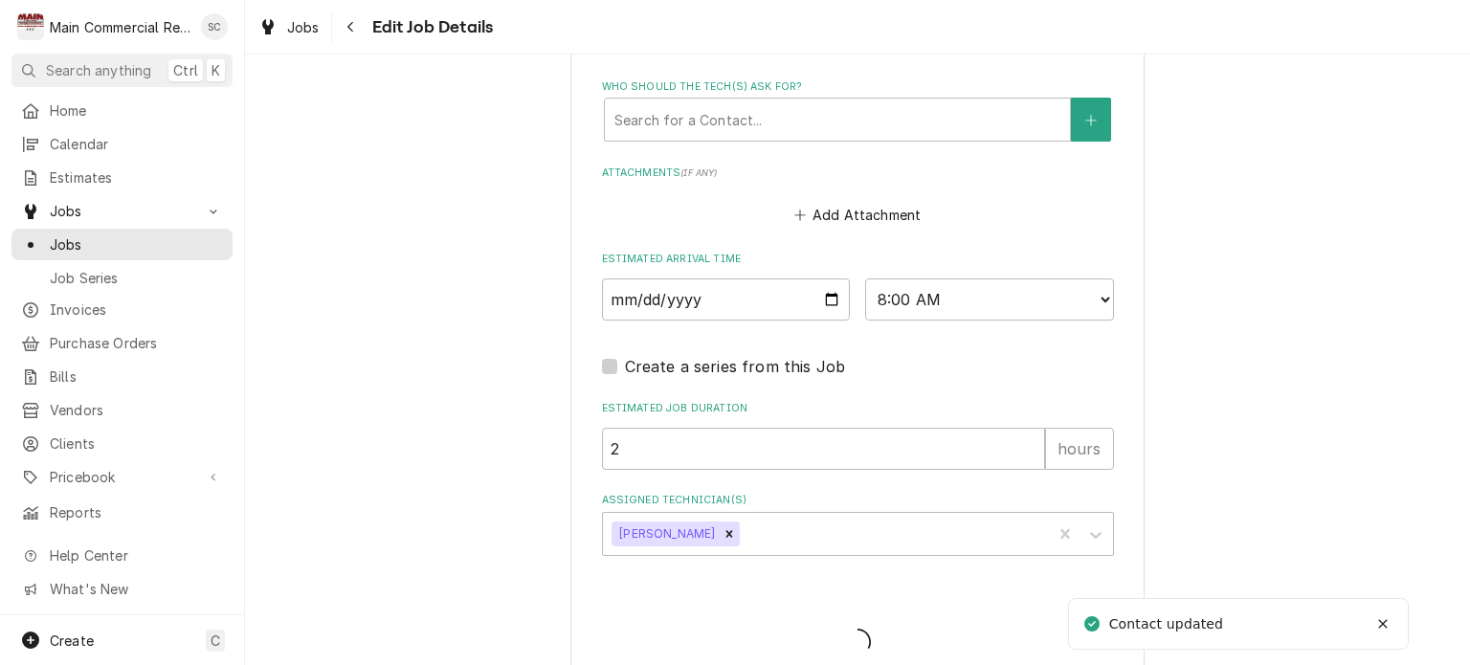
type textarea "x"
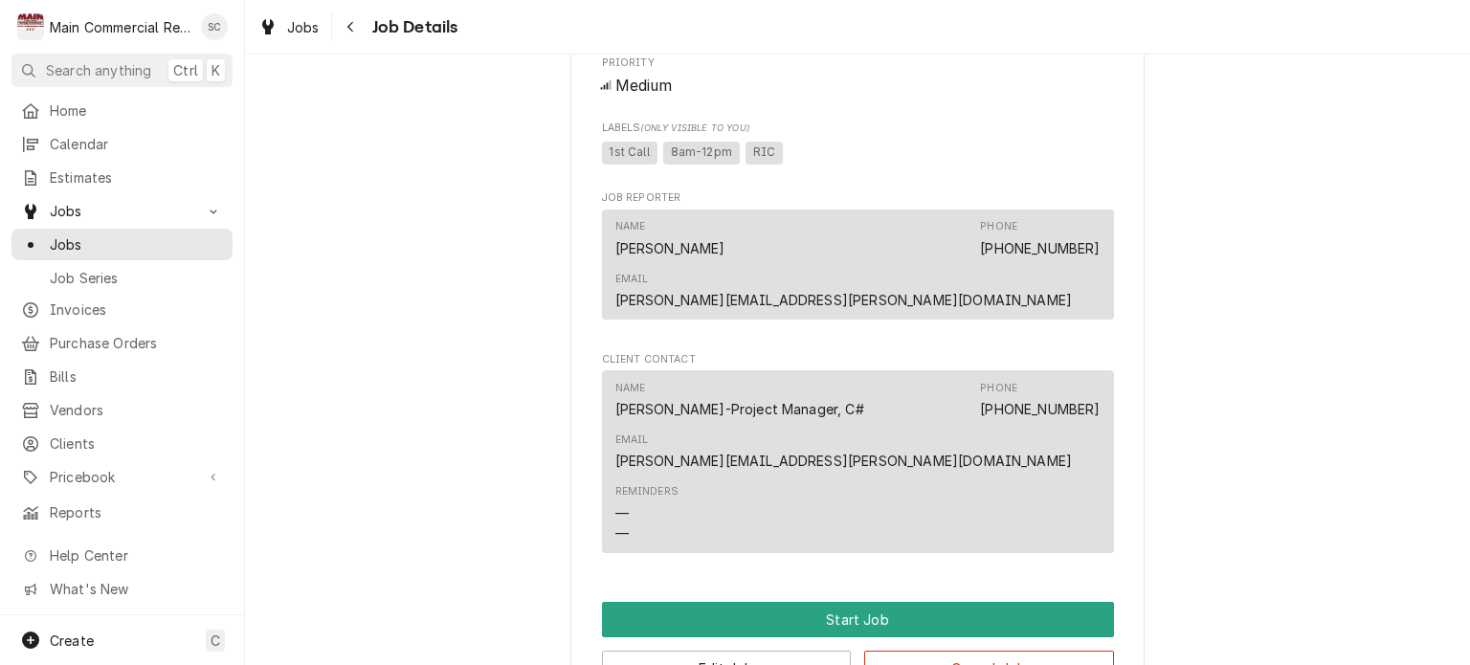
scroll to position [1819, 0]
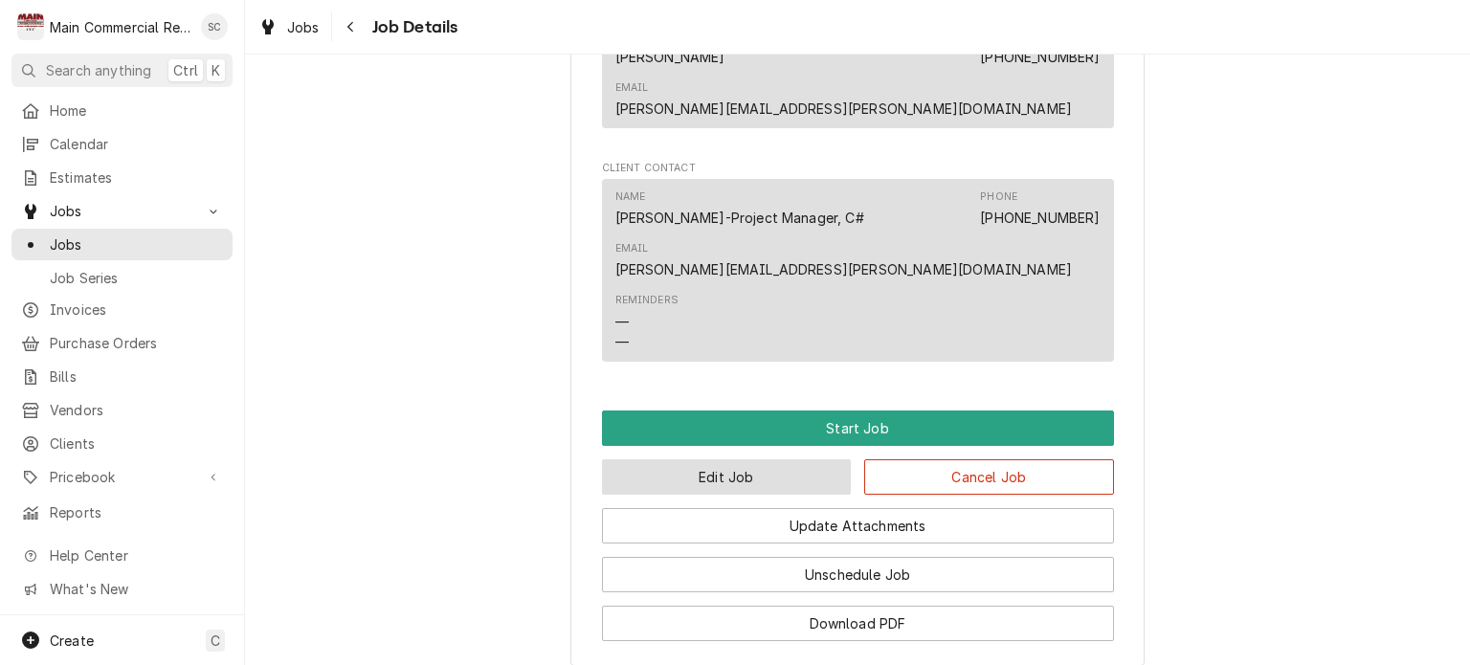
click at [787, 473] on button "Edit Job" at bounding box center [727, 476] width 250 height 35
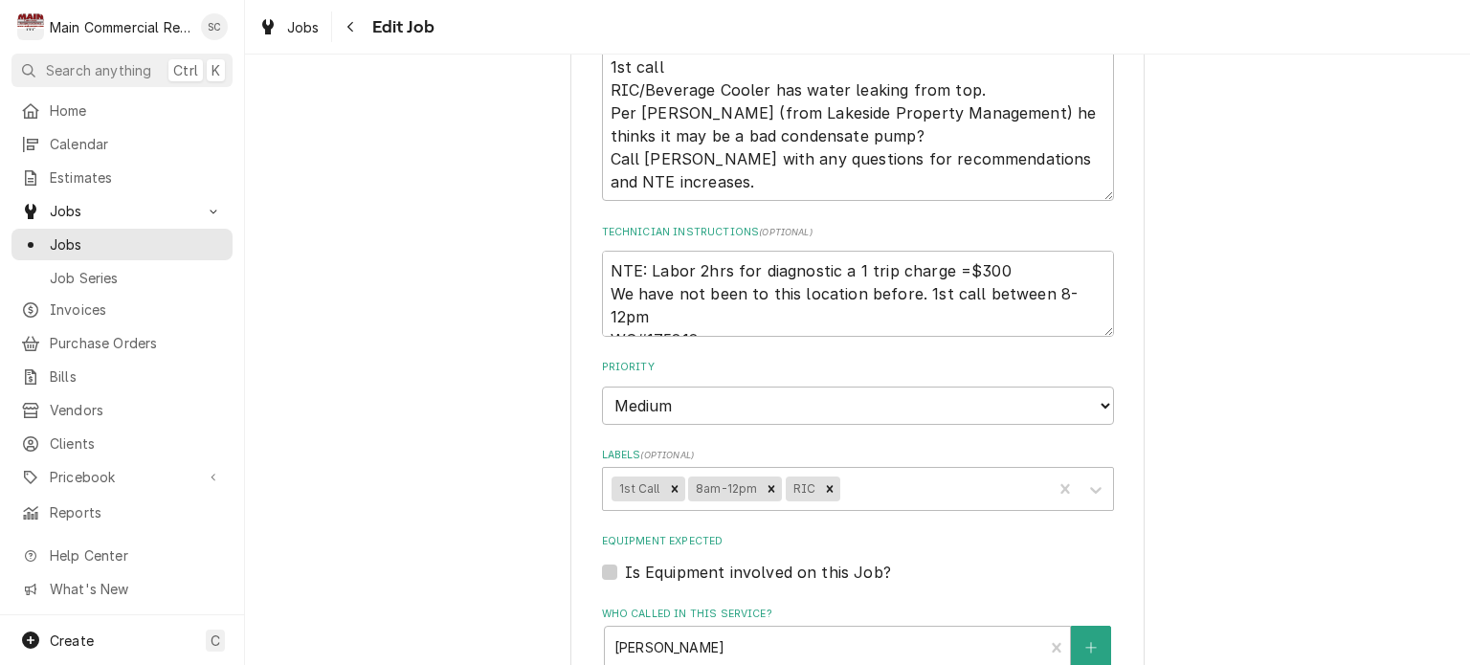
scroll to position [1723, 0]
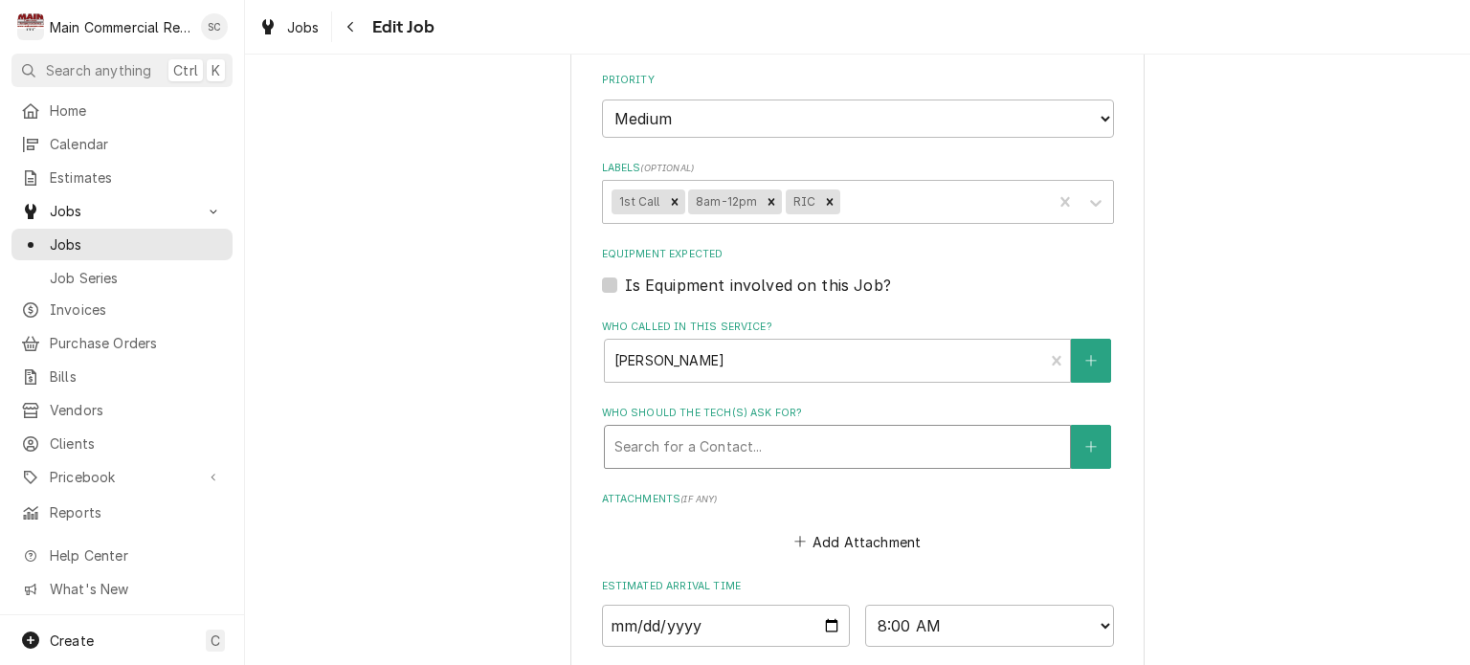
click at [794, 443] on div "Who should the tech(s) ask for?" at bounding box center [838, 447] width 446 height 34
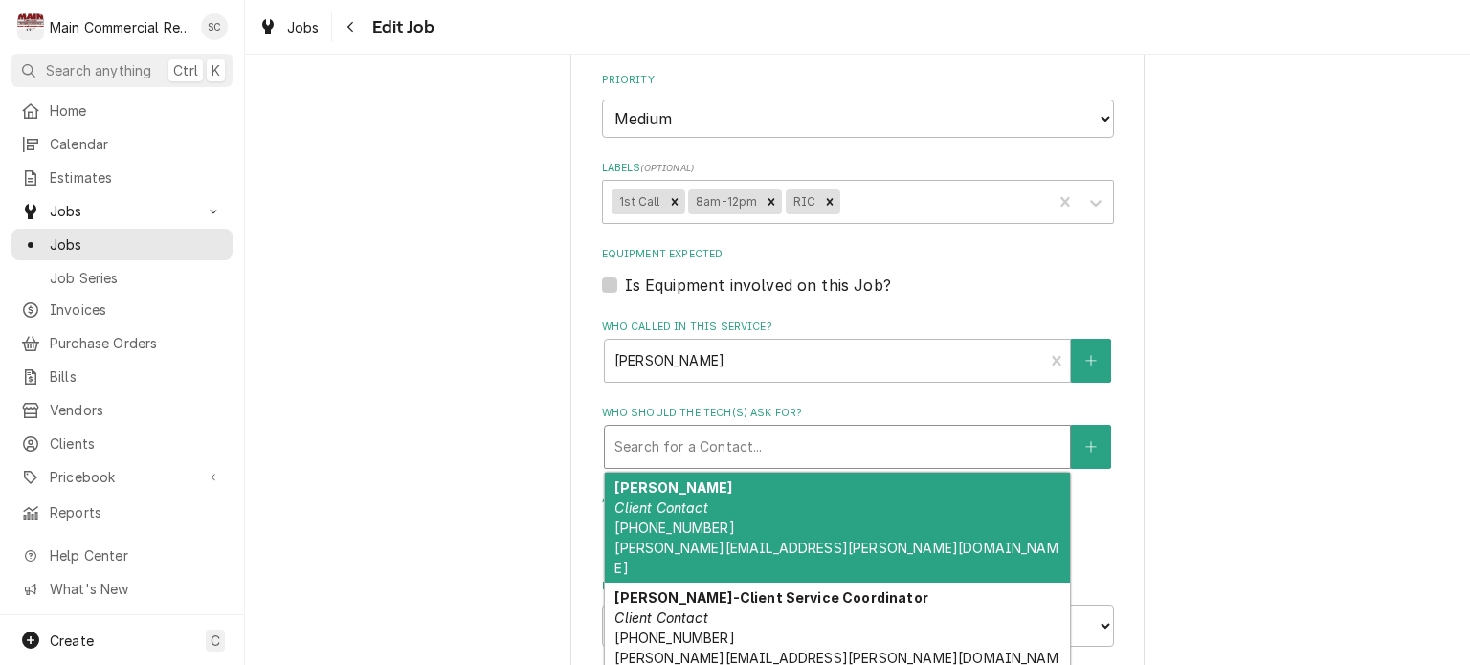
click at [766, 512] on div "Jared Cassels Client Contact (704) 729-7163 jared.cassels@alkesideps.com" at bounding box center [837, 528] width 465 height 110
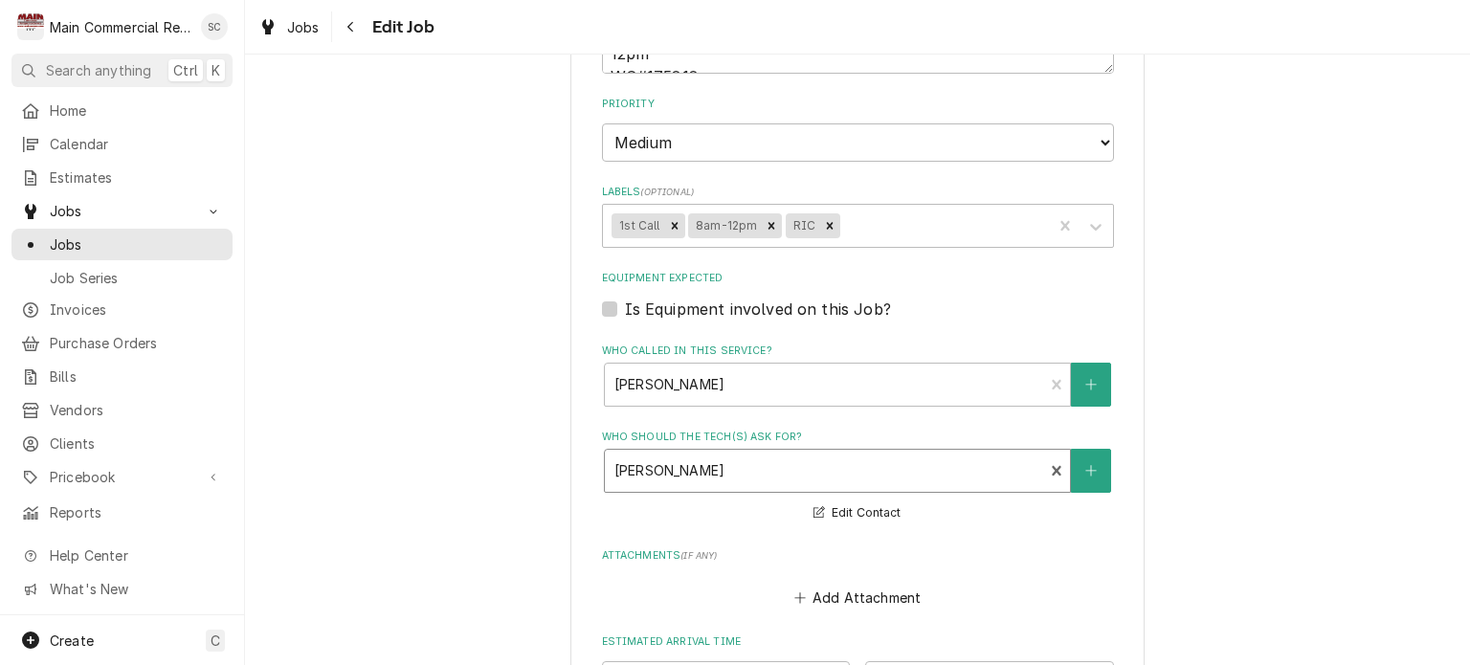
scroll to position [1316, 0]
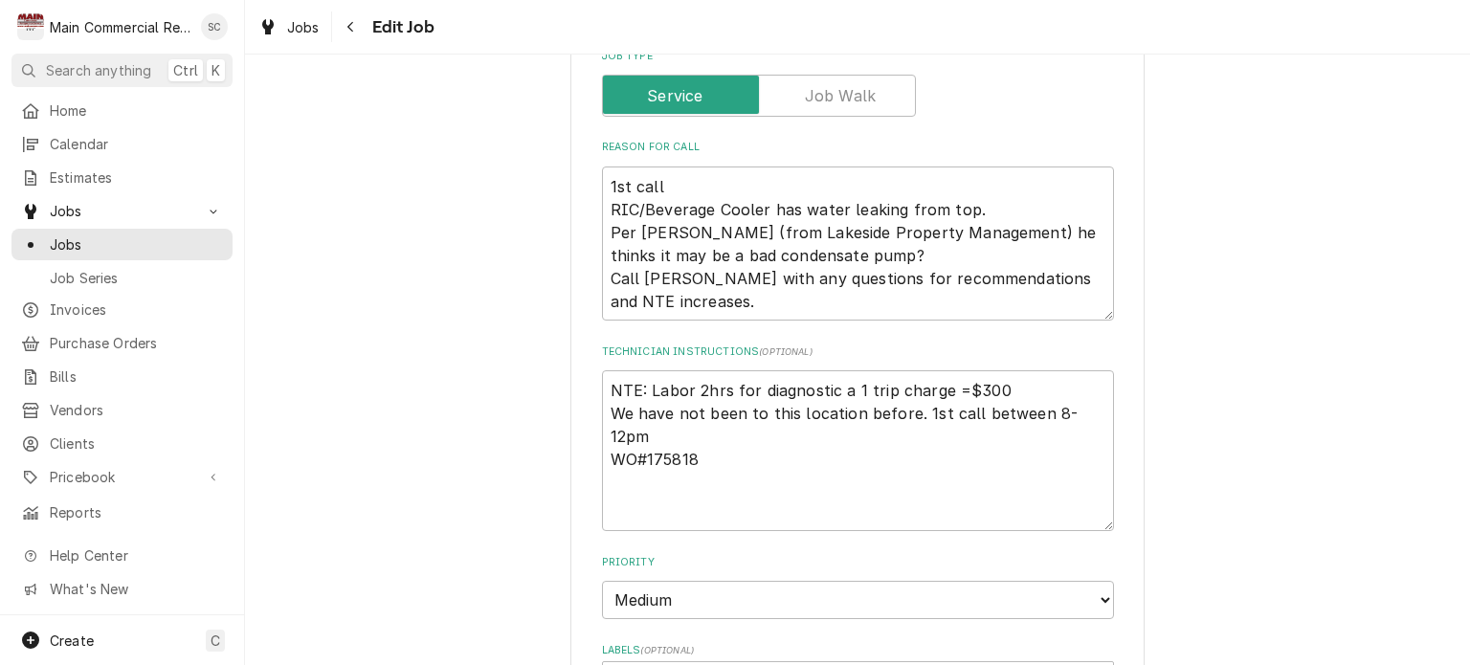
drag, startPoint x: 1093, startPoint y: 443, endPoint x: 1102, endPoint y: 518, distance: 75.2
click at [1102, 518] on textarea "NTE: Labor 2hrs for diagnostic a 1 trip charge =$300 We have not been to this l…" at bounding box center [858, 450] width 512 height 161
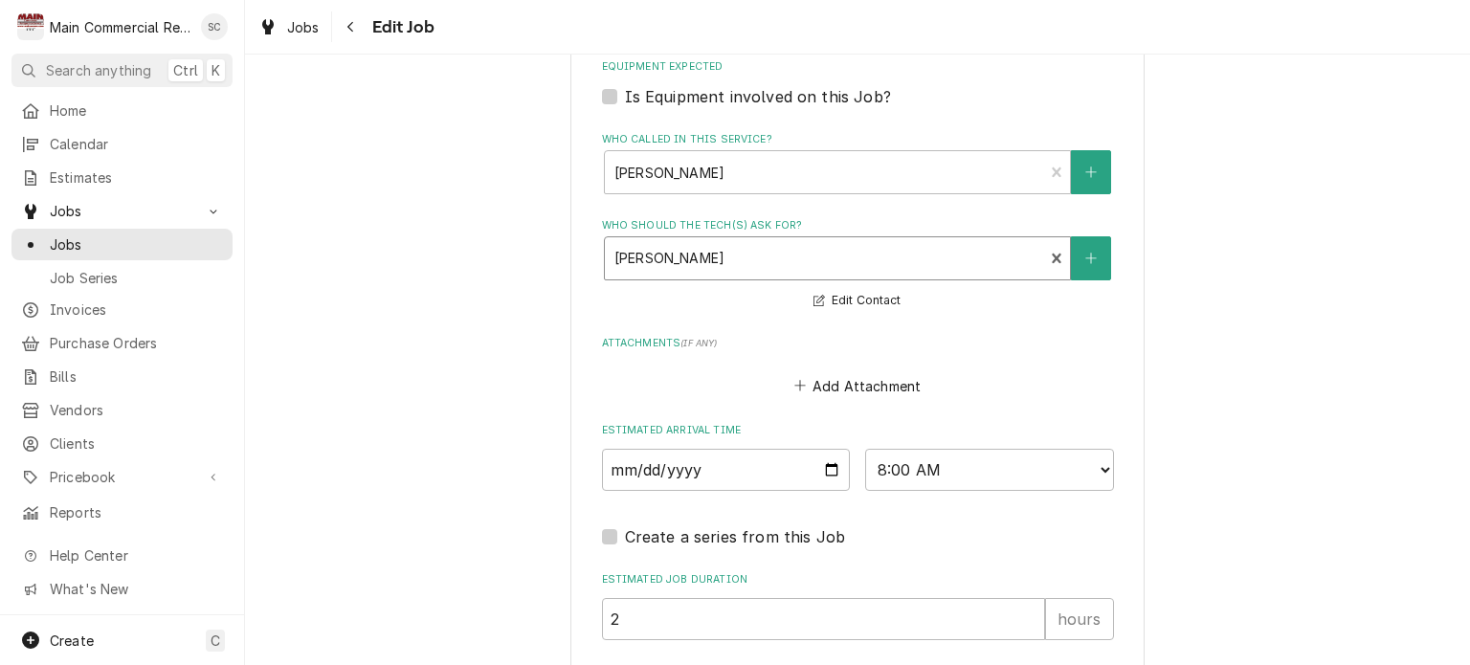
scroll to position [2157, 0]
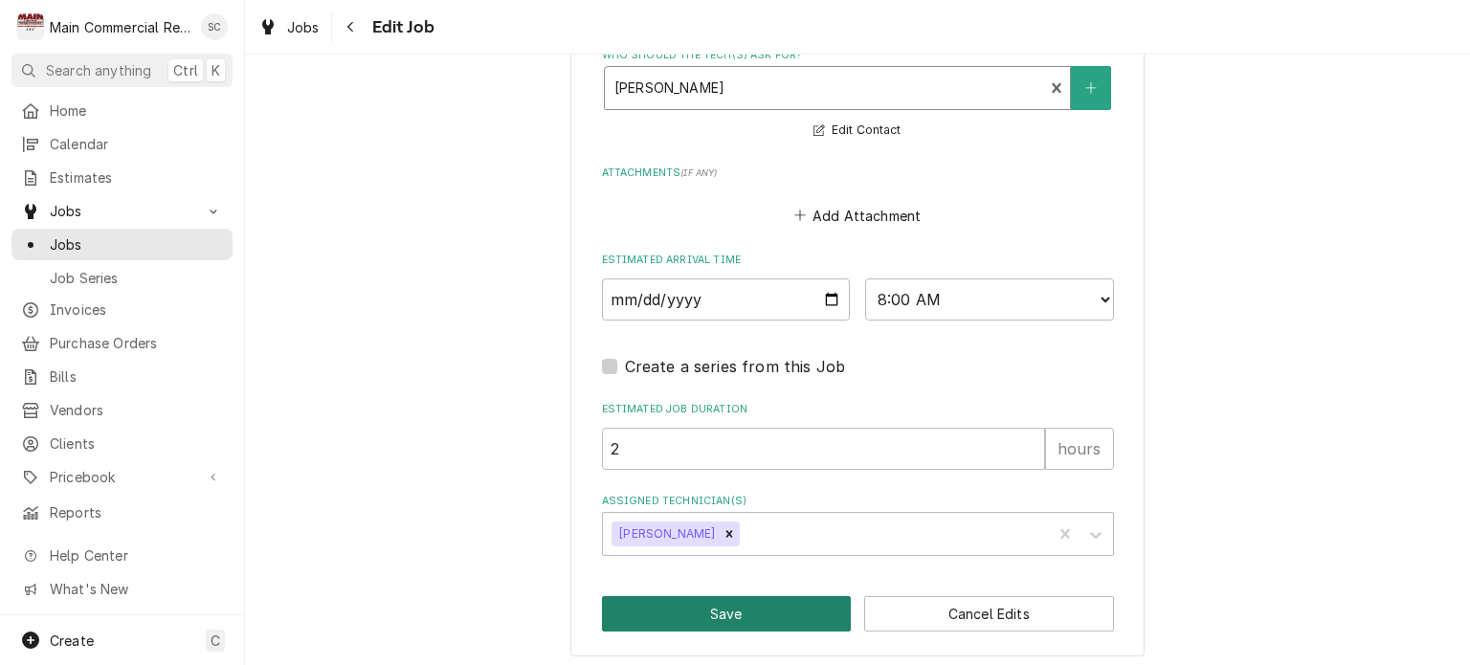
click at [779, 610] on button "Save" at bounding box center [727, 613] width 250 height 35
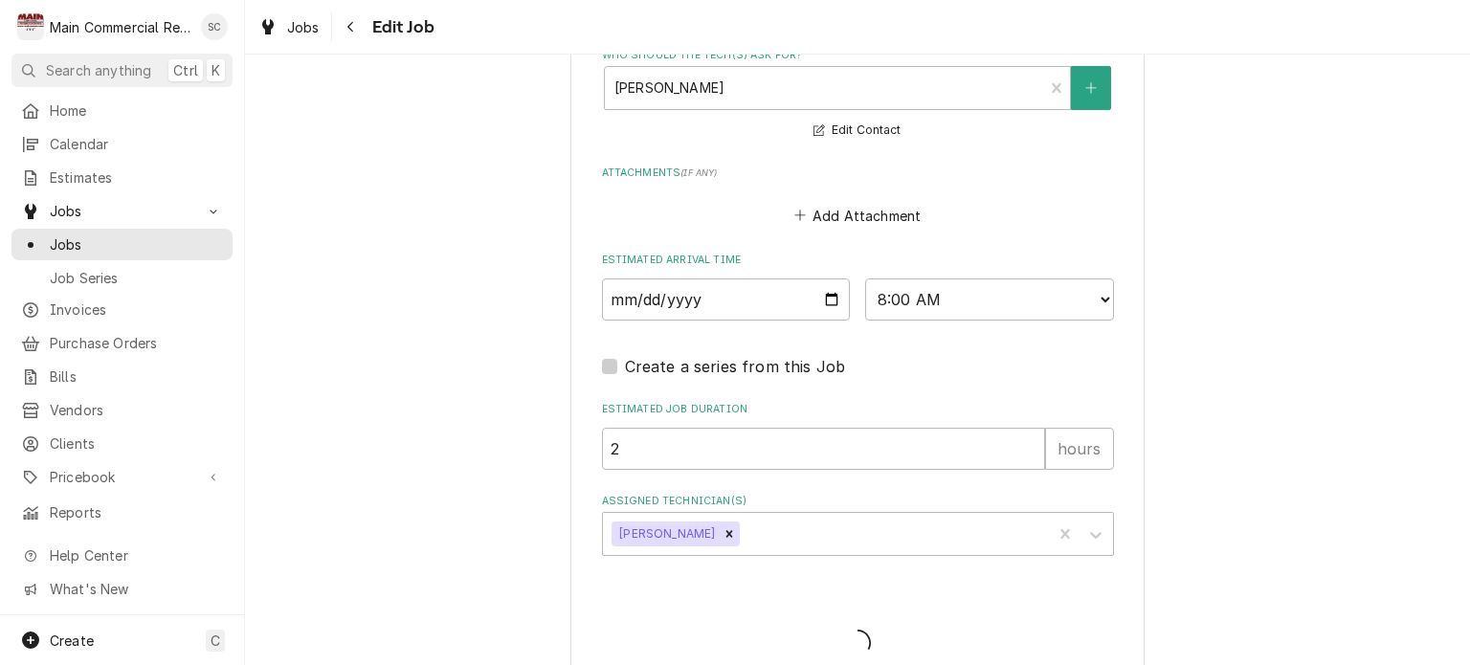
type textarea "x"
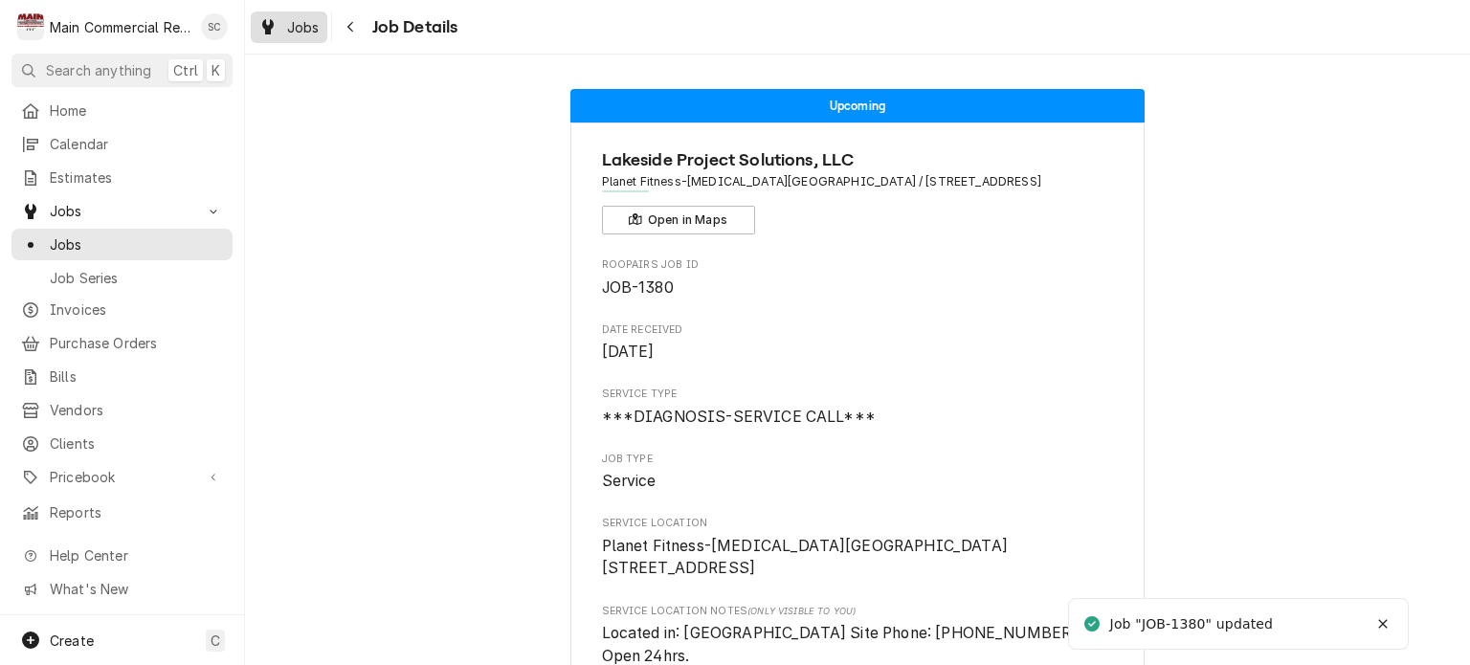
click at [298, 22] on span "Jobs" at bounding box center [303, 27] width 33 height 20
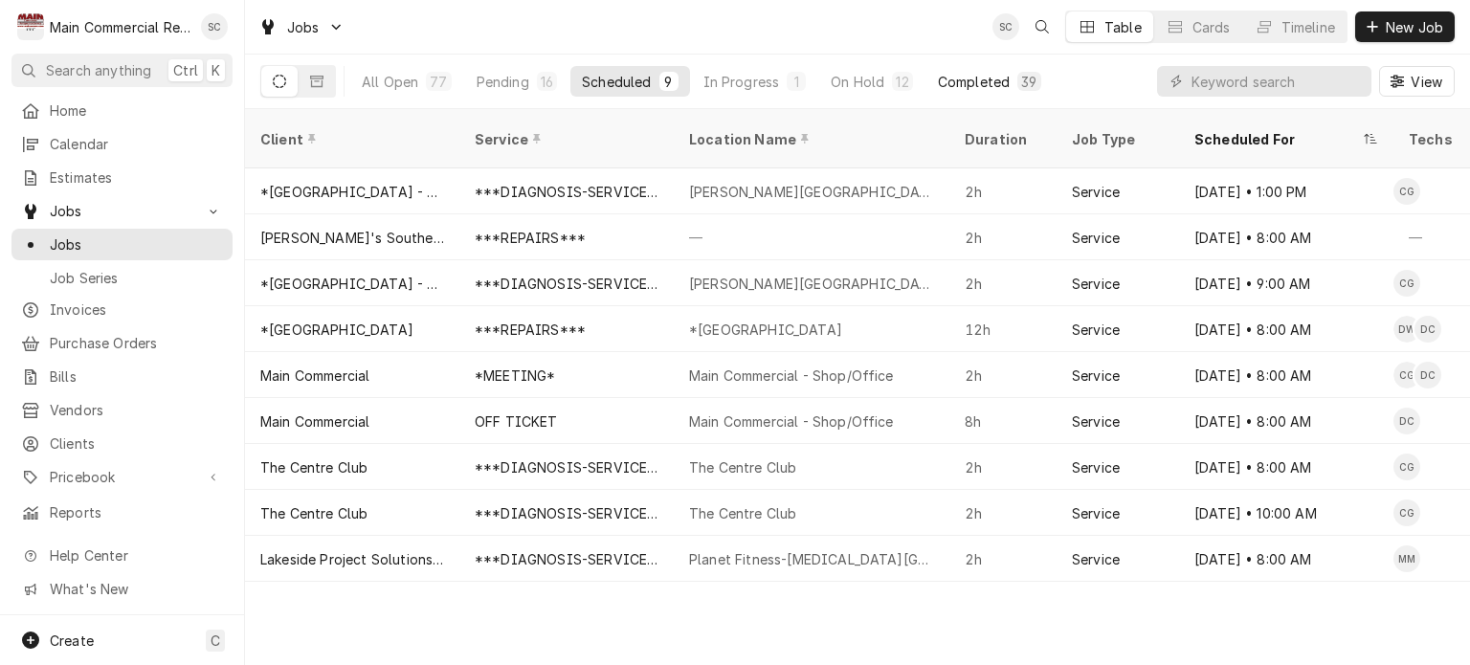
click at [984, 84] on div "Completed" at bounding box center [974, 82] width 72 height 20
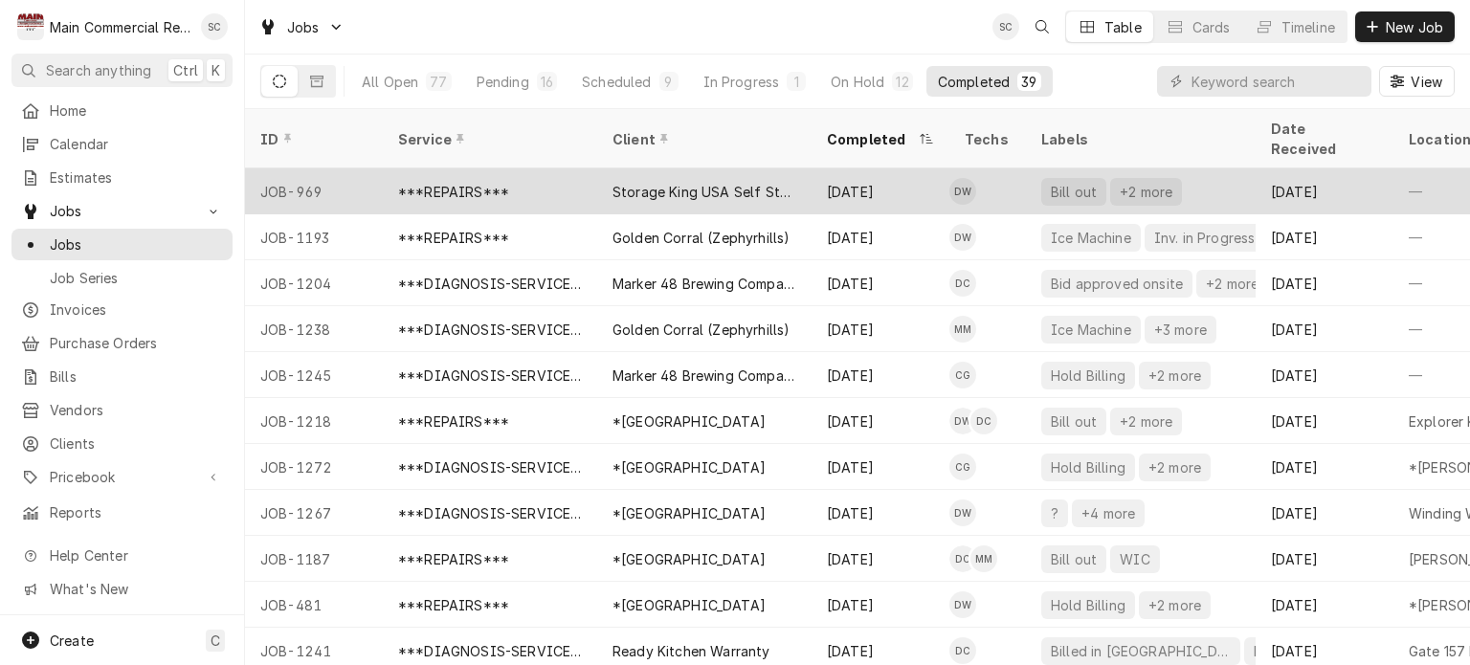
click at [756, 182] on div "Storage King USA Self Storage" at bounding box center [705, 192] width 184 height 20
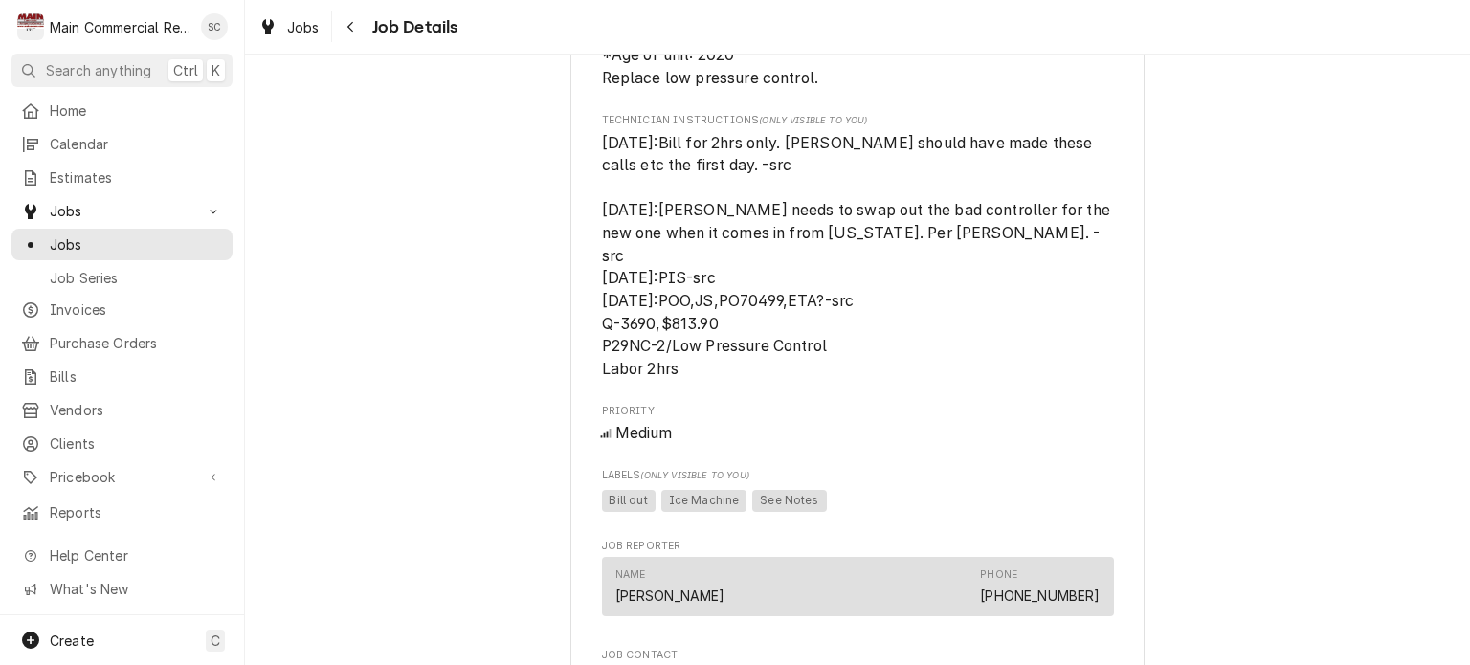
scroll to position [957, 0]
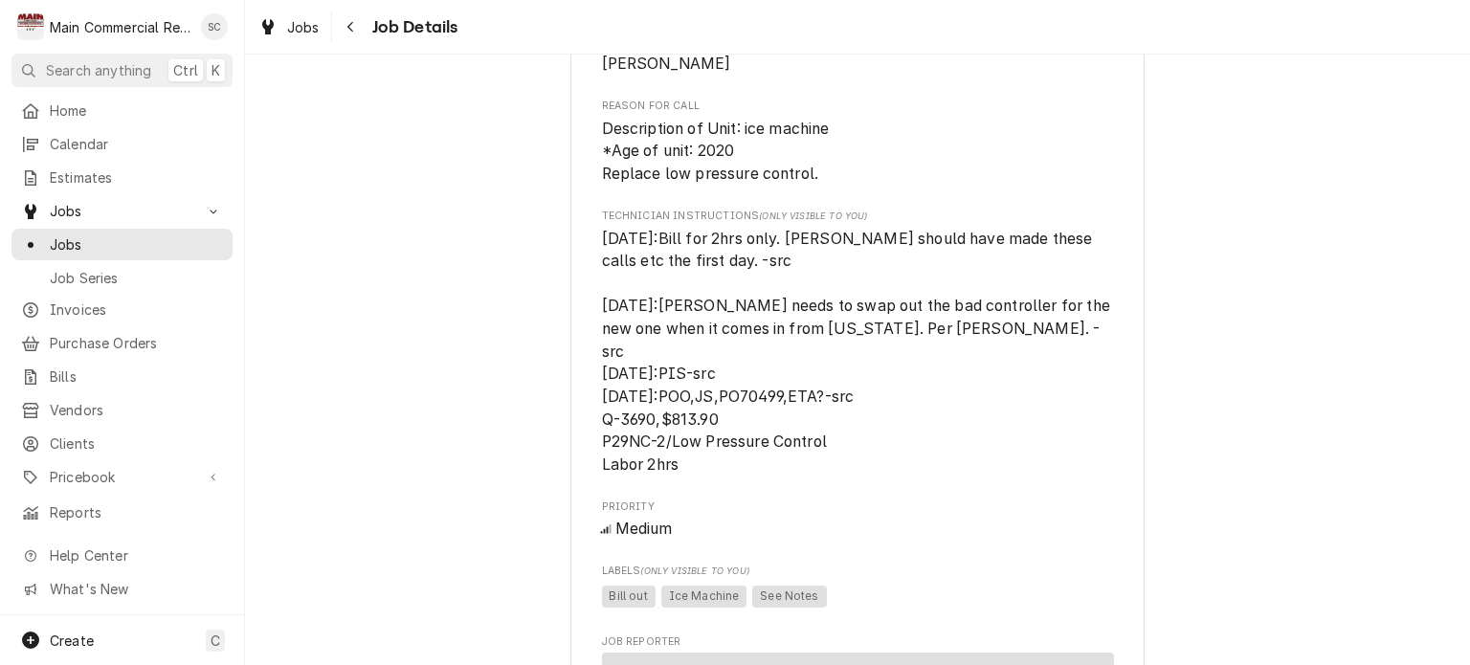
click at [725, 467] on span "[DATE]:Bill for 2hrs only. [PERSON_NAME] should have made these calls etc the f…" at bounding box center [858, 352] width 512 height 249
click at [1050, 443] on span "[DATE]:Bill for 2hrs only. [PERSON_NAME] should have made these calls etc the f…" at bounding box center [858, 352] width 512 height 249
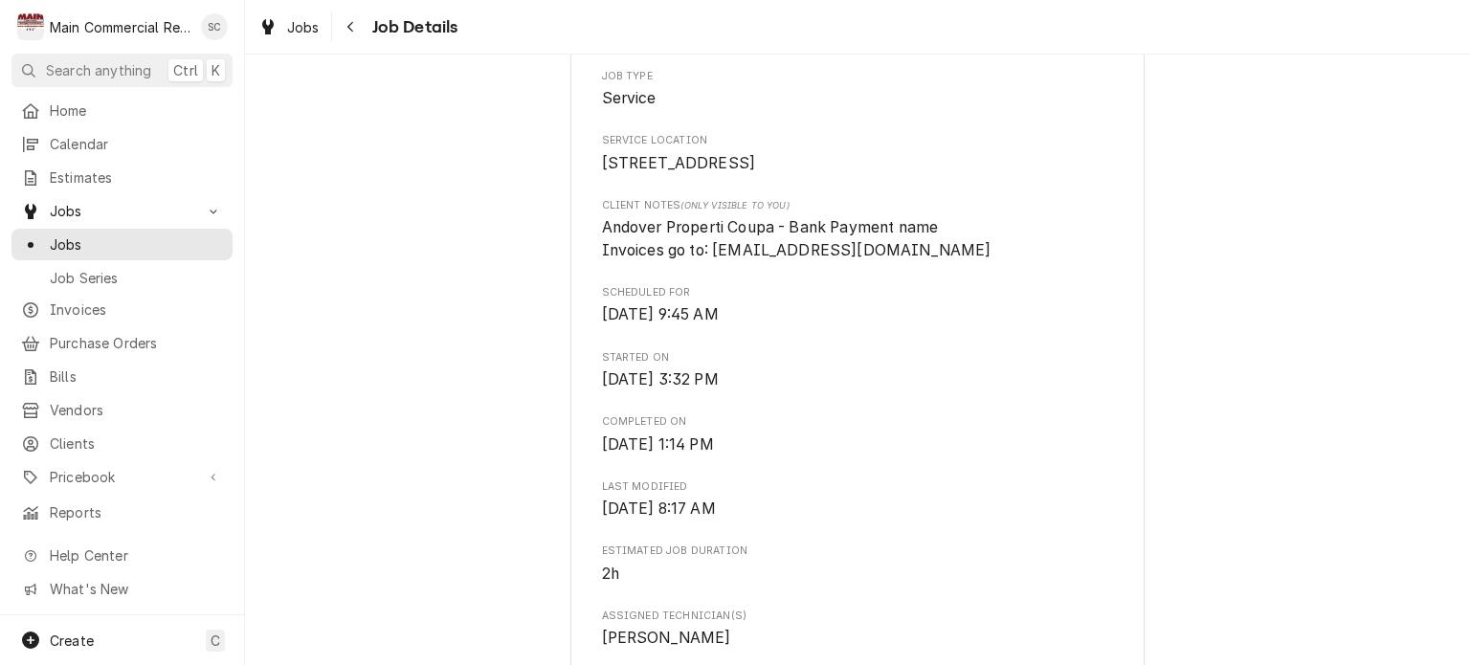
scroll to position [0, 0]
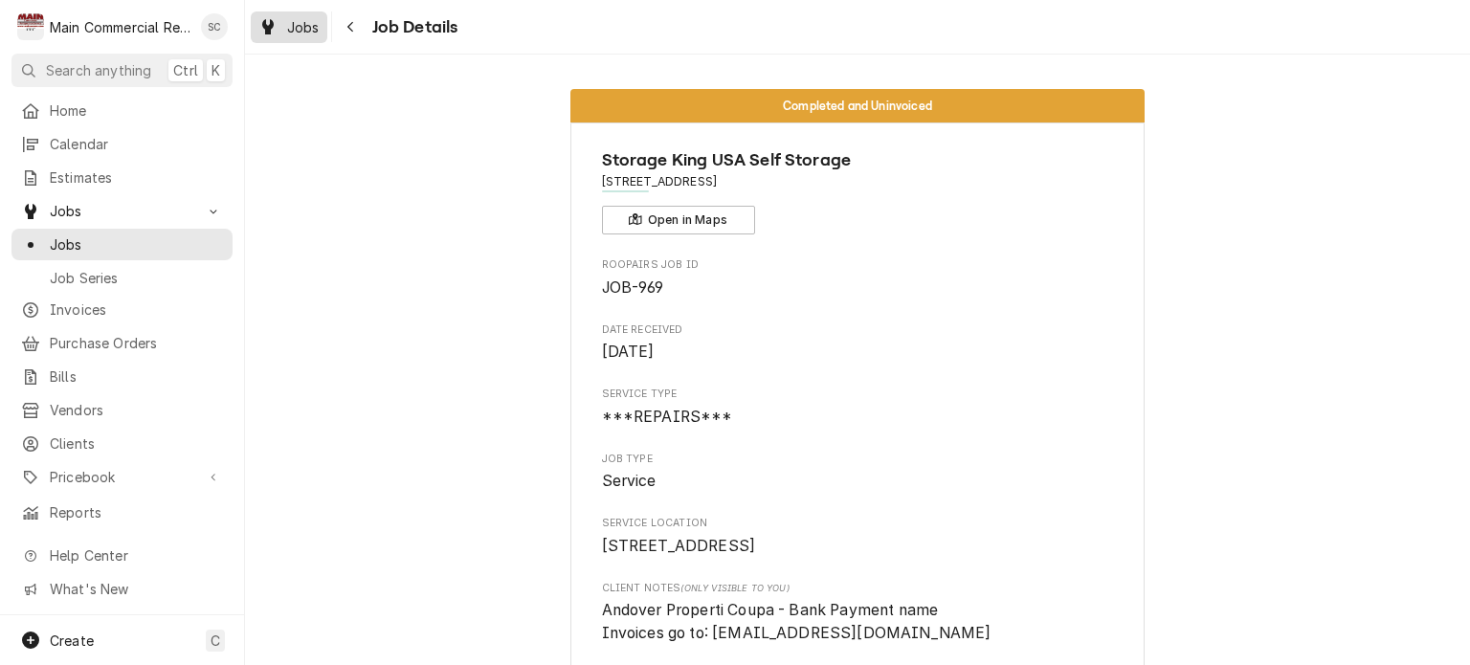
click at [295, 30] on span "Jobs" at bounding box center [303, 27] width 33 height 20
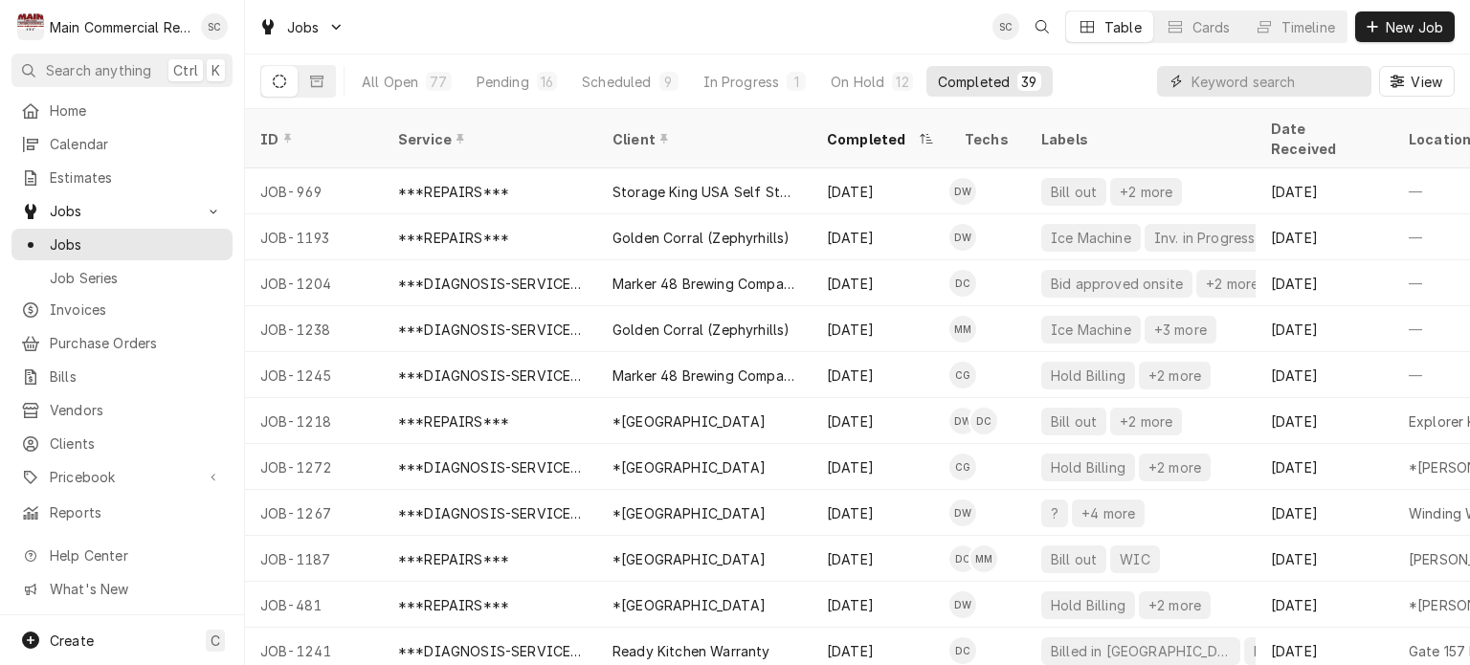
click at [1252, 79] on input "Dynamic Content Wrapper" at bounding box center [1277, 81] width 170 height 31
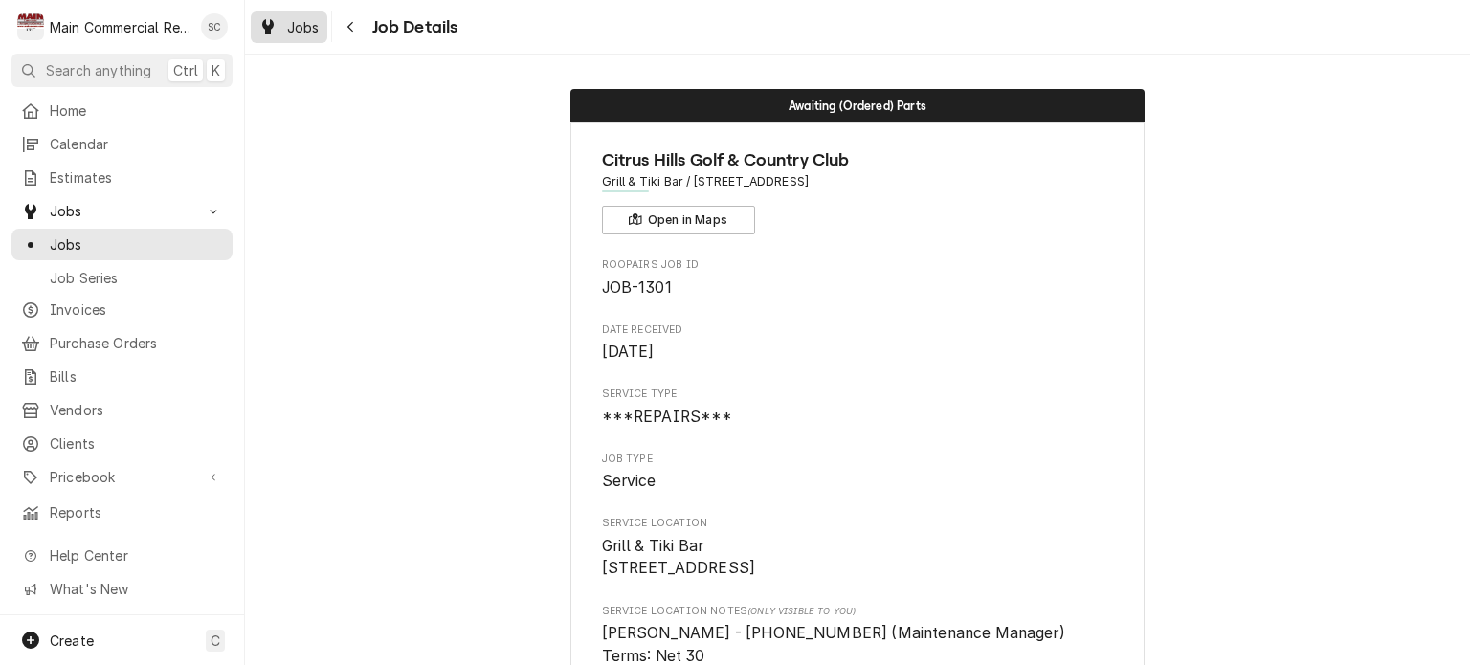
click at [298, 29] on span "Jobs" at bounding box center [303, 27] width 33 height 20
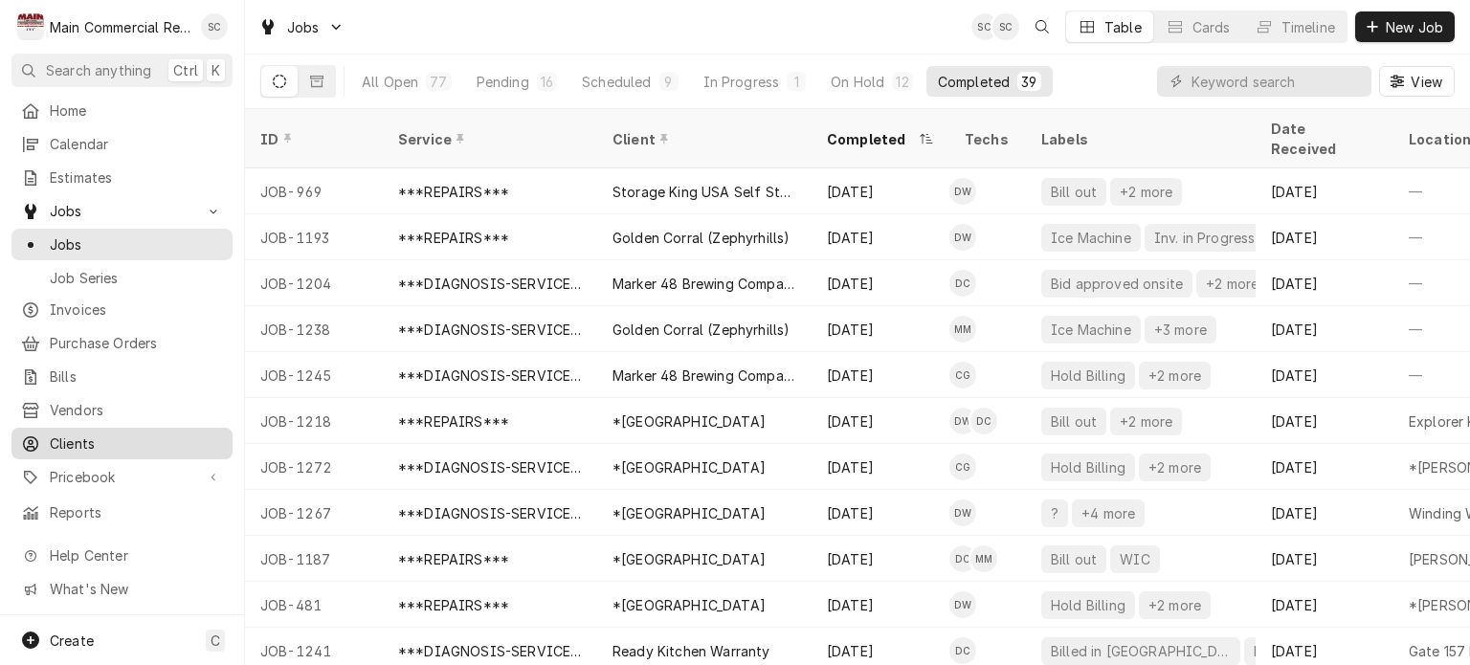
click at [61, 434] on span "Clients" at bounding box center [136, 444] width 173 height 20
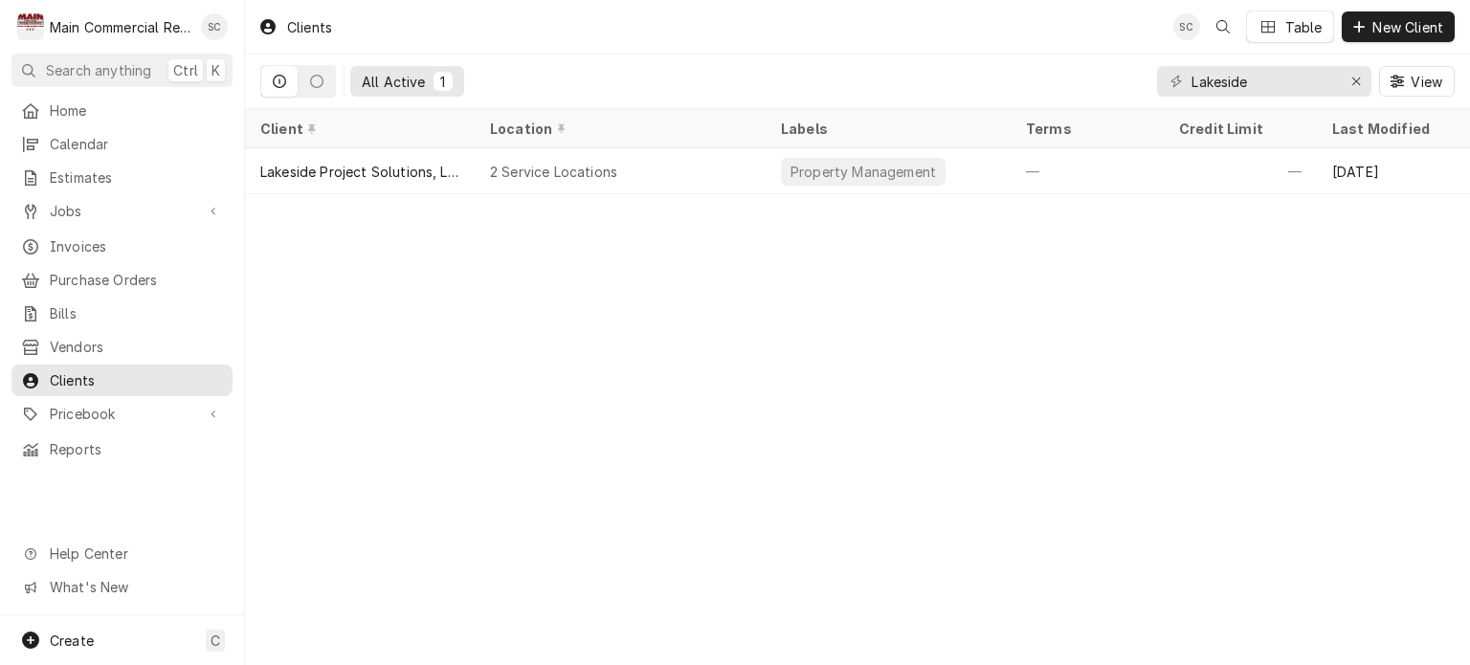
click at [625, 256] on div "Clients SC Table New Client All Active 1 Lakeside View Client Location Labels T…" at bounding box center [857, 332] width 1225 height 665
click at [1352, 82] on icon "Erase input" at bounding box center [1357, 81] width 11 height 13
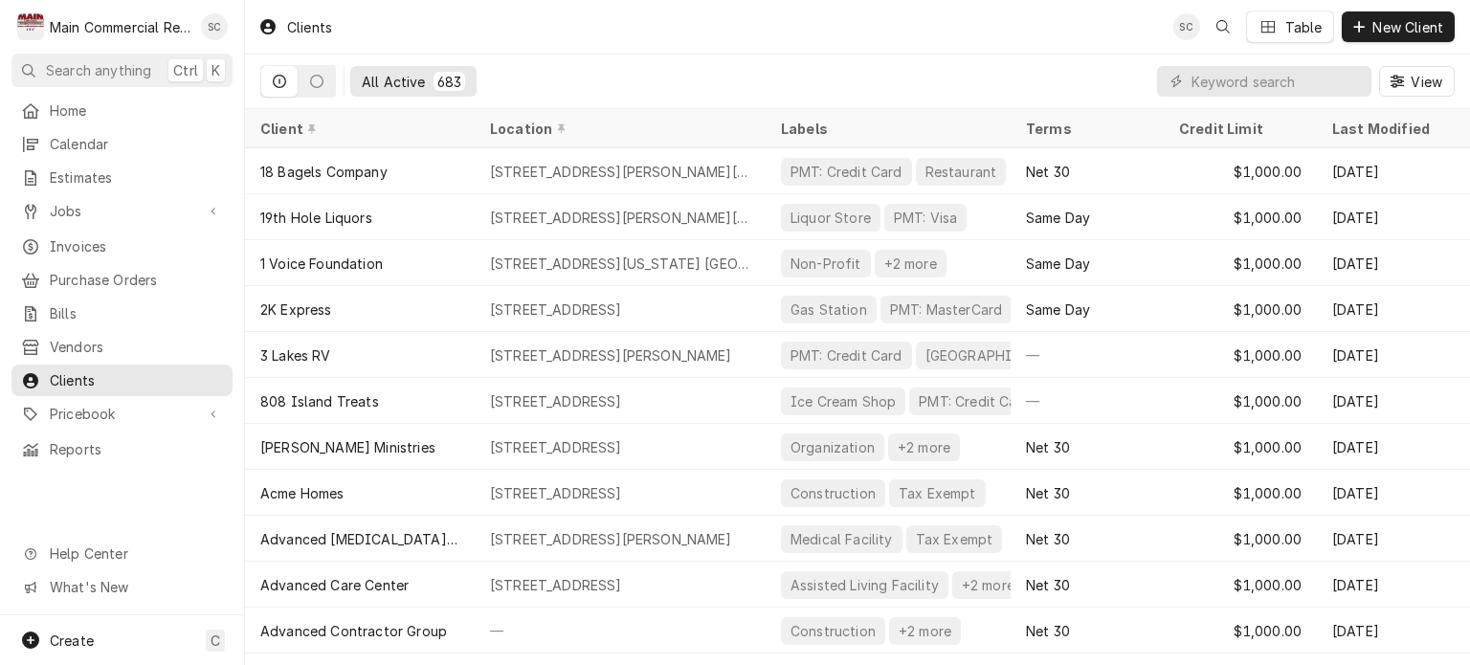
click at [750, 79] on div "All Active 683 View" at bounding box center [857, 82] width 1195 height 54
click at [109, 203] on span "Jobs" at bounding box center [122, 211] width 145 height 20
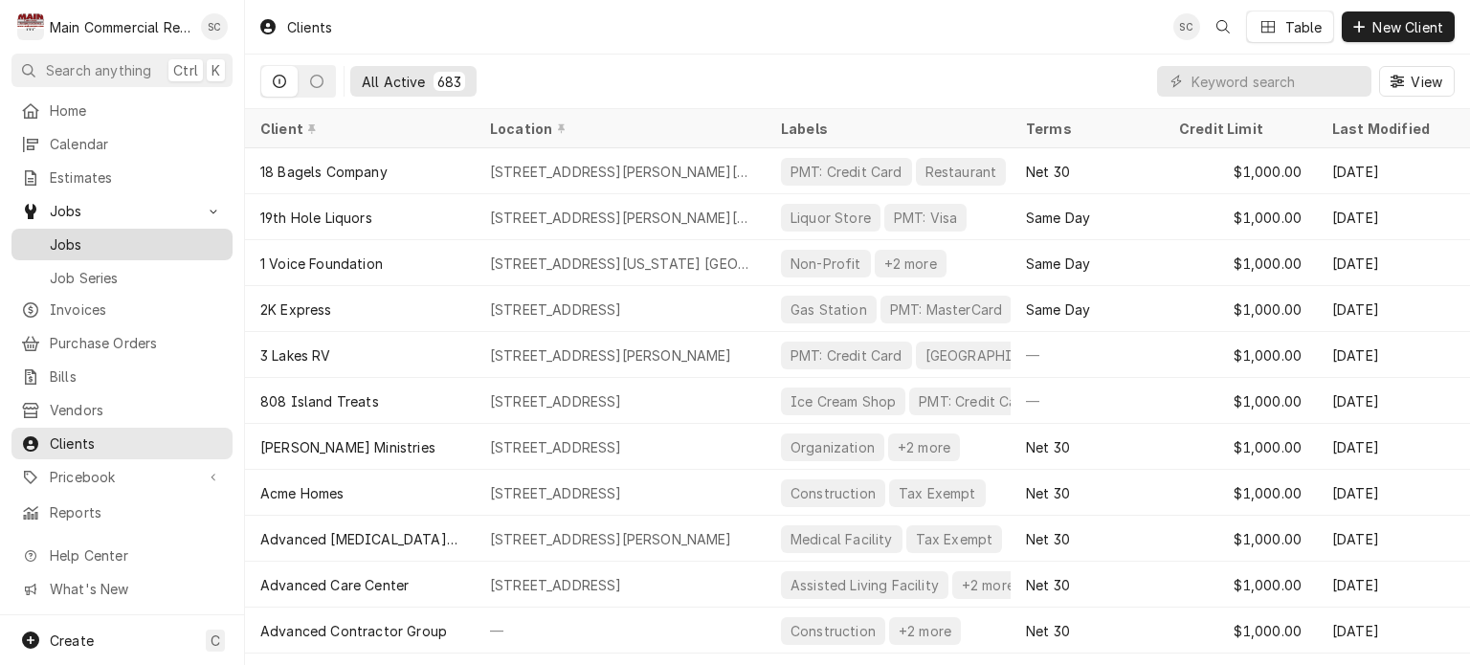
click at [88, 242] on span "Jobs" at bounding box center [136, 245] width 173 height 20
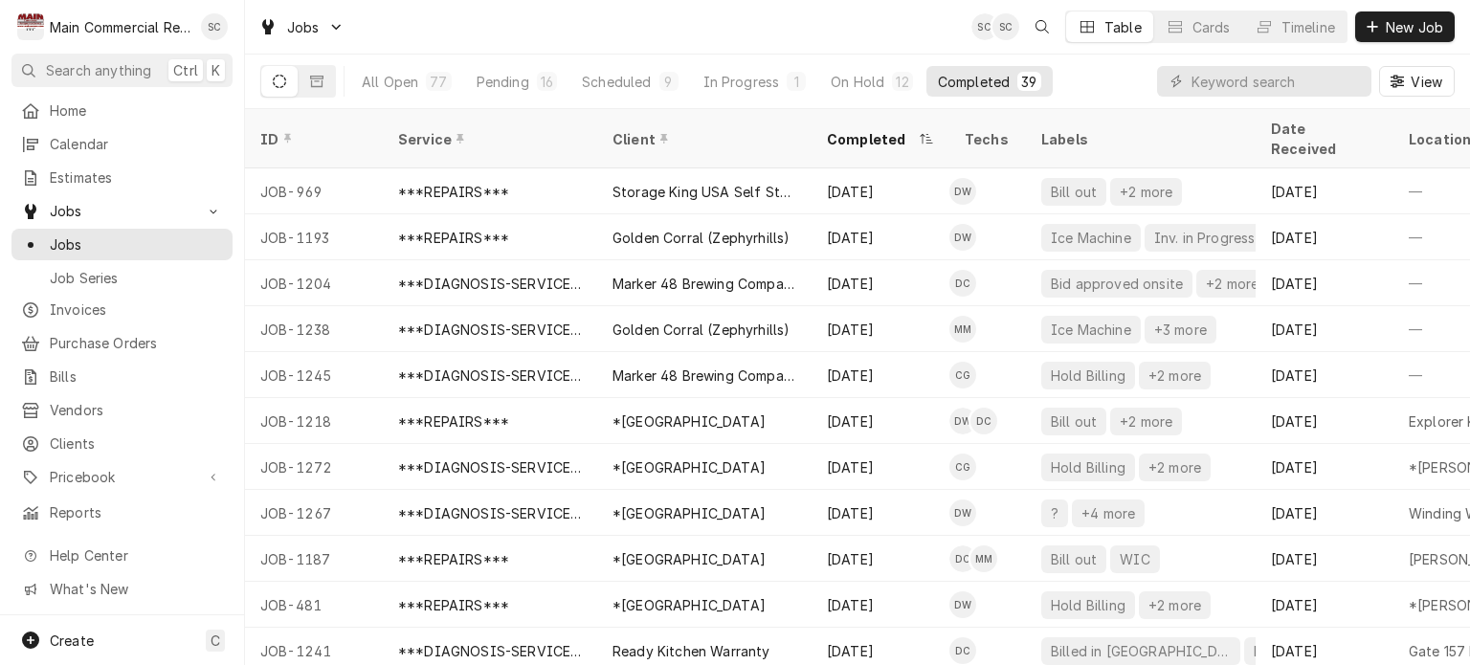
click at [817, 33] on div "Jobs SC SC Table Cards Timeline New Job" at bounding box center [857, 27] width 1225 height 54
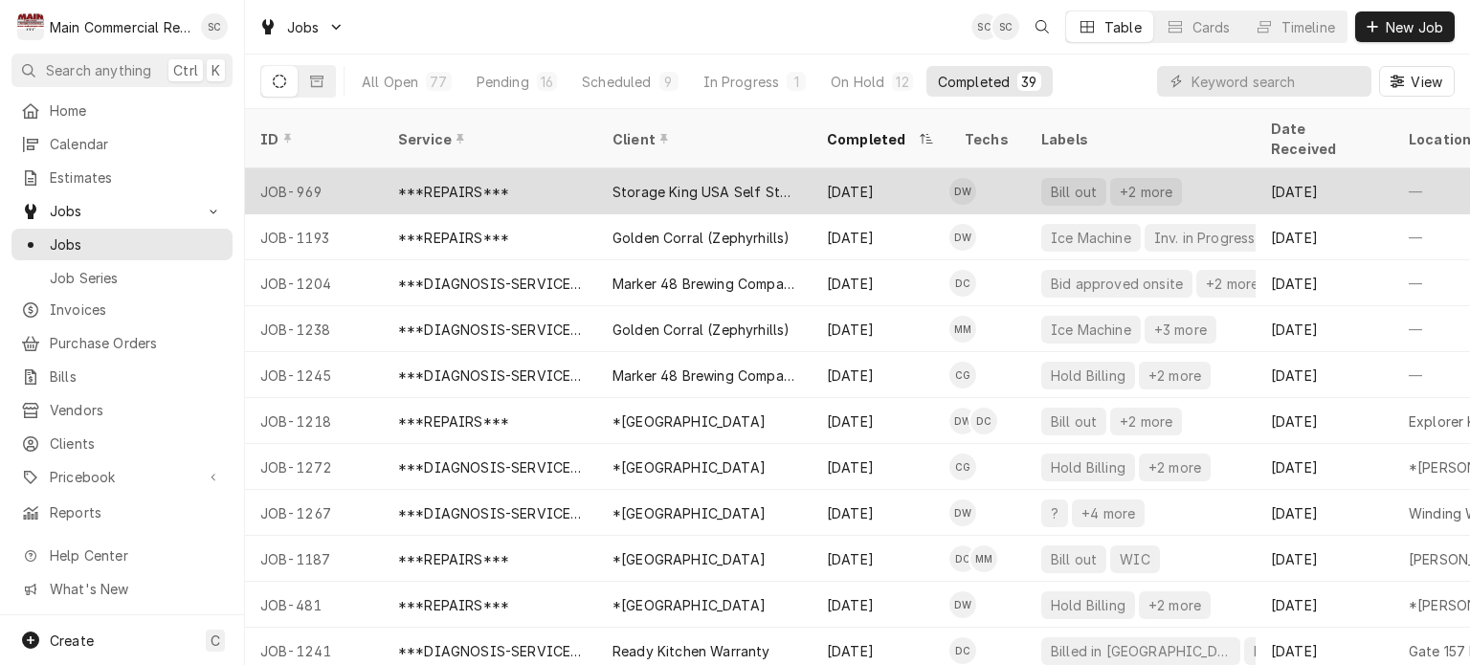
click at [697, 182] on div "Storage King USA Self Storage" at bounding box center [705, 192] width 184 height 20
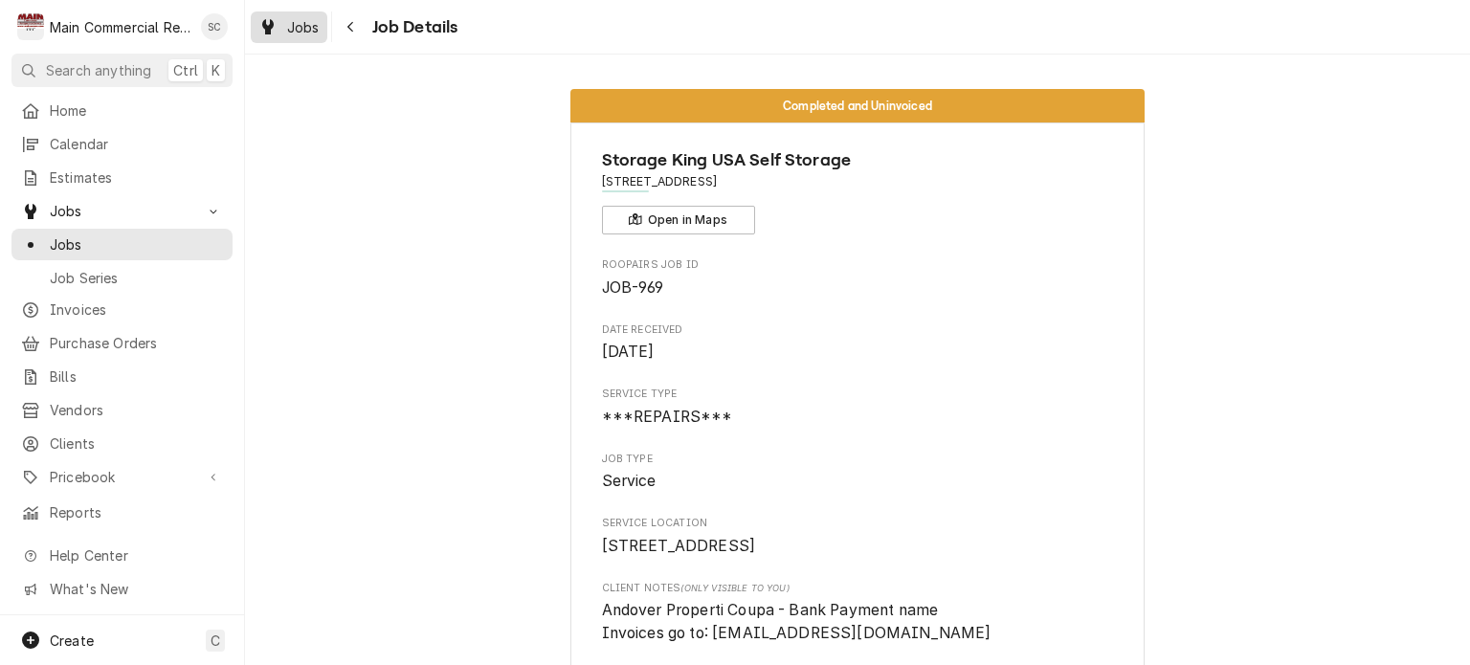
click at [285, 29] on div "Jobs" at bounding box center [289, 27] width 69 height 24
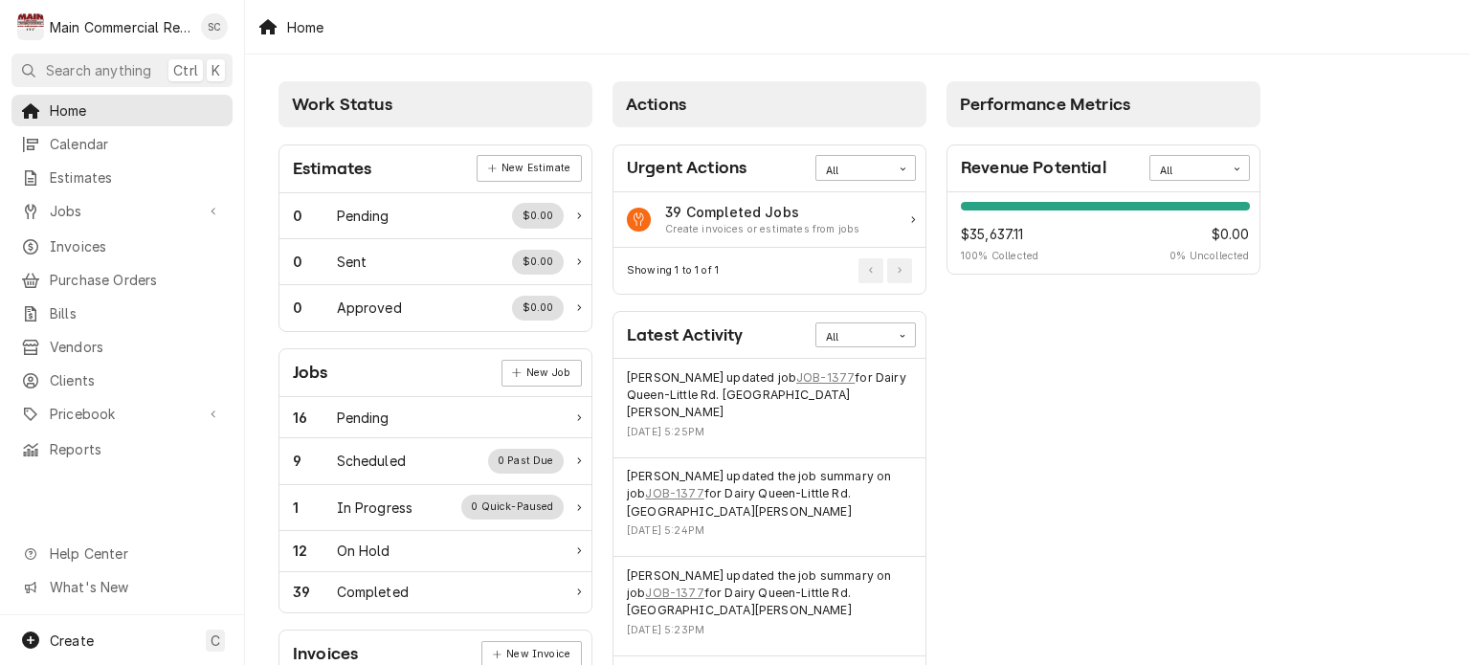
click at [138, 206] on span "Jobs" at bounding box center [122, 211] width 145 height 20
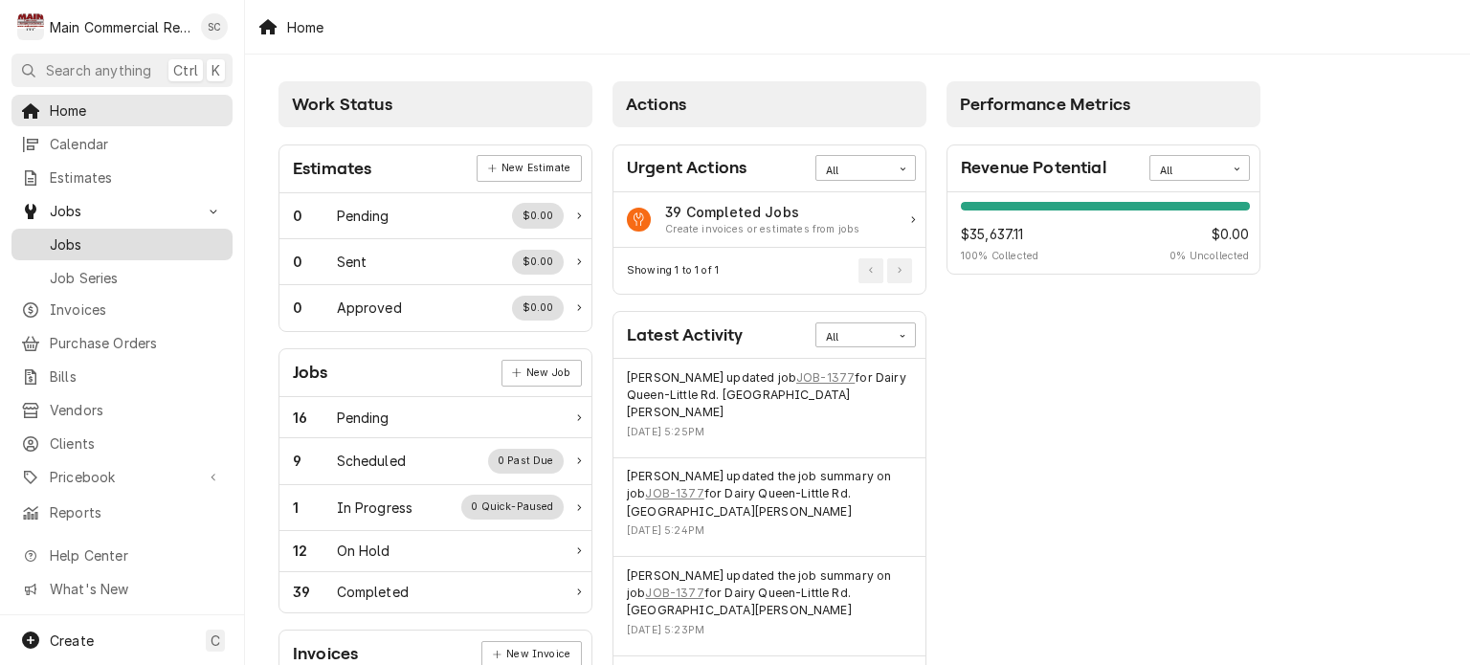
click at [123, 237] on span "Jobs" at bounding box center [136, 245] width 173 height 20
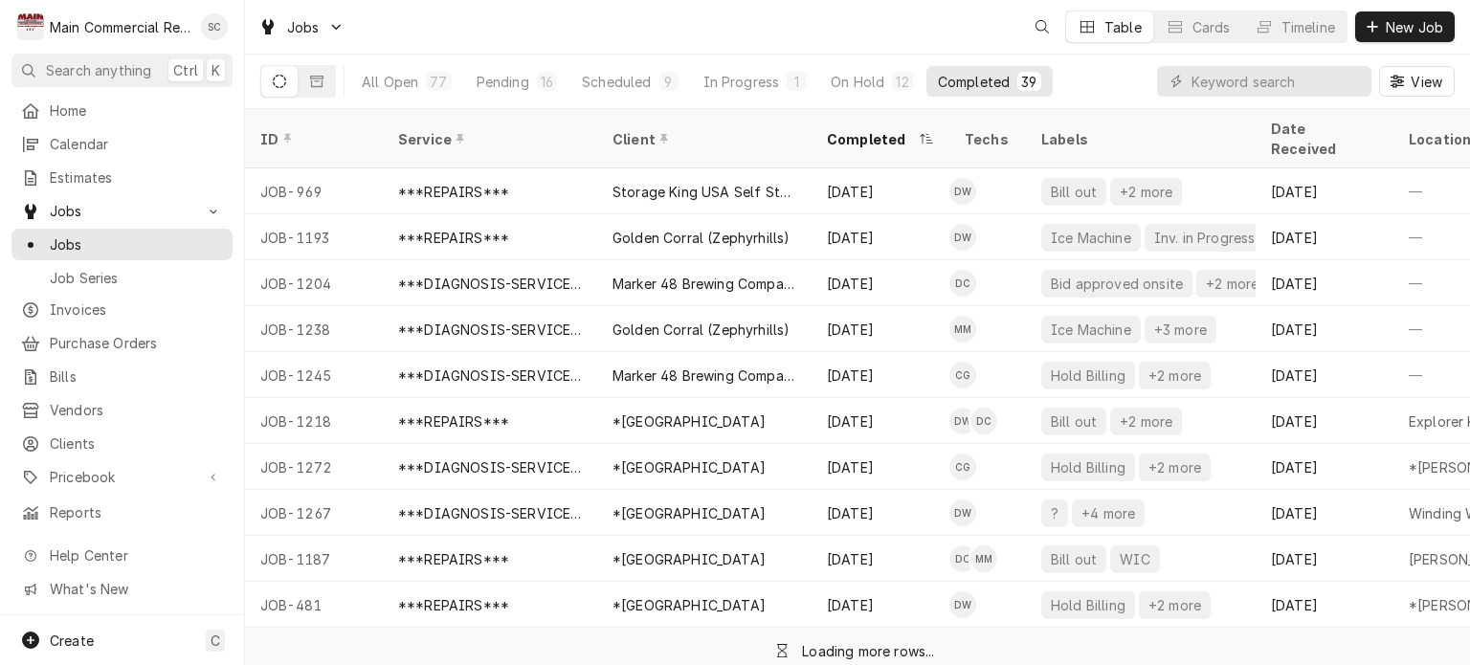
click at [914, 33] on div "Jobs Table Cards Timeline New Job" at bounding box center [857, 27] width 1225 height 54
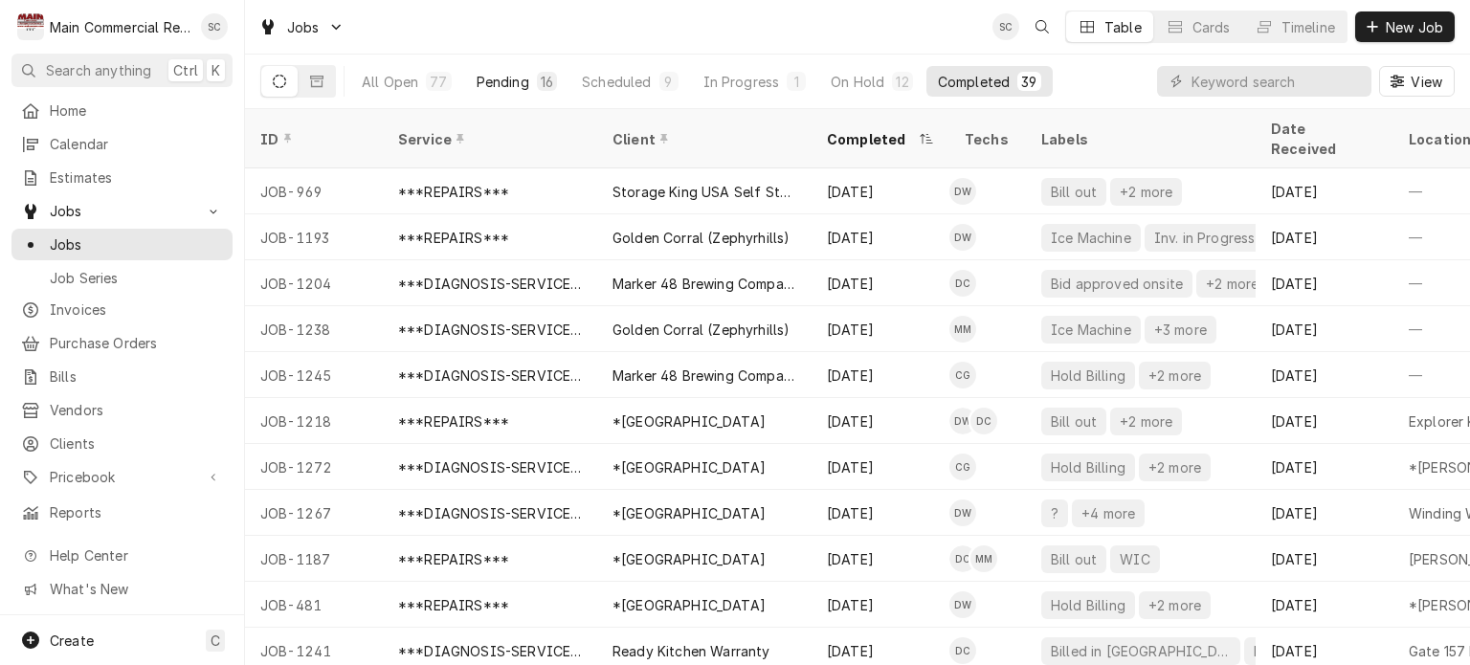
click at [537, 86] on div "16" at bounding box center [547, 81] width 20 height 19
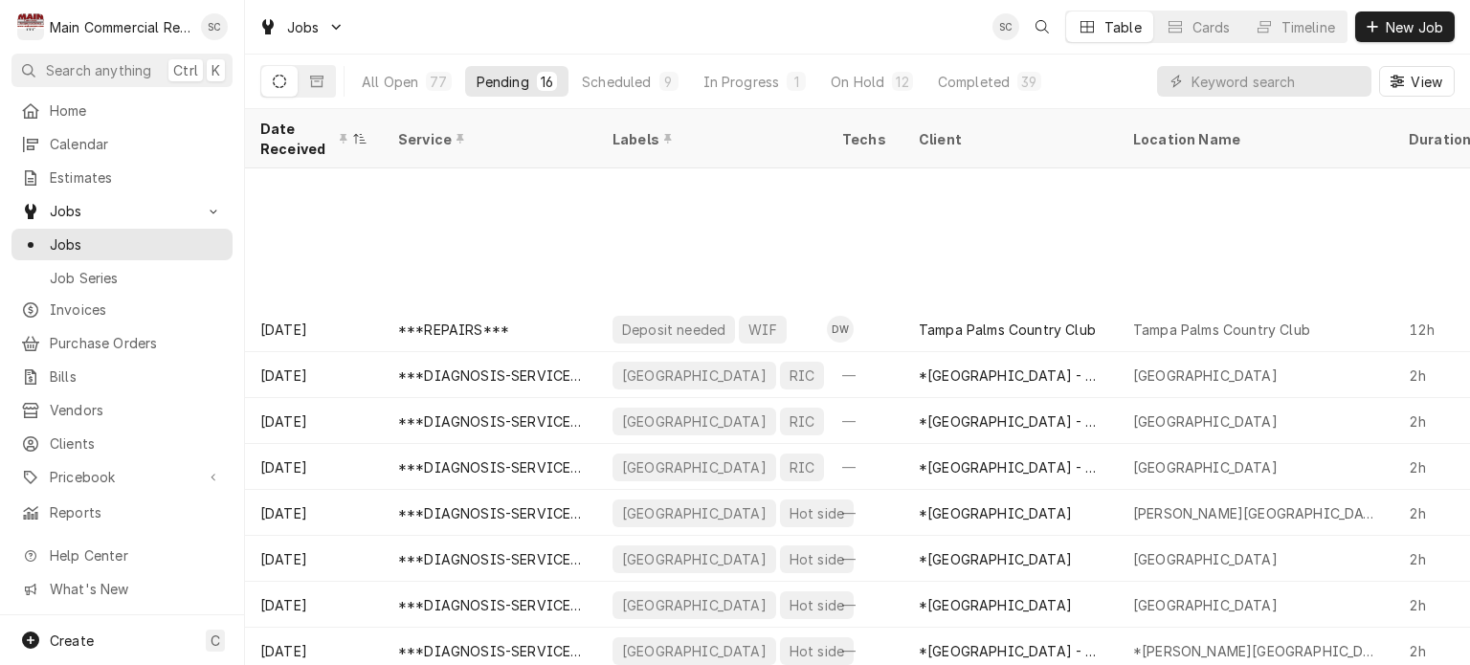
scroll to position [242, 0]
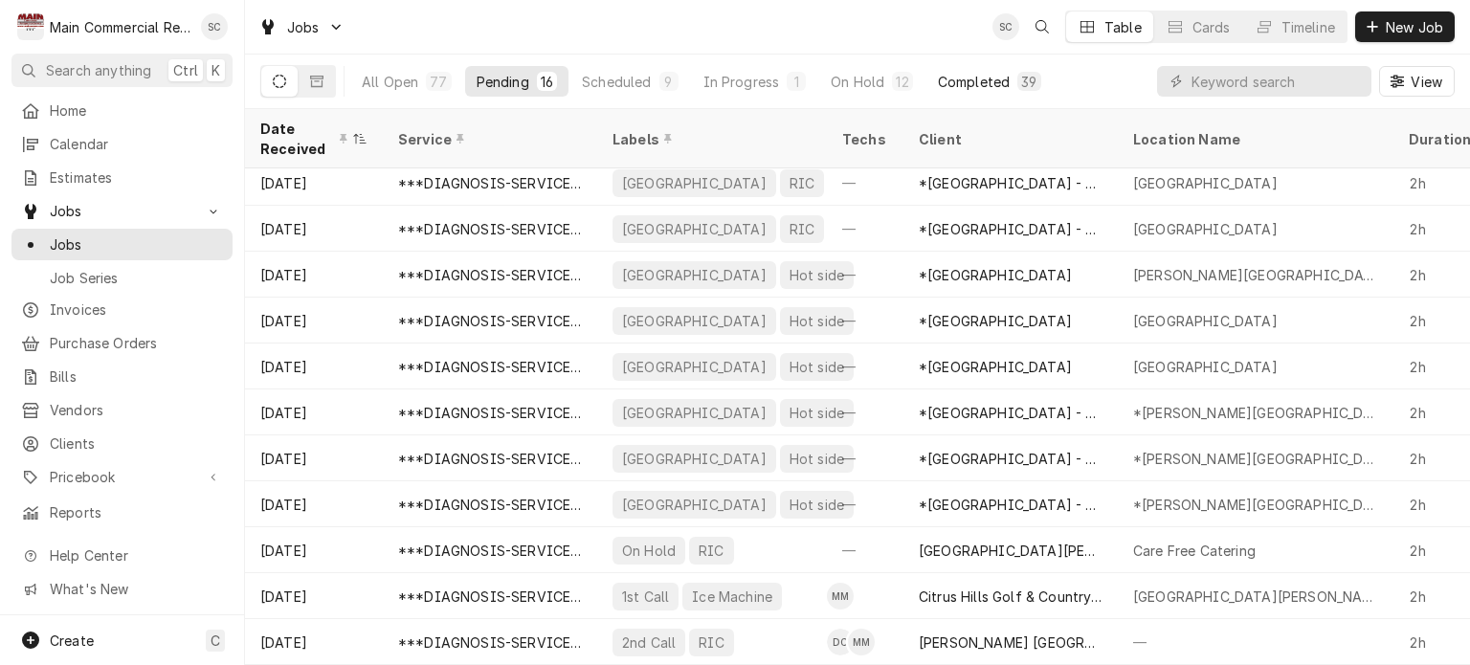
click at [979, 80] on div "Completed" at bounding box center [974, 82] width 72 height 20
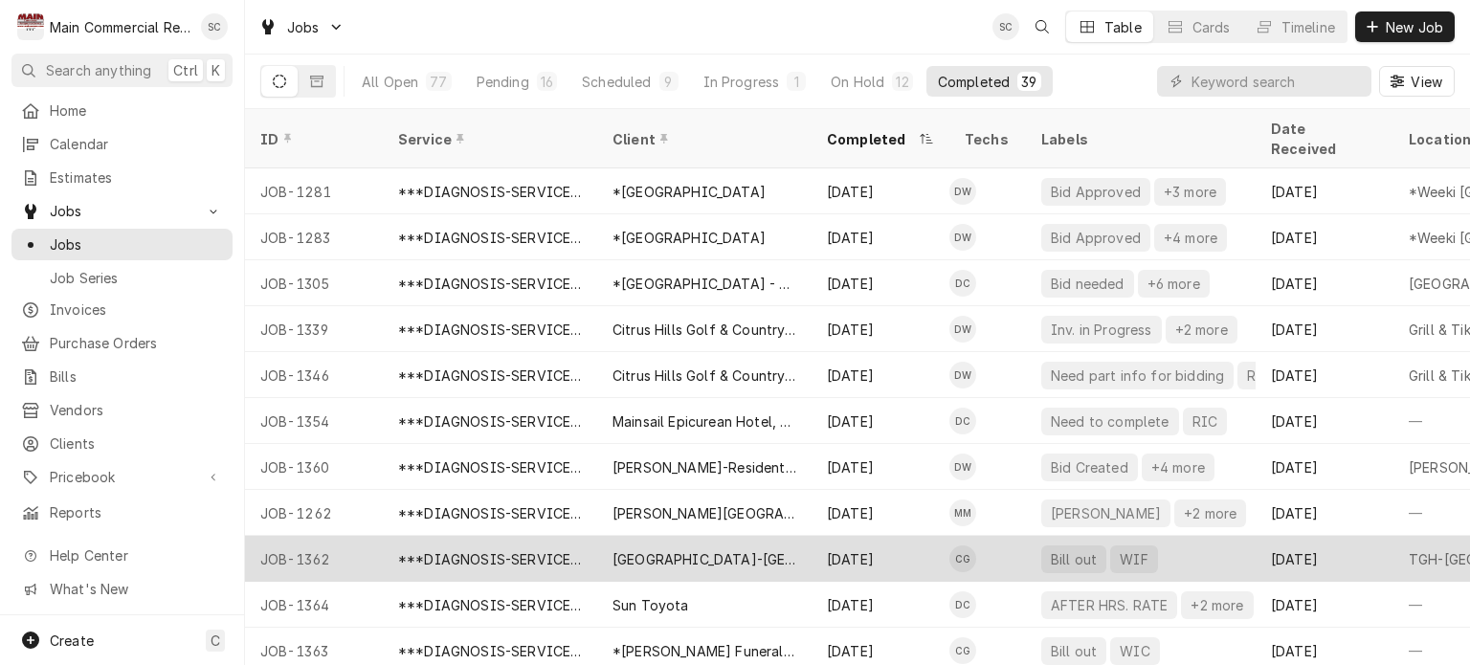
scroll to position [1287, 0]
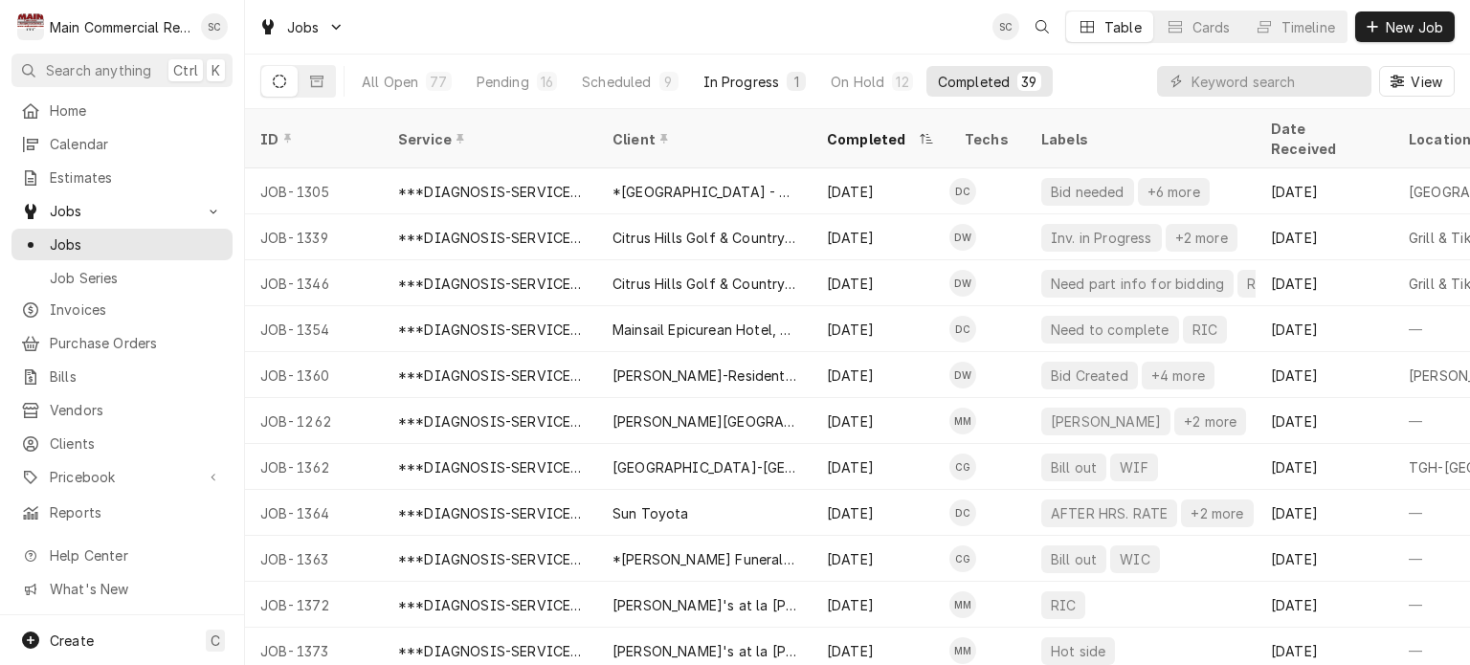
click at [741, 76] on div "In Progress" at bounding box center [742, 82] width 77 height 20
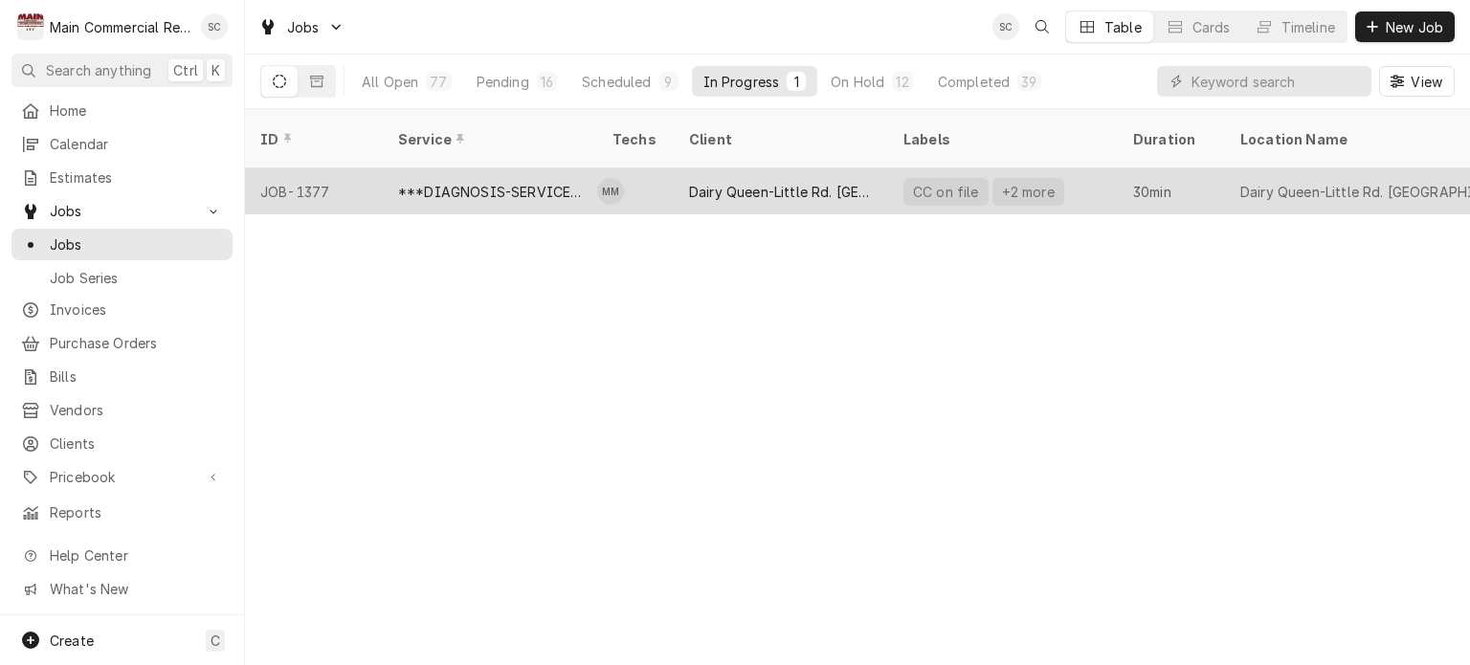
click at [753, 182] on div "Dairy Queen-Little Rd. [GEOGRAPHIC_DATA][PERSON_NAME]" at bounding box center [781, 192] width 184 height 20
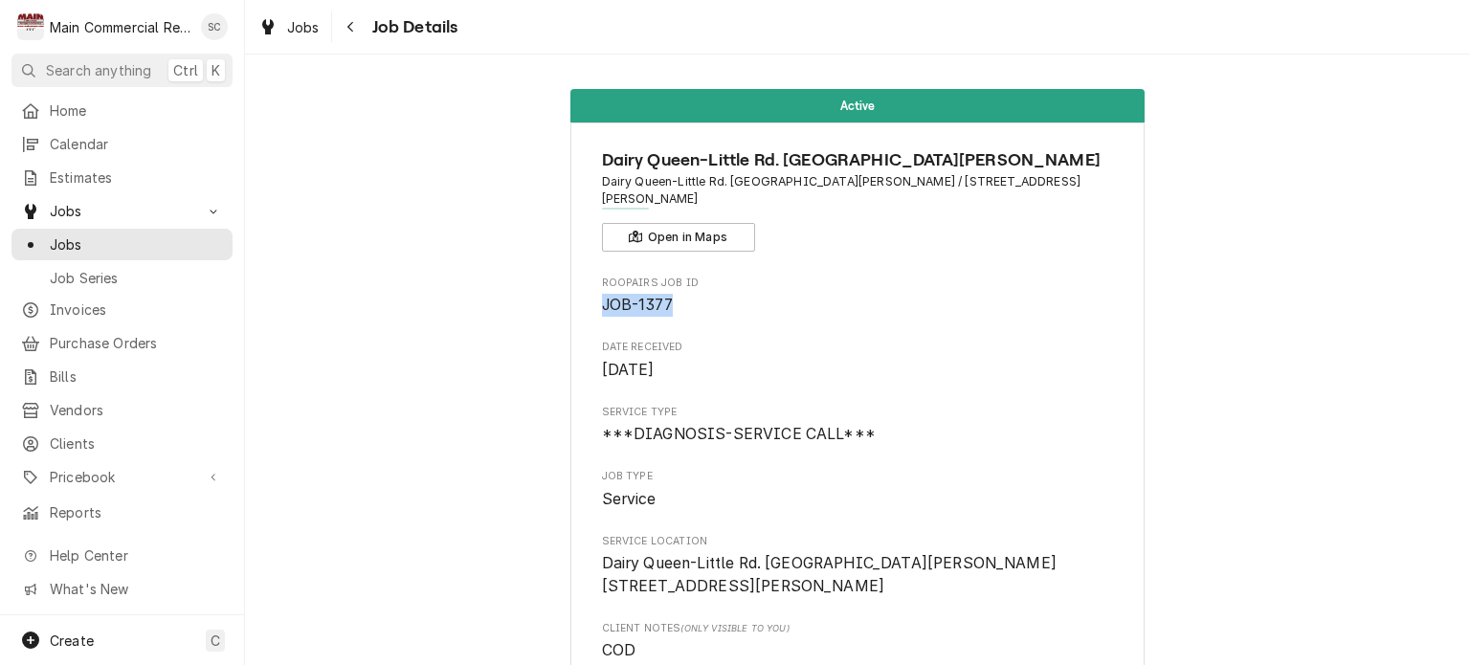
drag, startPoint x: 670, startPoint y: 290, endPoint x: 605, endPoint y: 285, distance: 65.3
copy span "JOB-1377"
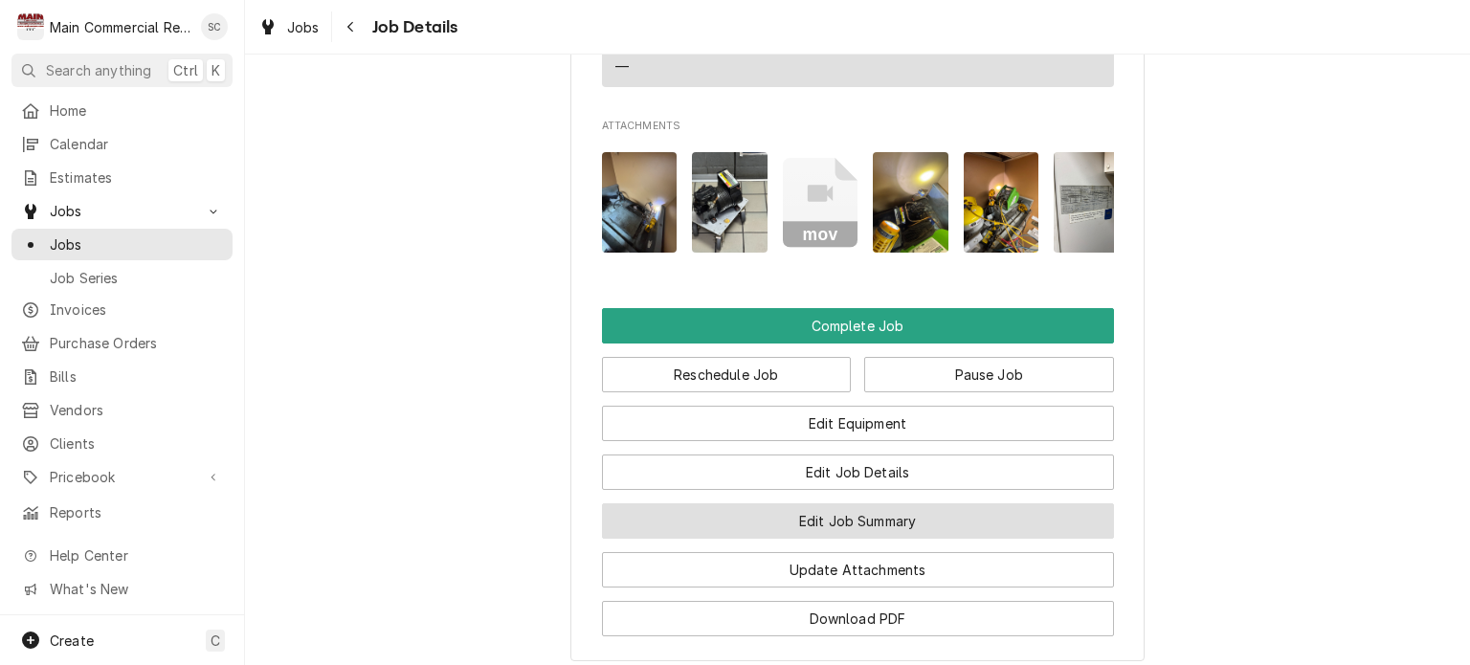
scroll to position [2219, 0]
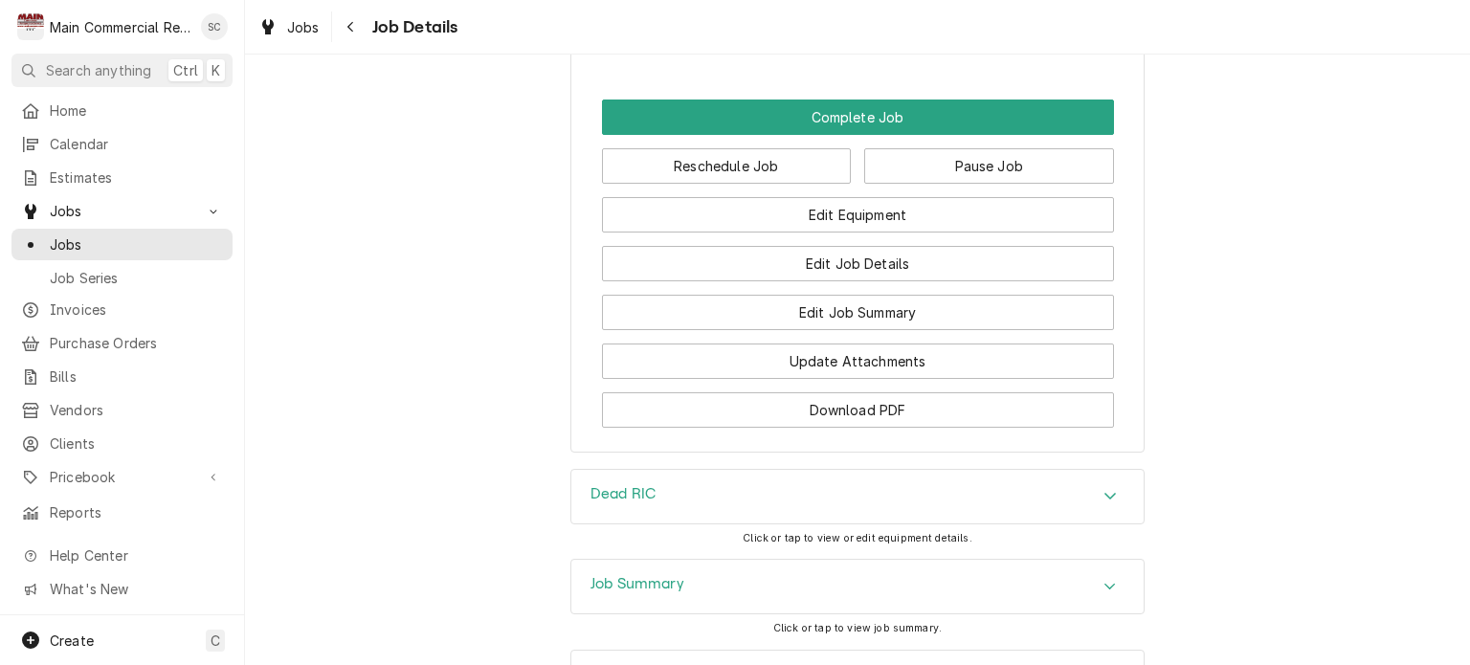
click at [819, 560] on div "Job Summary" at bounding box center [857, 587] width 572 height 54
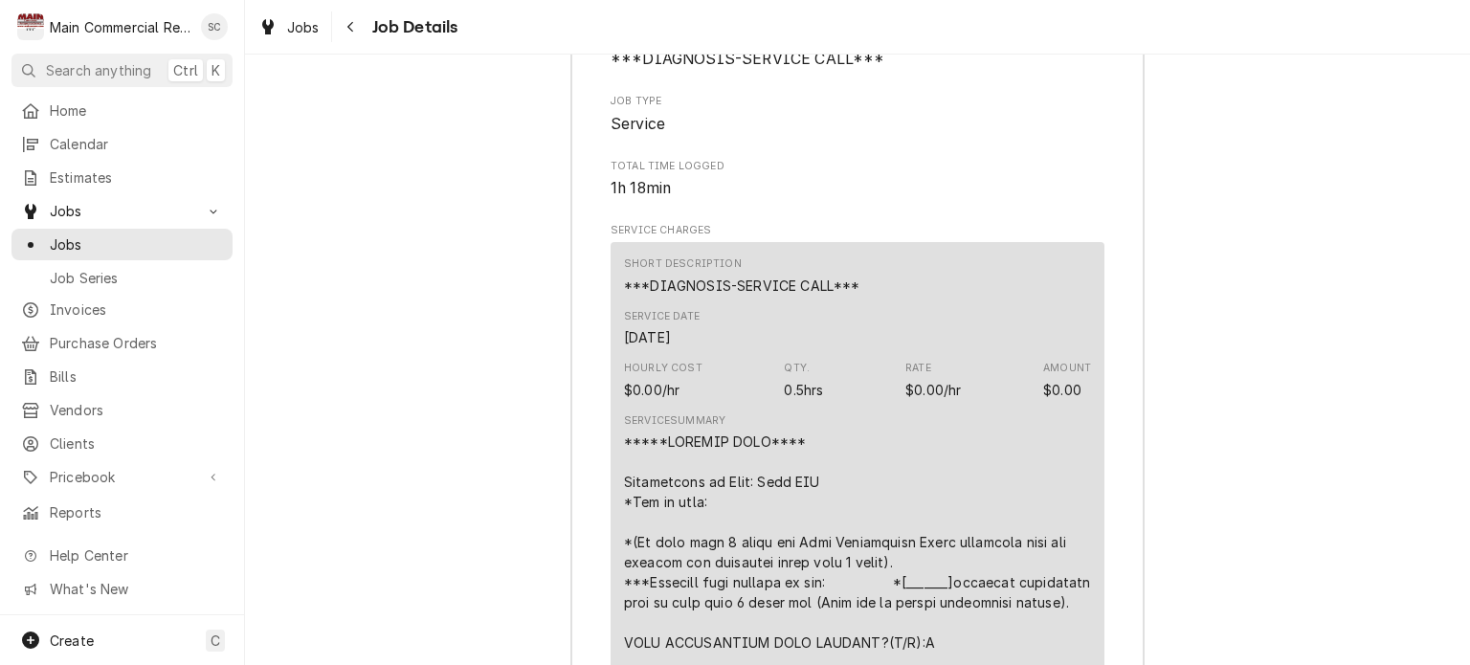
scroll to position [2985, 0]
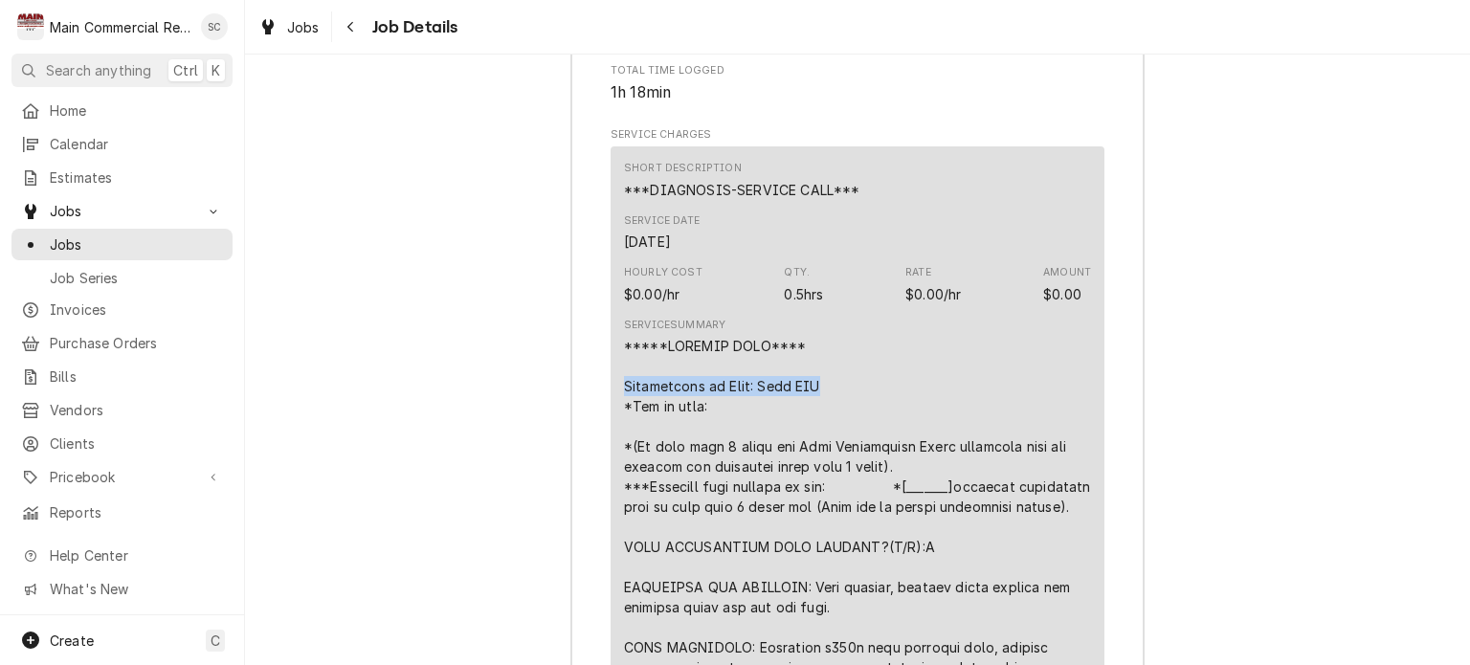
drag, startPoint x: 812, startPoint y: 224, endPoint x: 616, endPoint y: 221, distance: 195.3
copy div "Description of Unit: Dead RIC"
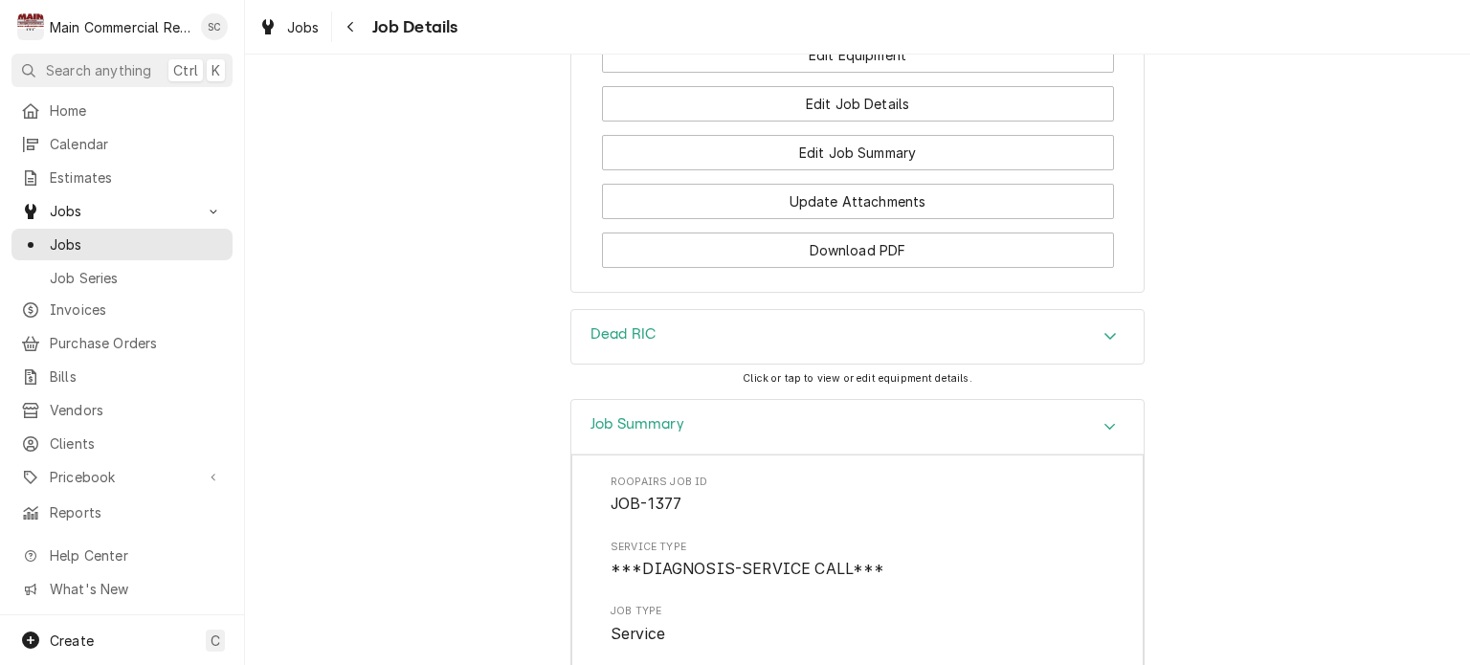
scroll to position [2187, 0]
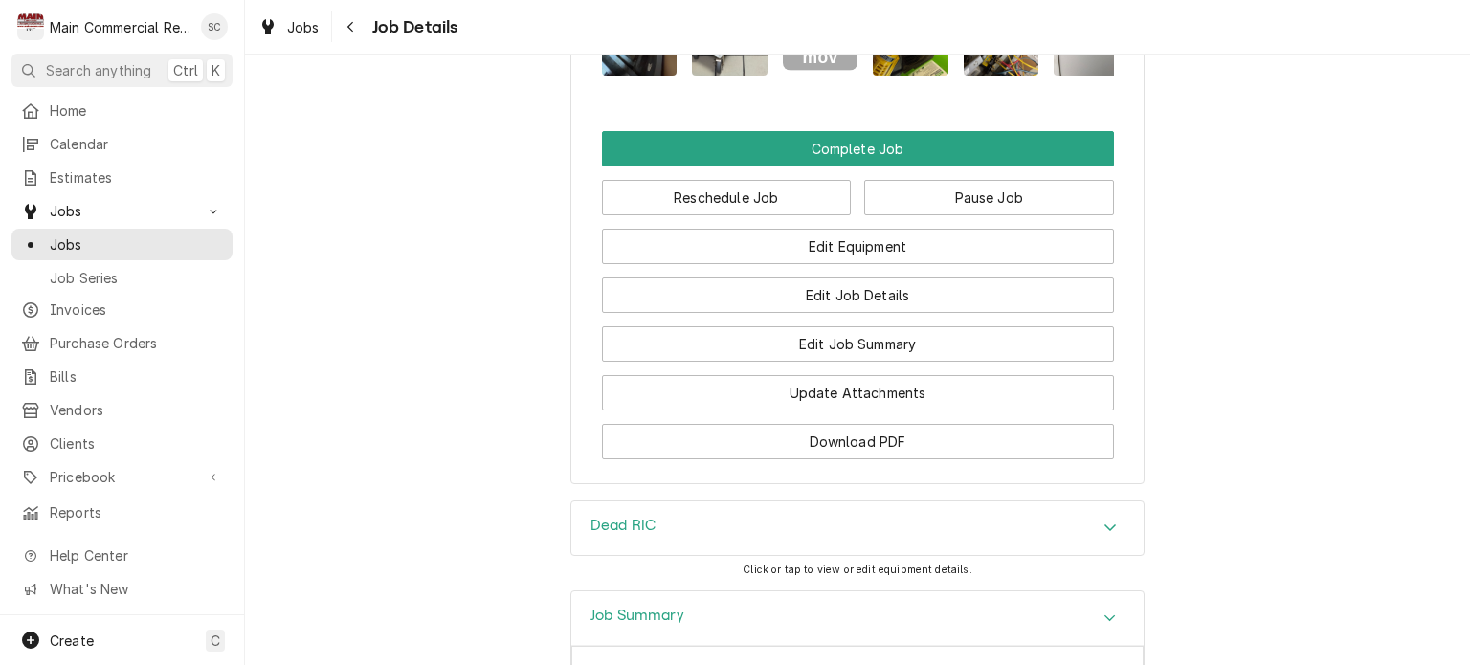
click at [767, 502] on div "Dead RIC" at bounding box center [857, 529] width 572 height 54
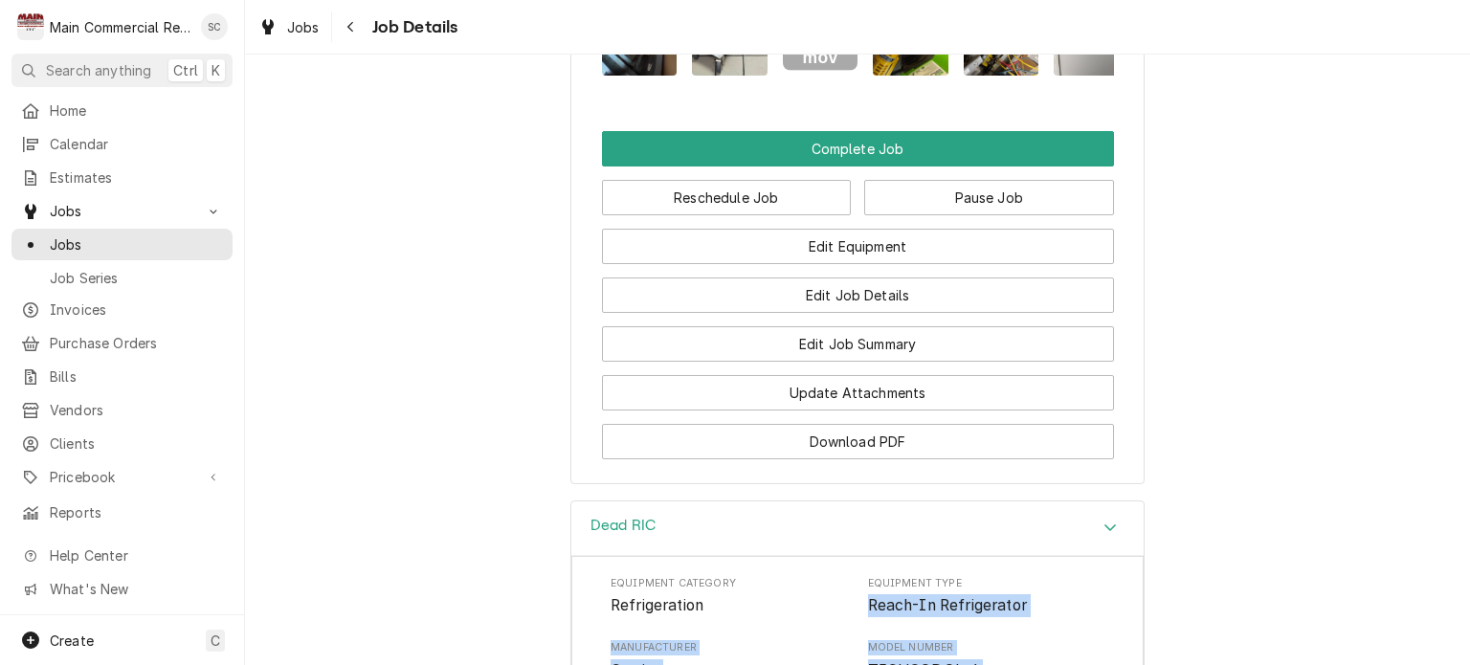
drag, startPoint x: 675, startPoint y: 570, endPoint x: 862, endPoint y: 437, distance: 228.7
copy div "Reach-In Refrigerator Manufacturer Carrier Model Number T5CHSQDQL-4 Serial Numb…"
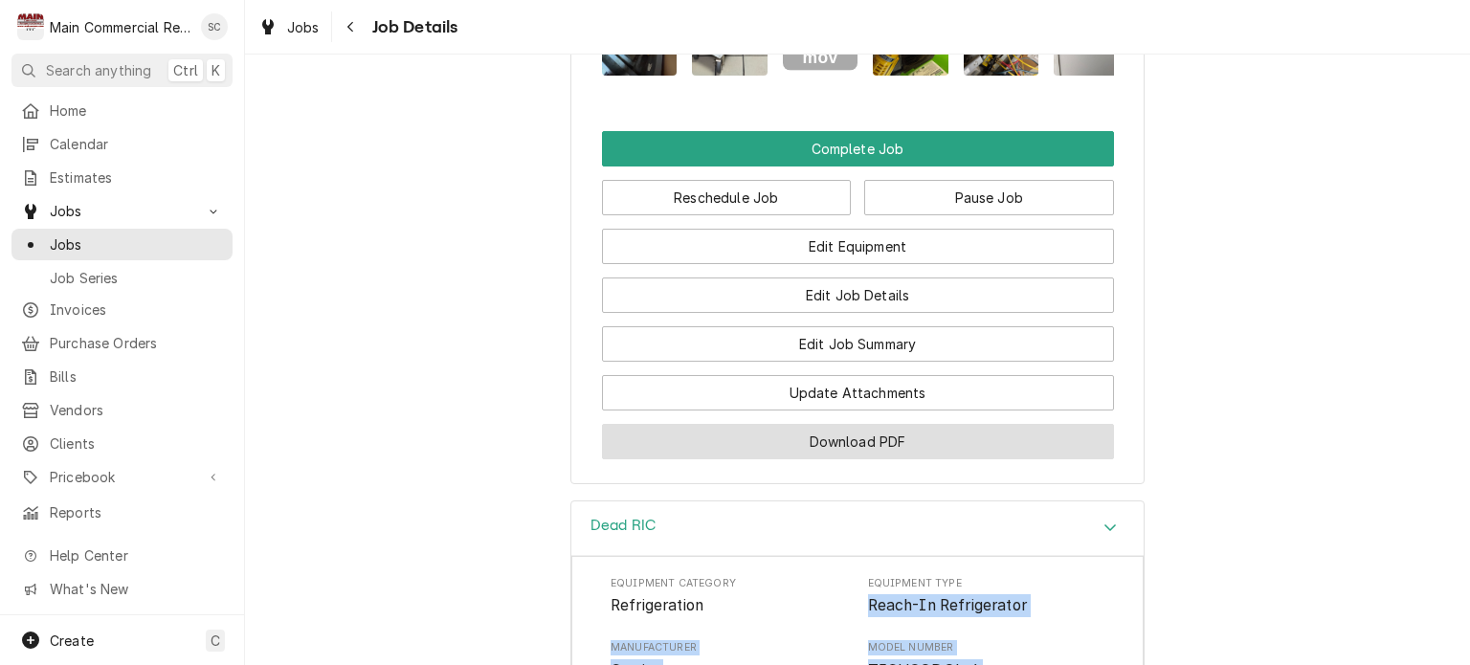
click at [939, 424] on button "Download PDF" at bounding box center [858, 441] width 512 height 35
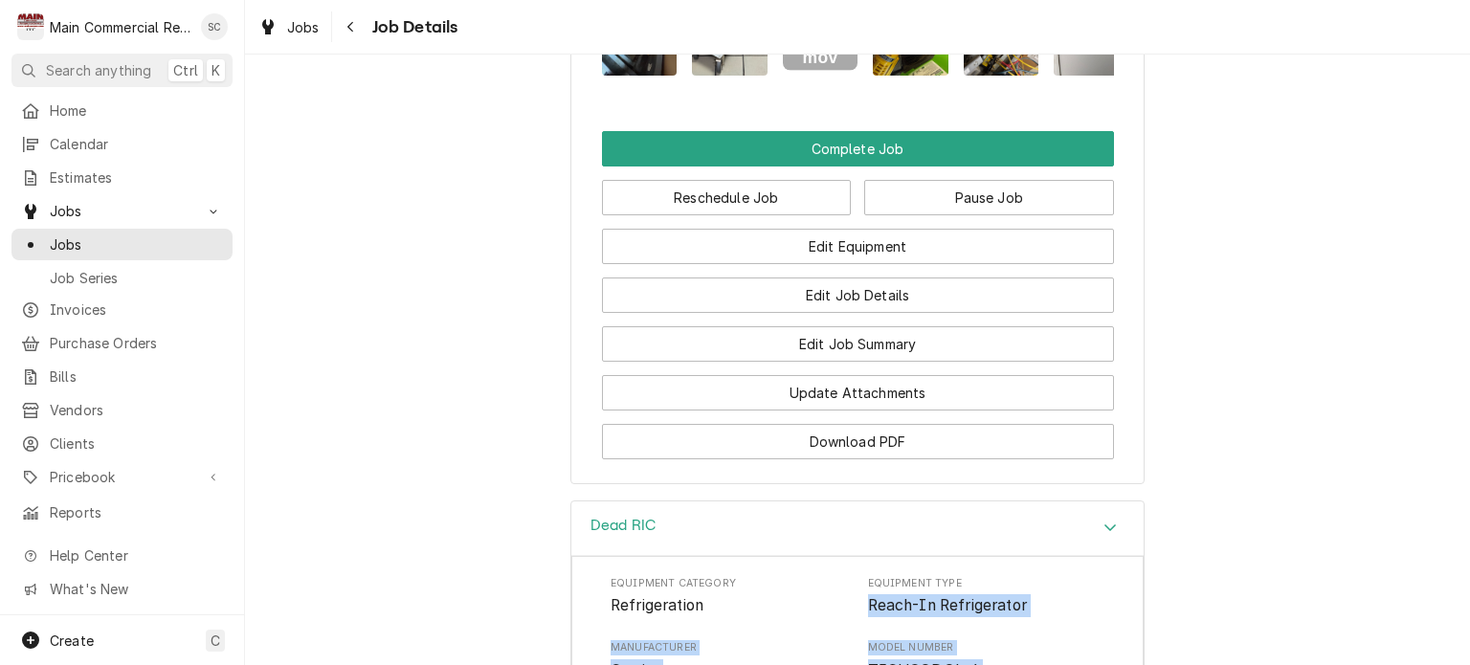
drag, startPoint x: 1335, startPoint y: 165, endPoint x: 1309, endPoint y: 190, distance: 36.6
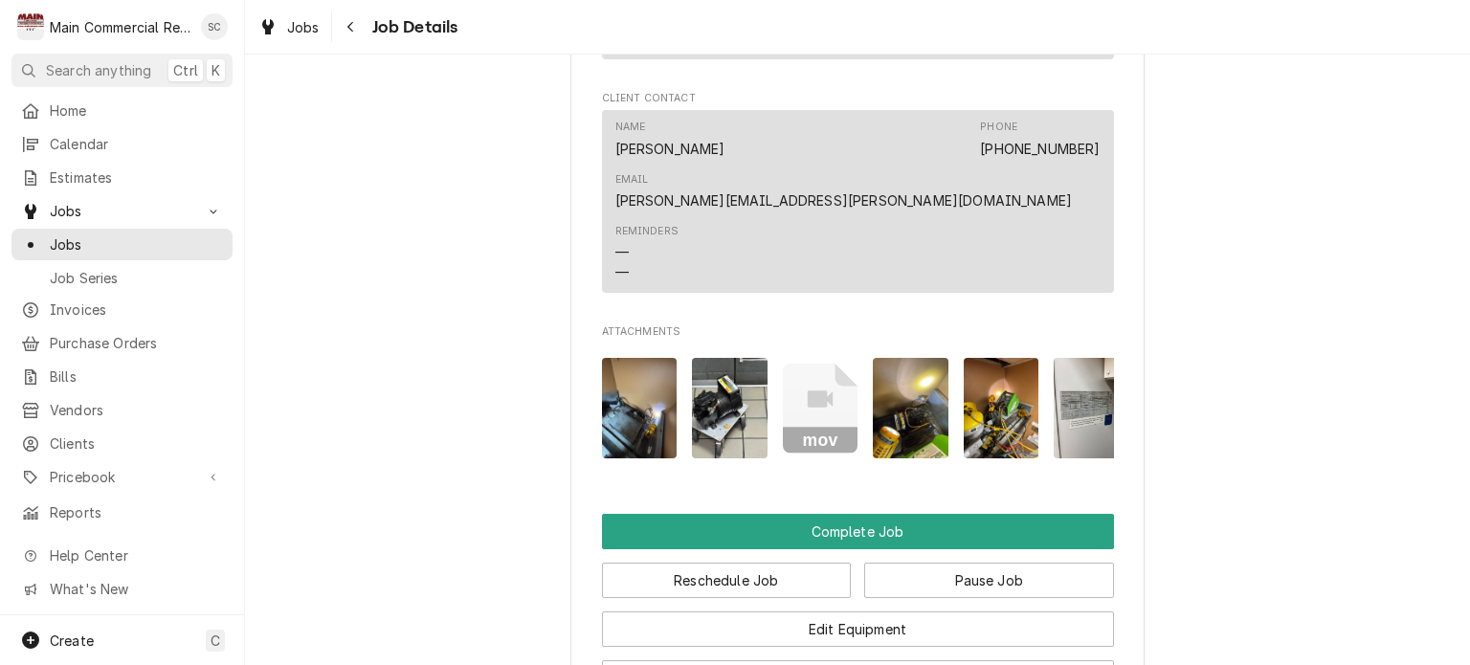
scroll to position [1996, 0]
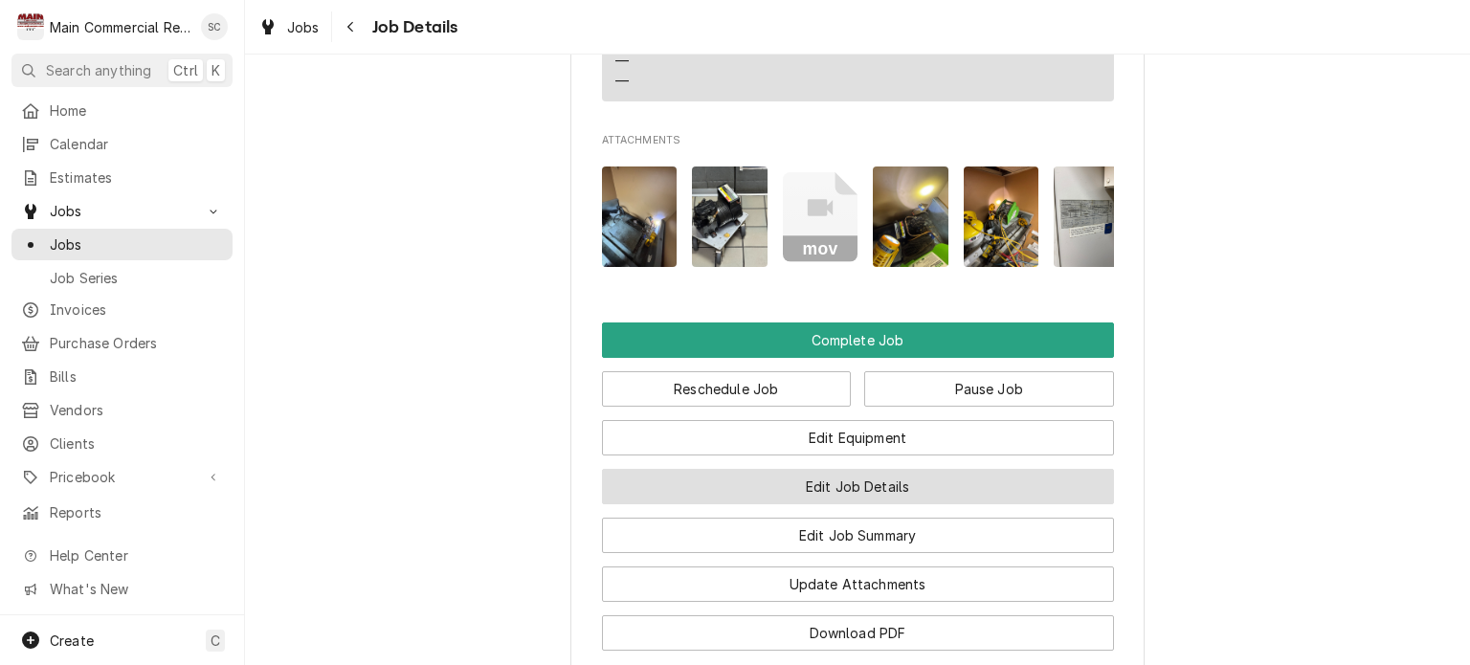
click at [870, 469] on button "Edit Job Details" at bounding box center [858, 486] width 512 height 35
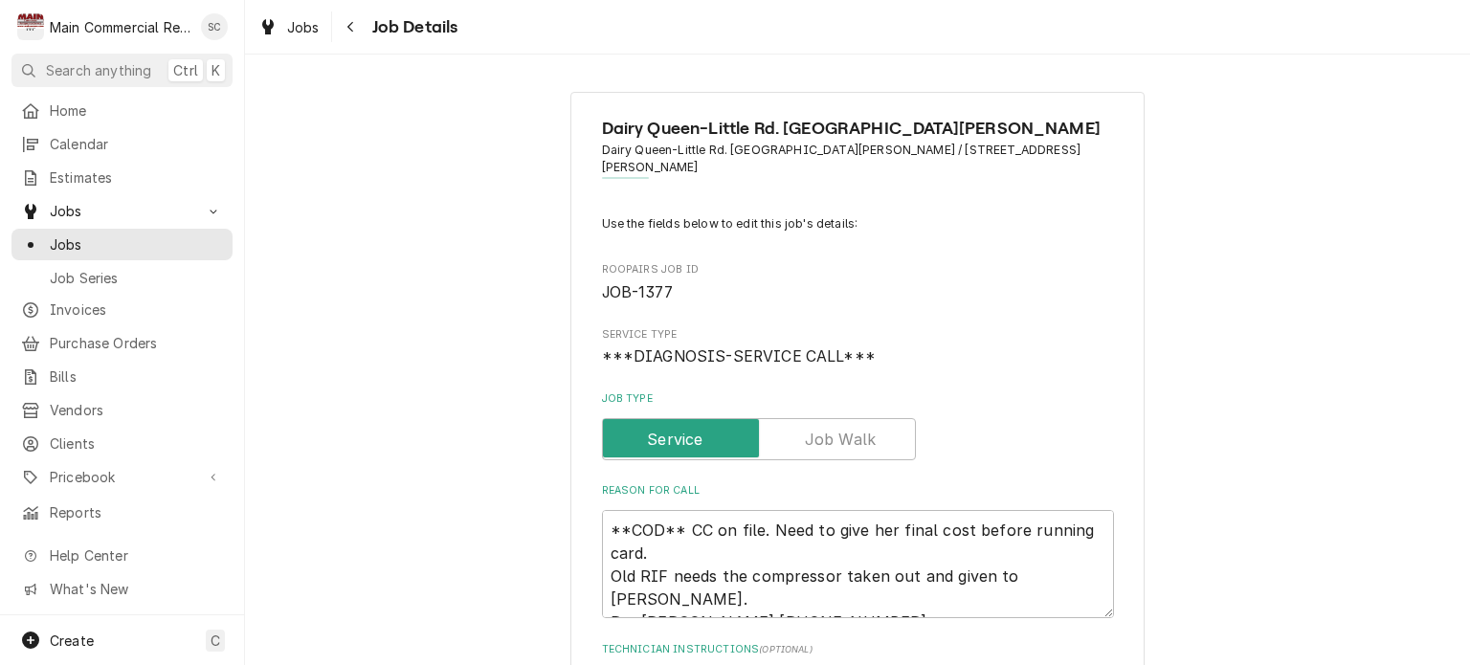
scroll to position [479, 0]
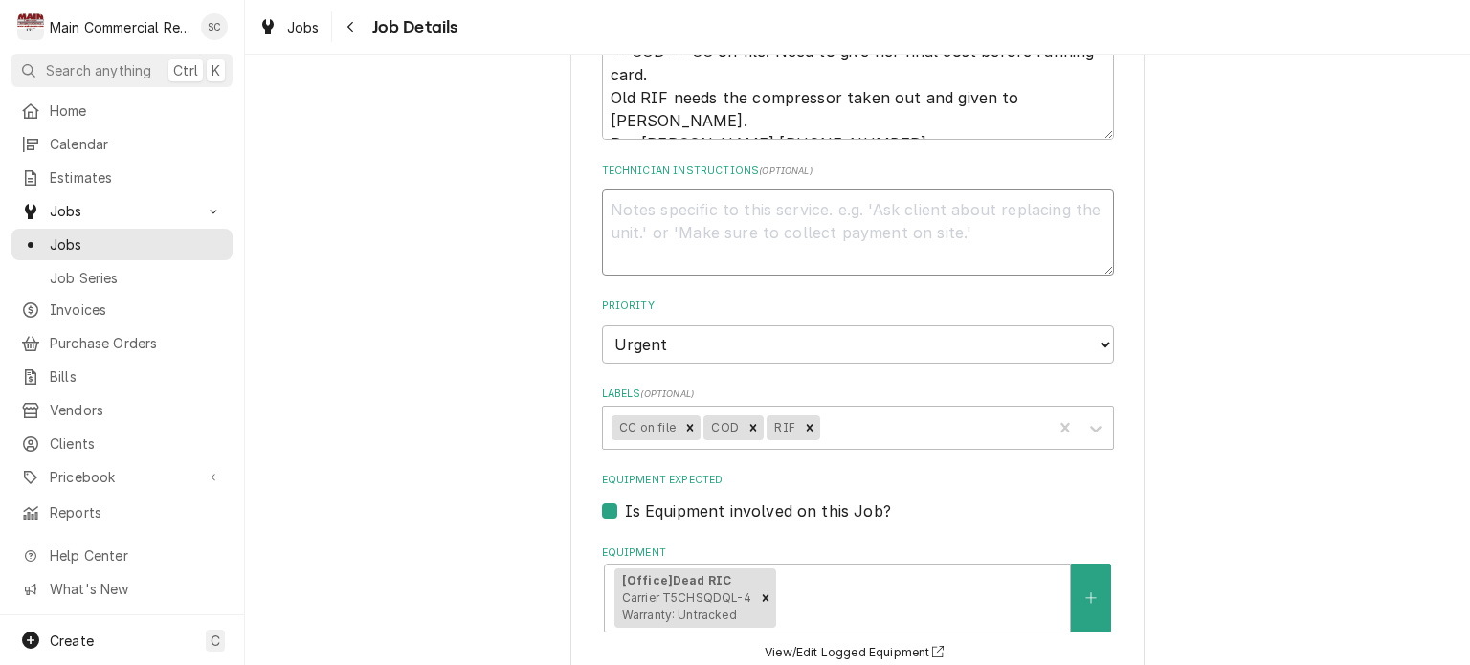
click at [674, 190] on textarea "Technician Instructions ( optional )" at bounding box center [858, 233] width 512 height 86
type textarea "x"
type textarea "I"
type textarea "x"
type textarea "In"
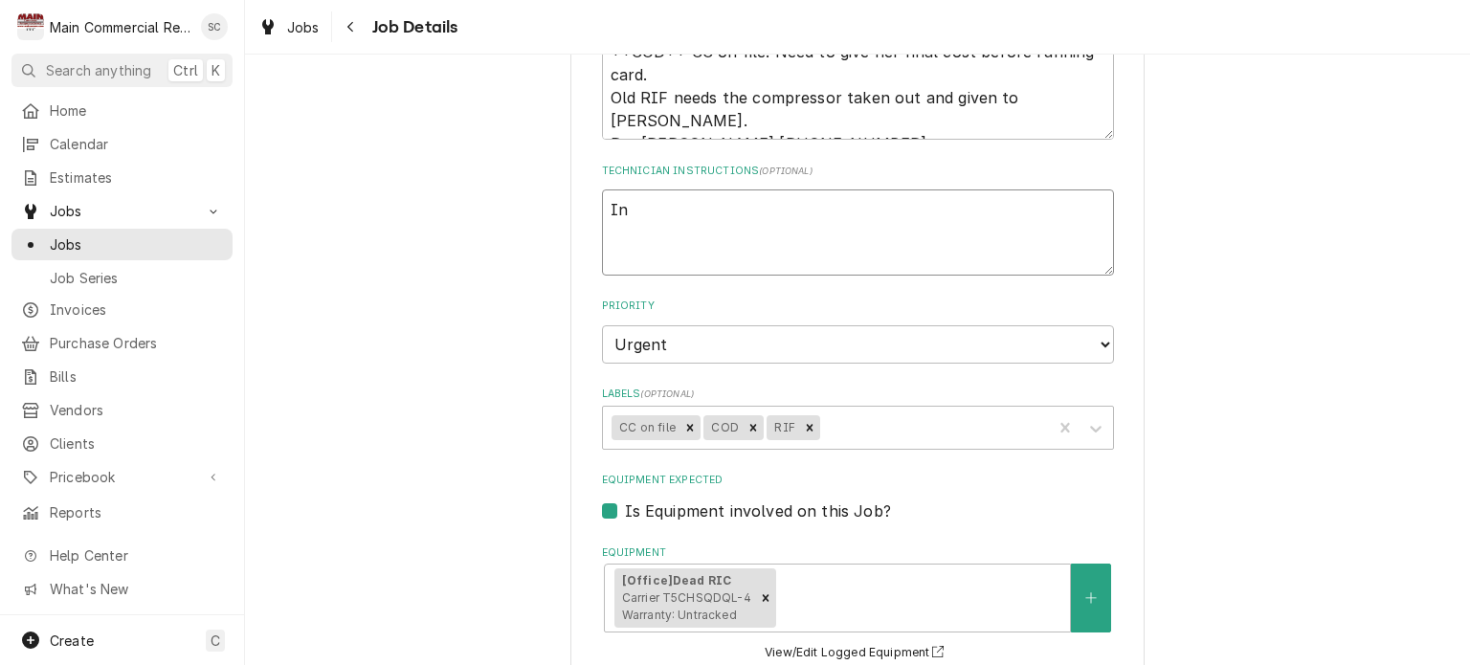
type textarea "x"
type textarea "InV"
type textarea "x"
type textarea "InV."
type textarea "x"
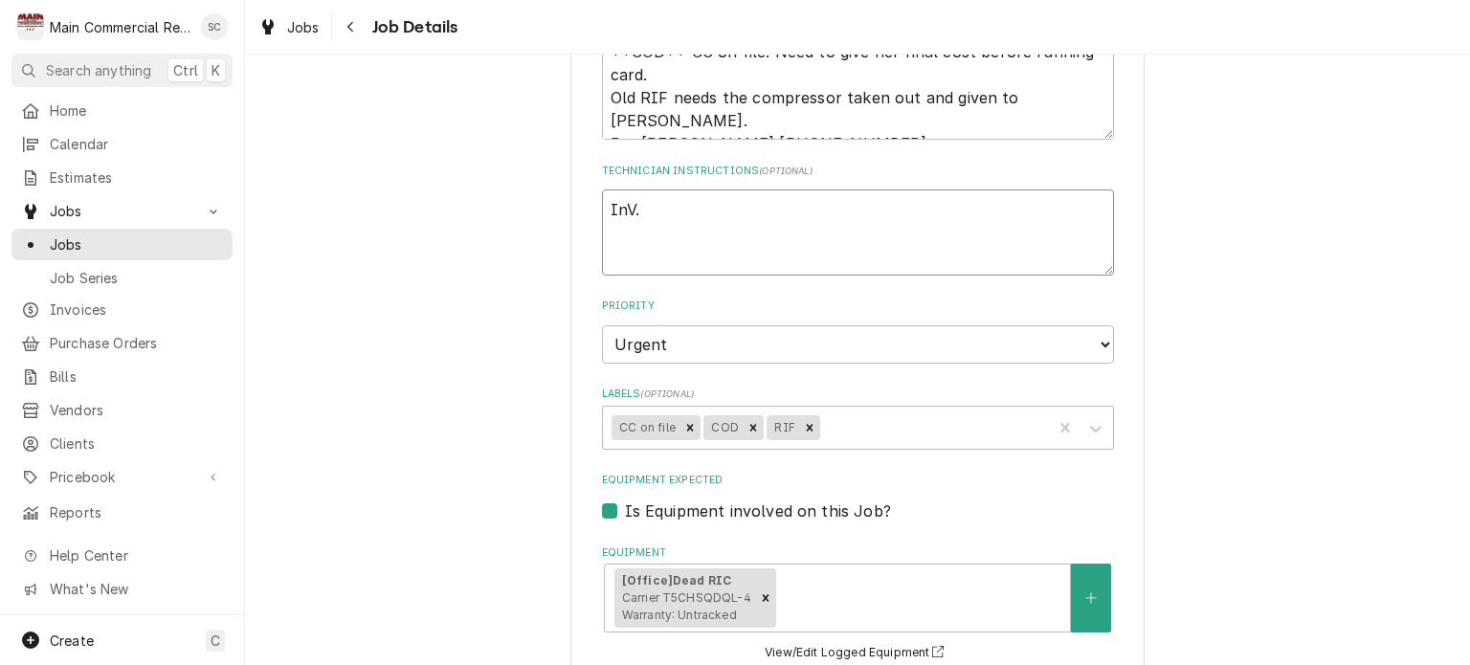
type textarea "InV.1"
type textarea "x"
type textarea "InV.15"
type textarea "x"
type textarea "InV.152"
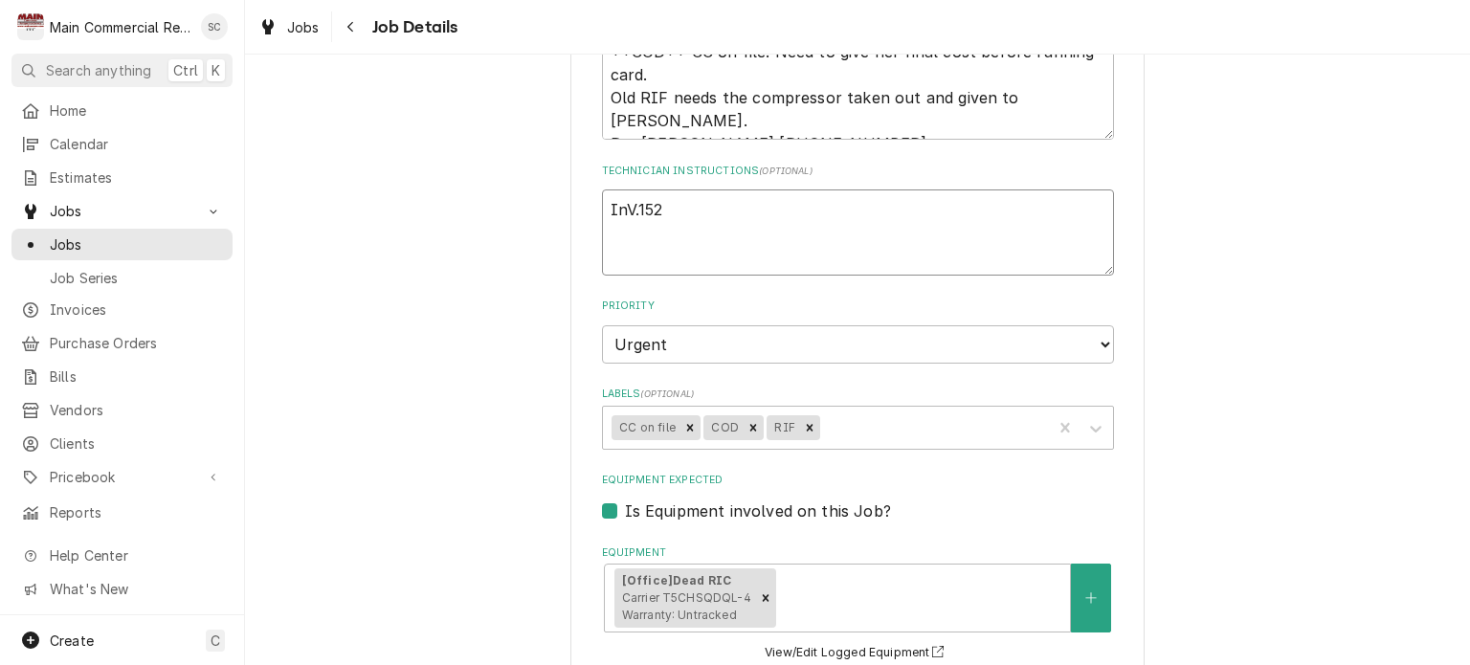
type textarea "x"
type textarea "InV.1522"
type textarea "x"
type textarea "InV.15222"
type textarea "x"
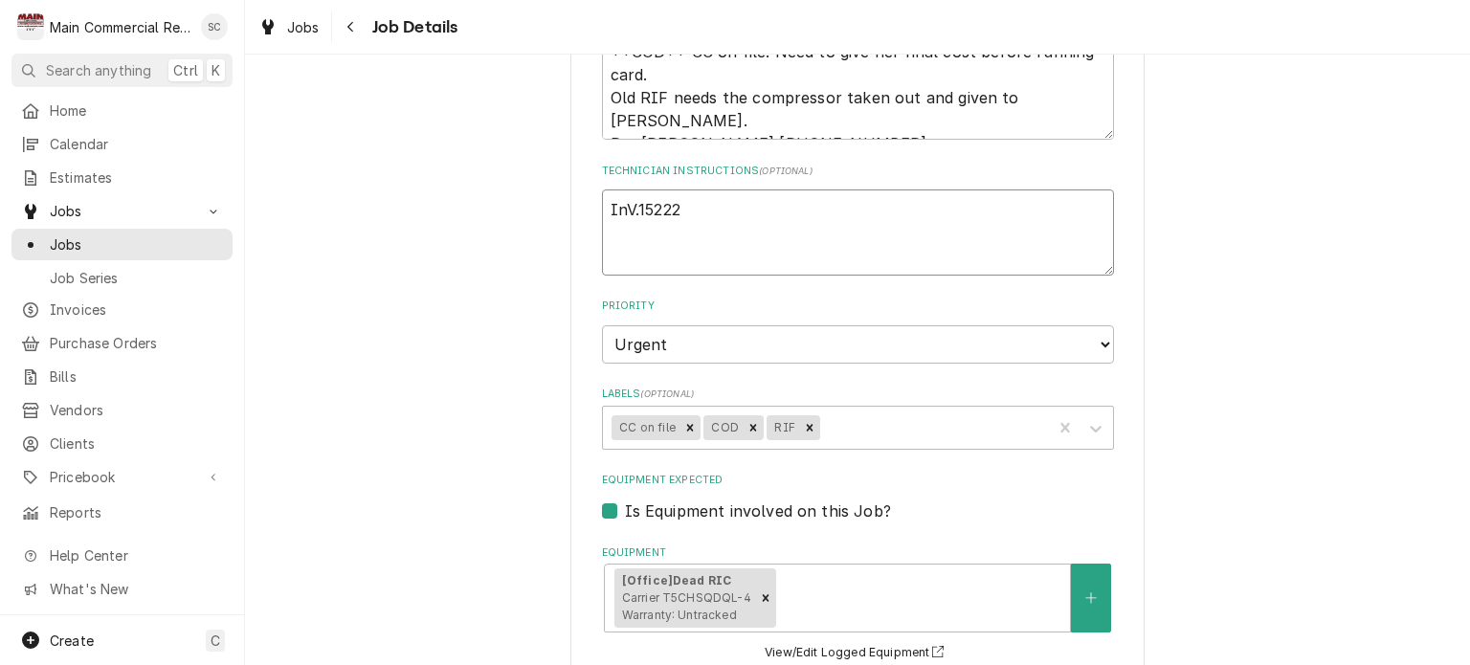
type textarea "InV.152225"
type textarea "x"
type textarea "InV.152225"
type textarea "x"
type textarea "InV.152225 $"
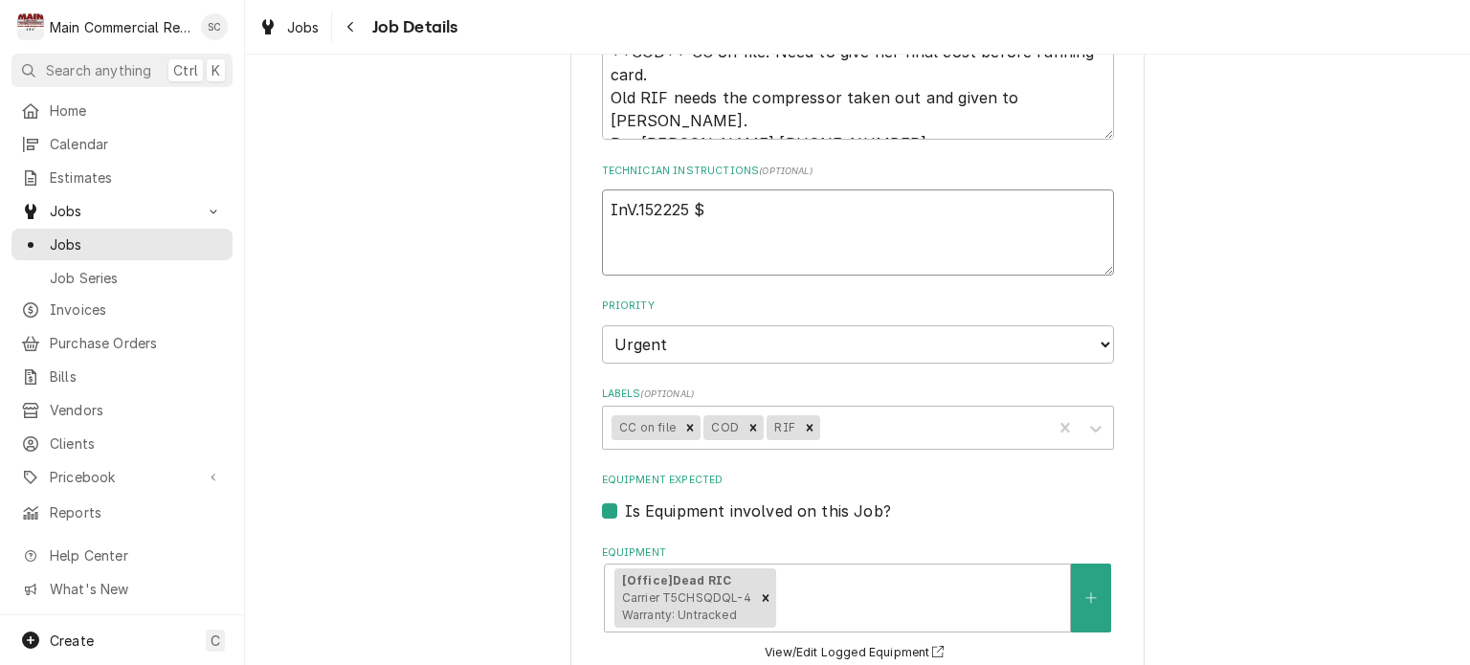
type textarea "x"
type textarea "InV.152225 $2"
type textarea "x"
type textarea "InV.152225 $27"
type textarea "x"
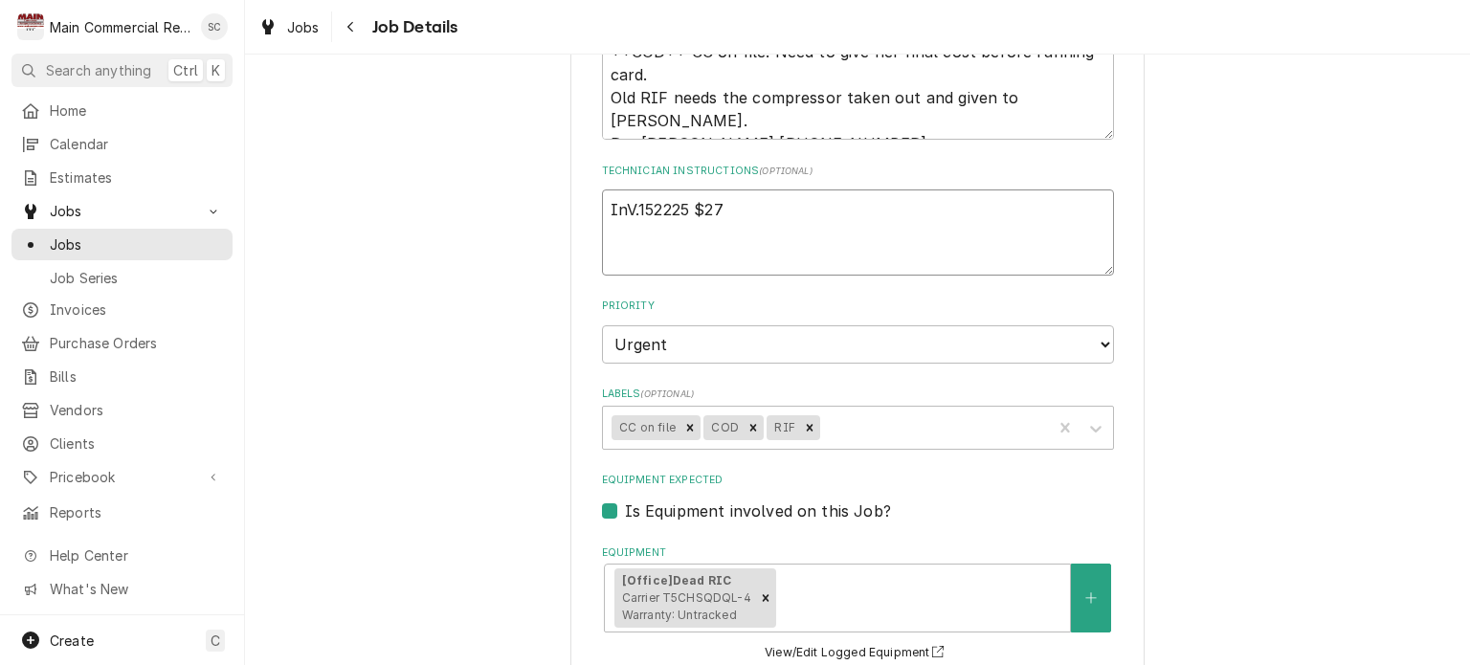
type textarea "InV.152225 $270"
type textarea "x"
type textarea "InV.152225 $270."
type textarea "x"
type textarea "InV.152225 $270.2"
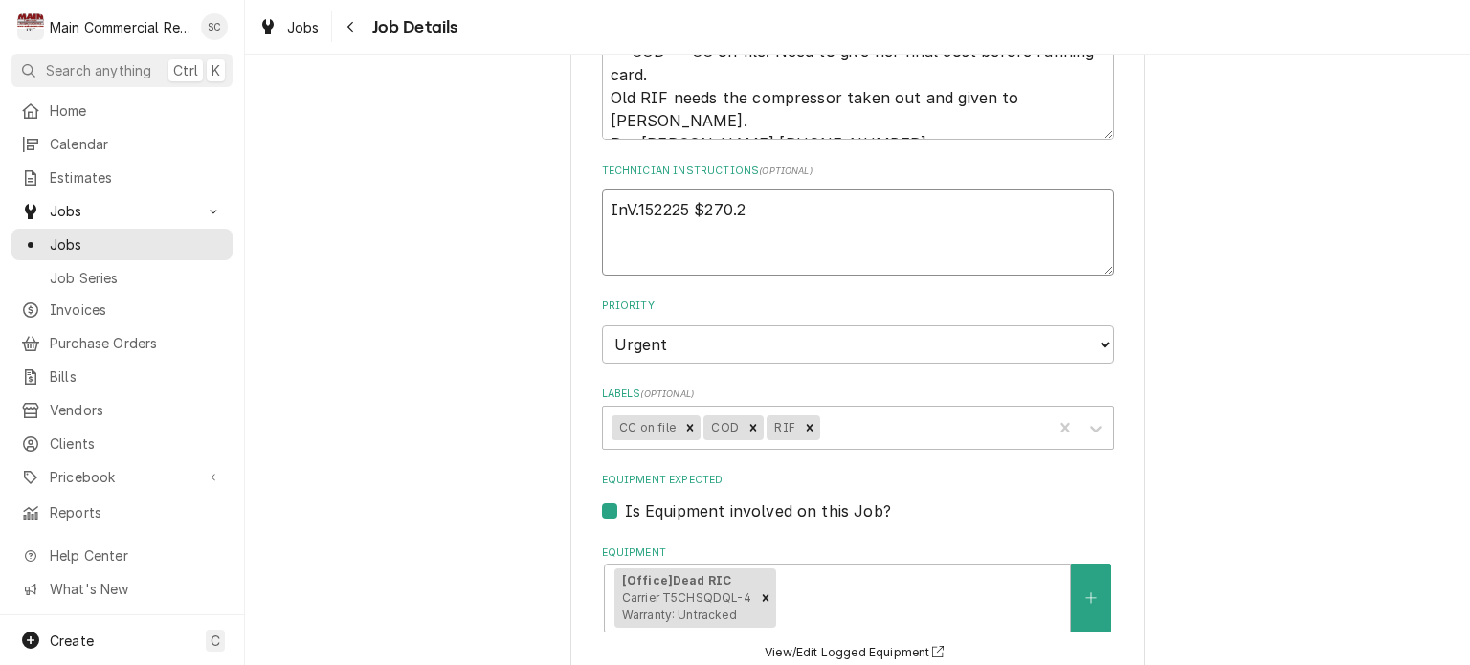
type textarea "x"
type textarea "InV.152225 $270.24"
type textarea "x"
type textarea "InV.152225 $270.24"
type textarea "x"
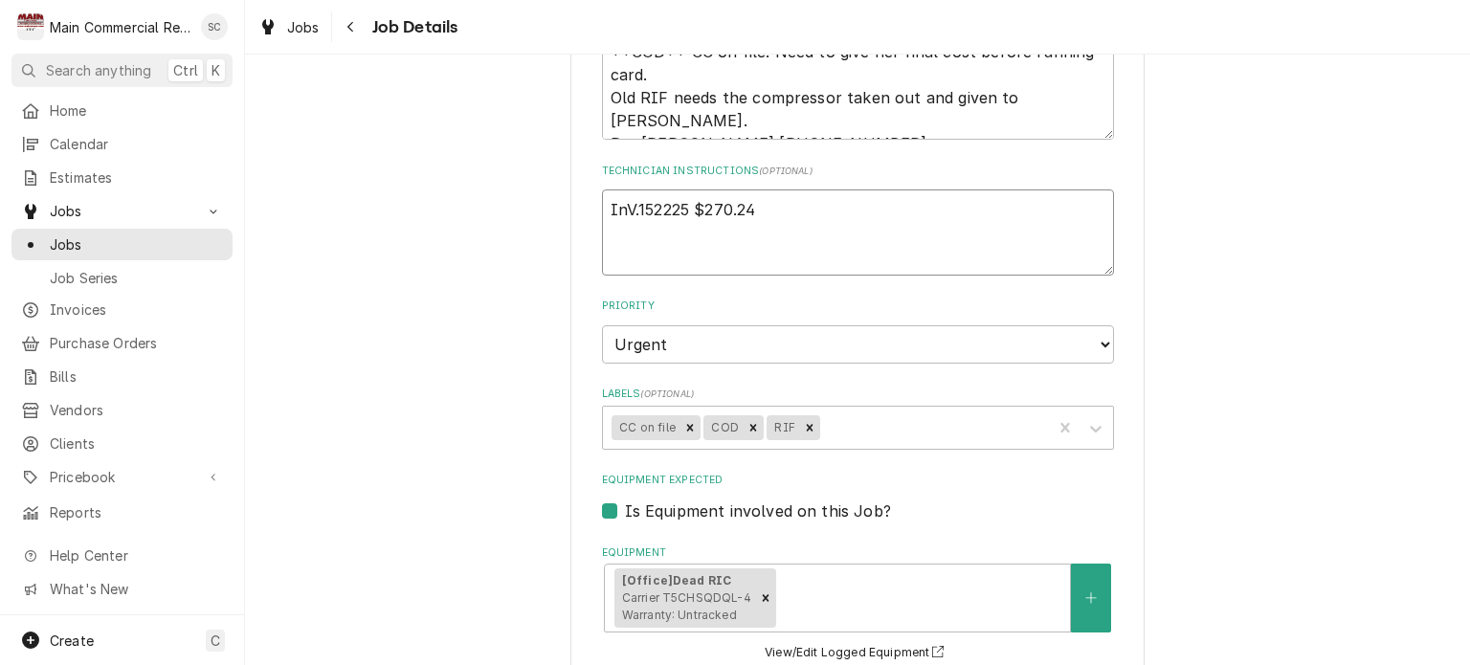
type textarea "InV.152225 $270.24 ("
type textarea "x"
type textarea "InV.152225 $270.24 (i"
type textarea "x"
type textarea "InV.152225 $270.24 (in"
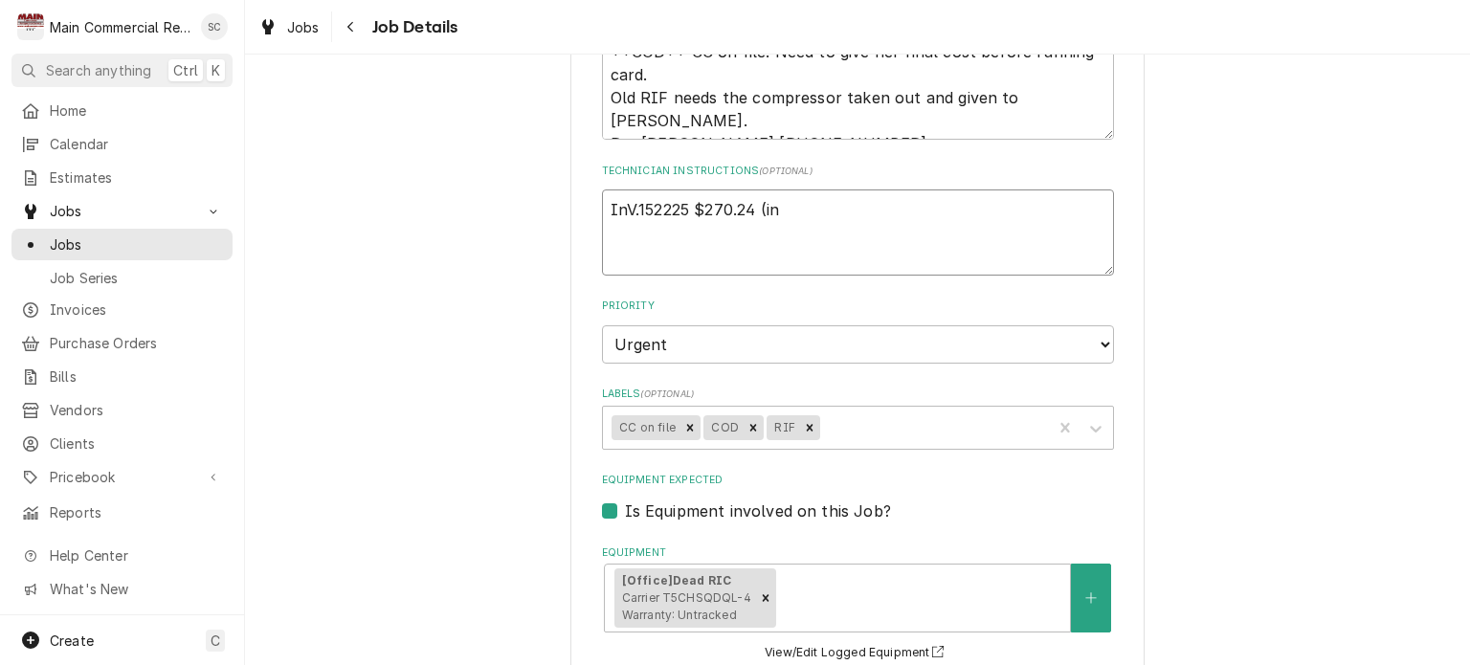
type textarea "x"
type textarea "InV.152225 $270.24 (inc"
type textarea "x"
type textarea "InV.152225 $270.24 (incu"
type textarea "x"
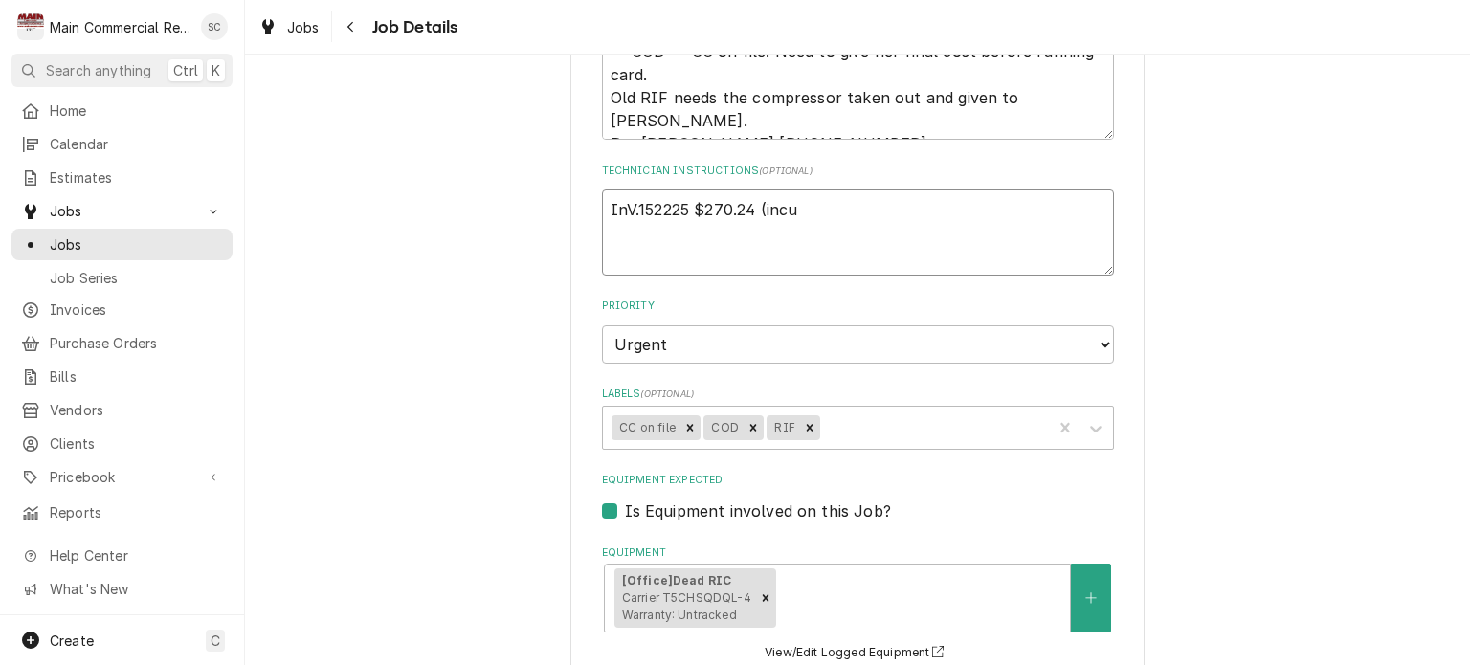
type textarea "InV.152225 $270.24 (inc"
type textarea "x"
type textarea "InV.152225 $270.24 (incl"
type textarea "x"
type textarea "InV.152225 $270.24 (inclu"
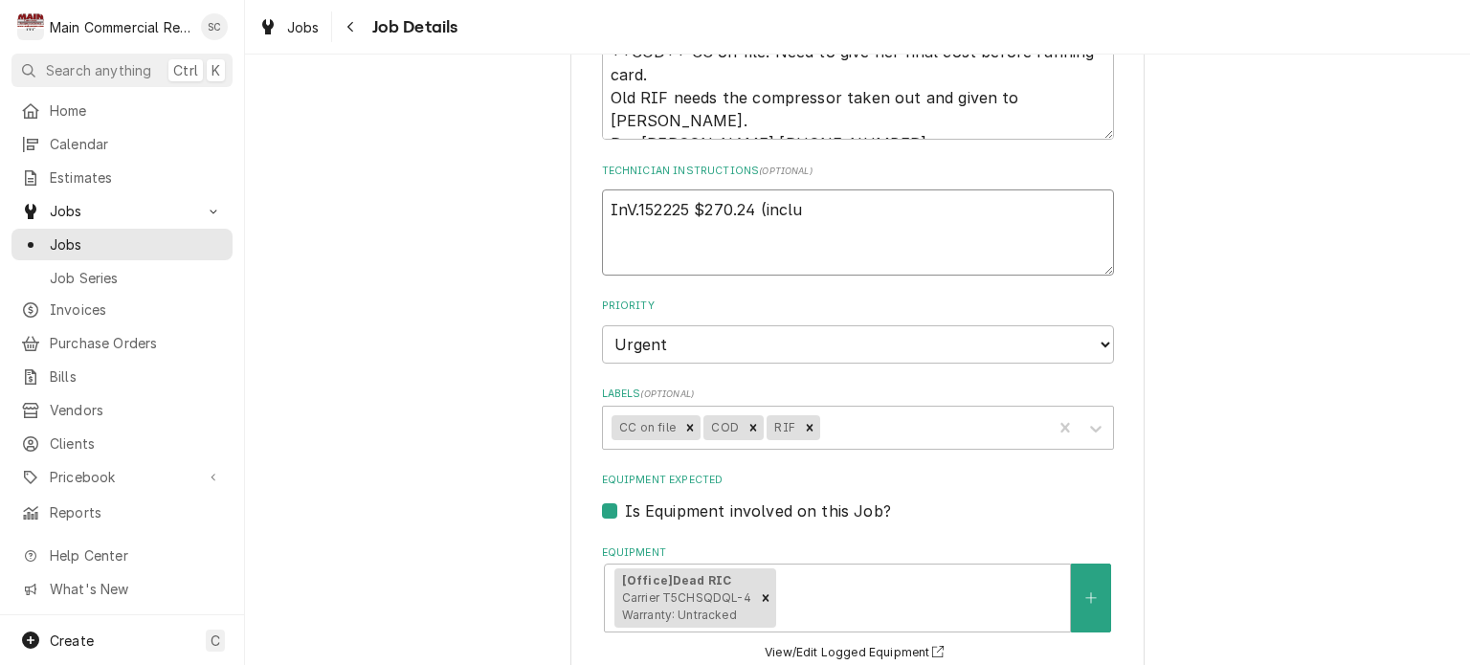
type textarea "x"
type textarea "InV.152225 $270.24 (includ"
type textarea "x"
type textarea "InV.152225 $270.24 (include"
type textarea "x"
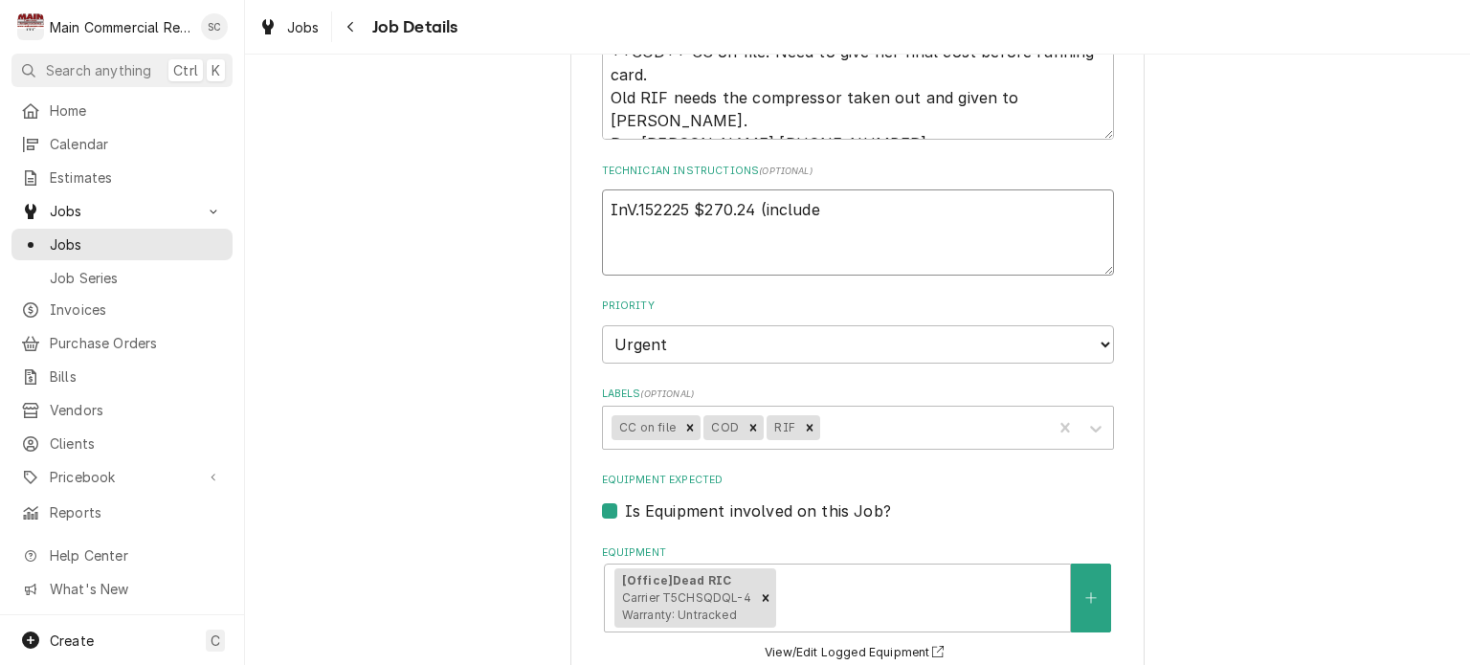
type textarea "InV.152225 $270.24 (includes"
type textarea "x"
type textarea "InV.152225 $270.24 (includes"
type textarea "x"
type textarea "InV.152225 $270.24 (includes 3"
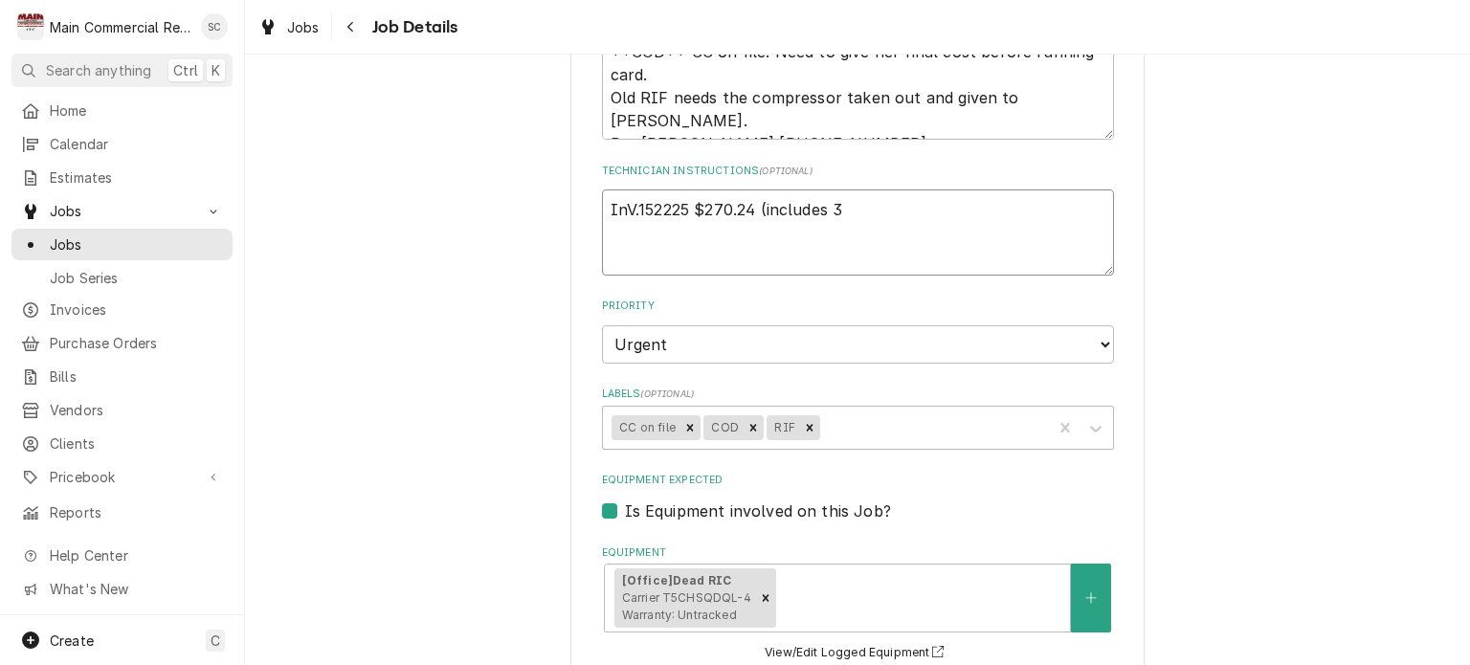
type textarea "x"
type textarea "InV.152225 $270.24 (includes 3%"
type textarea "x"
type textarea "InV.152225 $270.24 (includes 3%"
type textarea "x"
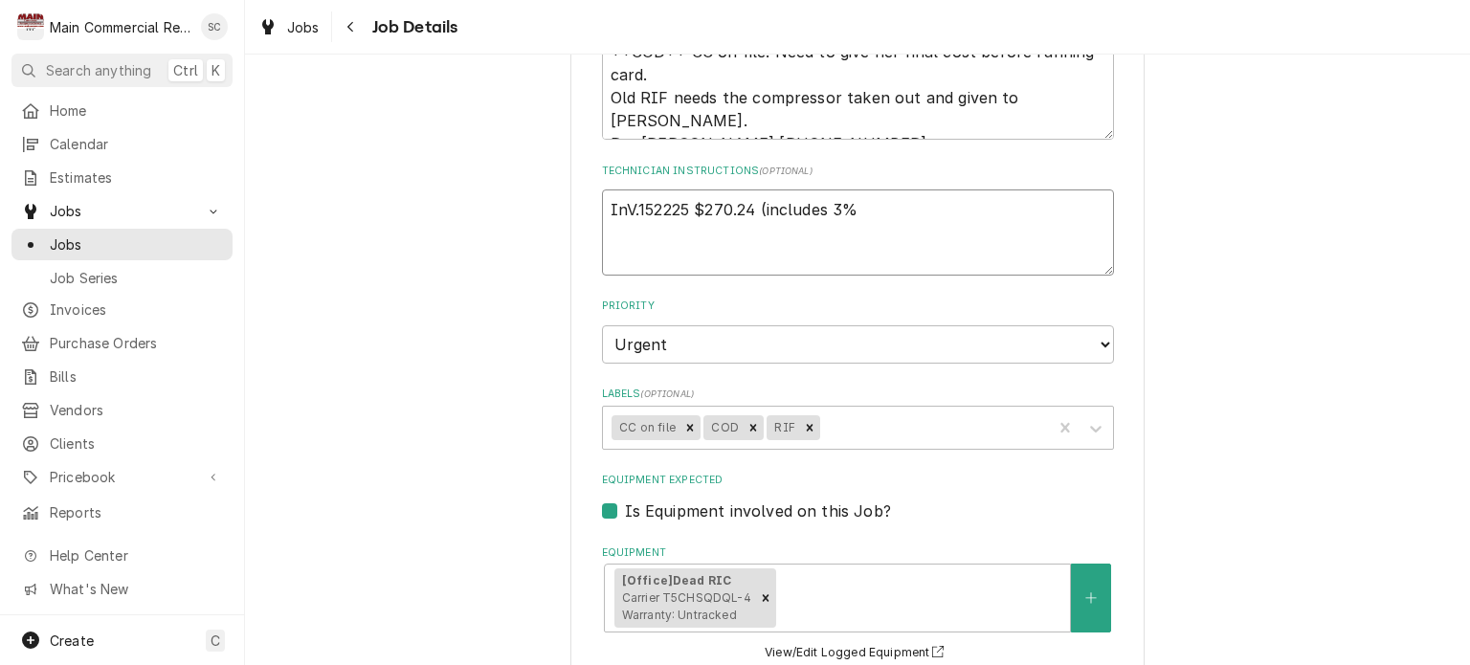
type textarea "InV.152225 $270.24 (includes 3% c"
type textarea "x"
type textarea "InV.152225 $270.24 (includes 3% cc"
type textarea "x"
type textarea "InV.152225 $270.24 (includes 3% cc"
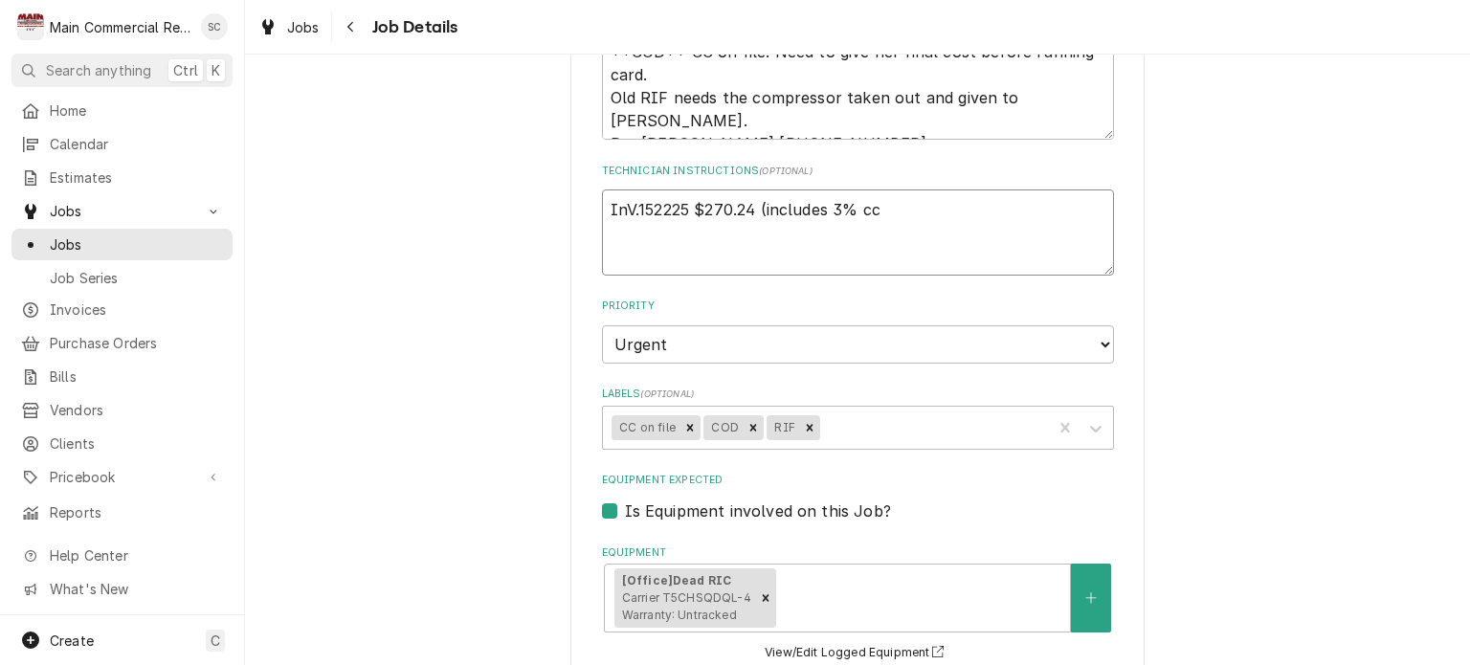
type textarea "x"
type textarea "InV.152225 $270.24 (includes 3% cc s"
type textarea "x"
type textarea "InV.152225 $270.24 (includes 3% cc su"
type textarea "x"
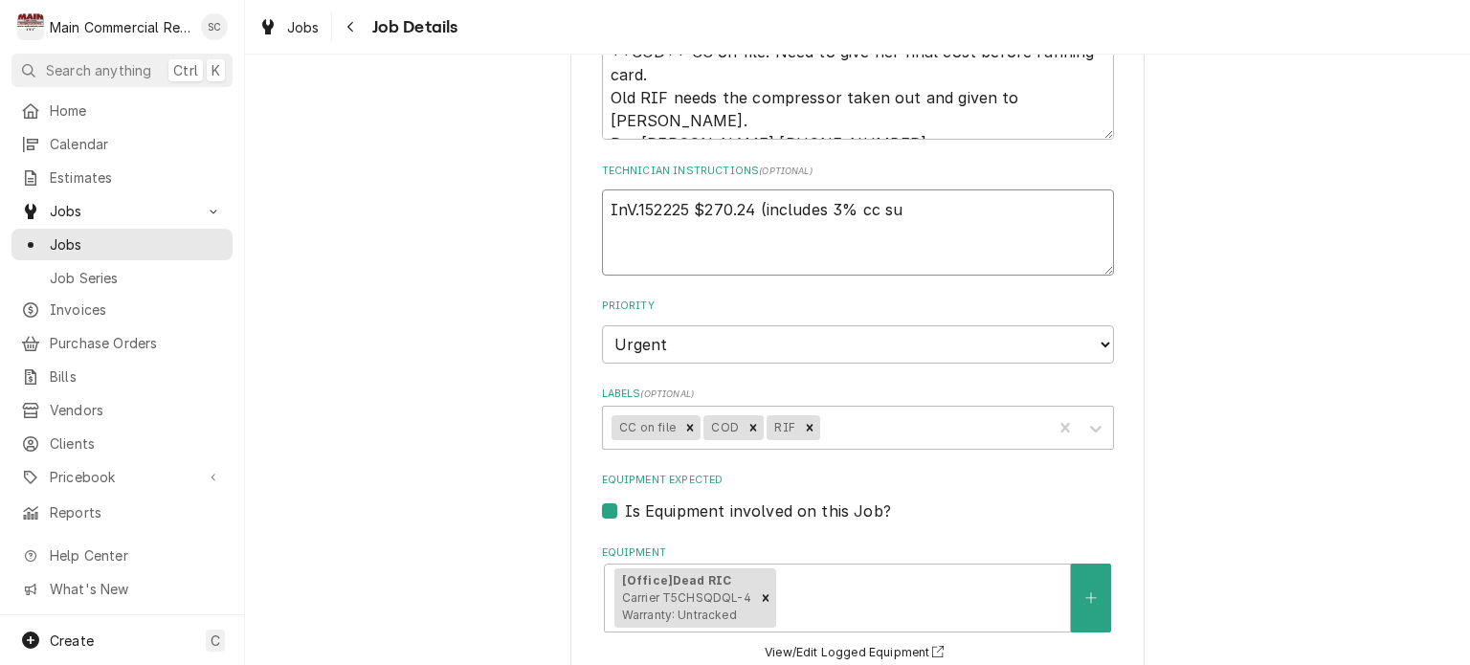
type textarea "InV.152225 $270.24 (includes 3% cc sur"
type textarea "x"
type textarea "InV.152225 $270.24 (includes 3% cc surv"
type textarea "x"
type textarea "InV.152225 $270.24 (includes 3% cc sur"
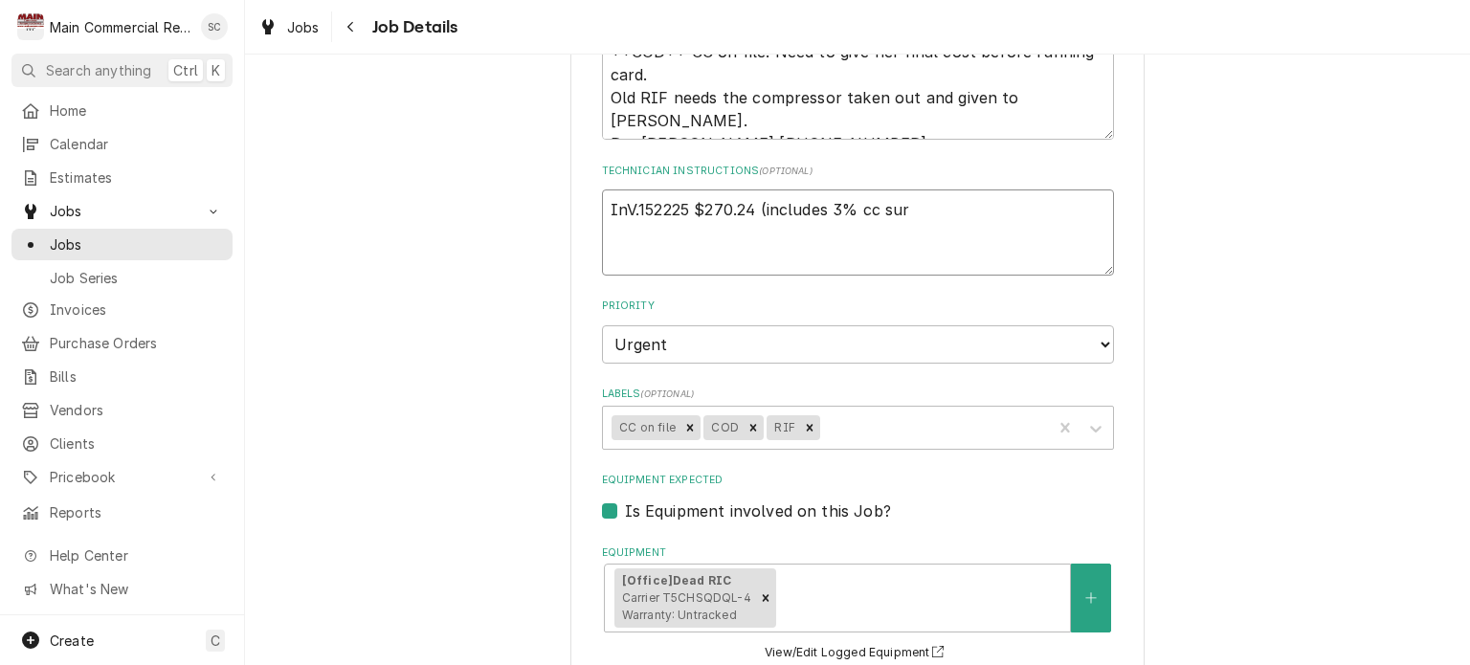
type textarea "x"
type textarea "InV.152225 $270.24 (includes 3% cc surc"
type textarea "x"
type textarea "InV.152225 $270.24 (includes 3% cc surch"
type textarea "x"
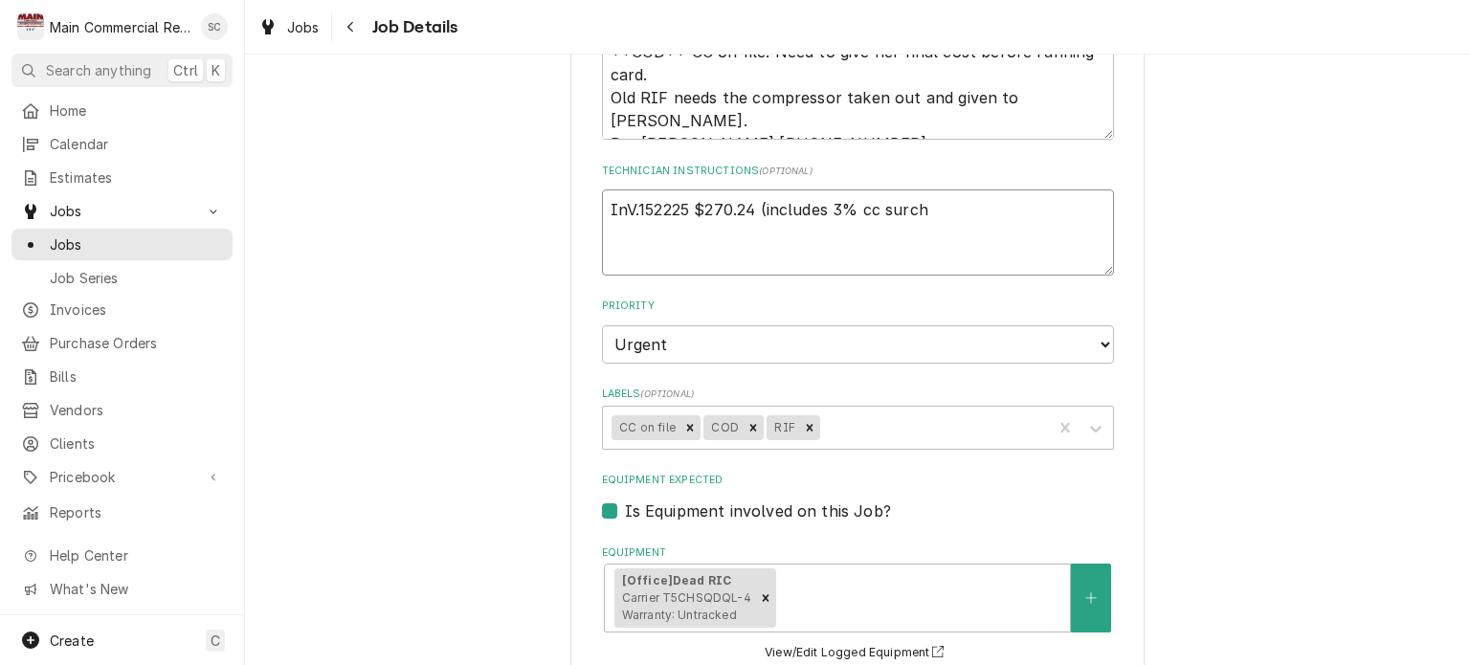
type textarea "InV.152225 $270.24 (includes 3% cc surcha"
type textarea "x"
type textarea "InV.152225 $270.24 (includes 3% cc surchar"
type textarea "x"
type textarea "InV.152225 $270.24 (includes 3% cc surcharg"
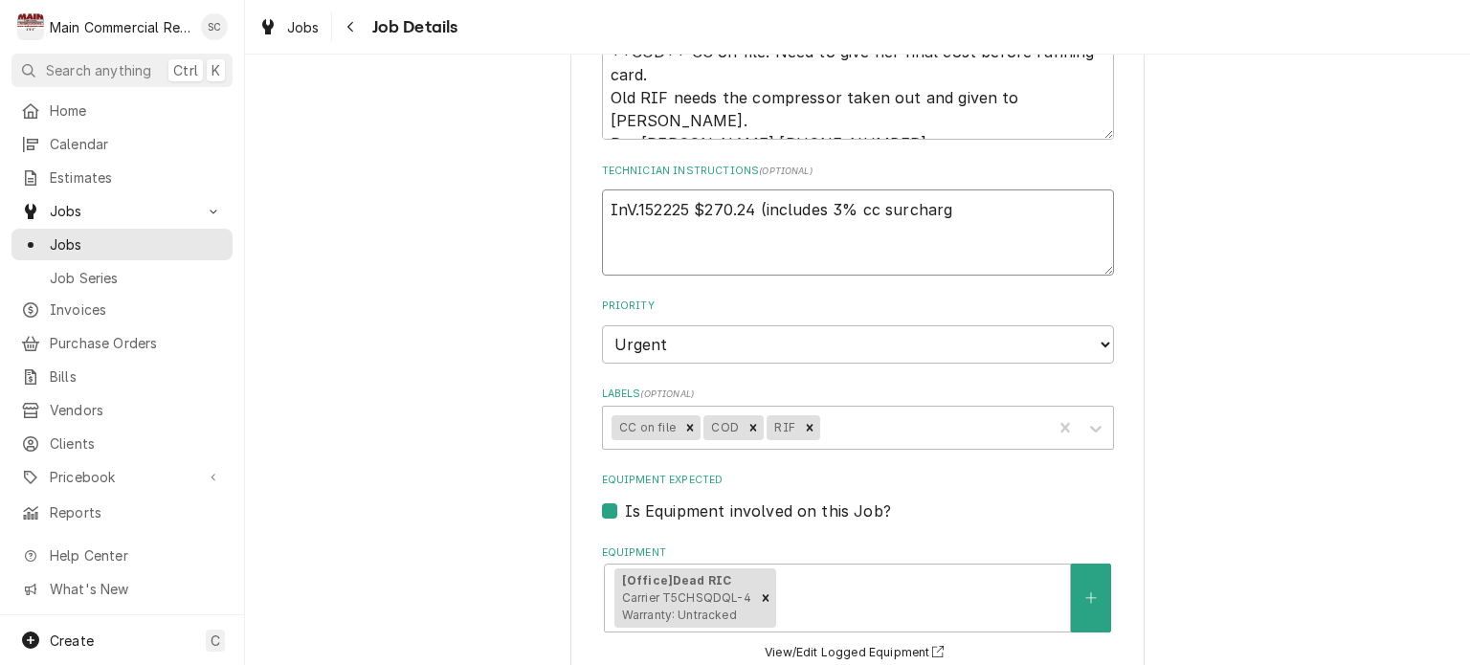
type textarea "x"
type textarea "InV.152225 $270.24 (includes 3% cc surcharge"
type textarea "x"
type textarea "InV.152225 $270.24 (includes 3% cc surcharge"
type textarea "x"
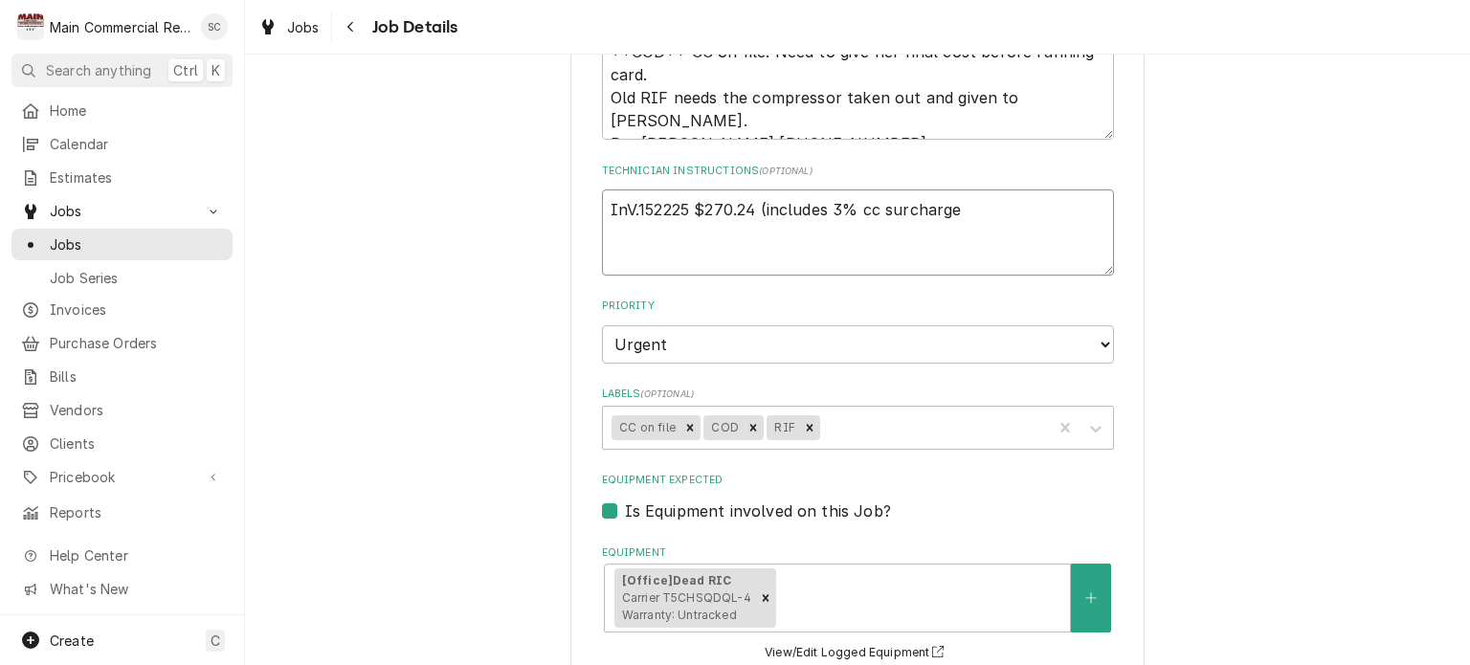
type textarea "InV.152225 $270.24 (includes 3% cc surcharge f"
type textarea "x"
type textarea "InV.152225 $270.24 (includes 3% cc surcharge fe"
type textarea "x"
type textarea "InV.152225 $270.24 (includes 3% cc surcharge fee"
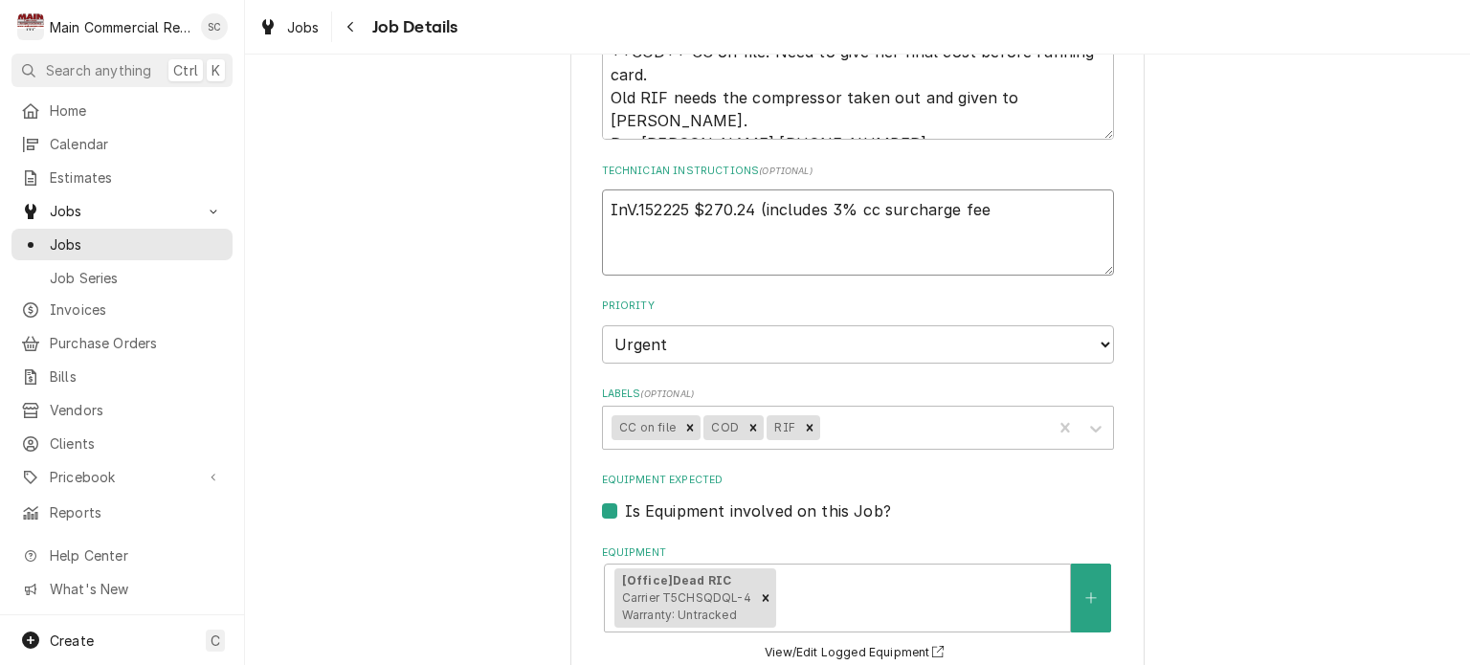
type textarea "x"
type textarea "InV.152225 $270.24 (includes 3% cc surcharge fee)"
type textarea "x"
type textarea "InV.152225 $270.24 (includes 3% cc surcharge fee)"
click at [630, 190] on textarea "InV.152225 $270.24 (includes 3% cc surcharge fee)" at bounding box center [858, 233] width 512 height 86
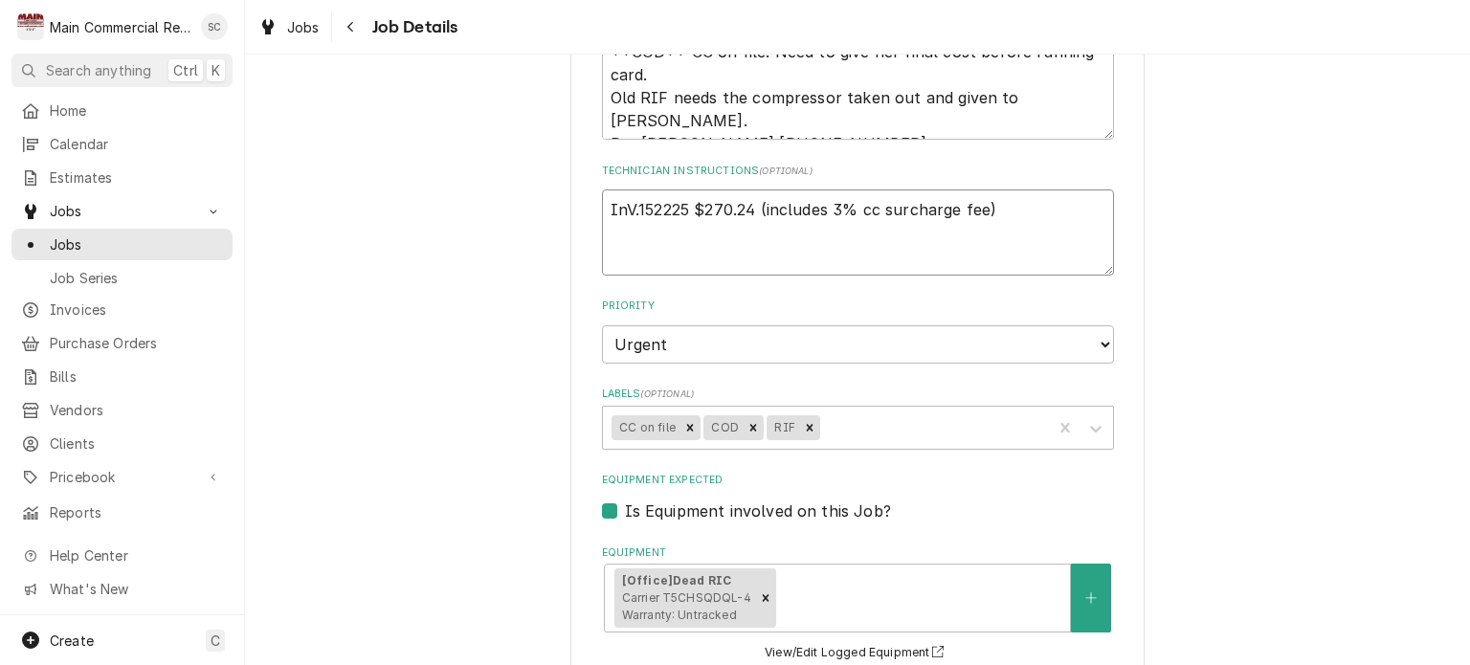
type textarea "x"
type textarea "InV152225 $270.24 (includes 3% cc surcharge fee)"
type textarea "x"
type textarea "In152225 $270.24 (includes 3% cc surcharge fee)"
type textarea "x"
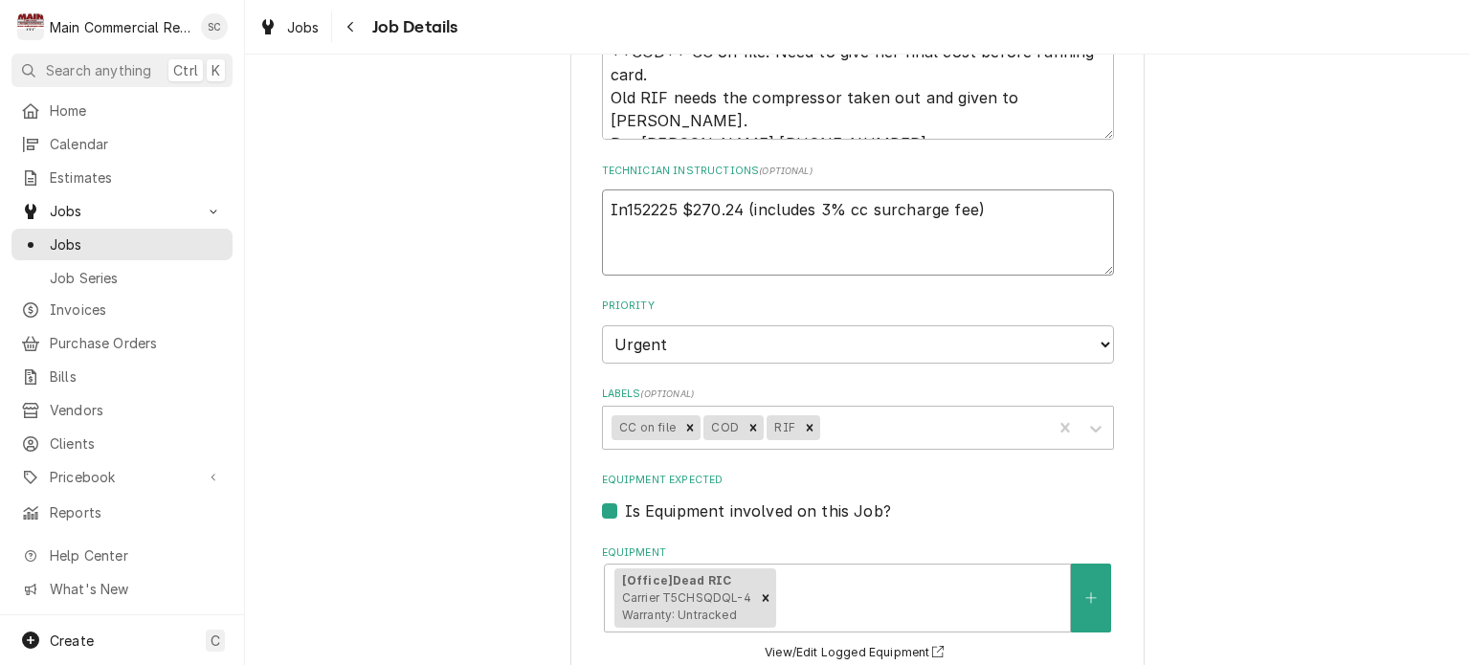
type textarea "Inv152225 $270.24 (includes 3% cc surcharge fee)"
type textarea "x"
type textarea "Inv.152225 $270.24 (includes 3% cc surcharge fee)"
type textarea "x"
type textarea "Inv. 152225 $270.24 (includes 3% cc surcharge fee)"
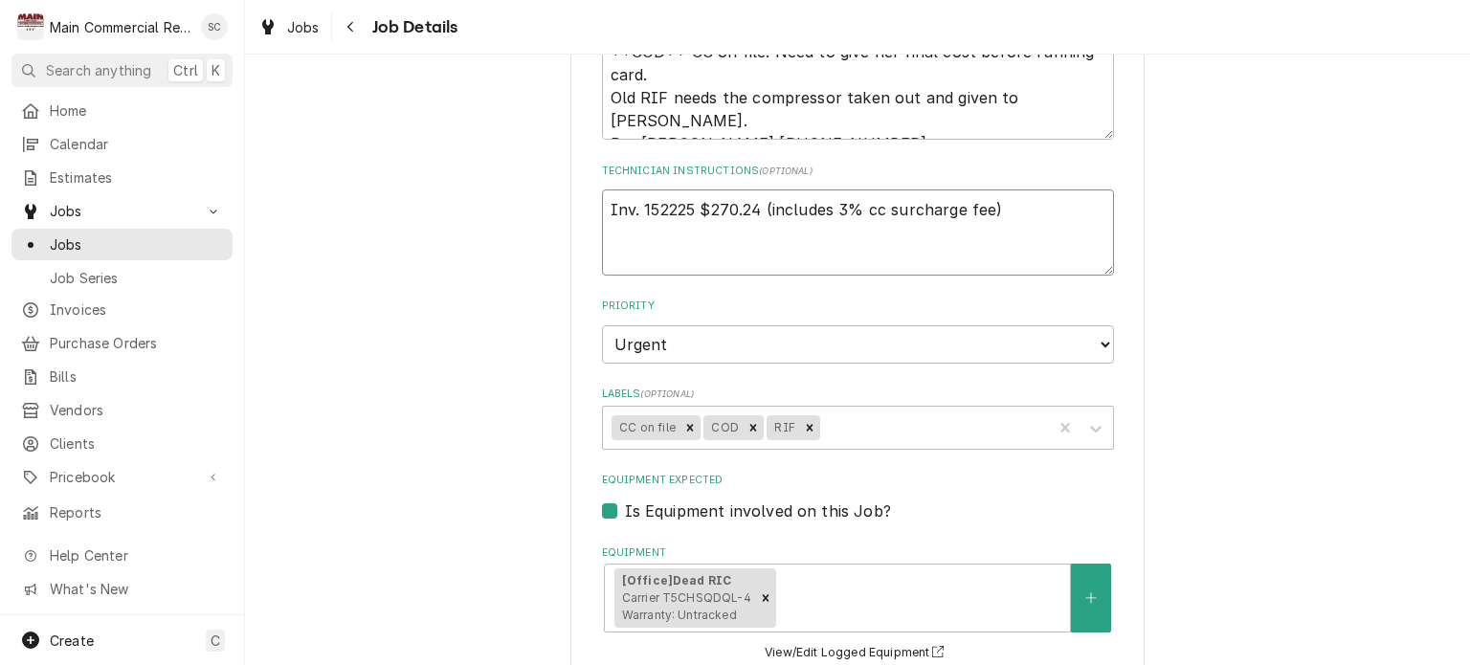
type textarea "x"
type textarea "Inv. #152225 $270.24 (includes 3% cc surcharge fee)"
click at [697, 193] on textarea "Inv. #152225 $270.24 (includes 3% cc surcharge fee)" at bounding box center [858, 233] width 512 height 86
type textarea "x"
type textarea "Inv. #152225, $270.24 (includes 3% cc surcharge fee)"
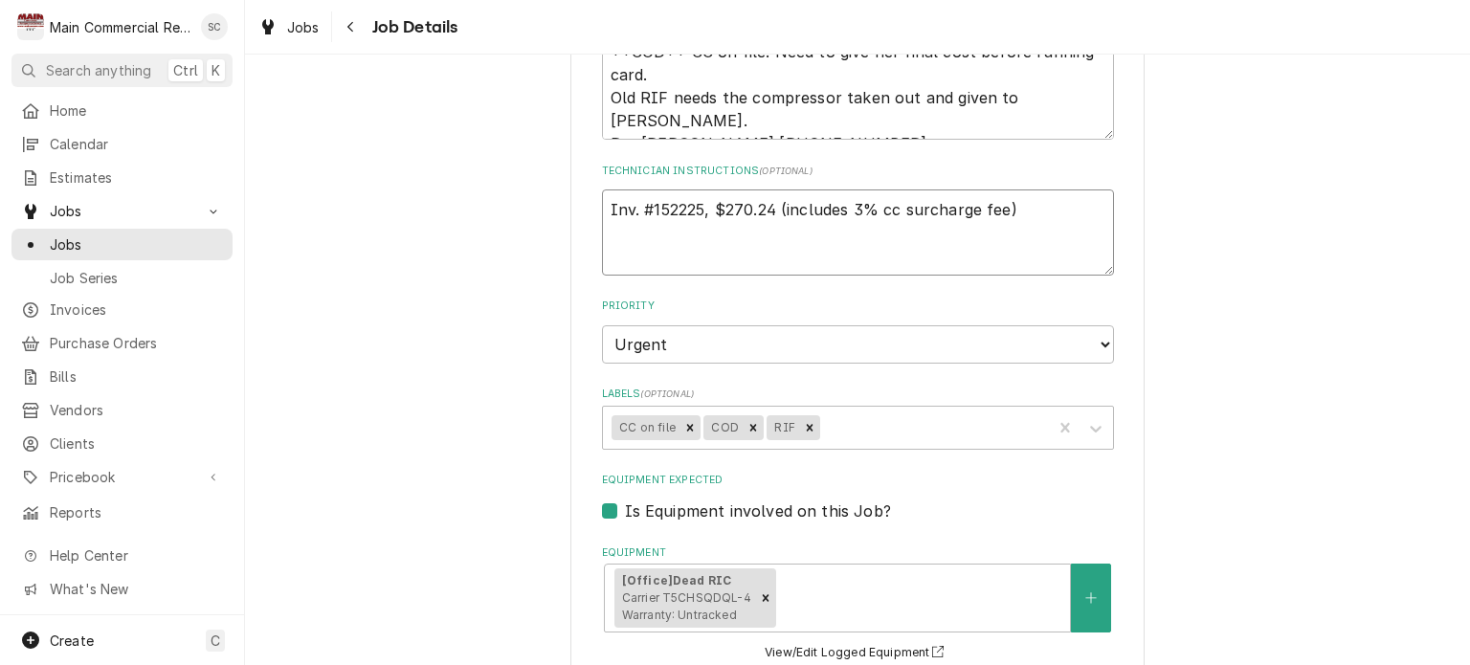
type textarea "x"
click at [770, 229] on textarea "Inv. #152225, $270.24 (includes 3% cc surcharge fee)" at bounding box center [858, 233] width 512 height 86
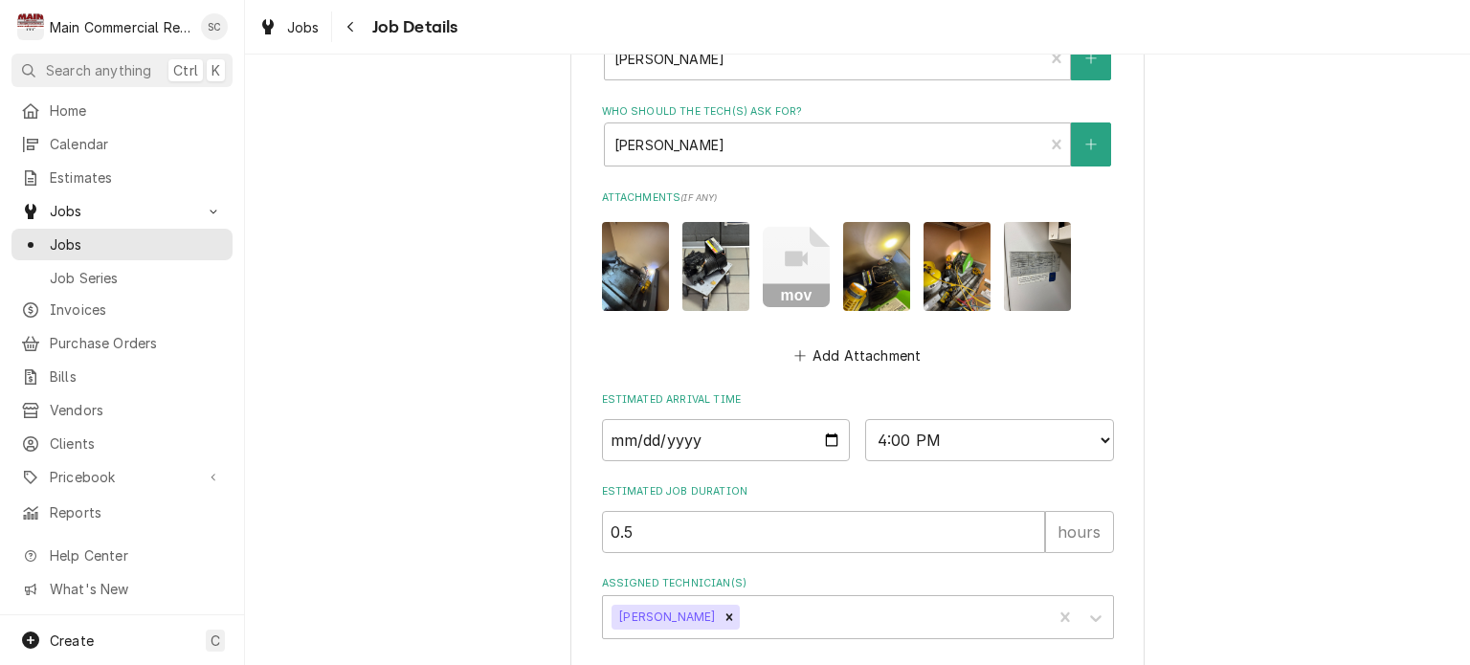
scroll to position [1217, 0]
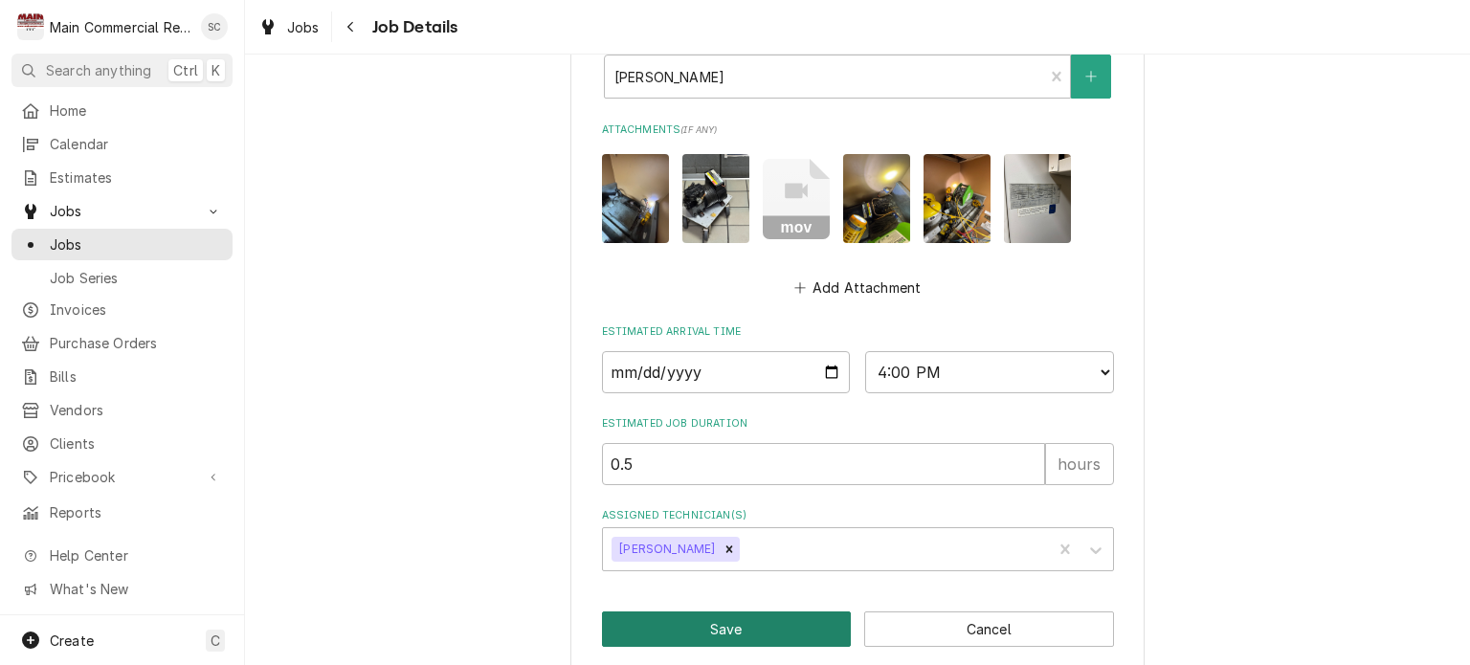
type textarea "Inv. #152225, $270.24 (includes 3% cc surcharge fee)"
click at [788, 612] on button "Save" at bounding box center [727, 629] width 250 height 35
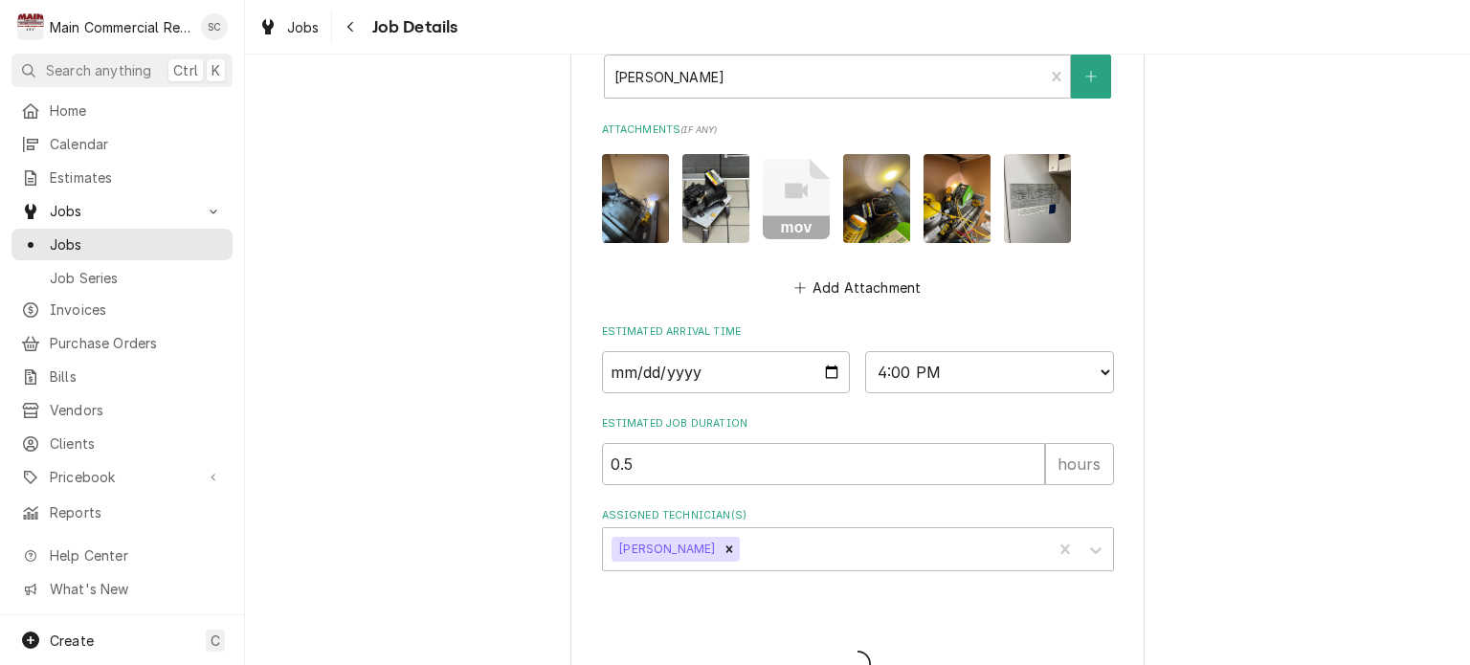
type textarea "x"
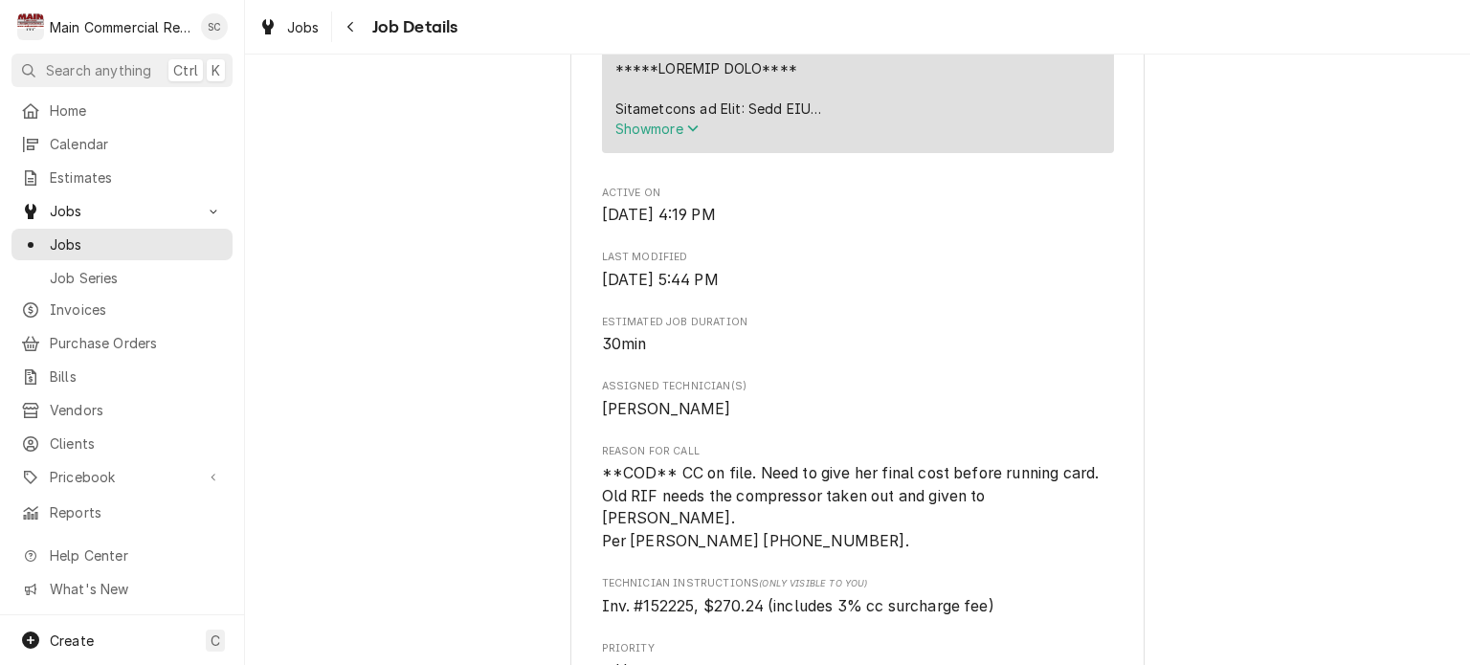
scroll to position [1149, 0]
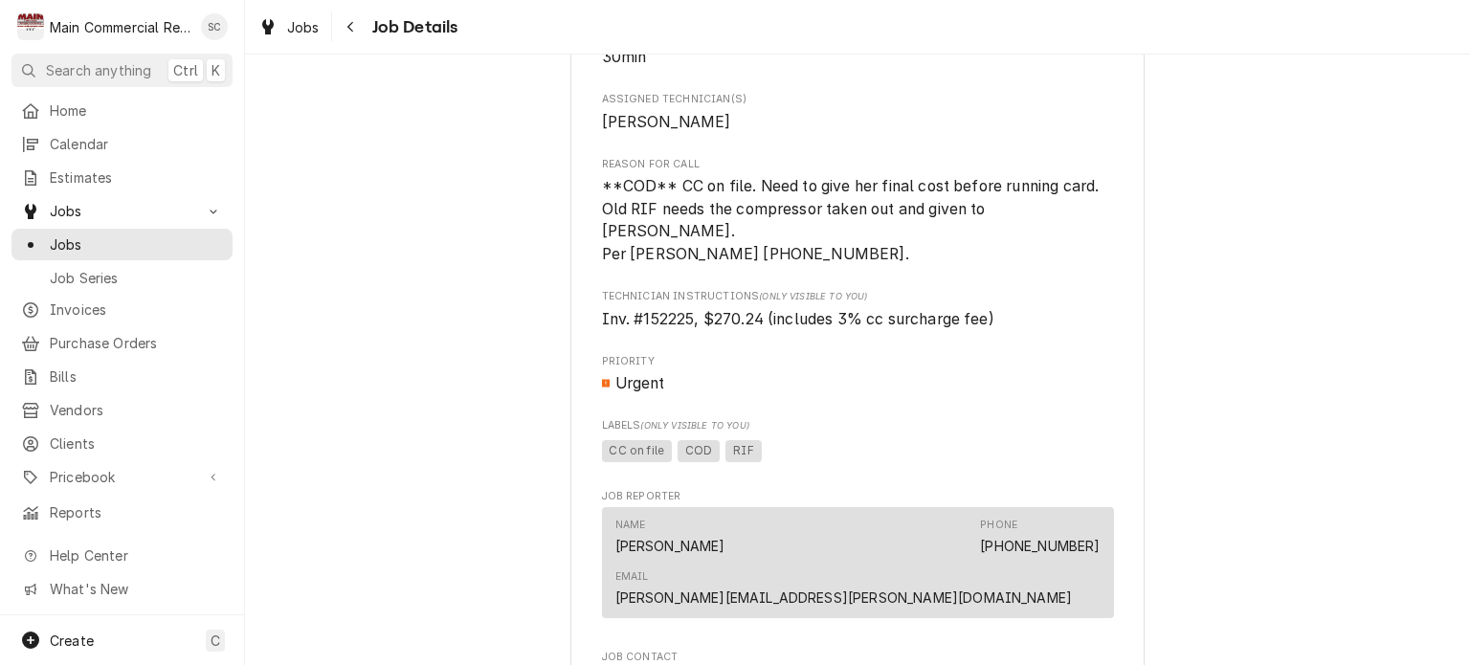
click at [1042, 372] on div "Urgent" at bounding box center [858, 383] width 512 height 23
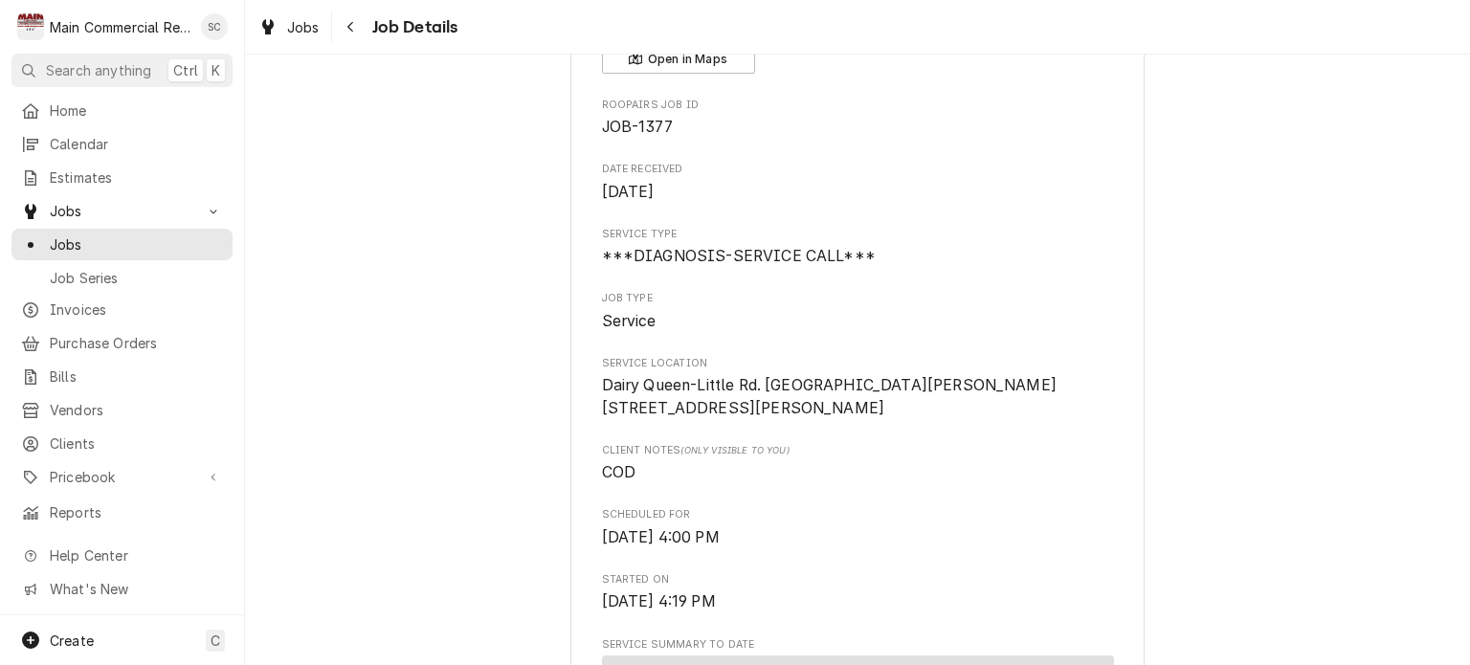
scroll to position [0, 0]
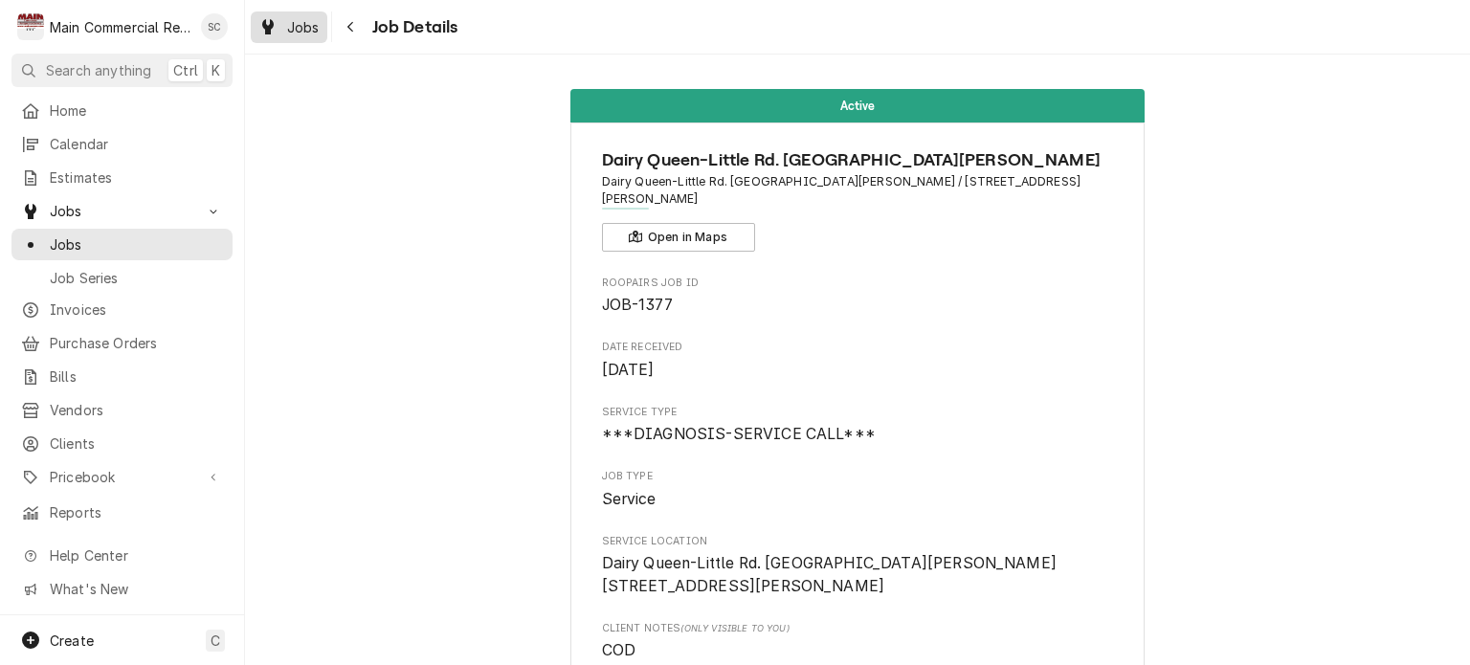
click at [299, 30] on span "Jobs" at bounding box center [303, 27] width 33 height 20
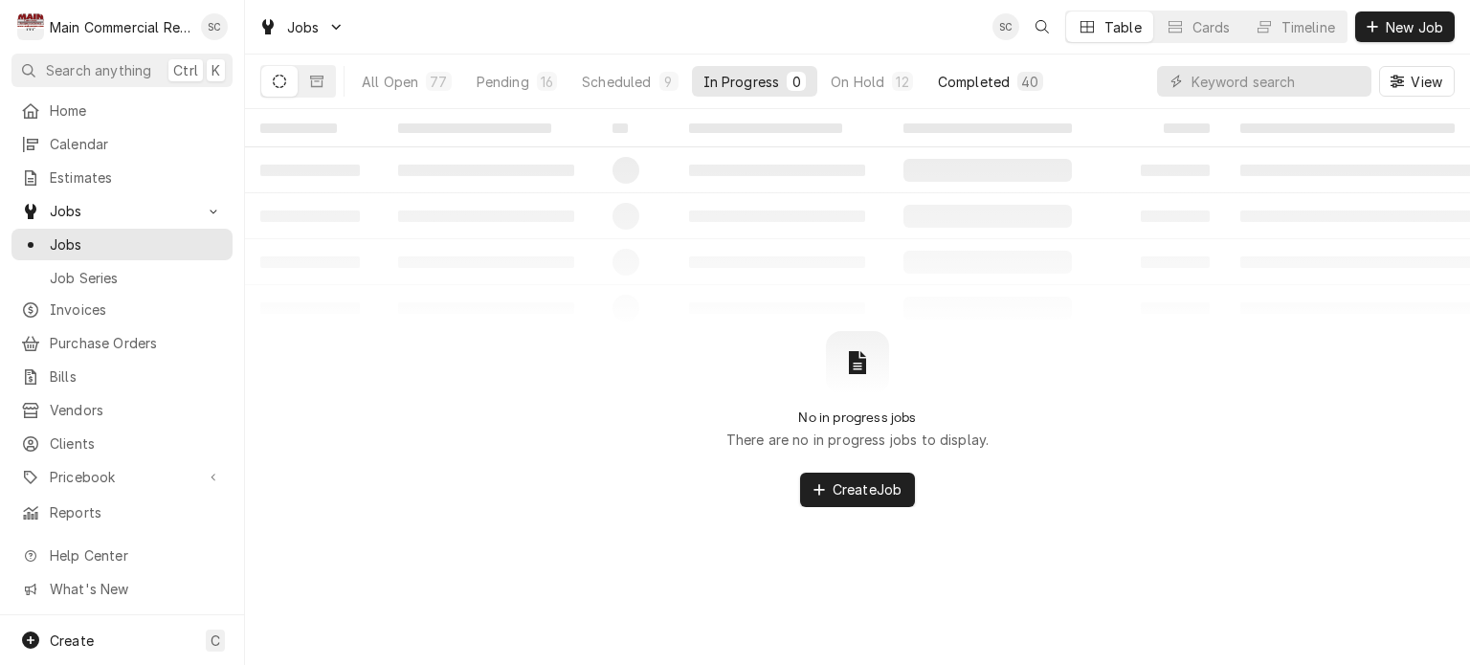
click at [964, 83] on div "Completed" at bounding box center [974, 82] width 72 height 20
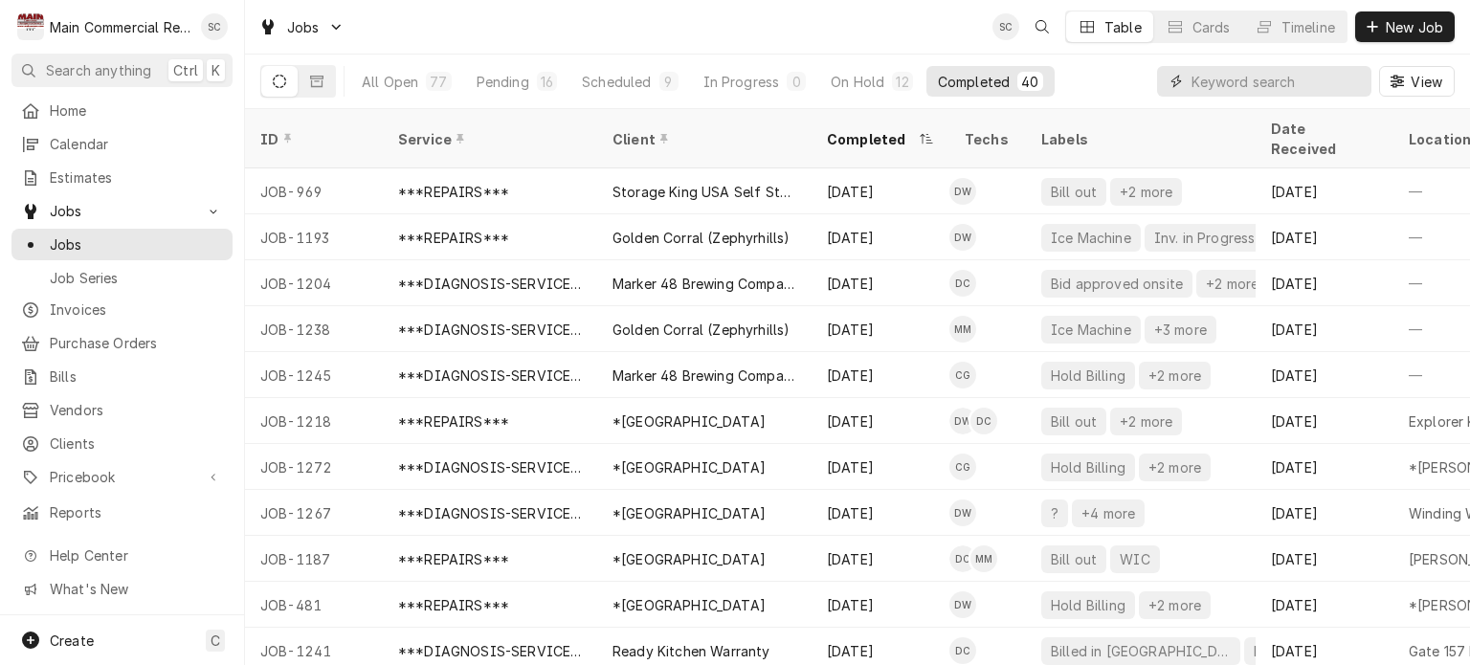
click at [1212, 81] on input "Dynamic Content Wrapper" at bounding box center [1277, 81] width 170 height 31
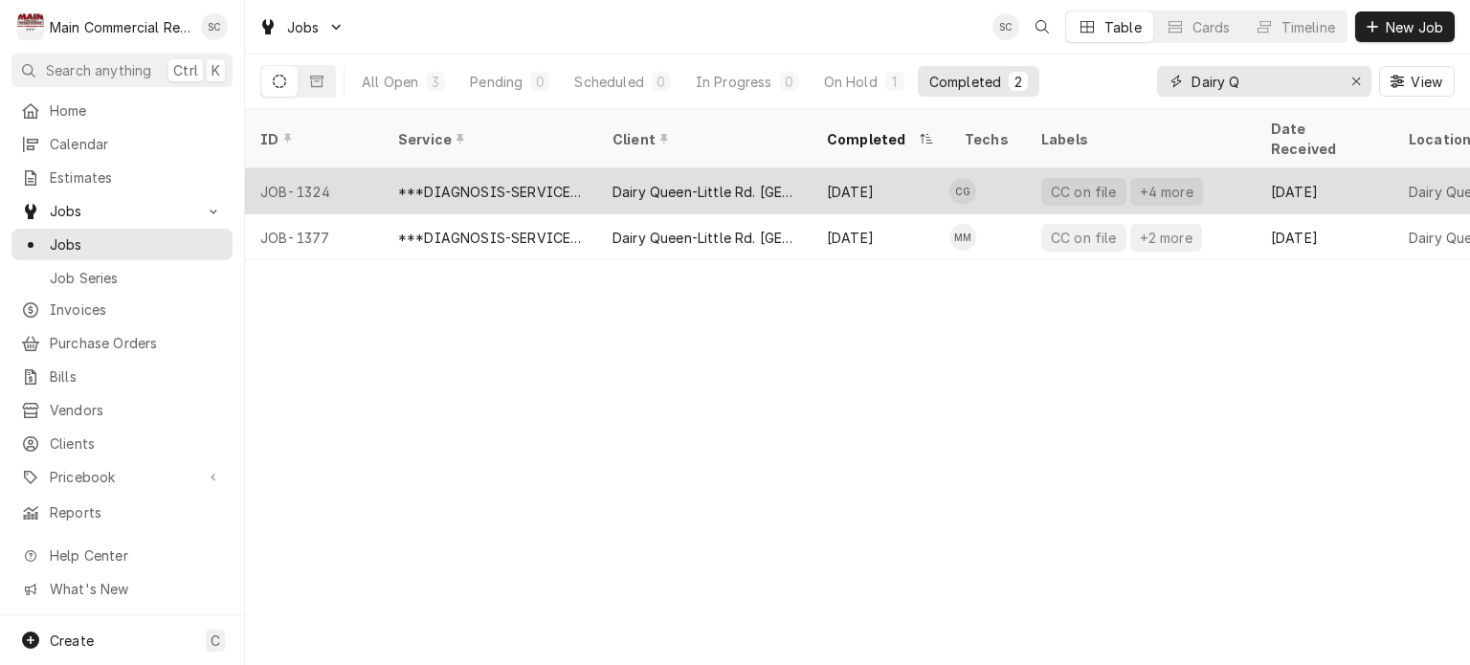
type input "Dairy Q"
click at [908, 169] on div "[DATE]" at bounding box center [881, 191] width 138 height 46
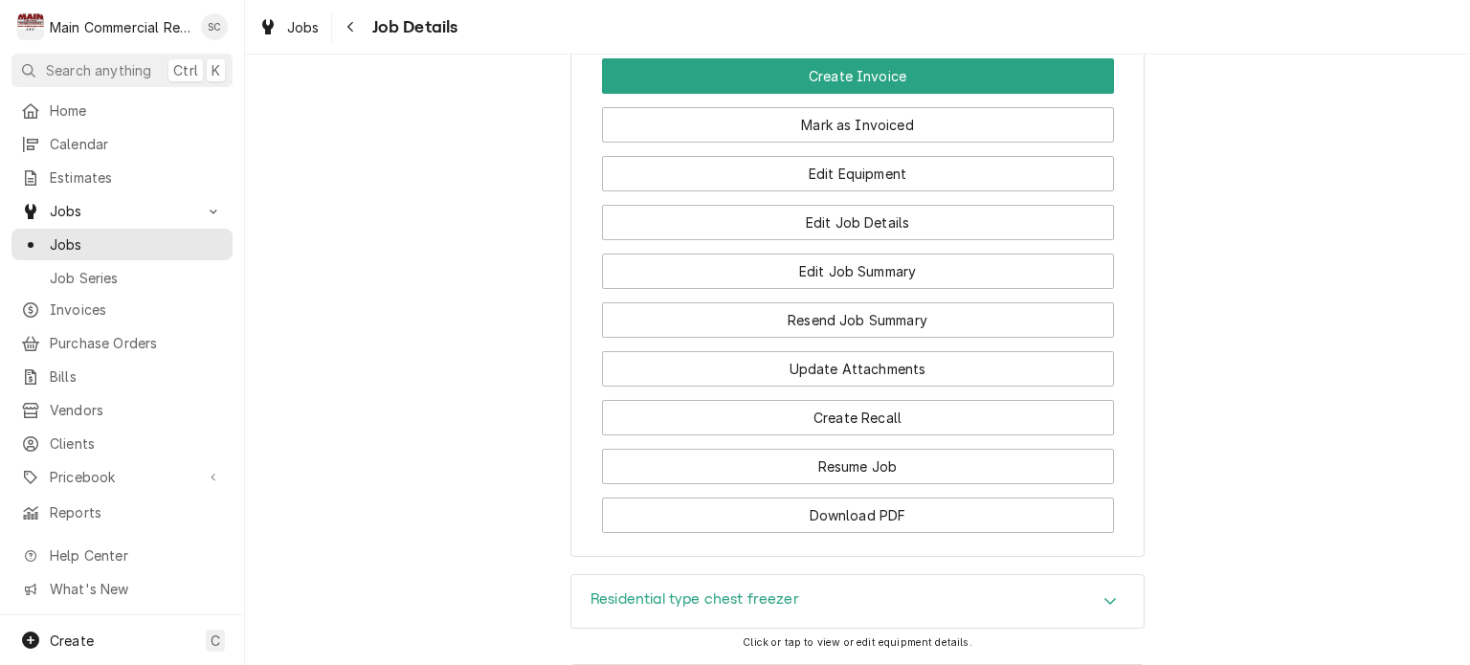
scroll to position [2106, 0]
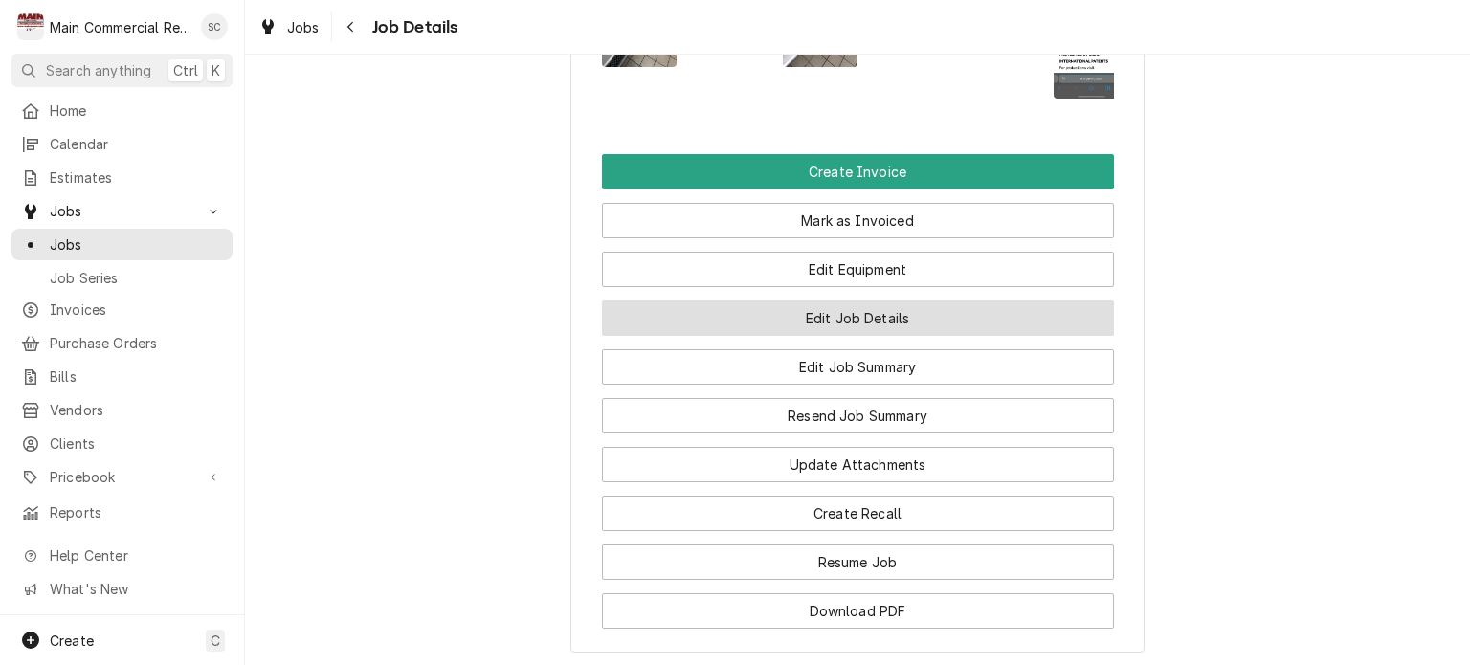
click at [911, 301] on button "Edit Job Details" at bounding box center [858, 318] width 512 height 35
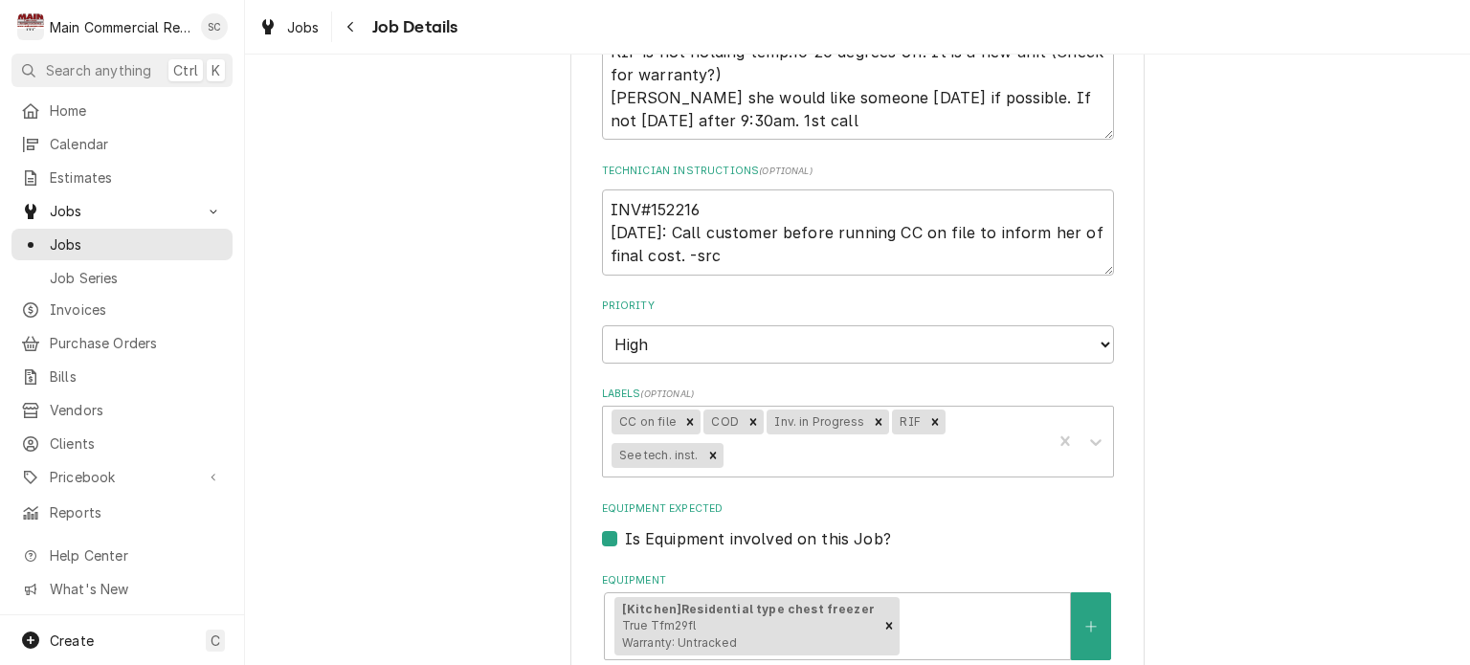
scroll to position [574, 0]
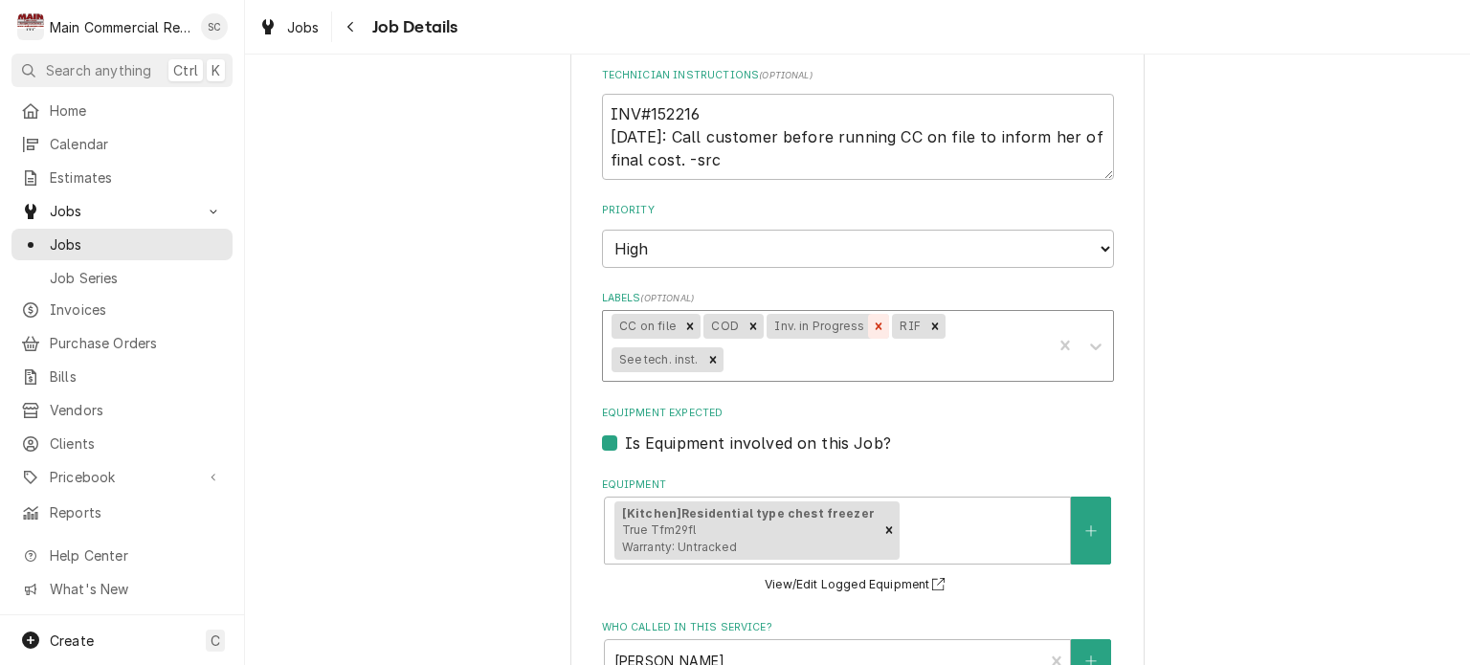
click at [876, 324] on icon "Remove Inv. in Progress" at bounding box center [879, 327] width 7 height 7
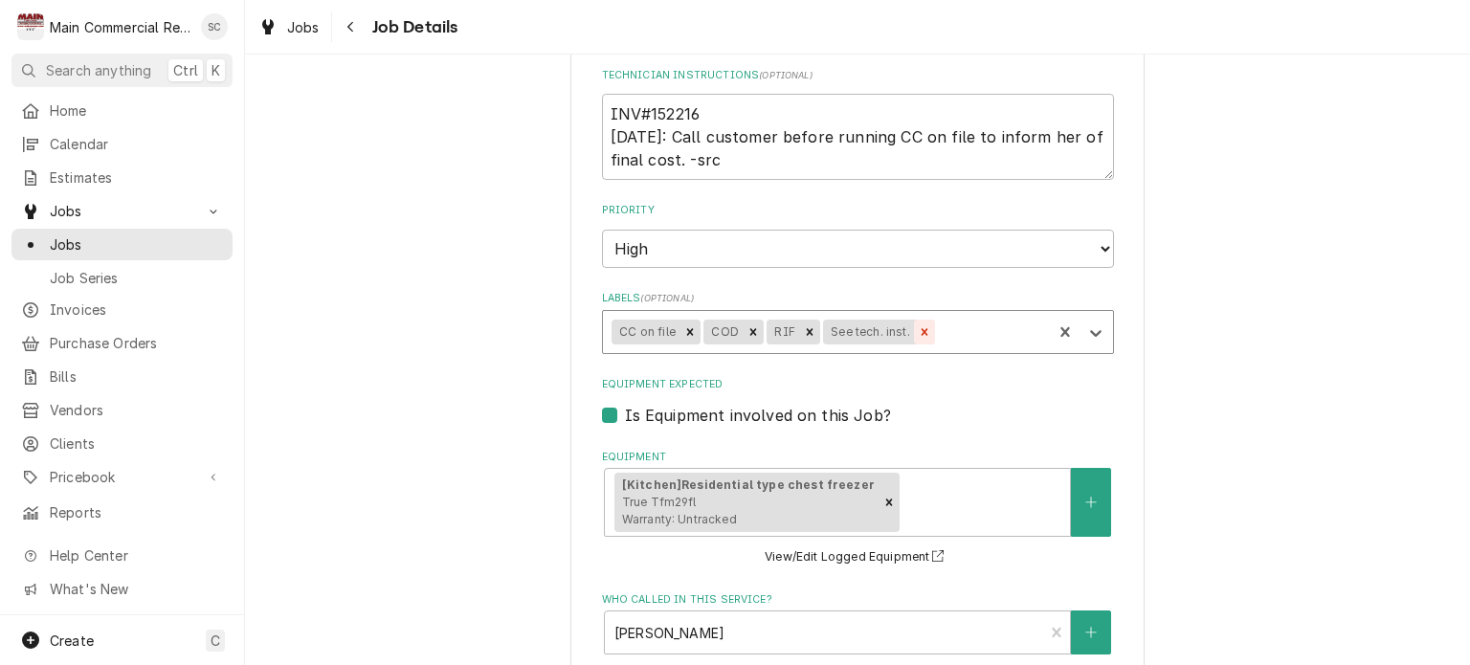
click at [921, 328] on icon "Remove See tech. inst." at bounding box center [924, 331] width 7 height 7
type textarea "x"
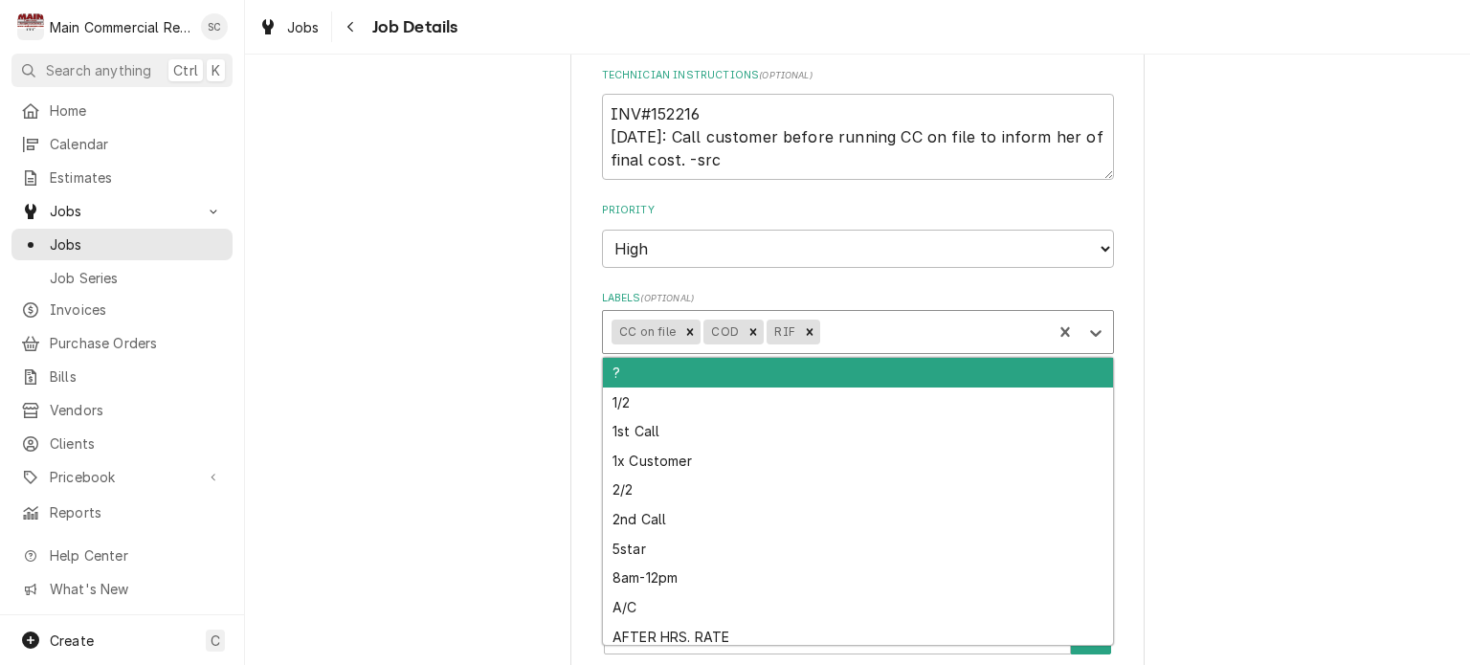
click at [877, 316] on div "Labels" at bounding box center [933, 332] width 219 height 34
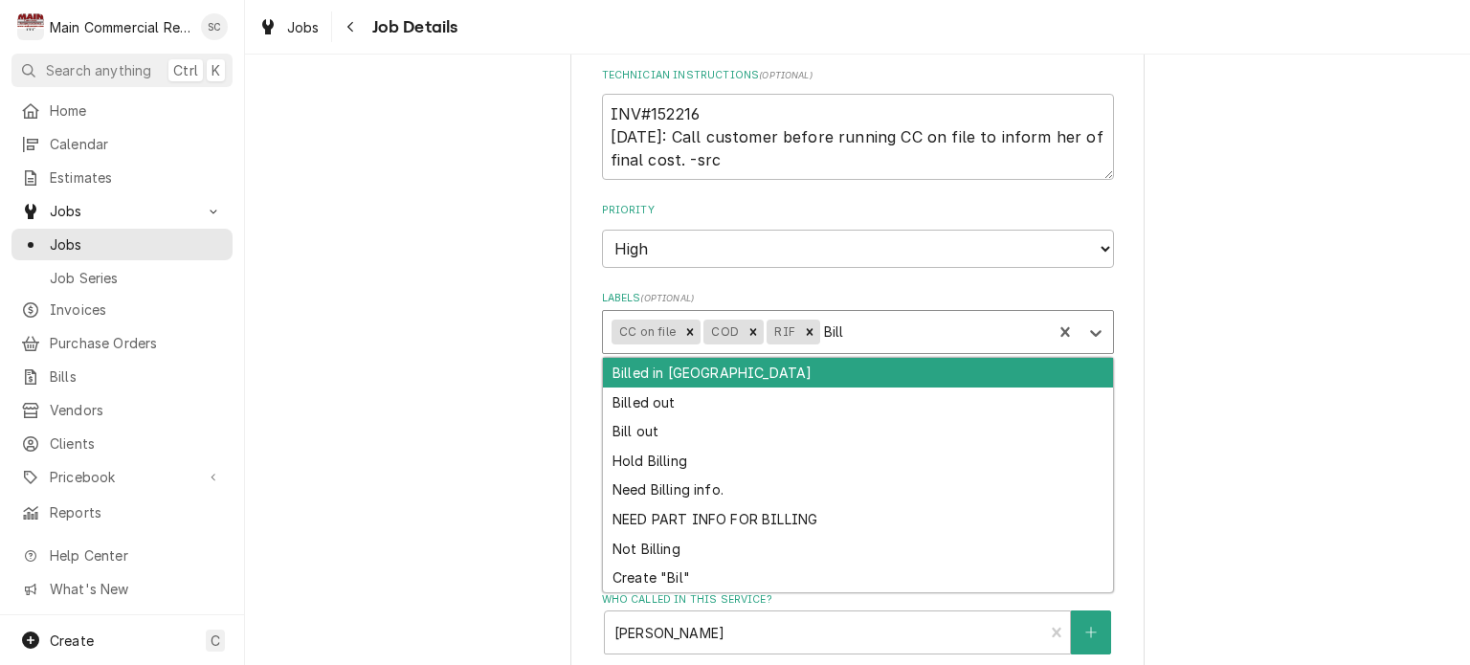
type input "Bille"
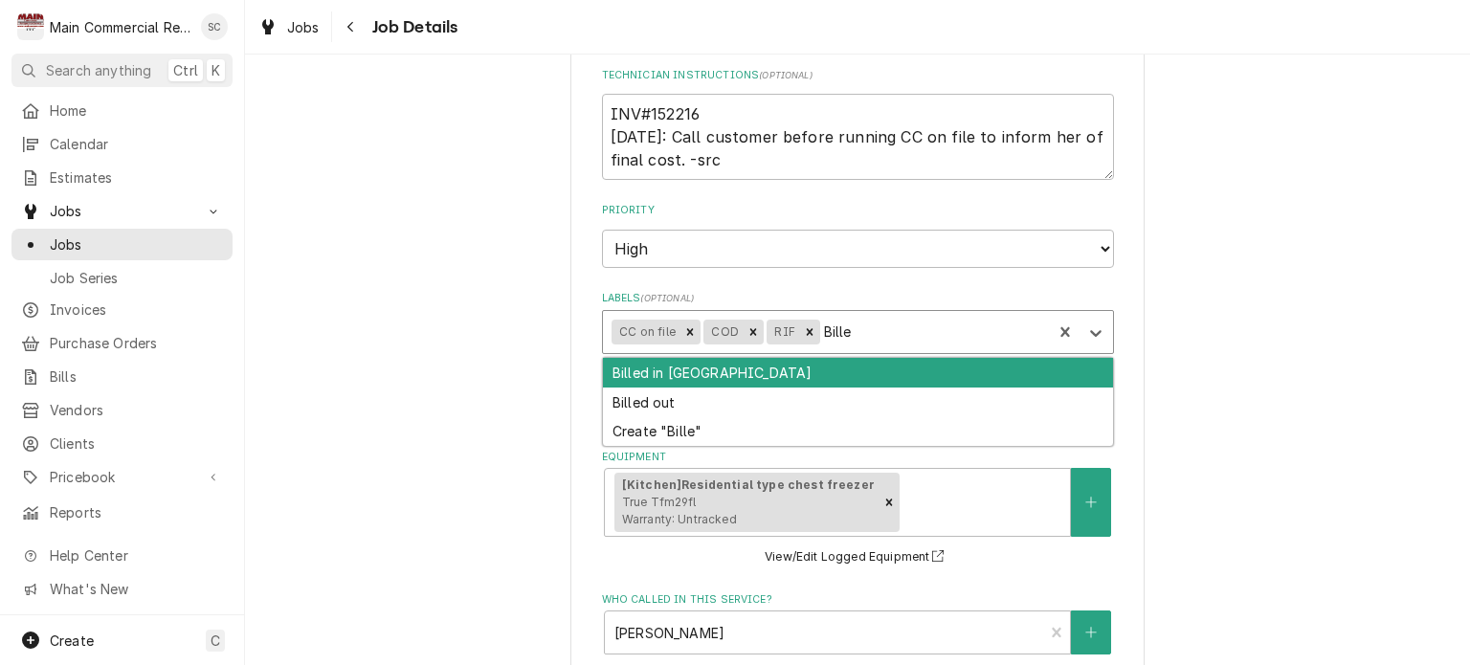
click at [854, 358] on div "Billed in QBO" at bounding box center [858, 373] width 510 height 30
type textarea "x"
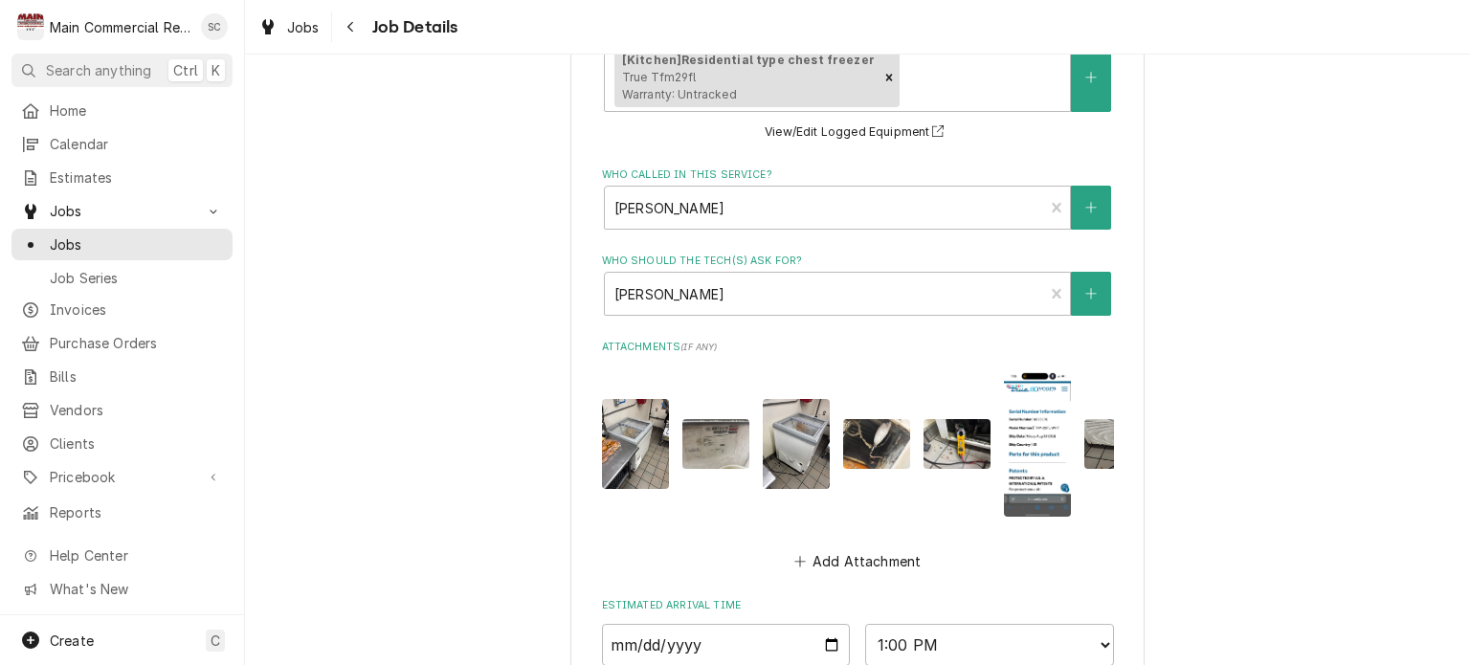
scroll to position [1287, 0]
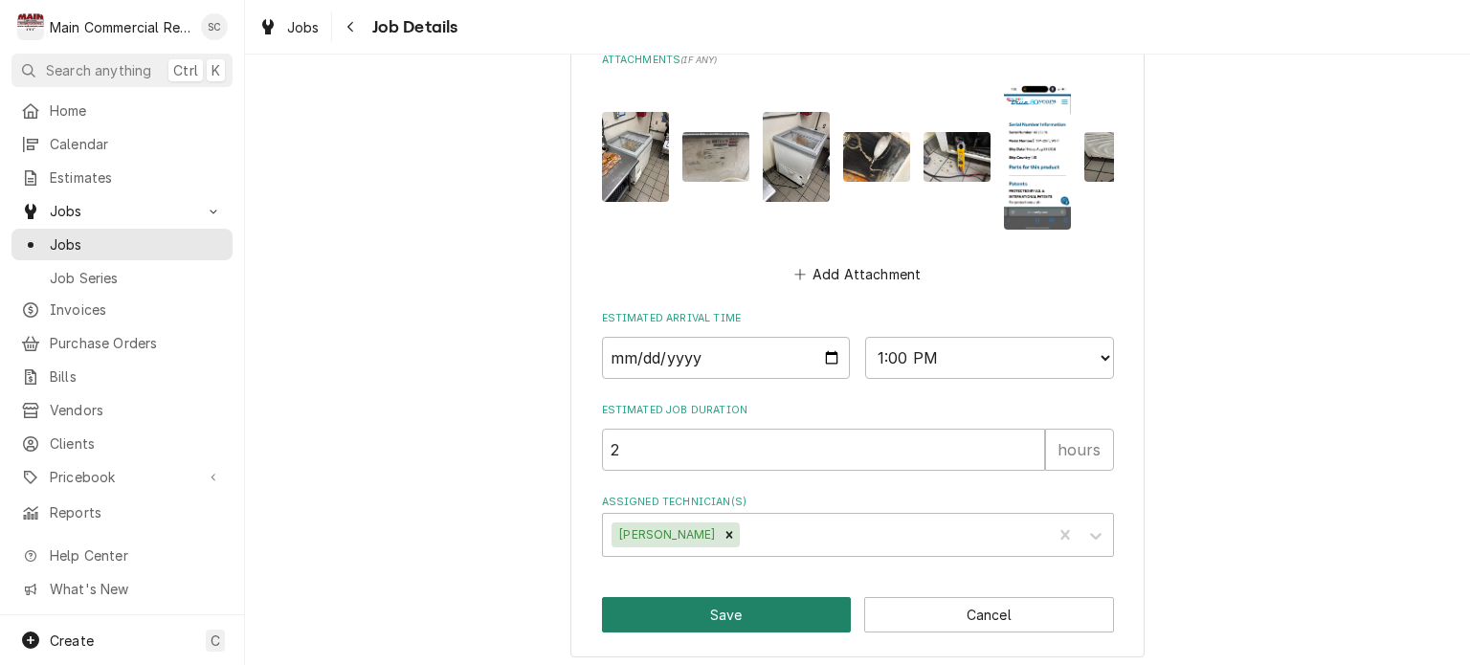
click at [792, 608] on button "Save" at bounding box center [727, 614] width 250 height 35
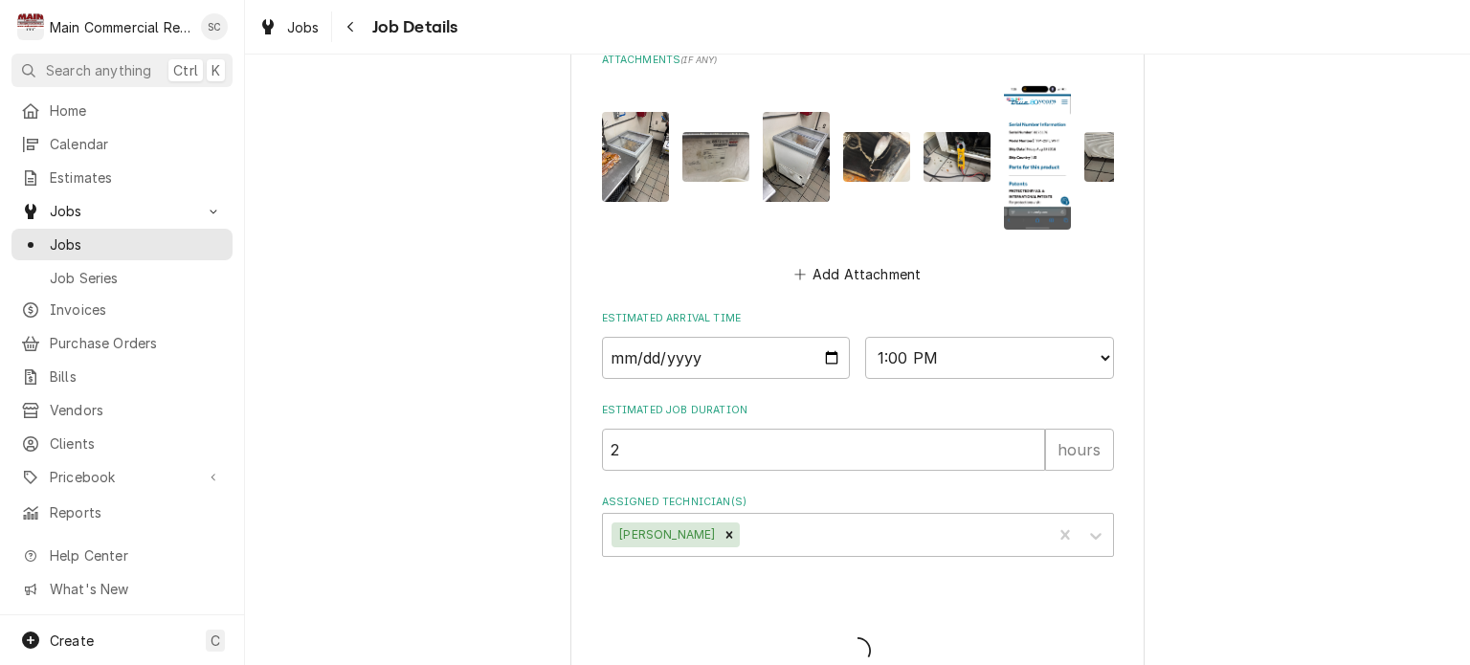
type textarea "x"
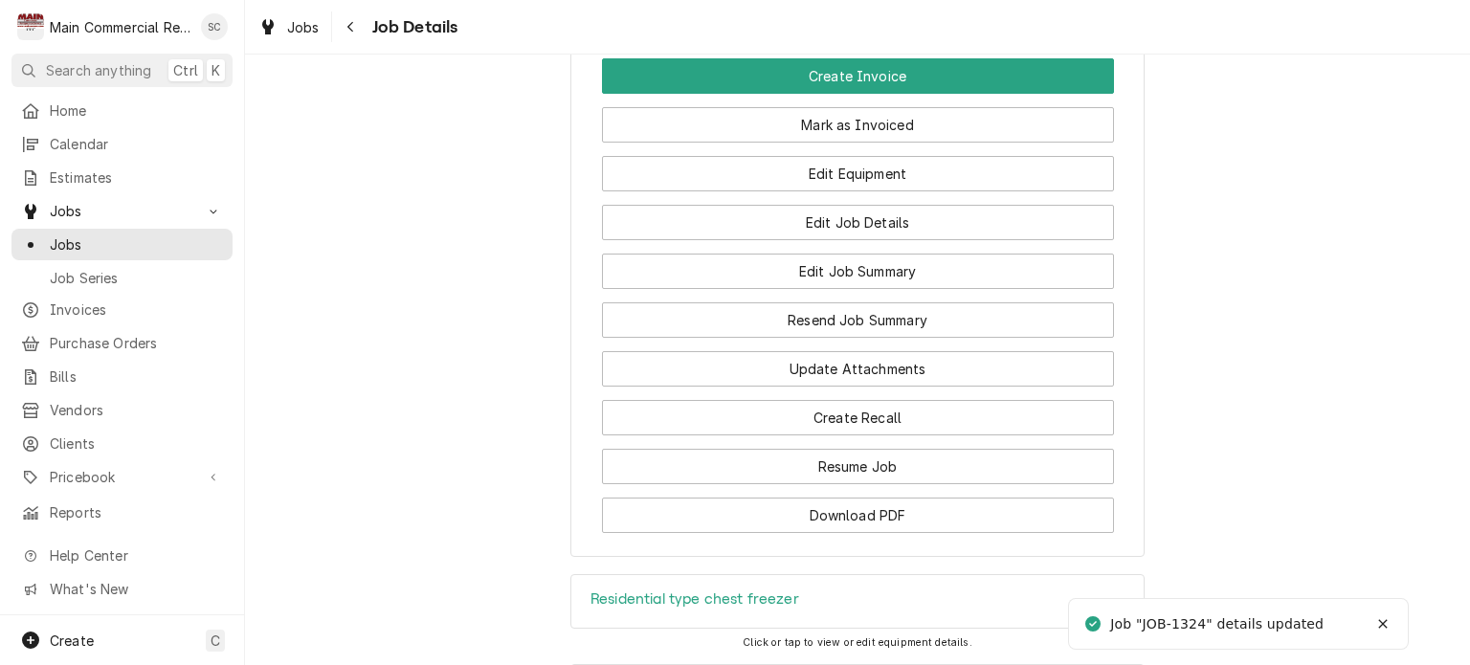
scroll to position [2010, 0]
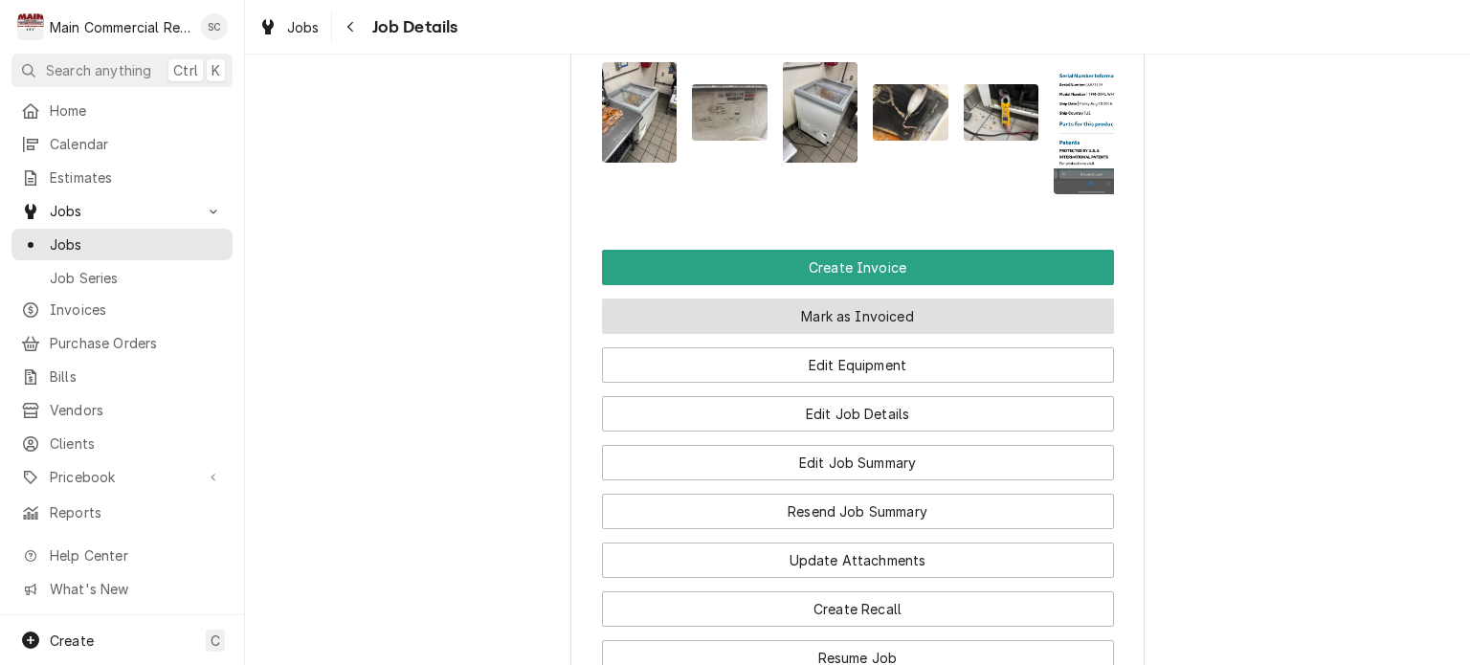
click at [887, 299] on button "Mark as Invoiced" at bounding box center [858, 316] width 512 height 35
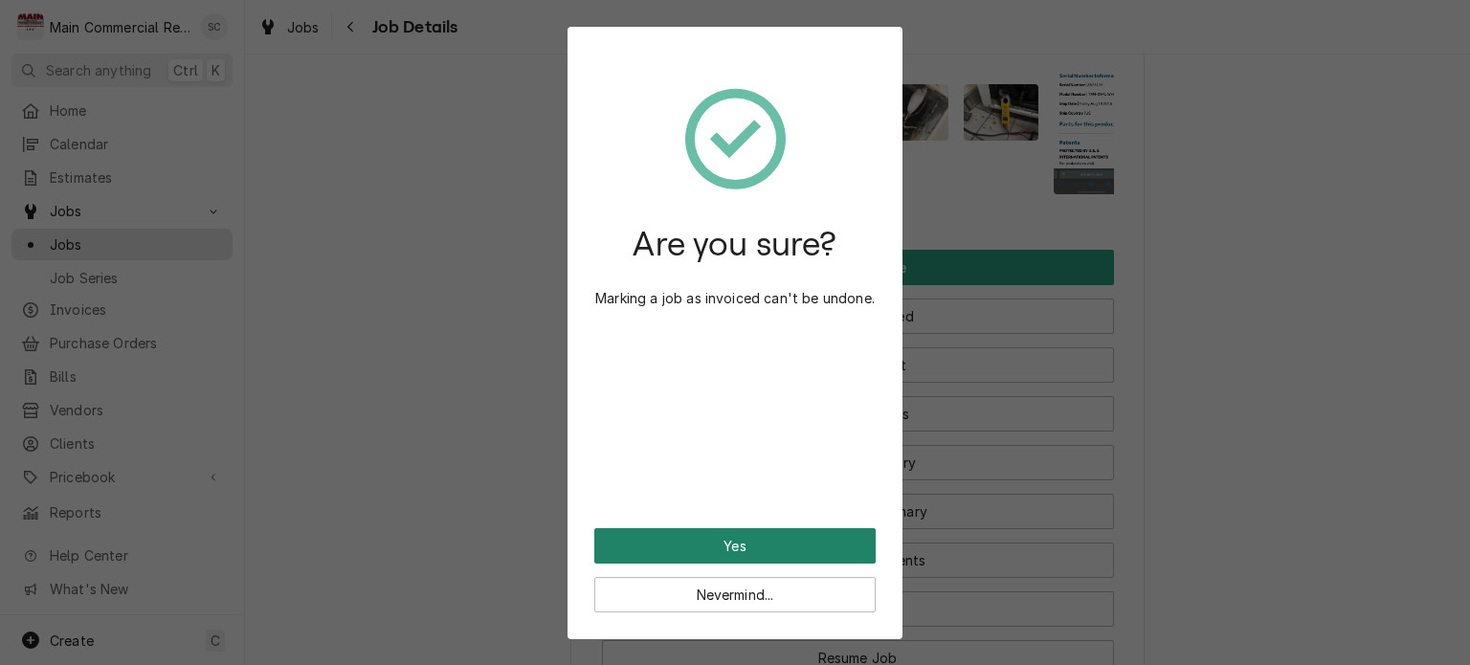
click at [759, 547] on button "Yes" at bounding box center [734, 545] width 281 height 35
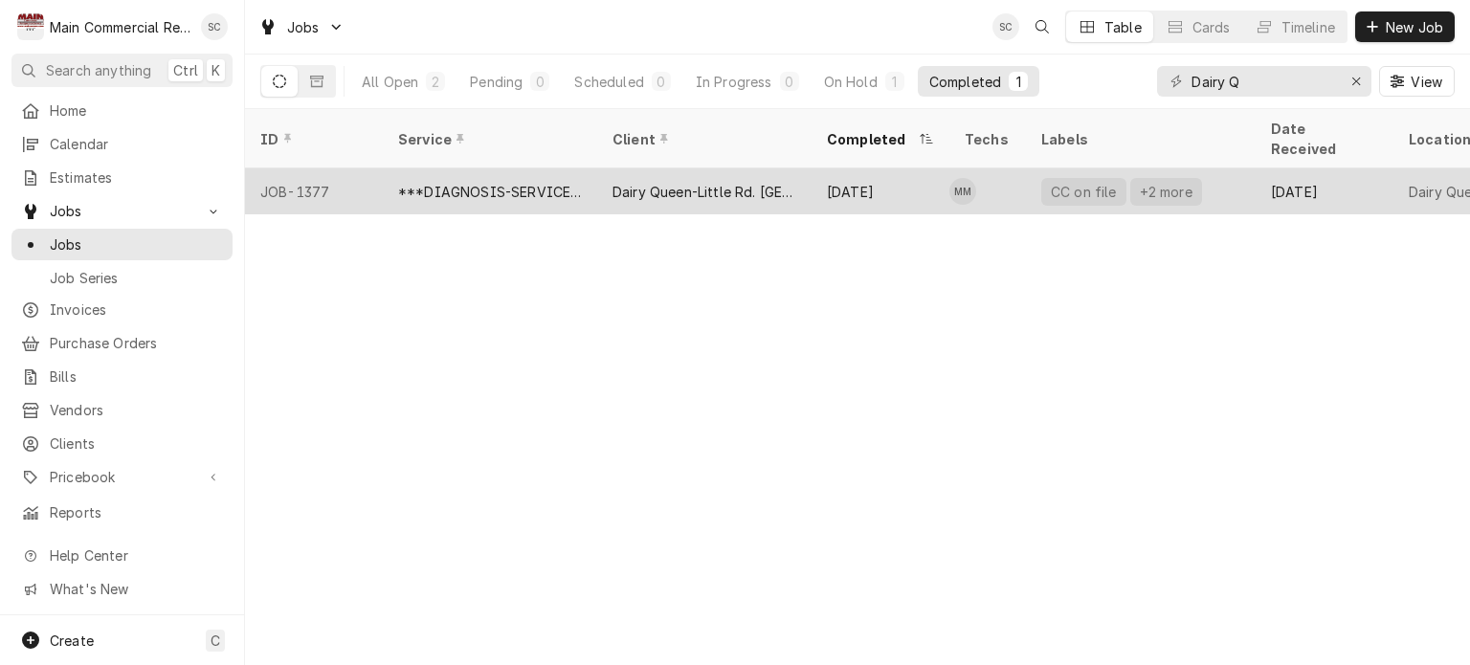
click at [693, 182] on div "Dairy Queen-Little Rd. [GEOGRAPHIC_DATA][PERSON_NAME]" at bounding box center [705, 192] width 184 height 20
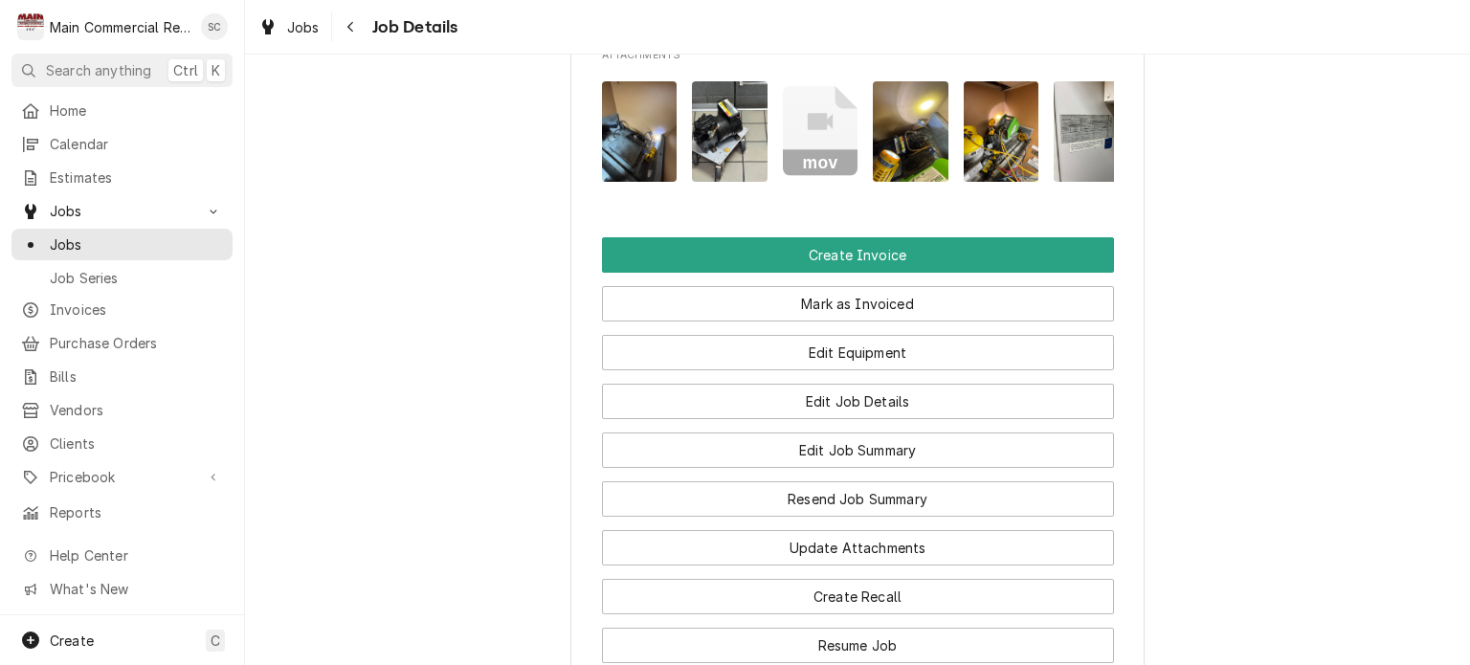
scroll to position [2106, 0]
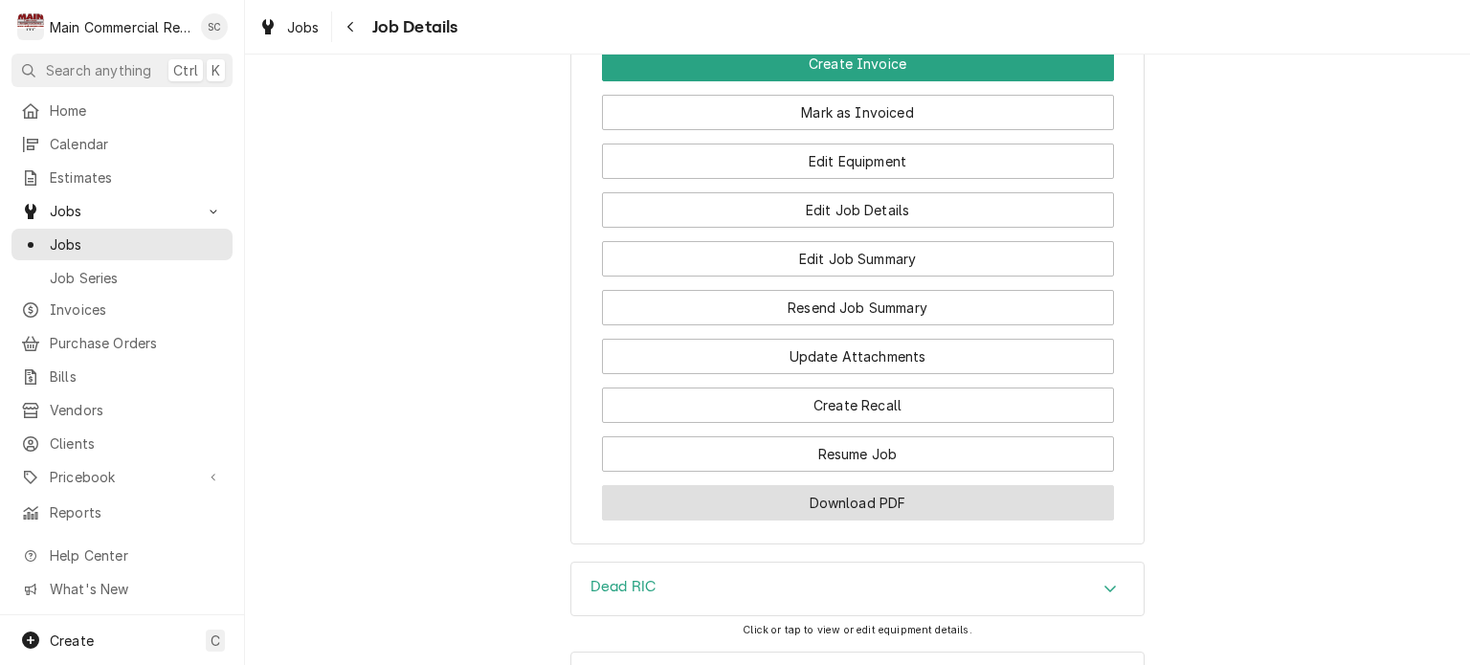
click at [892, 485] on button "Download PDF" at bounding box center [858, 502] width 512 height 35
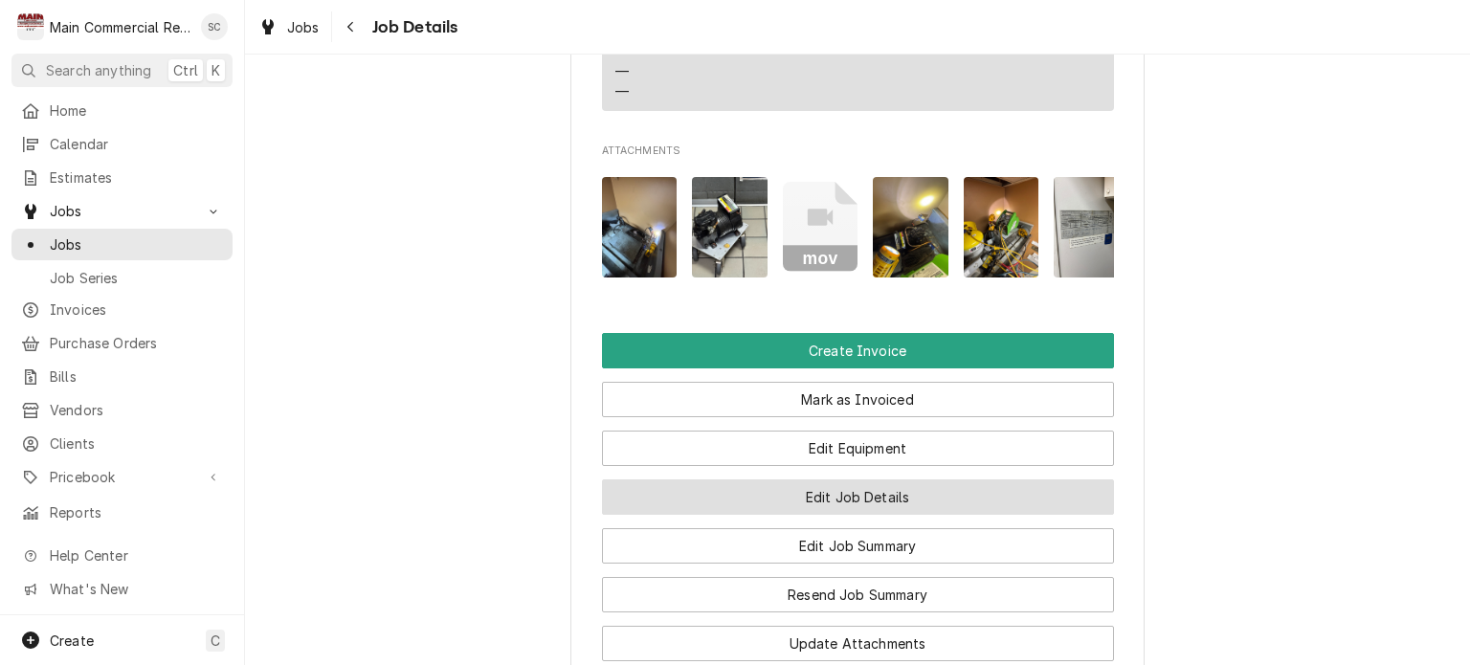
click at [985, 480] on button "Edit Job Details" at bounding box center [858, 497] width 512 height 35
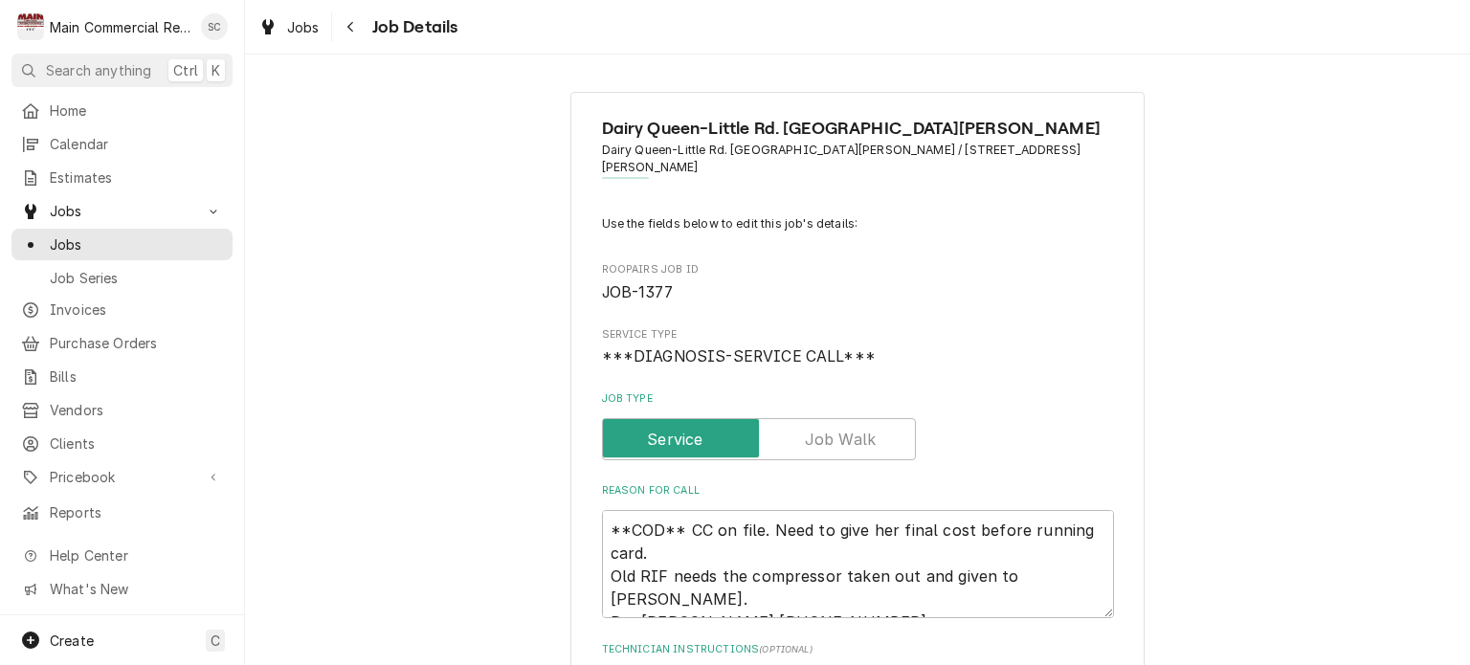
type textarea "x"
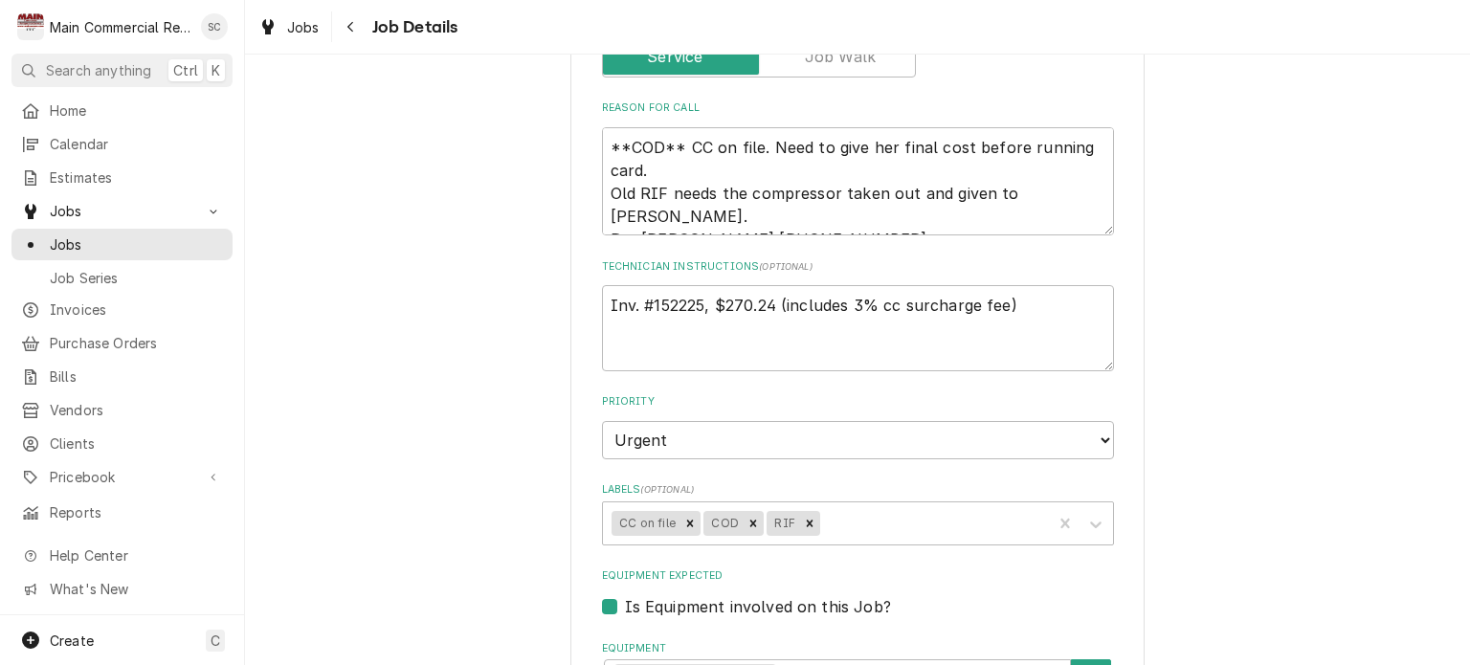
scroll to position [574, 0]
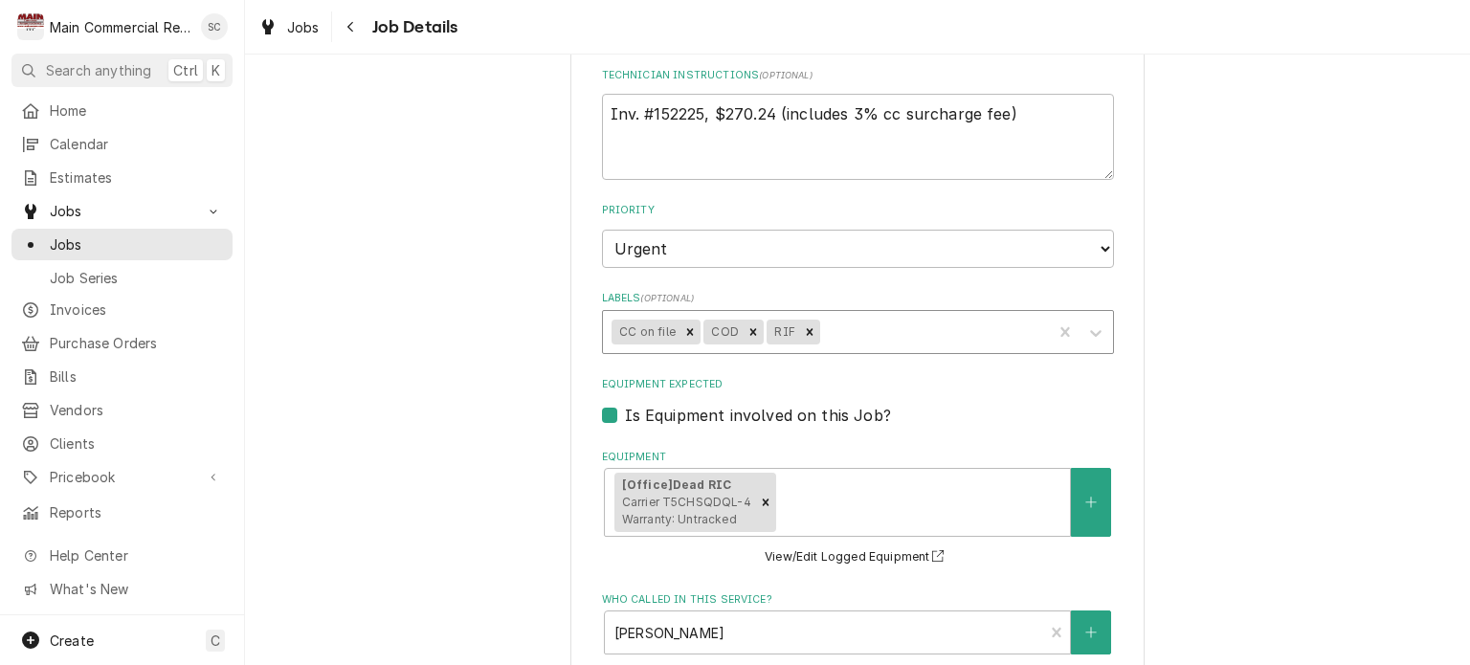
click at [993, 322] on div "Labels" at bounding box center [933, 332] width 219 height 34
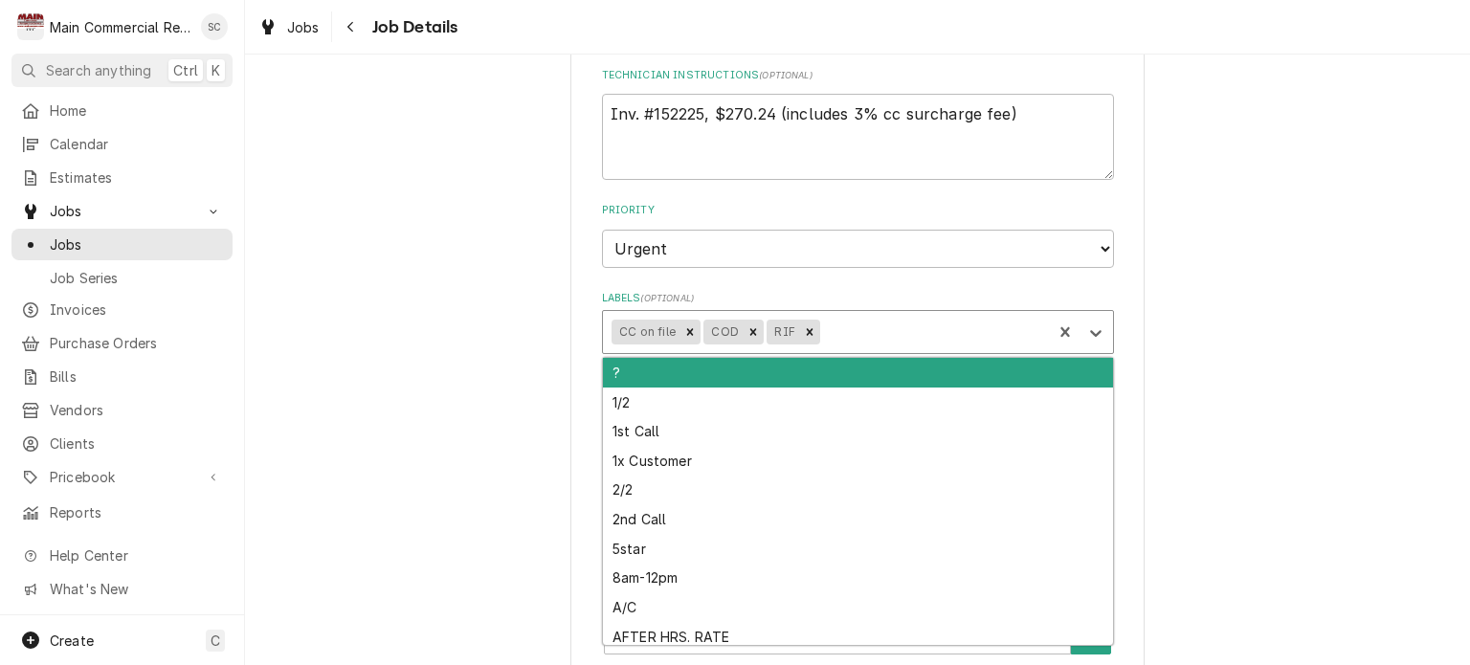
click at [982, 315] on div "Labels" at bounding box center [933, 332] width 219 height 34
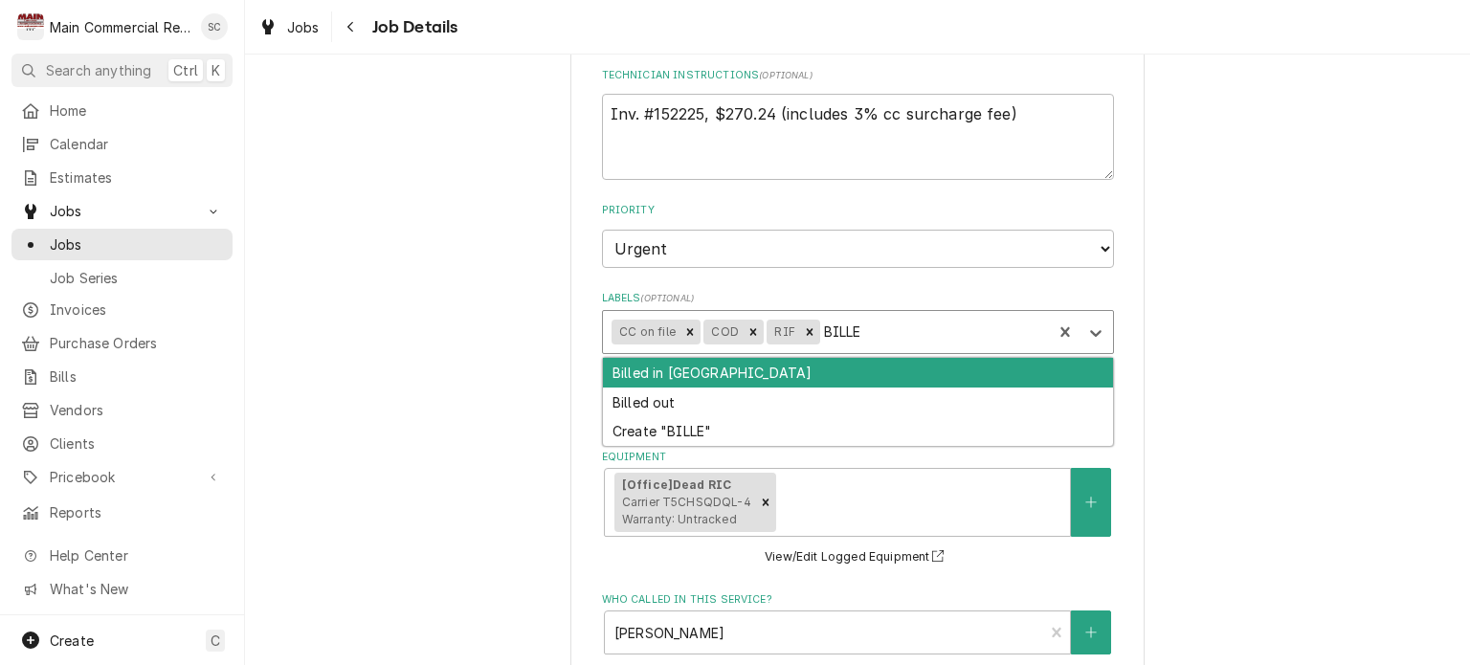
type input "BILLED"
click at [927, 359] on div "Billed in [GEOGRAPHIC_DATA]" at bounding box center [858, 373] width 510 height 30
type textarea "x"
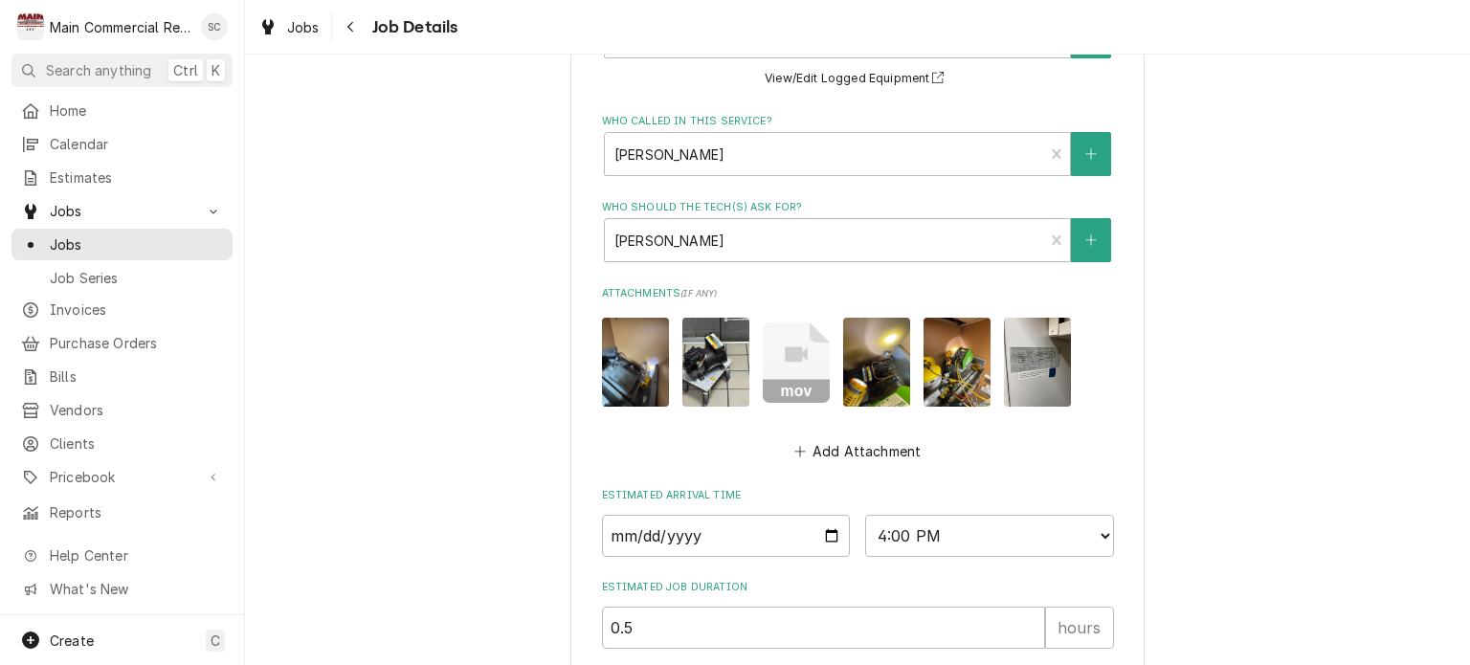
scroll to position [1217, 0]
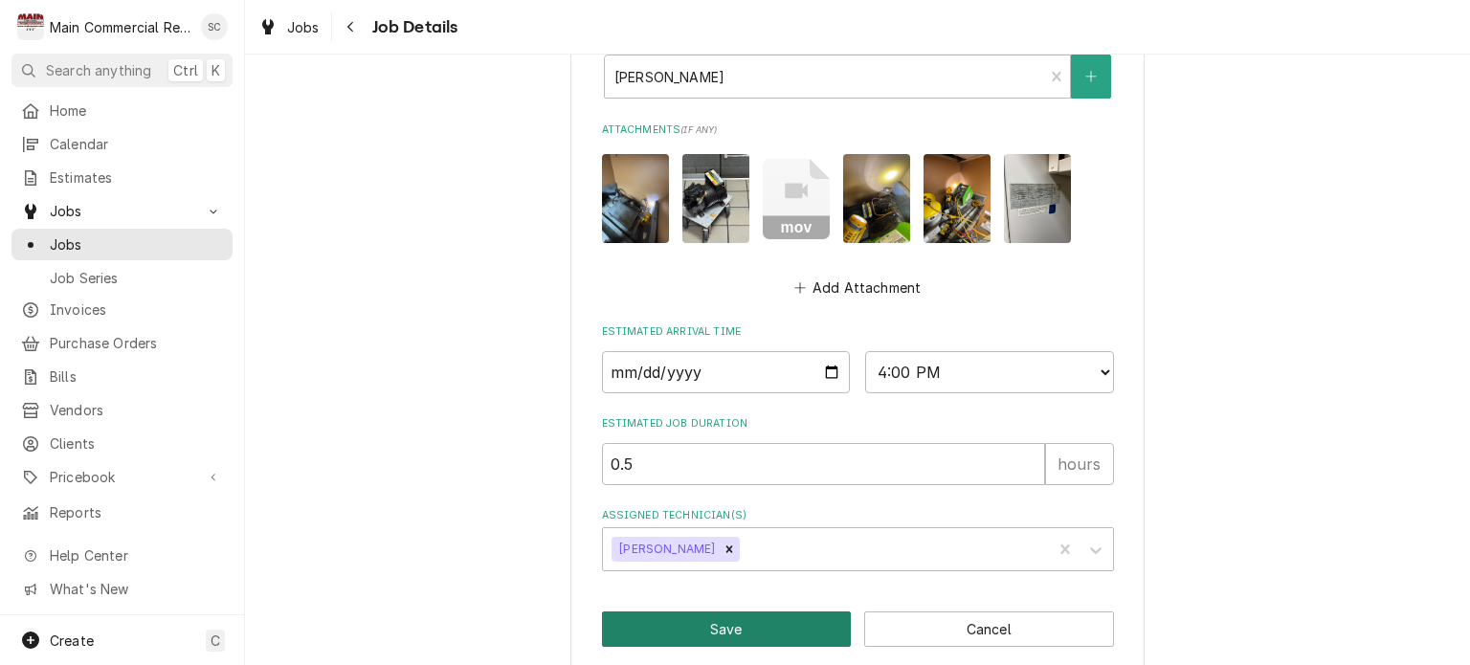
click at [781, 616] on button "Save" at bounding box center [727, 629] width 250 height 35
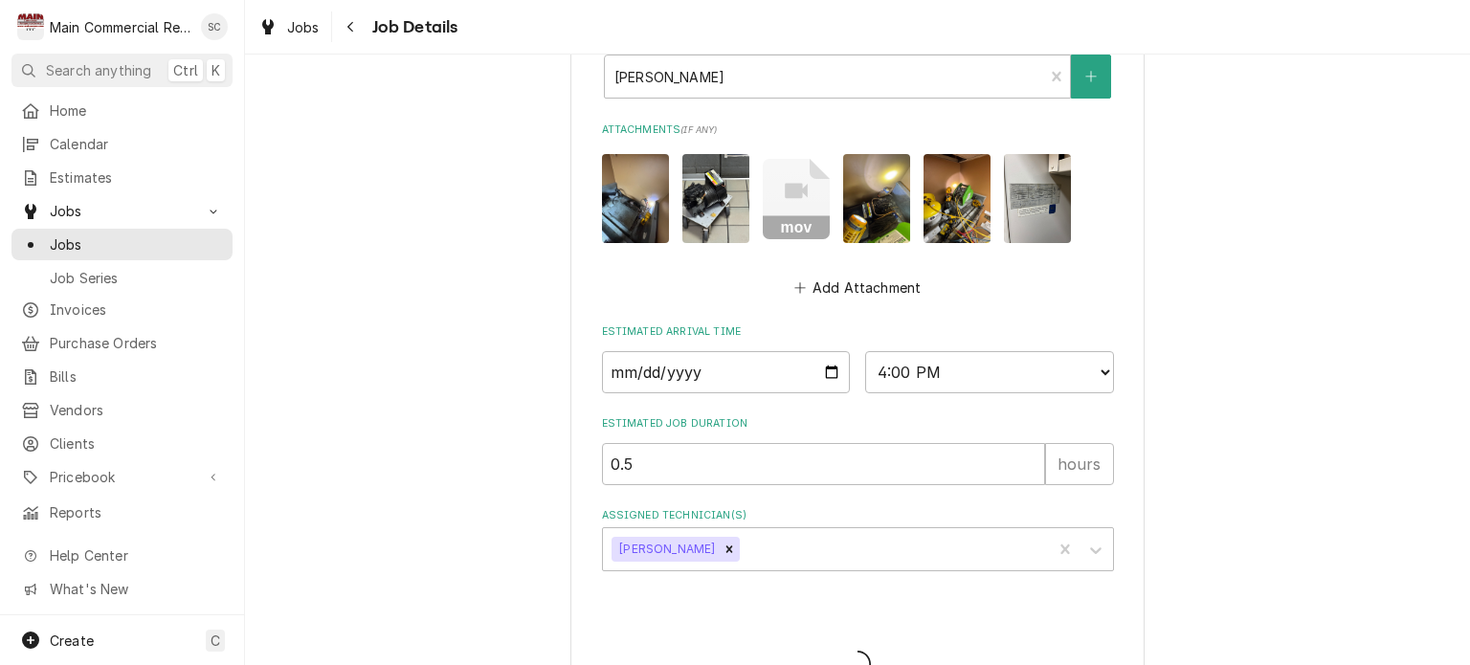
type textarea "x"
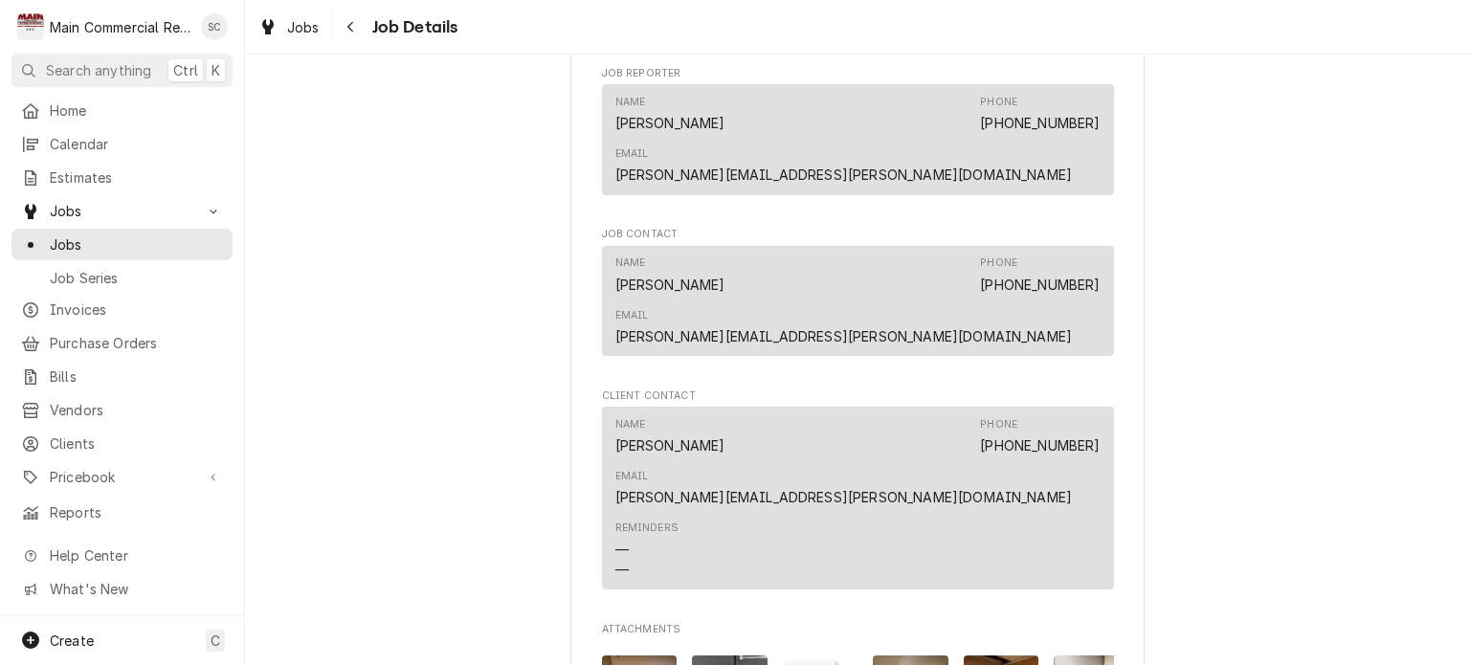
scroll to position [1723, 0]
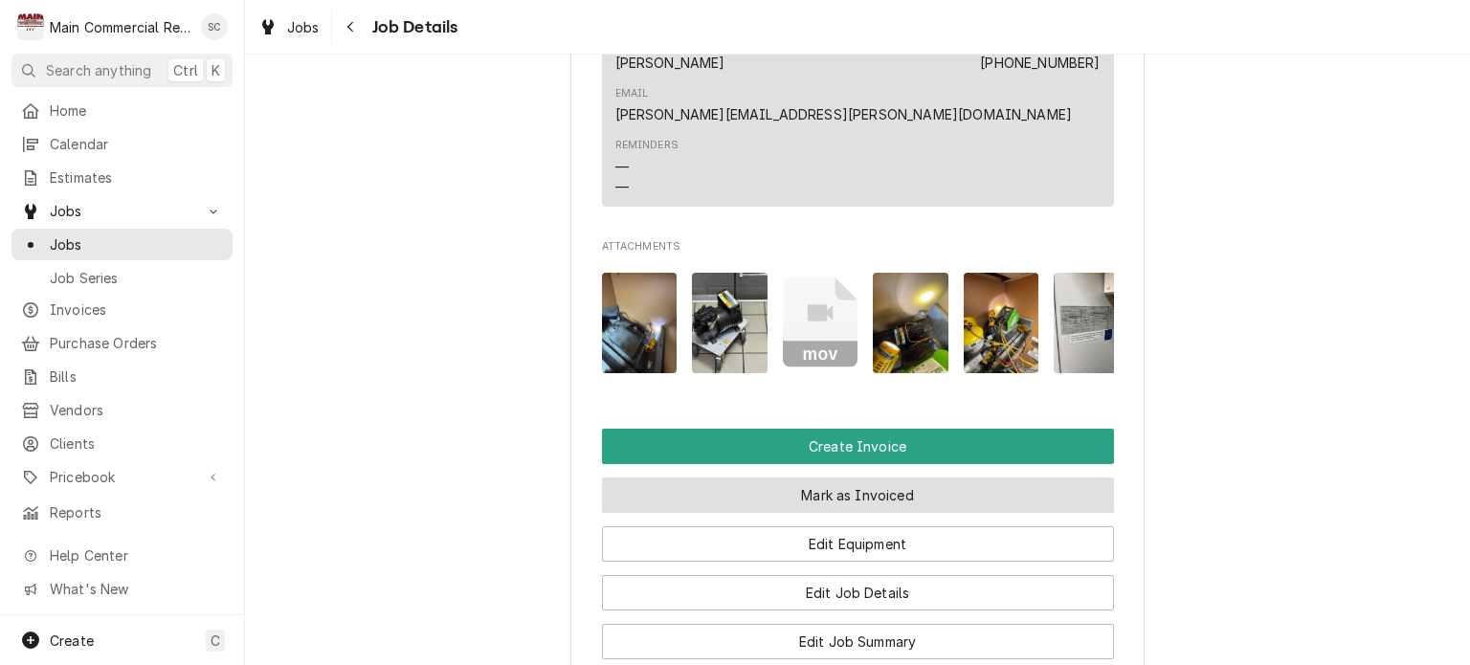
click at [857, 478] on button "Mark as Invoiced" at bounding box center [858, 495] width 512 height 35
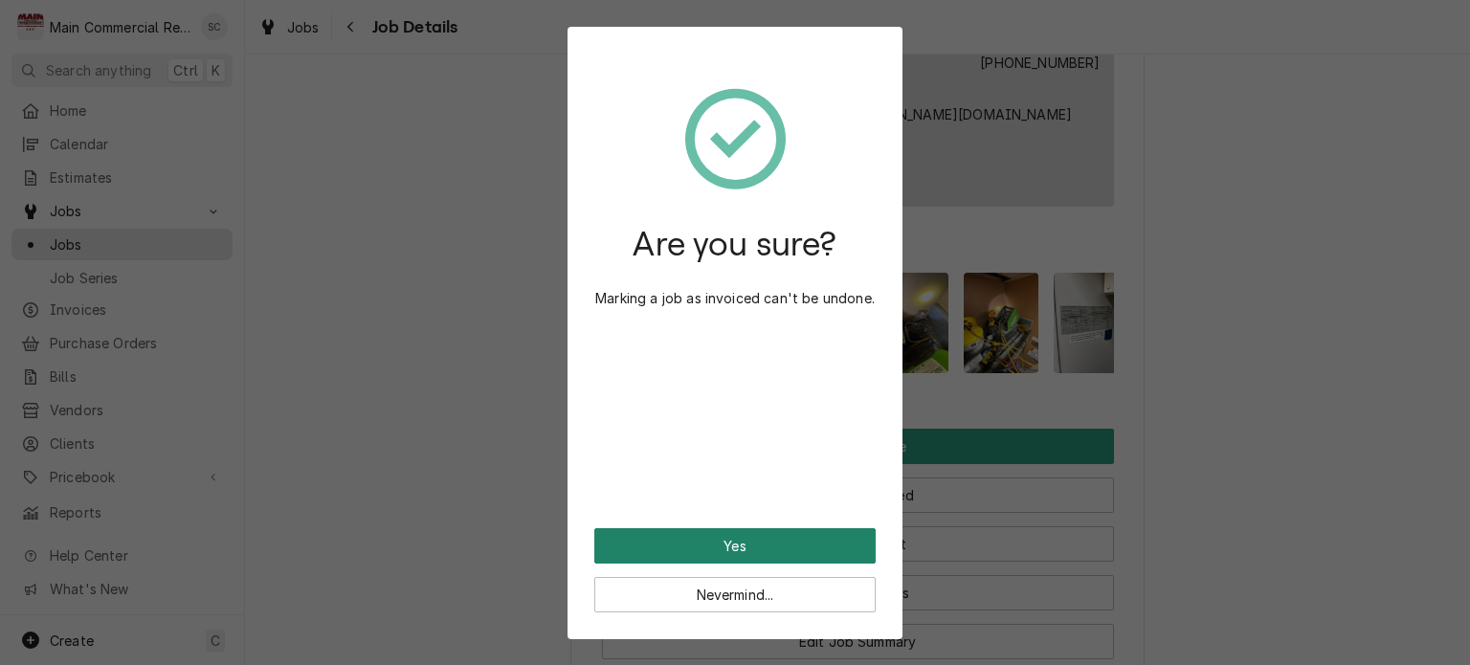
click at [770, 548] on button "Yes" at bounding box center [734, 545] width 281 height 35
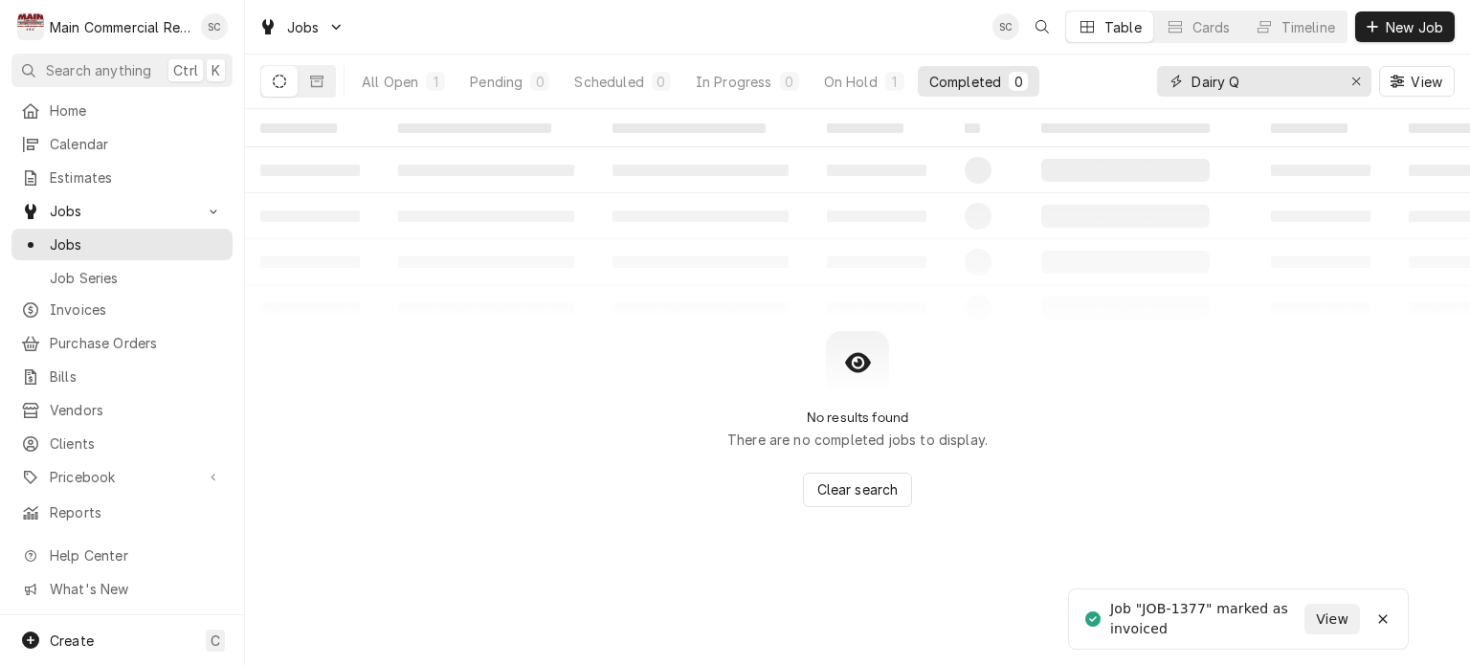
click at [1354, 81] on icon "Erase input" at bounding box center [1357, 81] width 11 height 13
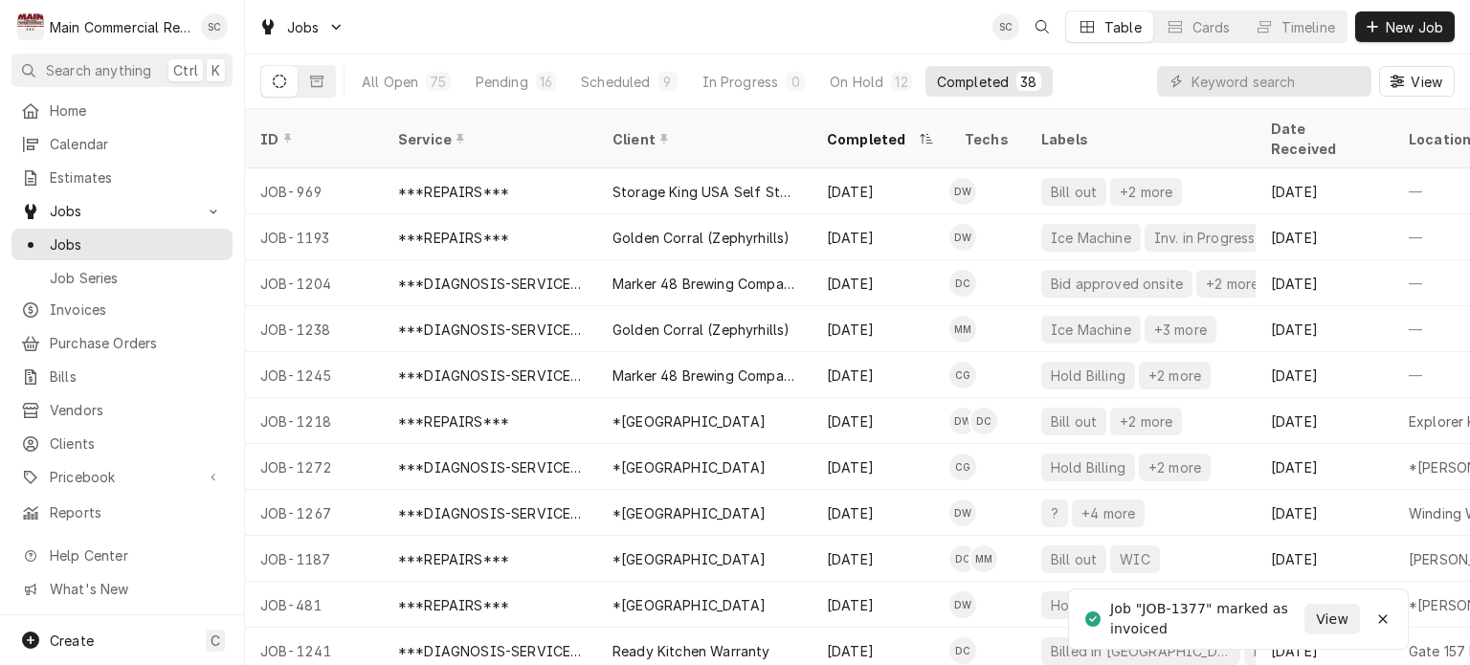
click at [923, 24] on div "Jobs SC Table Cards Timeline New Job" at bounding box center [857, 27] width 1225 height 54
click at [854, 24] on div "Jobs SC Table Cards Timeline New Job" at bounding box center [857, 27] width 1225 height 54
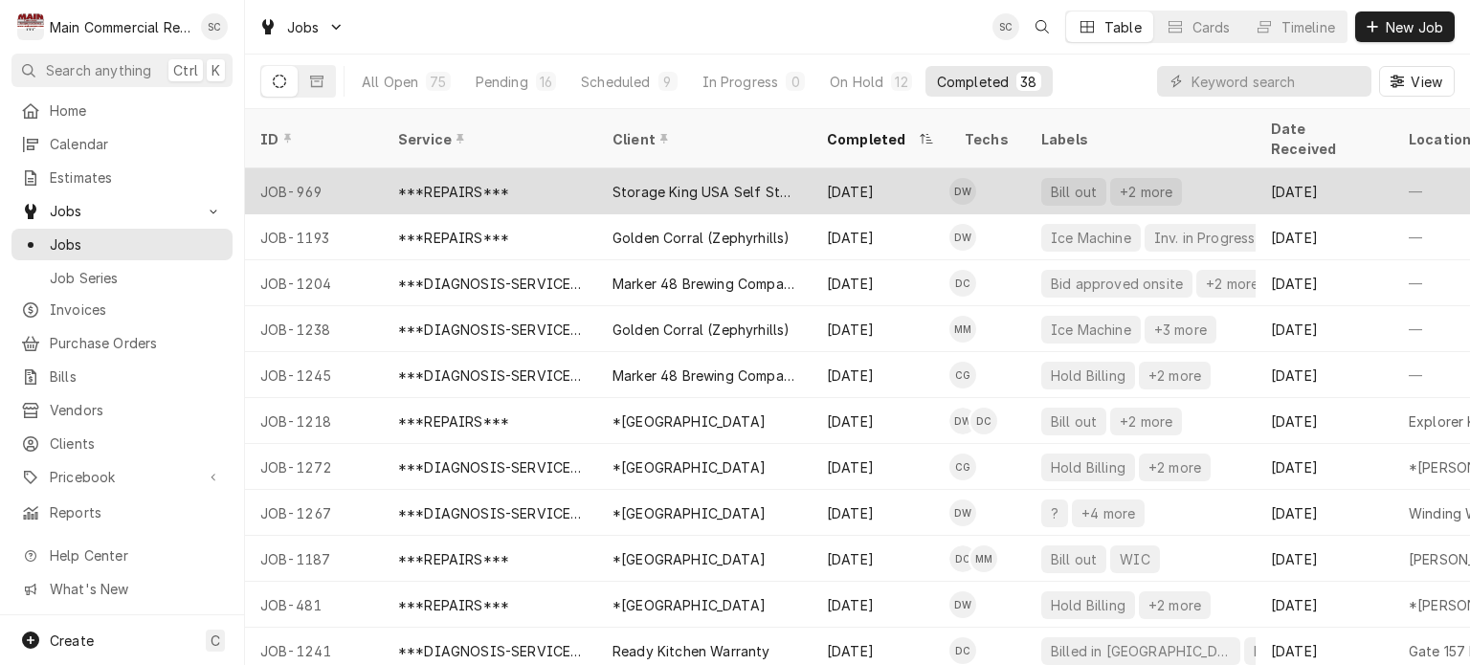
click at [774, 168] on div "Storage King USA Self Storage" at bounding box center [704, 191] width 214 height 46
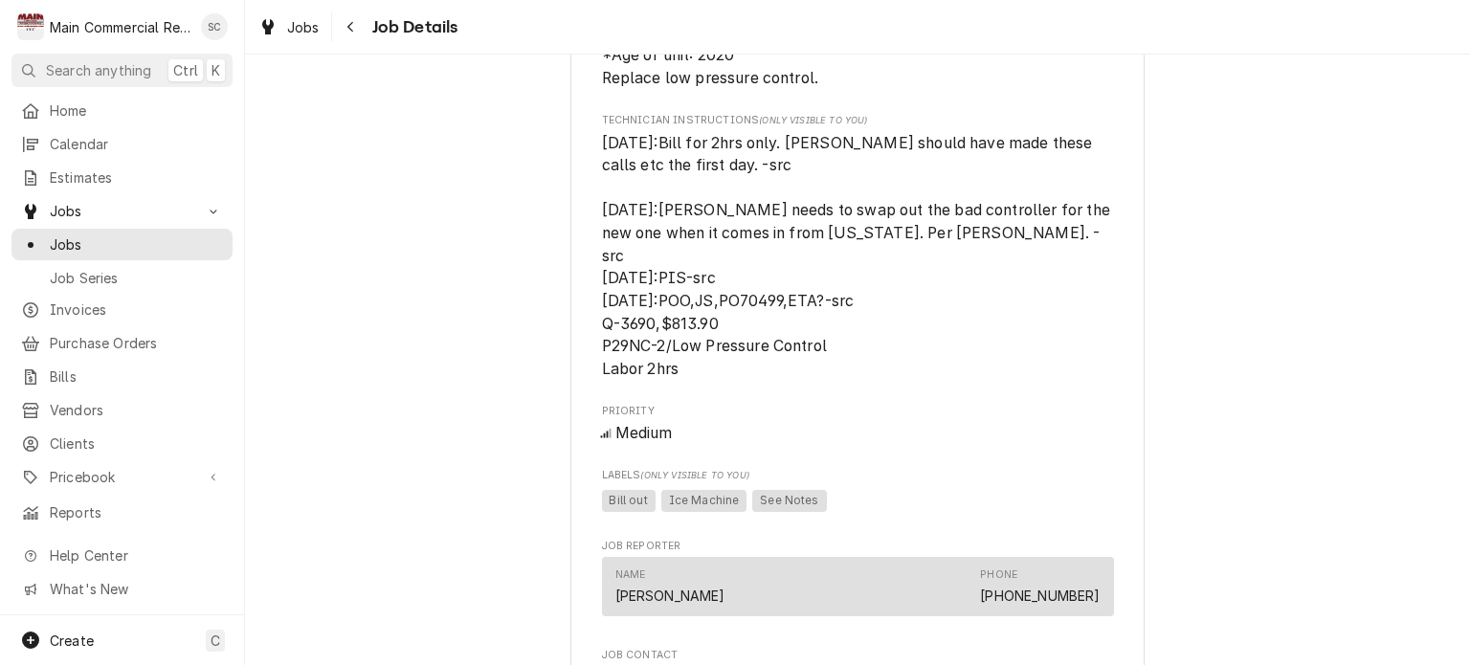
scroll to position [766, 0]
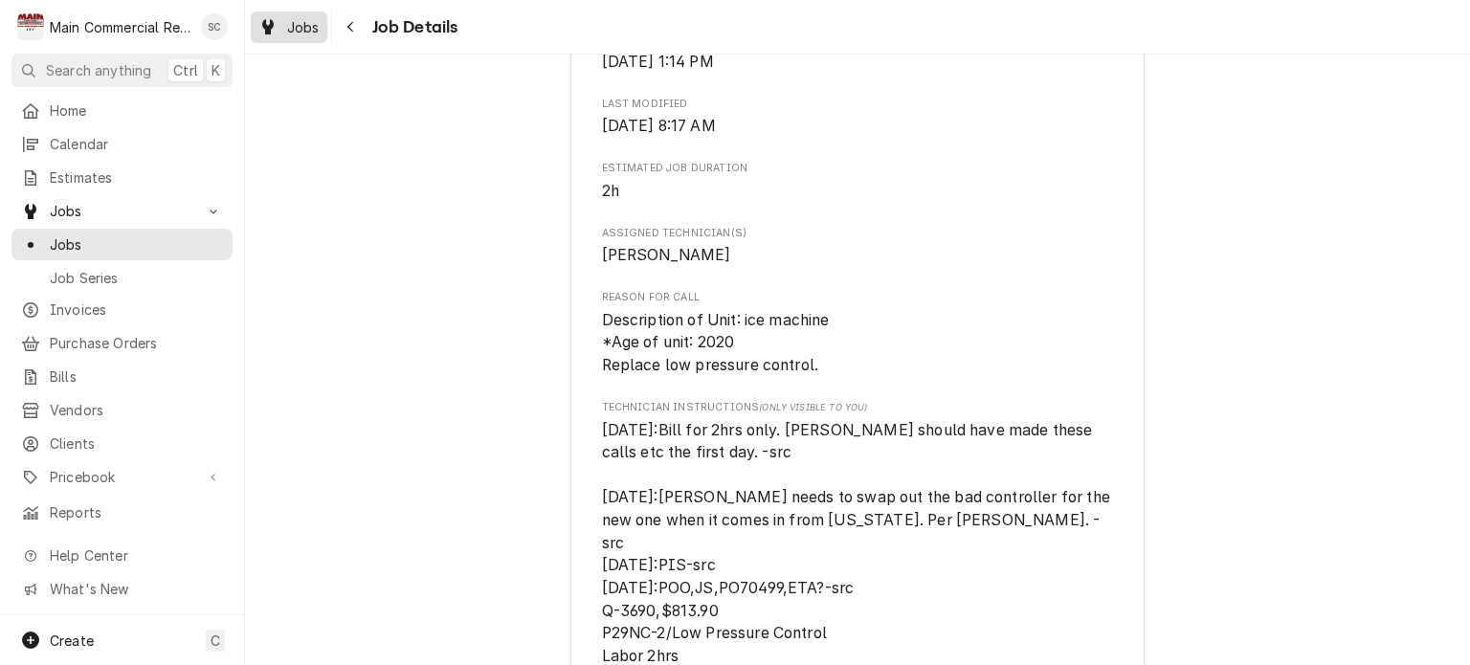
click at [317, 28] on span "Jobs" at bounding box center [303, 27] width 33 height 20
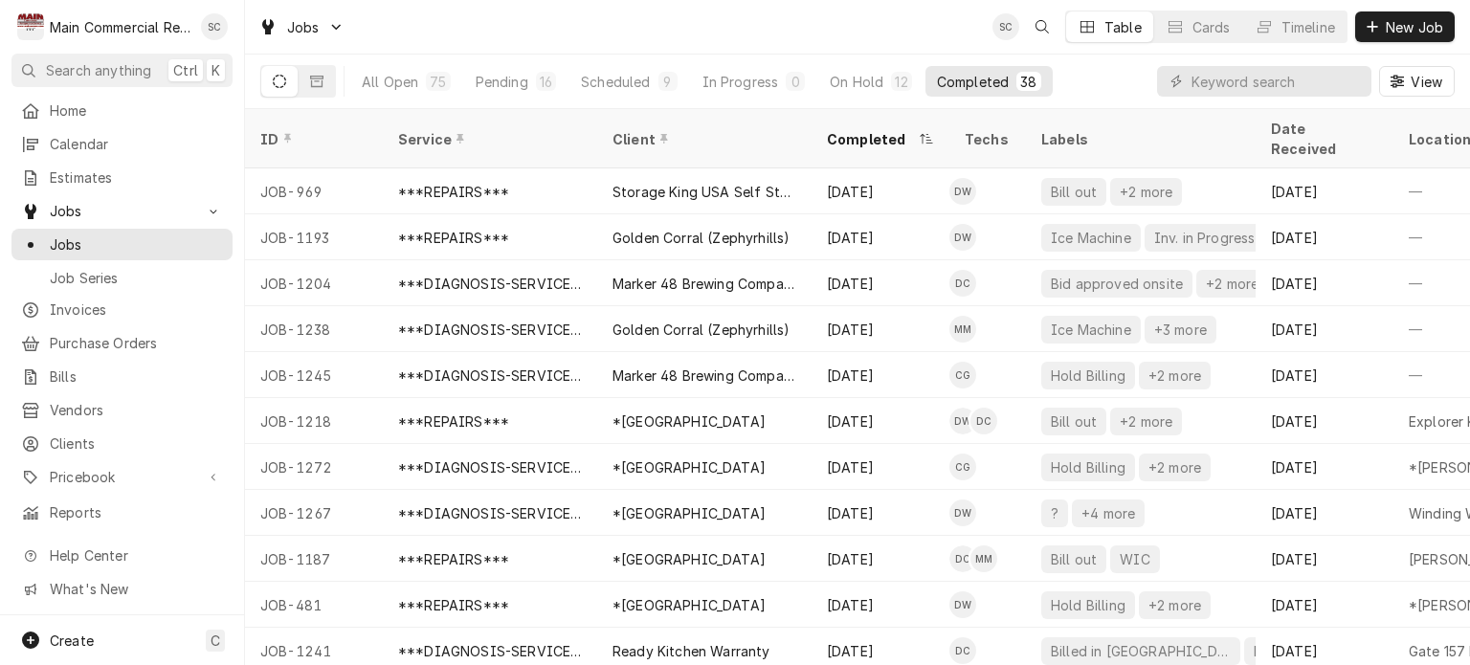
click at [789, 37] on div "Jobs SC Table Cards Timeline New Job" at bounding box center [857, 27] width 1225 height 54
